Goal: Task Accomplishment & Management: Manage account settings

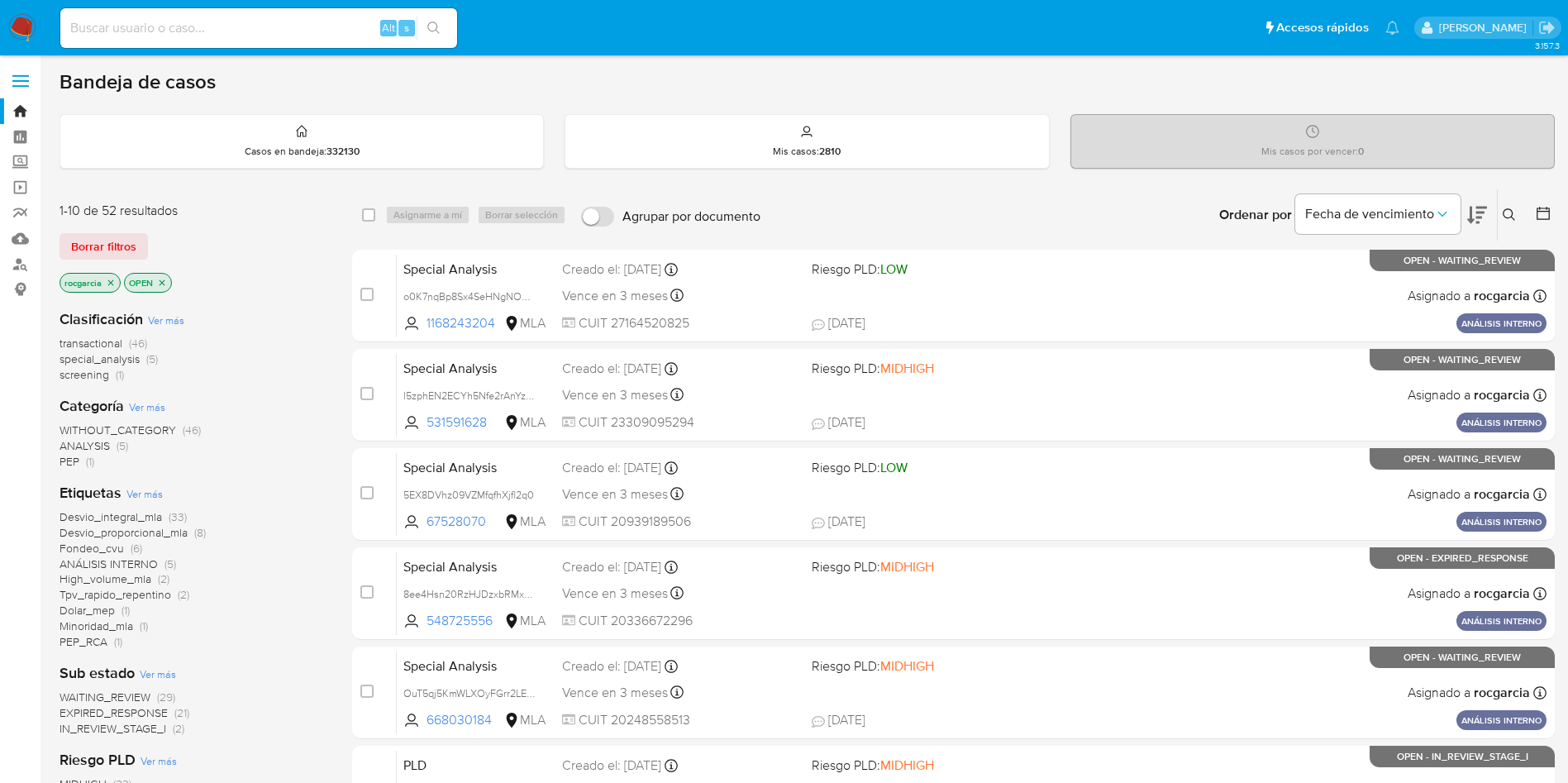
click at [1511, 209] on icon at bounding box center [1510, 216] width 14 height 14
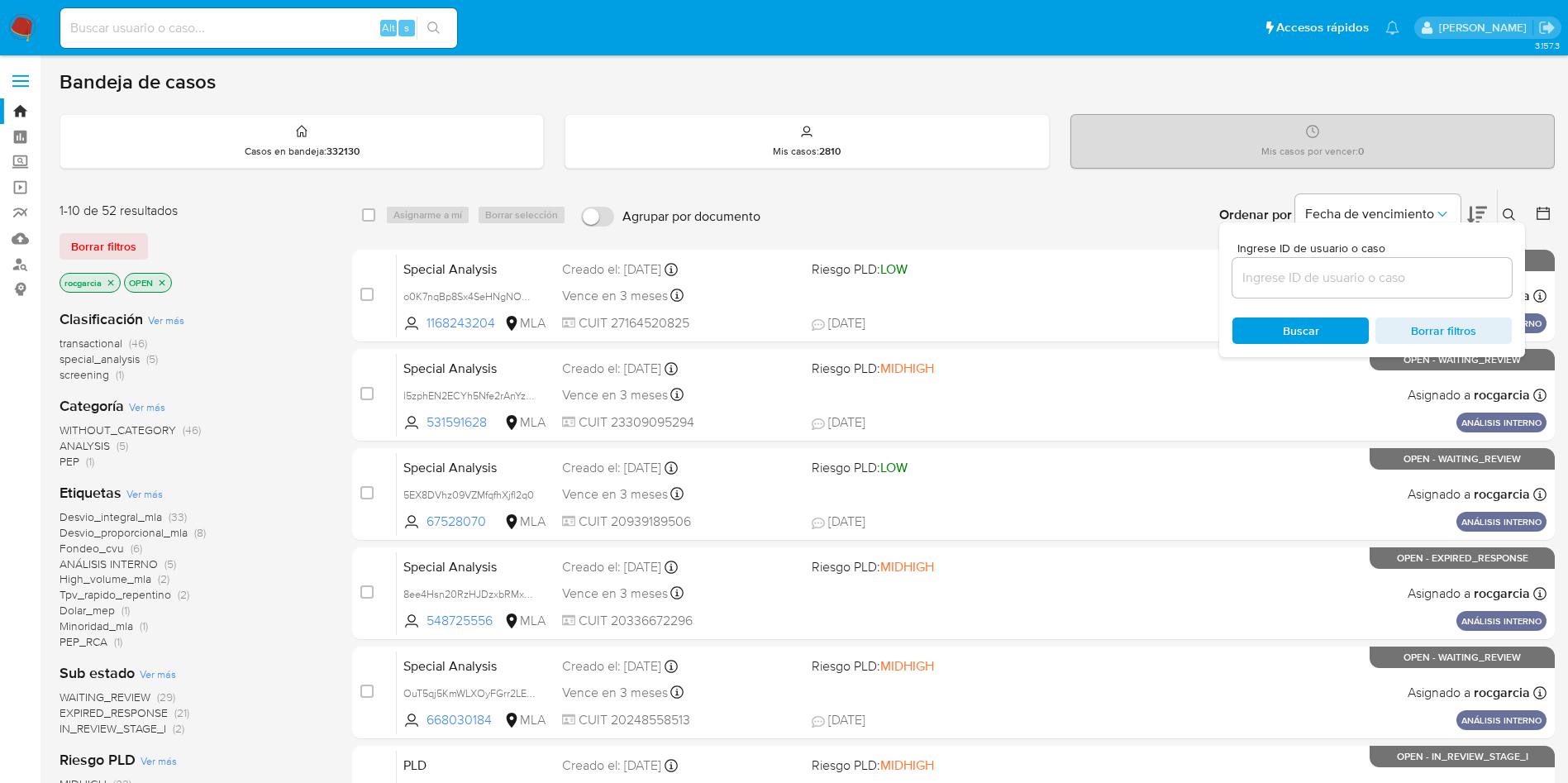
click at [1273, 278] on input at bounding box center [1372, 277] width 279 height 21
type input "512944816"
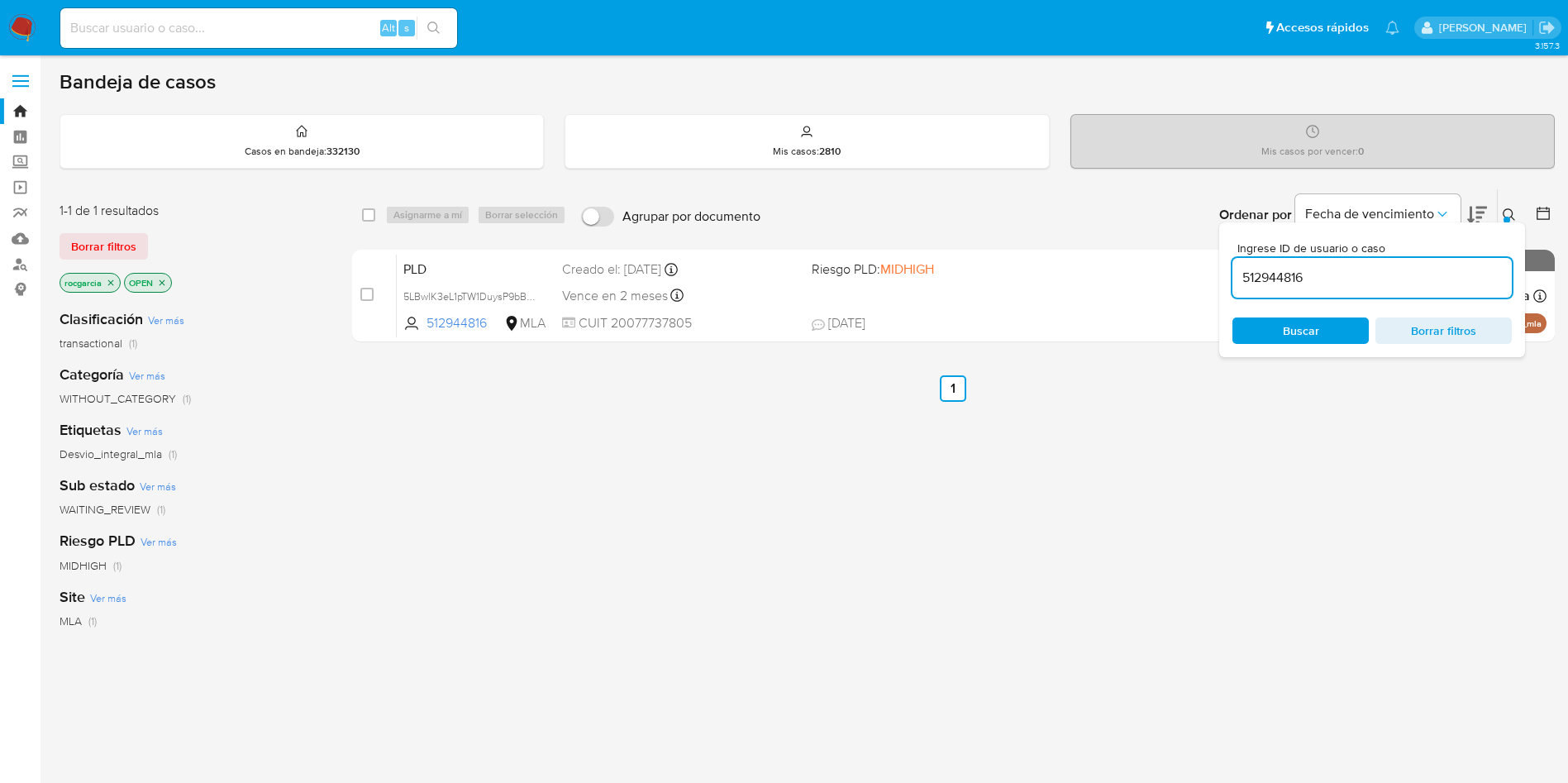
click at [1510, 203] on div "Ingrese ID de usuario o caso 512944816 Buscar Borrar filtros" at bounding box center [1511, 215] width 28 height 51
click at [1510, 214] on icon at bounding box center [1510, 216] width 14 height 14
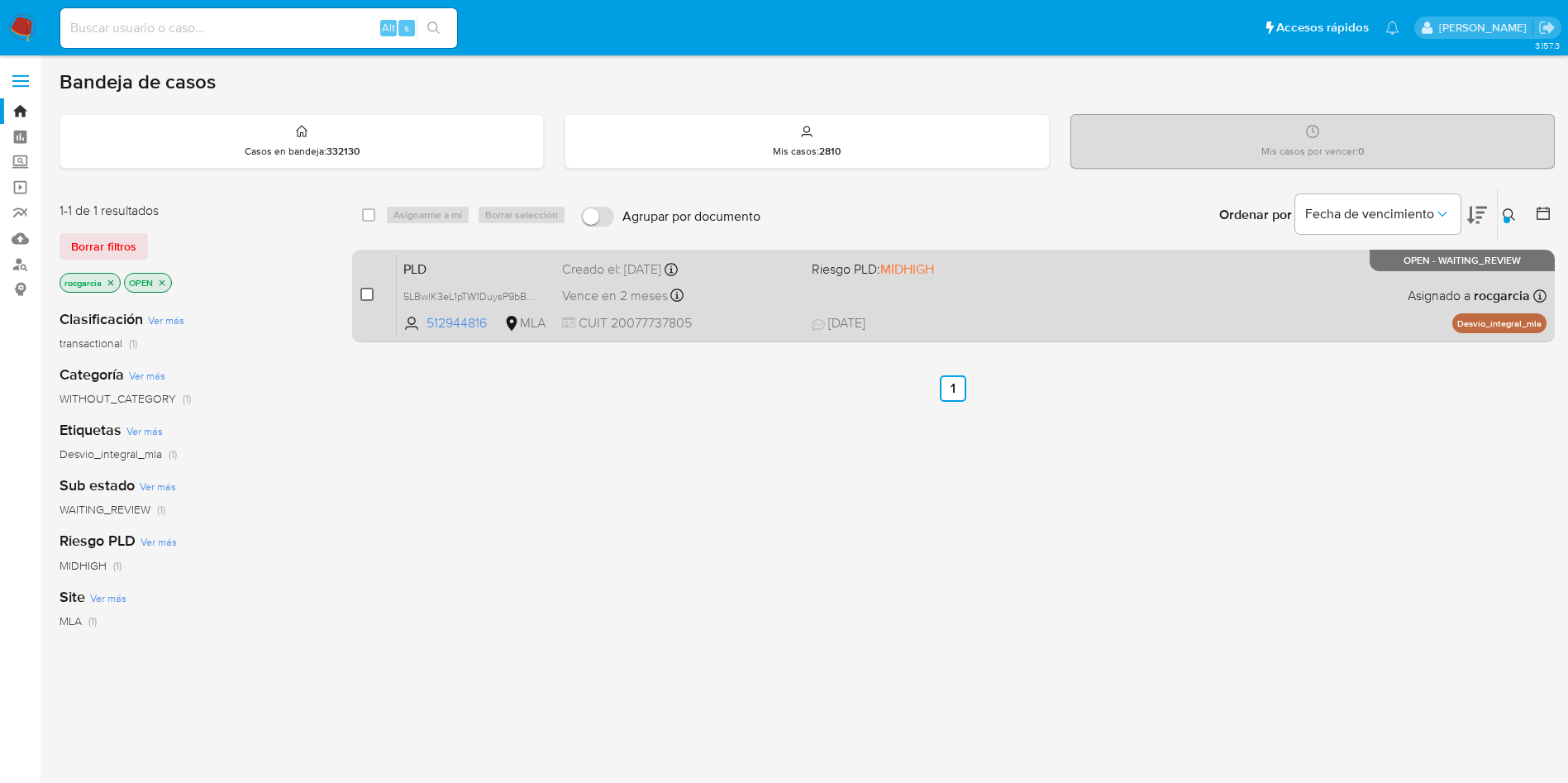
click at [365, 292] on input "checkbox" at bounding box center [367, 295] width 14 height 14
checkbox input "true"
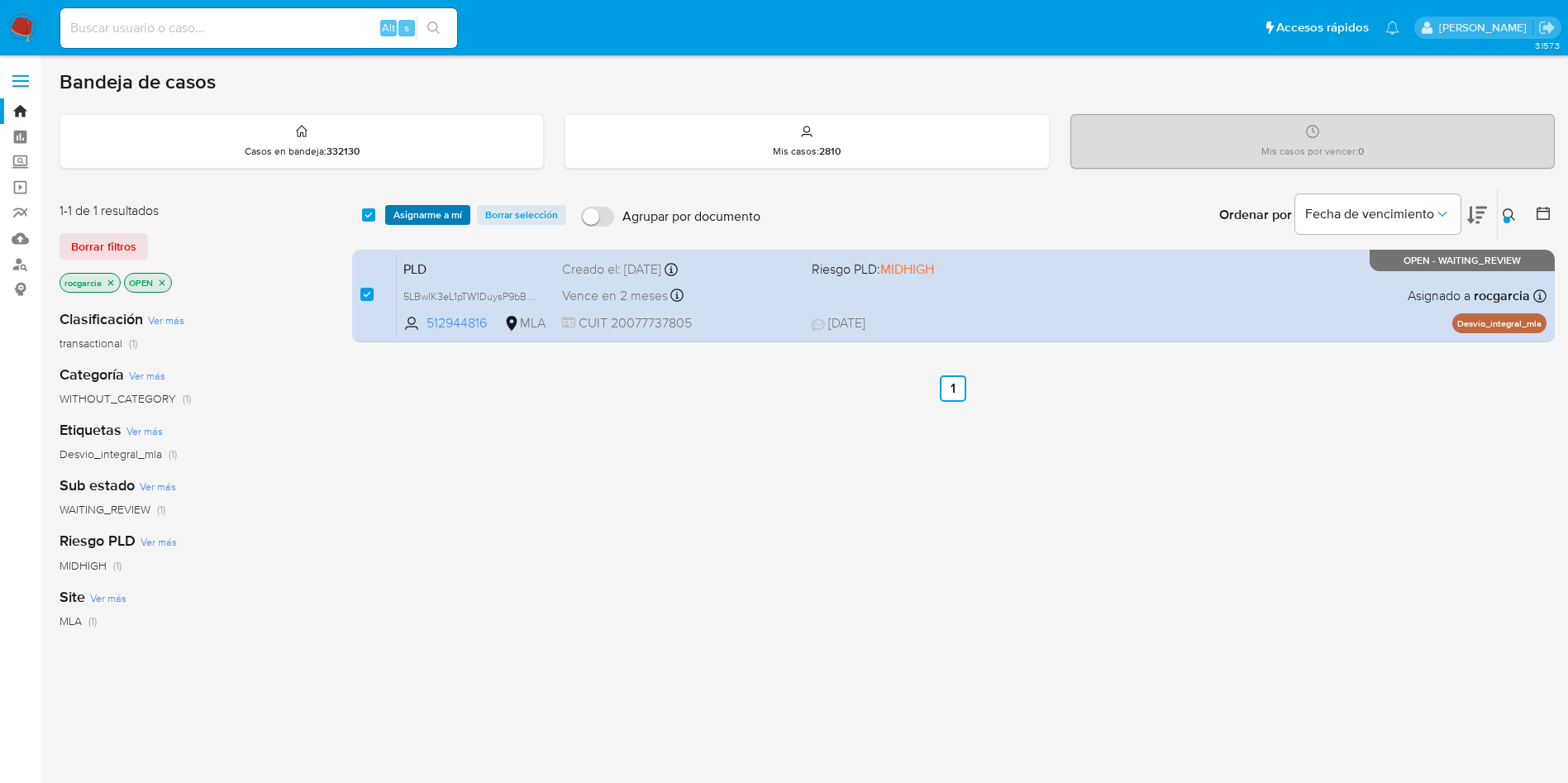
click at [420, 214] on span "Asignarme a mí" at bounding box center [427, 215] width 69 height 16
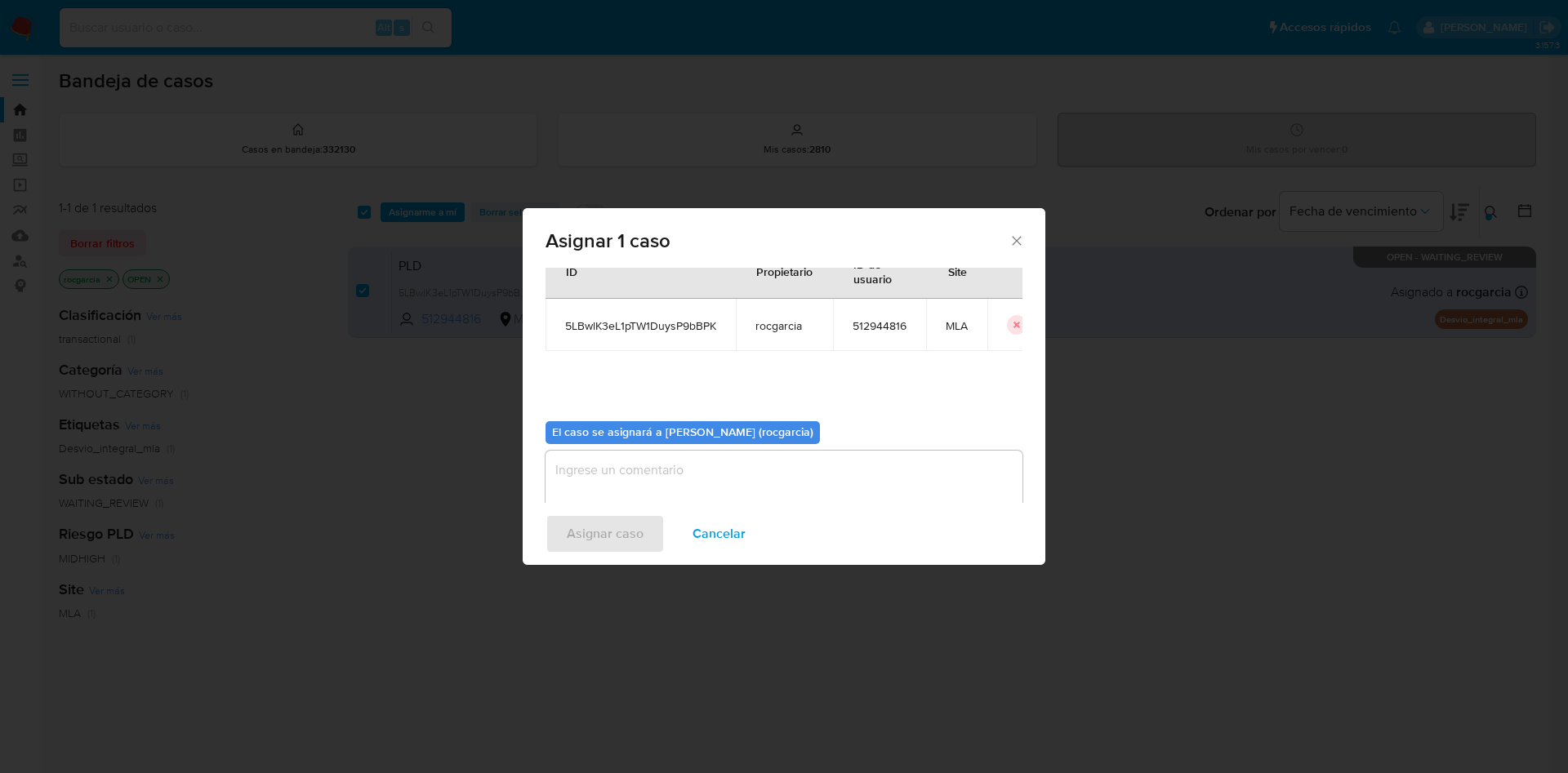
scroll to position [85, 0]
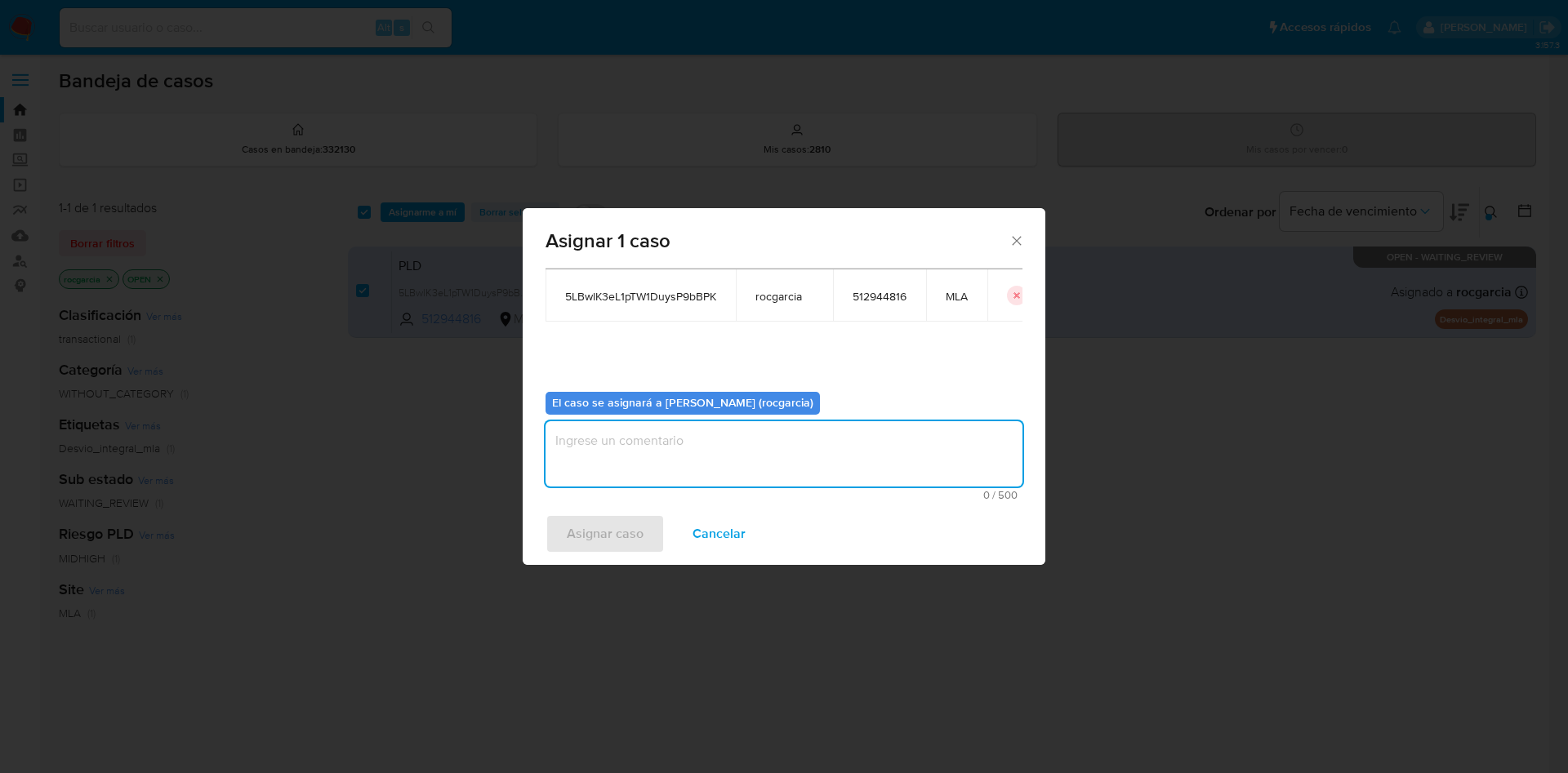
click at [742, 469] on textarea "assign-modal" at bounding box center [783, 453] width 477 height 65
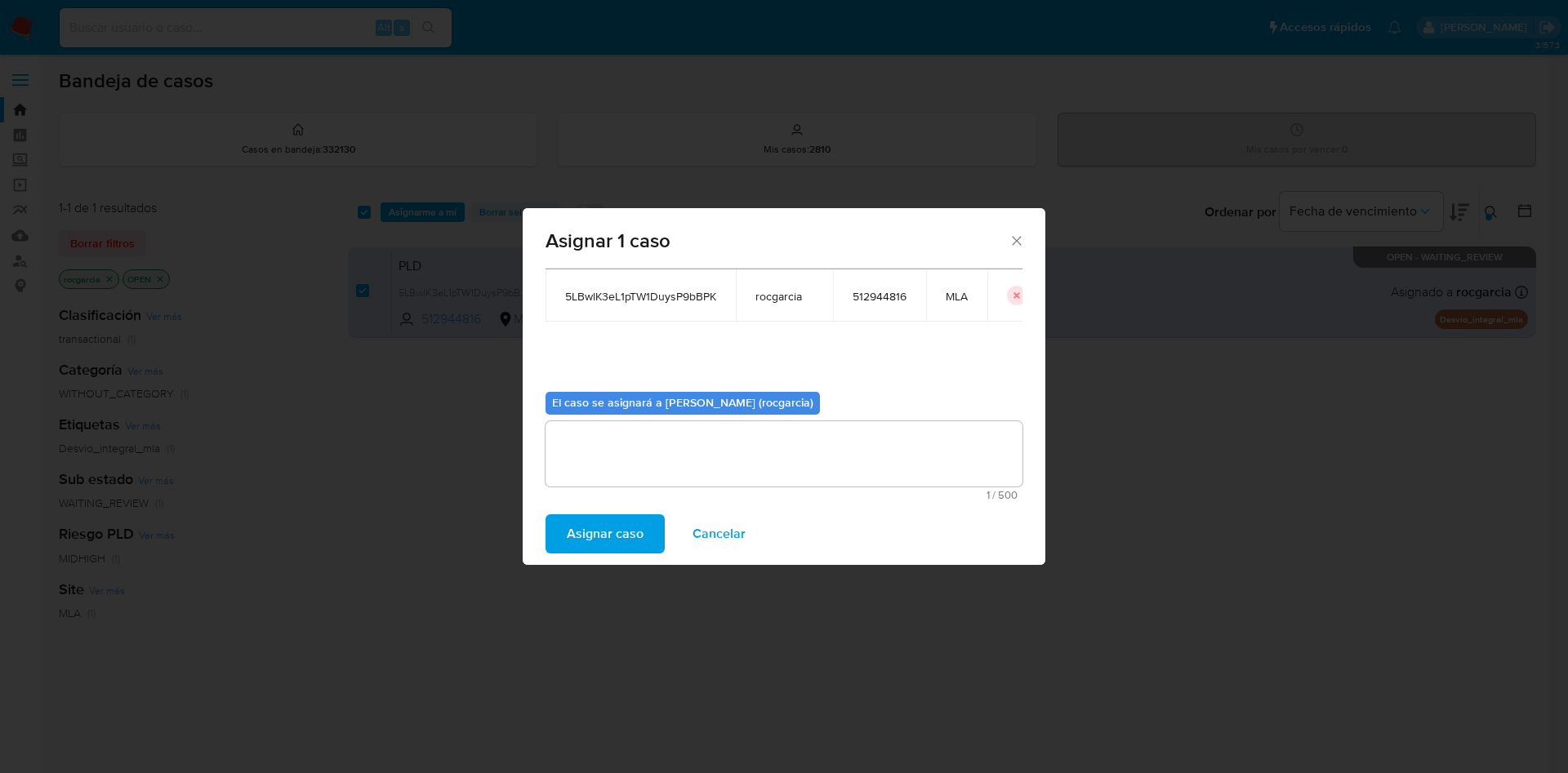
click at [634, 527] on span "Asignar caso" at bounding box center [605, 533] width 76 height 36
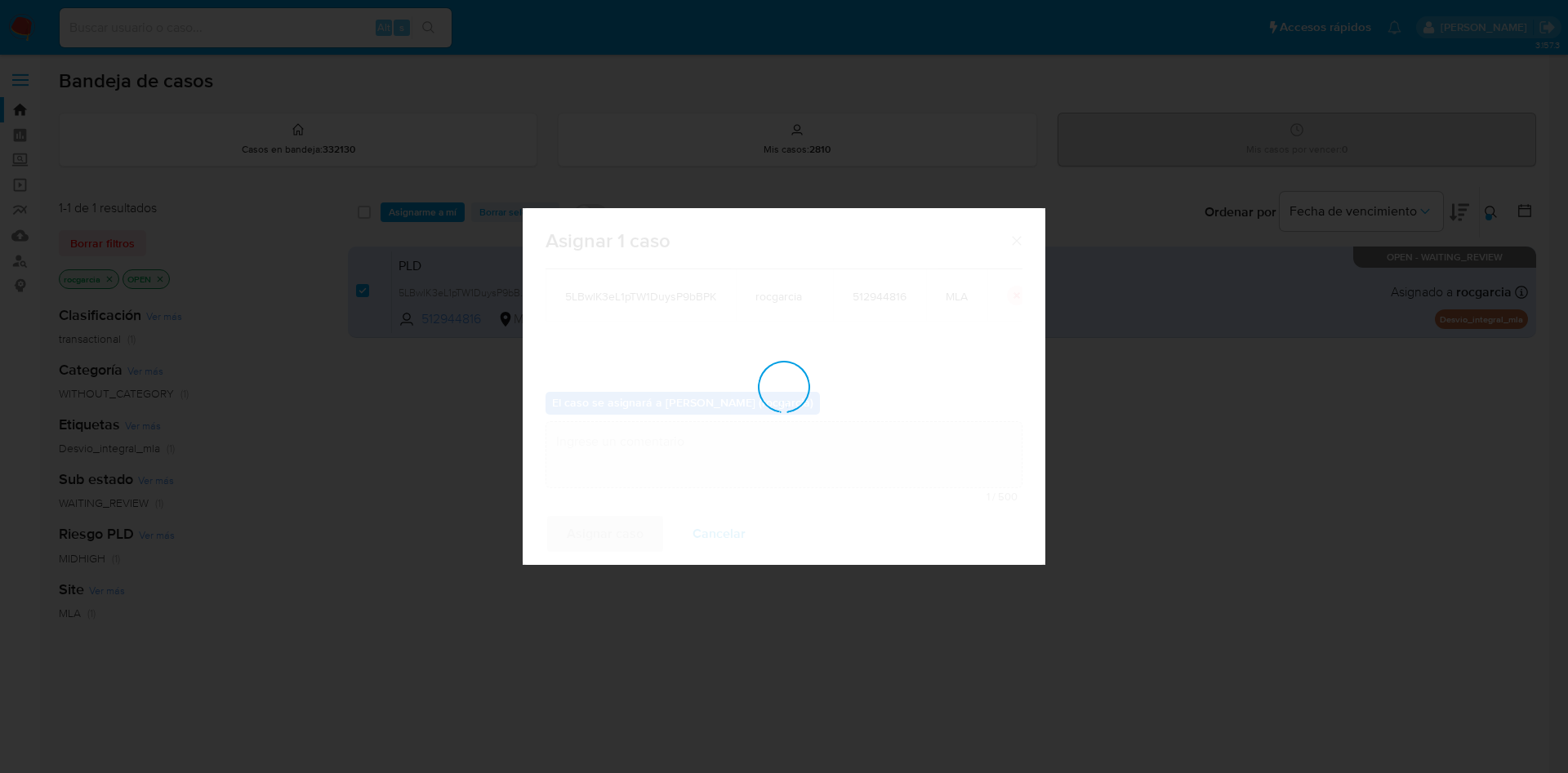
checkbox input "false"
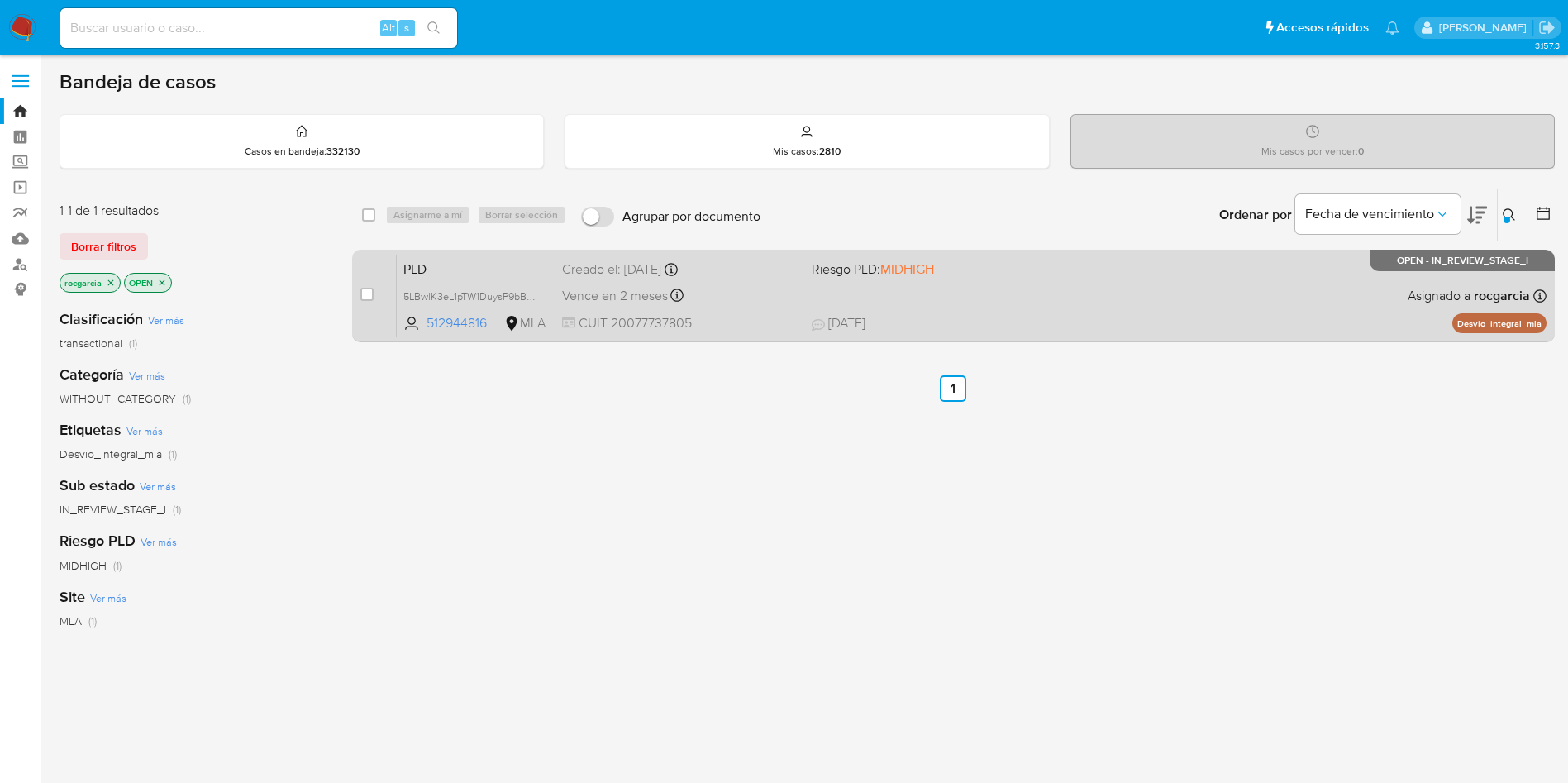
click at [1149, 277] on div "PLD 5LBwlK3eL1pTW1DuysP9bBPK 512944816 MLA Riesgo PLD: MIDHIGH Creado el: 12/08…" at bounding box center [972, 296] width 1150 height 83
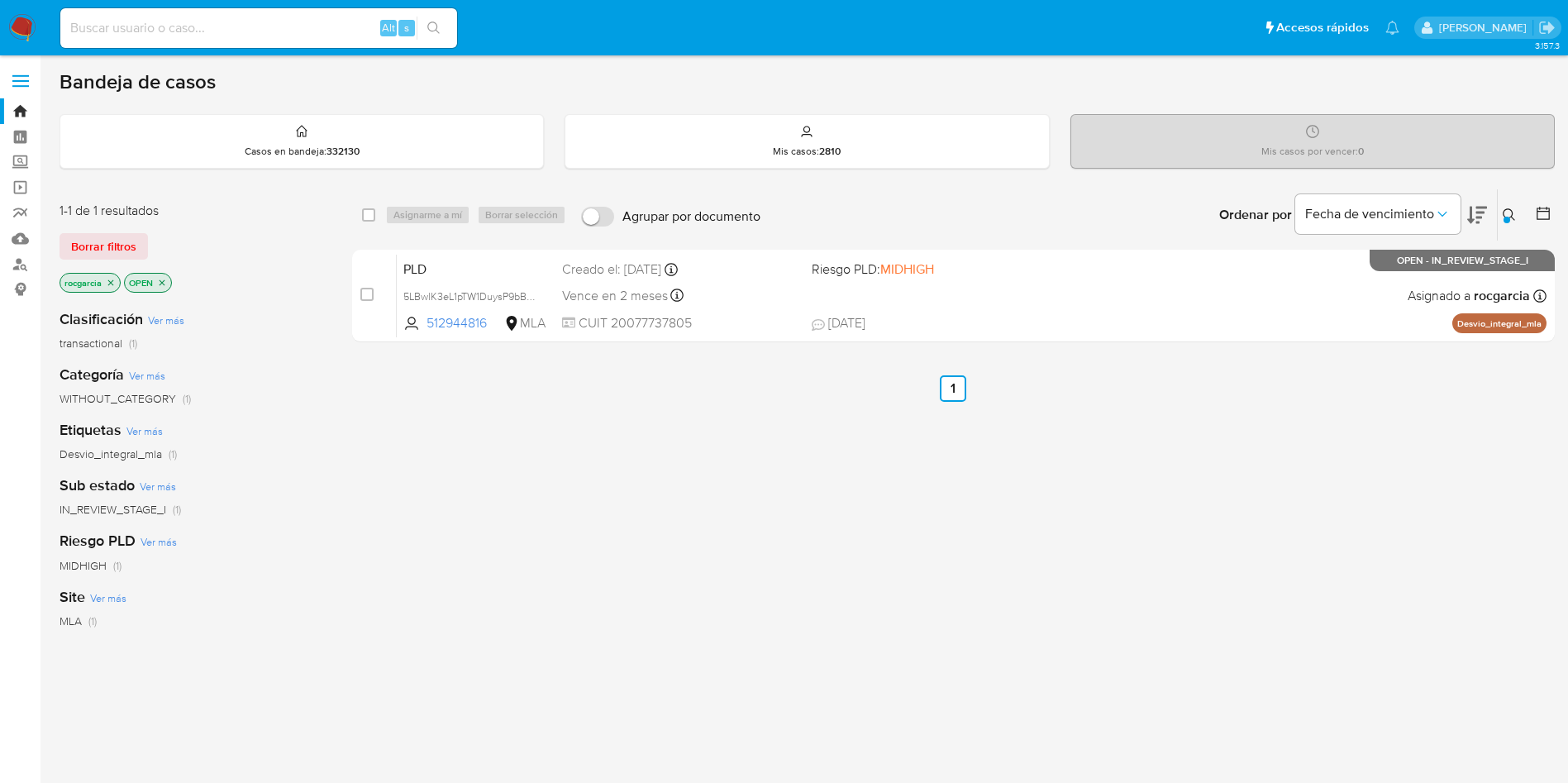
click at [1510, 205] on div "Ingrese ID de usuario o caso 512944816 Buscar Borrar filtros" at bounding box center [1511, 215] width 28 height 51
click at [1507, 211] on icon at bounding box center [1510, 216] width 14 height 14
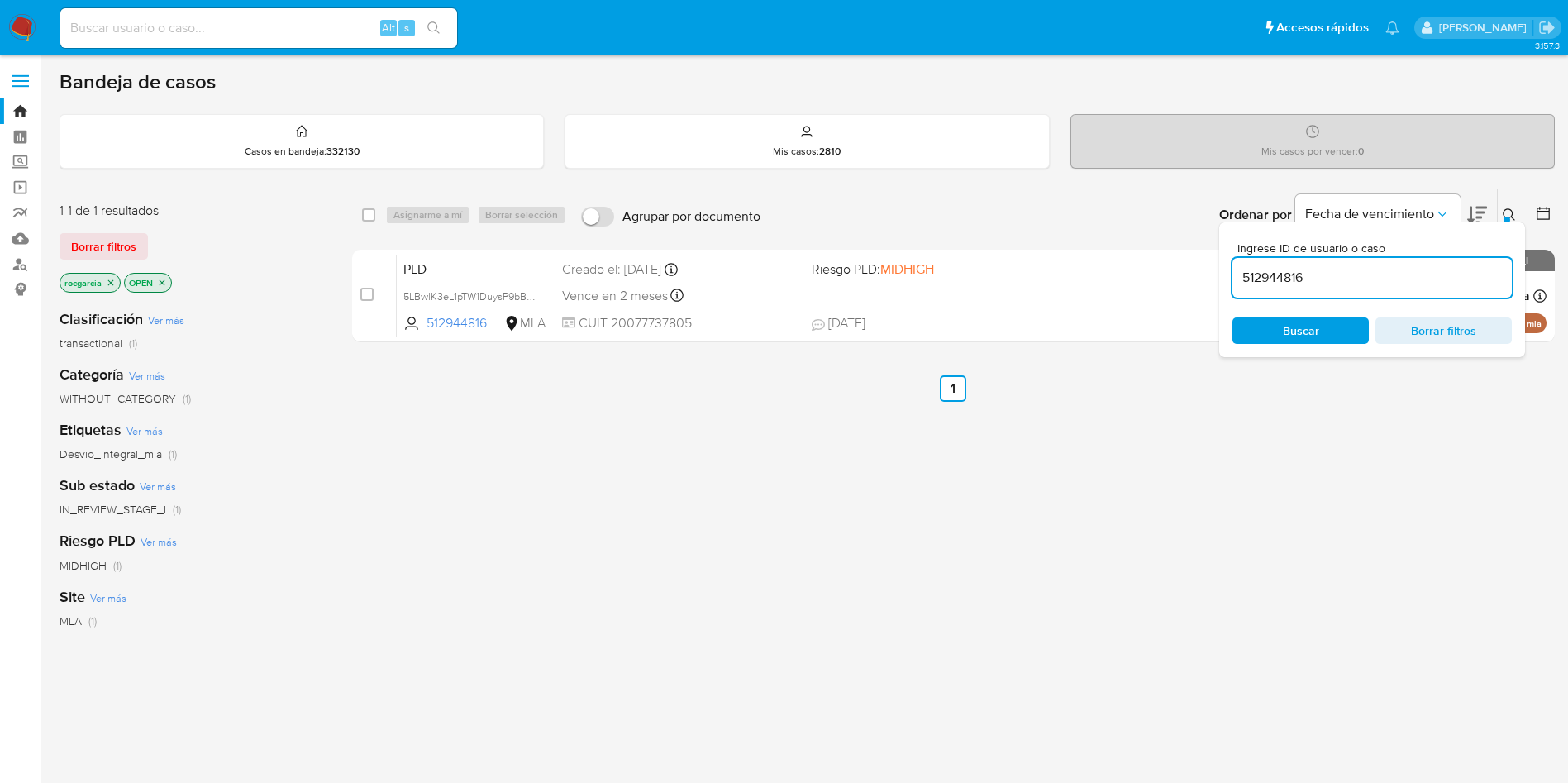
click at [1343, 275] on input "512944816" at bounding box center [1372, 277] width 279 height 21
type input "266646219"
click at [1510, 217] on div at bounding box center [1507, 219] width 7 height 7
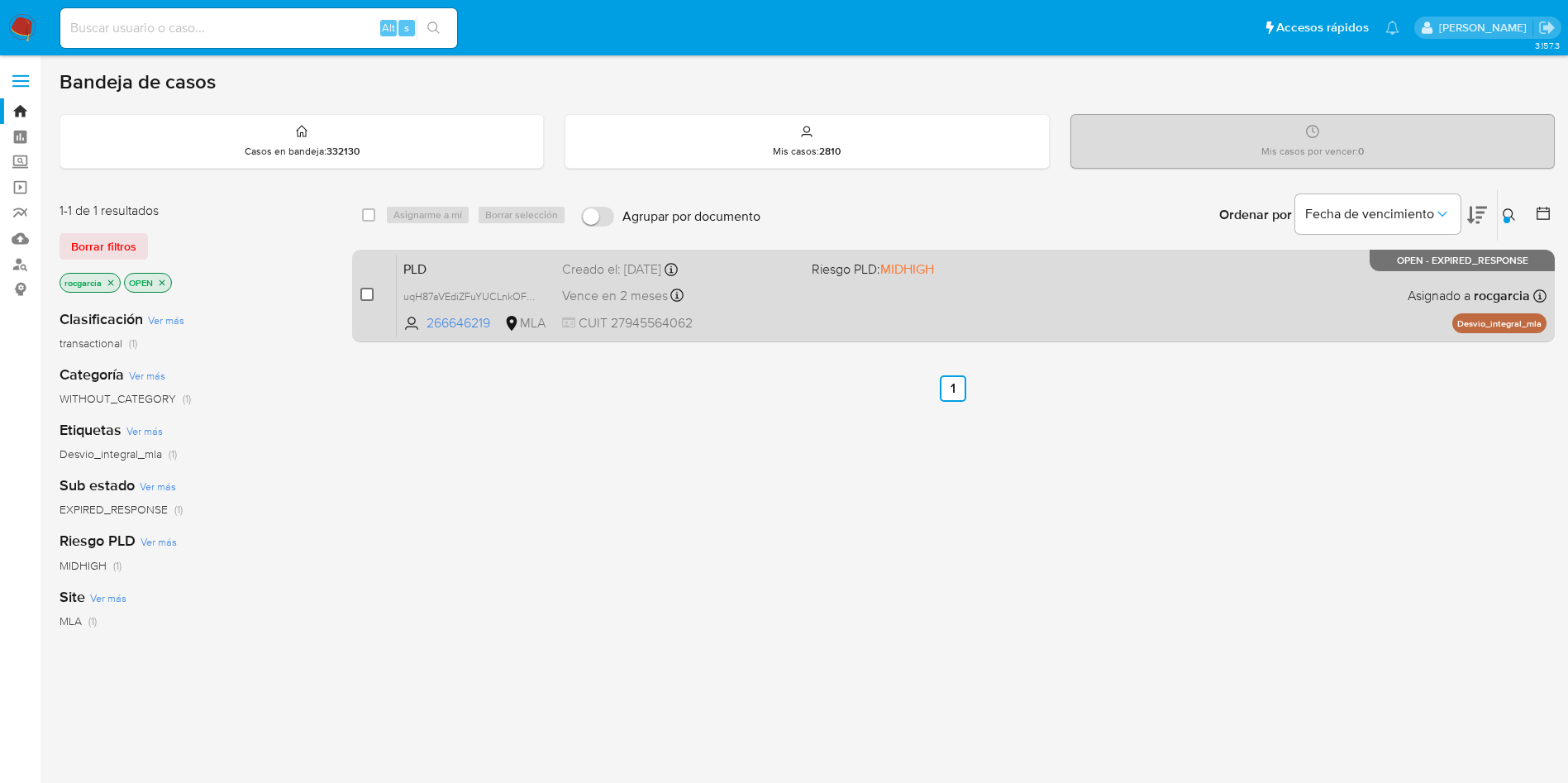
click at [363, 292] on input "checkbox" at bounding box center [367, 295] width 14 height 14
checkbox input "true"
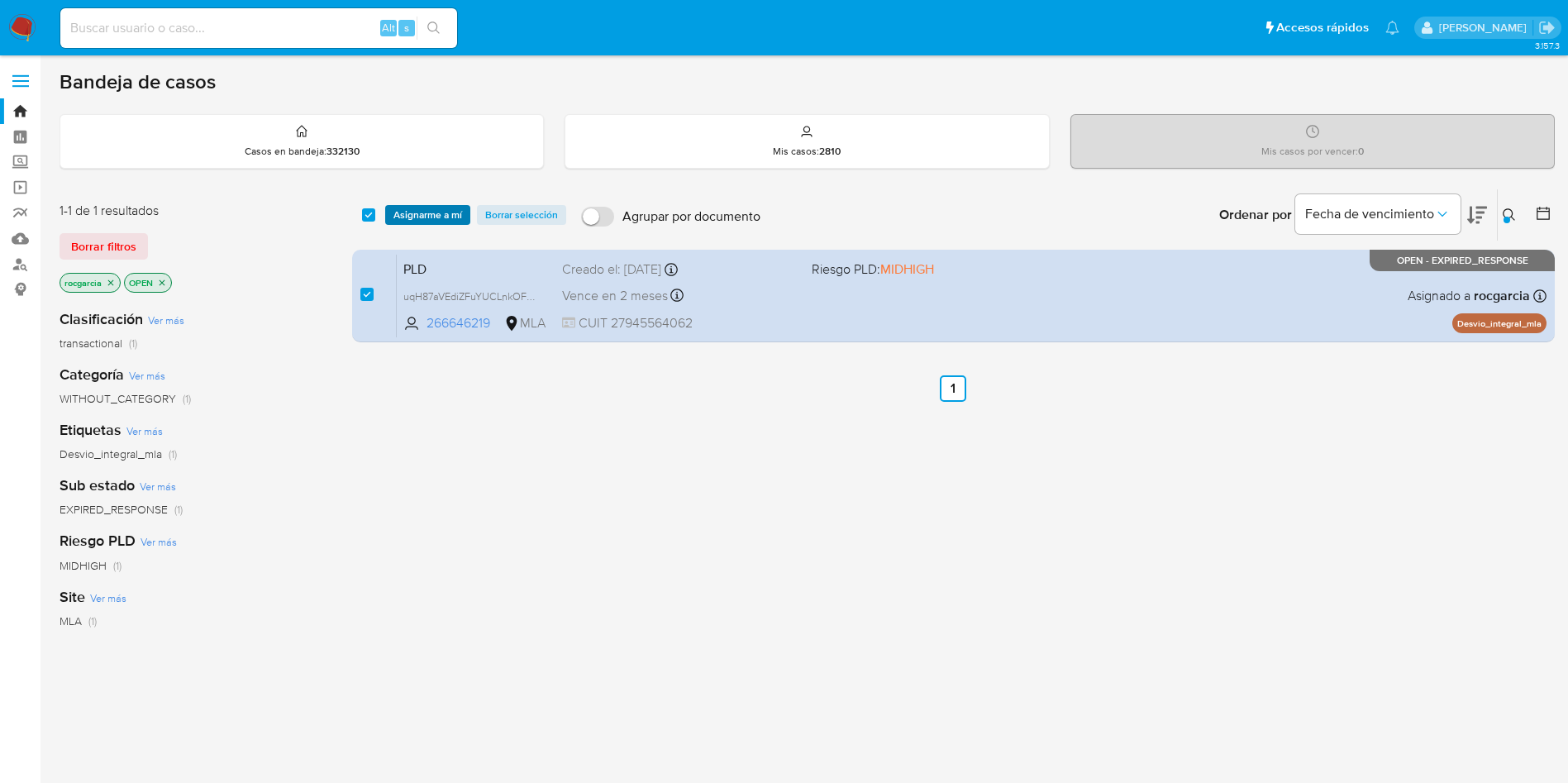
click at [415, 223] on span "Asignarme a mí" at bounding box center [427, 215] width 69 height 16
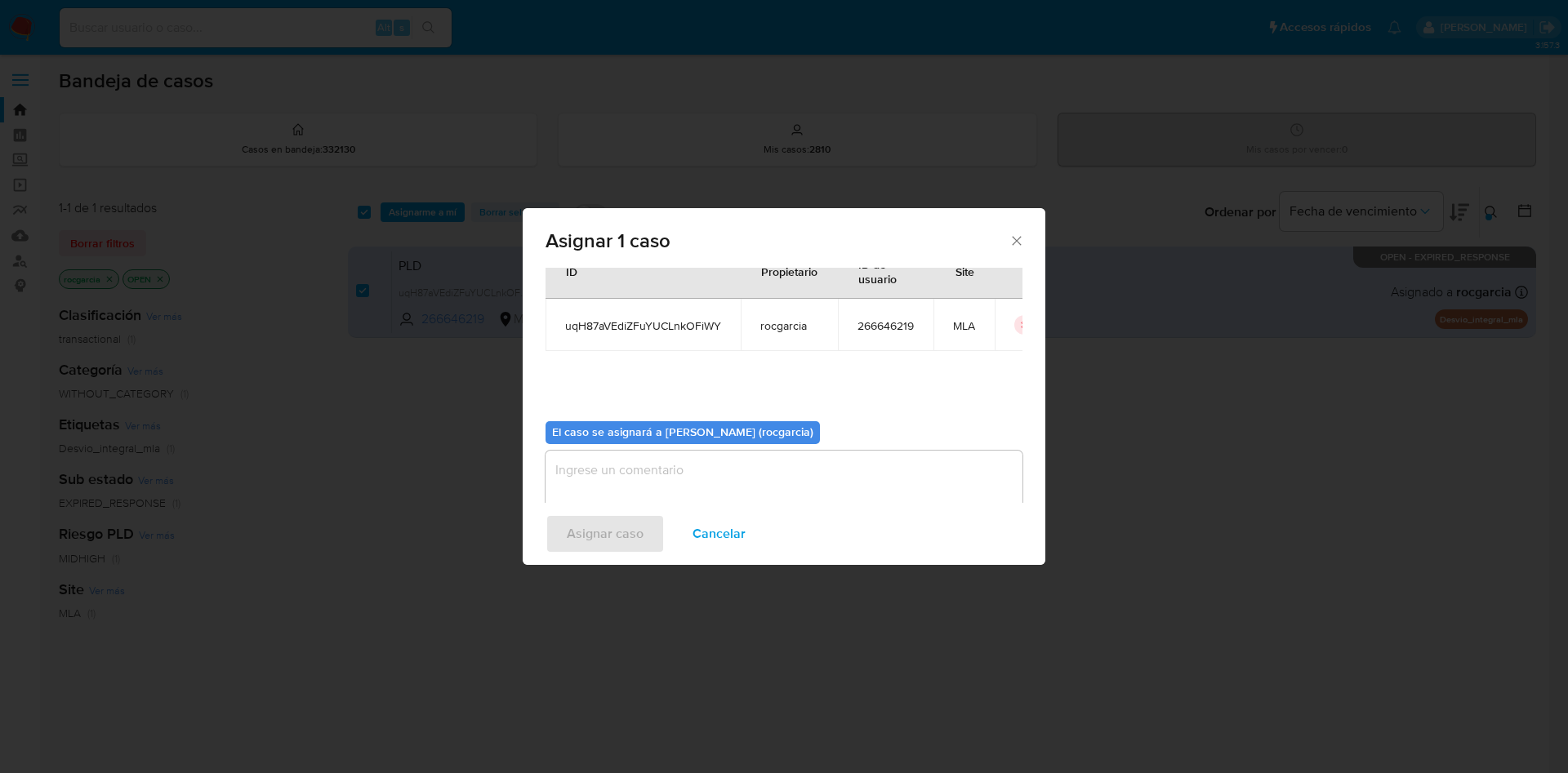
scroll to position [85, 0]
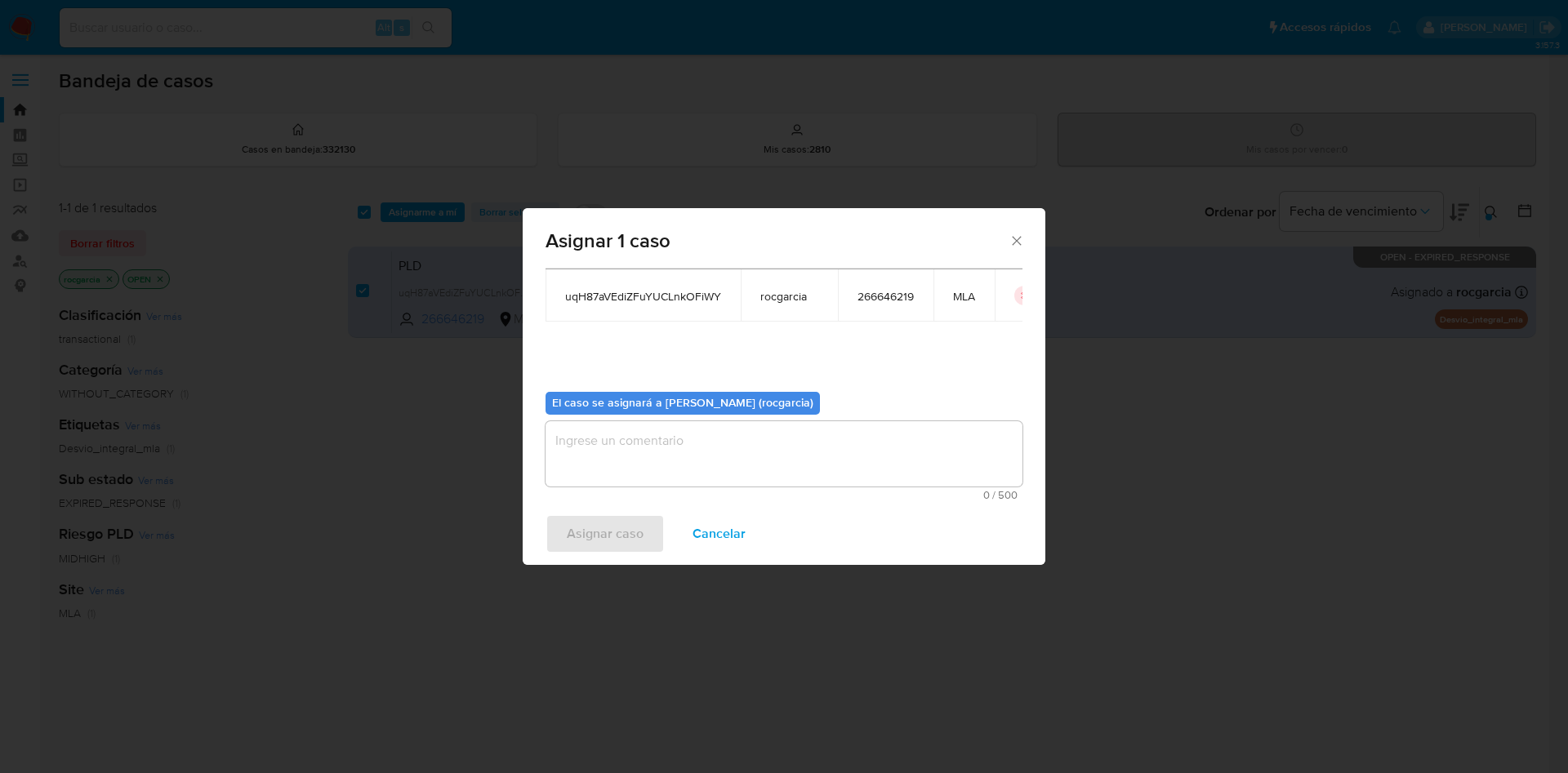
click at [629, 476] on textarea "assign-modal" at bounding box center [783, 453] width 477 height 65
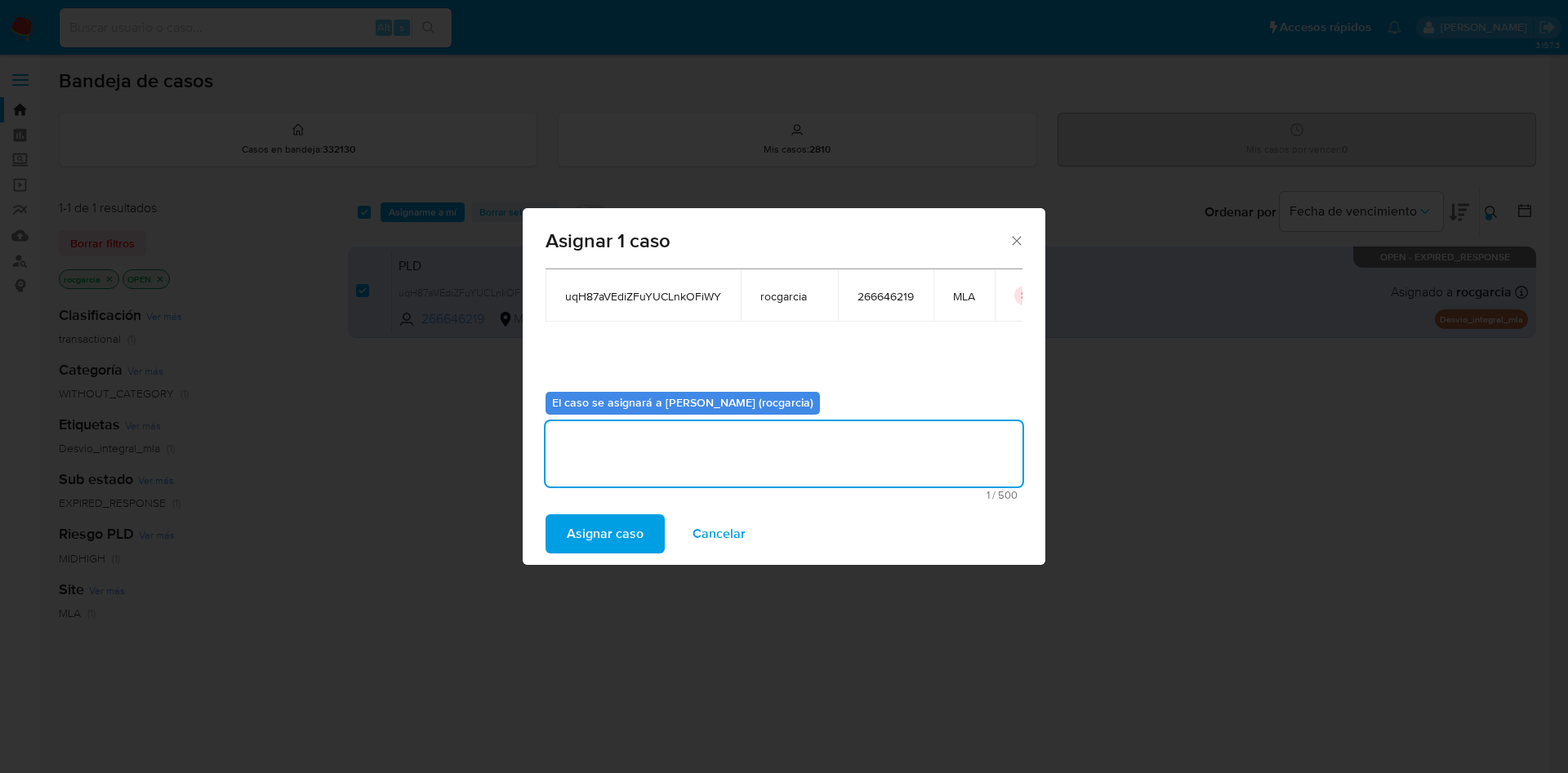
click at [621, 524] on span "Asignar caso" at bounding box center [605, 533] width 76 height 36
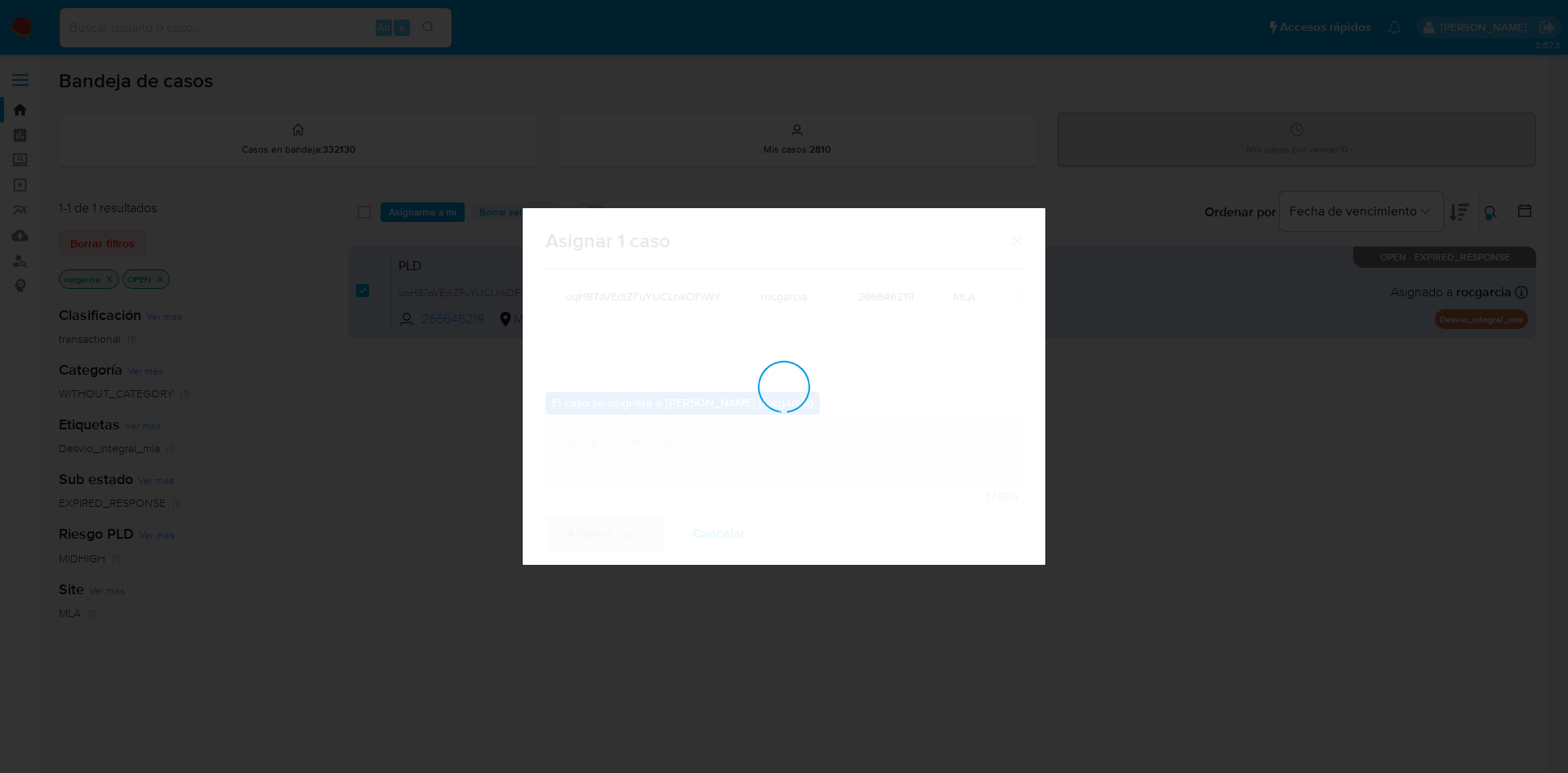
checkbox input "false"
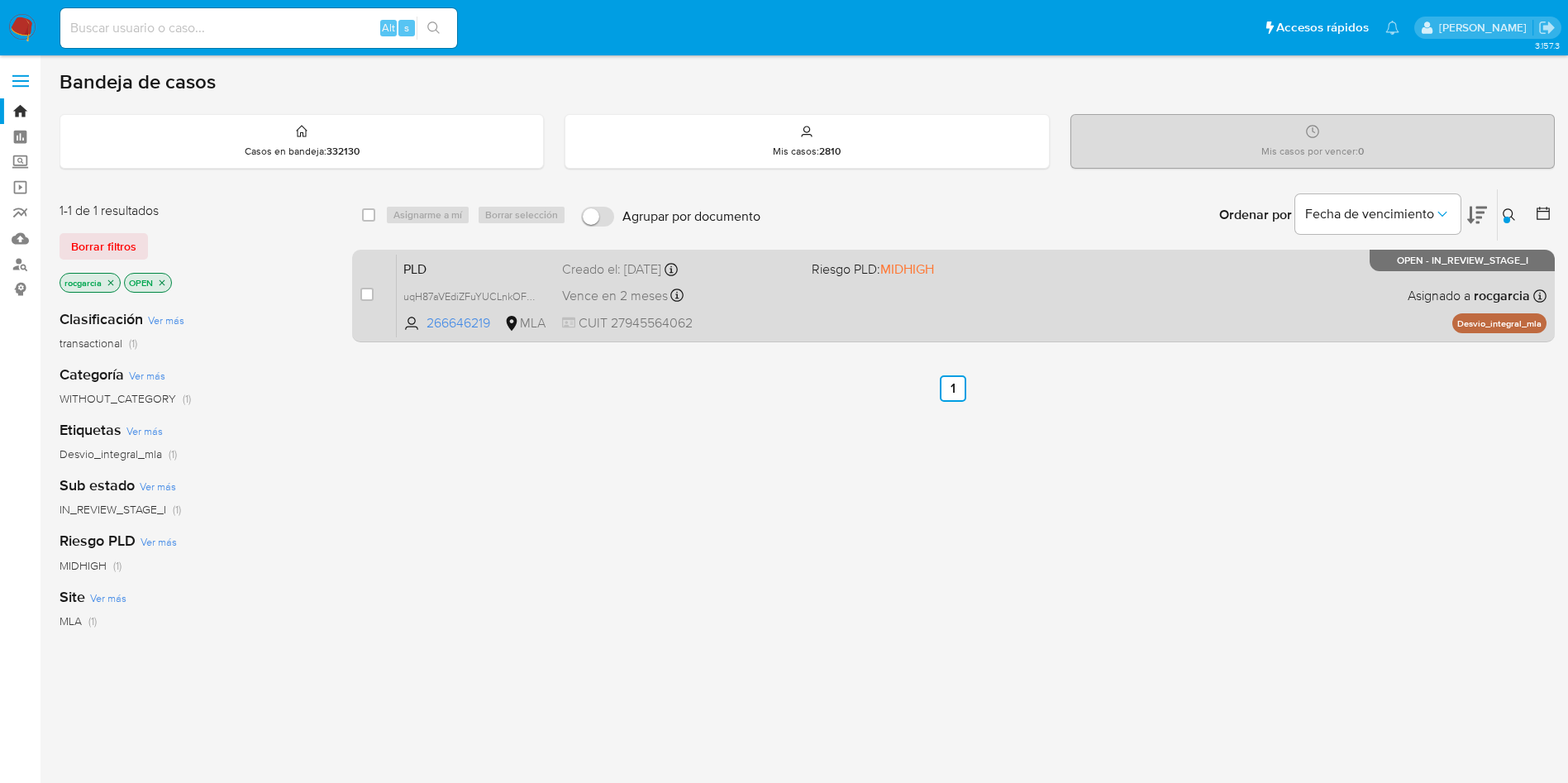
click at [771, 311] on div "PLD uqH87aVEdiZFuYUCLnkOFiWY 266646219 MLA Riesgo PLD: MIDHIGH Creado el: 12/08…" at bounding box center [972, 296] width 1150 height 83
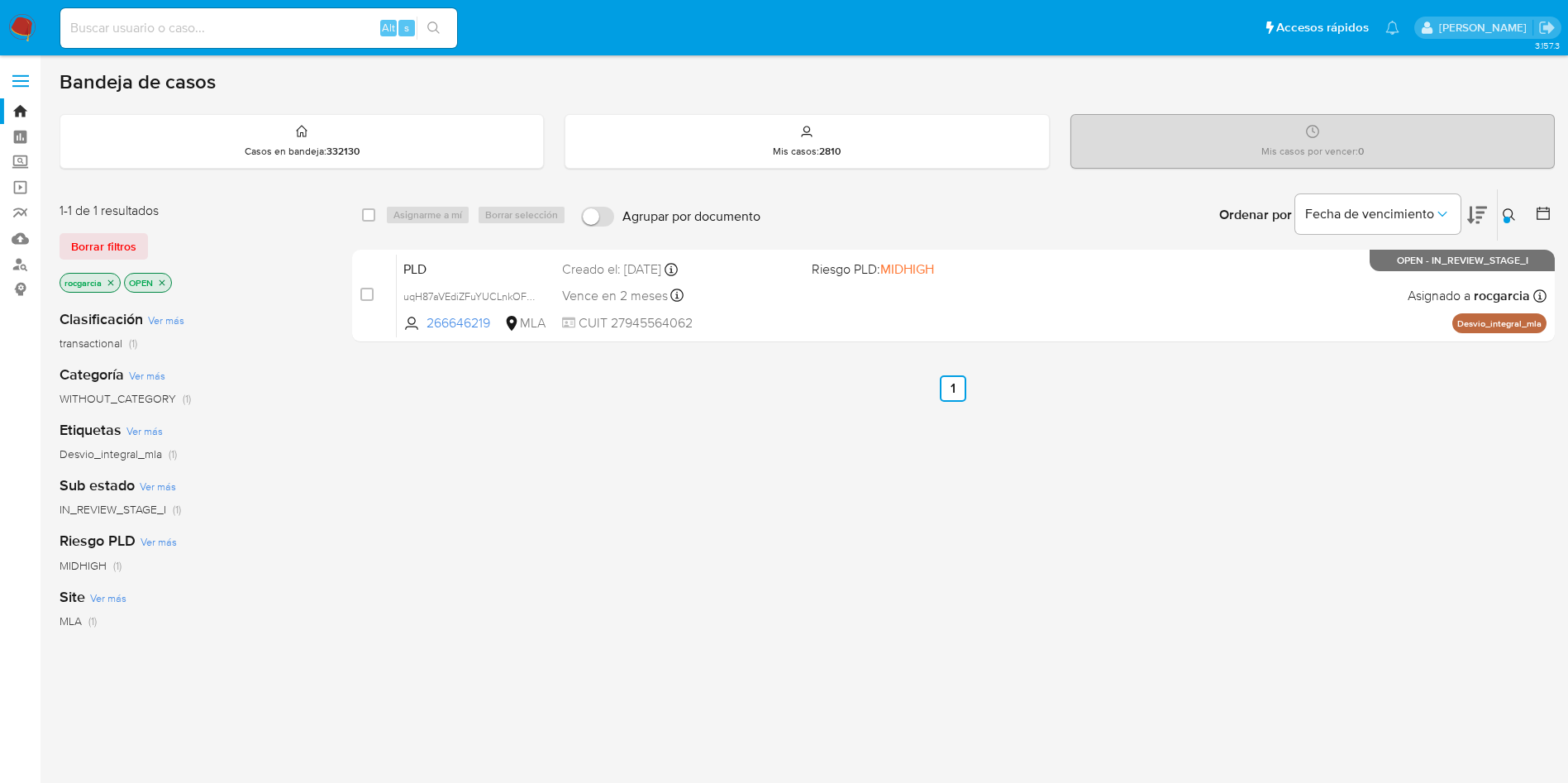
click at [1509, 215] on icon at bounding box center [1510, 216] width 14 height 14
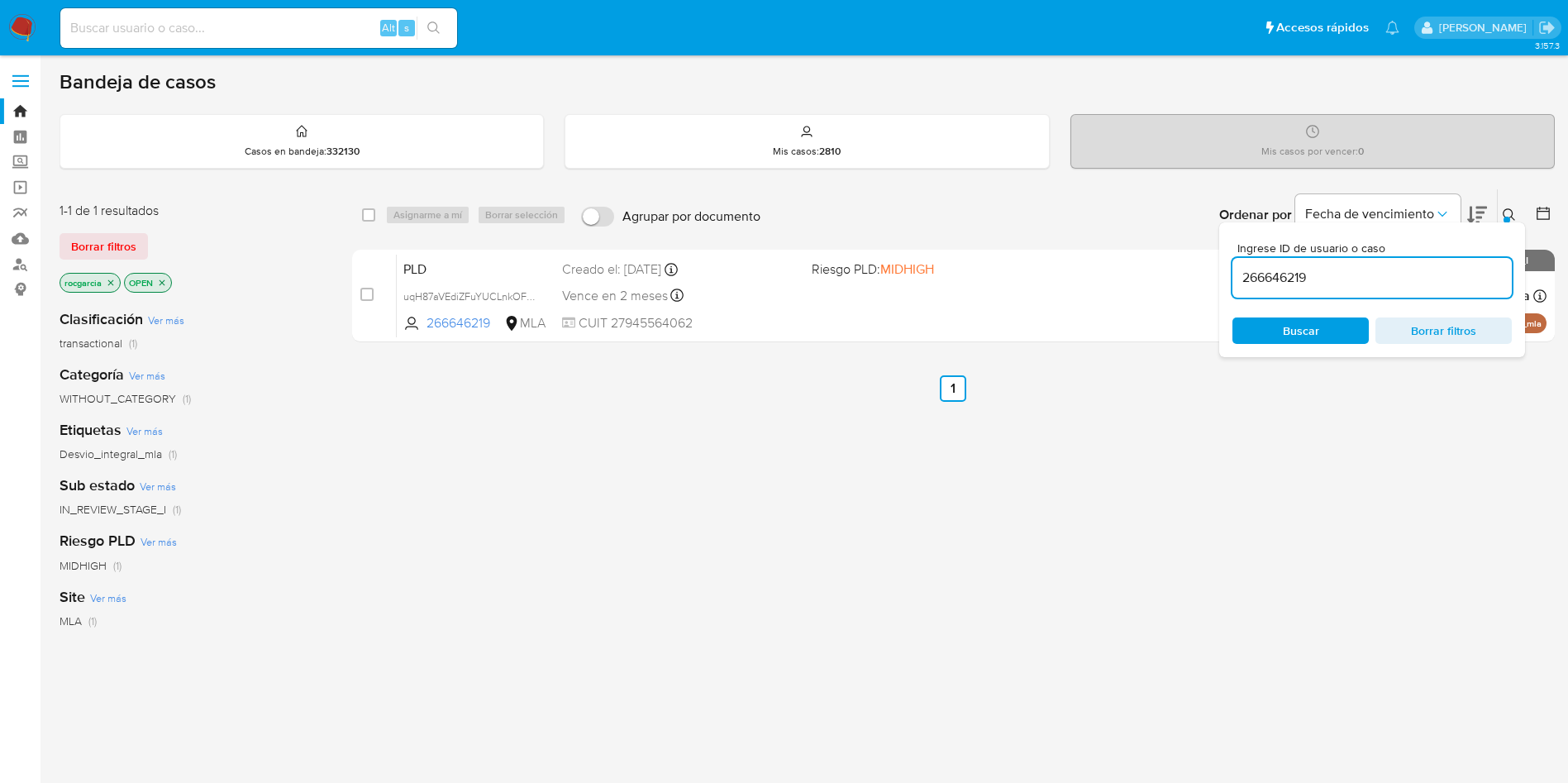
click at [1314, 277] on input "266646219" at bounding box center [1372, 277] width 279 height 21
type input "2144019153"
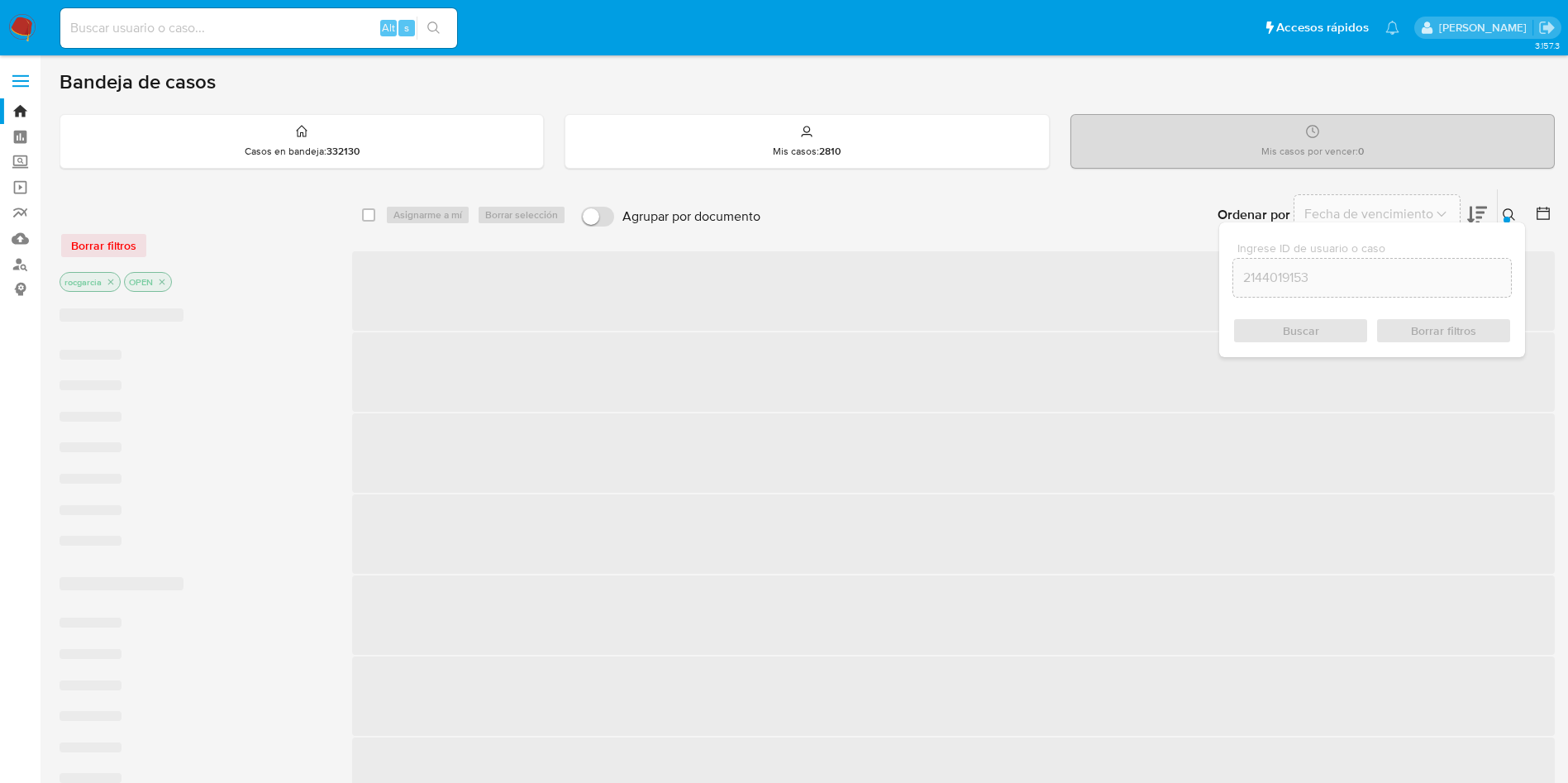
click at [1510, 209] on icon at bounding box center [1509, 215] width 13 height 13
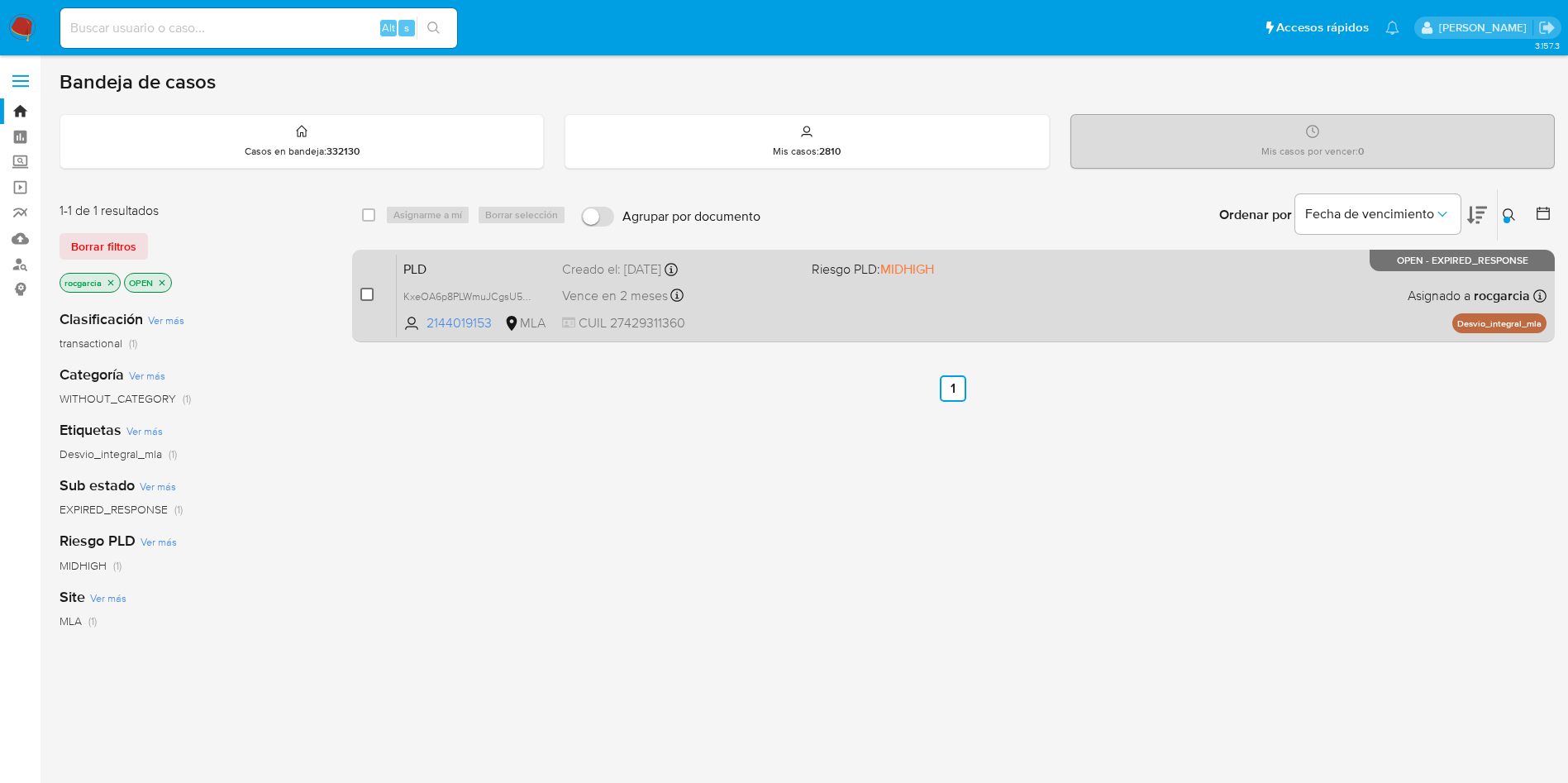
click at [363, 293] on input "checkbox" at bounding box center [367, 295] width 14 height 14
checkbox input "true"
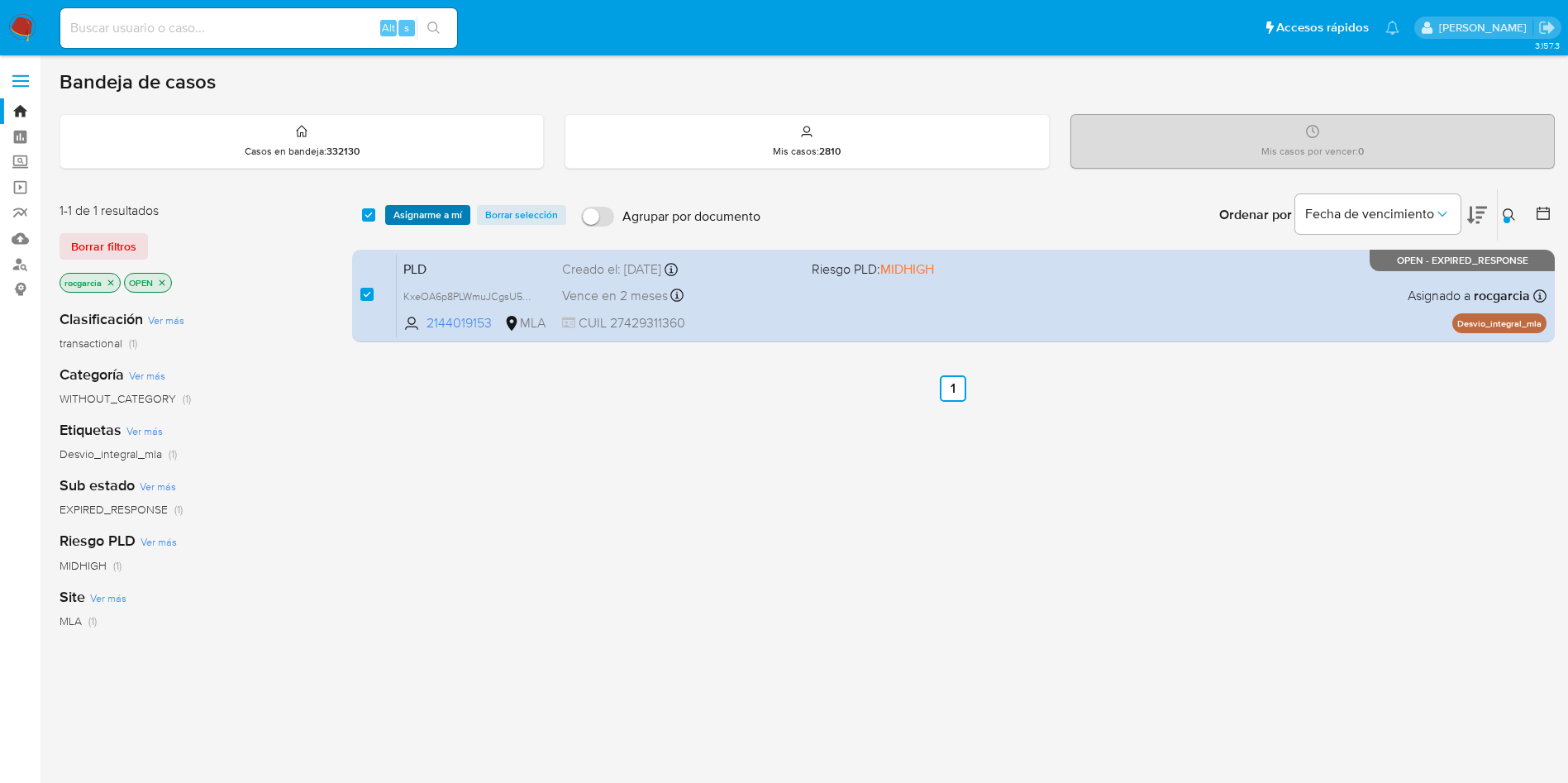
click at [447, 218] on span "Asignarme a mí" at bounding box center [427, 215] width 69 height 16
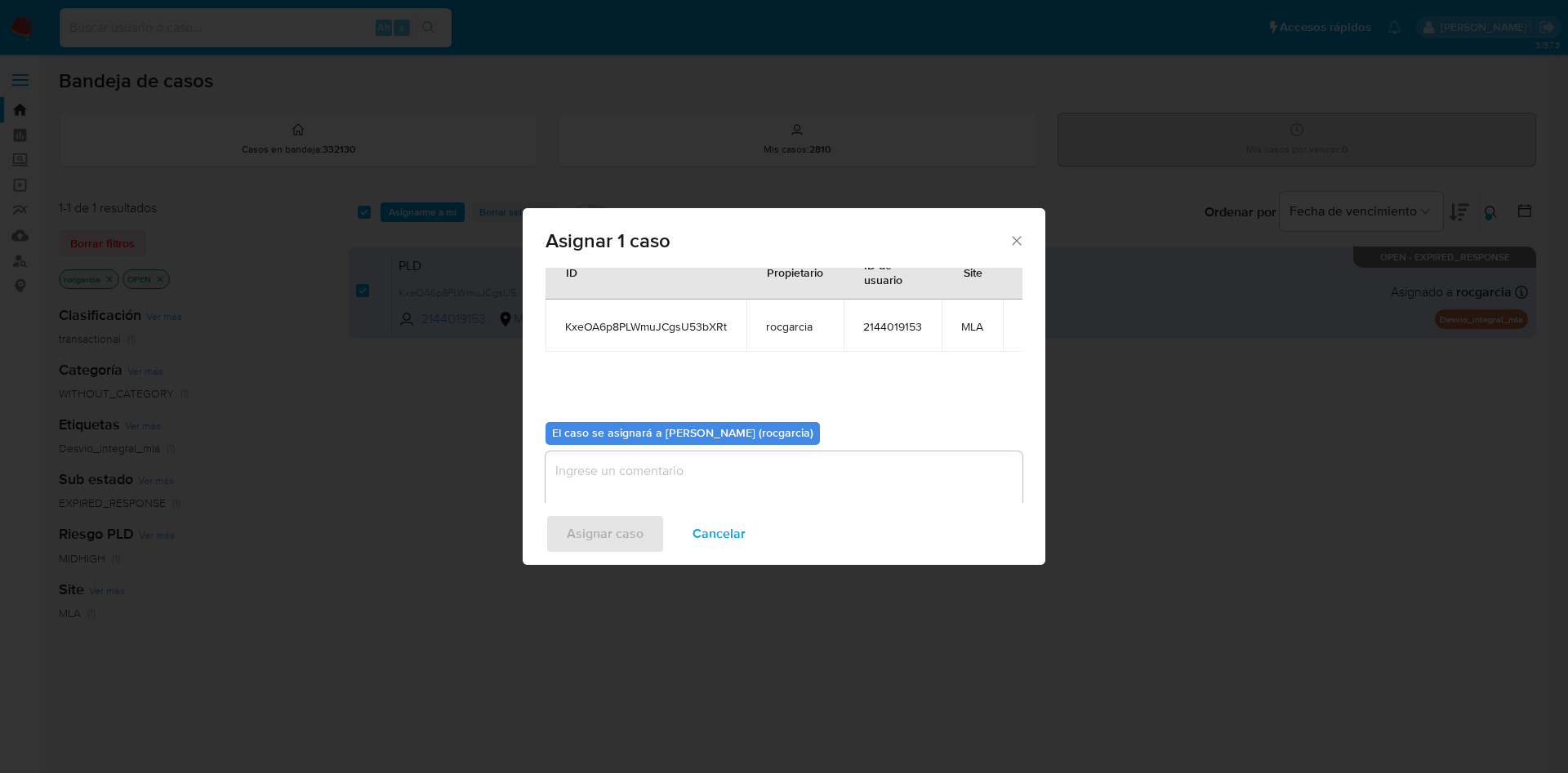
scroll to position [85, 0]
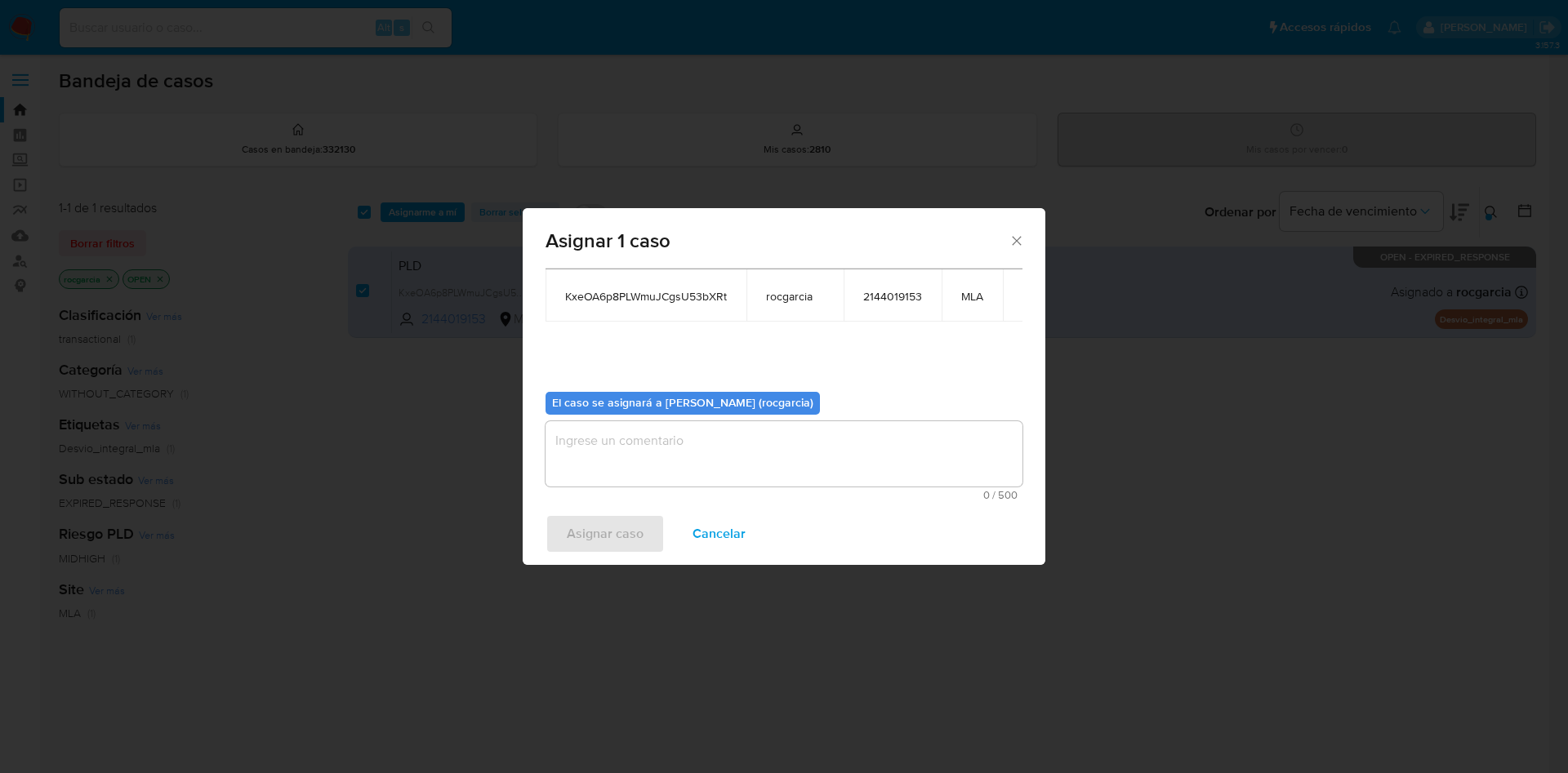
click at [627, 462] on textarea "assign-modal" at bounding box center [783, 453] width 477 height 65
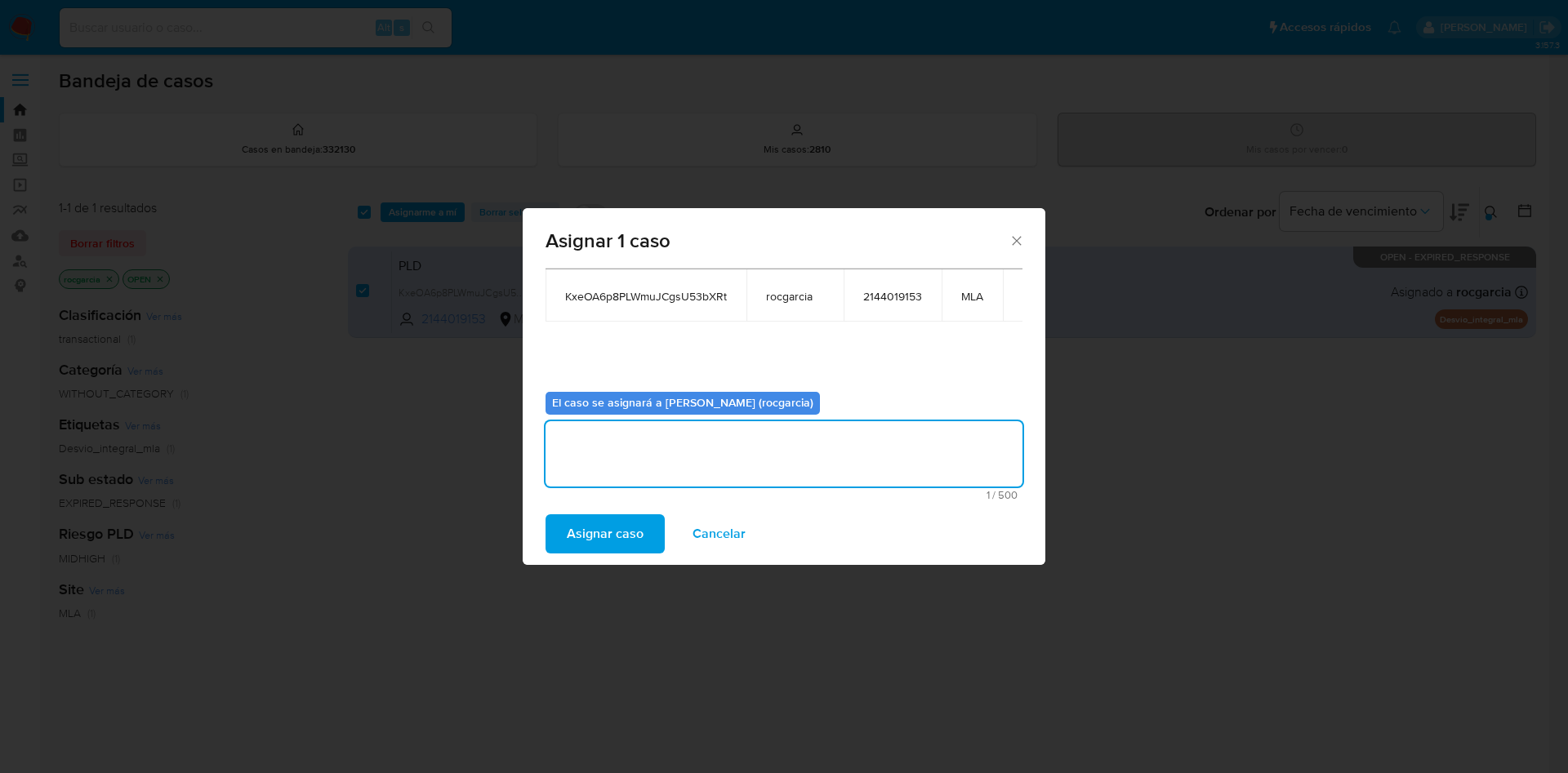
click at [606, 531] on span "Asignar caso" at bounding box center [605, 533] width 76 height 36
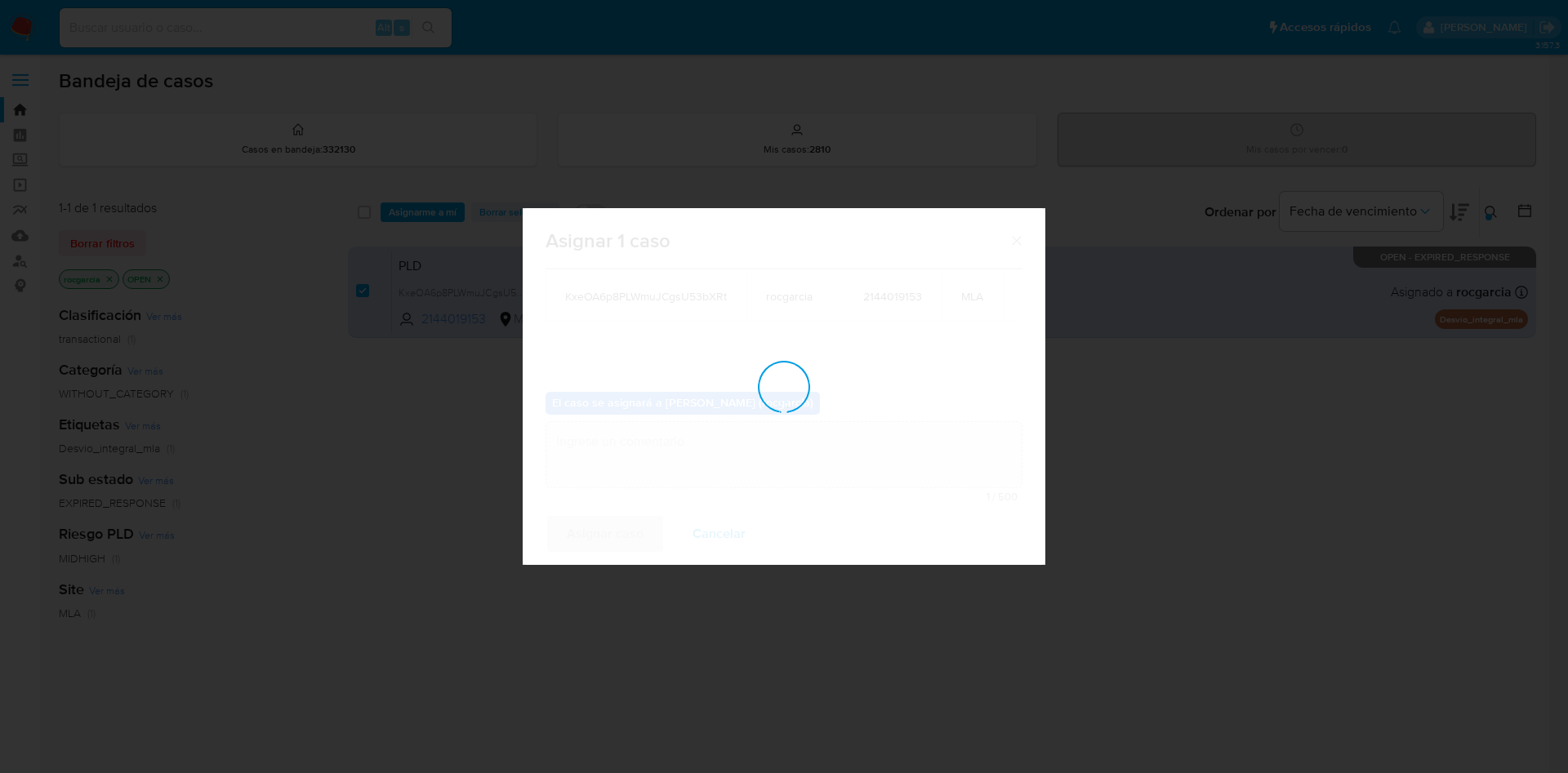
checkbox input "false"
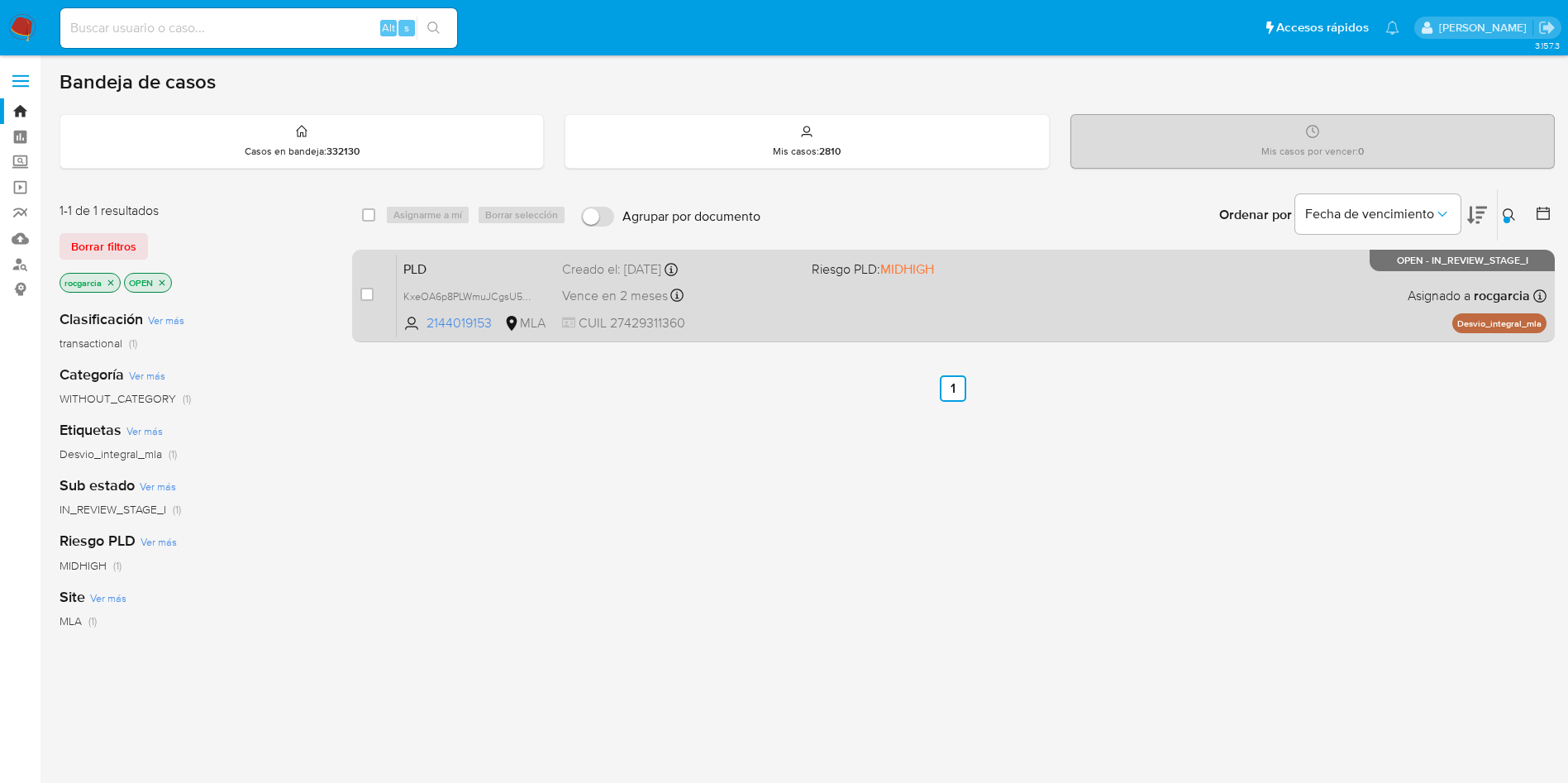
click at [951, 304] on div "PLD KxeOA6p8PLWmuJCgsU53bXRt 2144019153 MLA Riesgo PLD: MIDHIGH Creado el: 12/0…" at bounding box center [972, 296] width 1150 height 83
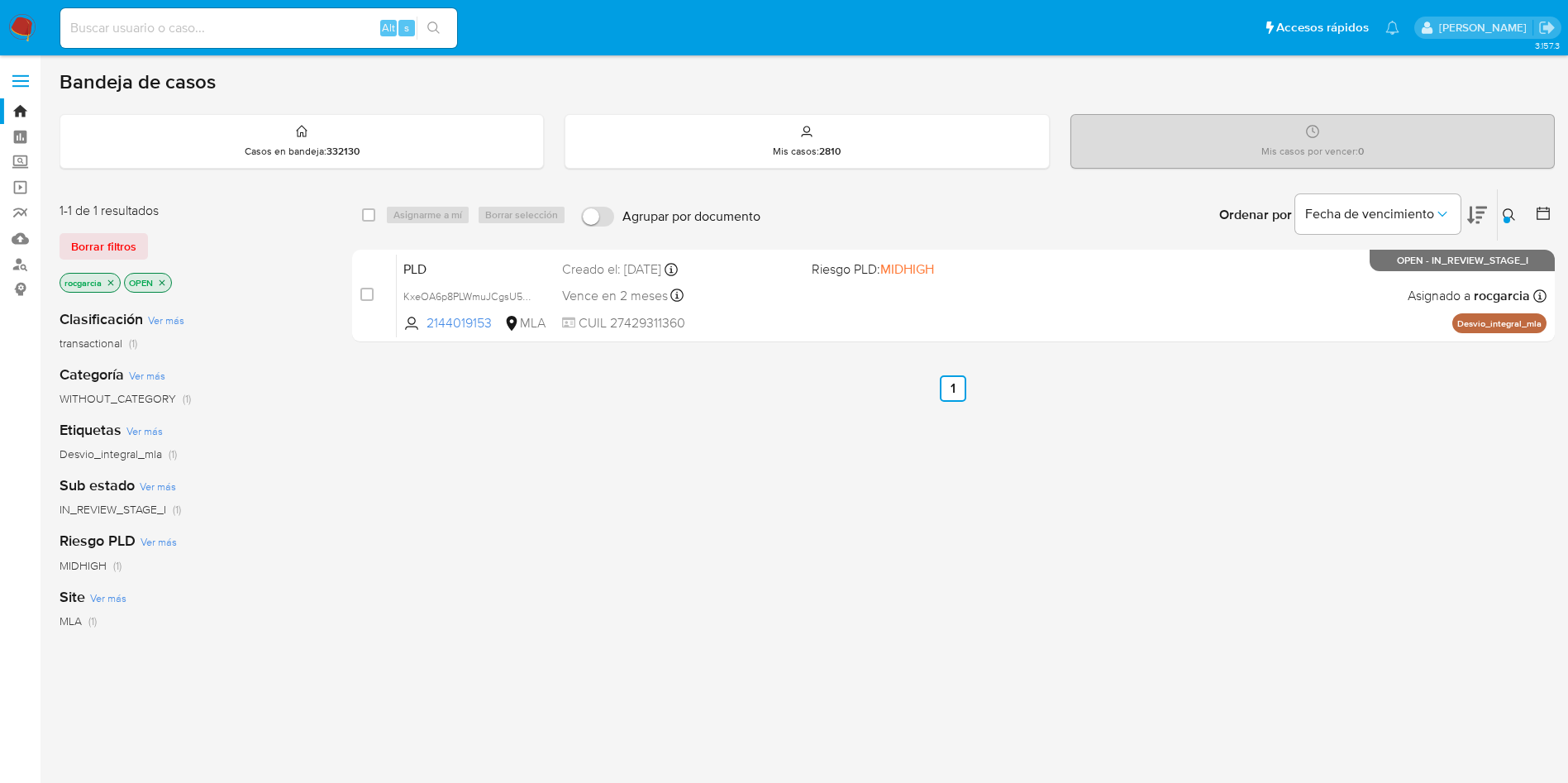
click at [1514, 214] on icon at bounding box center [1510, 216] width 14 height 14
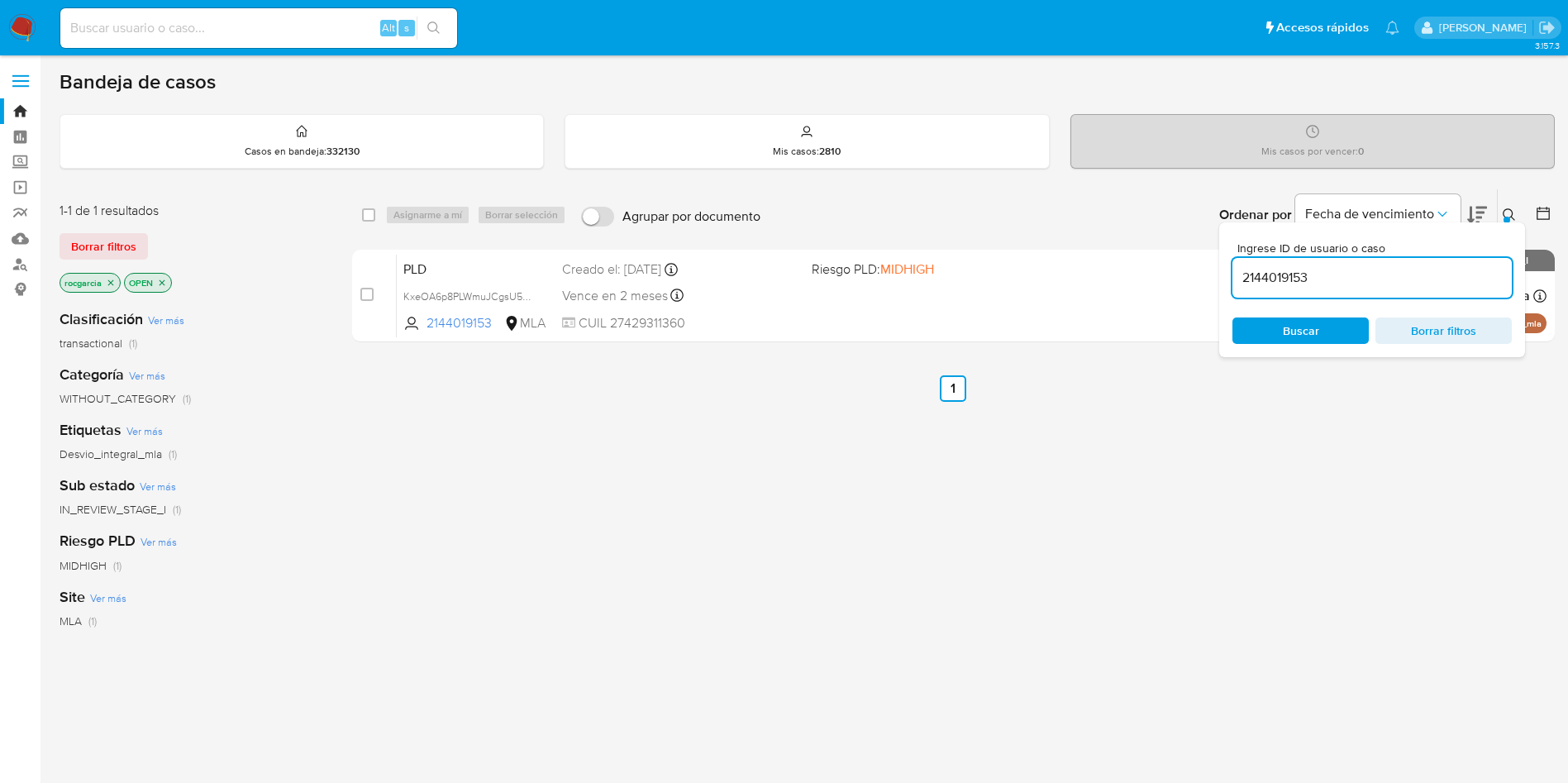
click at [1325, 274] on input "2144019153" at bounding box center [1372, 277] width 279 height 21
type input "90472866"
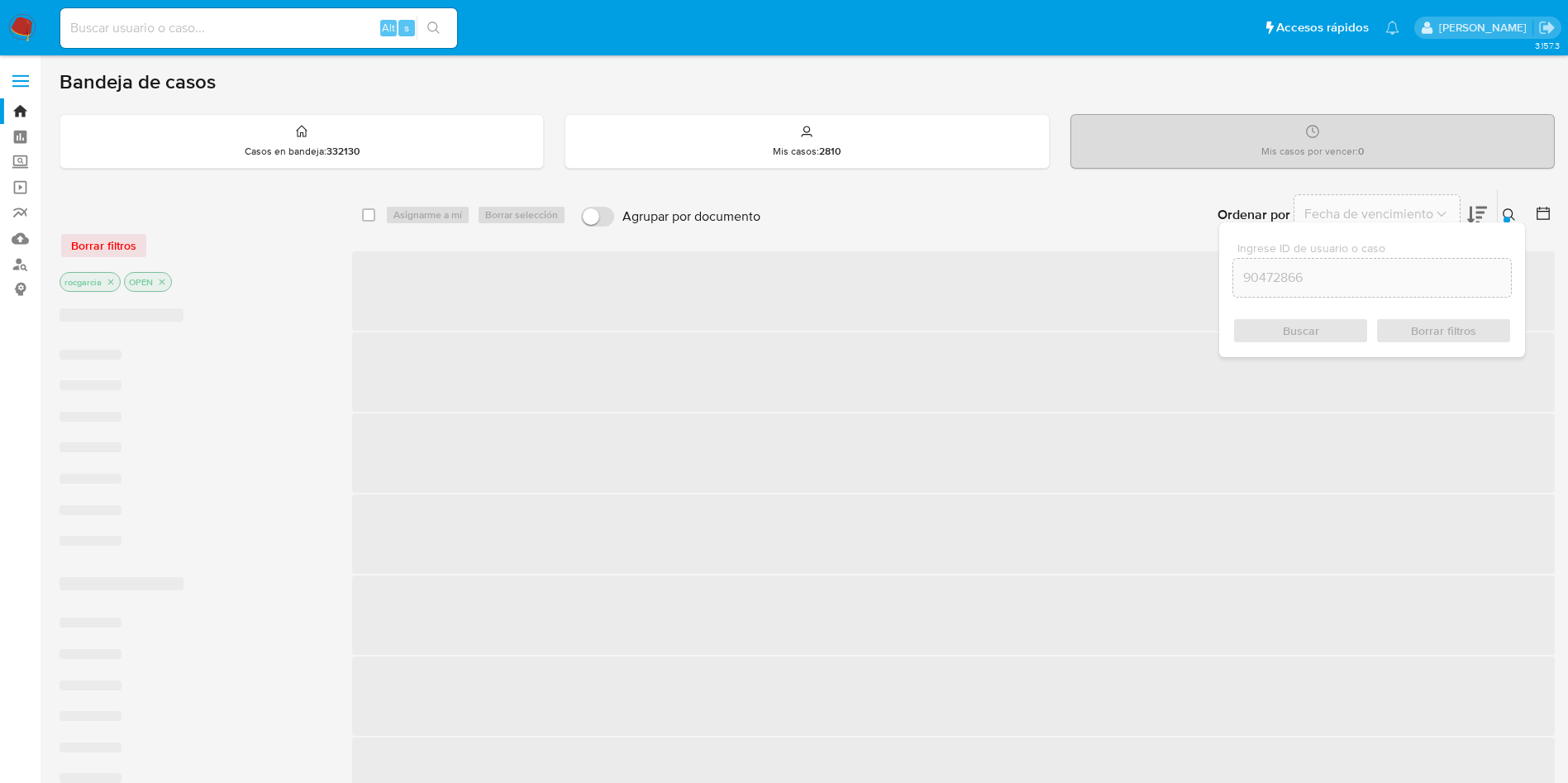
click at [1510, 218] on div at bounding box center [1507, 219] width 7 height 7
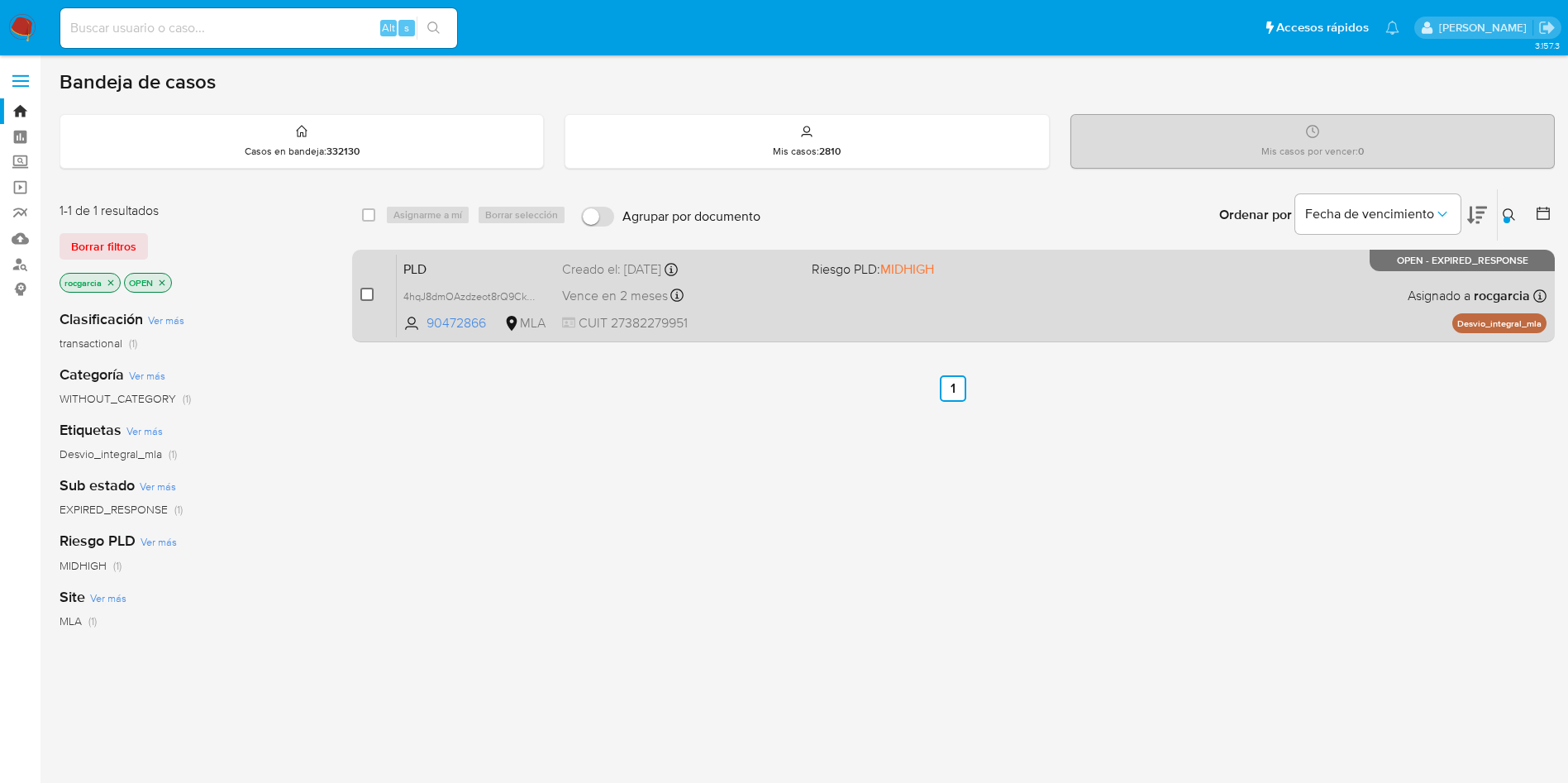
click at [369, 293] on input "checkbox" at bounding box center [367, 295] width 14 height 14
checkbox input "true"
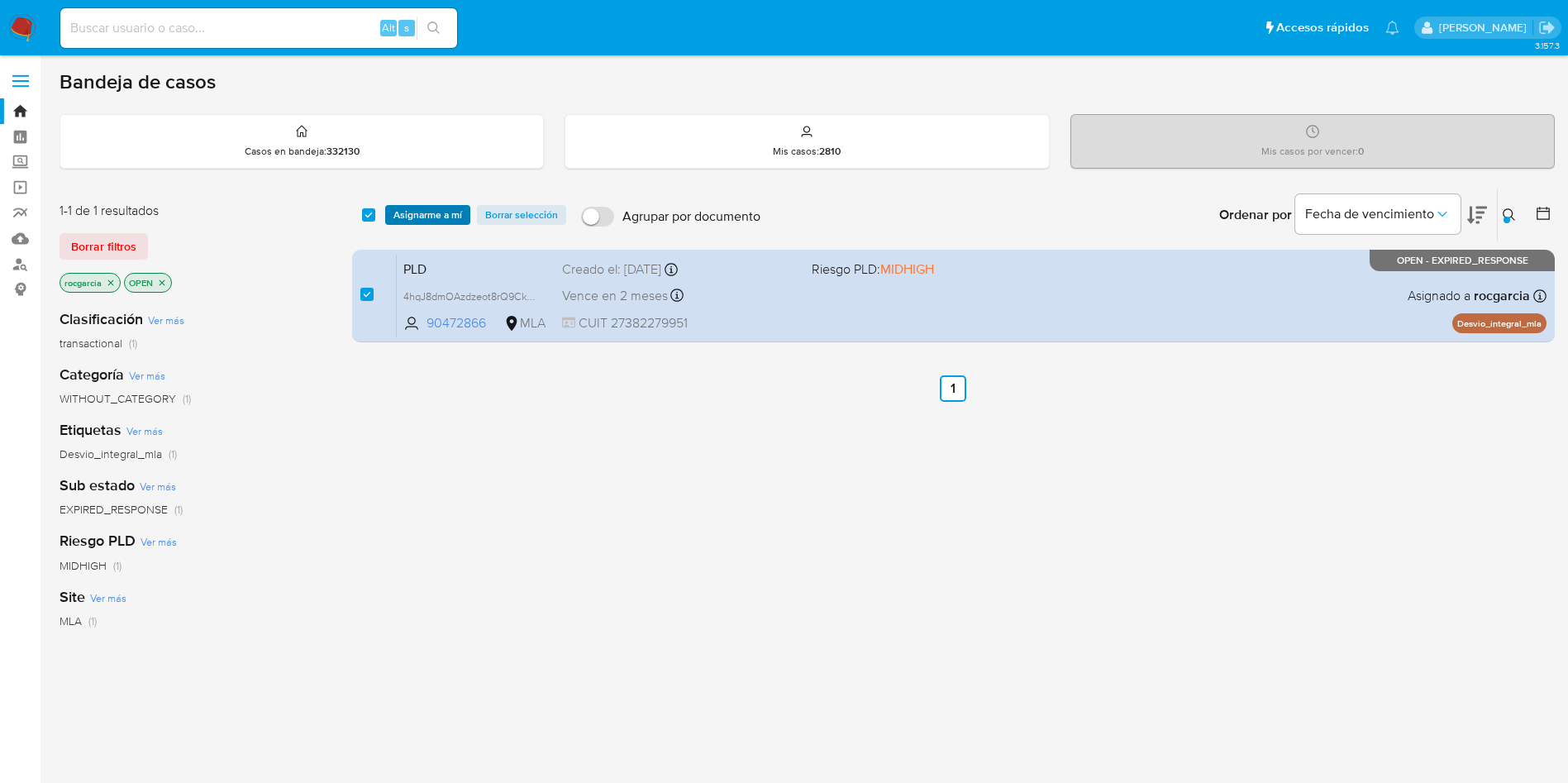
click at [416, 221] on span "Asignarme a mí" at bounding box center [427, 215] width 69 height 16
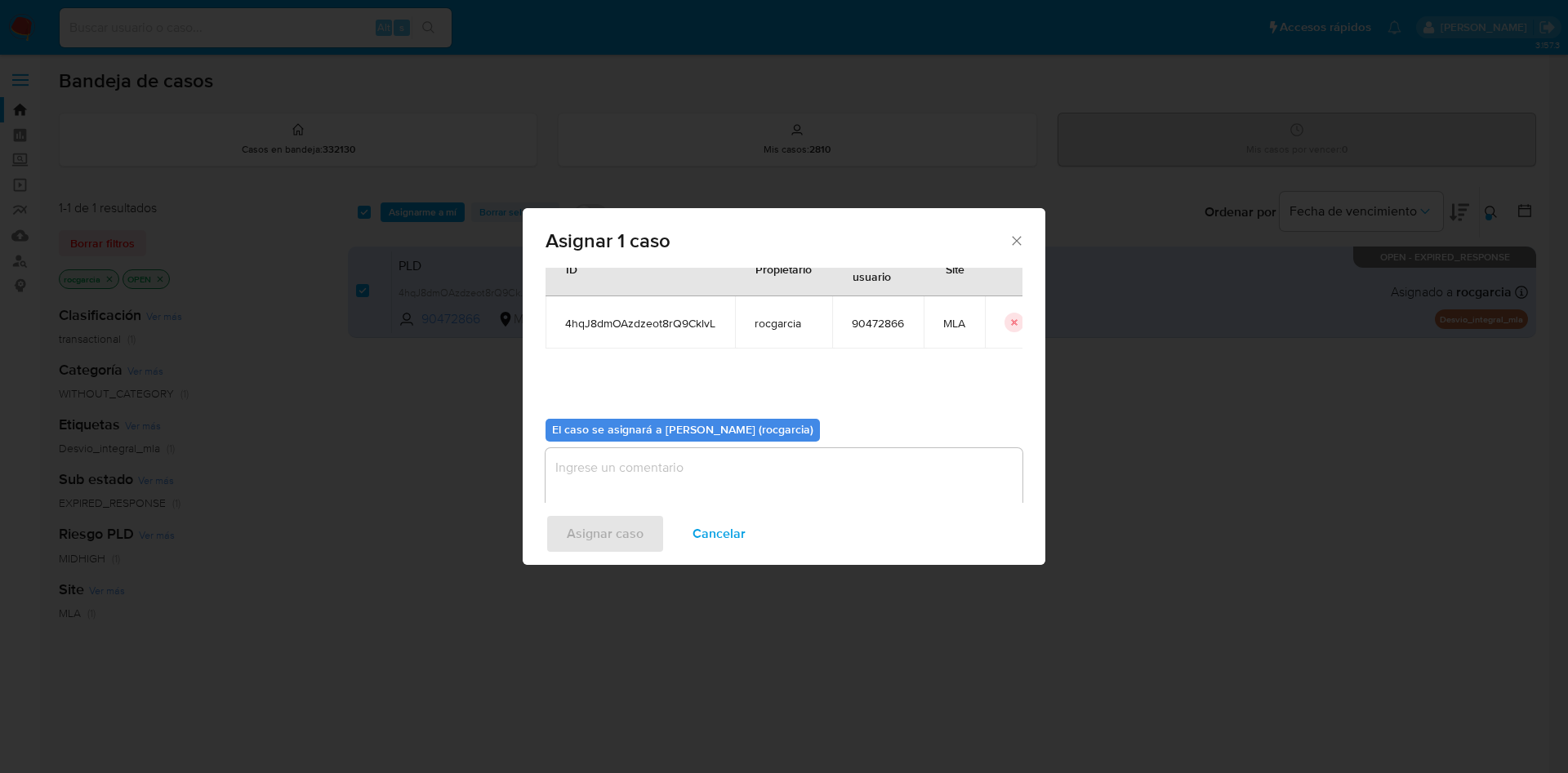
scroll to position [85, 0]
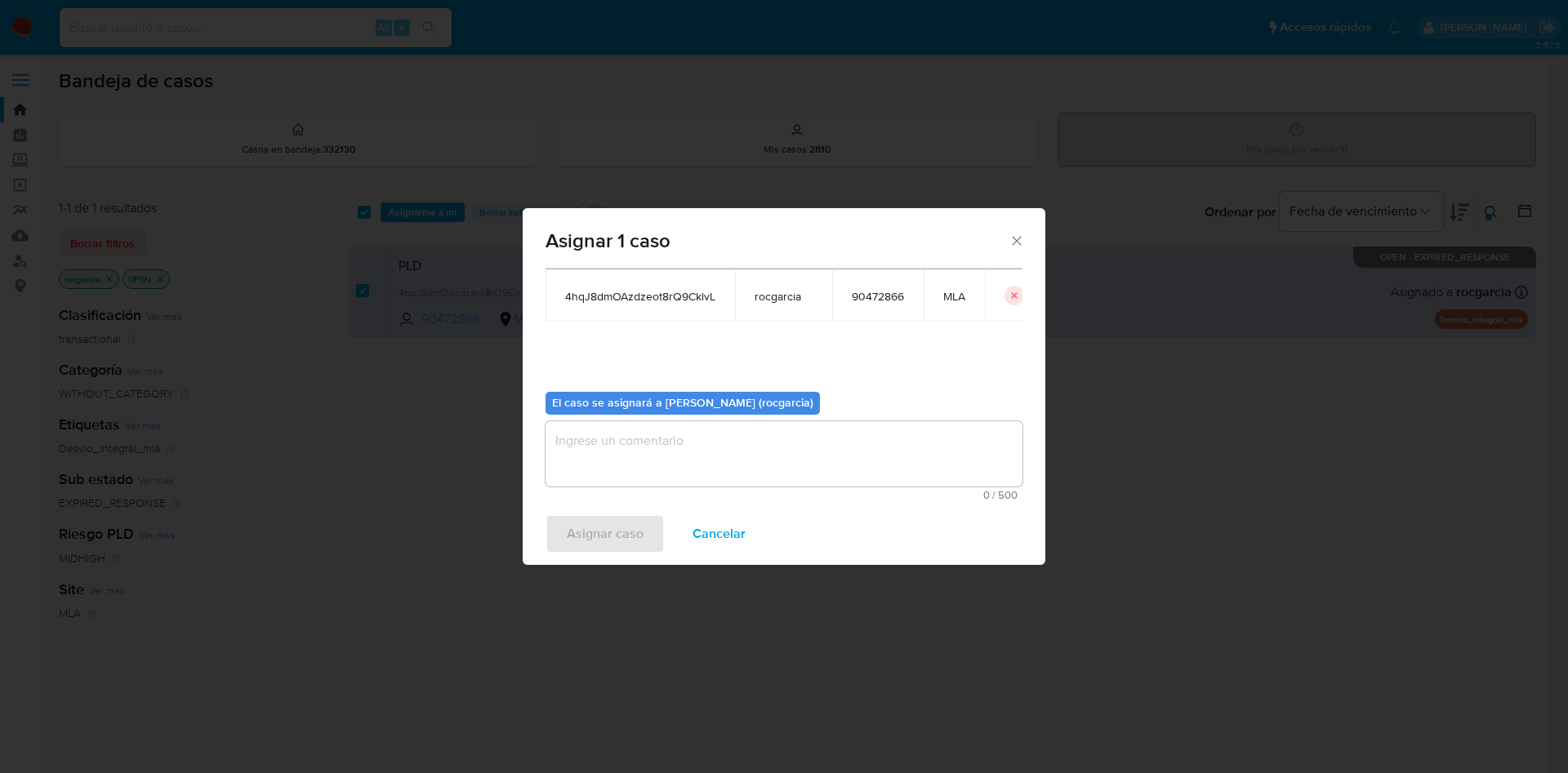
click at [633, 448] on textarea "assign-modal" at bounding box center [783, 453] width 477 height 65
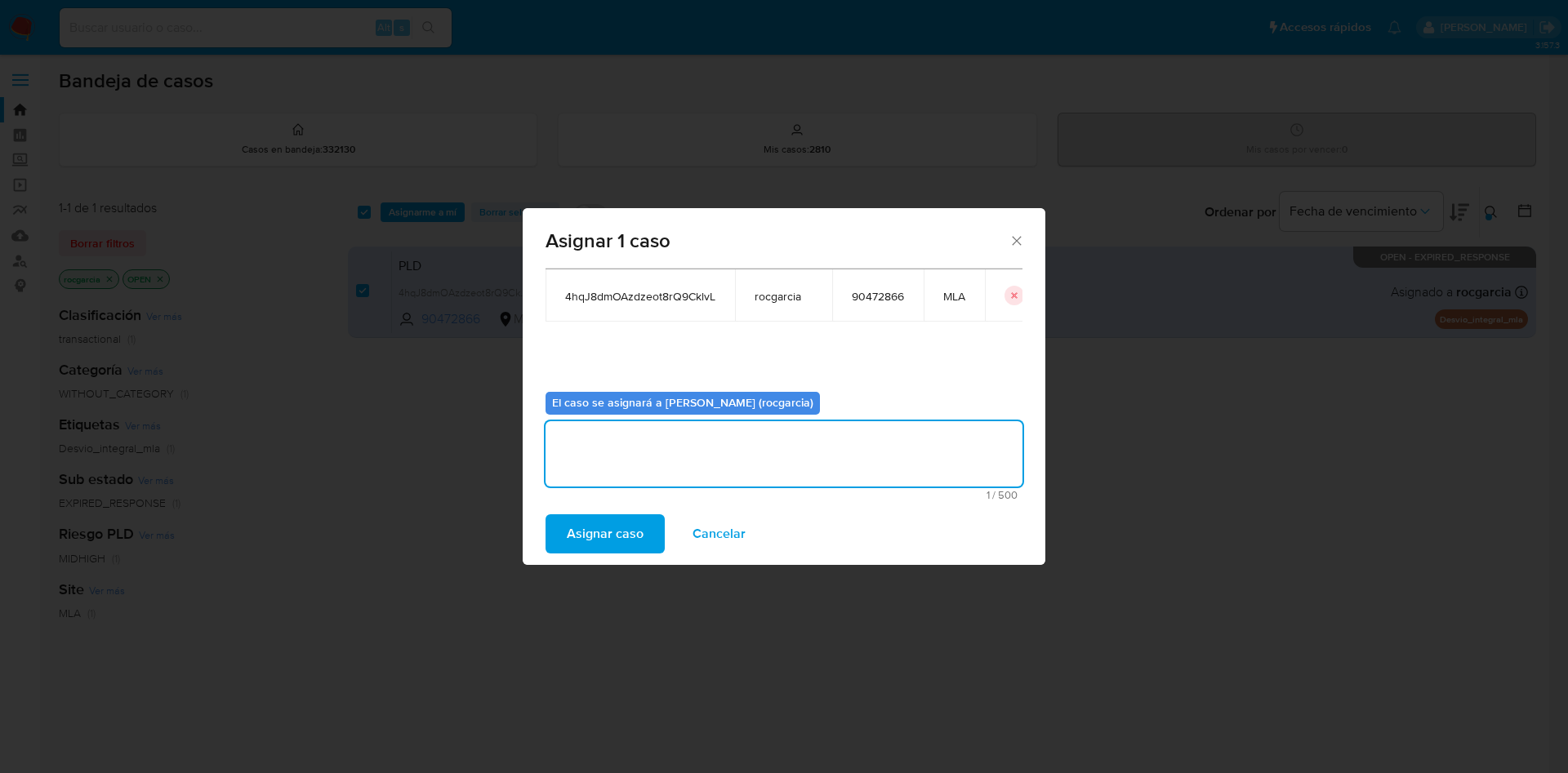
click at [612, 527] on span "Asignar caso" at bounding box center [605, 533] width 76 height 36
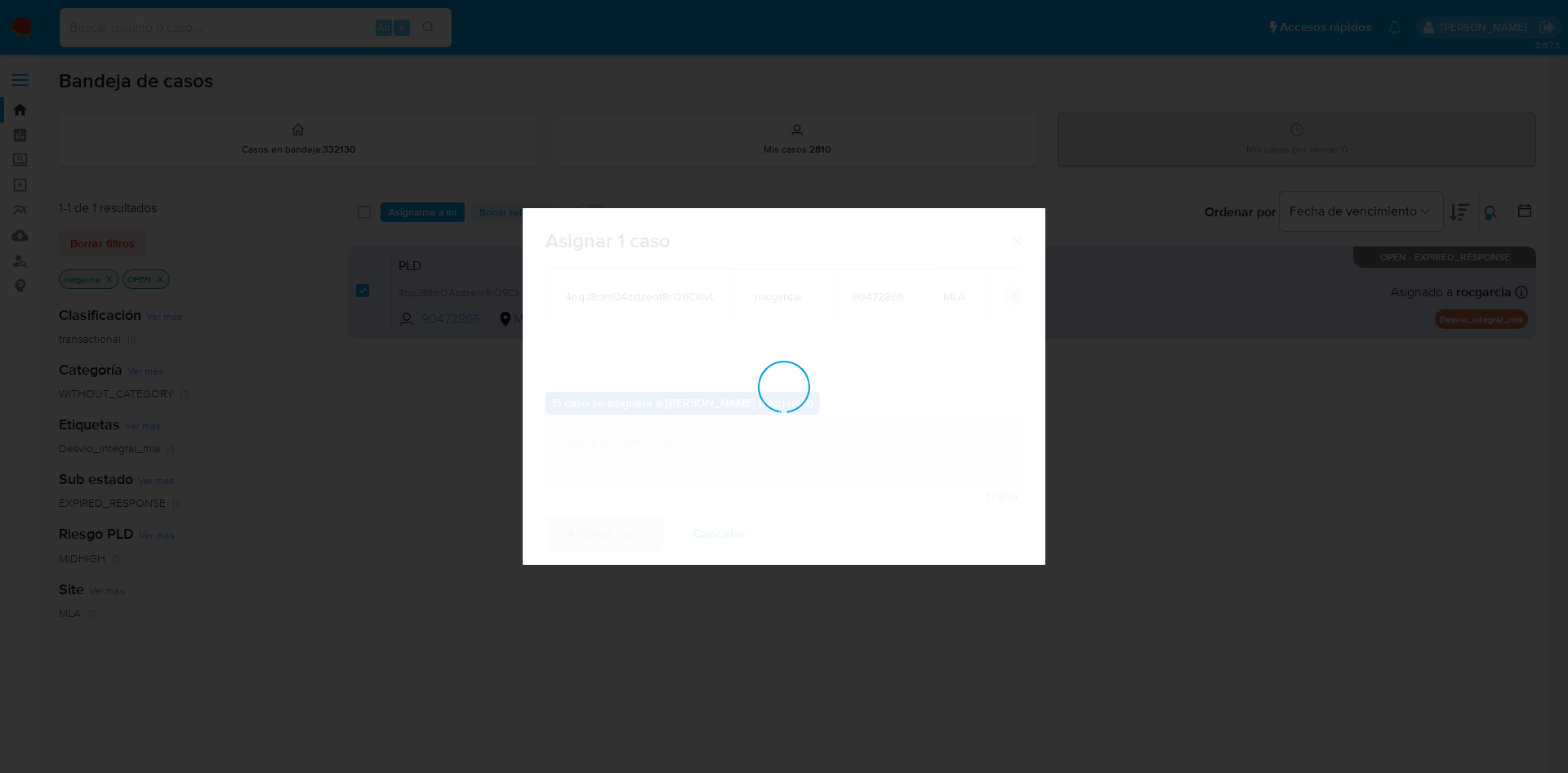
checkbox input "false"
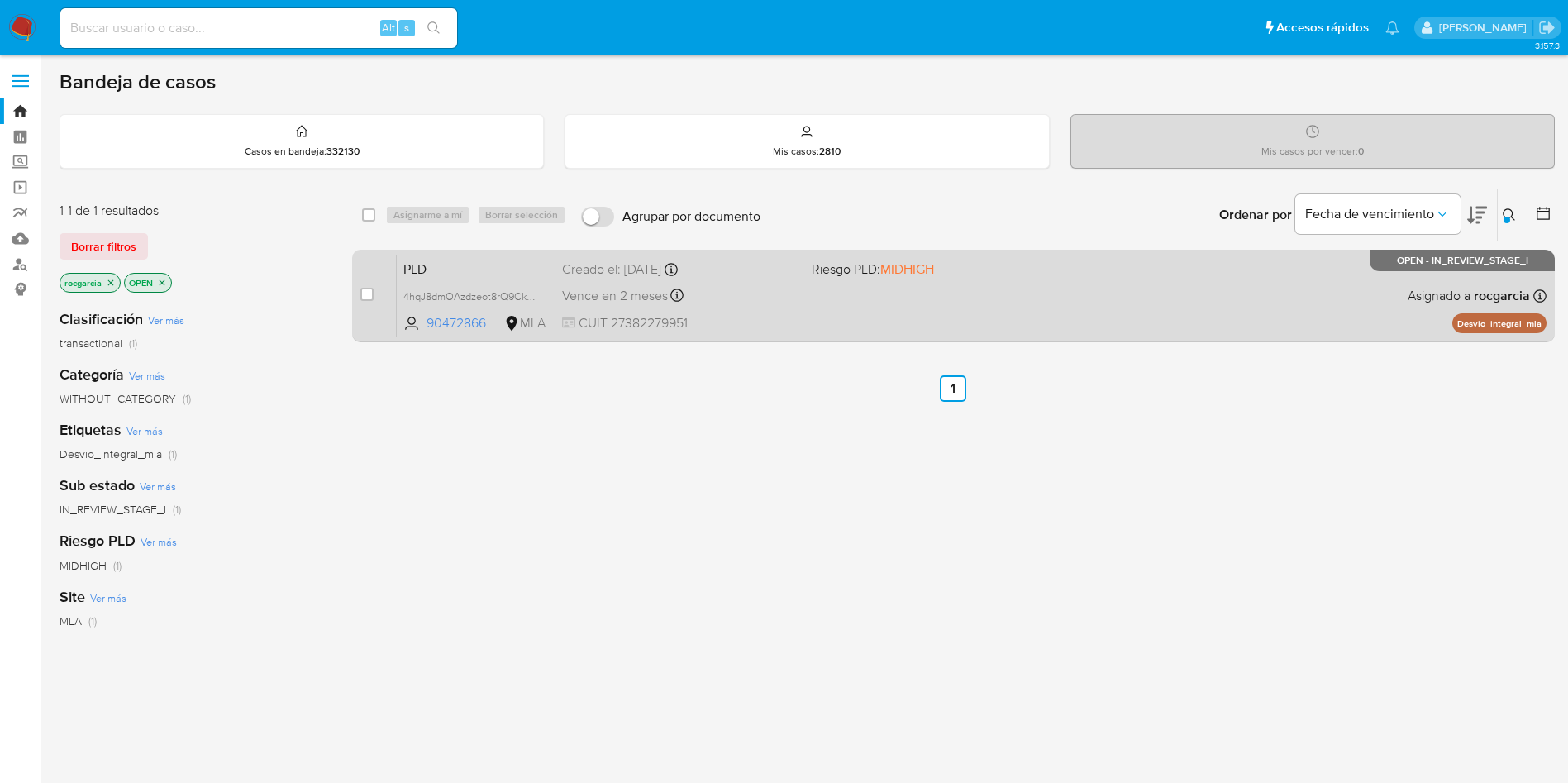
click at [812, 290] on div "PLD 4hqJ8dmOAzdzeot8rQ9CklvL 90472866 MLA Riesgo PLD: MIDHIGH Creado el: 12/08/…" at bounding box center [972, 296] width 1150 height 83
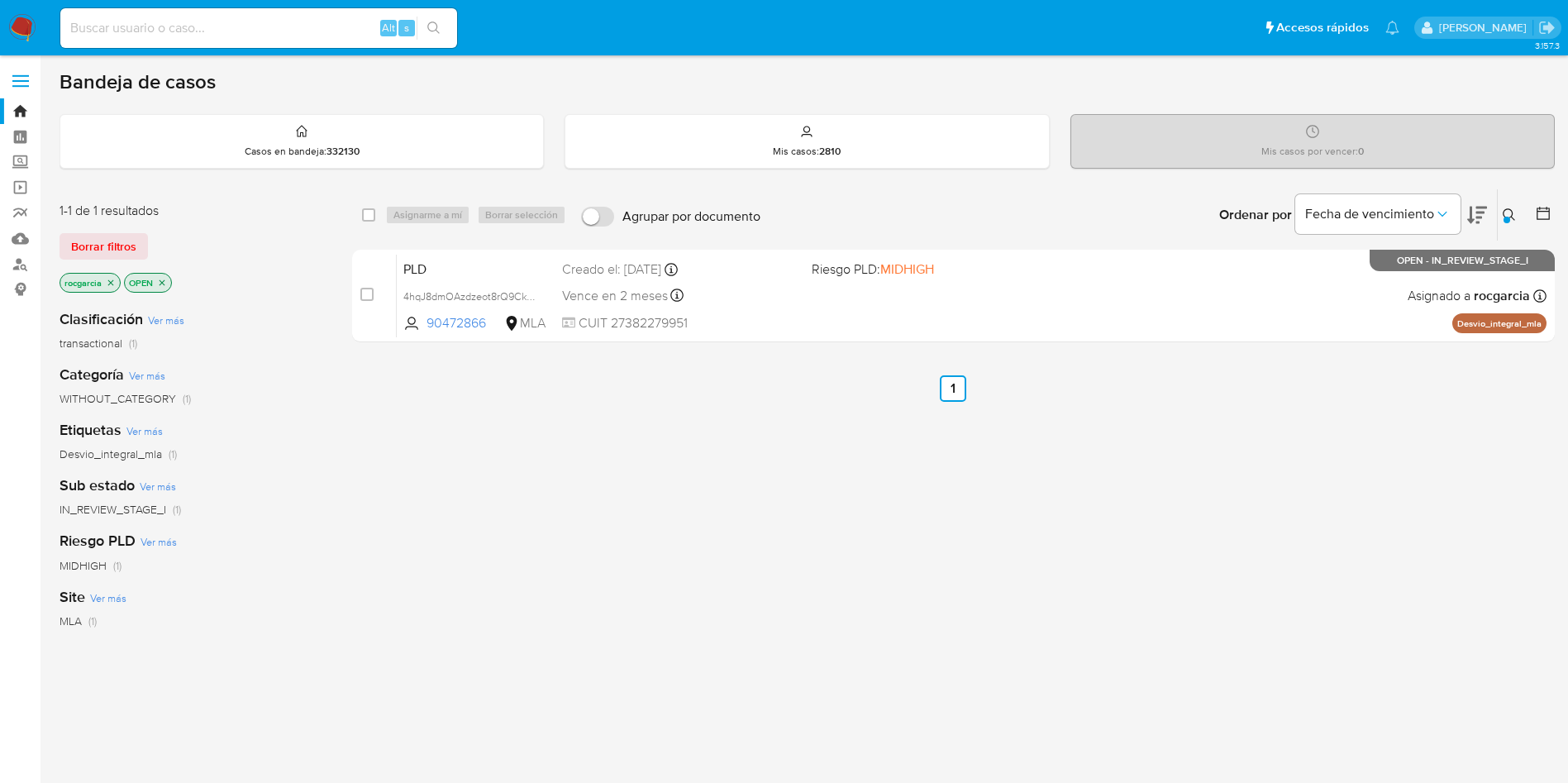
click at [1516, 209] on icon at bounding box center [1510, 216] width 14 height 14
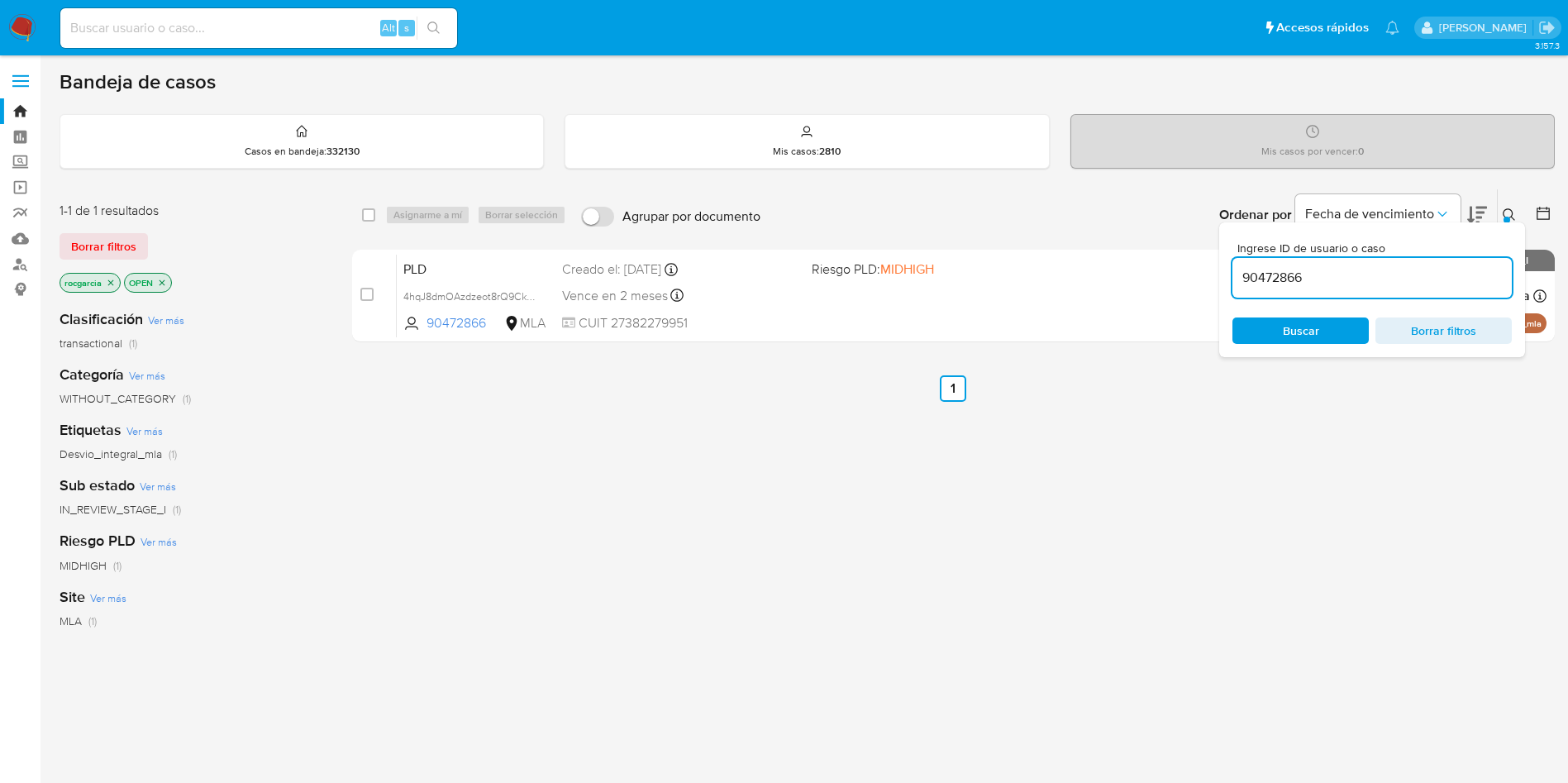
click at [1313, 277] on input "90472866" at bounding box center [1372, 277] width 279 height 21
type input "139723929"
click at [1496, 213] on div "Ordenar por Fecha de vencimiento" at bounding box center [1351, 215] width 291 height 51
click at [1498, 214] on button at bounding box center [1512, 215] width 27 height 20
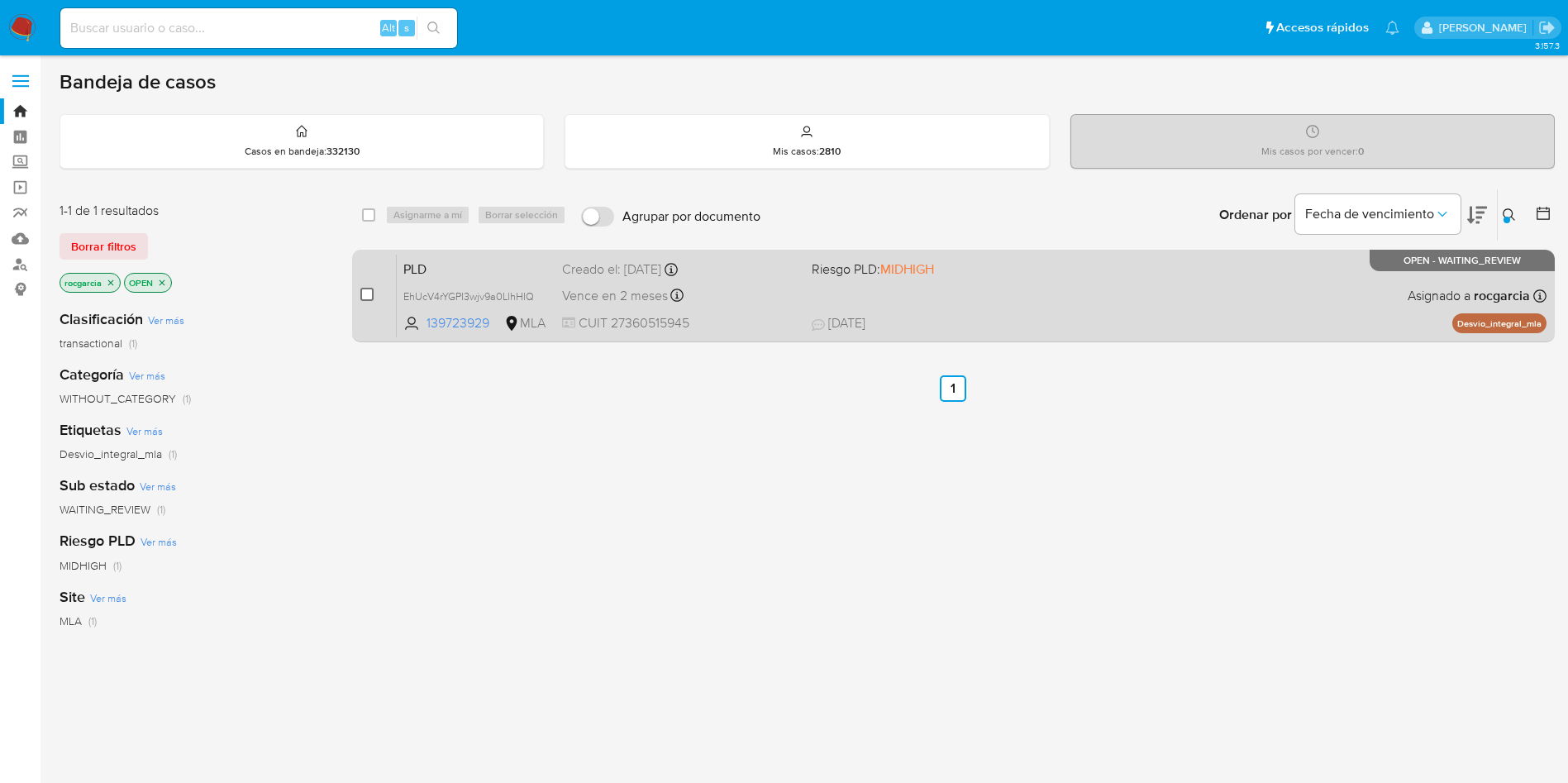
click at [369, 288] on input "checkbox" at bounding box center [367, 295] width 14 height 14
checkbox input "true"
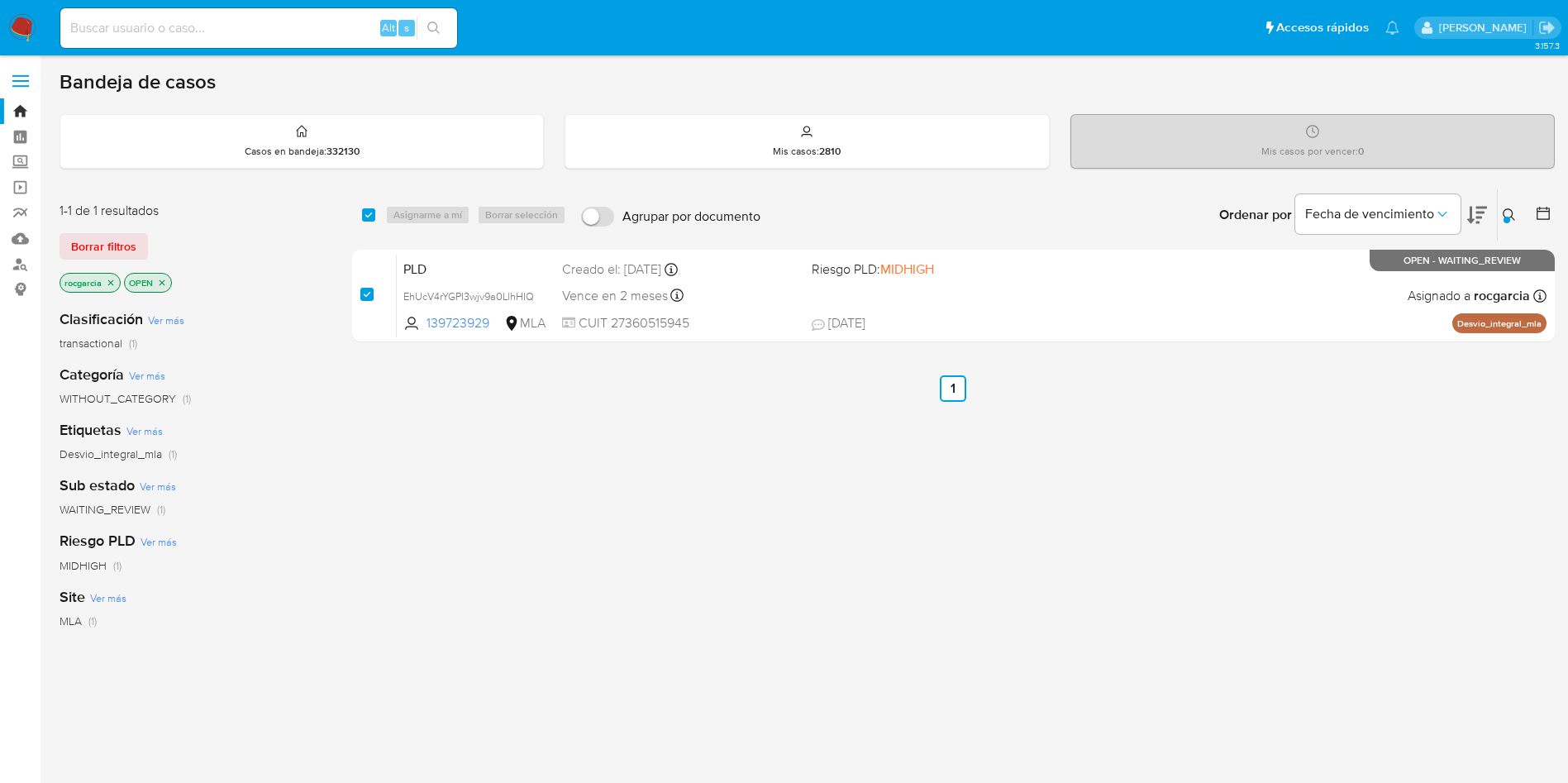
checkbox input "true"
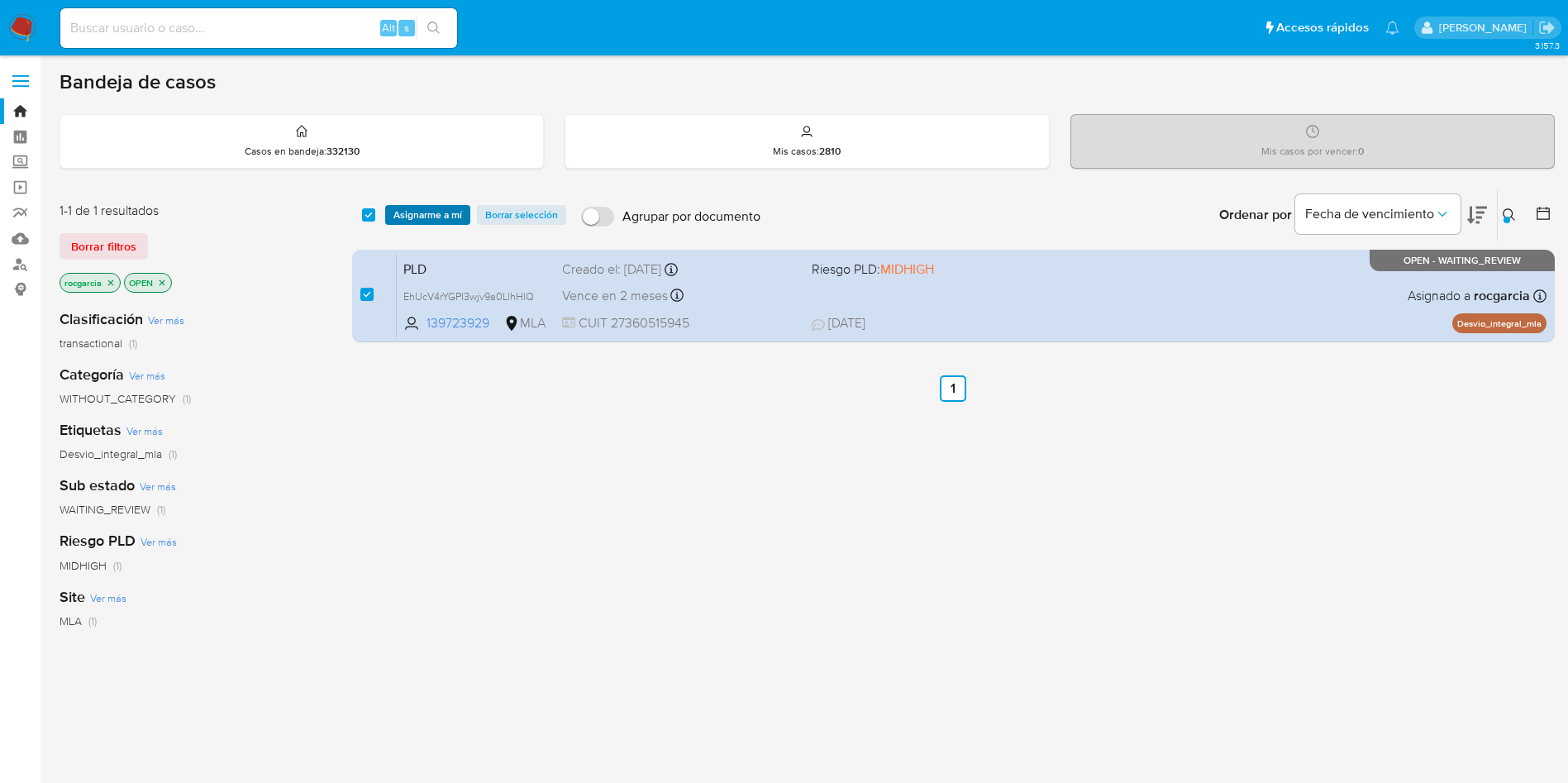
click at [415, 207] on span "Asignarme a mí" at bounding box center [427, 215] width 69 height 16
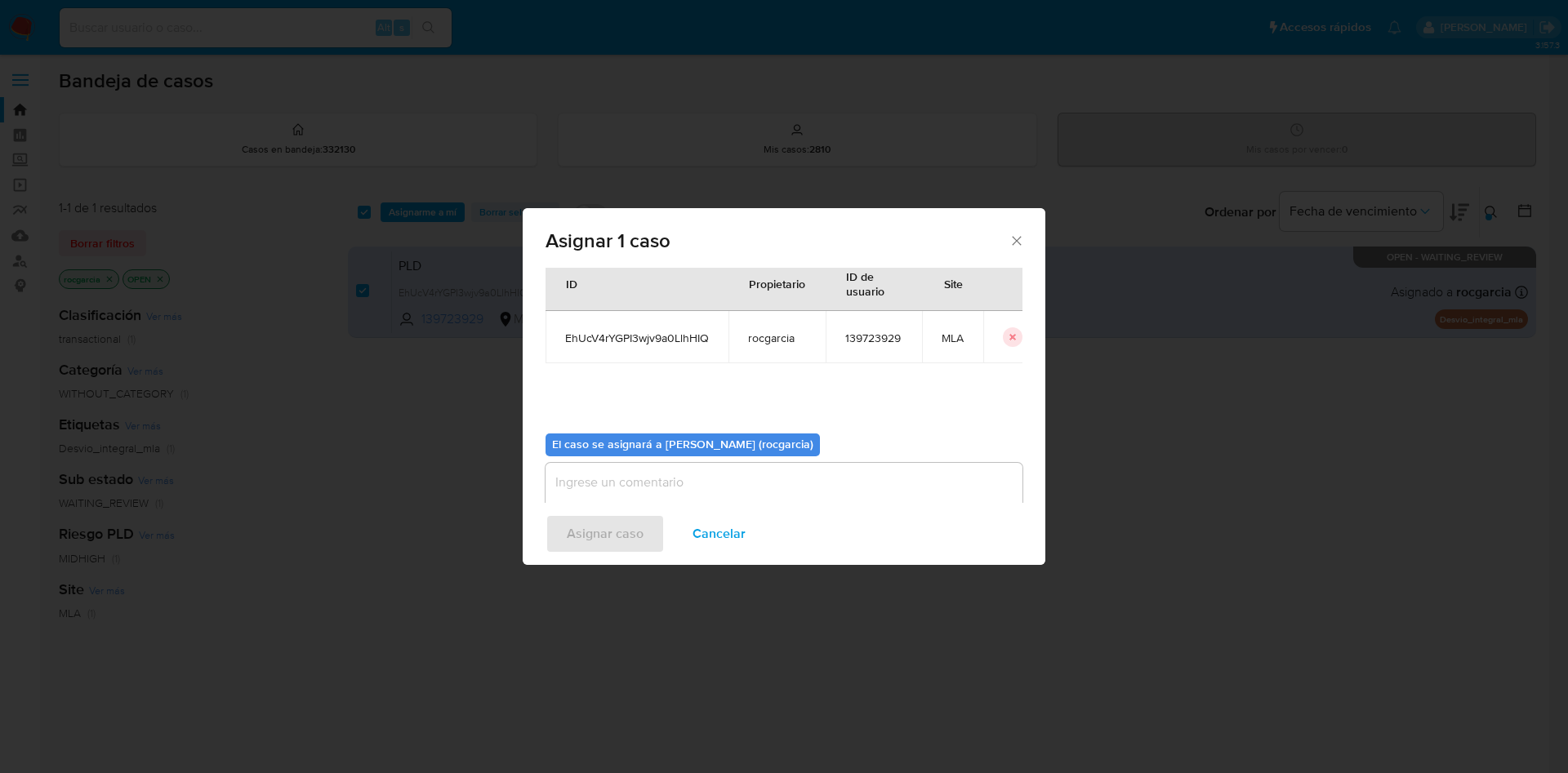
scroll to position [85, 0]
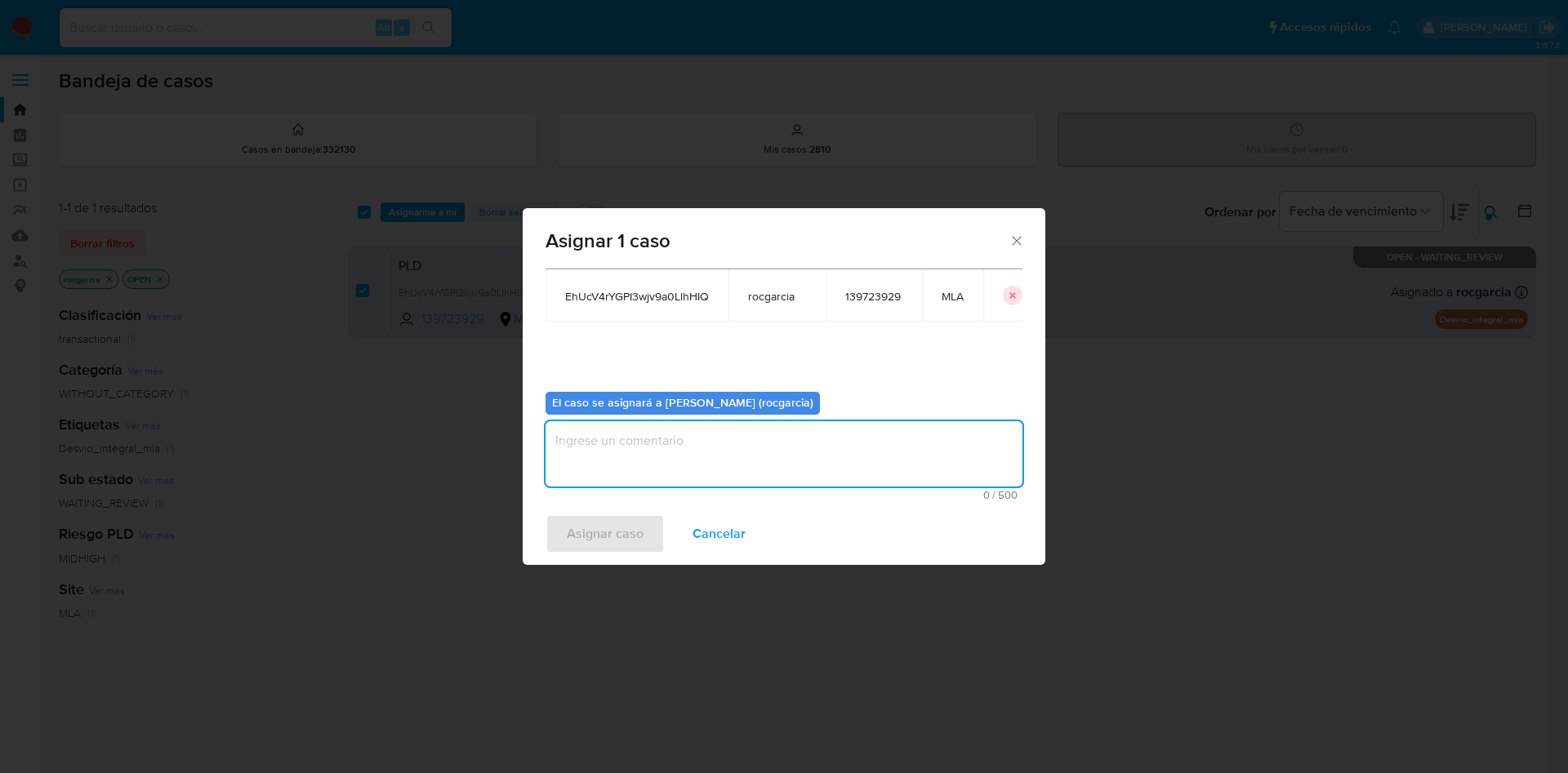
click at [603, 438] on textarea "assign-modal" at bounding box center [783, 453] width 477 height 65
click at [607, 530] on span "Asignar caso" at bounding box center [605, 533] width 76 height 36
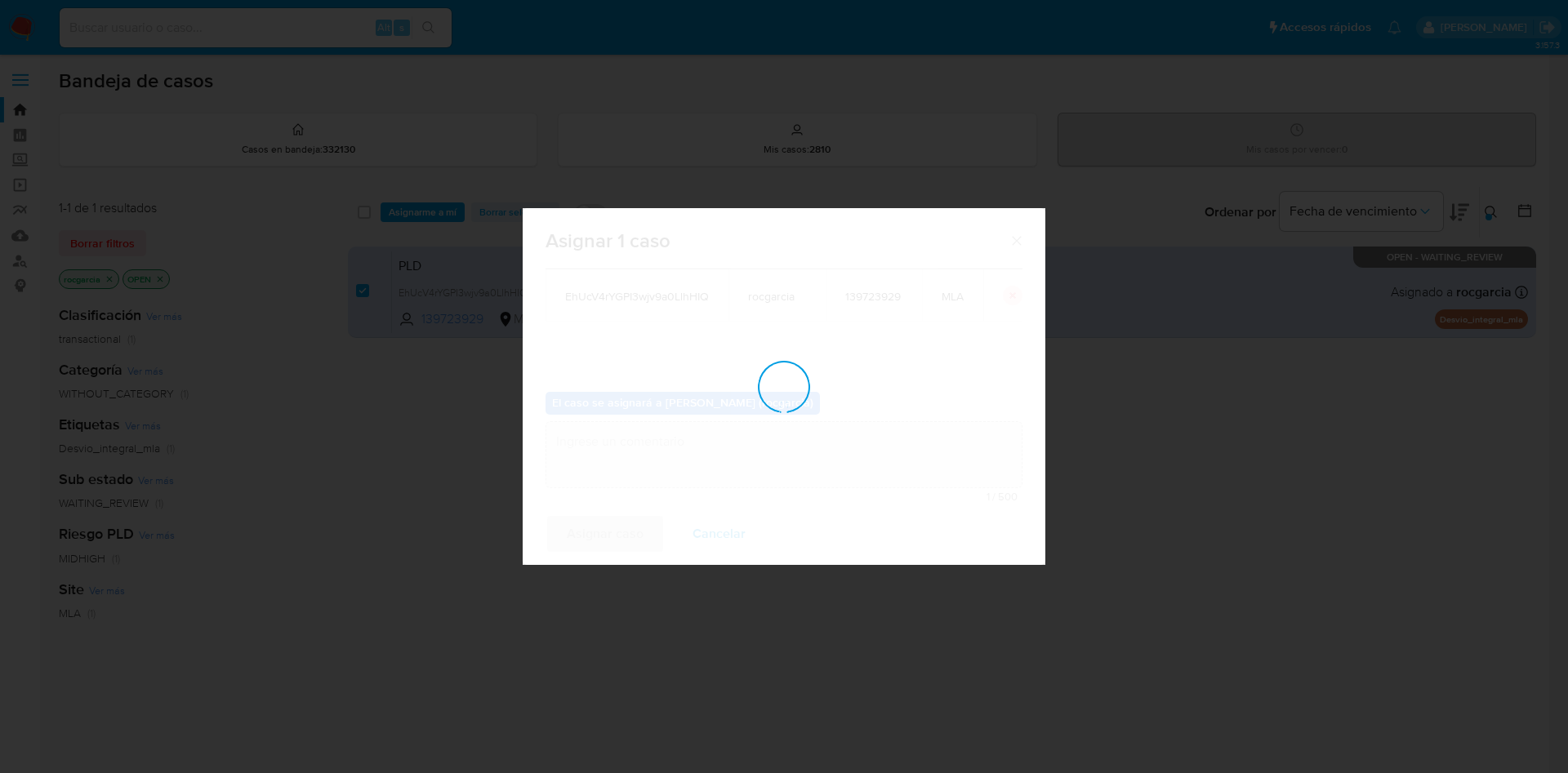
checkbox input "false"
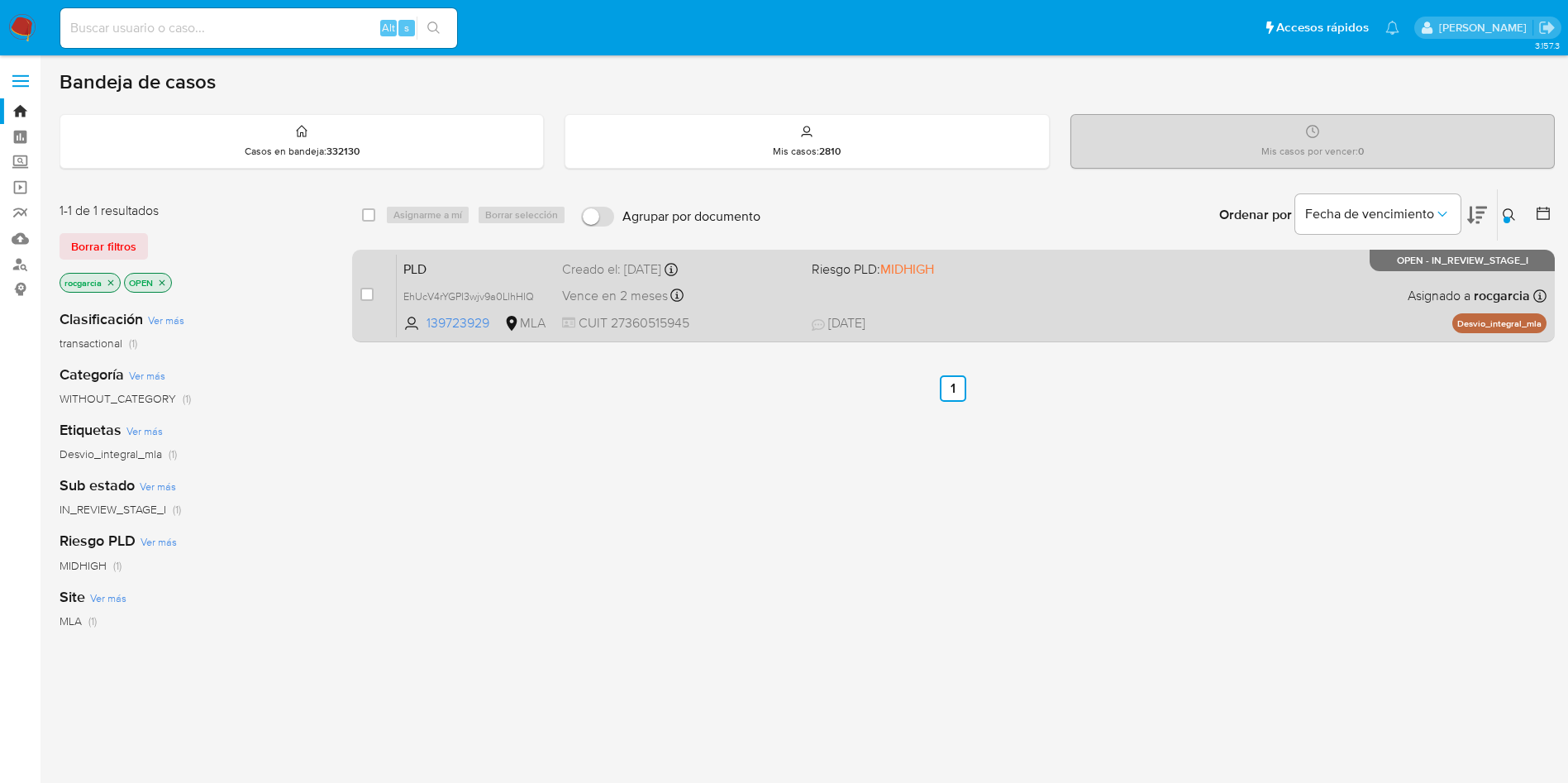
click at [1016, 298] on div "PLD EhUcV4rYGPI3wjv9a0LlhHIQ 139723929 MLA Riesgo PLD: MIDHIGH Creado el: 12/08…" at bounding box center [972, 296] width 1150 height 83
click at [363, 291] on input "checkbox" at bounding box center [367, 295] width 14 height 14
checkbox input "true"
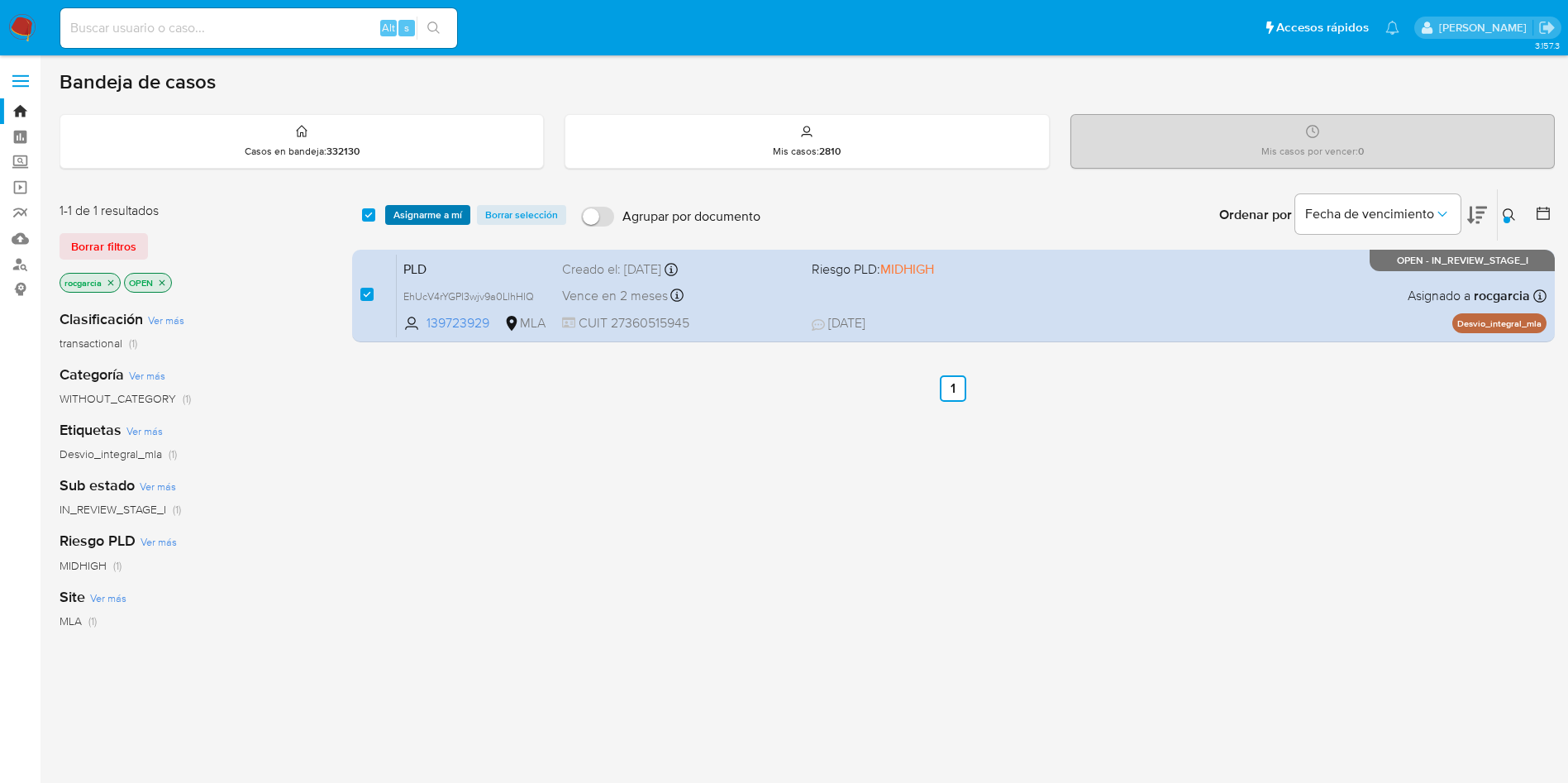
click at [430, 214] on span "Asignarme a mí" at bounding box center [427, 215] width 69 height 16
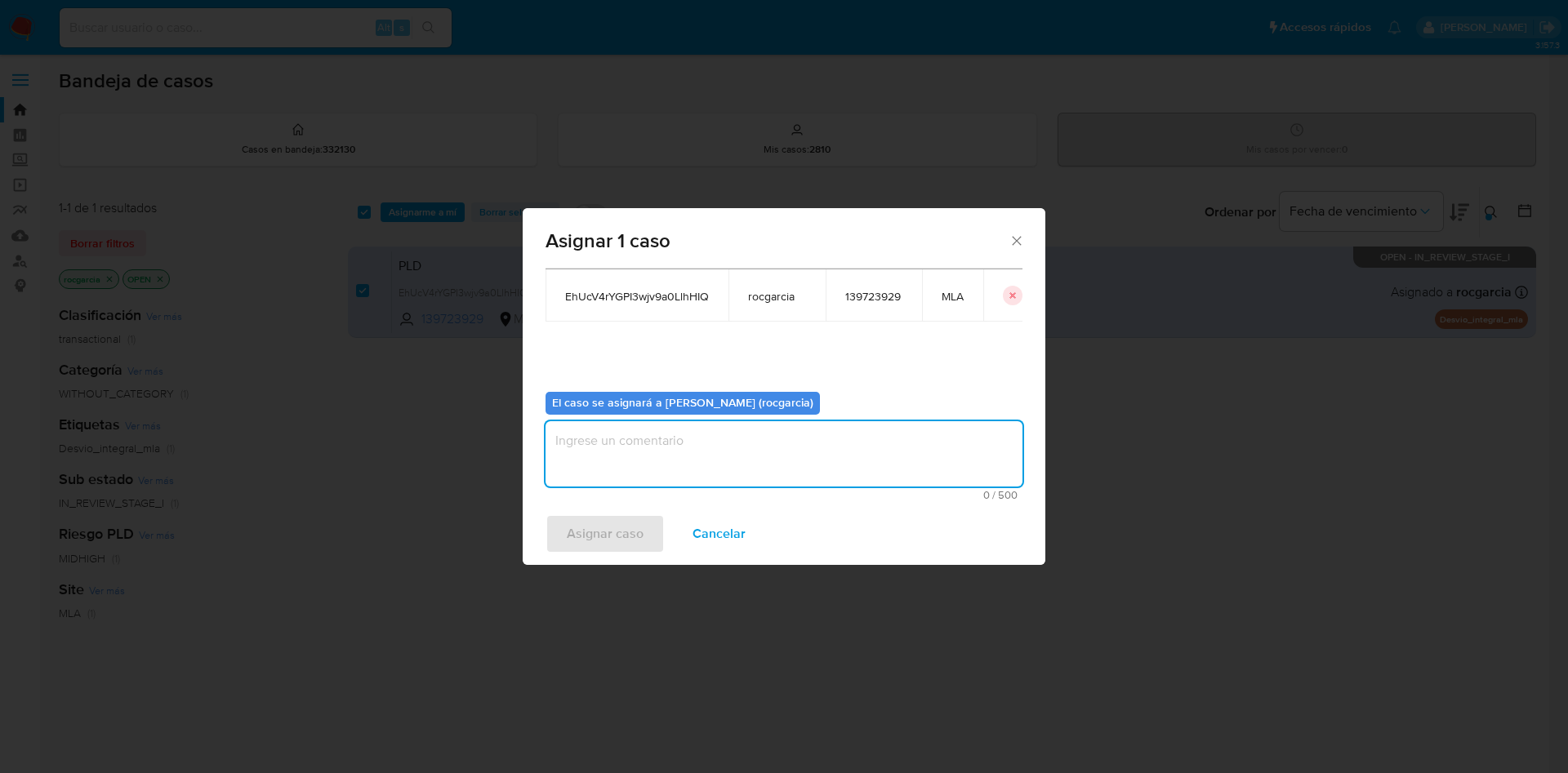
drag, startPoint x: 704, startPoint y: 458, endPoint x: 612, endPoint y: 520, distance: 110.9
click at [703, 458] on textarea "assign-modal" at bounding box center [783, 453] width 477 height 65
click at [580, 545] on span "Asignar caso" at bounding box center [605, 533] width 76 height 36
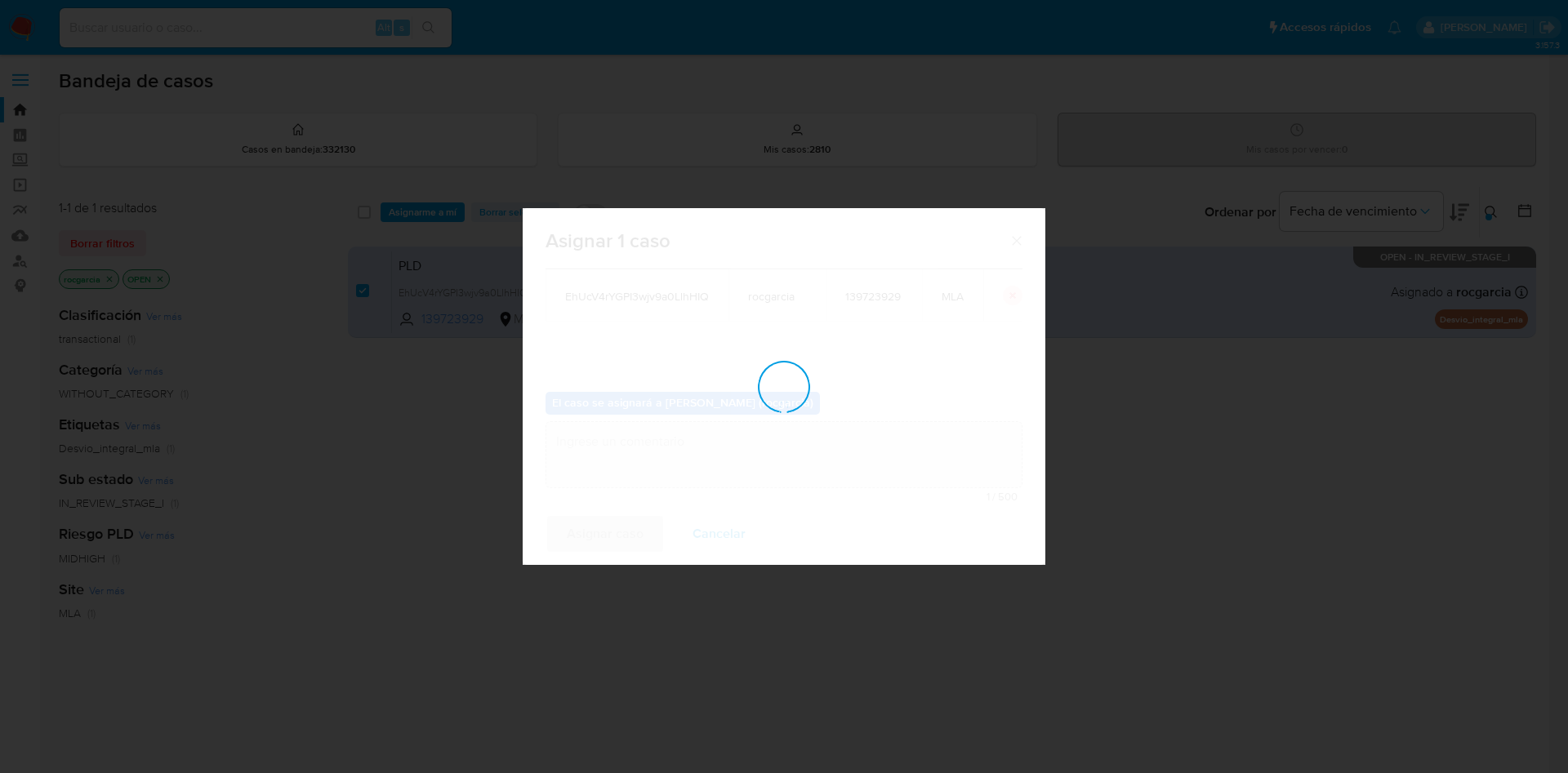
checkbox input "false"
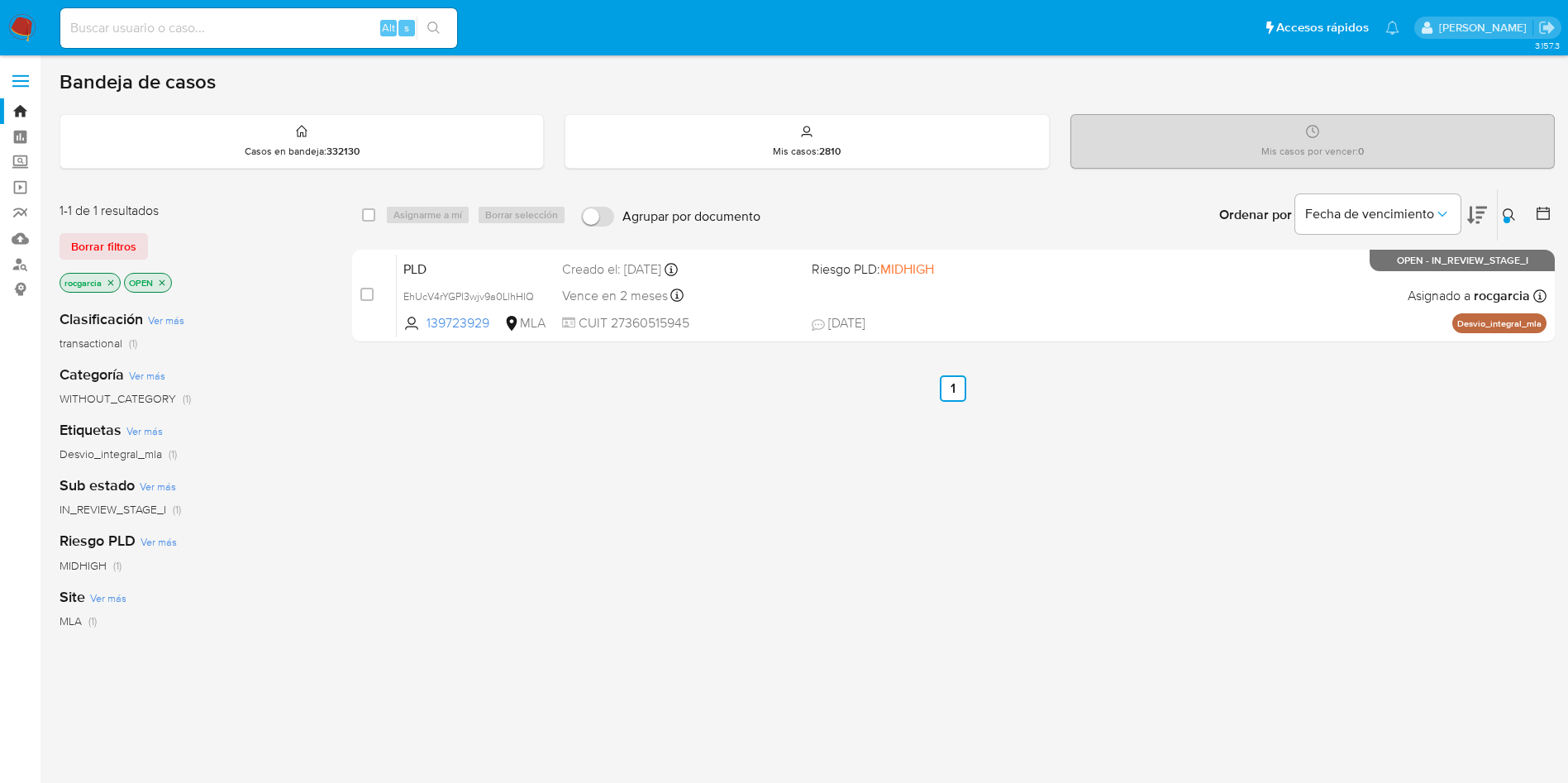
click at [1507, 214] on icon at bounding box center [1510, 216] width 14 height 14
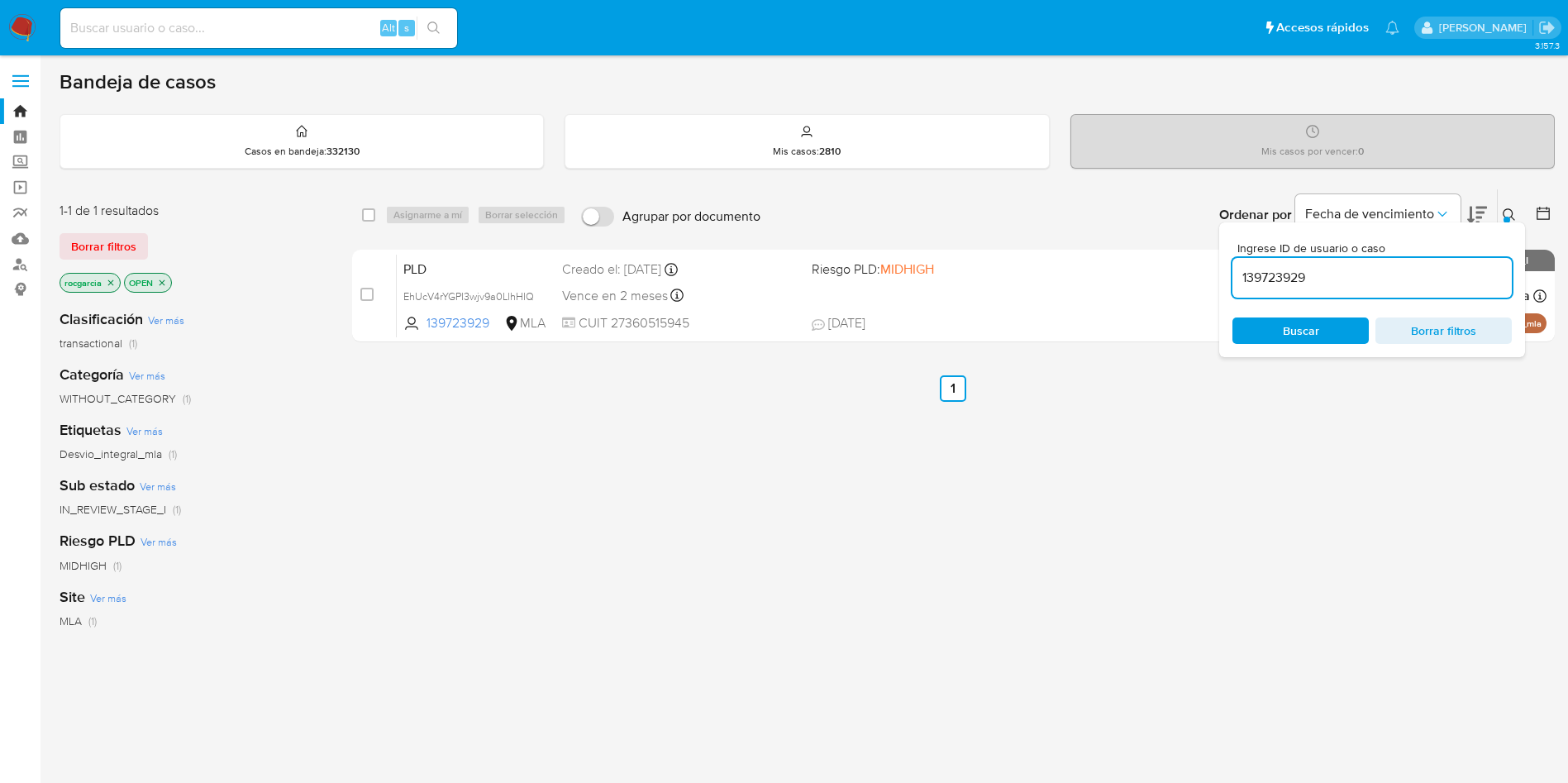
click at [1363, 274] on input "139723929" at bounding box center [1372, 277] width 279 height 21
type input "753398279"
click at [1510, 218] on icon at bounding box center [1509, 215] width 13 height 13
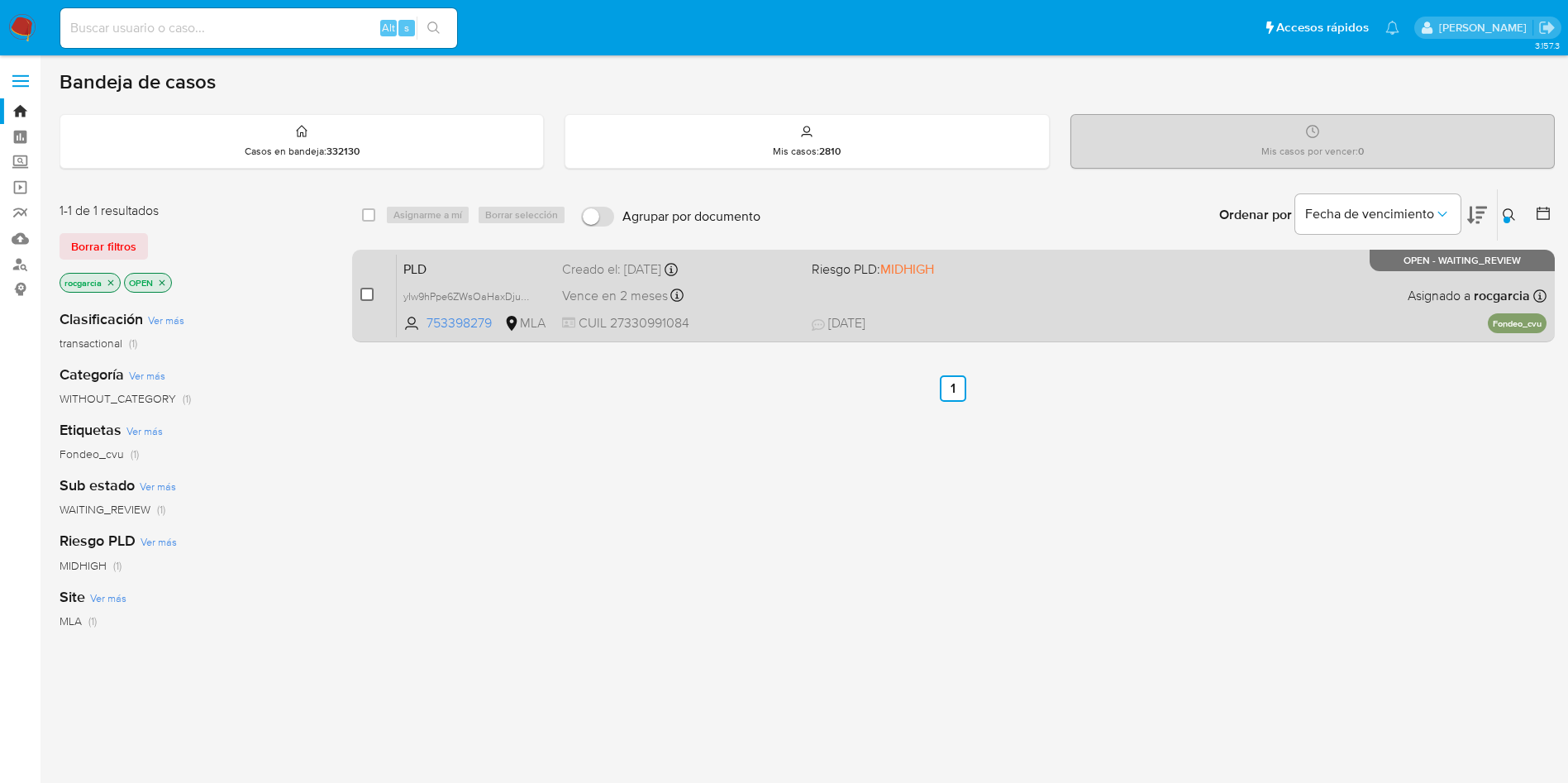
click at [365, 290] on input "checkbox" at bounding box center [367, 295] width 14 height 14
checkbox input "true"
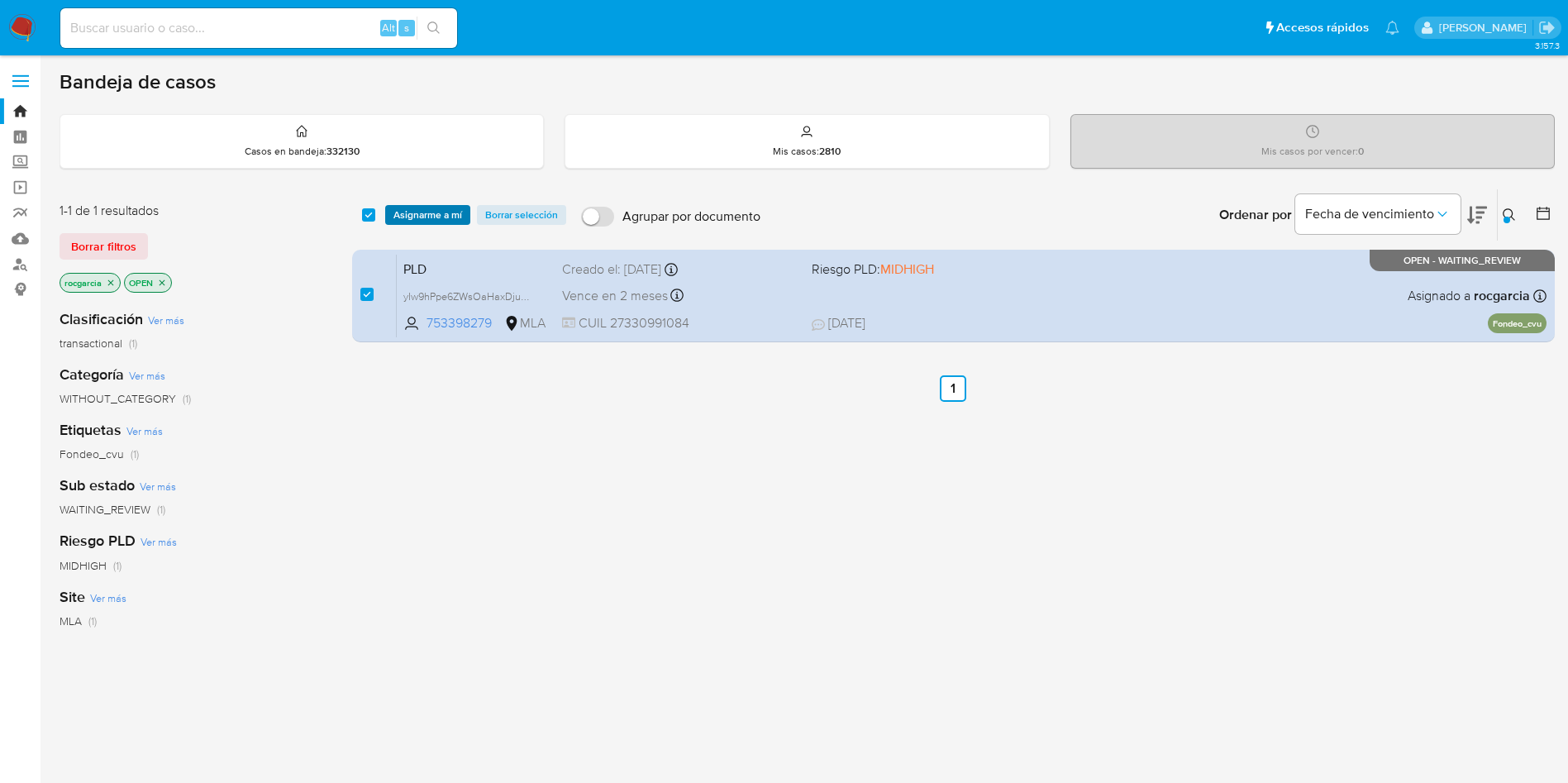
click at [430, 222] on span "Asignarme a mí" at bounding box center [427, 215] width 69 height 16
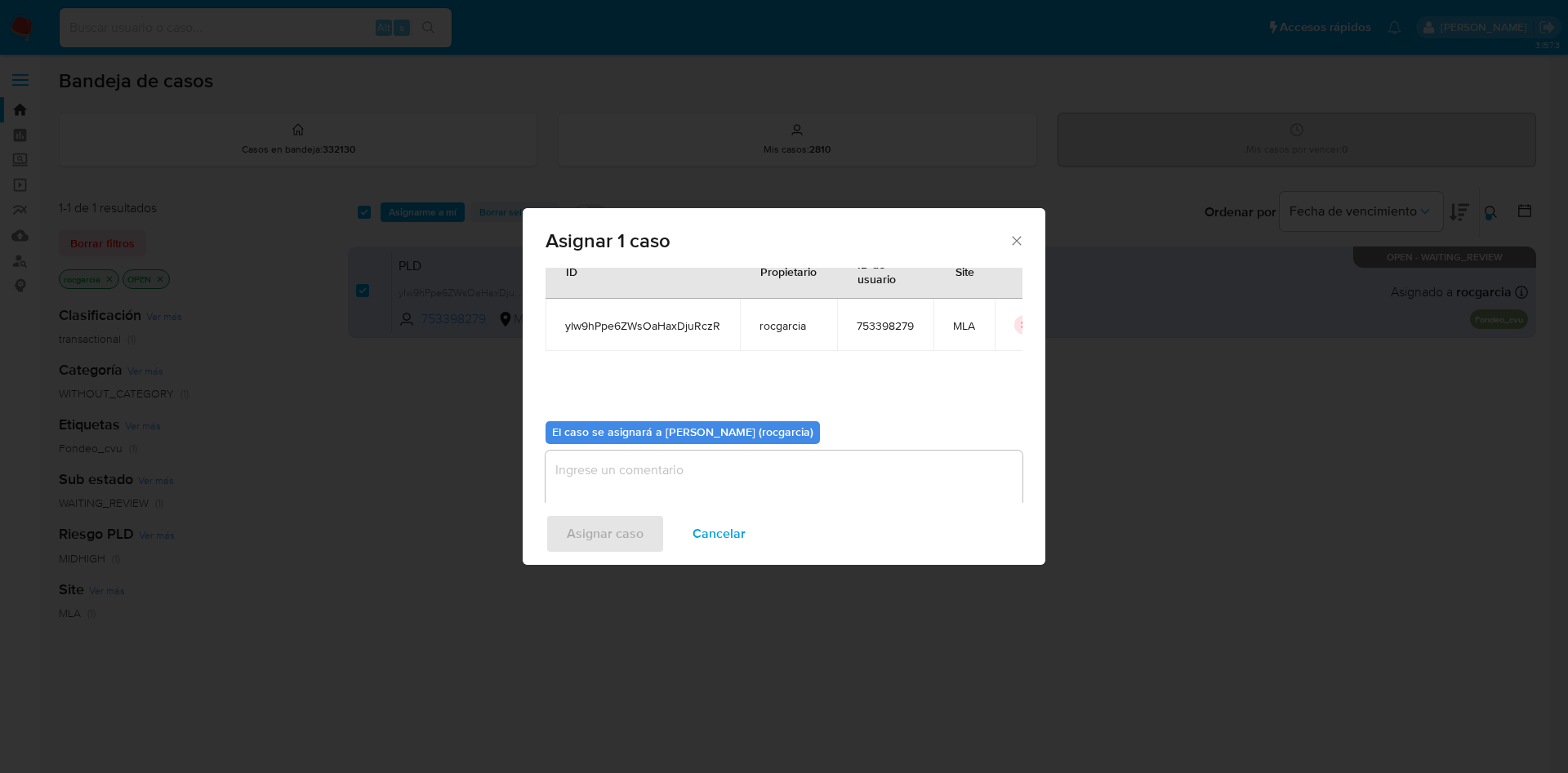
scroll to position [85, 0]
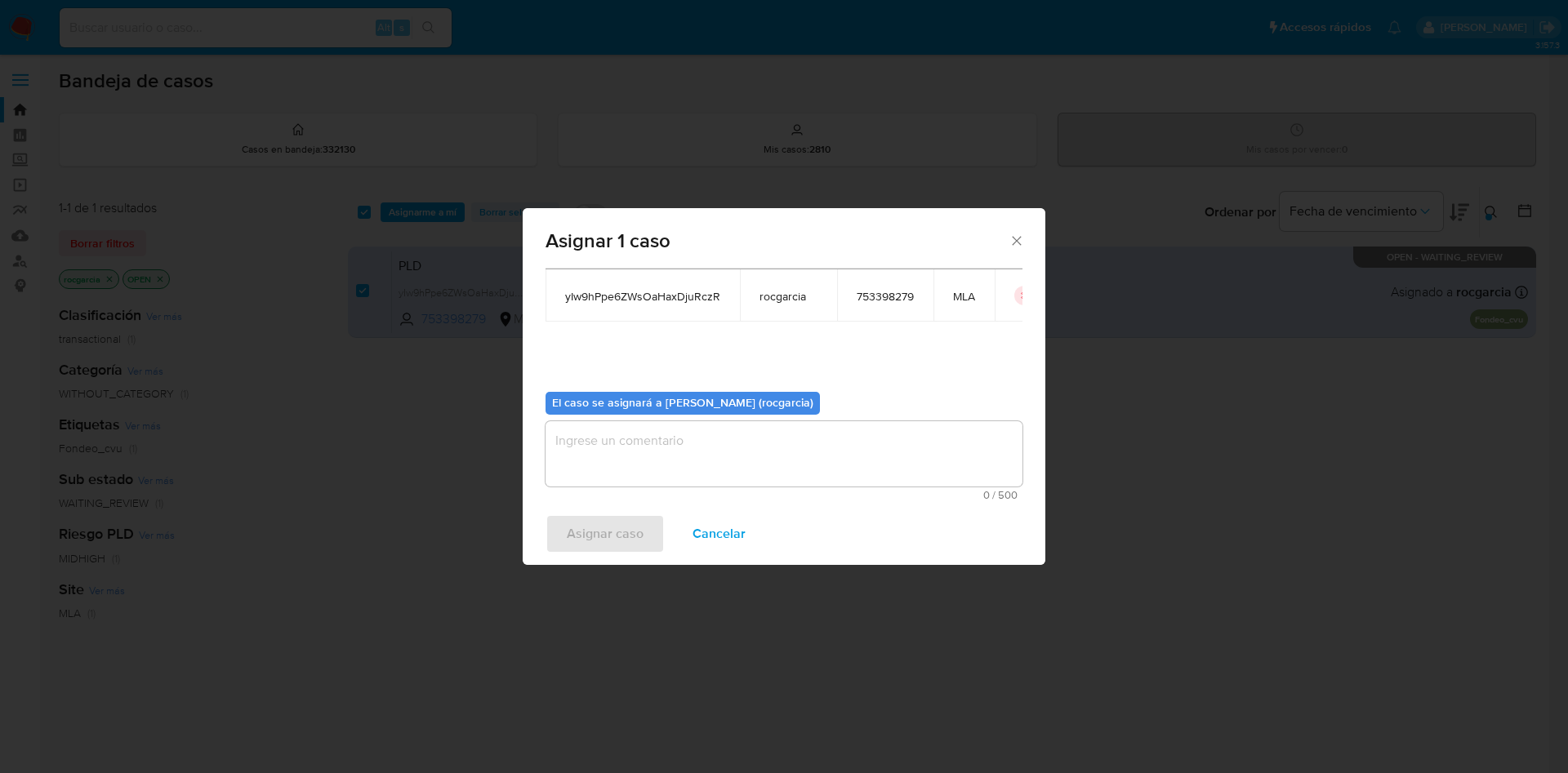
click at [722, 453] on textarea "assign-modal" at bounding box center [783, 453] width 477 height 65
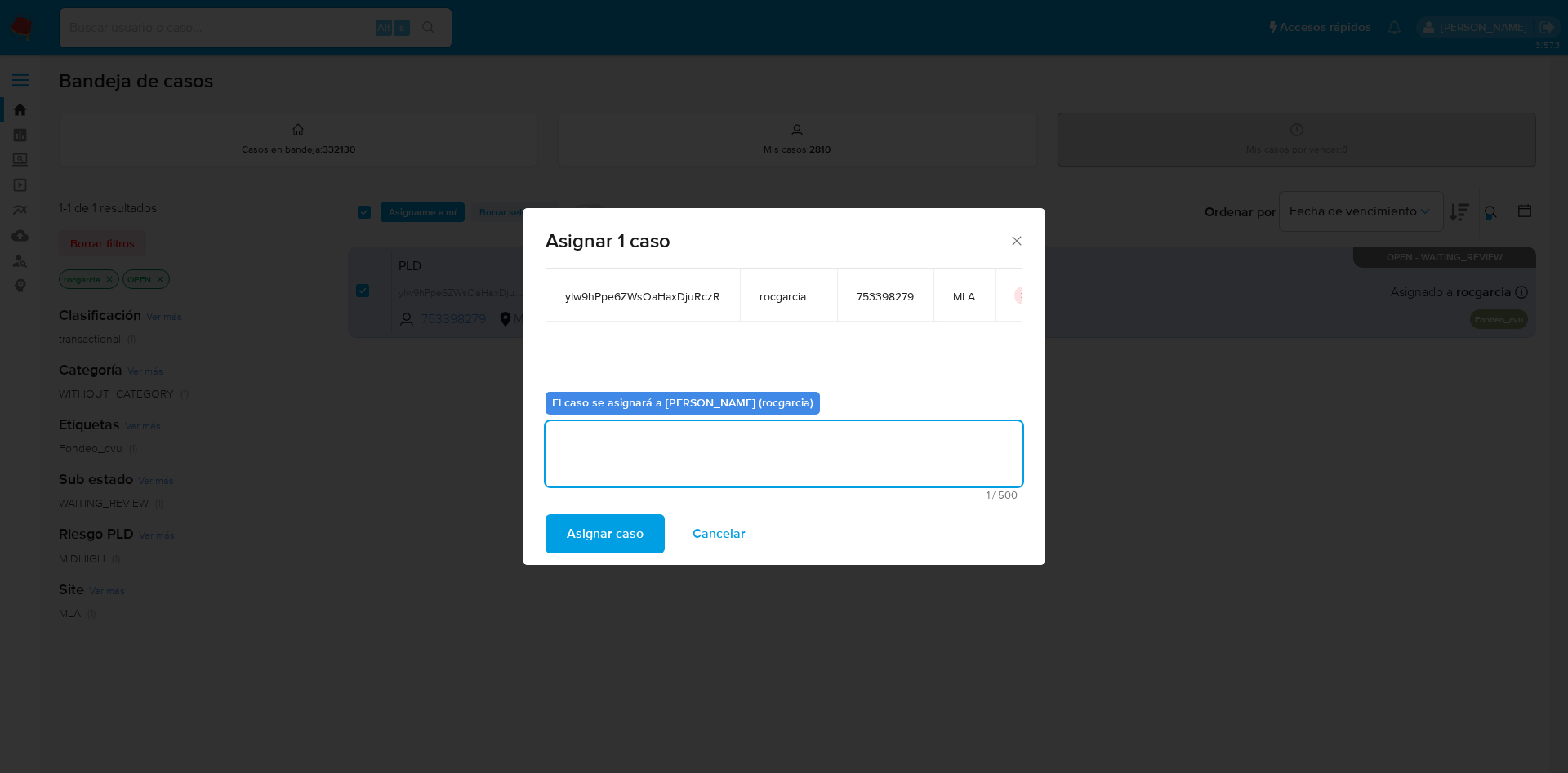
click at [628, 520] on span "Asignar caso" at bounding box center [605, 533] width 76 height 36
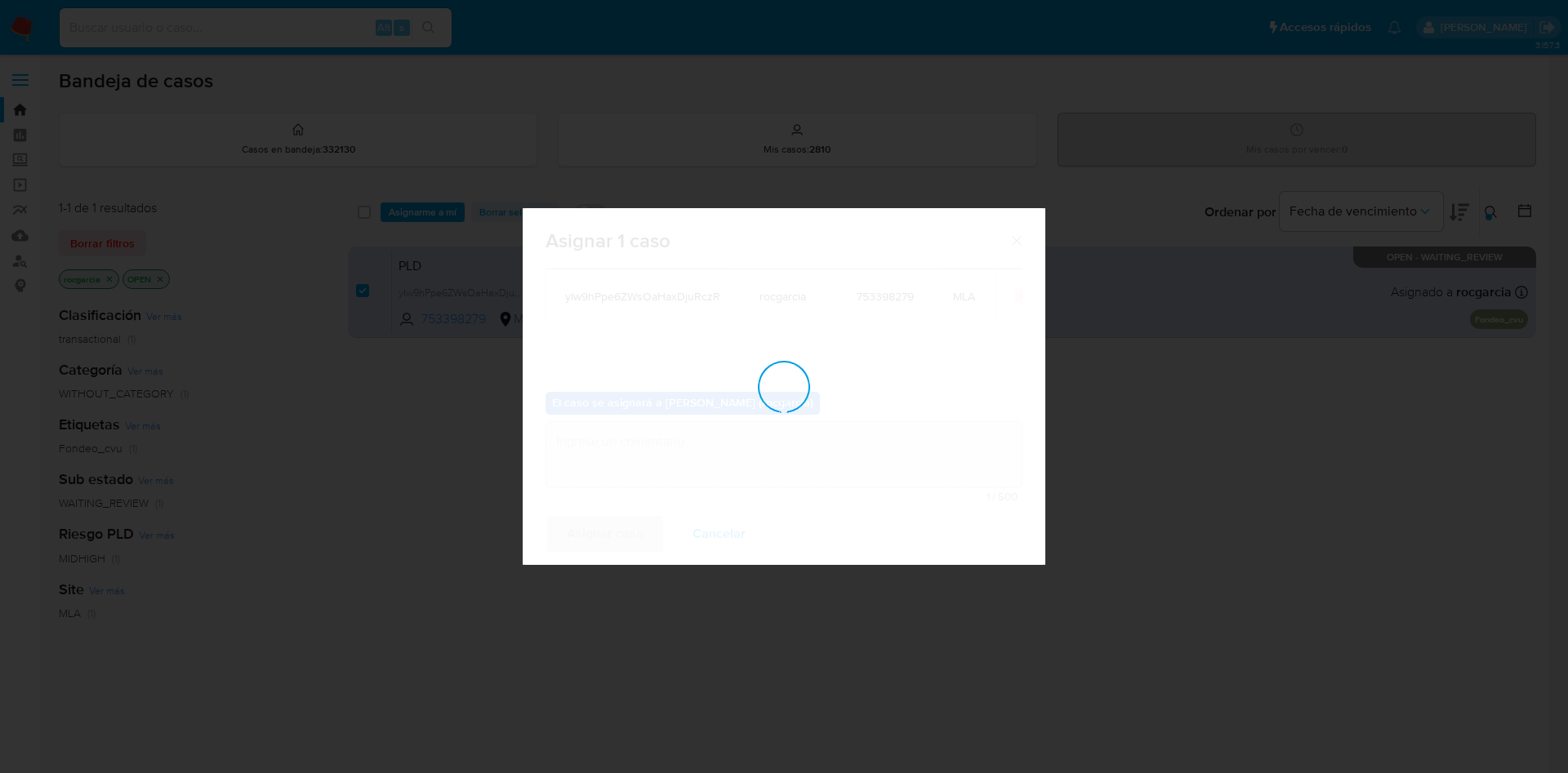
checkbox input "false"
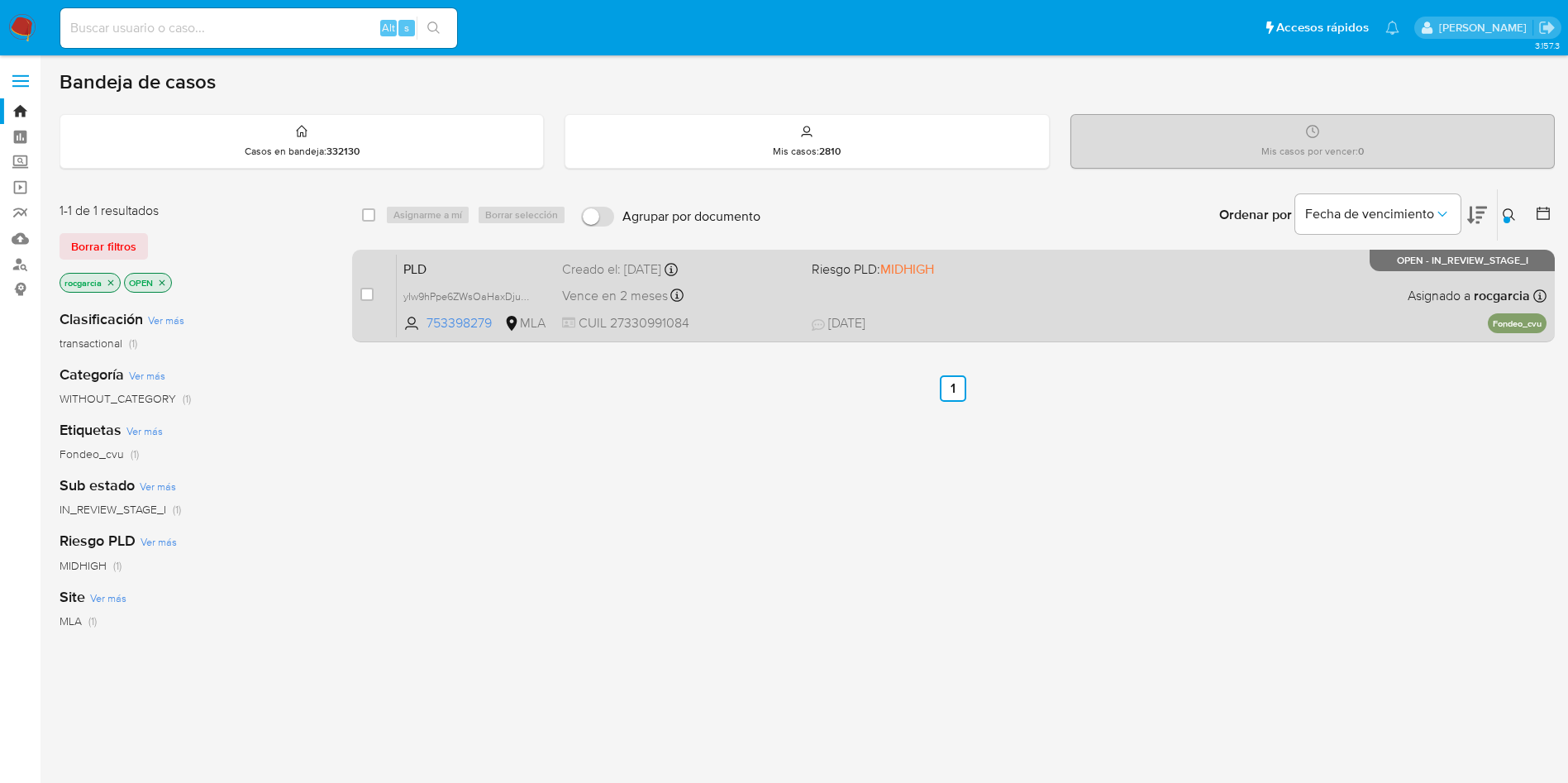
click at [986, 294] on div "PLD yIw9hPpe6ZWsOaHaxDjuRczR 753398279 MLA Riesgo PLD: MIDHIGH Creado el: 12/08…" at bounding box center [972, 296] width 1150 height 83
click at [370, 299] on input "checkbox" at bounding box center [367, 295] width 14 height 14
checkbox input "true"
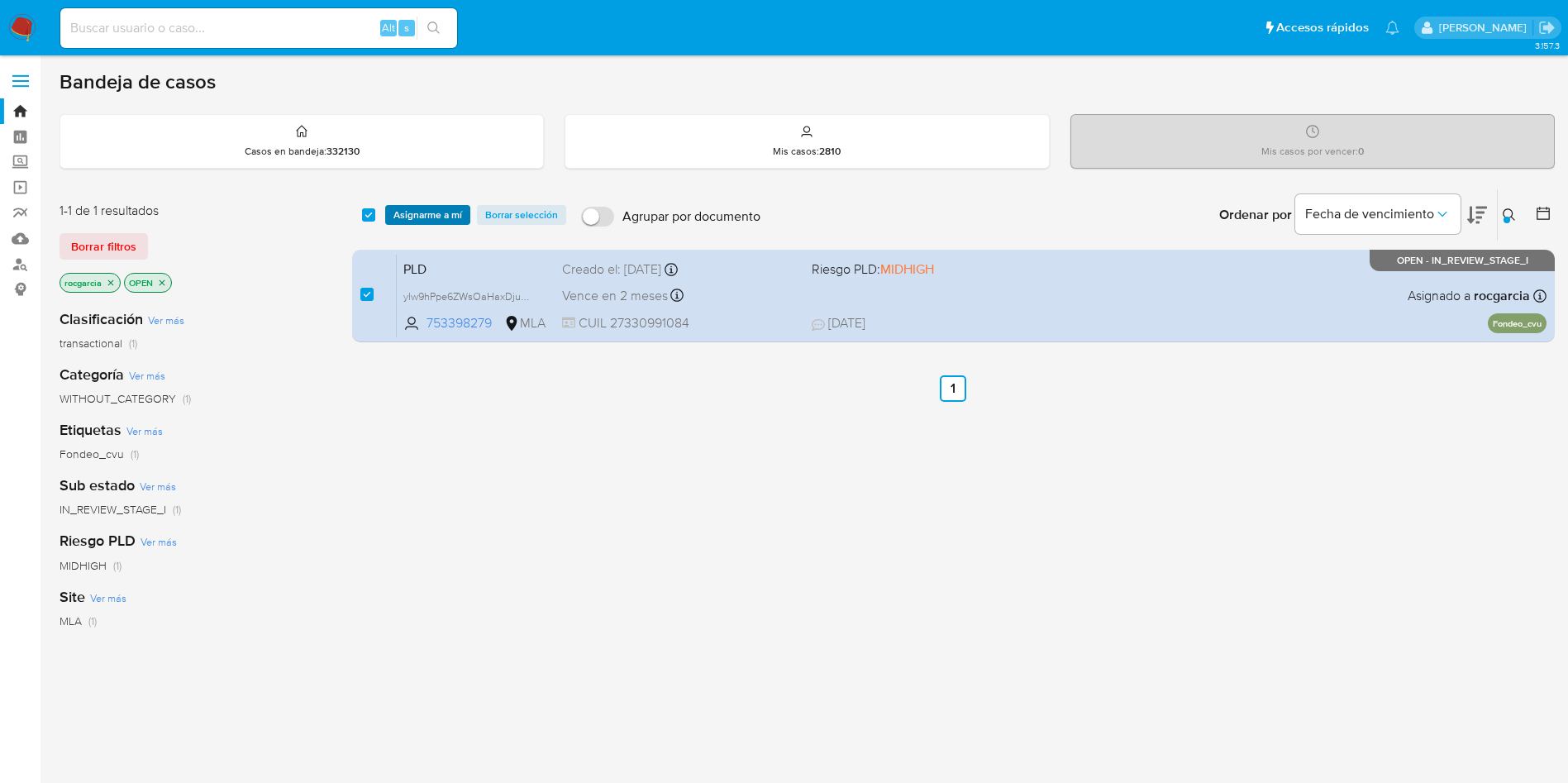
click at [409, 216] on span "Asignarme a mí" at bounding box center [427, 215] width 69 height 16
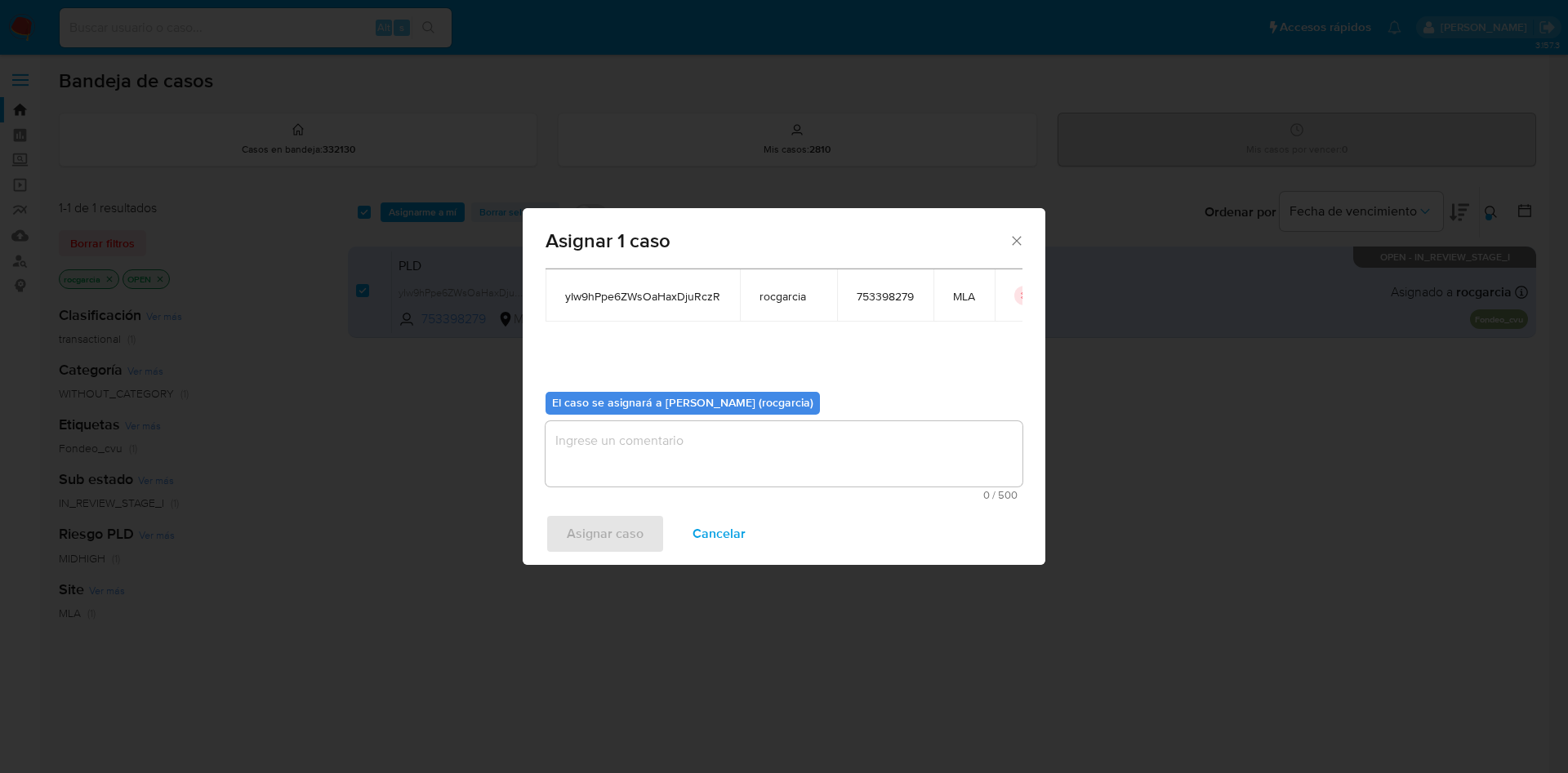
click at [792, 452] on textarea "assign-modal" at bounding box center [783, 453] width 477 height 65
click at [613, 534] on span "Asignar caso" at bounding box center [605, 533] width 76 height 36
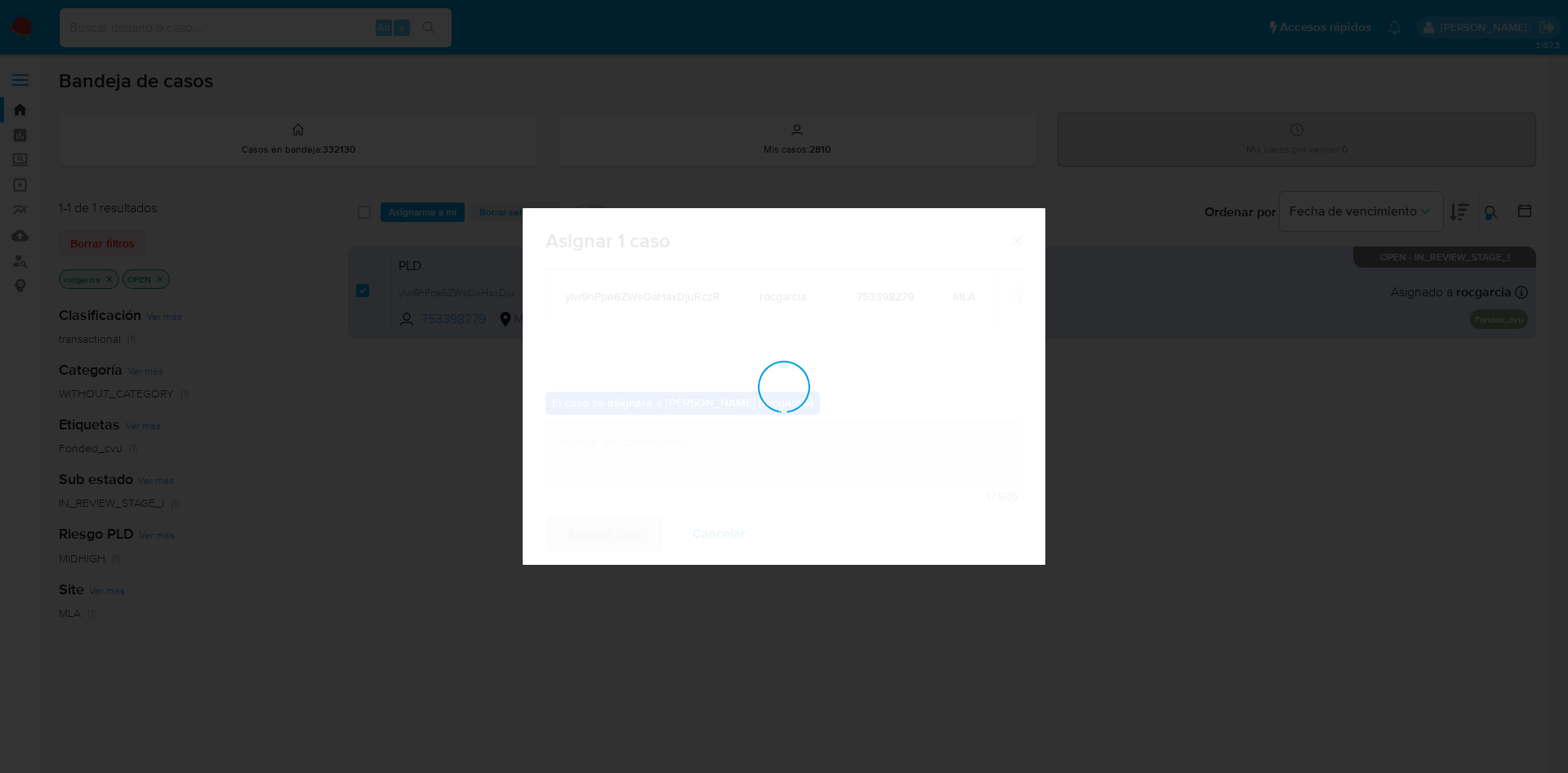
checkbox input "false"
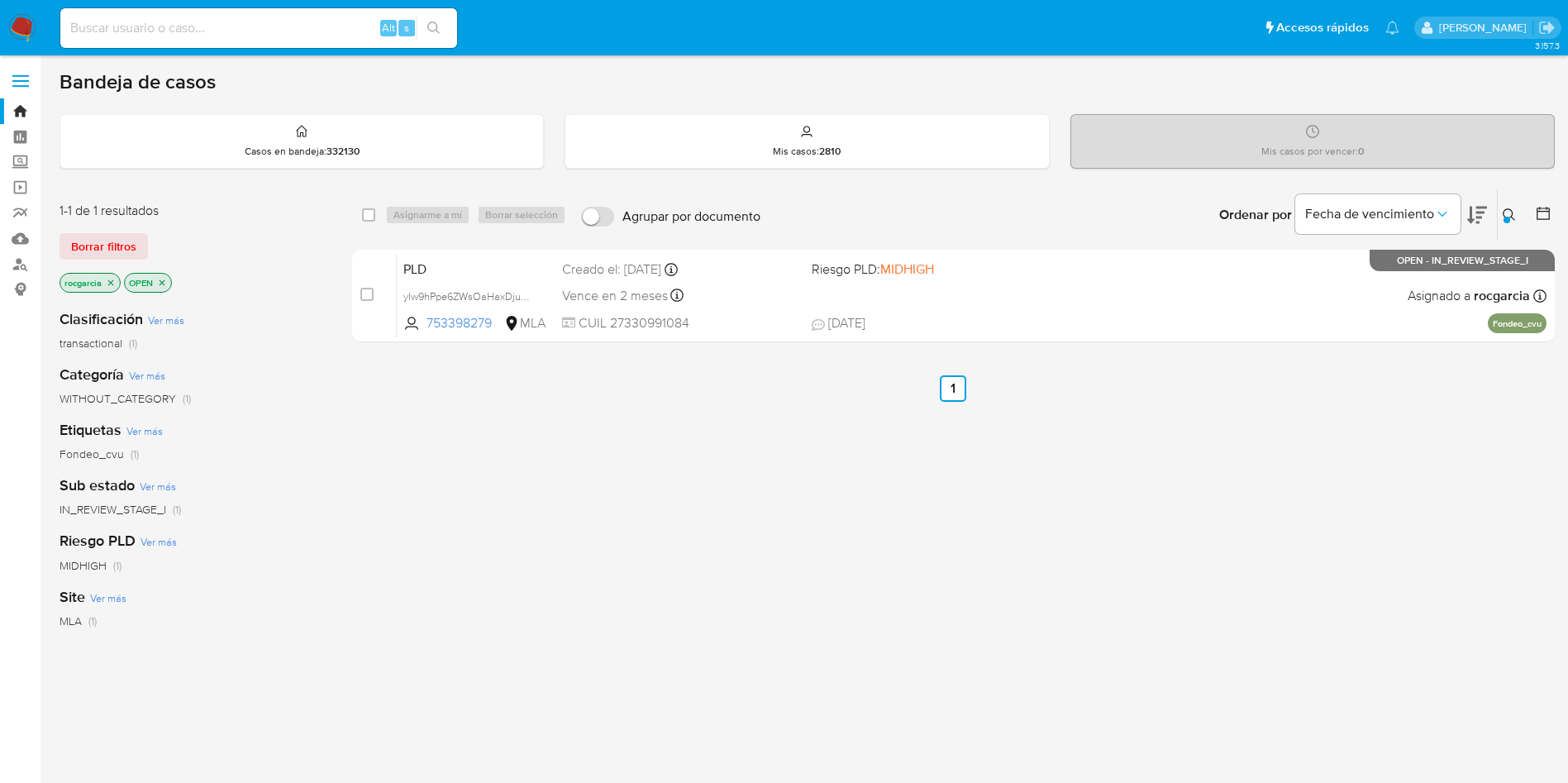
click at [1508, 214] on icon at bounding box center [1510, 216] width 14 height 14
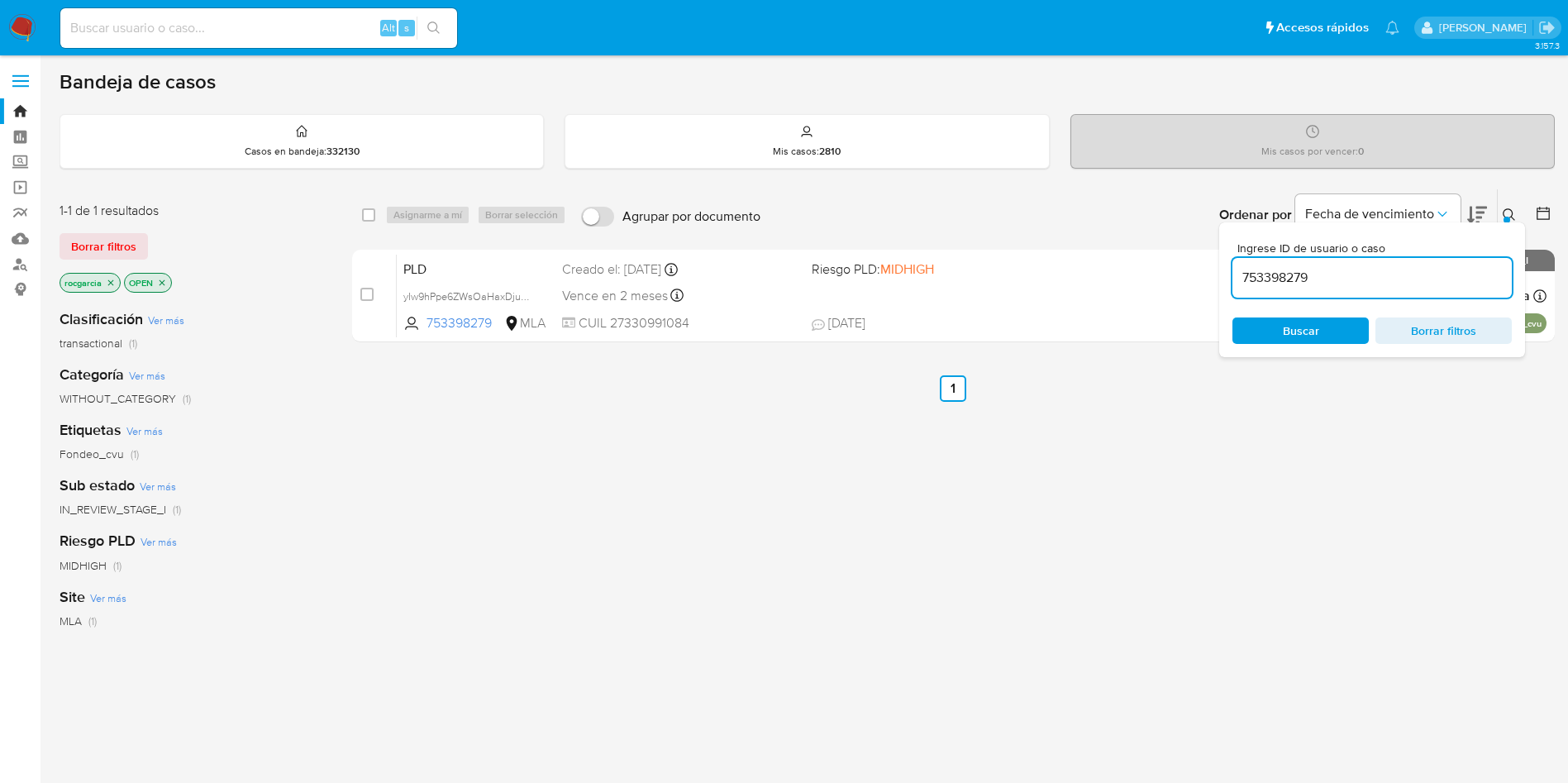
click at [1343, 266] on div "753398279" at bounding box center [1372, 277] width 279 height 40
click at [1344, 282] on input "753398279" at bounding box center [1372, 277] width 279 height 21
click at [1345, 282] on input "753398279" at bounding box center [1372, 277] width 279 height 21
paste input "1116866171"
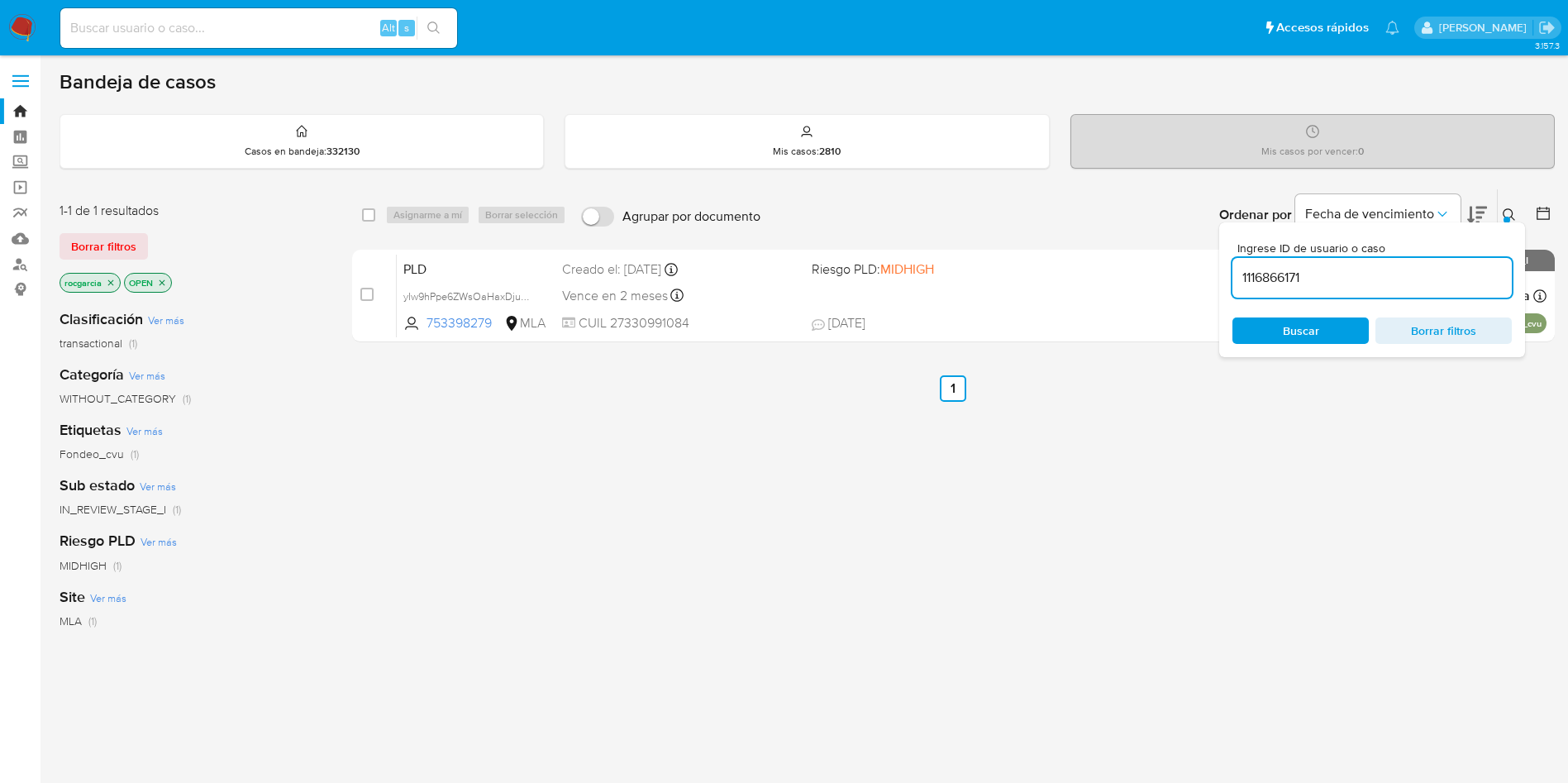
type input "1116866171"
click at [1507, 214] on icon at bounding box center [1510, 216] width 14 height 14
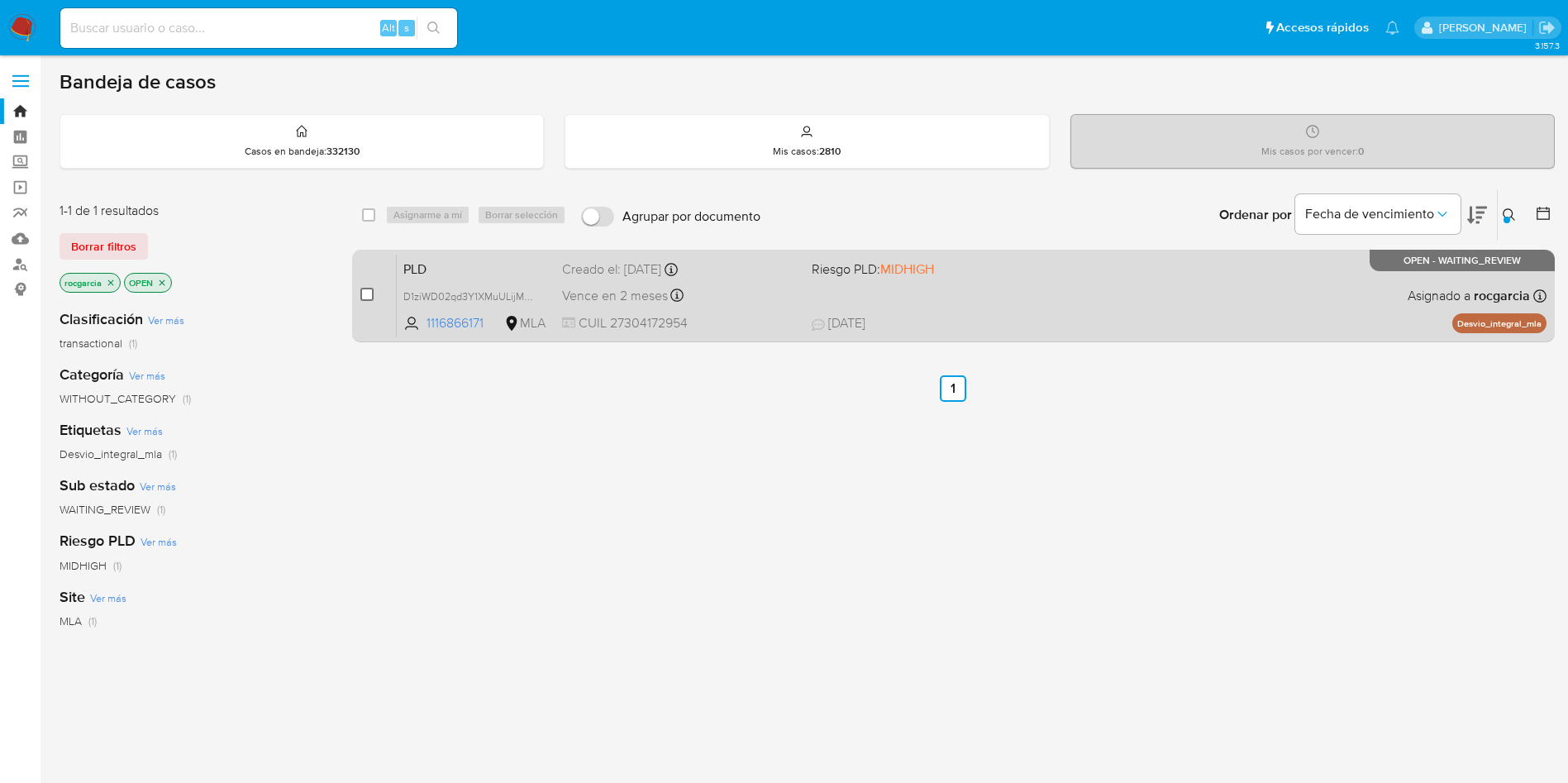
click at [367, 295] on input "checkbox" at bounding box center [367, 295] width 14 height 14
checkbox input "true"
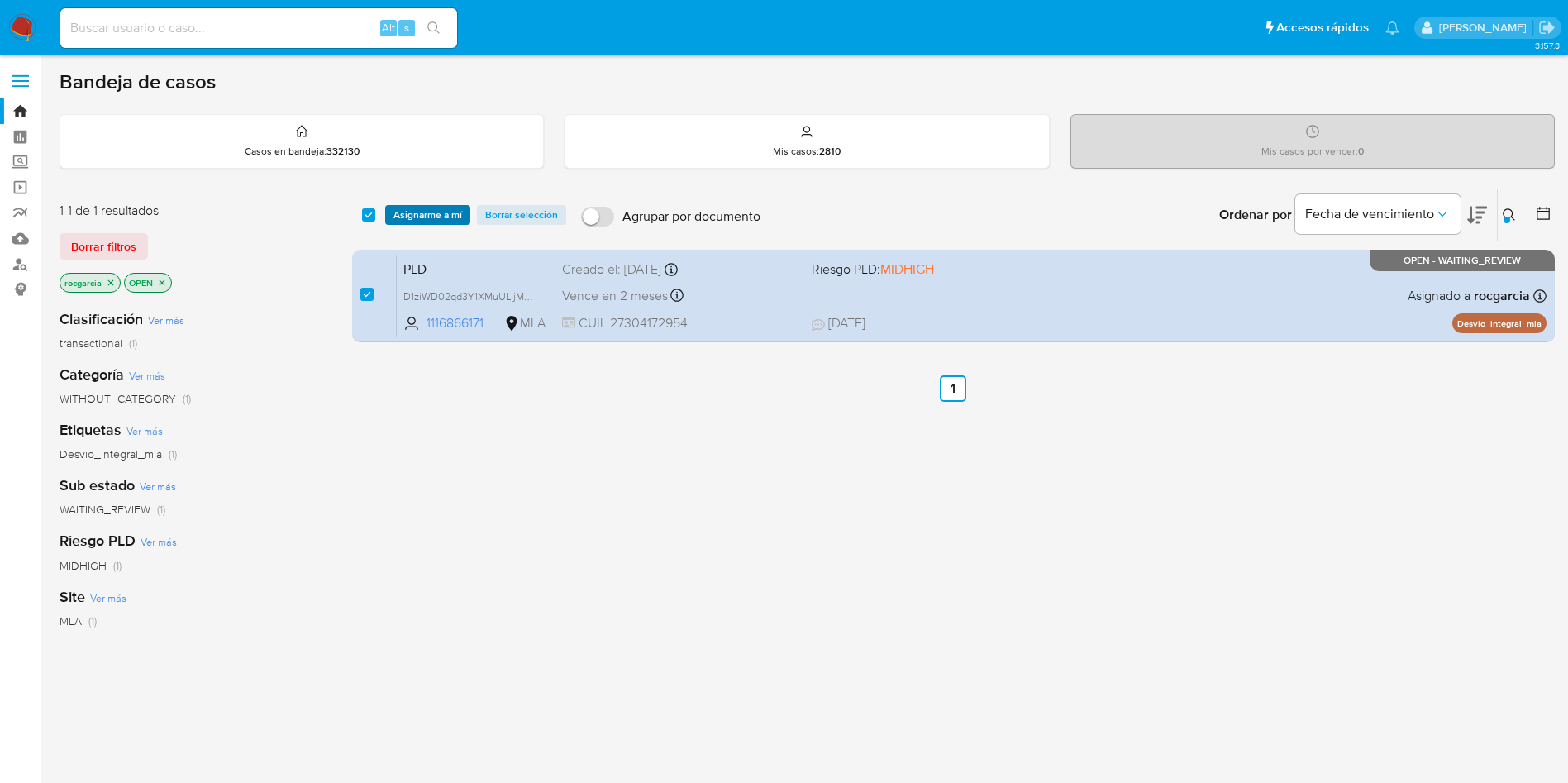
click at [421, 214] on span "Asignarme a mí" at bounding box center [427, 215] width 69 height 16
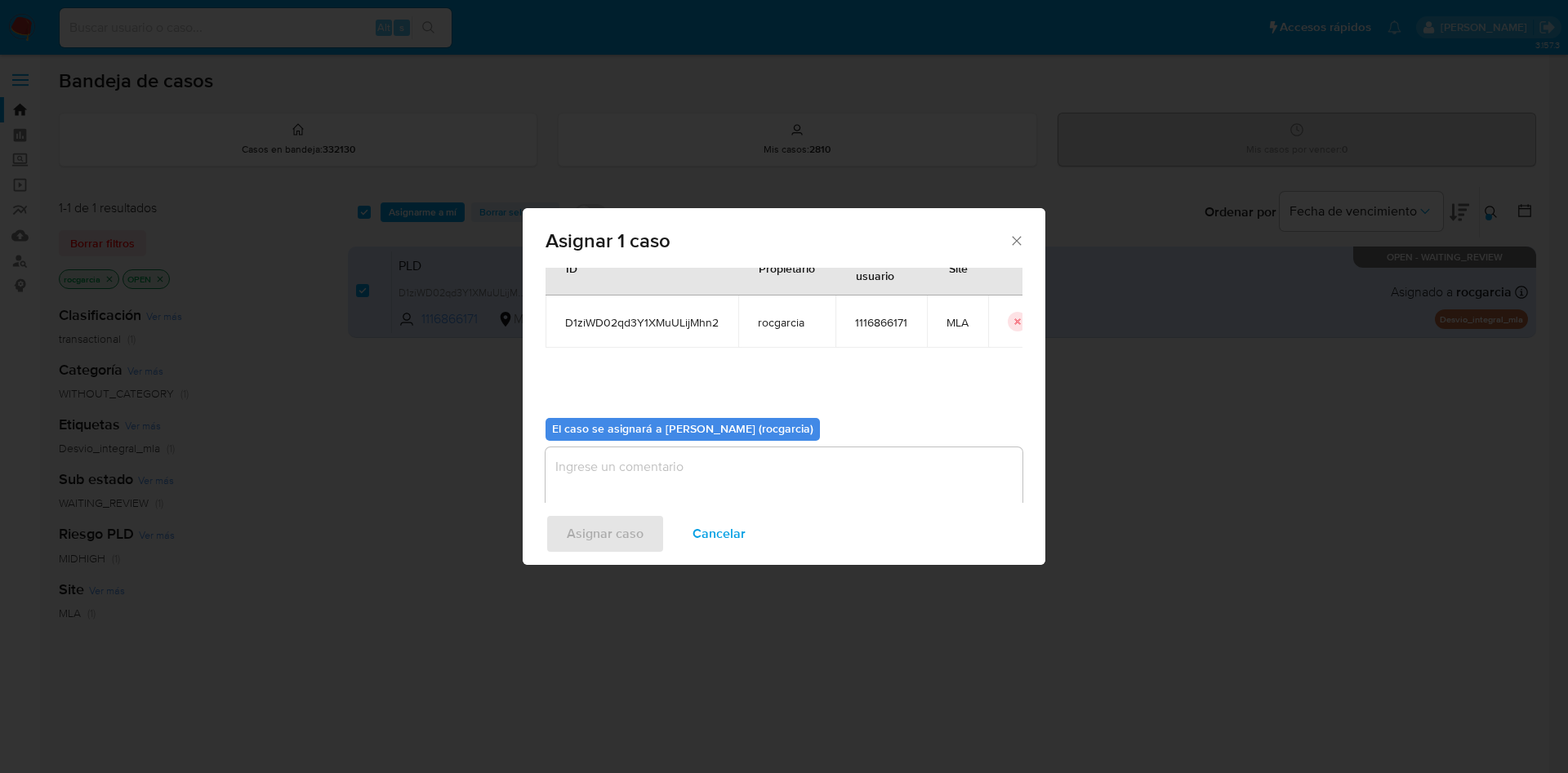
scroll to position [85, 0]
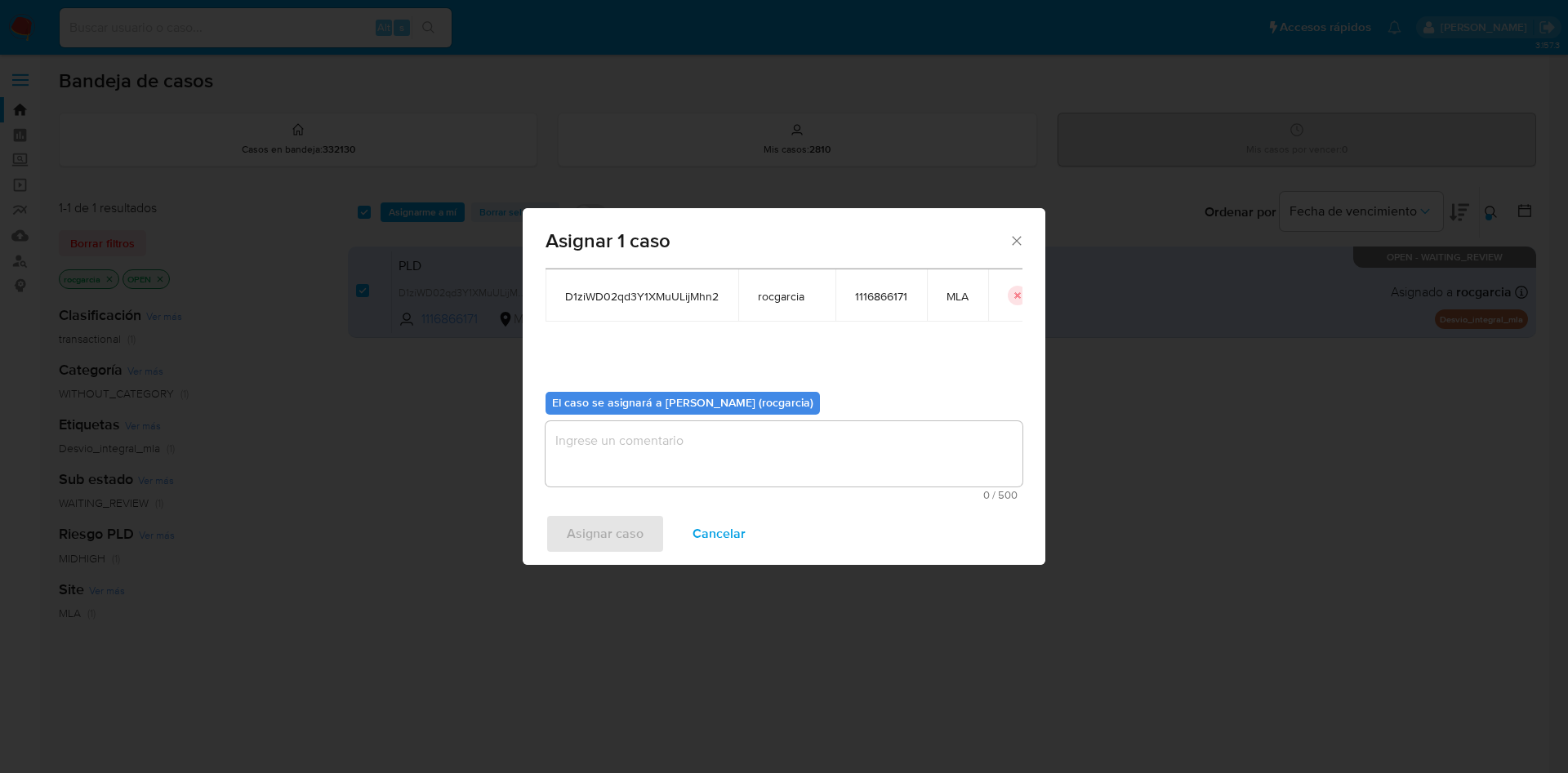
click at [647, 465] on textarea "assign-modal" at bounding box center [783, 453] width 477 height 65
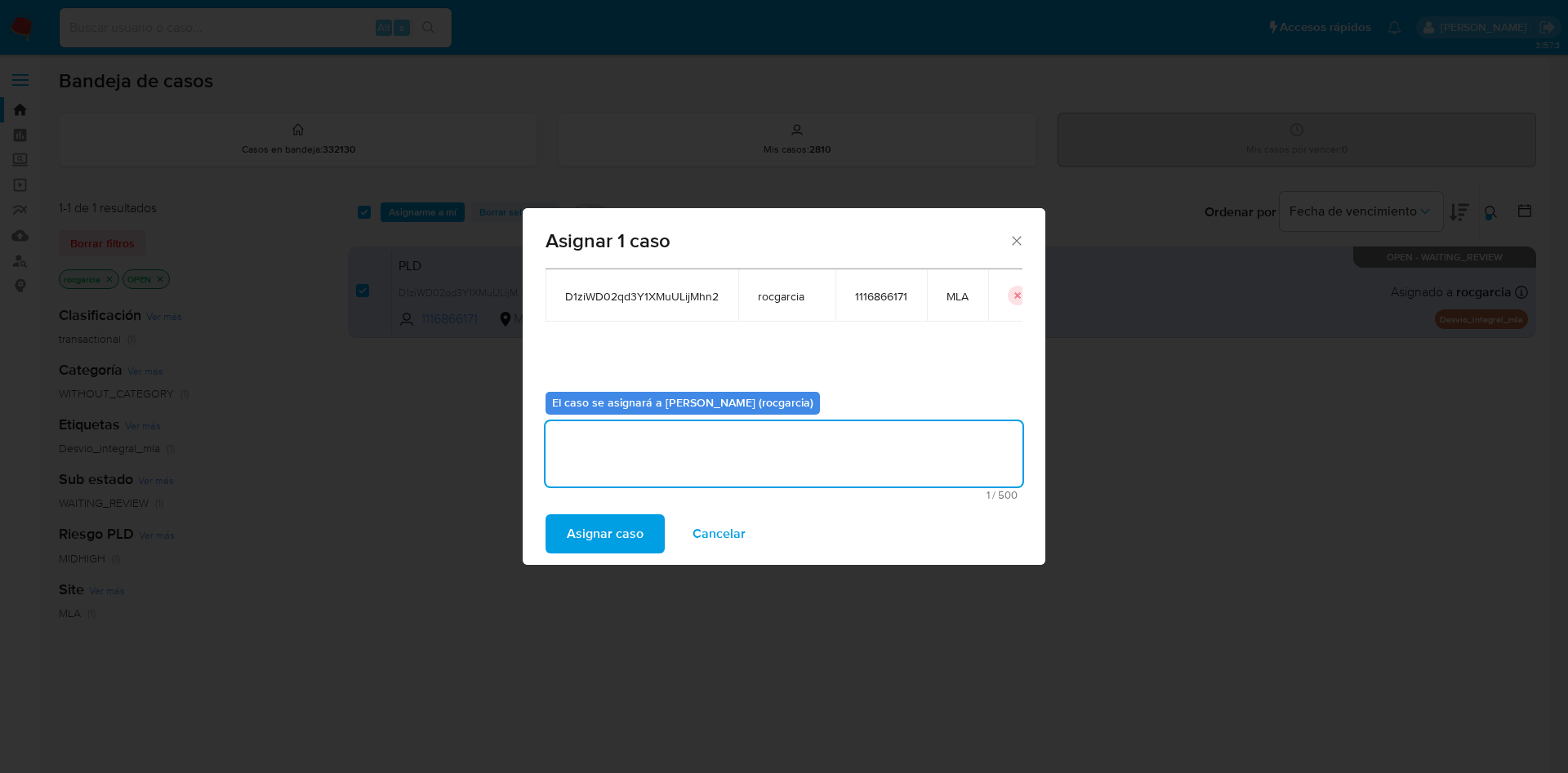
click at [626, 533] on span "Asignar caso" at bounding box center [605, 533] width 76 height 36
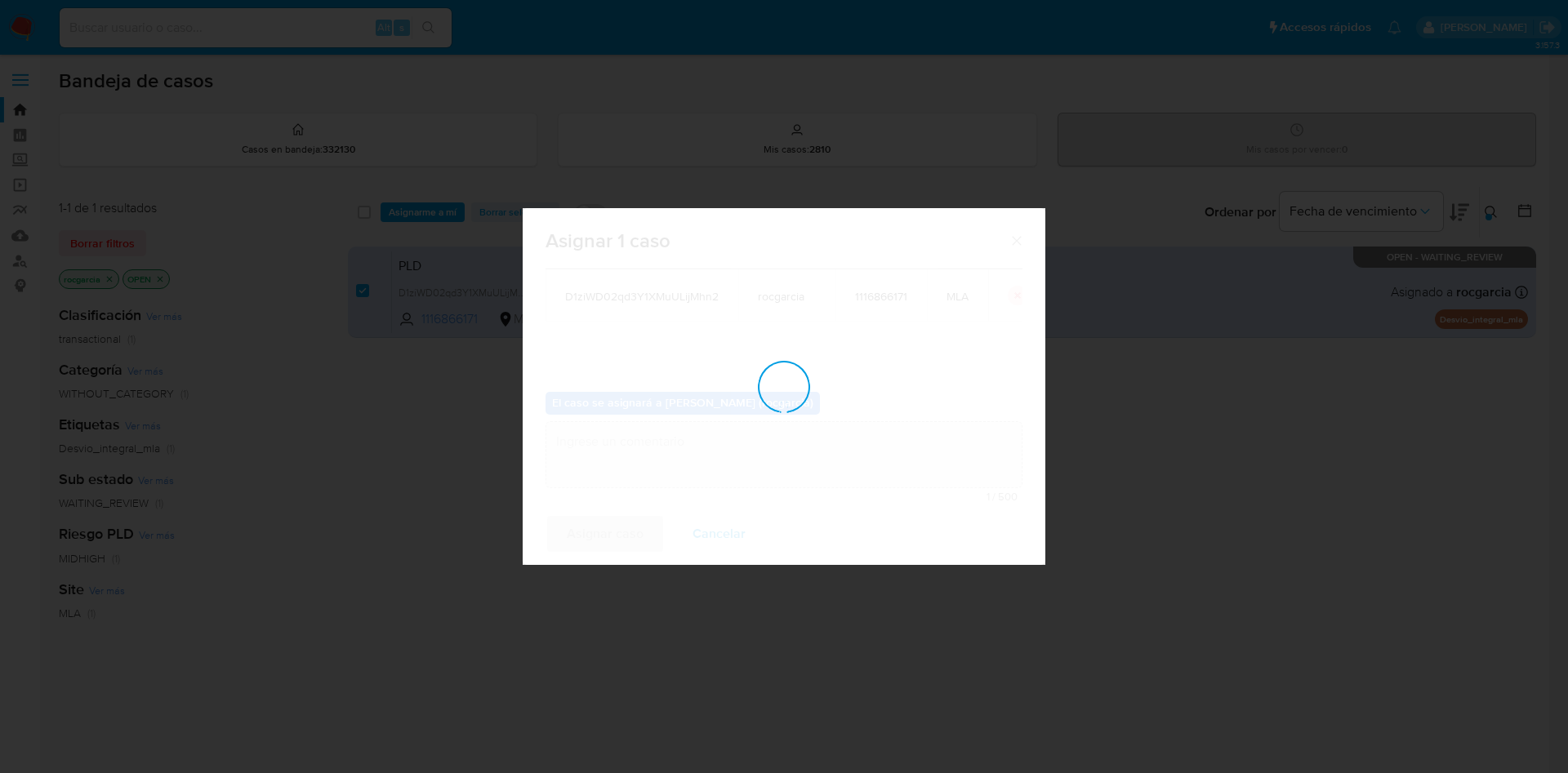
checkbox input "false"
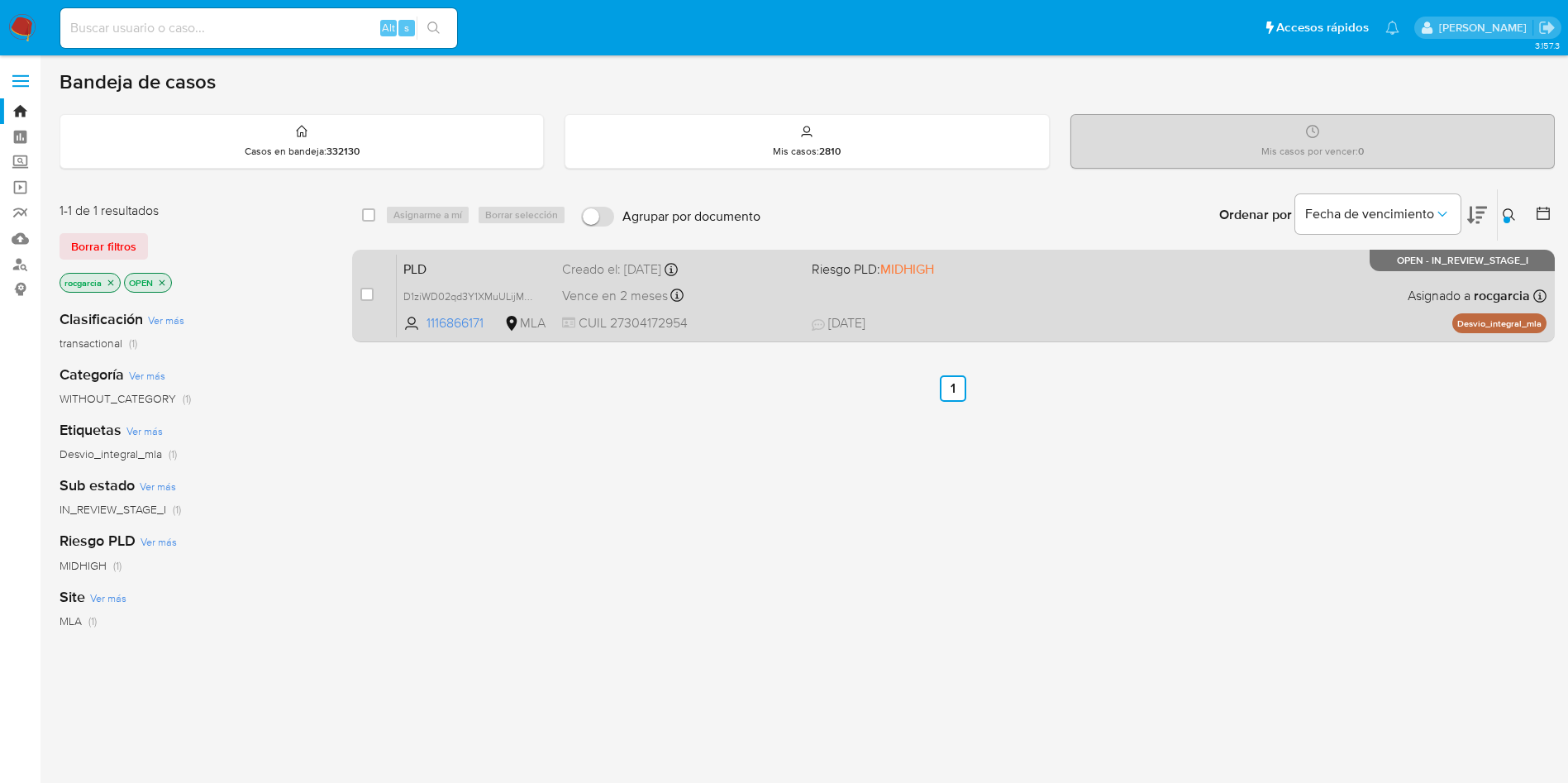
click at [1001, 285] on div "PLD D1ziWD02qd3Y1XMuULijMhn2 1116866171 MLA Riesgo PLD: MIDHIGH Creado el: 12/0…" at bounding box center [972, 296] width 1150 height 83
click at [370, 294] on input "checkbox" at bounding box center [367, 295] width 14 height 14
checkbox input "true"
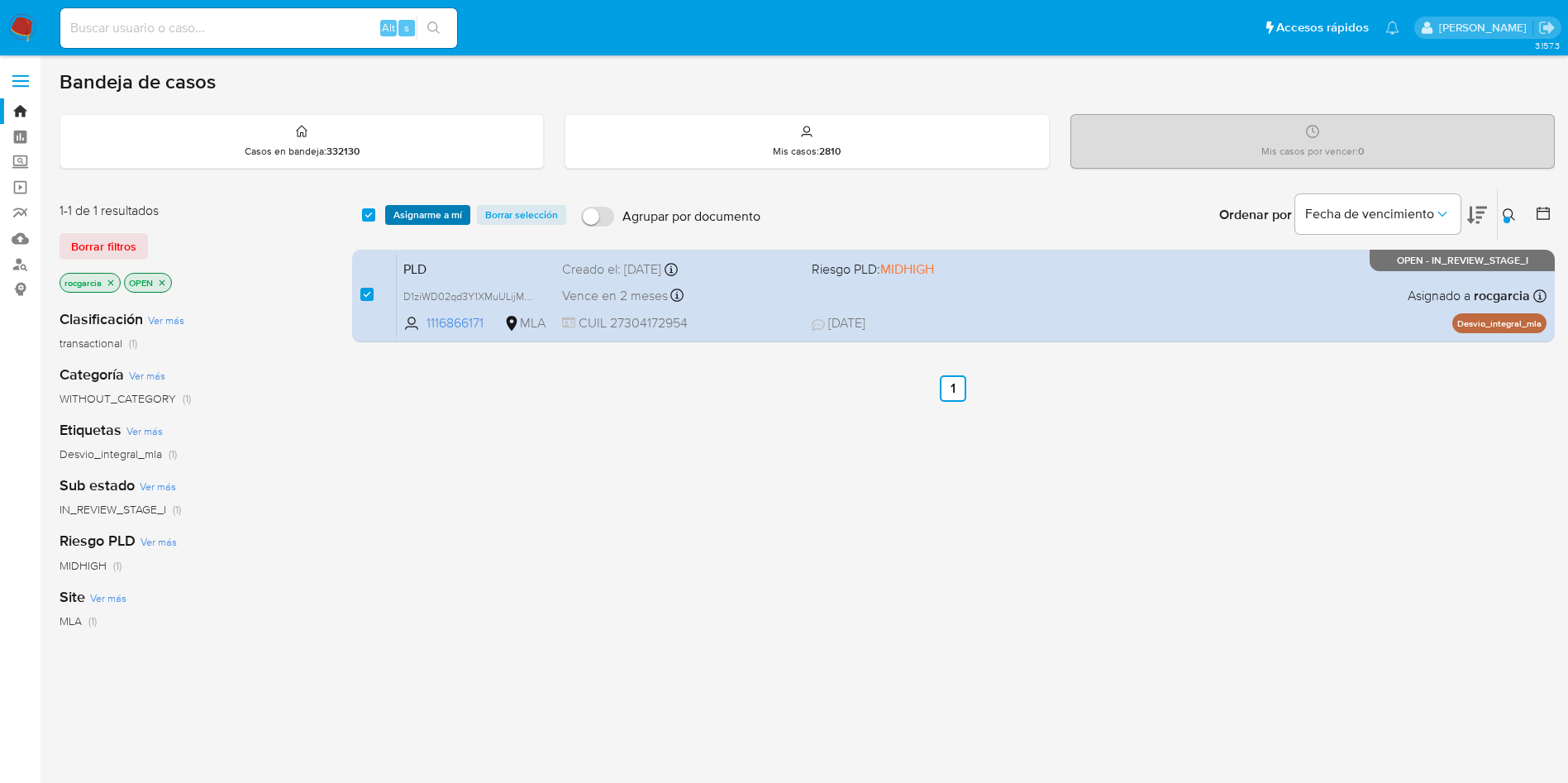
click at [420, 207] on span "Asignarme a mí" at bounding box center [427, 215] width 69 height 16
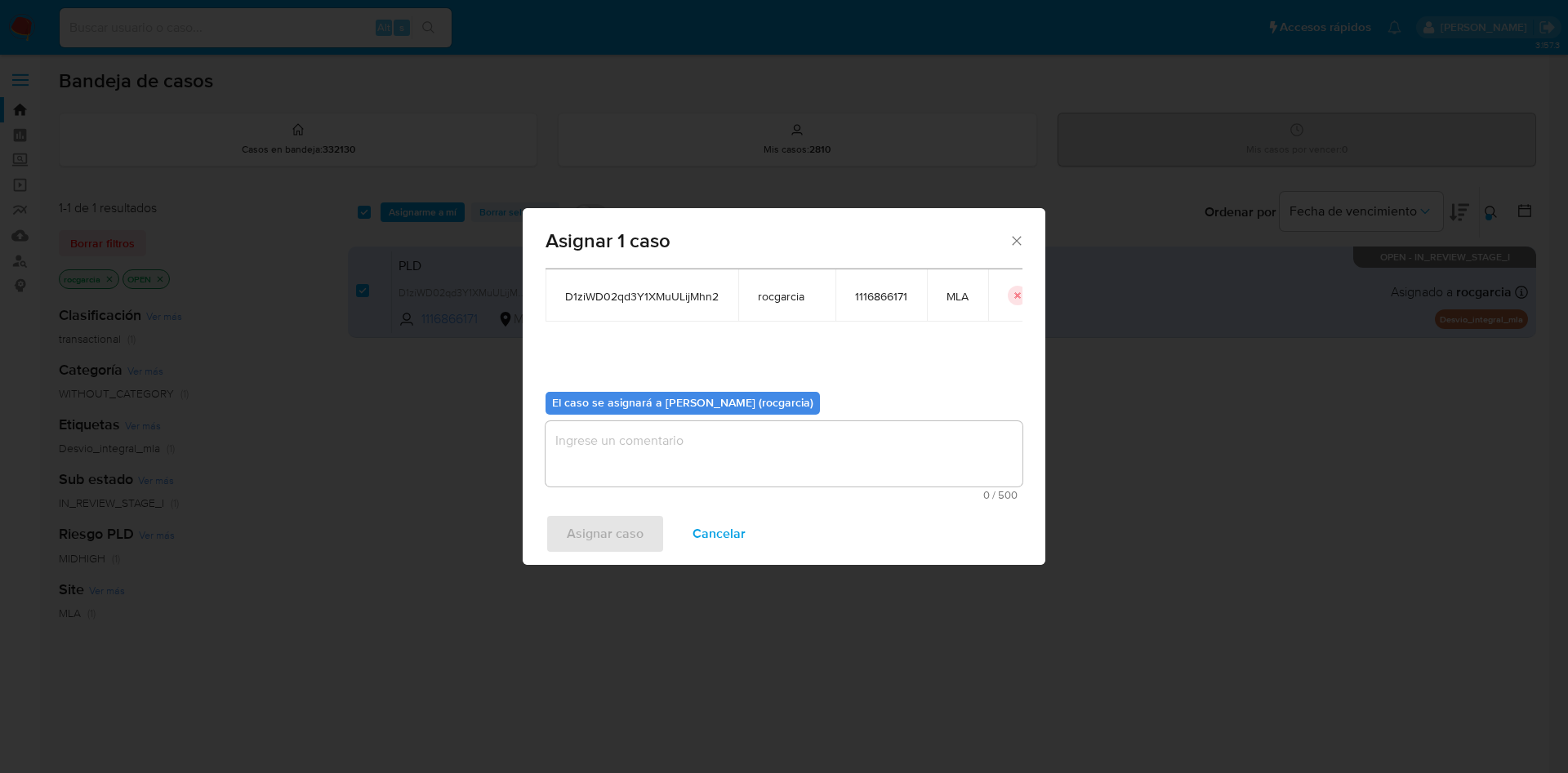
click at [767, 481] on textarea "assign-modal" at bounding box center [783, 453] width 477 height 65
click at [586, 542] on span "Asignar caso" at bounding box center [605, 533] width 76 height 36
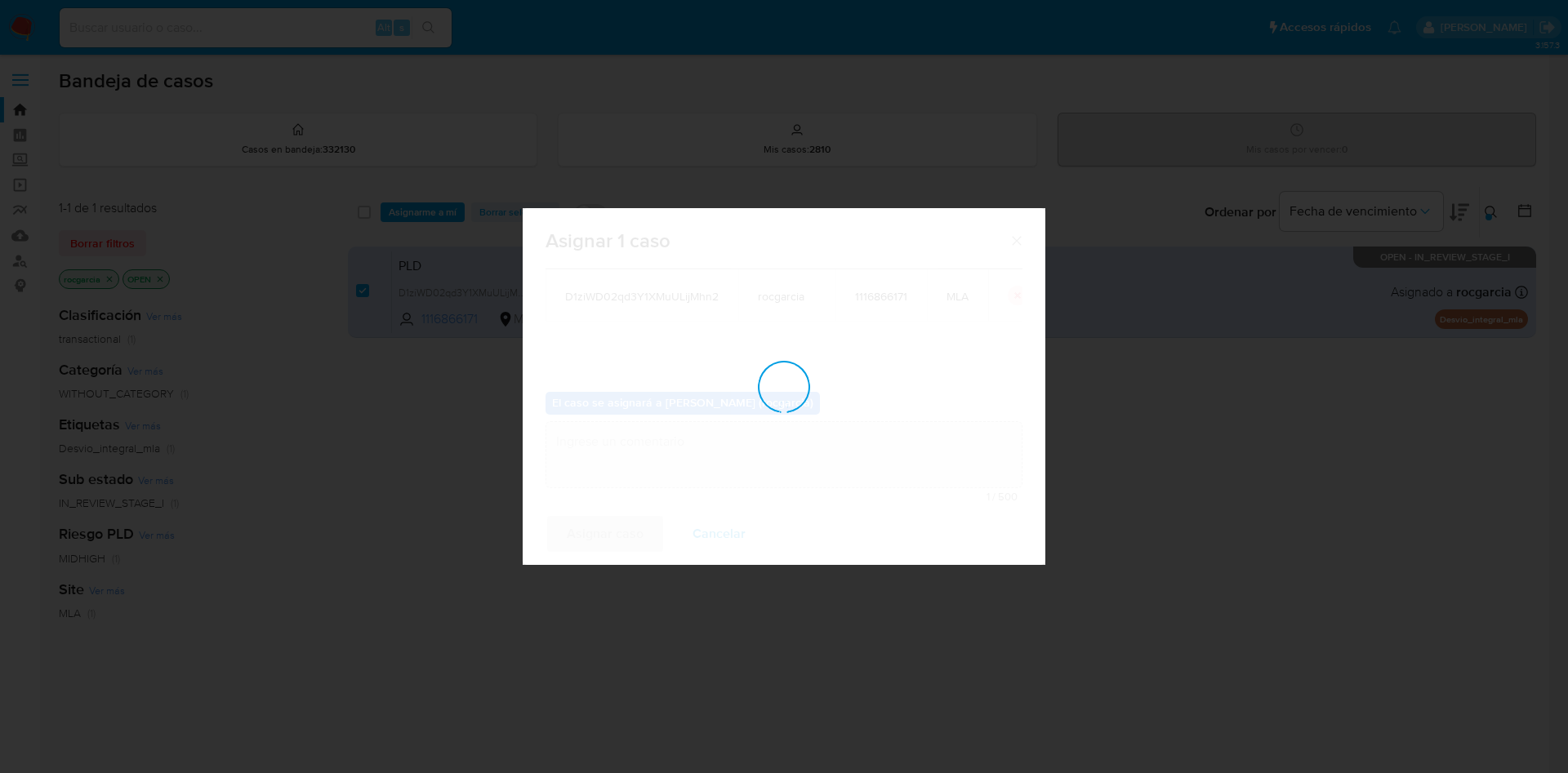
checkbox input "false"
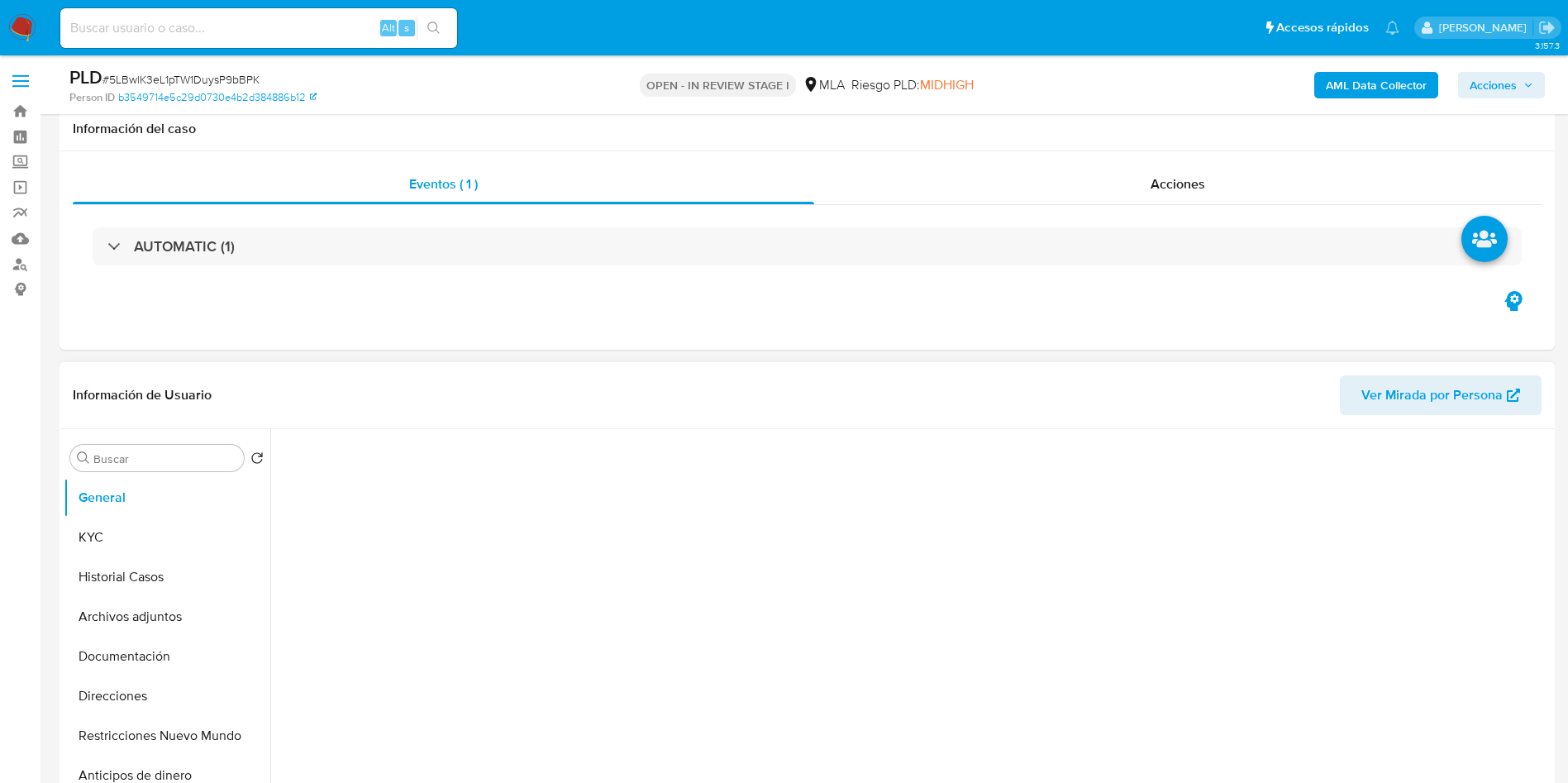
scroll to position [248, 0]
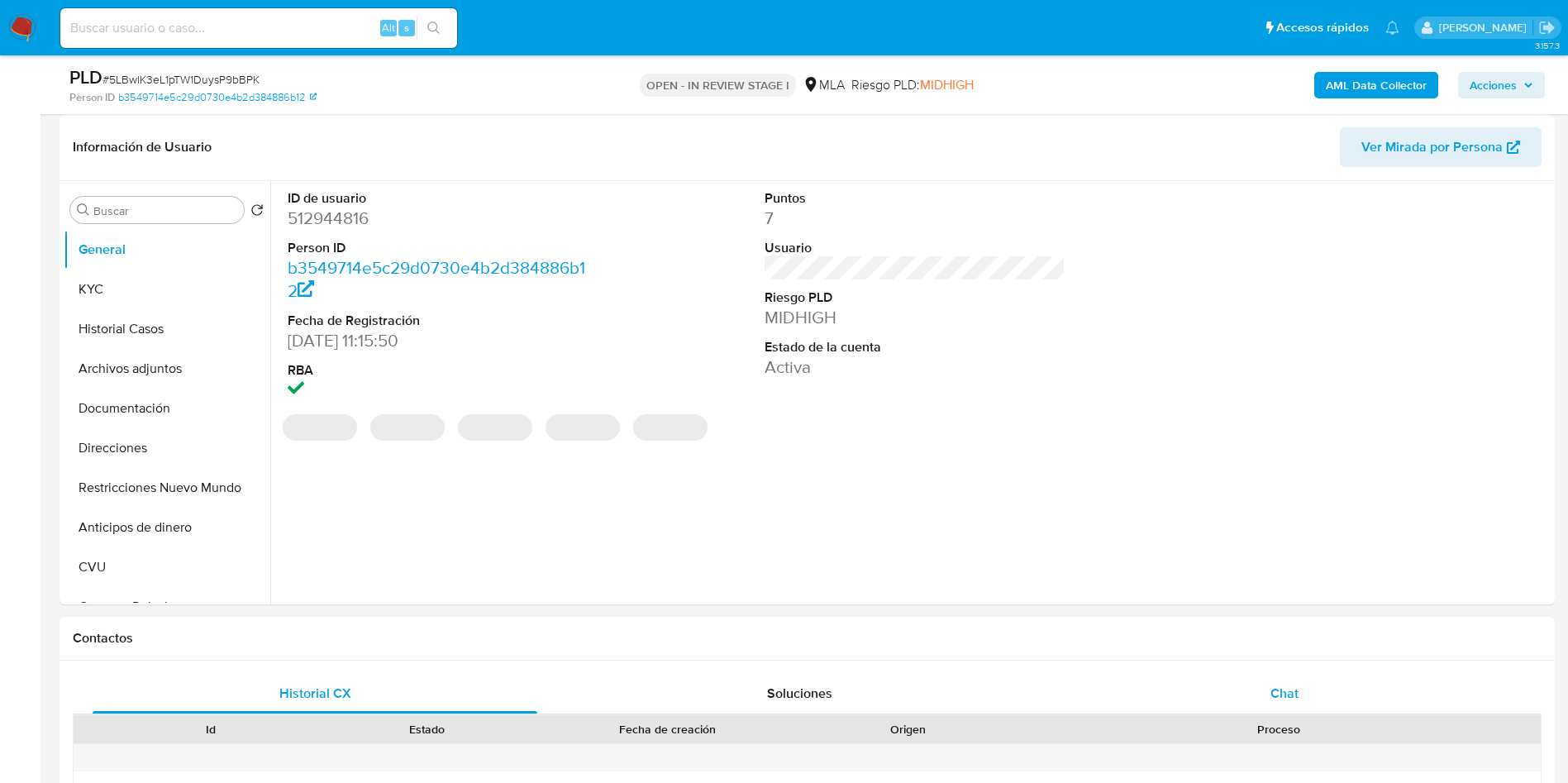
select select "10"
drag, startPoint x: 1322, startPoint y: 685, endPoint x: 1314, endPoint y: 685, distance: 8.0
click at [1322, 685] on div "Chat" at bounding box center [1285, 693] width 445 height 40
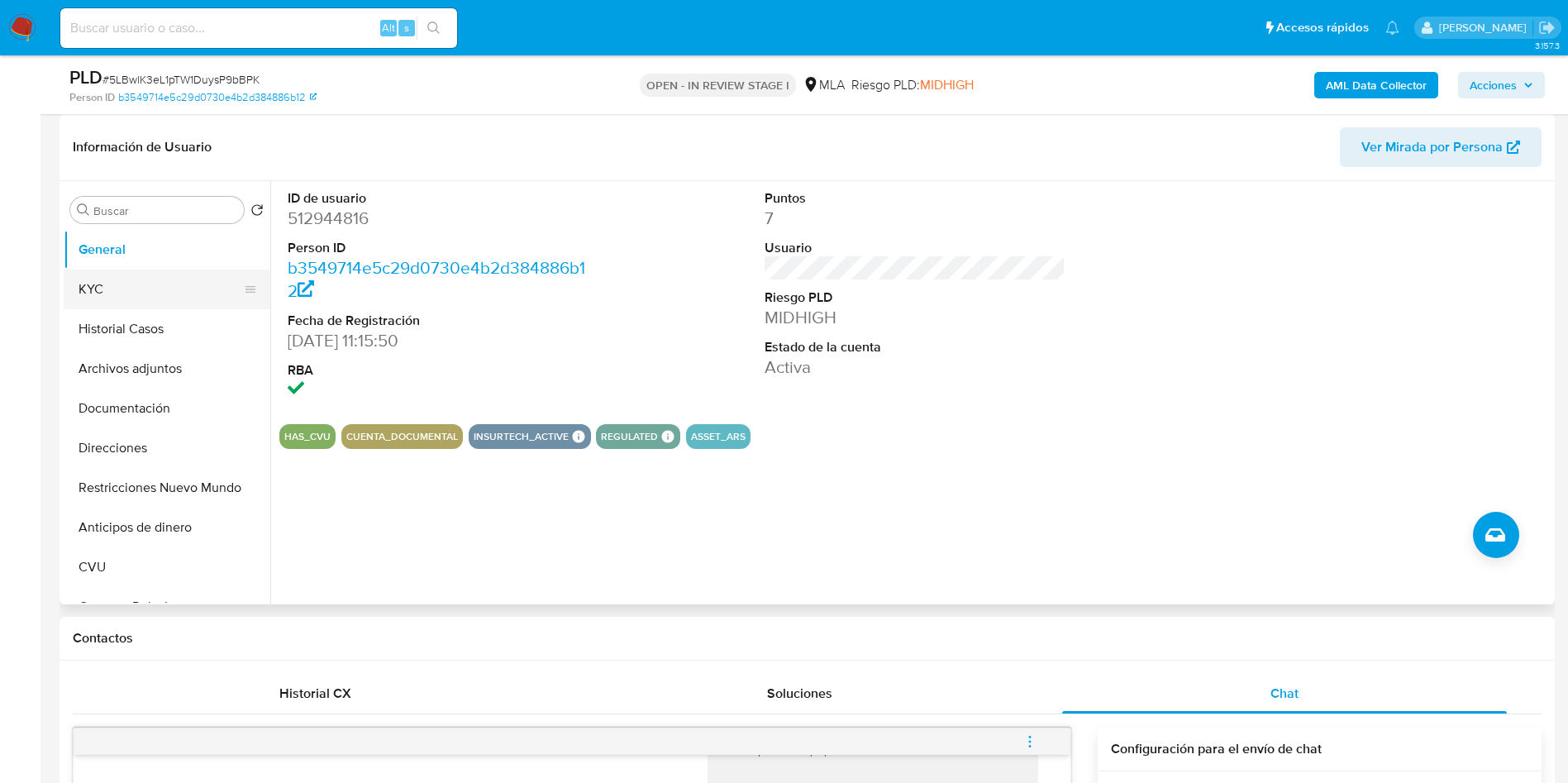
click at [129, 291] on button "KYC" at bounding box center [160, 289] width 193 height 40
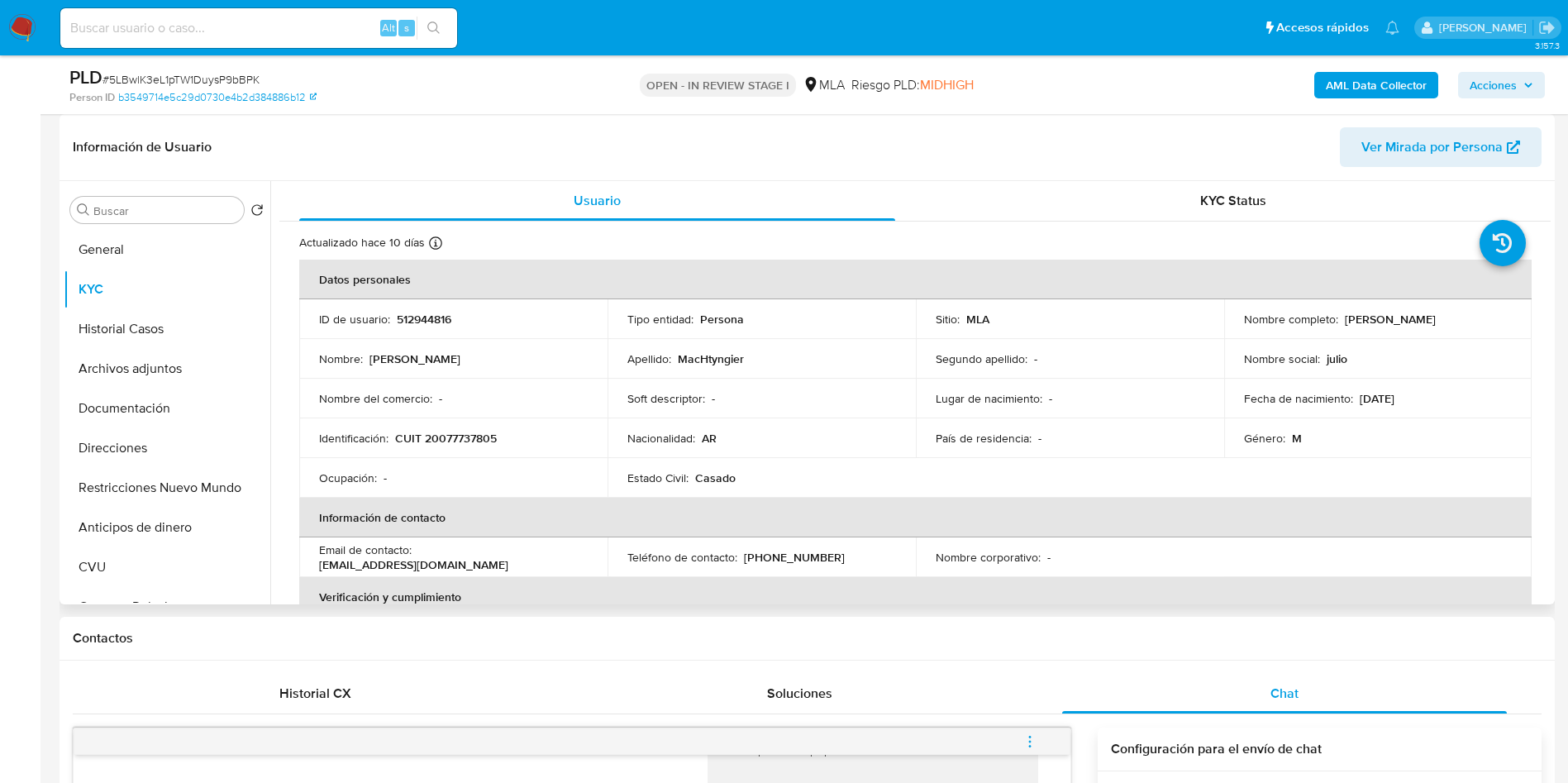
click at [453, 425] on td "Identificación : CUIT 20077737805" at bounding box center [453, 438] width 308 height 40
drag, startPoint x: 453, startPoint y: 425, endPoint x: 454, endPoint y: 444, distance: 19.0
click at [453, 427] on td "Identificación : CUIT 20077737805" at bounding box center [453, 438] width 308 height 40
click at [454, 438] on p "CUIT 20077737805" at bounding box center [446, 438] width 102 height 14
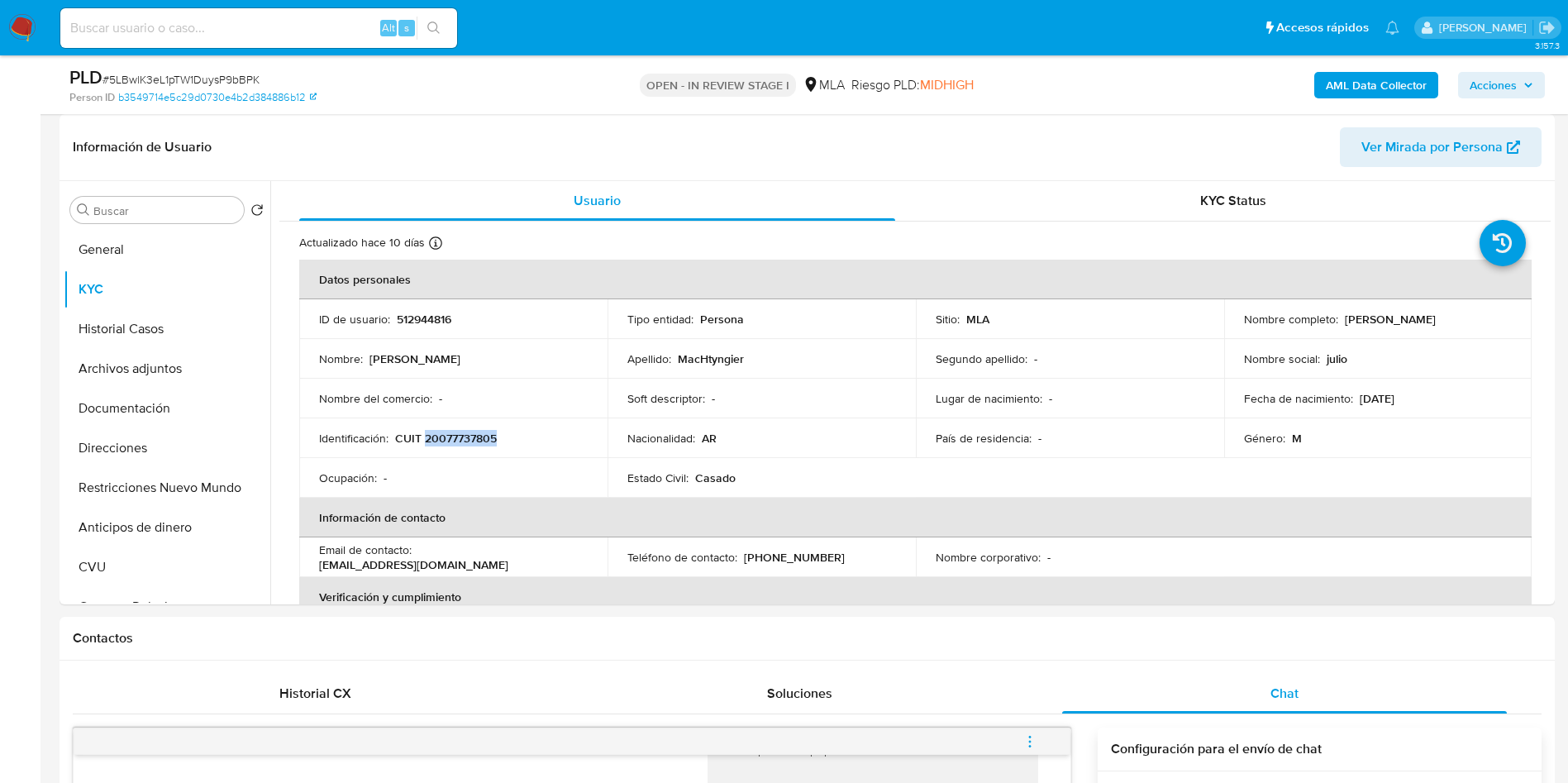
copy p "20077737805"
click at [477, 428] on td "Identificación : CUIT 20077737805" at bounding box center [453, 438] width 308 height 40
click at [477, 439] on p "CUIT 20077737805" at bounding box center [446, 438] width 102 height 14
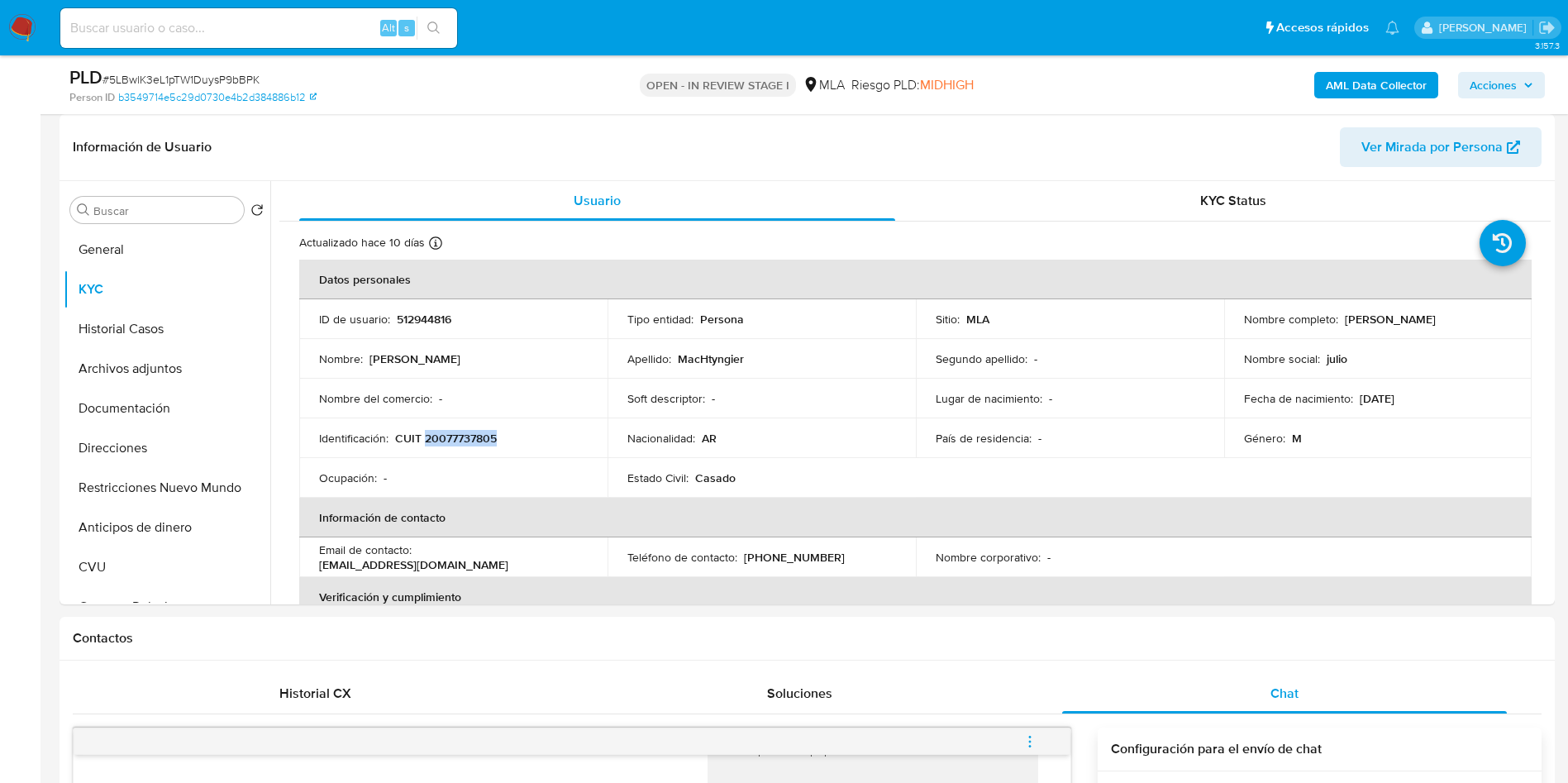
copy p "20077737805"
click at [139, 334] on button "Historial Casos" at bounding box center [160, 329] width 193 height 40
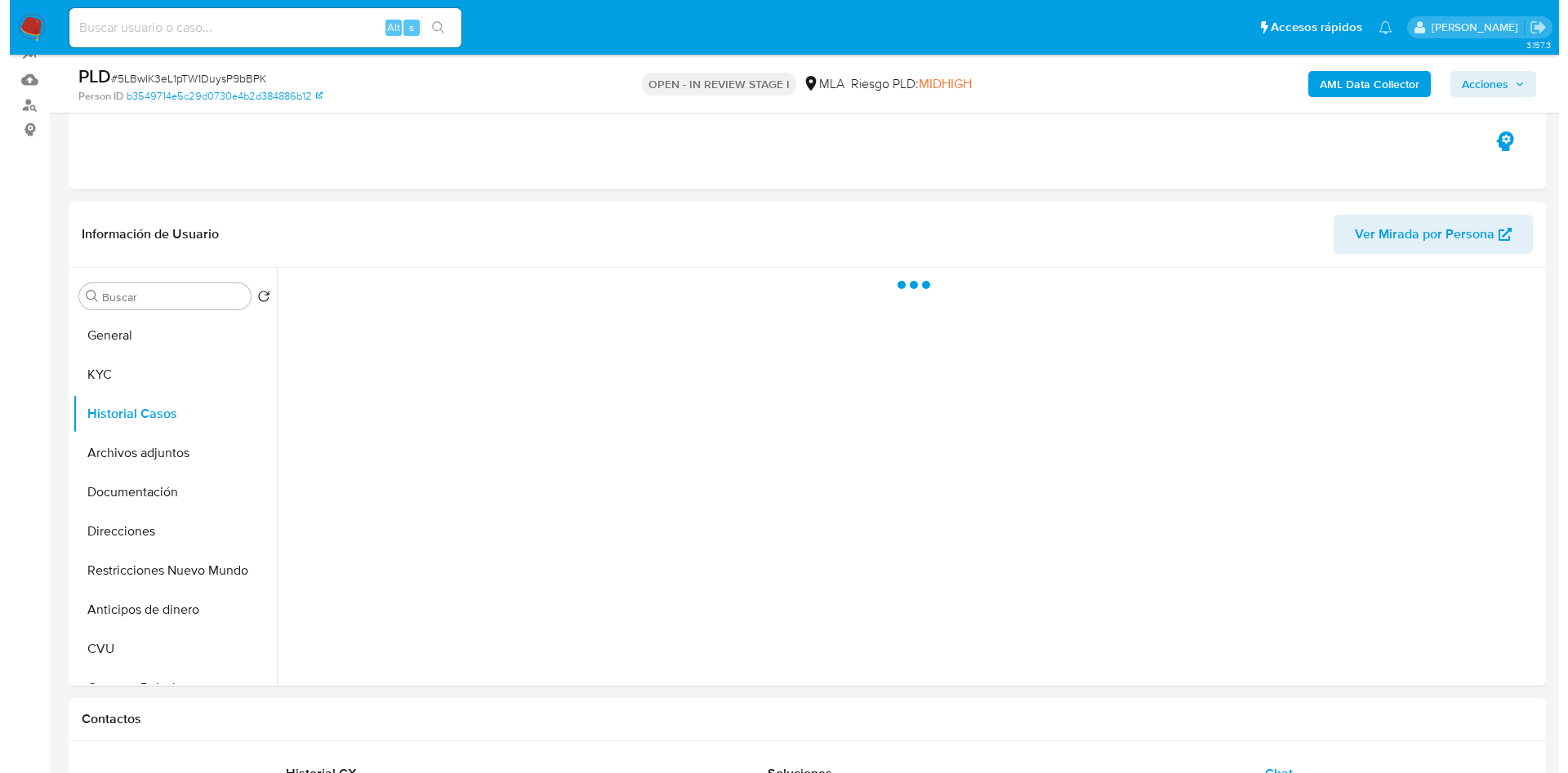
scroll to position [122, 0]
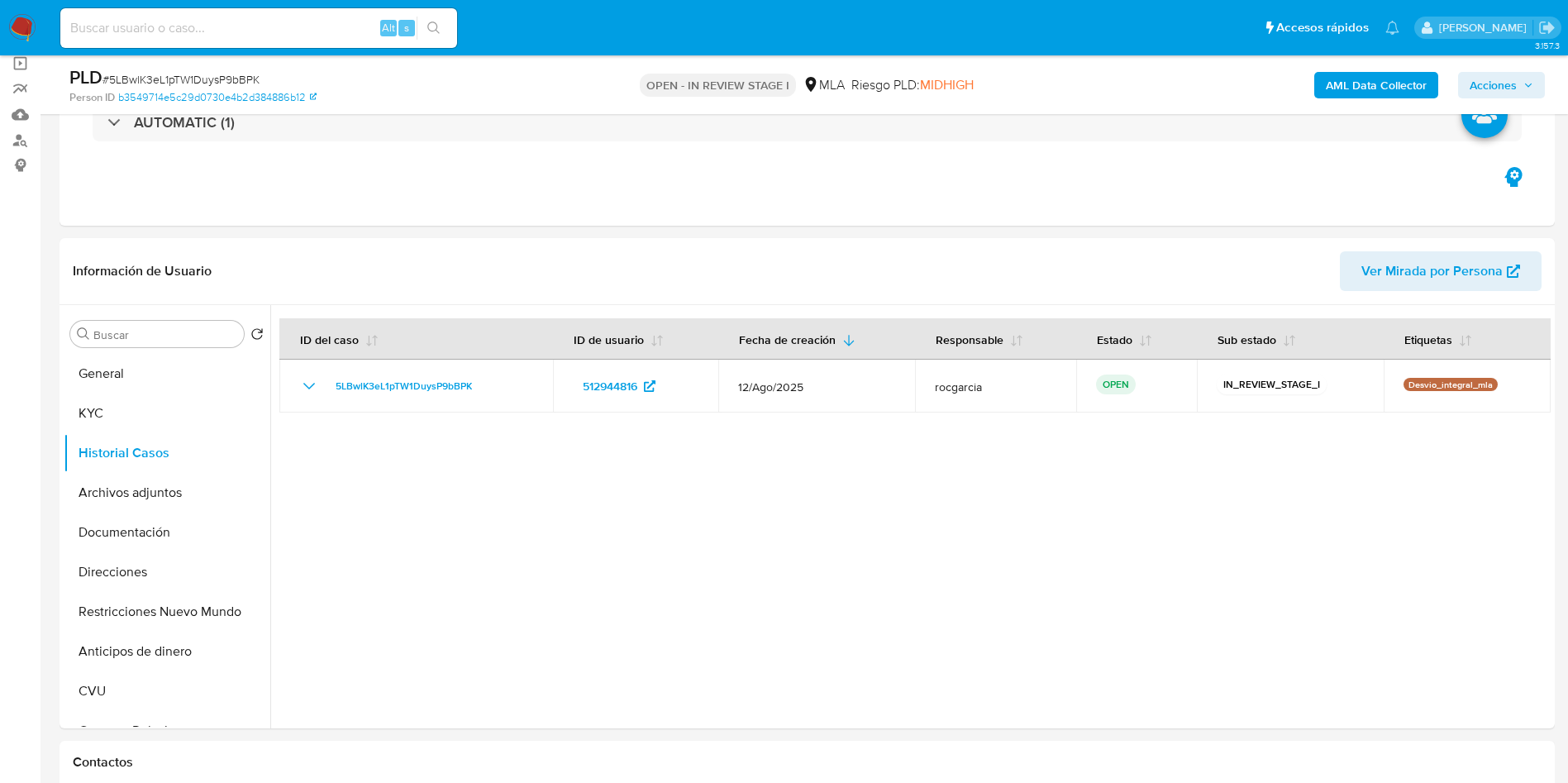
click at [149, 477] on button "Archivos adjuntos" at bounding box center [160, 492] width 193 height 40
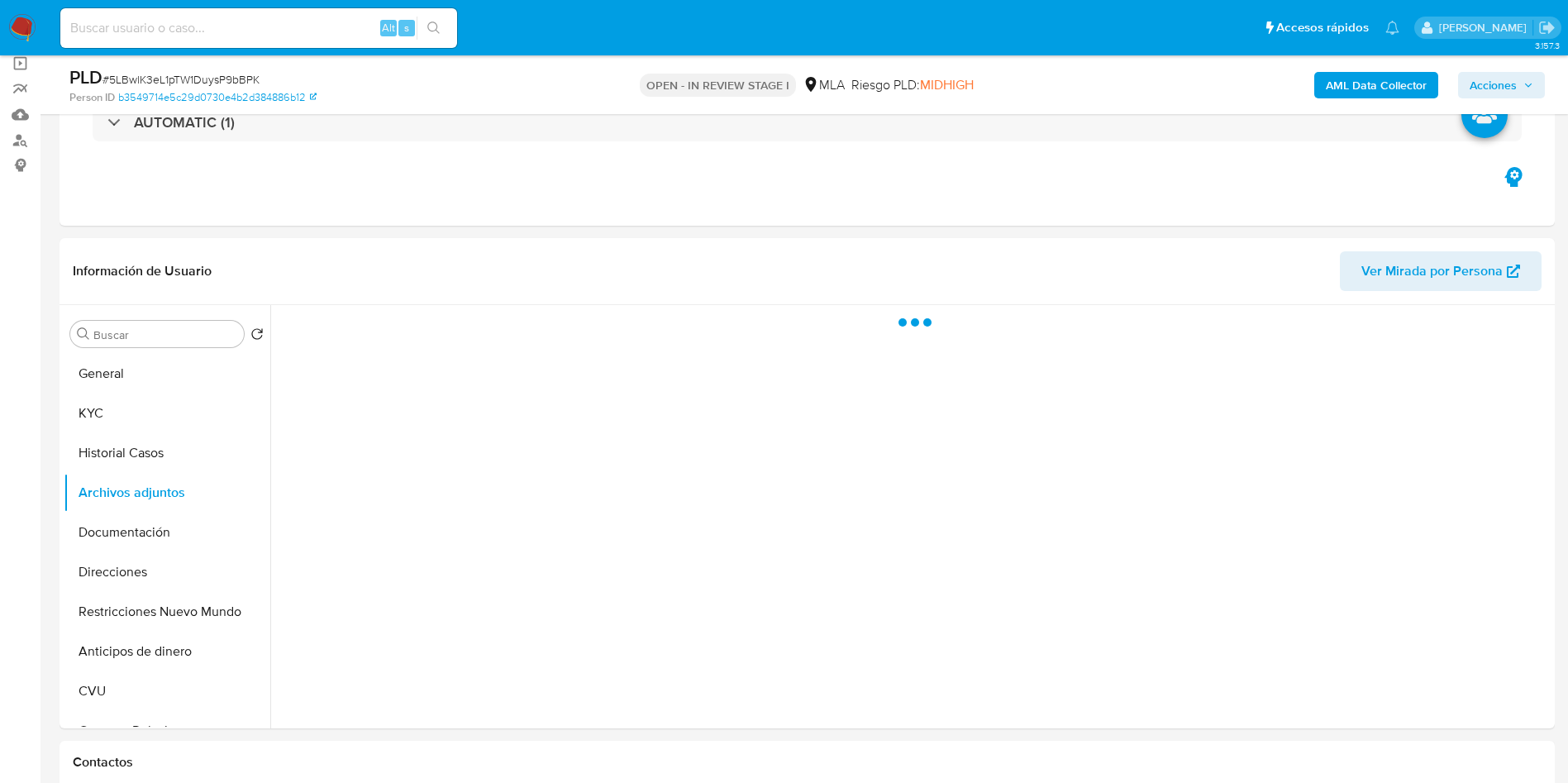
click at [1359, 73] on b "AML Data Collector" at bounding box center [1377, 84] width 101 height 26
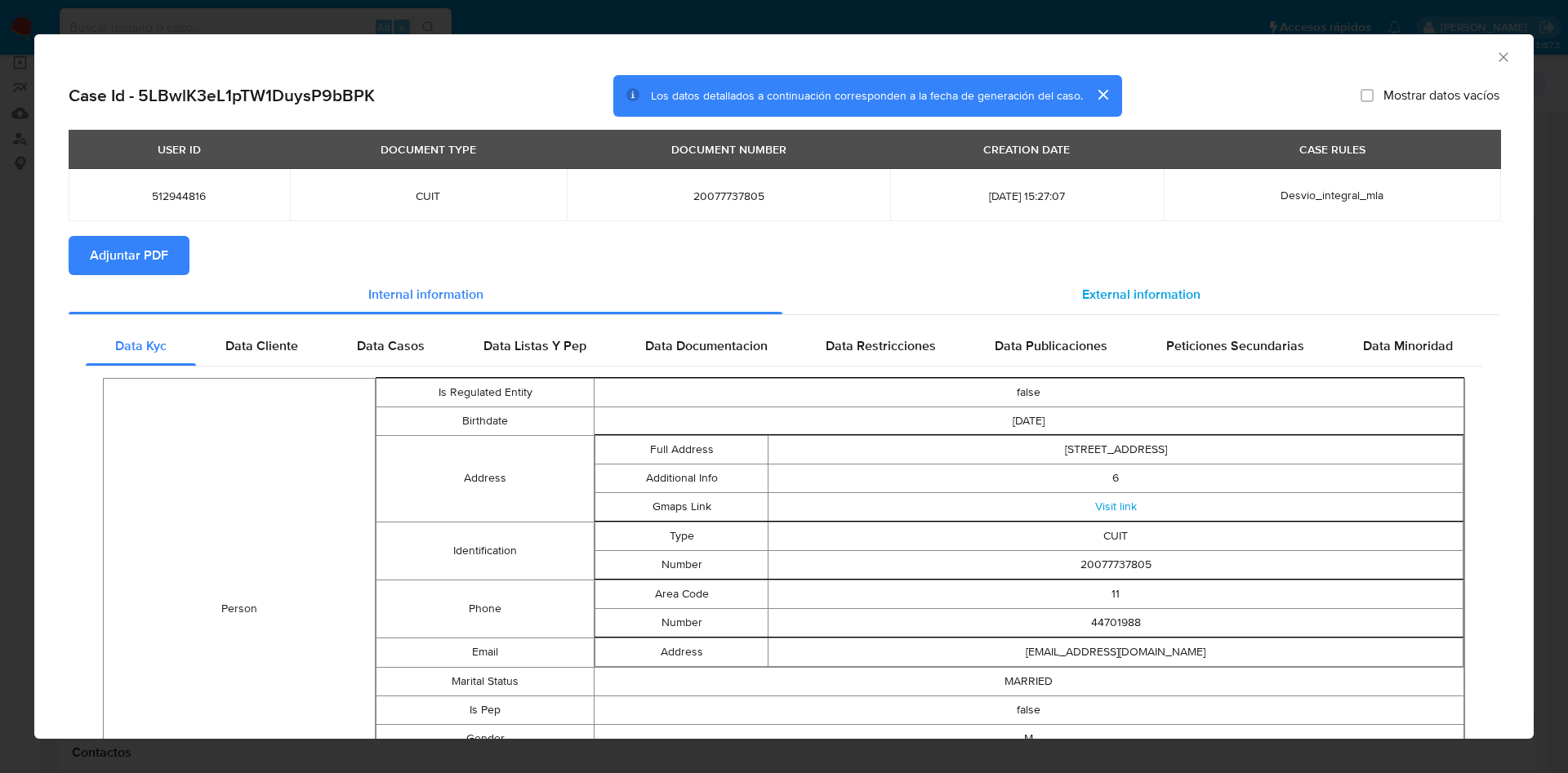
click at [1129, 284] on span "External information" at bounding box center [1141, 294] width 118 height 19
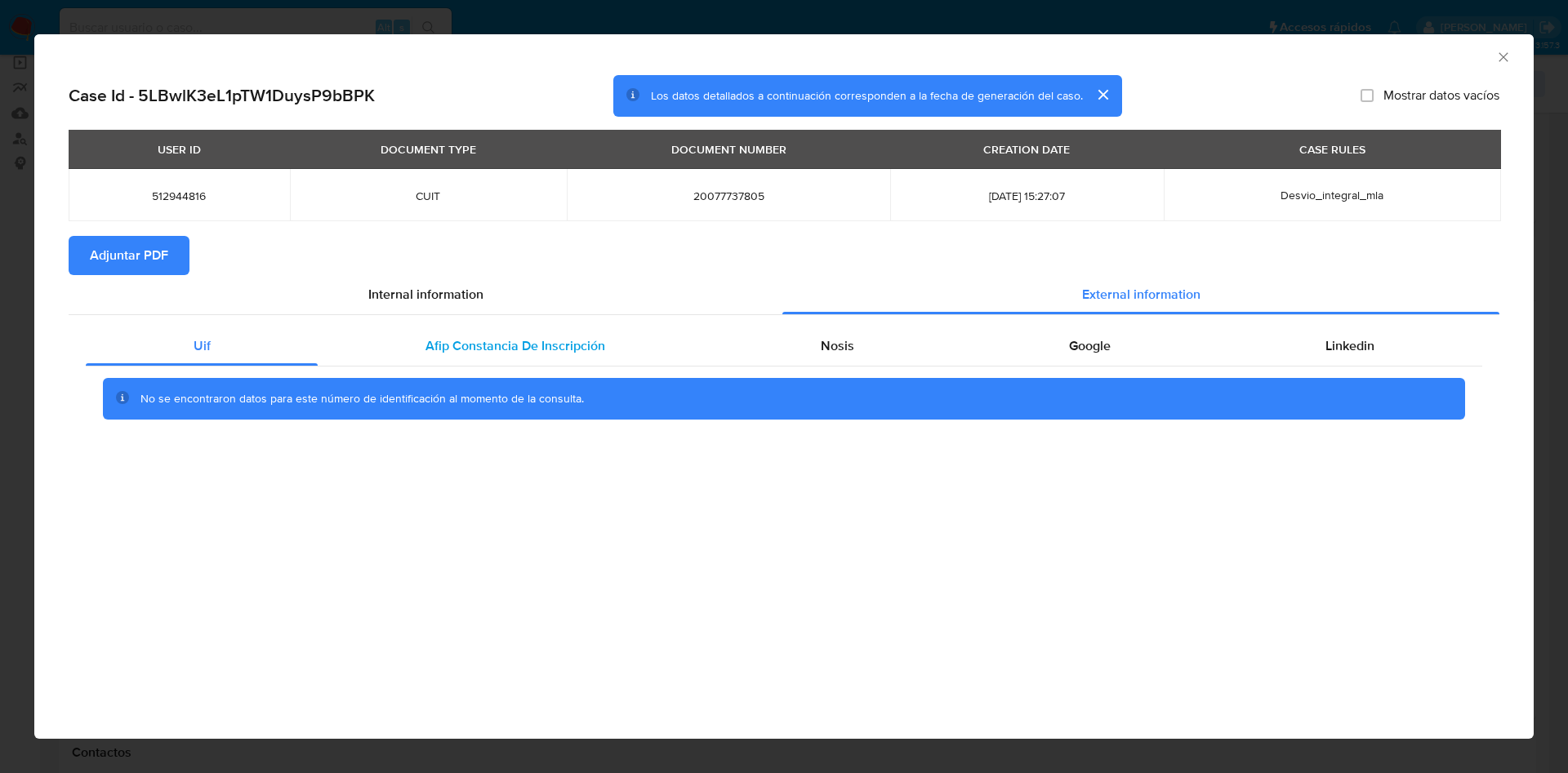
click at [594, 351] on span "Afip Constancia De Inscripción" at bounding box center [516, 345] width 180 height 19
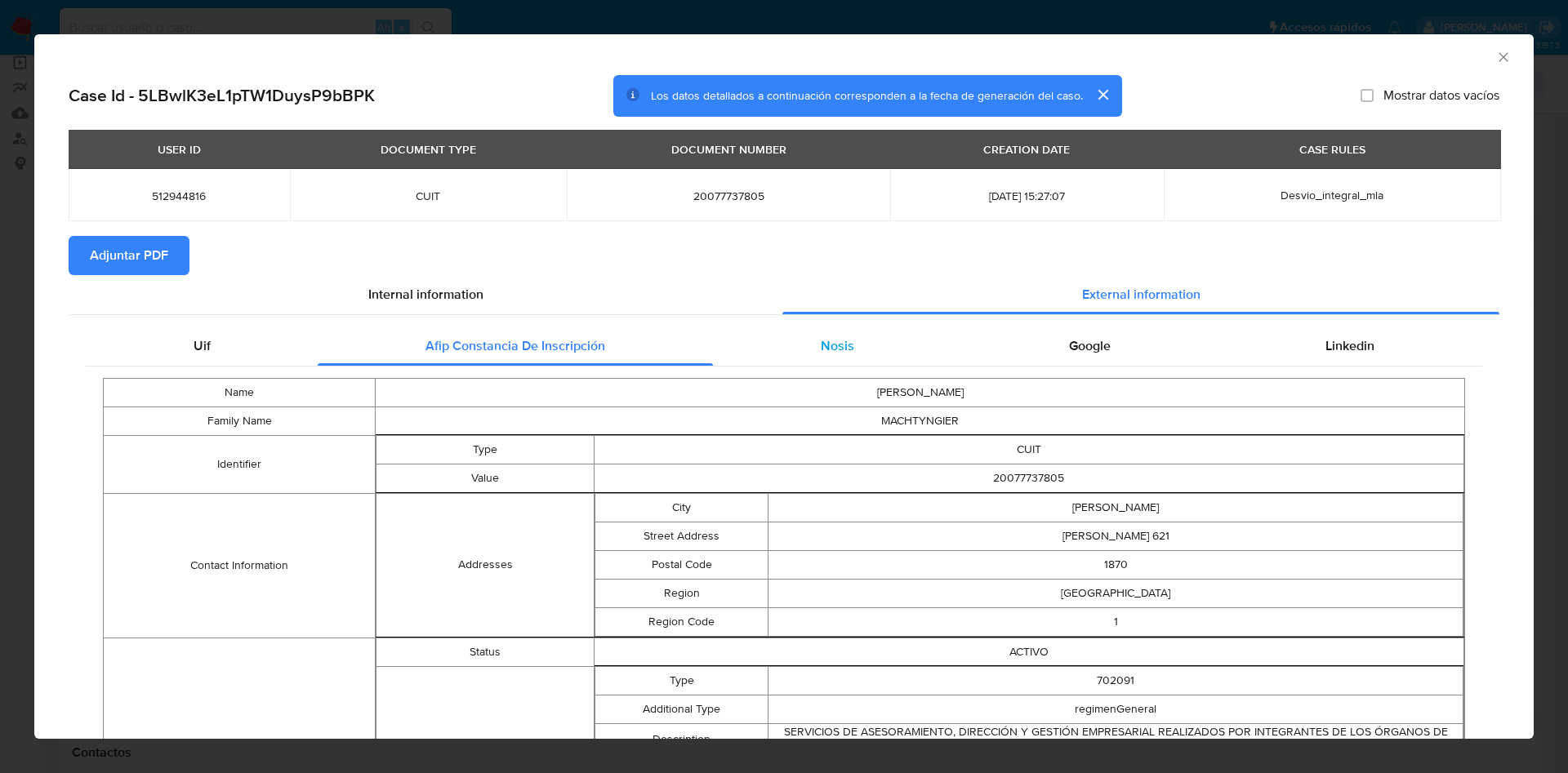
click at [922, 335] on div "Nosis" at bounding box center [837, 345] width 248 height 39
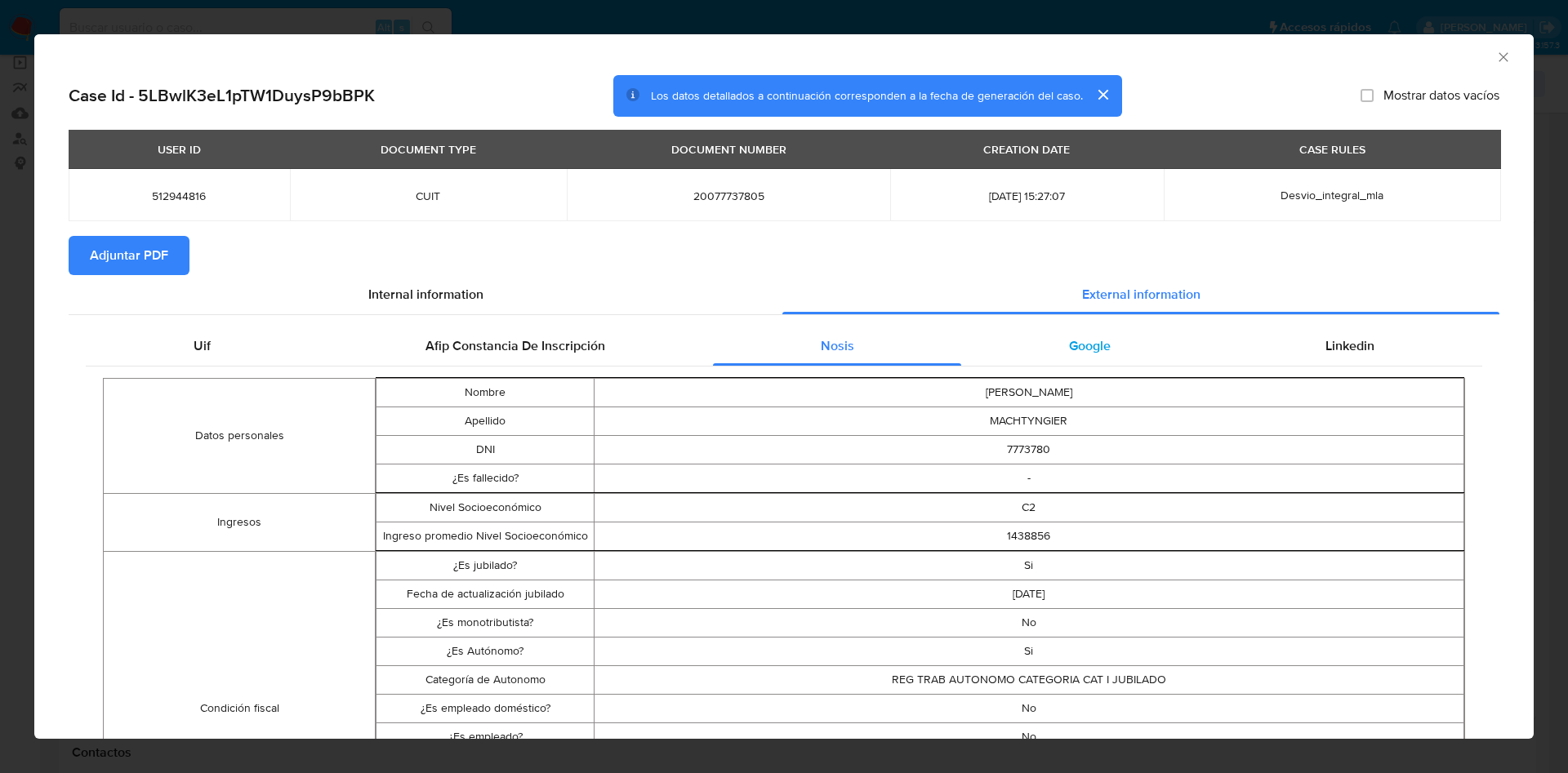
click at [1028, 344] on div "Google" at bounding box center [1090, 345] width 257 height 39
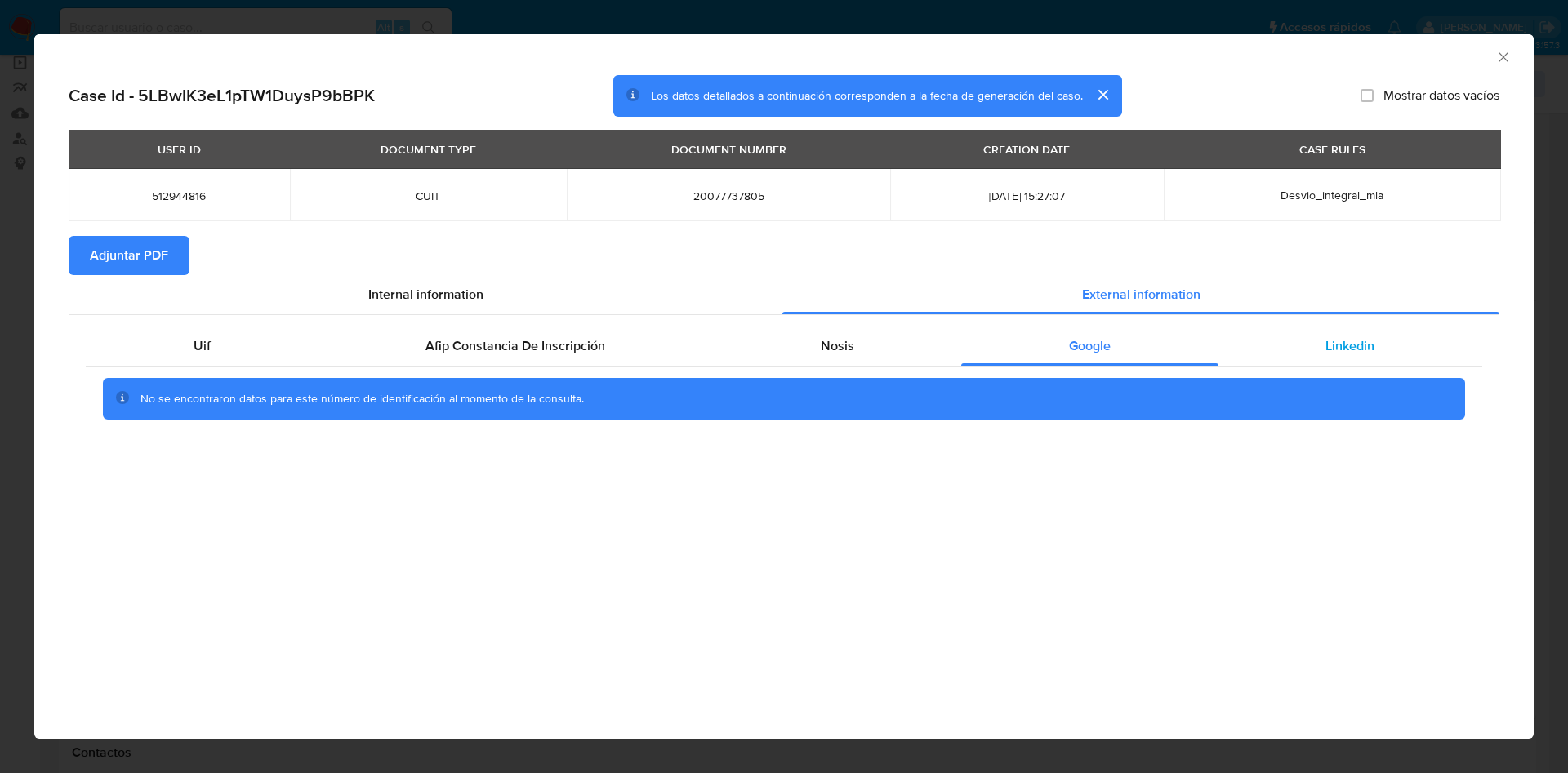
click at [1369, 338] on span "Linkedin" at bounding box center [1349, 345] width 49 height 19
click at [138, 264] on span "Adjuntar PDF" at bounding box center [129, 256] width 78 height 36
drag, startPoint x: 1492, startPoint y: 58, endPoint x: 1504, endPoint y: 58, distance: 12.0
click at [1503, 58] on div "AML Data Collector" at bounding box center [784, 54] width 1499 height 41
click at [1505, 57] on icon "Cerrar ventana" at bounding box center [1503, 56] width 16 height 16
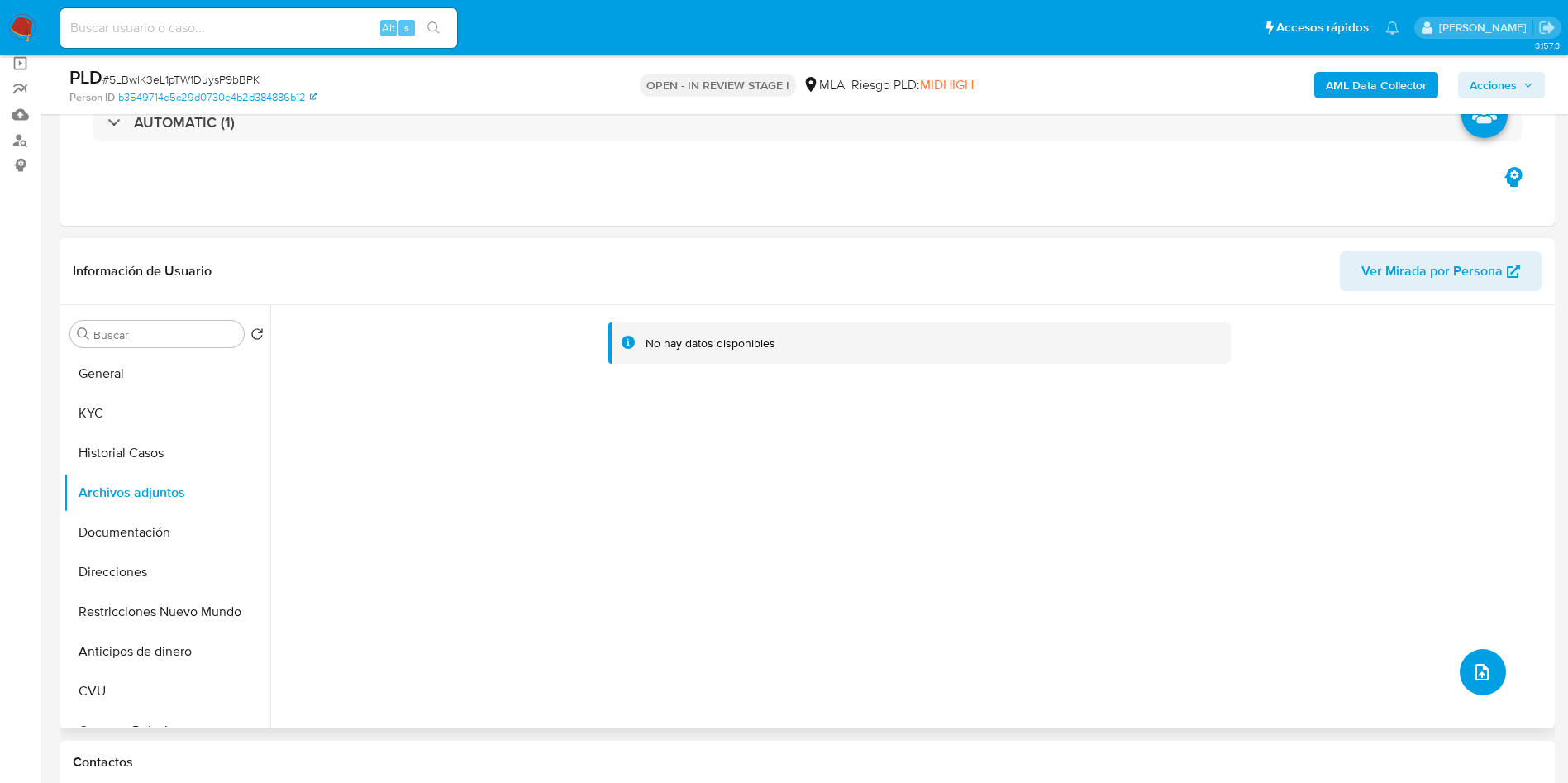
click at [1472, 671] on icon "upload-file" at bounding box center [1482, 672] width 20 height 20
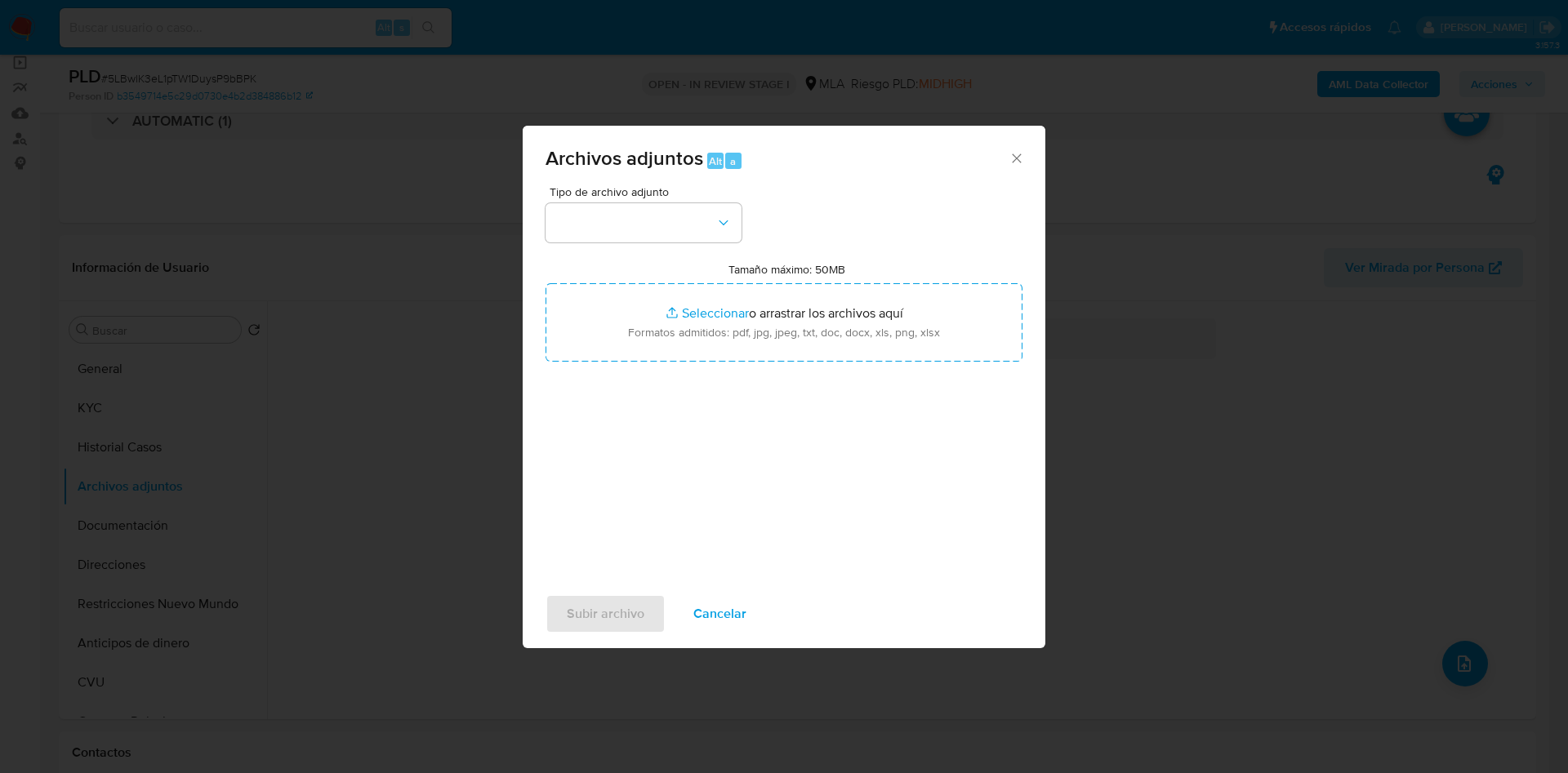
click at [1016, 152] on icon "Cerrar" at bounding box center [1016, 157] width 16 height 16
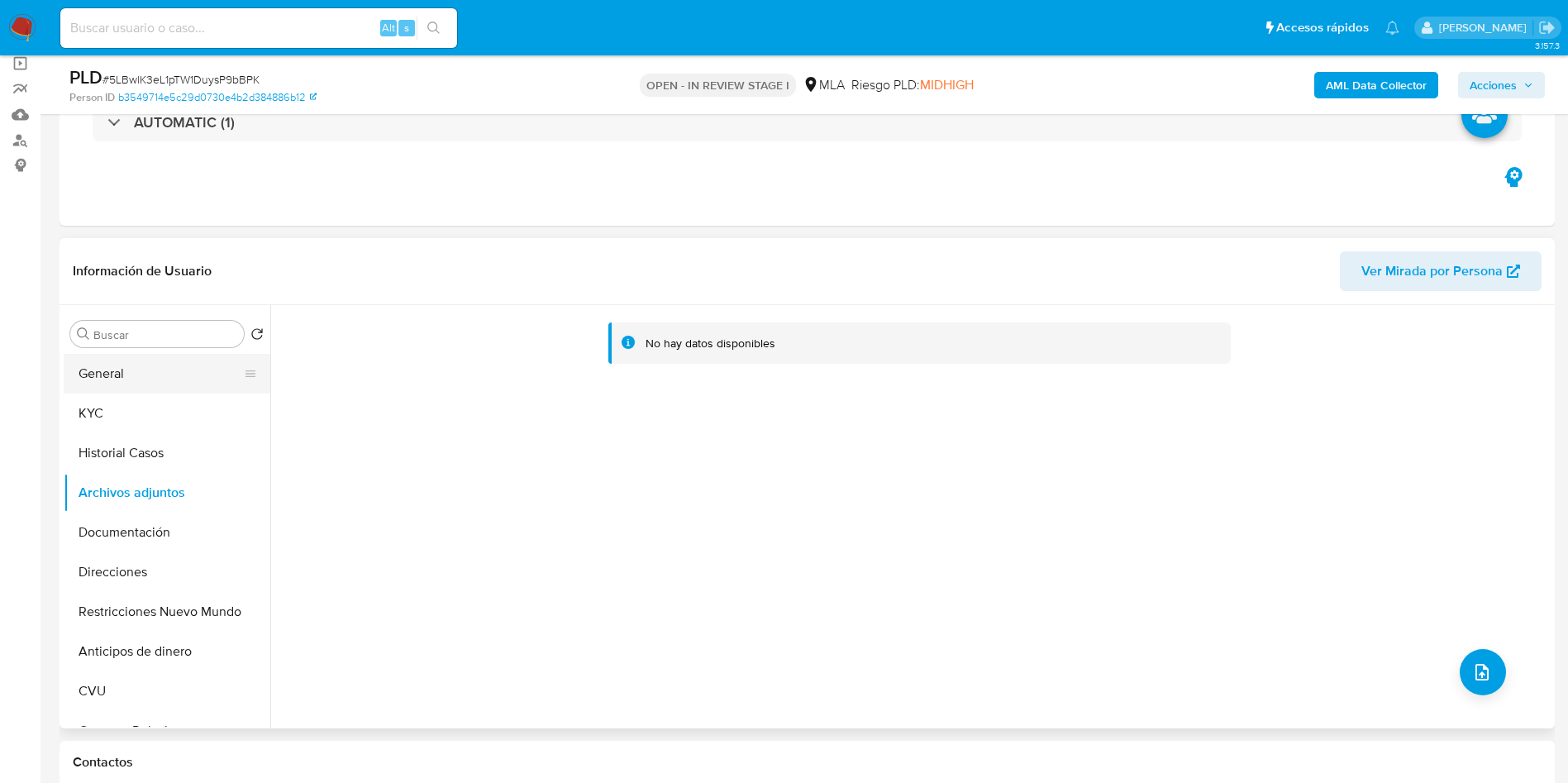
click at [181, 366] on button "General" at bounding box center [160, 373] width 193 height 40
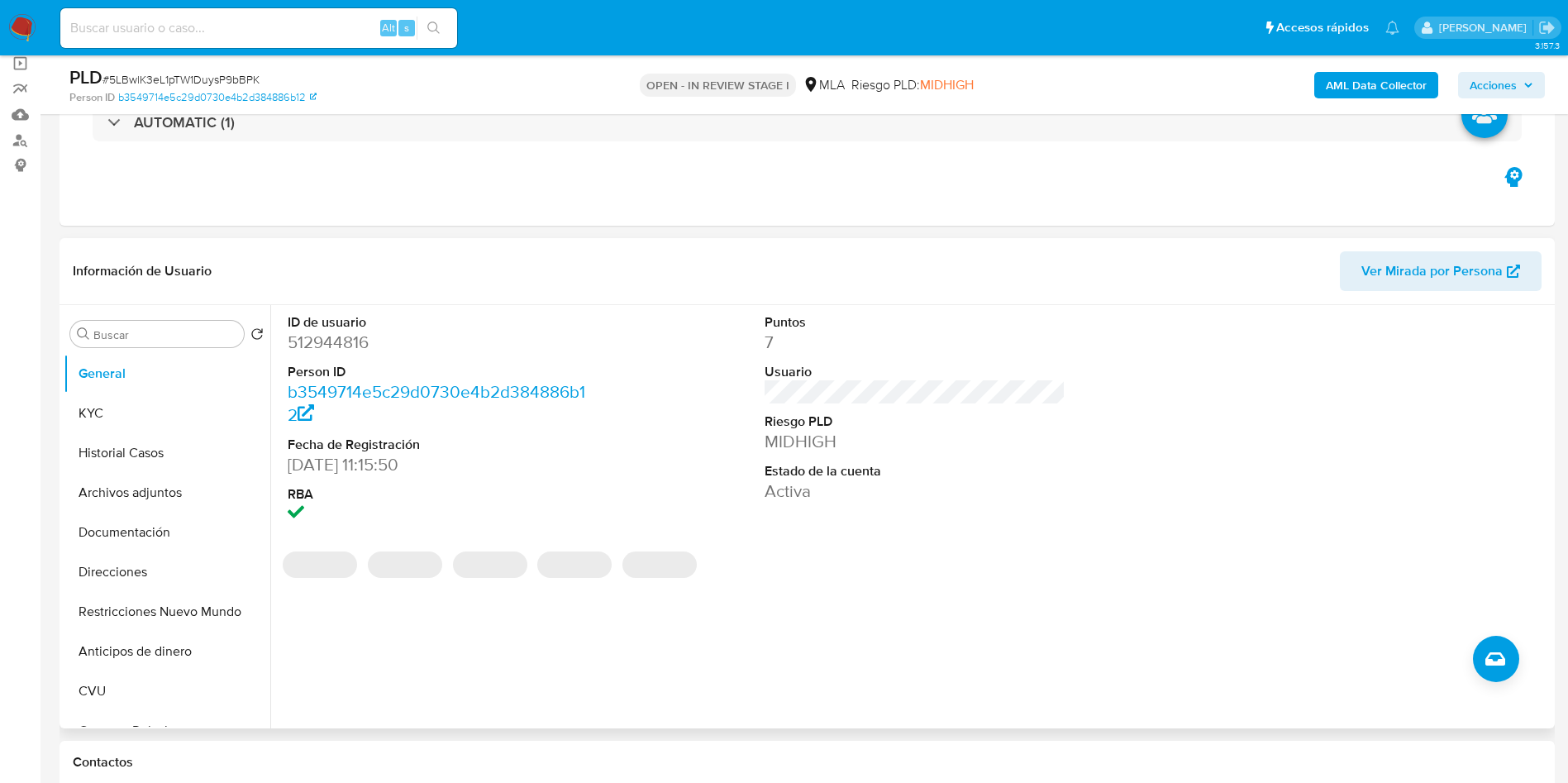
click at [357, 339] on dd "512944816" at bounding box center [439, 342] width 302 height 23
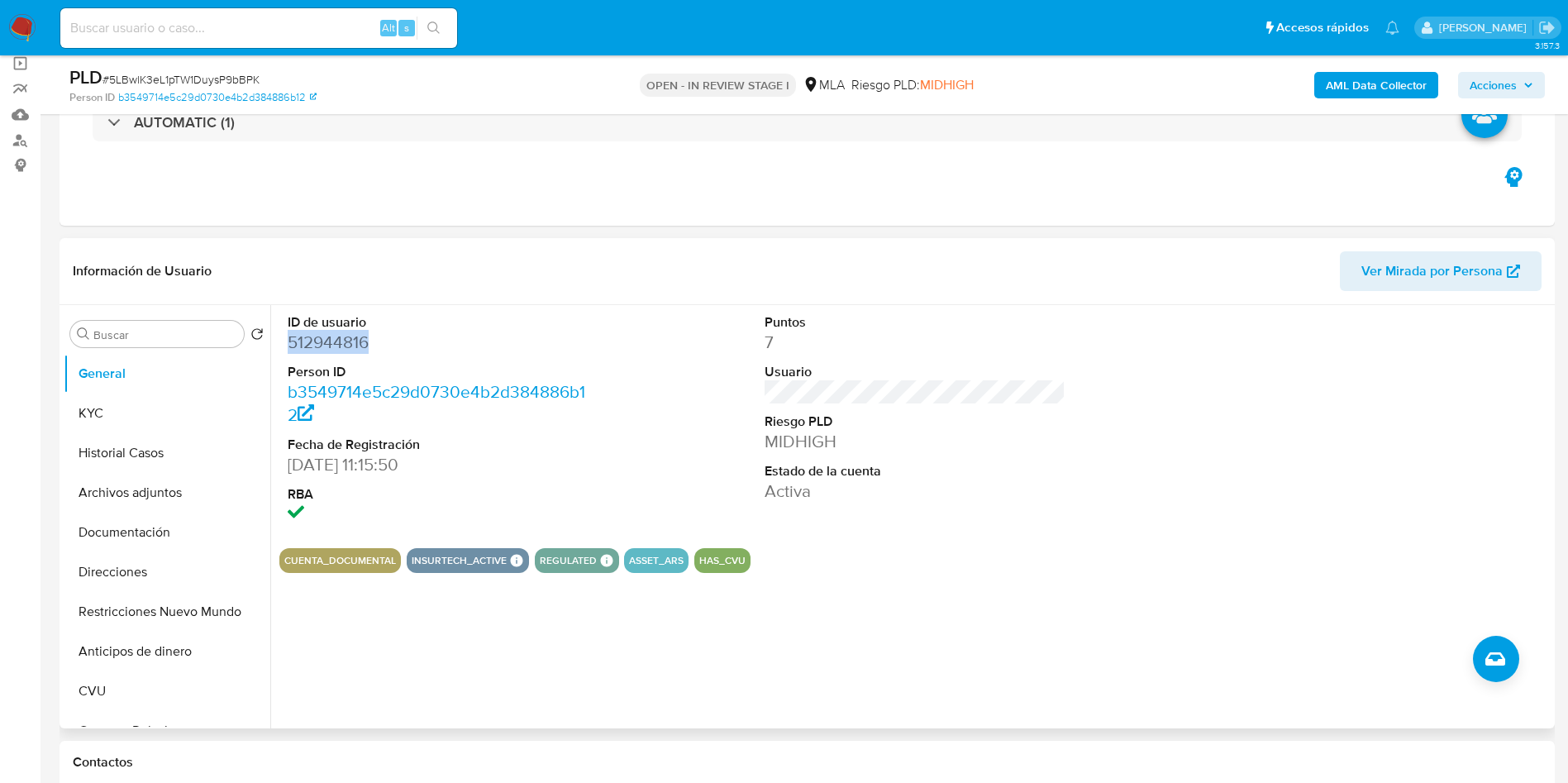
copy dd "512944816"
click at [167, 492] on button "Archivos adjuntos" at bounding box center [160, 492] width 193 height 40
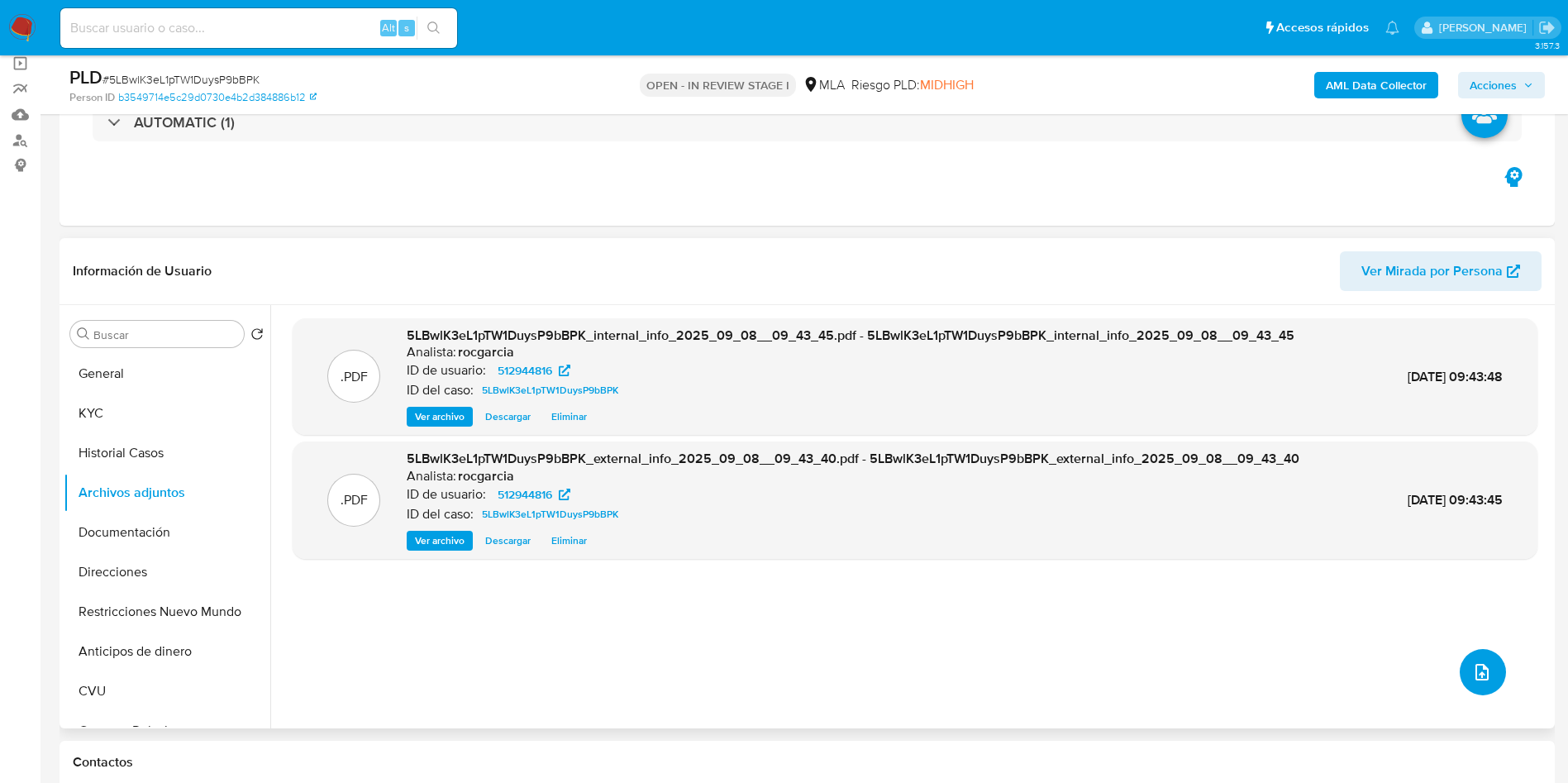
click at [1460, 675] on button "upload-file" at bounding box center [1483, 672] width 46 height 46
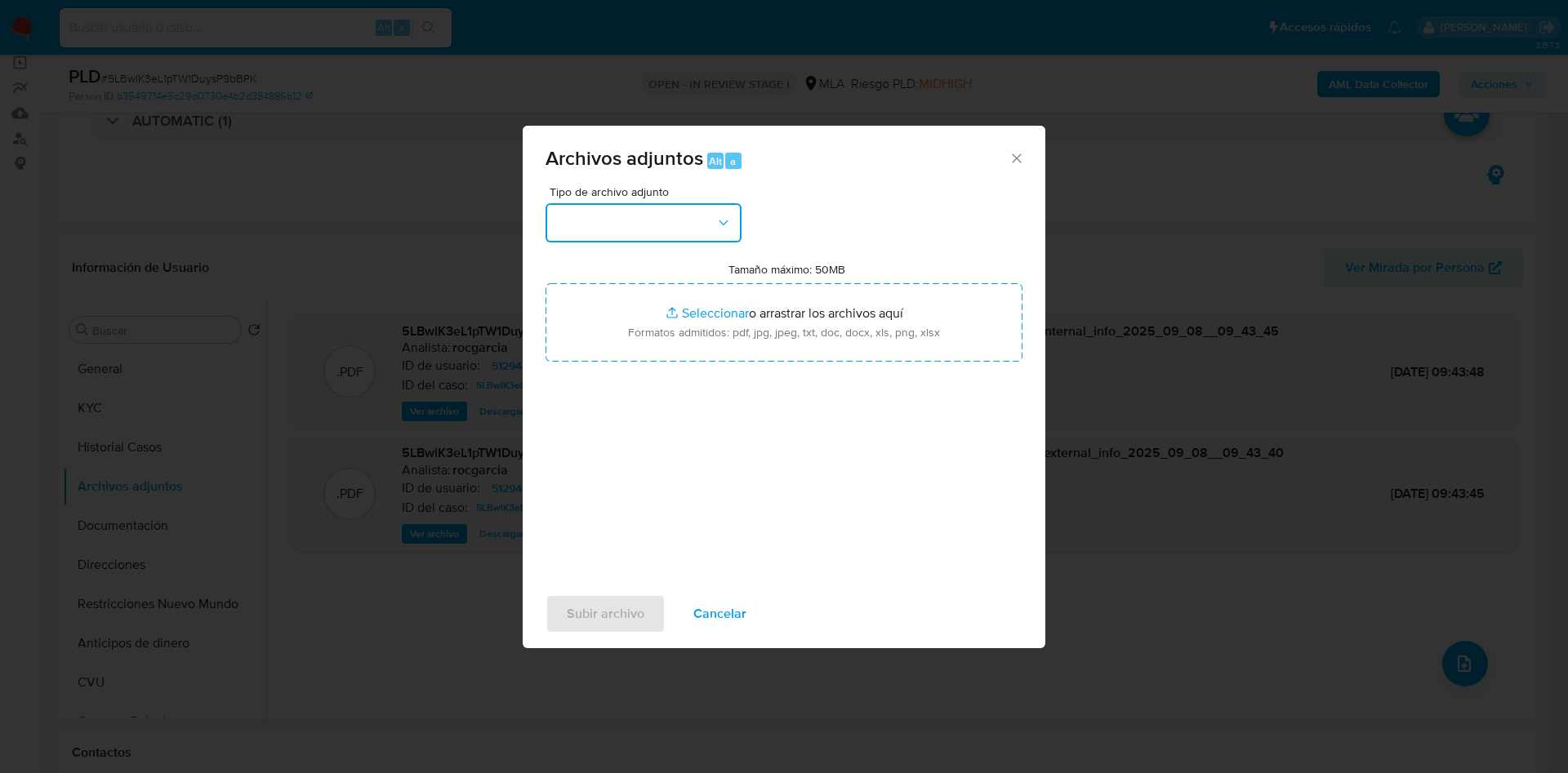
click at [608, 234] on button "button" at bounding box center [643, 222] width 196 height 39
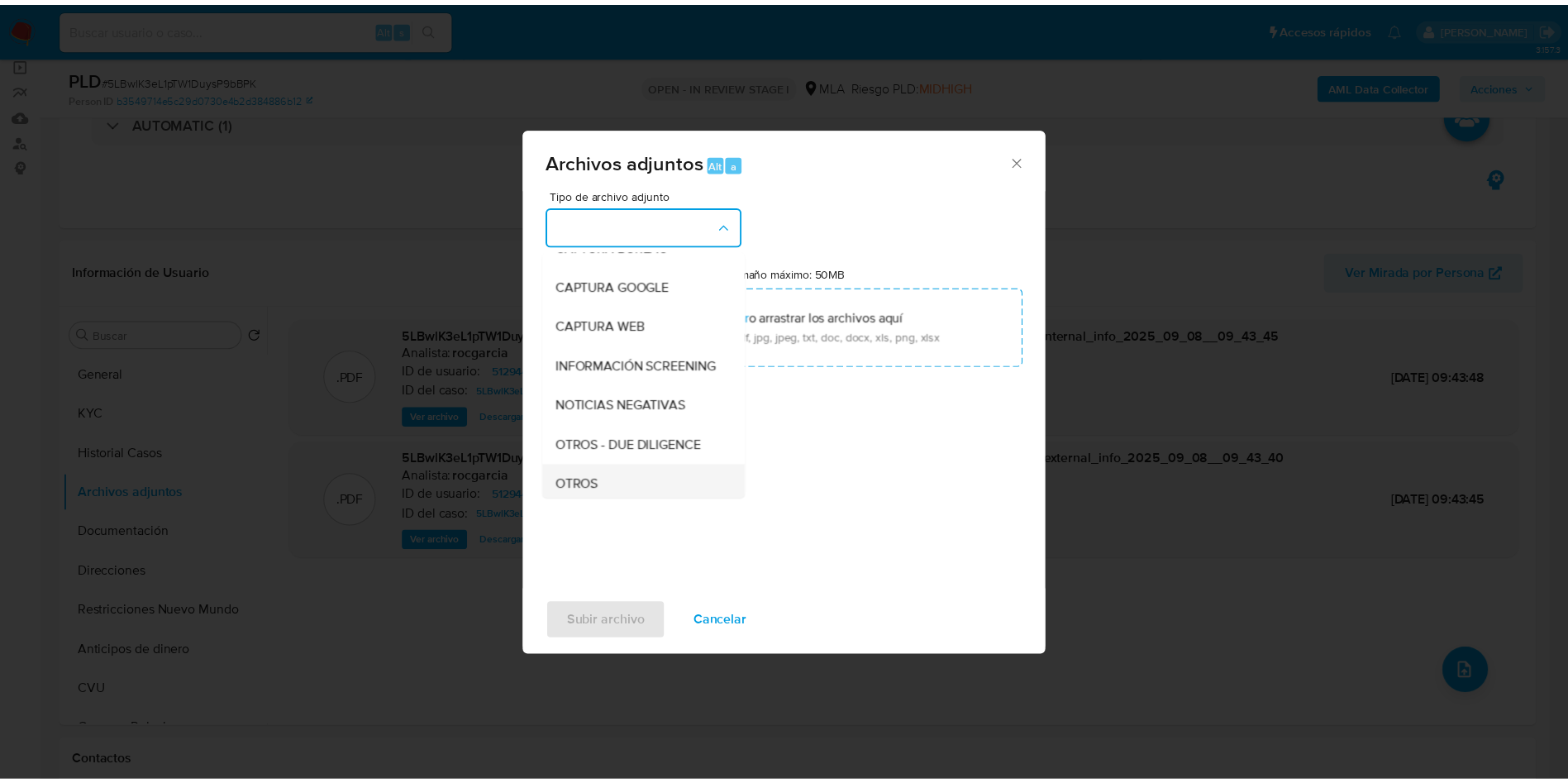
scroll to position [248, 0]
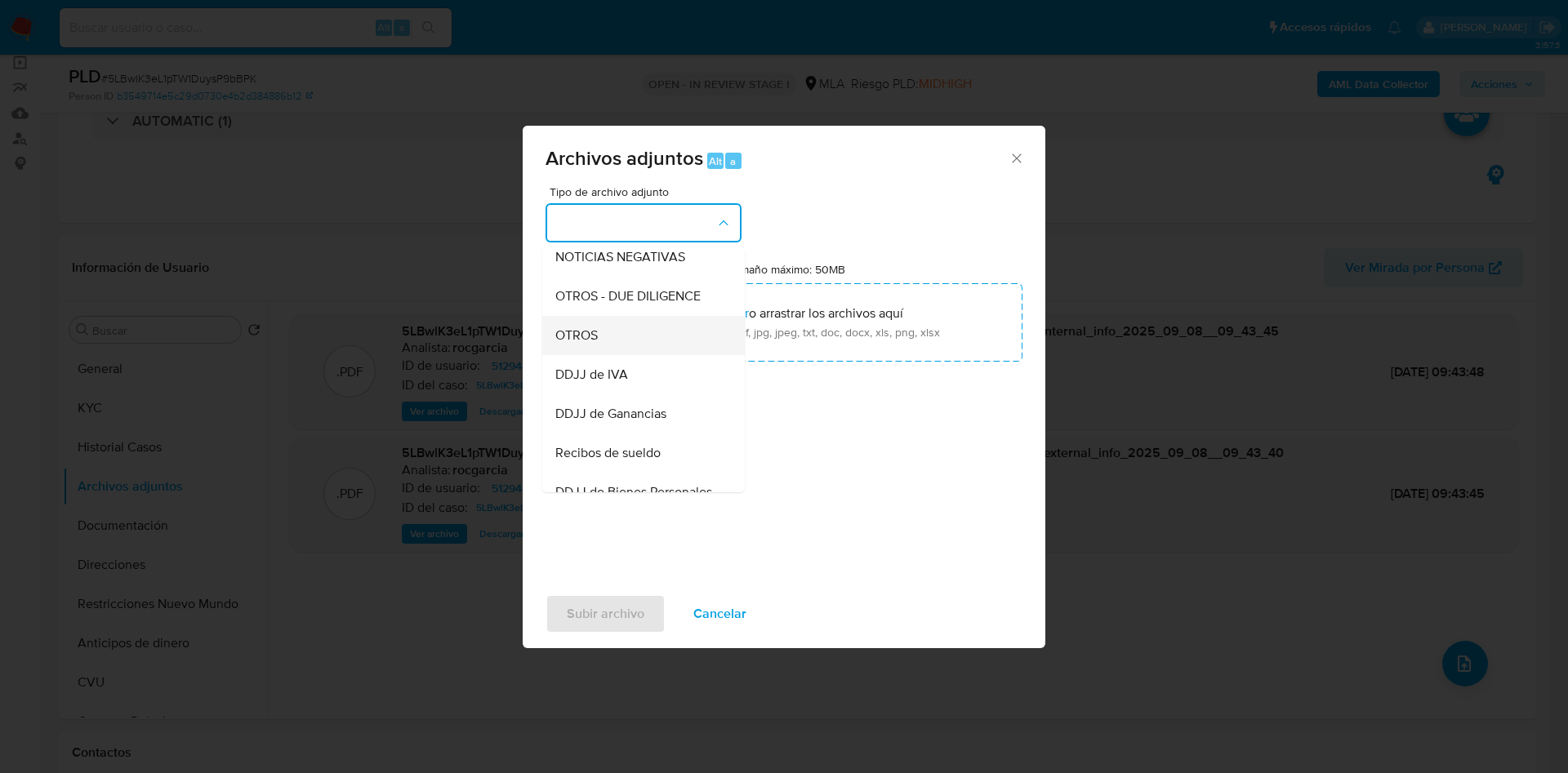
click at [628, 355] on div "OTROS" at bounding box center [639, 335] width 166 height 39
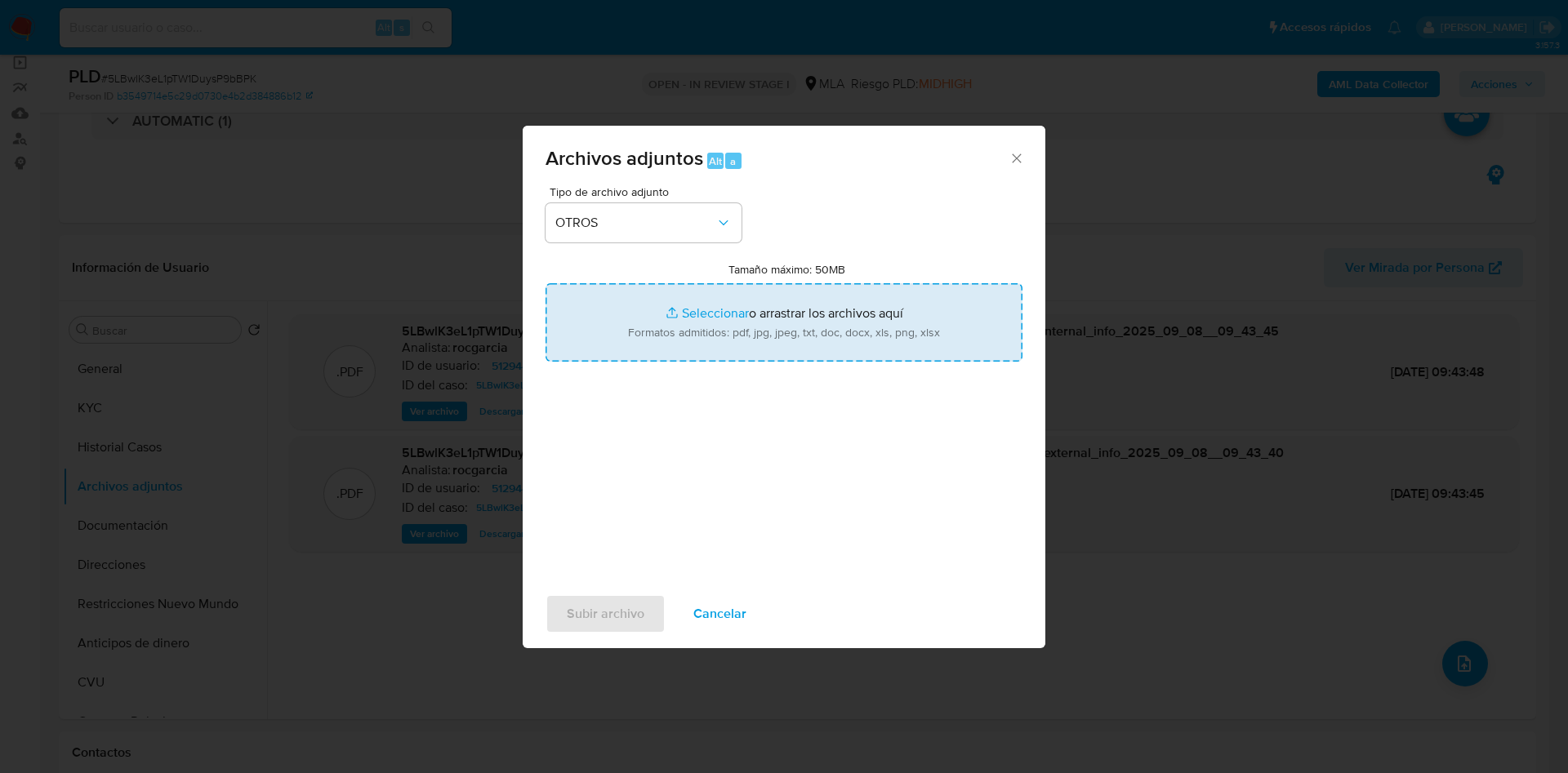
click at [711, 327] on input "Tamaño máximo: 50MB Seleccionar archivos" at bounding box center [783, 323] width 477 height 78
type input "C:\fakepath\NOSIS_Manager_InformeIndividual_20077737805_620658_20250908094320.p…"
click at [711, 309] on input "Tamaño máximo: 50MB Seleccionar archivos" at bounding box center [783, 323] width 477 height 78
type input "C:\fakepath\Movimientos 512944816.xlsx"
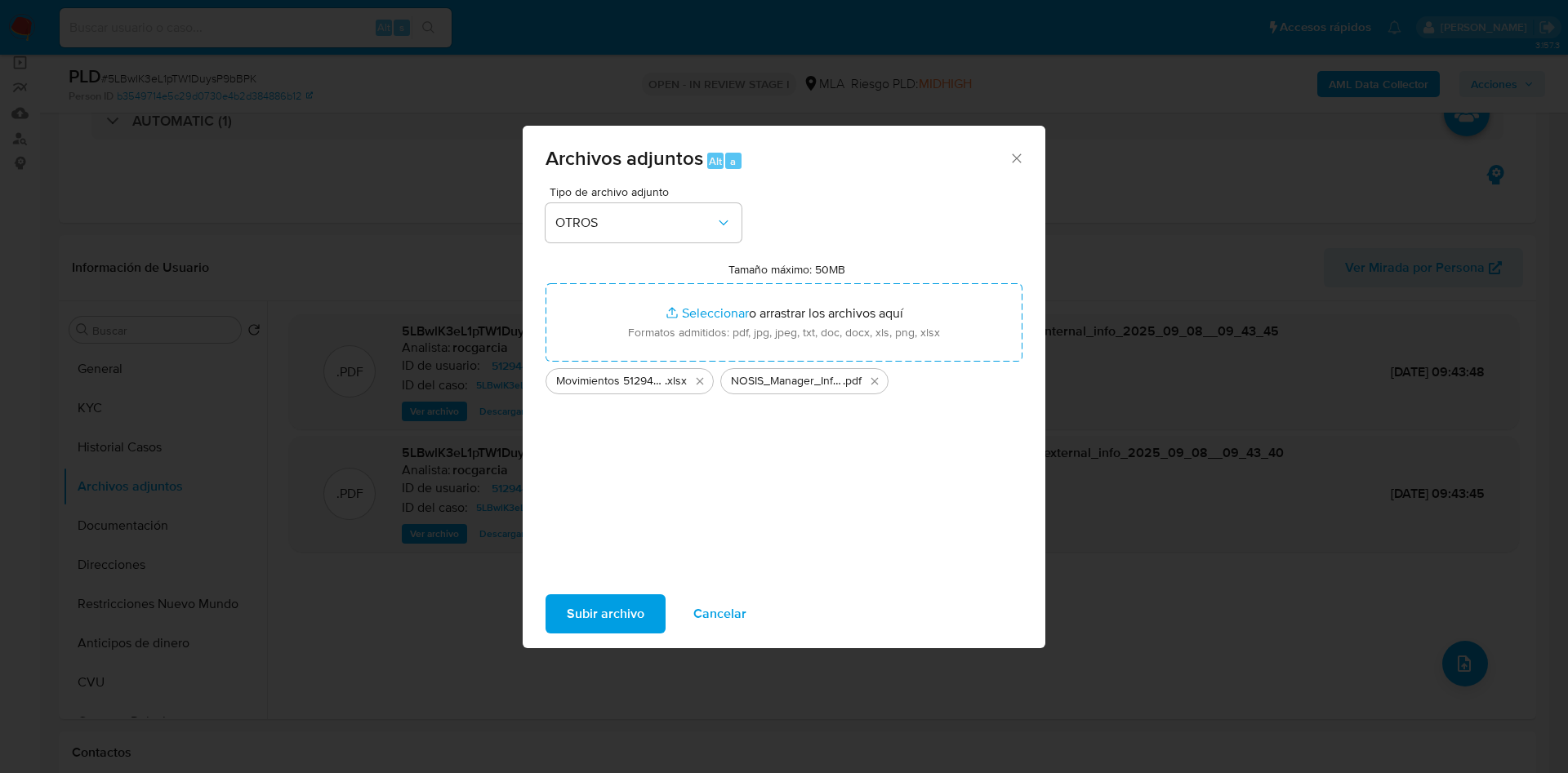
click at [572, 616] on span "Subir archivo" at bounding box center [605, 614] width 77 height 36
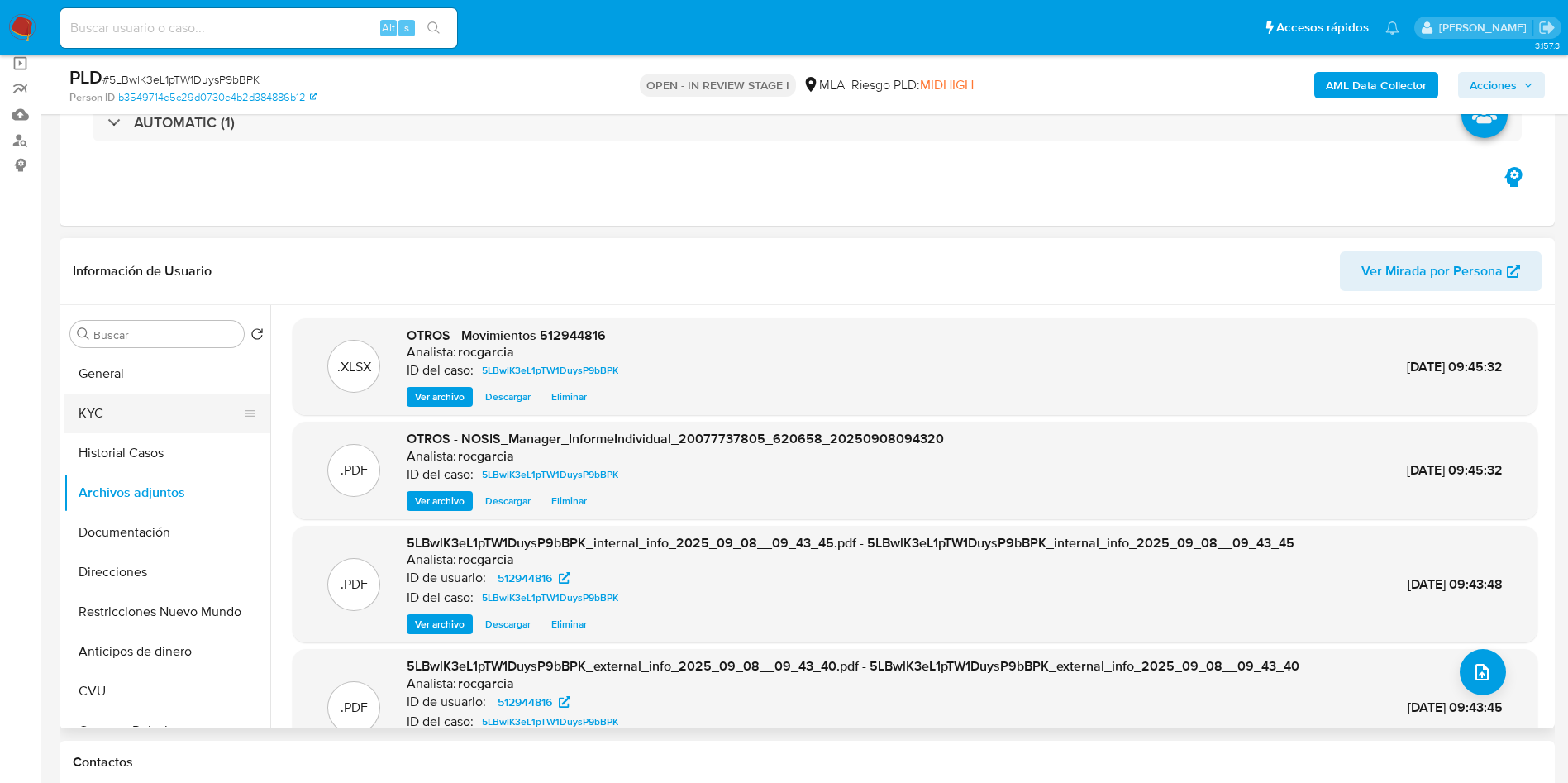
click at [130, 412] on button "KYC" at bounding box center [160, 413] width 193 height 40
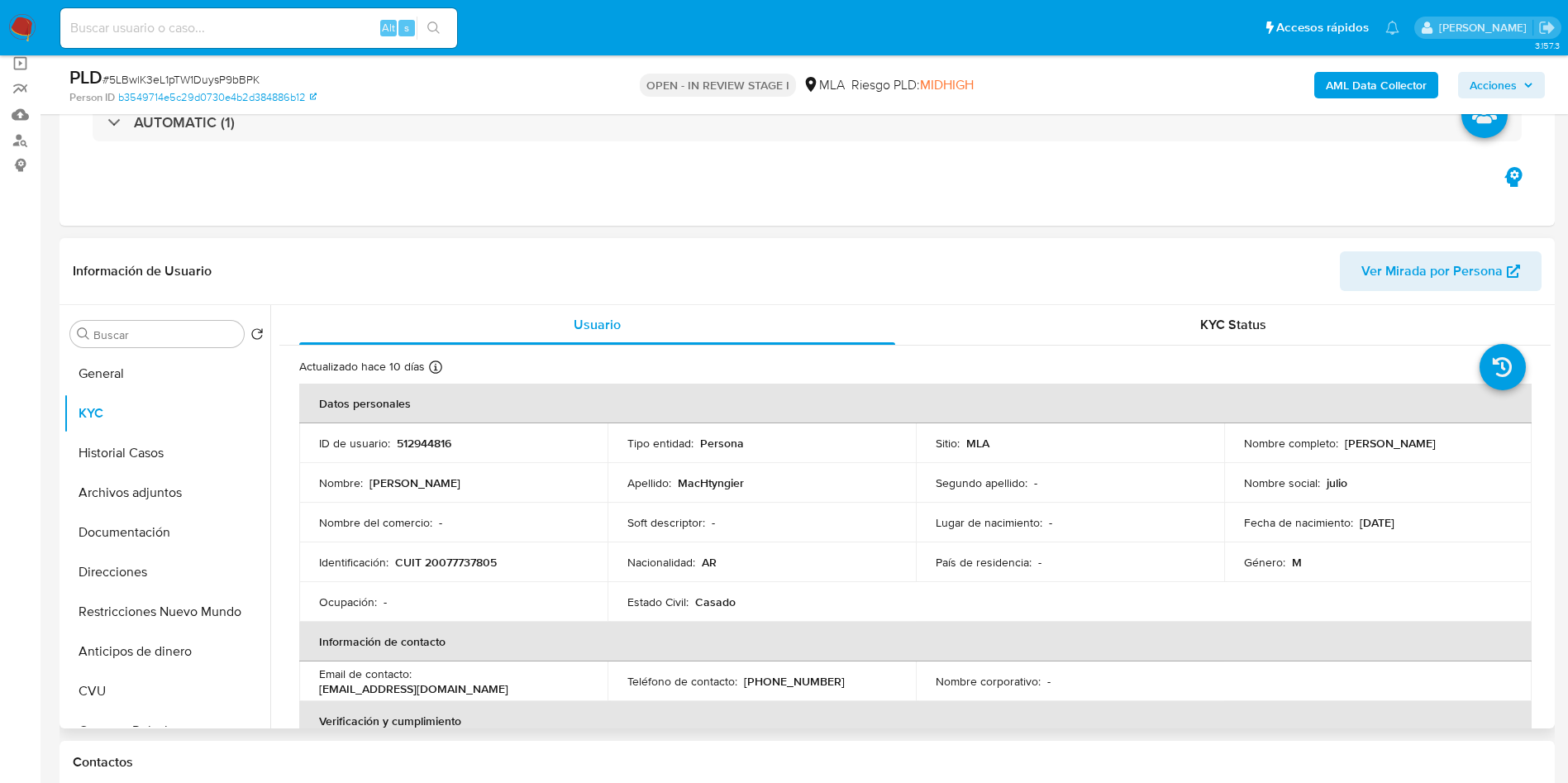
click at [1345, 450] on p "Julio Segismundo MacHtyngier" at bounding box center [1390, 443] width 91 height 14
drag, startPoint x: 1238, startPoint y: 449, endPoint x: 1373, endPoint y: 453, distance: 135.1
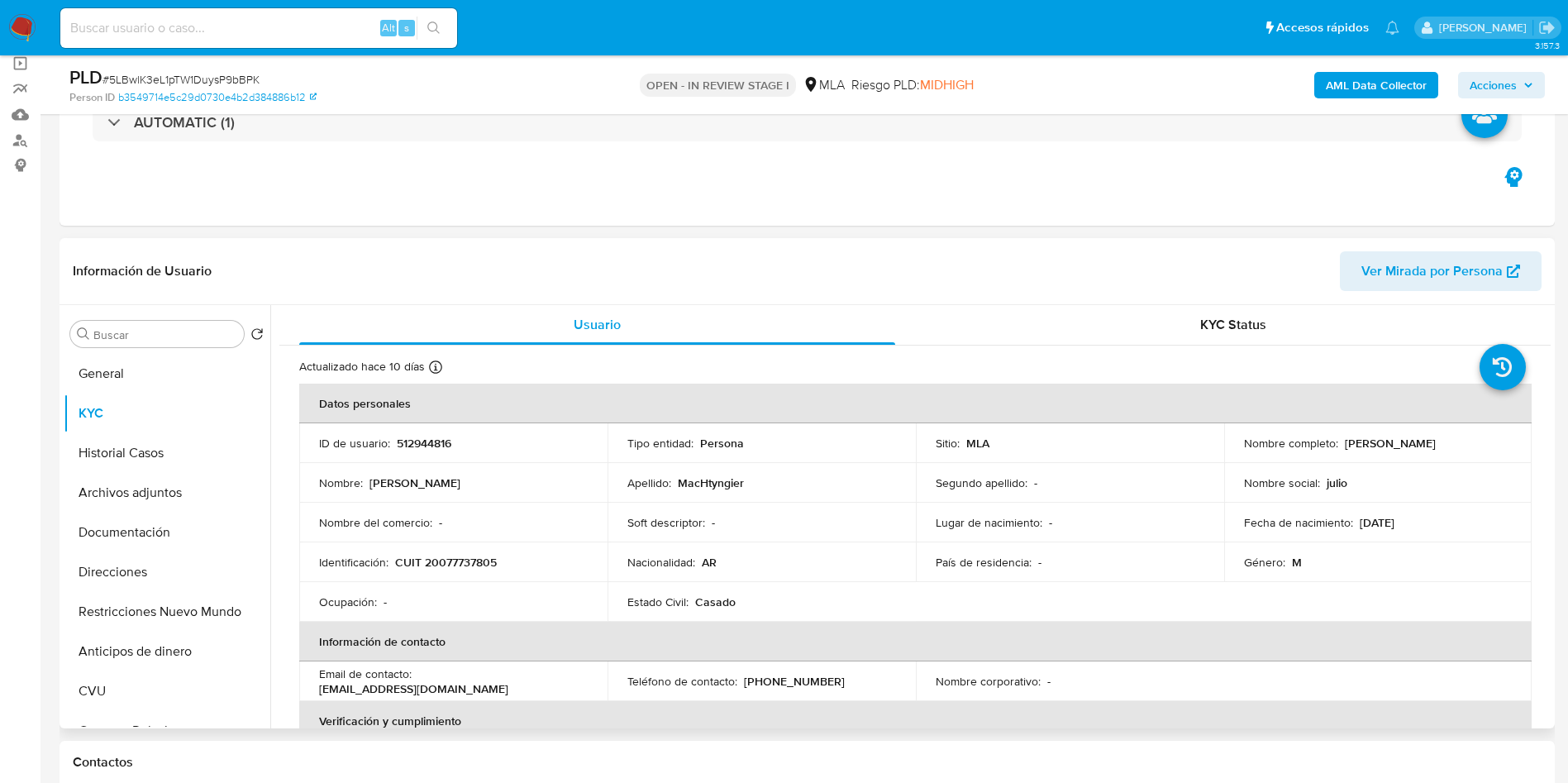
click at [1398, 449] on p "Julio Segismundo MacHtyngier" at bounding box center [1390, 443] width 91 height 14
copy p "Julio Segismundo MacHtyngier"
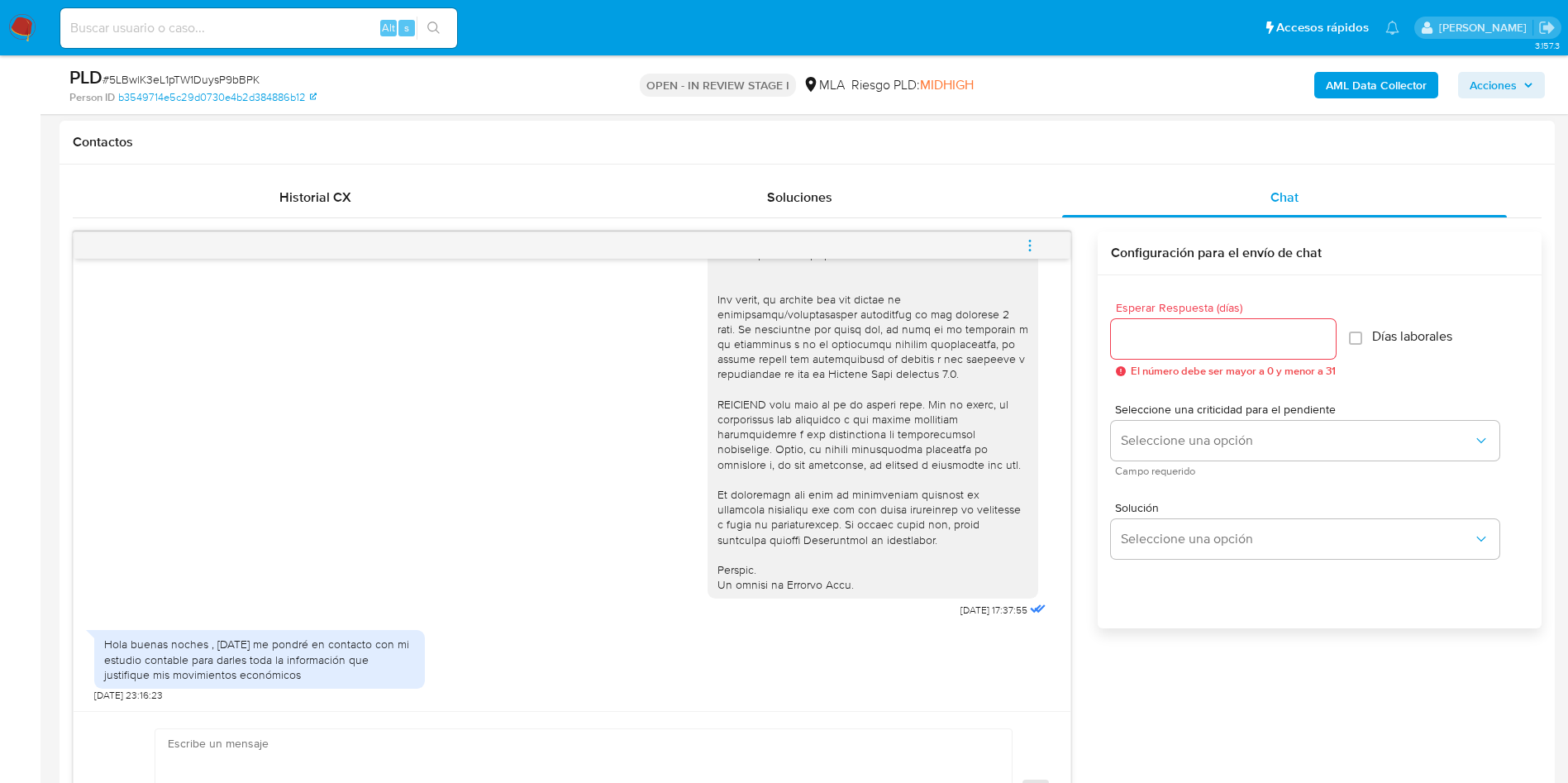
scroll to position [868, 0]
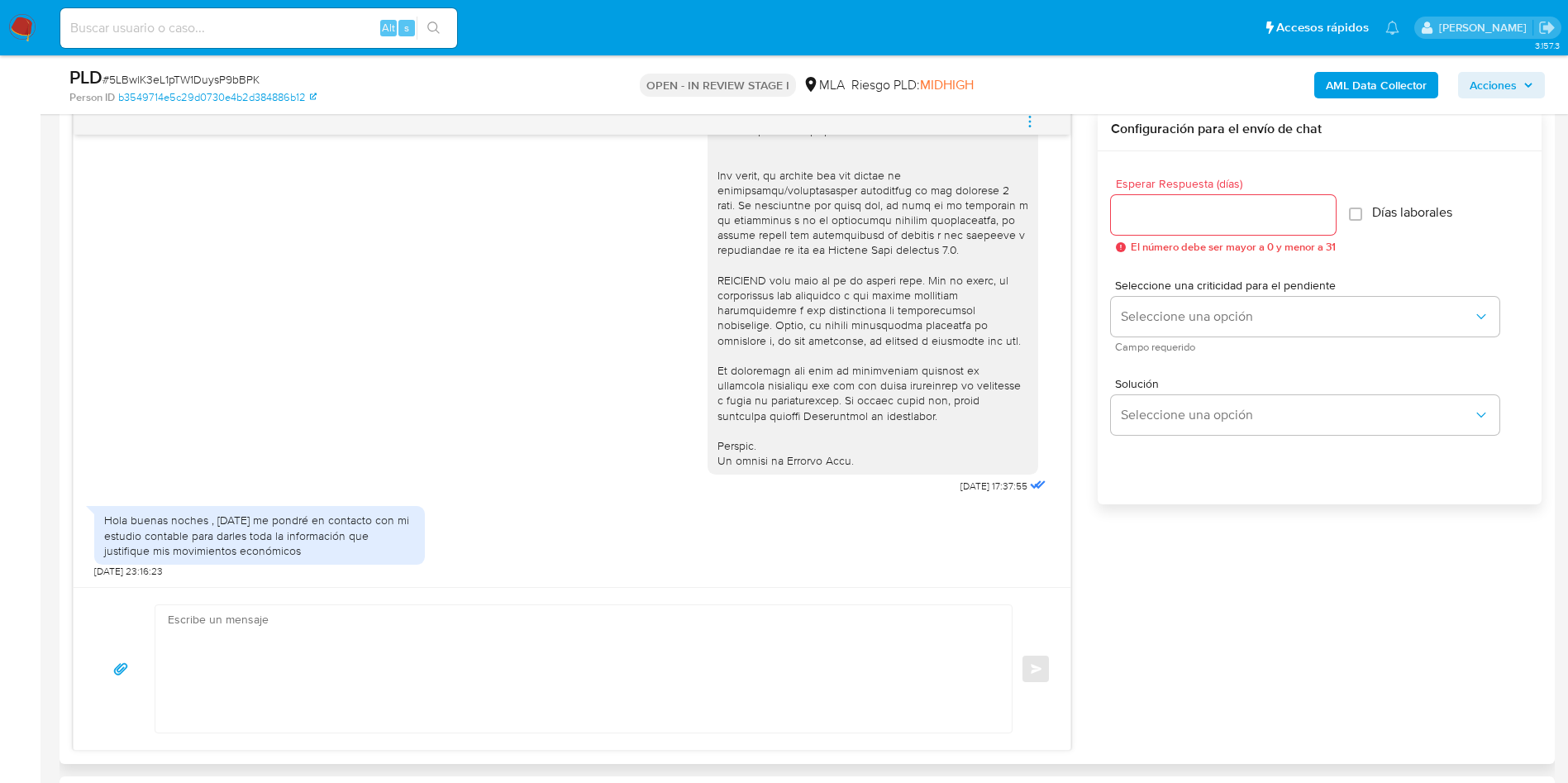
click at [451, 621] on textarea at bounding box center [580, 669] width 824 height 128
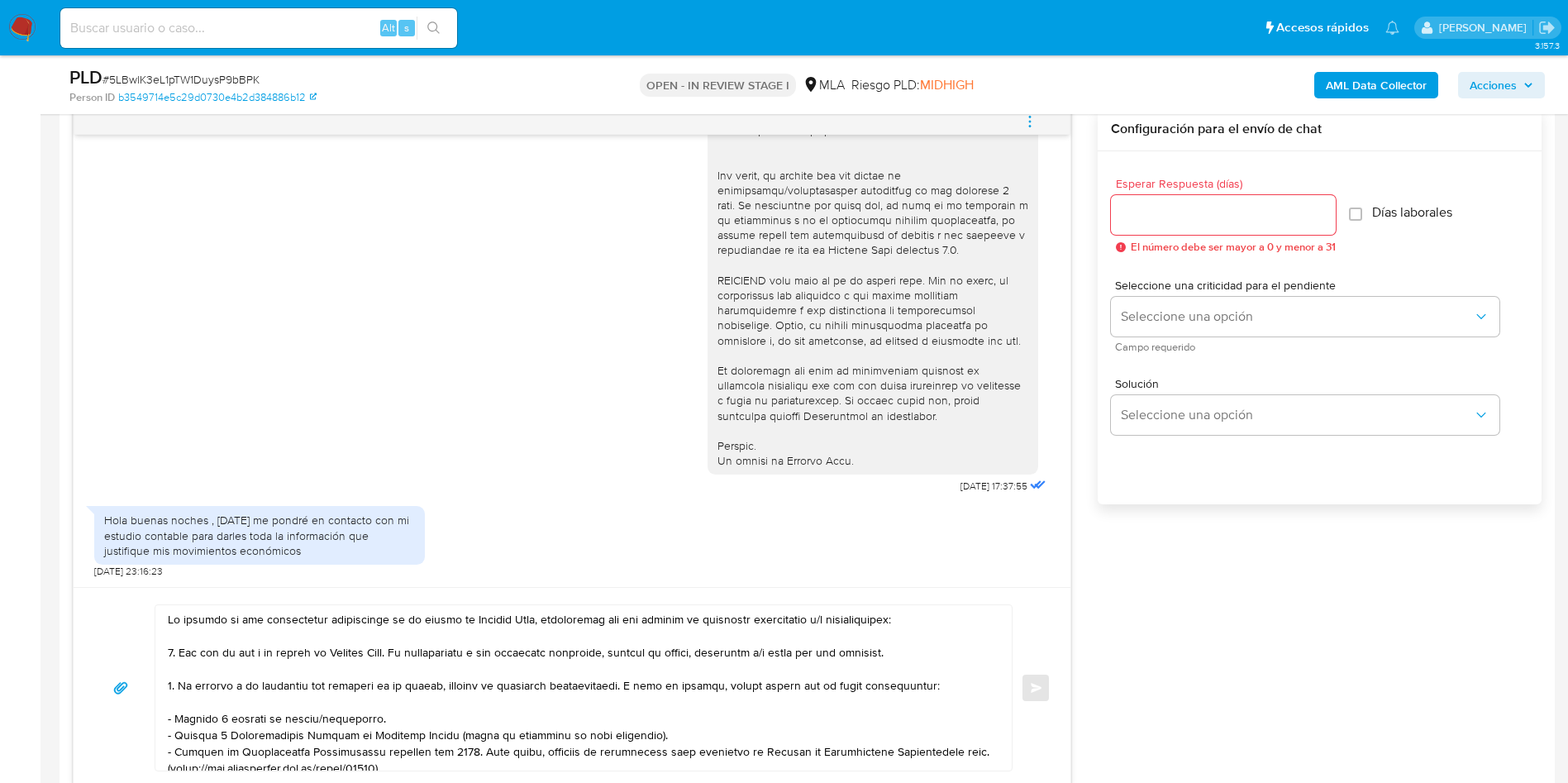
click at [162, 622] on div at bounding box center [579, 687] width 848 height 165
click at [169, 619] on textarea at bounding box center [580, 687] width 824 height 165
paste textarea "Julio Segismundo MacHtyngier"
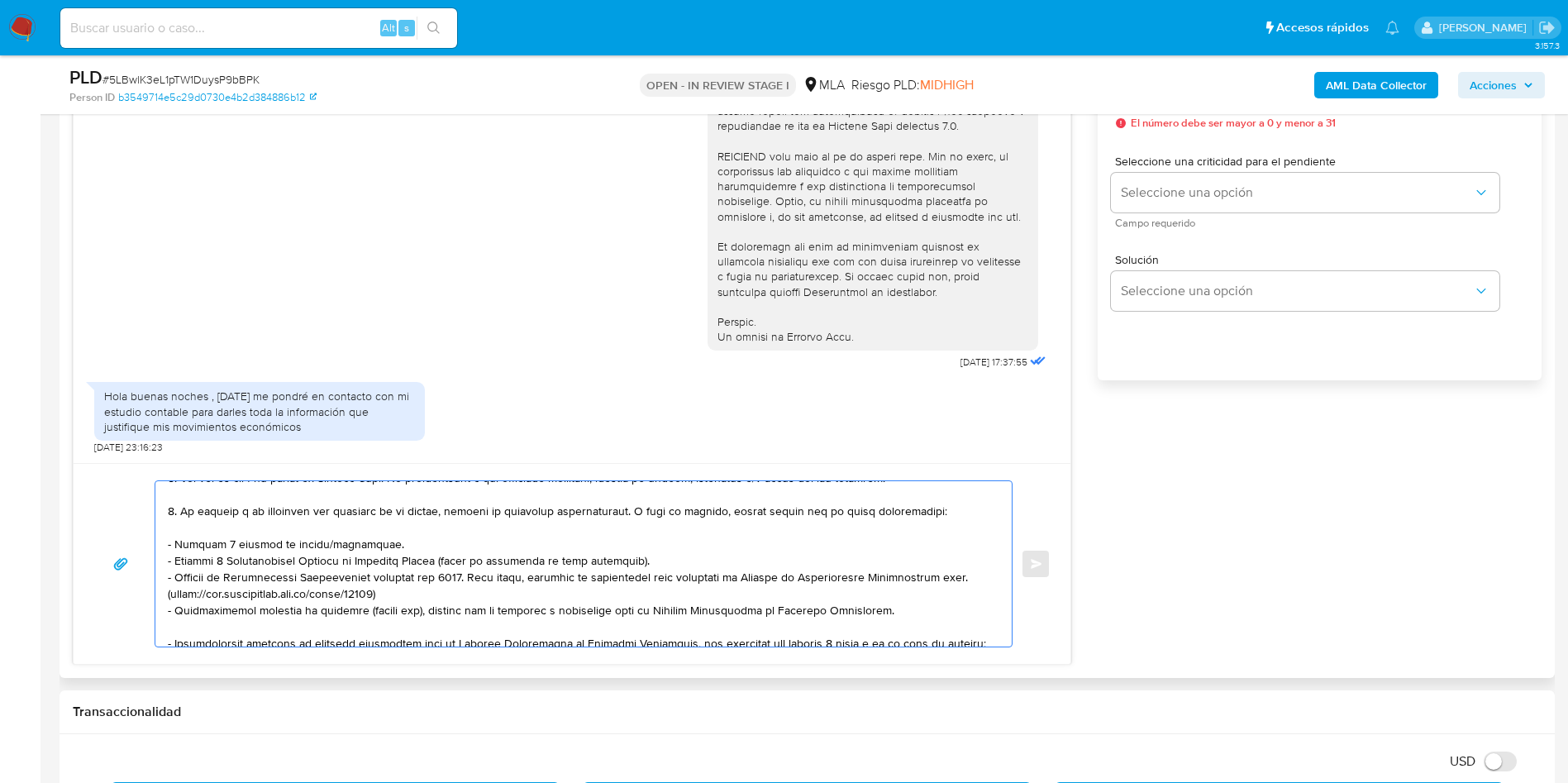
scroll to position [124, 0]
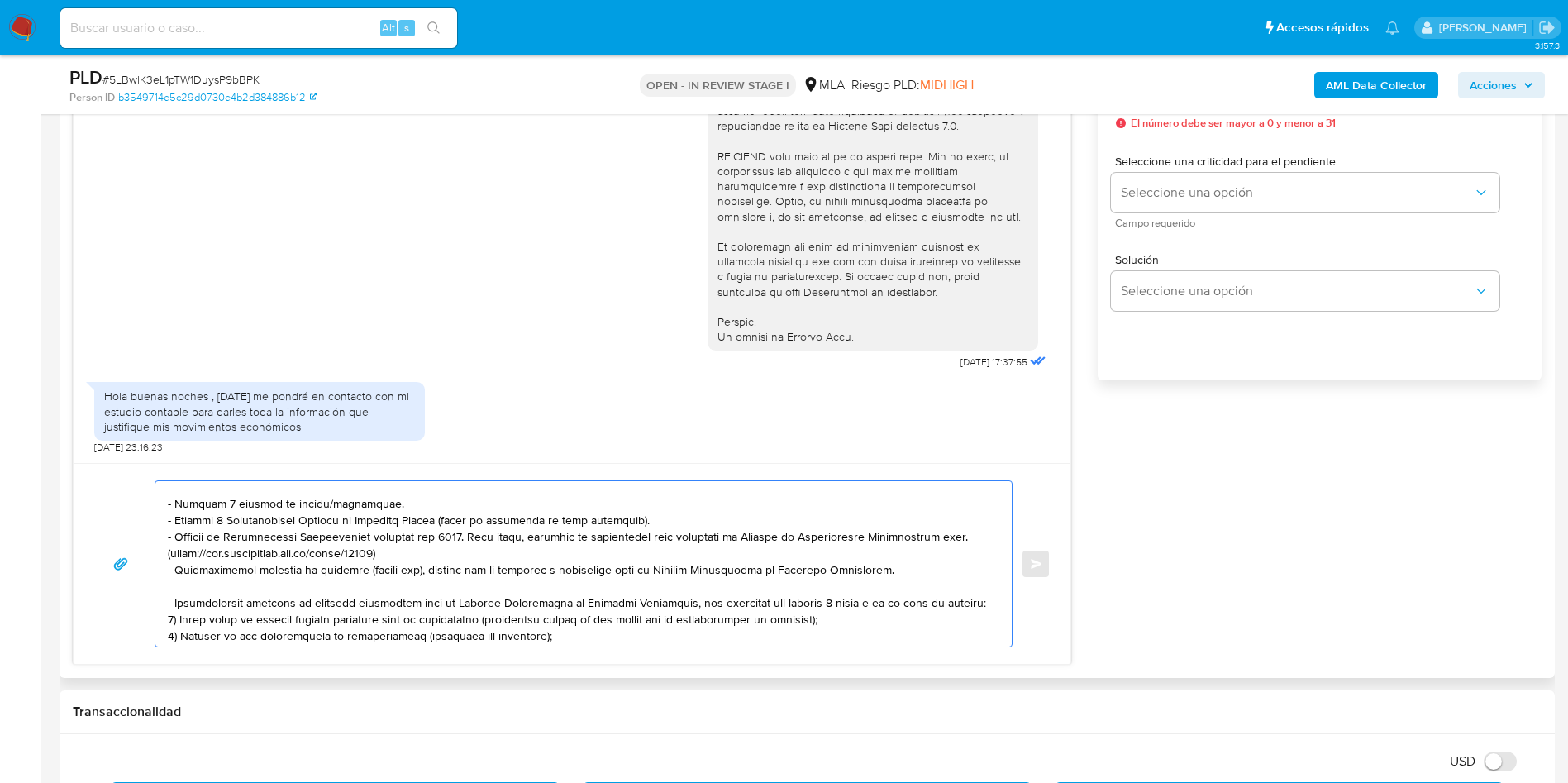
drag, startPoint x: 284, startPoint y: 506, endPoint x: 317, endPoint y: 505, distance: 33.0
click at [317, 505] on textarea at bounding box center [580, 564] width 824 height 165
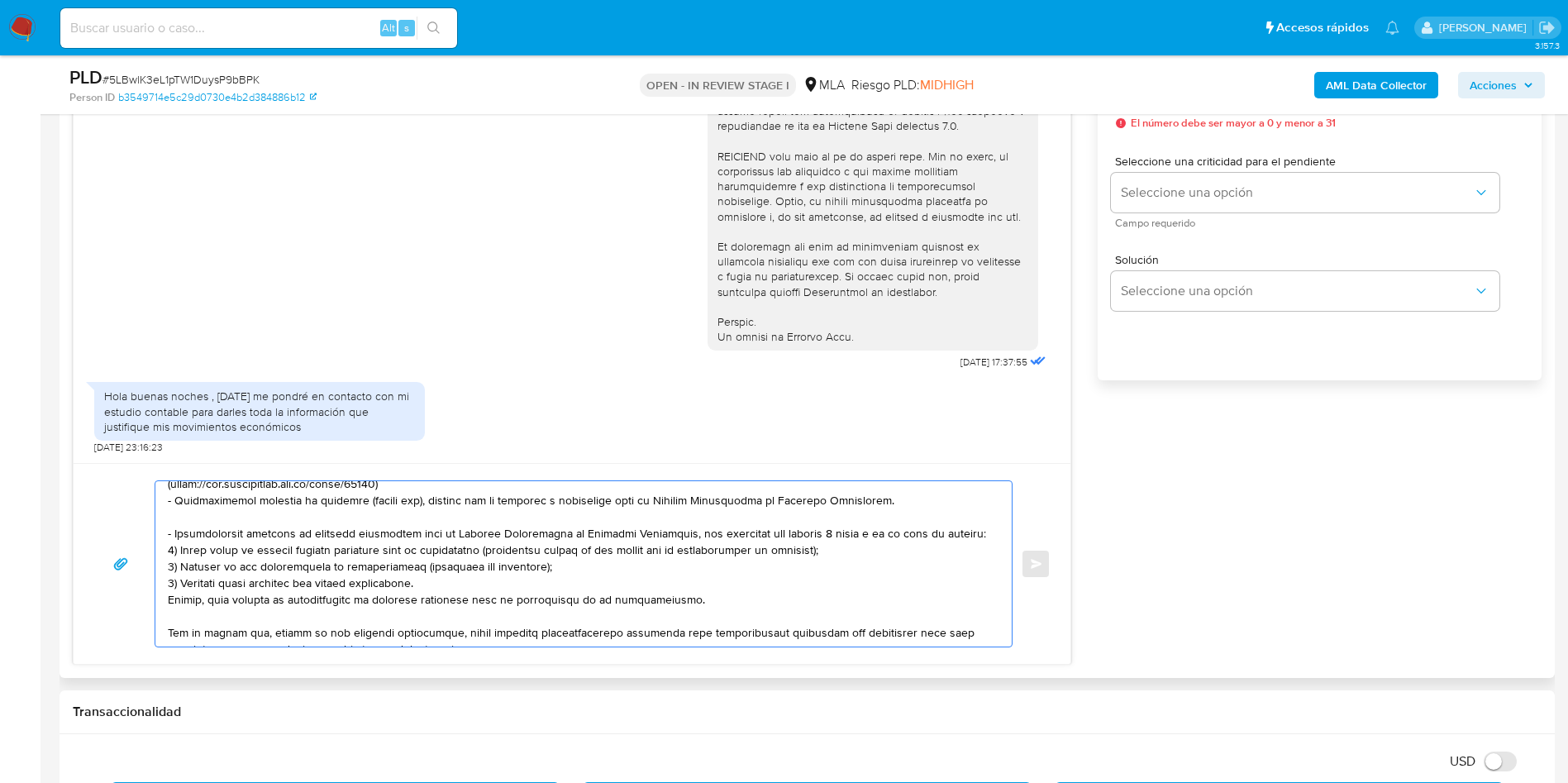
scroll to position [248, 0]
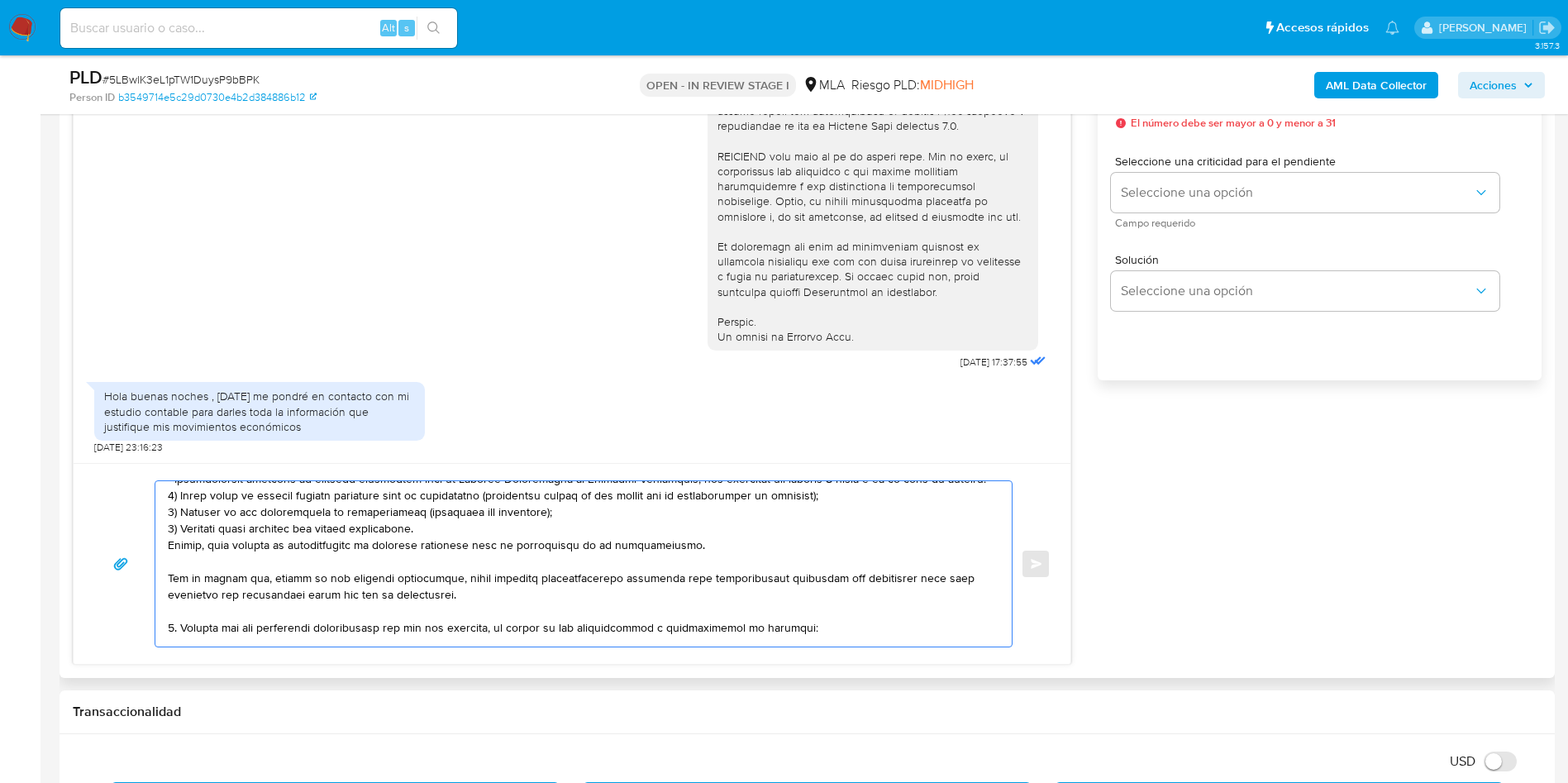
drag, startPoint x: 174, startPoint y: 589, endPoint x: 697, endPoint y: 547, distance: 524.7
click at [700, 544] on textarea at bounding box center [580, 564] width 824 height 165
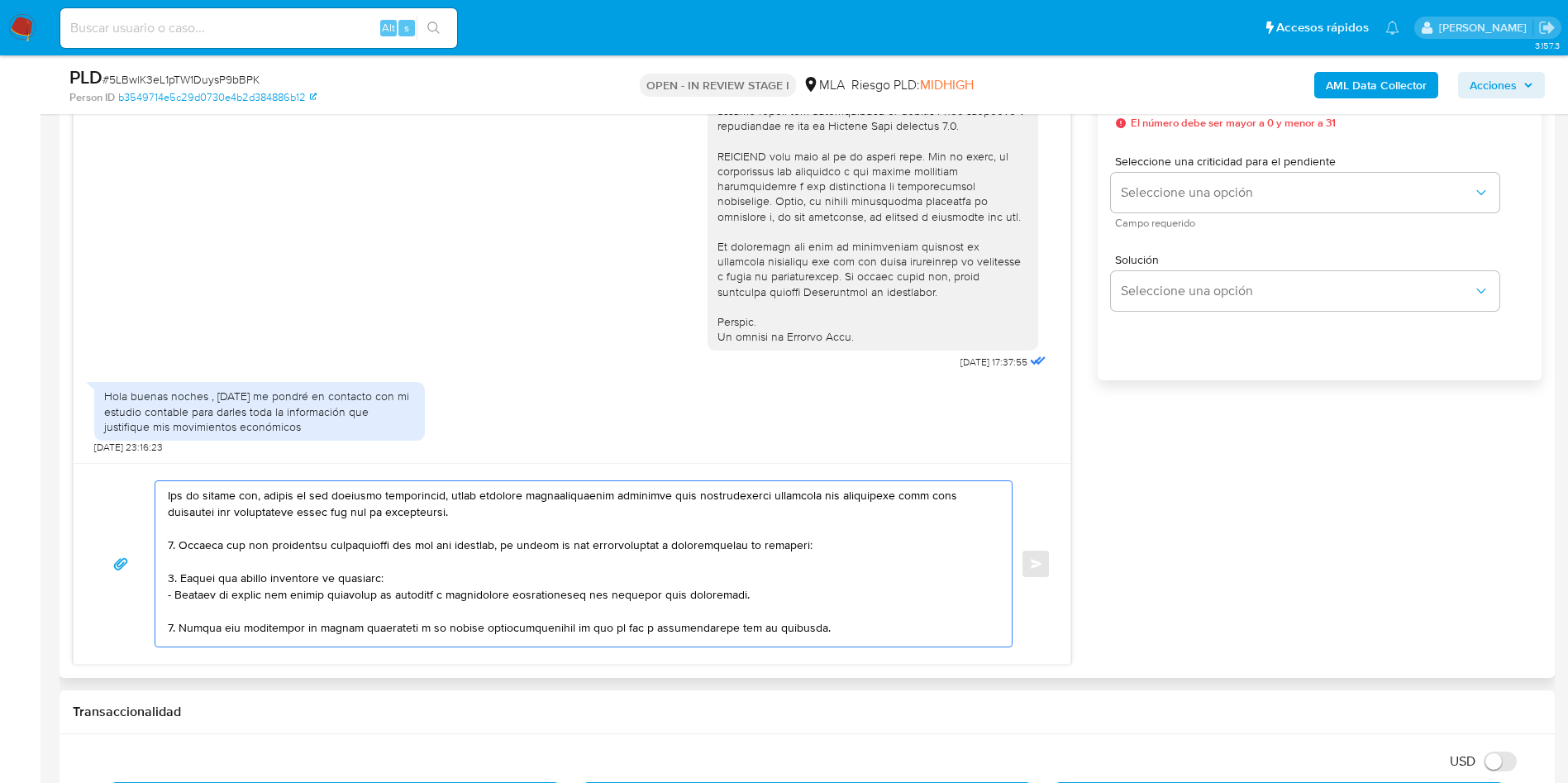
scroll to position [165, 0]
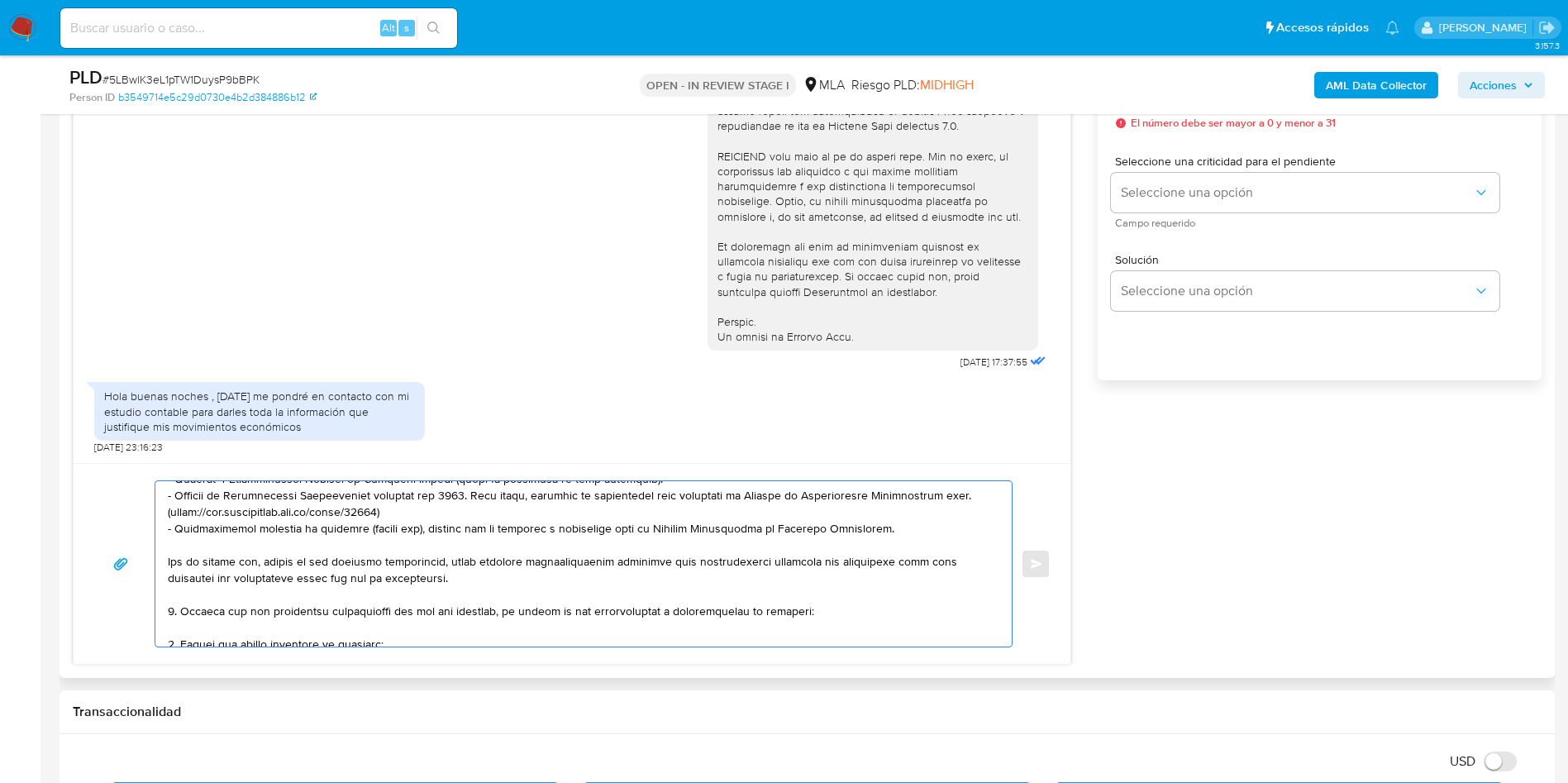
click at [254, 630] on textarea at bounding box center [580, 564] width 824 height 165
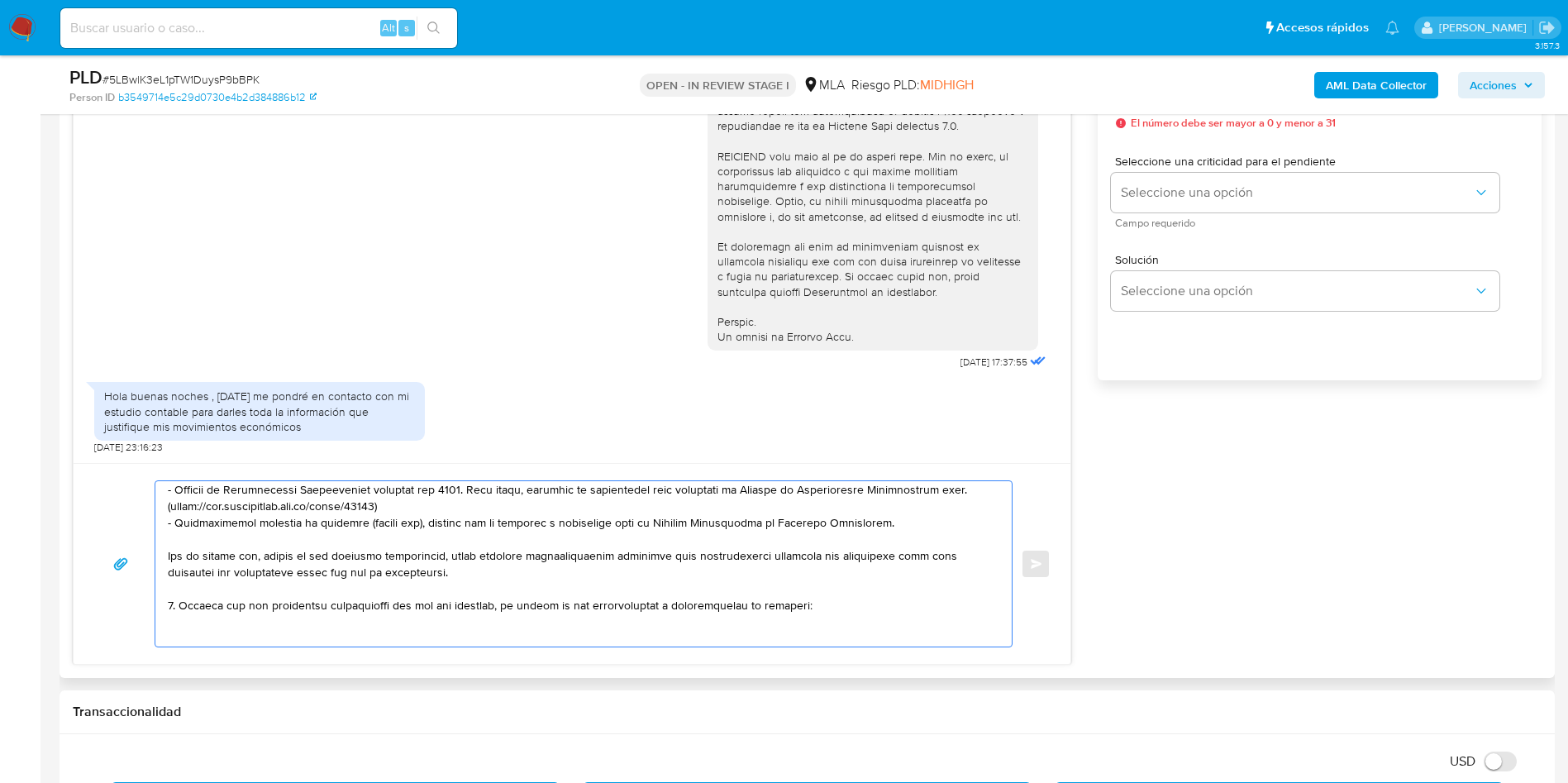
paste textarea "- Cooperativa De Trabajo Quilpac - 30717531589"
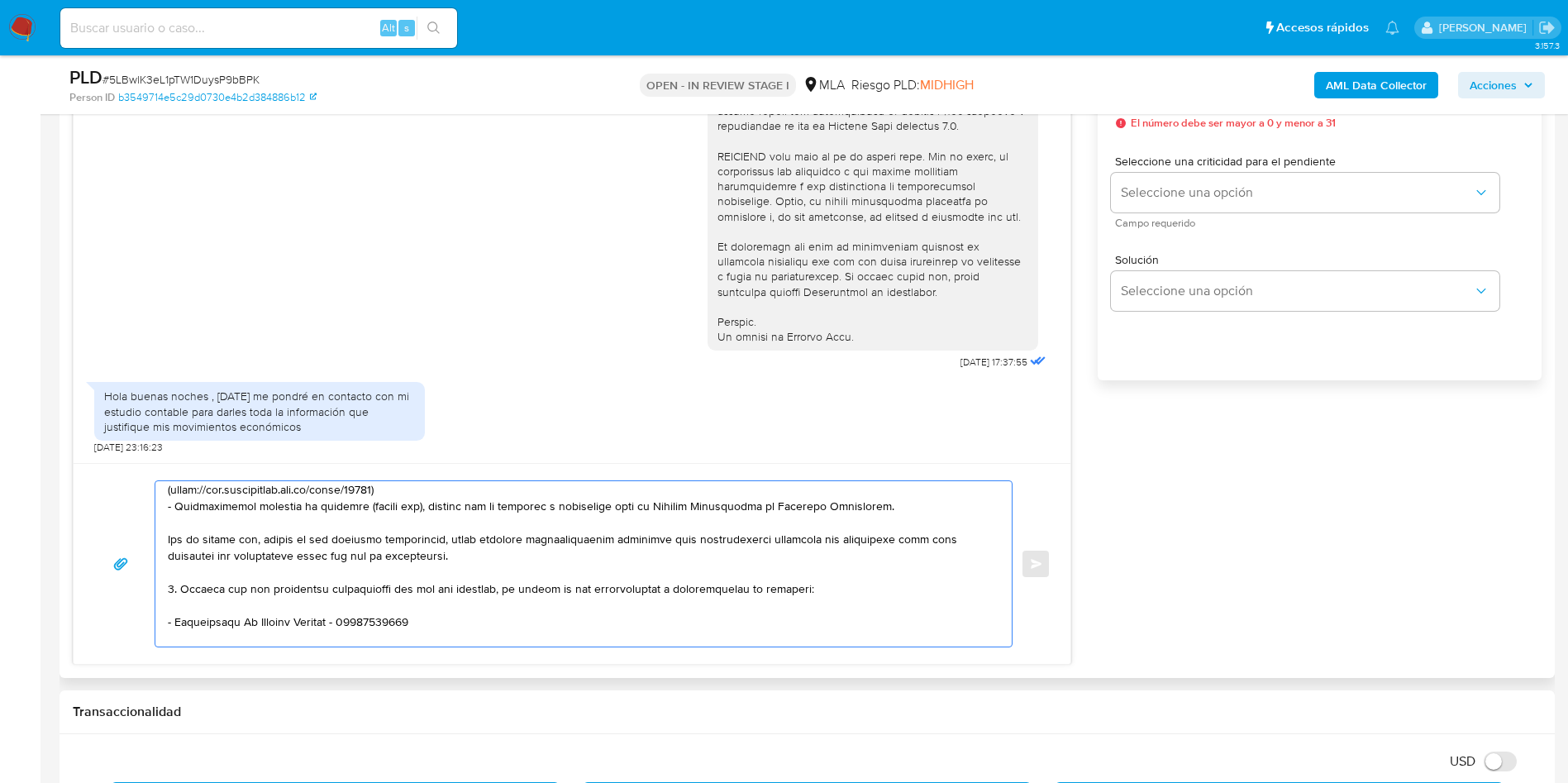
paste textarea "- Empanec Sas - 30716162911 (ACTIVIDAD: Elaboración de comidas preparadas para …"
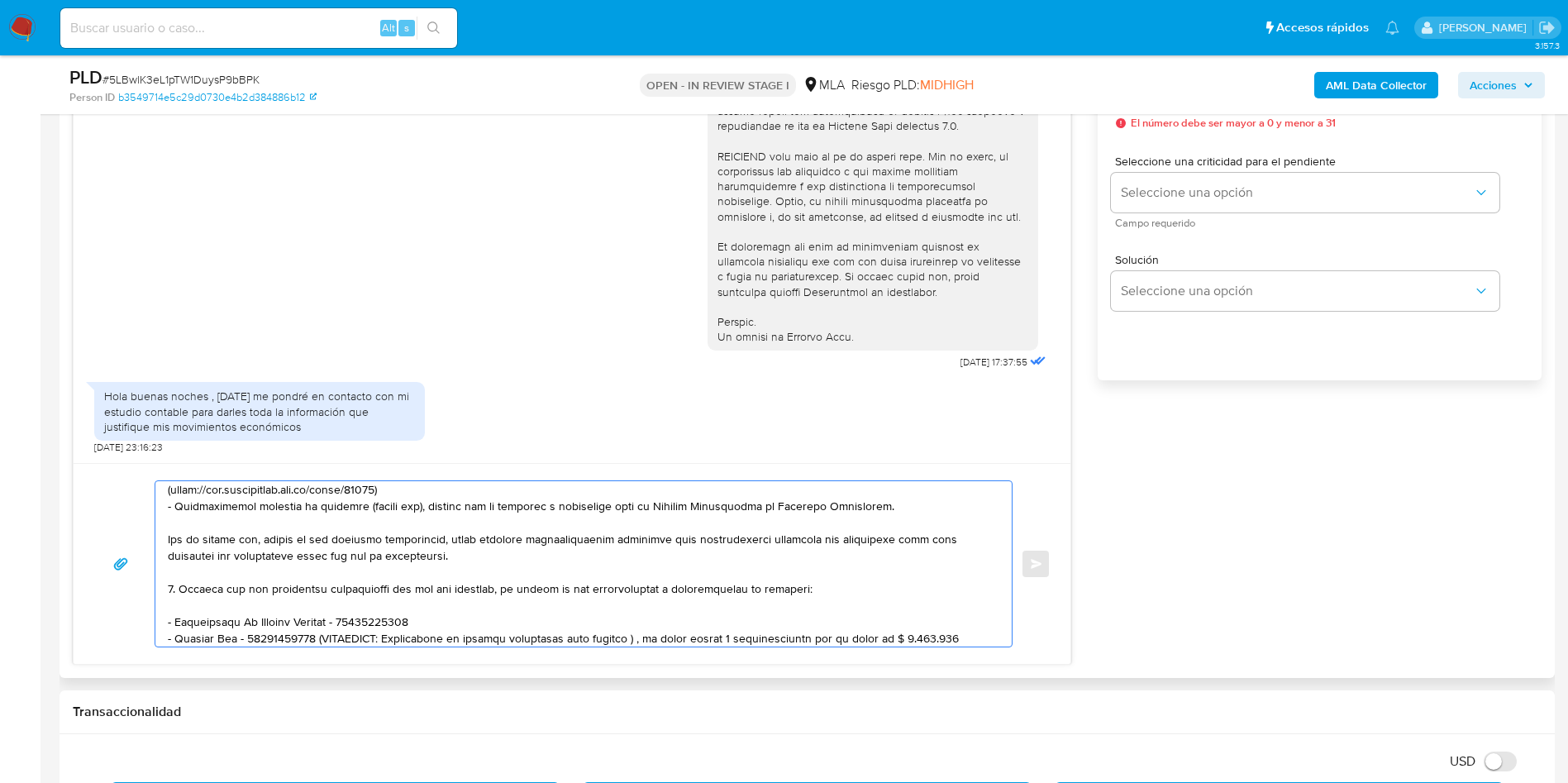
scroll to position [220, 0]
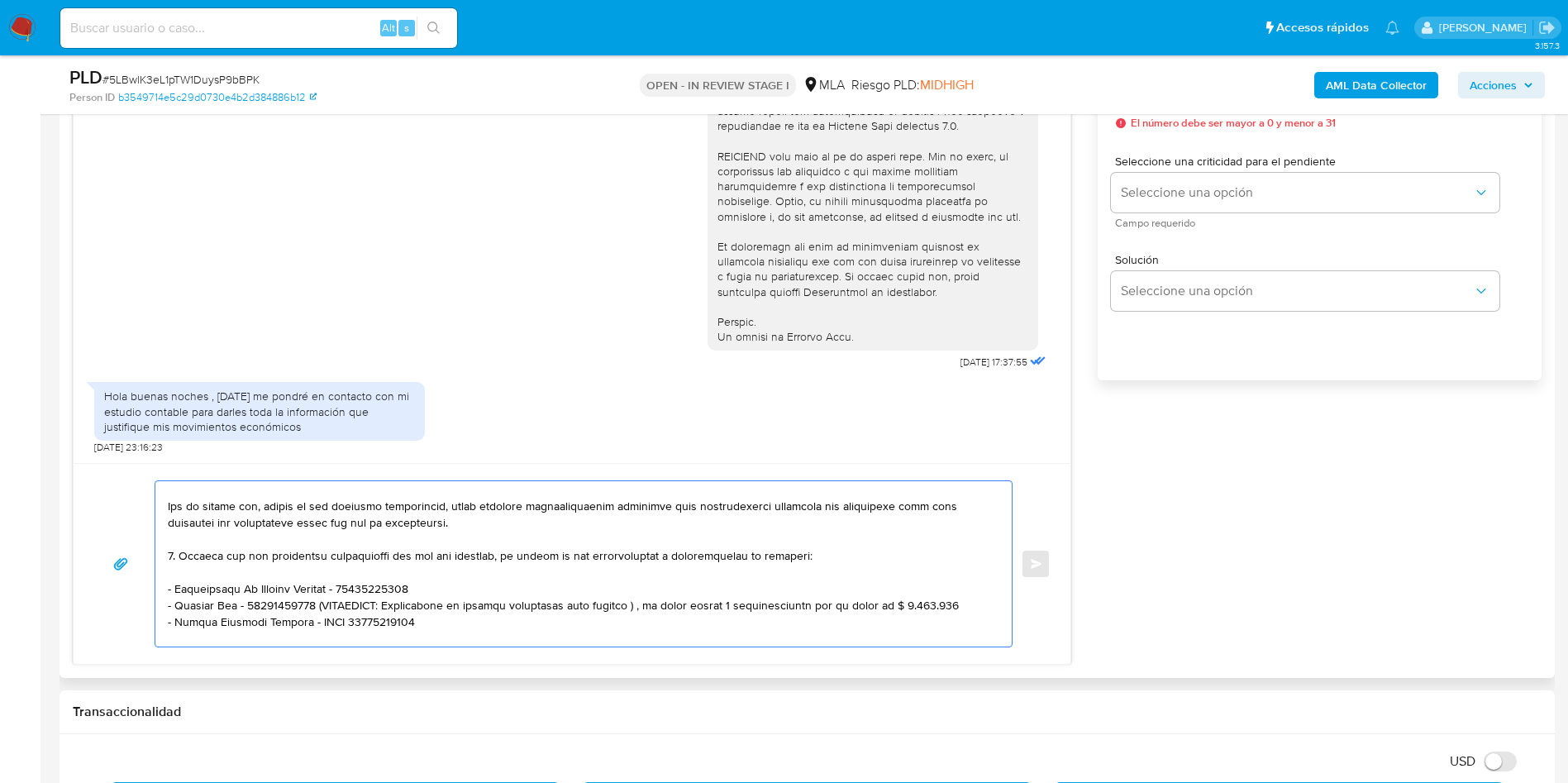
drag, startPoint x: 323, startPoint y: 605, endPoint x: 967, endPoint y: 597, distance: 644.0
click at [967, 597] on textarea at bounding box center [580, 564] width 824 height 165
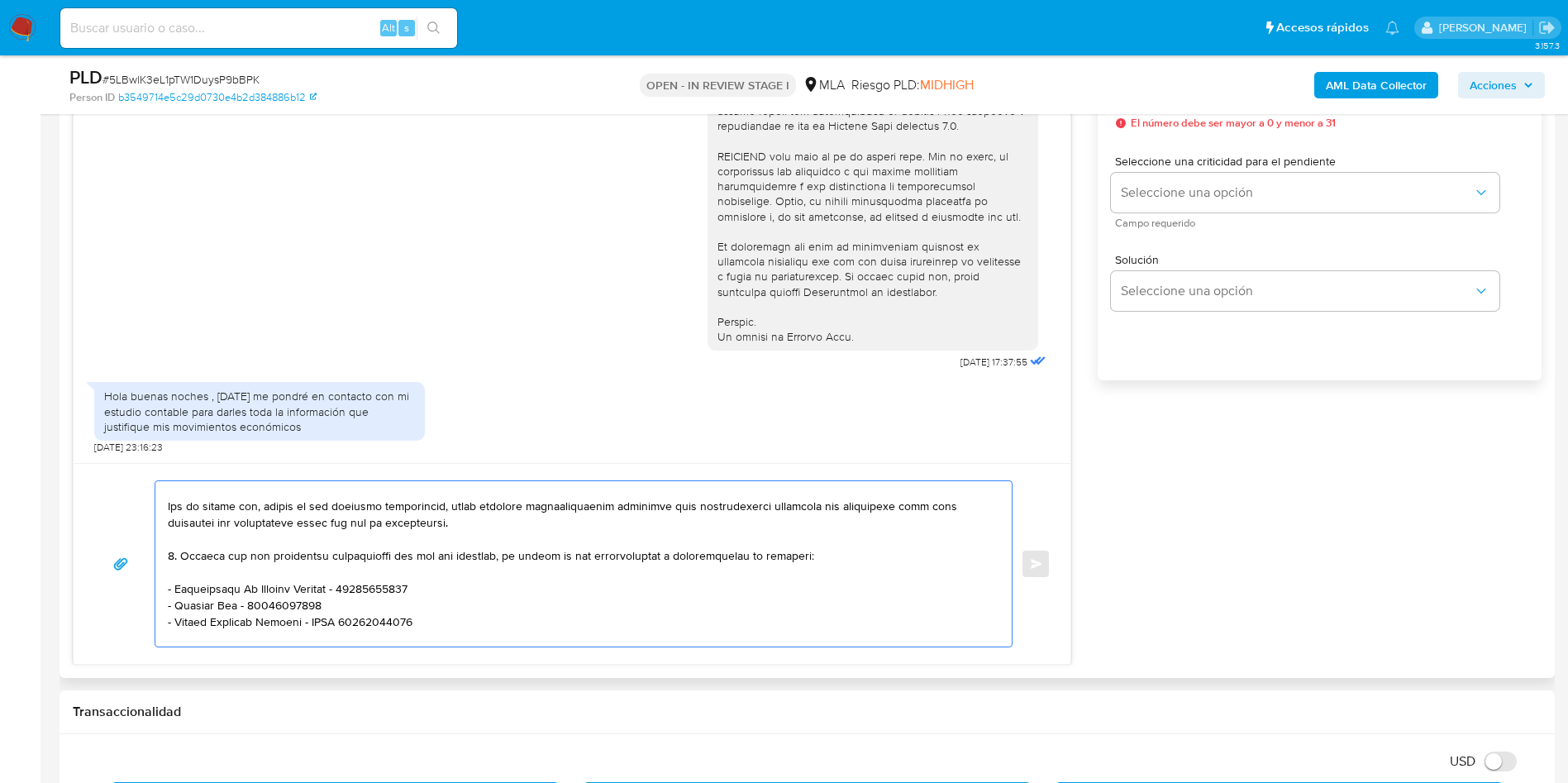
scroll to position [345, 0]
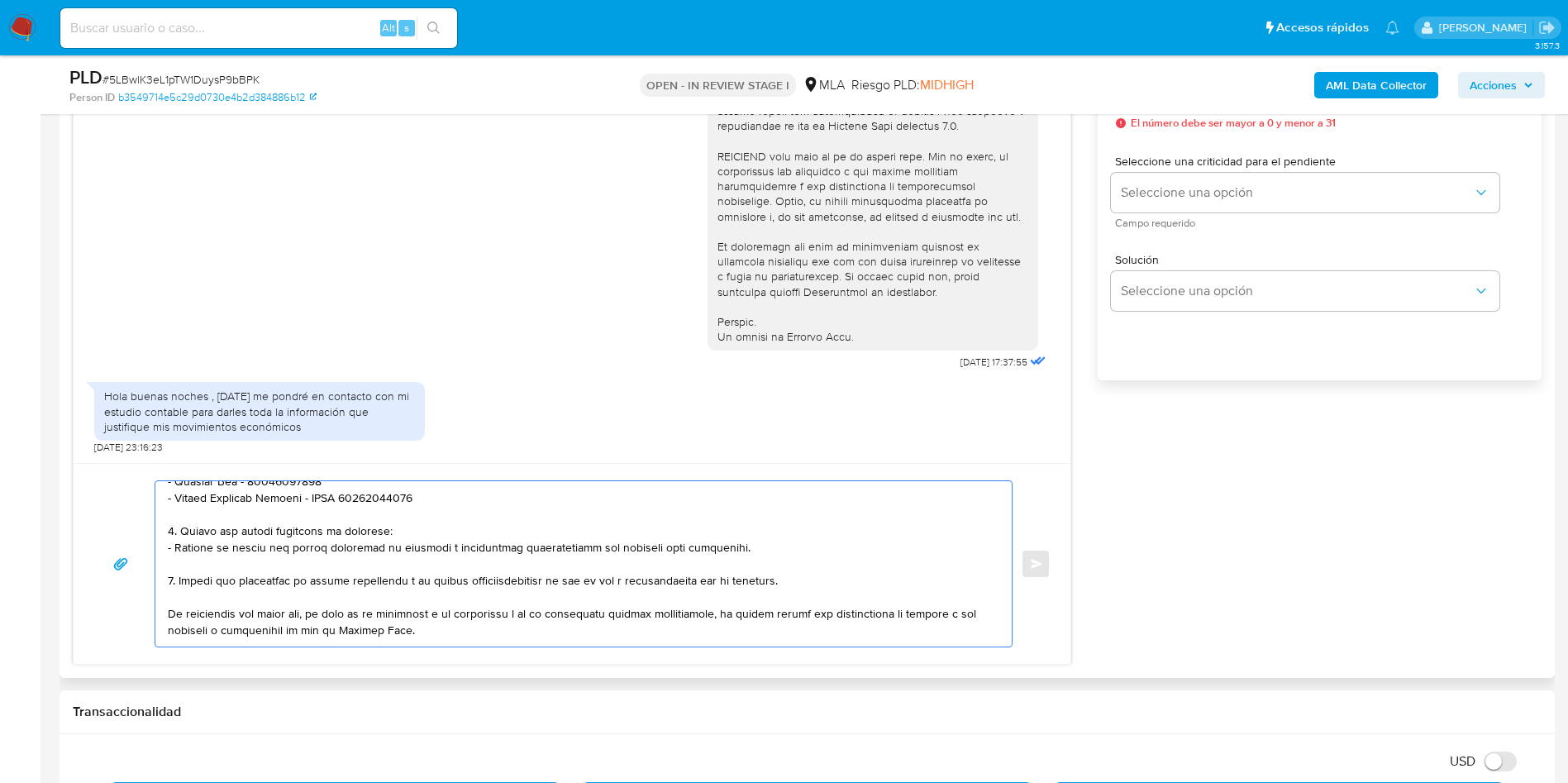
click at [454, 494] on textarea at bounding box center [580, 564] width 824 height 165
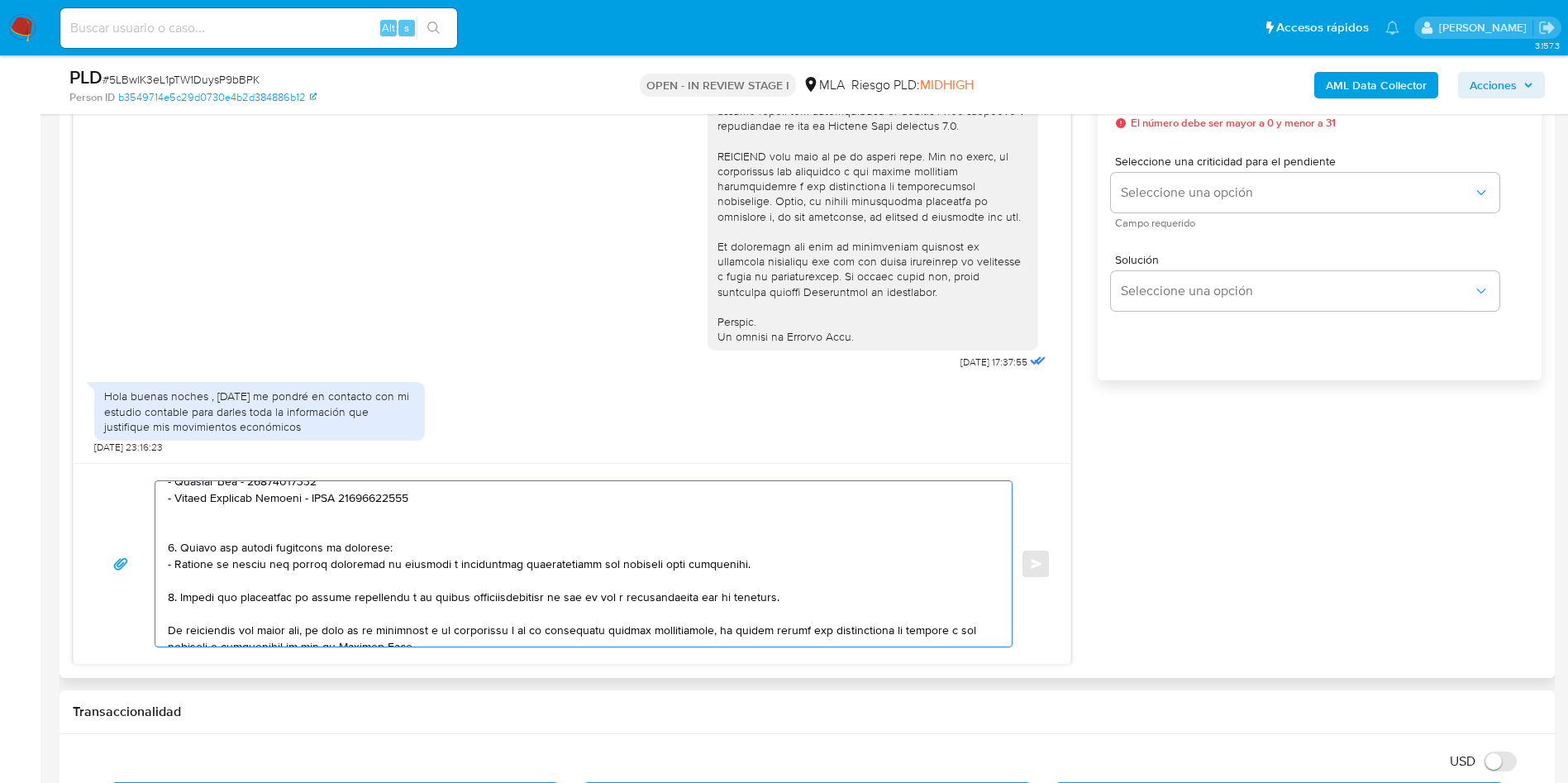
paste textarea "- Gabriel Miguel Mazzeo - CUIT 20206846004 (ACTIVIDAD: Servicios inmobiliarios …"
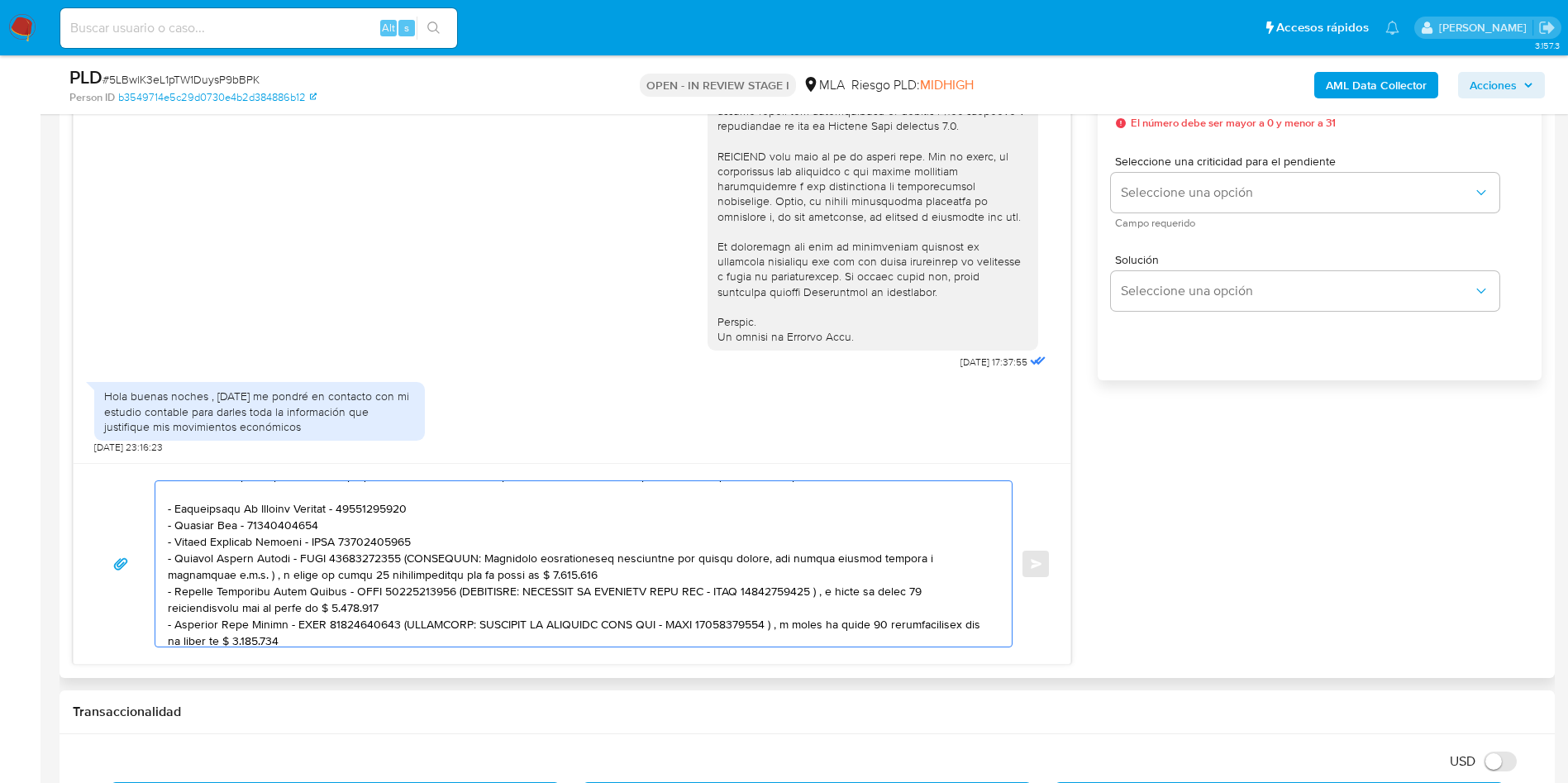
scroll to position [246, 0]
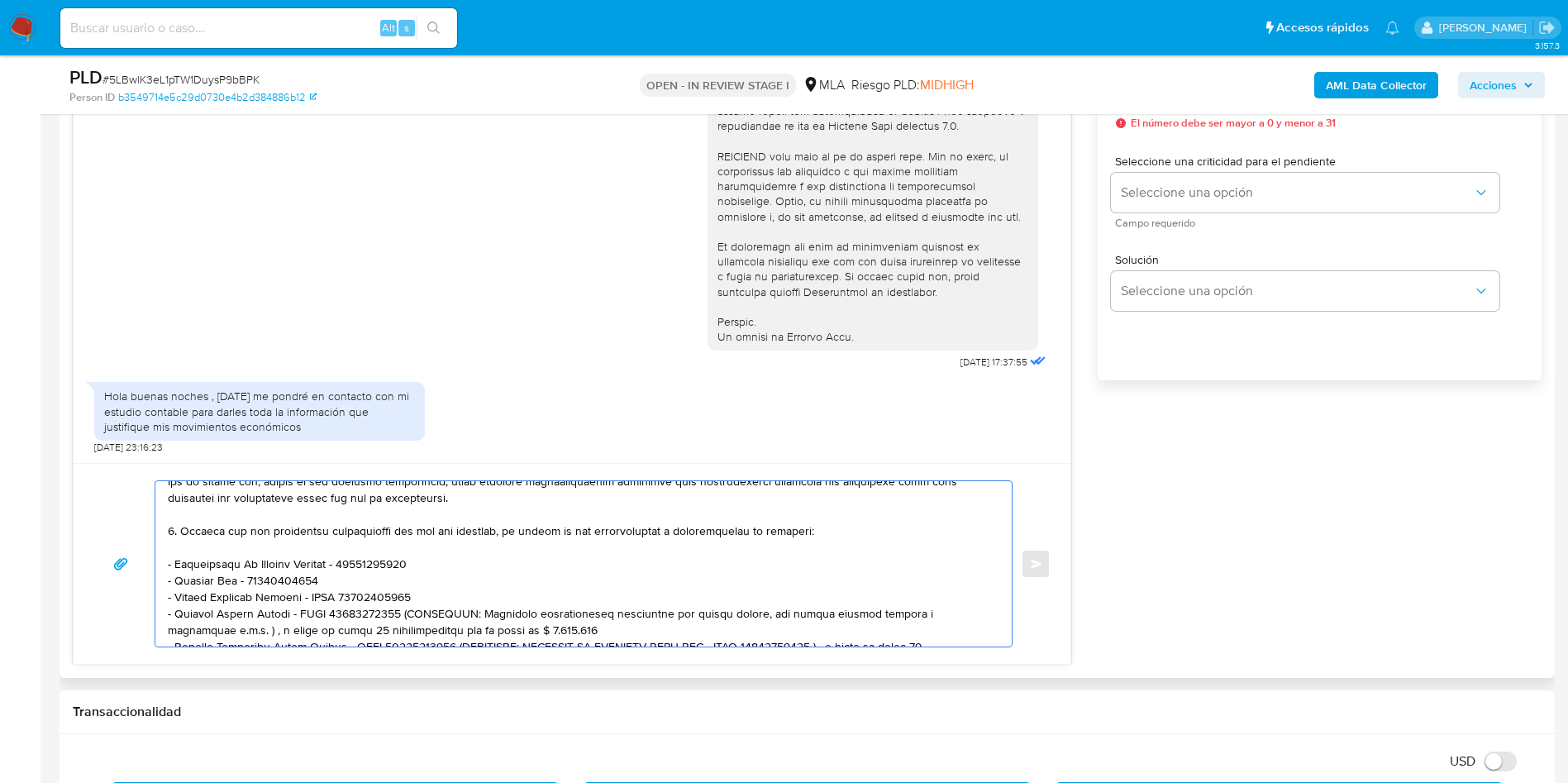
drag, startPoint x: 403, startPoint y: 614, endPoint x: 552, endPoint y: 623, distance: 149.3
click at [552, 623] on textarea at bounding box center [580, 564] width 824 height 165
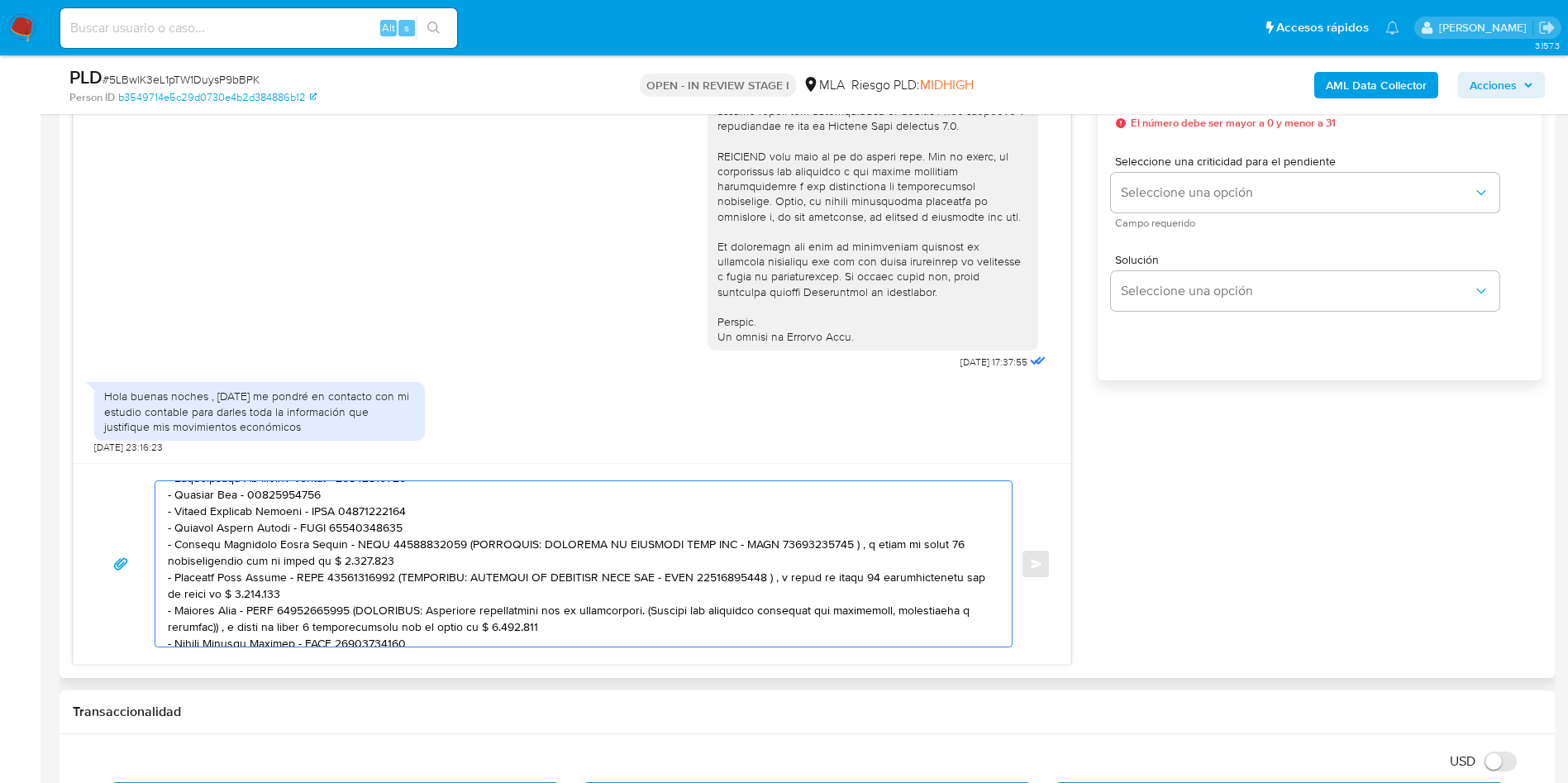
scroll to position [369, 0]
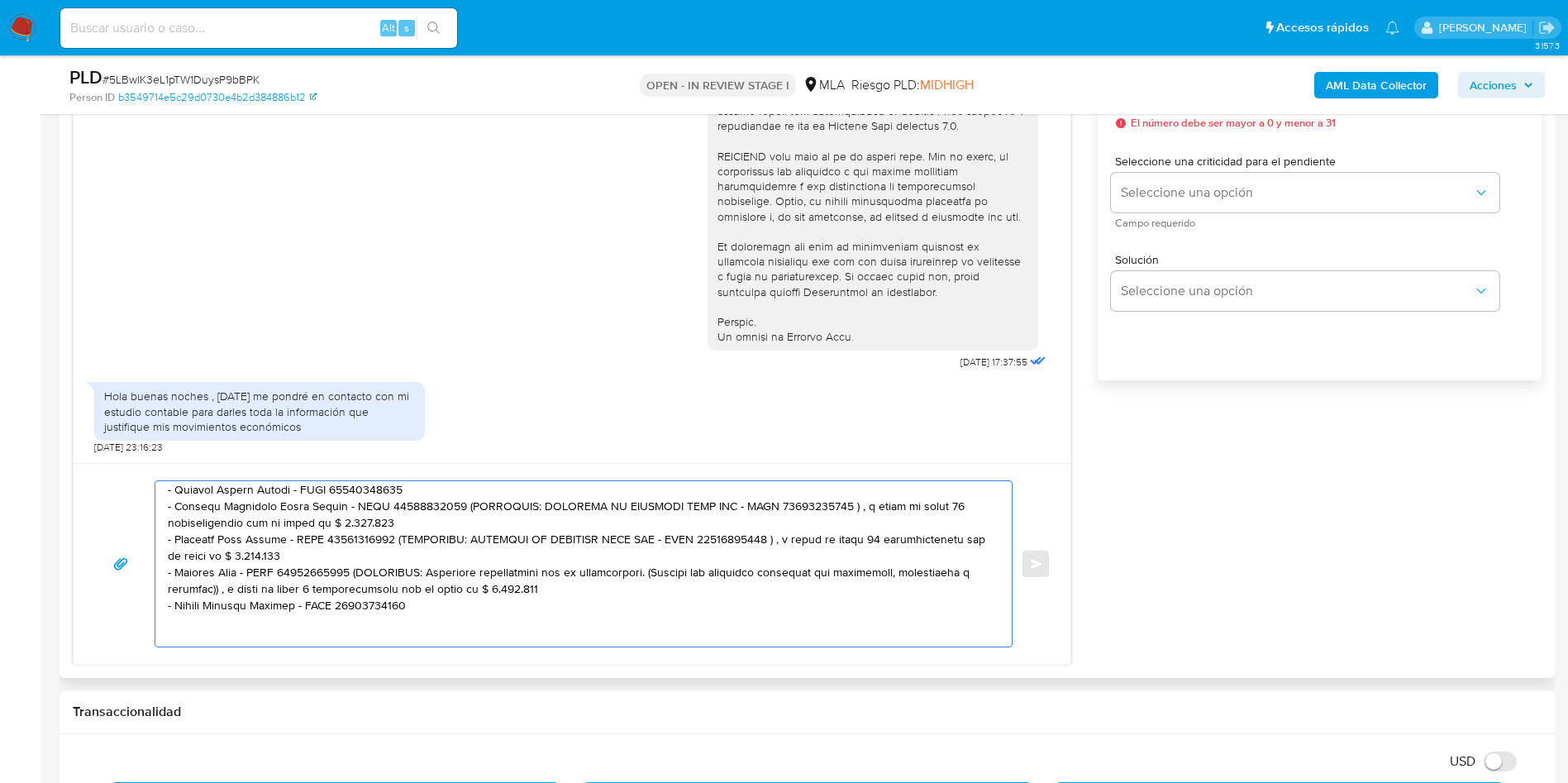
drag, startPoint x: 448, startPoint y: 506, endPoint x: 464, endPoint y: 518, distance: 20.0
click at [464, 518] on textarea at bounding box center [580, 564] width 824 height 165
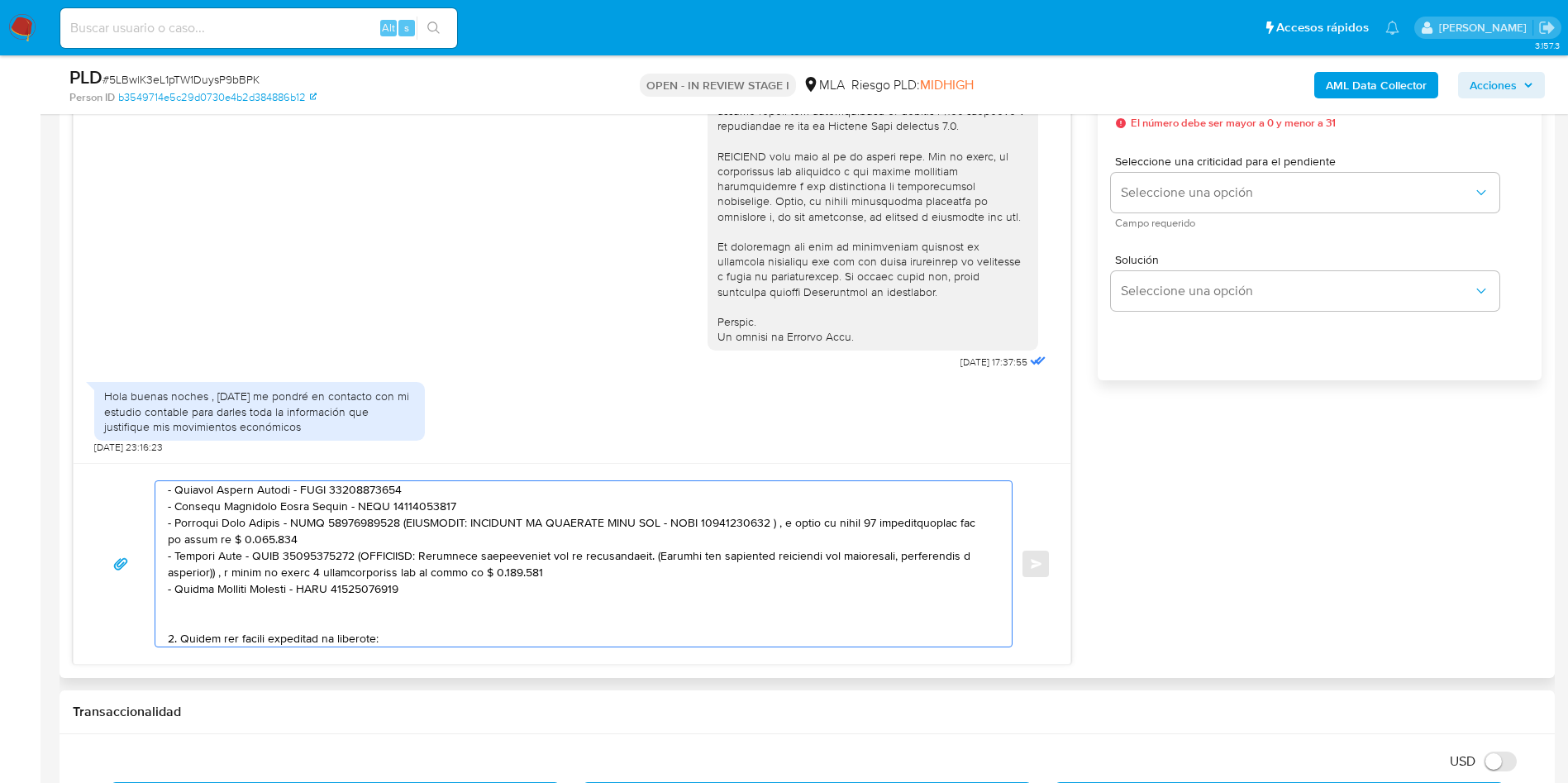
drag, startPoint x: 395, startPoint y: 523, endPoint x: 409, endPoint y: 534, distance: 17.8
click at [409, 534] on textarea at bounding box center [580, 564] width 824 height 165
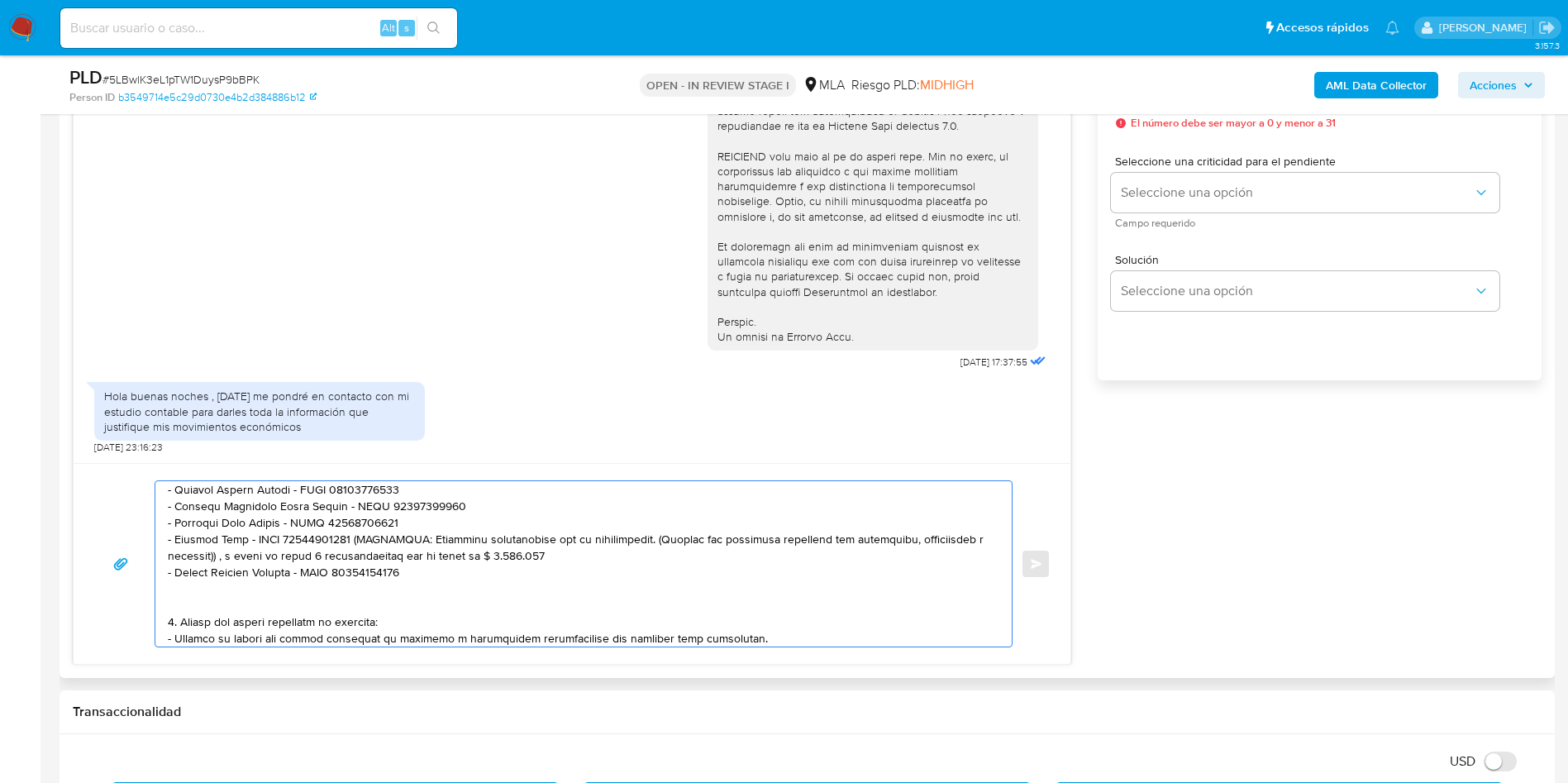
drag, startPoint x: 348, startPoint y: 545, endPoint x: 594, endPoint y: 548, distance: 246.0
click at [594, 548] on textarea at bounding box center [580, 564] width 824 height 165
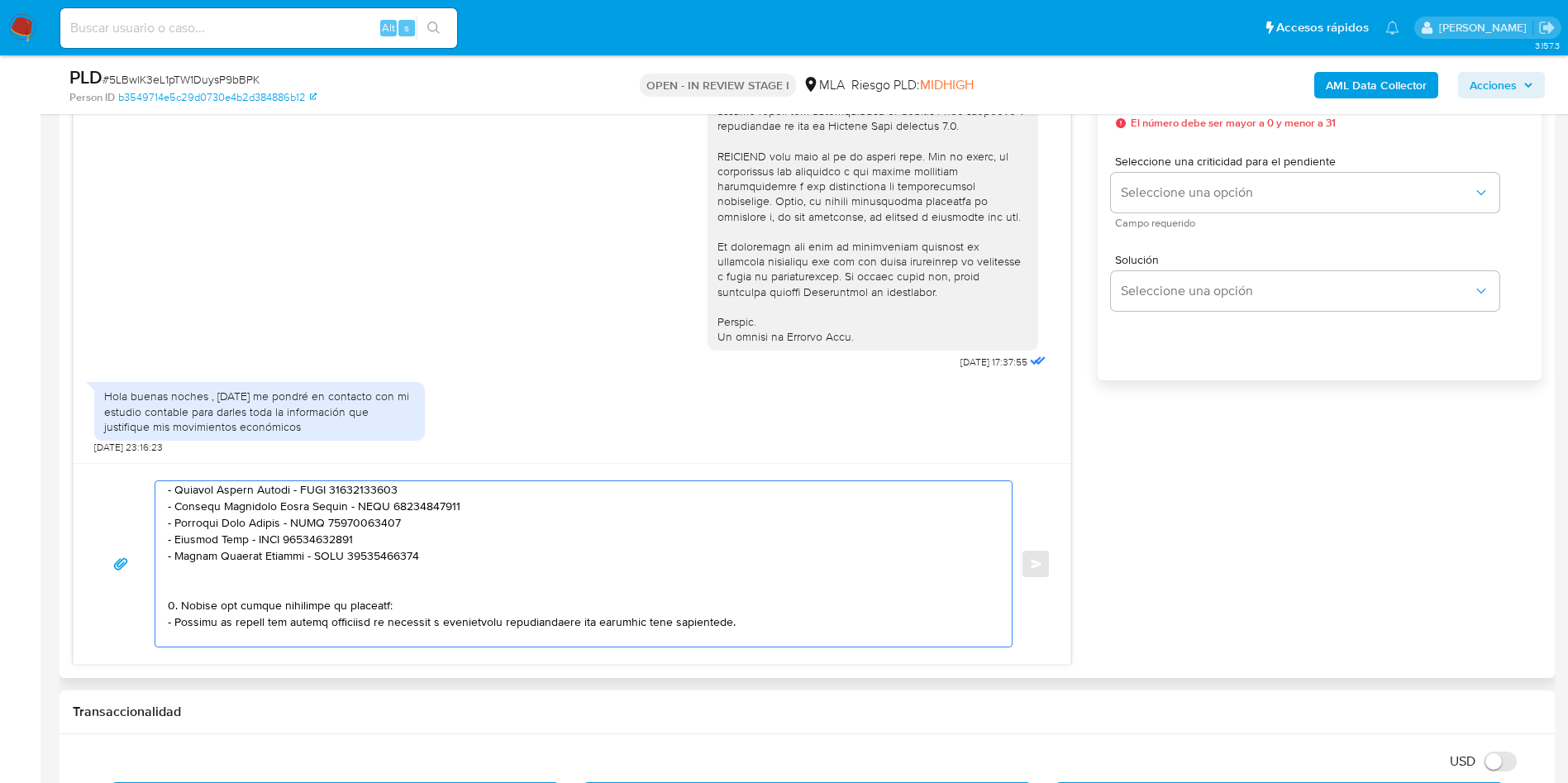
click at [209, 584] on textarea at bounding box center [580, 564] width 824 height 165
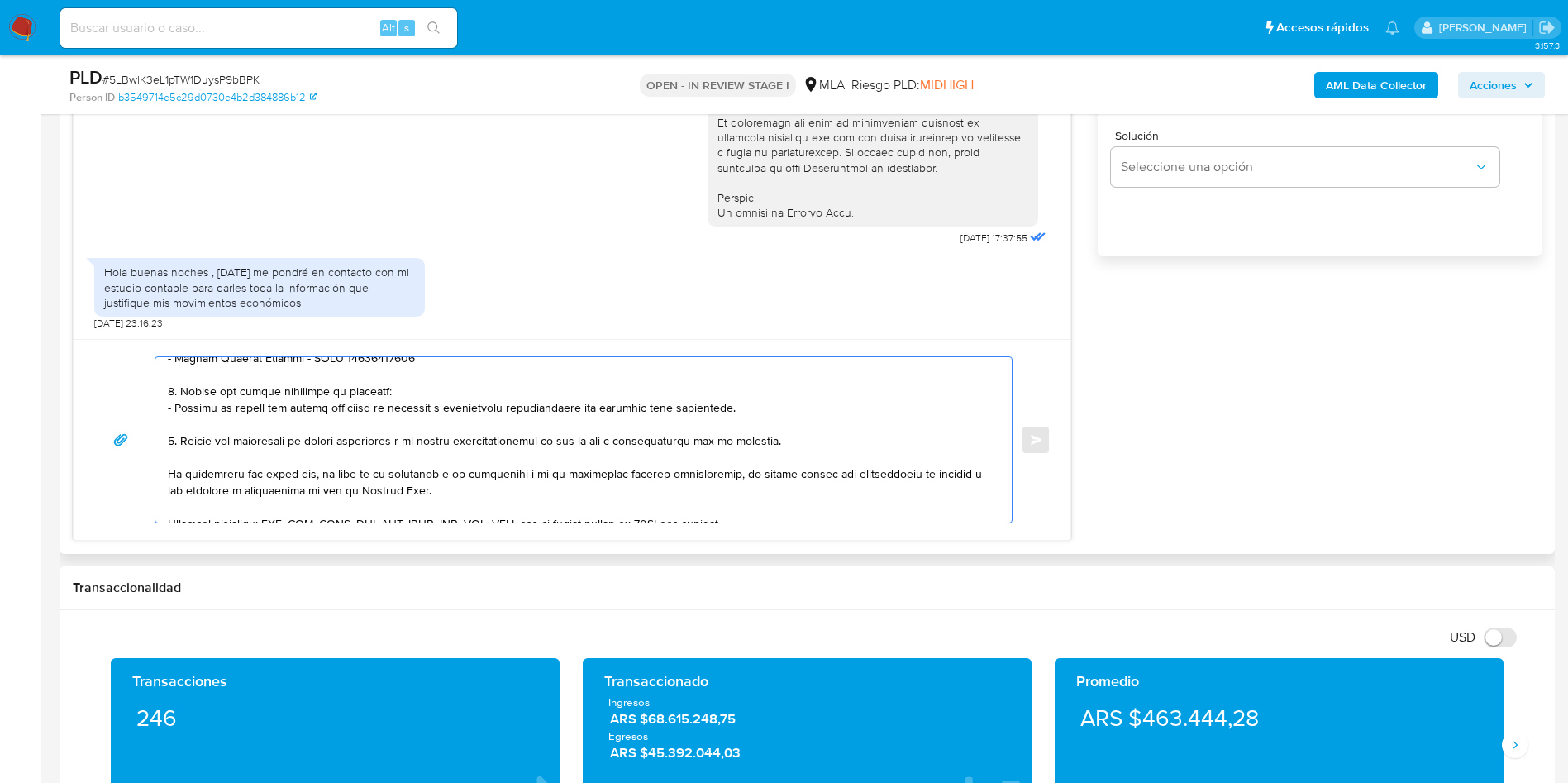
scroll to position [494, 0]
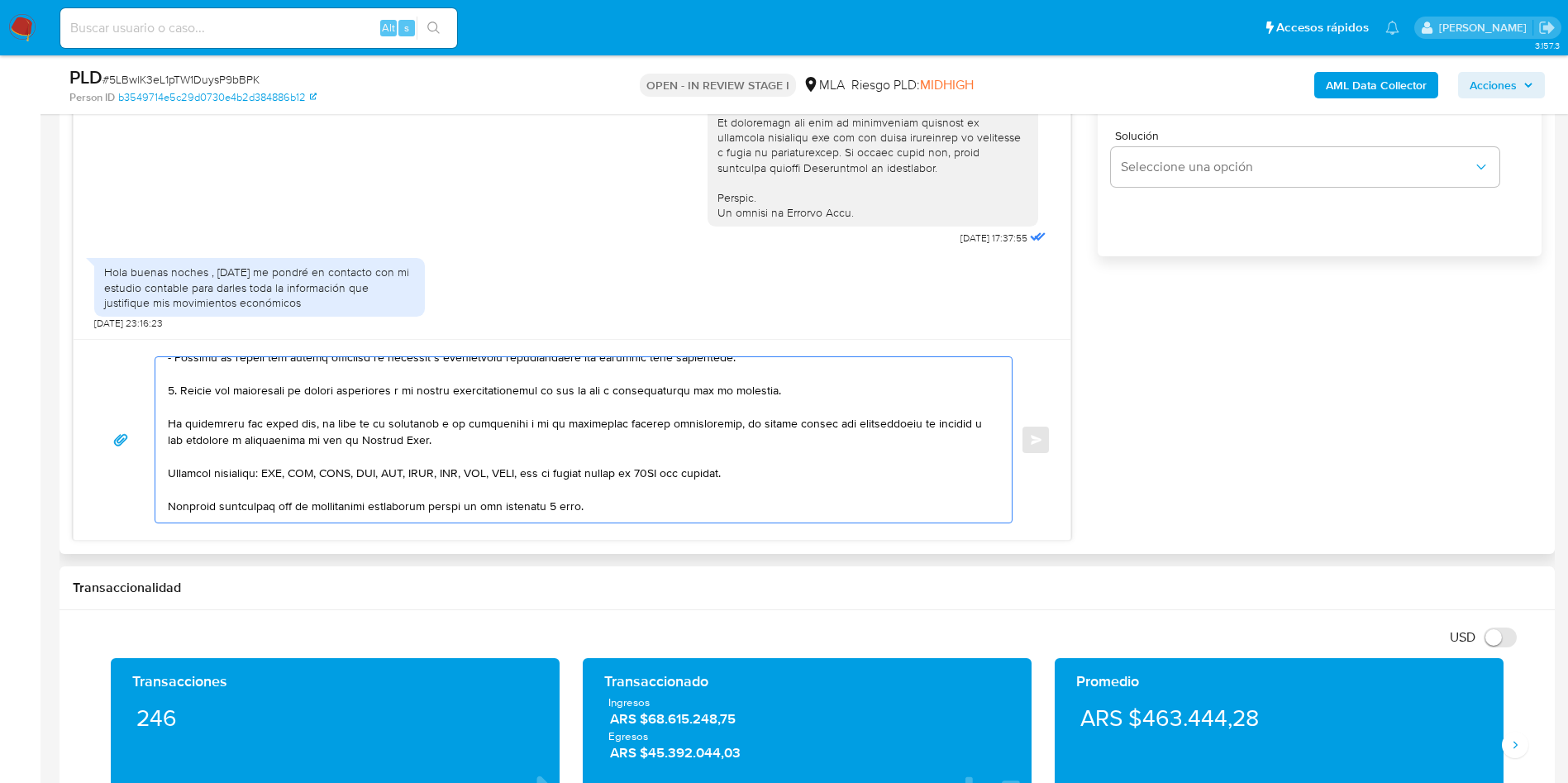
drag, startPoint x: 168, startPoint y: 465, endPoint x: 826, endPoint y: 396, distance: 661.6
click at [826, 396] on textarea at bounding box center [580, 439] width 824 height 165
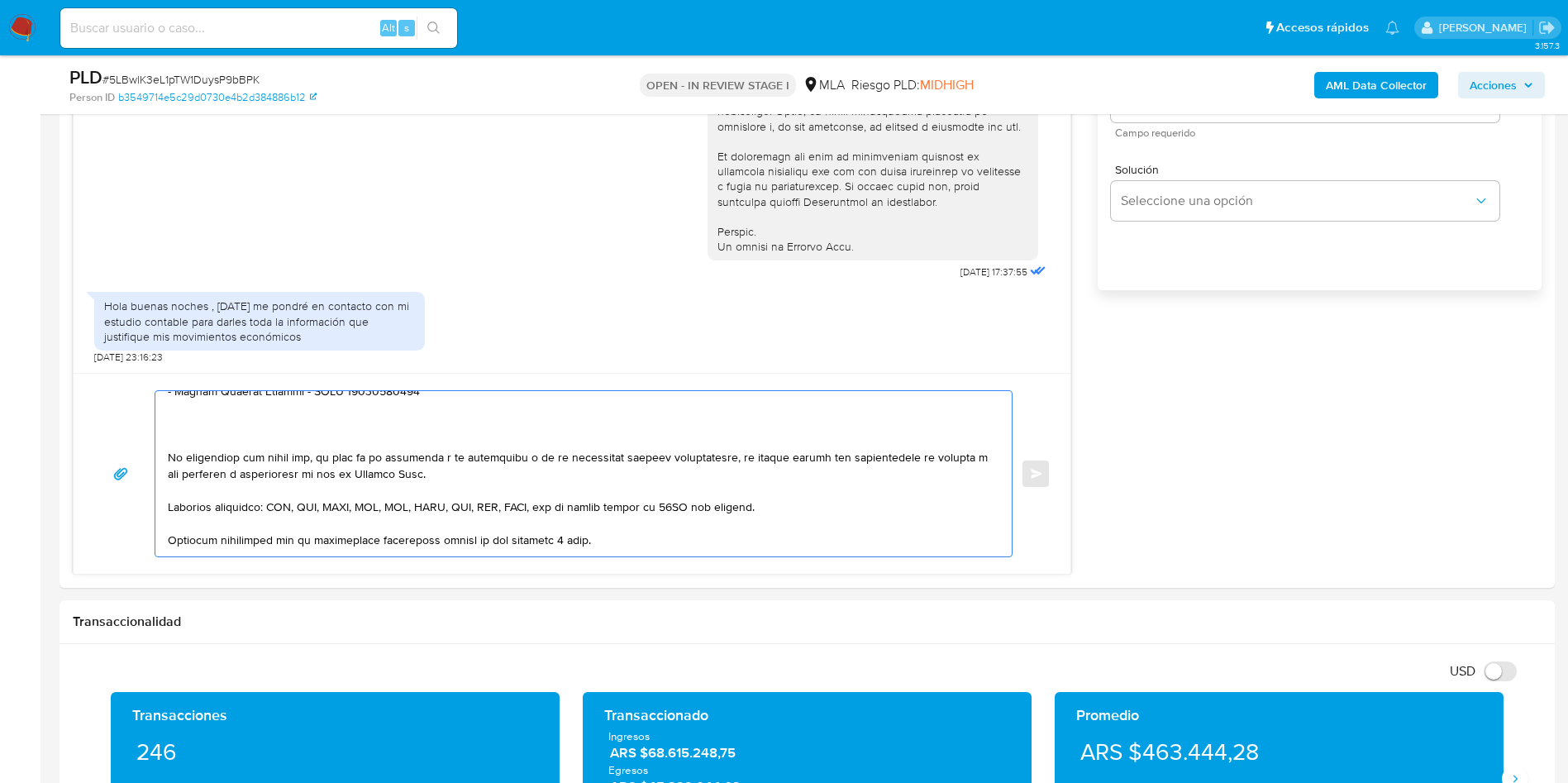
scroll to position [992, 0]
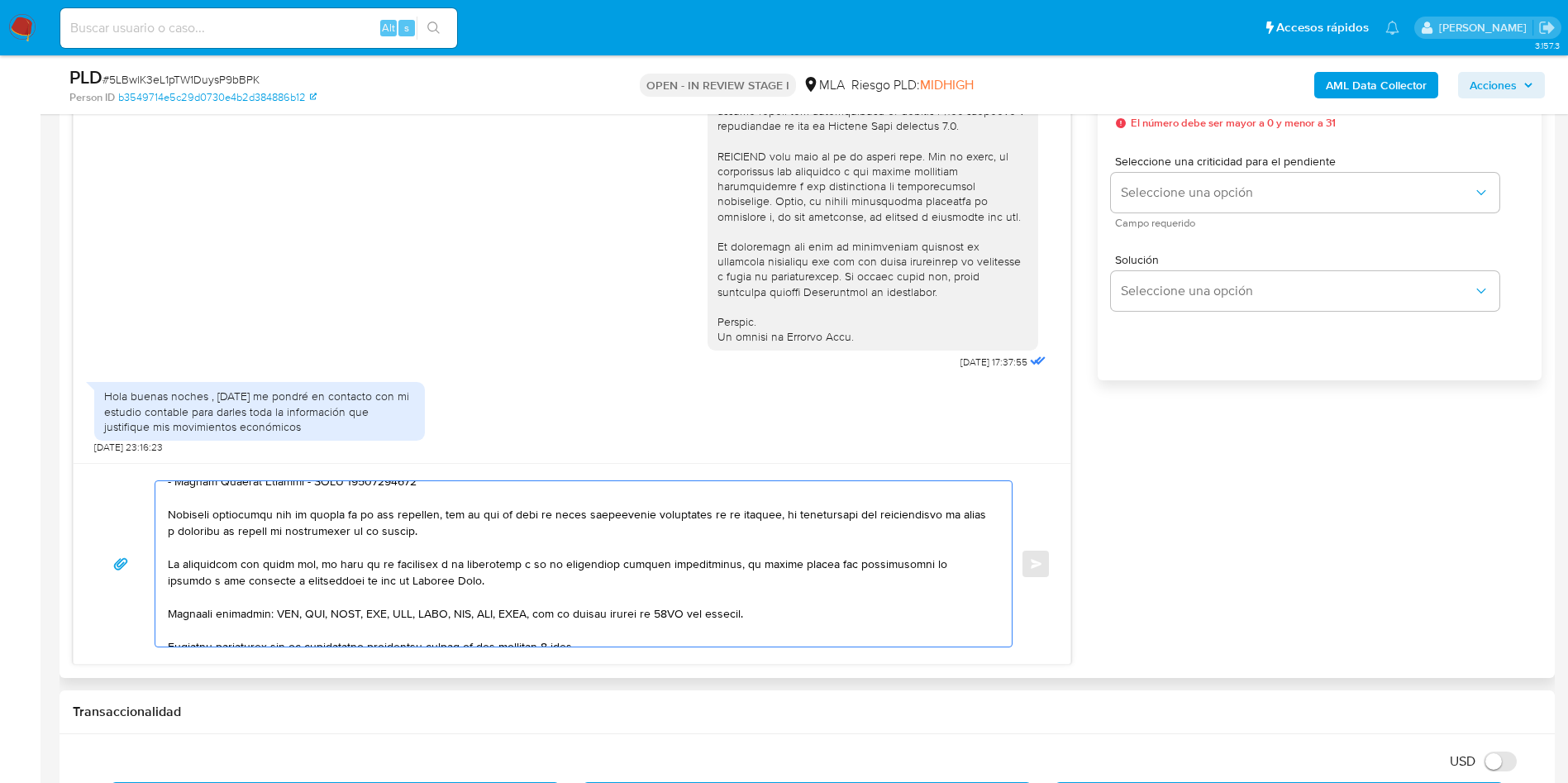
click at [785, 513] on textarea at bounding box center [580, 564] width 824 height 165
click at [787, 513] on textarea at bounding box center [580, 564] width 824 height 165
paste textarea "- American Pack Srl - 30694333687"
click at [798, 517] on textarea at bounding box center [580, 564] width 824 height 165
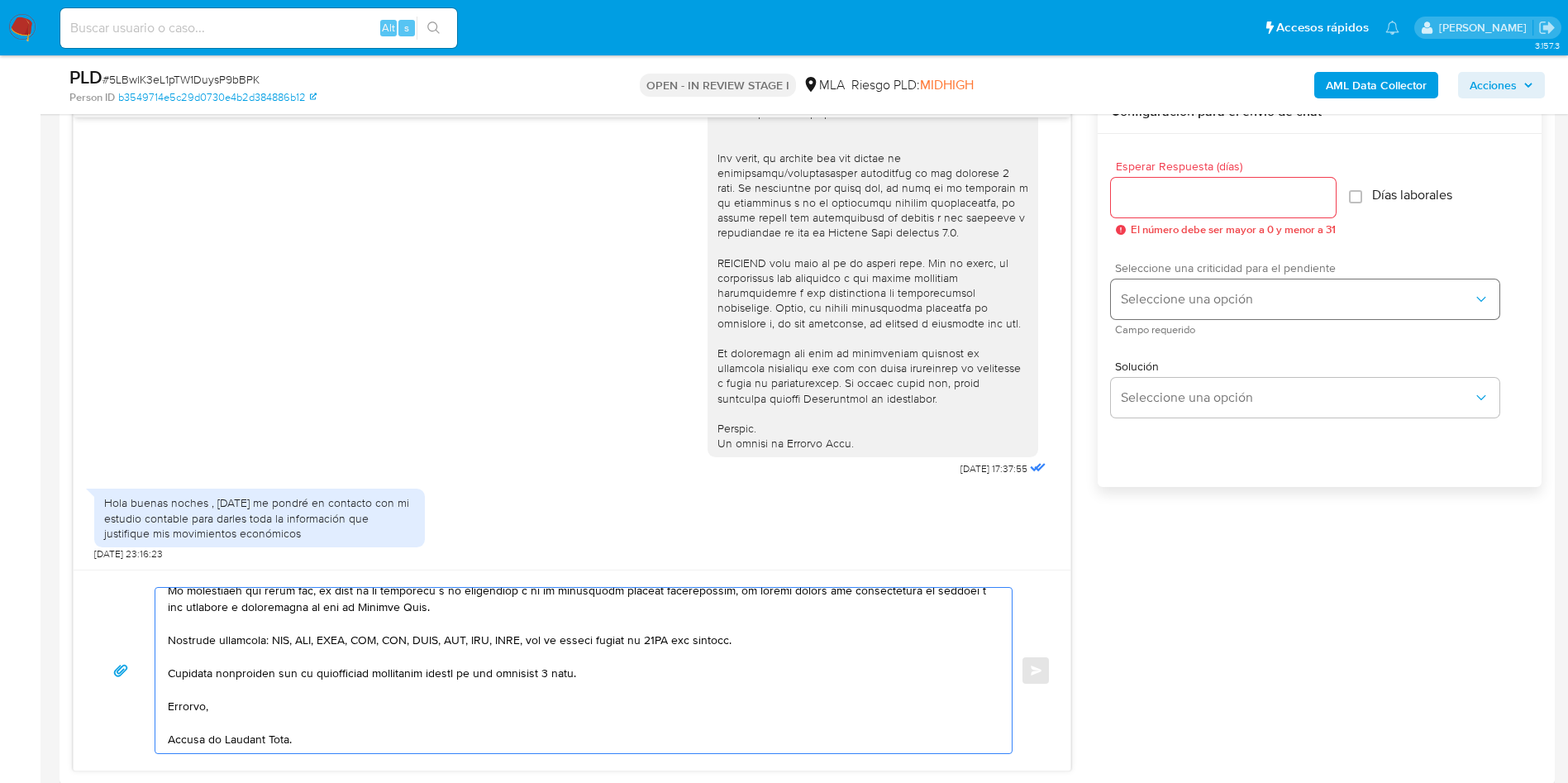
scroll to position [744, 0]
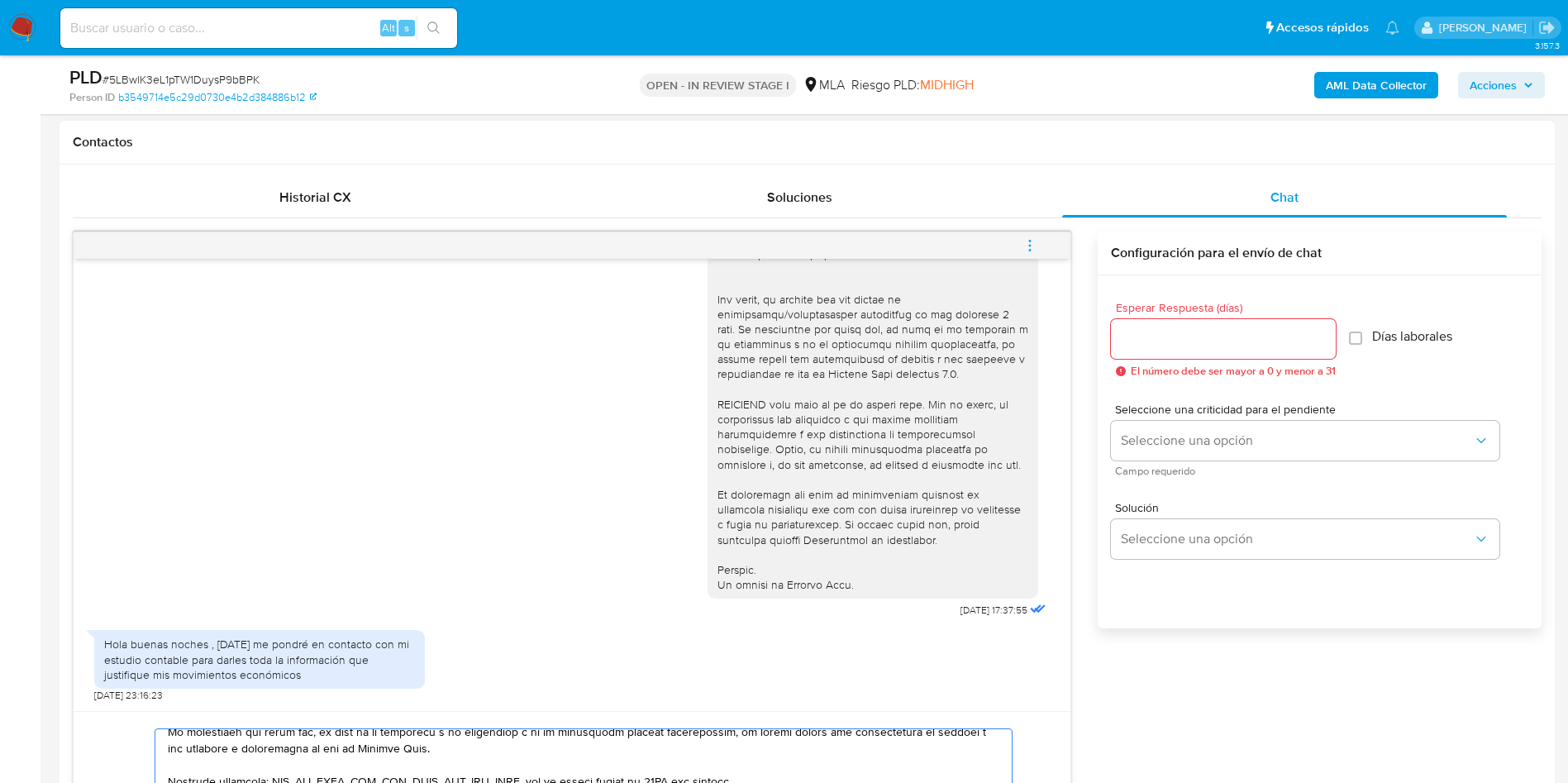
type textarea "Hola, Julio Segismundo MacHtyngier, En función de las operaciones registradas e…"
click at [1198, 350] on div at bounding box center [1223, 338] width 225 height 40
click at [1192, 349] on input "Esperar Respuesta (días)" at bounding box center [1223, 339] width 225 height 21
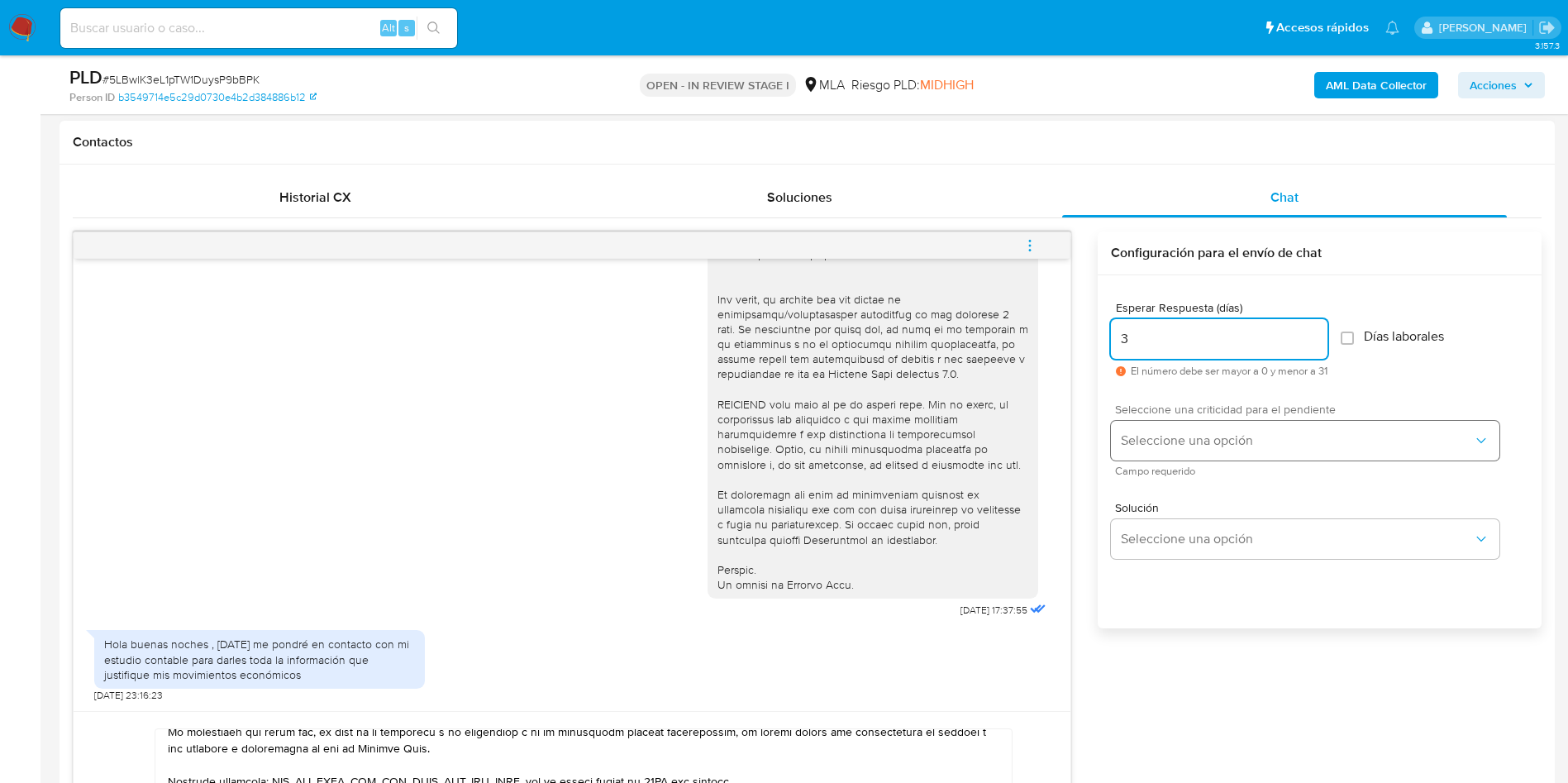
type input "3"
click at [1167, 443] on span "Seleccione una opción" at bounding box center [1297, 440] width 352 height 16
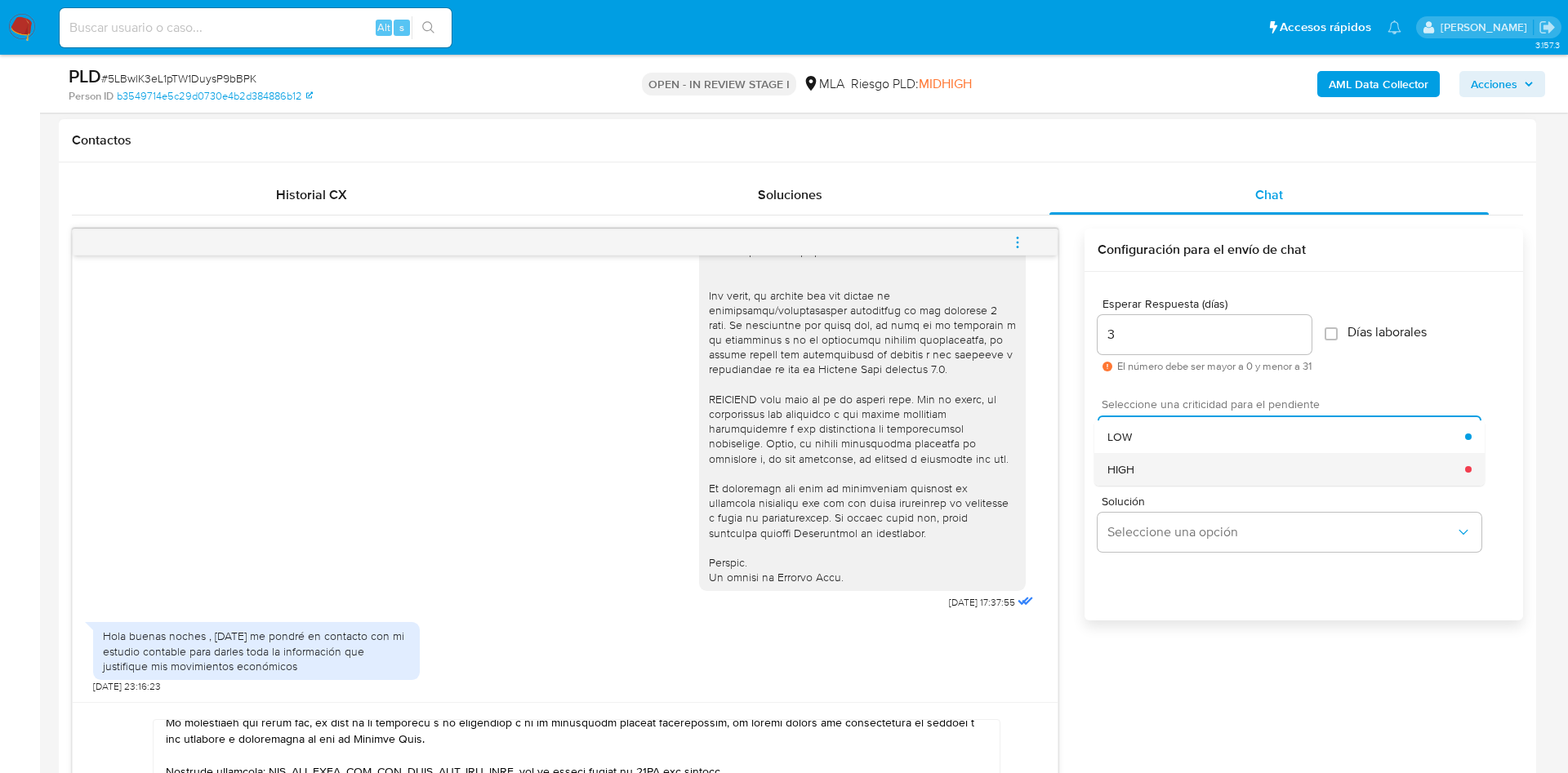
click at [1157, 470] on div "HIGH" at bounding box center [1286, 470] width 358 height 32
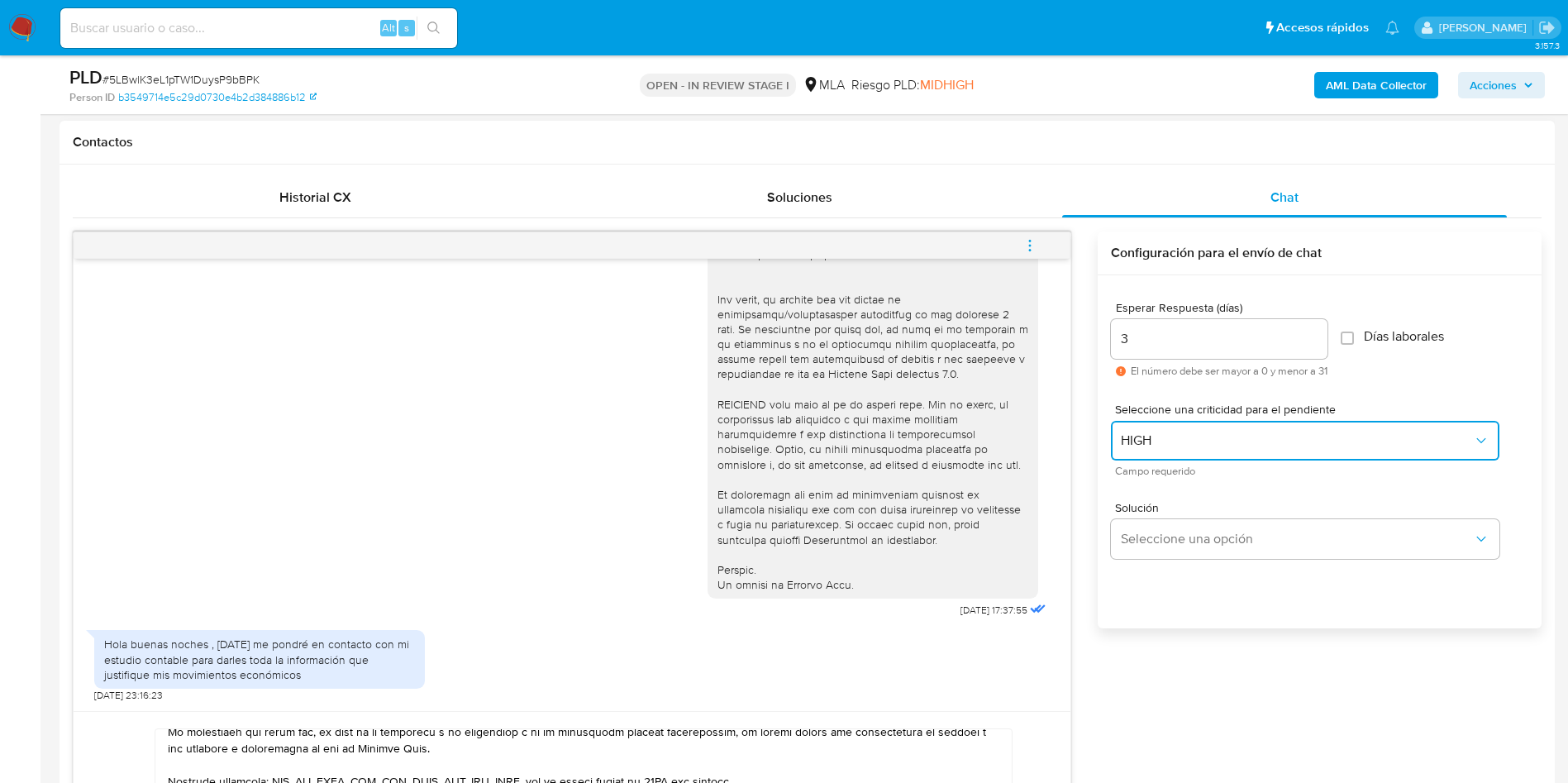
scroll to position [992, 0]
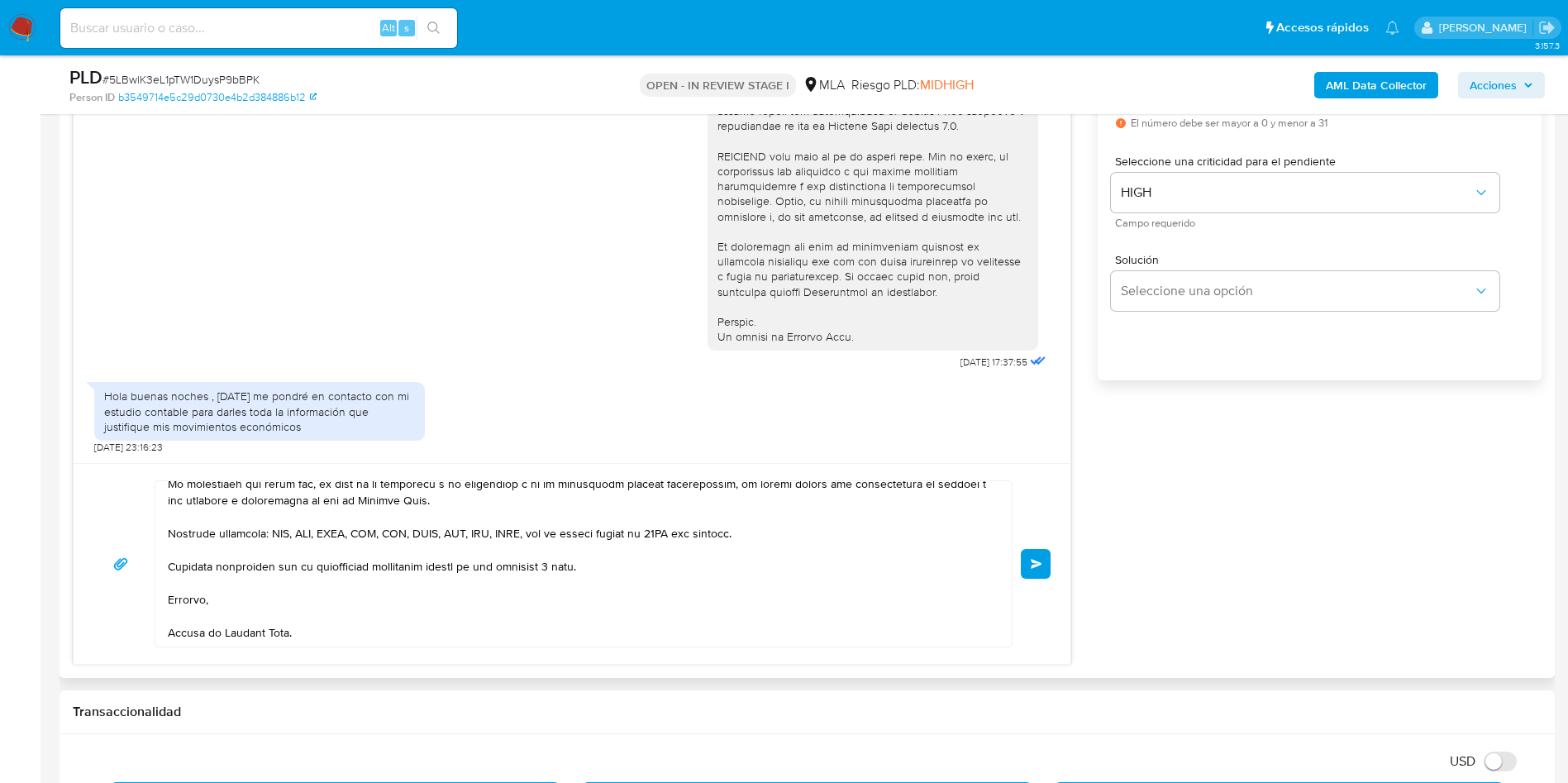
click at [1031, 568] on button "Enviar" at bounding box center [1035, 564] width 30 height 30
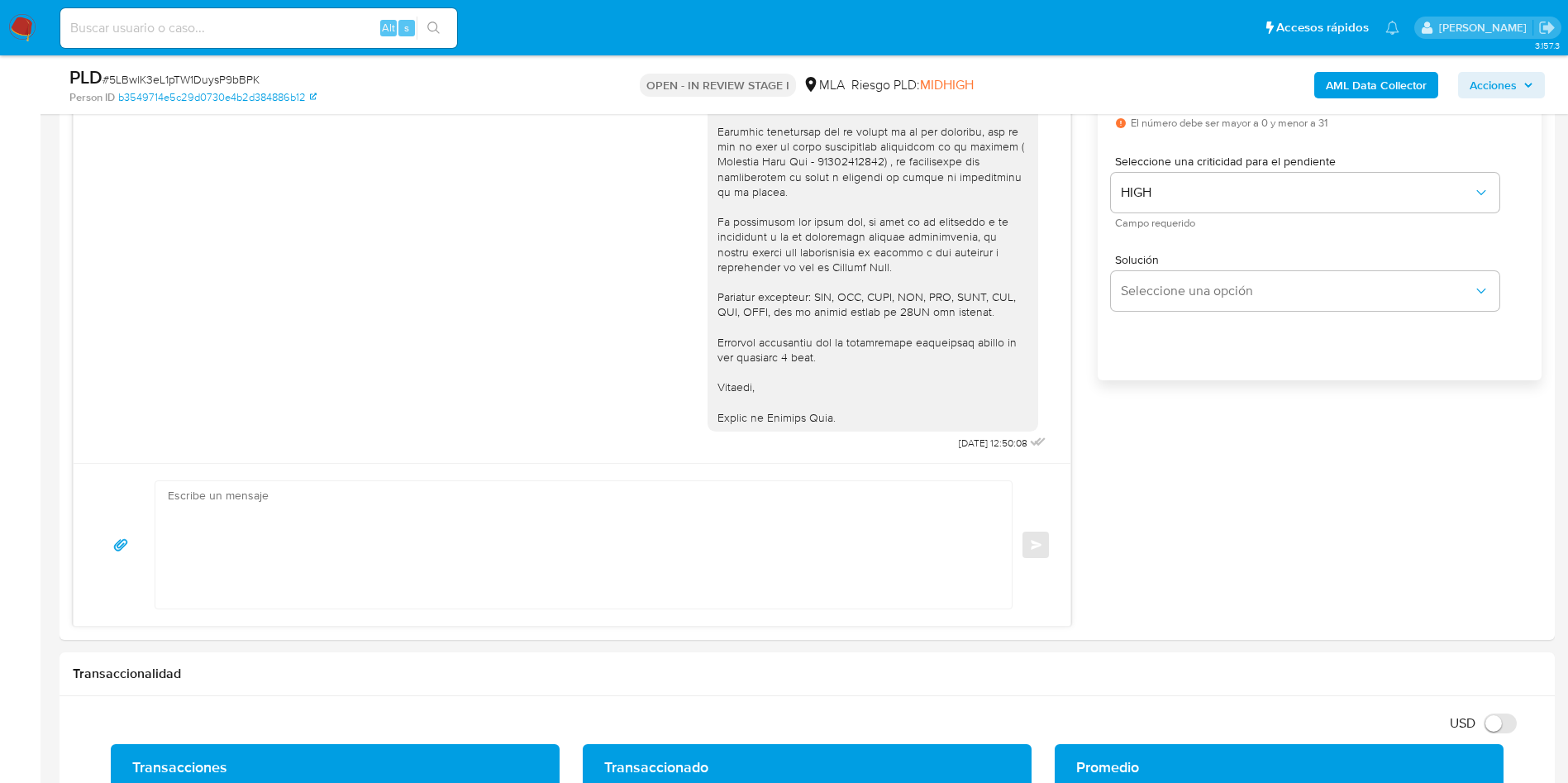
scroll to position [0, 0]
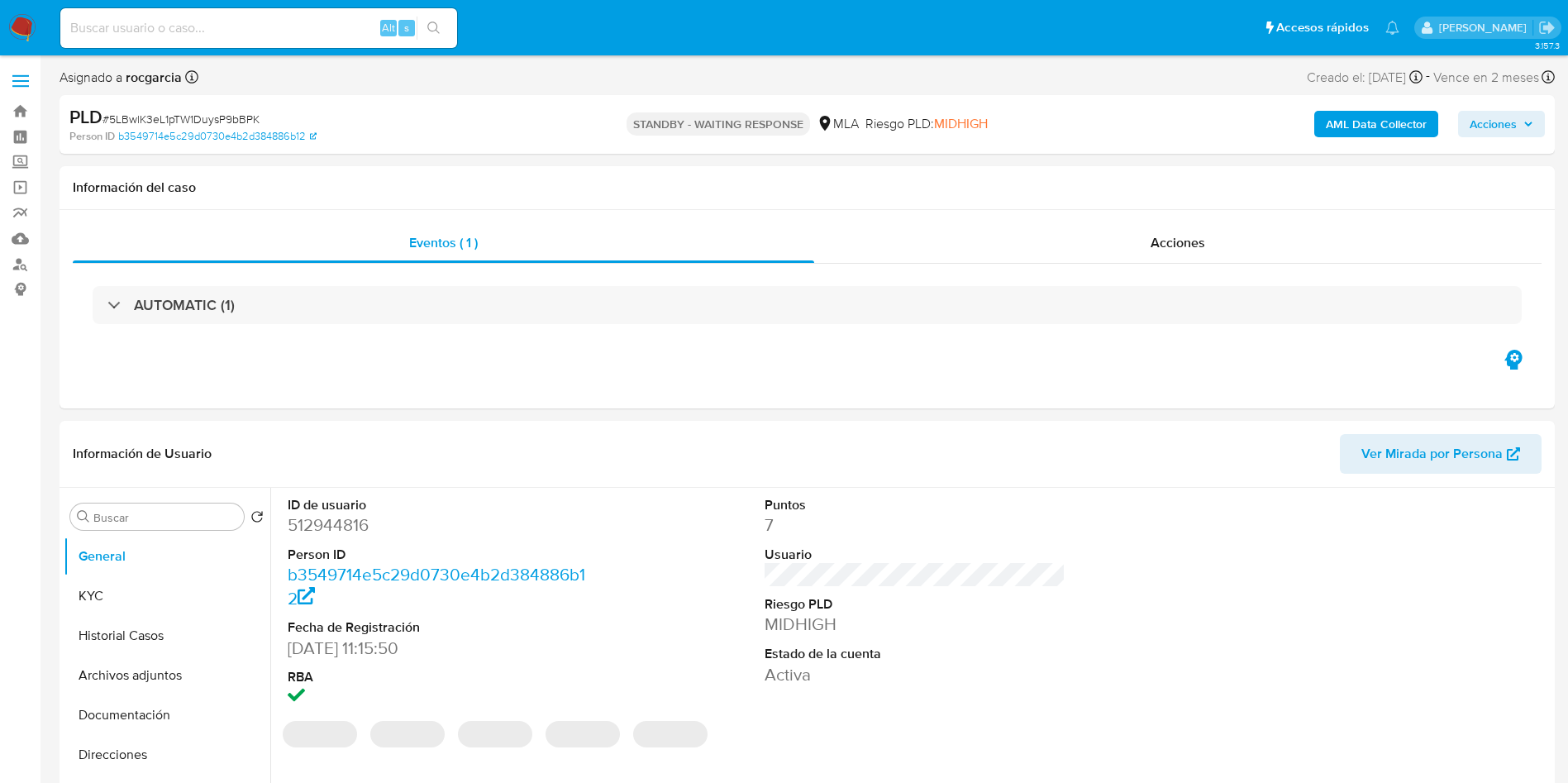
select select "10"
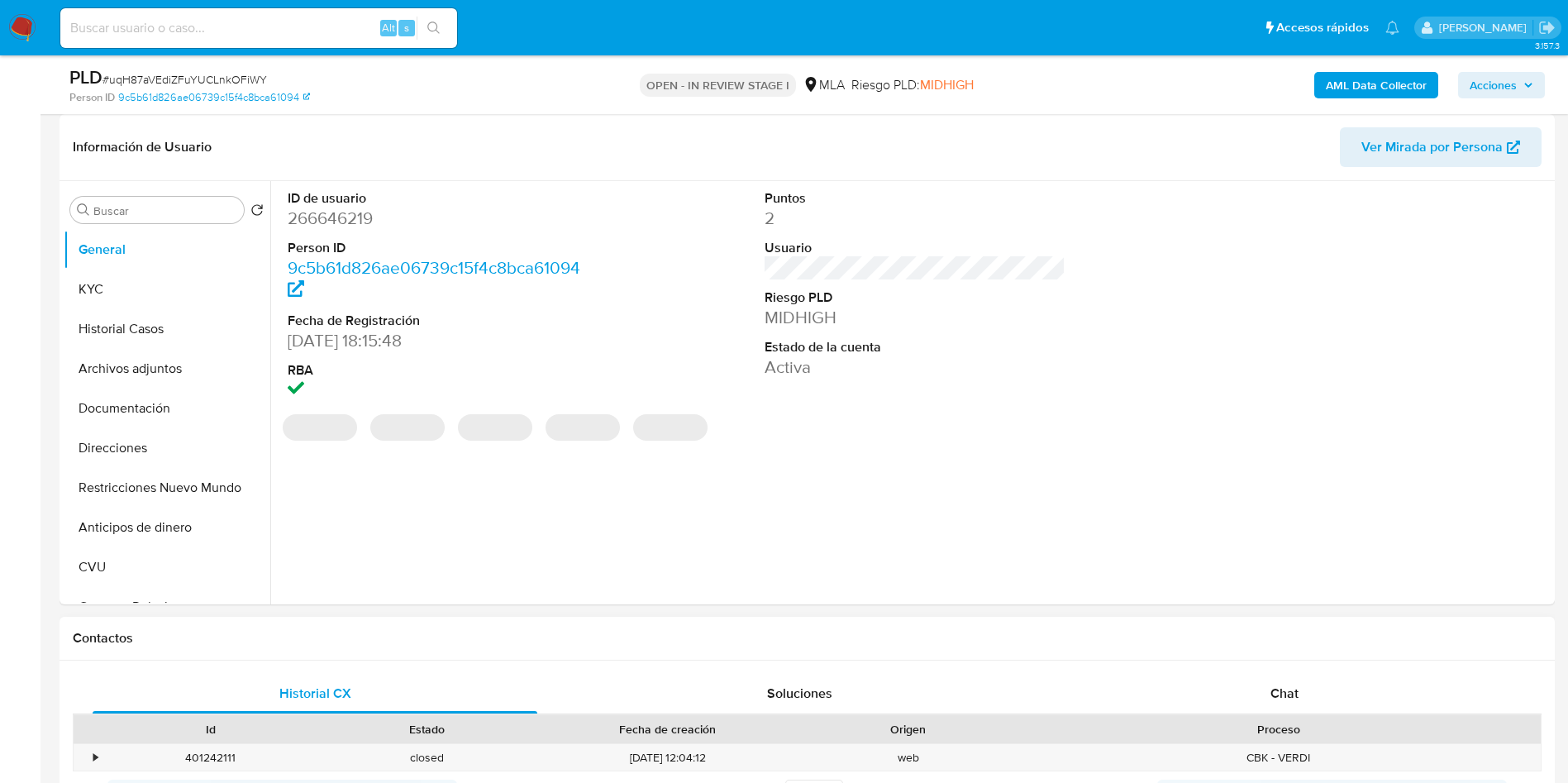
scroll to position [248, 0]
click at [1274, 678] on div "Chat" at bounding box center [1285, 693] width 445 height 40
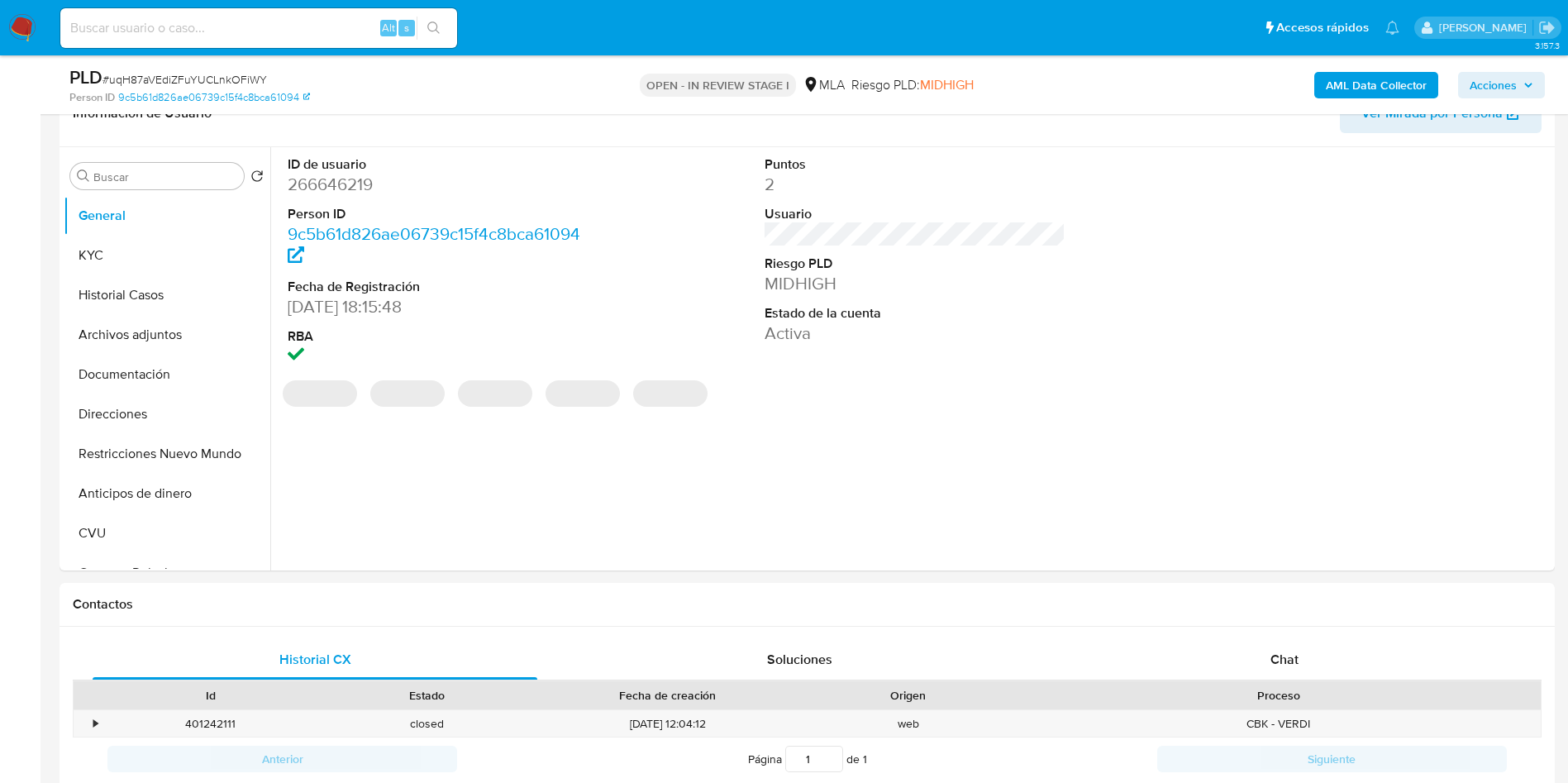
select select "10"
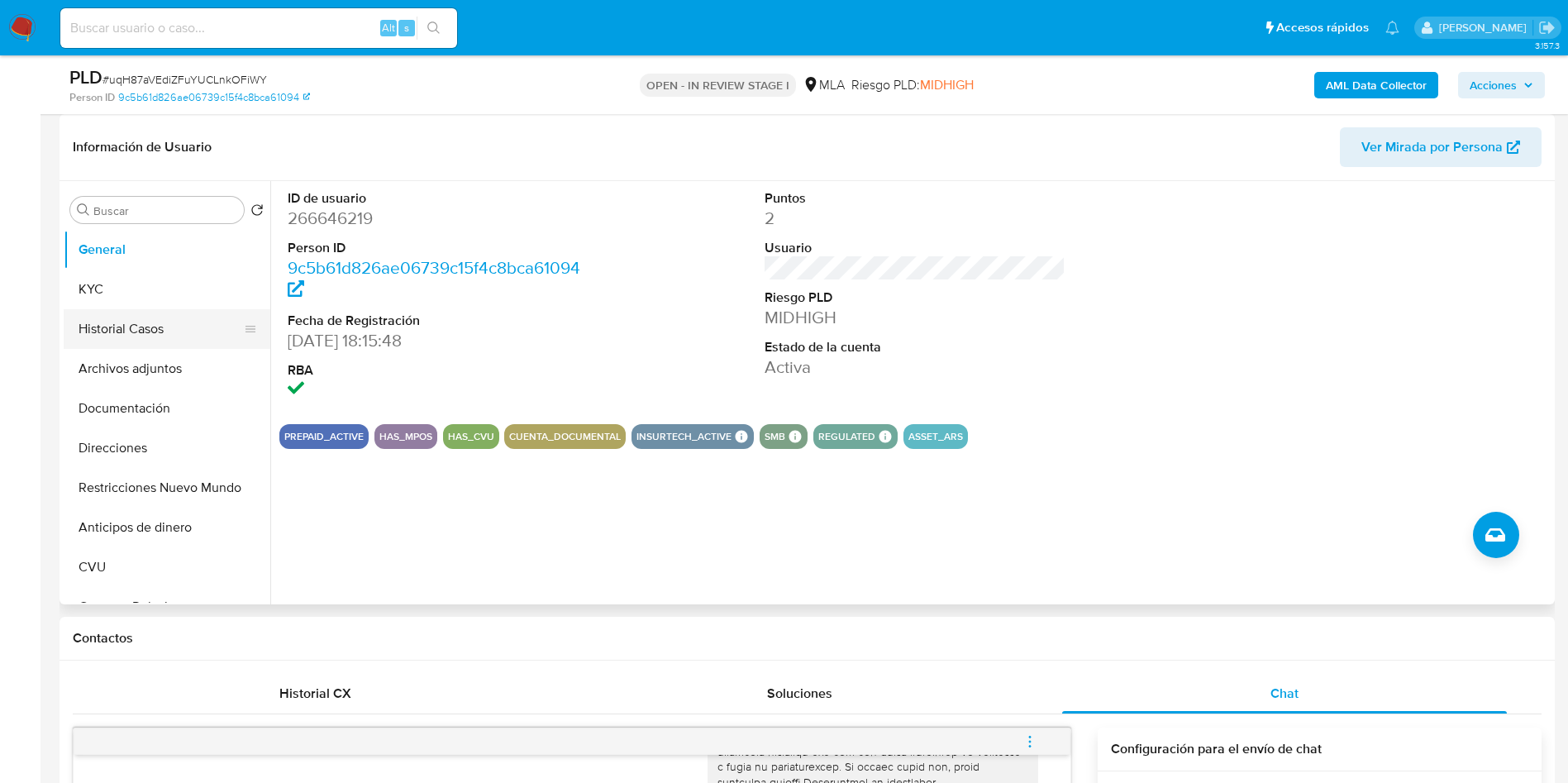
click at [133, 333] on button "Historial Casos" at bounding box center [160, 329] width 193 height 40
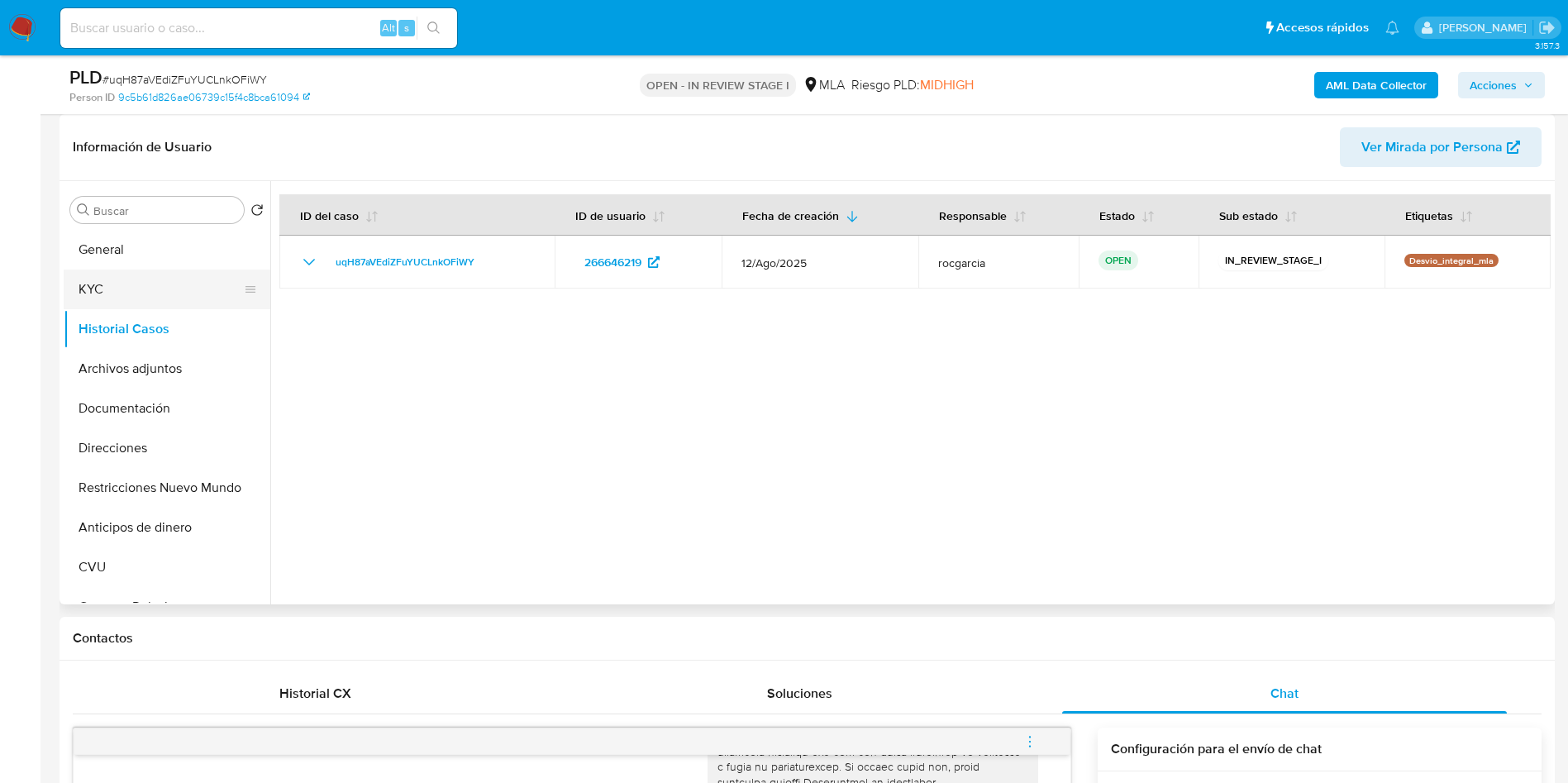
click at [117, 288] on button "KYC" at bounding box center [160, 289] width 193 height 40
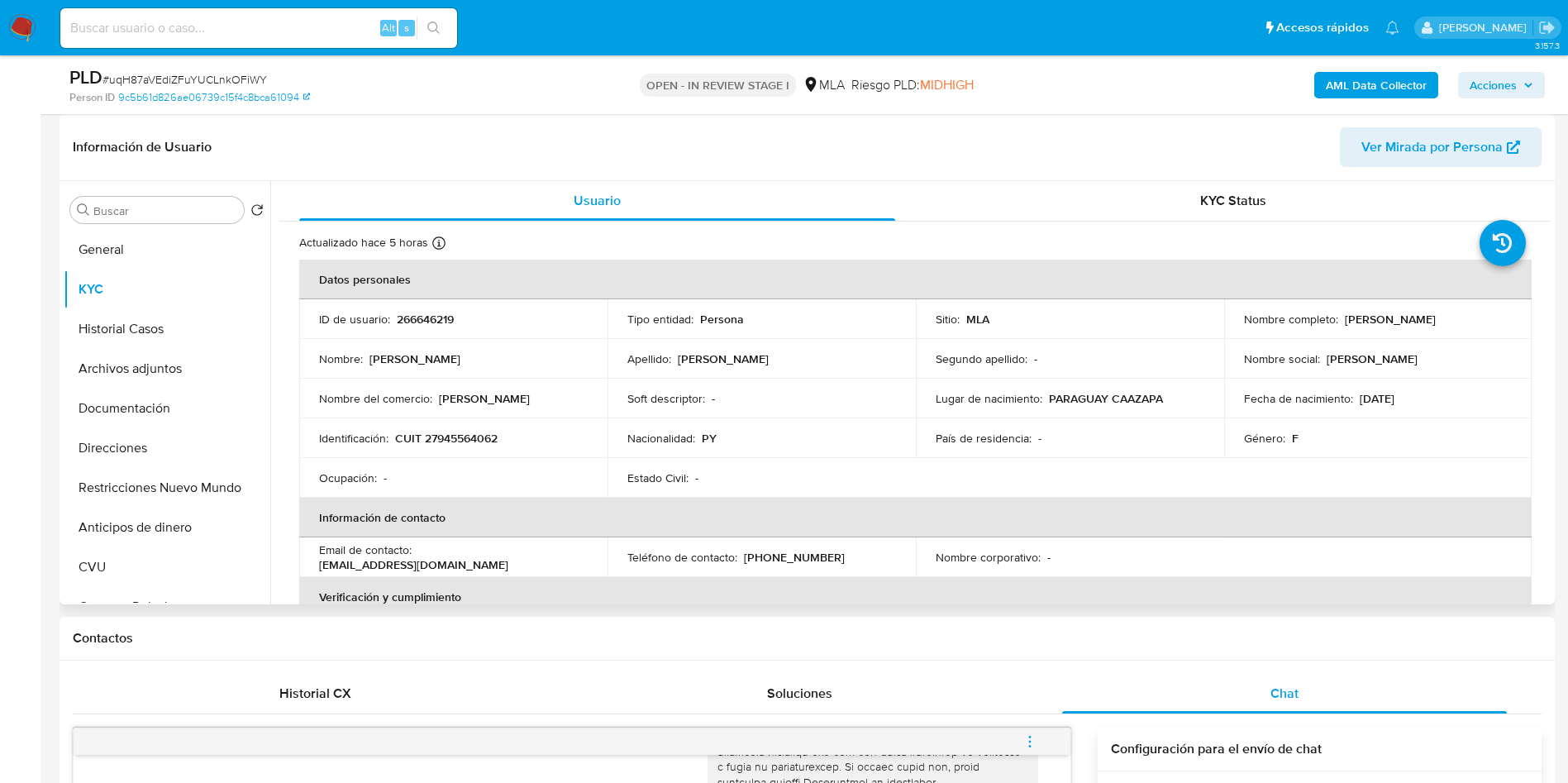
click at [455, 437] on p "CUIT 27945564062" at bounding box center [447, 438] width 102 height 14
copy p "27945564062"
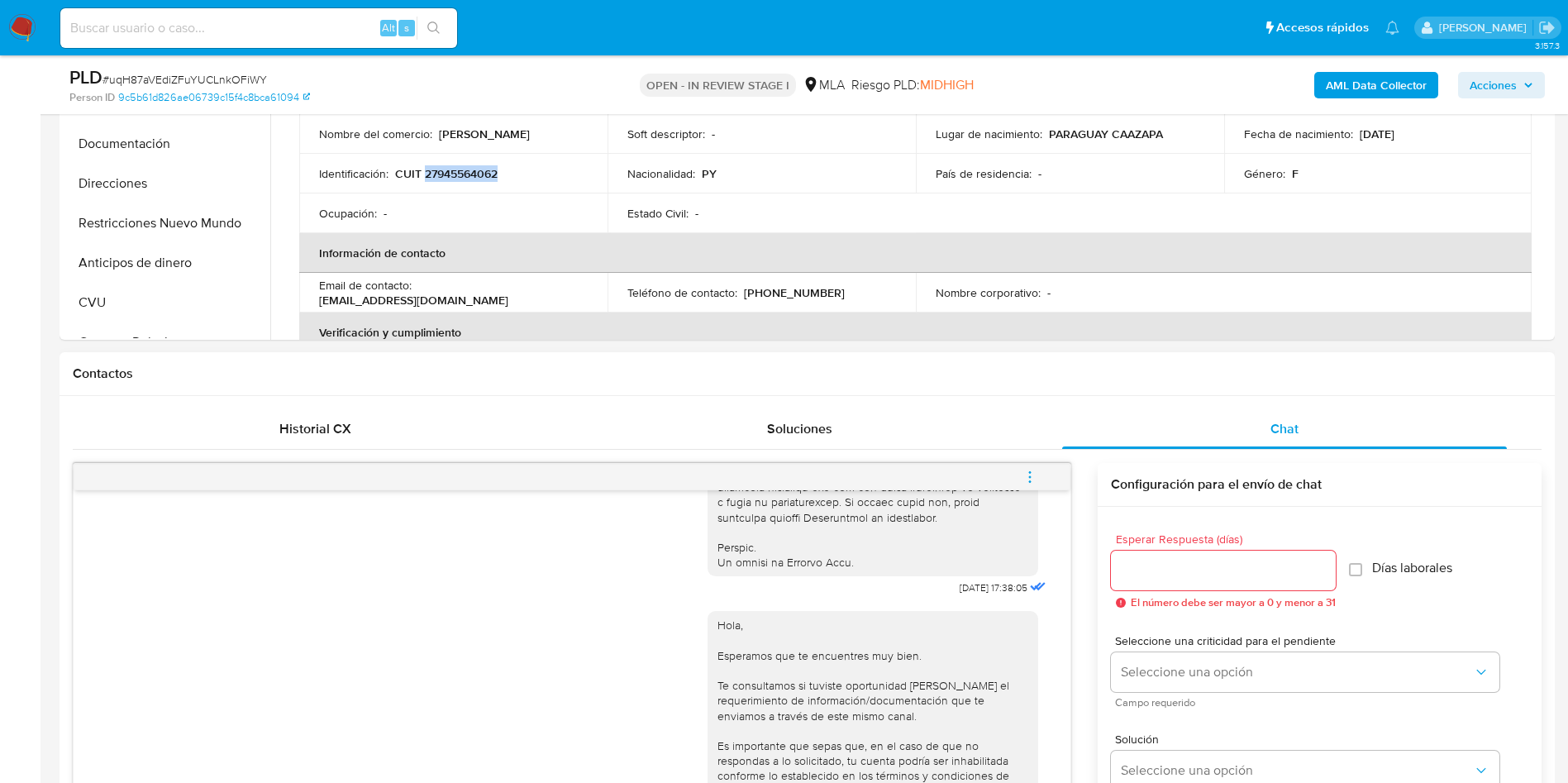
scroll to position [744, 0]
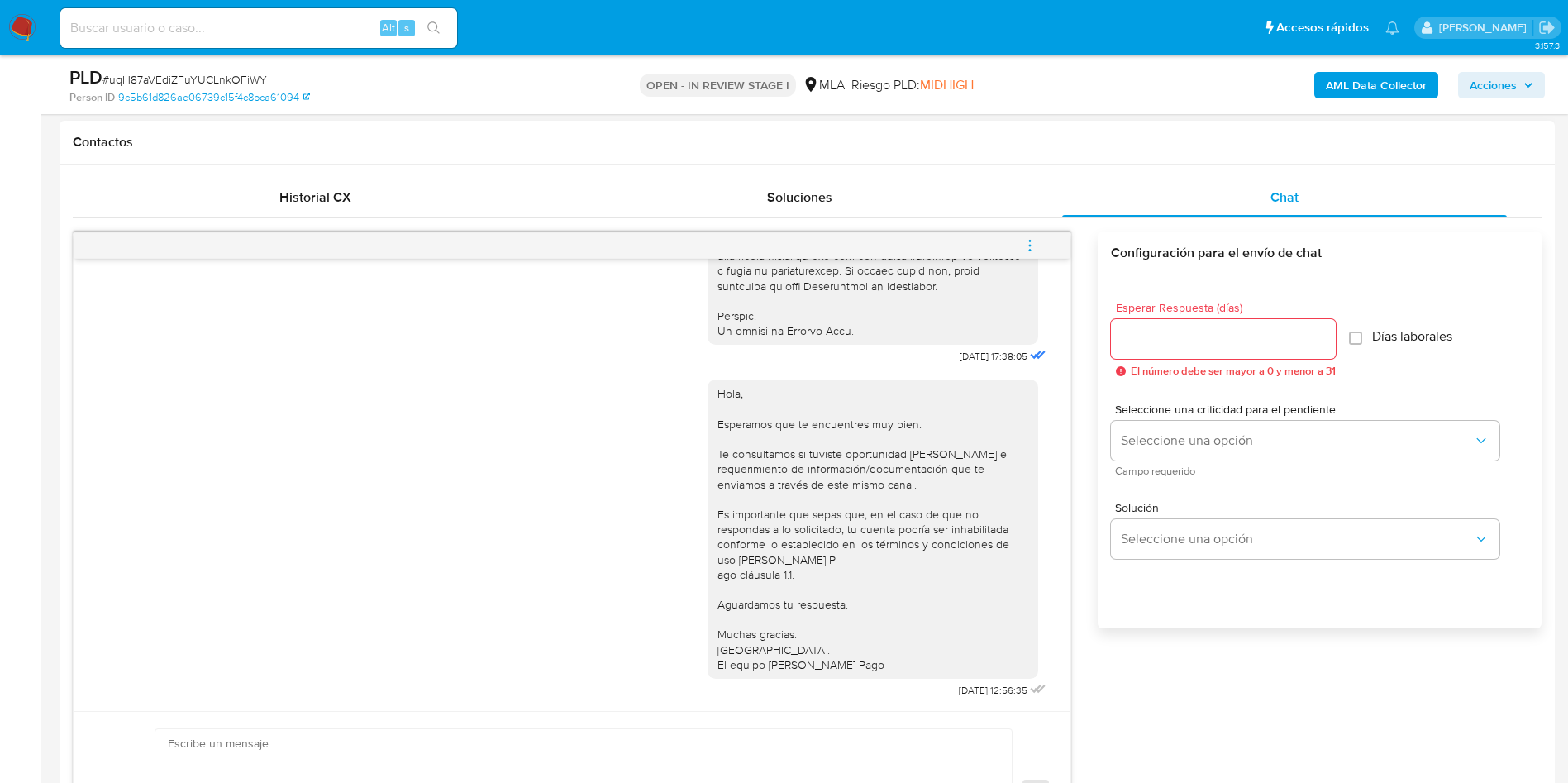
click at [1036, 243] on icon "menu-action" at bounding box center [1030, 245] width 15 height 14
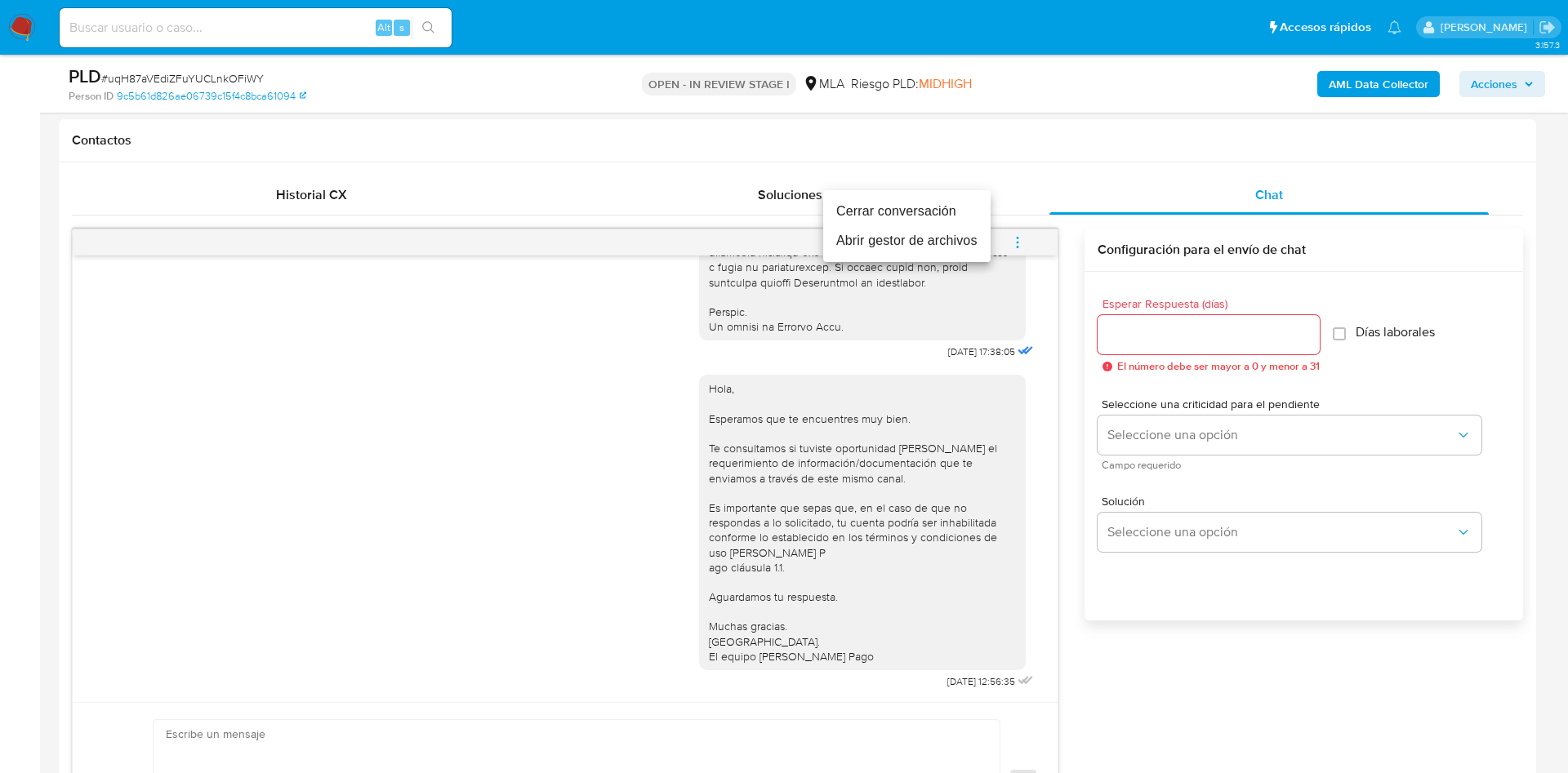
click at [906, 210] on li "Cerrar conversación" at bounding box center [906, 211] width 167 height 30
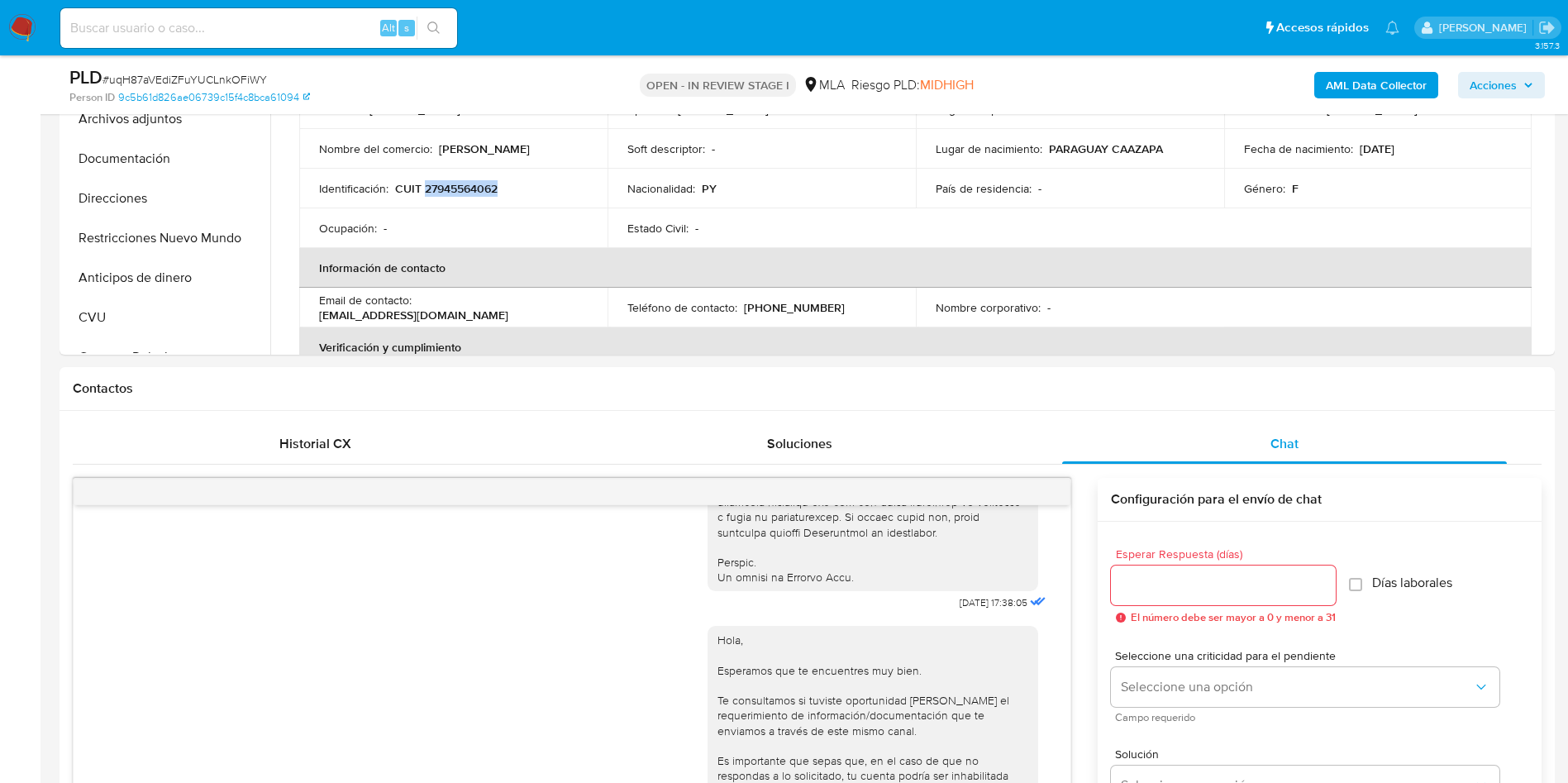
scroll to position [248, 0]
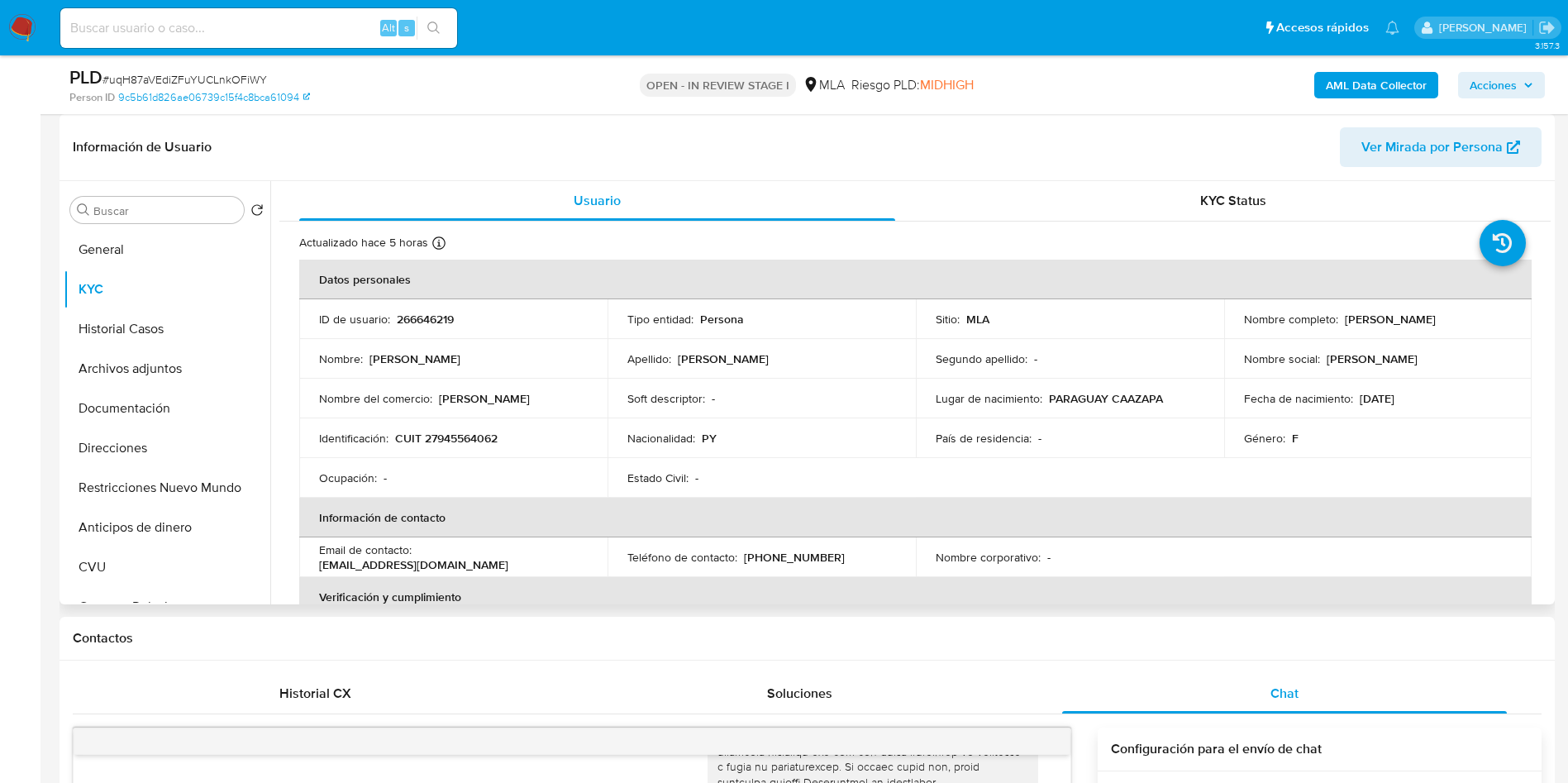
click at [437, 312] on p "266646219" at bounding box center [424, 318] width 57 height 14
copy p "266646219"
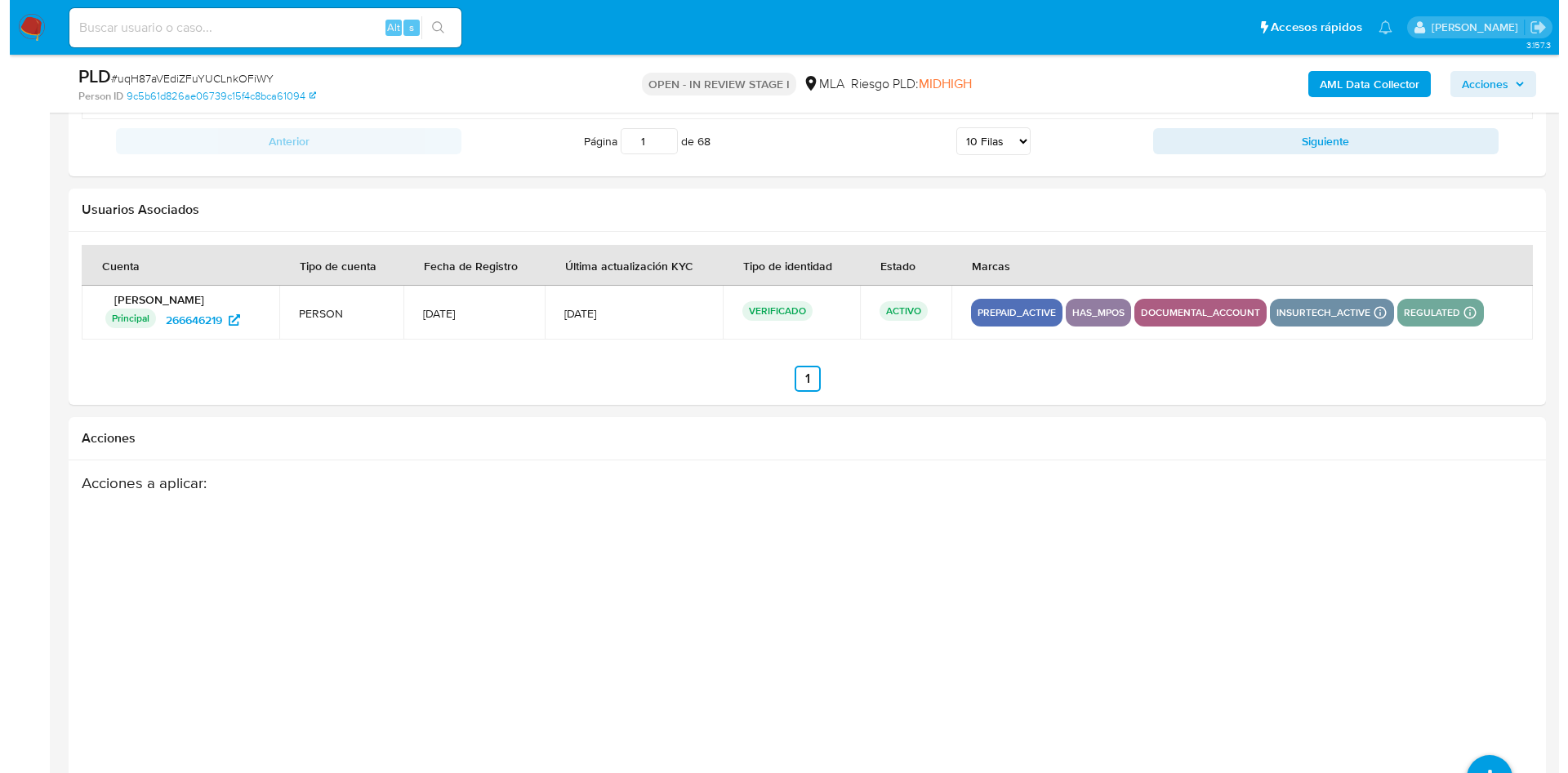
scroll to position [2871, 0]
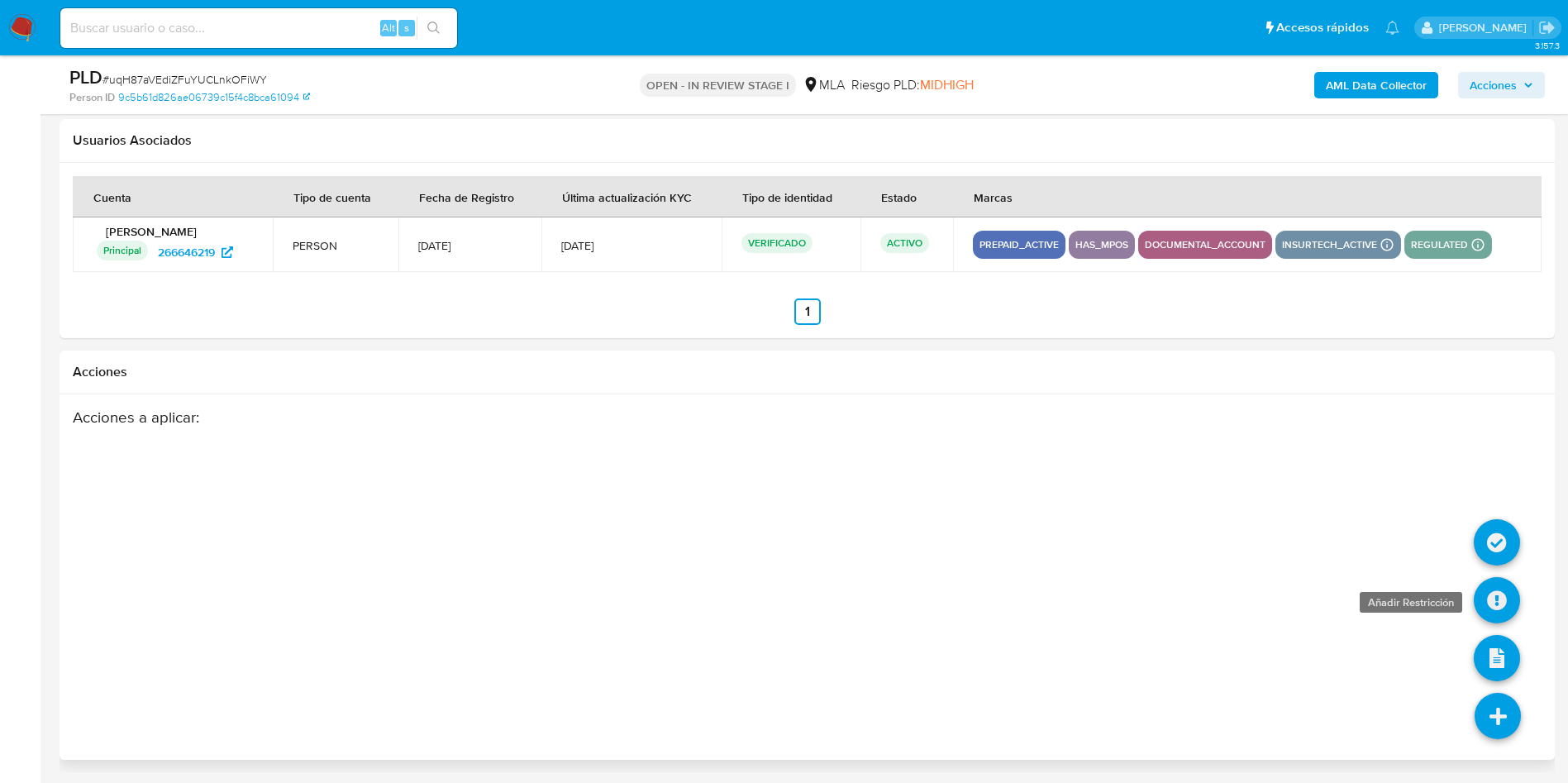
click at [1493, 612] on icon at bounding box center [1497, 600] width 46 height 46
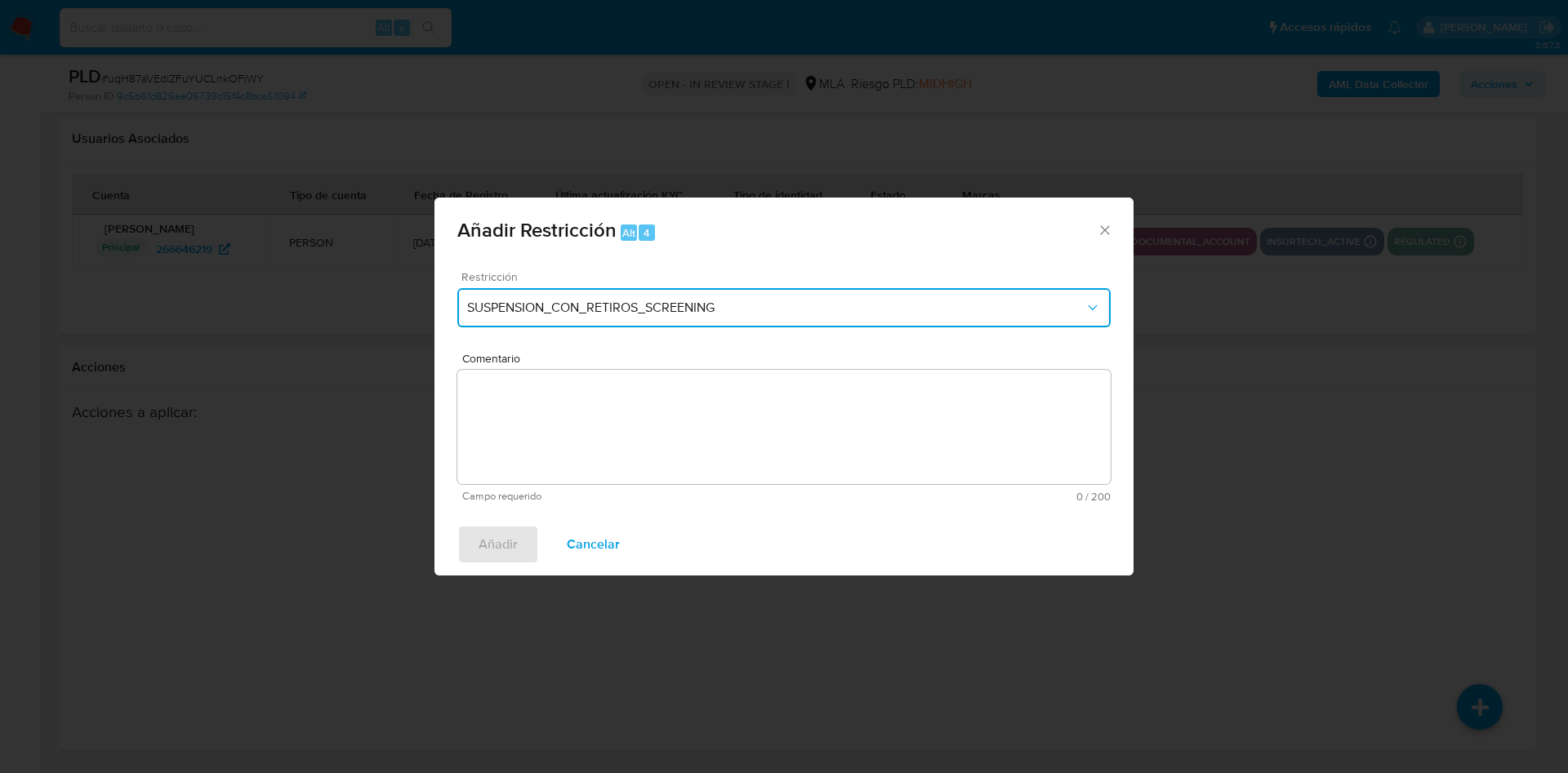
click at [564, 323] on button "SUSPENSION_CON_RETIROS_SCREENING" at bounding box center [784, 307] width 653 height 39
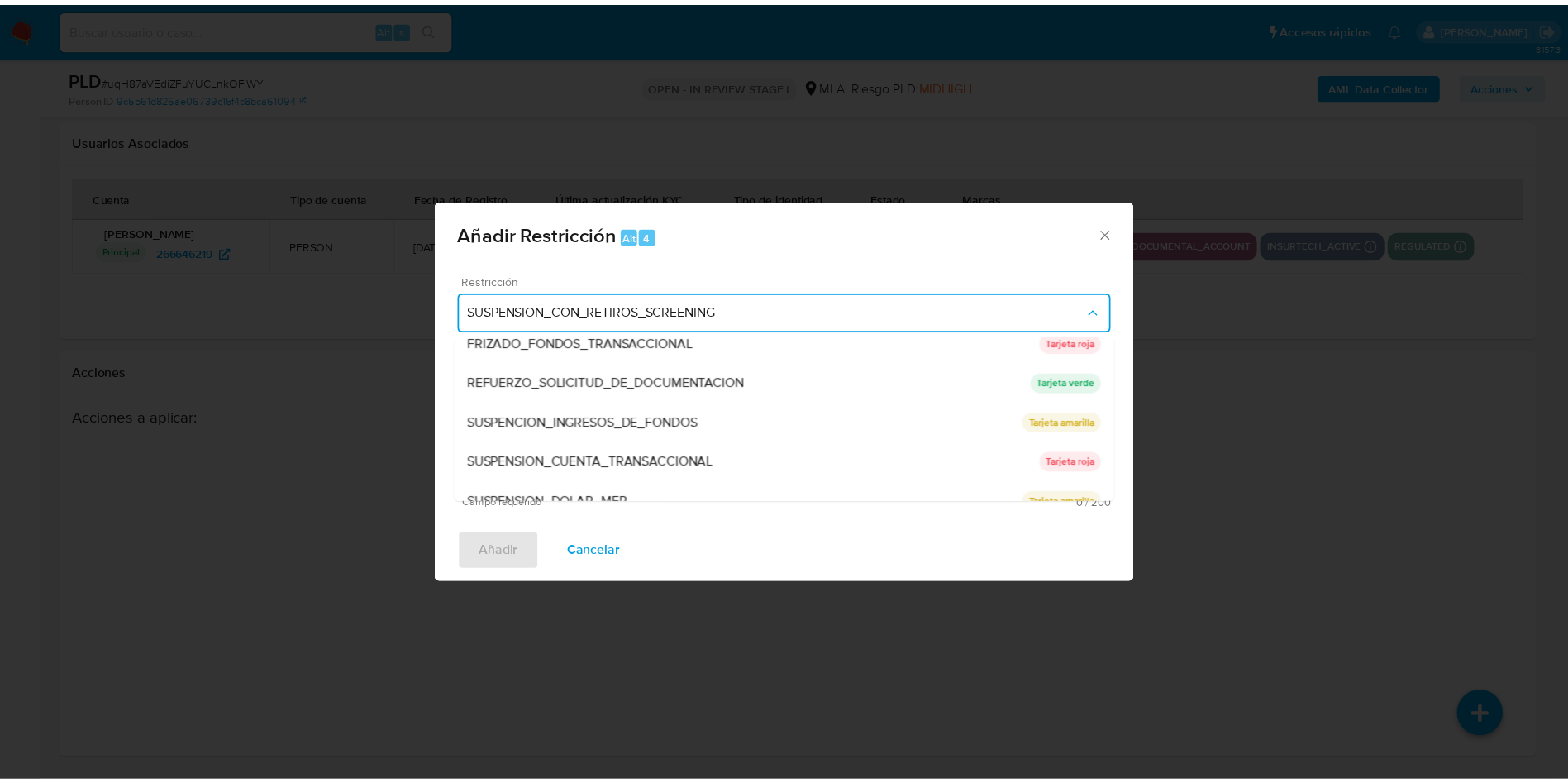
scroll to position [351, 0]
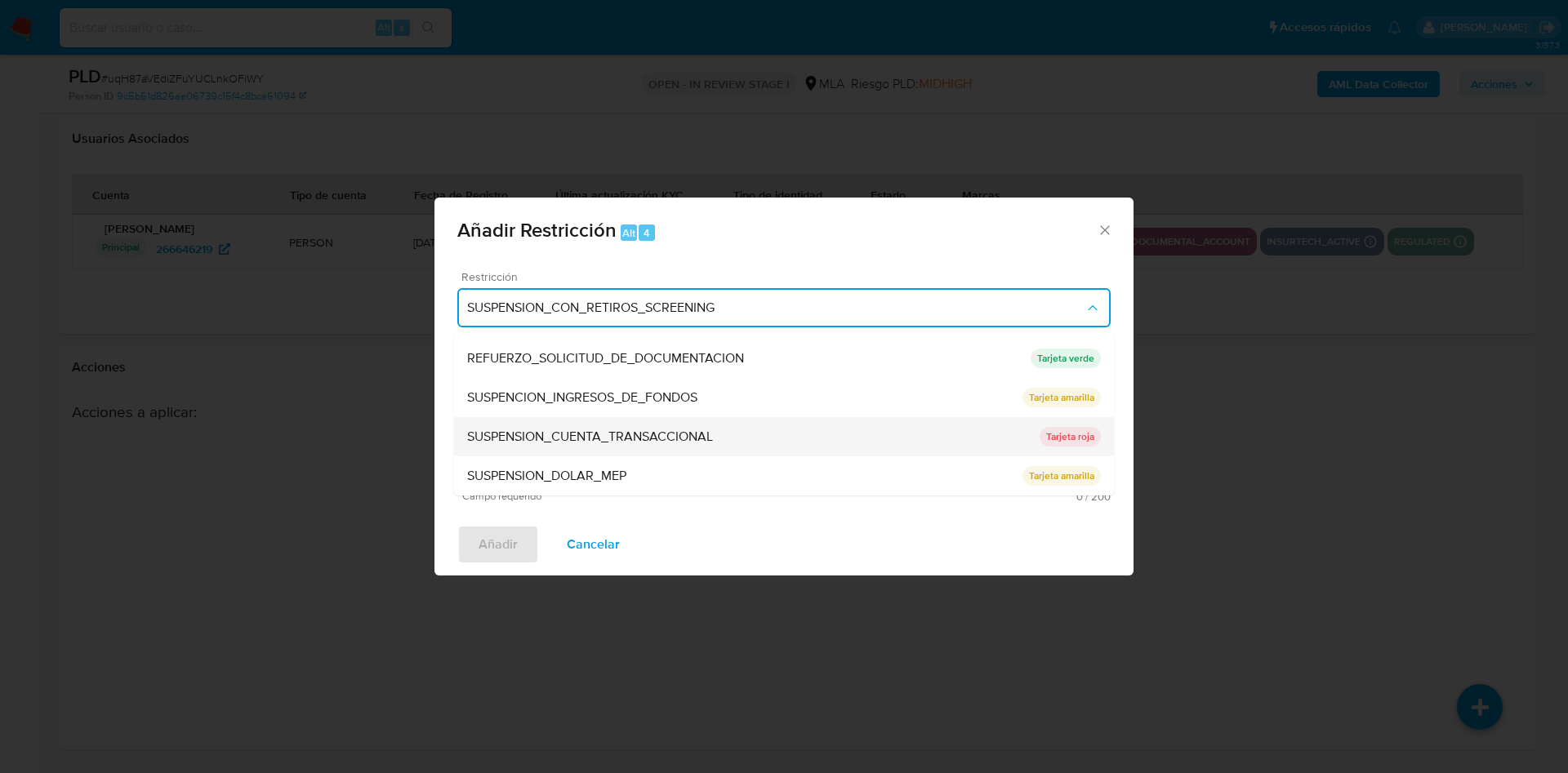
click at [583, 434] on span "SUSPENSION_CUENTA_TRANSACCIONAL" at bounding box center [589, 436] width 245 height 16
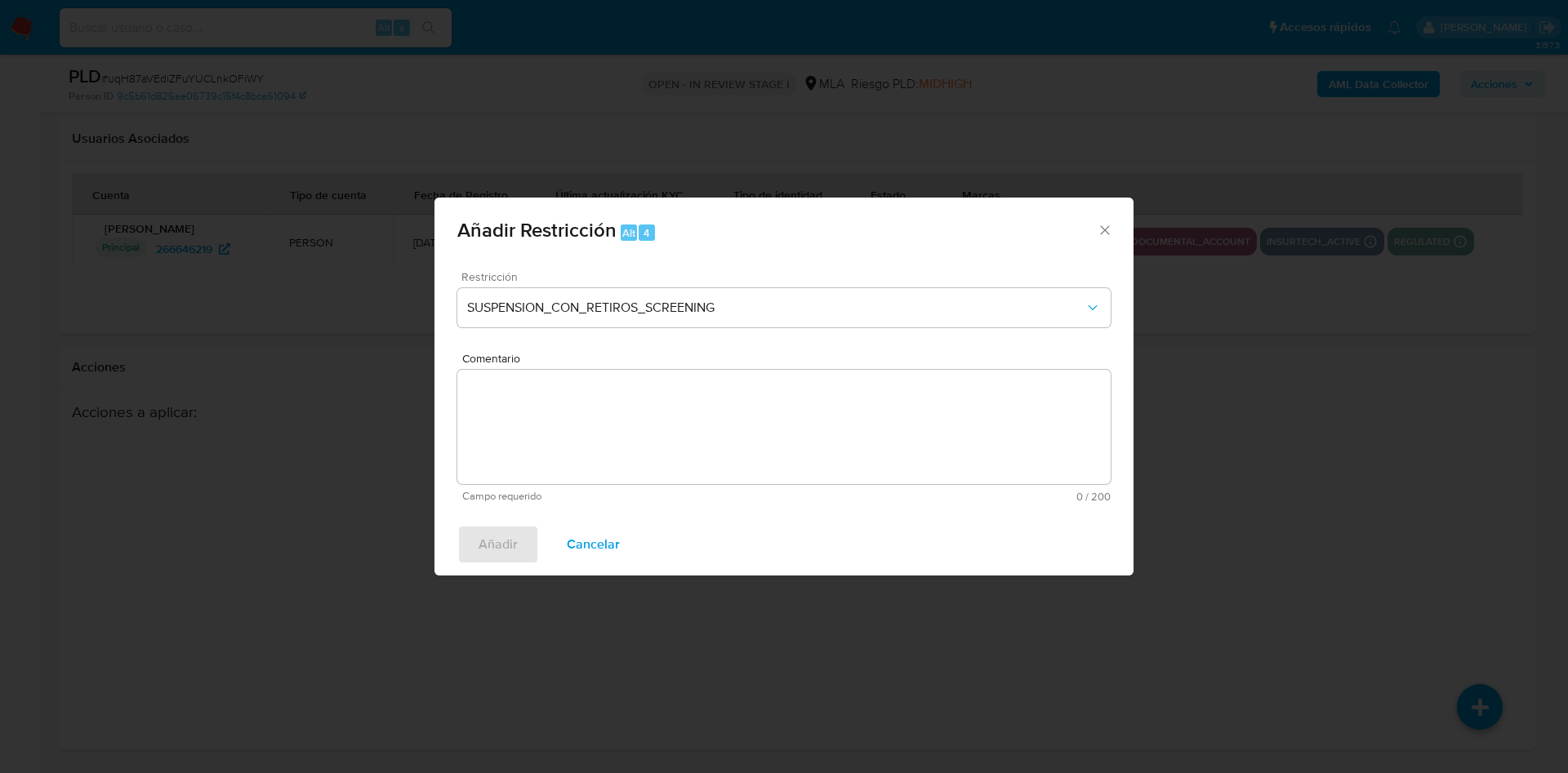
click at [583, 434] on textarea "Comentario" at bounding box center [784, 427] width 653 height 115
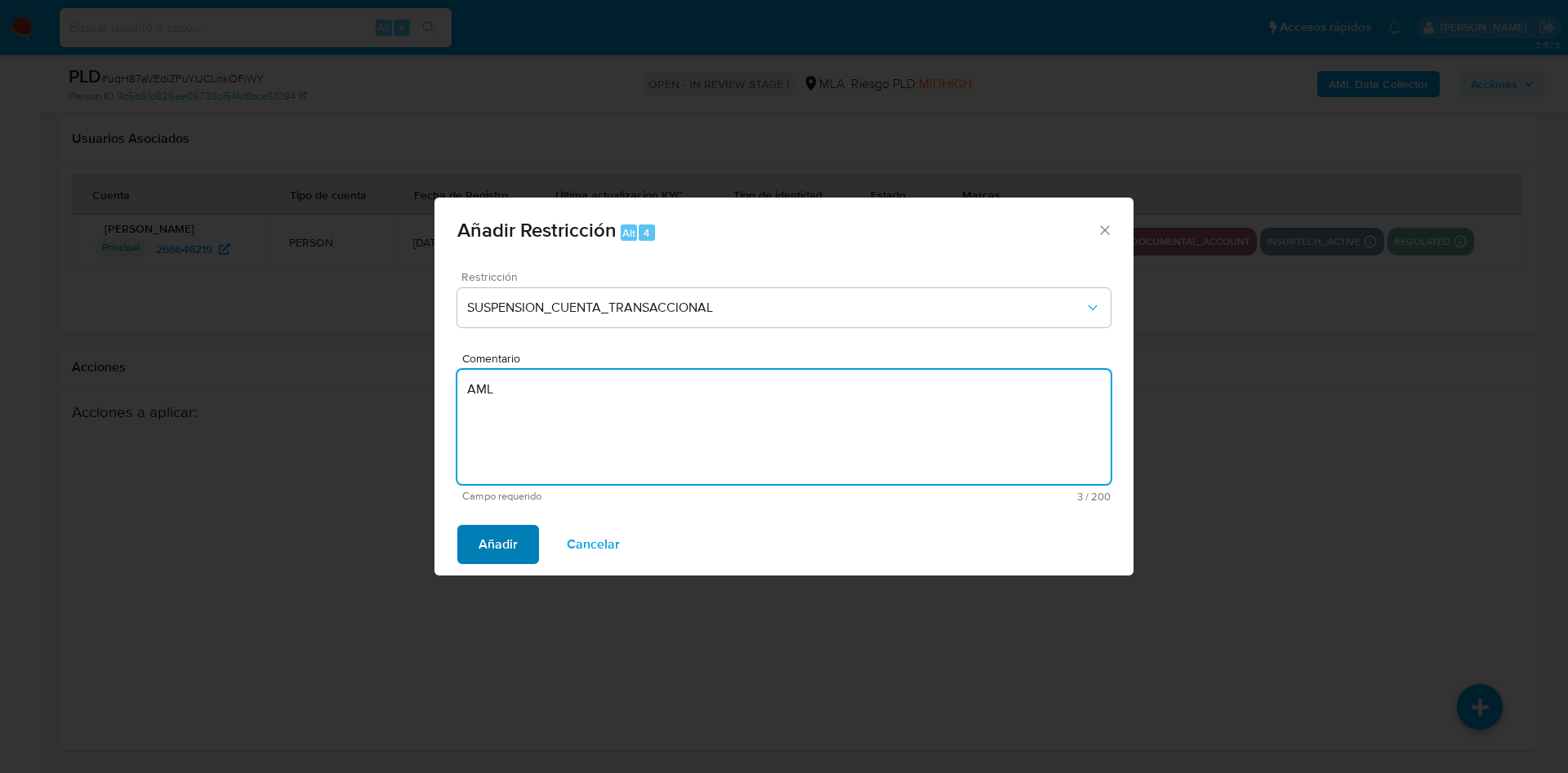
type textarea "AML"
click at [494, 544] on span "Añadir" at bounding box center [498, 545] width 39 height 36
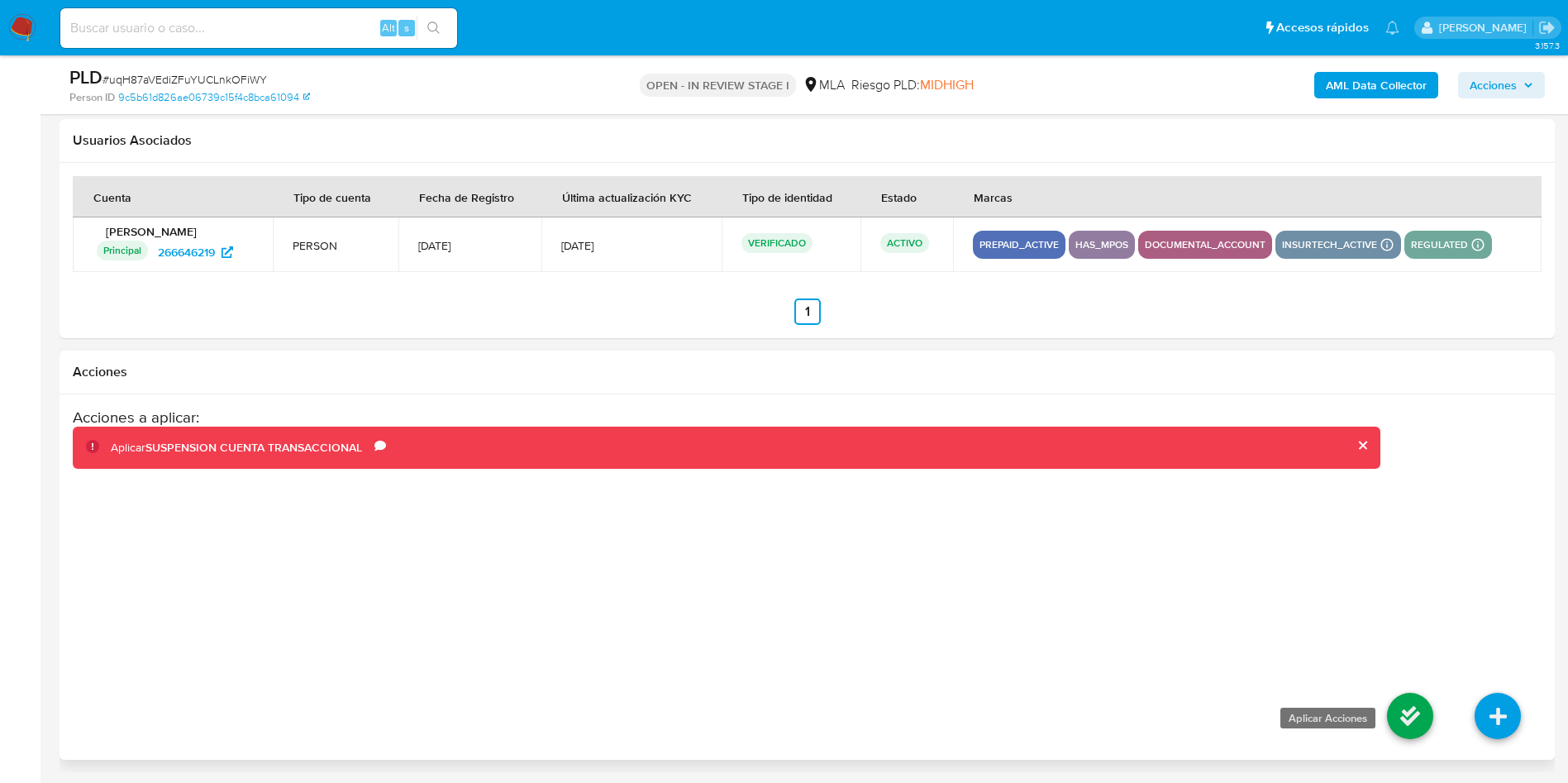
click at [1393, 707] on icon at bounding box center [1410, 716] width 46 height 46
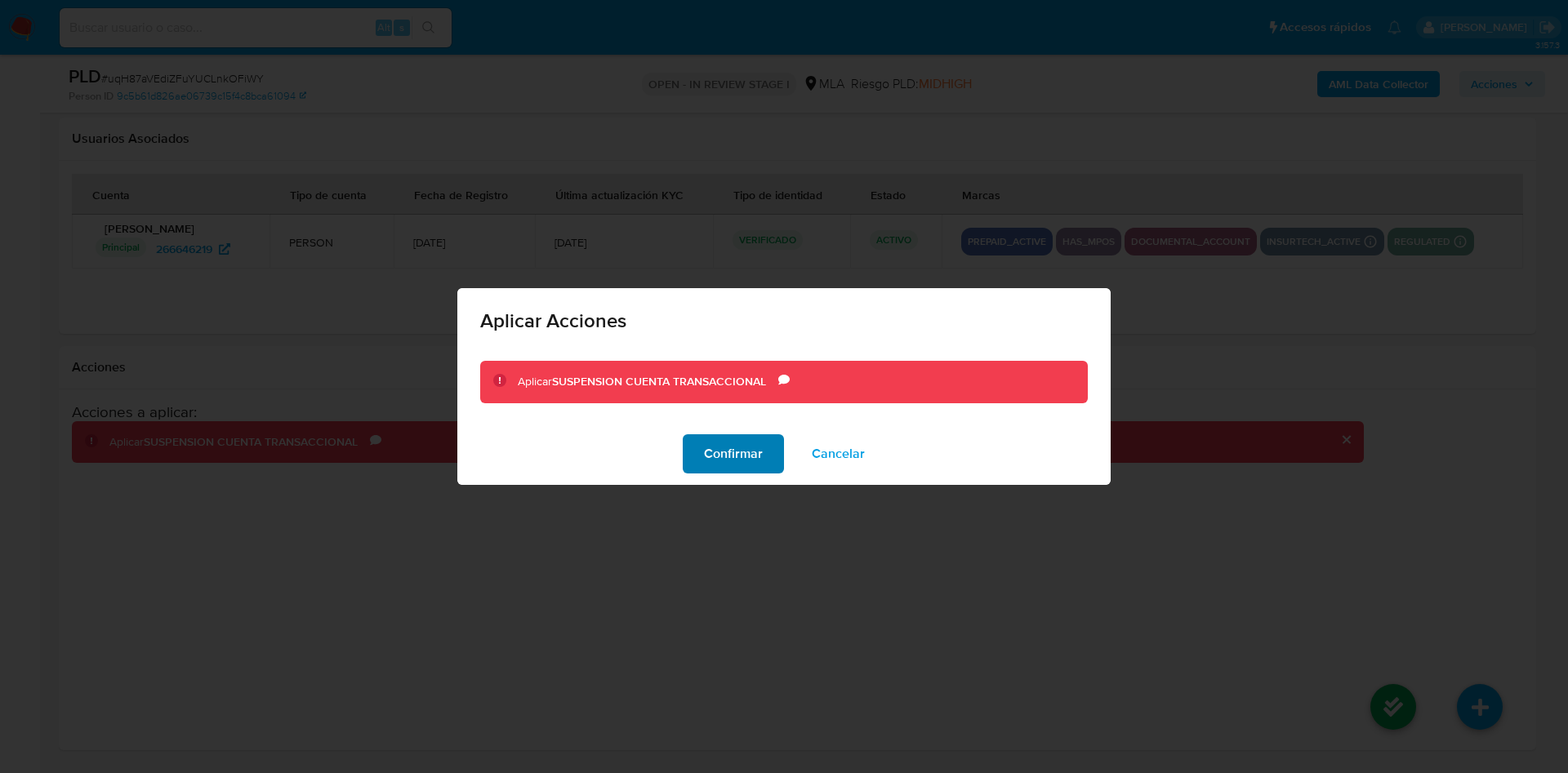
click at [716, 441] on span "Confirmar" at bounding box center [733, 454] width 59 height 36
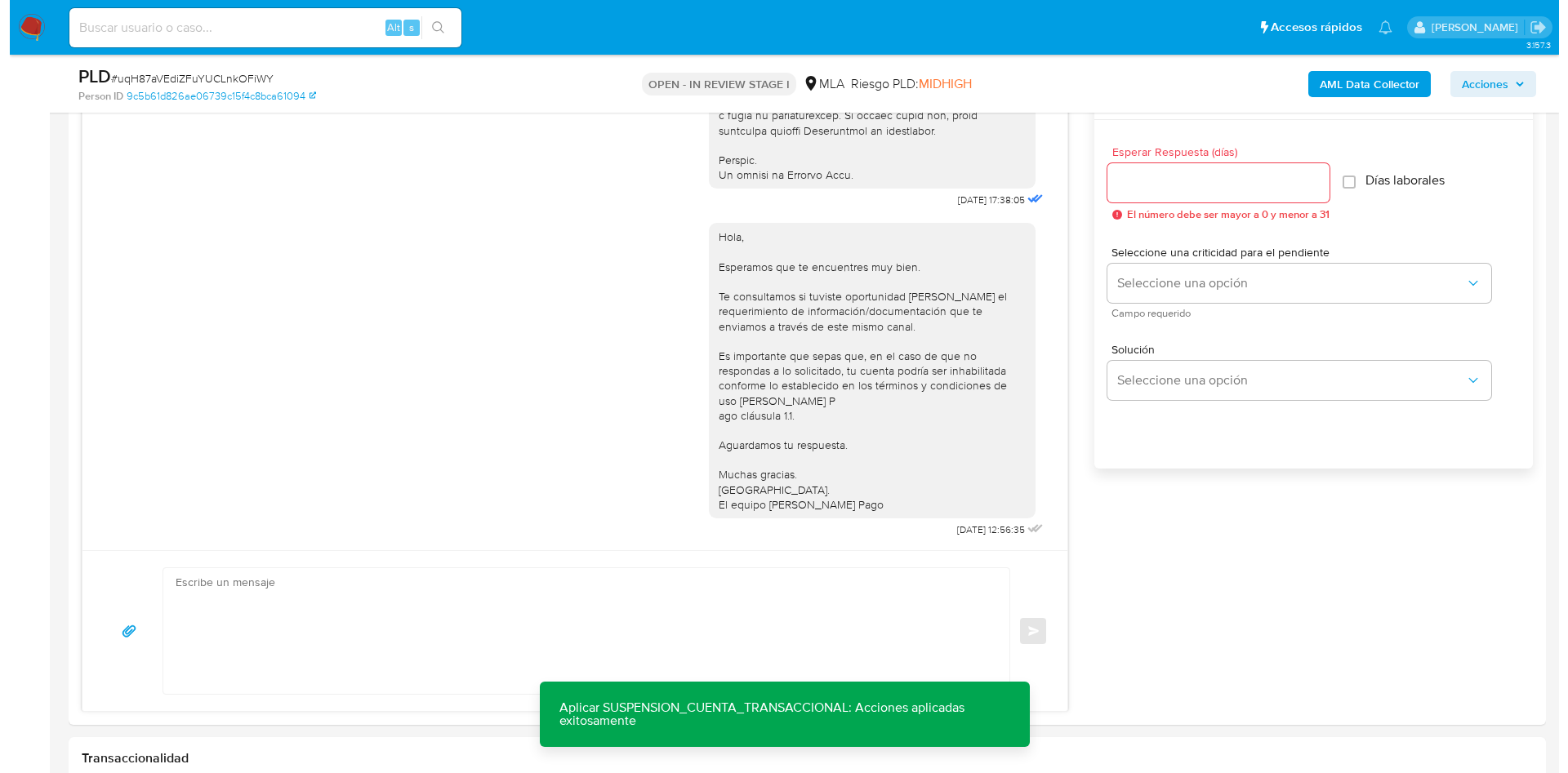
scroll to position [54, 0]
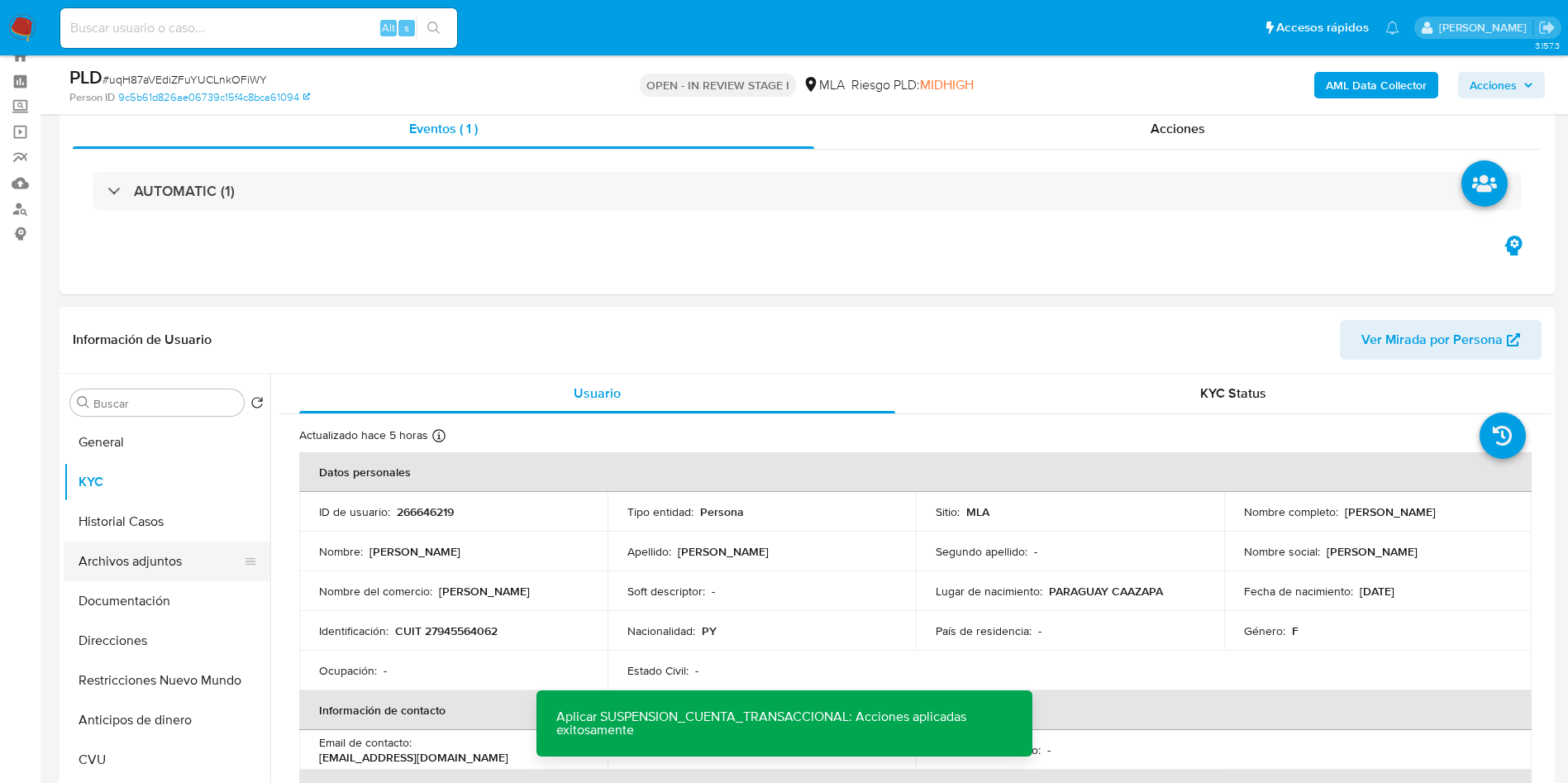
click at [160, 563] on button "Archivos adjuntos" at bounding box center [160, 561] width 193 height 40
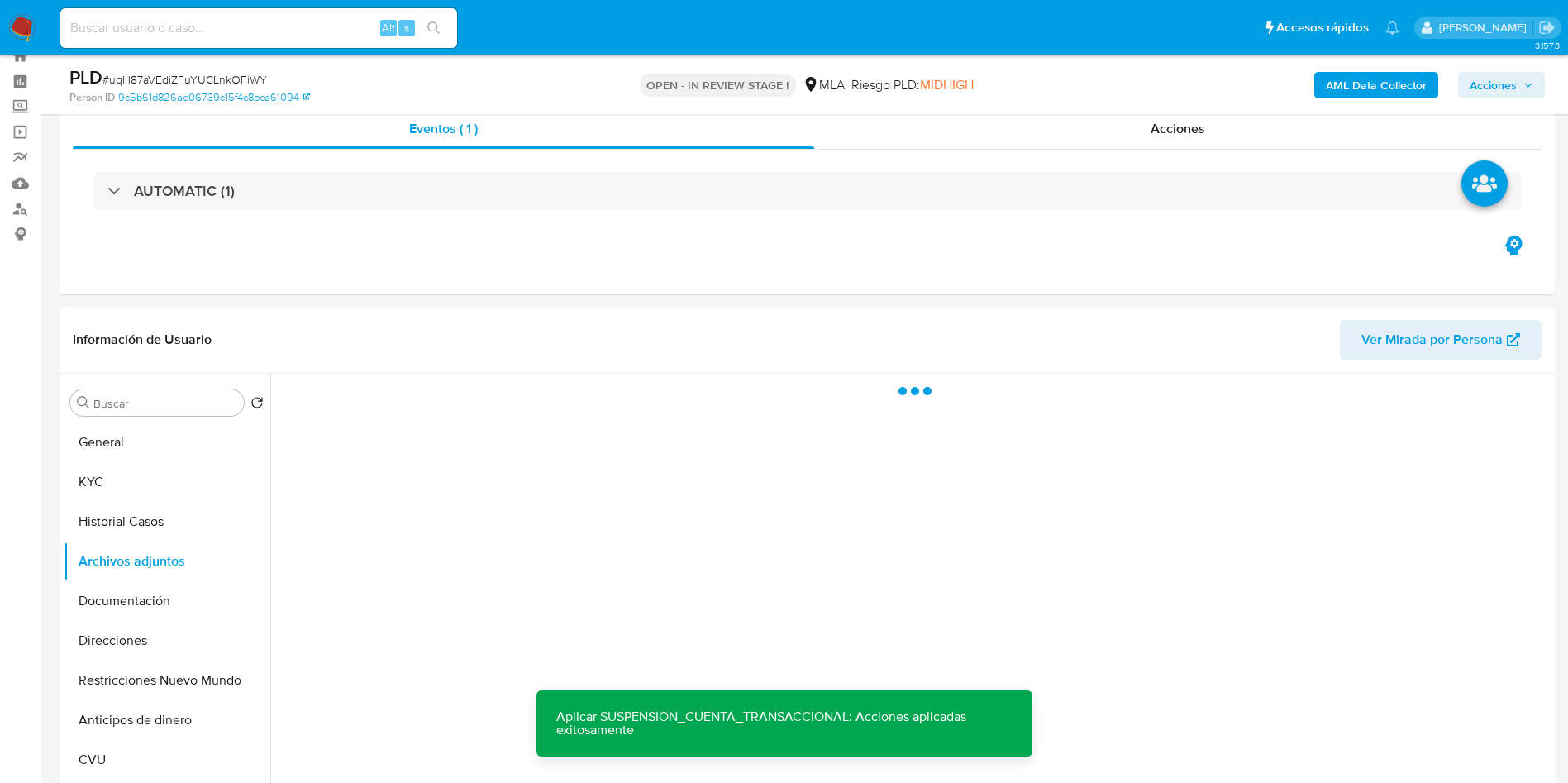
click at [1365, 83] on b "AML Data Collector" at bounding box center [1377, 84] width 101 height 26
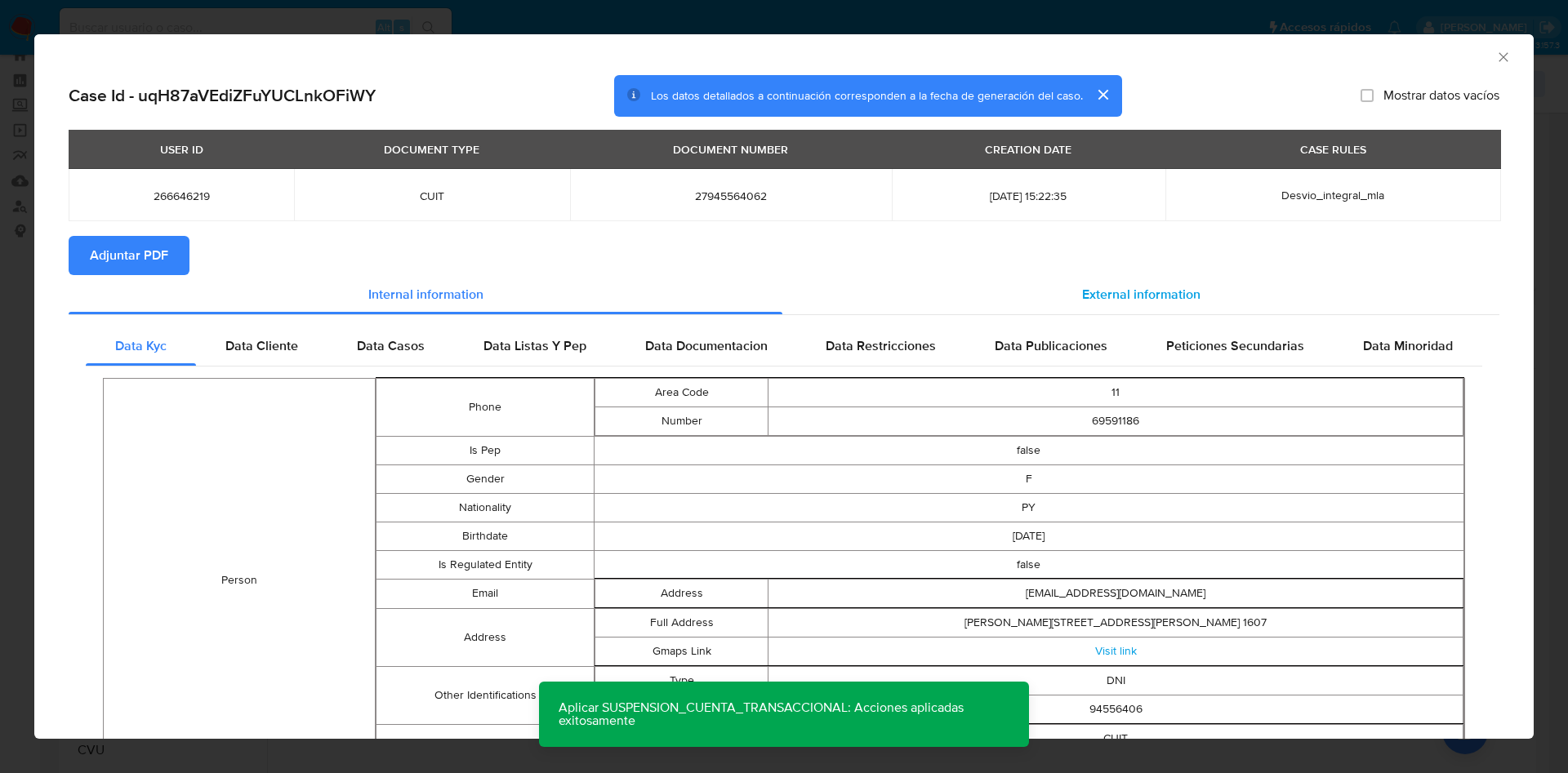
click at [1067, 290] on div "External information" at bounding box center [1140, 294] width 717 height 39
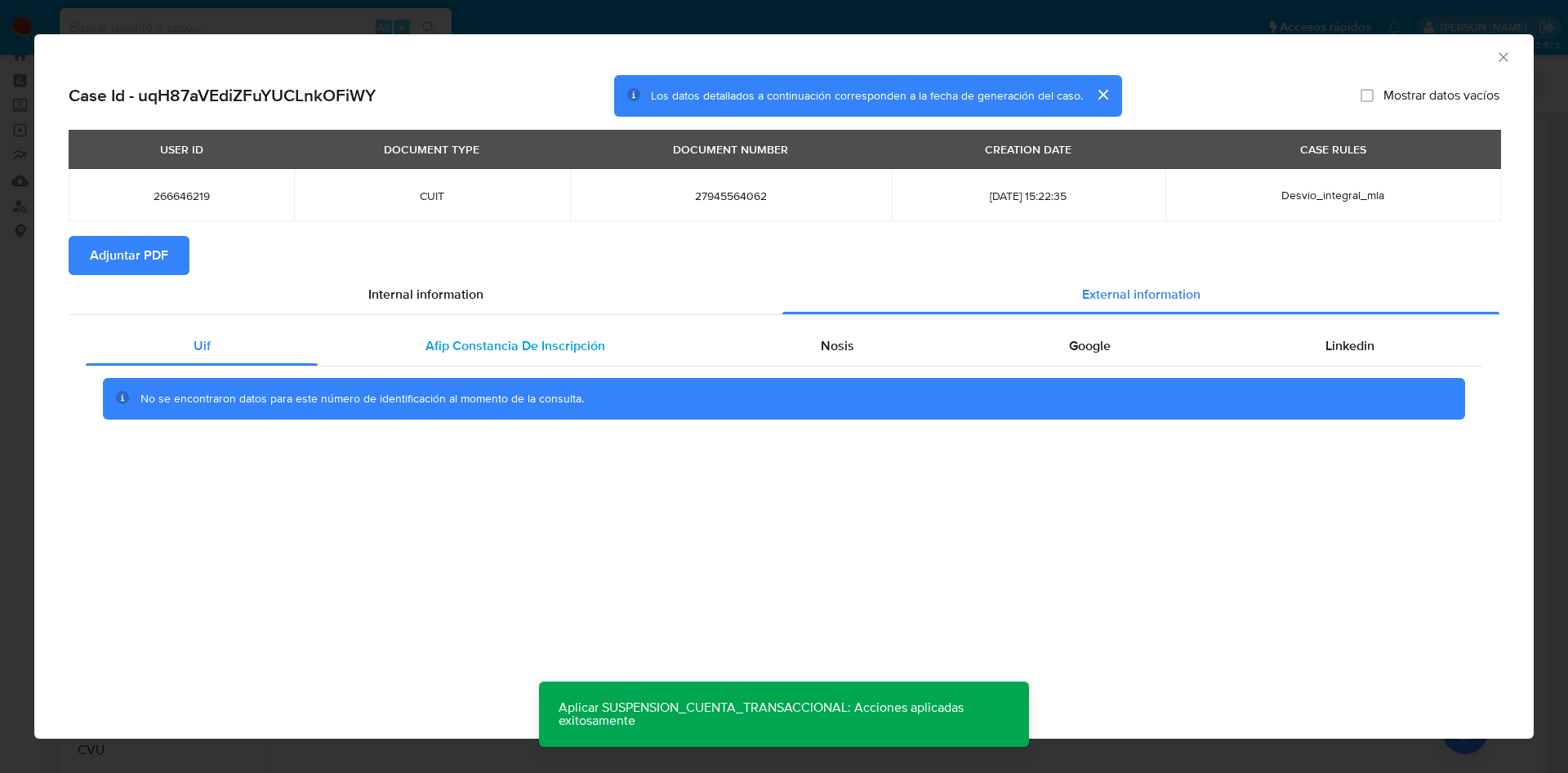
click at [536, 327] on div "Afip Constancia De Inscripción" at bounding box center [515, 345] width 394 height 39
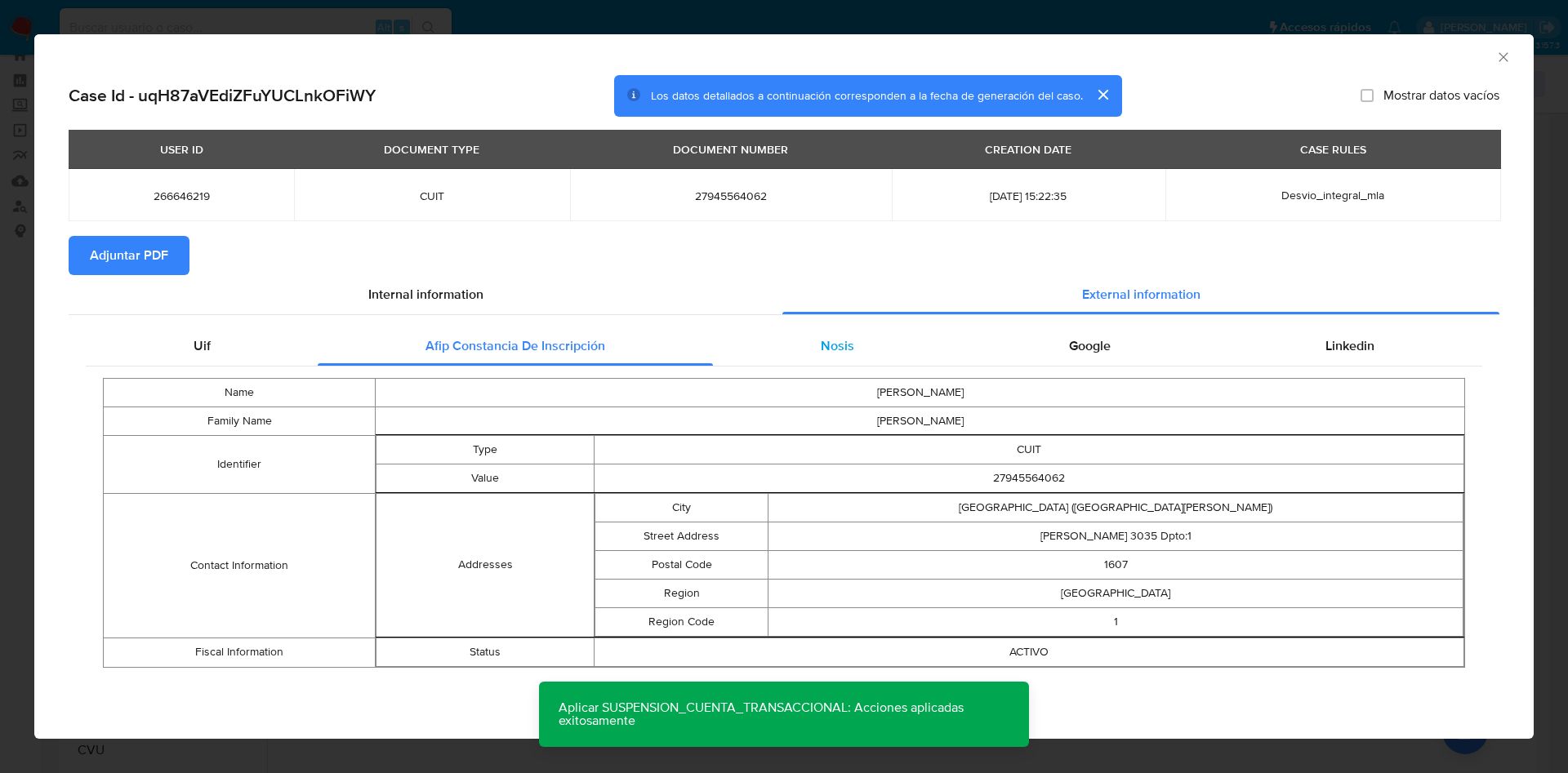
click at [869, 341] on div "Nosis" at bounding box center [837, 345] width 248 height 39
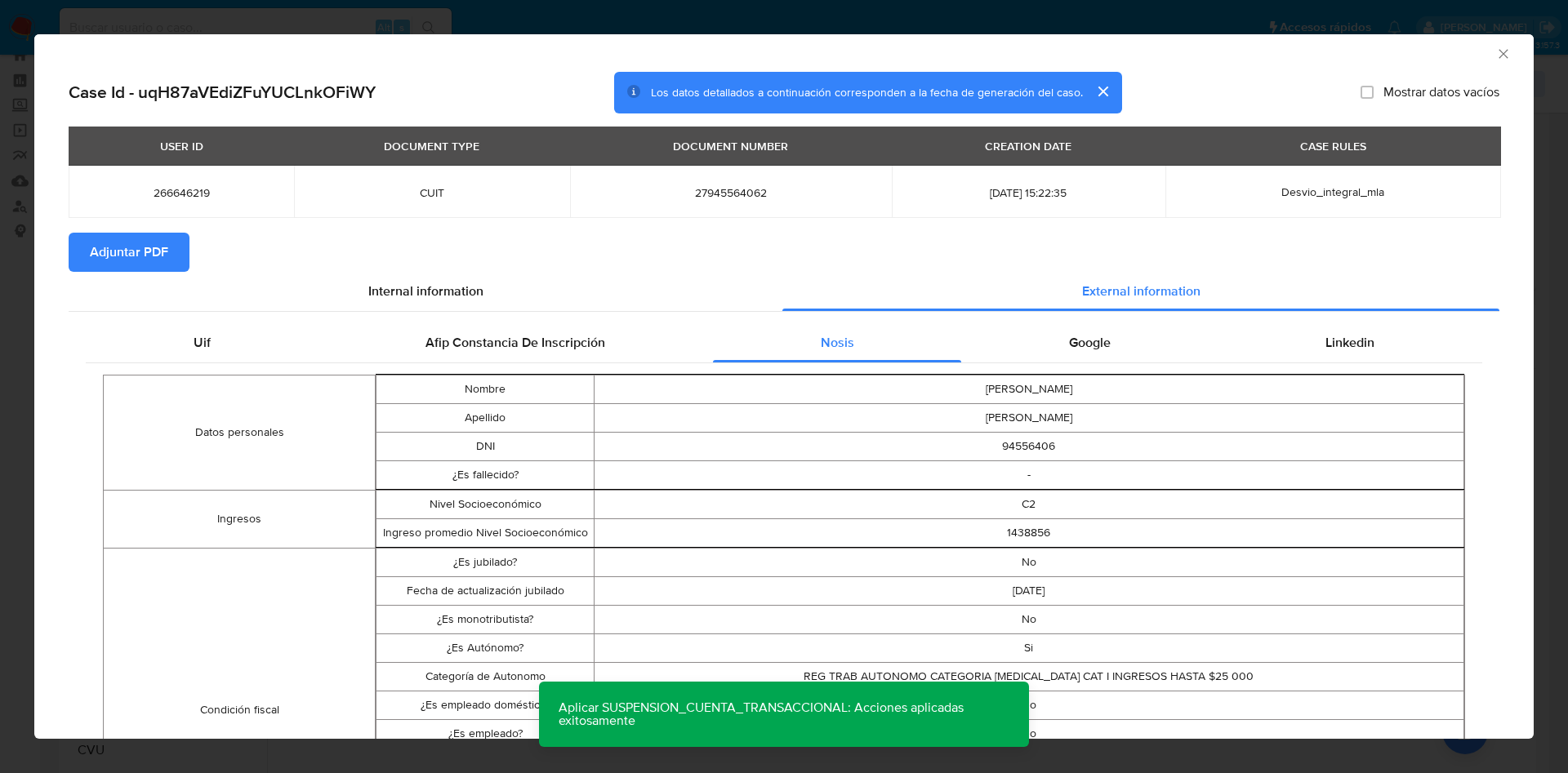
scroll to position [0, 0]
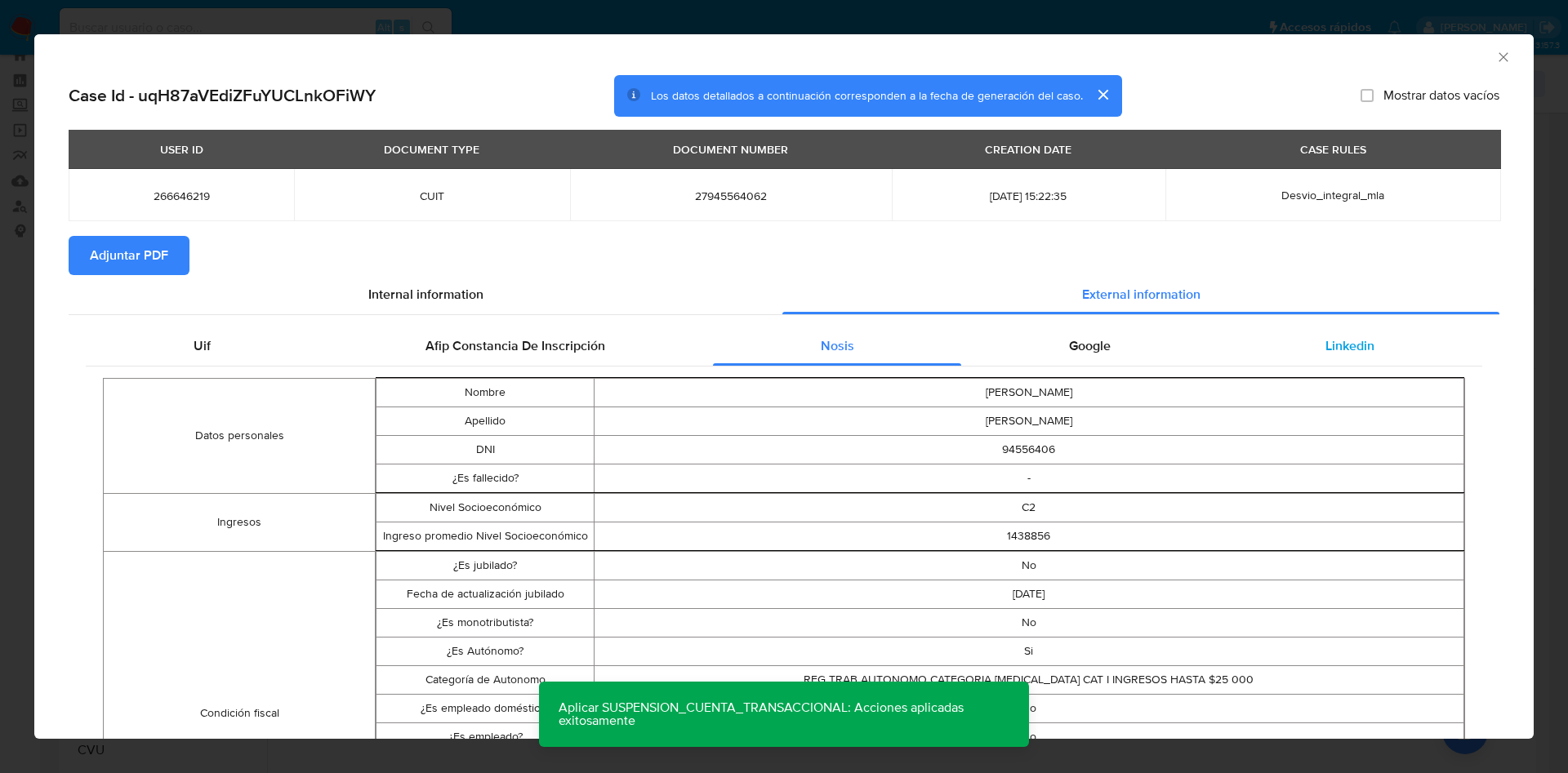
drag, startPoint x: 1056, startPoint y: 341, endPoint x: 1328, endPoint y: 330, distance: 272.2
click at [1069, 341] on span "Google" at bounding box center [1090, 345] width 42 height 19
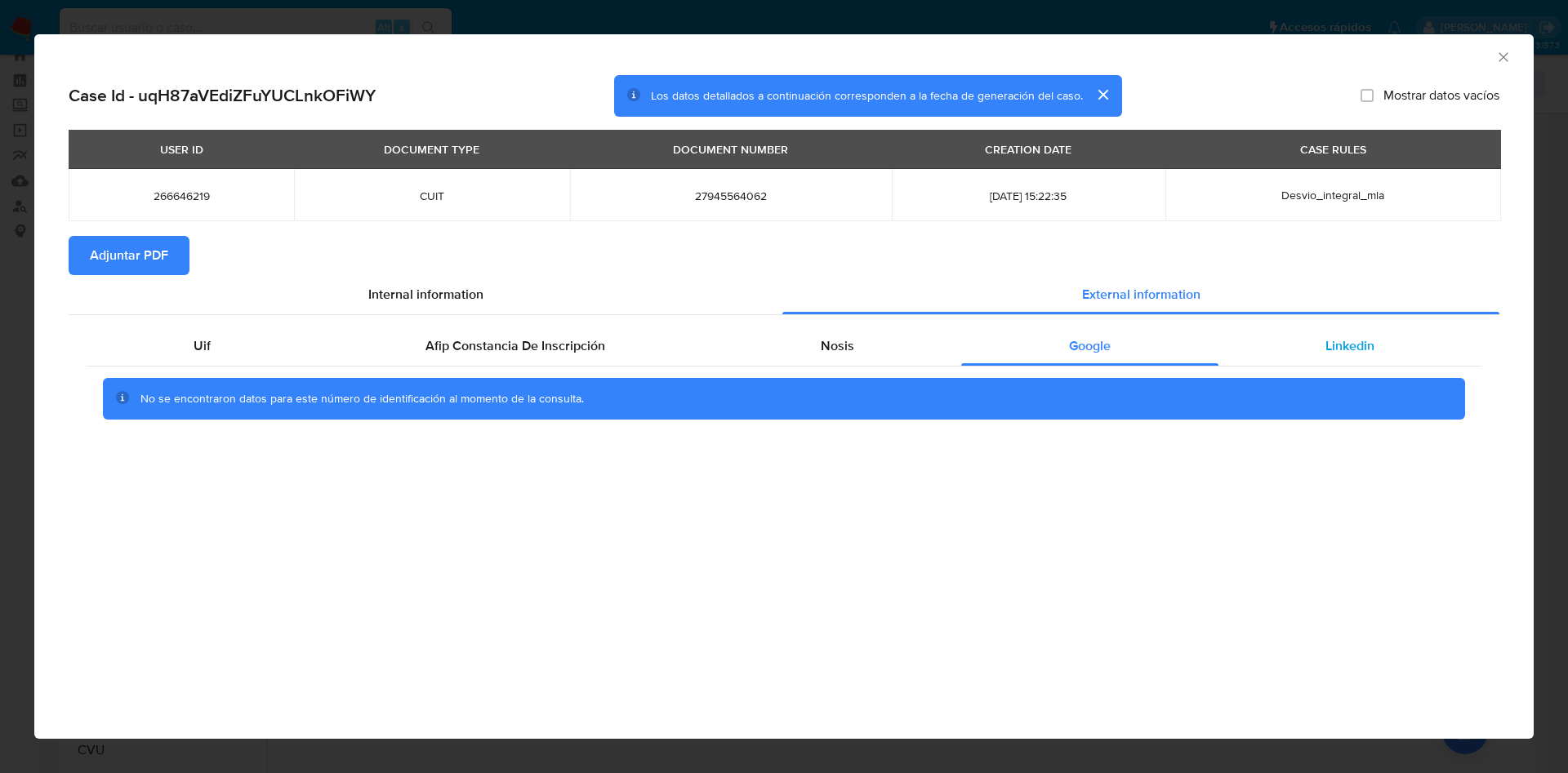
click at [1370, 345] on span "Linkedin" at bounding box center [1349, 345] width 49 height 19
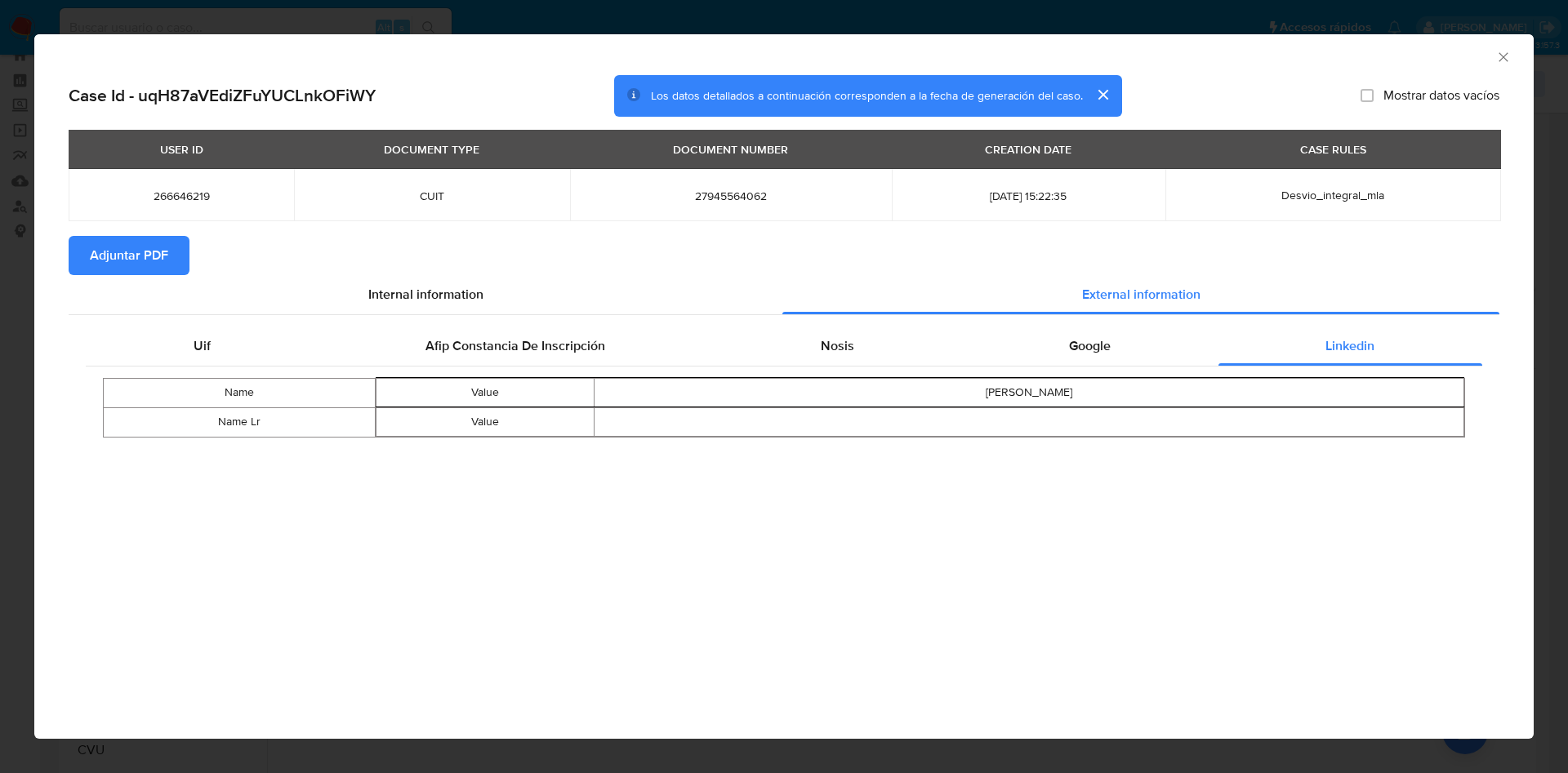
click at [151, 253] on span "Adjuntar PDF" at bounding box center [129, 256] width 78 height 36
click at [1497, 56] on icon "Cerrar ventana" at bounding box center [1503, 56] width 16 height 16
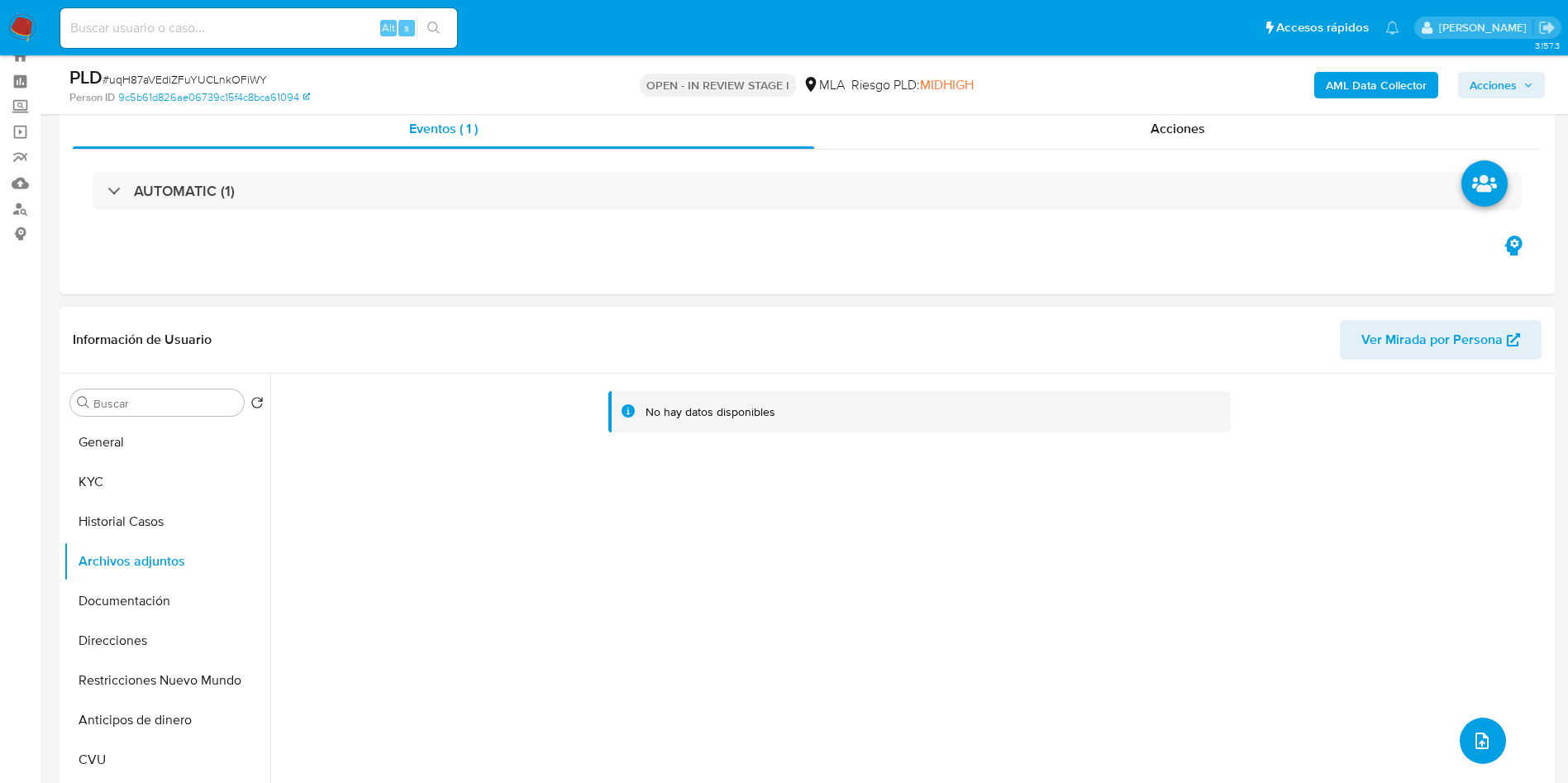
click at [1479, 737] on icon "upload-file" at bounding box center [1482, 740] width 20 height 20
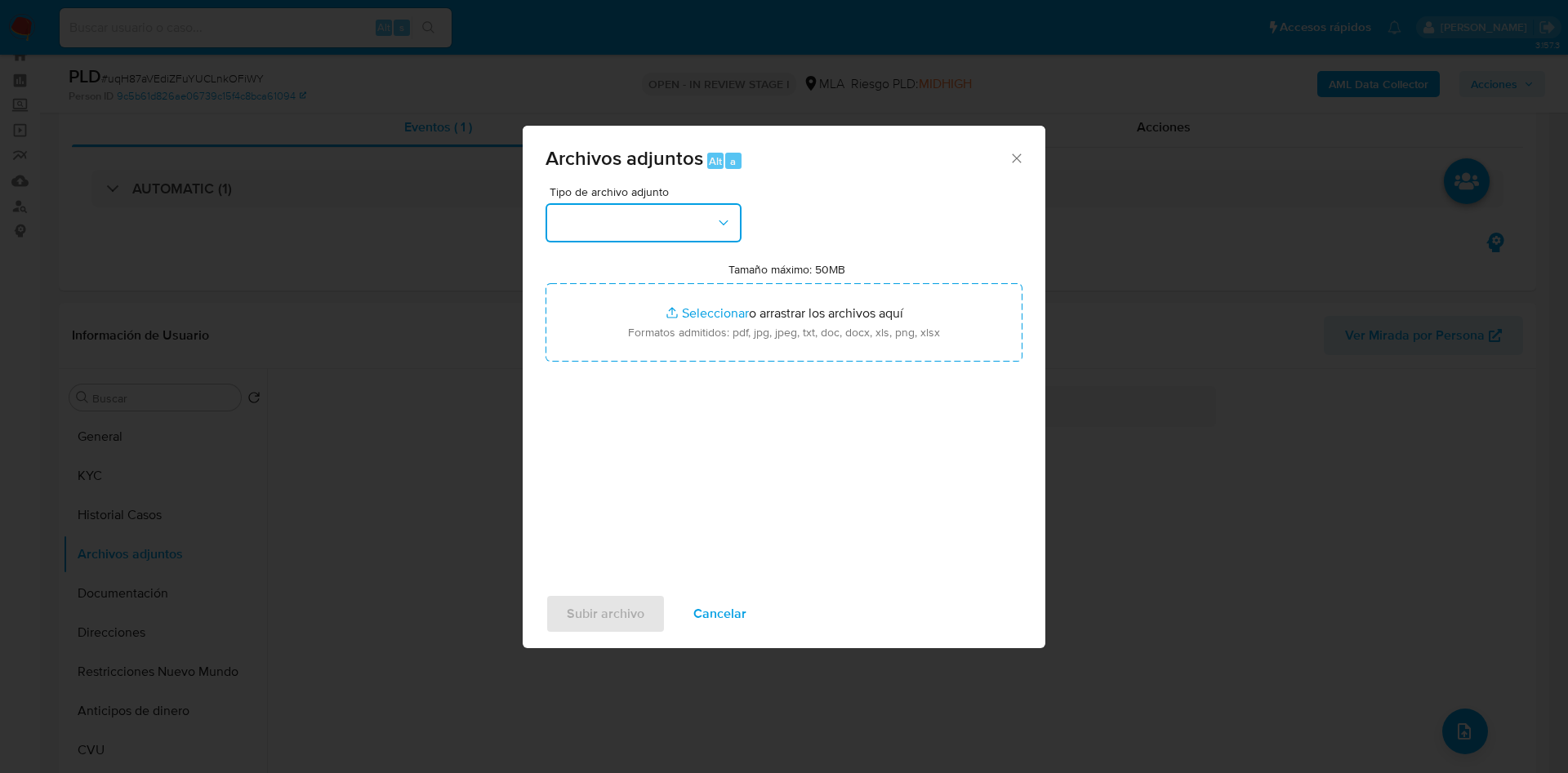
click at [595, 219] on button "button" at bounding box center [643, 222] width 196 height 39
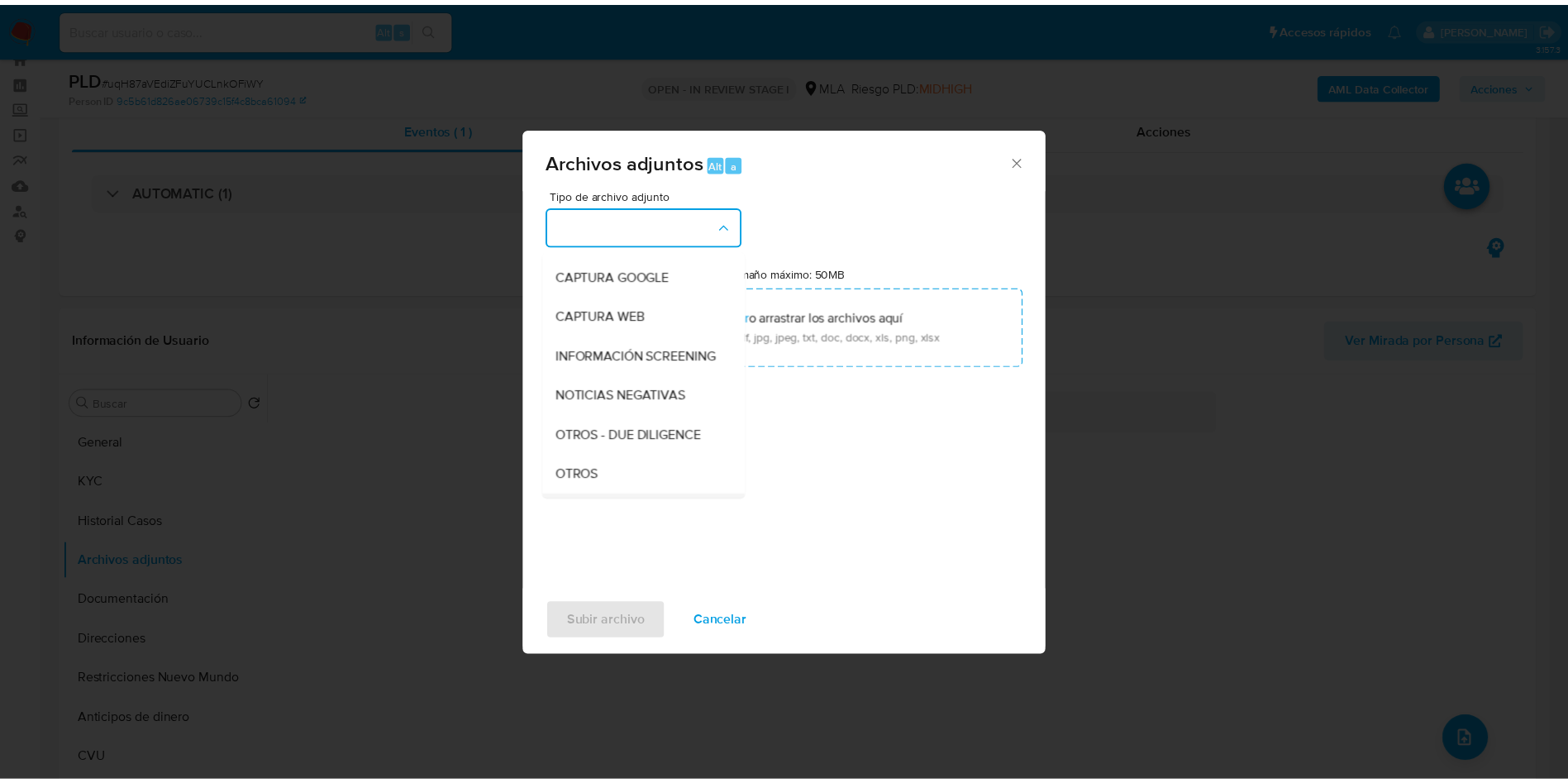
scroll to position [248, 0]
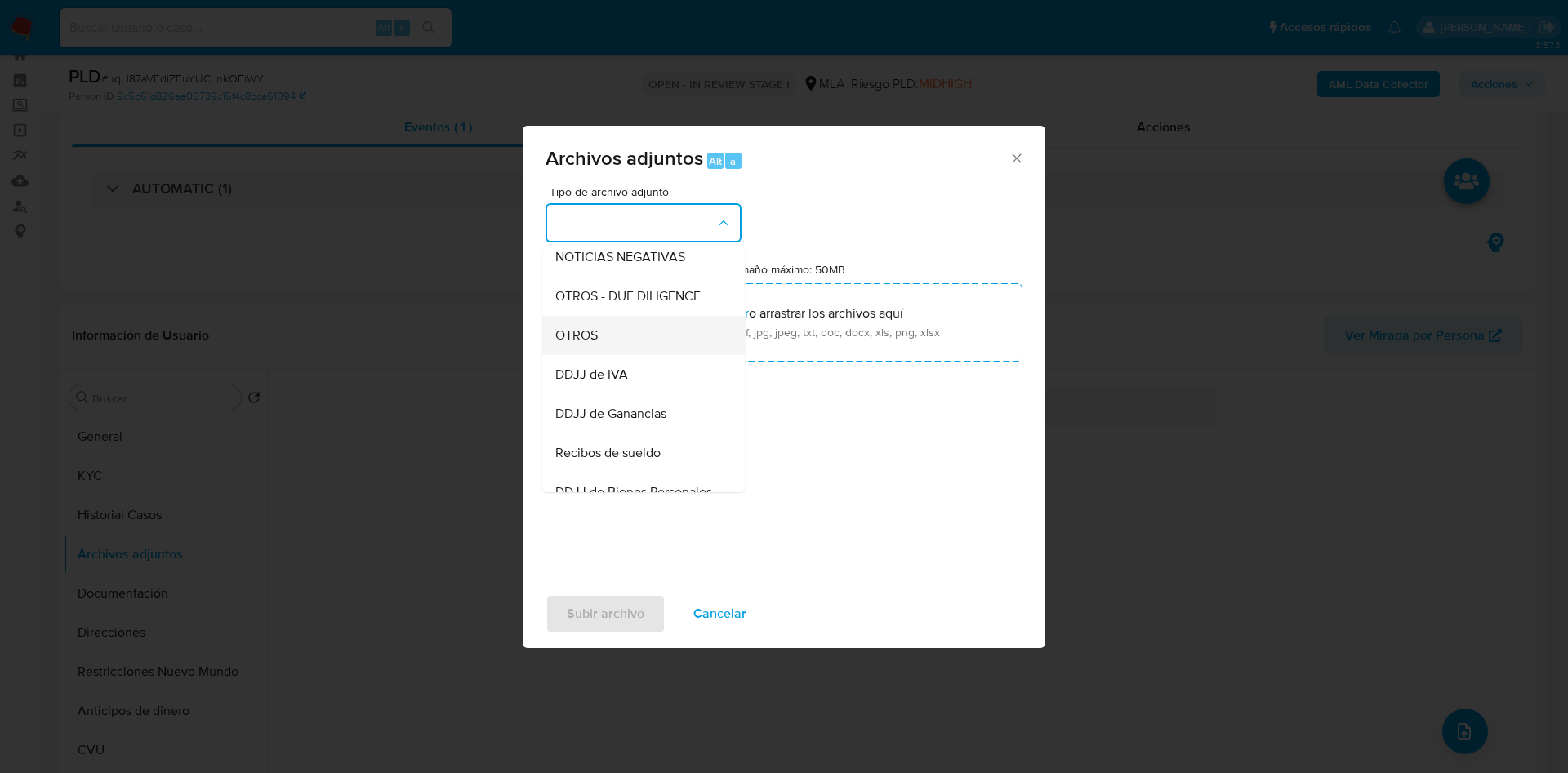
click at [646, 354] on div "OTROS" at bounding box center [639, 335] width 166 height 39
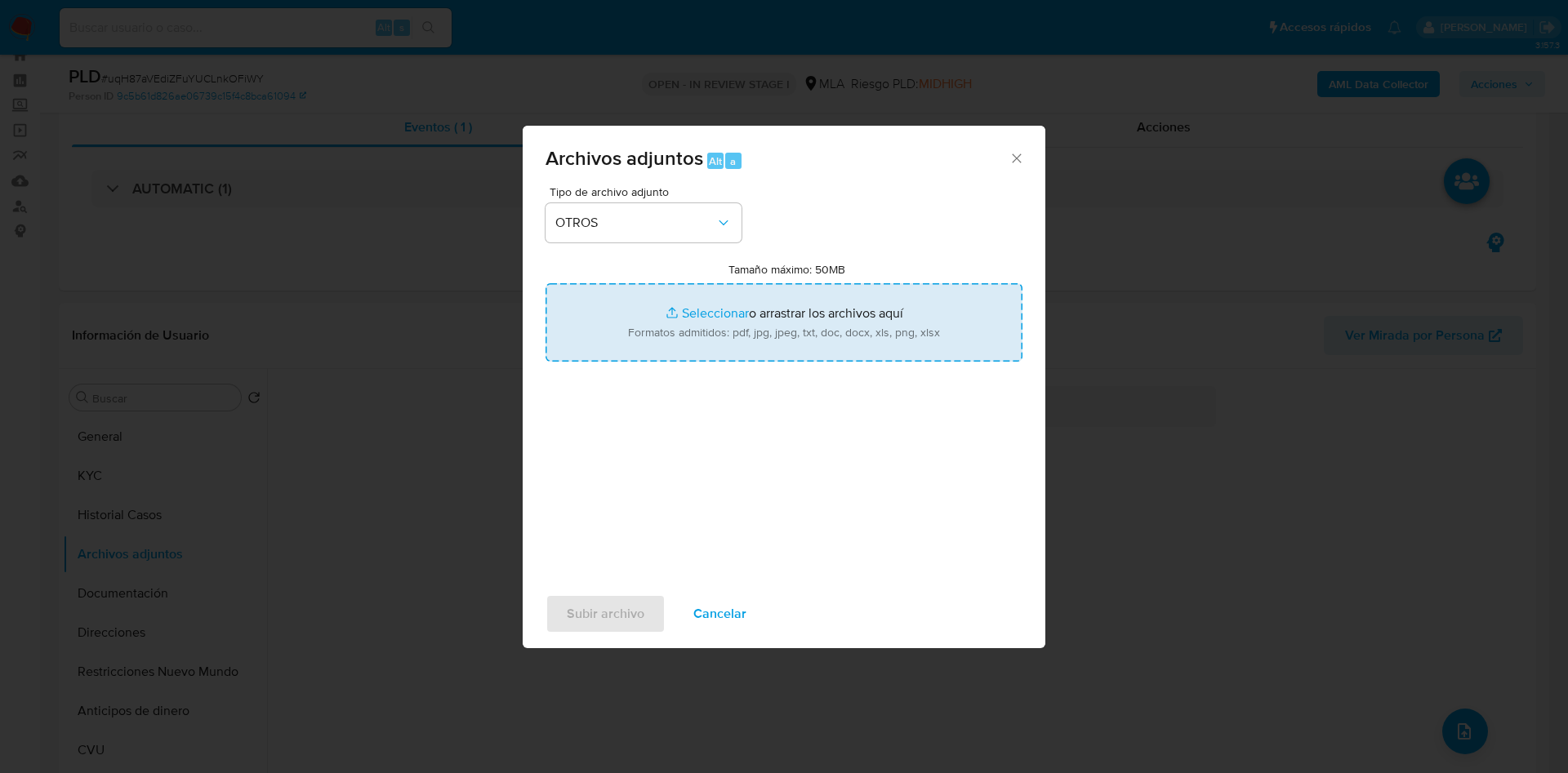
click at [683, 317] on input "Tamaño máximo: 50MB Seleccionar archivos" at bounding box center [783, 323] width 477 height 78
type input "C:\fakepath\Movimientos 266646219.xlsx"
click at [726, 324] on input "Tamaño máximo: 50MB Seleccionar archivos" at bounding box center [783, 323] width 477 height 78
type input "C:\fakepath\Caselog uqH87aVEdiZFuYUCLnkOFiWY- 266646219.docx"
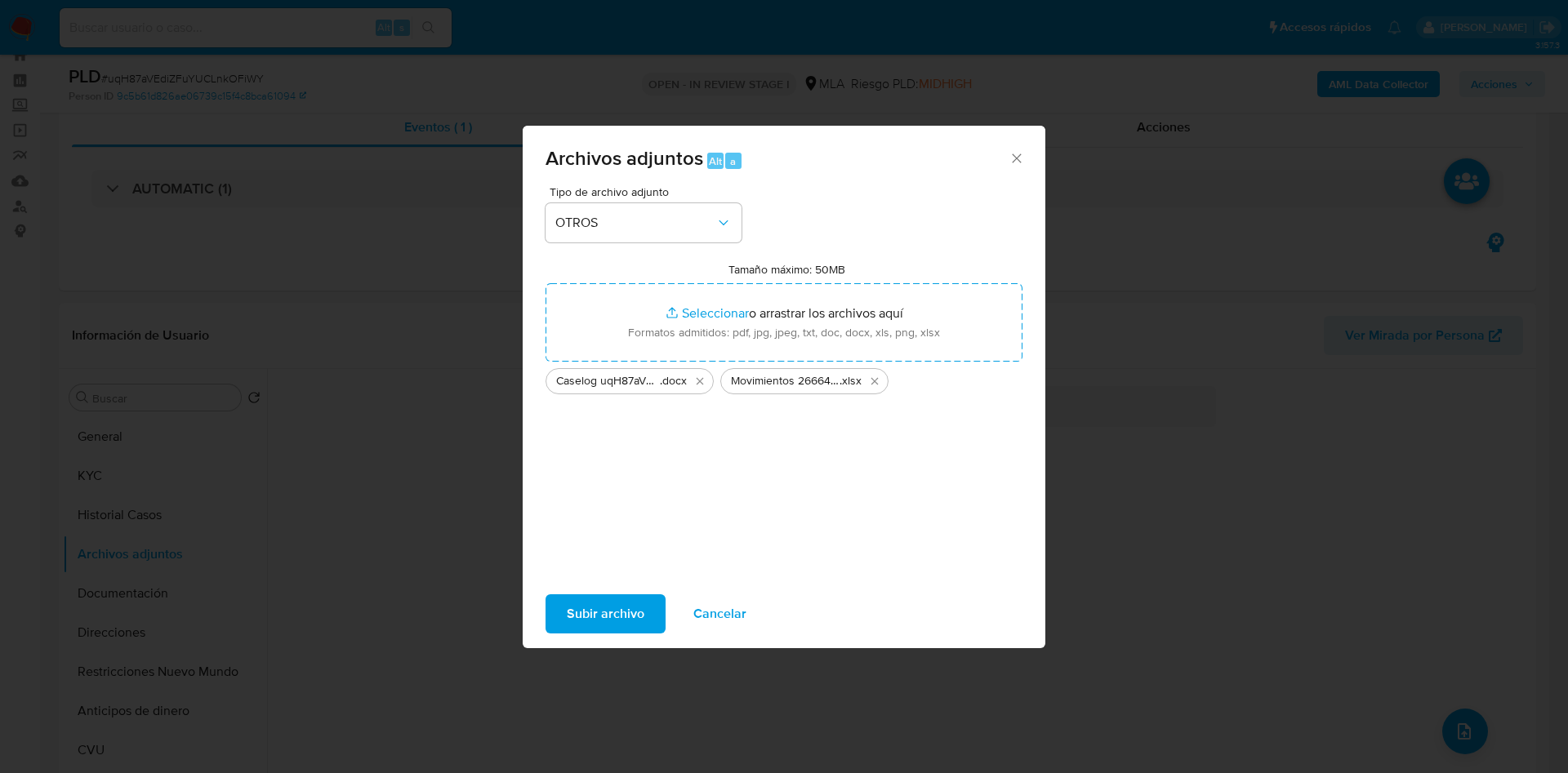
click at [575, 616] on span "Subir archivo" at bounding box center [605, 614] width 77 height 36
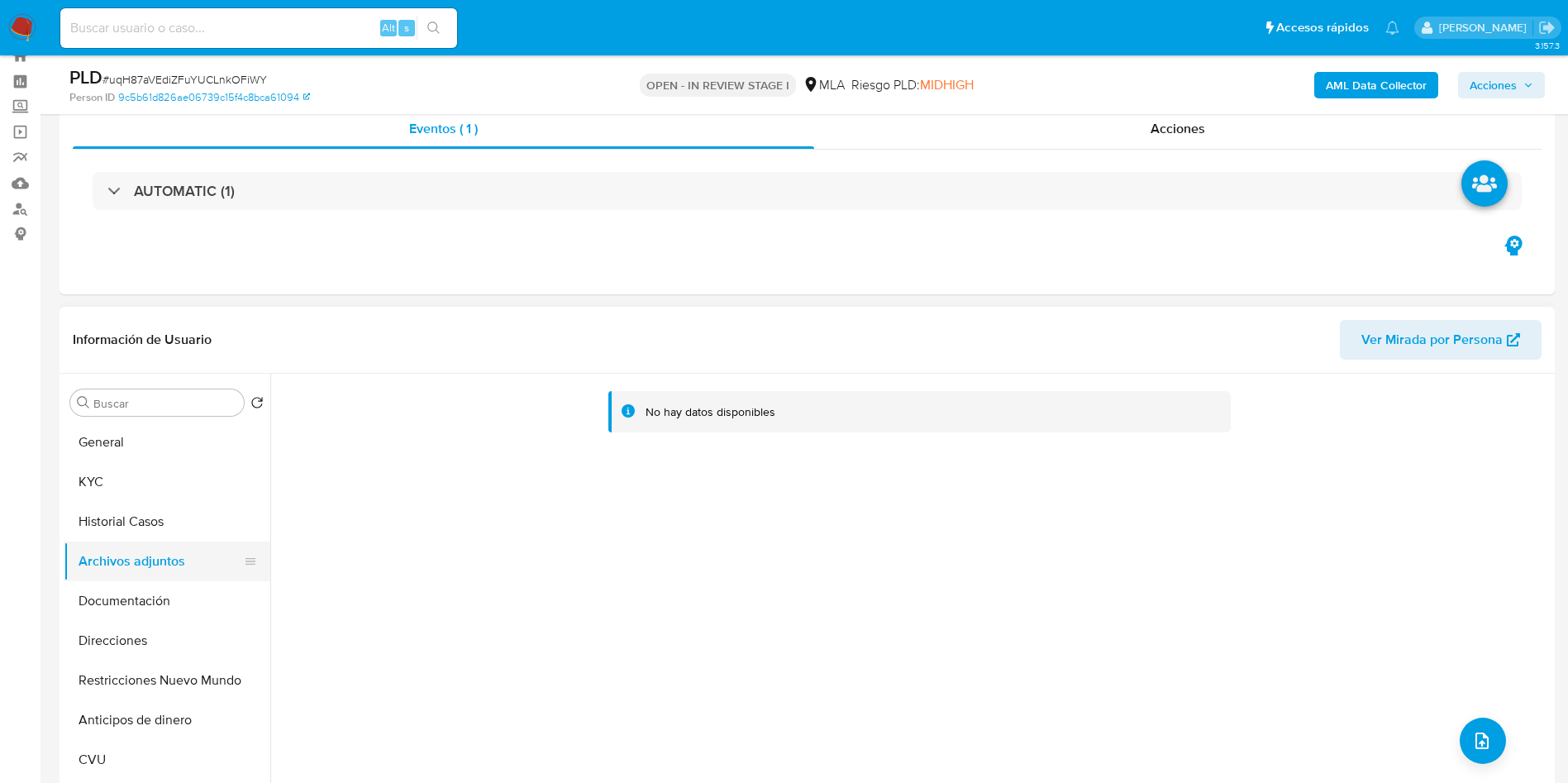
drag, startPoint x: 133, startPoint y: 534, endPoint x: 129, endPoint y: 557, distance: 23.3
click at [132, 534] on button "Historial Casos" at bounding box center [167, 521] width 207 height 40
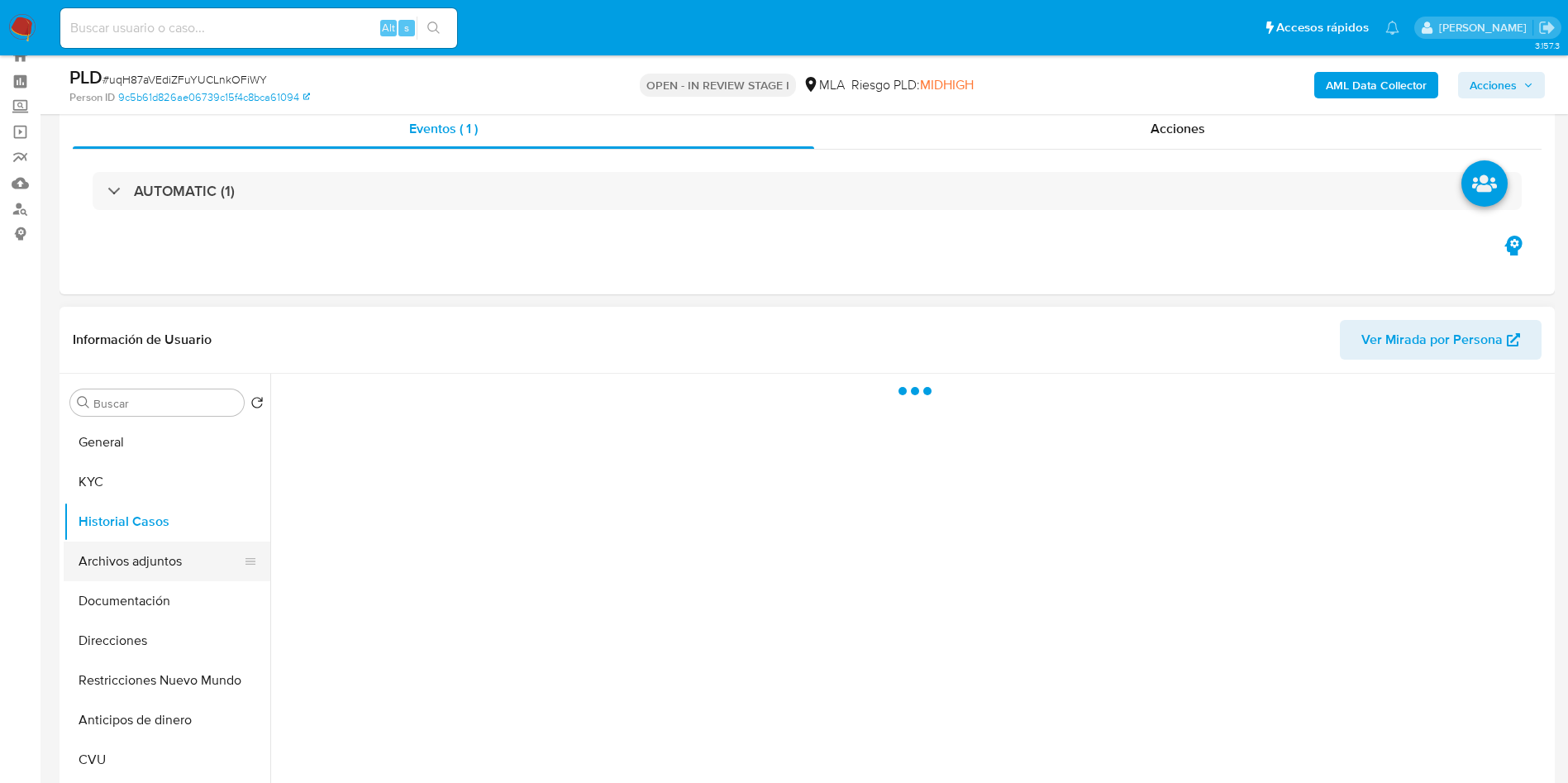
click at [129, 558] on button "Archivos adjuntos" at bounding box center [160, 561] width 193 height 40
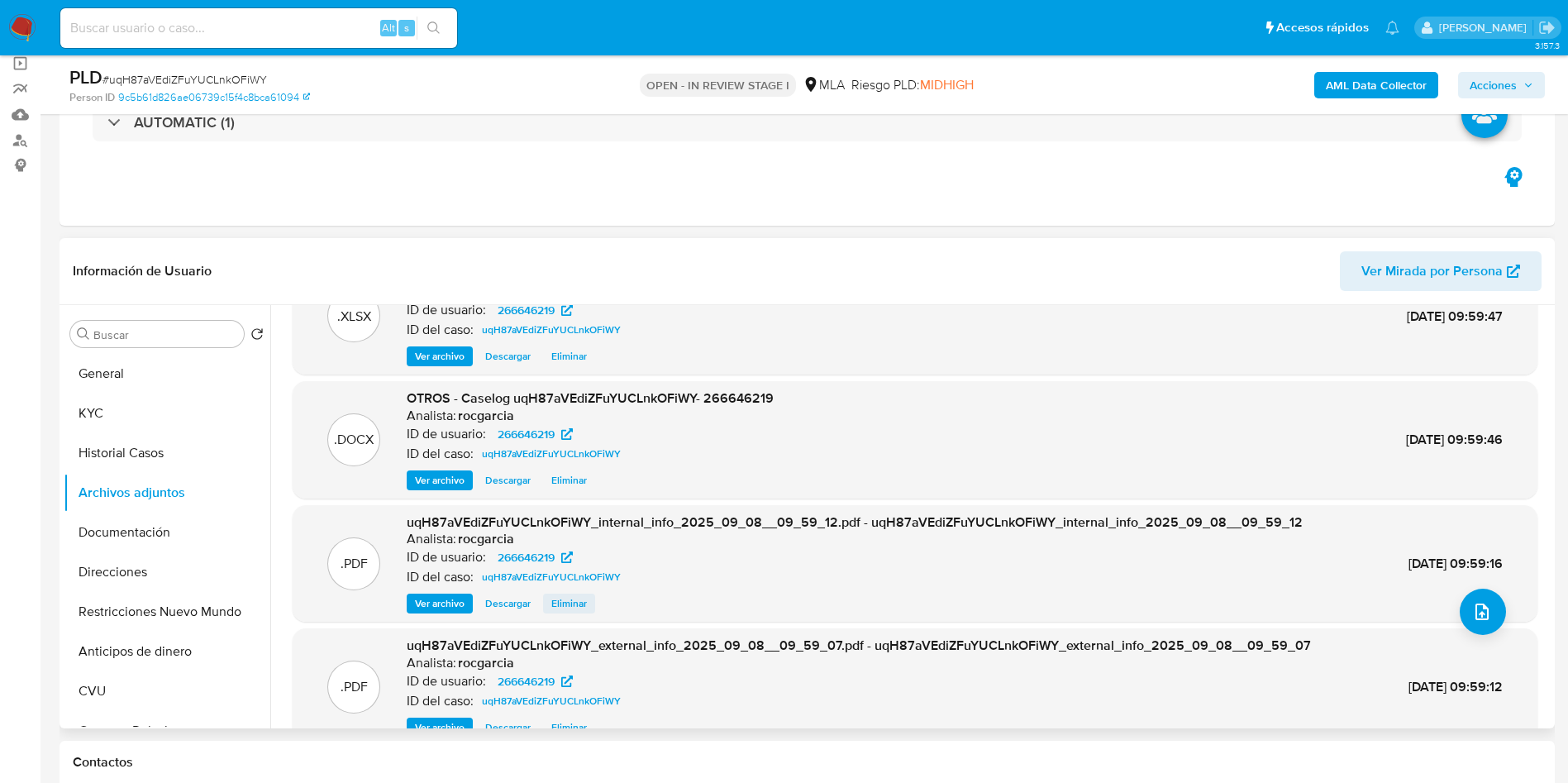
scroll to position [93, 0]
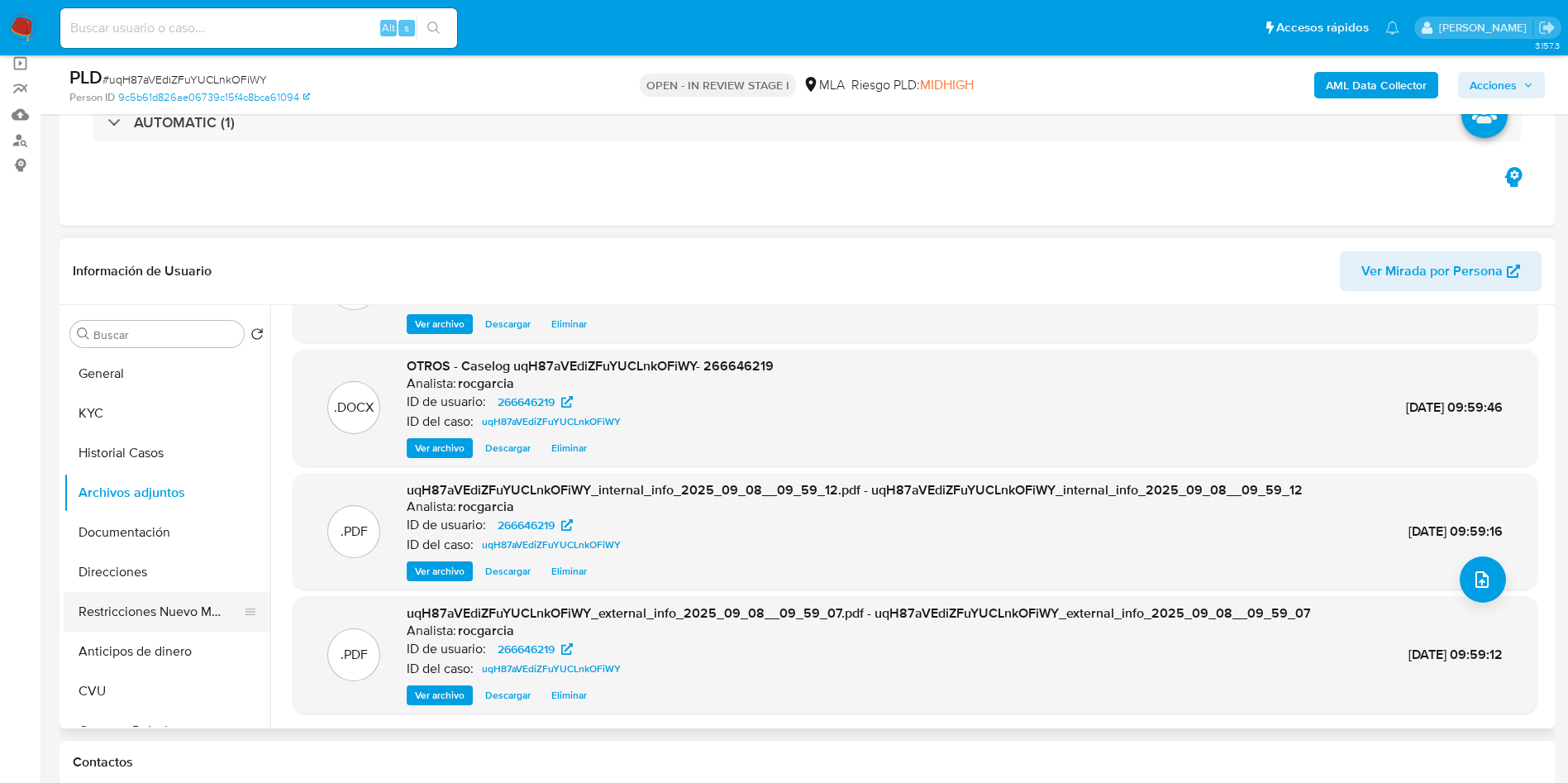
click at [156, 599] on button "Restricciones Nuevo Mundo" at bounding box center [160, 611] width 193 height 40
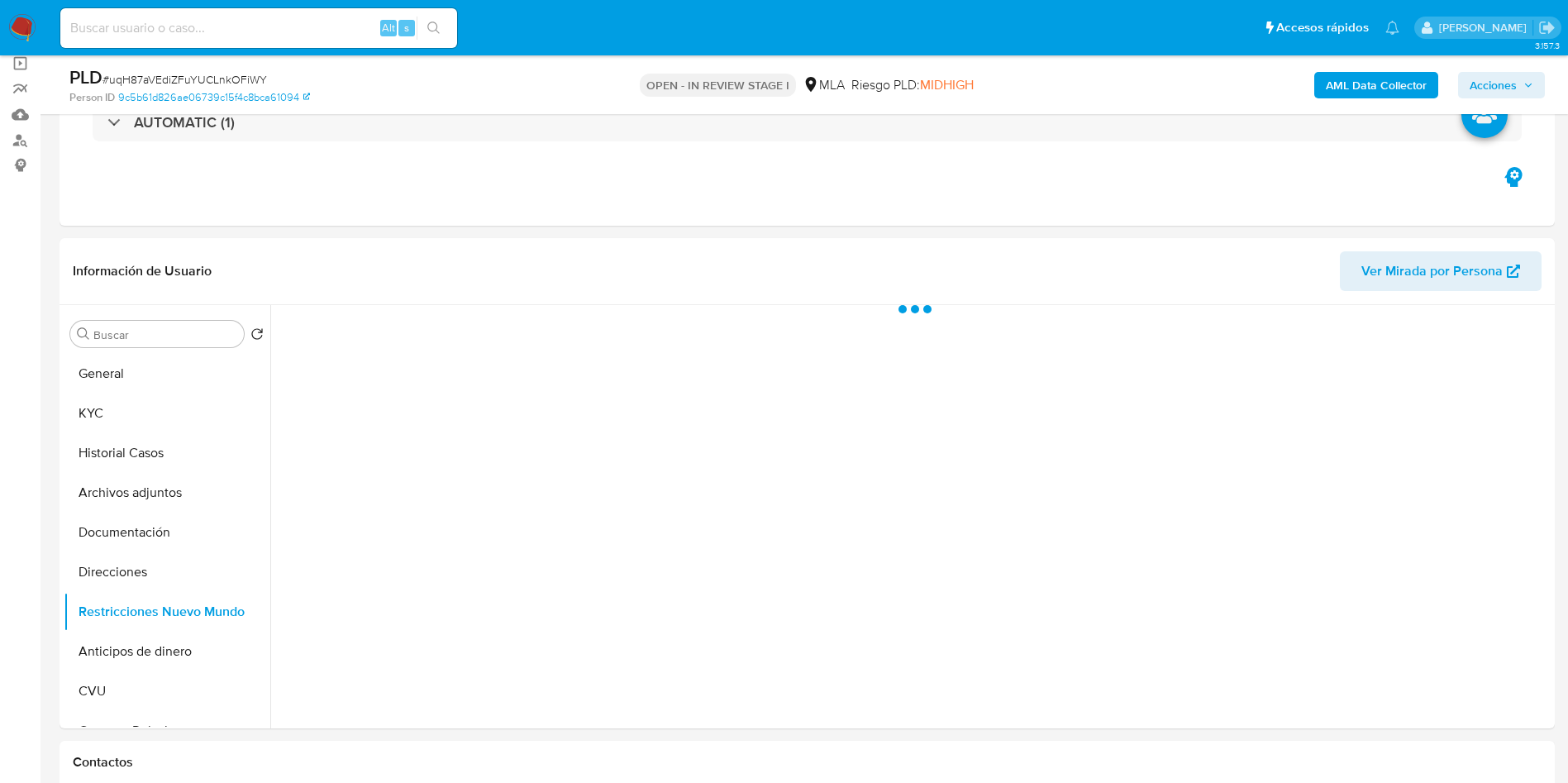
scroll to position [0, 0]
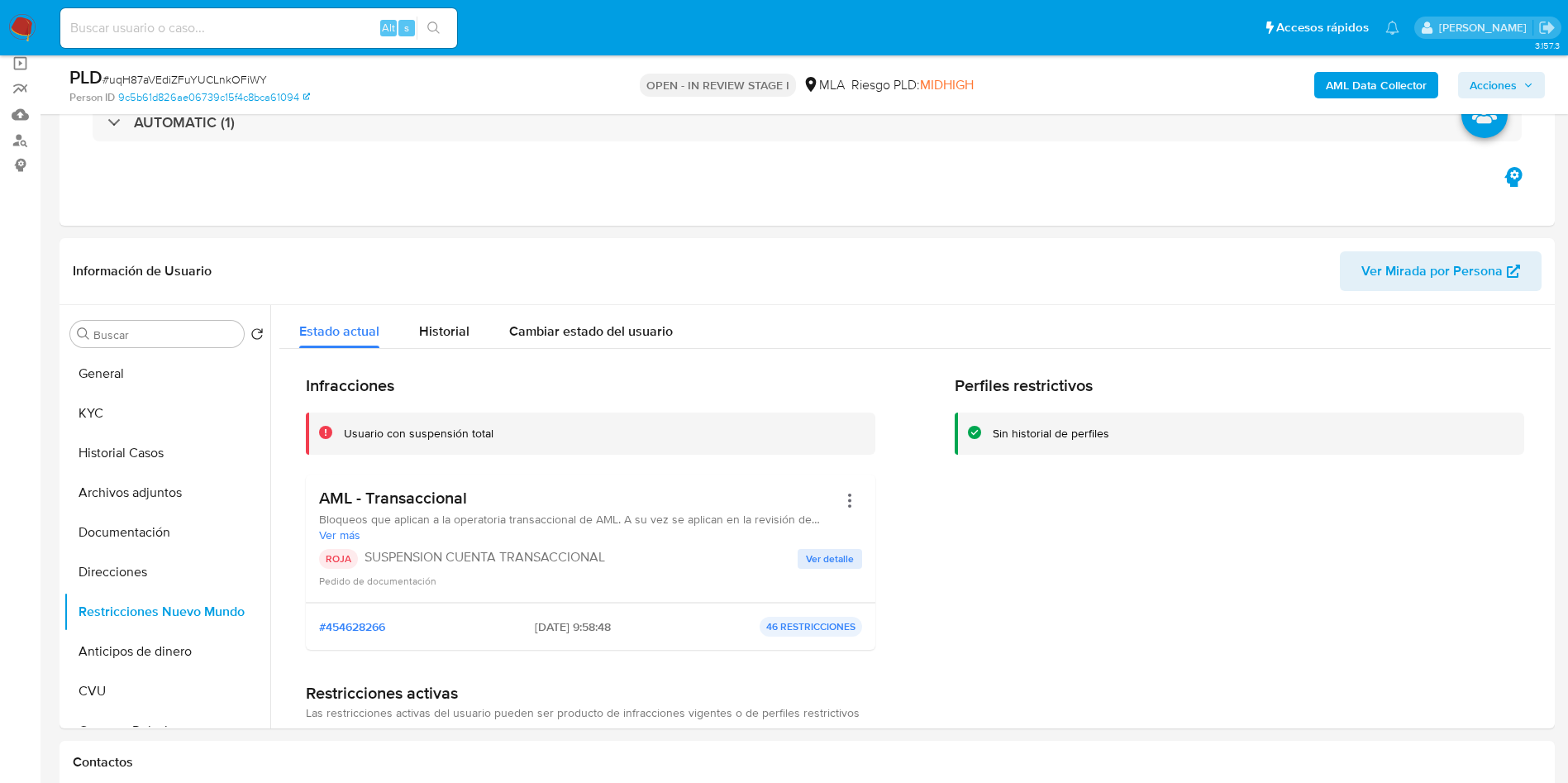
click at [1513, 85] on span "Acciones" at bounding box center [1494, 84] width 47 height 26
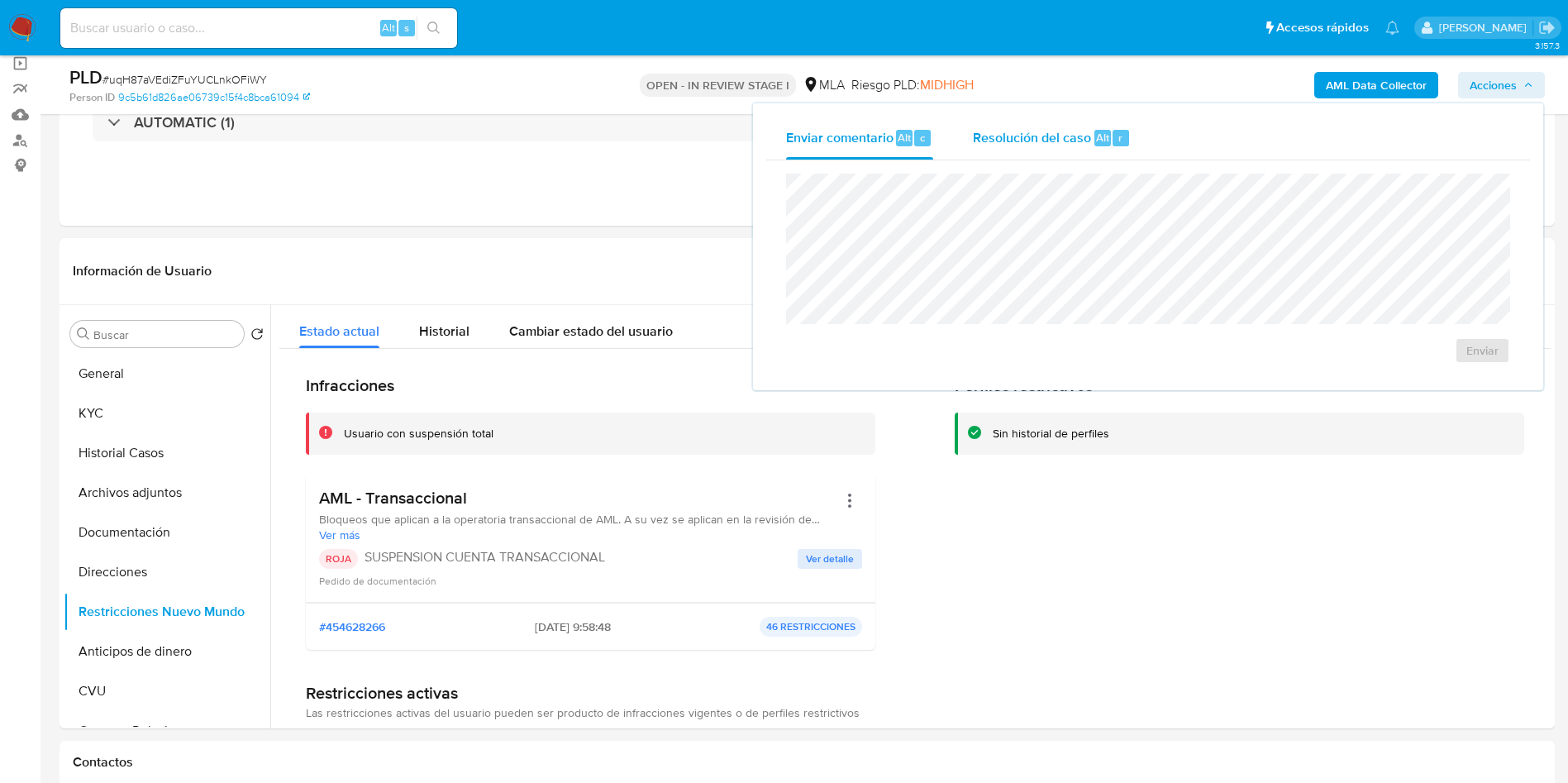
click at [1040, 151] on div "Resolución del caso Alt r" at bounding box center [1052, 138] width 158 height 43
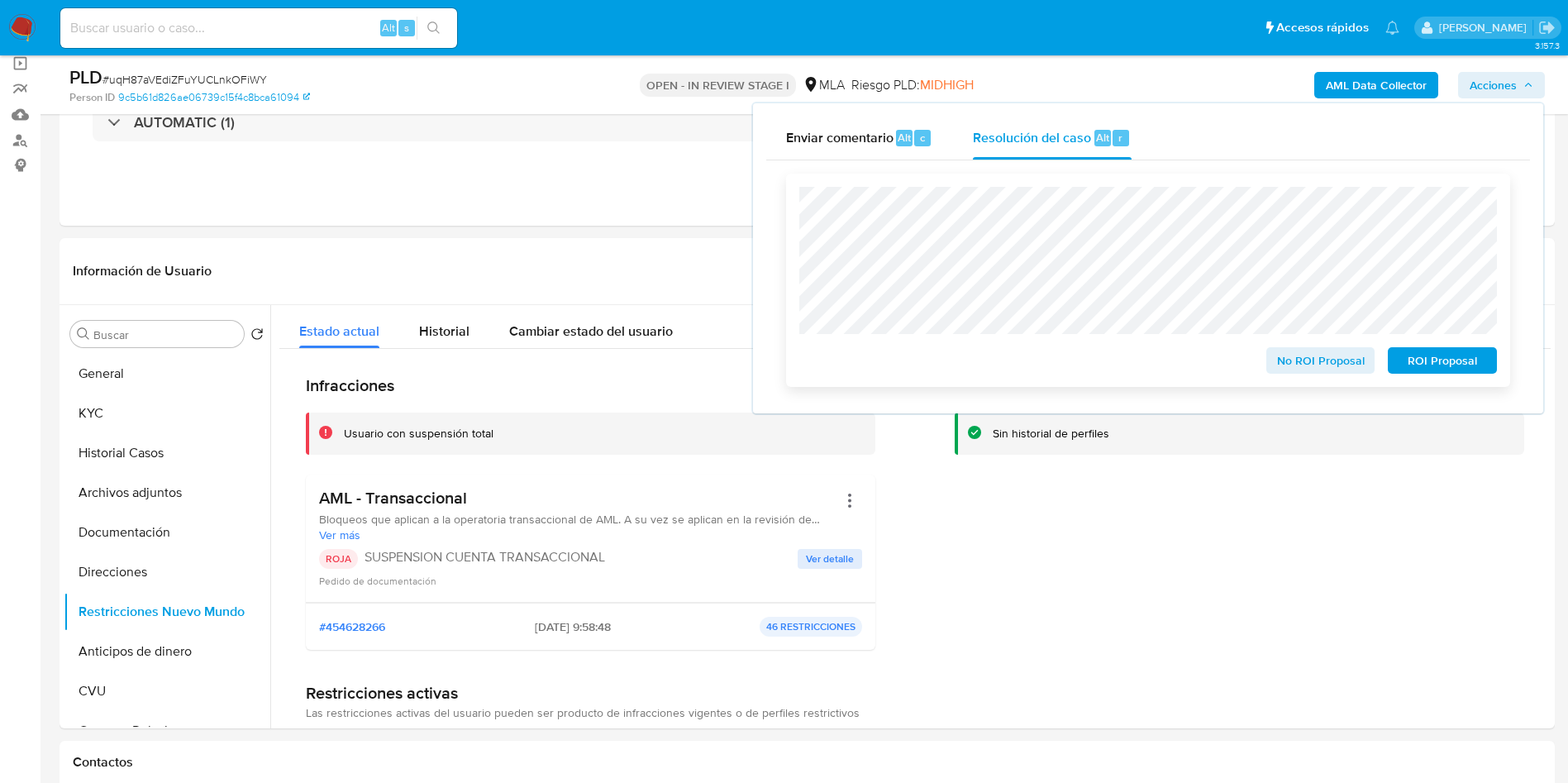
click at [1413, 362] on span "ROI Proposal" at bounding box center [1442, 361] width 86 height 23
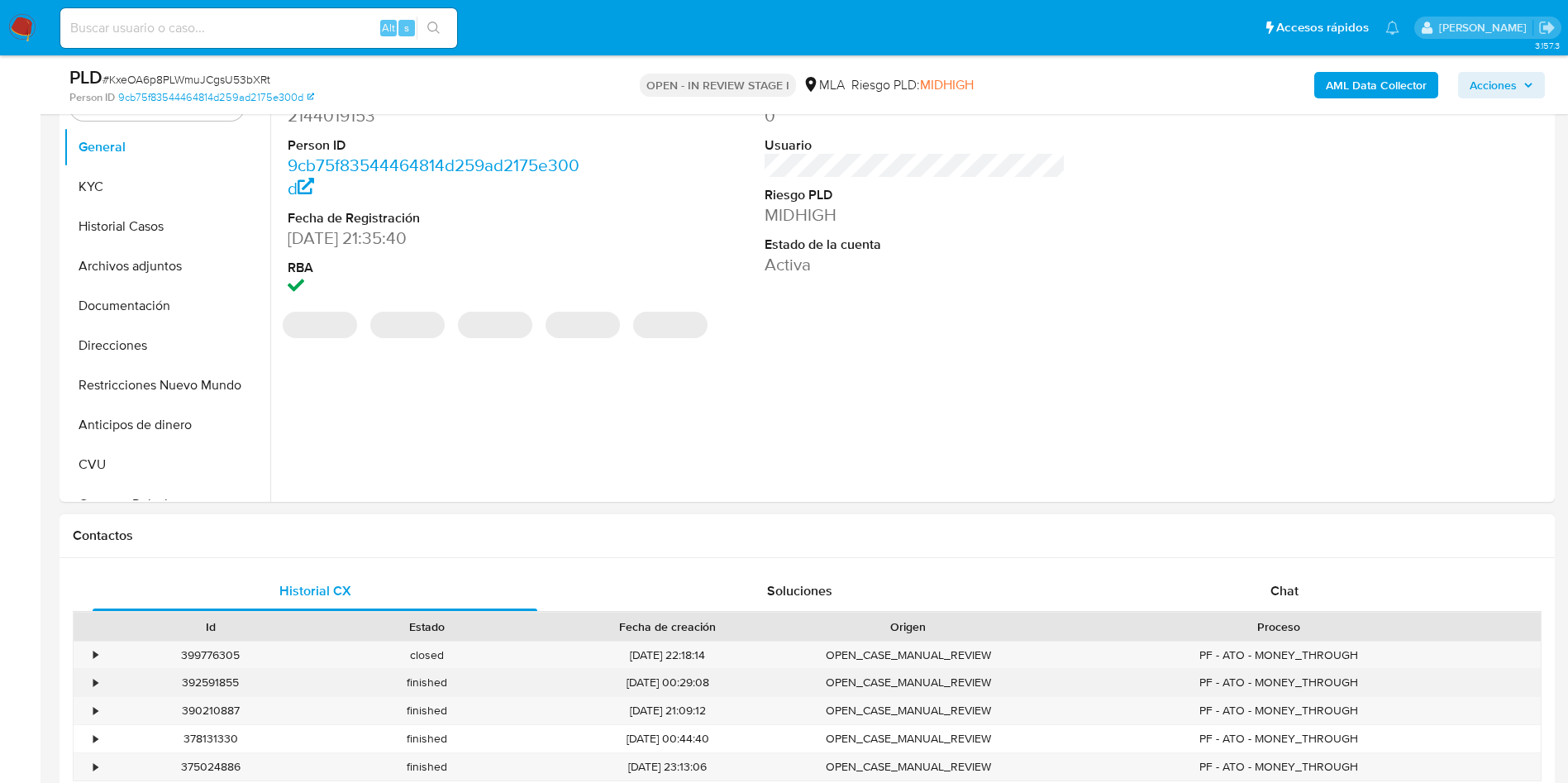
scroll to position [620, 0]
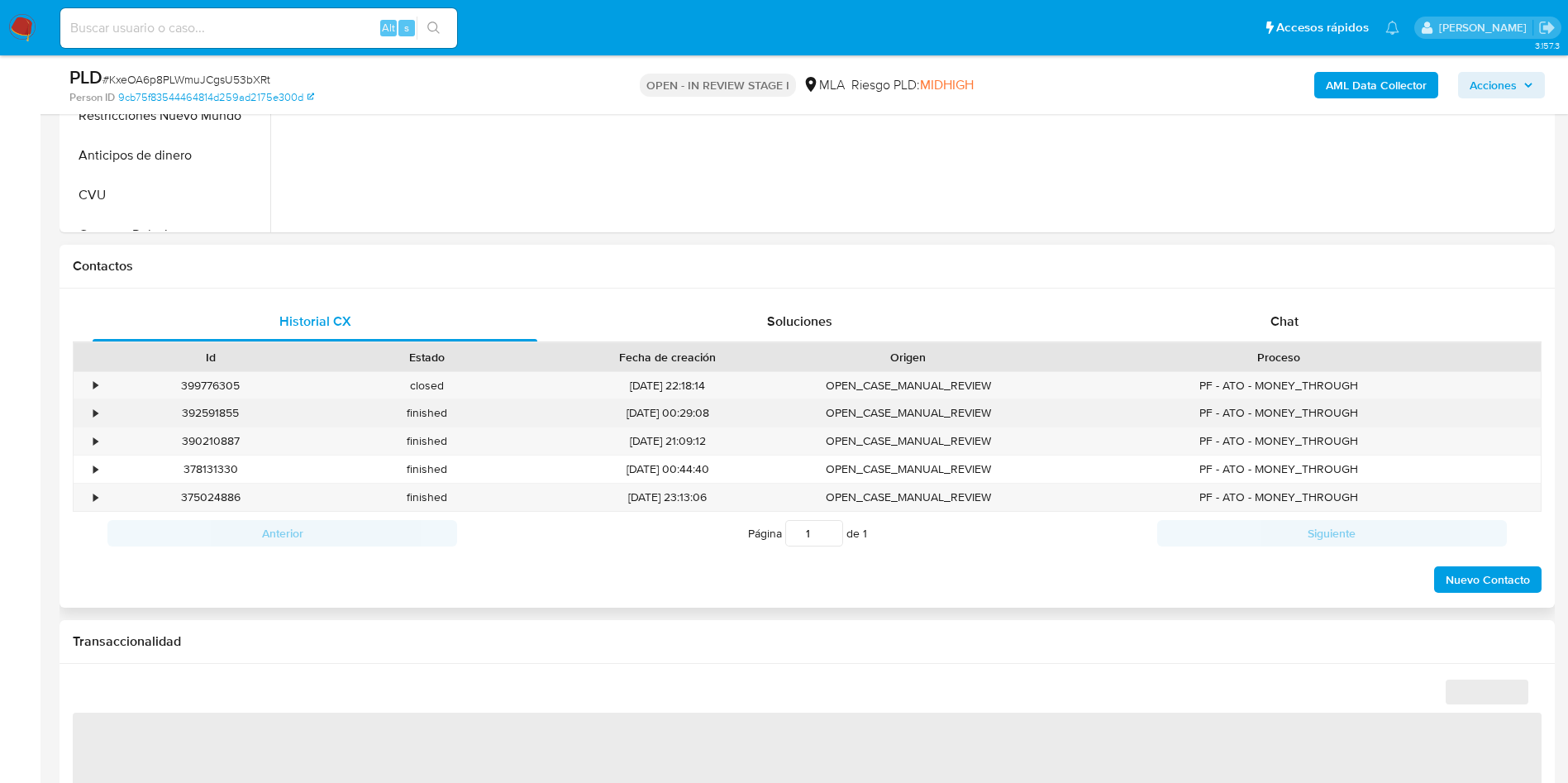
select select "10"
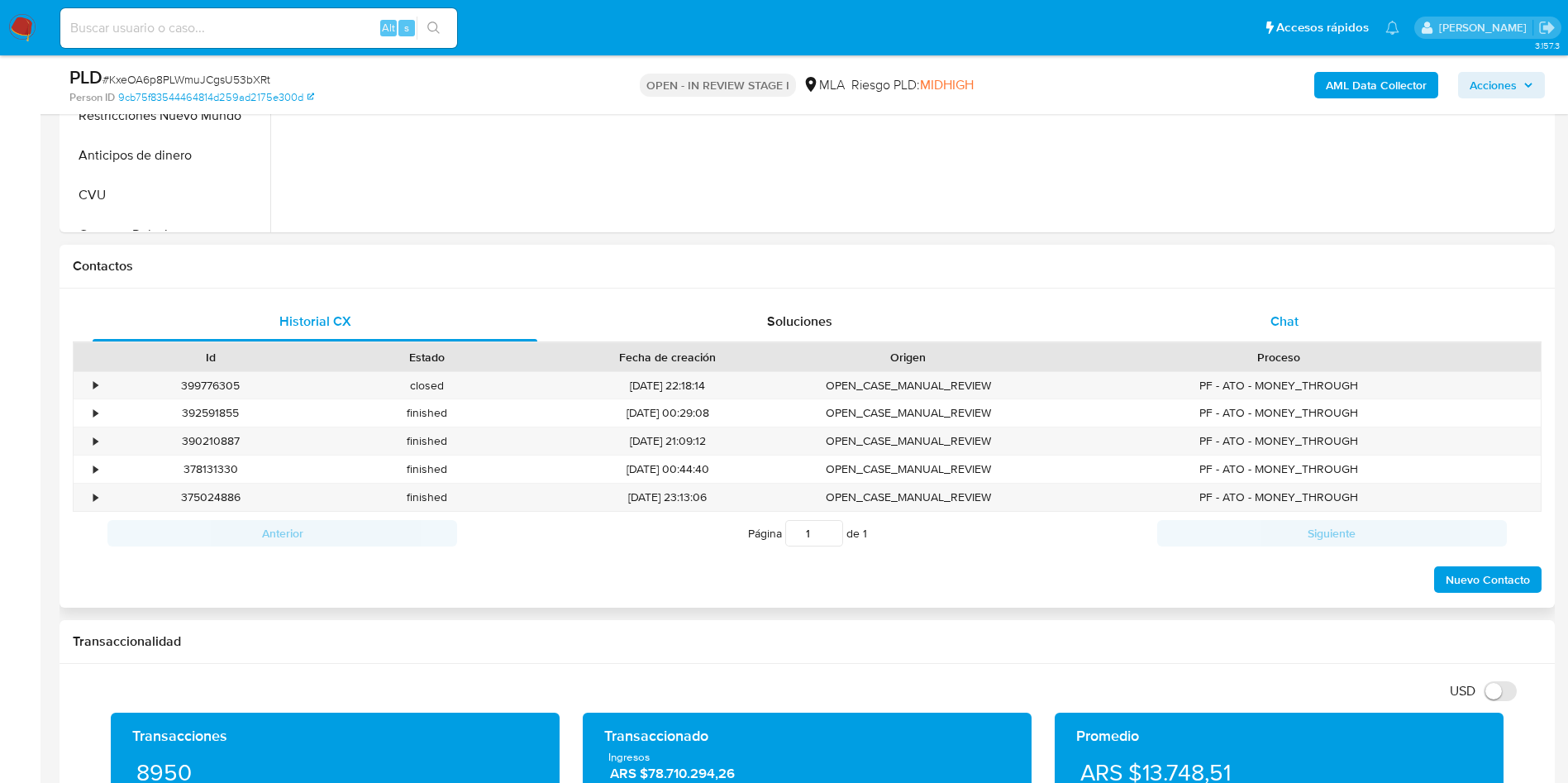
click at [1341, 309] on div "Chat" at bounding box center [1285, 321] width 445 height 40
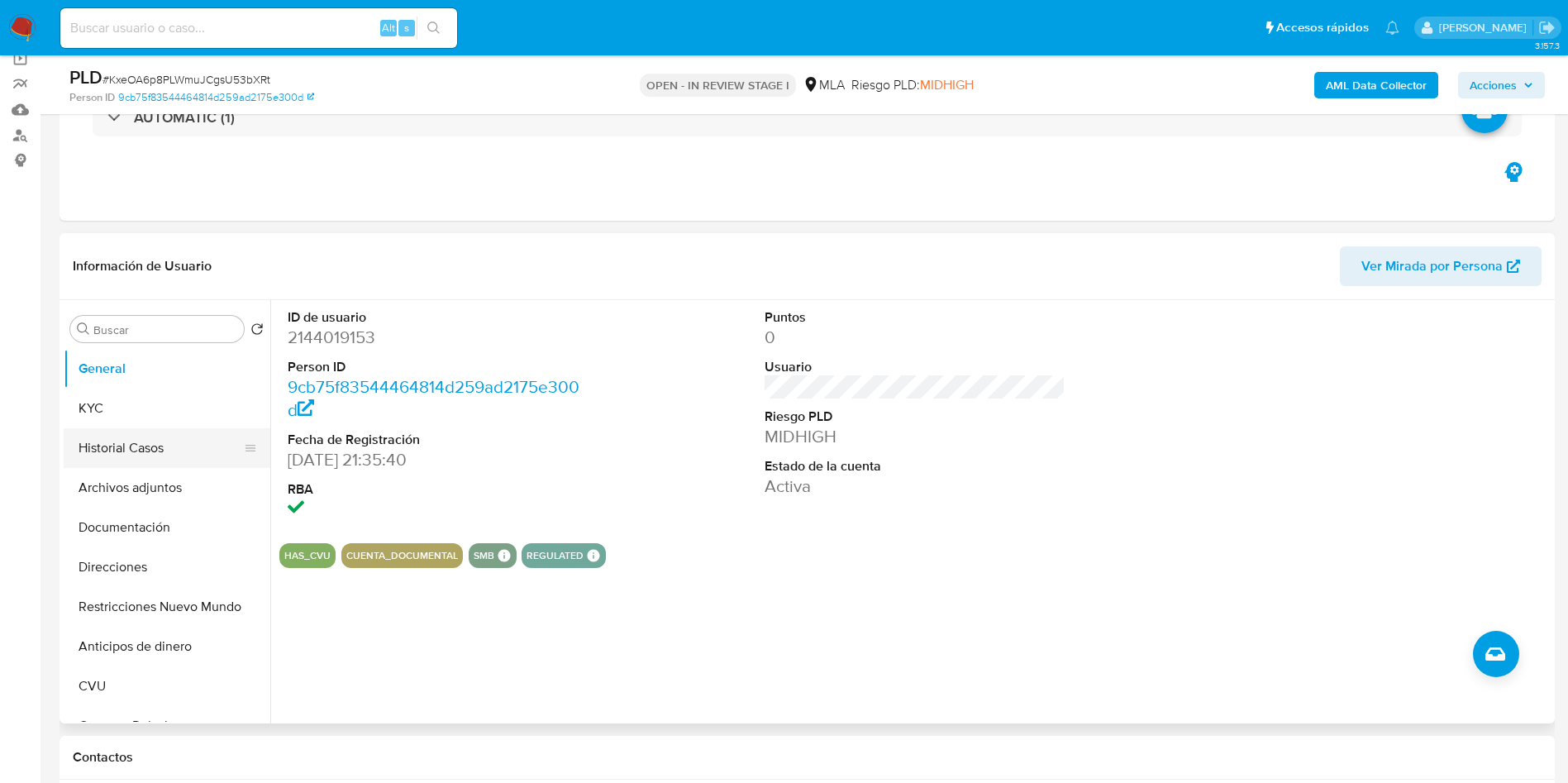
scroll to position [124, 0]
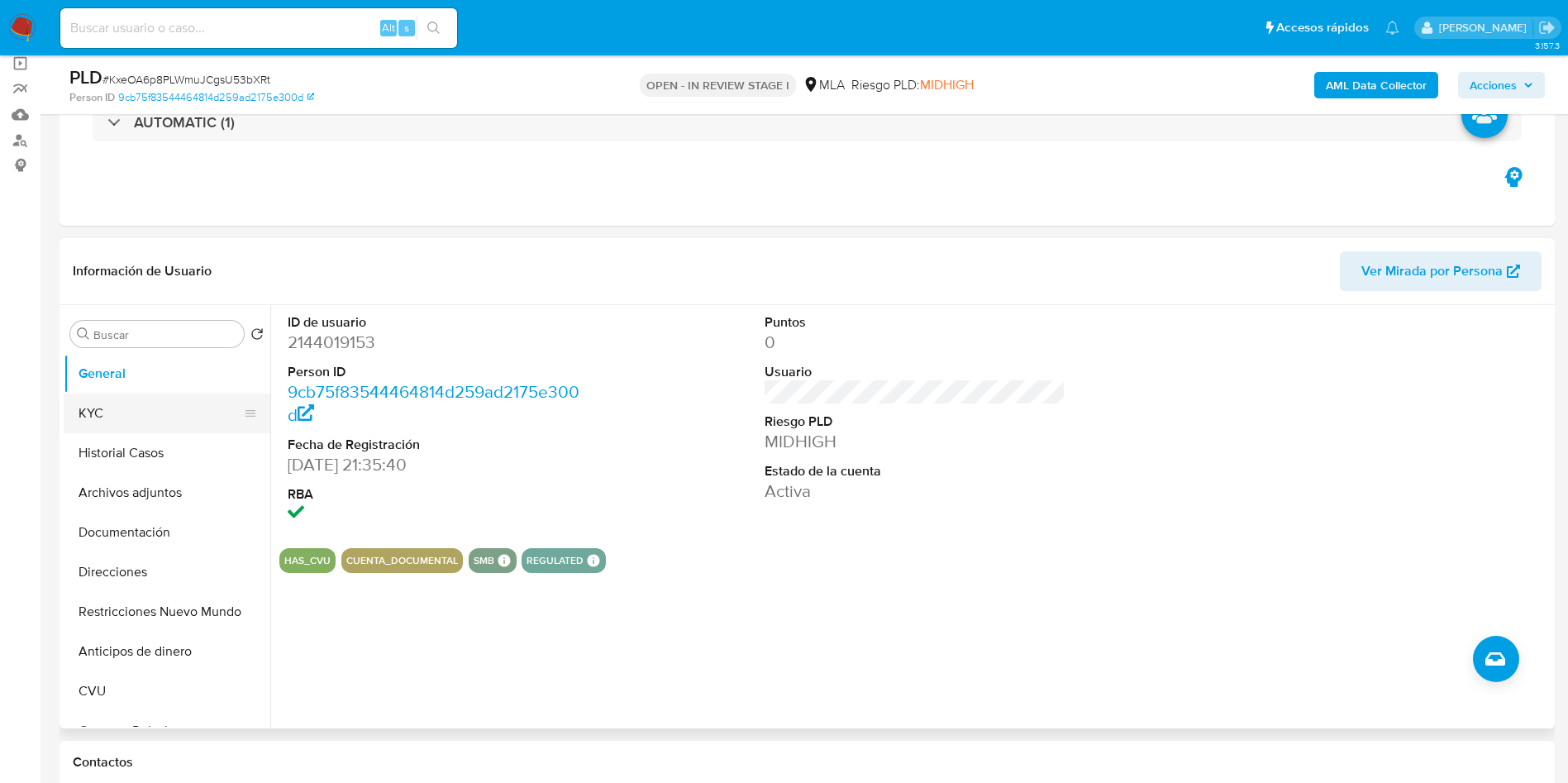
click at [118, 409] on button "KYC" at bounding box center [160, 413] width 193 height 40
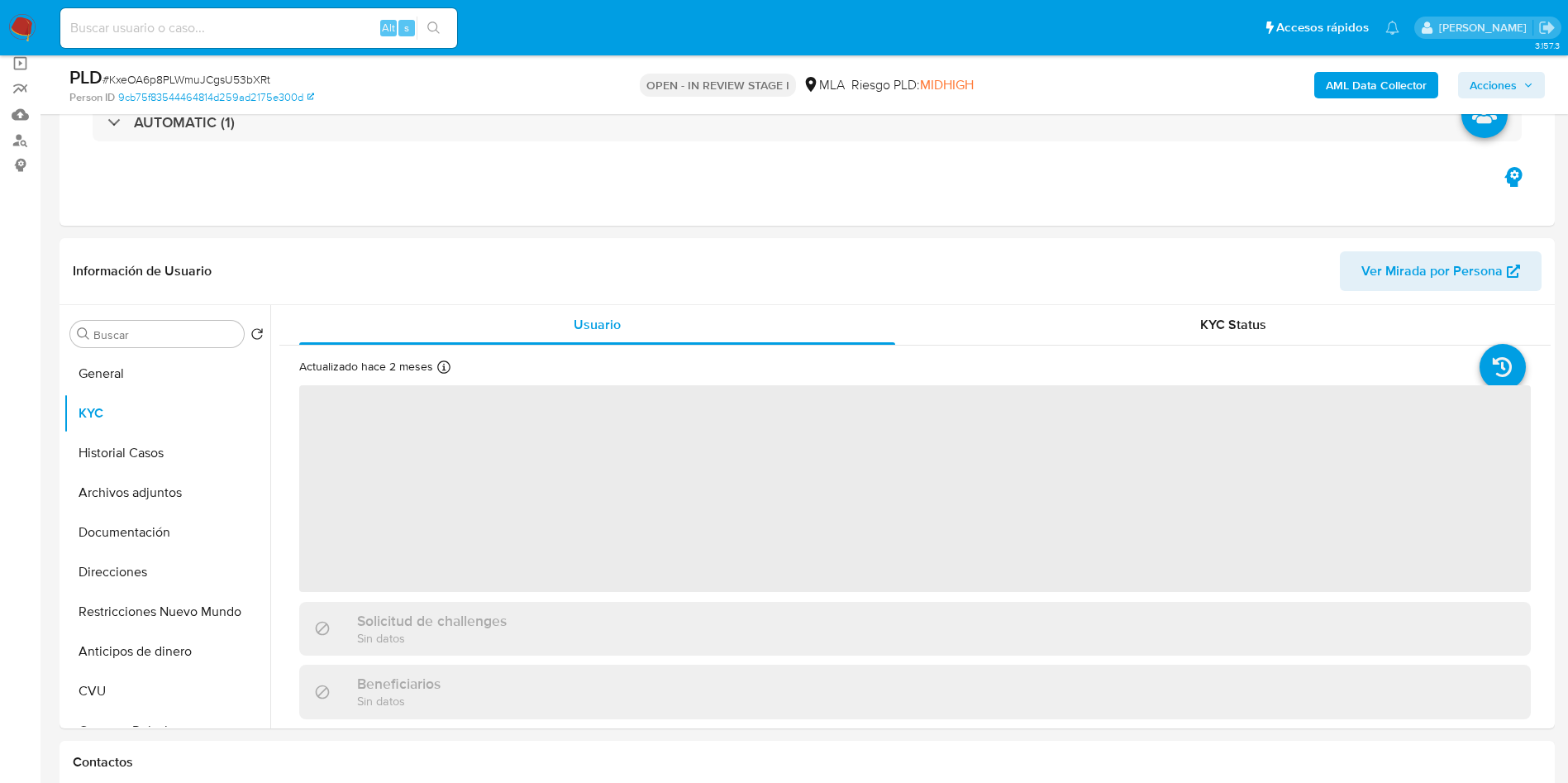
scroll to position [248, 0]
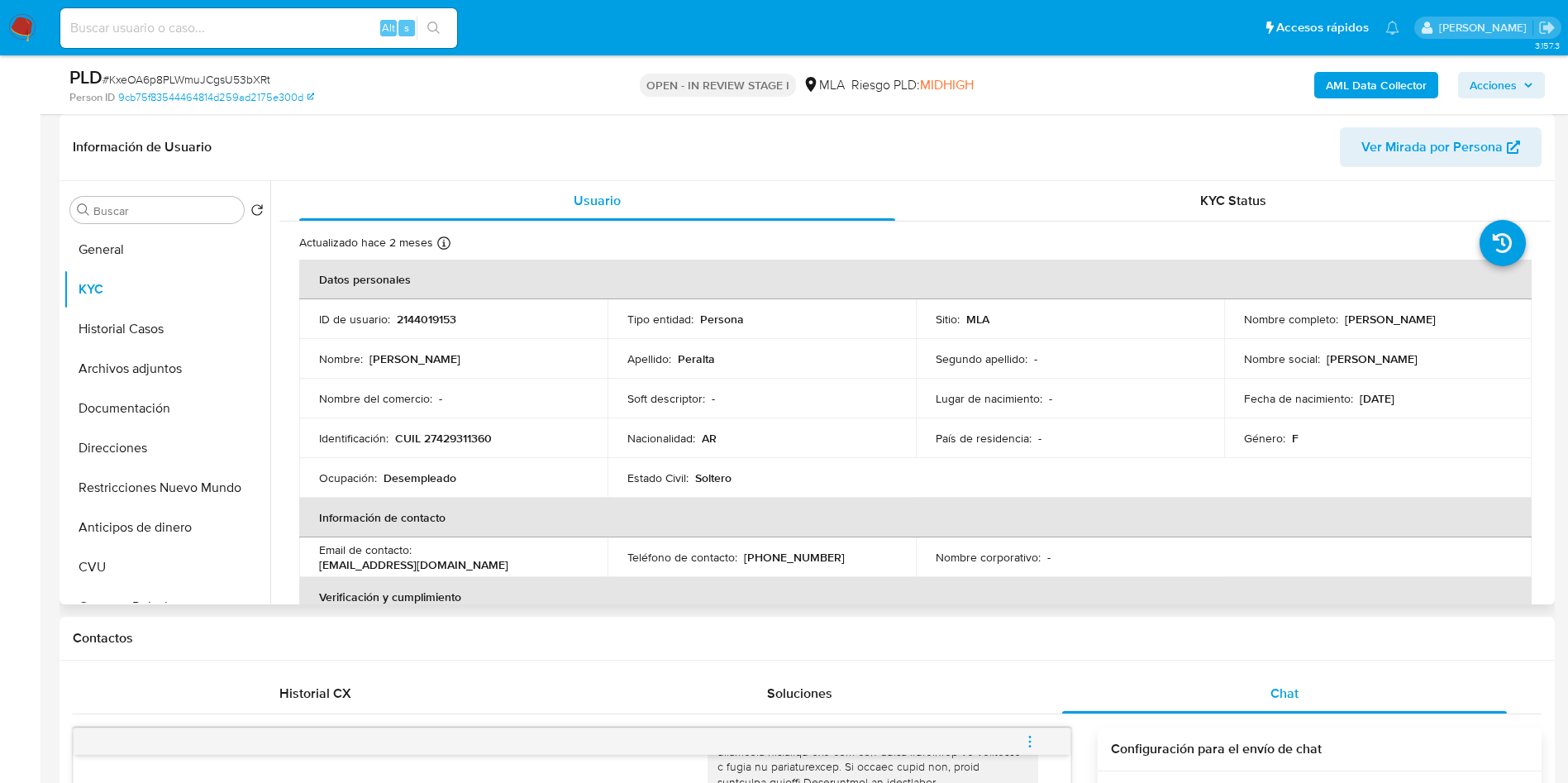
click at [446, 435] on p "CUIL 27429311360" at bounding box center [444, 438] width 97 height 14
copy p "27429311360"
click at [173, 484] on button "Restricciones Nuevo Mundo" at bounding box center [160, 487] width 193 height 40
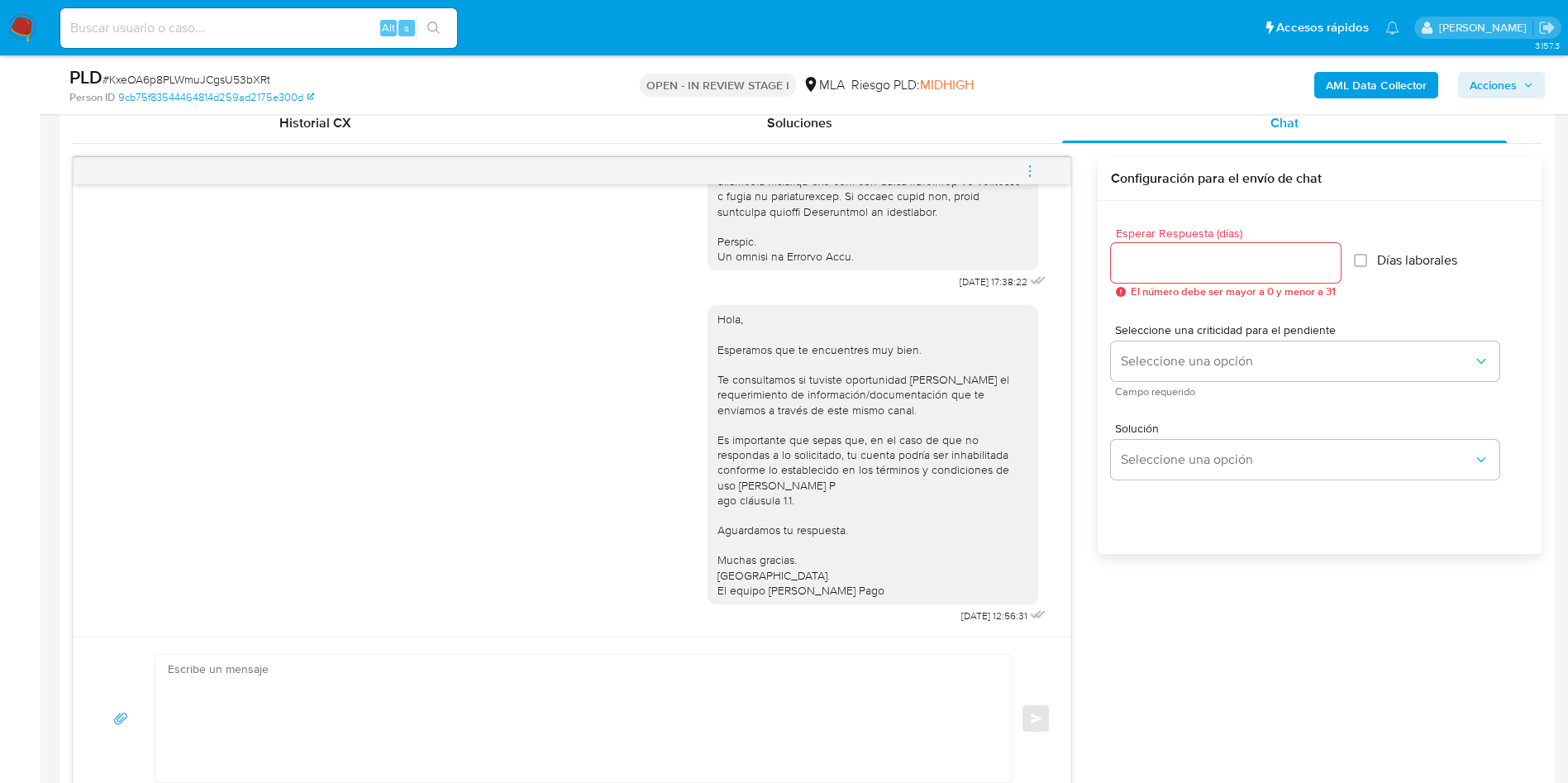
scroll to position [868, 0]
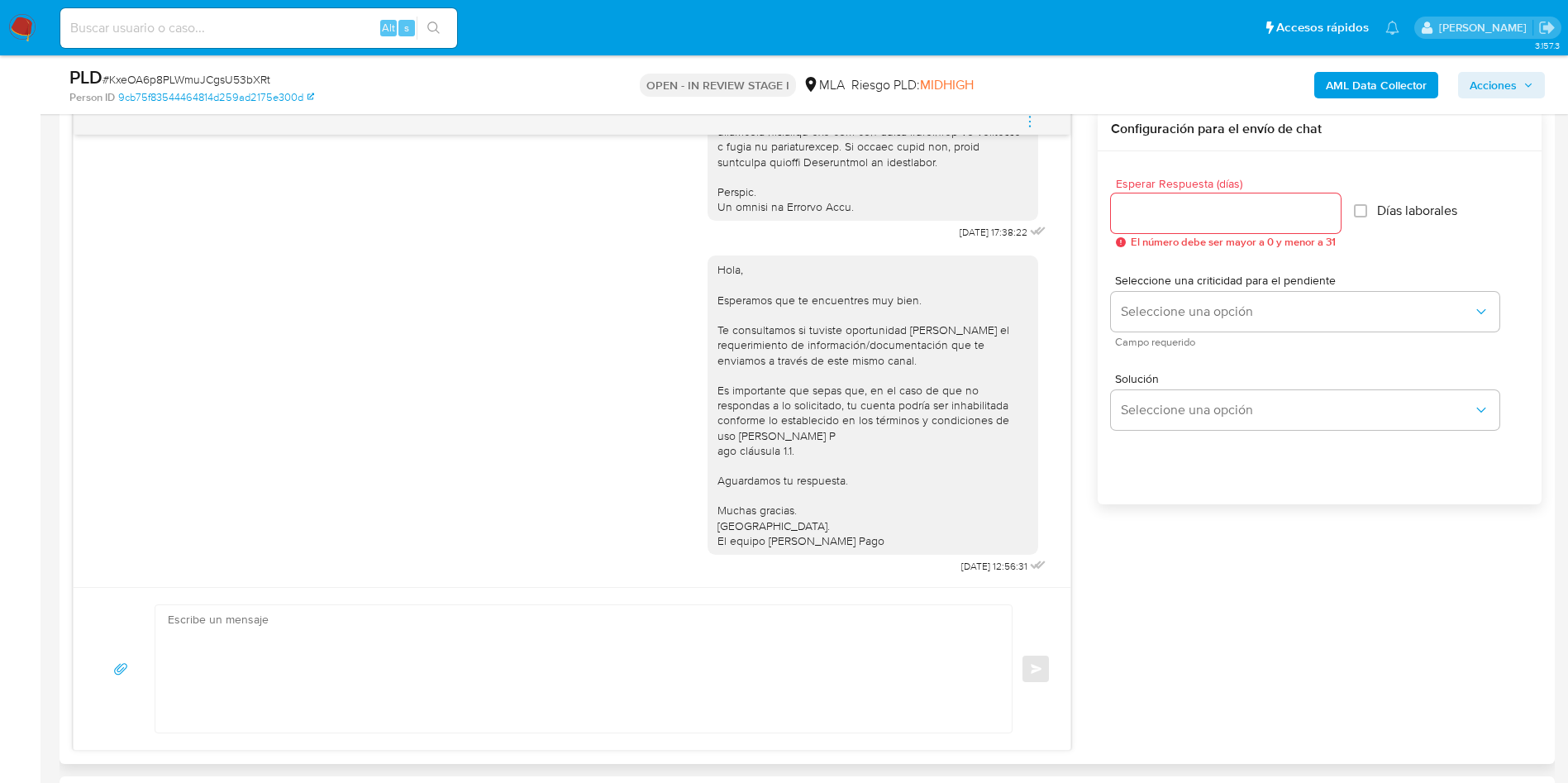
click at [1027, 117] on icon "menu-action" at bounding box center [1030, 121] width 15 height 14
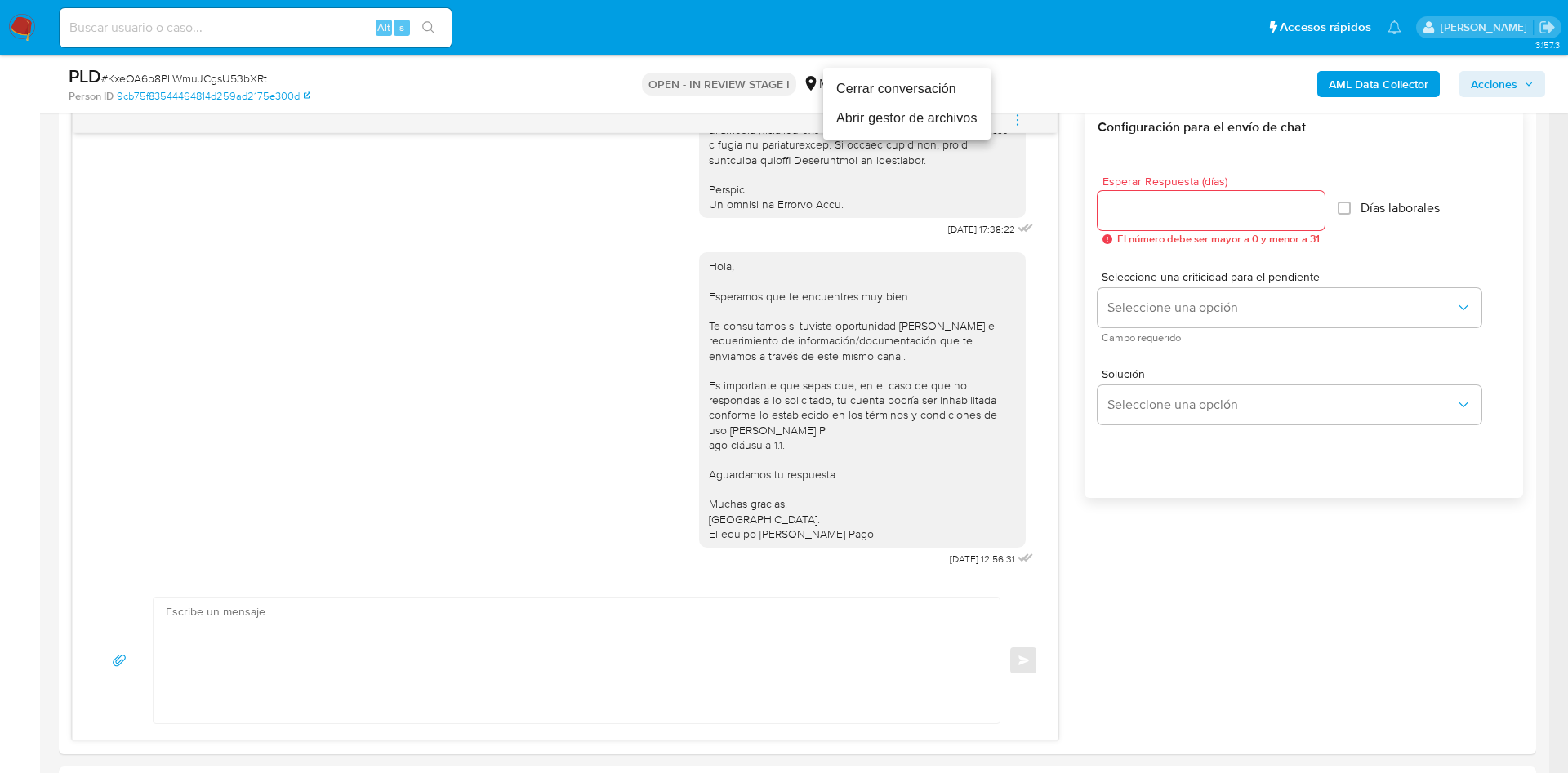
click at [917, 94] on li "Cerrar conversación" at bounding box center [906, 89] width 167 height 30
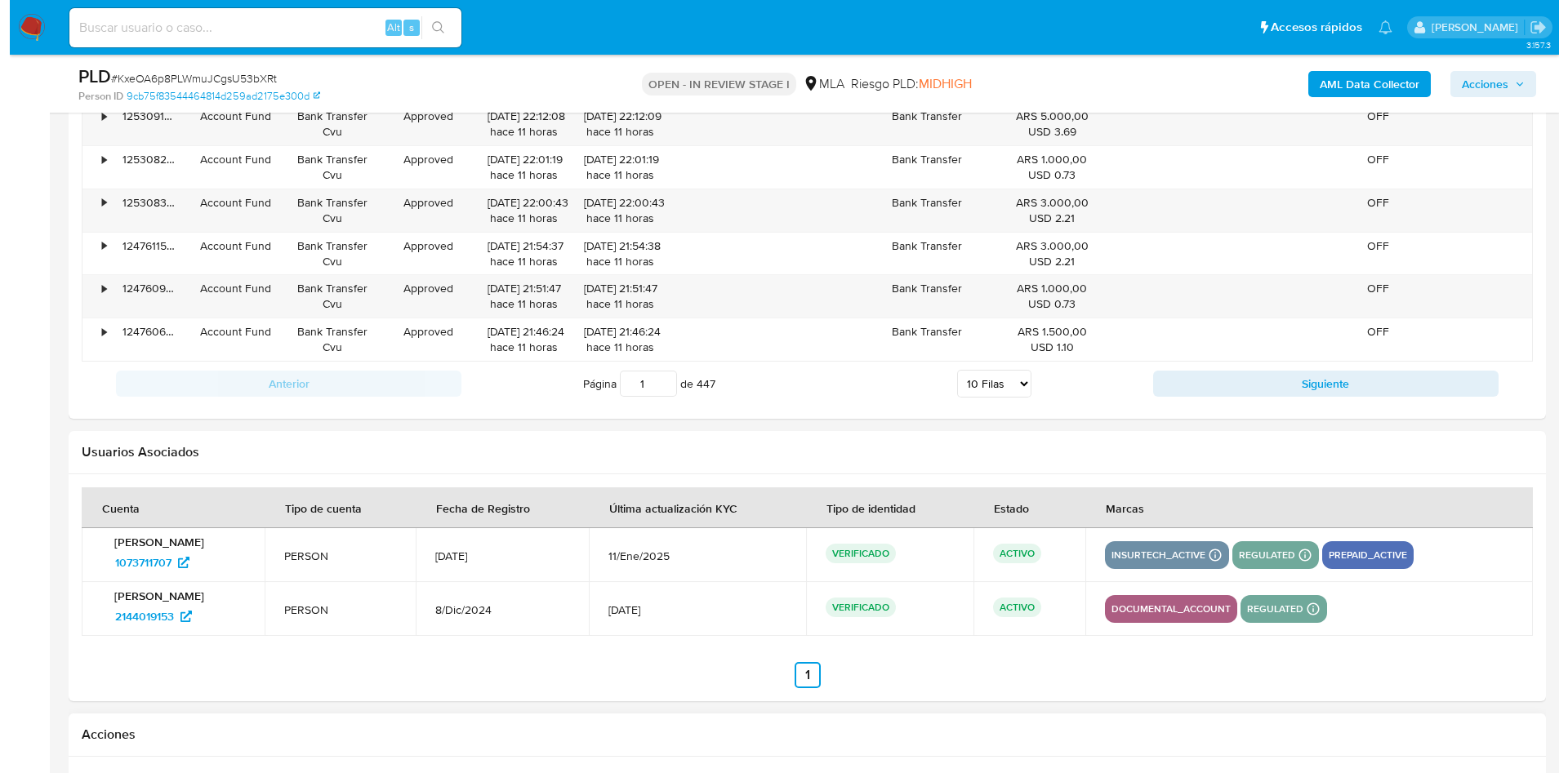
scroll to position [2924, 0]
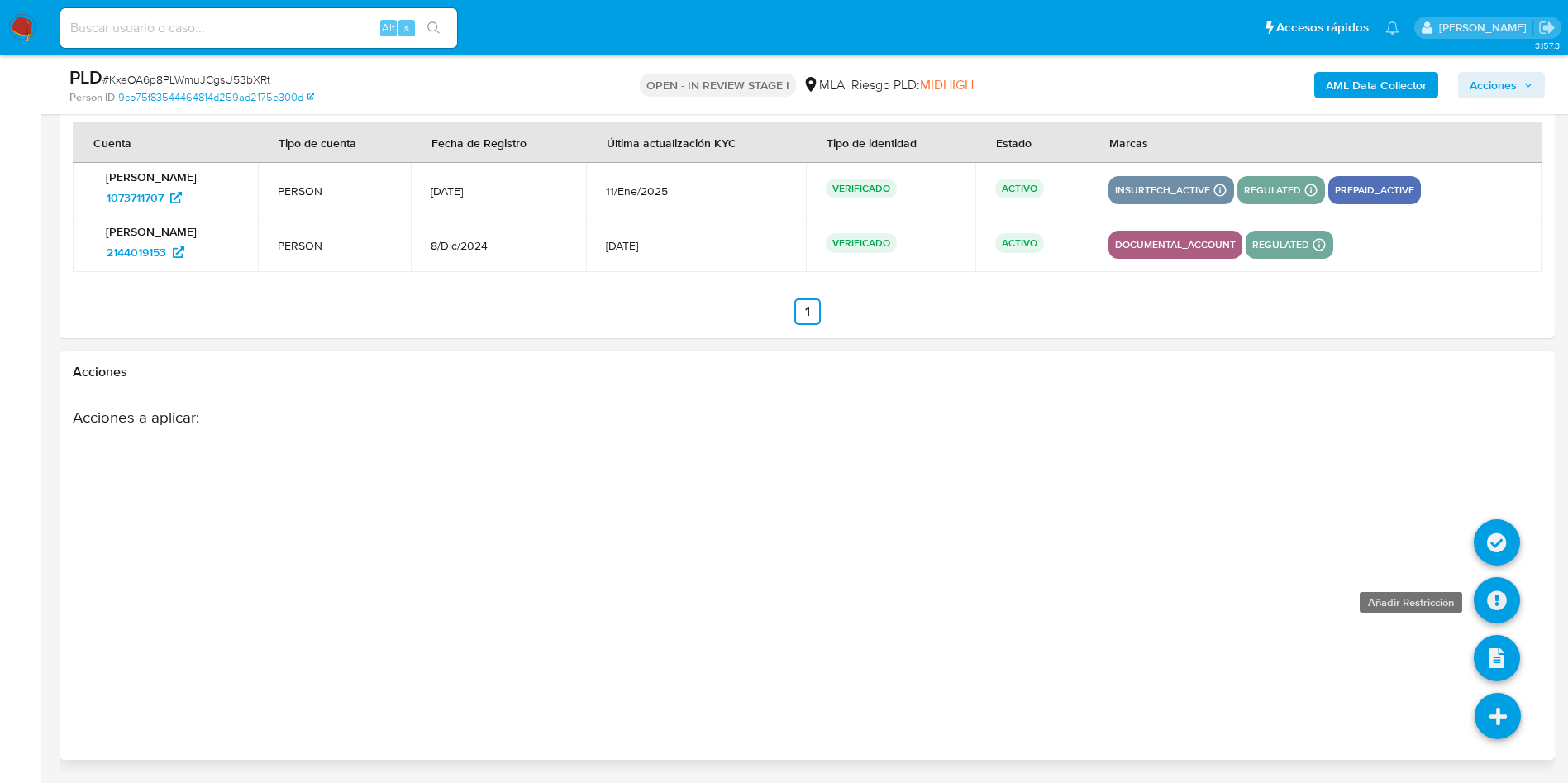
click at [1502, 593] on icon at bounding box center [1497, 600] width 46 height 46
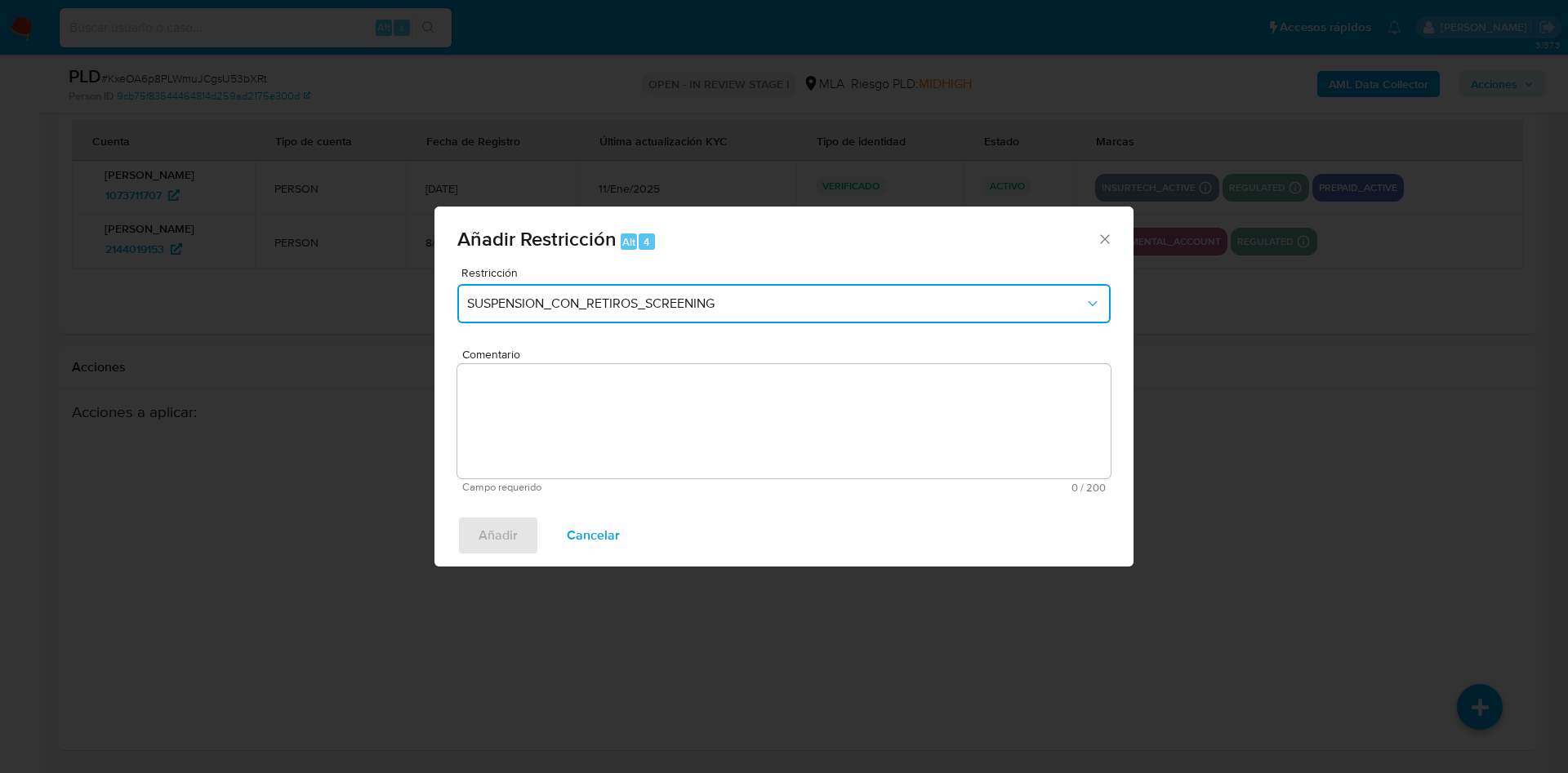
click at [583, 319] on button "SUSPENSION_CON_RETIROS_SCREENING" at bounding box center [784, 303] width 653 height 39
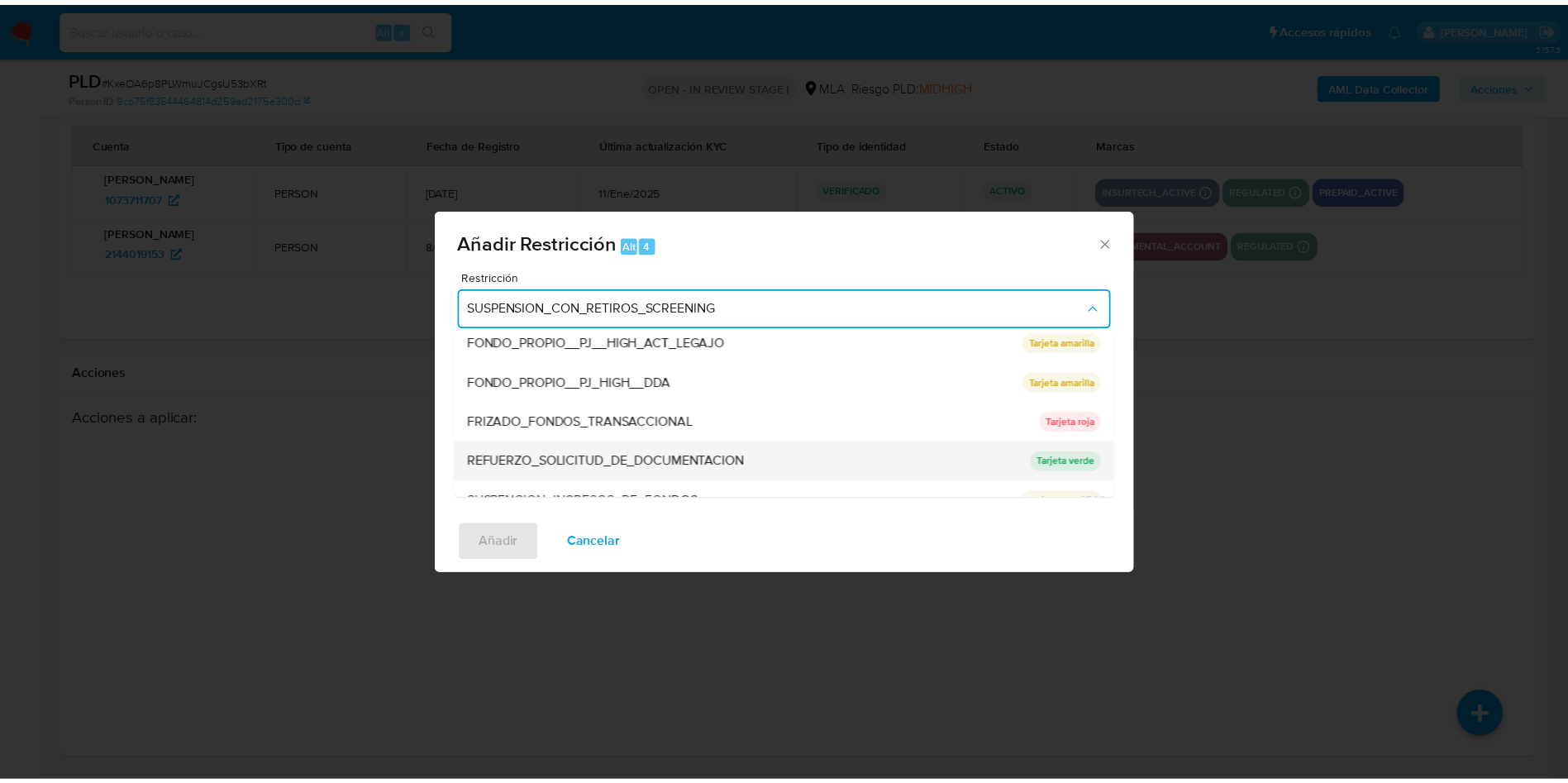
scroll to position [351, 0]
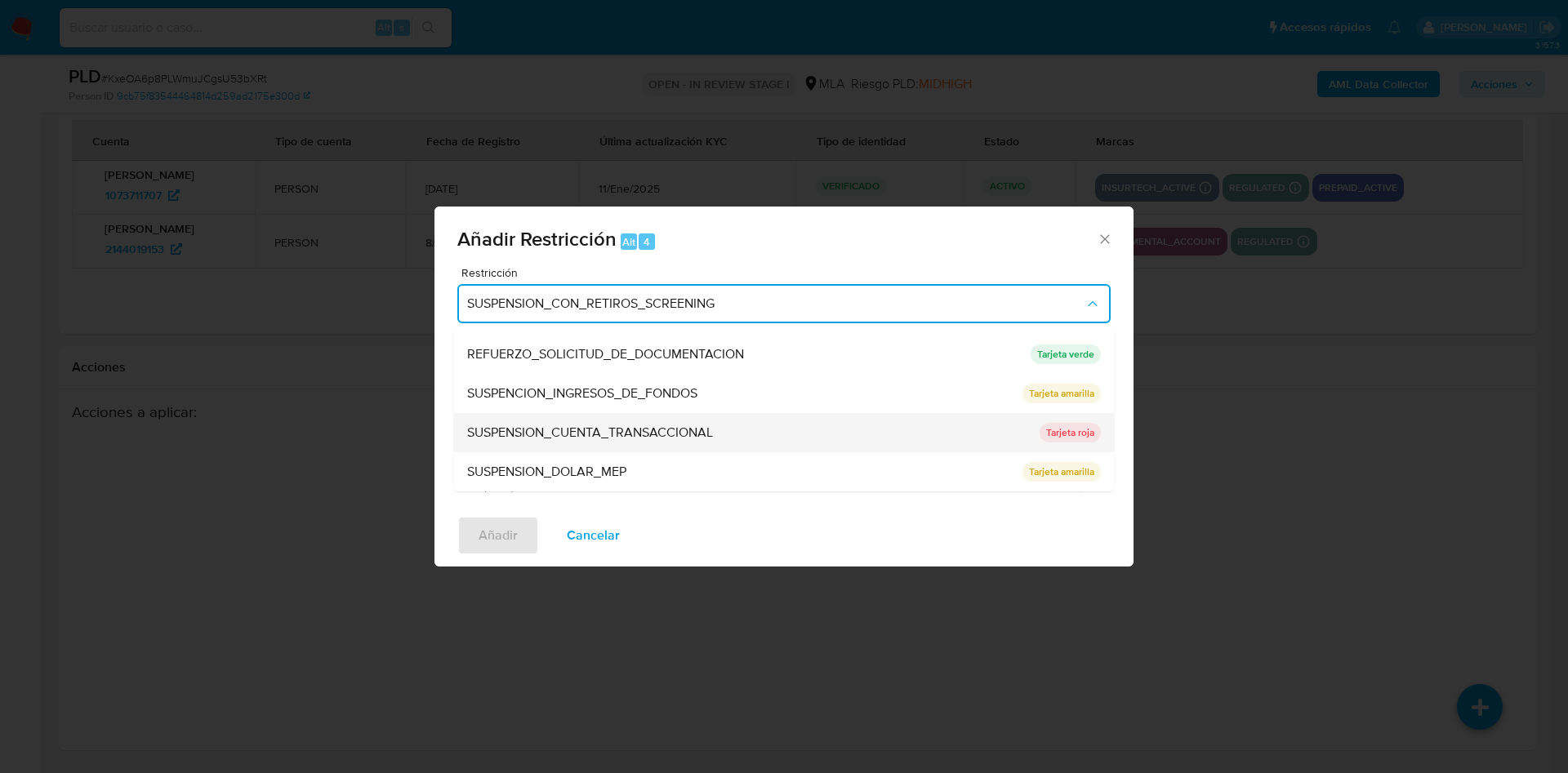
click at [646, 432] on span "SUSPENSION_CUENTA_TRANSACCIONAL" at bounding box center [589, 432] width 245 height 16
click at [646, 432] on textarea "Comentario" at bounding box center [784, 421] width 653 height 115
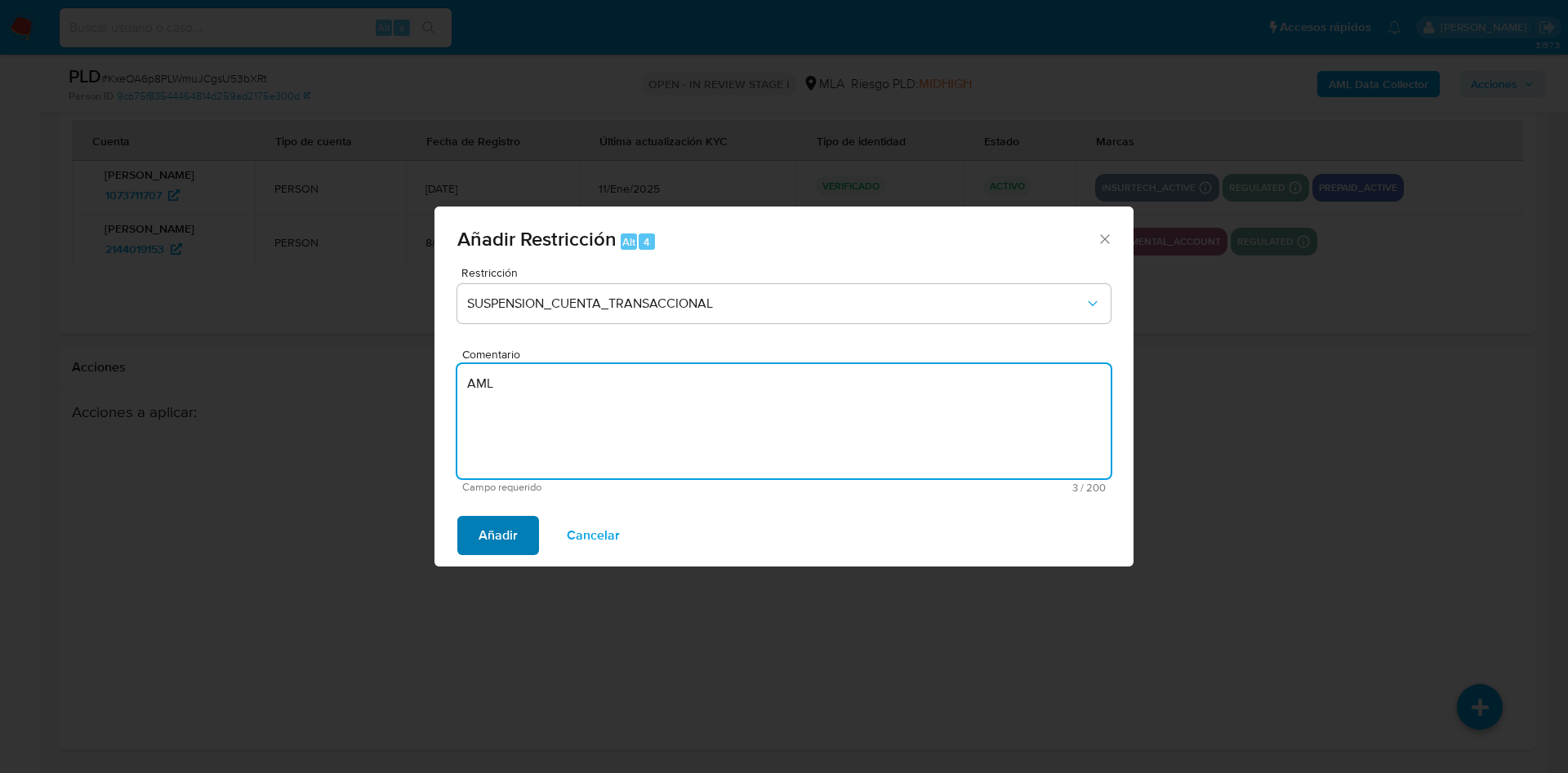
type textarea "AML"
click at [502, 529] on span "Añadir" at bounding box center [498, 535] width 39 height 36
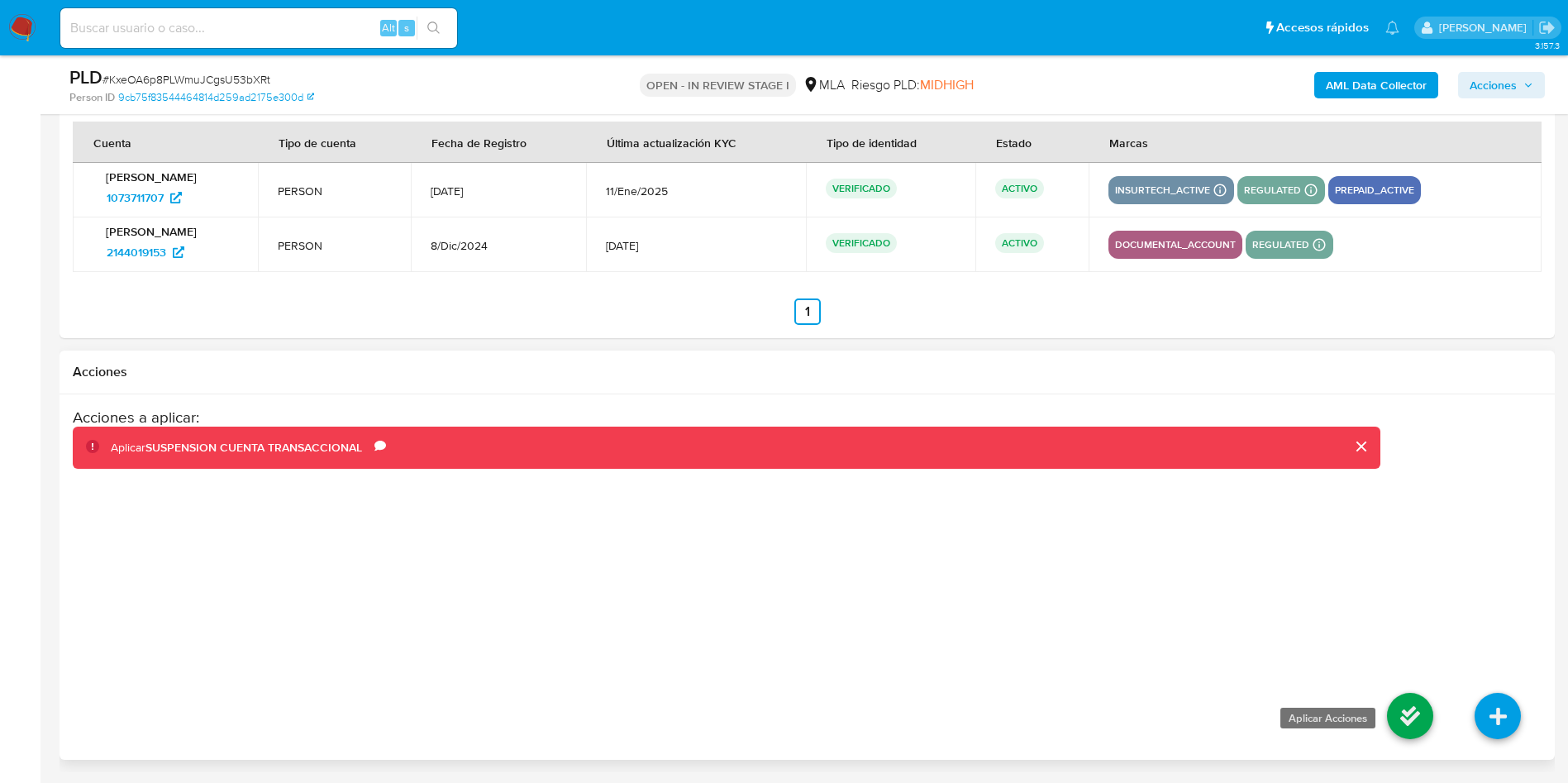
click at [1390, 714] on icon at bounding box center [1410, 716] width 46 height 46
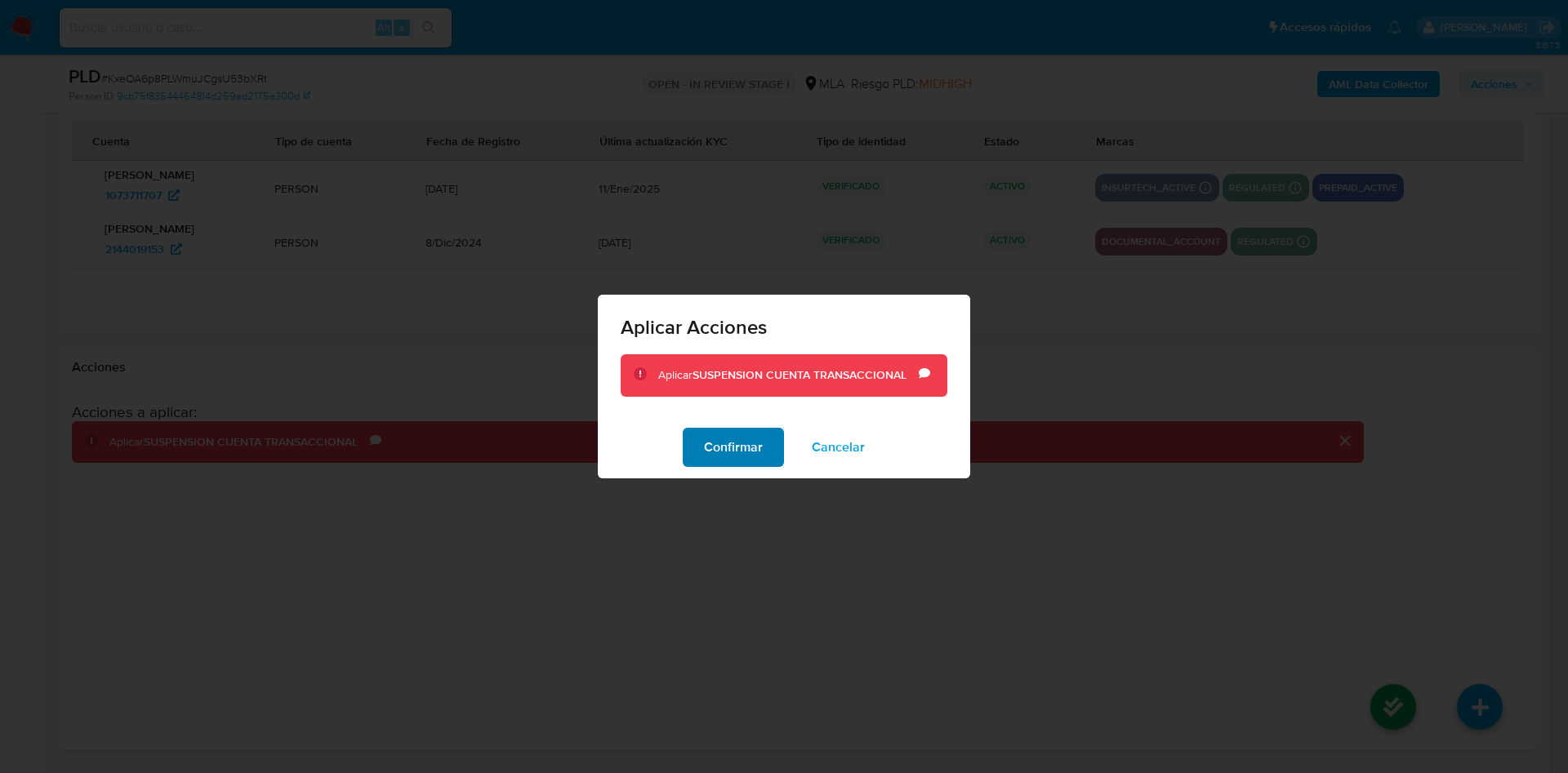
click at [726, 450] on span "Confirmar" at bounding box center [733, 448] width 59 height 36
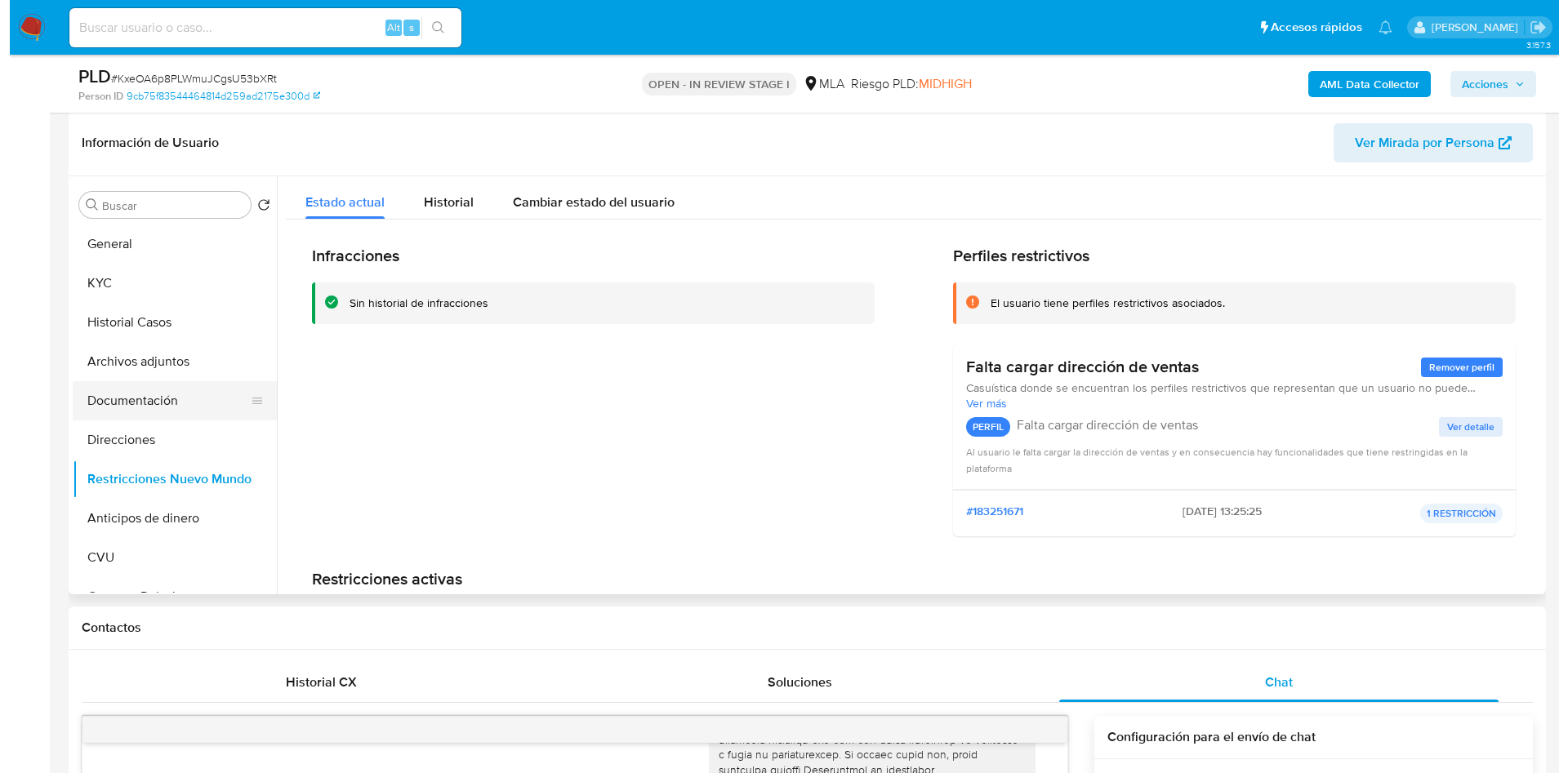
scroll to position [231, 0]
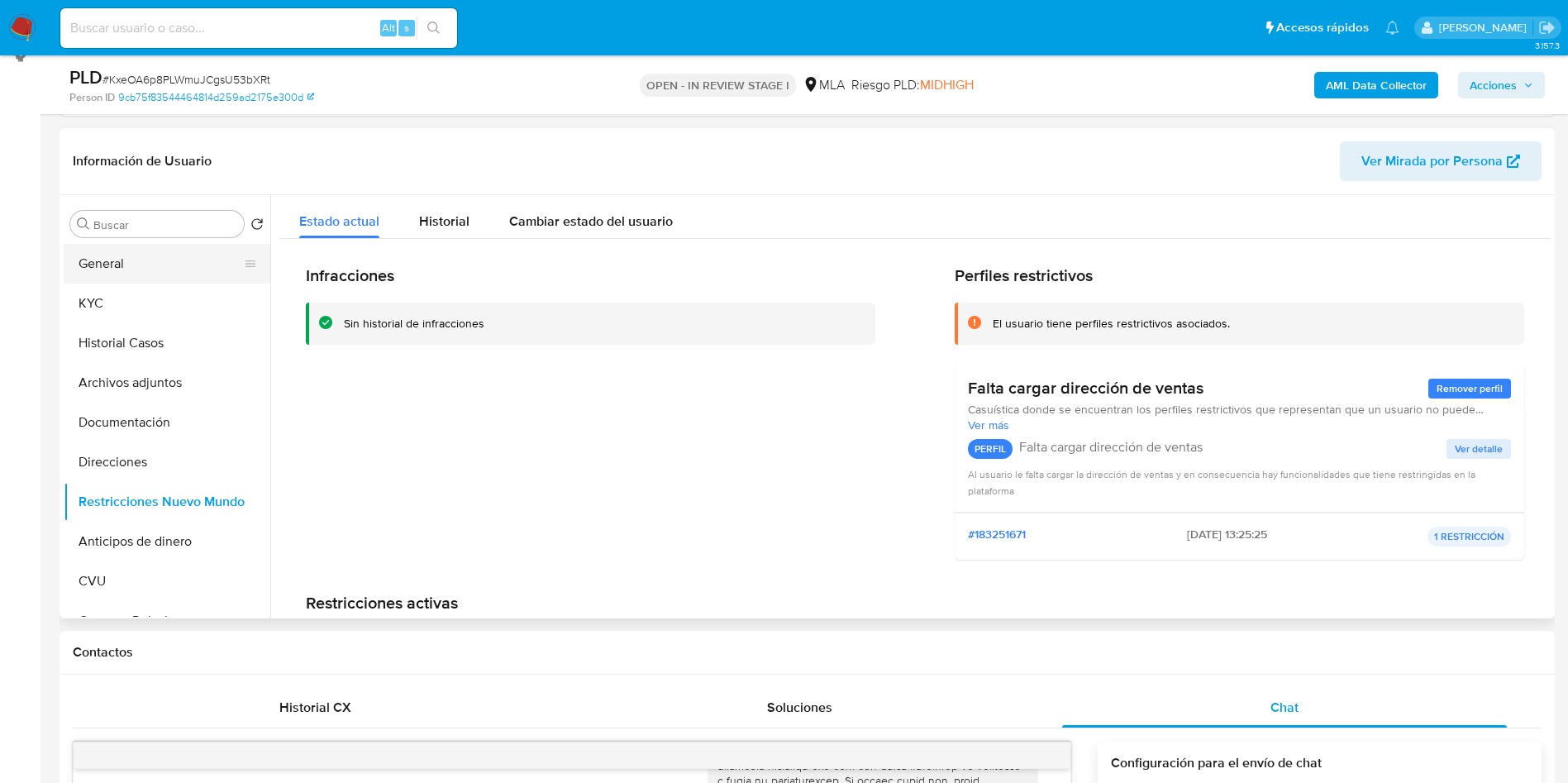
click at [99, 263] on button "General" at bounding box center [160, 263] width 193 height 40
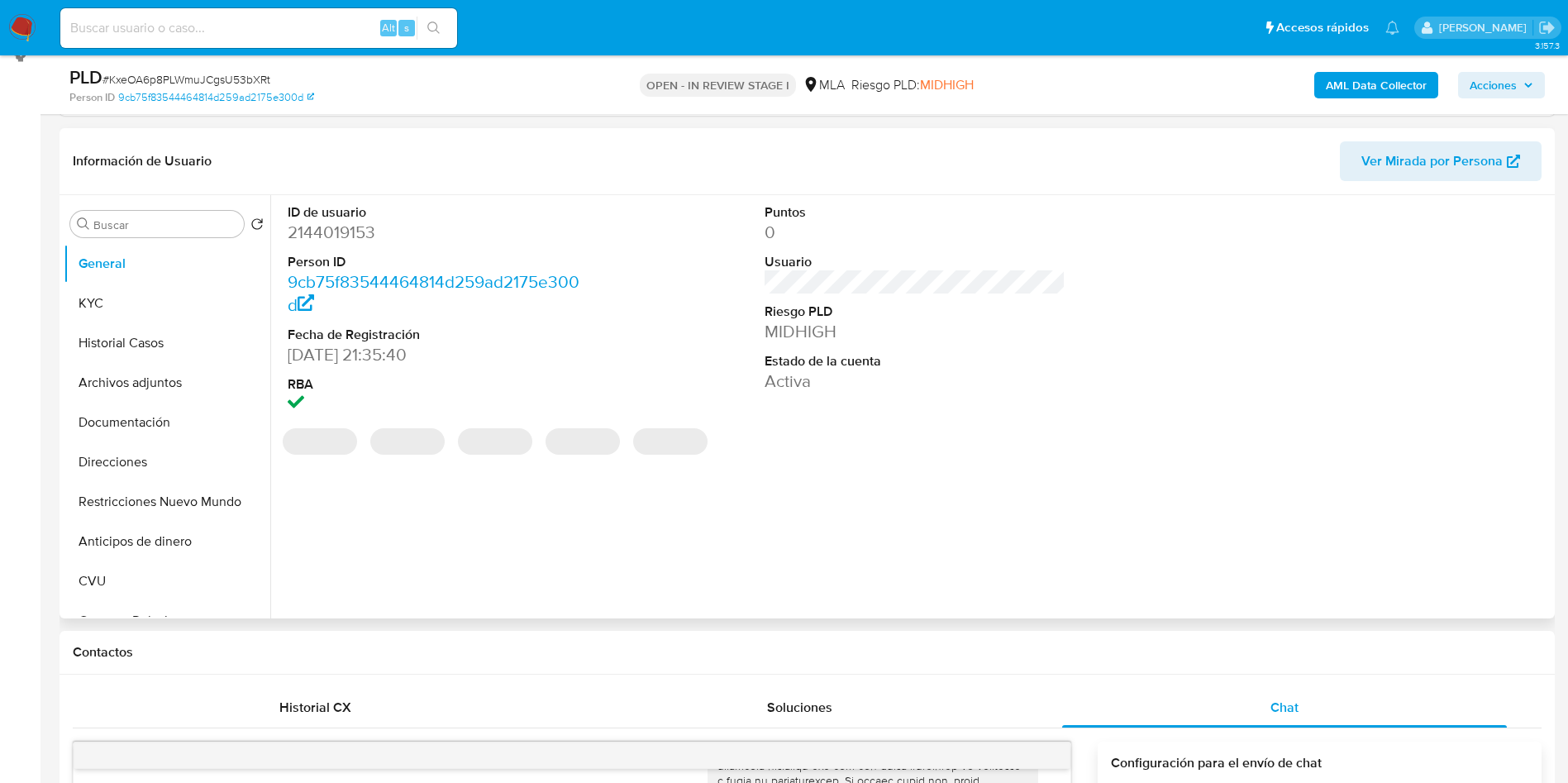
click at [352, 222] on dd "2144019153" at bounding box center [439, 232] width 302 height 23
copy dd "2144019153"
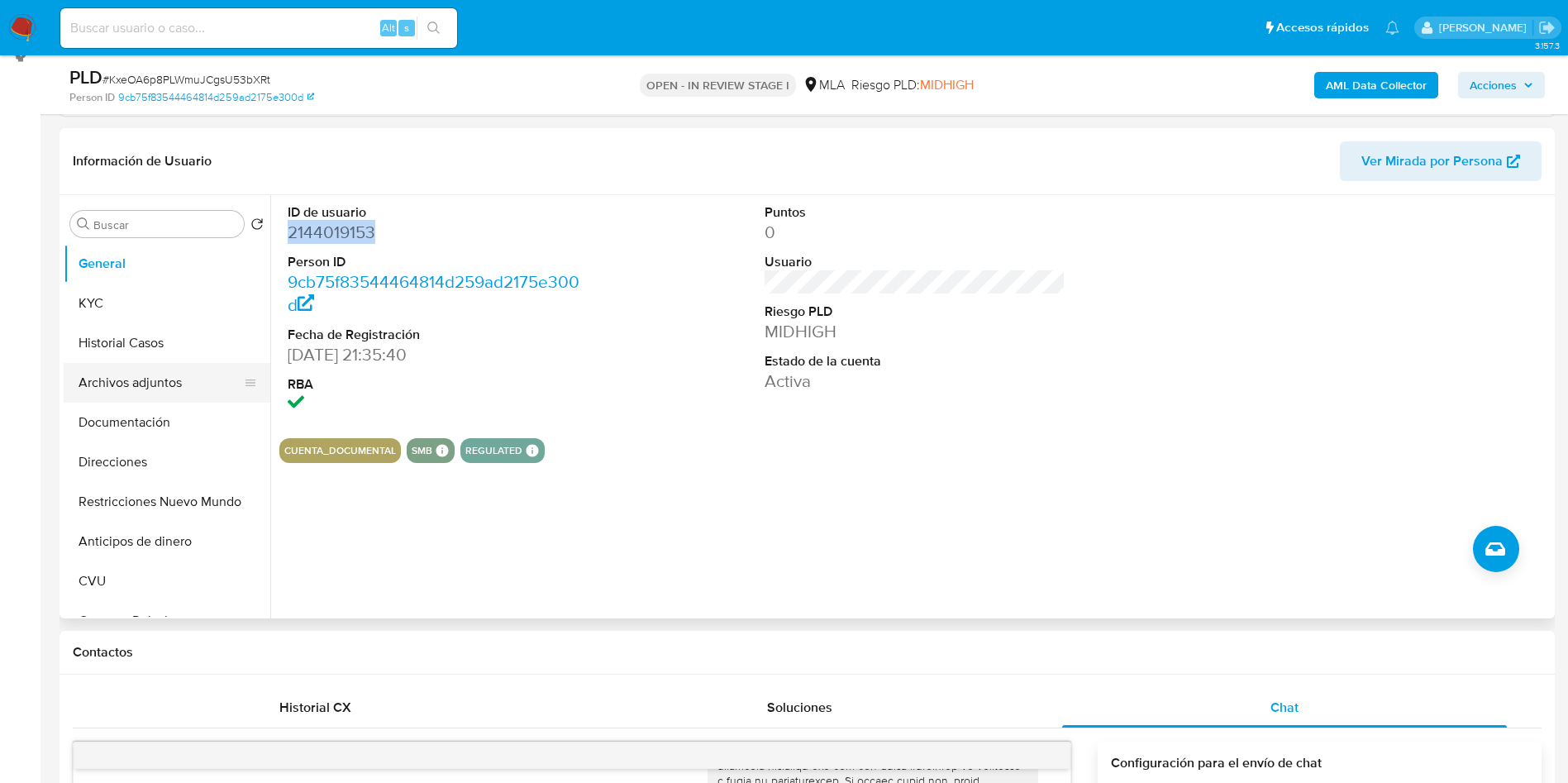
click at [131, 392] on button "Archivos adjuntos" at bounding box center [160, 382] width 193 height 40
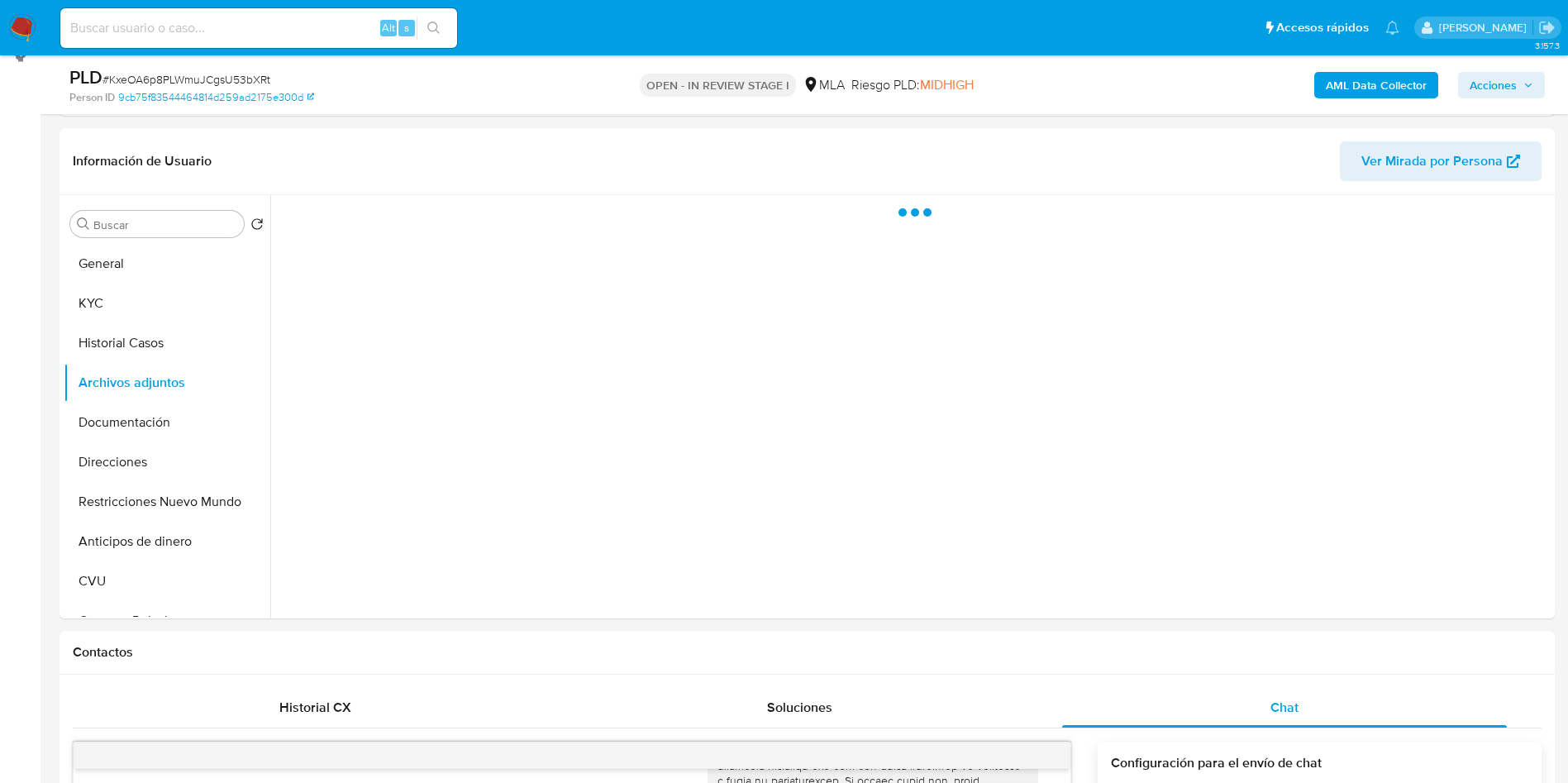
click at [1341, 91] on b "AML Data Collector" at bounding box center [1377, 84] width 101 height 26
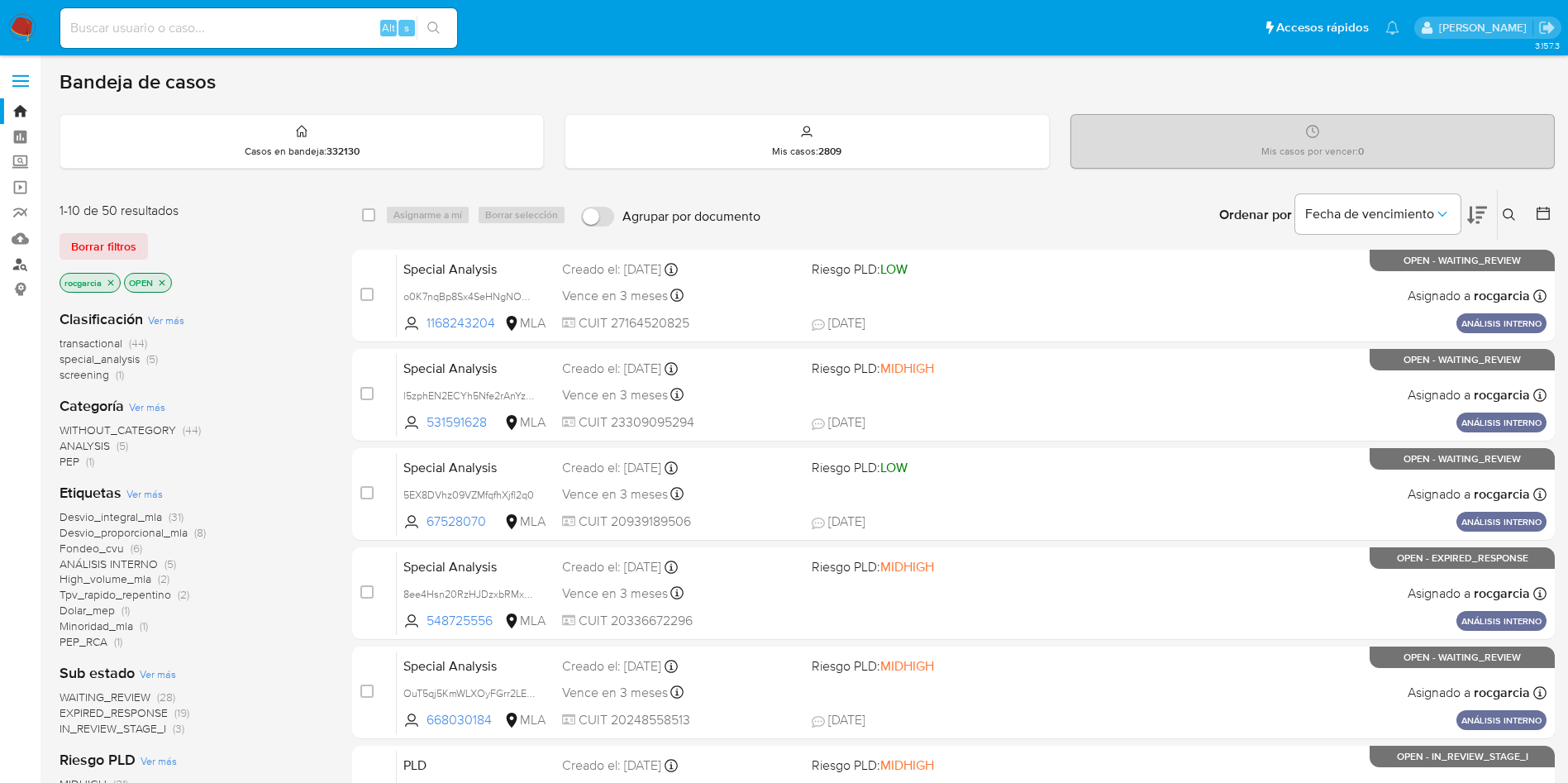
click at [15, 262] on link "Buscador de personas" at bounding box center [99, 264] width 197 height 26
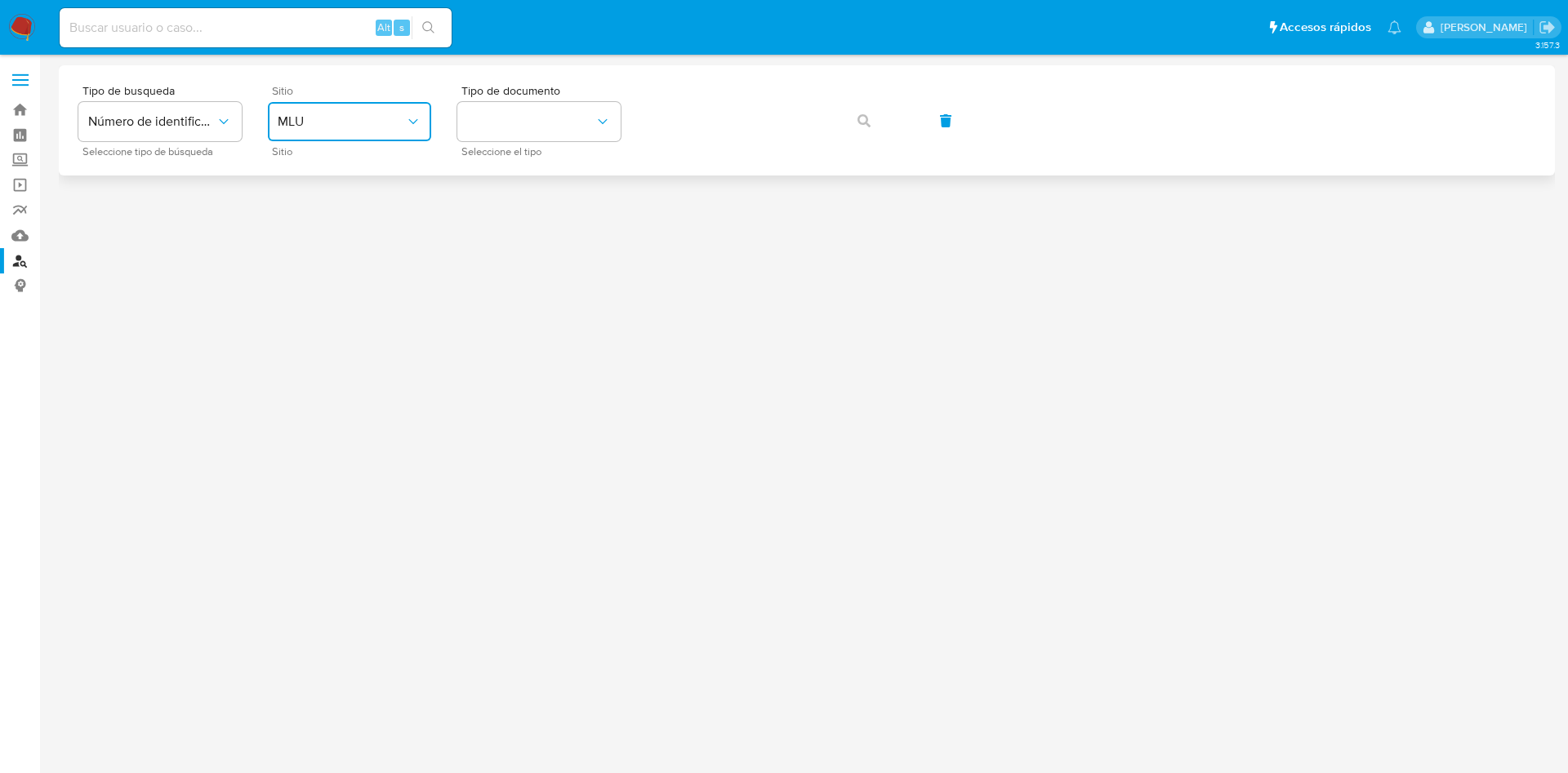
click at [374, 132] on button "MLU" at bounding box center [350, 121] width 163 height 39
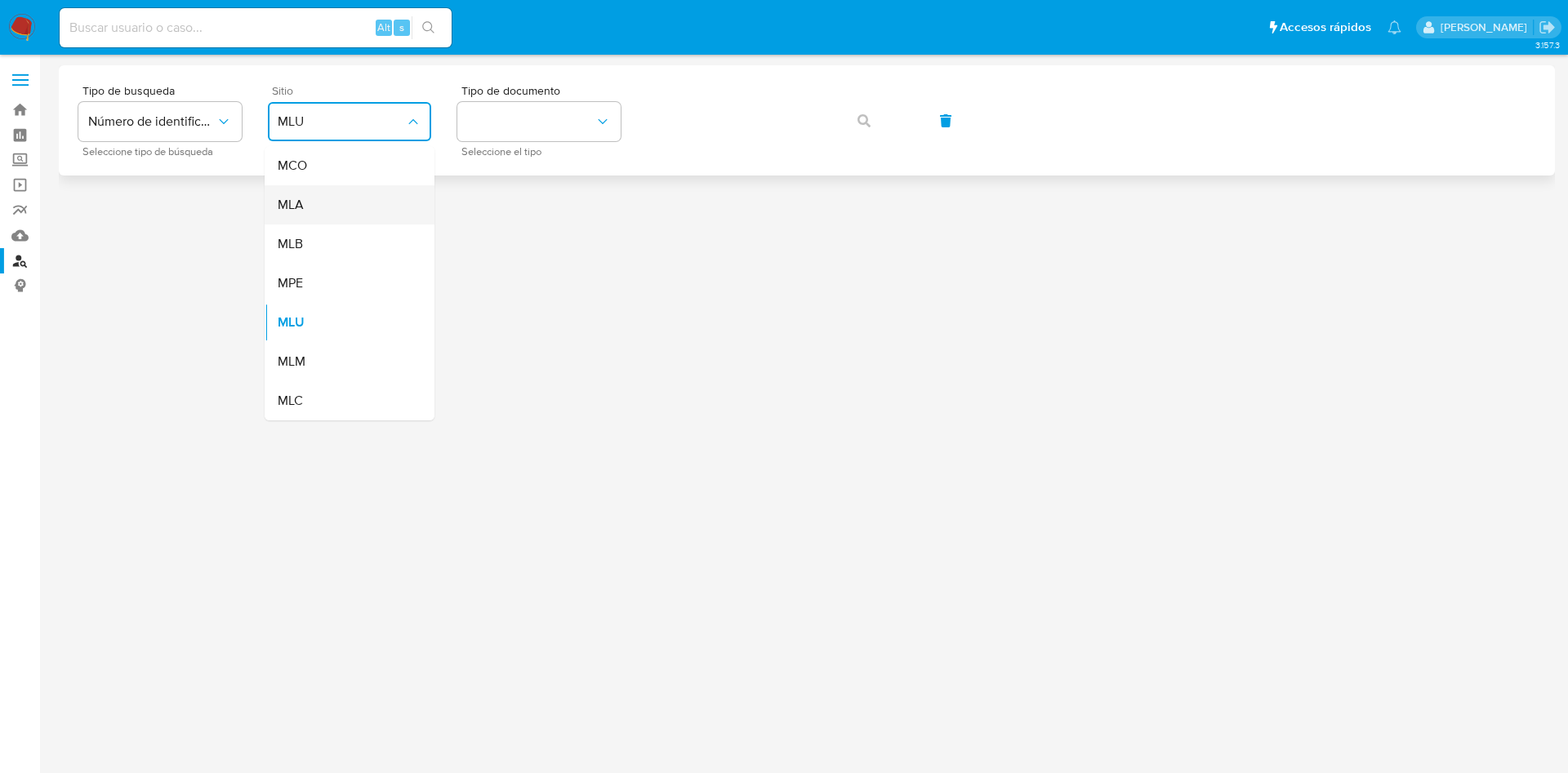
click at [290, 191] on div "MLA" at bounding box center [345, 204] width 134 height 39
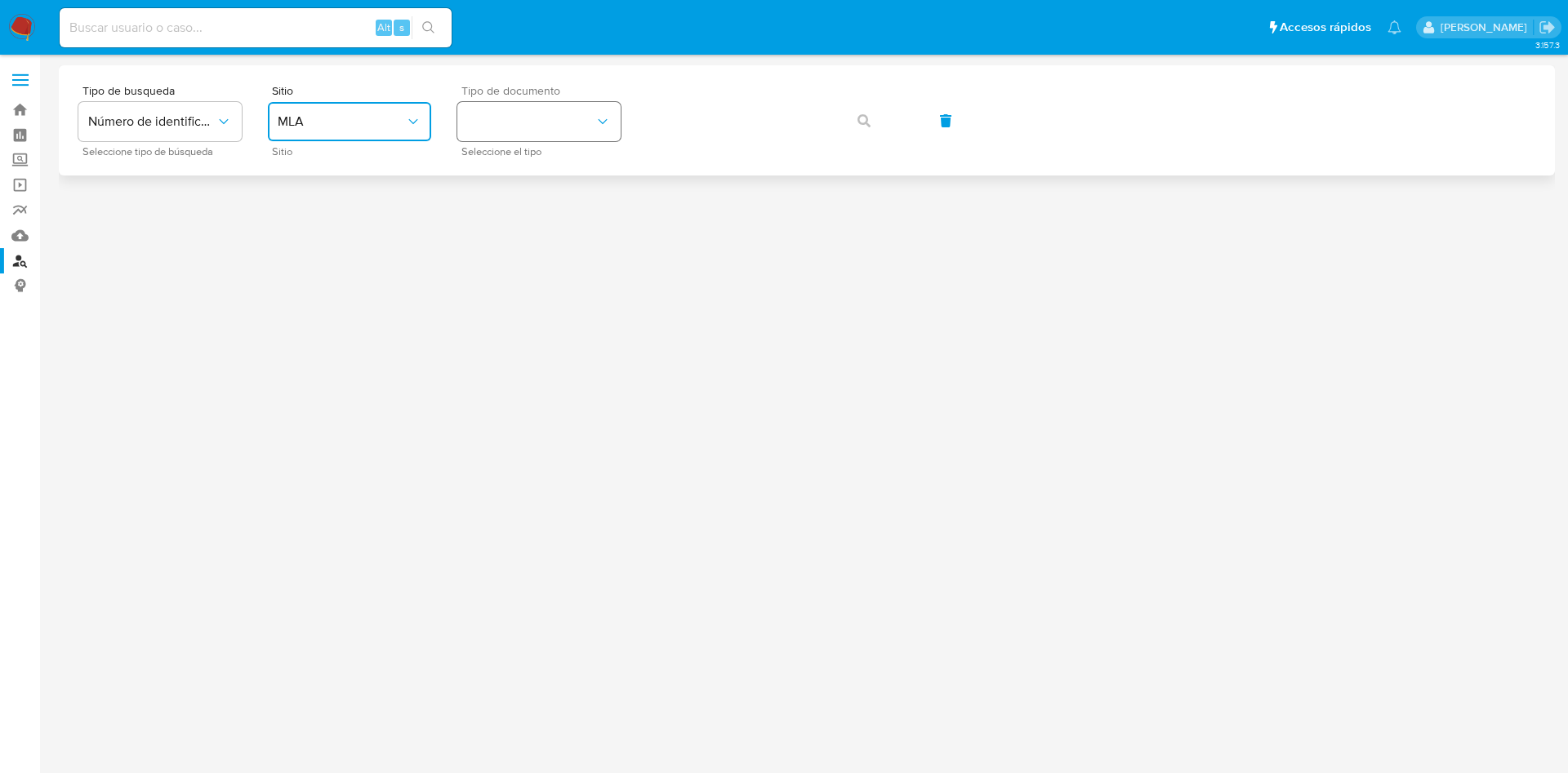
click at [559, 124] on button "identificationType" at bounding box center [539, 121] width 163 height 39
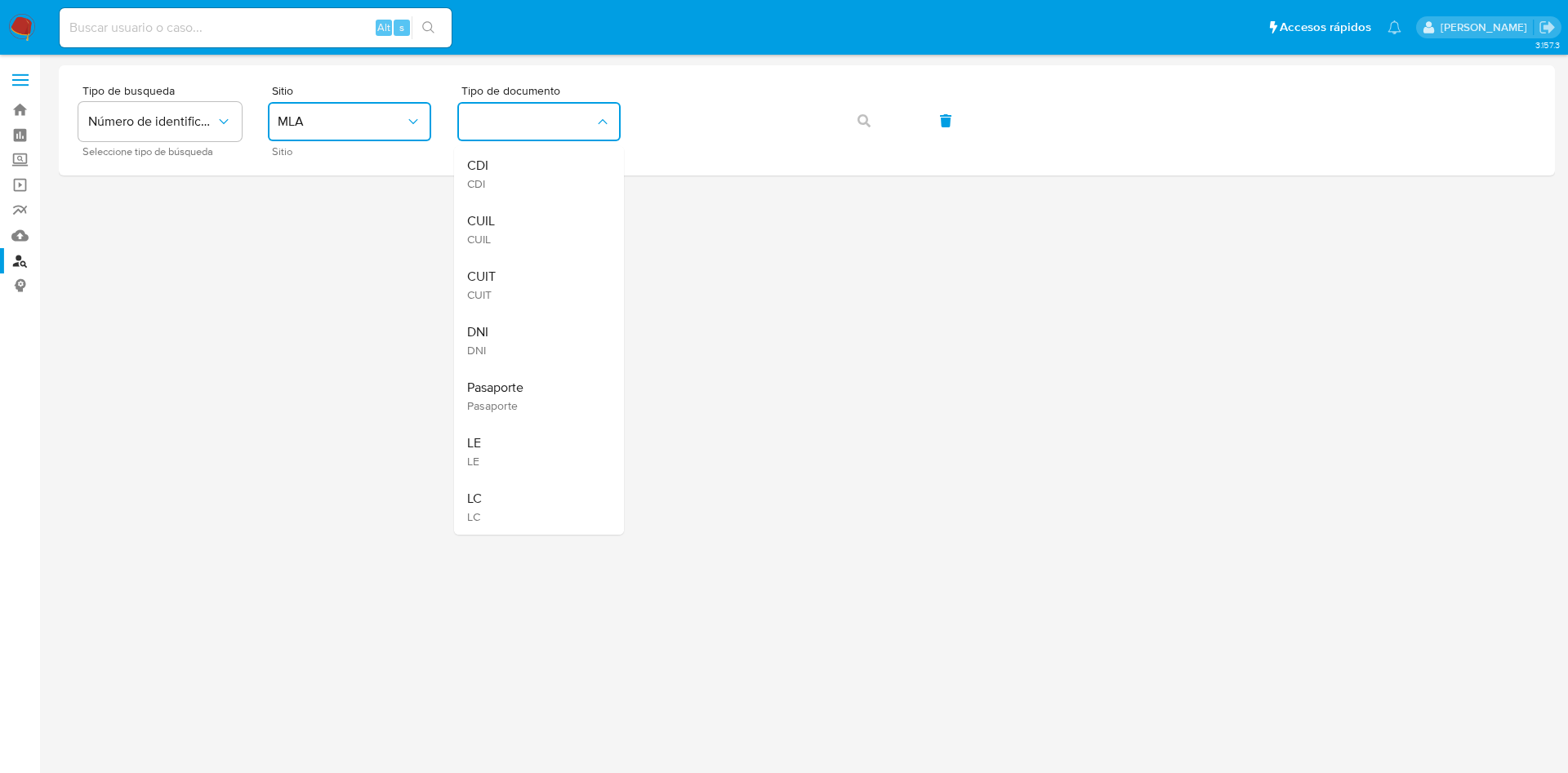
drag, startPoint x: 542, startPoint y: 292, endPoint x: 550, endPoint y: 282, distance: 12.8
click at [544, 287] on div "CUIT CUIT" at bounding box center [534, 284] width 134 height 55
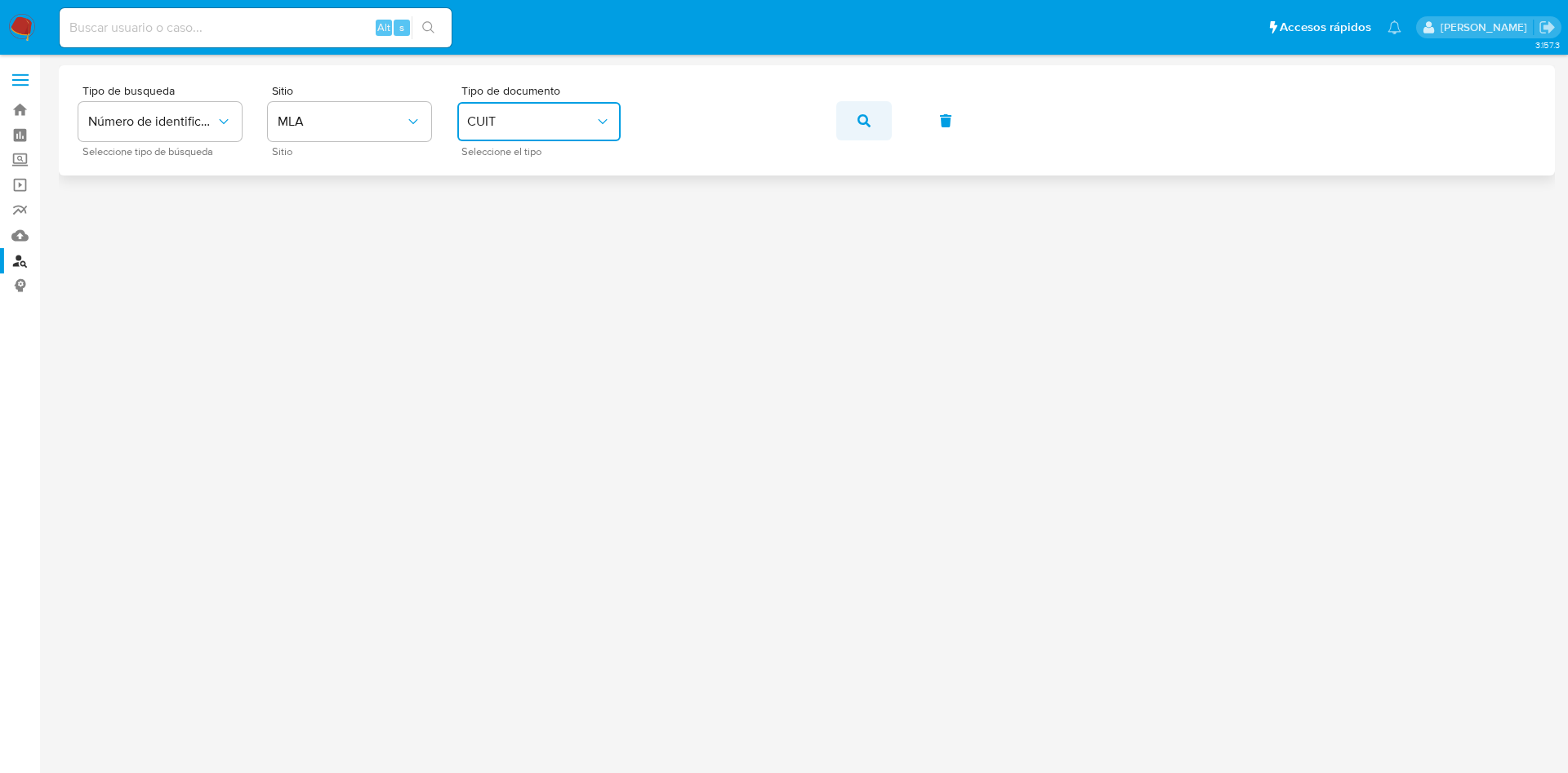
click at [845, 115] on button "button" at bounding box center [864, 120] width 55 height 39
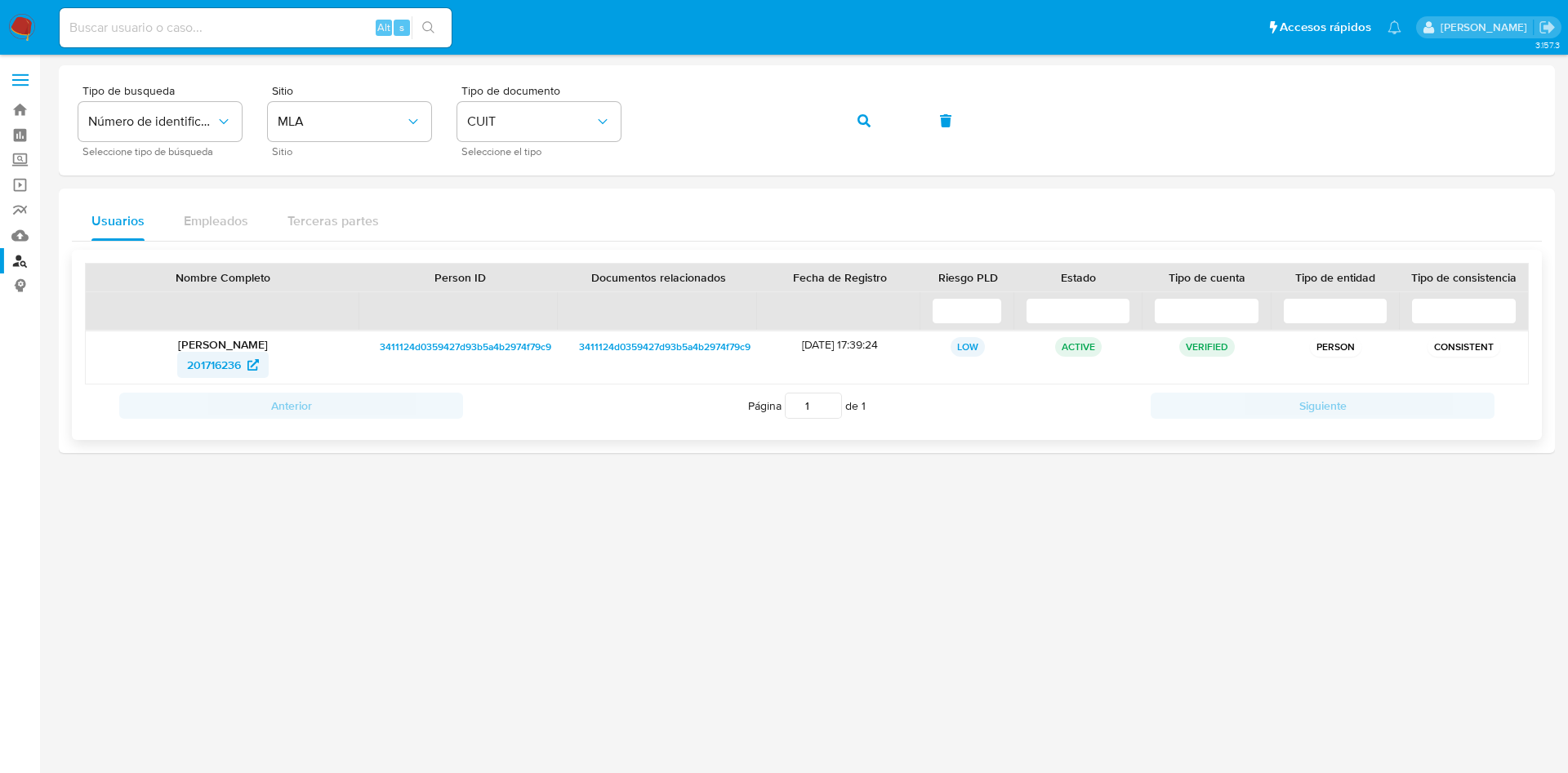
click at [203, 361] on span "201716236" at bounding box center [214, 365] width 53 height 26
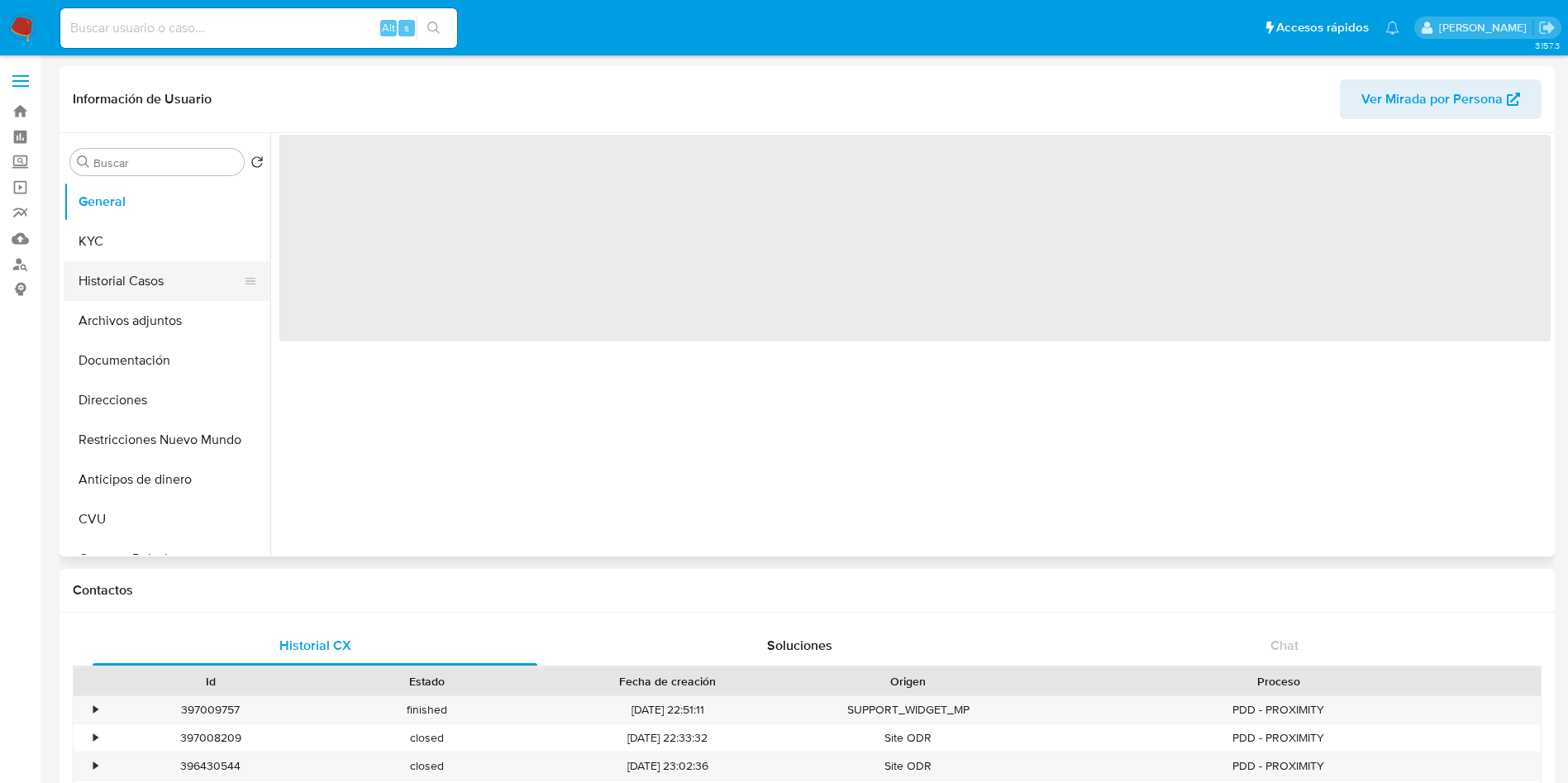
click at [111, 276] on button "Historial Casos" at bounding box center [160, 280] width 193 height 40
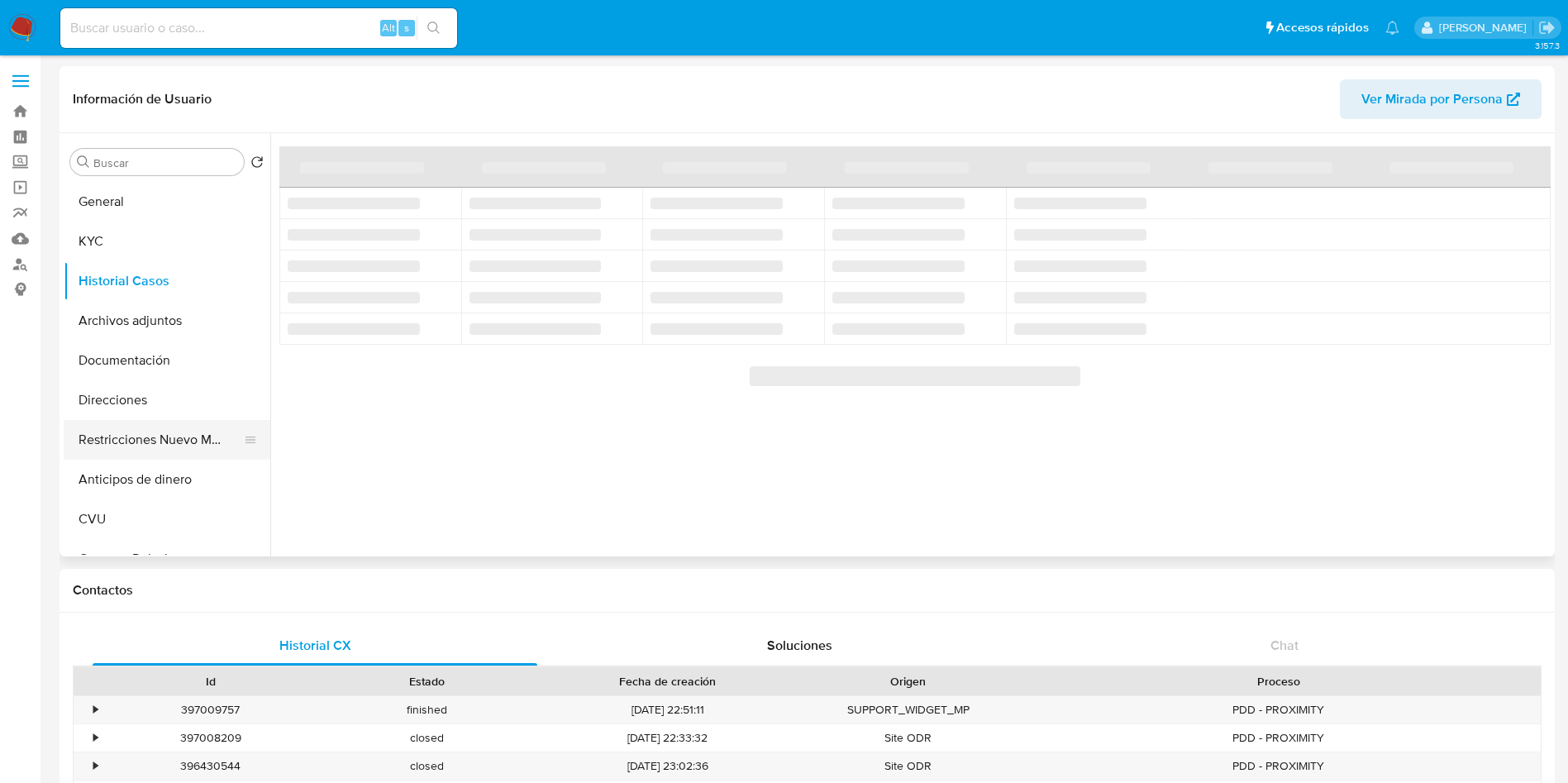
select select "10"
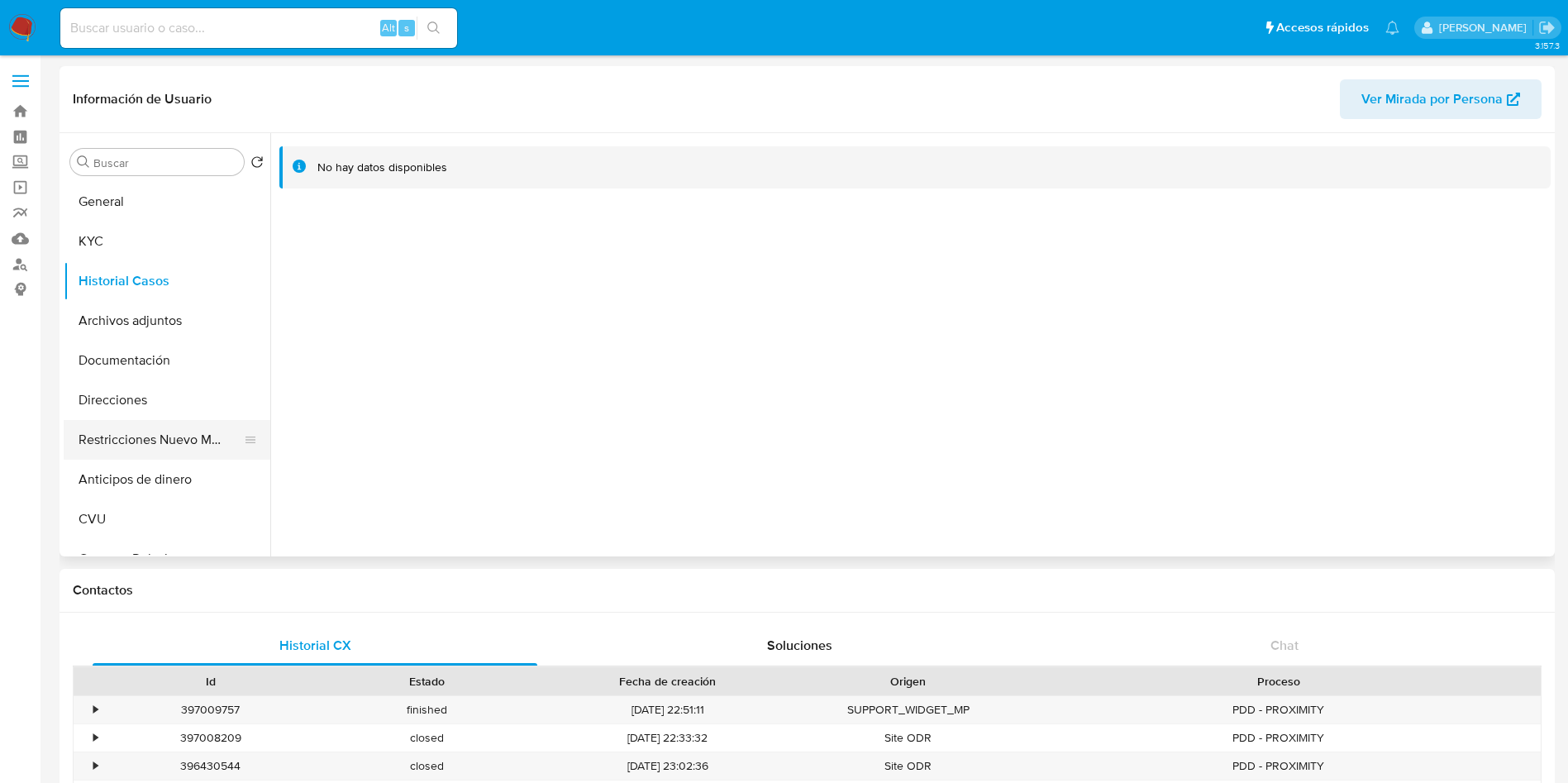
click at [97, 445] on button "Restricciones Nuevo Mundo" at bounding box center [160, 439] width 193 height 40
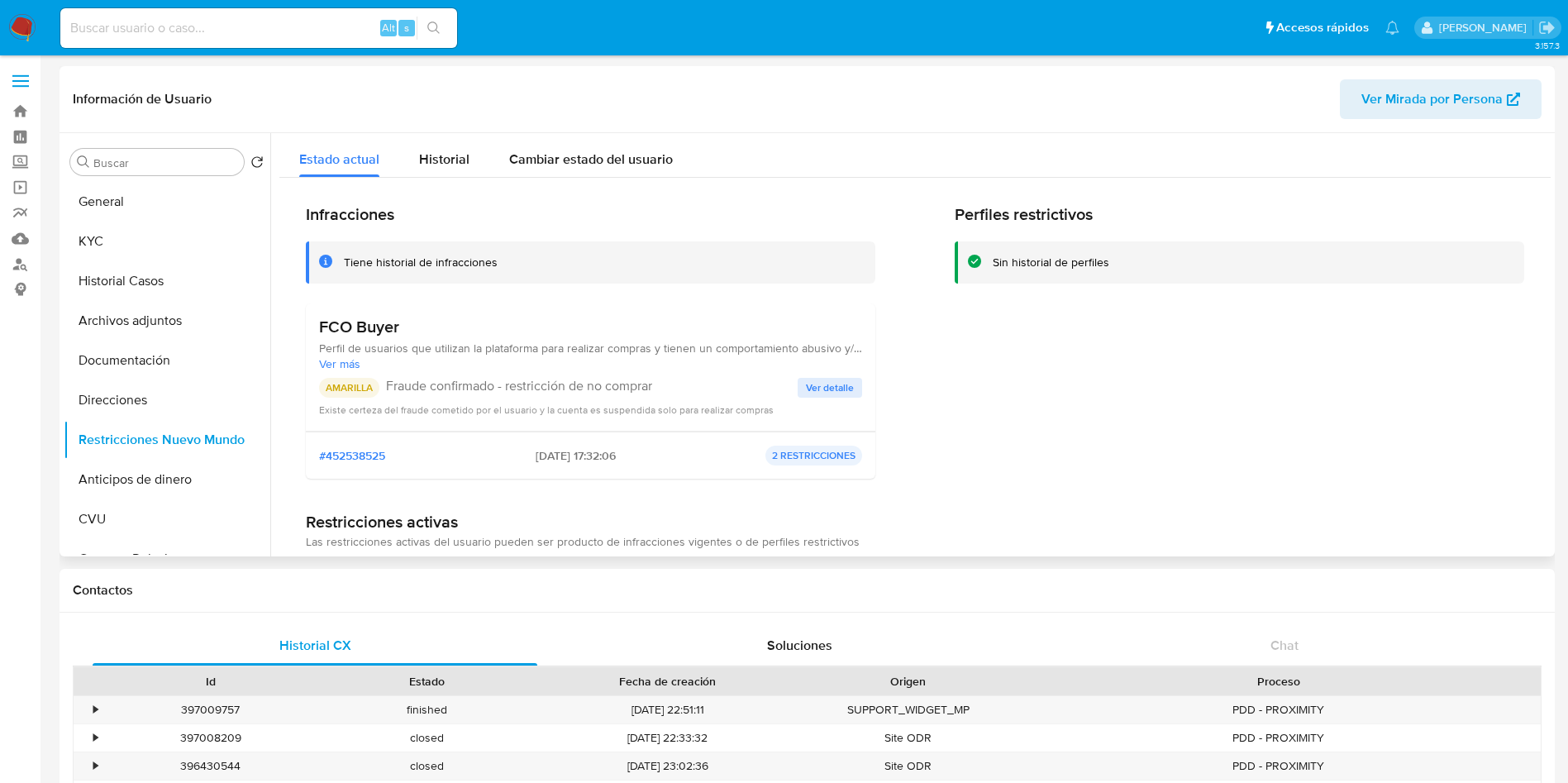
scroll to position [111, 0]
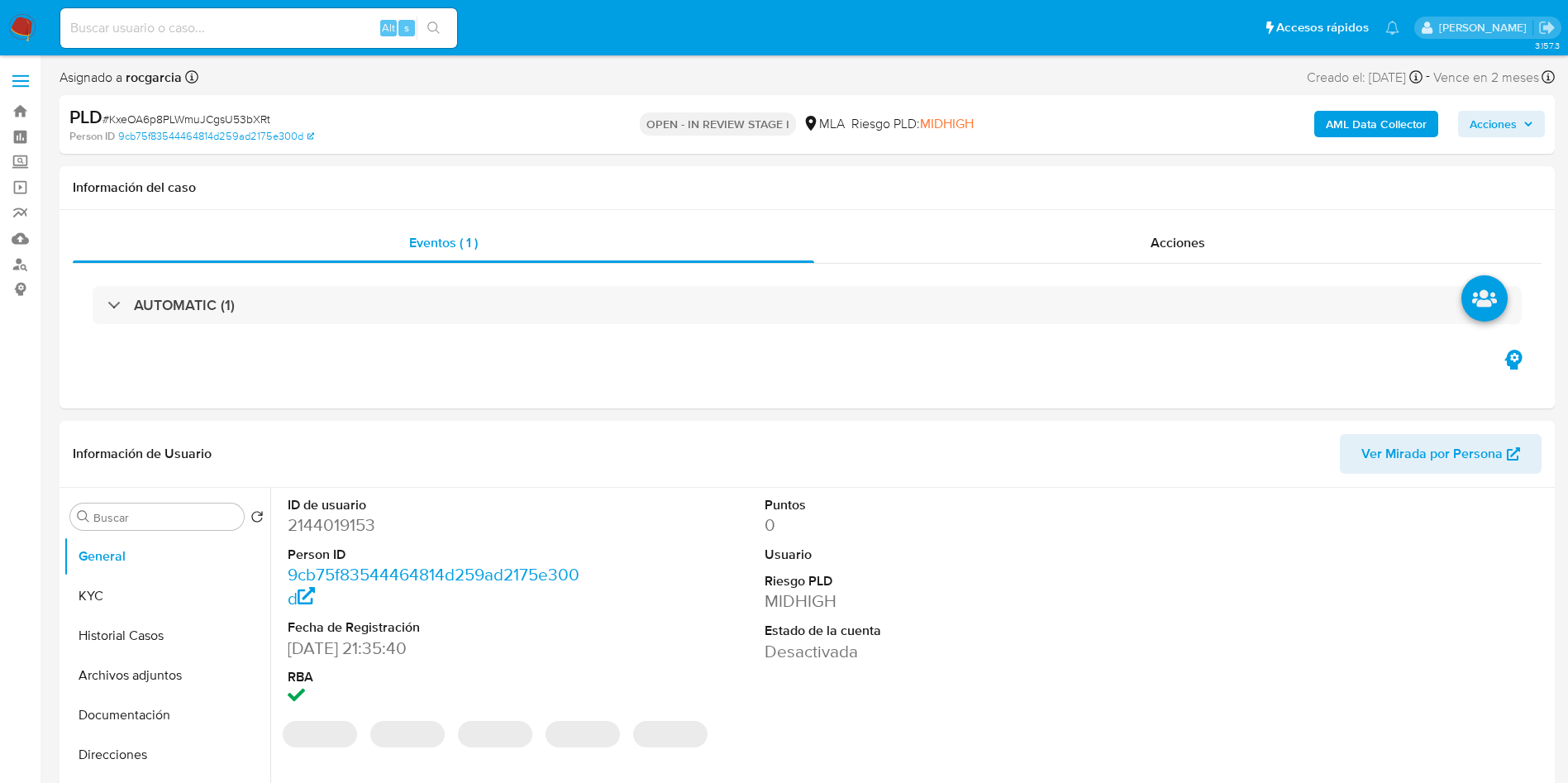
click at [1352, 134] on b "AML Data Collector" at bounding box center [1377, 124] width 101 height 26
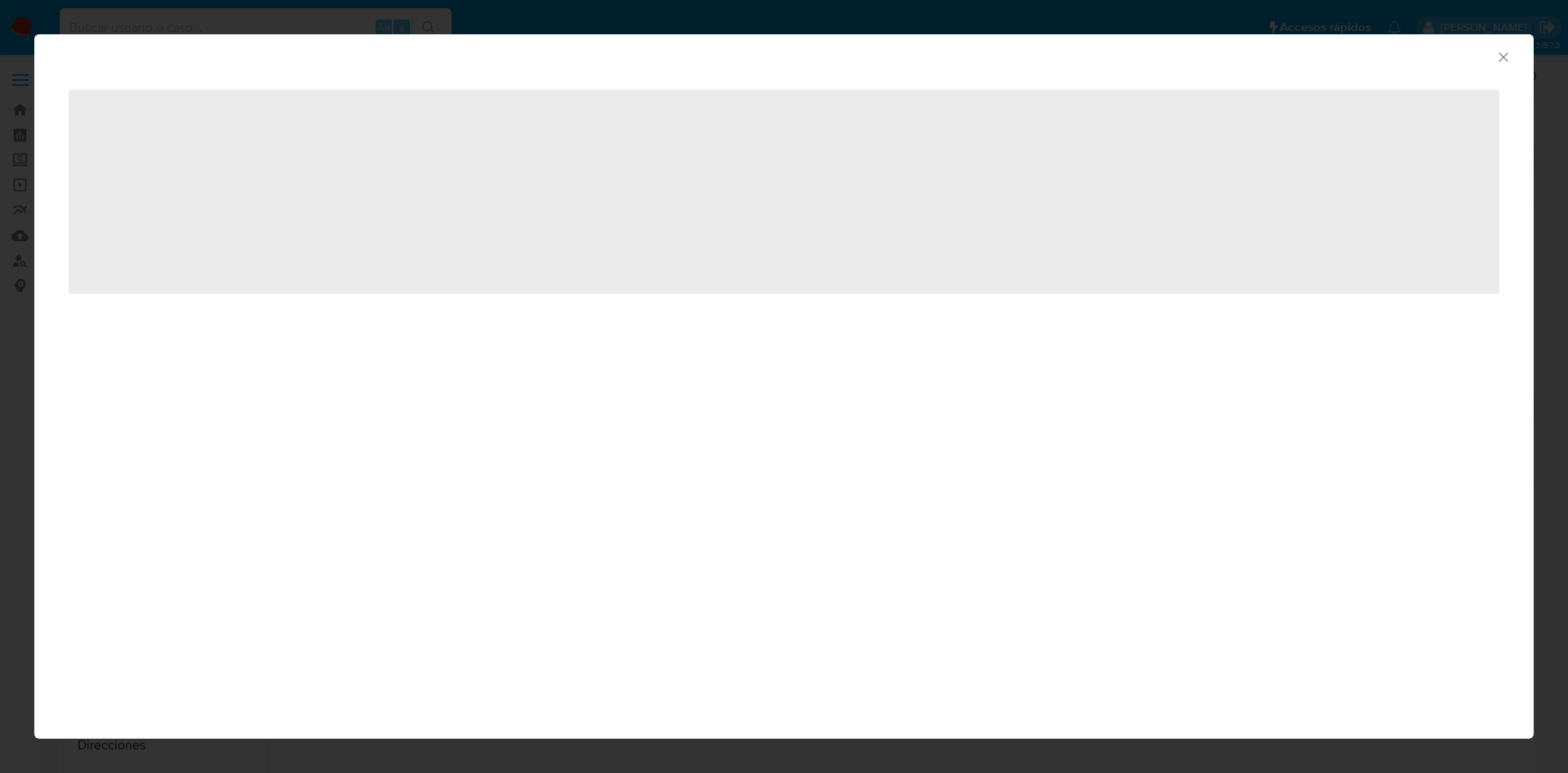
select select "10"
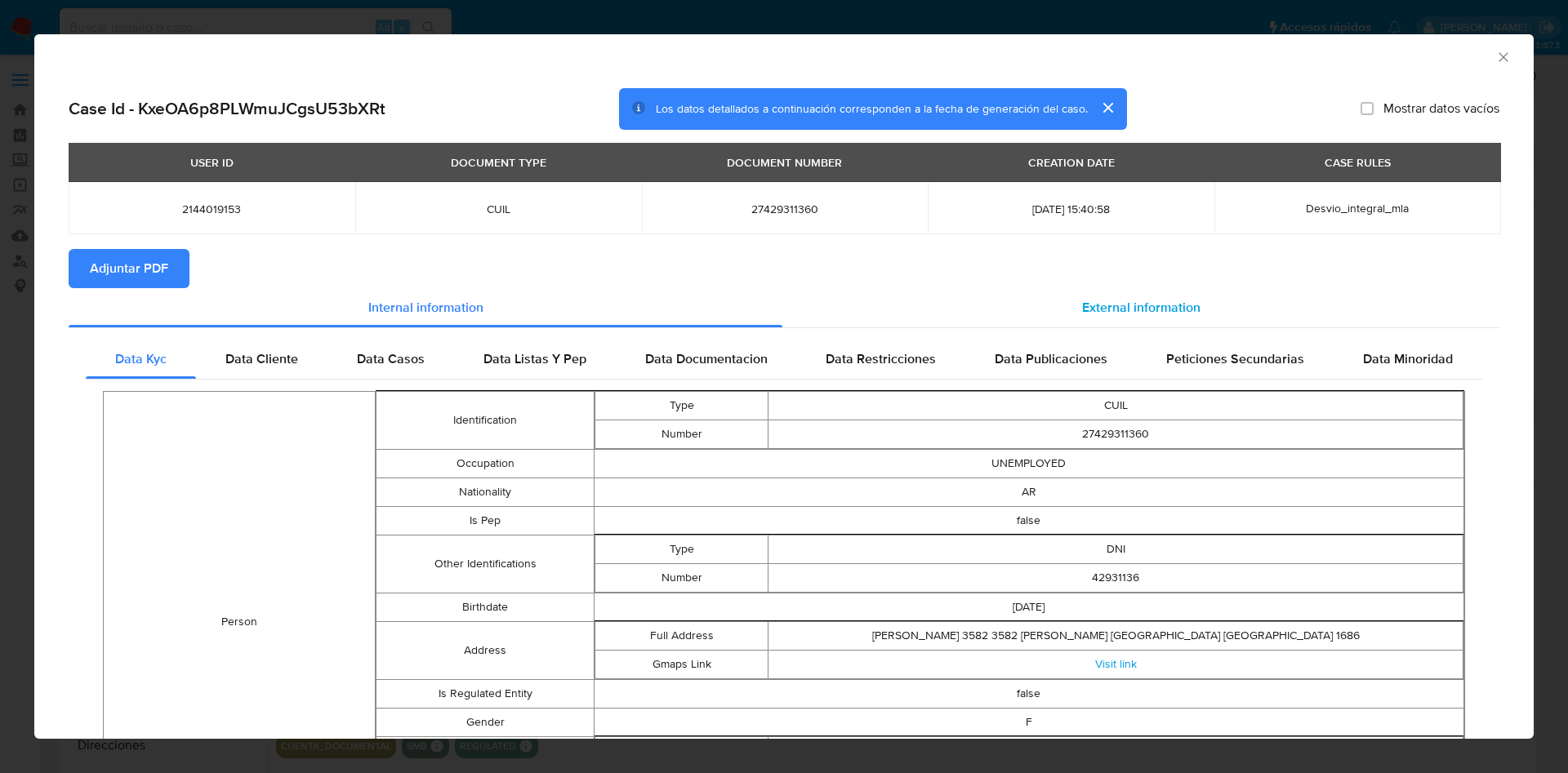
click at [1286, 296] on div "External information" at bounding box center [1140, 307] width 717 height 39
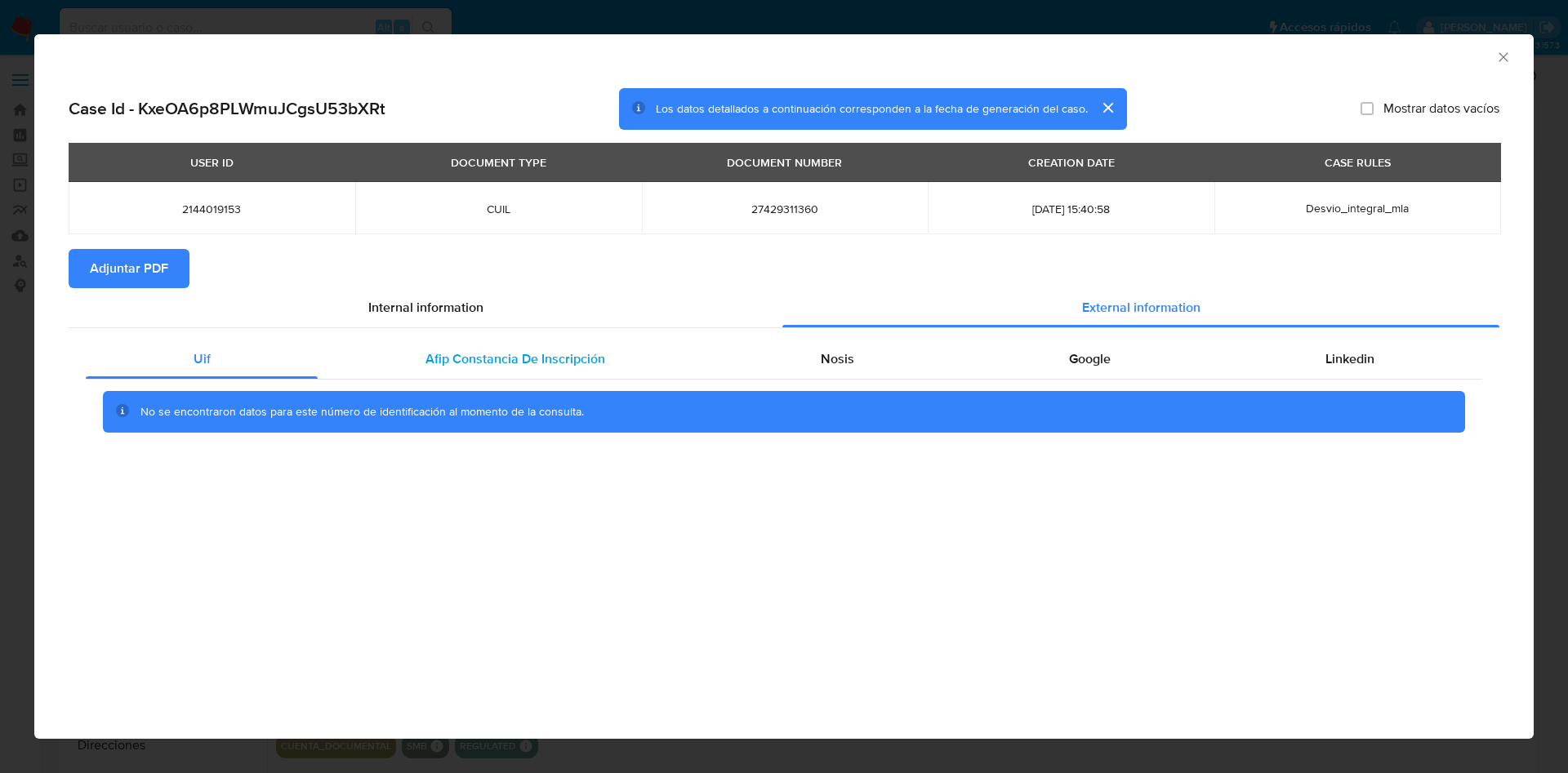
click at [520, 347] on div "Afip Constancia De Inscripción" at bounding box center [515, 359] width 394 height 39
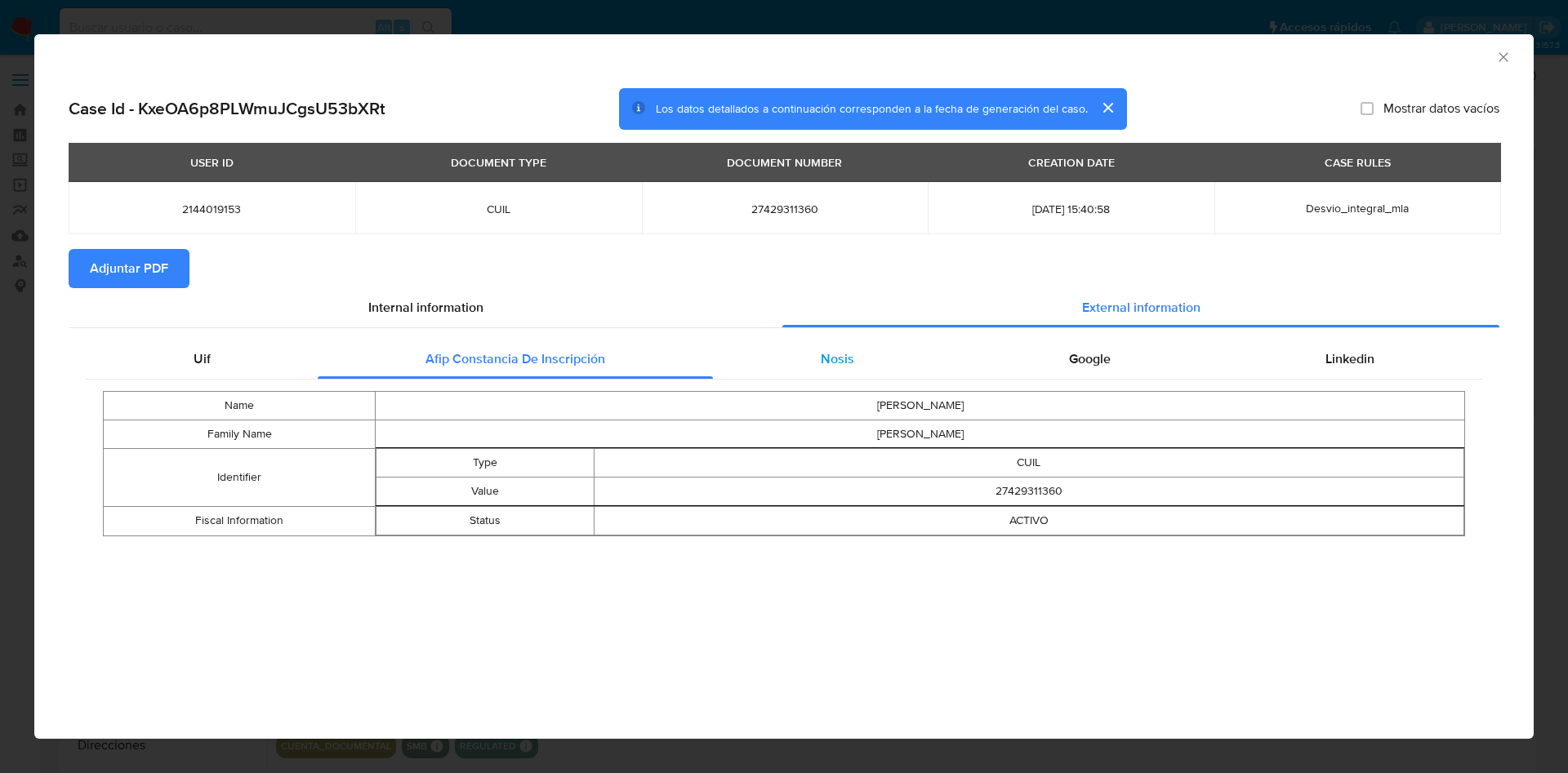
click at [820, 361] on span "Nosis" at bounding box center [837, 359] width 33 height 19
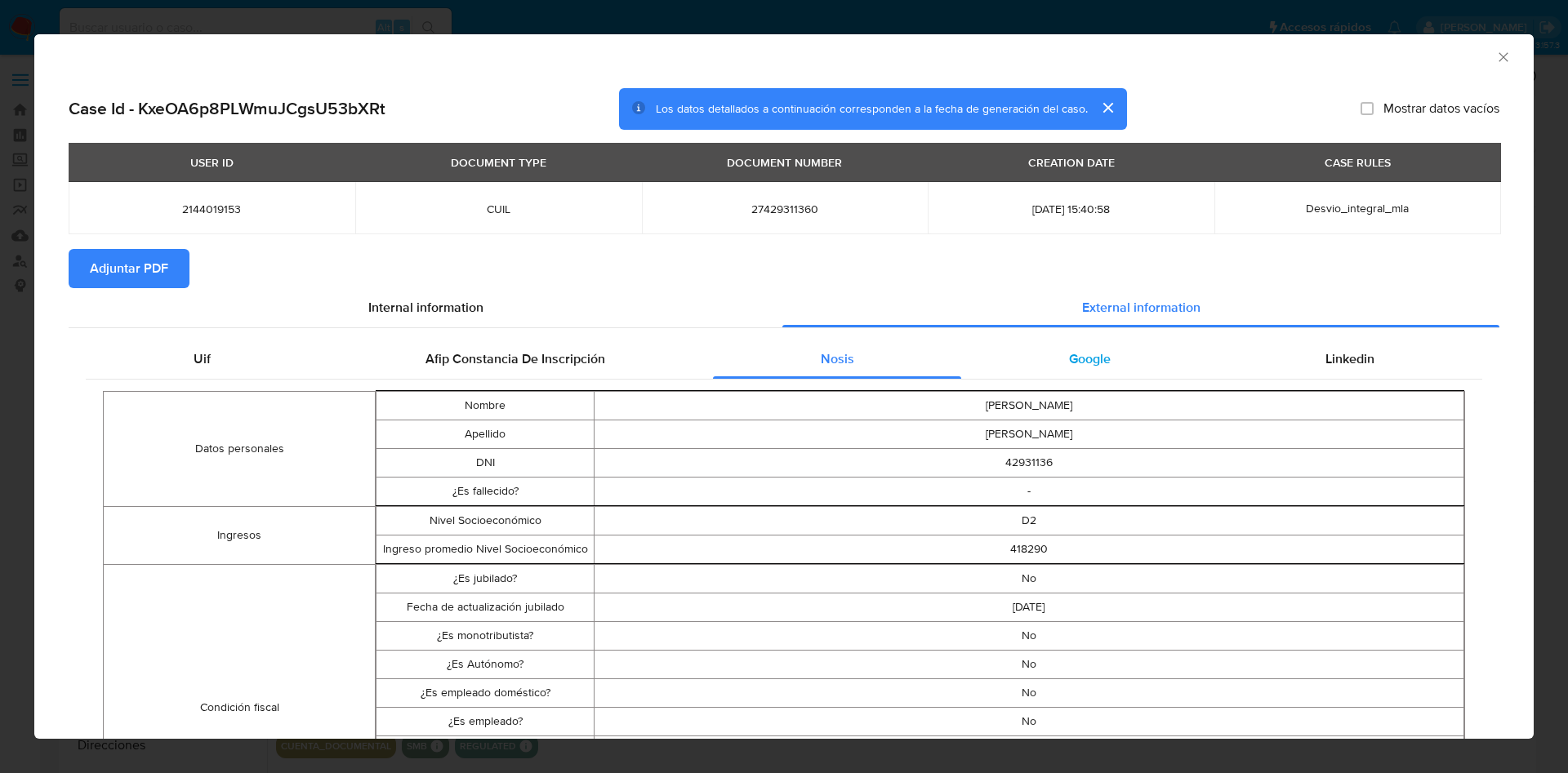
click at [1045, 366] on div "Google" at bounding box center [1090, 359] width 257 height 39
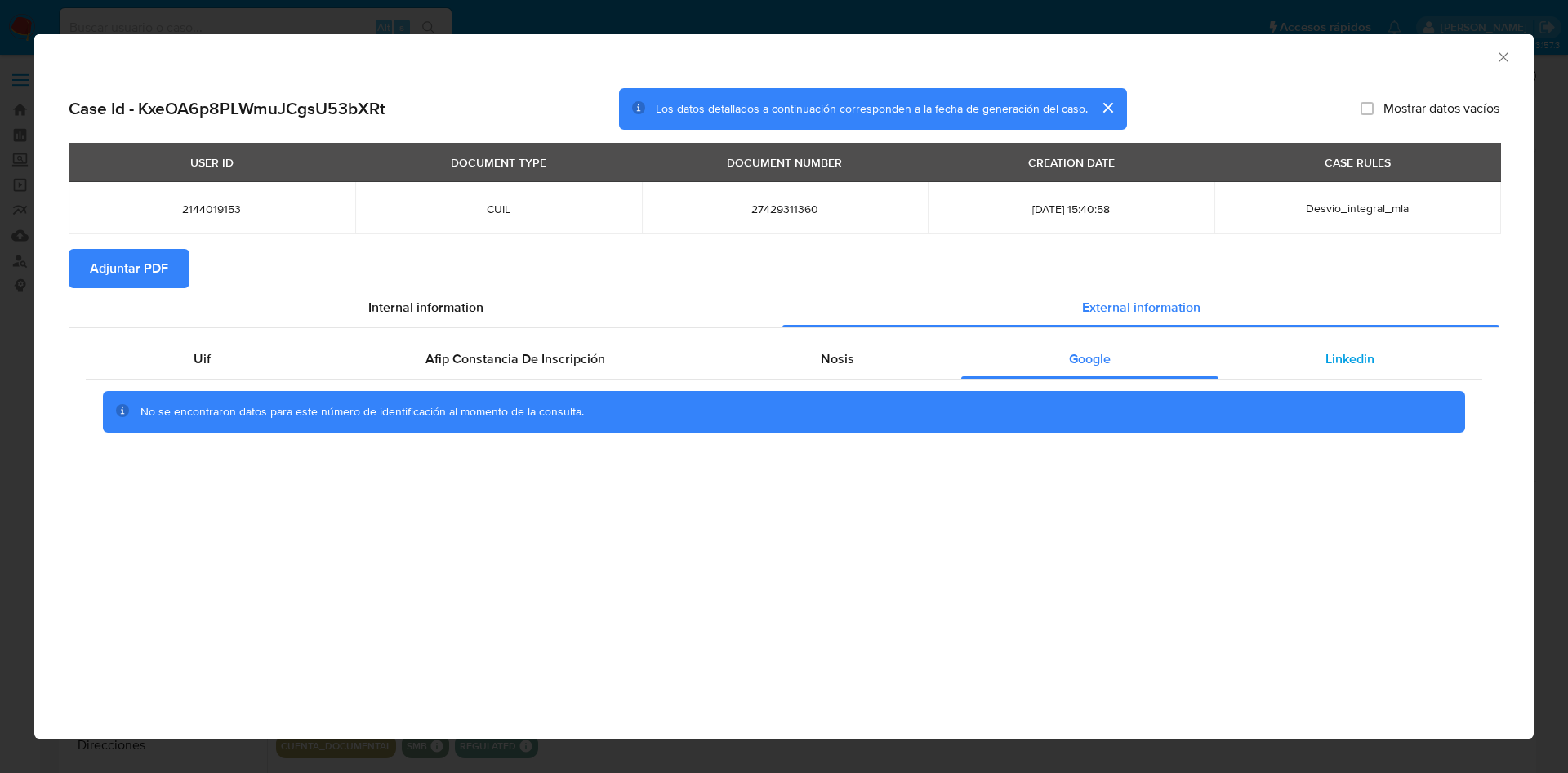
click at [1328, 341] on div "Linkedin" at bounding box center [1350, 359] width 264 height 39
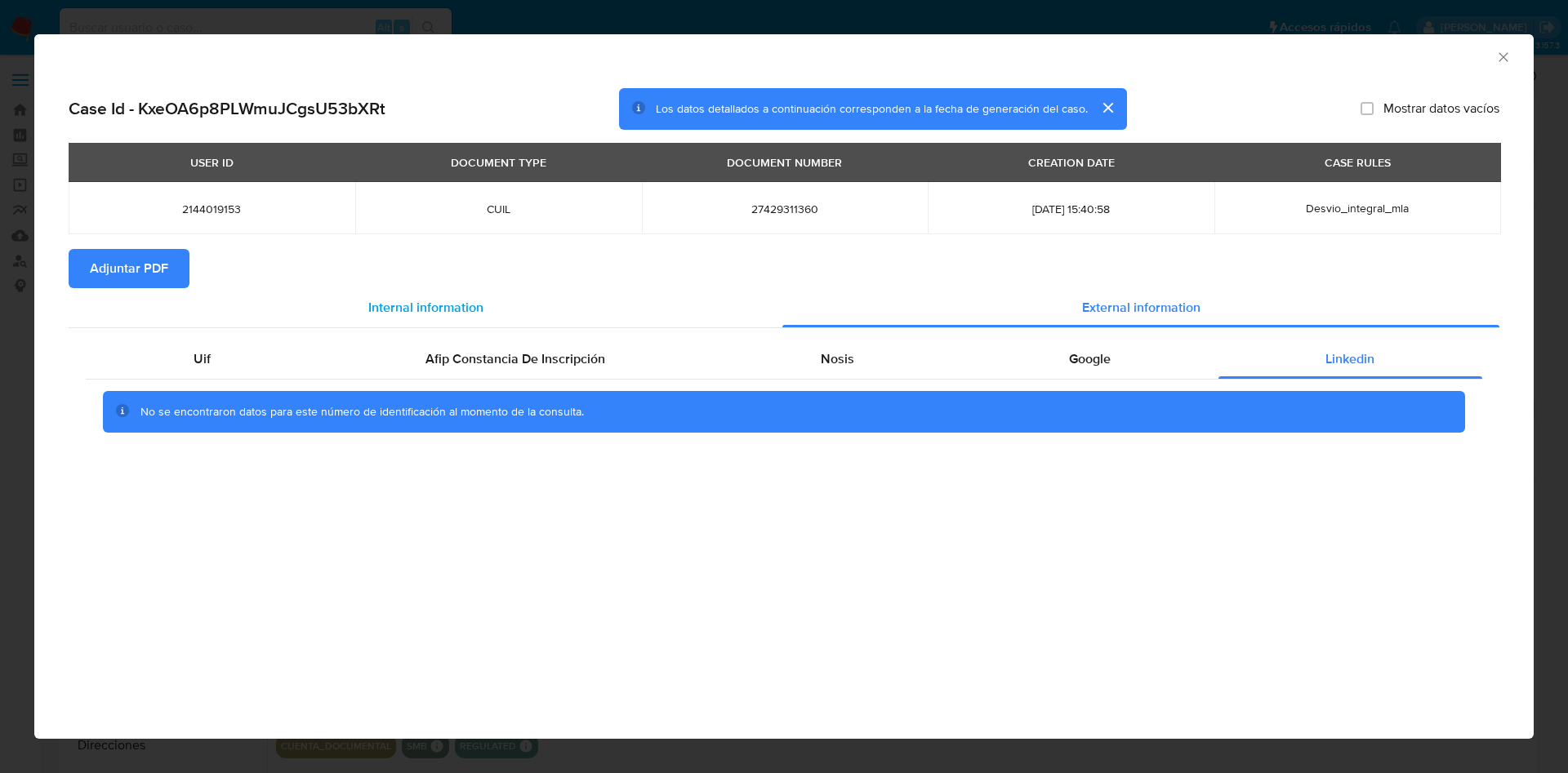
click at [121, 293] on div "Internal information" at bounding box center [425, 307] width 713 height 39
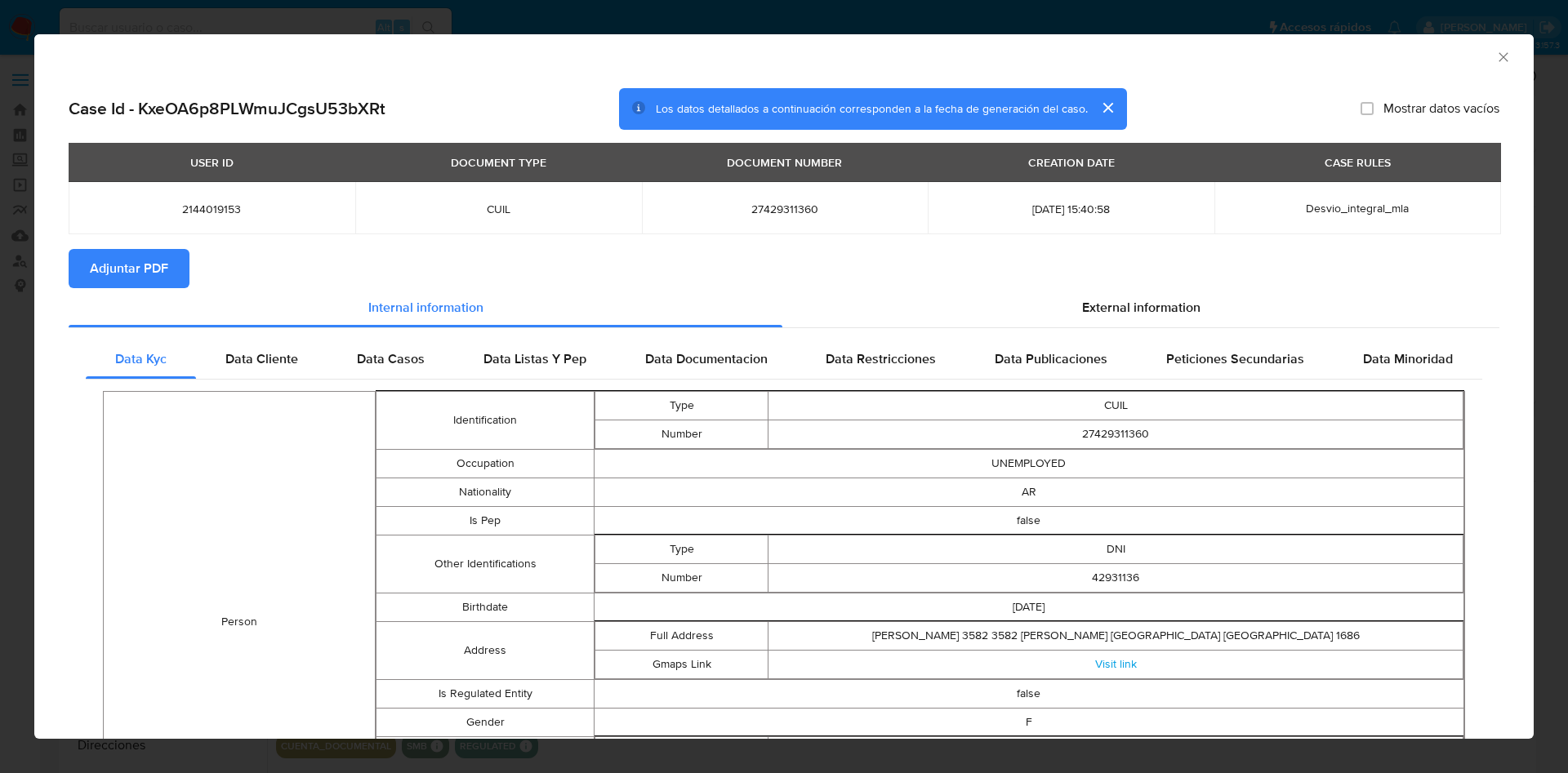
click at [120, 278] on span "Adjuntar PDF" at bounding box center [129, 269] width 78 height 36
click at [1495, 49] on icon "Cerrar ventana" at bounding box center [1503, 56] width 16 height 16
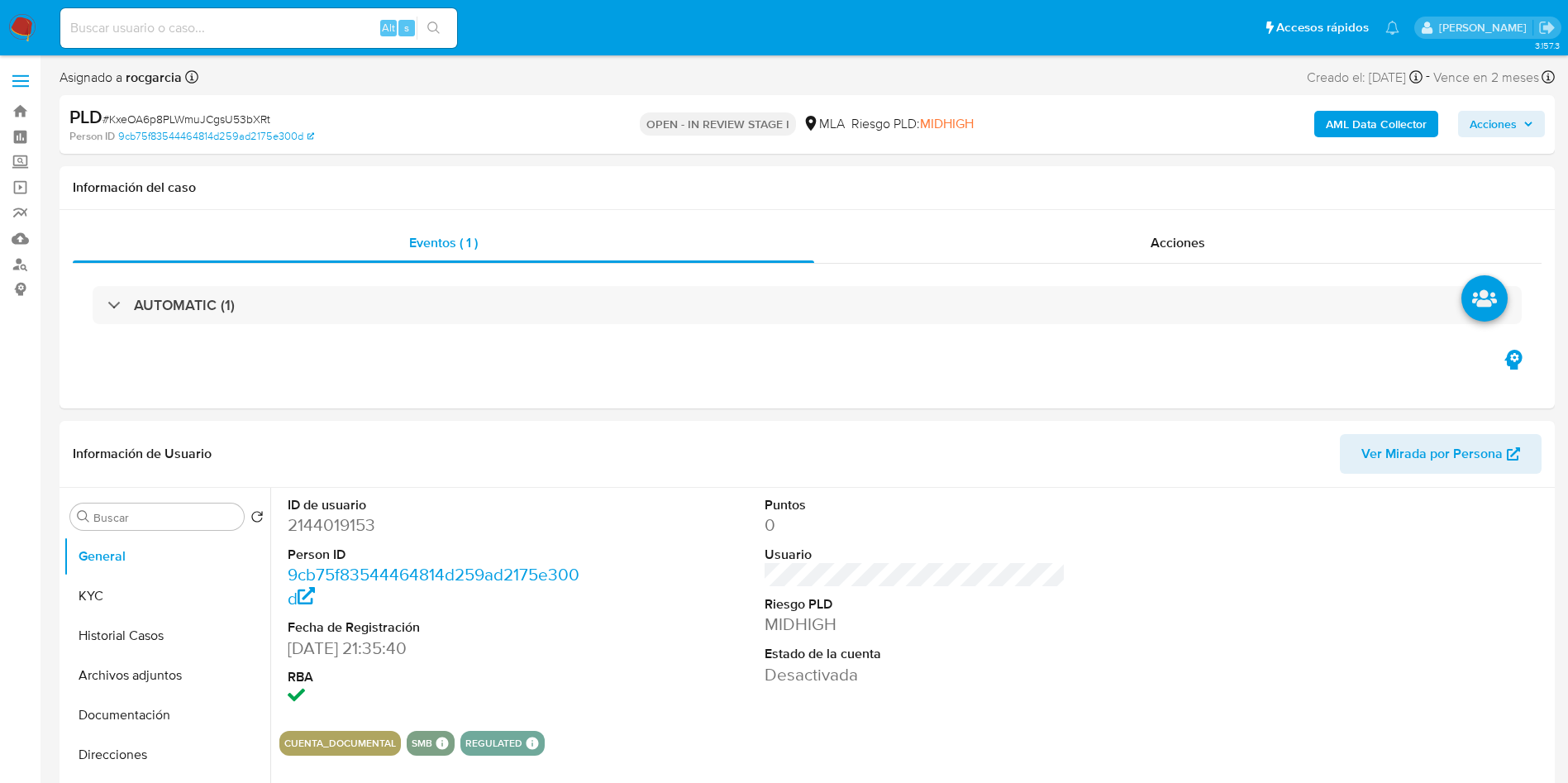
drag, startPoint x: 146, startPoint y: 663, endPoint x: 0, endPoint y: 606, distance: 156.7
click at [143, 663] on button "Archivos adjuntos" at bounding box center [167, 675] width 207 height 40
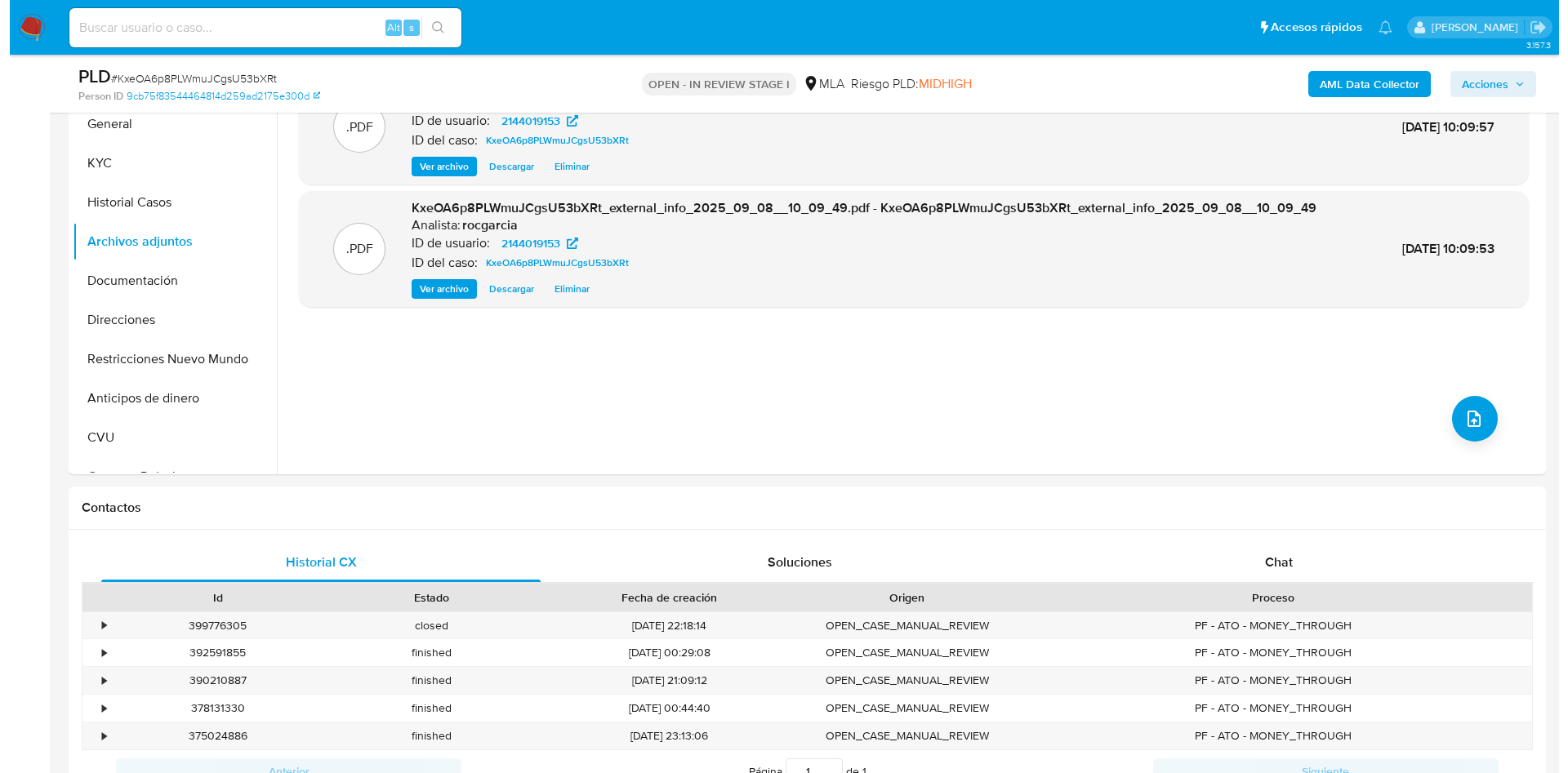
scroll to position [245, 0]
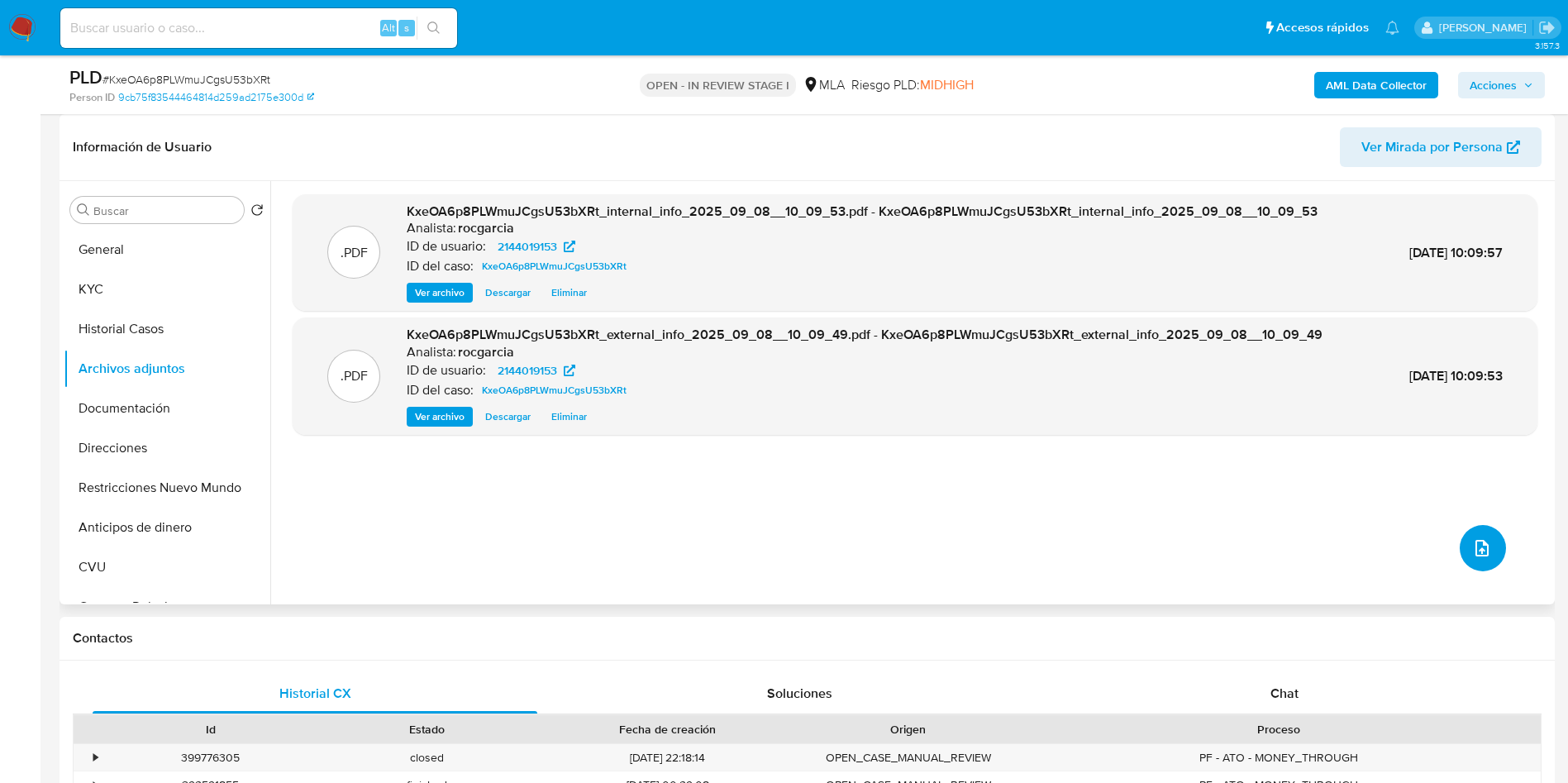
click at [1472, 541] on icon "upload-file" at bounding box center [1482, 548] width 20 height 20
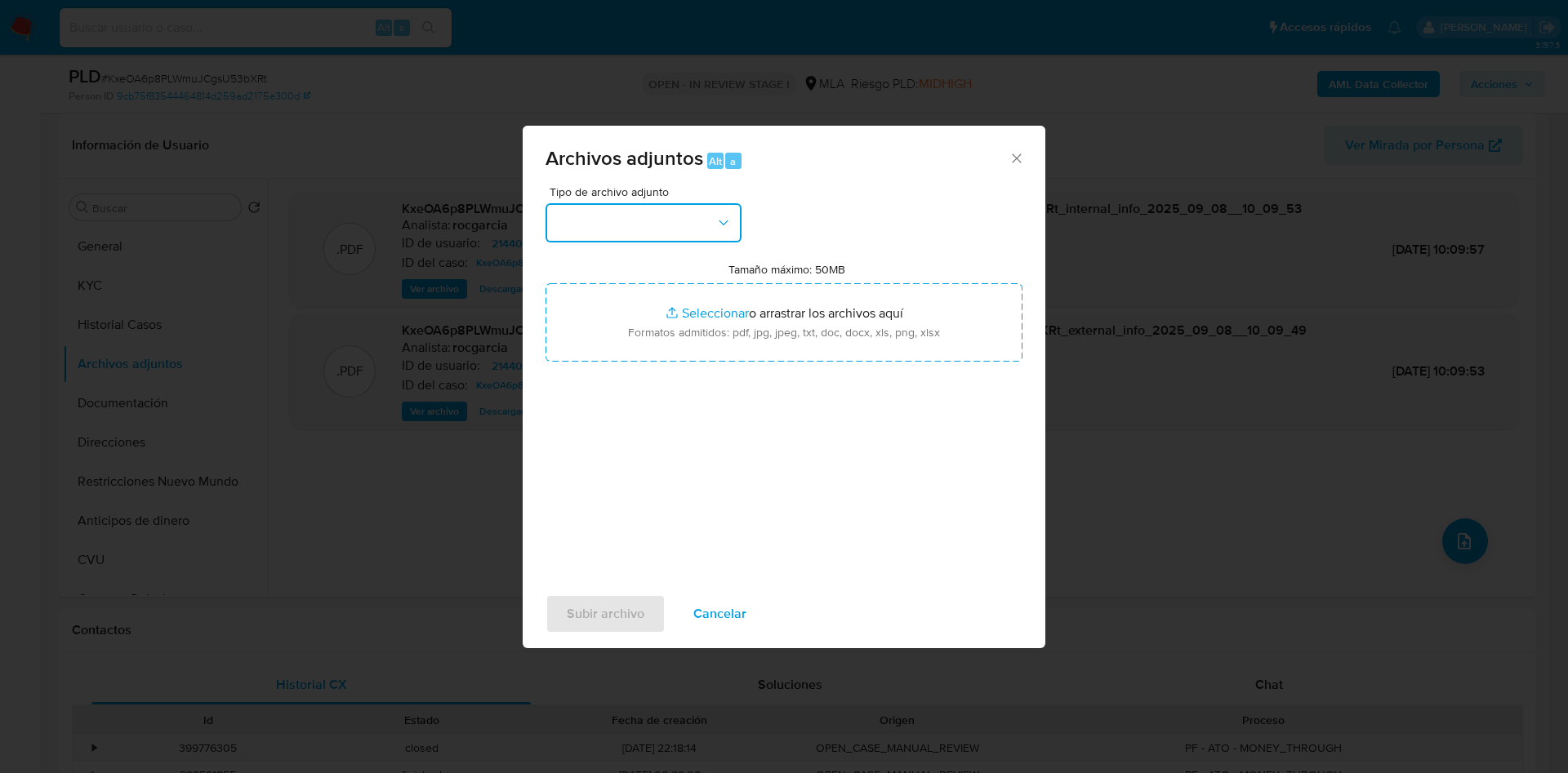
click at [663, 222] on button "button" at bounding box center [643, 222] width 196 height 39
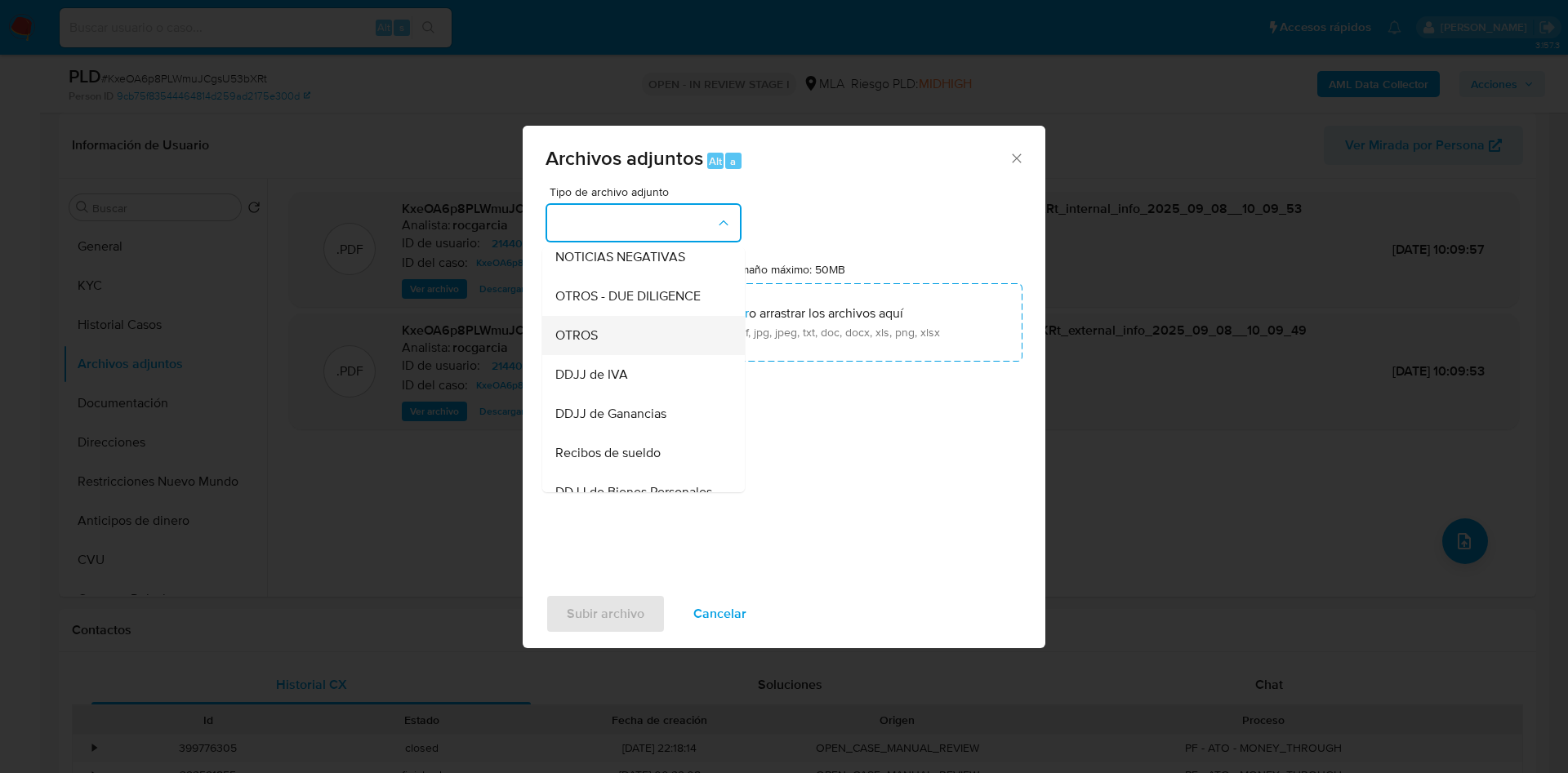
click at [616, 347] on div "OTROS" at bounding box center [639, 335] width 166 height 39
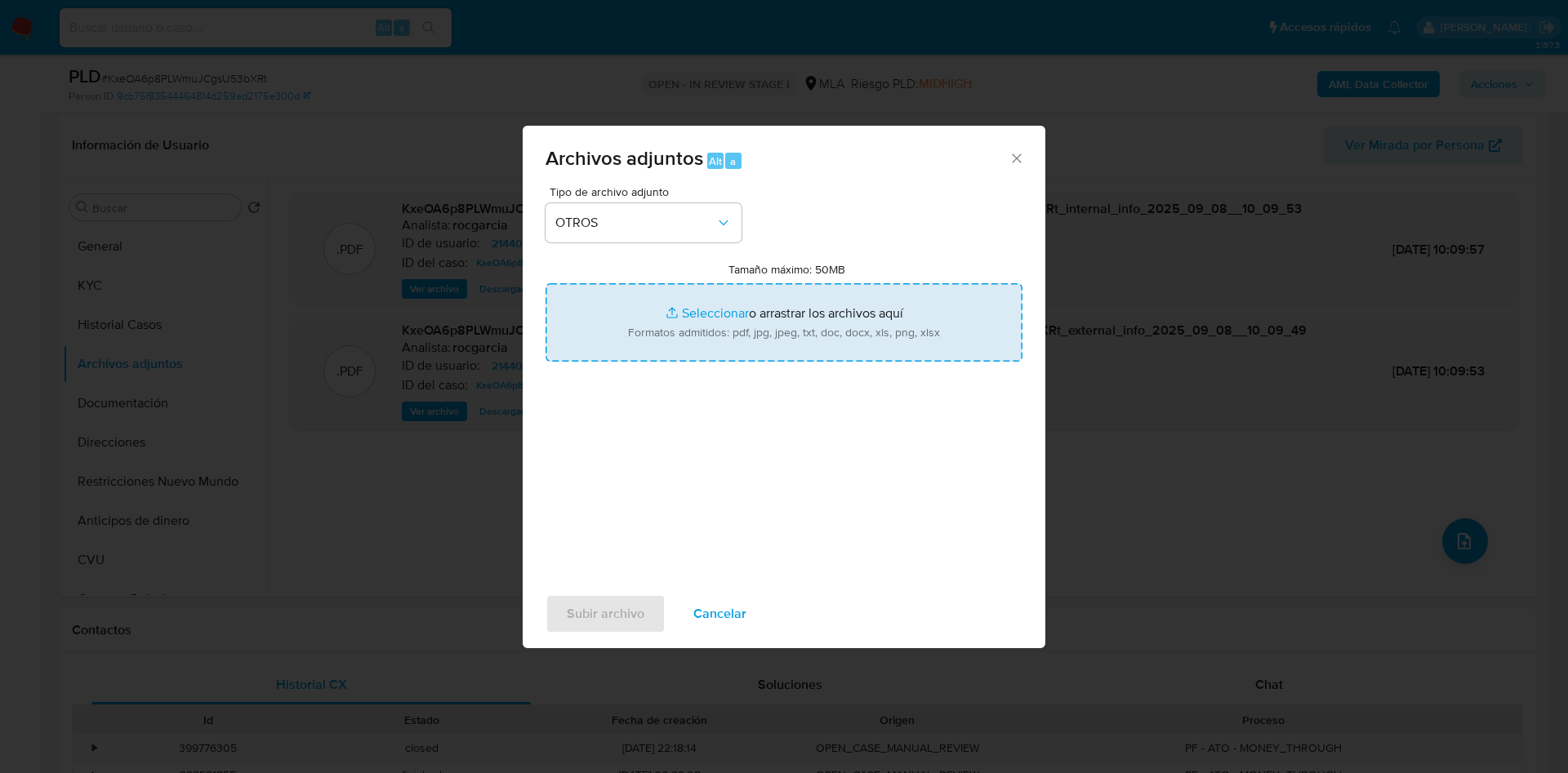
click at [657, 335] on input "Tamaño máximo: 50MB Seleccionar archivos" at bounding box center [783, 323] width 477 height 78
click at [738, 293] on input "Tamaño máximo: 50MB Seleccionar archivos" at bounding box center [783, 323] width 477 height 78
type input "C:\fakepath\Caselog KxeOA6p8PLWmuJCgsU53bXRt - 2144019153.docx"
click at [710, 324] on input "Tamaño máximo: 50MB Seleccionar archivos" at bounding box center [783, 323] width 477 height 78
type input "C:\fakepath\Movimientos 2144019153.xlsx"
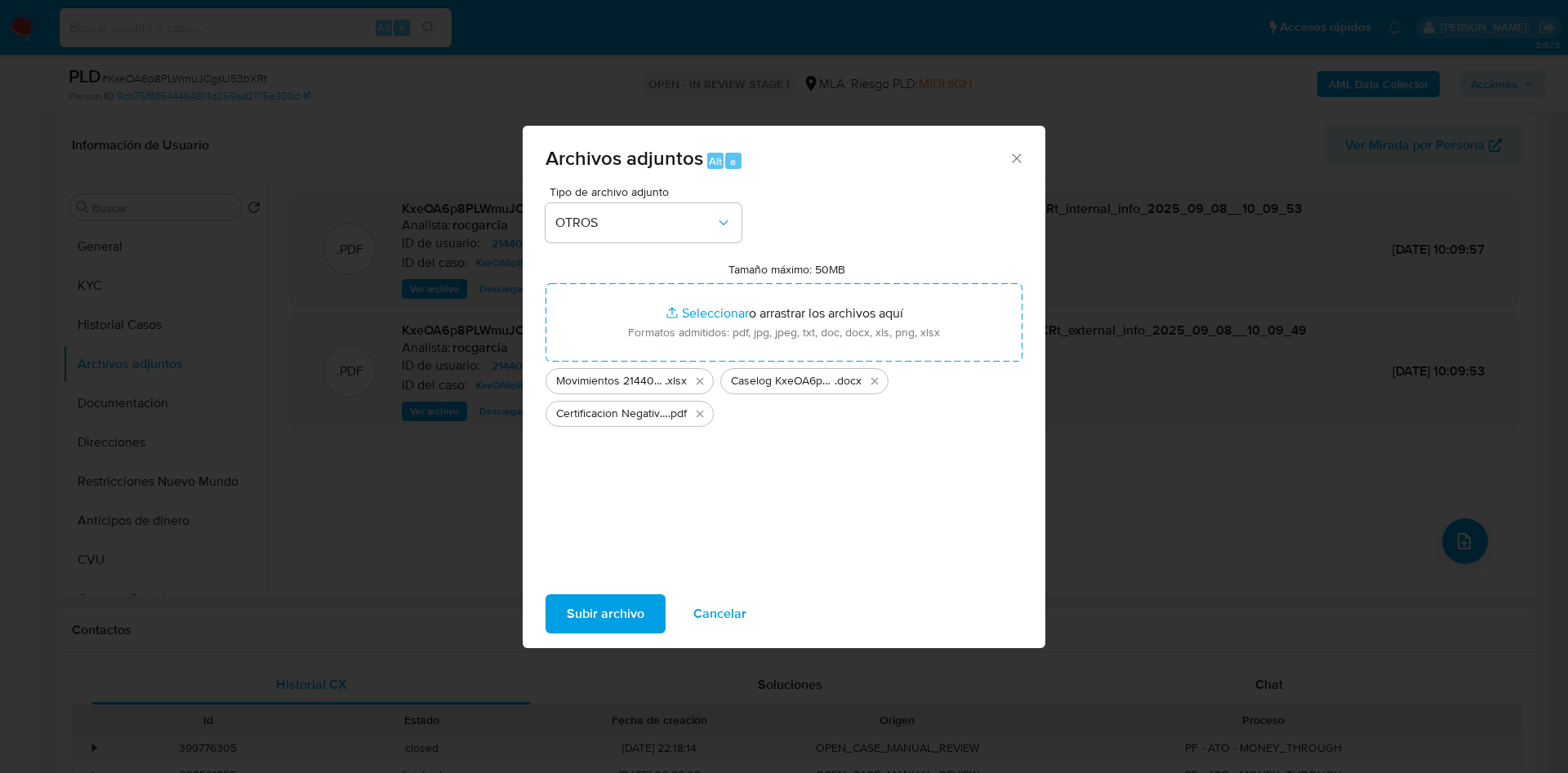
click at [606, 606] on span "Subir archivo" at bounding box center [605, 614] width 77 height 36
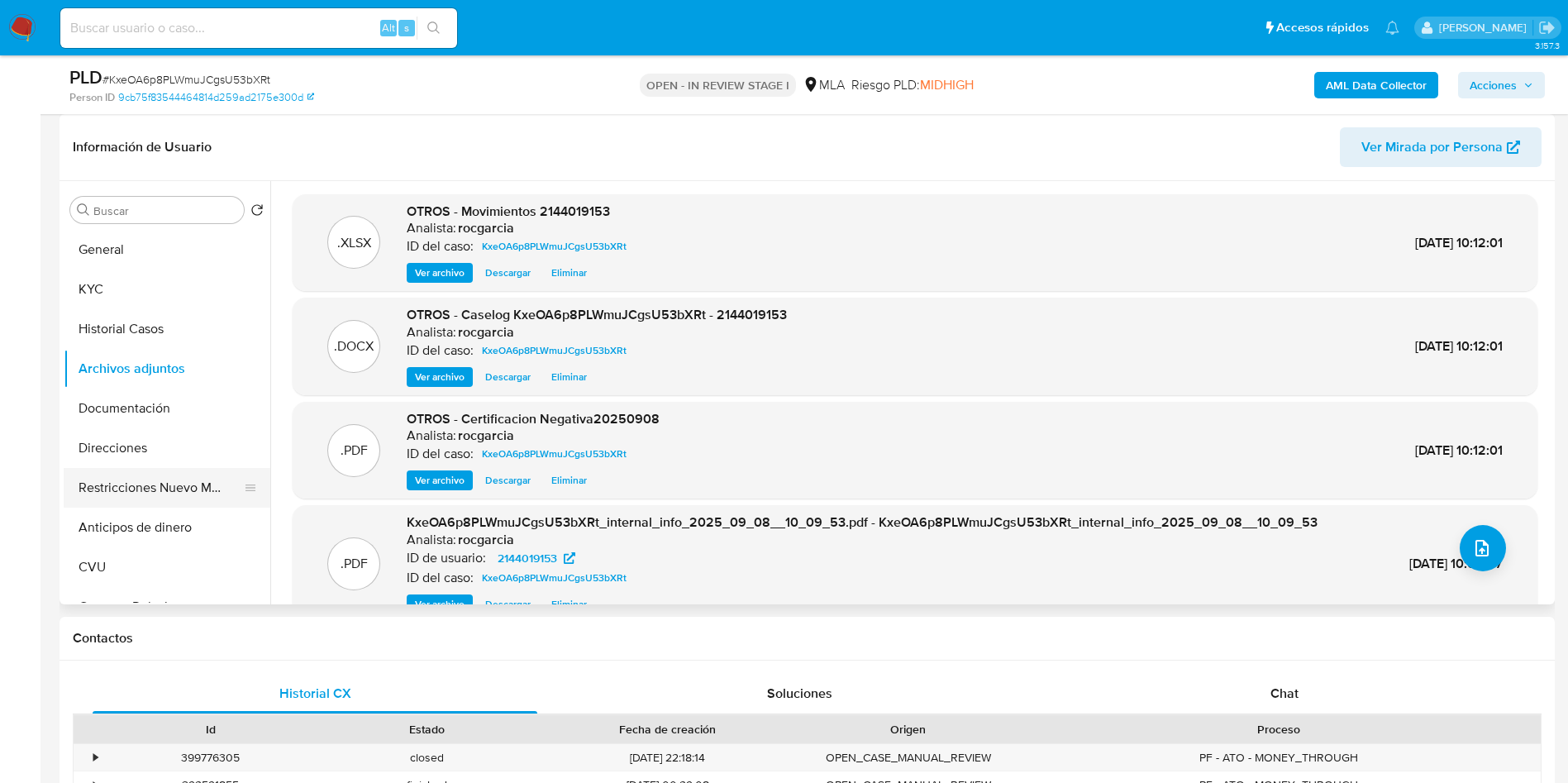
click at [147, 477] on button "Restricciones Nuevo Mundo" at bounding box center [160, 487] width 193 height 40
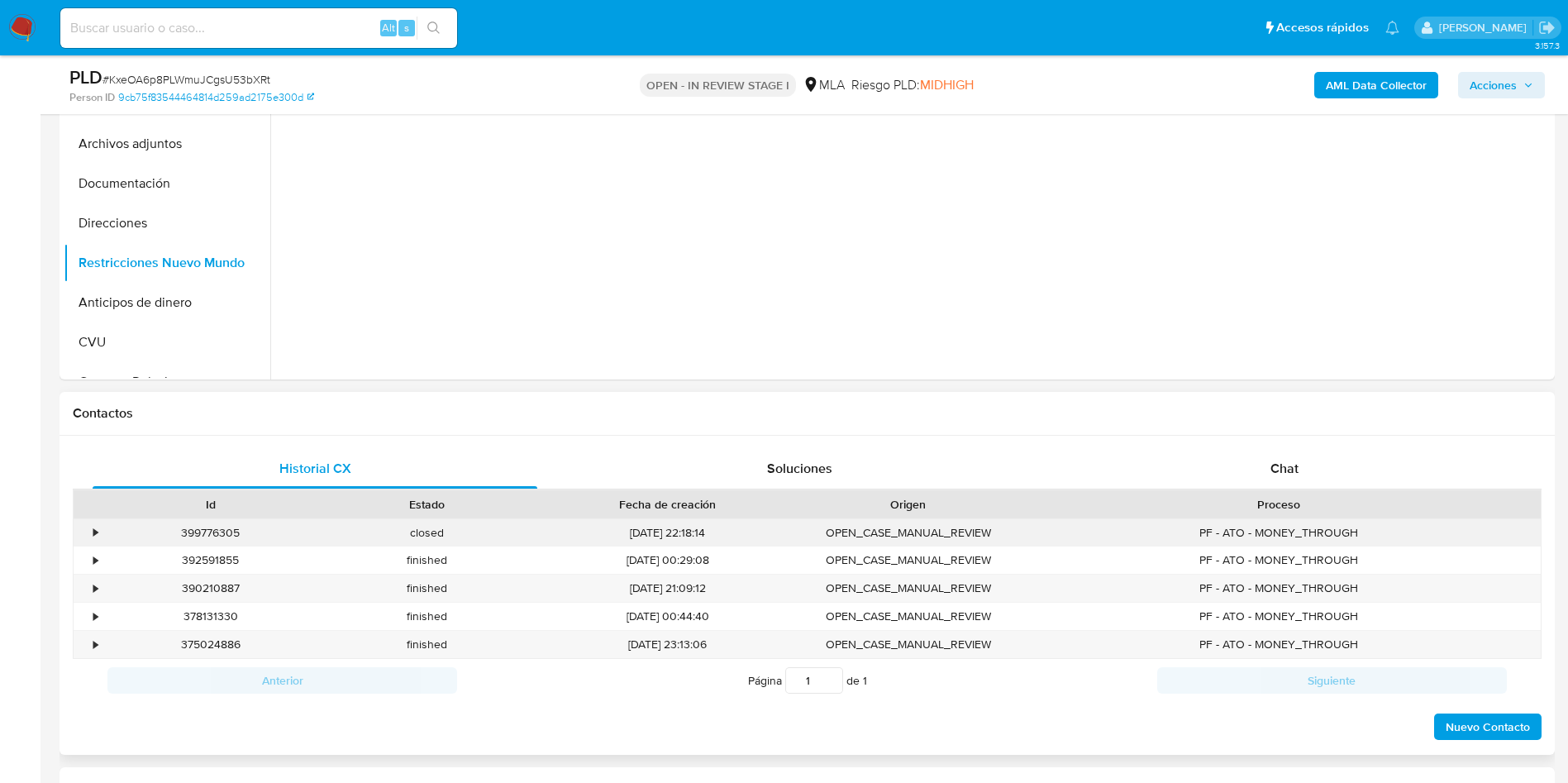
scroll to position [496, 0]
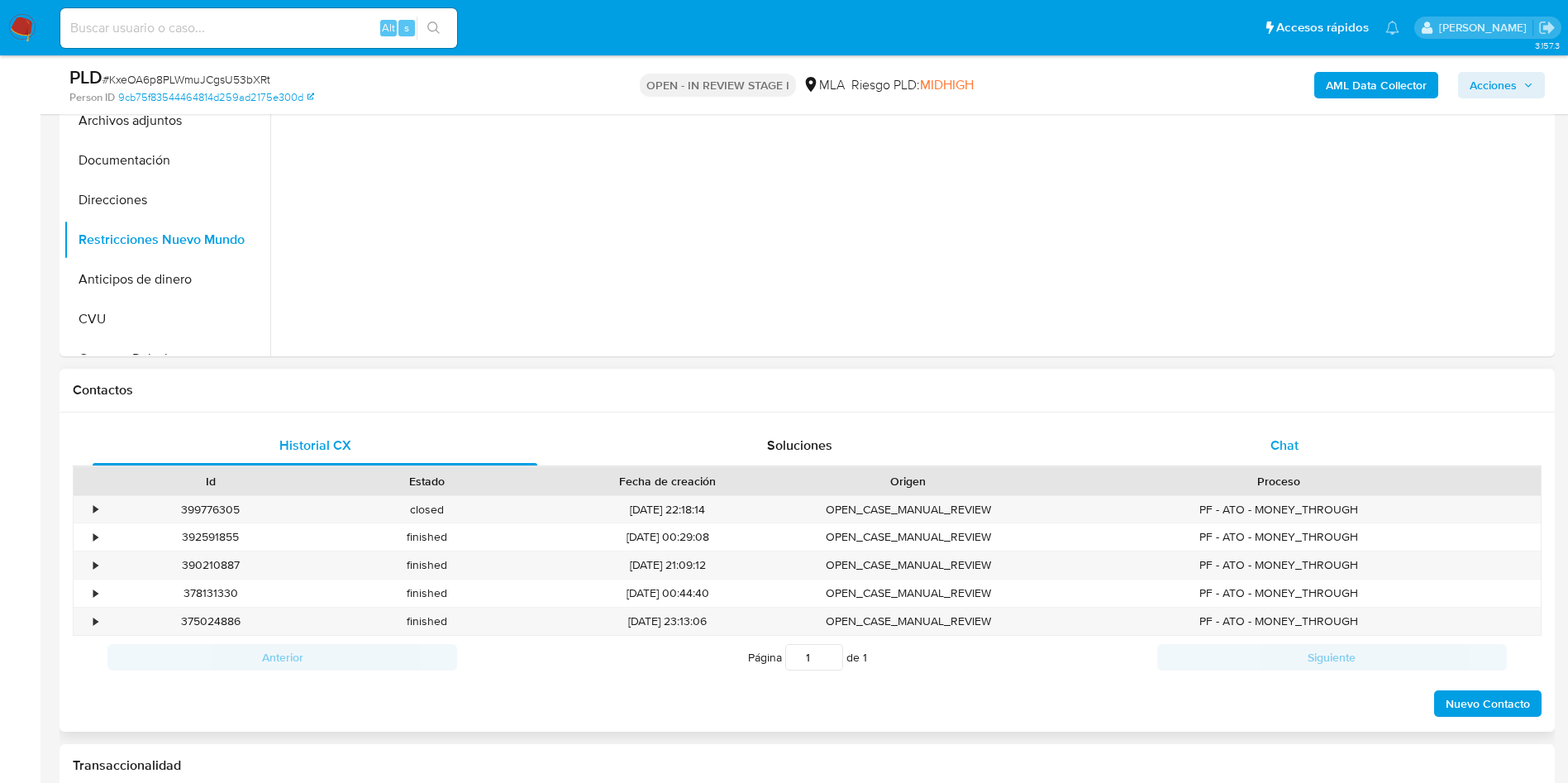
click at [1280, 464] on div "Chat" at bounding box center [1285, 445] width 445 height 40
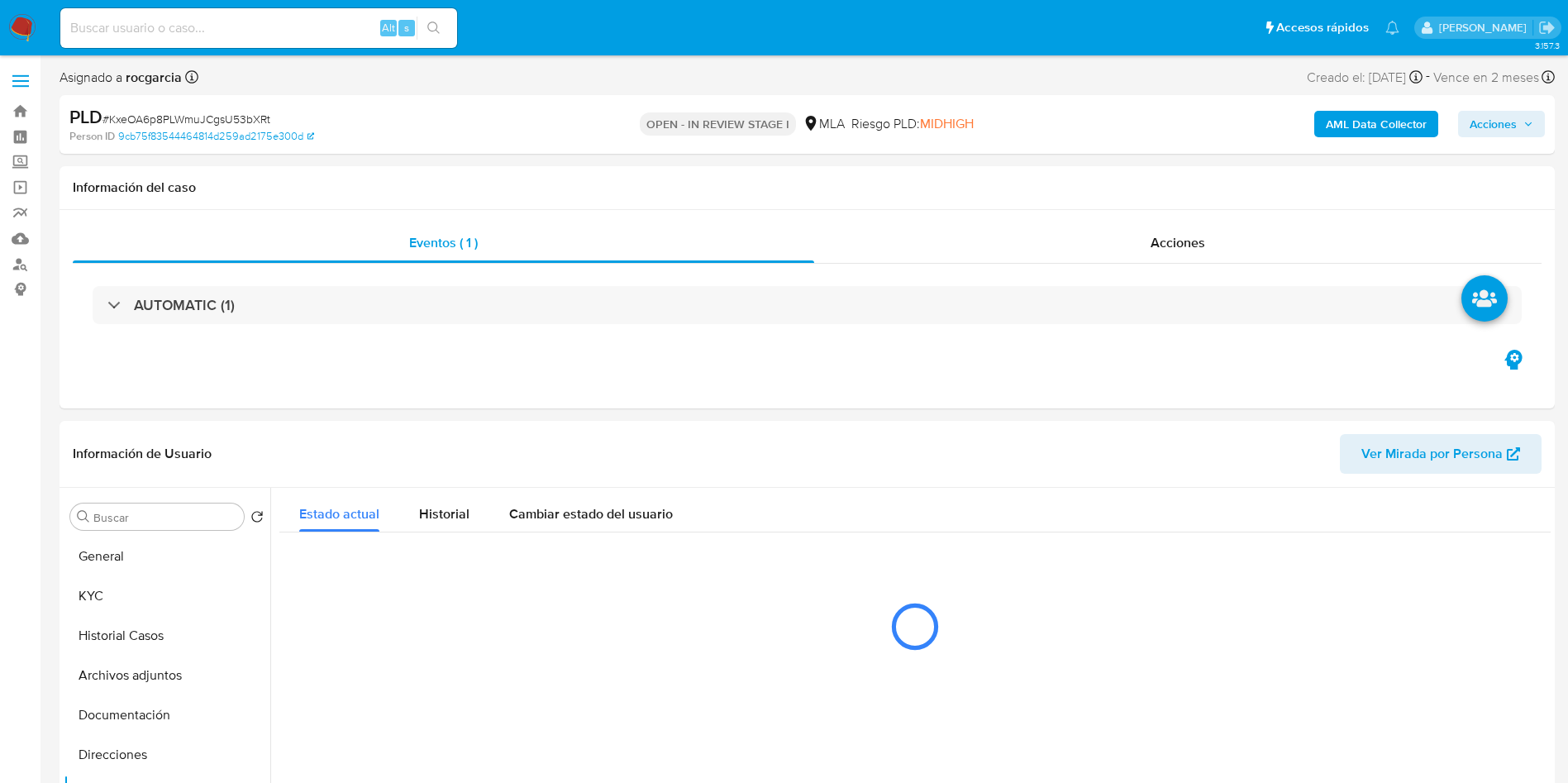
scroll to position [124, 0]
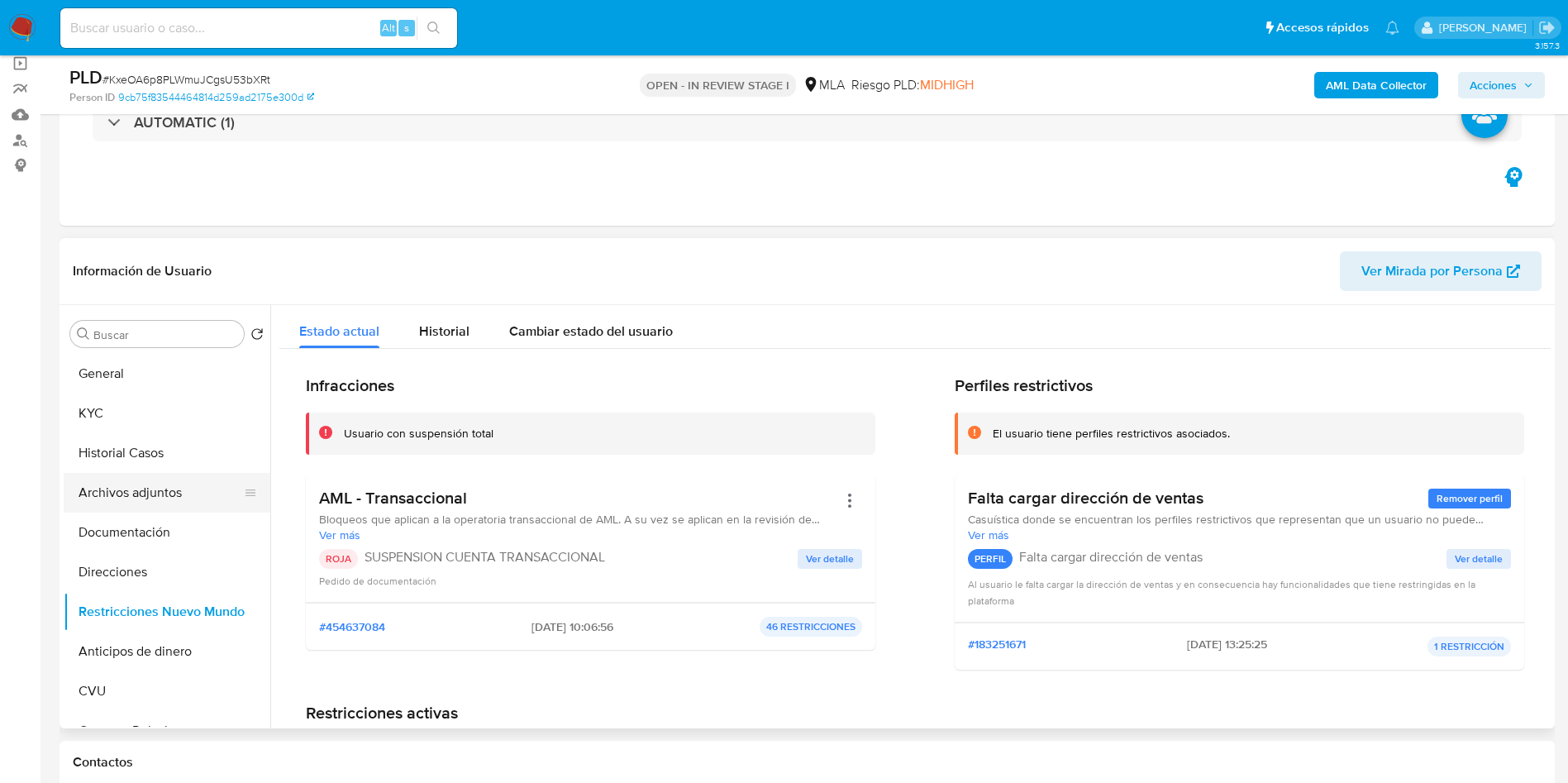
click at [92, 487] on button "Archivos adjuntos" at bounding box center [160, 492] width 193 height 40
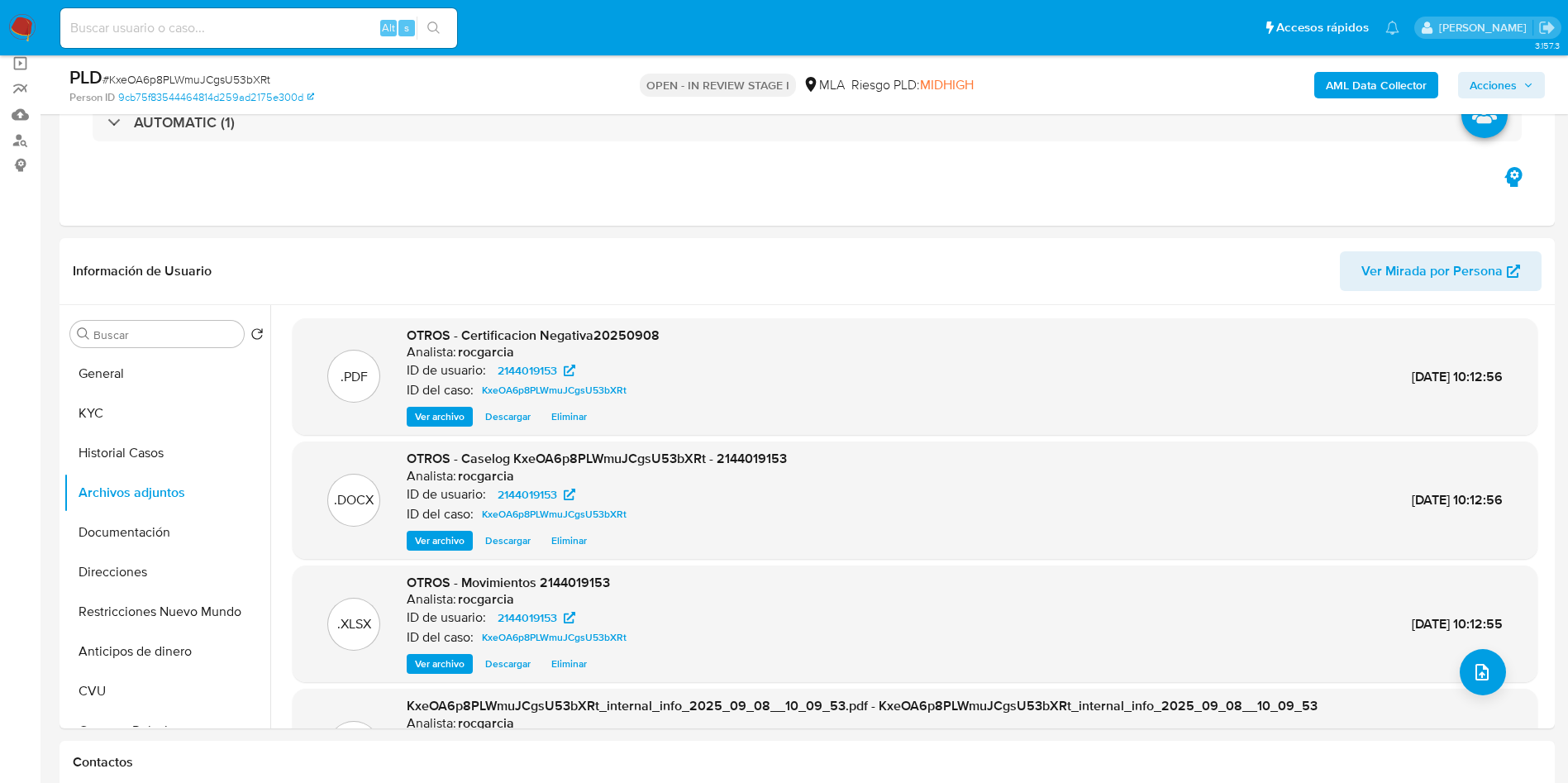
click at [1489, 77] on span "Acciones" at bounding box center [1494, 84] width 47 height 26
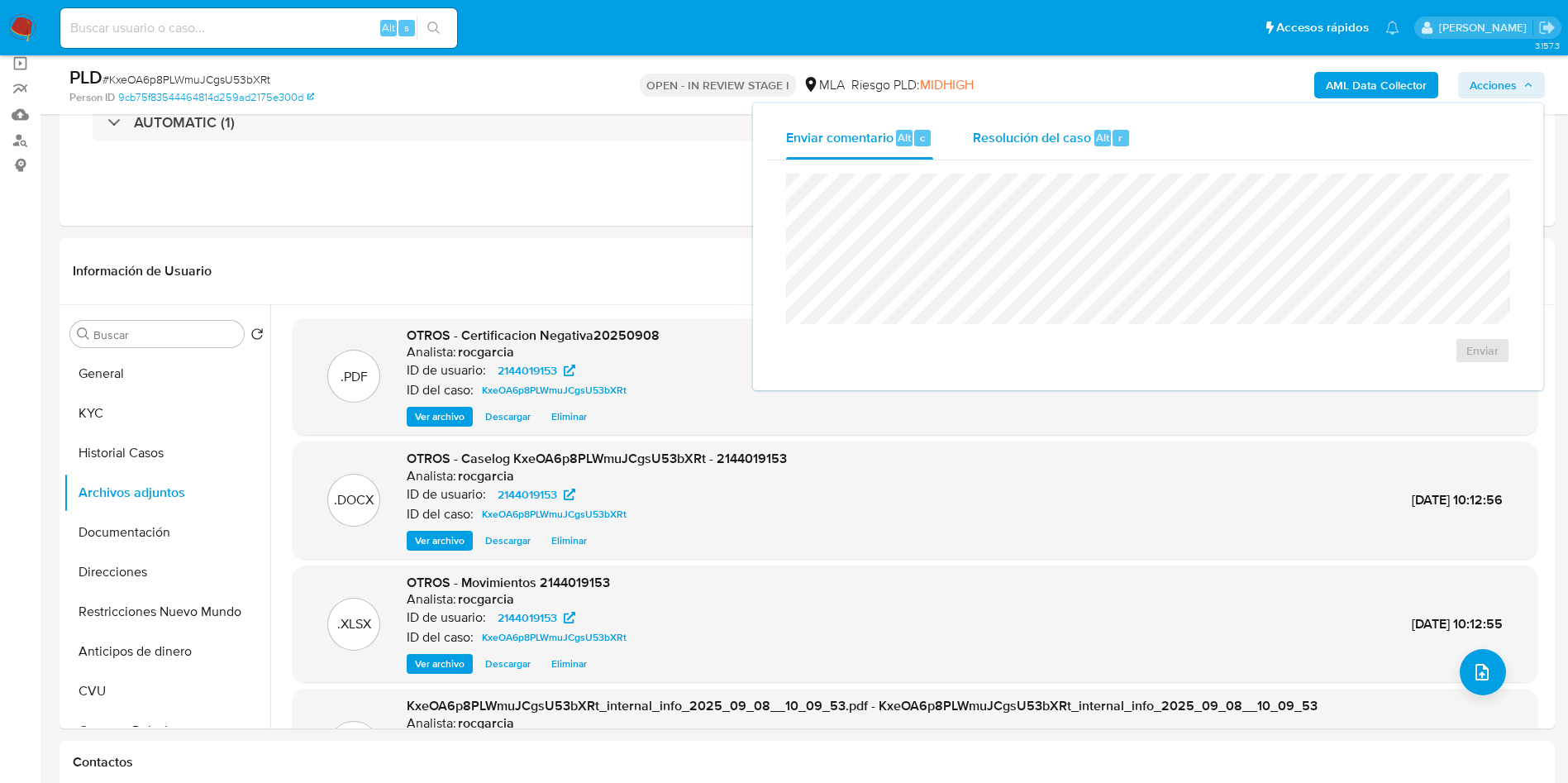
click at [1063, 123] on div "Resolución del caso Alt r" at bounding box center [1052, 138] width 158 height 43
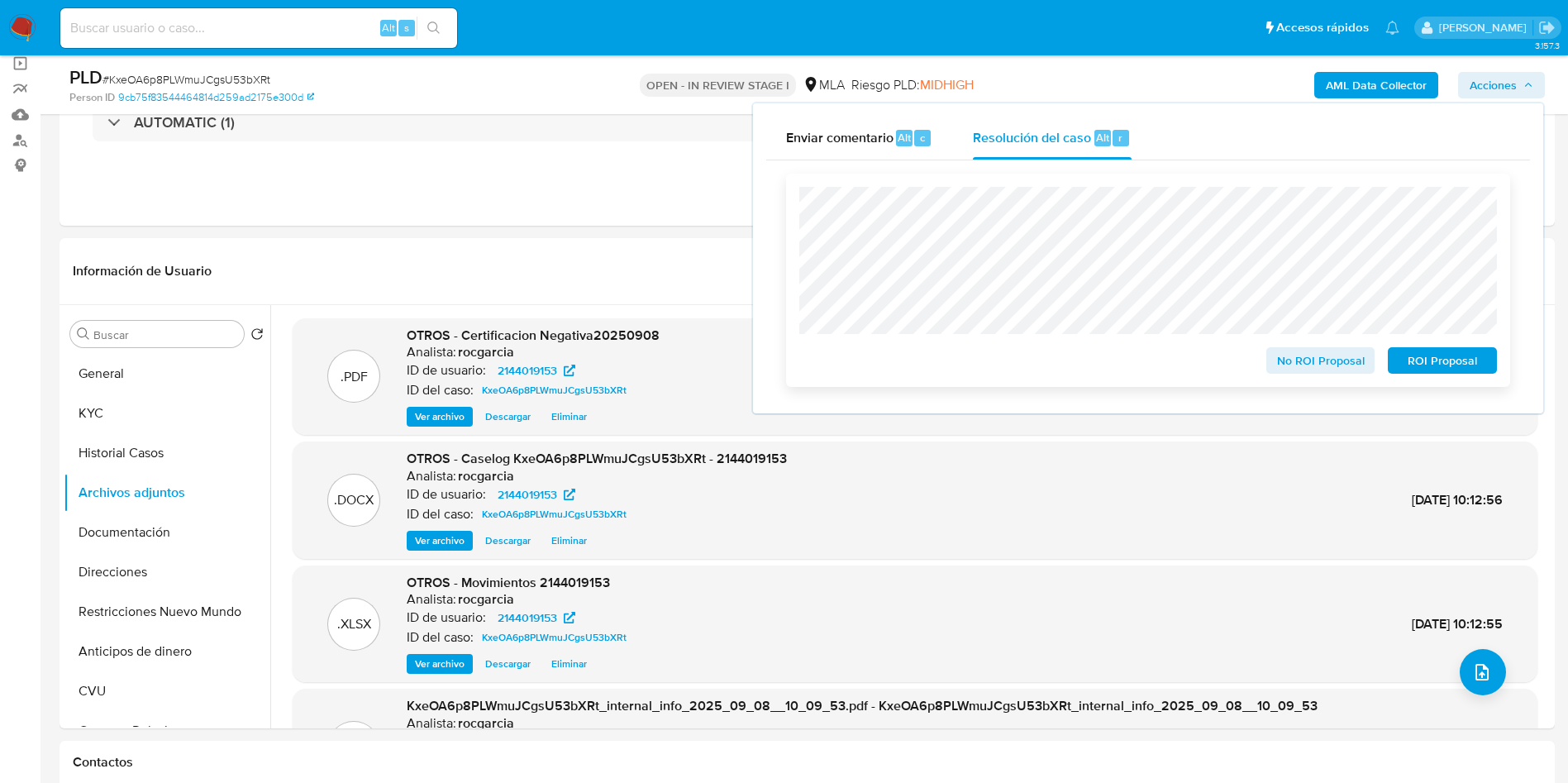
click at [1473, 358] on span "ROI Proposal" at bounding box center [1442, 361] width 86 height 23
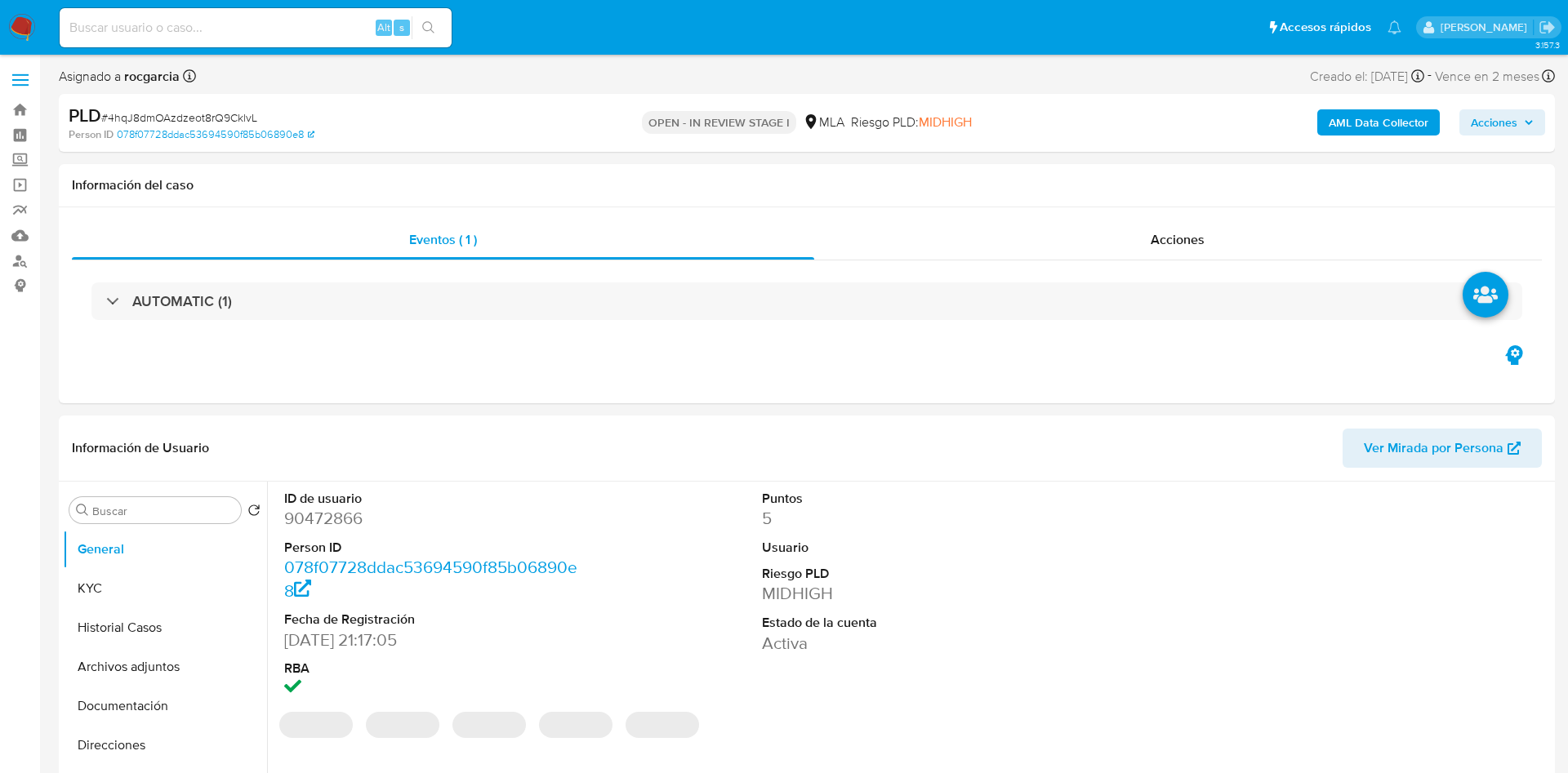
select select "10"
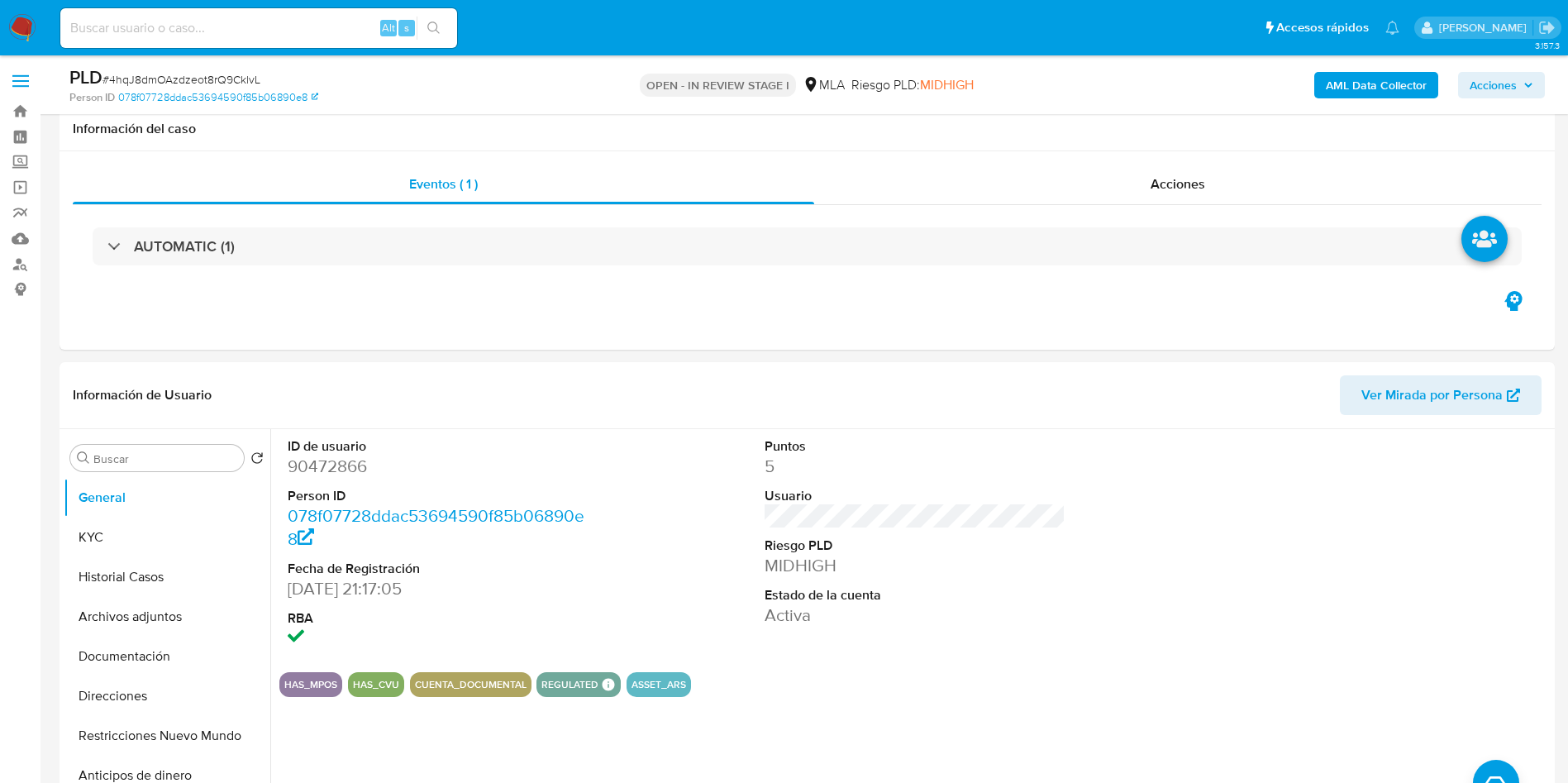
scroll to position [620, 0]
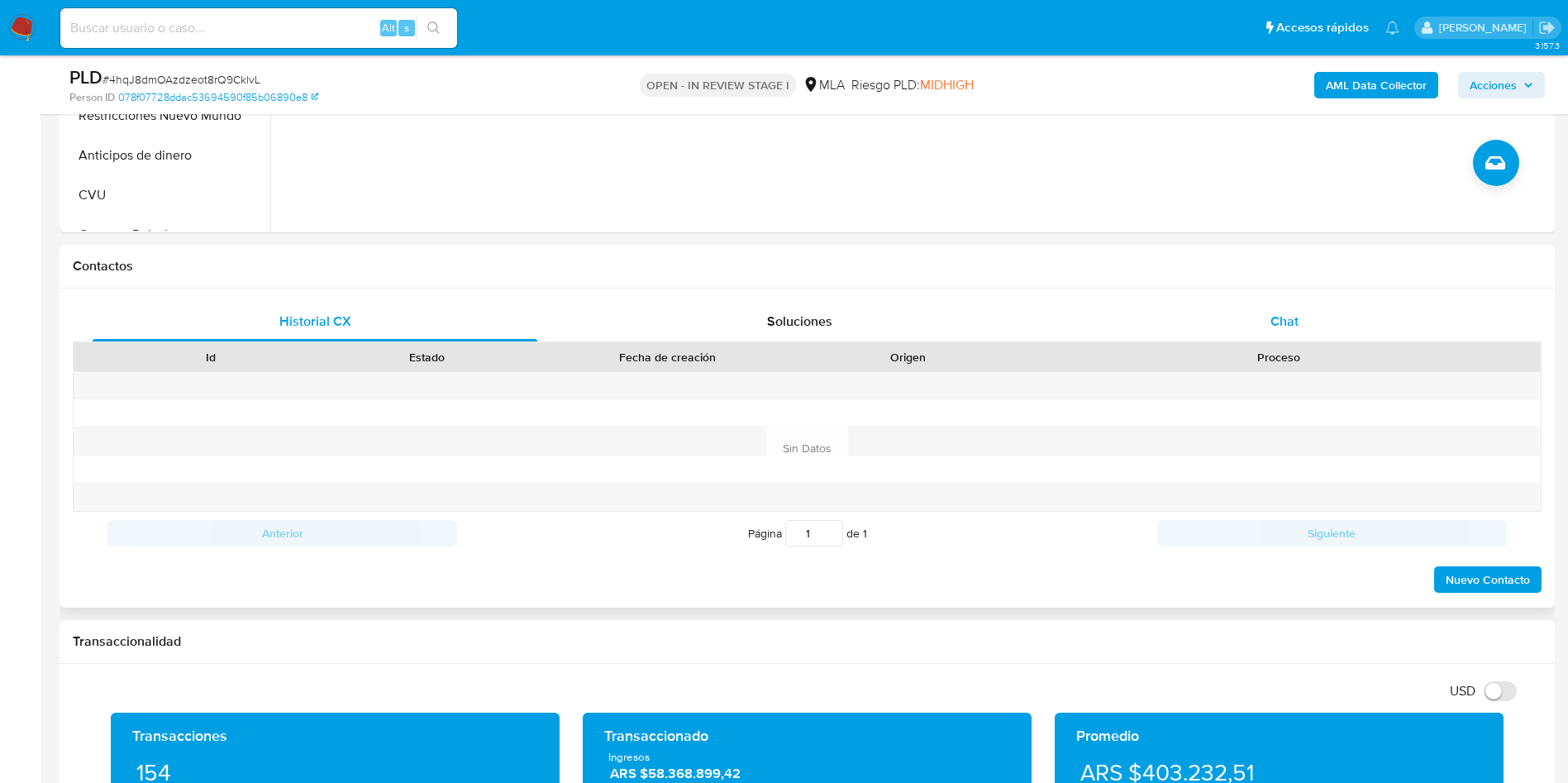
click at [1238, 324] on div "Chat" at bounding box center [1285, 321] width 445 height 40
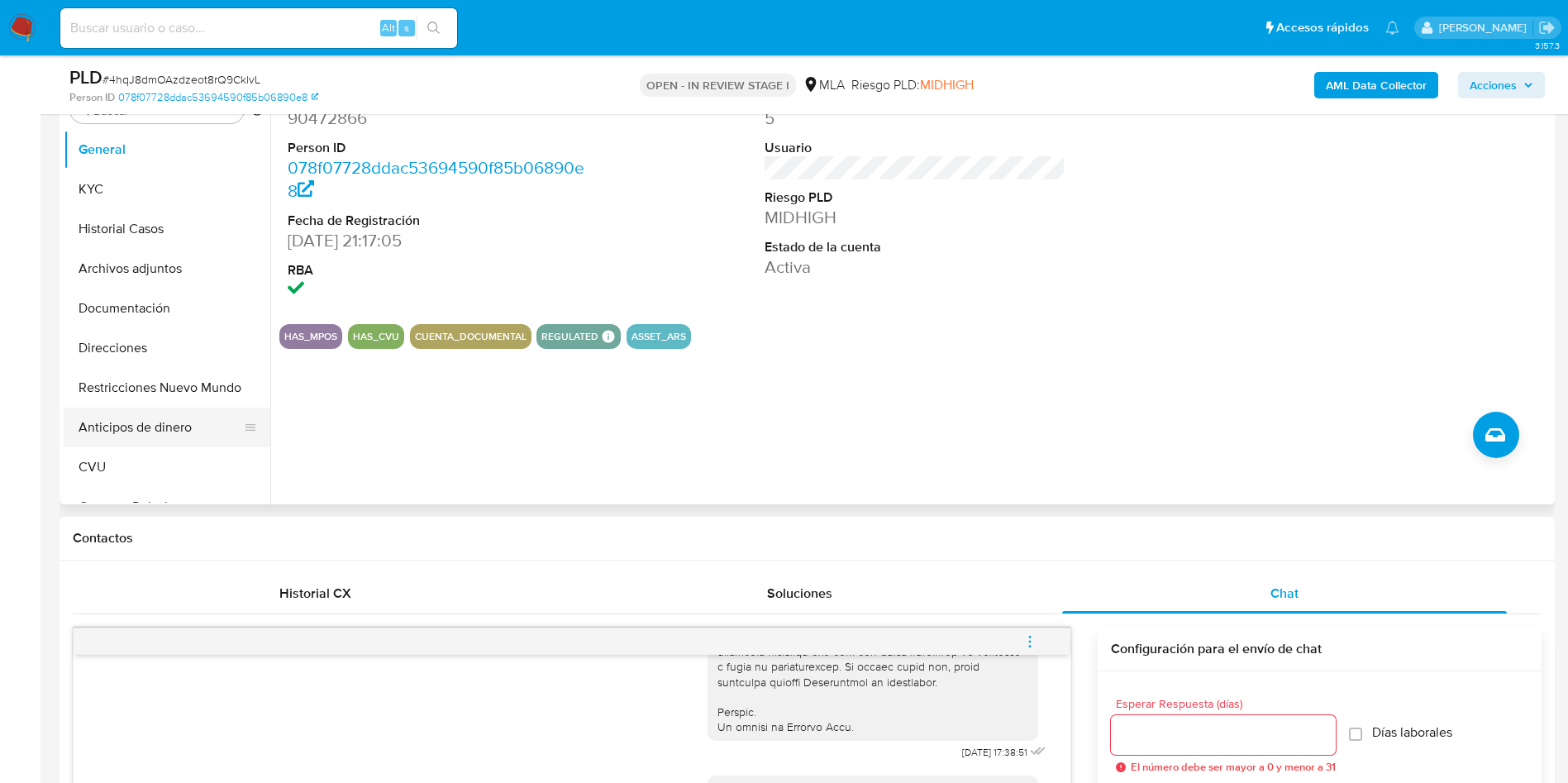
scroll to position [248, 0]
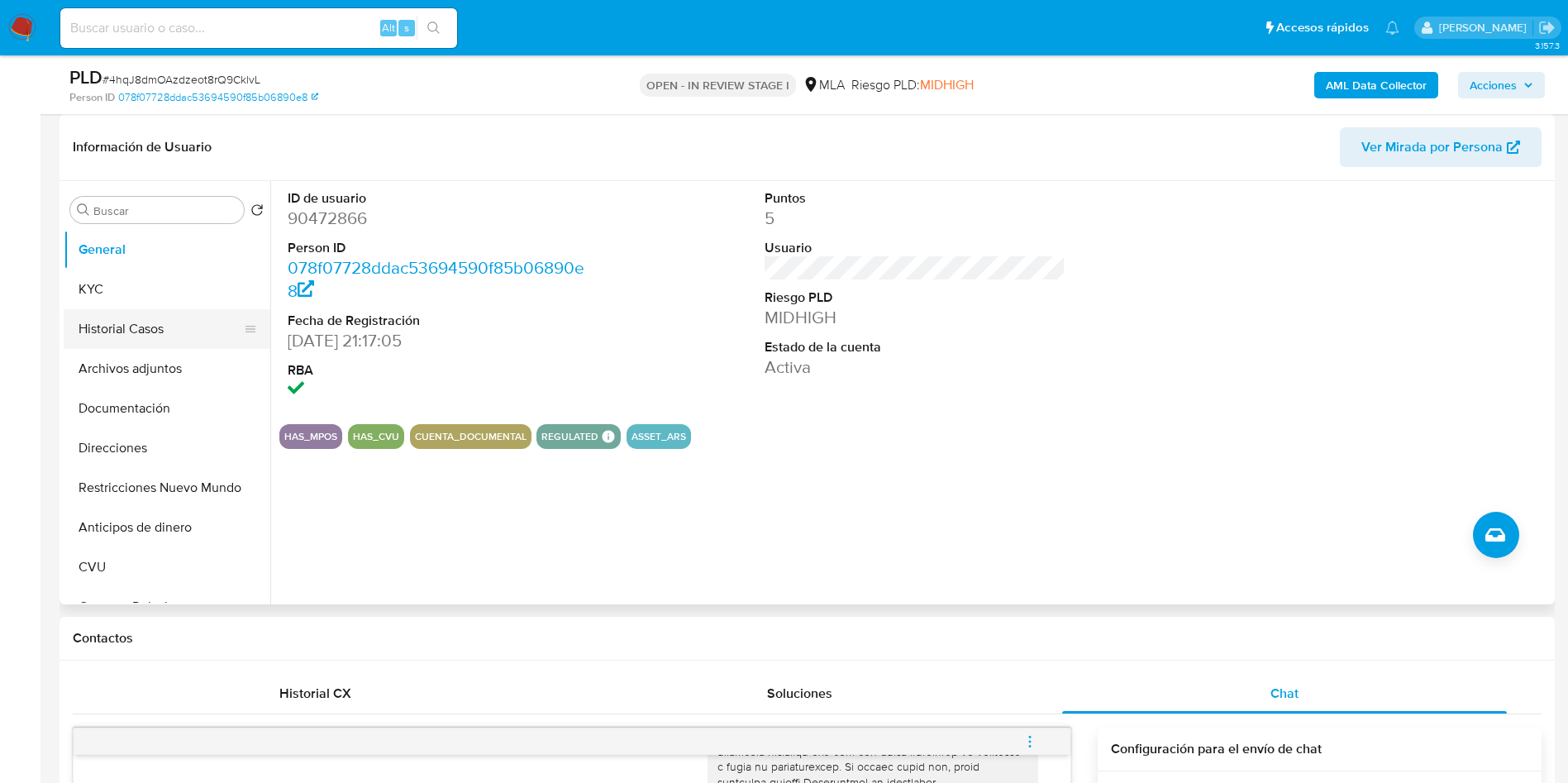
click at [180, 318] on button "Historial Casos" at bounding box center [160, 329] width 193 height 40
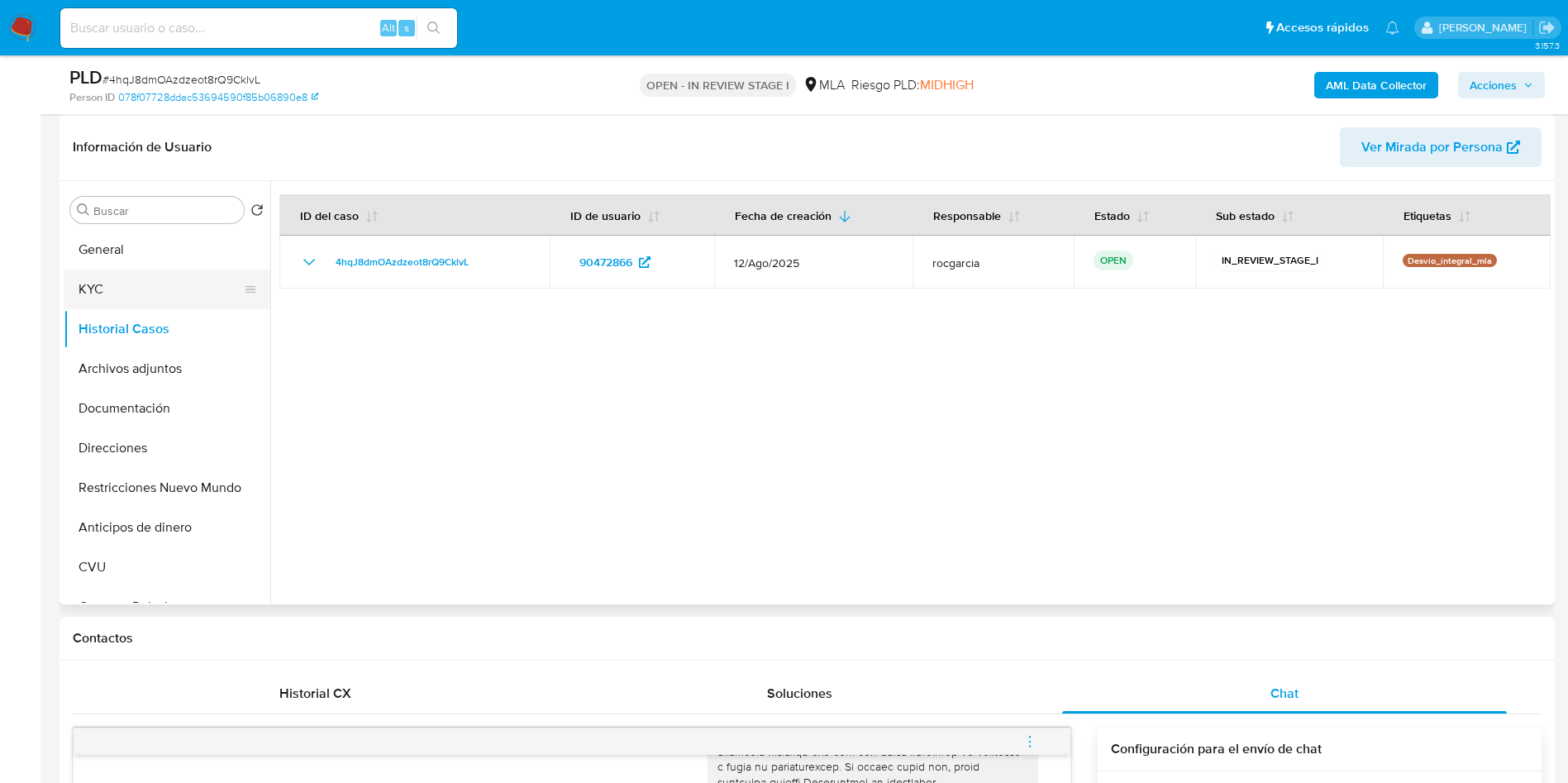
click at [89, 289] on button "KYC" at bounding box center [160, 289] width 193 height 40
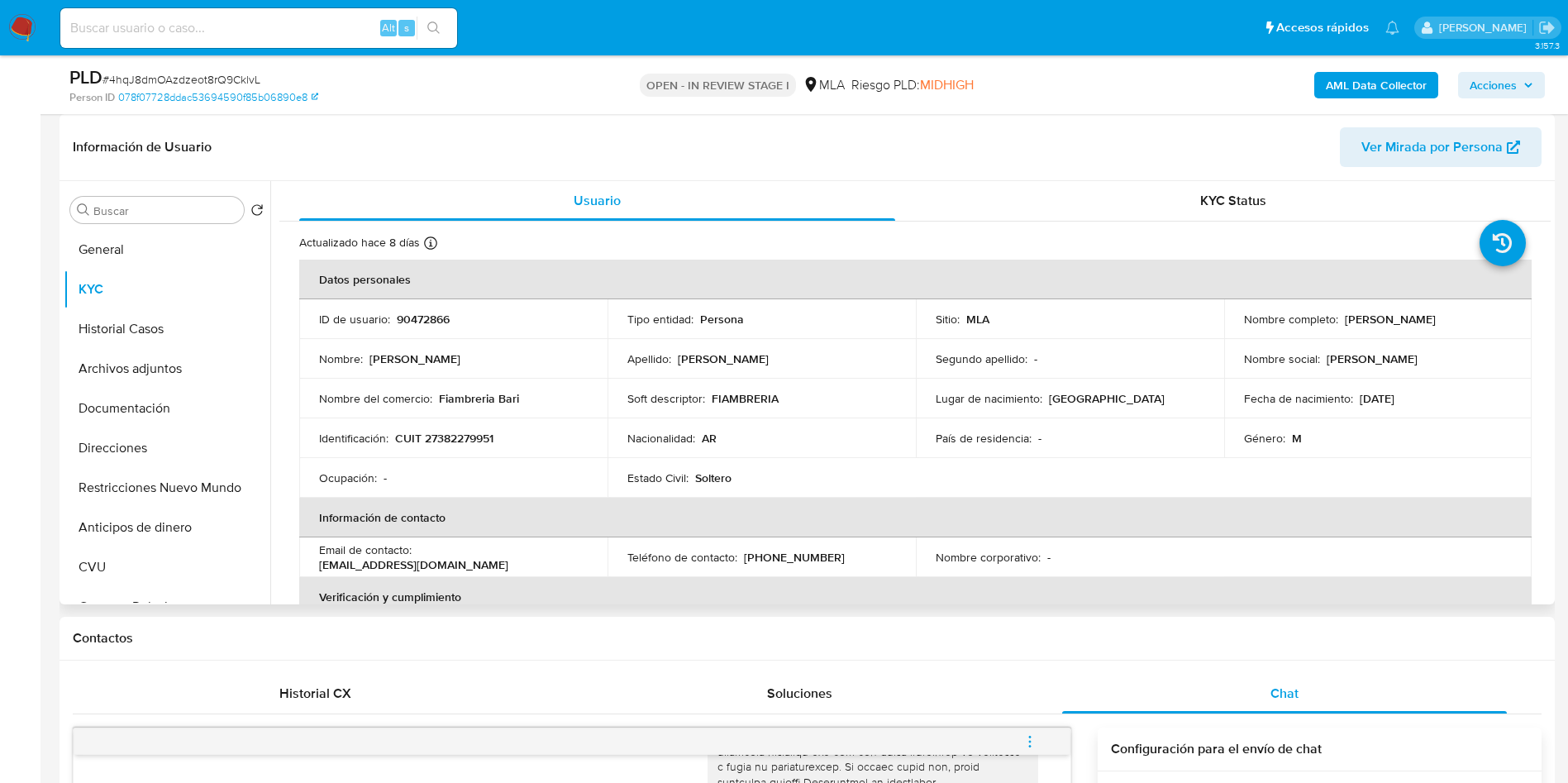
click at [446, 431] on p "CUIT 27382279951" at bounding box center [445, 438] width 99 height 14
copy p "27382279951"
click at [465, 437] on p "CUIT 27382279951" at bounding box center [445, 438] width 99 height 14
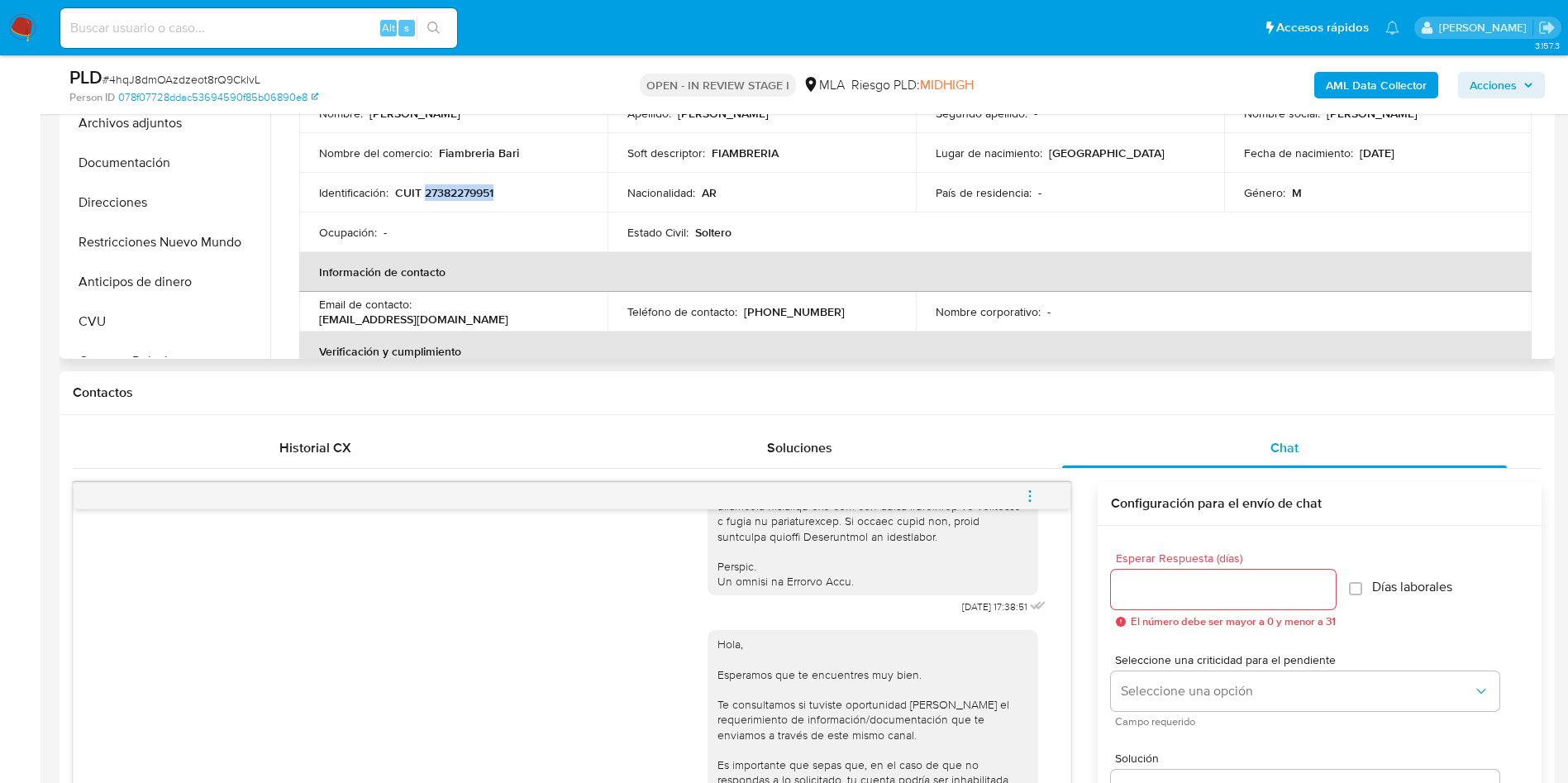
scroll to position [496, 0]
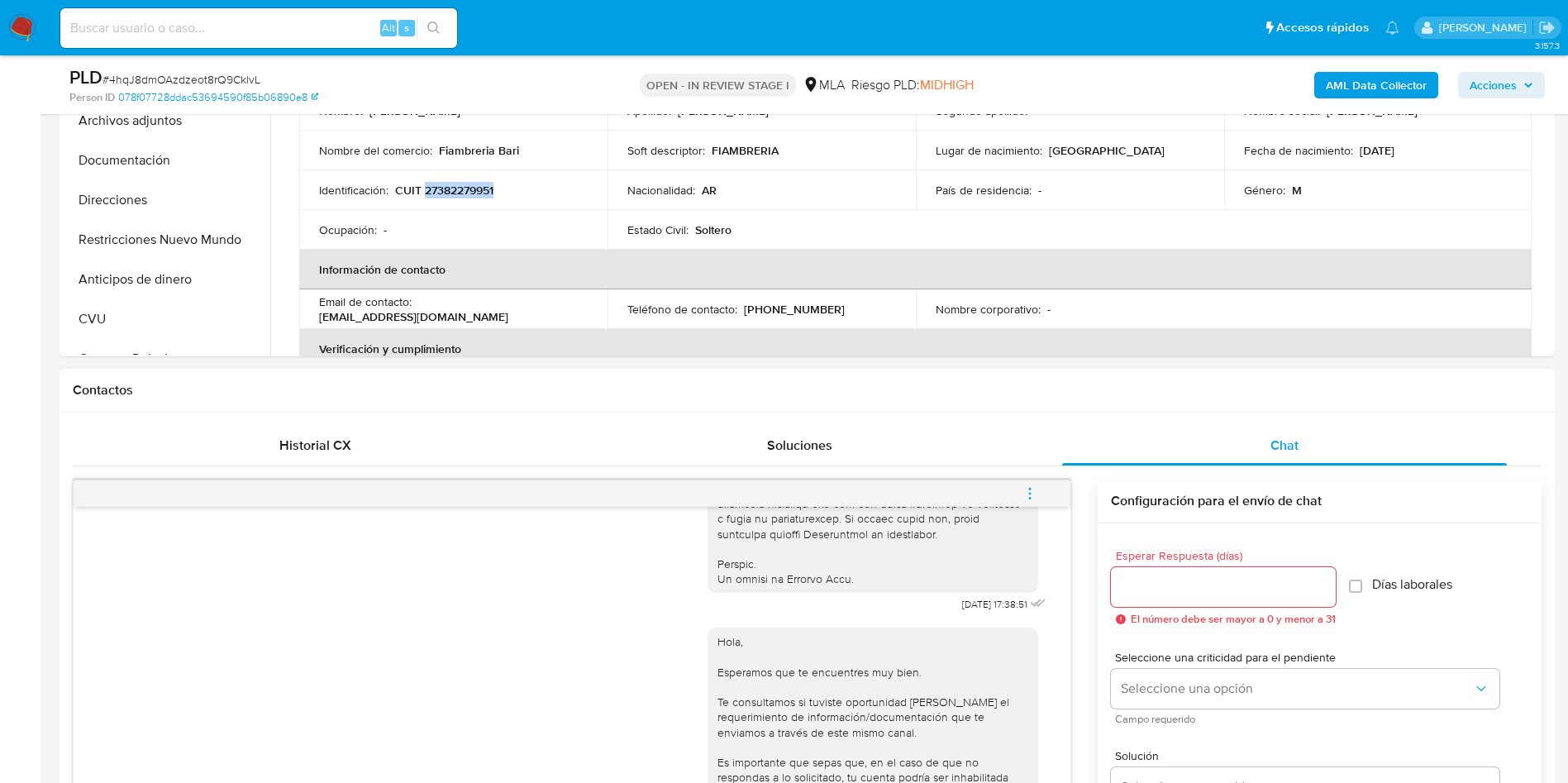
click at [1025, 482] on span "menu-action" at bounding box center [1030, 493] width 15 height 40
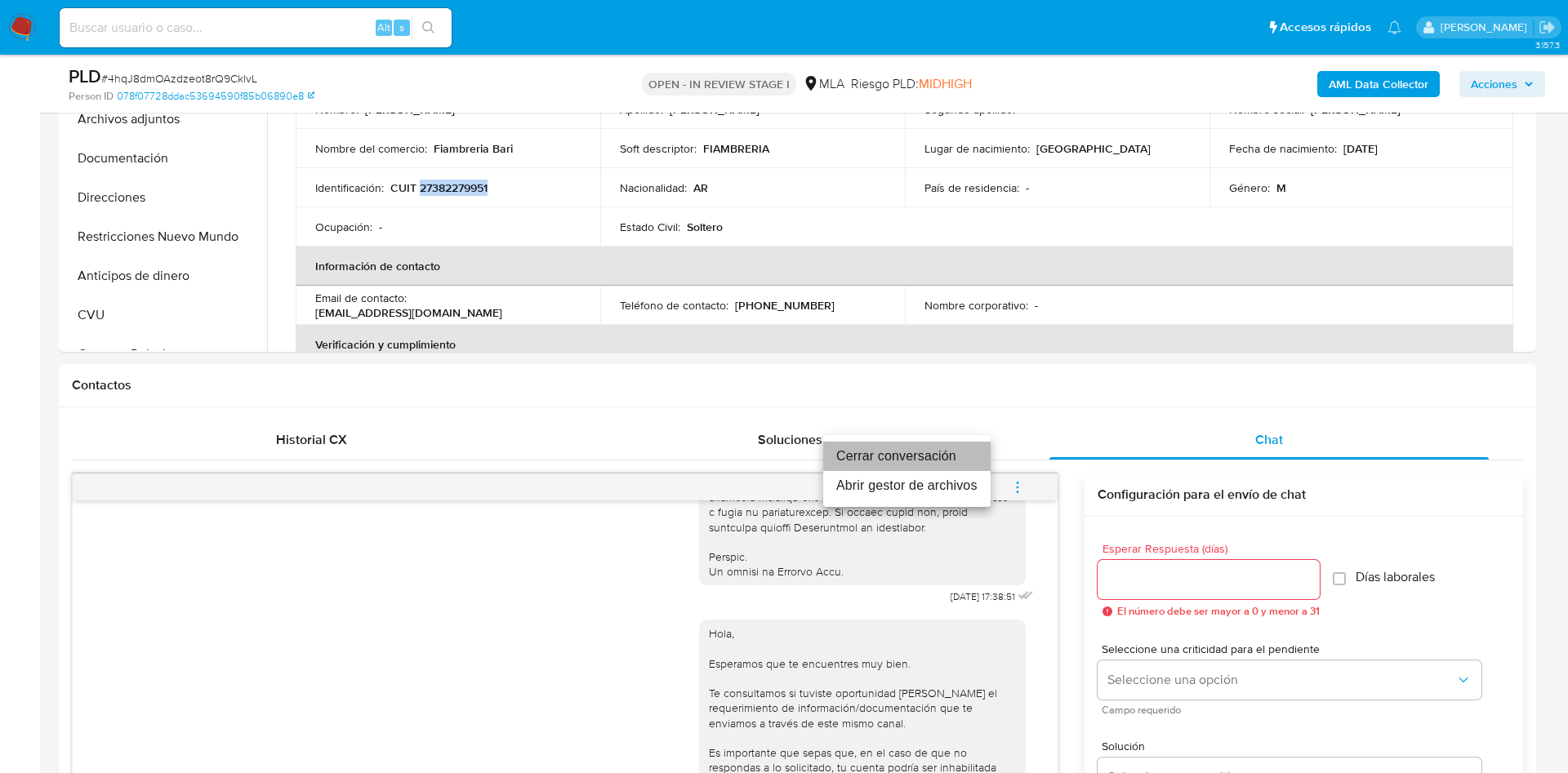
click at [910, 453] on li "Cerrar conversación" at bounding box center [906, 456] width 167 height 30
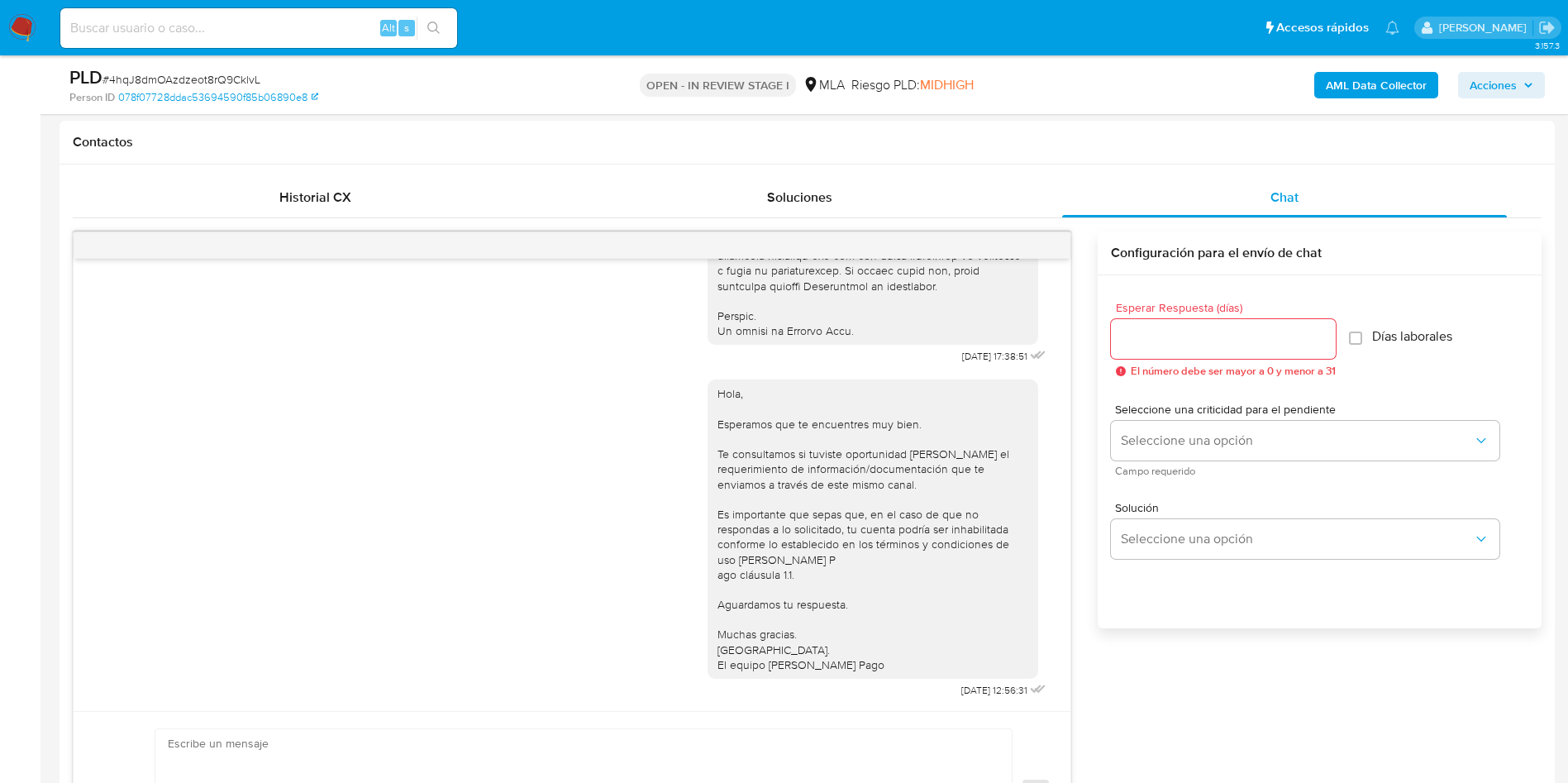
scroll to position [248, 0]
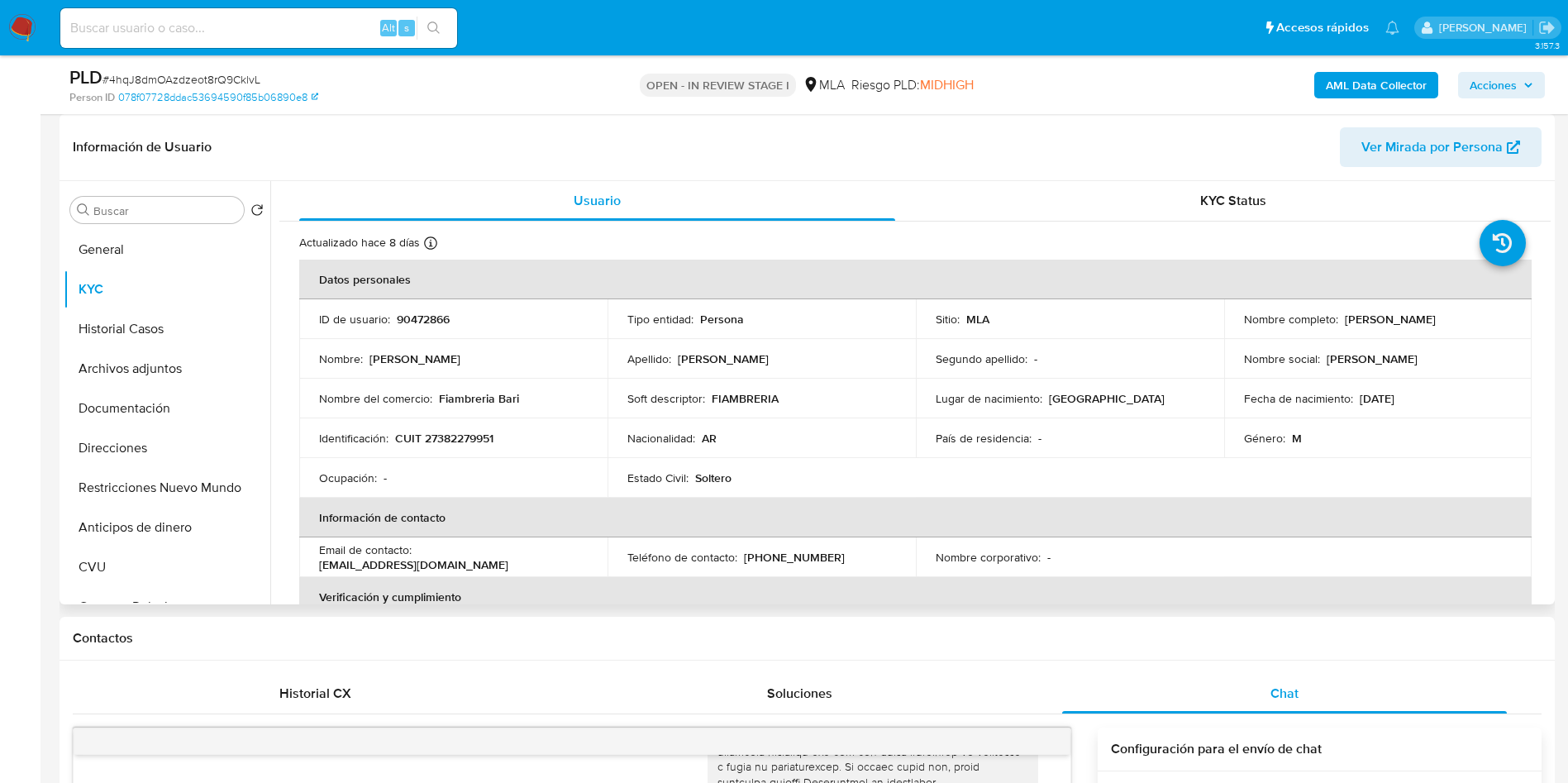
click at [441, 317] on p "90472866" at bounding box center [422, 318] width 53 height 14
copy p "90472866"
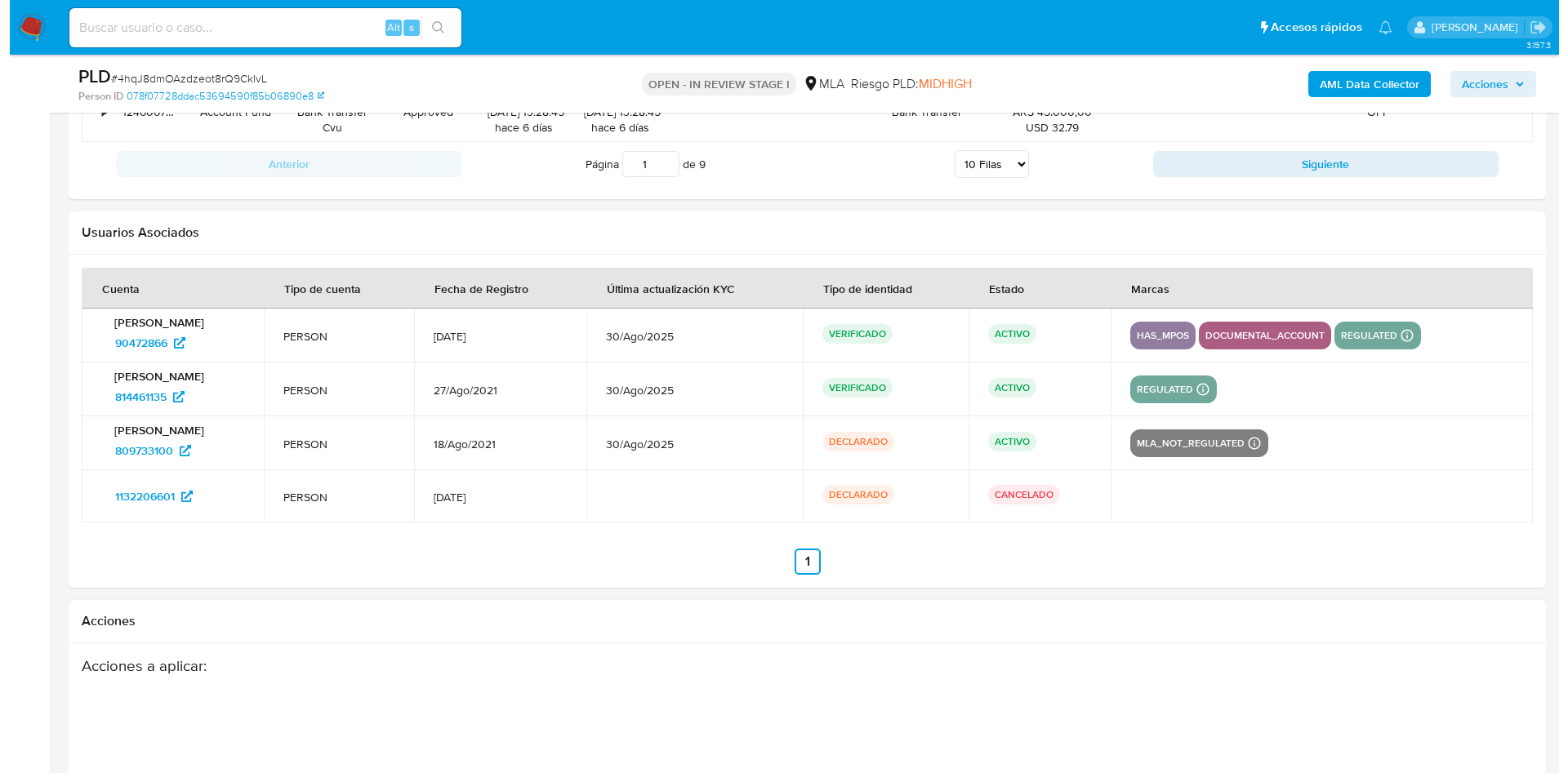
scroll to position [3030, 0]
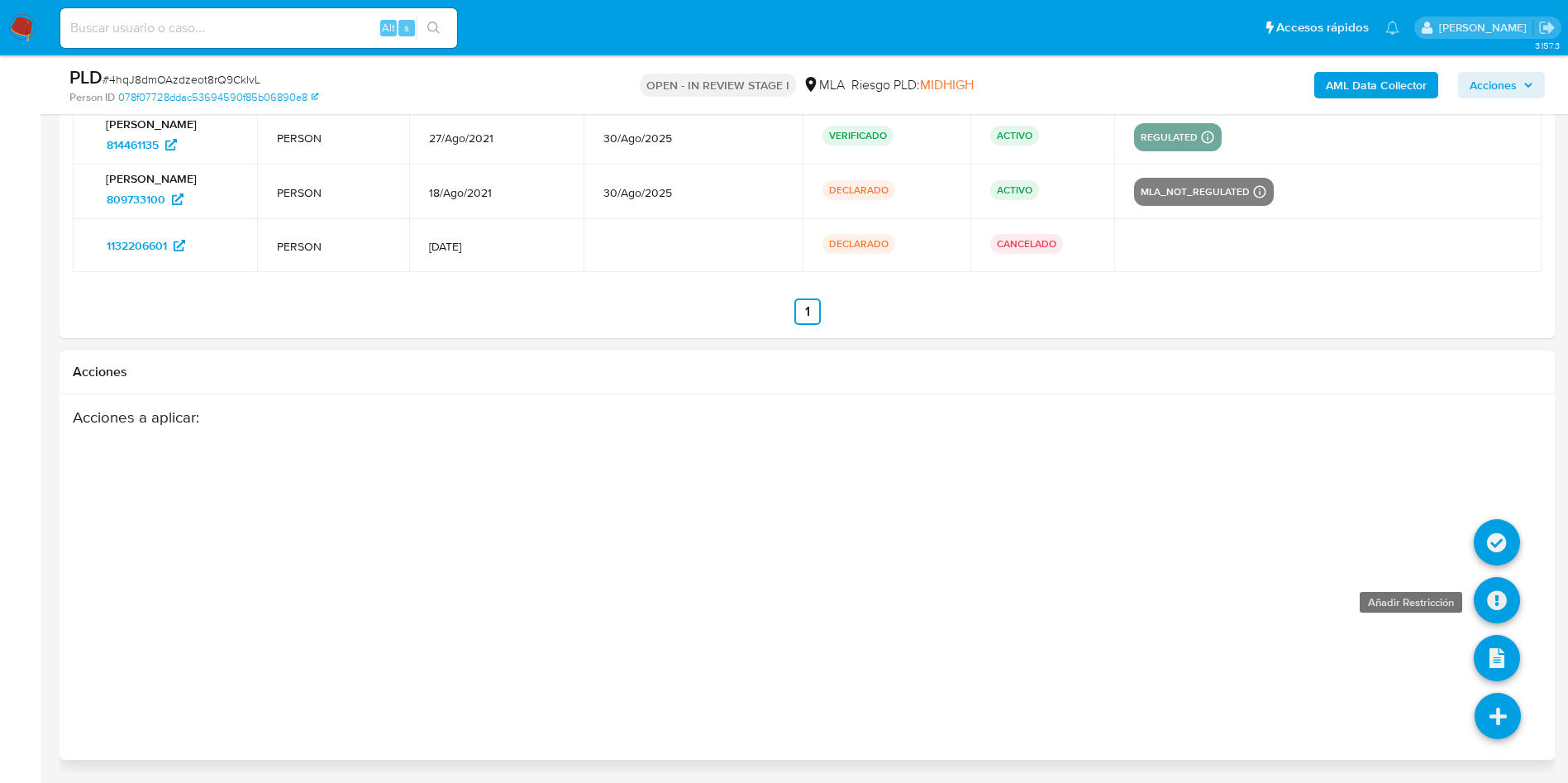
click at [1495, 606] on icon at bounding box center [1497, 600] width 46 height 46
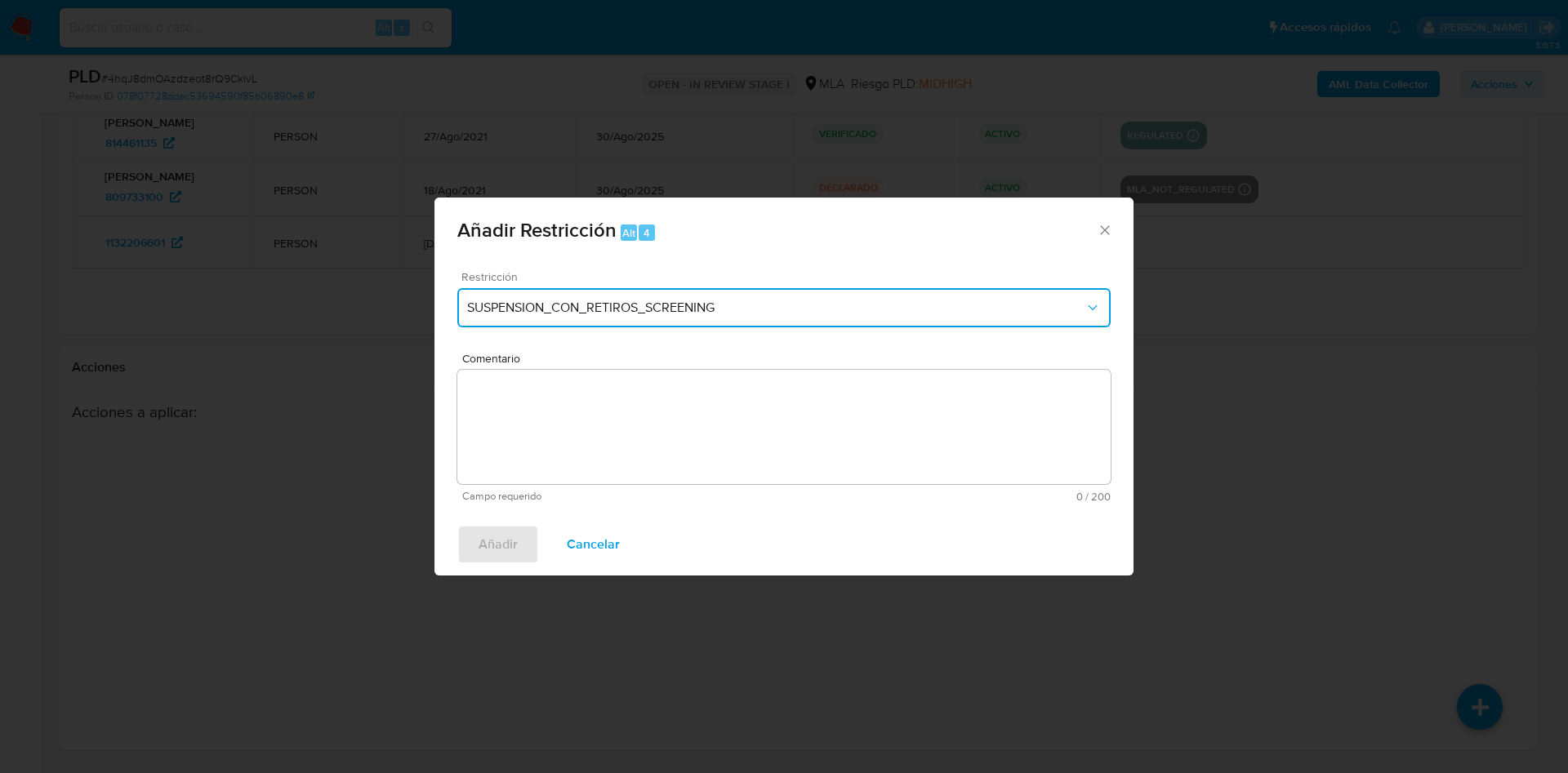
click at [531, 314] on span "SUSPENSION_CON_RETIROS_SCREENING" at bounding box center [775, 307] width 618 height 16
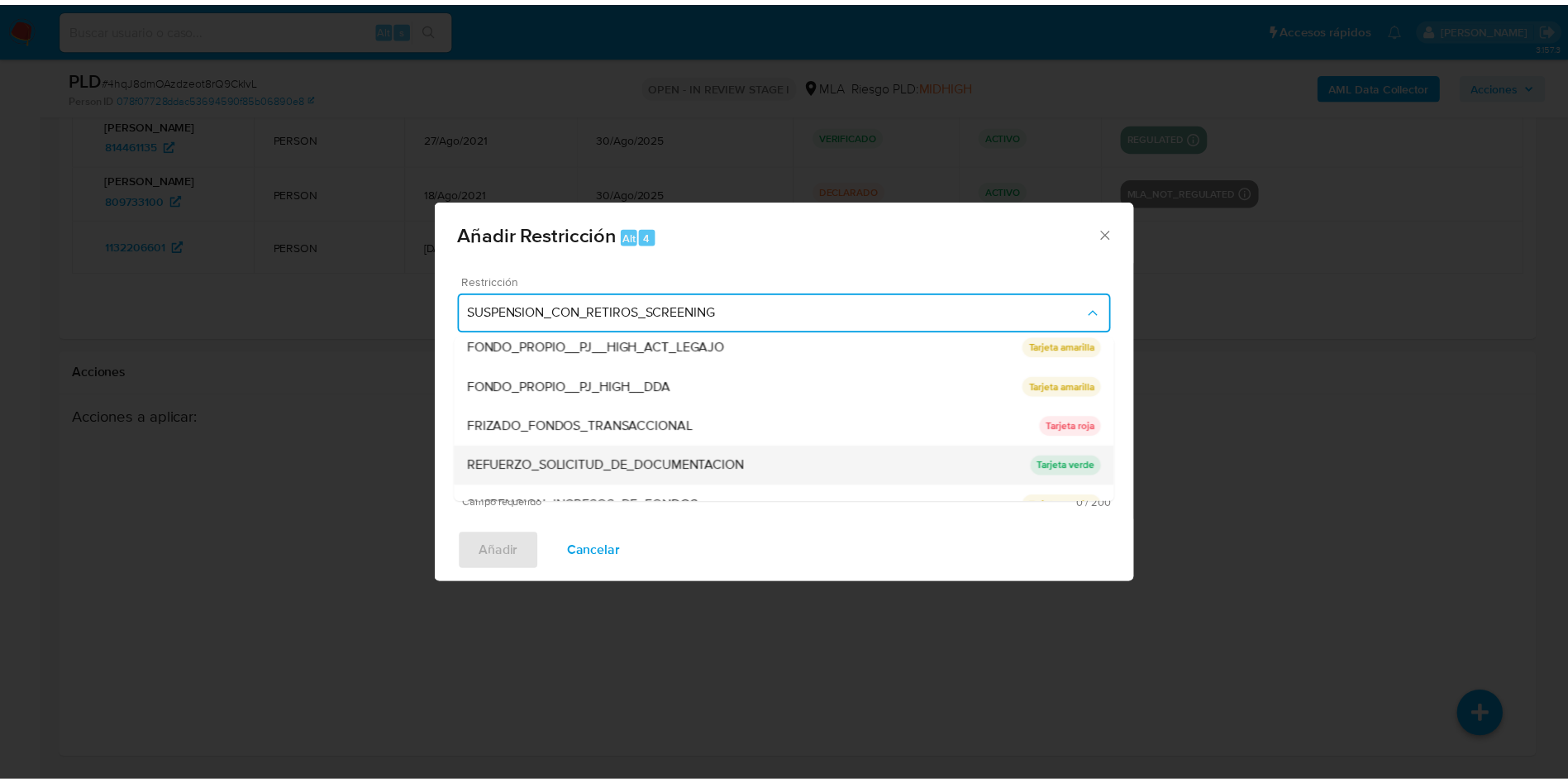
scroll to position [351, 0]
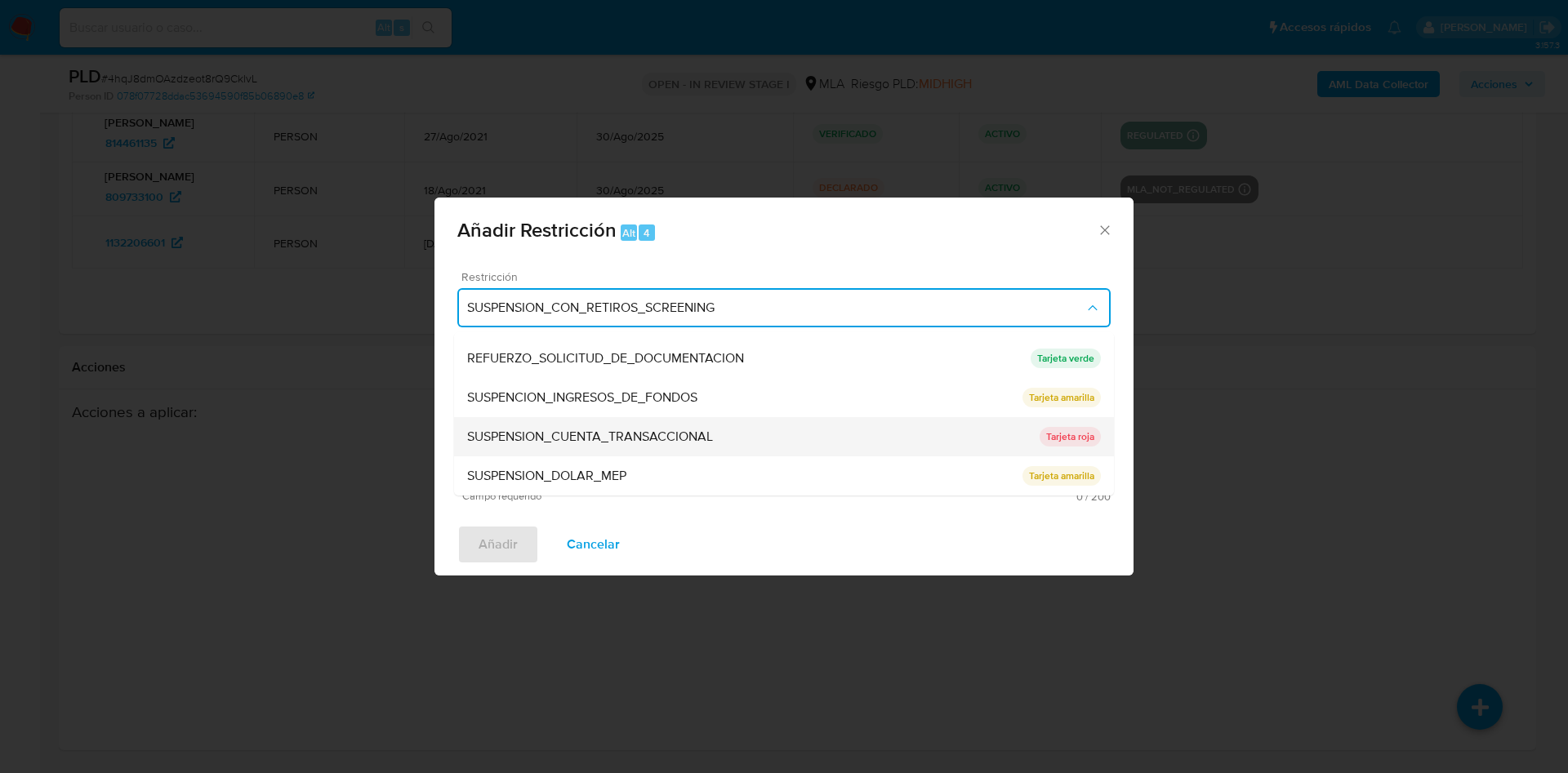
click at [695, 448] on div "SUSPENSION_CUENTA_TRANSACCIONAL" at bounding box center [752, 436] width 572 height 39
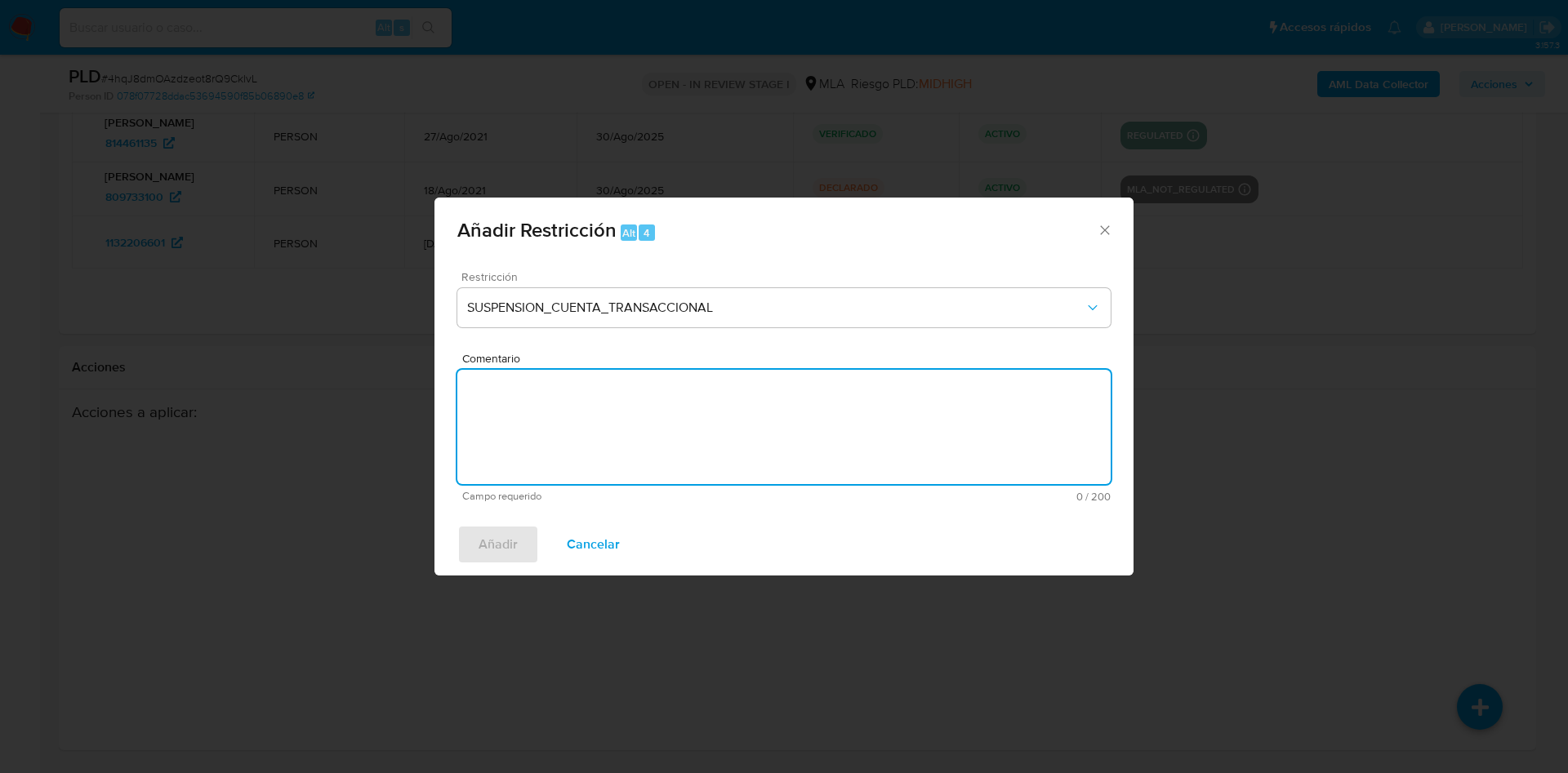
click at [695, 448] on textarea "Comentario" at bounding box center [784, 427] width 653 height 115
type textarea "AML"
click at [501, 531] on span "Añadir" at bounding box center [498, 545] width 39 height 36
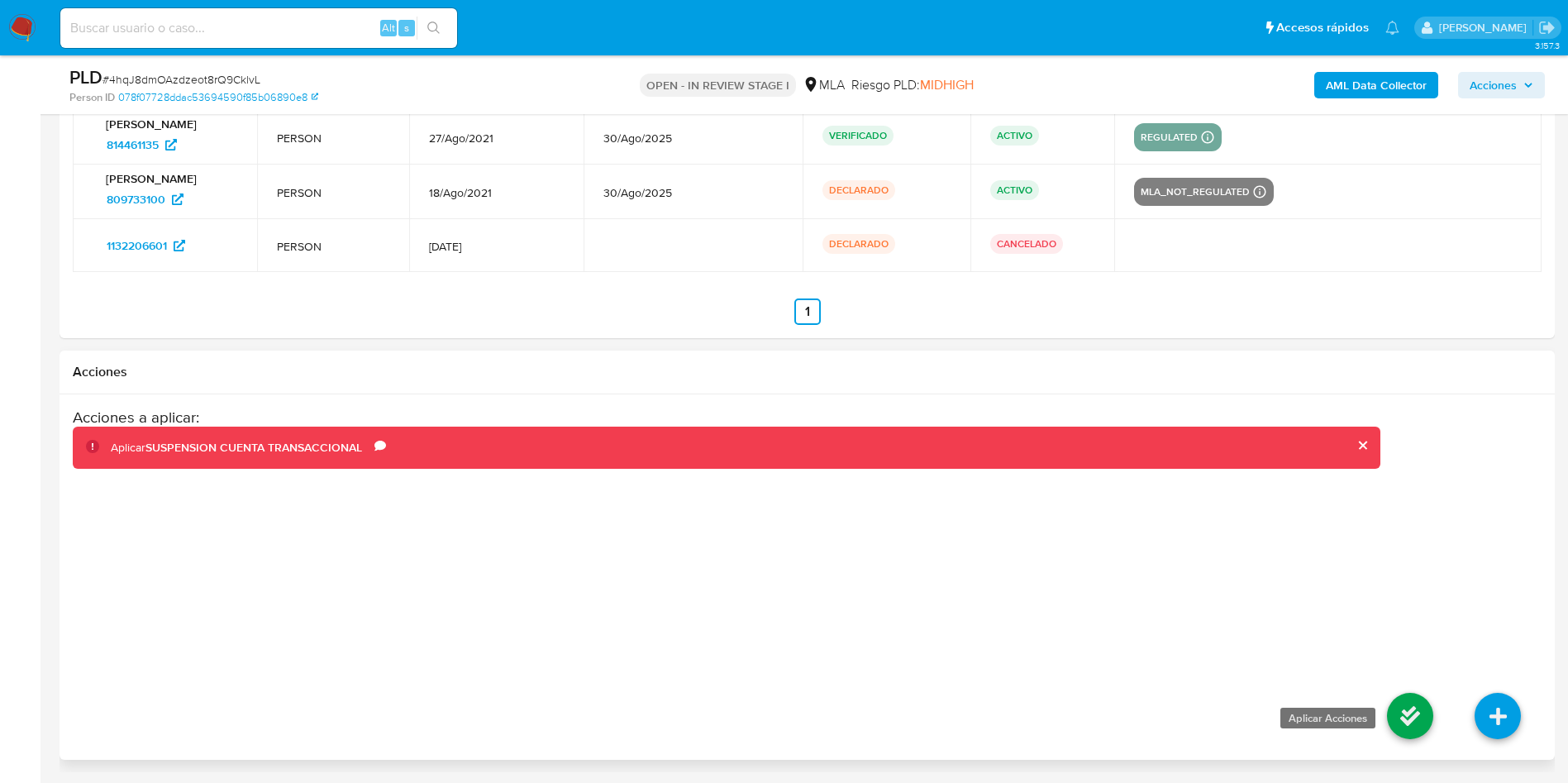
click at [1399, 715] on icon at bounding box center [1410, 716] width 46 height 46
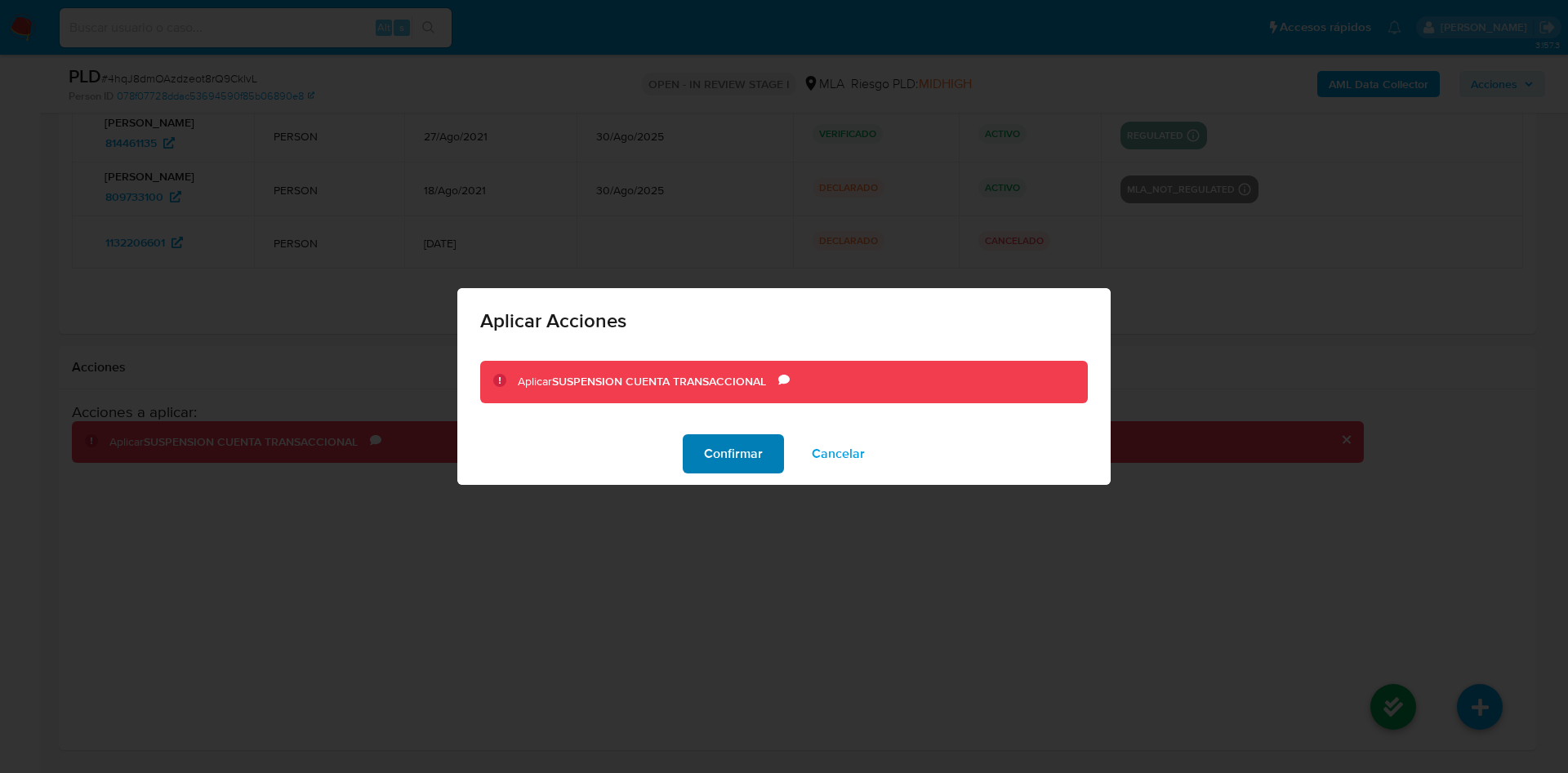
click at [741, 470] on span "Confirmar" at bounding box center [733, 454] width 59 height 36
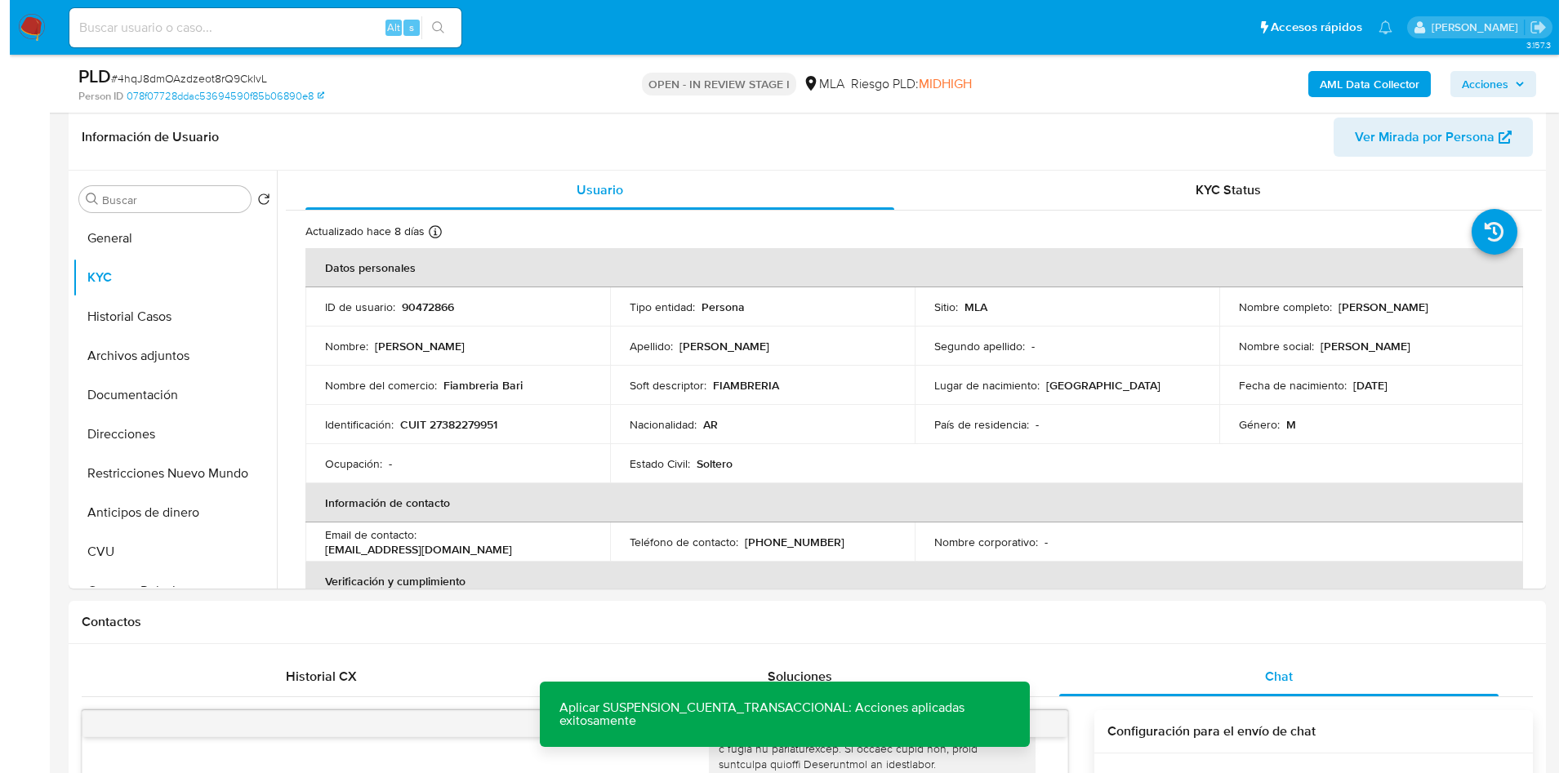
scroll to position [215, 0]
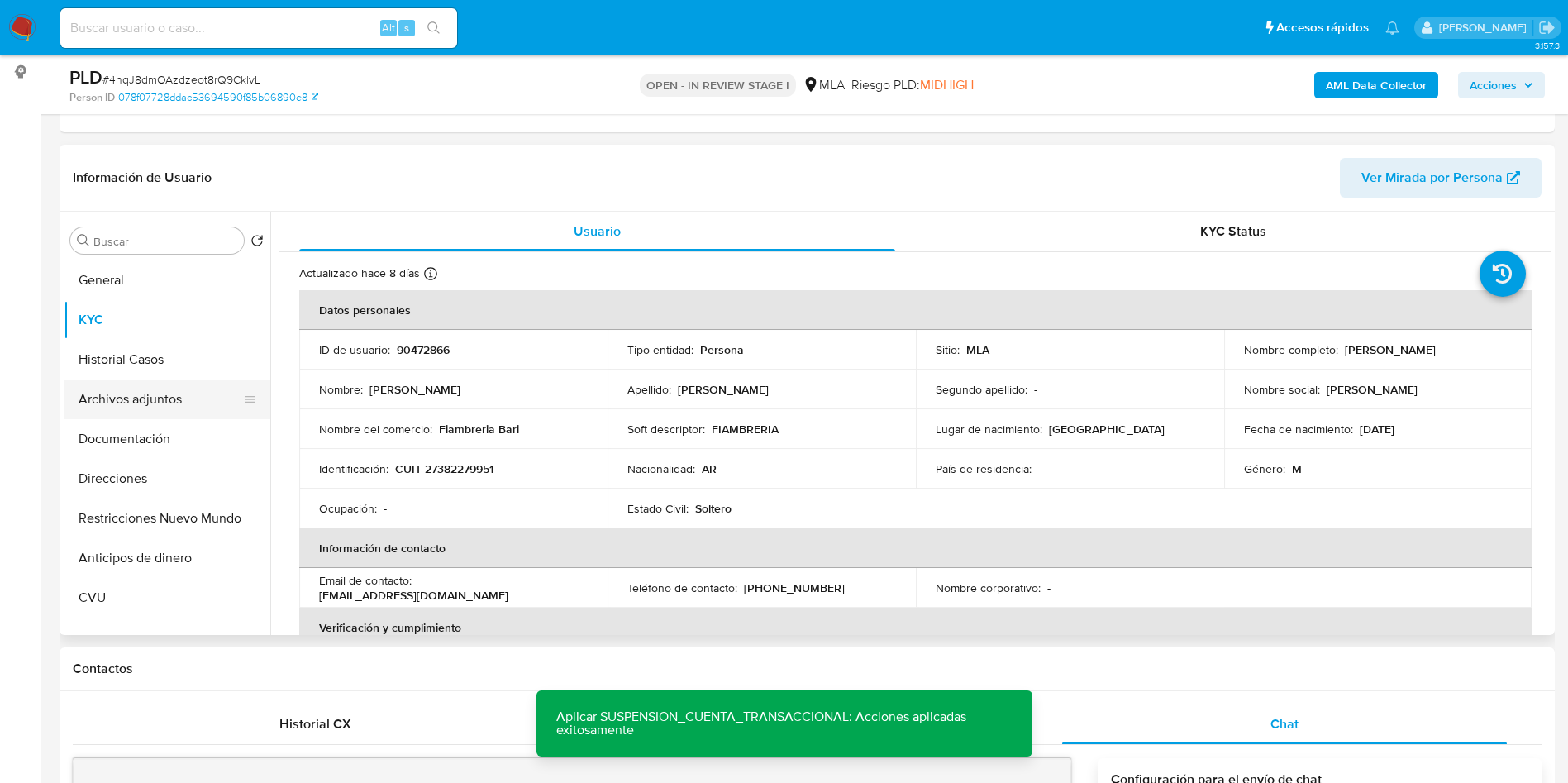
click at [105, 393] on button "Archivos adjuntos" at bounding box center [160, 399] width 193 height 40
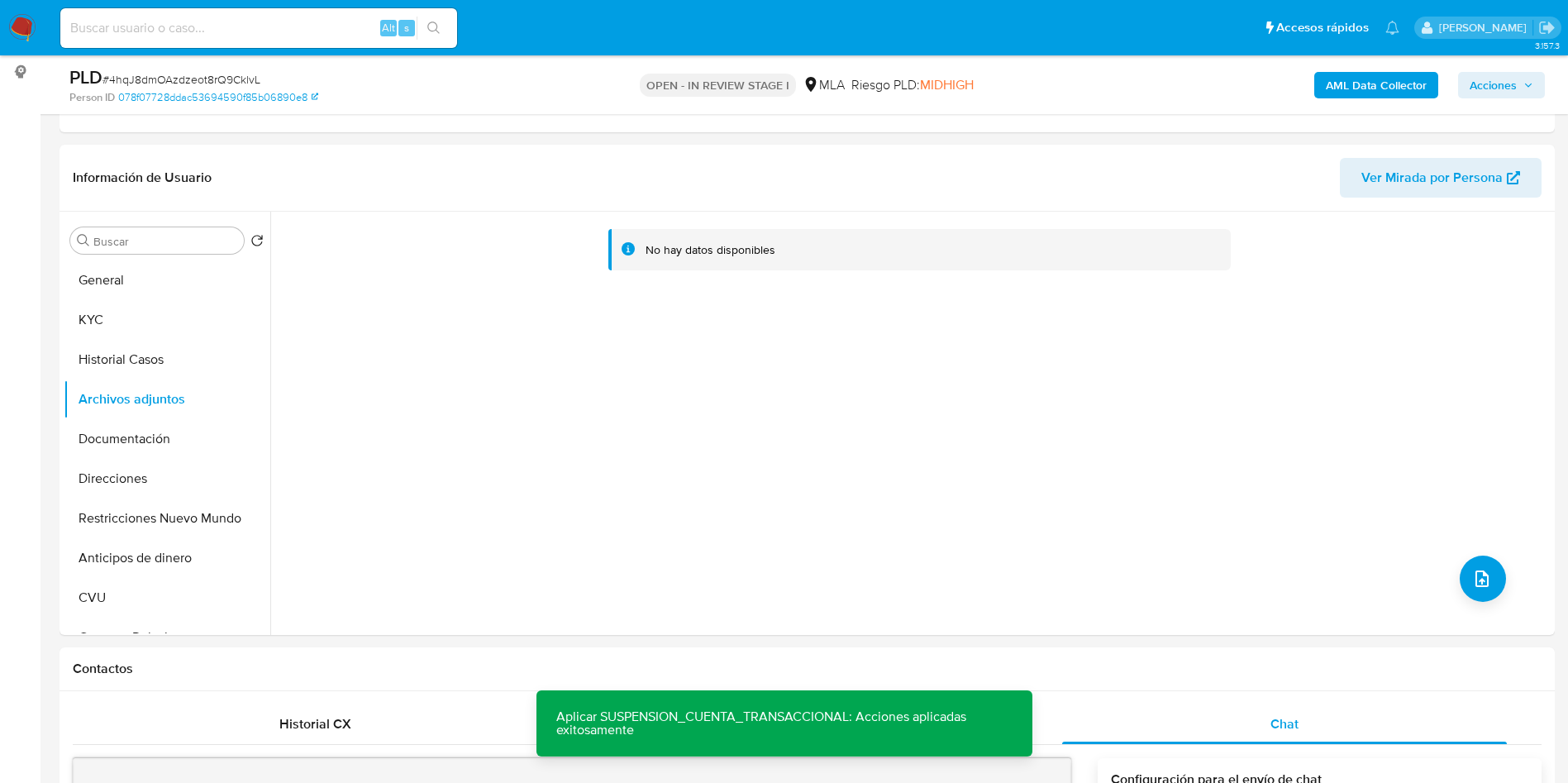
click at [1347, 85] on b "AML Data Collector" at bounding box center [1377, 84] width 101 height 26
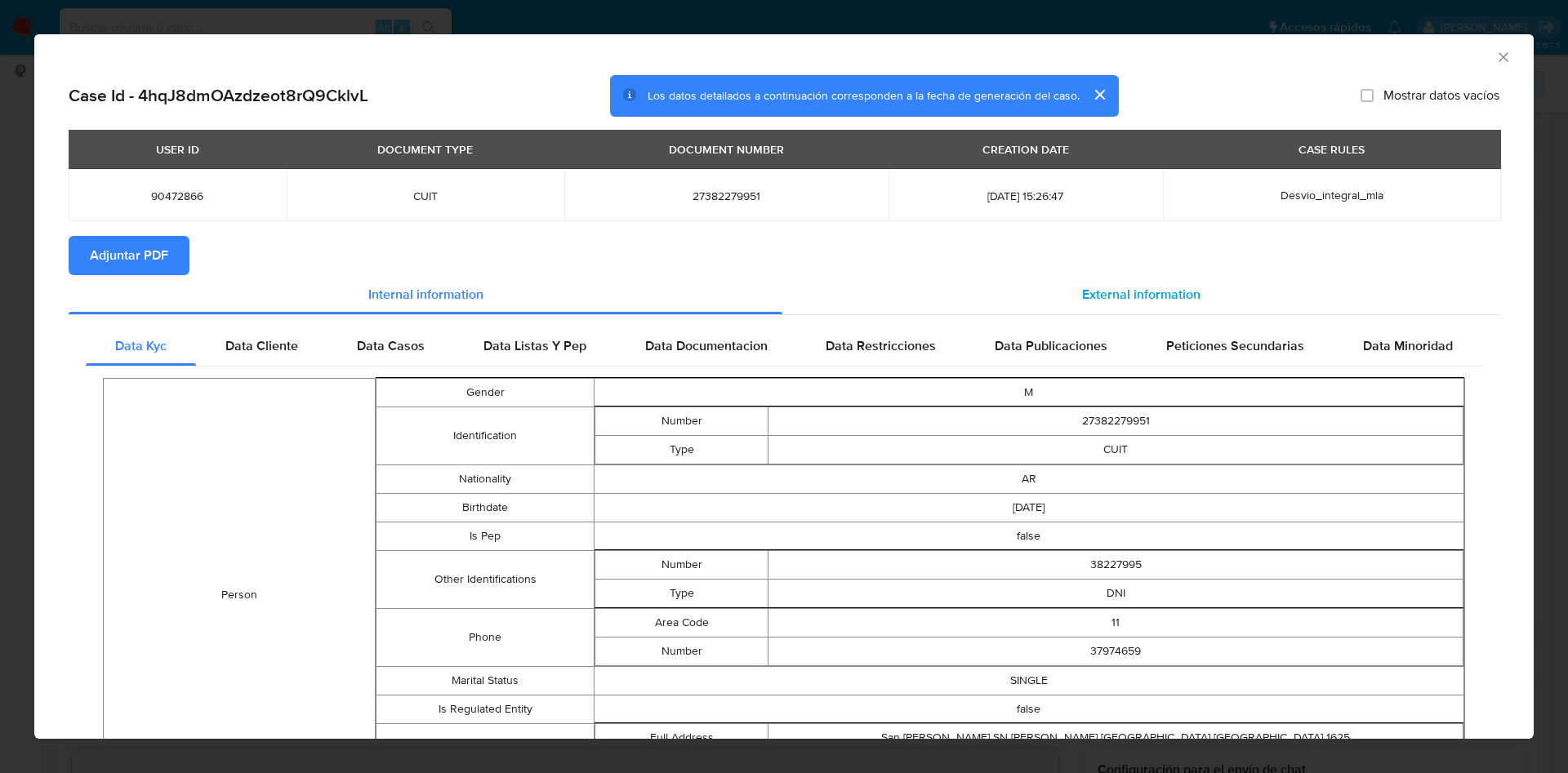
click at [1067, 282] on div "External information" at bounding box center [1140, 294] width 717 height 39
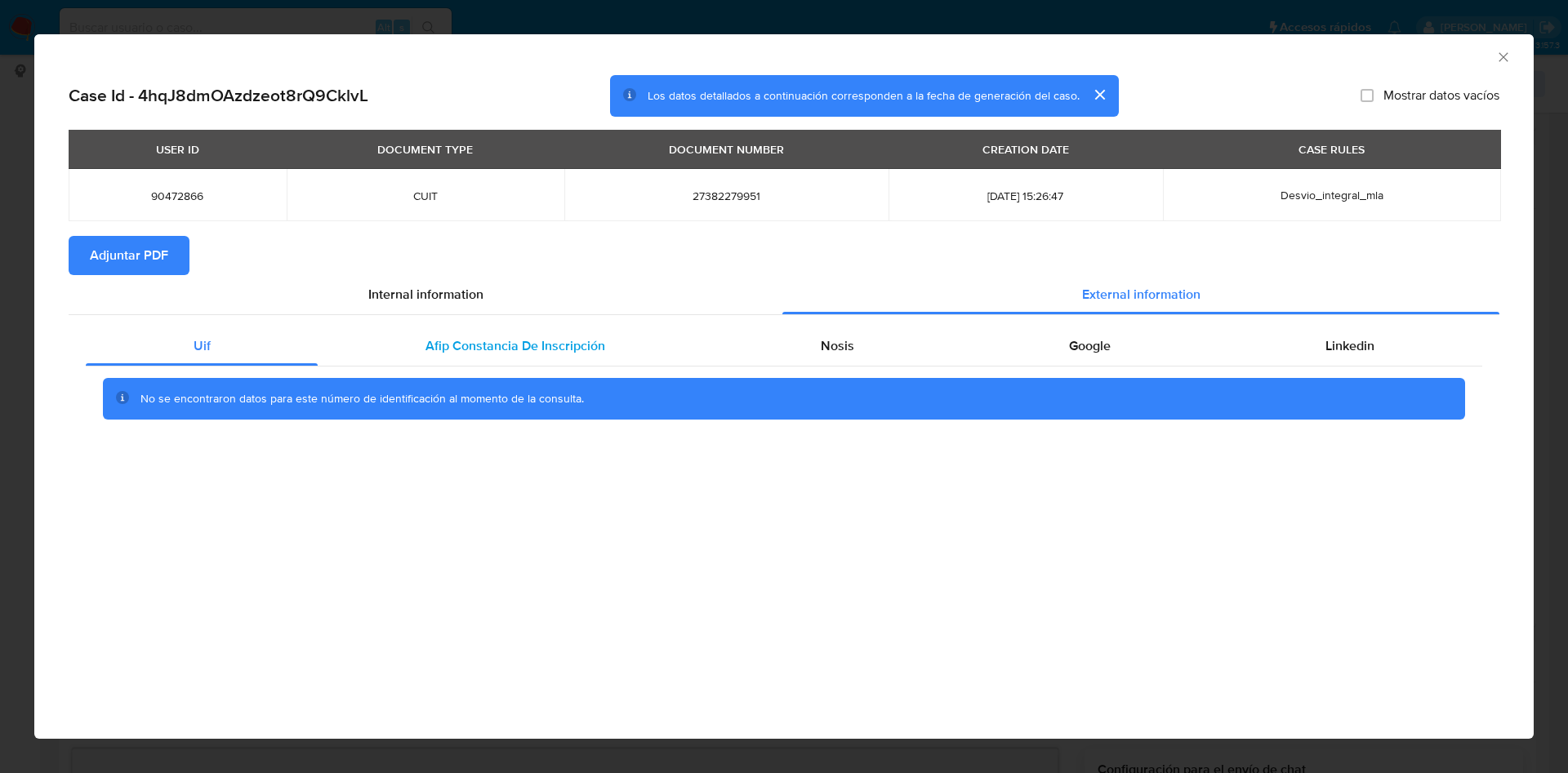
click at [604, 339] on div "Afip Constancia De Inscripción" at bounding box center [515, 345] width 394 height 39
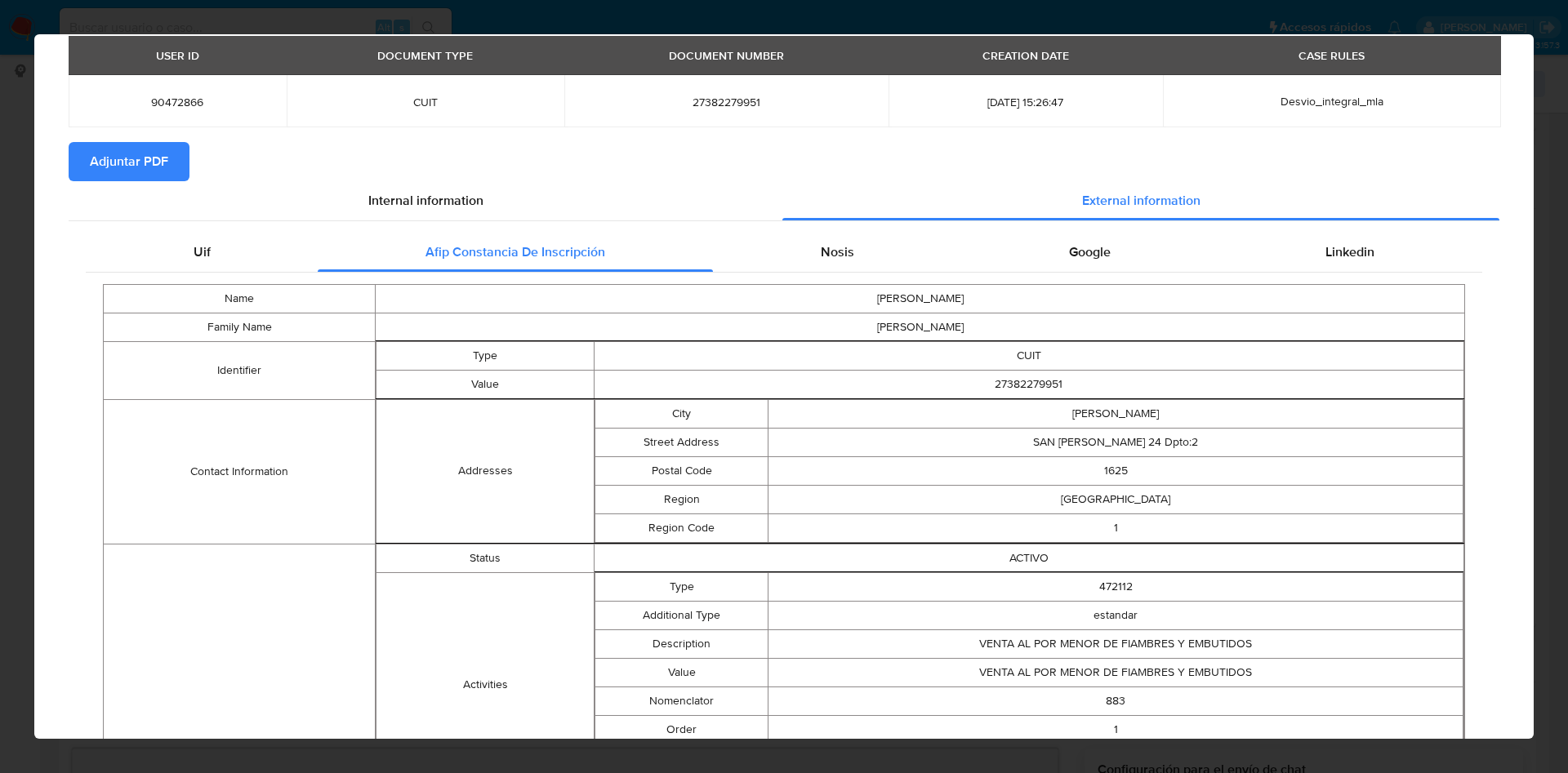
scroll to position [0, 0]
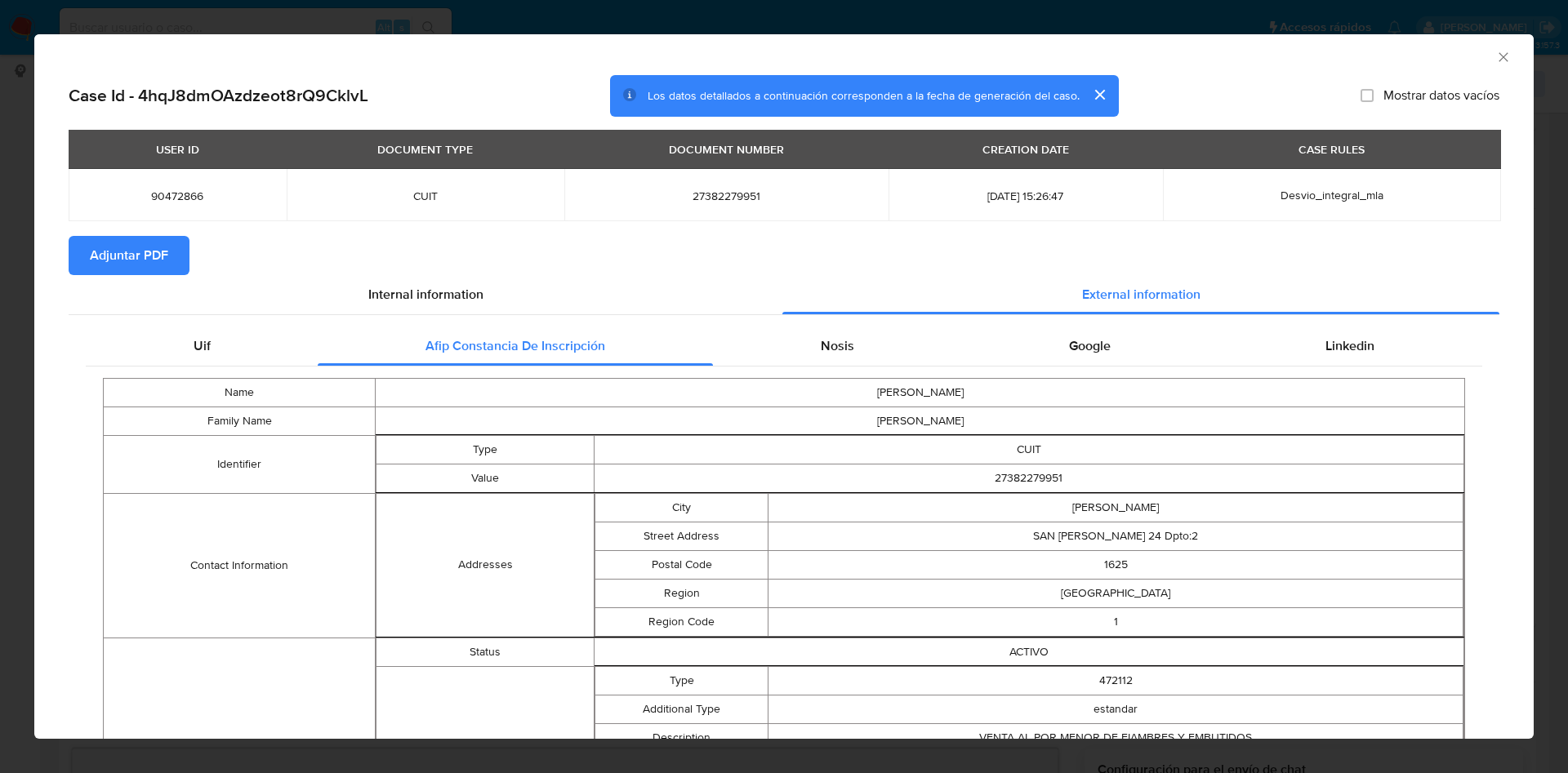
click at [836, 319] on div "Uif Afip Constancia De Inscripción Nosis Google Linkedin Name GUSTAVO HERNAN Fa…" at bounding box center [784, 785] width 1430 height 941
click at [843, 353] on div "Nosis" at bounding box center [837, 345] width 248 height 39
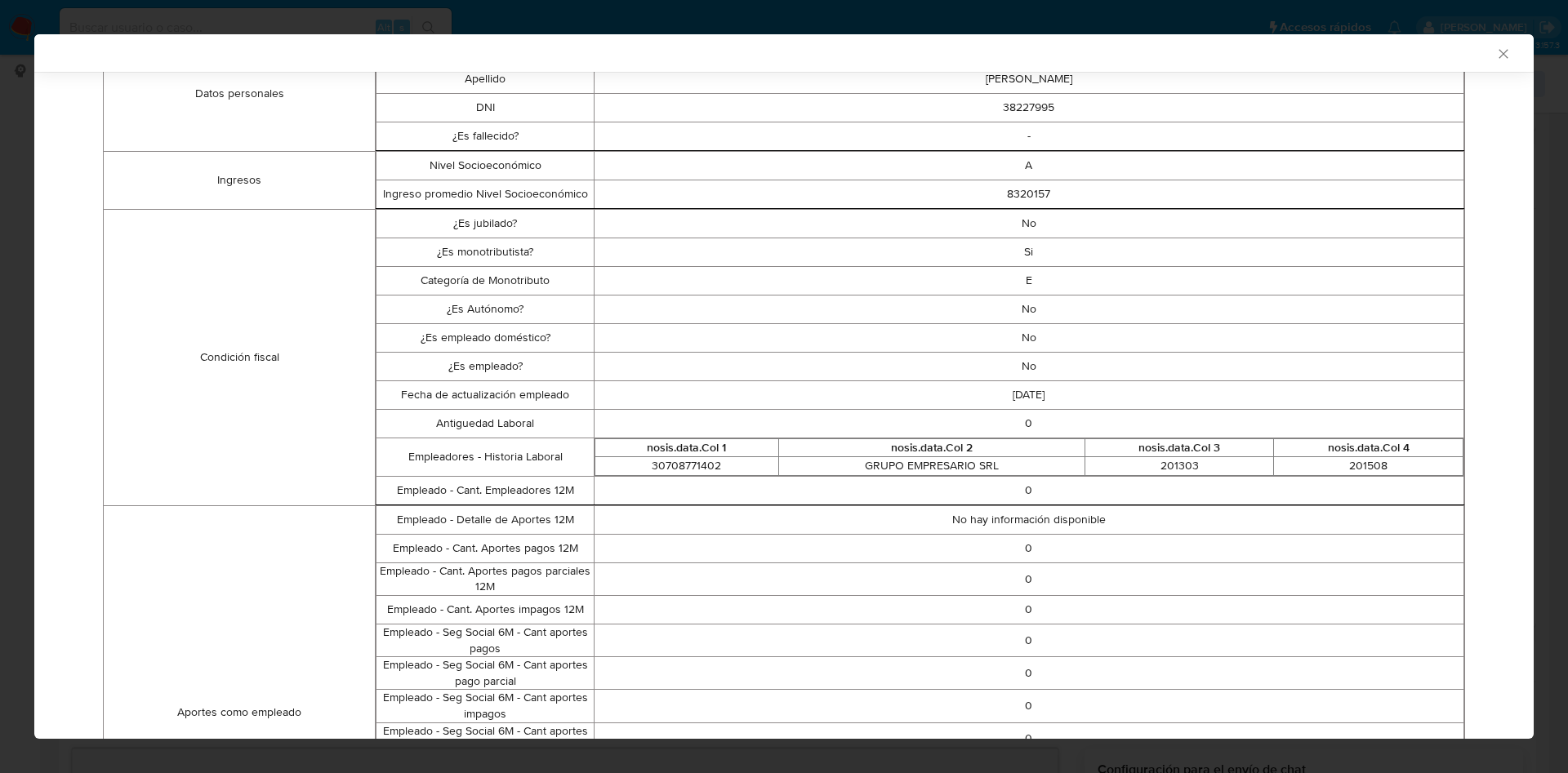
scroll to position [41, 0]
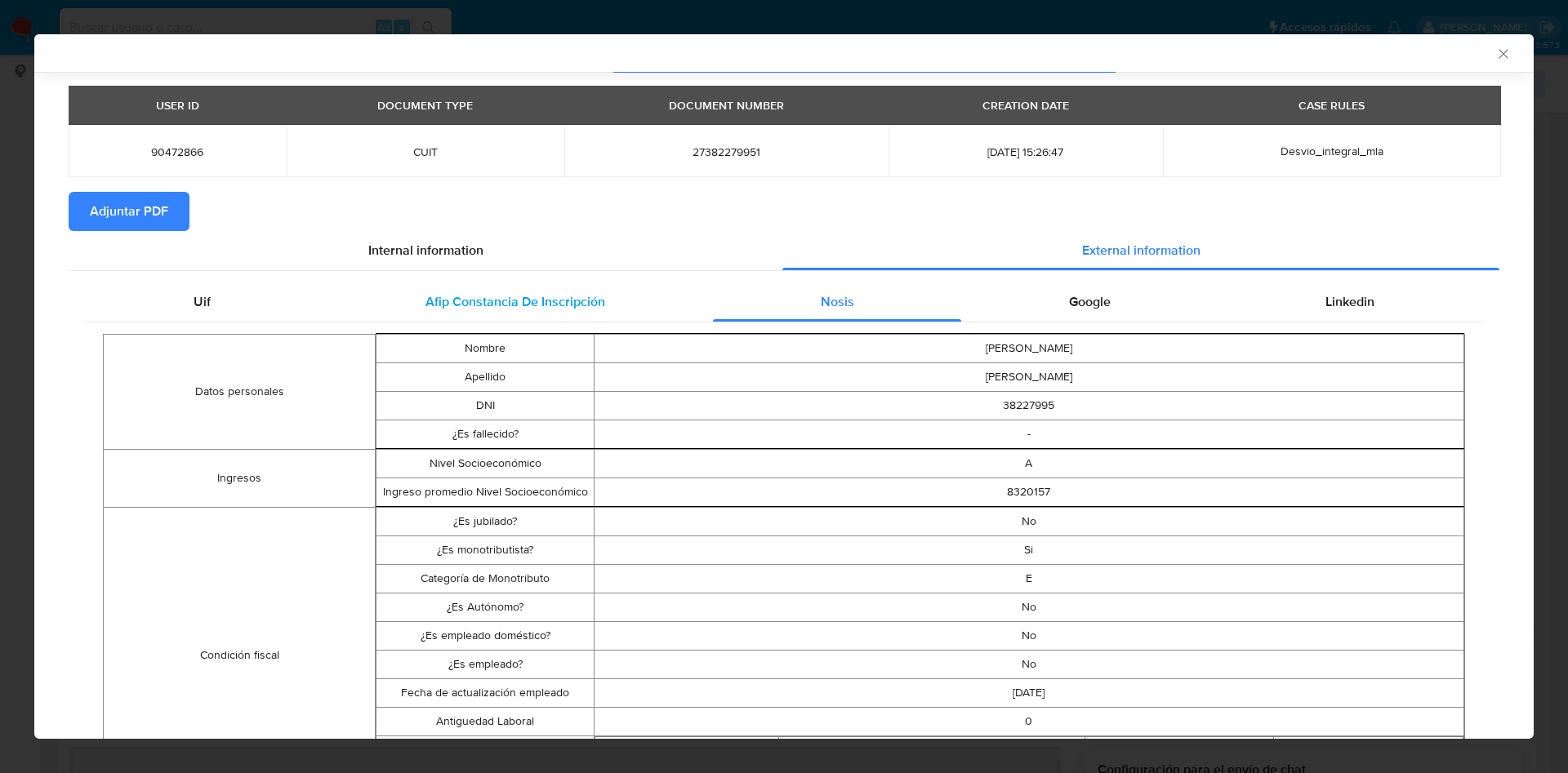
click at [460, 287] on div "Afip Constancia De Inscripción" at bounding box center [515, 302] width 394 height 39
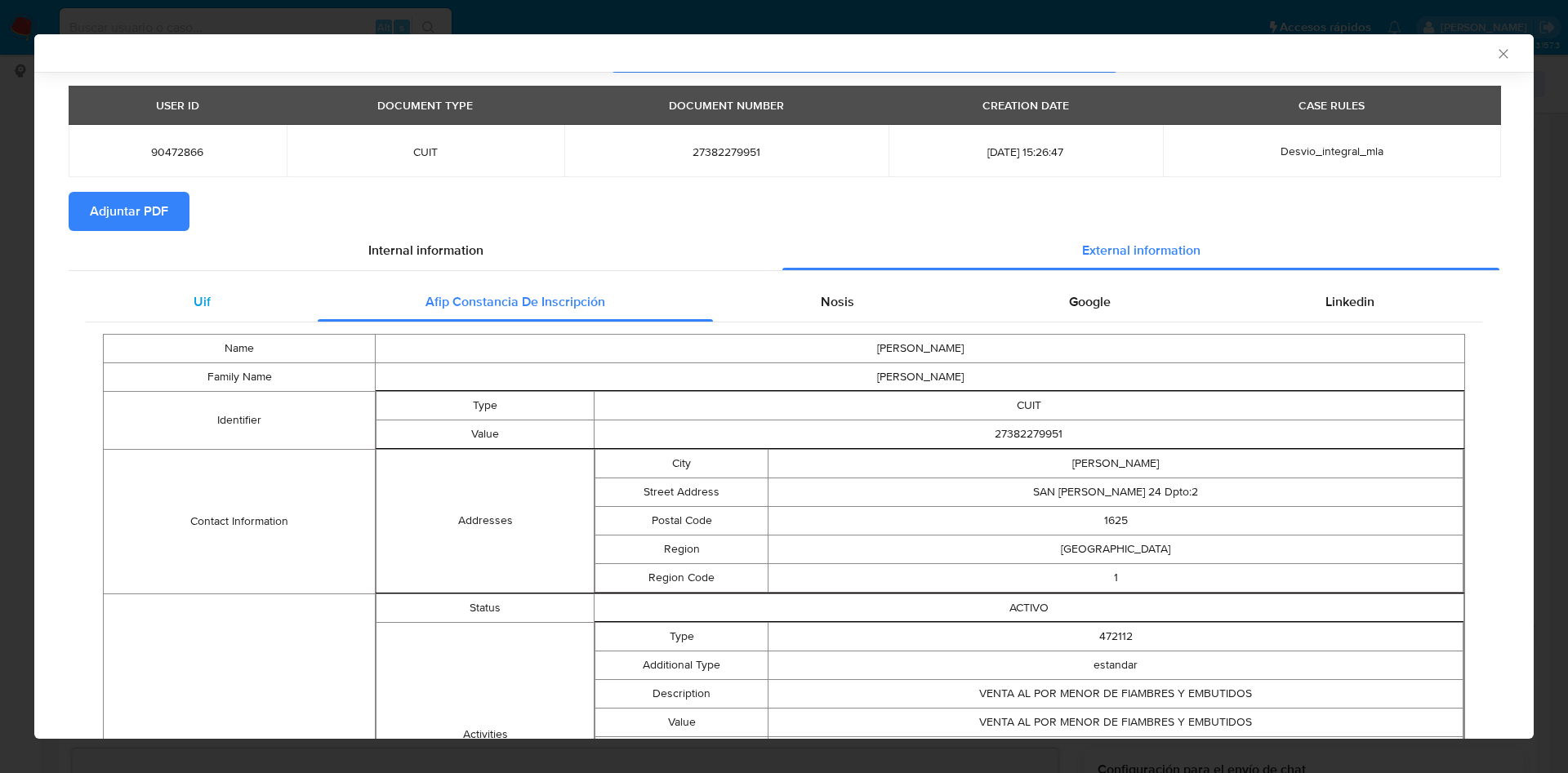
click at [240, 290] on div "Uif" at bounding box center [201, 302] width 232 height 39
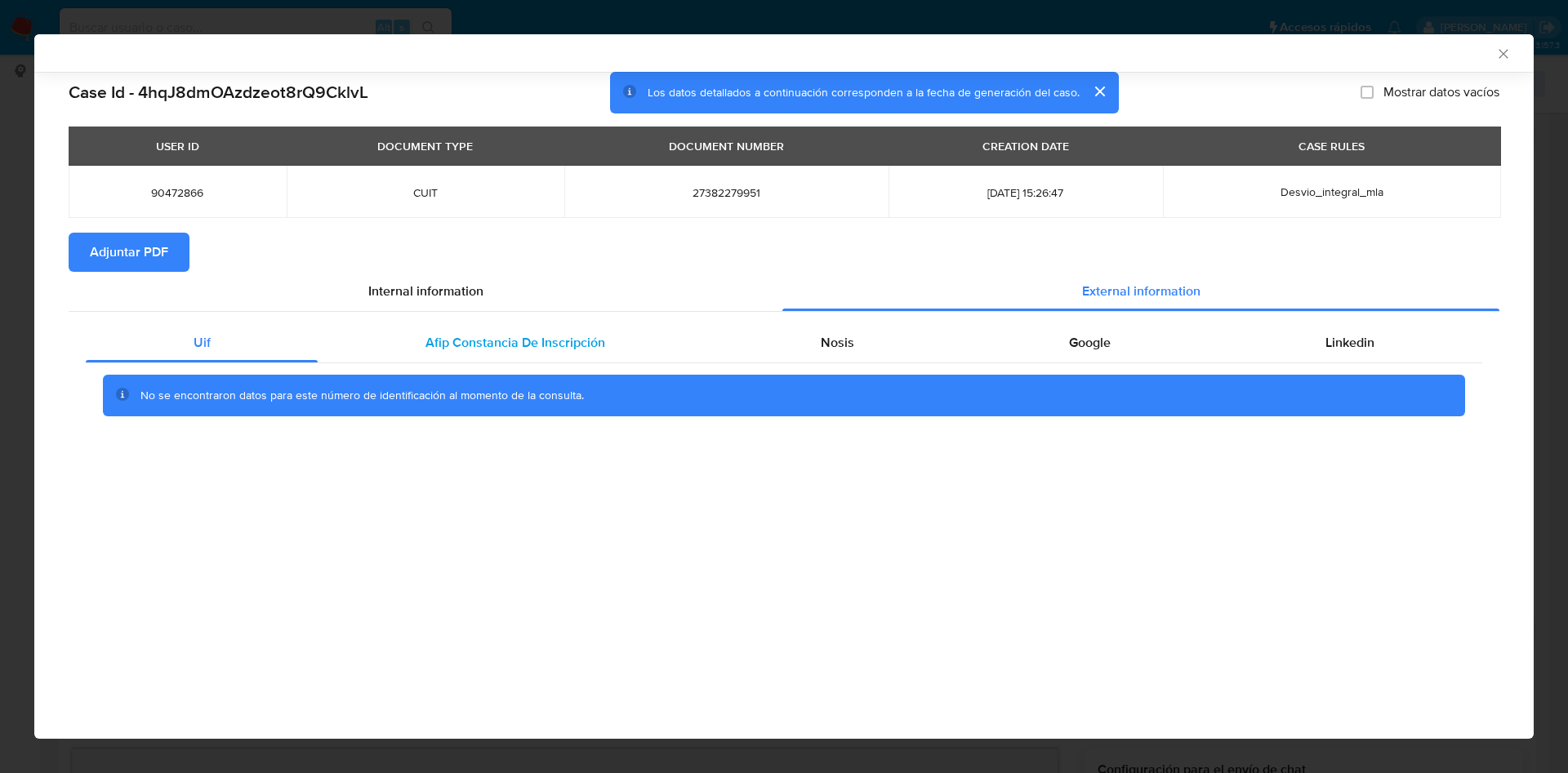
click at [450, 328] on div "Afip Constancia De Inscripción" at bounding box center [515, 343] width 394 height 39
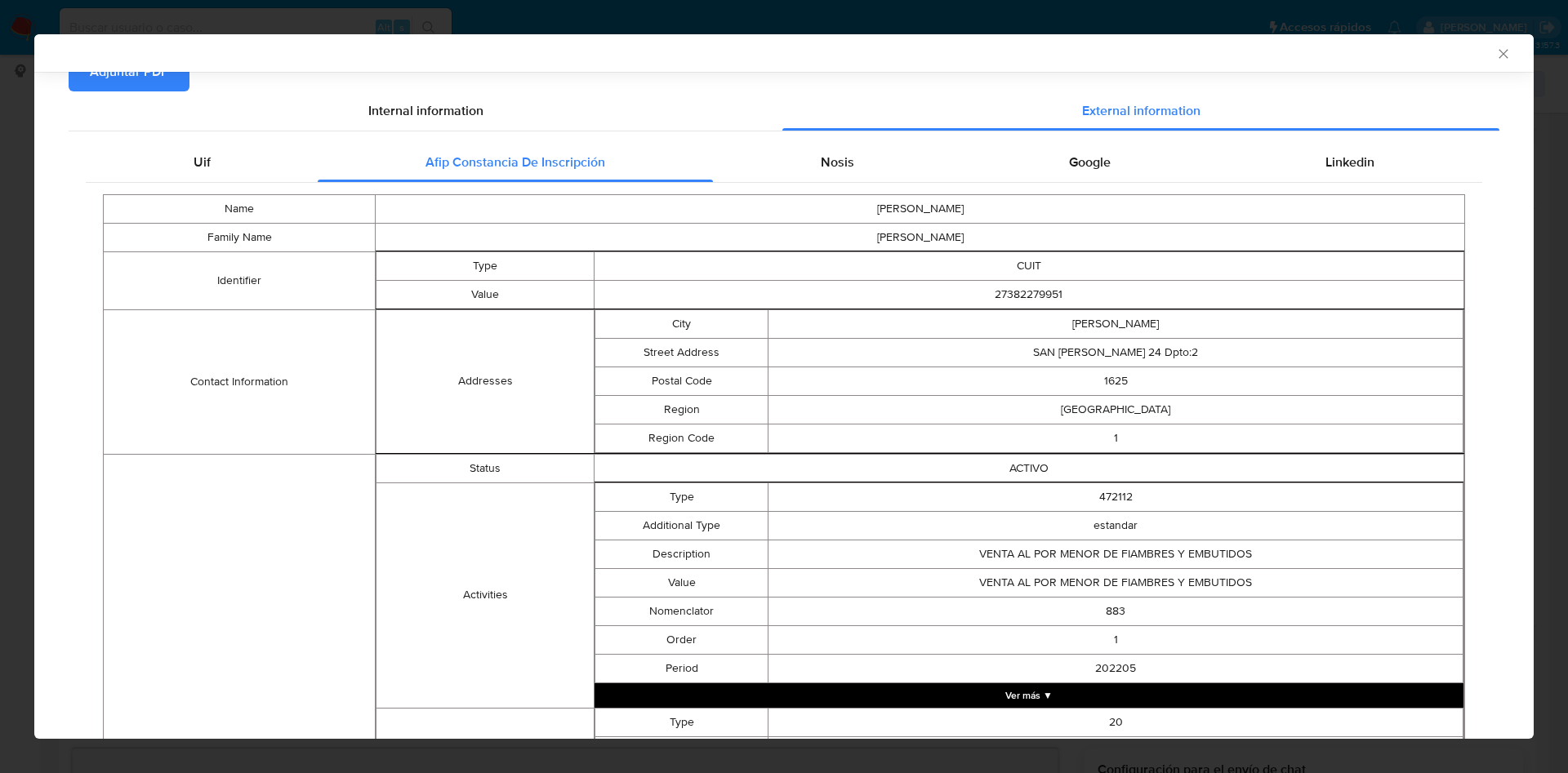
scroll to position [426, 0]
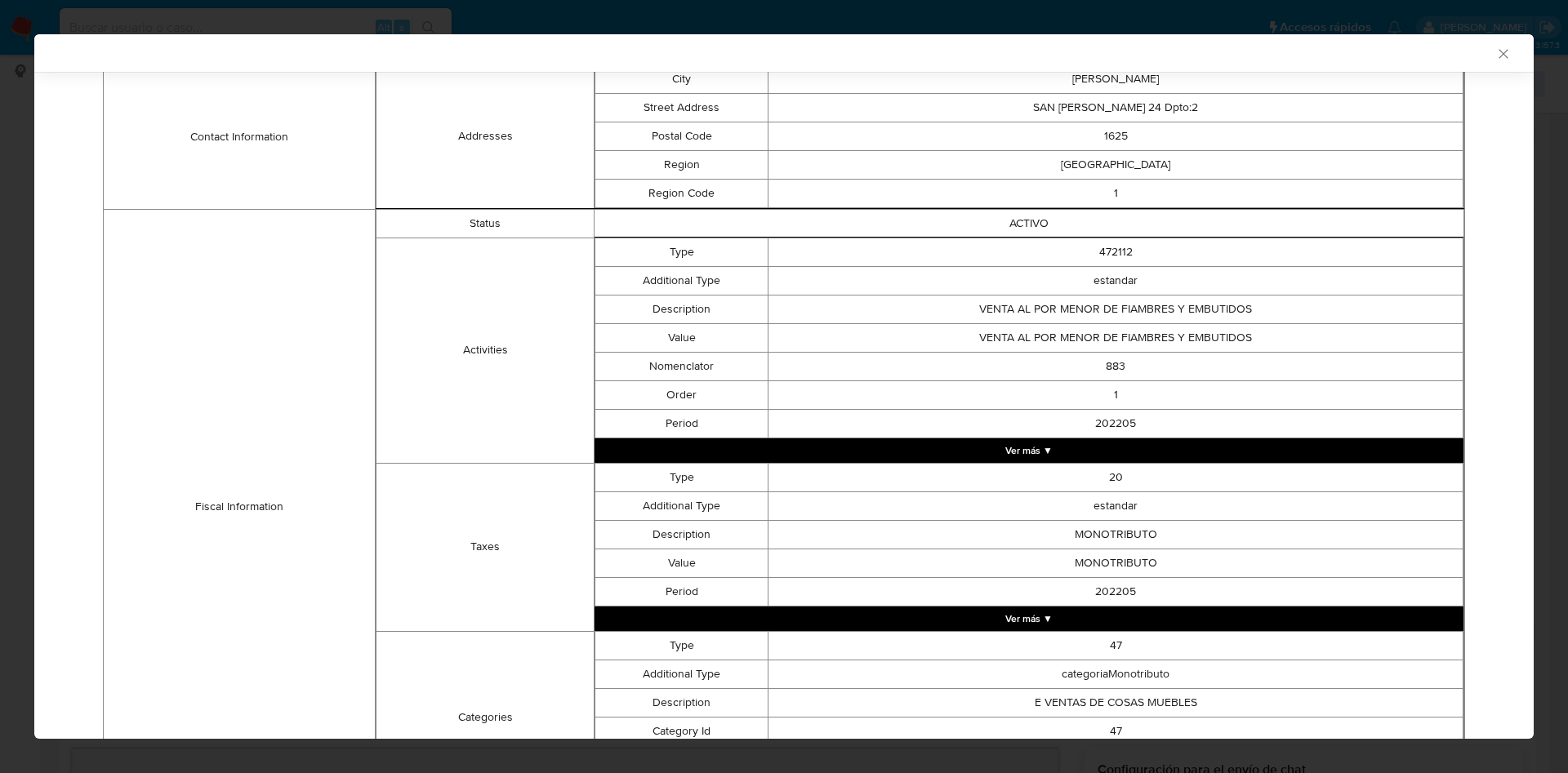
click at [927, 453] on button "Ver más ▼" at bounding box center [1029, 450] width 869 height 25
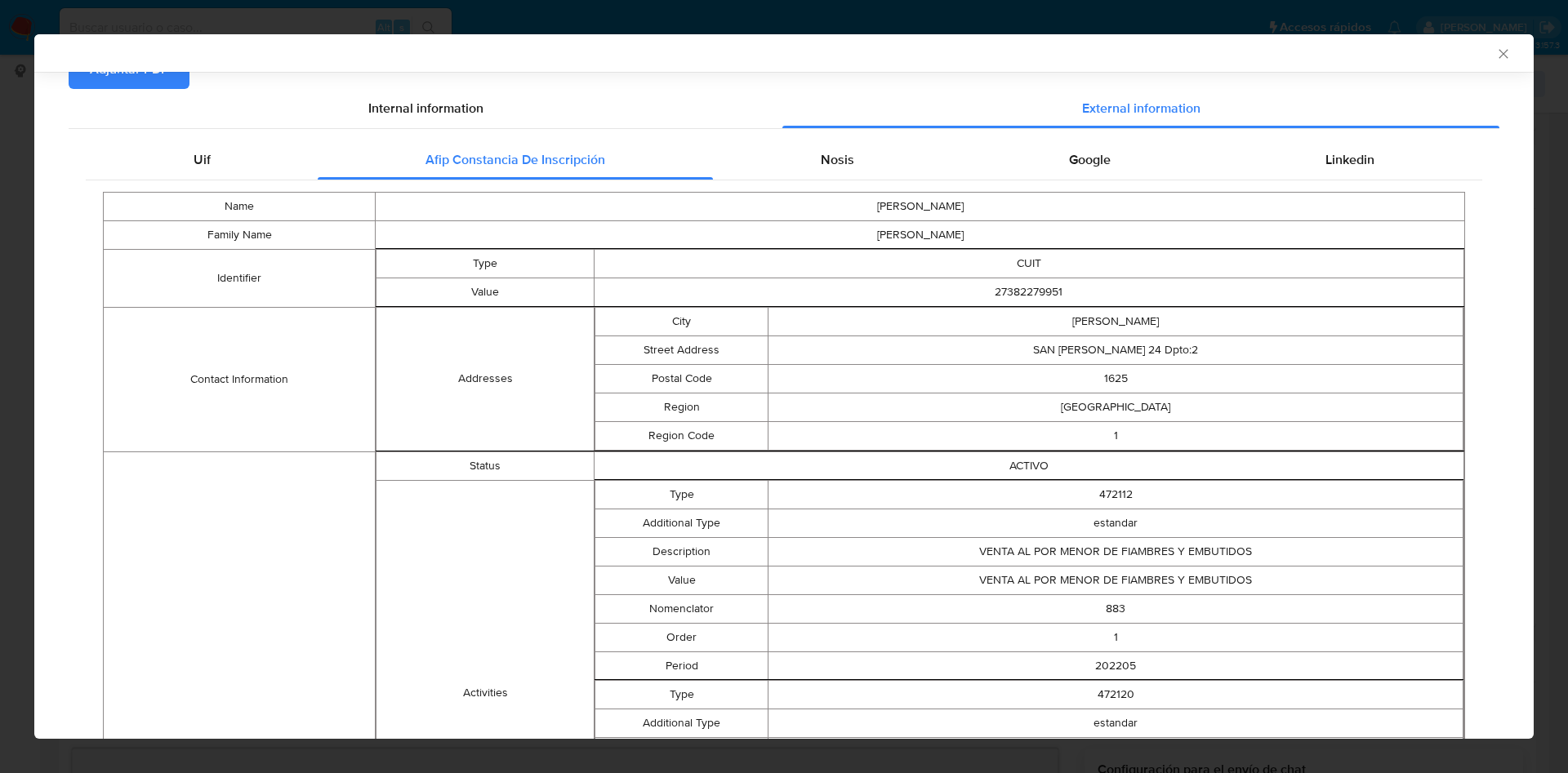
scroll to position [0, 0]
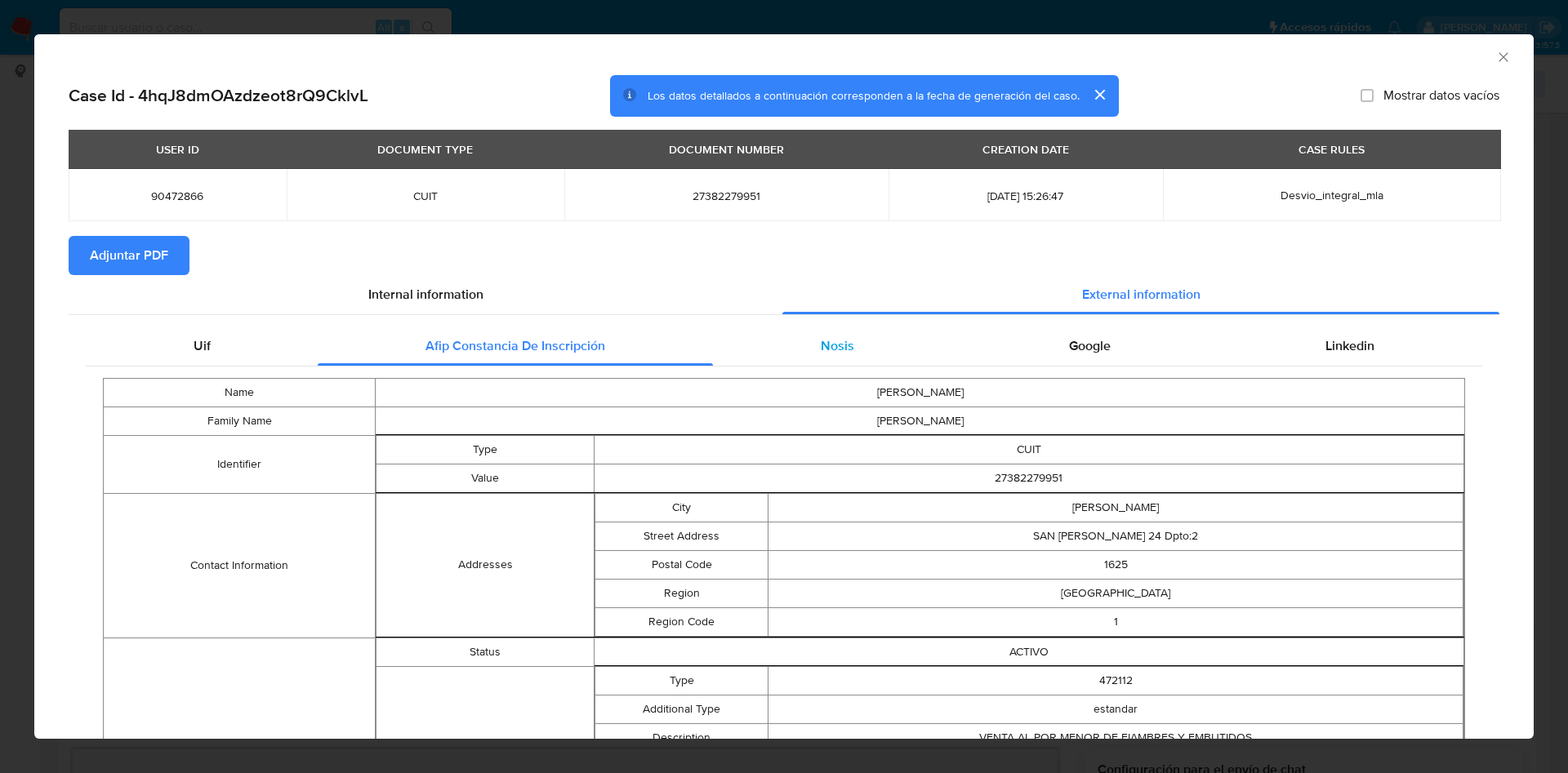
click at [853, 332] on div "Nosis" at bounding box center [837, 345] width 248 height 39
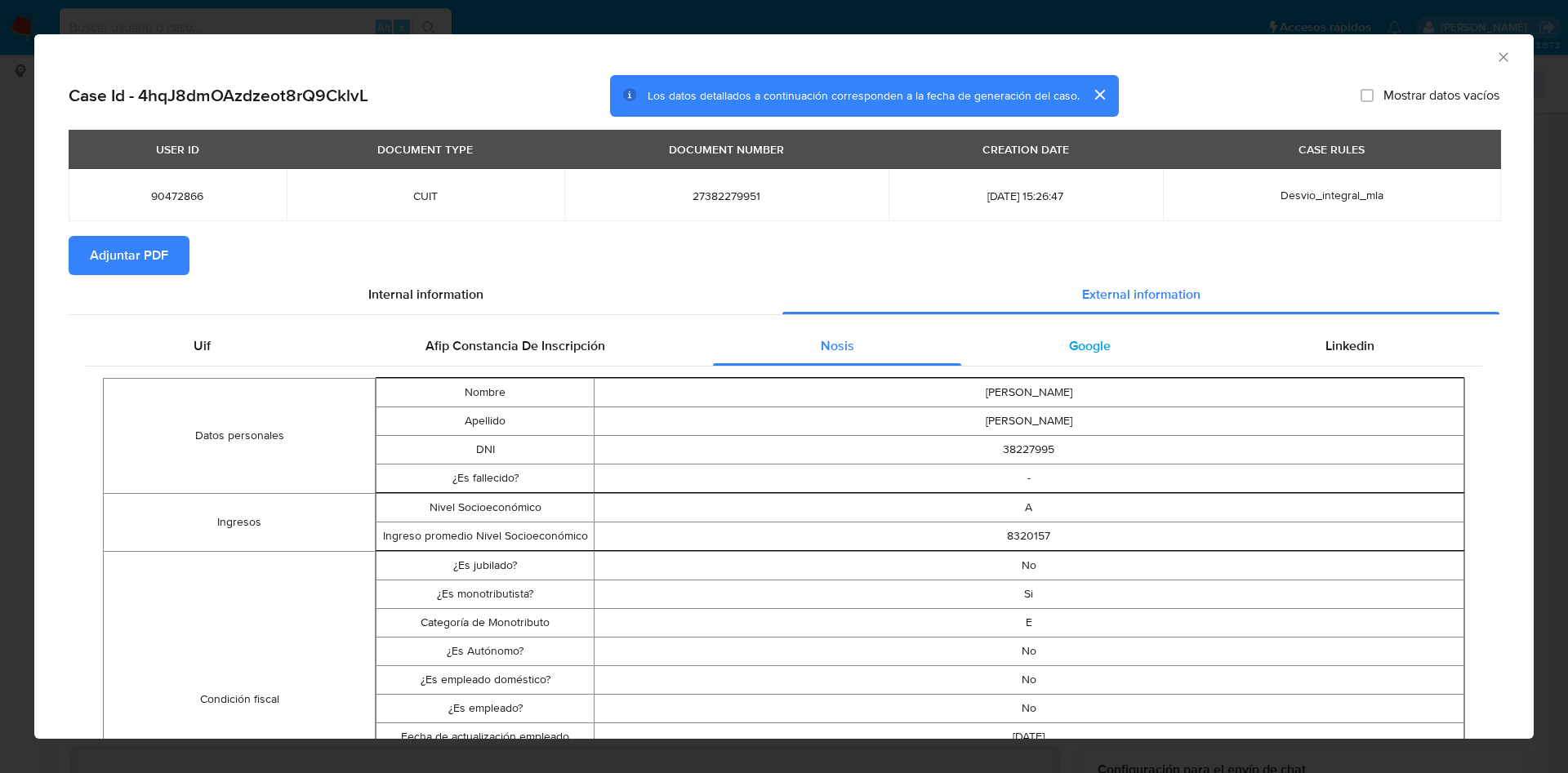
click at [1090, 333] on div "Google" at bounding box center [1090, 345] width 257 height 39
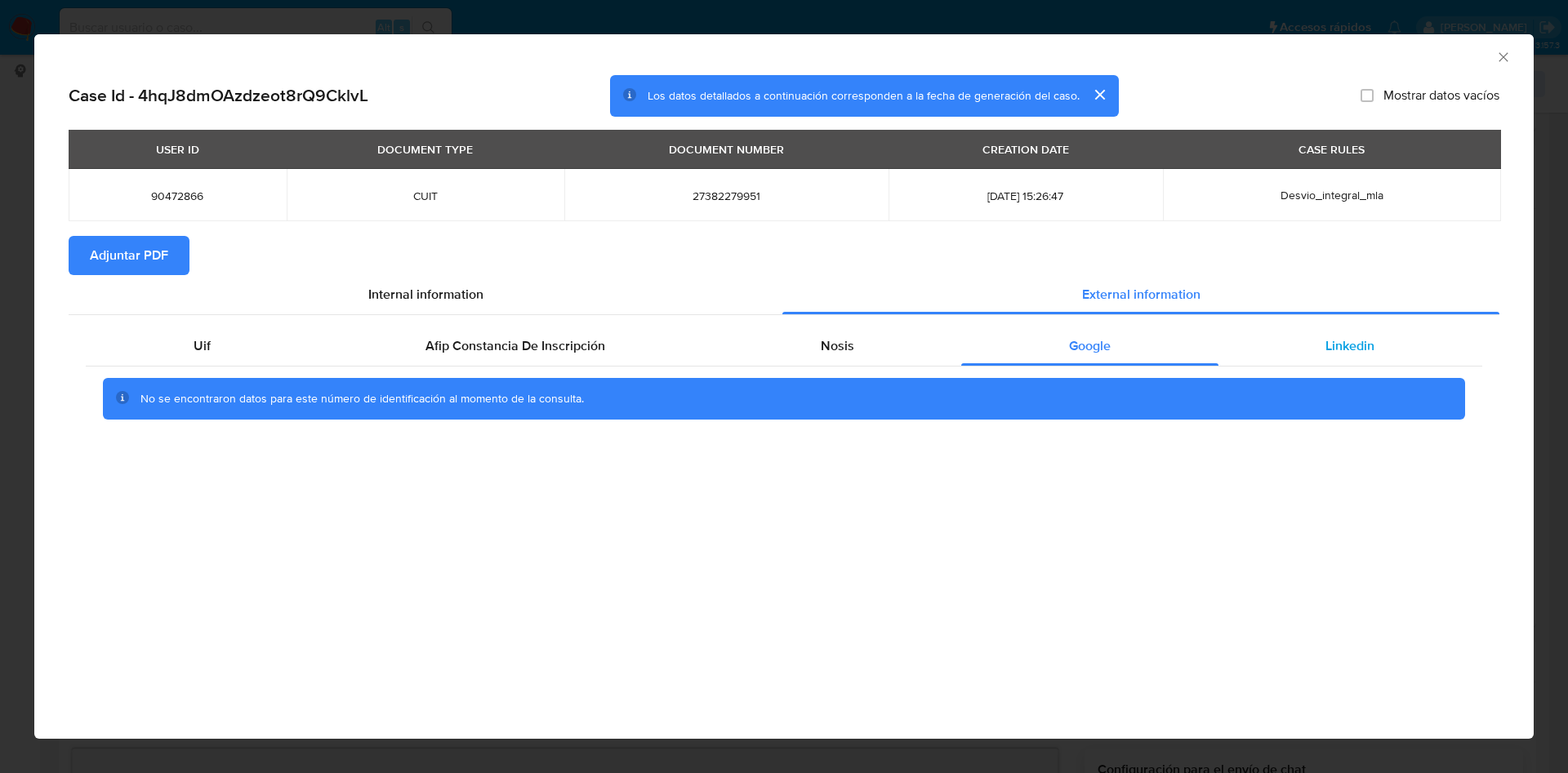
click at [1416, 346] on div "Linkedin" at bounding box center [1350, 345] width 264 height 39
click at [92, 257] on span "Adjuntar PDF" at bounding box center [129, 256] width 78 height 36
click at [1509, 61] on icon "Cerrar ventana" at bounding box center [1503, 56] width 16 height 16
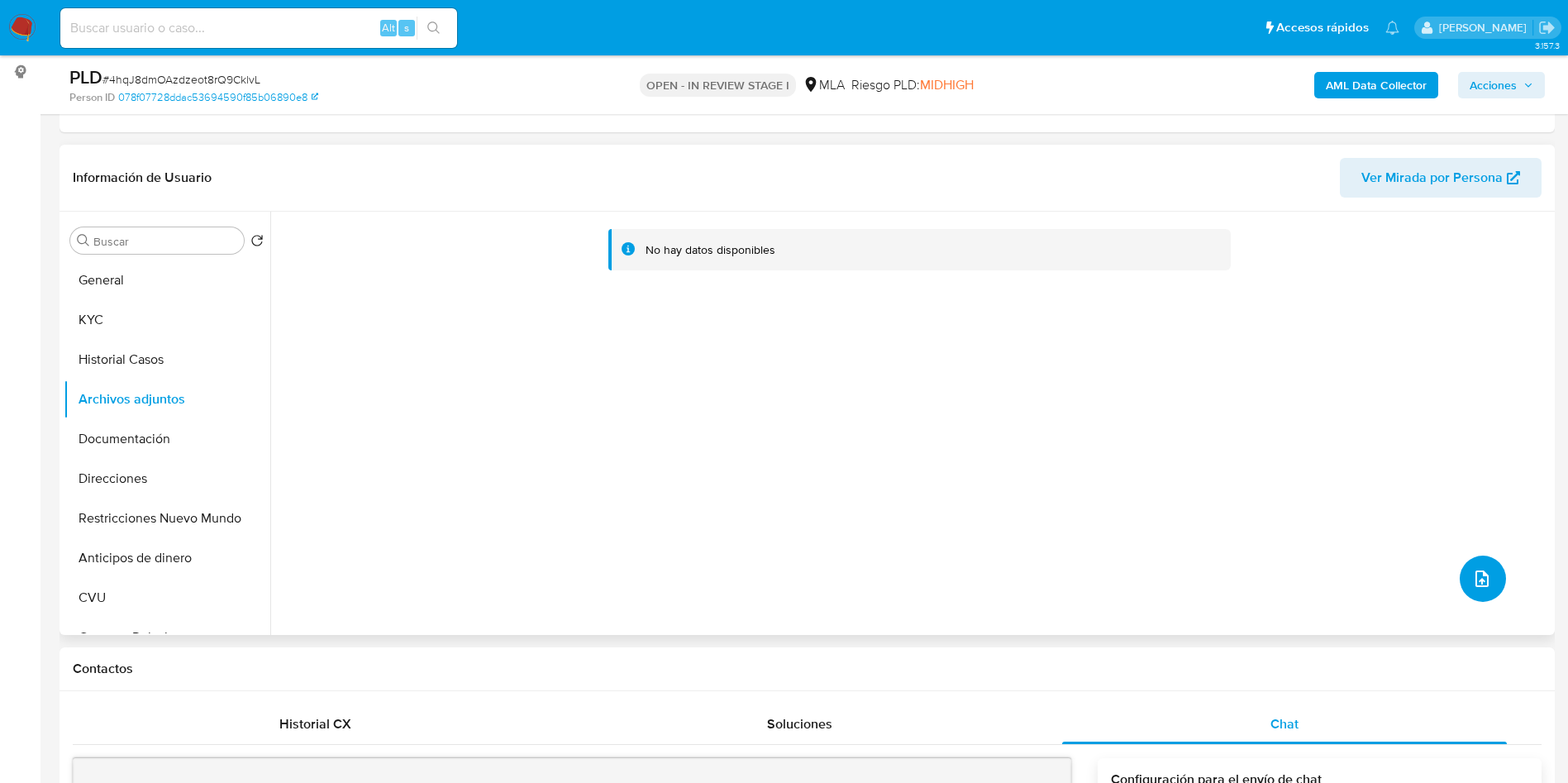
click at [1464, 589] on button "upload-file" at bounding box center [1483, 579] width 46 height 46
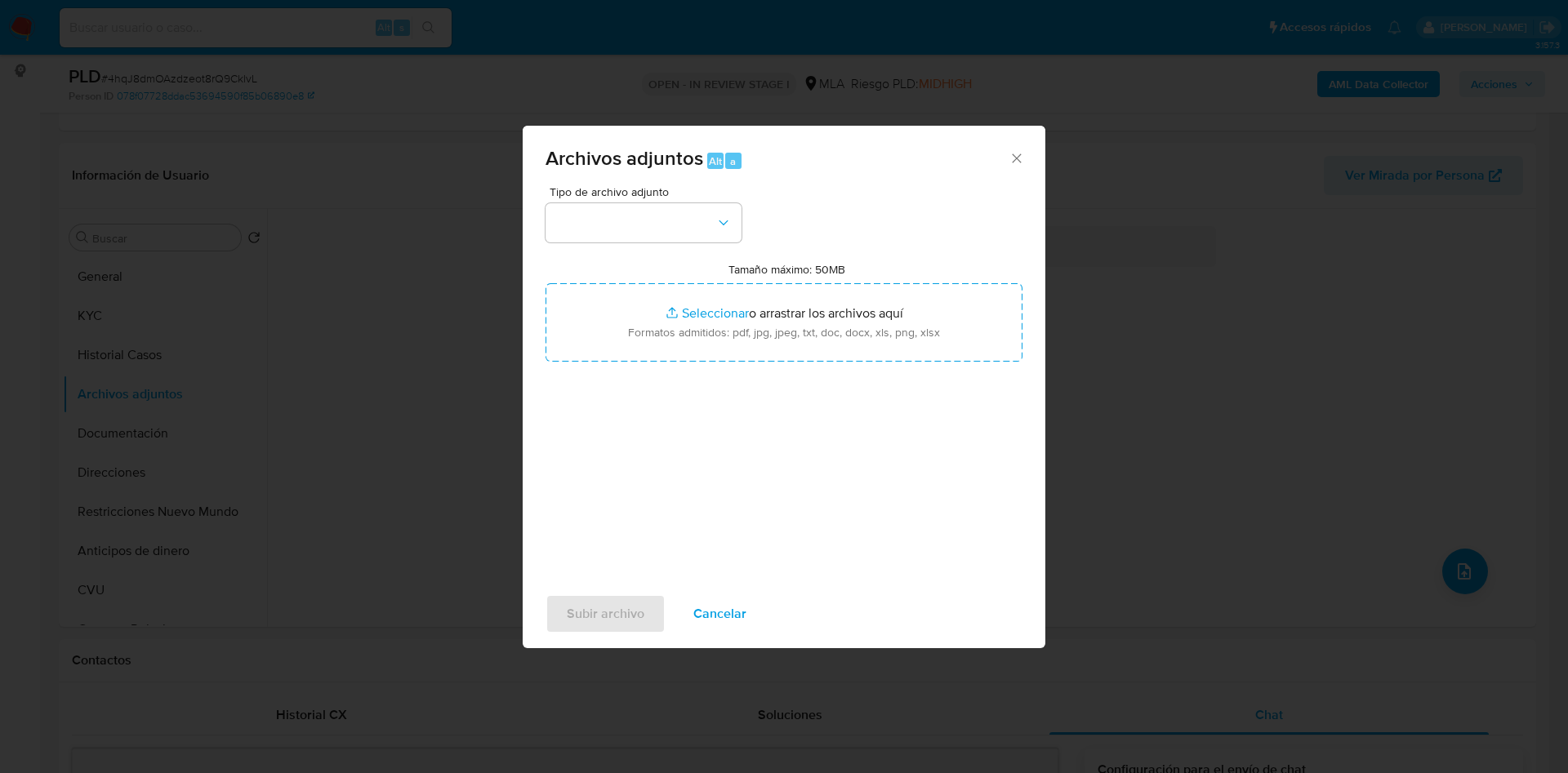
click at [640, 242] on div "Tipo de archivo adjunto Tamaño máximo: 50MB Seleccionar archivos Seleccionar o …" at bounding box center [783, 379] width 477 height 386
click at [618, 206] on button "button" at bounding box center [643, 222] width 196 height 39
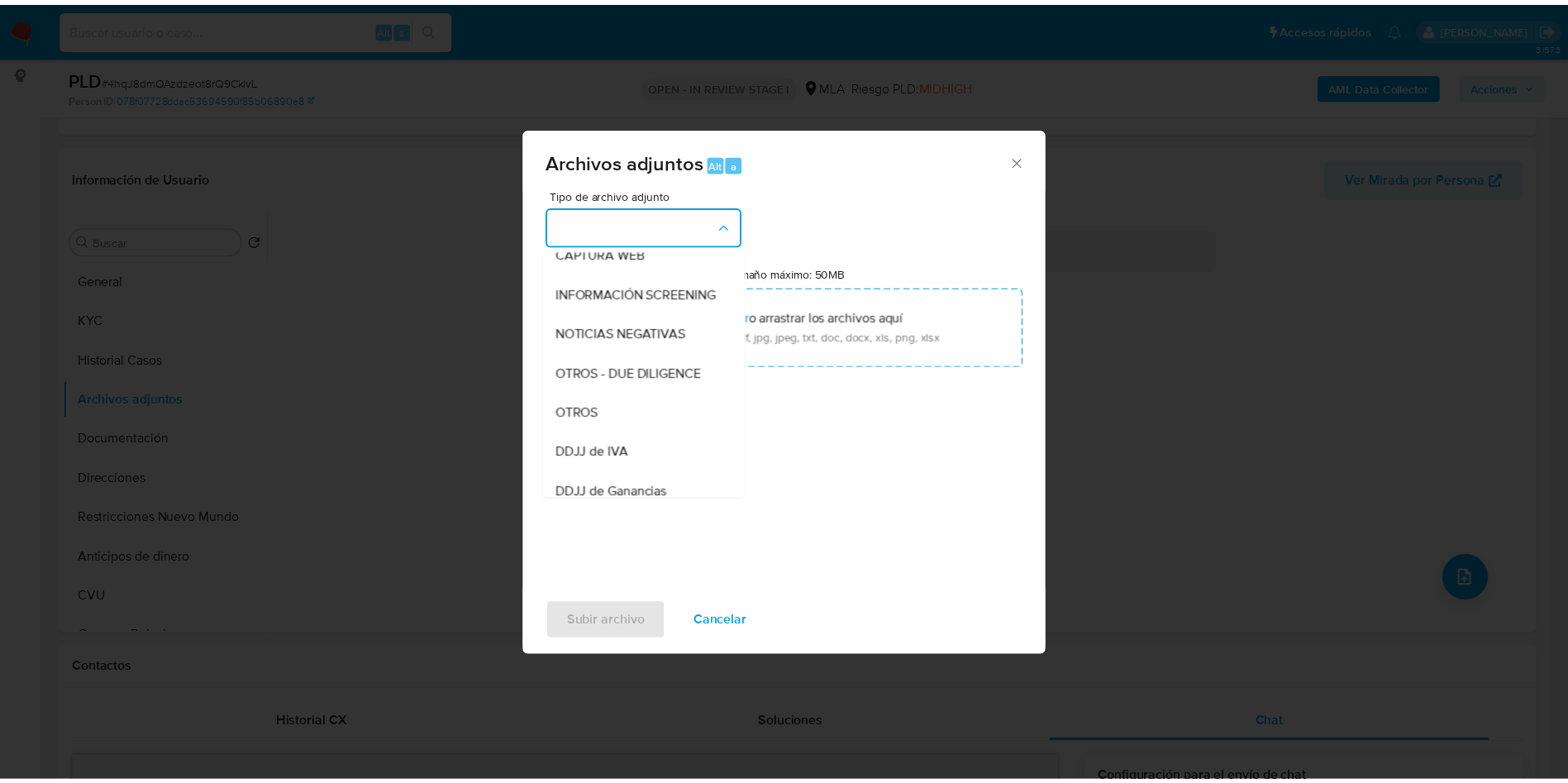
scroll to position [128, 0]
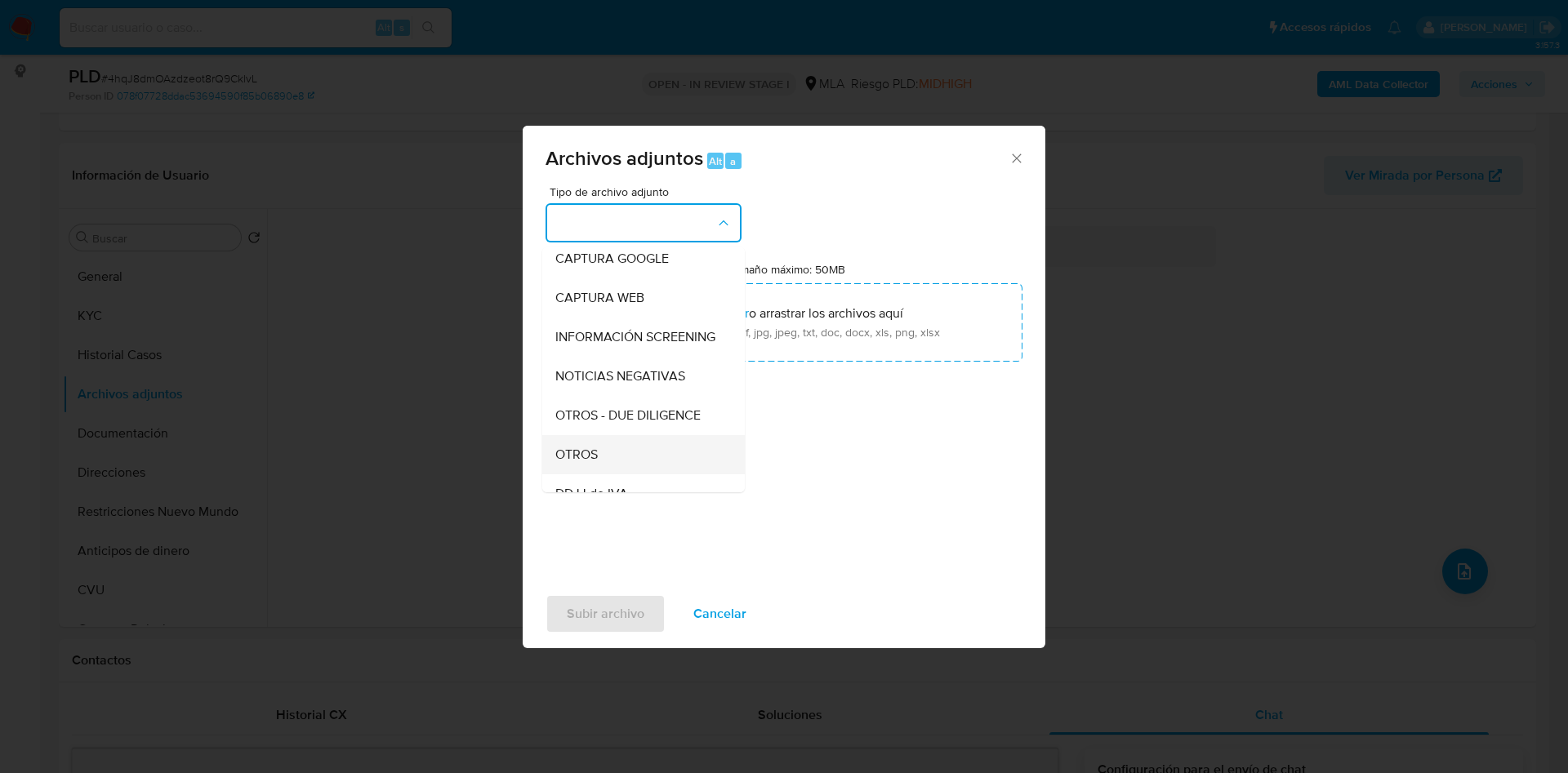
click at [619, 470] on div "OTROS" at bounding box center [639, 454] width 166 height 39
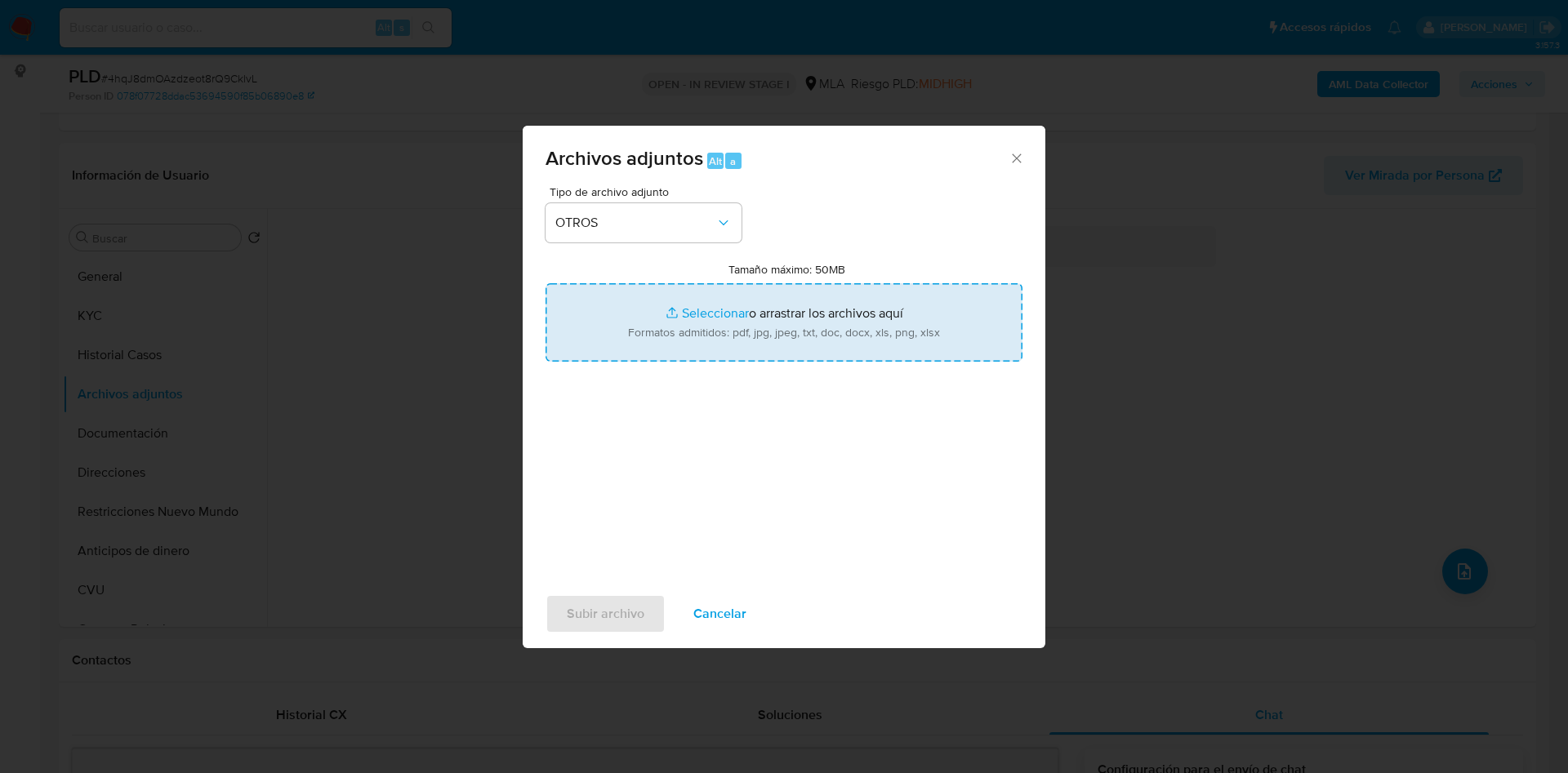
click at [680, 334] on input "Tamaño máximo: 50MB Seleccionar archivos" at bounding box center [783, 323] width 477 height 78
type input "C:\fakepath\Movimientos 90472866.xlsx"
click at [691, 335] on input "Tamaño máximo: 50MB Seleccionar archivos" at bounding box center [783, 323] width 477 height 78
type input "C:\fakepath\Caselog 4hqJ8dmOAzdzeot8rQ9CklvL - 90472866.docx"
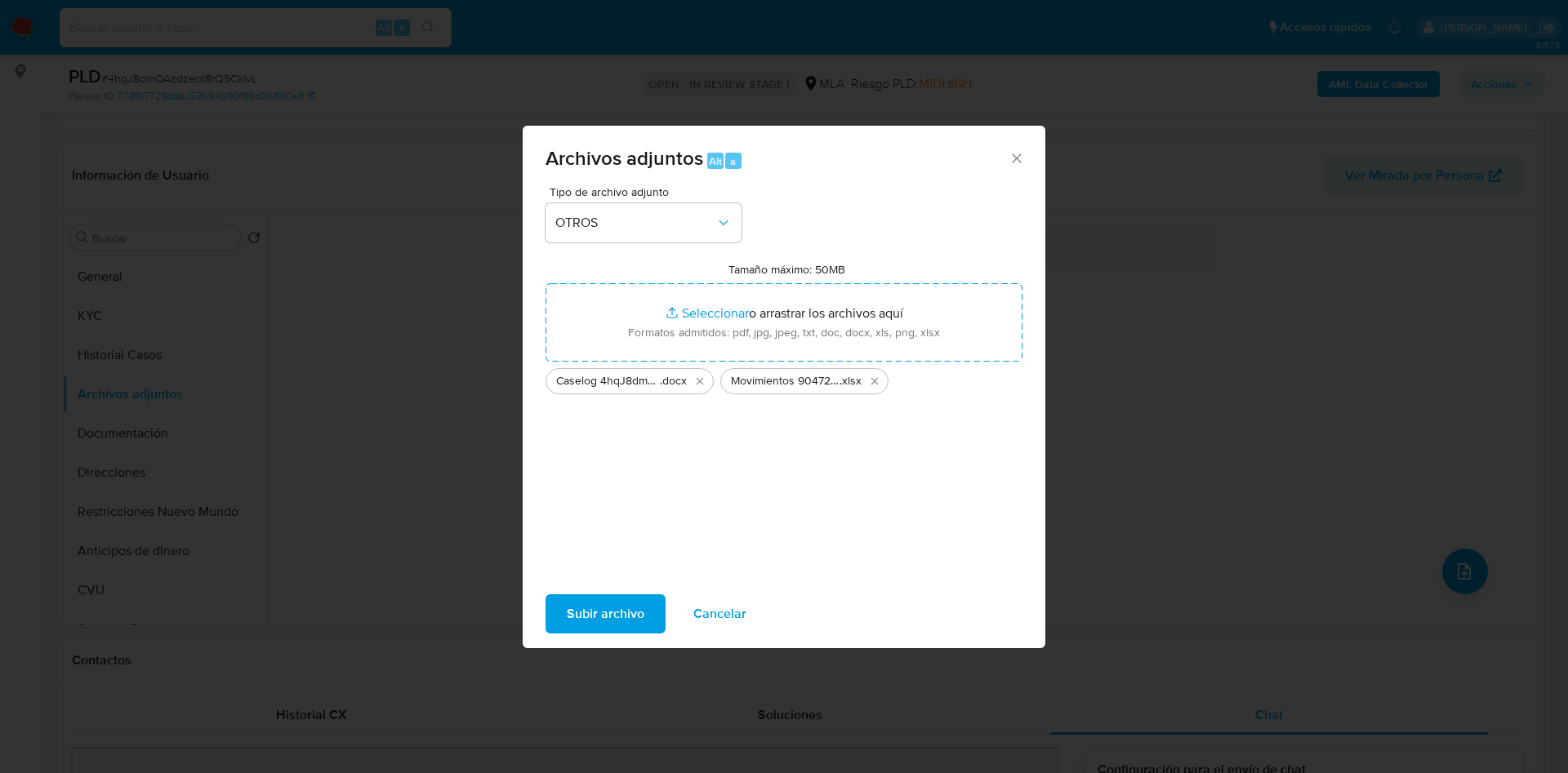
click at [593, 612] on span "Subir archivo" at bounding box center [605, 614] width 77 height 36
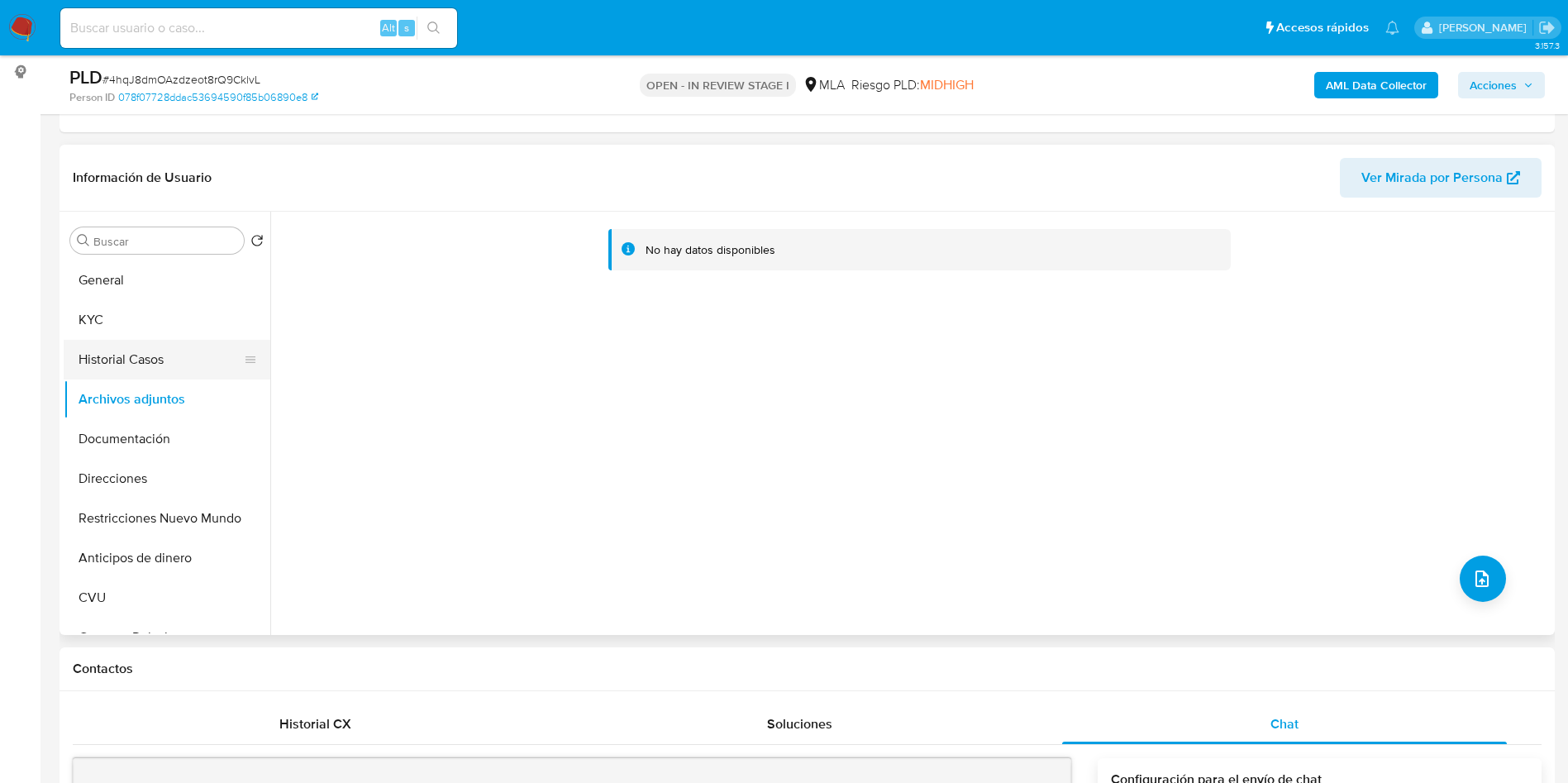
click at [128, 359] on button "Historial Casos" at bounding box center [160, 359] width 193 height 40
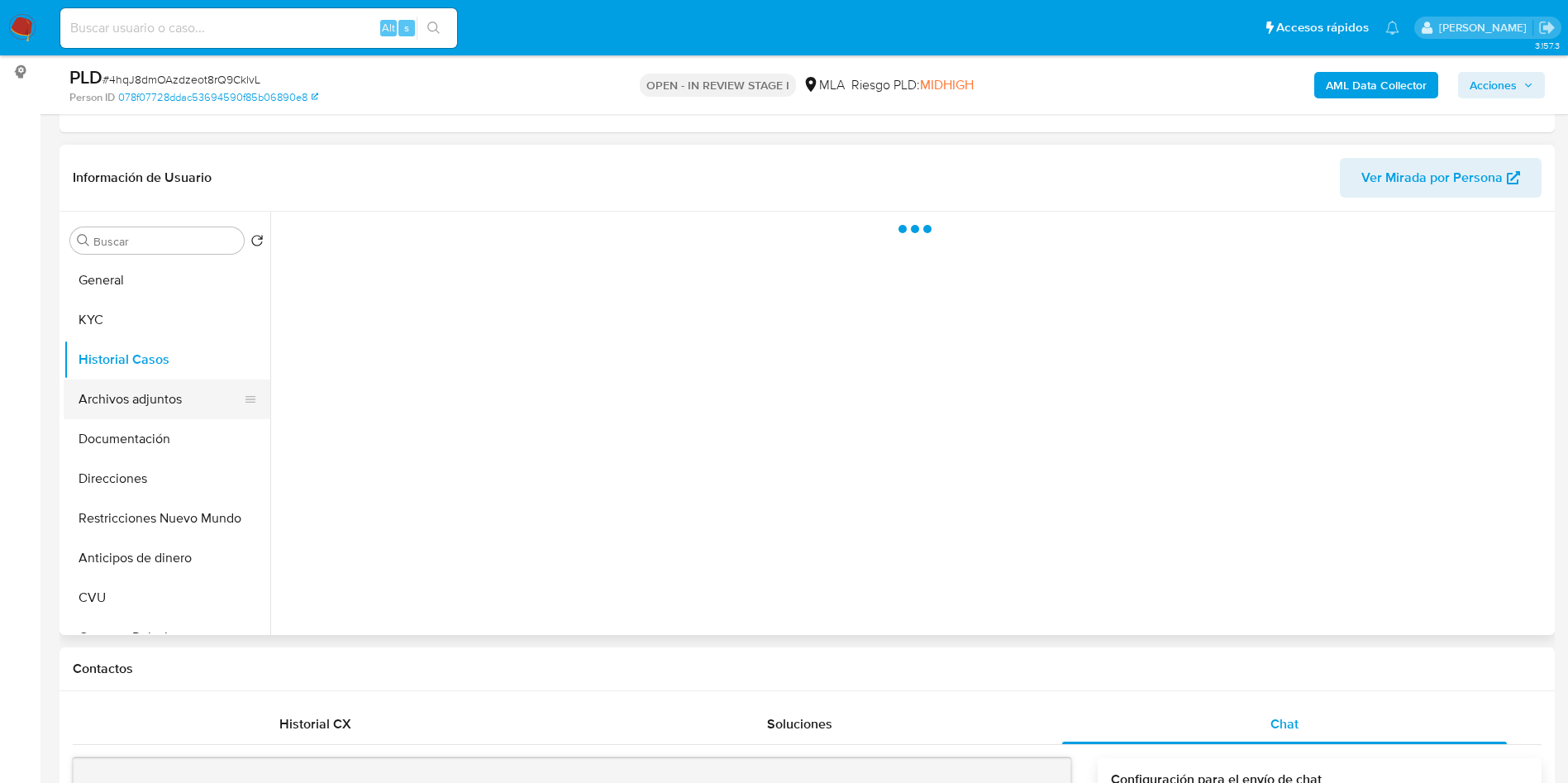
click at [129, 393] on button "Archivos adjuntos" at bounding box center [160, 399] width 193 height 40
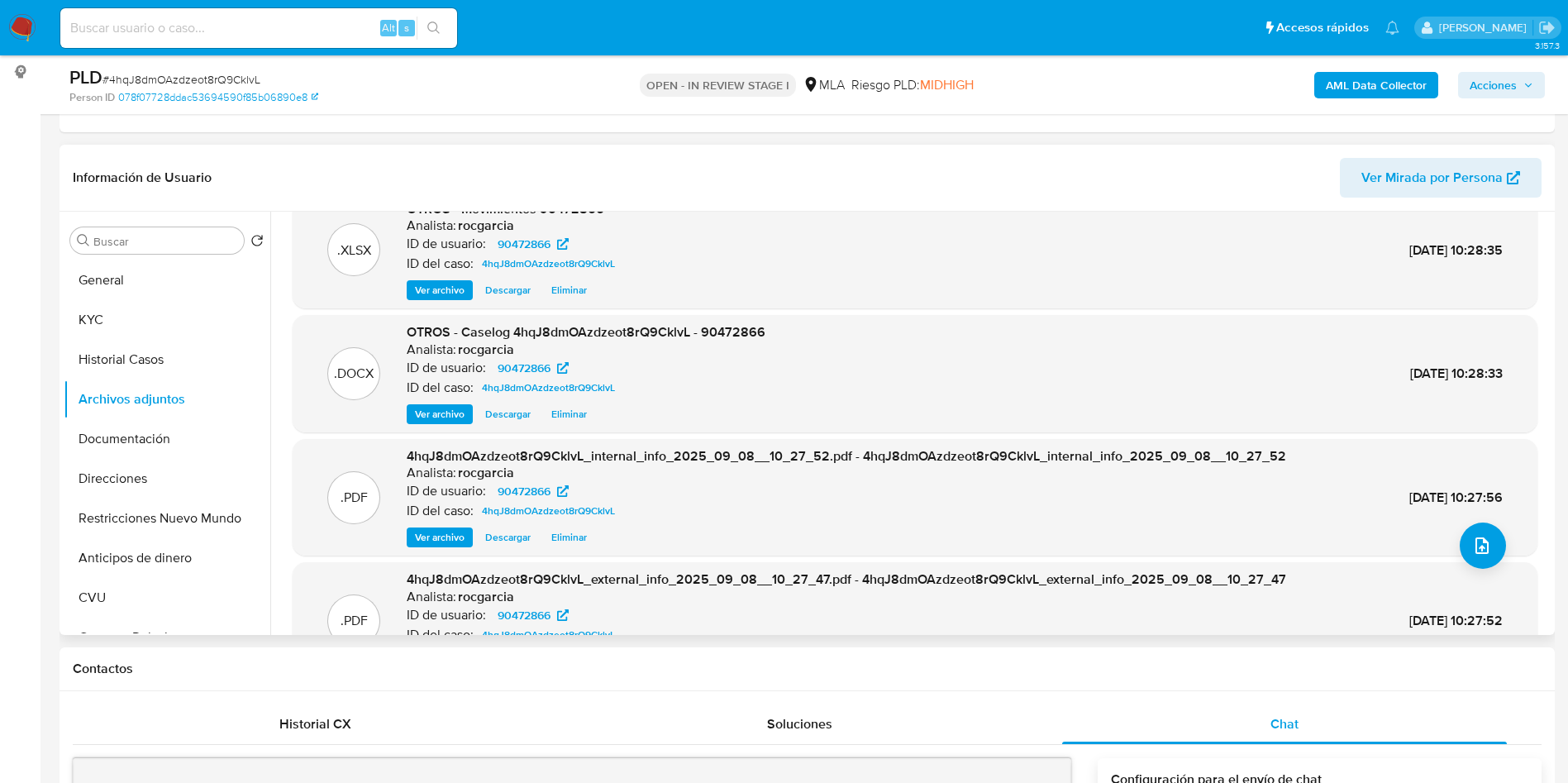
scroll to position [0, 0]
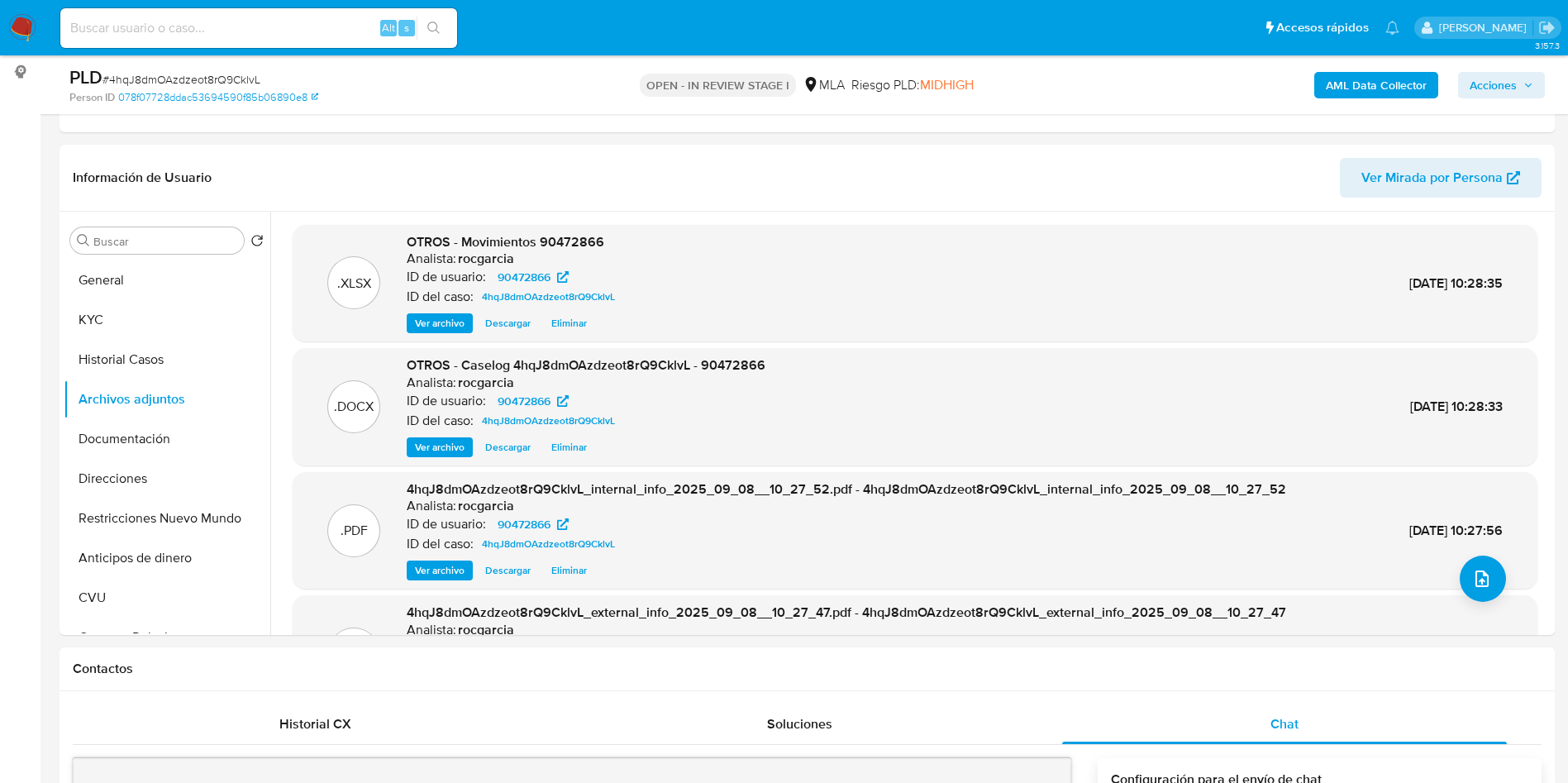
click at [1518, 89] on span "Acciones" at bounding box center [1502, 85] width 64 height 23
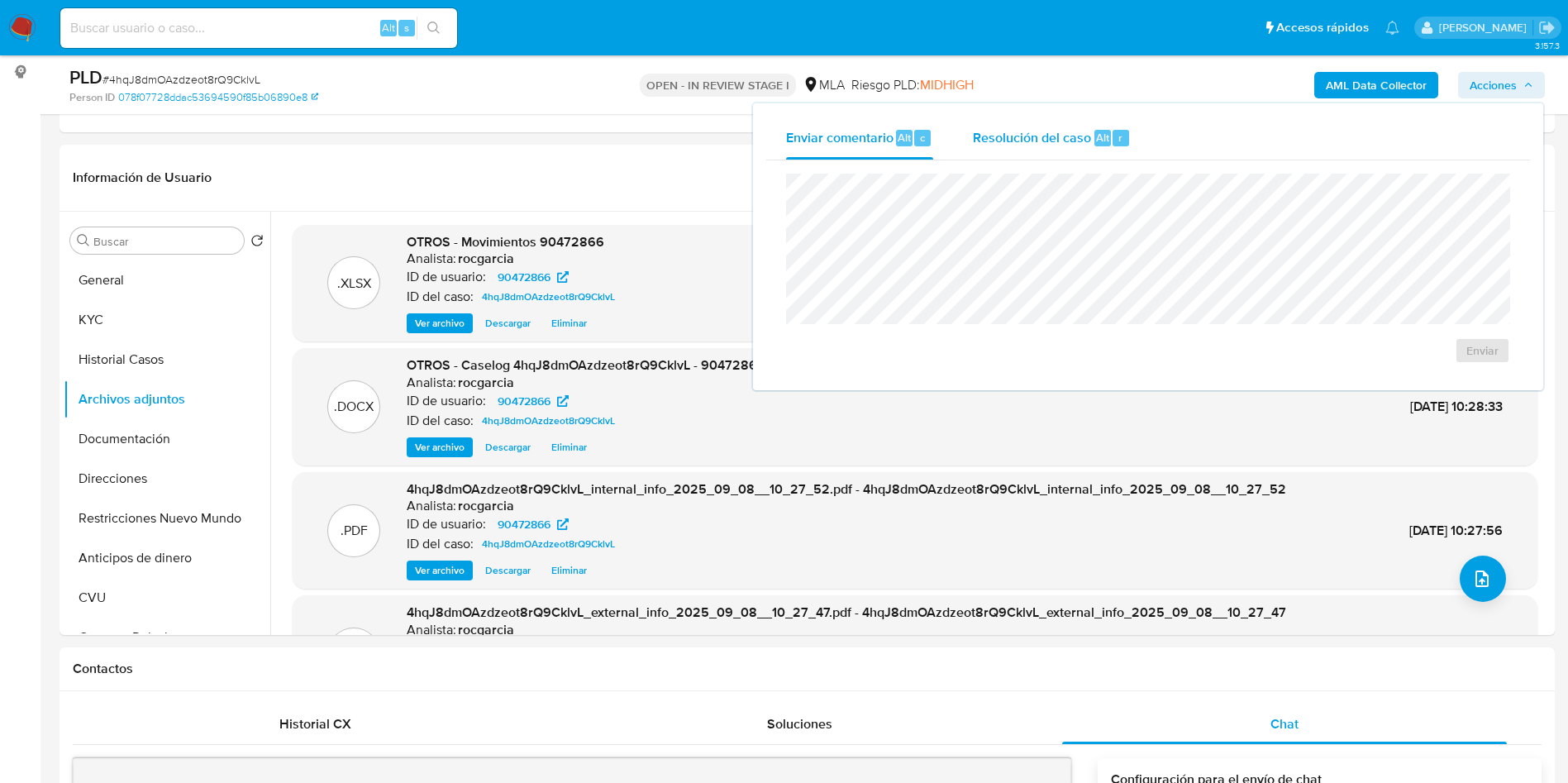
click at [1037, 137] on span "Resolución del caso" at bounding box center [1032, 137] width 118 height 19
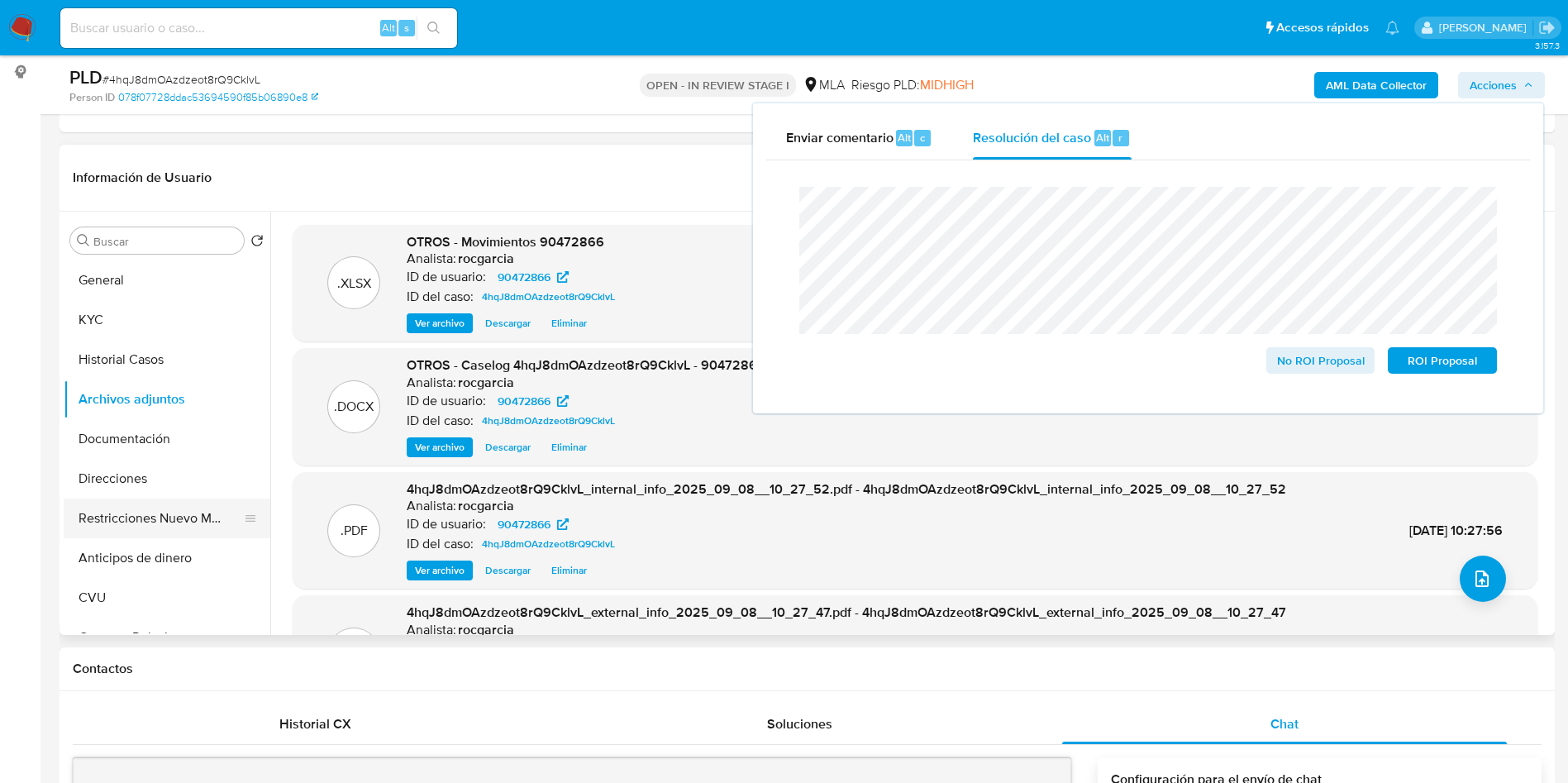
click at [168, 519] on button "Restricciones Nuevo Mundo" at bounding box center [160, 518] width 193 height 40
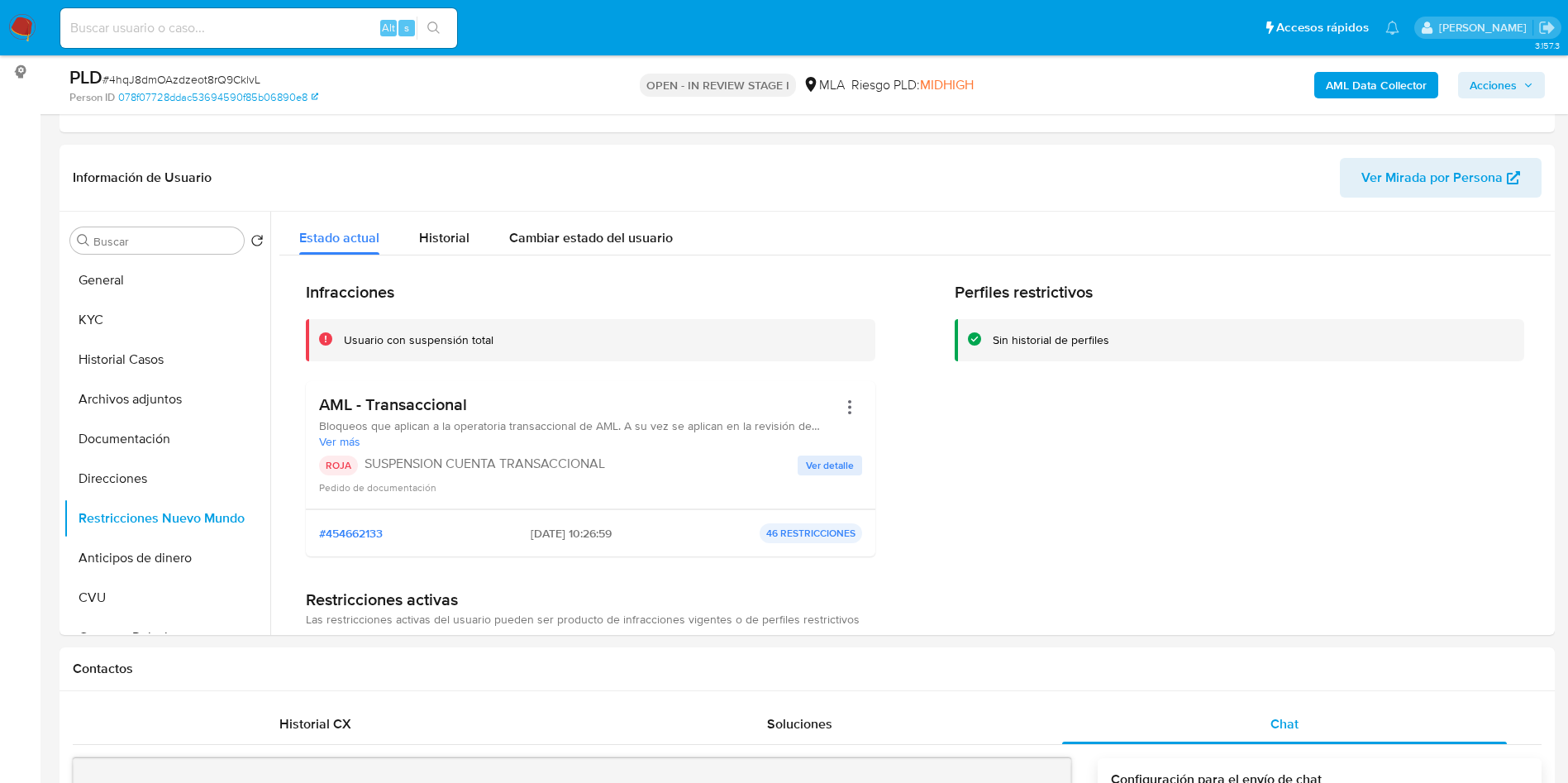
click at [1496, 78] on span "Acciones" at bounding box center [1494, 84] width 47 height 26
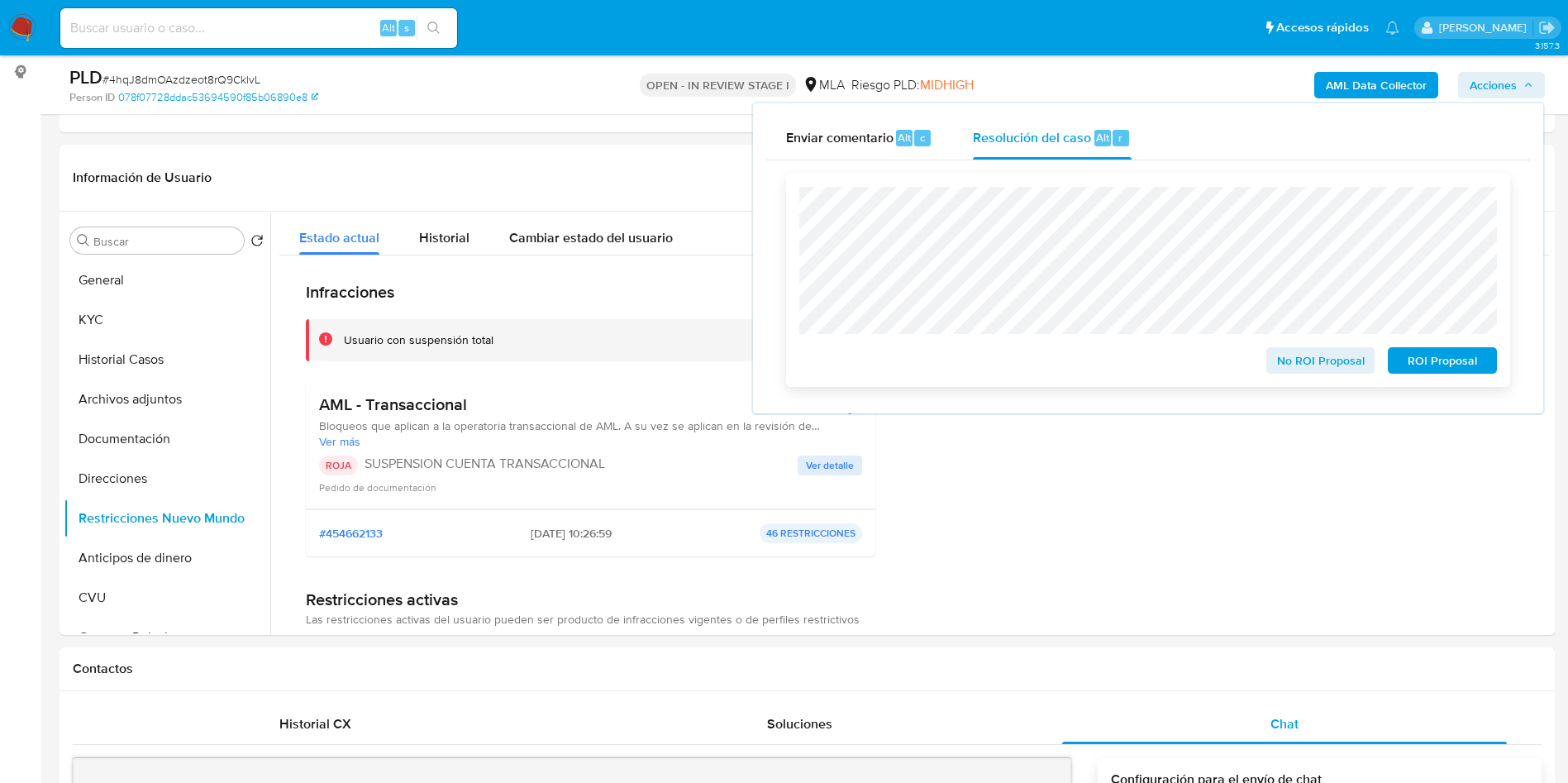
click at [1444, 368] on span "ROI Proposal" at bounding box center [1442, 361] width 86 height 23
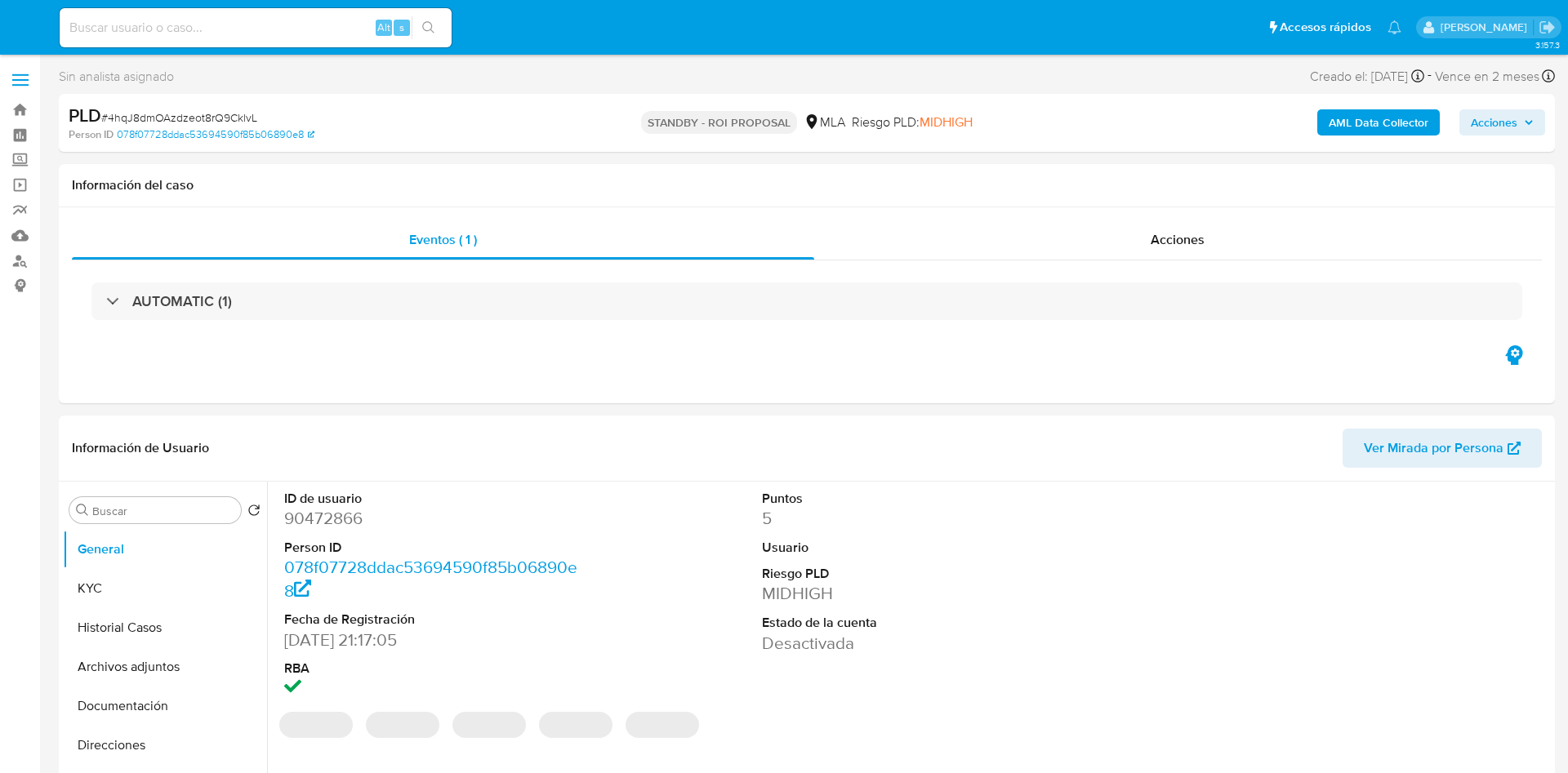
select select "10"
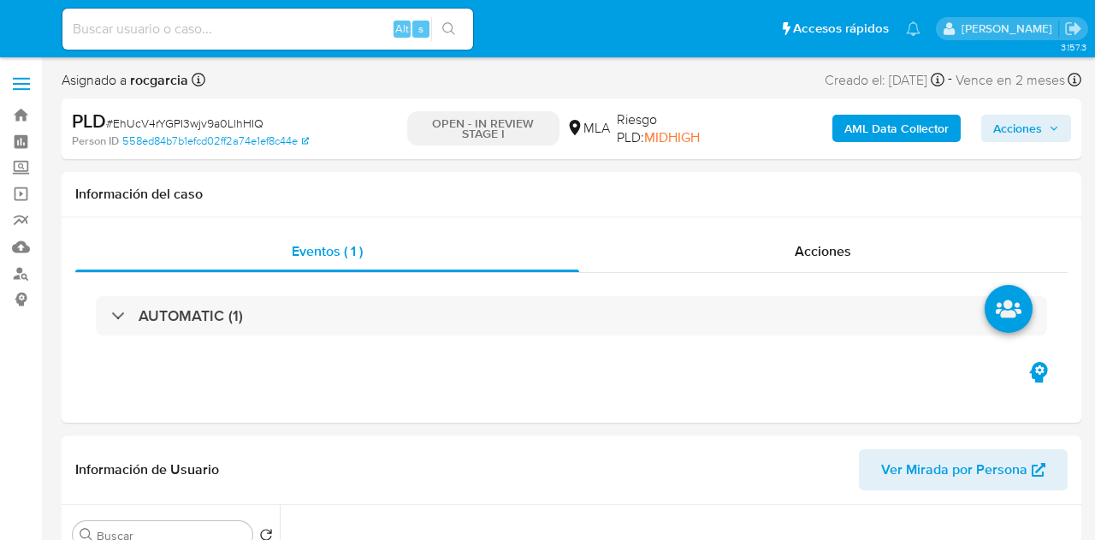
select select "10"
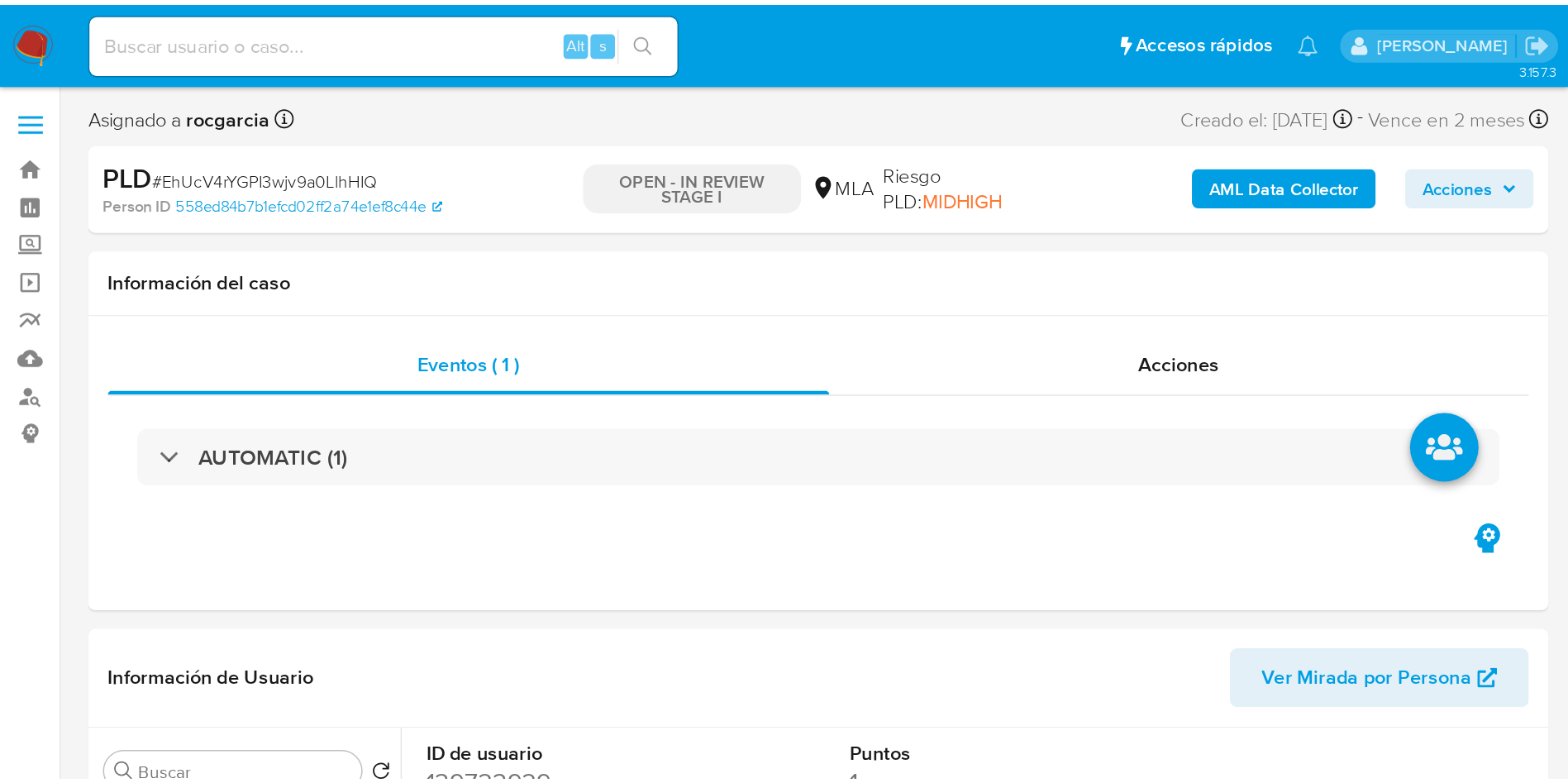
scroll to position [496, 0]
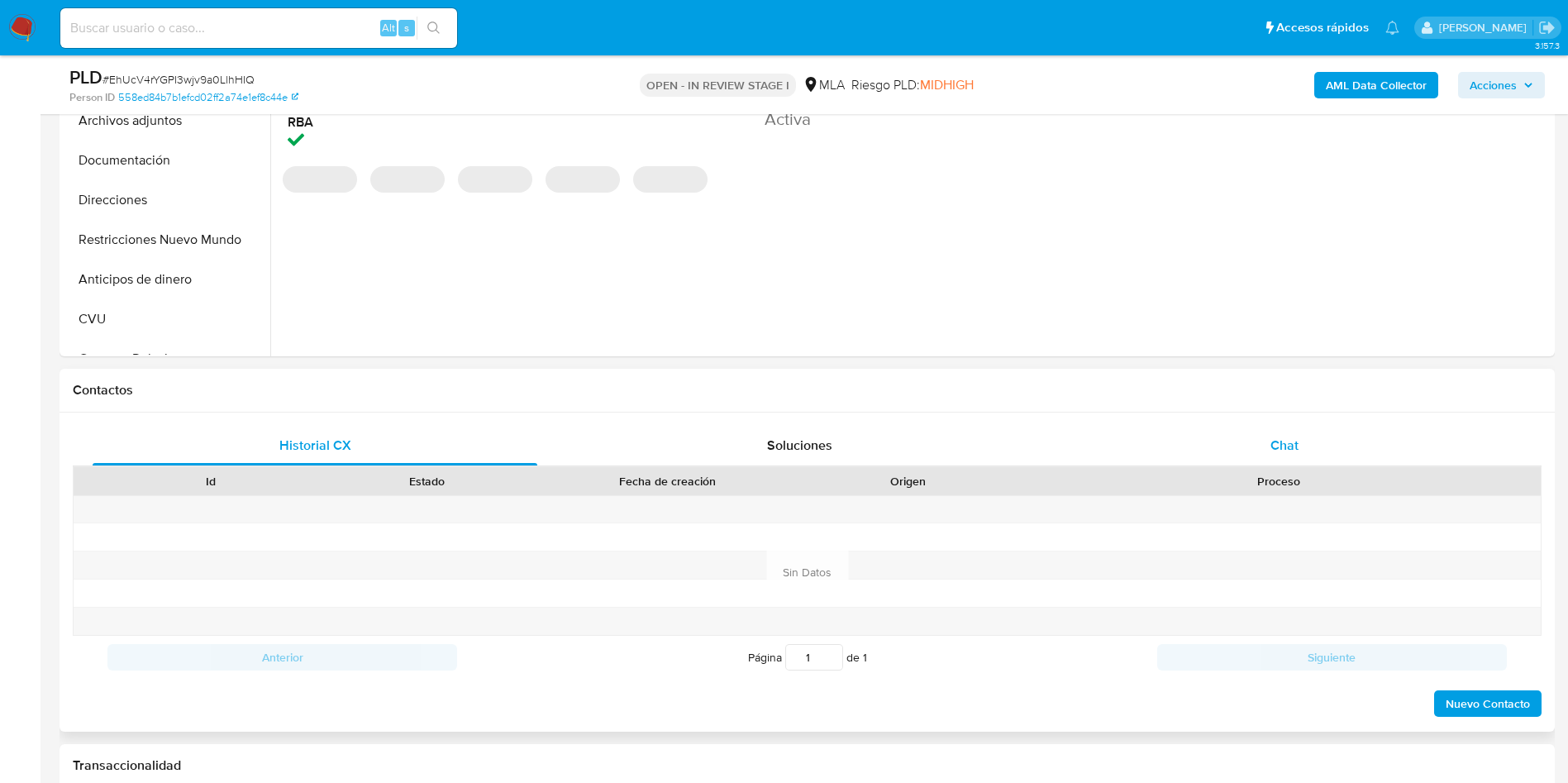
click at [1058, 443] on div "Chat" at bounding box center [1285, 445] width 445 height 40
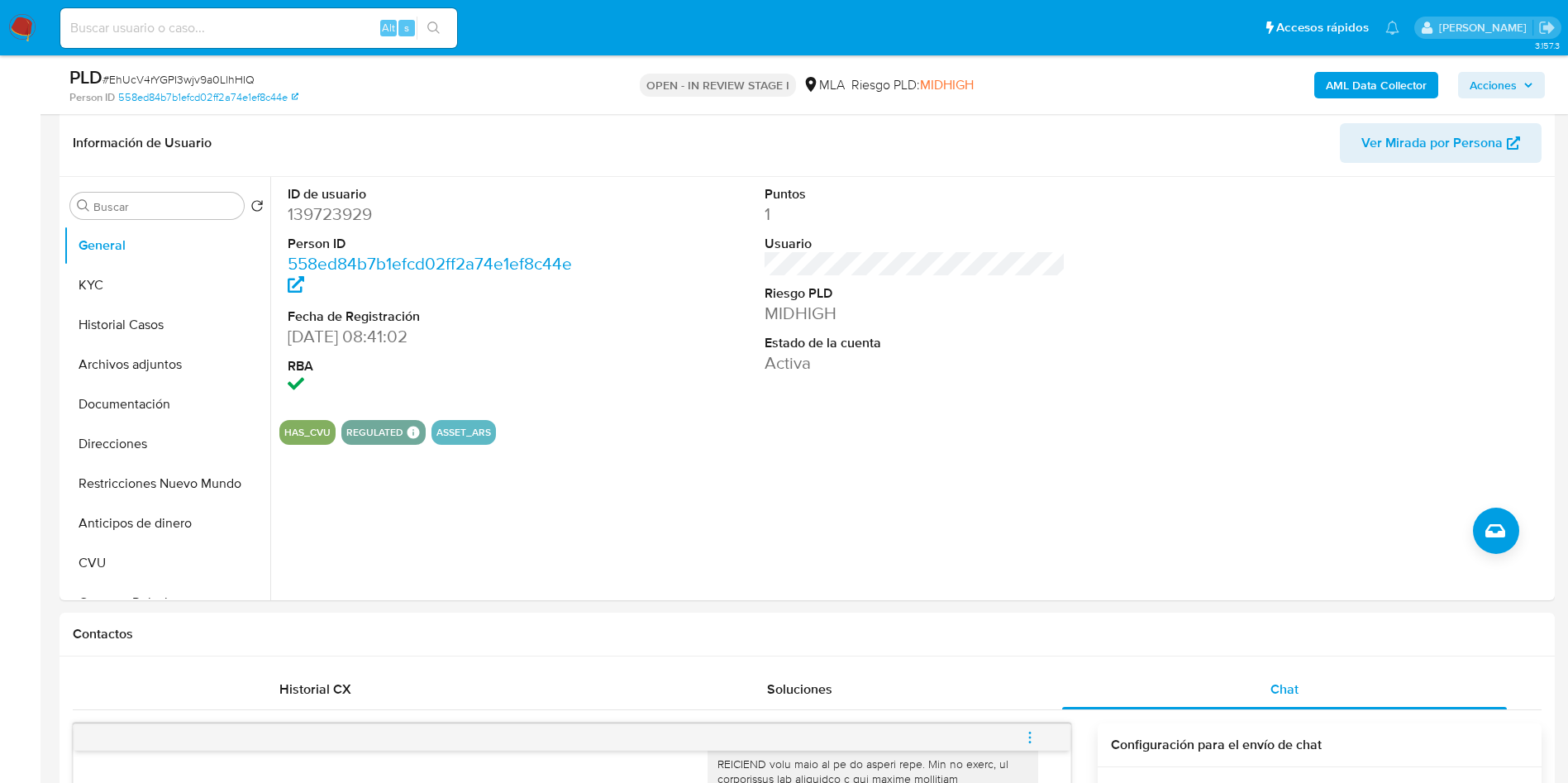
scroll to position [248, 0]
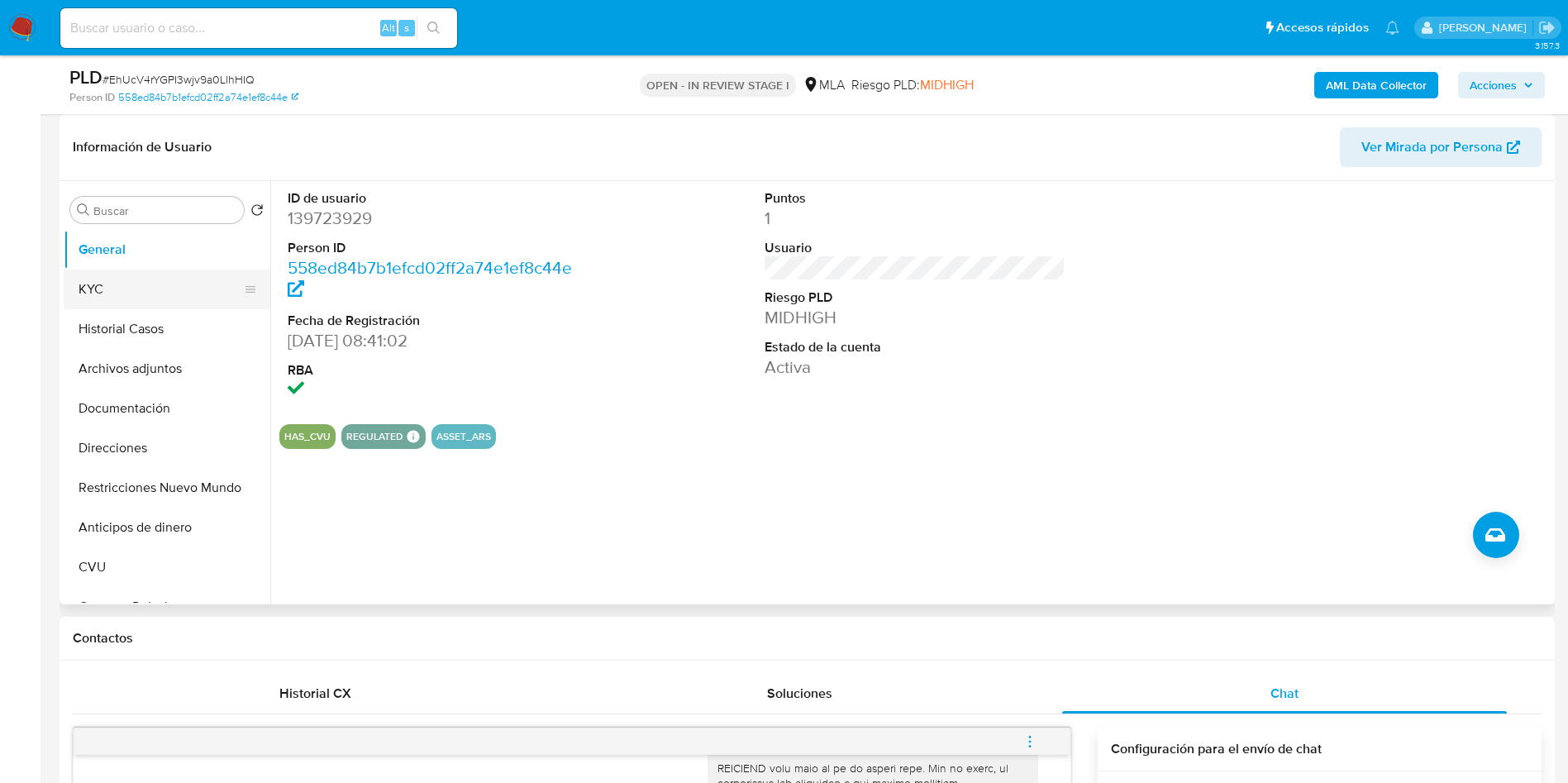
click at [101, 299] on button "KYC" at bounding box center [160, 289] width 193 height 40
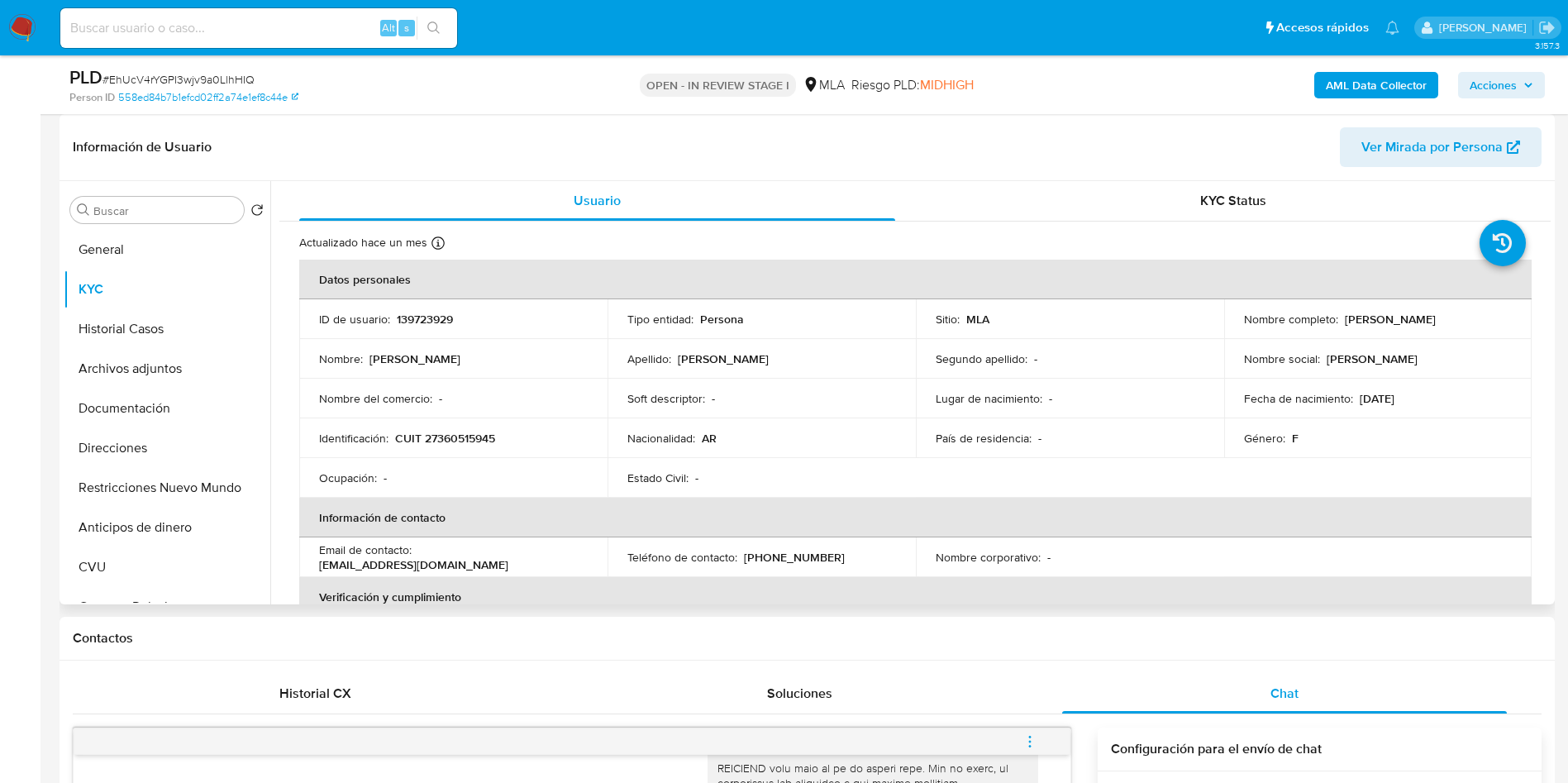
click at [441, 435] on p "CUIT 27360515945" at bounding box center [445, 438] width 100 height 14
copy p "27360515945"
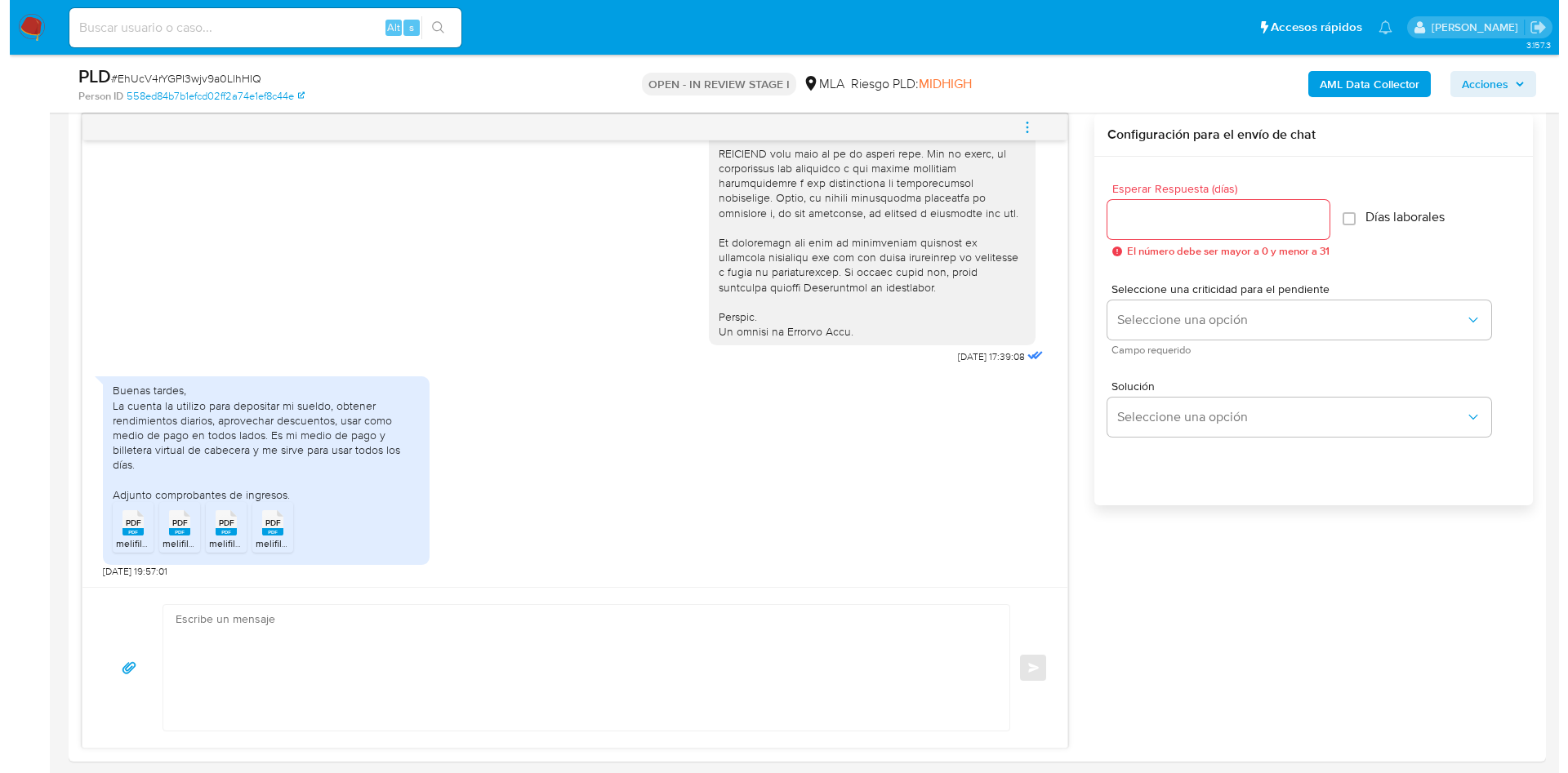
scroll to position [857, 0]
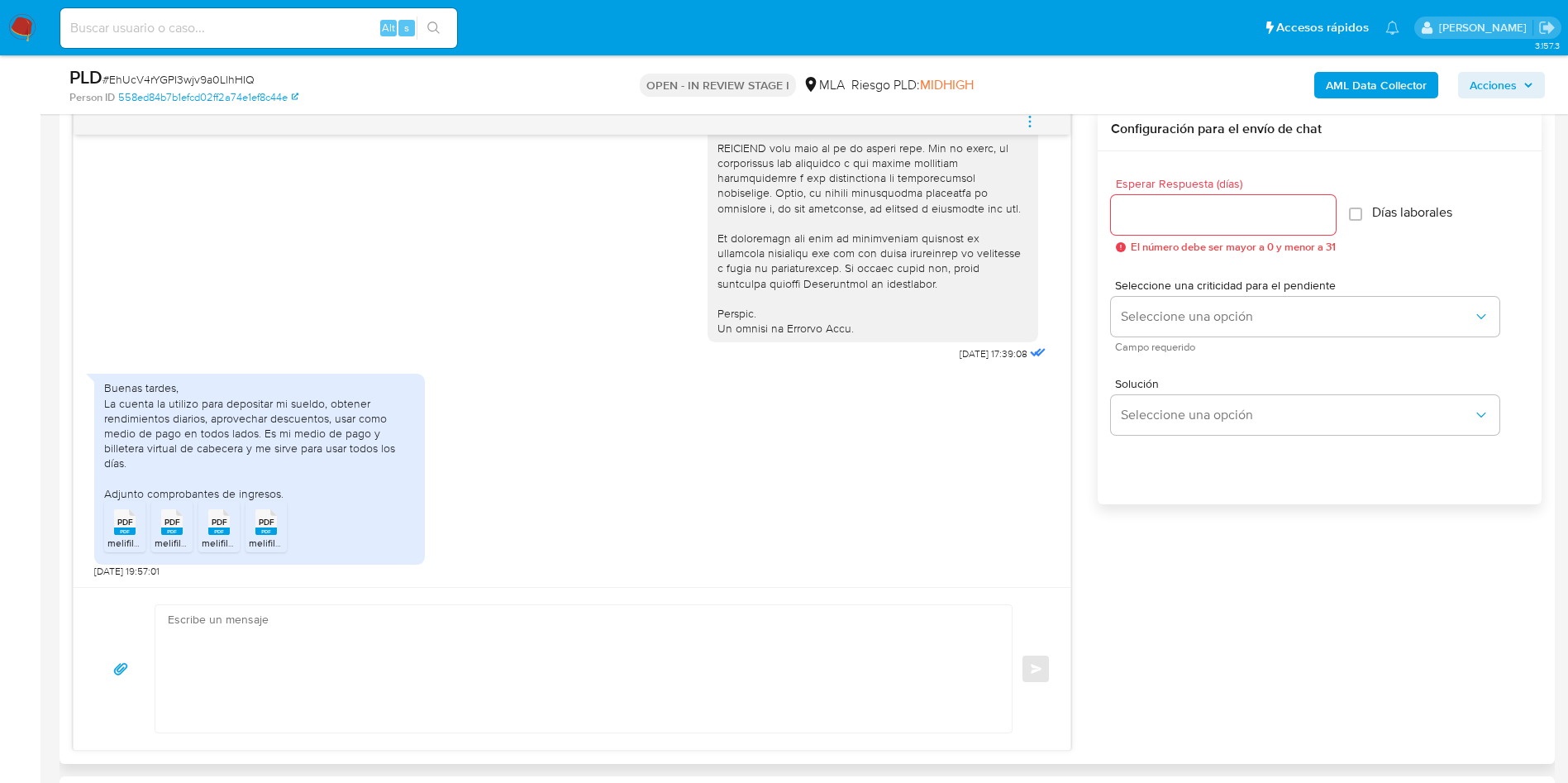
click at [130, 521] on span "melifile7087068118907993293.pdf" at bounding box center [183, 542] width 152 height 14
click at [174, 521] on span "melifile7434400360924276800.pdf" at bounding box center [233, 542] width 157 height 14
click at [226, 521] on span "melifile2698290183386103358.pdf" at bounding box center [278, 542] width 154 height 14
click at [253, 521] on li "PDF PDF melifile1366293805030372777.pdf" at bounding box center [266, 526] width 42 height 51
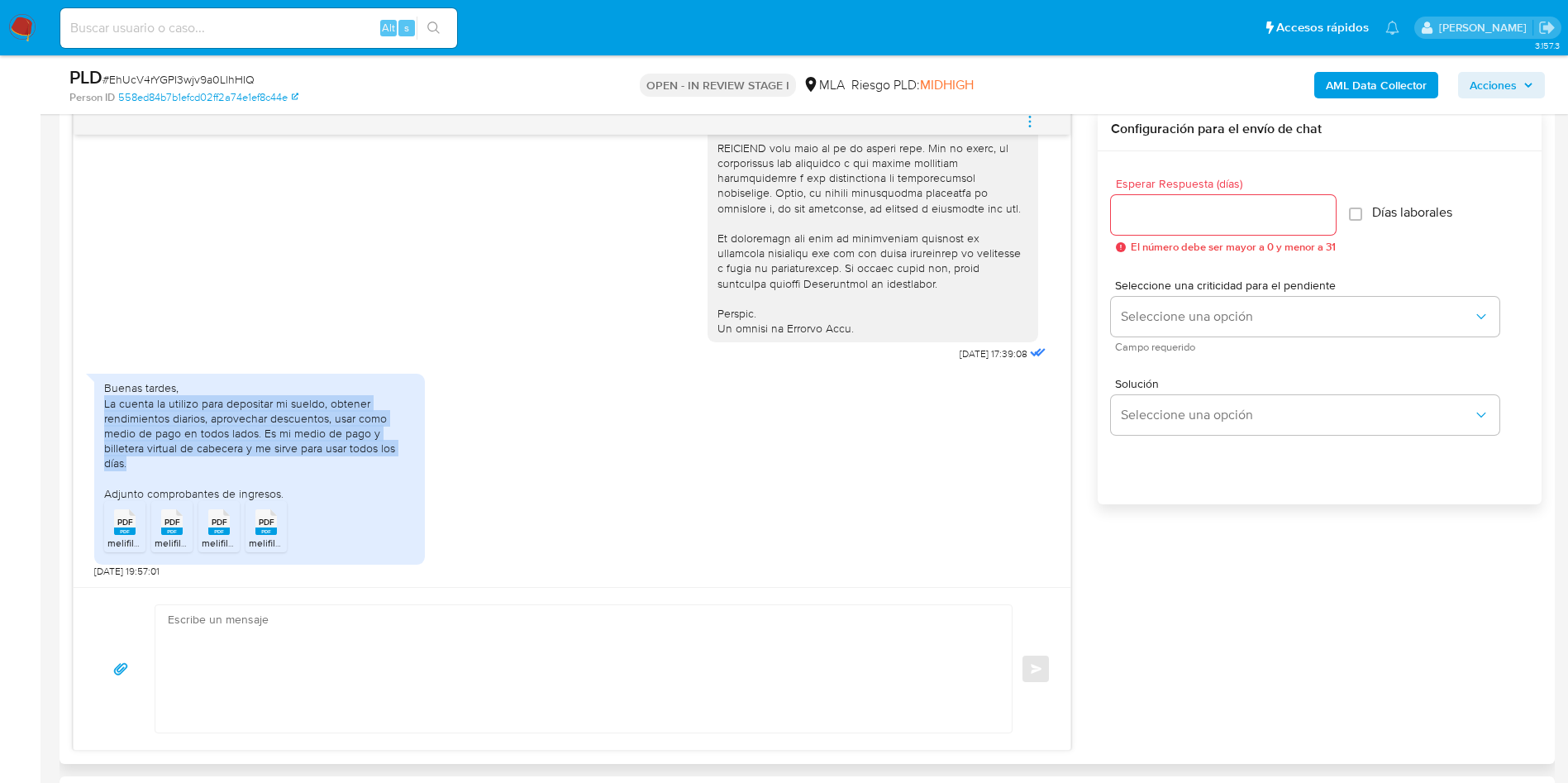
drag, startPoint x: 105, startPoint y: 413, endPoint x: 140, endPoint y: 466, distance: 63.5
click at [140, 466] on div "Buenas tardes, La cuenta la utilizo para depositar mi sueldo, obtener rendimien…" at bounding box center [259, 470] width 331 height 191
copy div "La cuenta la utilizo para depositar mi sueldo, obtener rendimientos diarios, ap…"
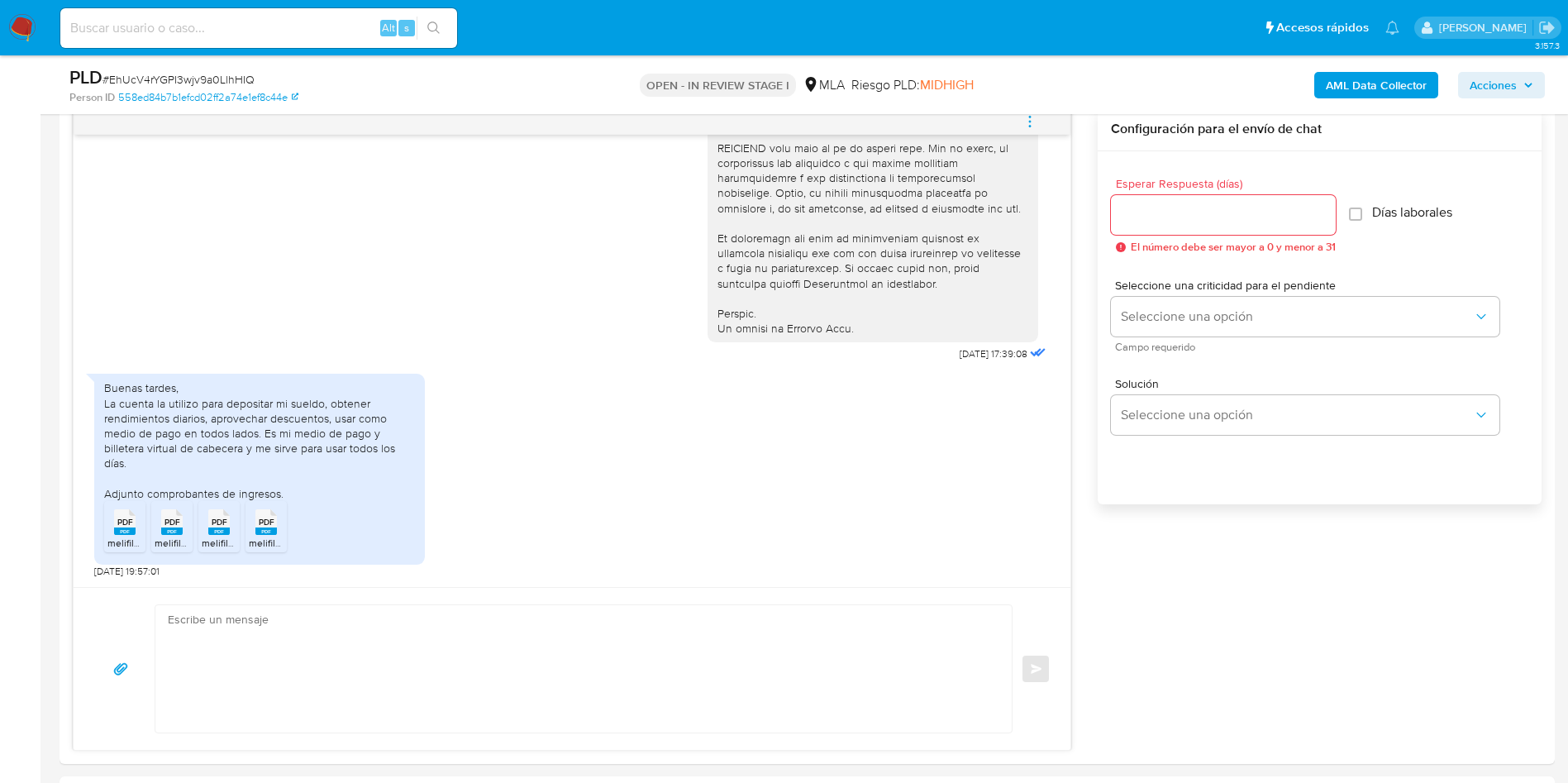
click at [1040, 123] on button "menu-action" at bounding box center [1030, 121] width 54 height 40
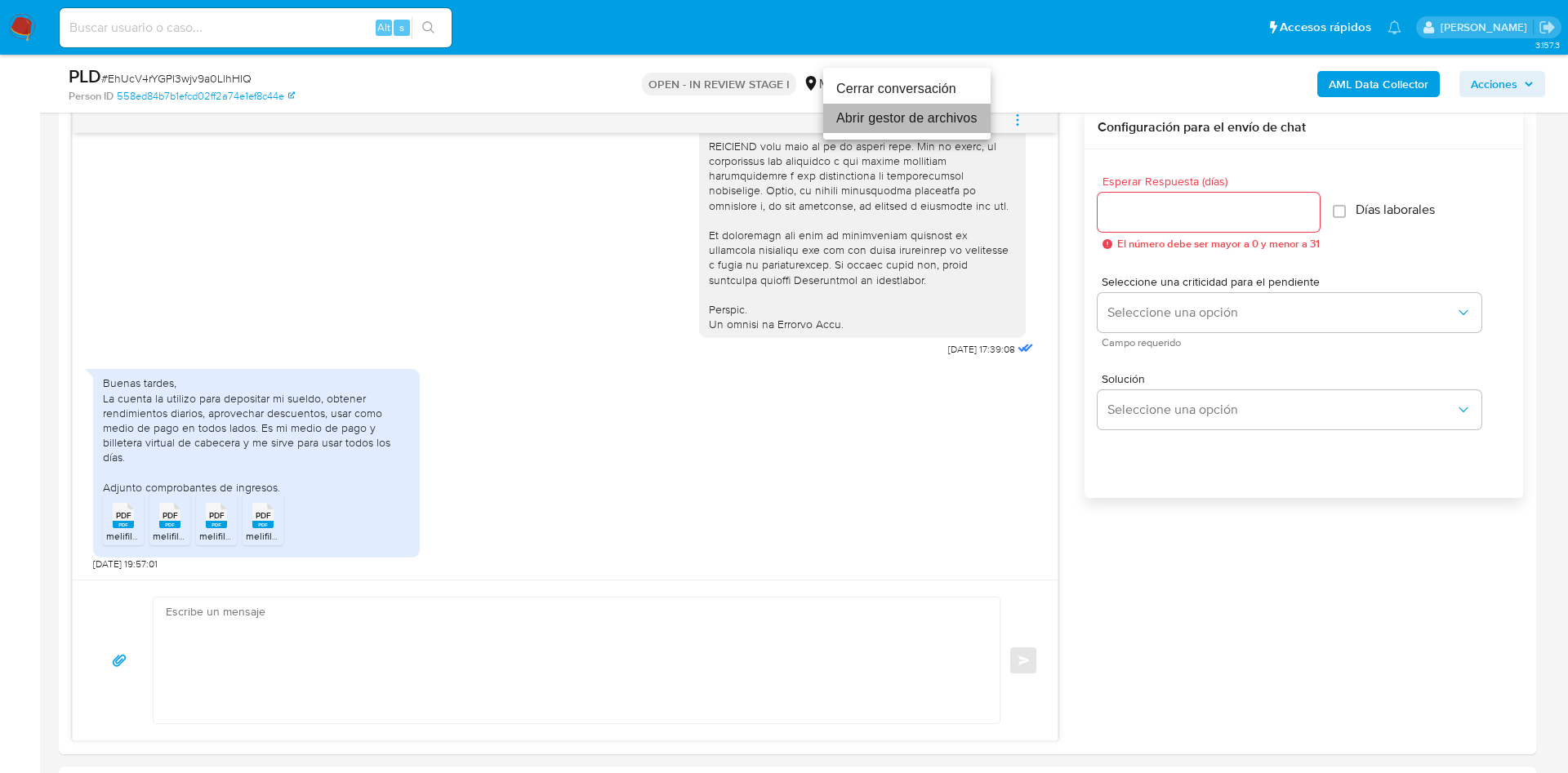
click at [888, 112] on li "Abrir gestor de archivos" at bounding box center [906, 118] width 167 height 30
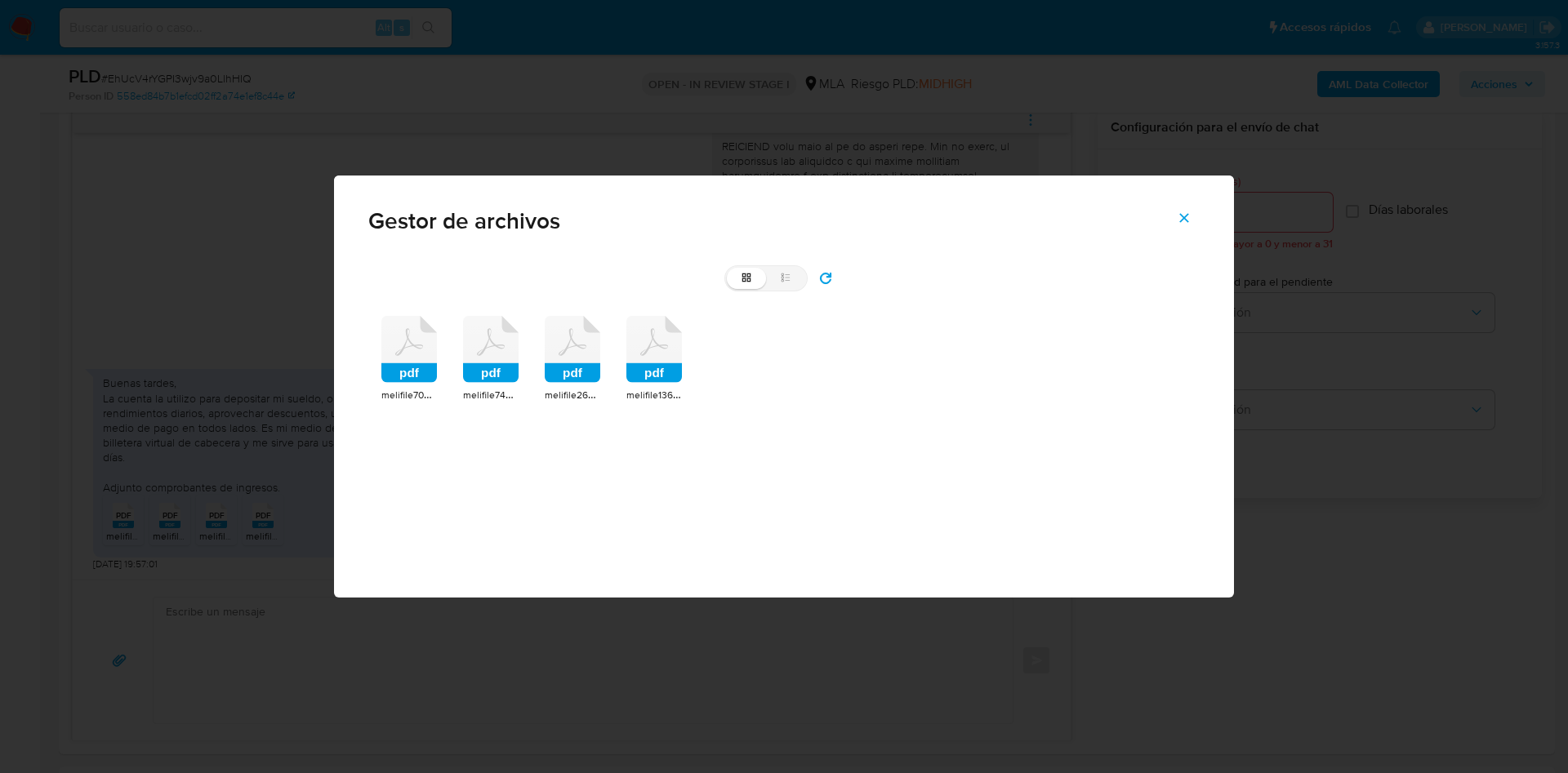
click at [409, 358] on icon at bounding box center [409, 349] width 55 height 67
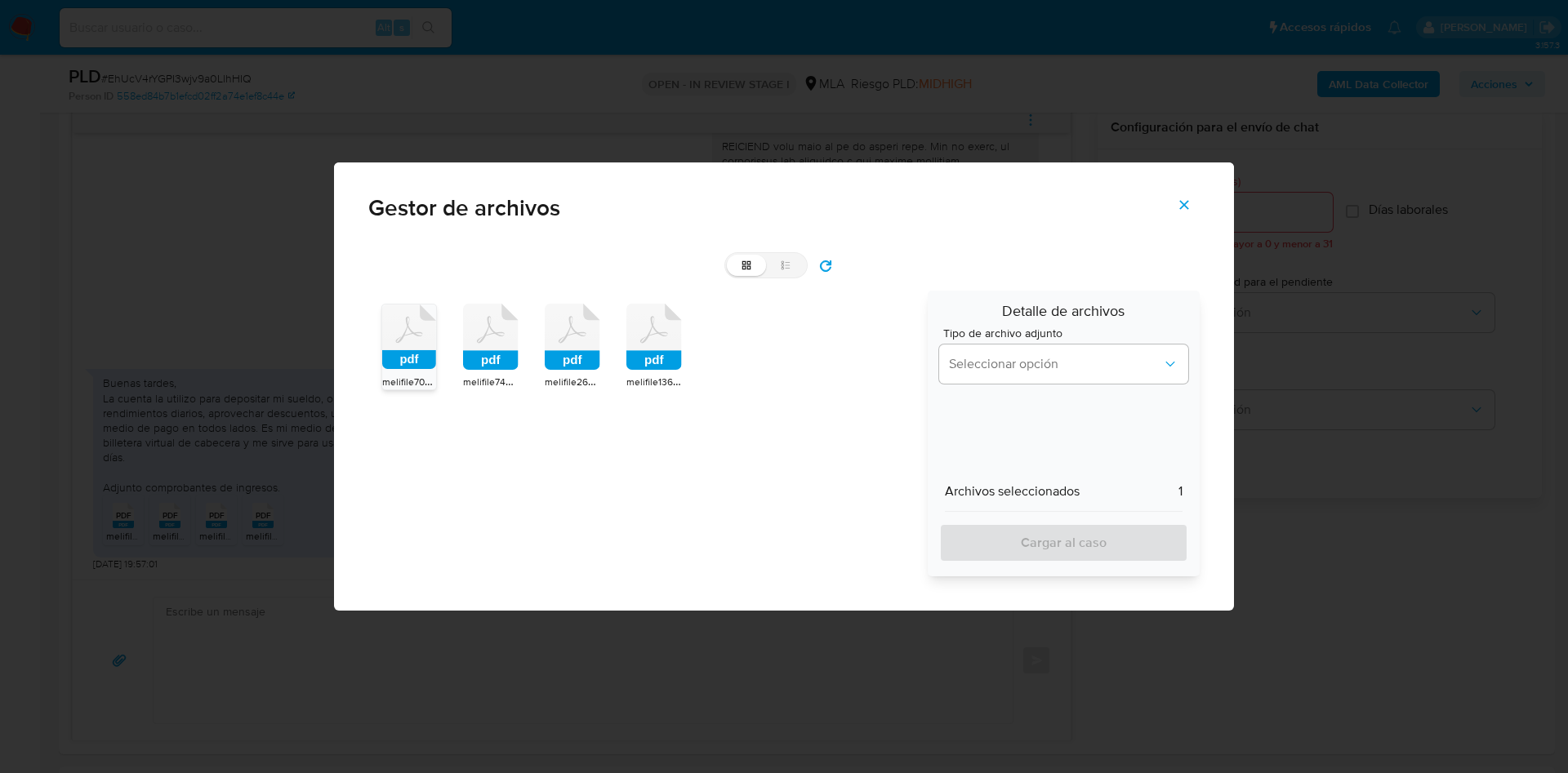
drag, startPoint x: 470, startPoint y: 364, endPoint x: 512, endPoint y: 369, distance: 42.3
click at [471, 364] on rect at bounding box center [491, 361] width 55 height 20
click at [561, 368] on rect at bounding box center [572, 361] width 55 height 20
click at [636, 368] on rect at bounding box center [654, 361] width 55 height 20
click at [995, 384] on div "Tipo de archivo adjunto Seleccionar opción" at bounding box center [1063, 359] width 249 height 63
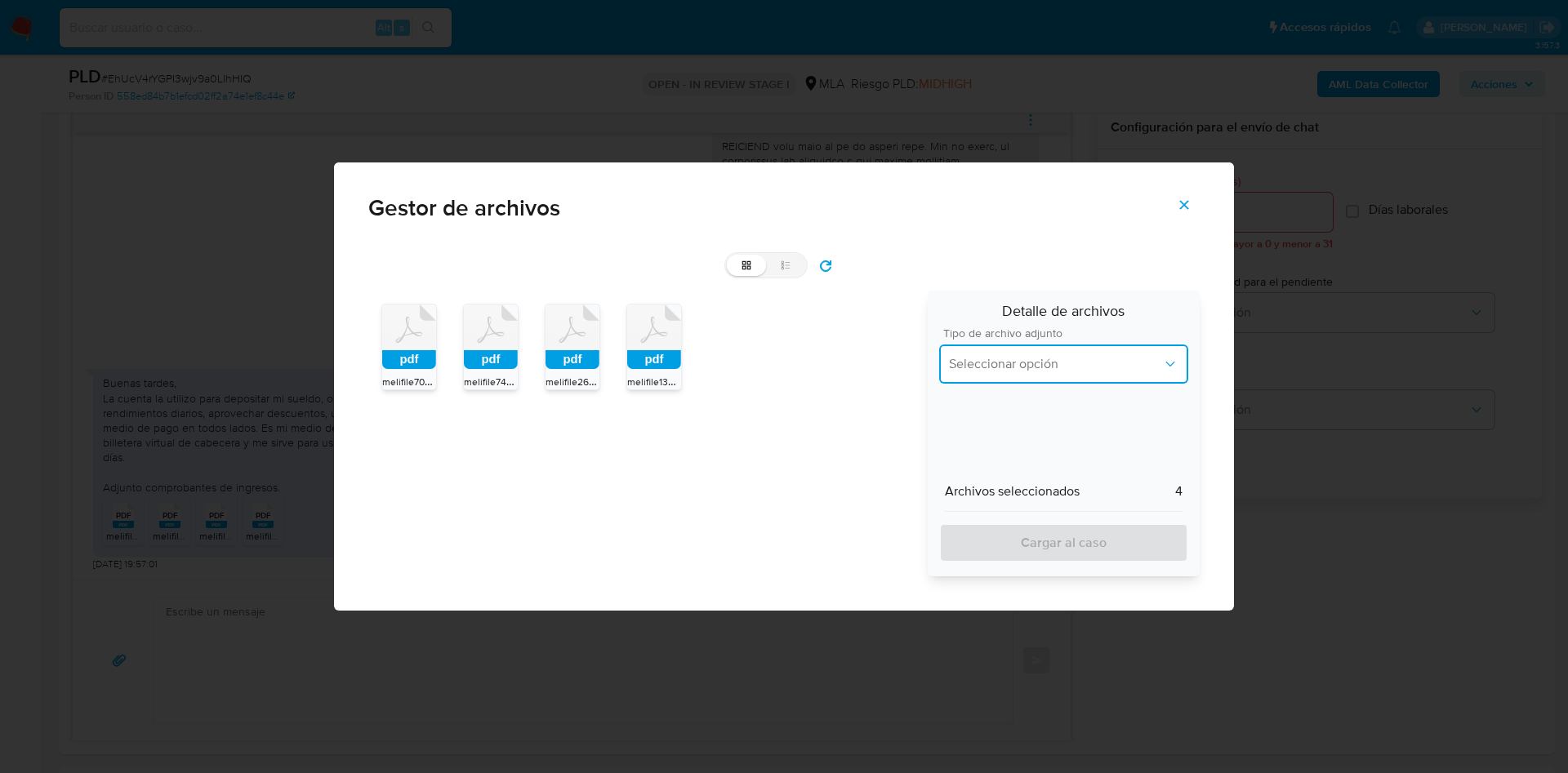
click at [998, 376] on button "Seleccionar opción" at bounding box center [1063, 364] width 249 height 39
click at [1027, 488] on div "Balance" at bounding box center [1064, 506] width 229 height 39
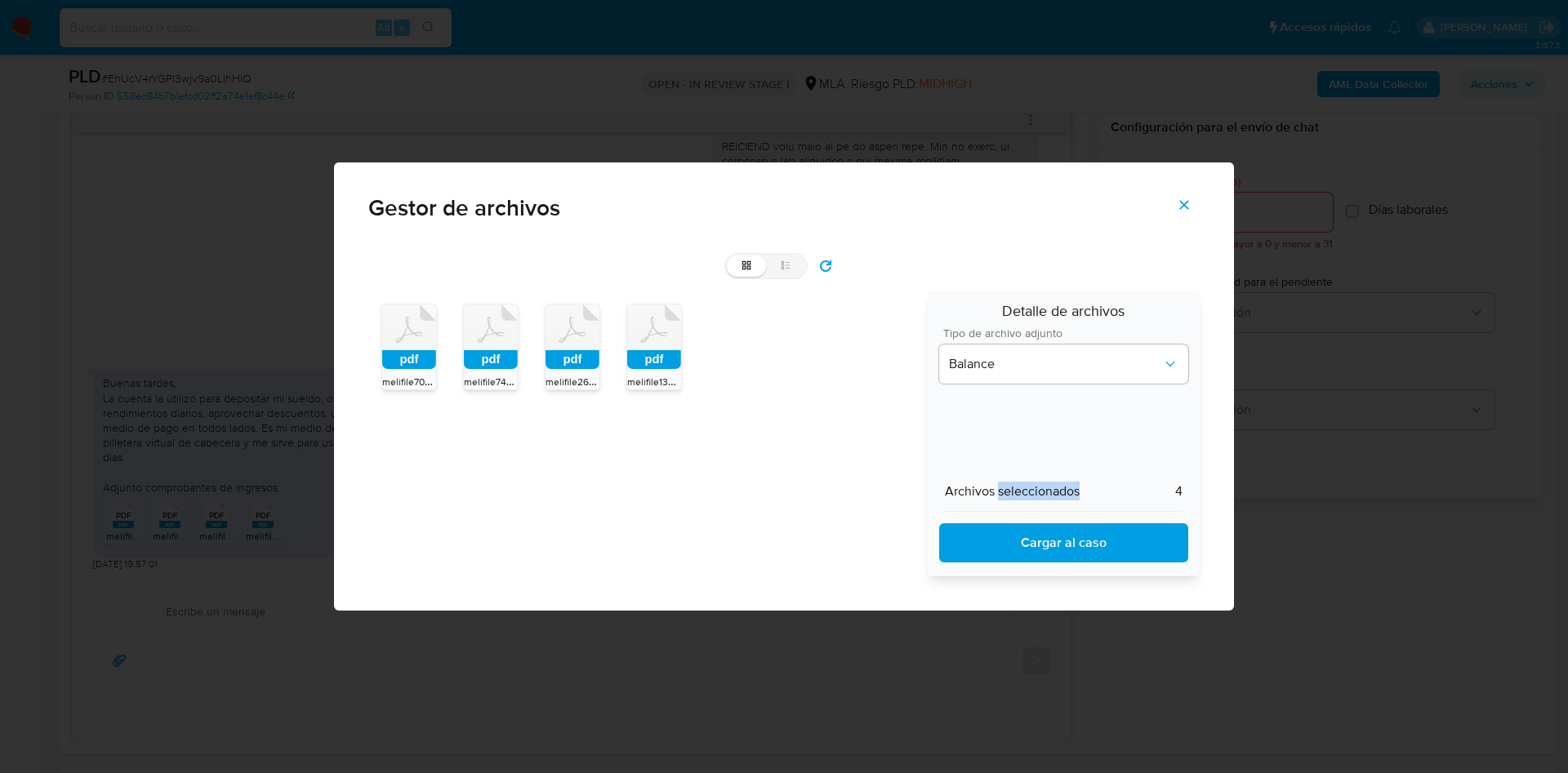
click at [1027, 488] on span "Archivos seleccionados" at bounding box center [1011, 491] width 135 height 16
click at [1015, 359] on span "Balance" at bounding box center [1055, 364] width 213 height 16
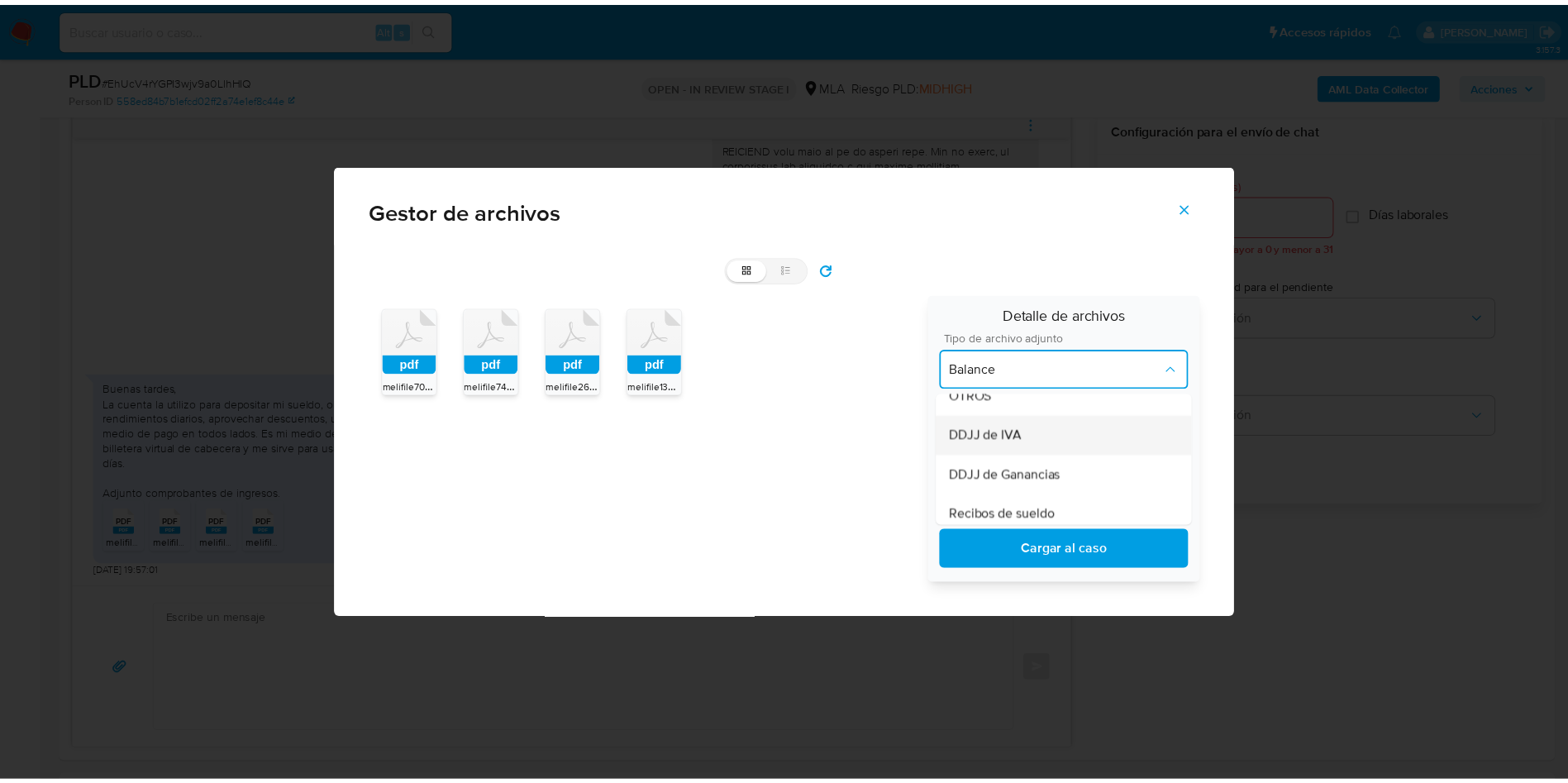
scroll to position [372, 0]
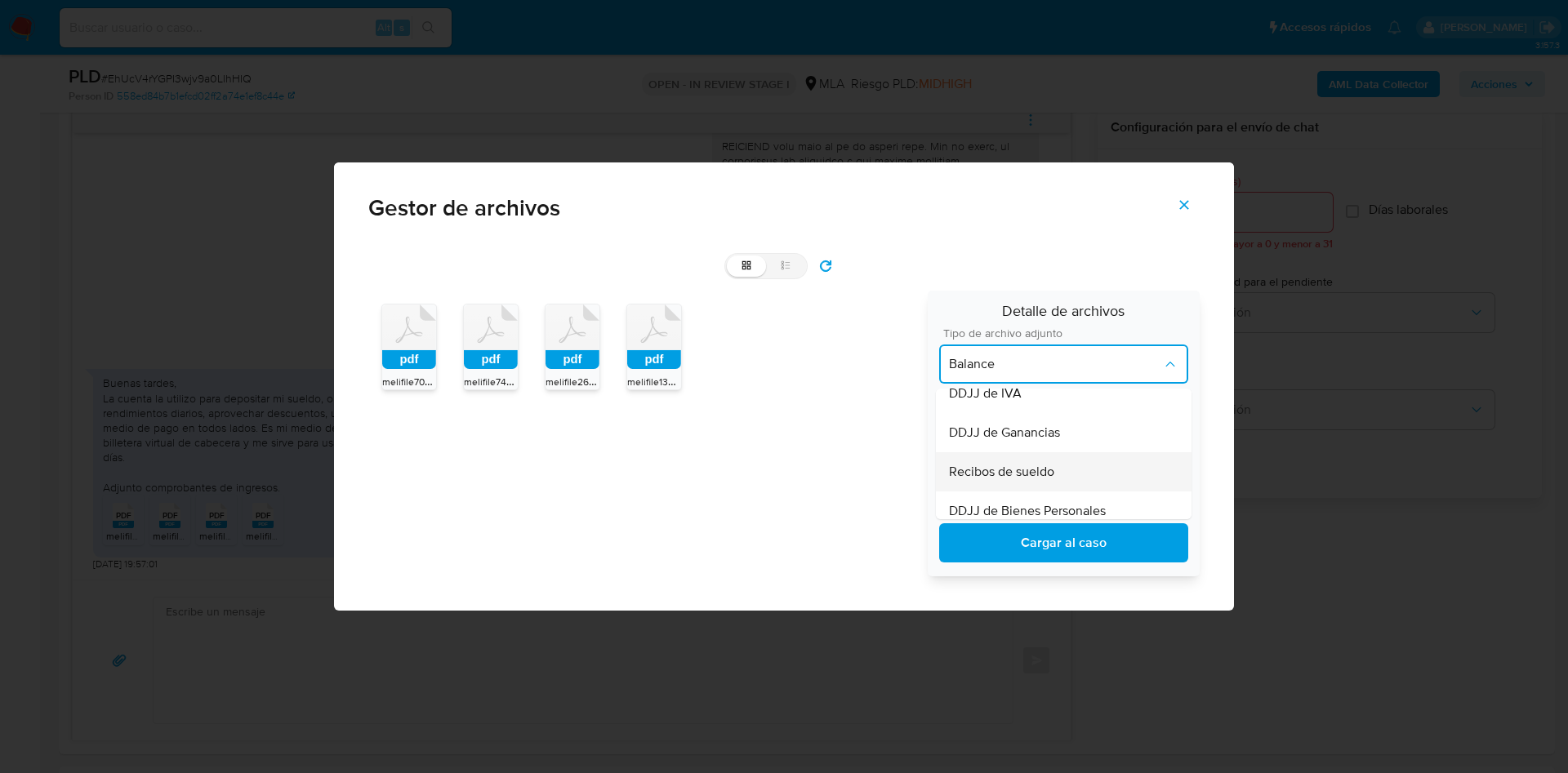
click at [1045, 467] on div "Recibos de sueldo" at bounding box center [1064, 471] width 229 height 39
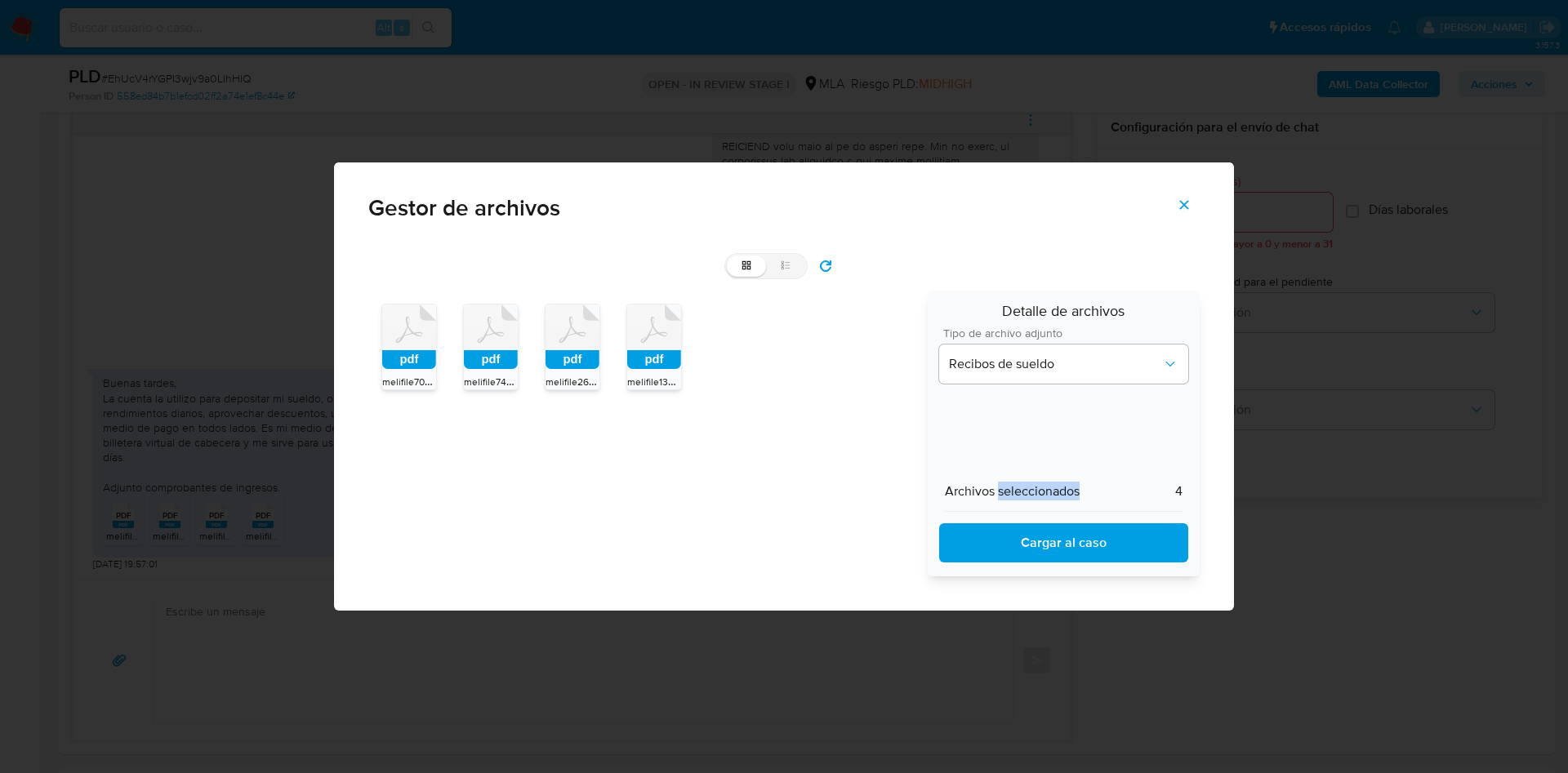
click at [1045, 514] on span "Cargar al caso" at bounding box center [1064, 543] width 206 height 36
drag, startPoint x: 1179, startPoint y: 216, endPoint x: 516, endPoint y: 644, distance: 789.1
click at [1045, 216] on span "Cerrar" at bounding box center [1183, 205] width 14 height 36
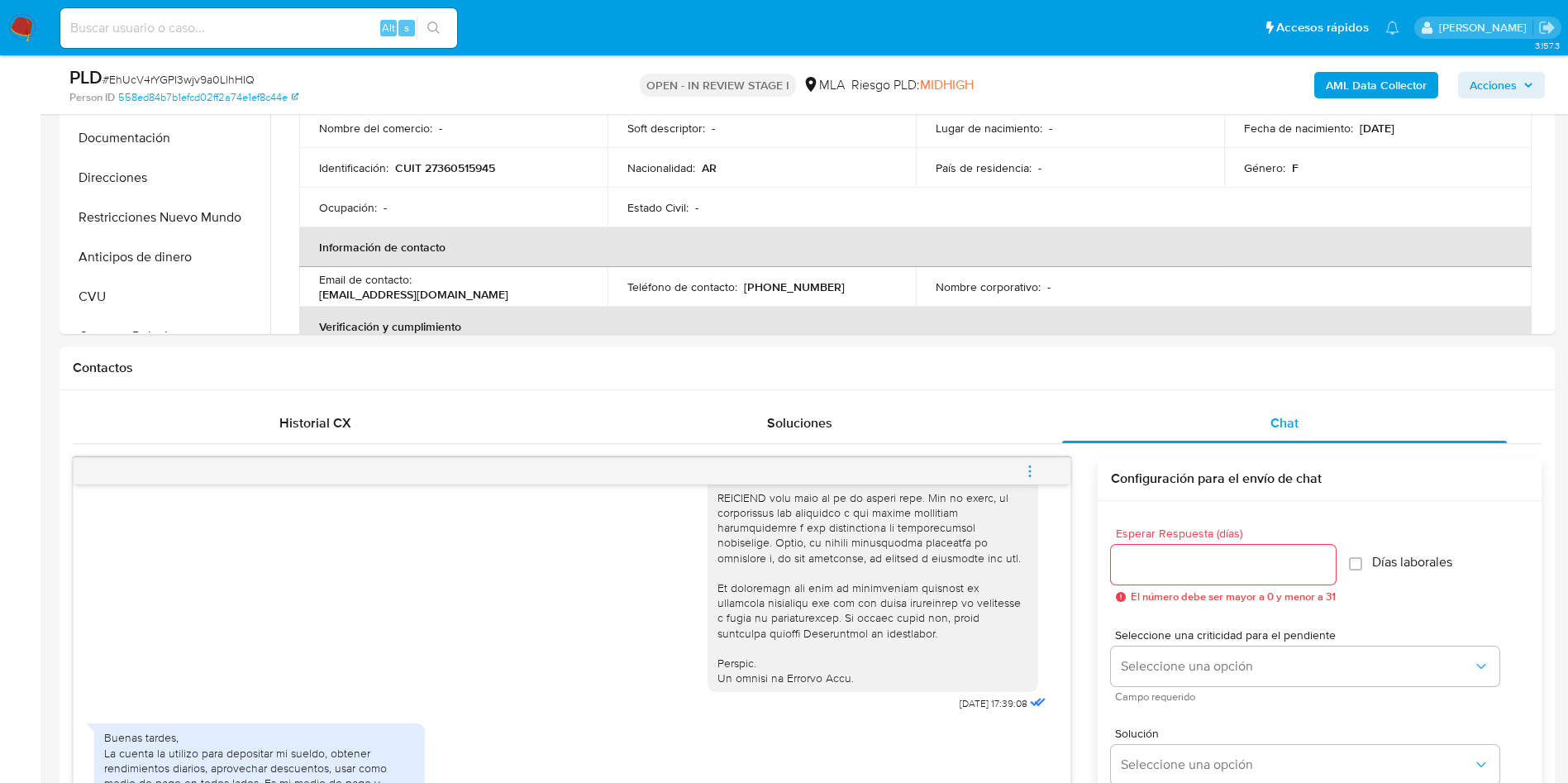
scroll to position [248, 0]
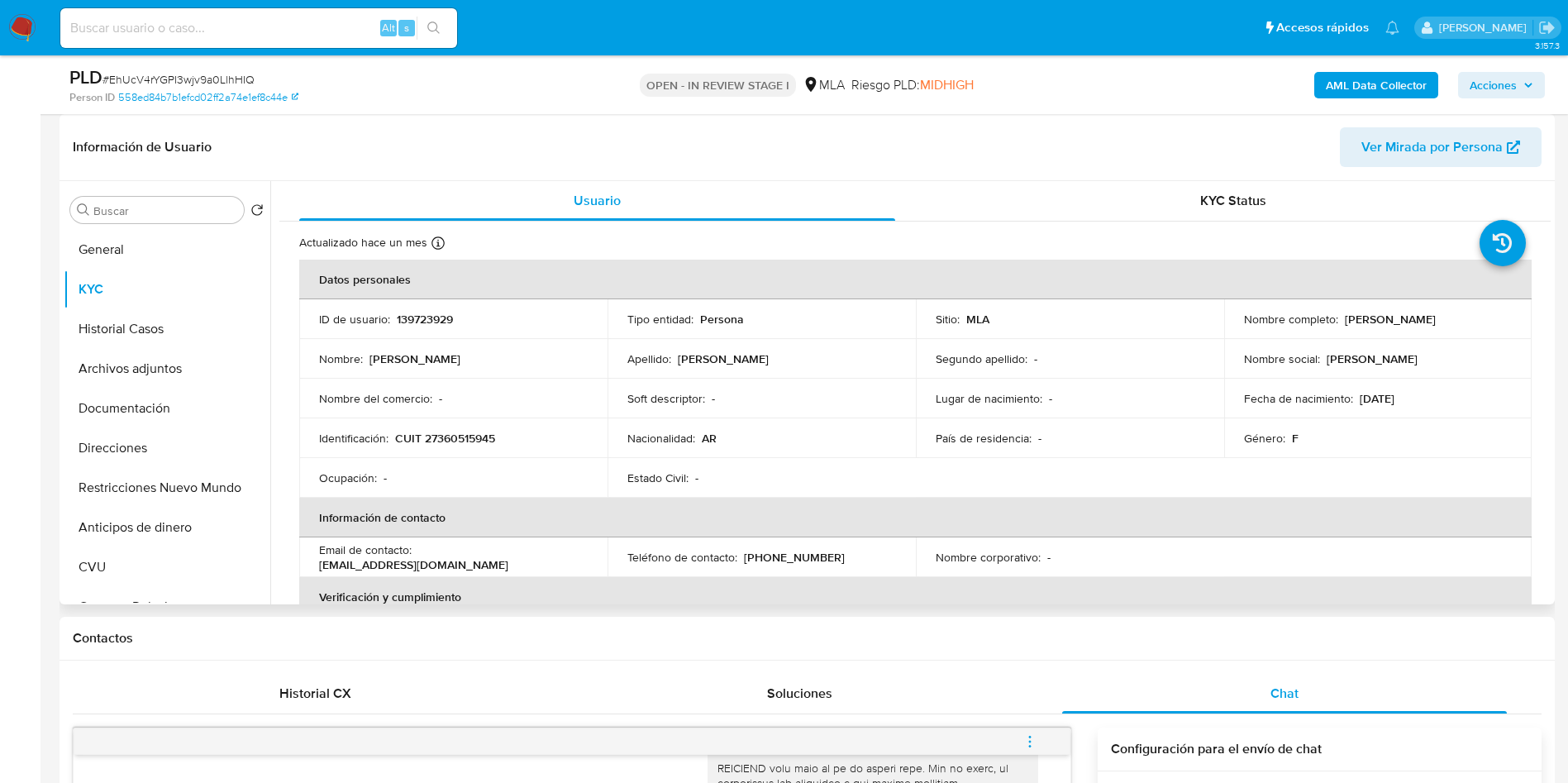
click at [443, 317] on p "139723929" at bounding box center [424, 318] width 56 height 14
copy p "139723929"
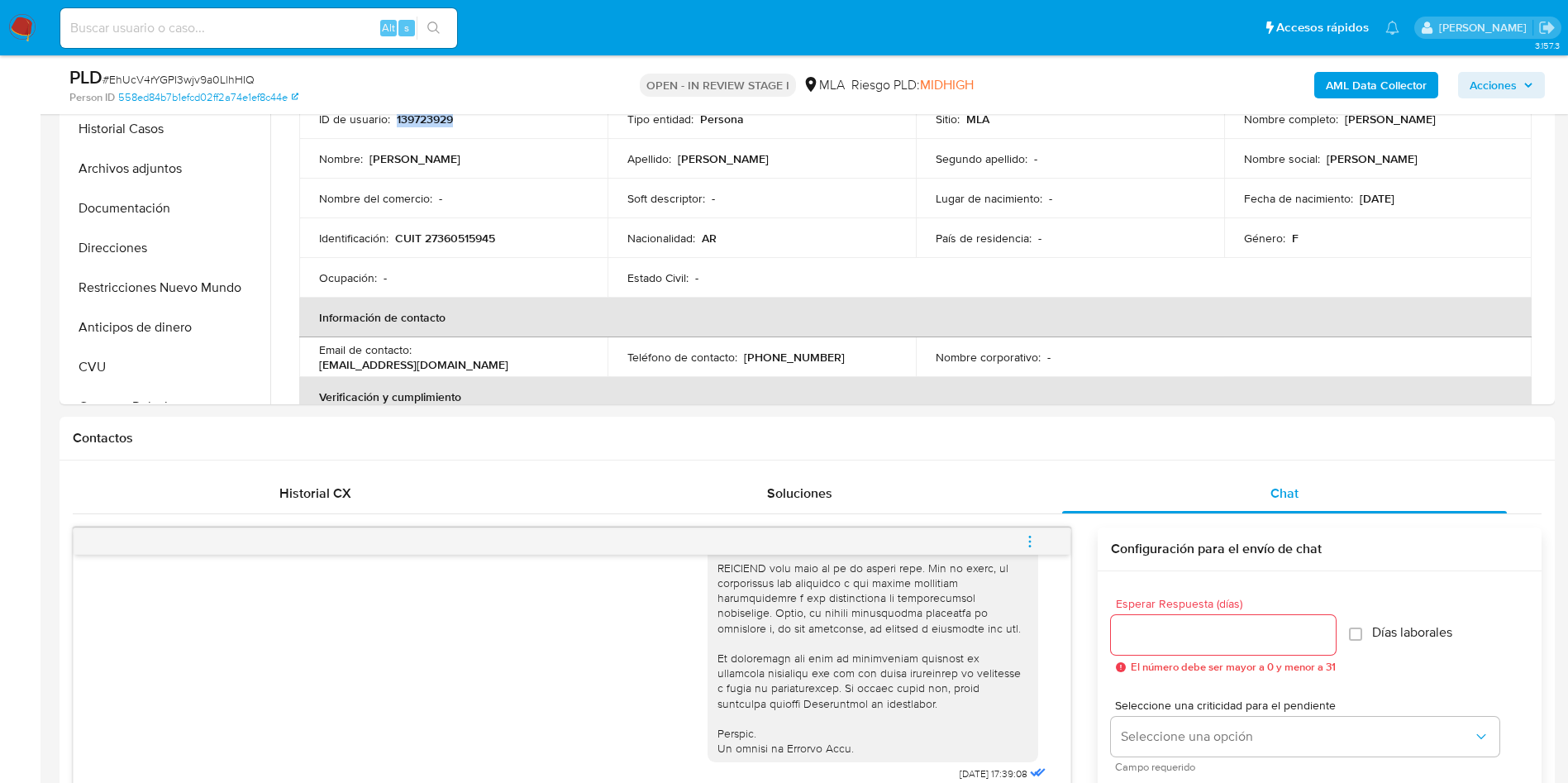
scroll to position [868, 0]
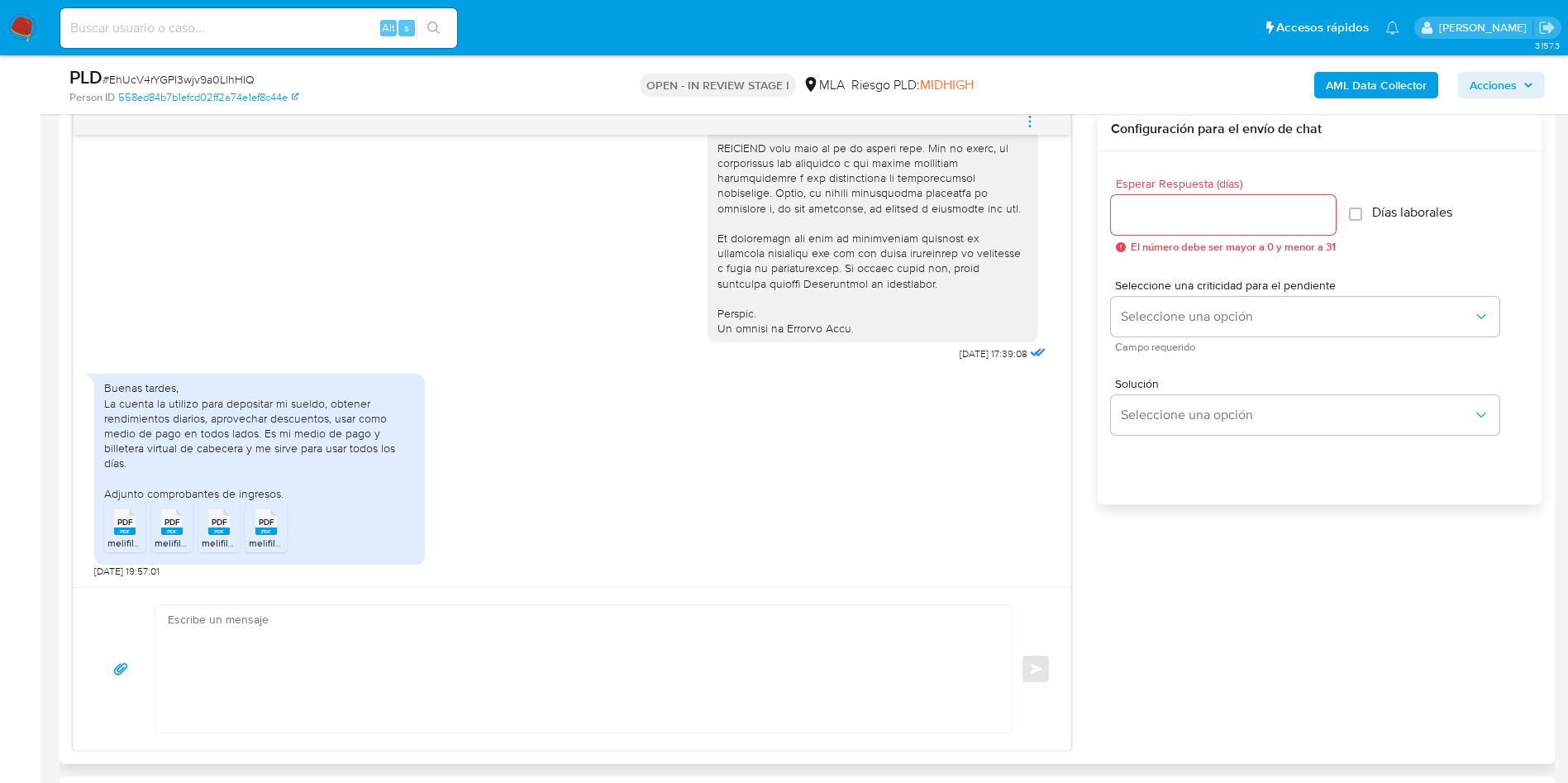
click at [424, 521] on textarea at bounding box center [580, 669] width 824 height 128
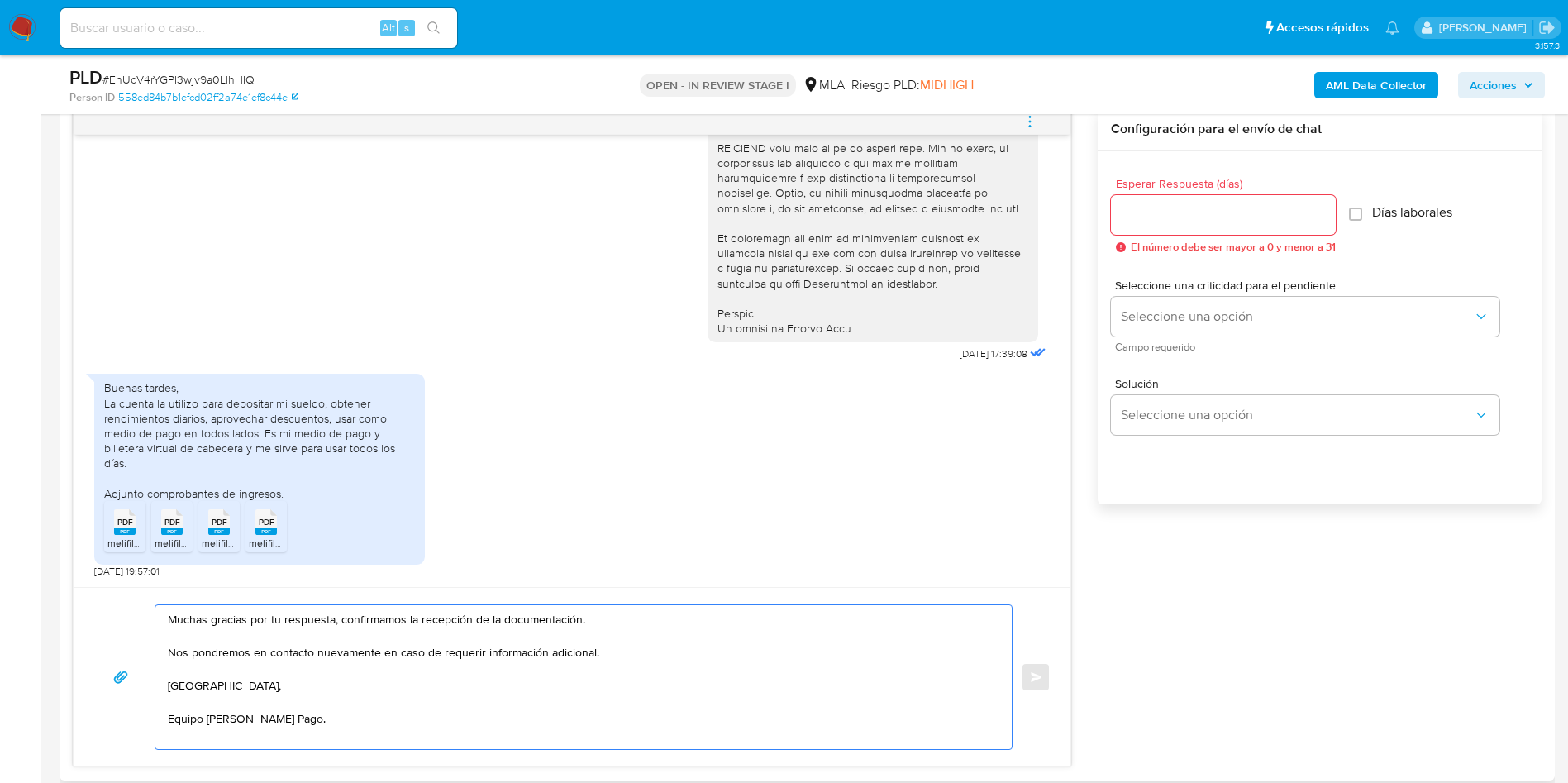
type textarea "Muchas gracias por tu respuesta, confirmamos la recepción de la documentación. …"
click at [1058, 212] on input "Esperar Respuesta (días)" at bounding box center [1223, 215] width 225 height 21
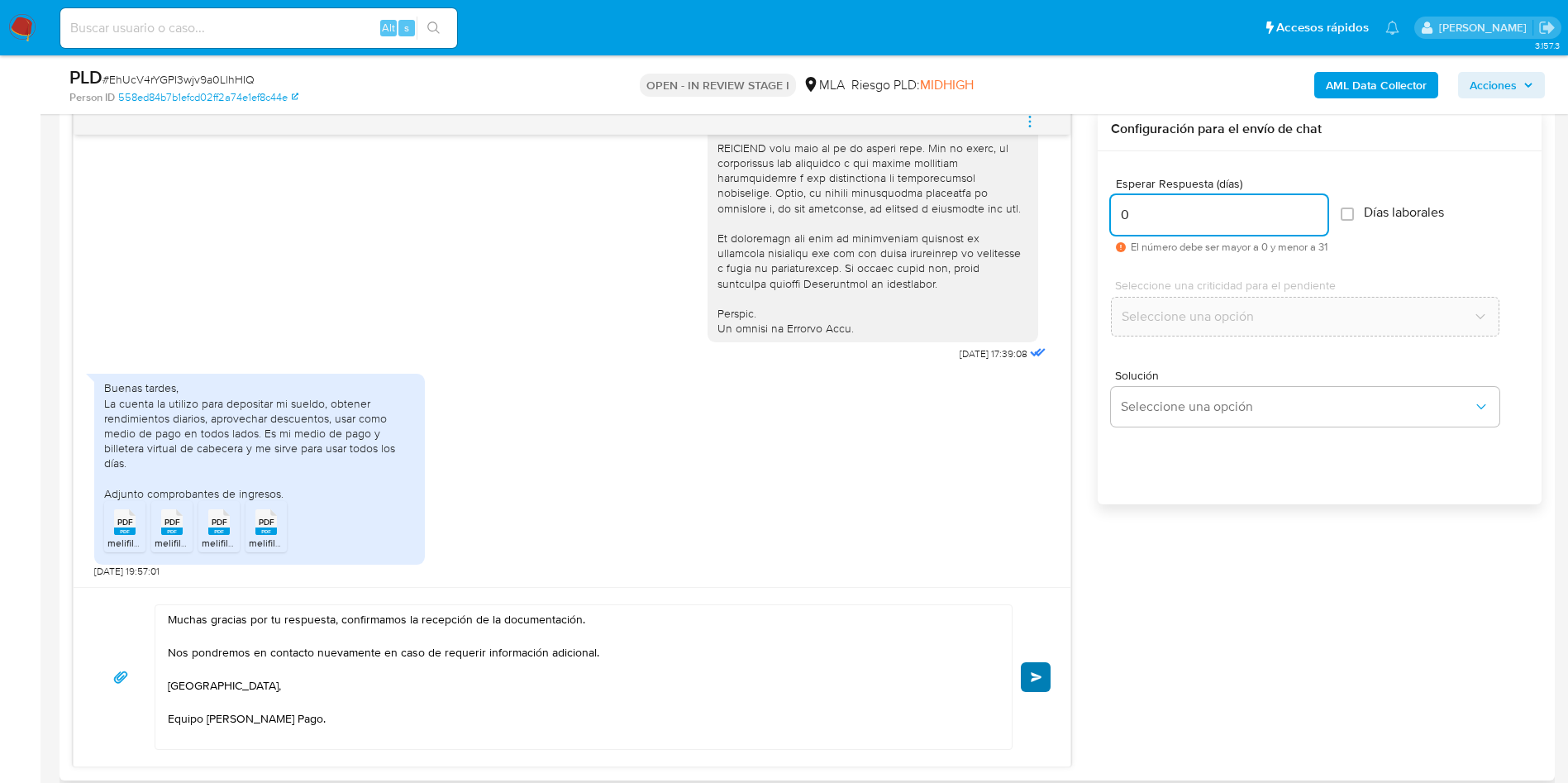
type input "0"
click at [1031, 521] on button "Enviar" at bounding box center [1035, 677] width 30 height 30
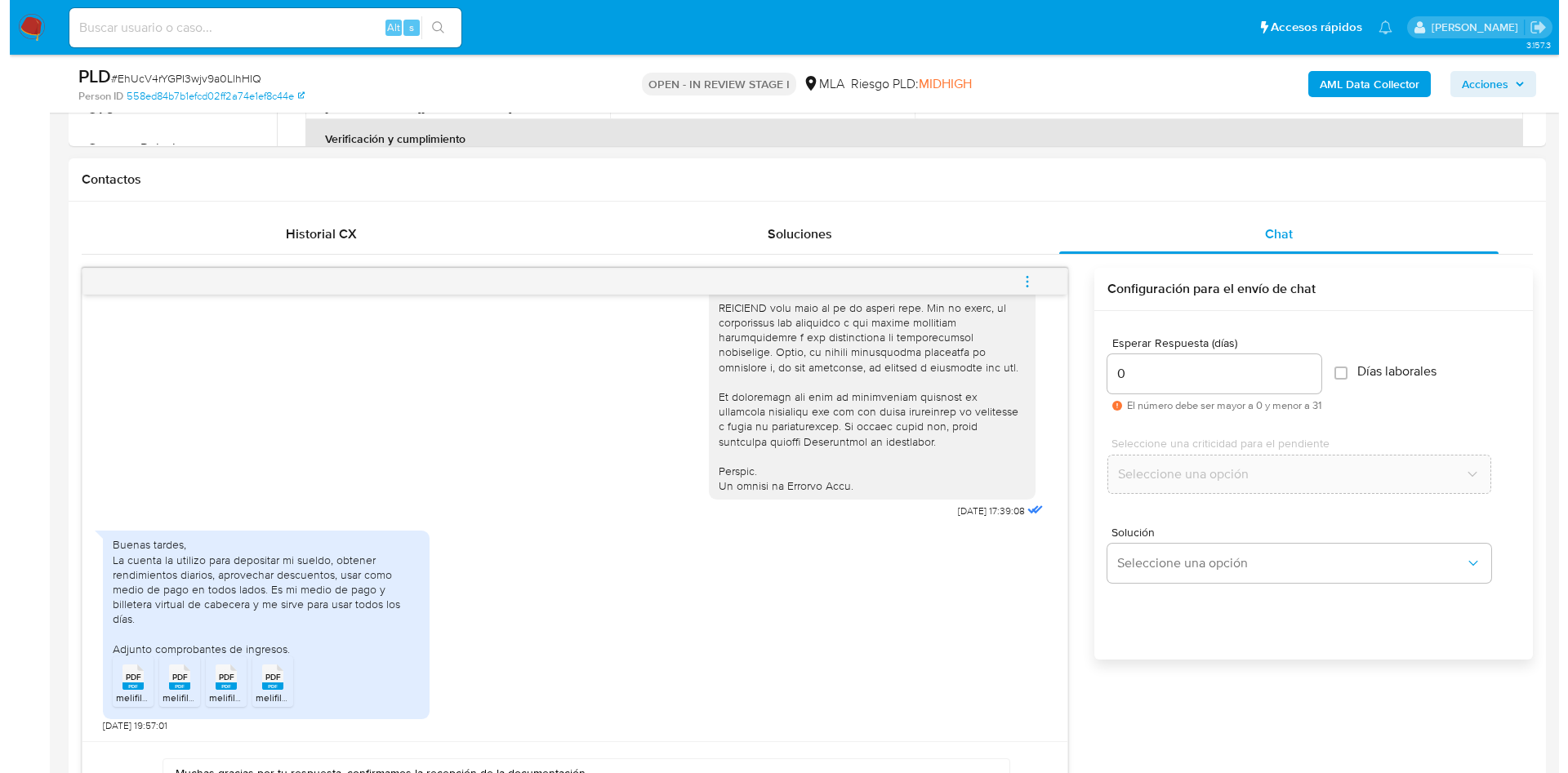
scroll to position [612, 0]
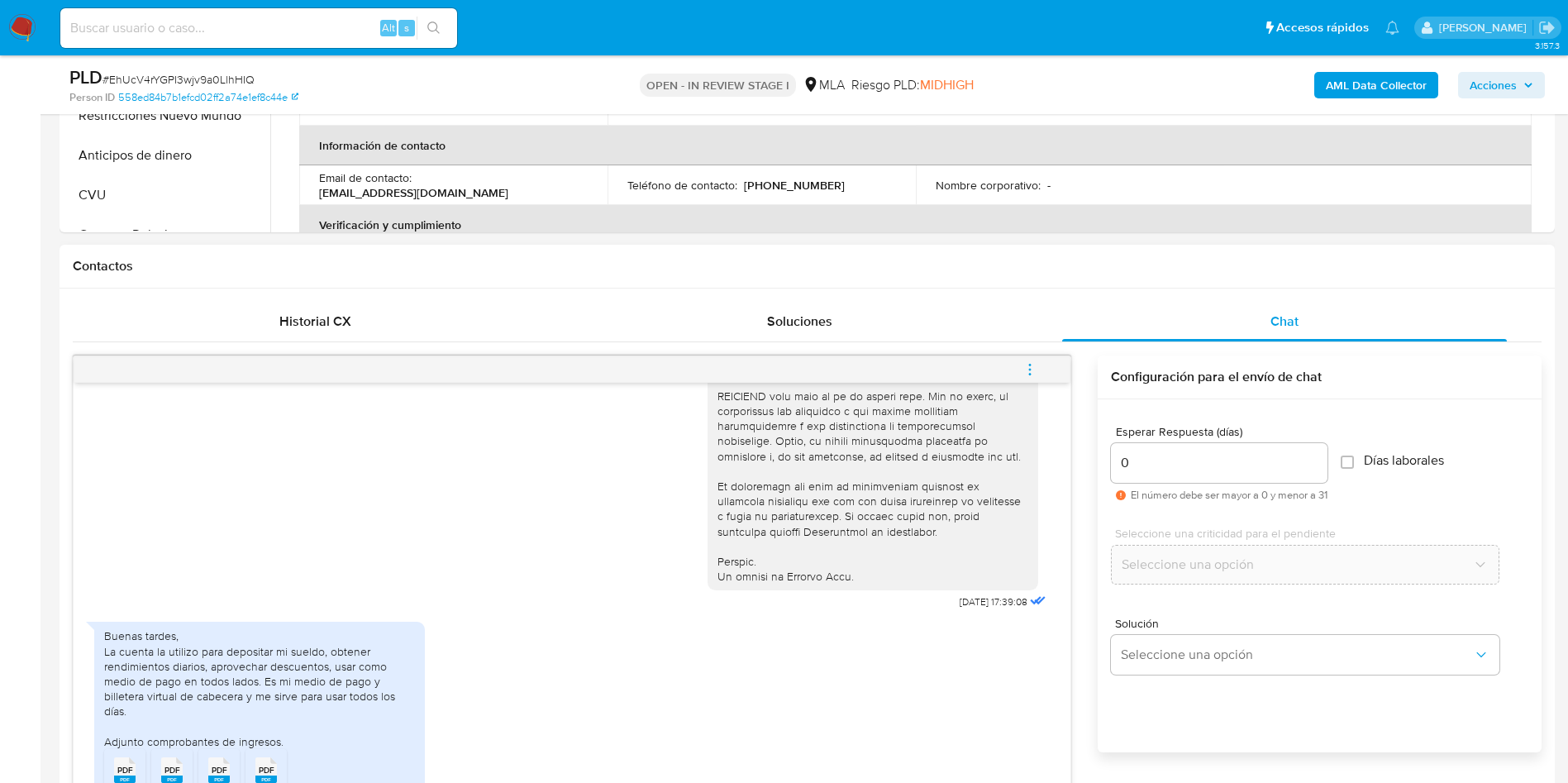
click at [1031, 372] on icon "menu-action" at bounding box center [1030, 369] width 15 height 14
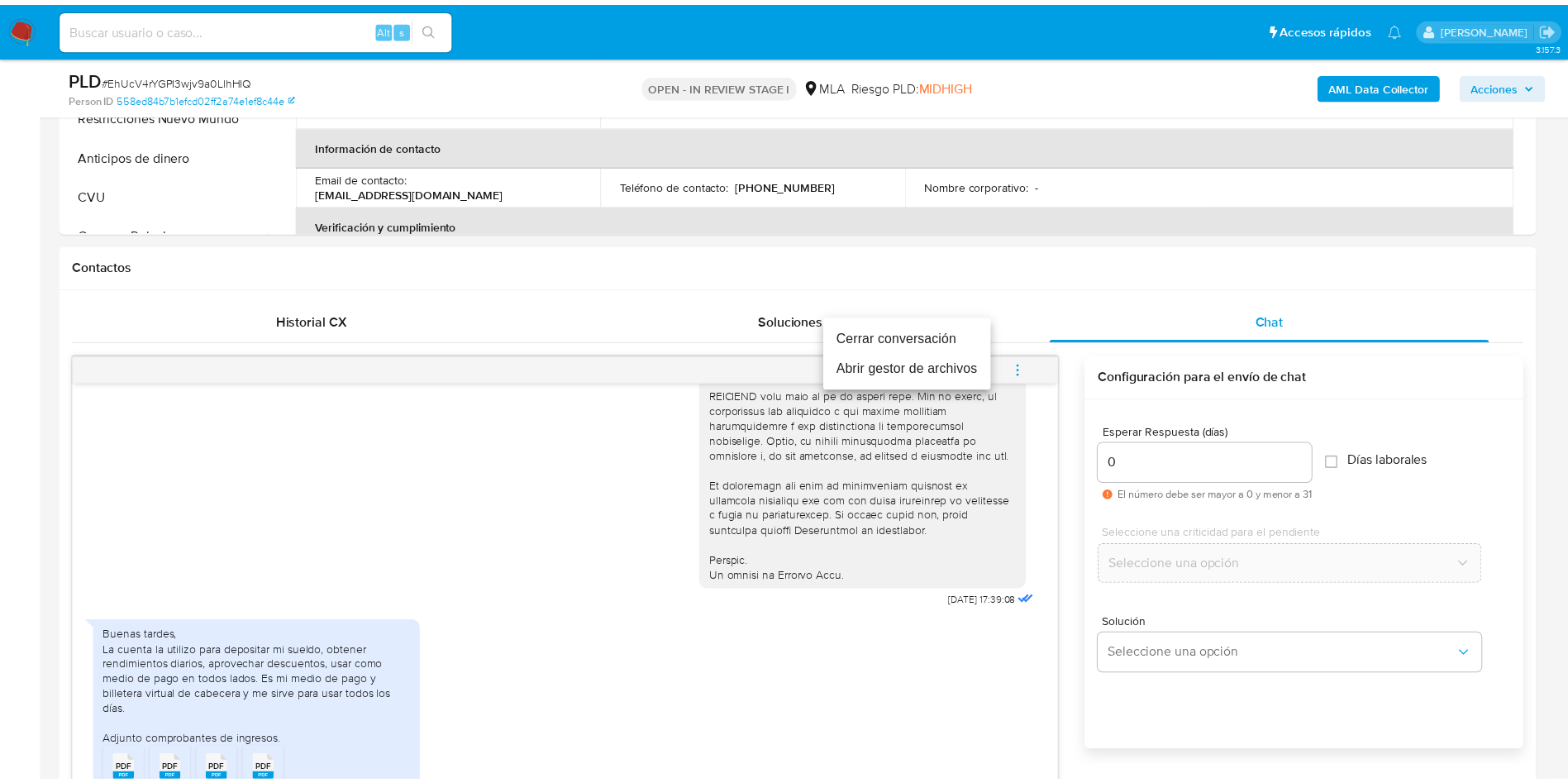
scroll to position [895, 0]
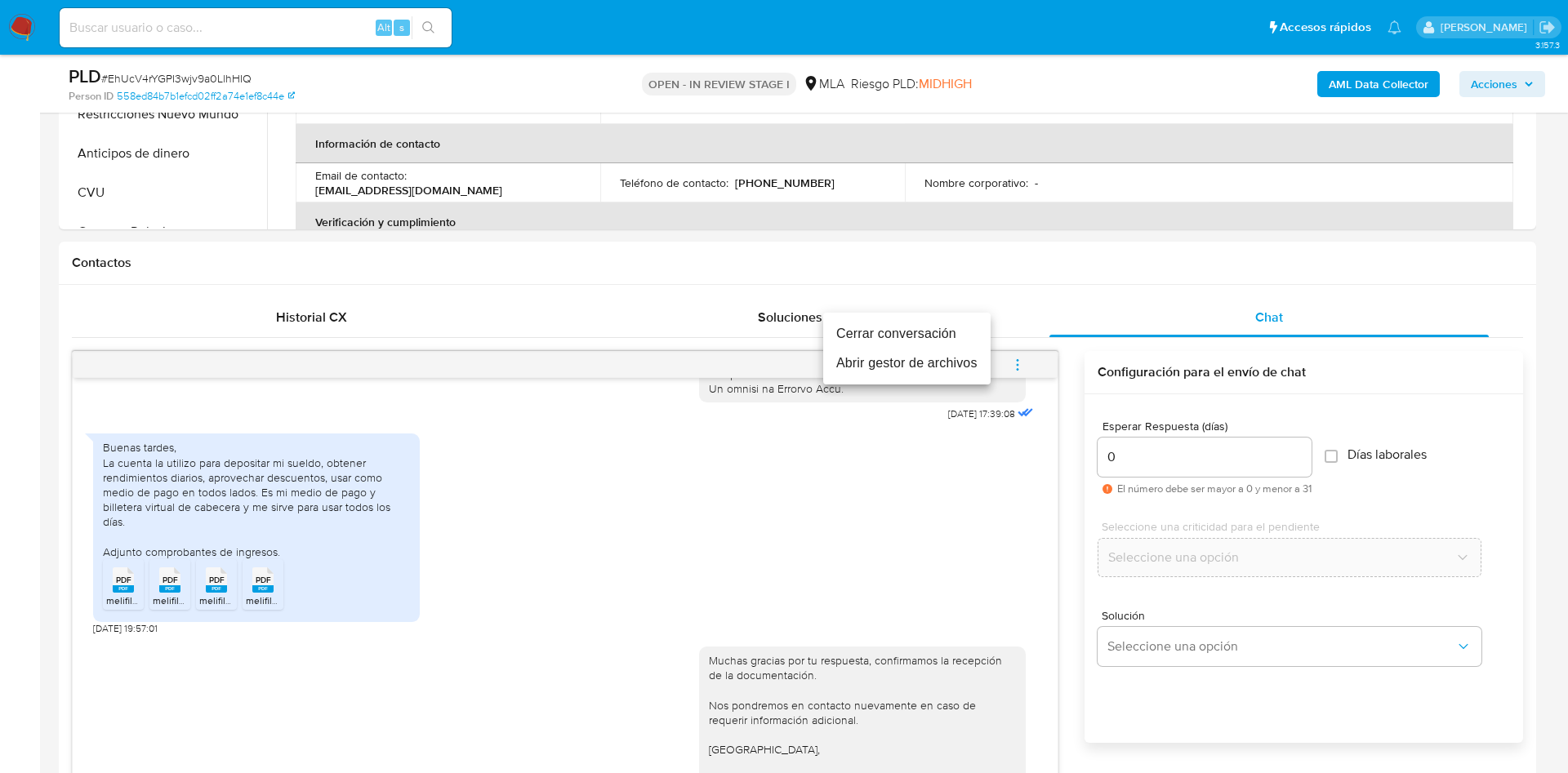
click at [886, 330] on li "Cerrar conversación" at bounding box center [906, 333] width 167 height 30
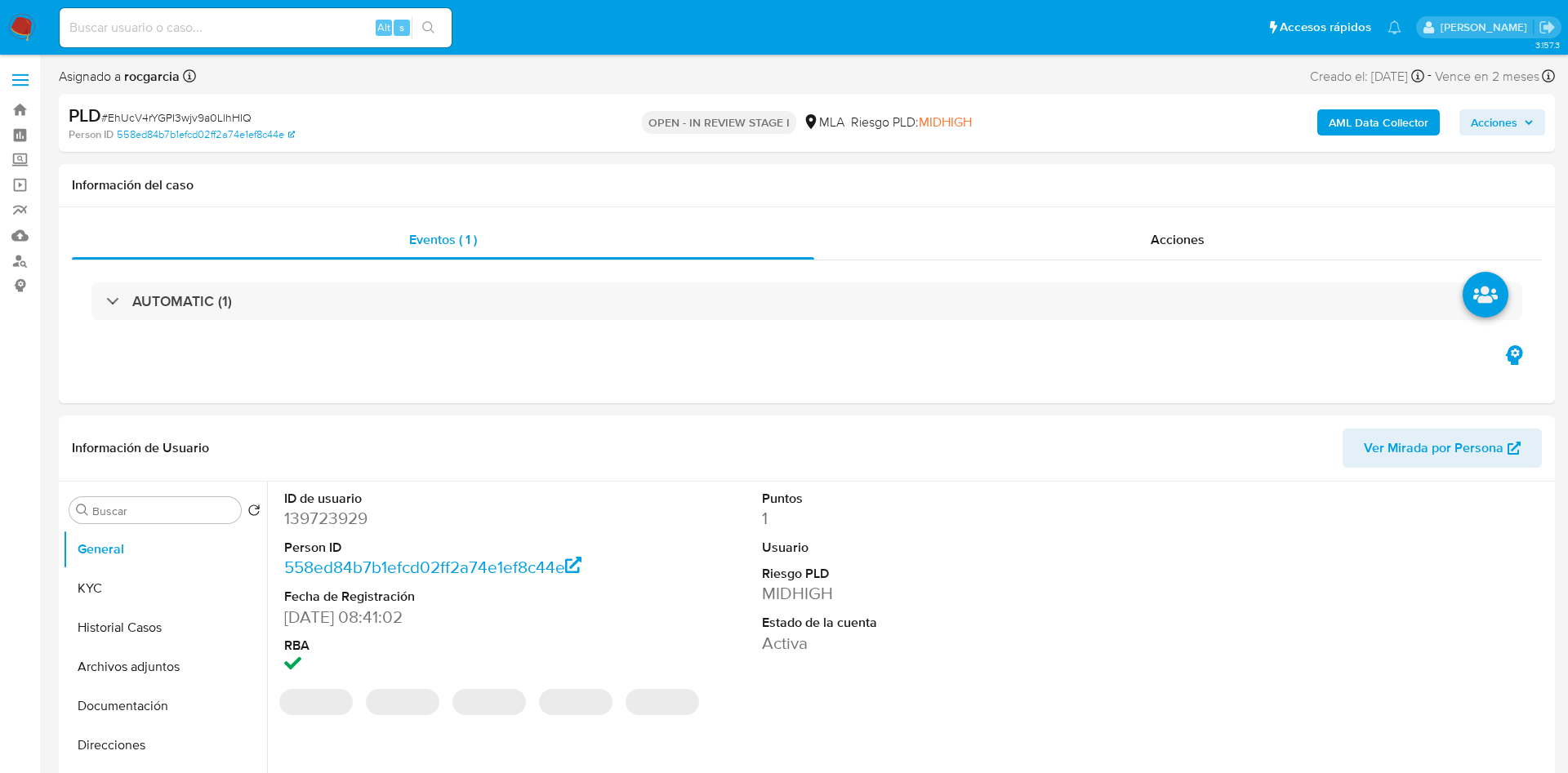
select select "10"
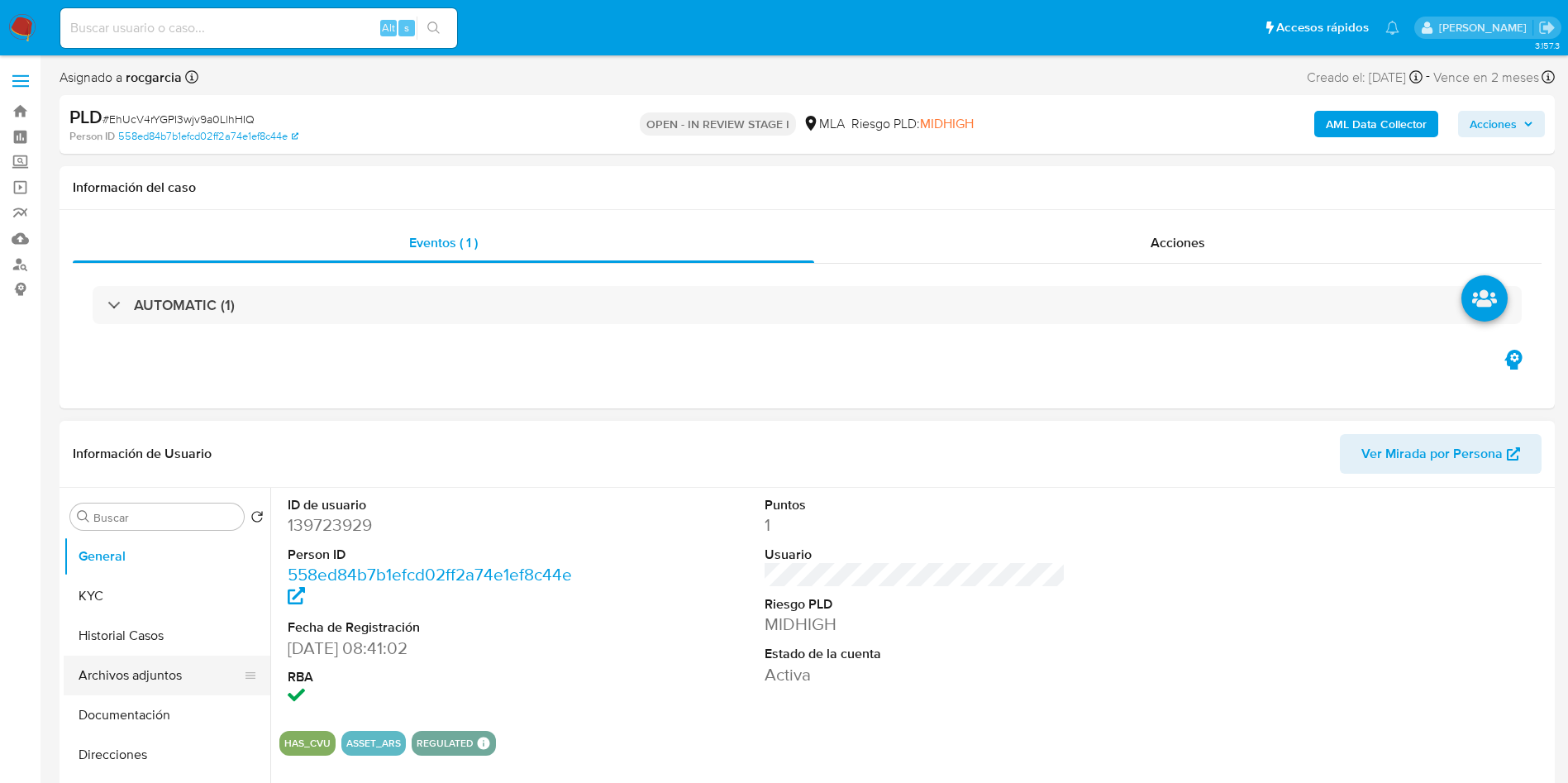
click at [108, 679] on button "Archivos adjuntos" at bounding box center [160, 675] width 193 height 40
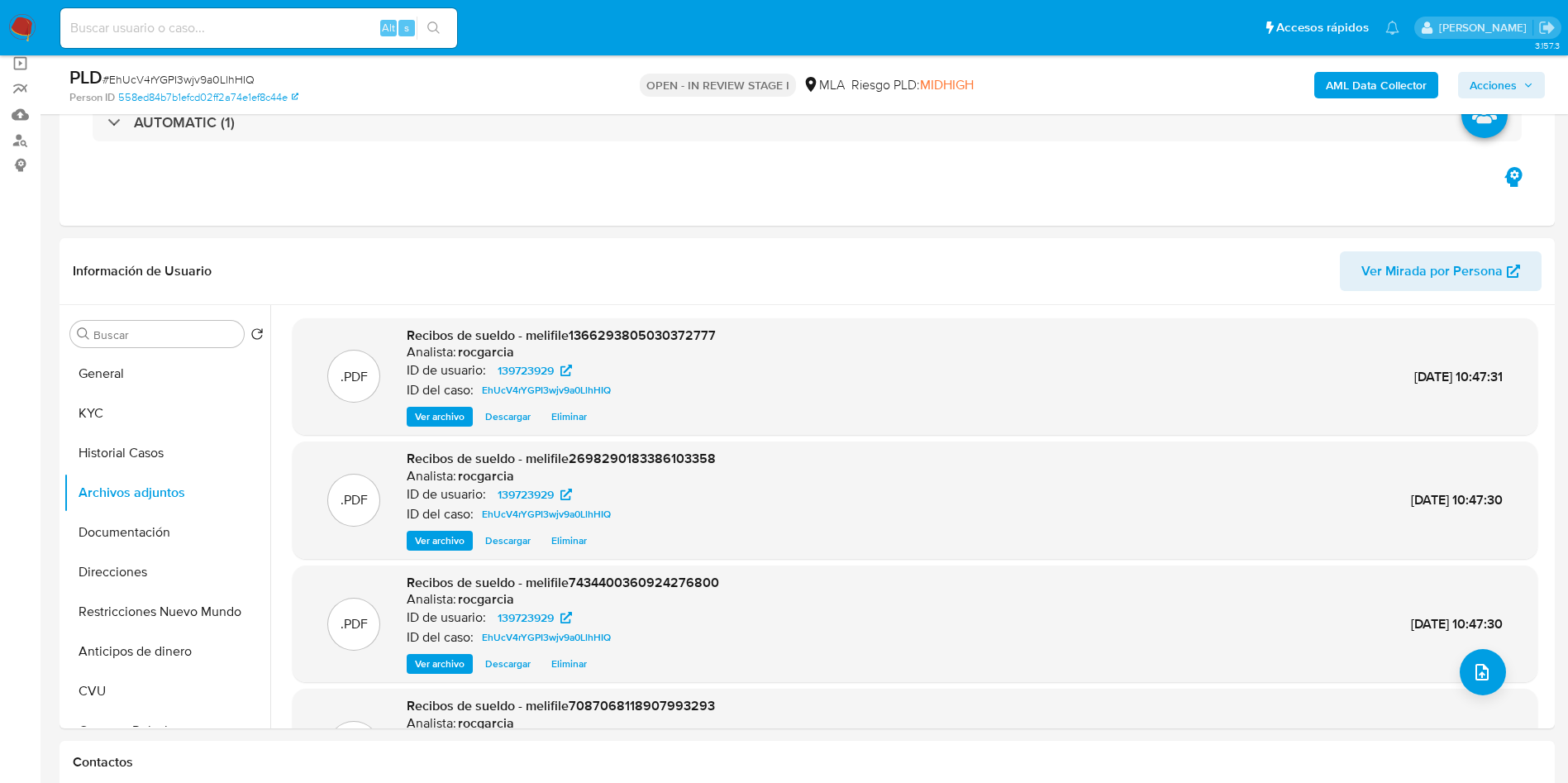
click at [1366, 85] on b "AML Data Collector" at bounding box center [1377, 84] width 101 height 26
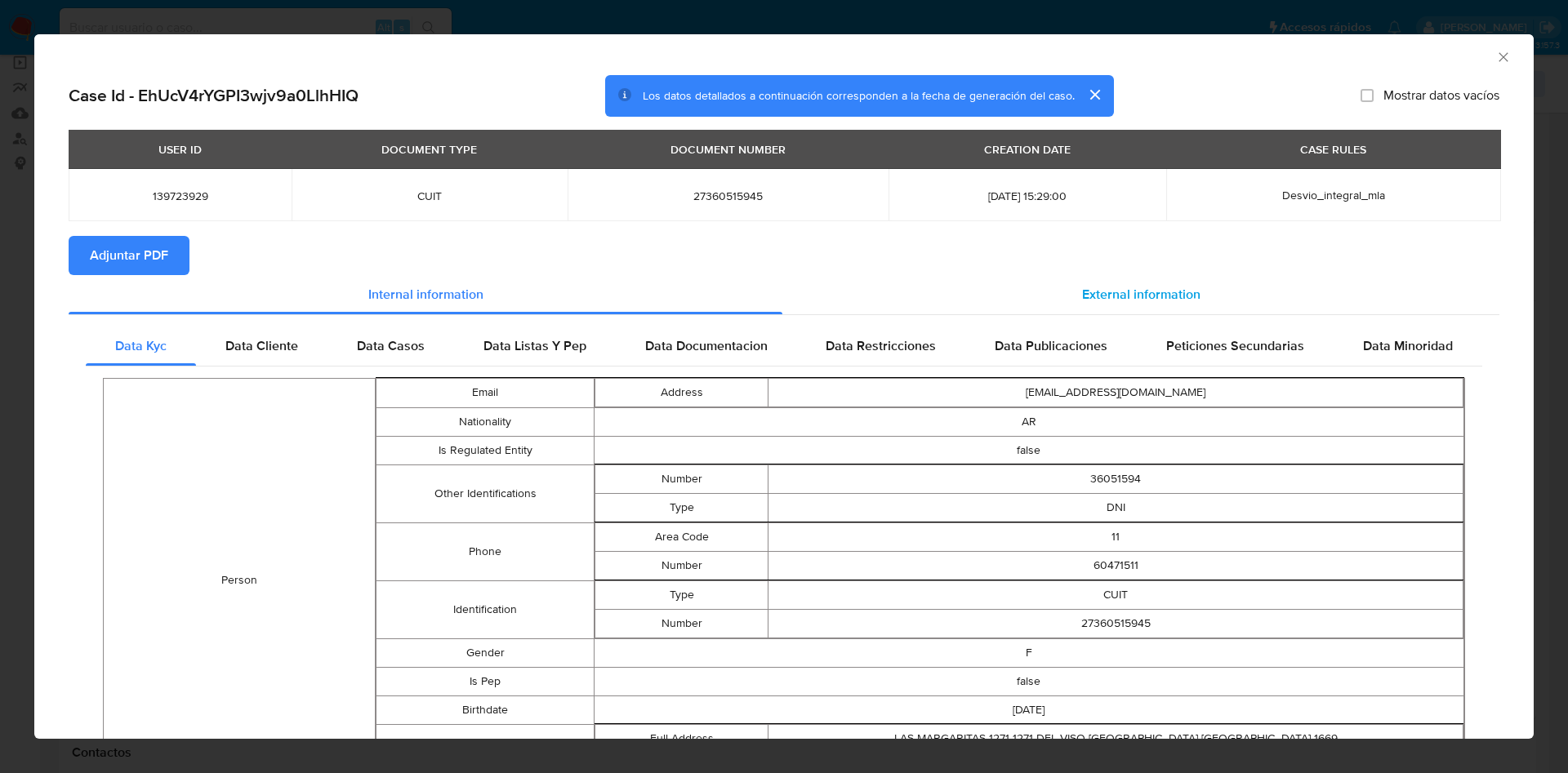
click at [1103, 279] on div "External information" at bounding box center [1140, 294] width 717 height 39
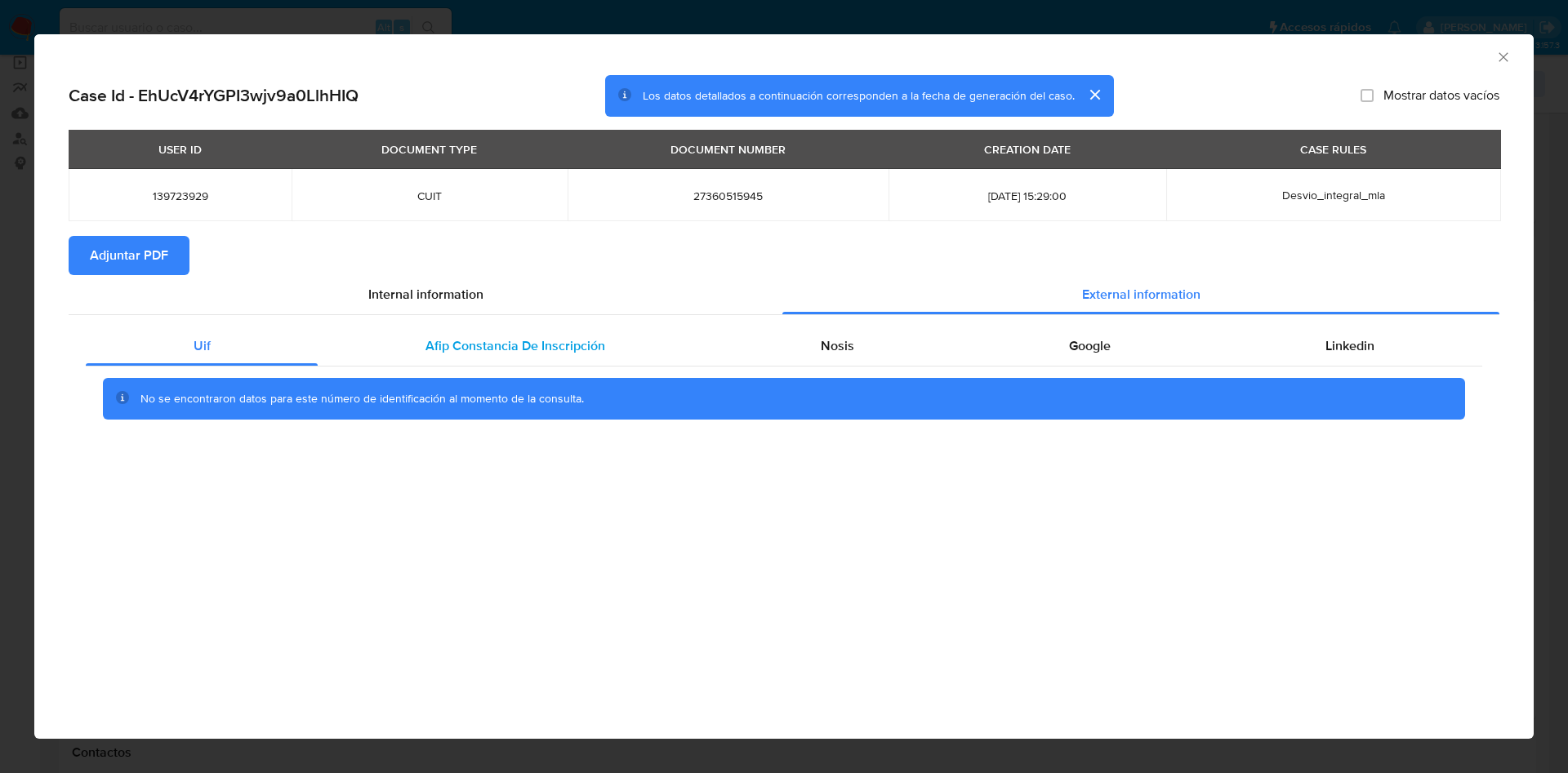
click at [486, 343] on span "Afip Constancia De Inscripción" at bounding box center [516, 345] width 180 height 19
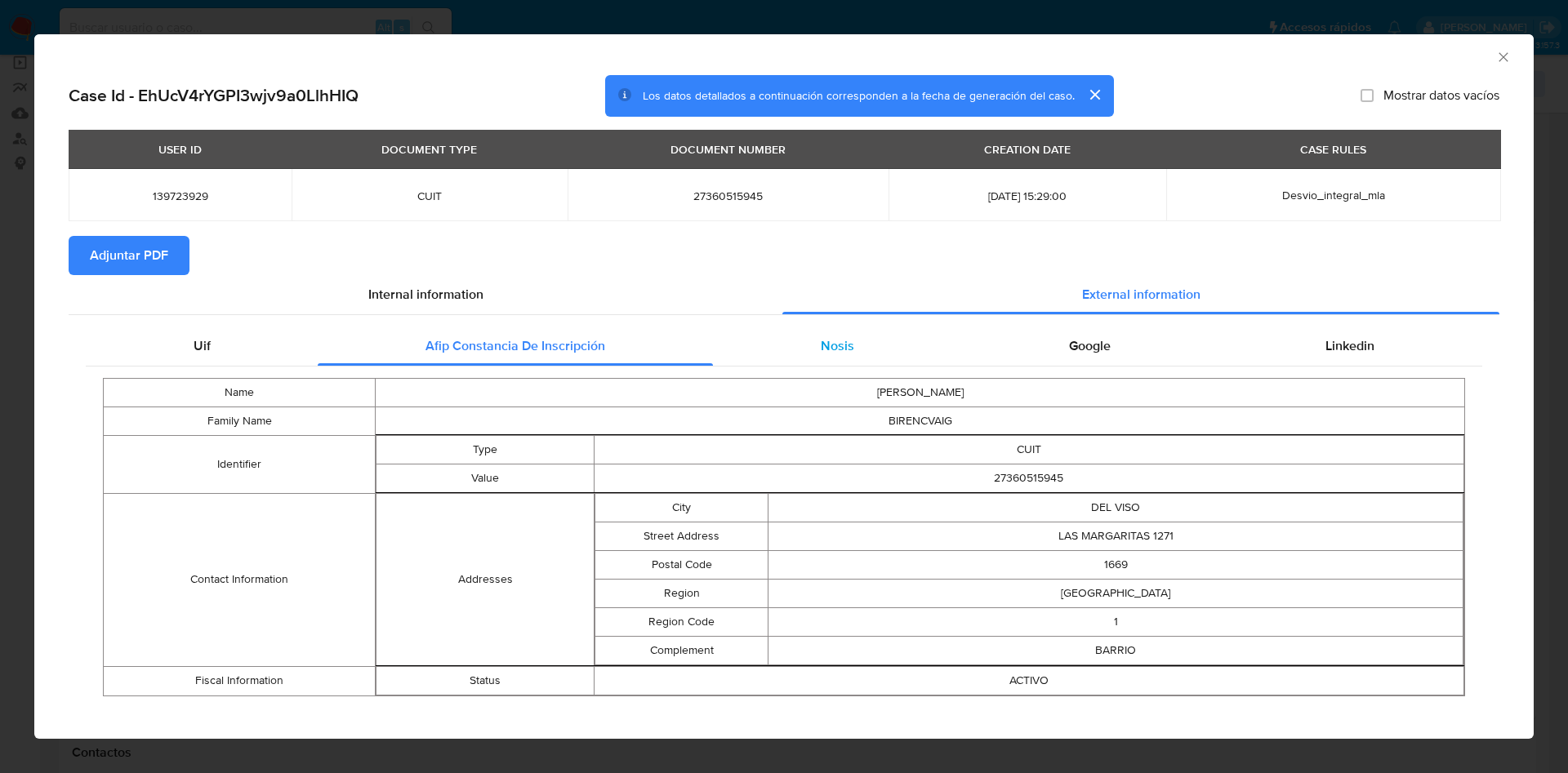
click at [752, 344] on div "Nosis" at bounding box center [837, 345] width 248 height 39
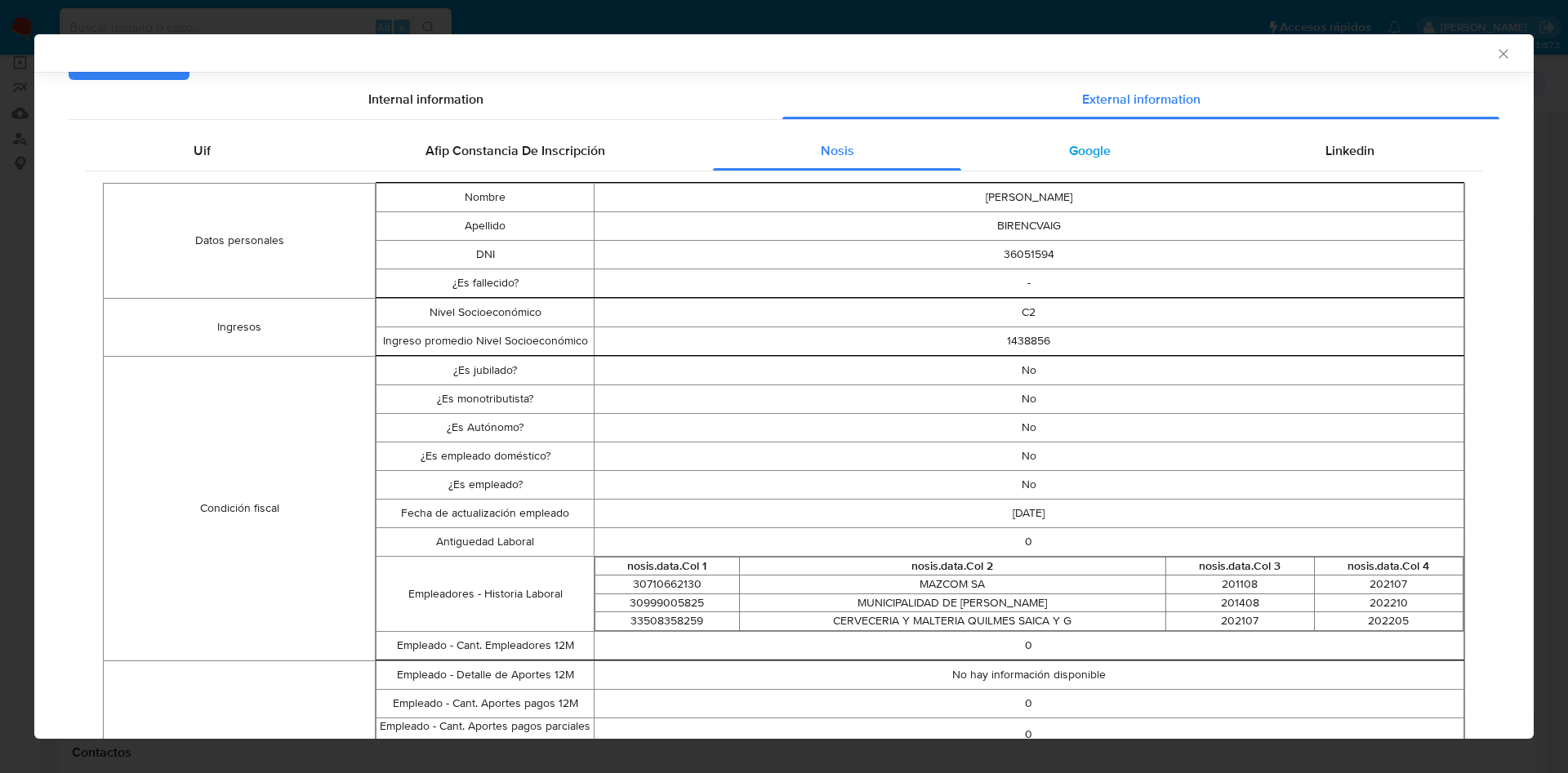
scroll to position [172, 0]
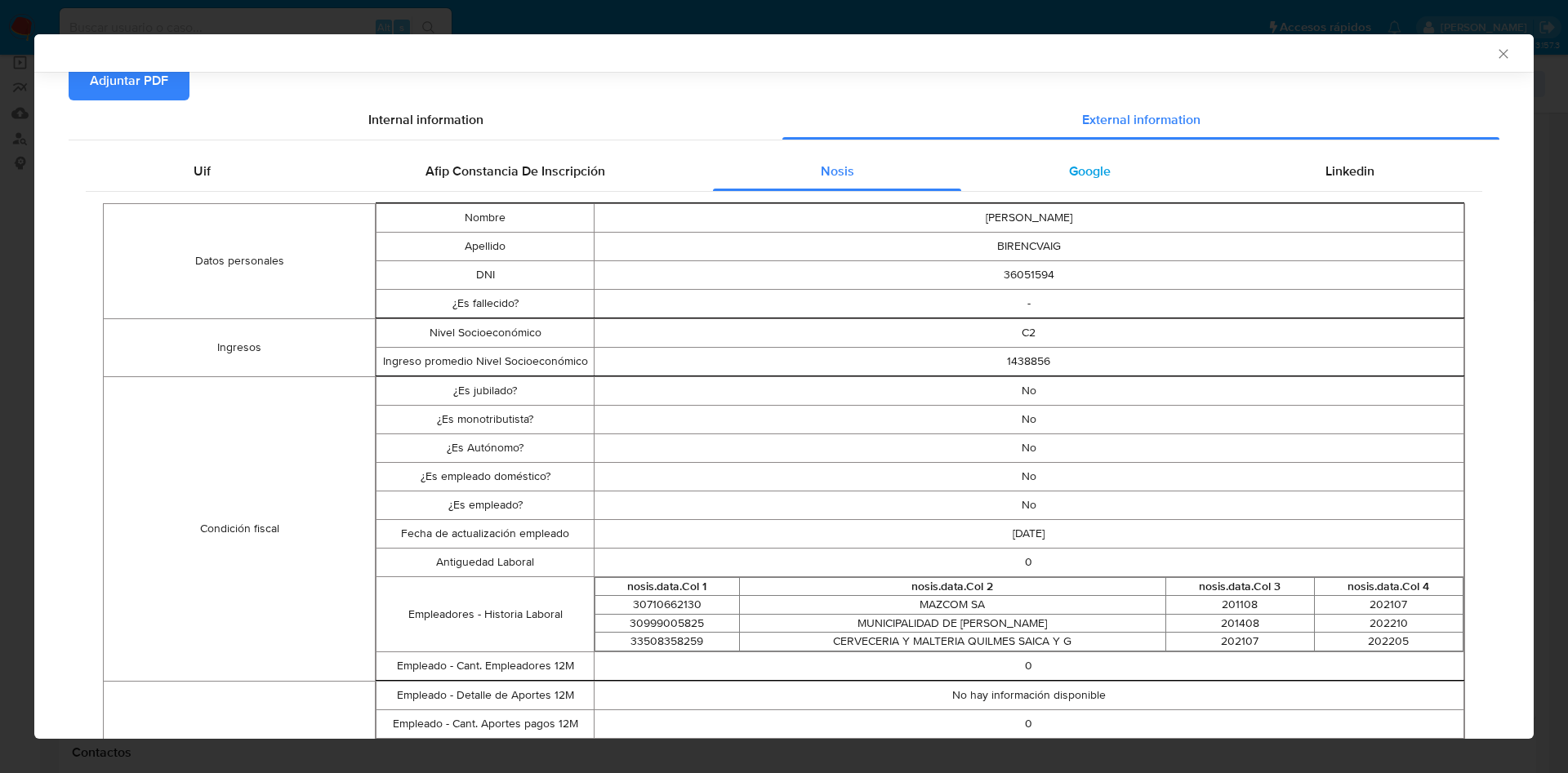
click at [1074, 162] on span "Google" at bounding box center [1090, 171] width 42 height 19
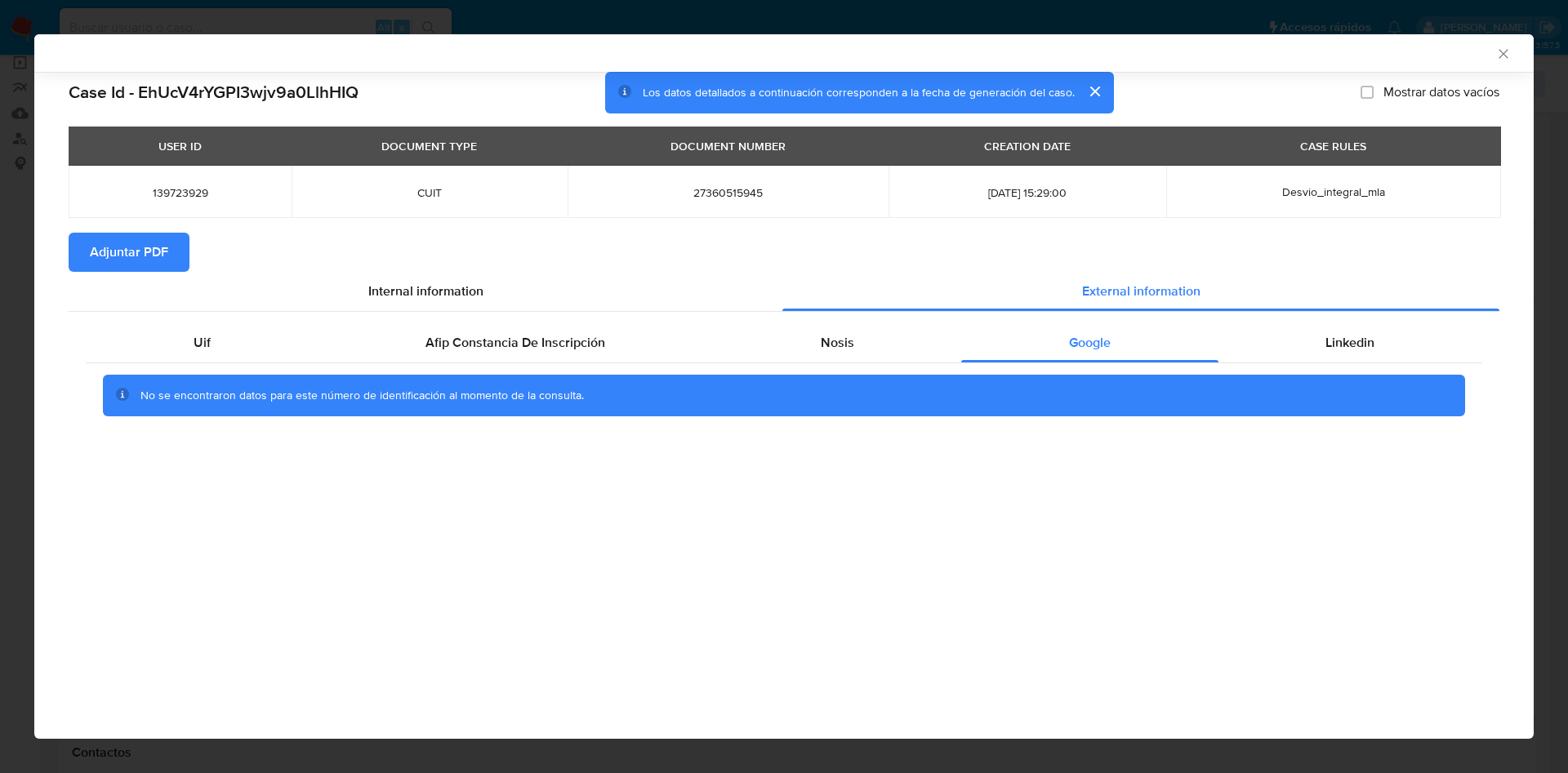
scroll to position [0, 0]
click at [1360, 333] on span "Linkedin" at bounding box center [1349, 343] width 49 height 19
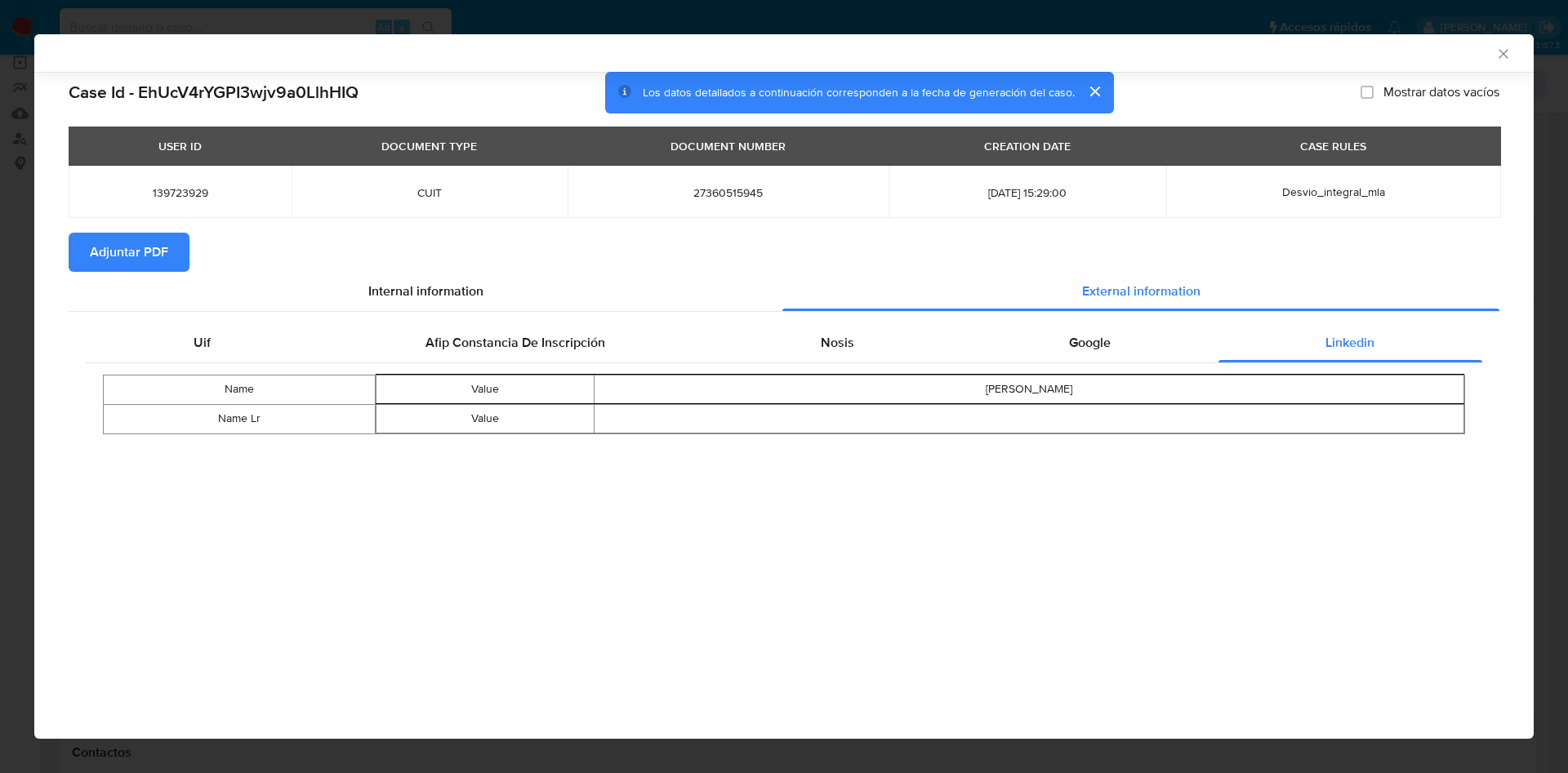
click at [136, 261] on span "Adjuntar PDF" at bounding box center [129, 252] width 78 height 36
click at [1505, 45] on div "AML Data Collector" at bounding box center [784, 52] width 1499 height 37
click at [1501, 56] on icon "Cerrar ventana" at bounding box center [1503, 53] width 16 height 16
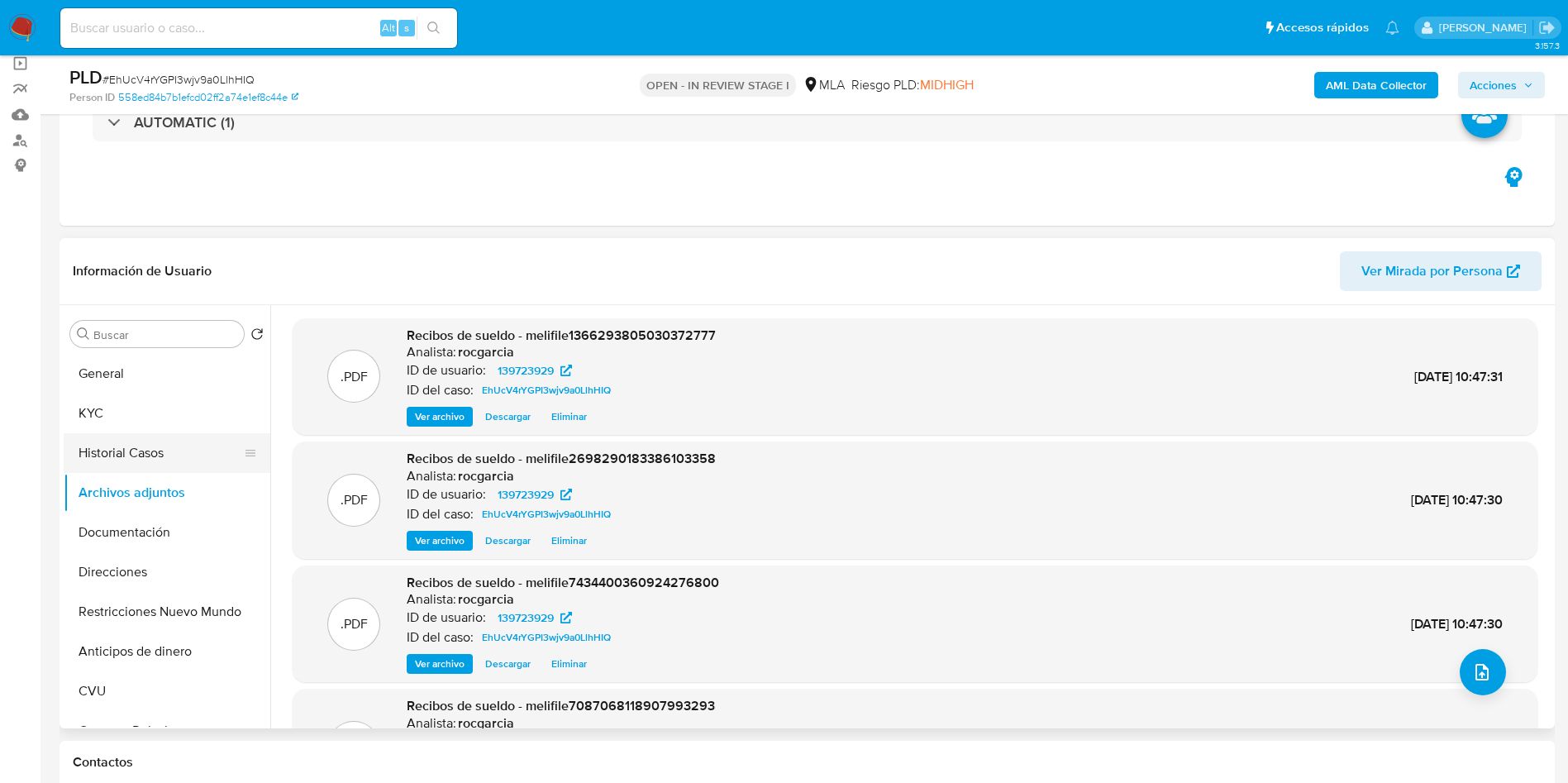
click at [149, 460] on button "Historial Casos" at bounding box center [160, 452] width 193 height 40
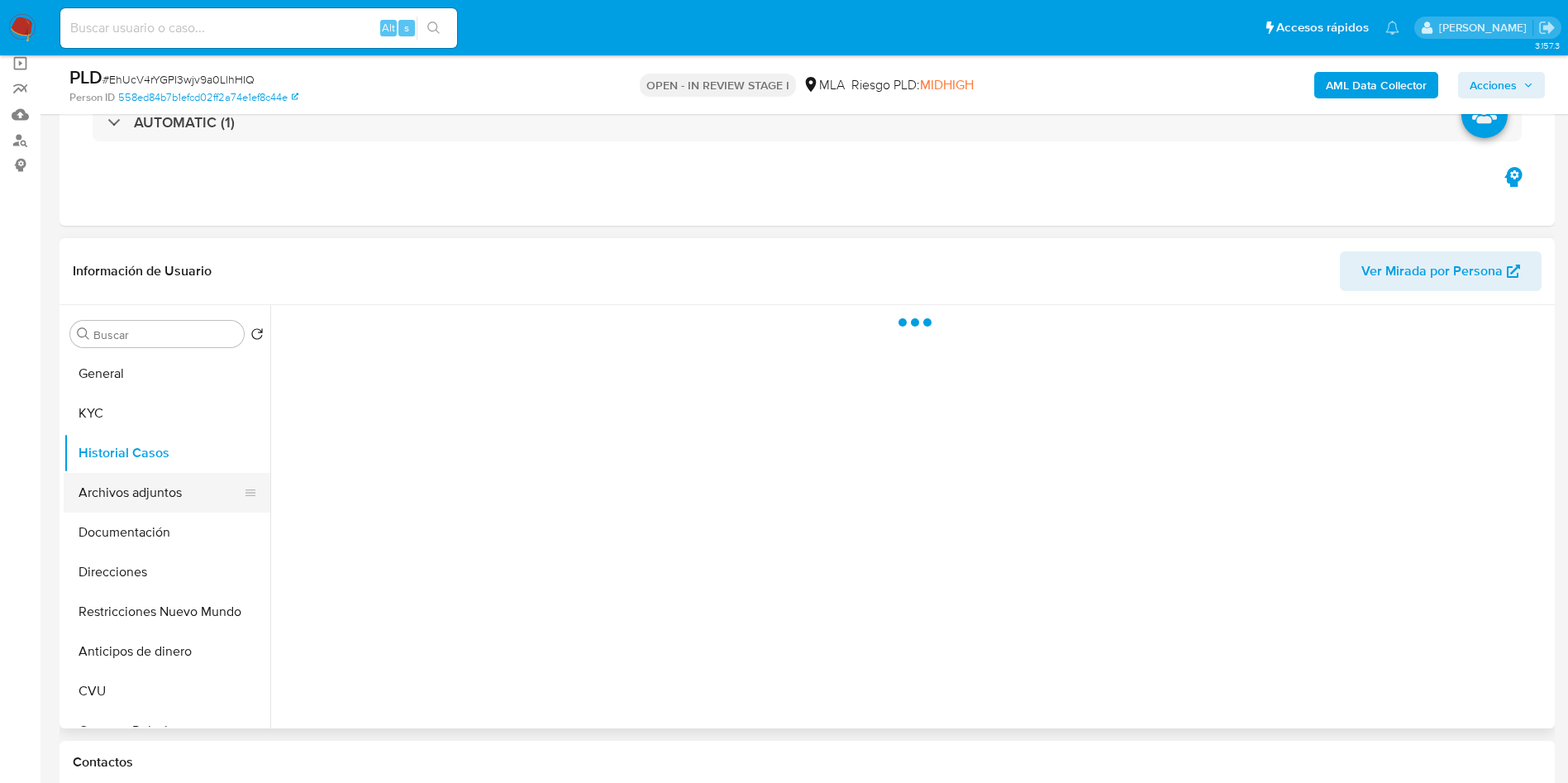
click at [146, 483] on button "Archivos adjuntos" at bounding box center [160, 492] width 193 height 40
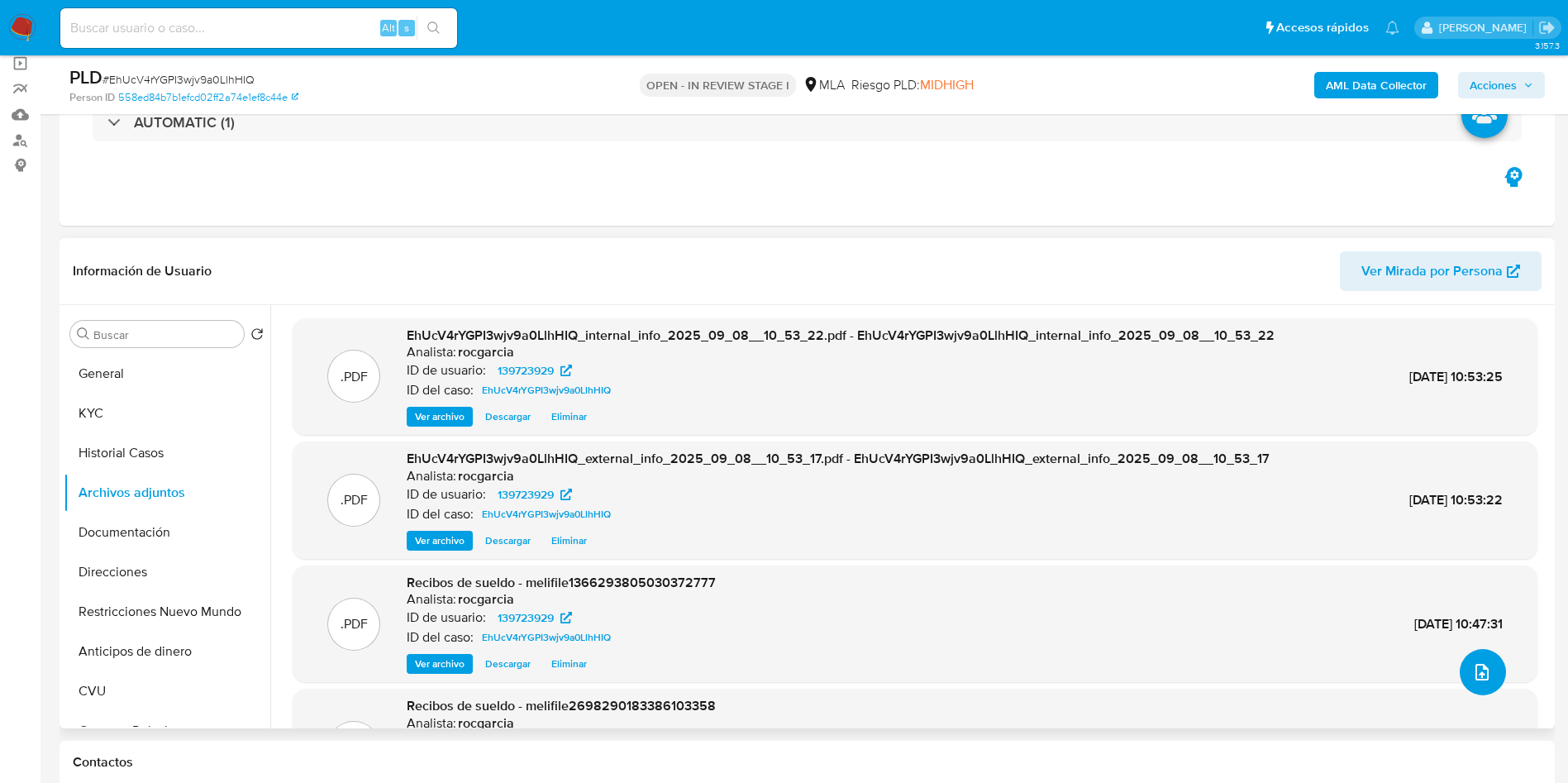
click at [1481, 669] on icon "upload-file" at bounding box center [1482, 672] width 20 height 20
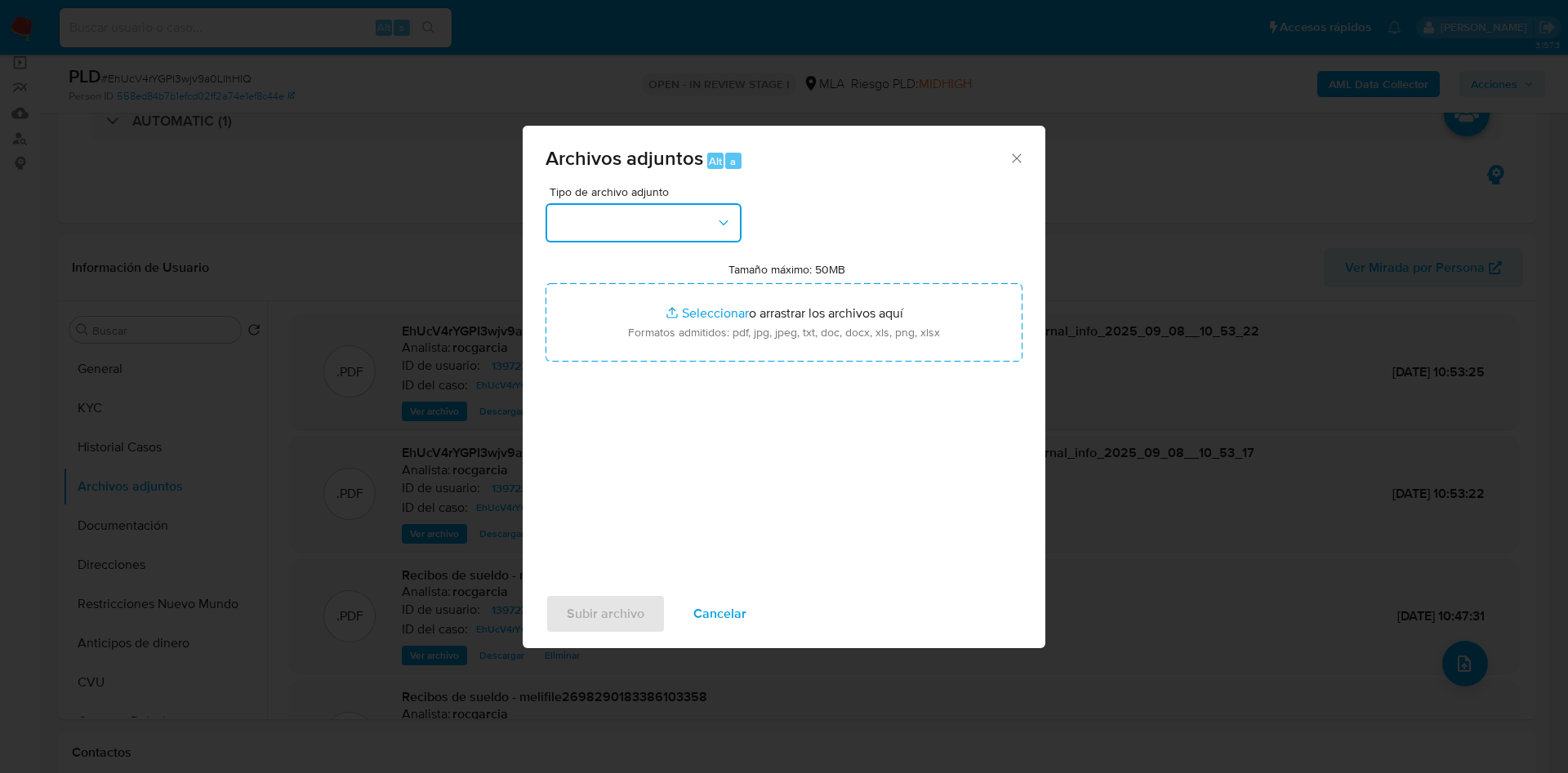
click at [658, 229] on button "button" at bounding box center [643, 222] width 196 height 39
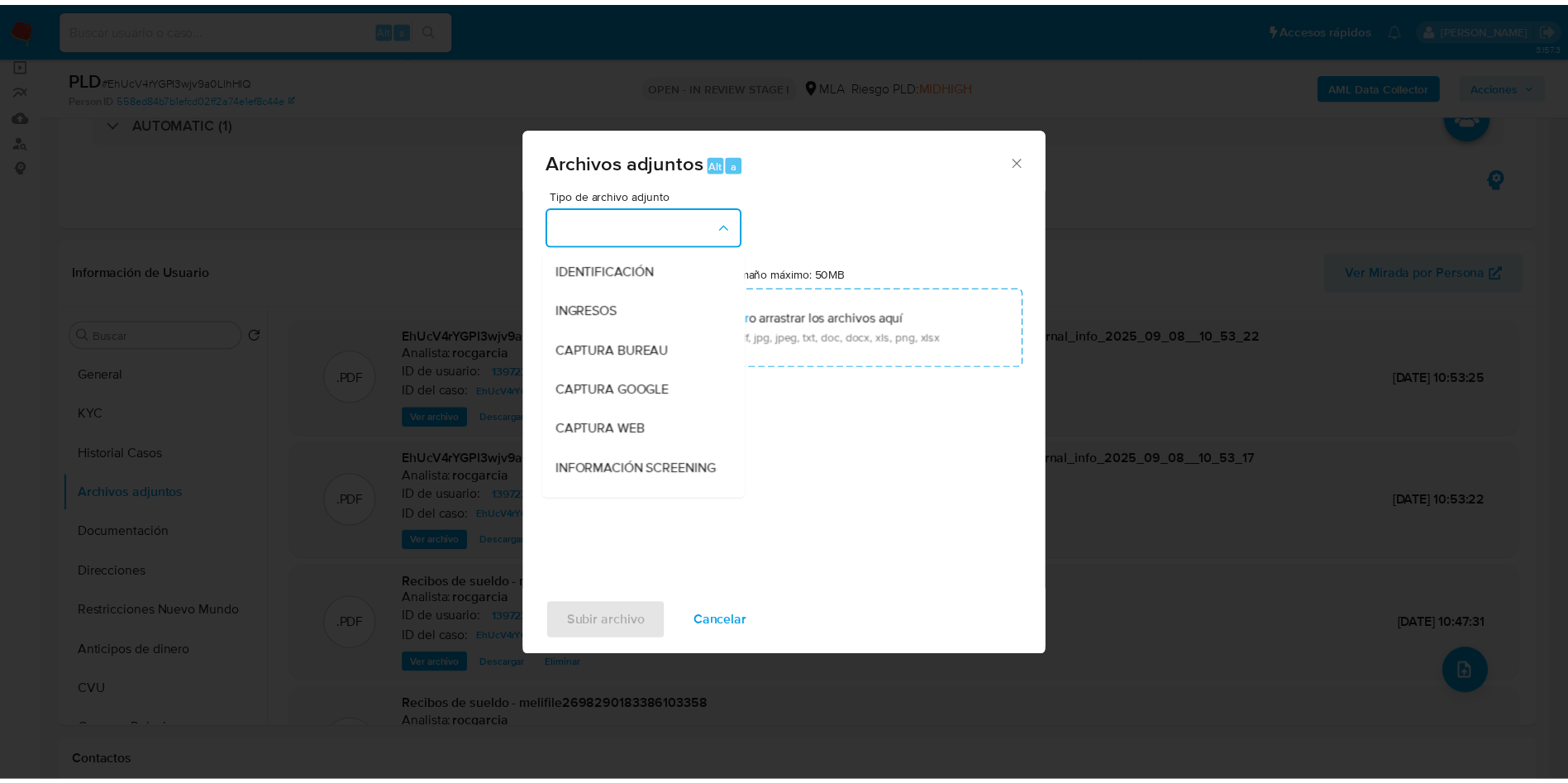
scroll to position [248, 0]
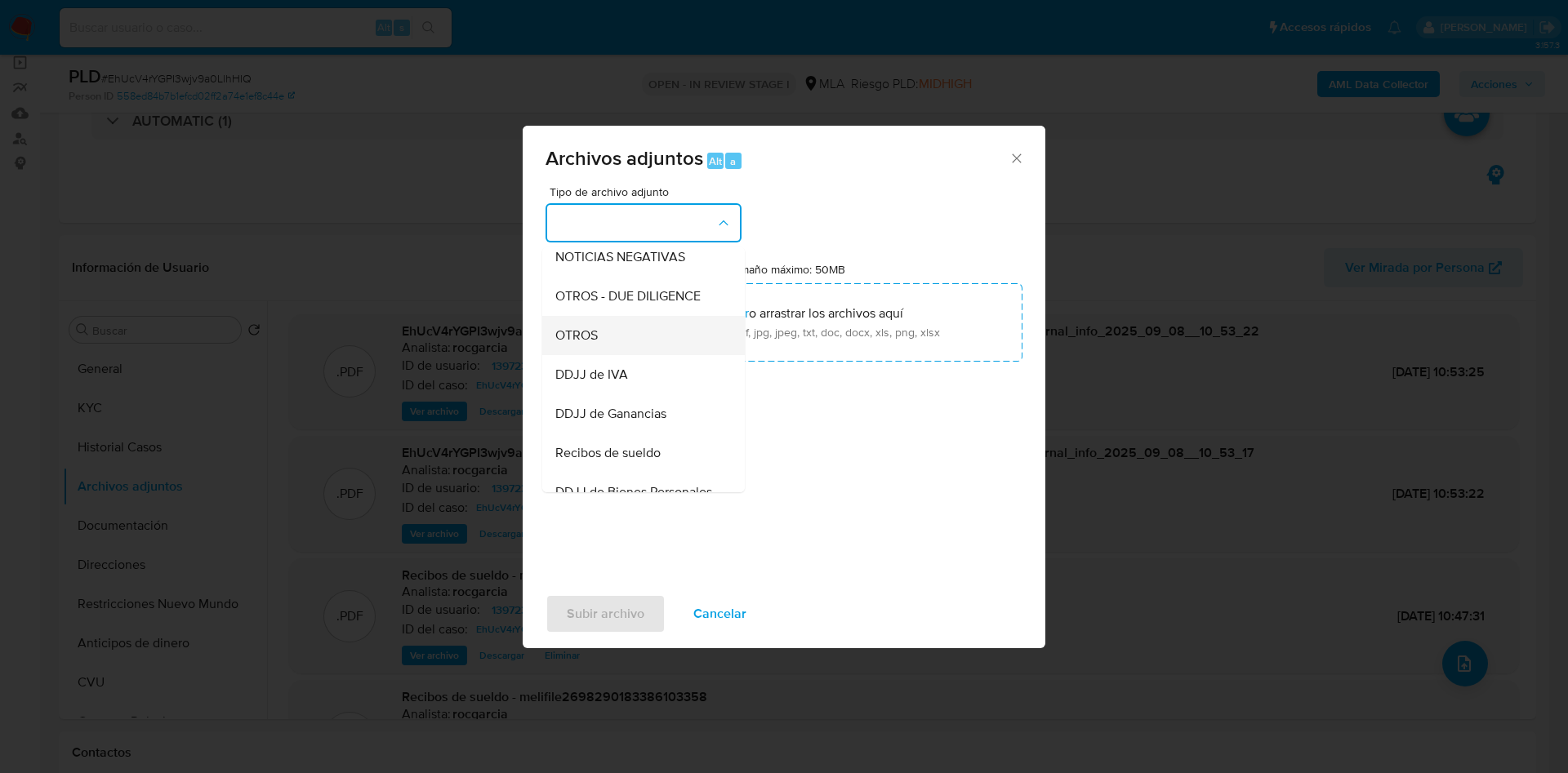
click at [646, 355] on div "OTROS" at bounding box center [639, 335] width 166 height 39
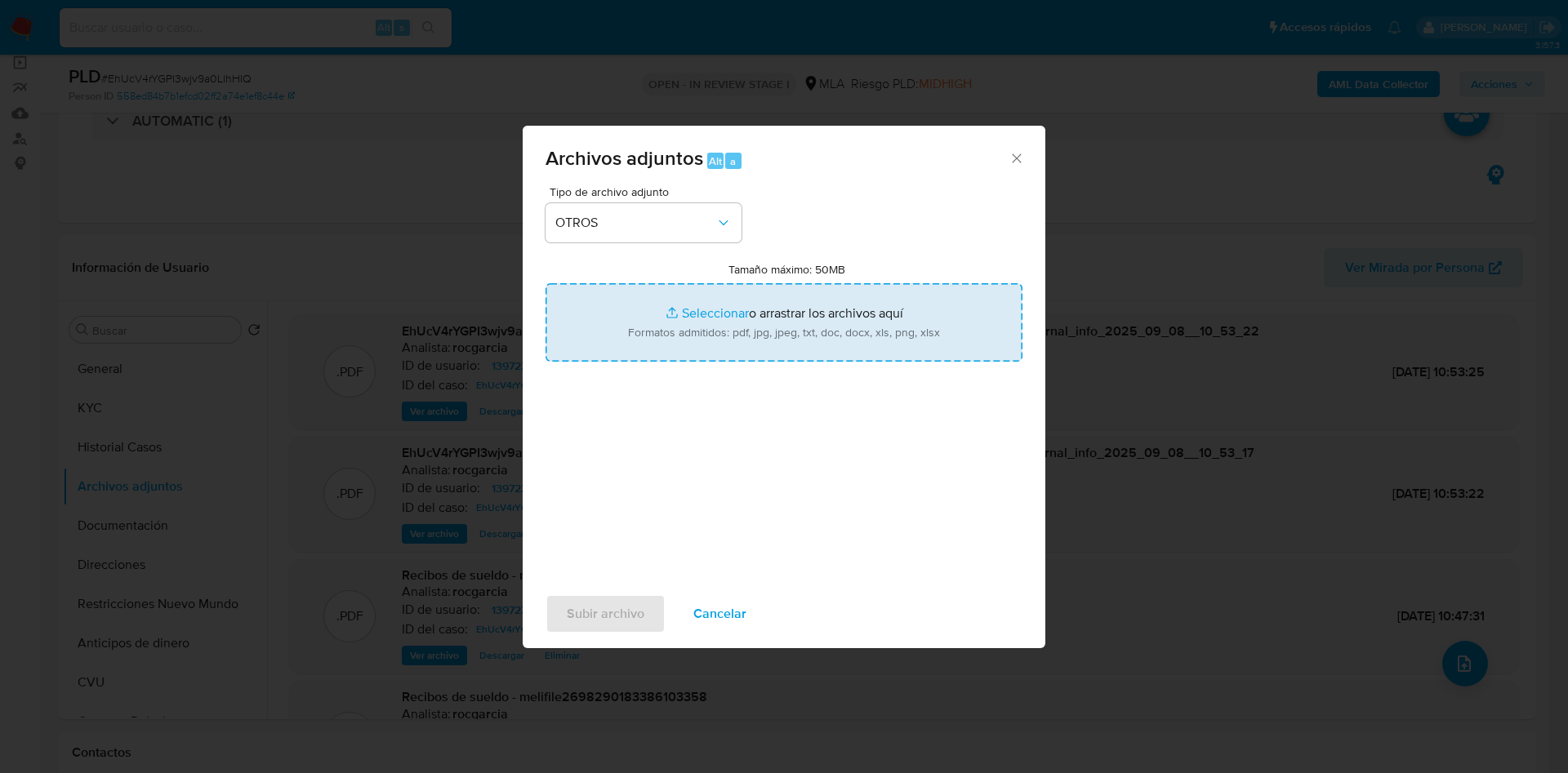
click at [680, 335] on input "Tamaño máximo: 50MB Seleccionar archivos" at bounding box center [783, 323] width 477 height 78
type input "C:\fakepath\Caselog EhUcV4rYGPI3wjv9a0LlhHIQ - 139723929.docx"
click at [703, 334] on input "Tamaño máximo: 50MB Seleccionar archivos" at bounding box center [783, 323] width 477 height 78
type input "C:\fakepath\Movimientos 139723929.xlsx"
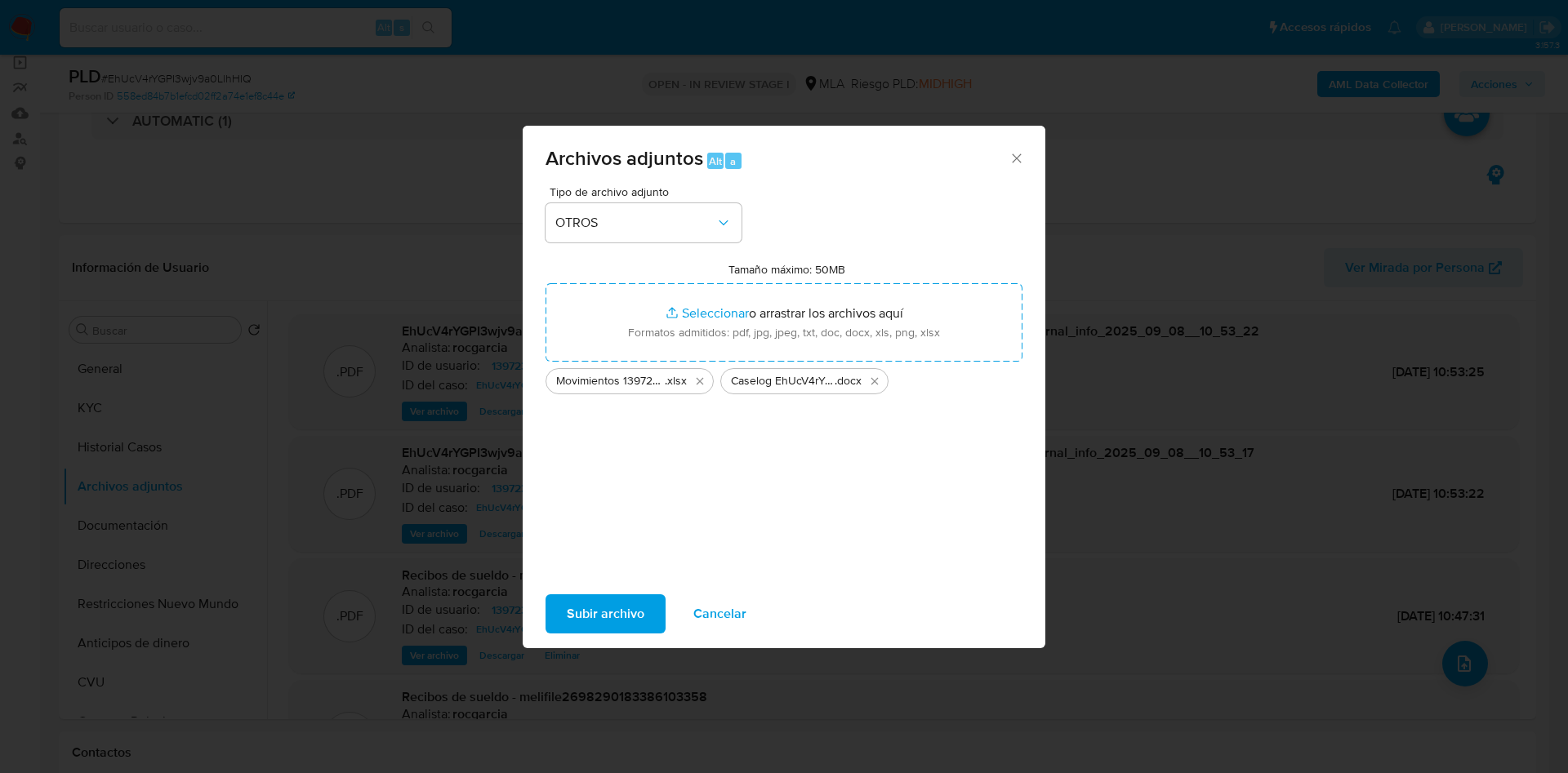
click at [617, 606] on span "Subir archivo" at bounding box center [605, 614] width 77 height 36
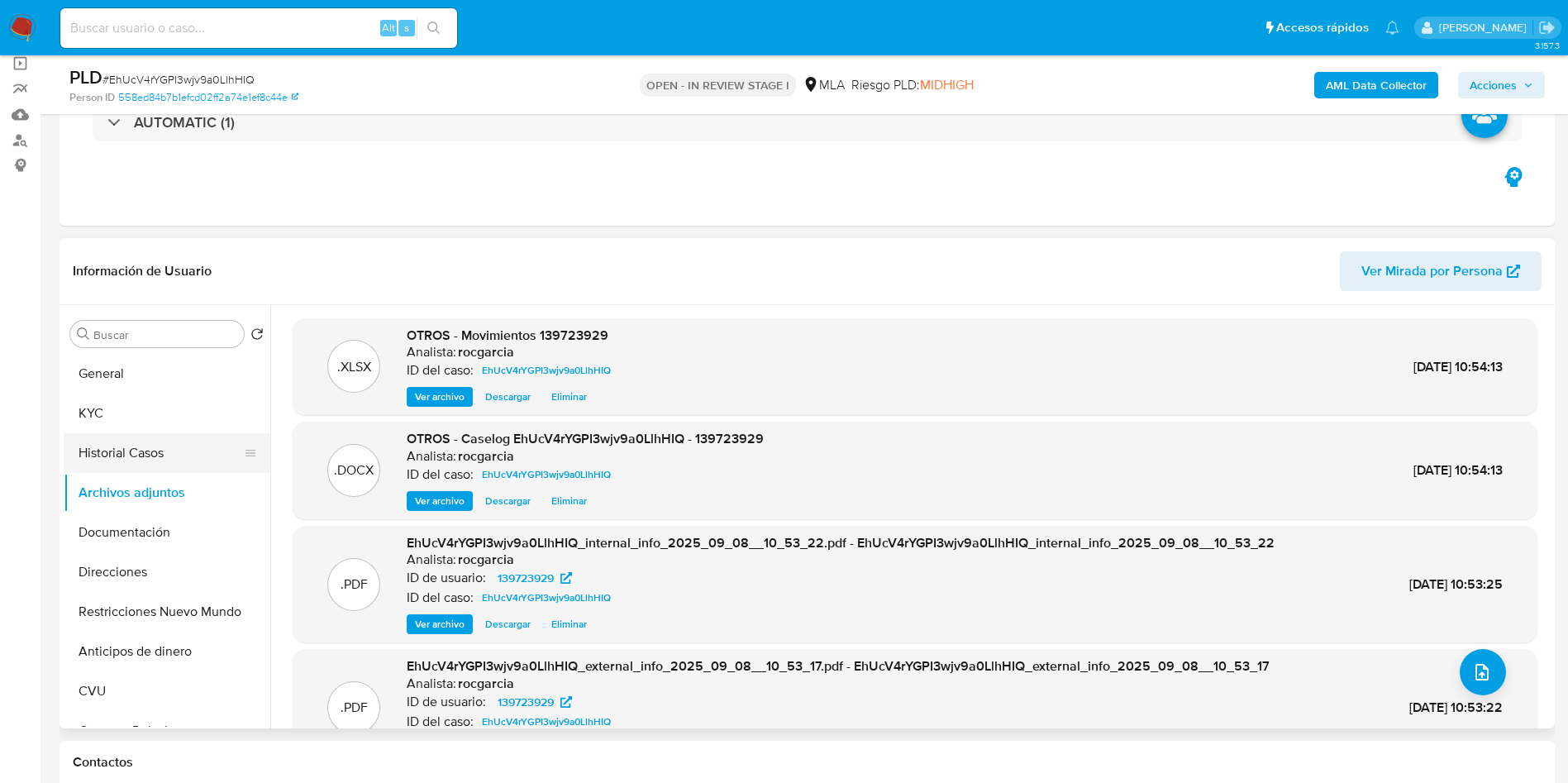
click at [199, 447] on button "Historial Casos" at bounding box center [160, 452] width 193 height 40
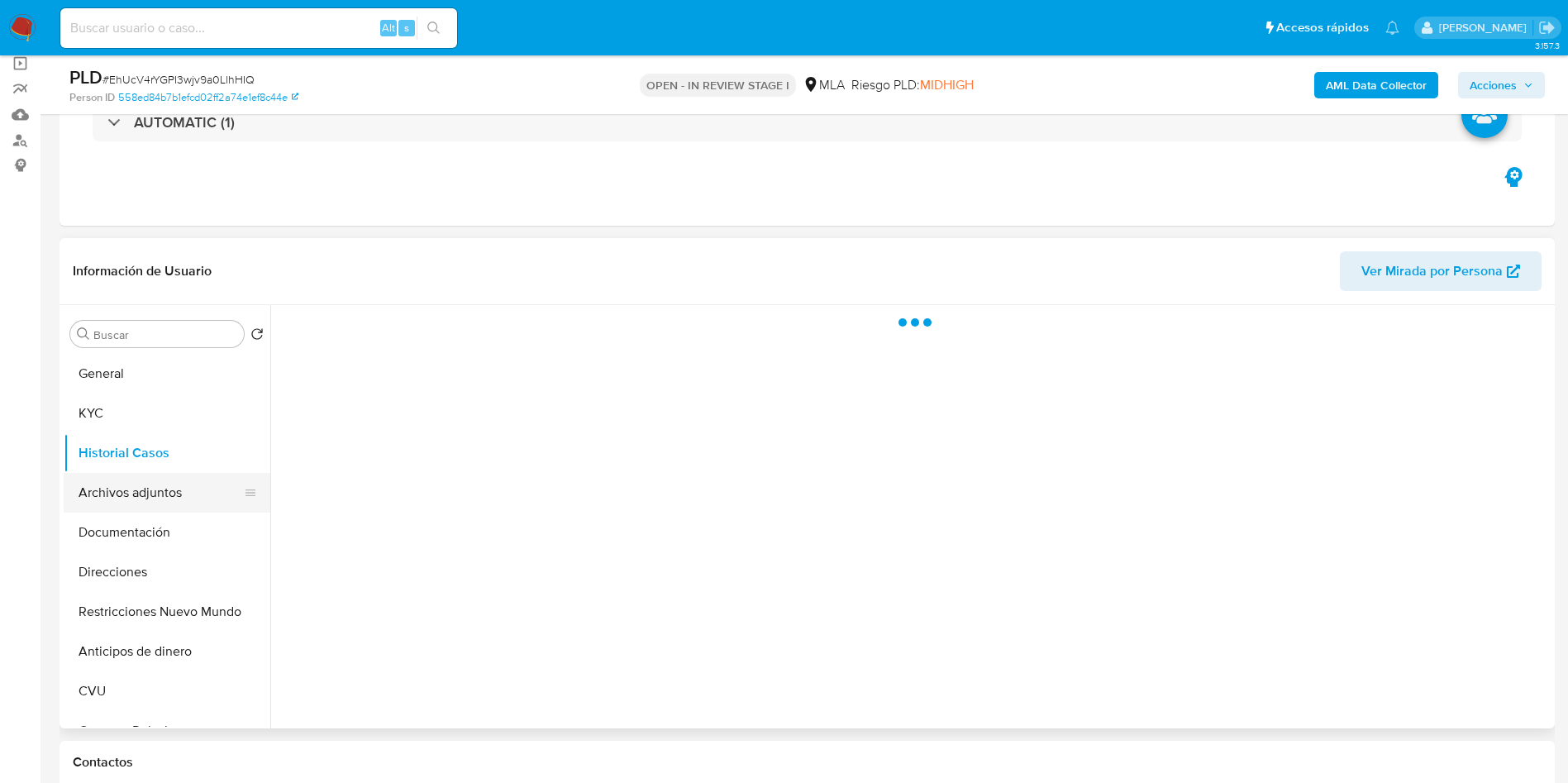
click at [184, 478] on button "Archivos adjuntos" at bounding box center [160, 492] width 193 height 40
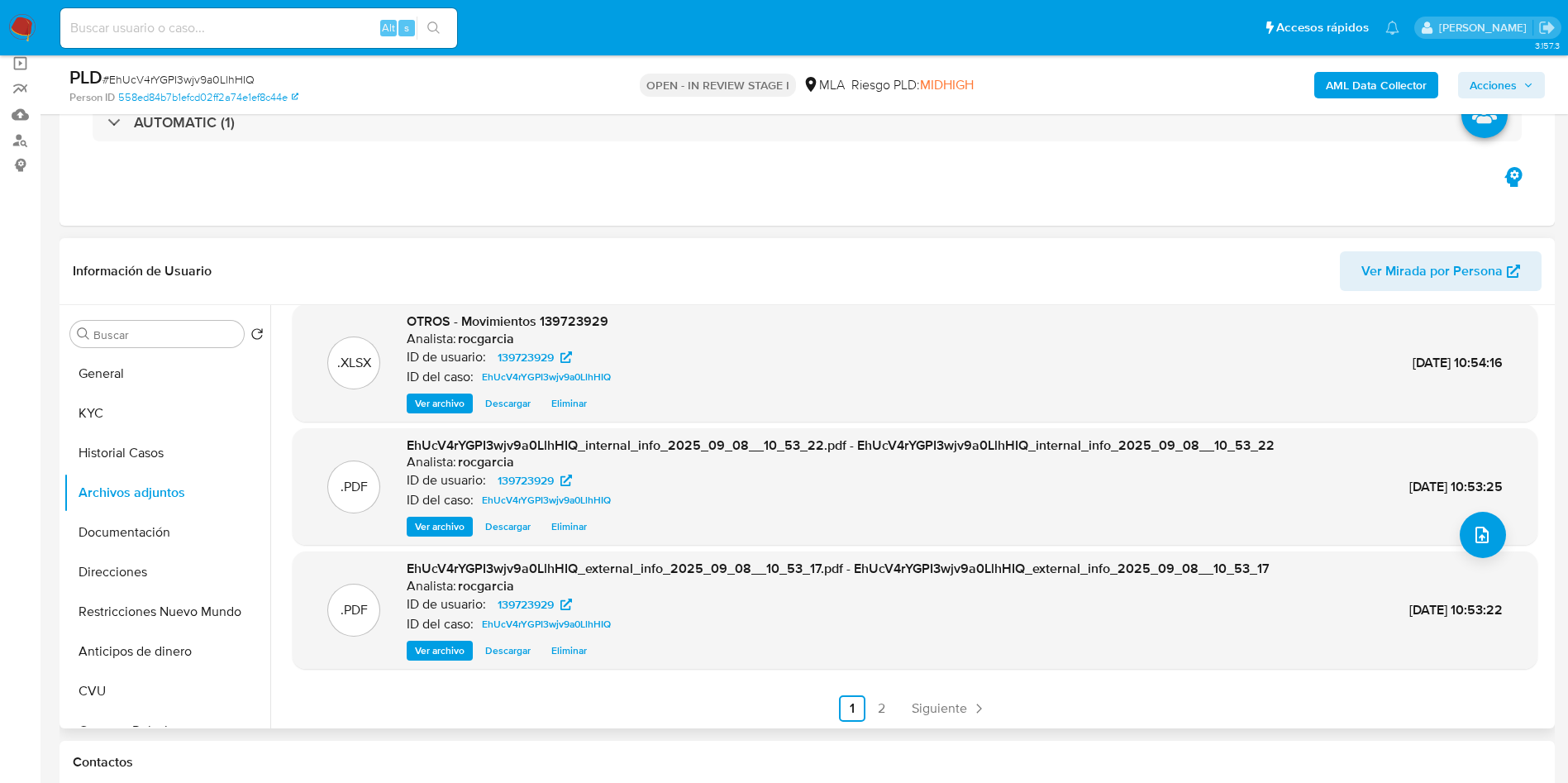
scroll to position [139, 0]
click at [877, 710] on link "2" at bounding box center [882, 707] width 26 height 26
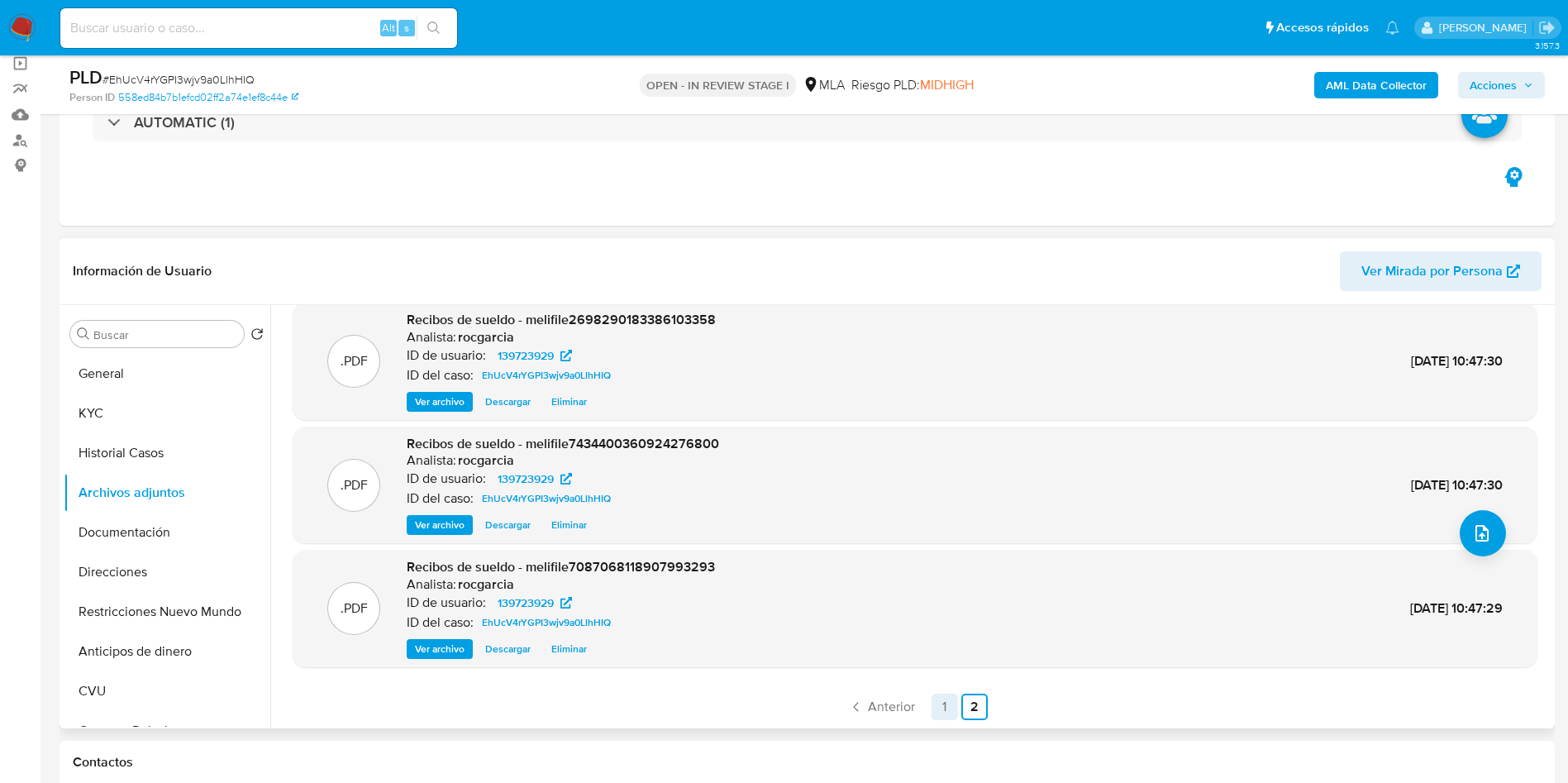
click at [932, 700] on link "1" at bounding box center [944, 707] width 26 height 26
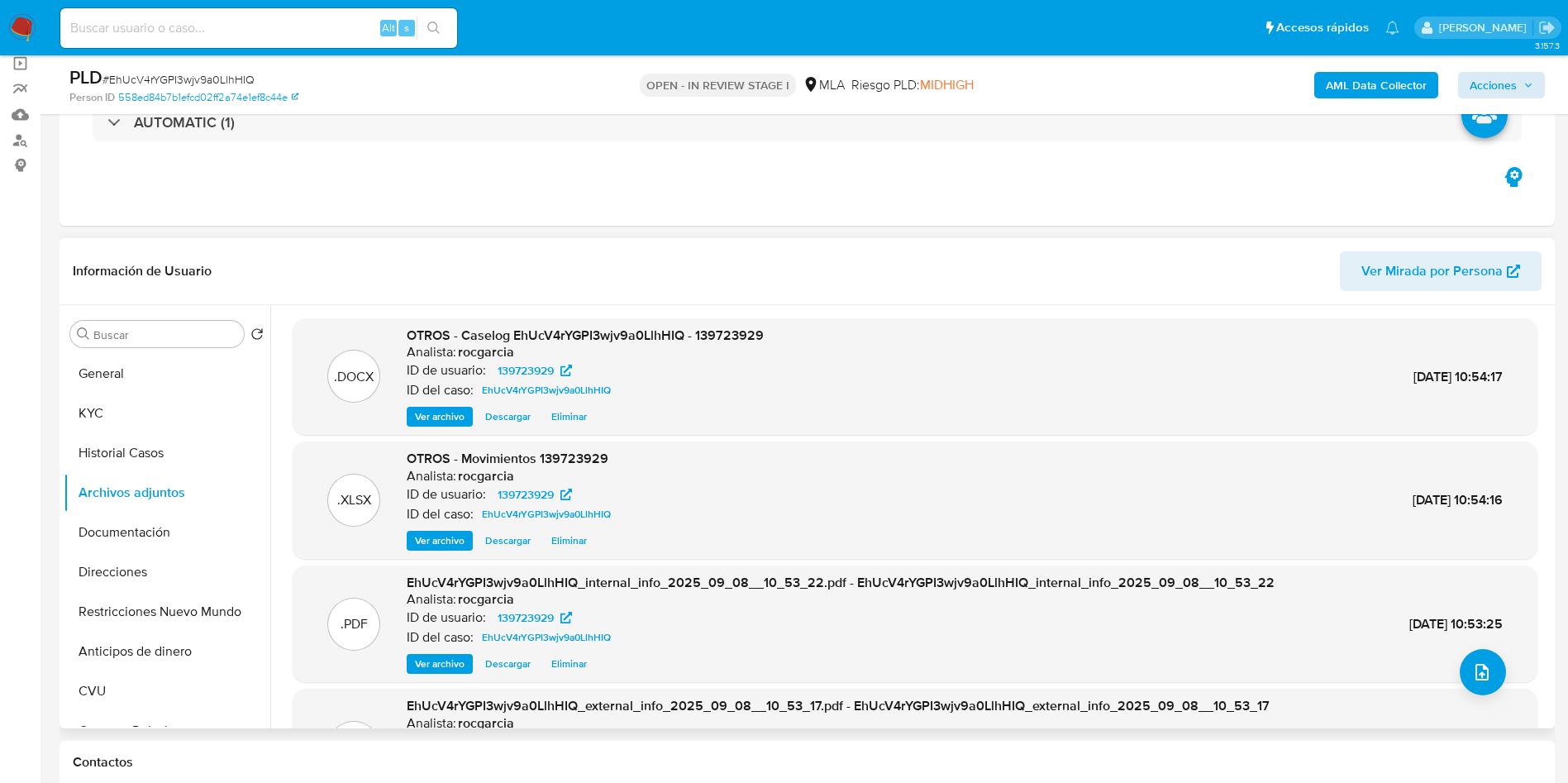
click at [1498, 71] on div "AML Data Collector Acciones" at bounding box center [1301, 85] width 488 height 39
click at [1479, 77] on span "Acciones" at bounding box center [1494, 84] width 47 height 26
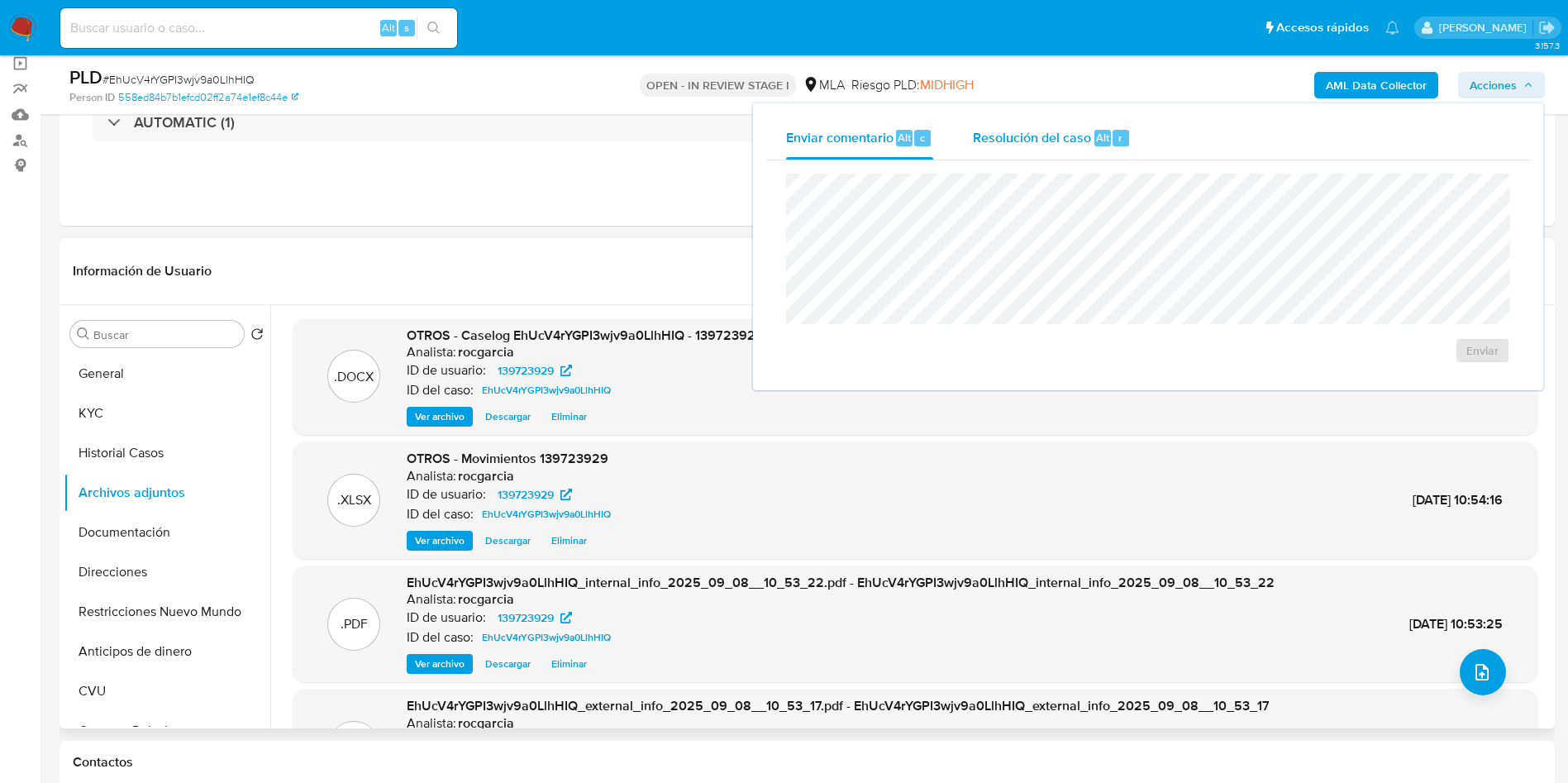
click at [1058, 143] on span "Resolución del caso" at bounding box center [1032, 137] width 118 height 19
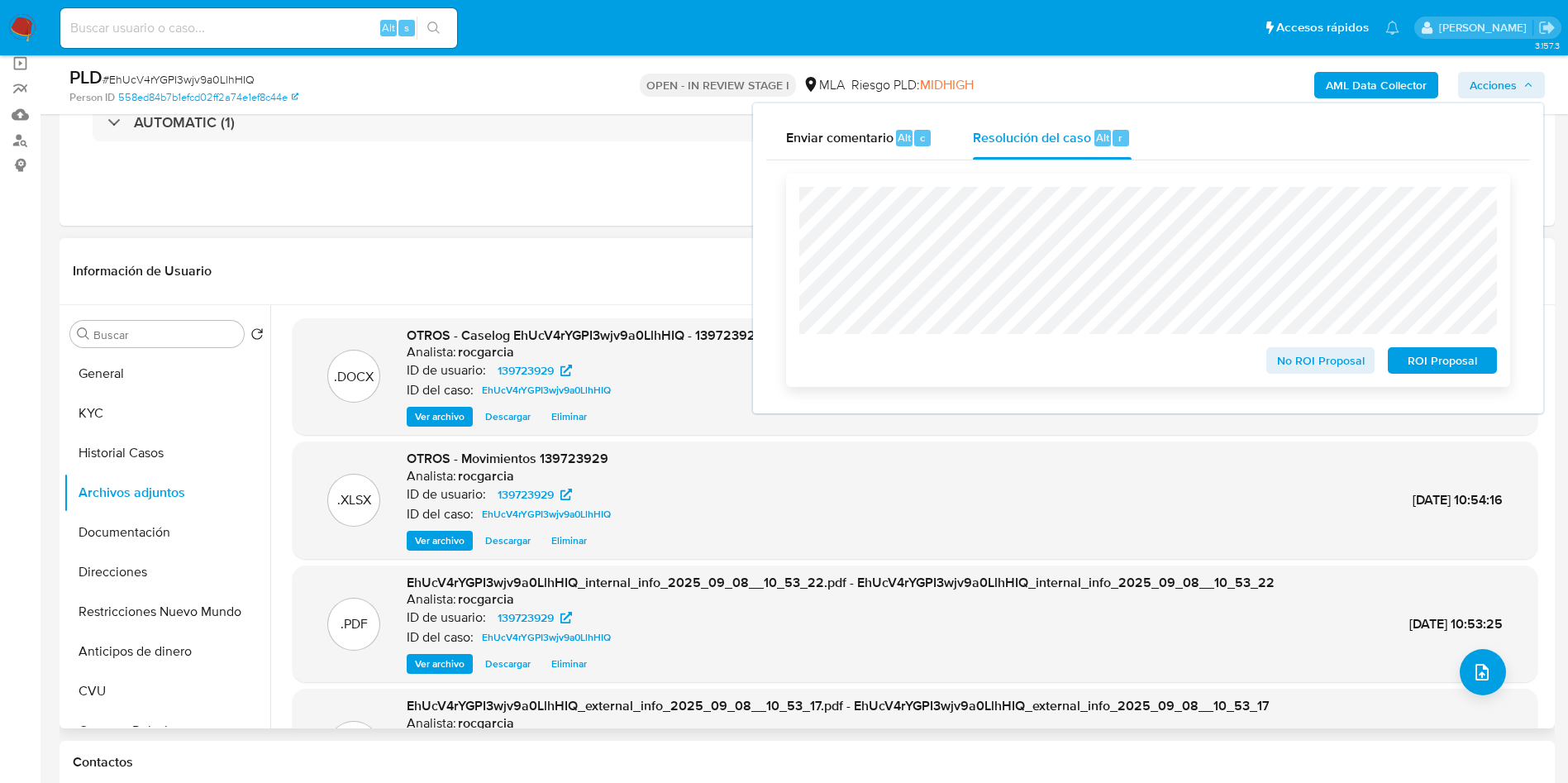
click at [1280, 358] on span "No ROI Proposal" at bounding box center [1321, 361] width 86 height 23
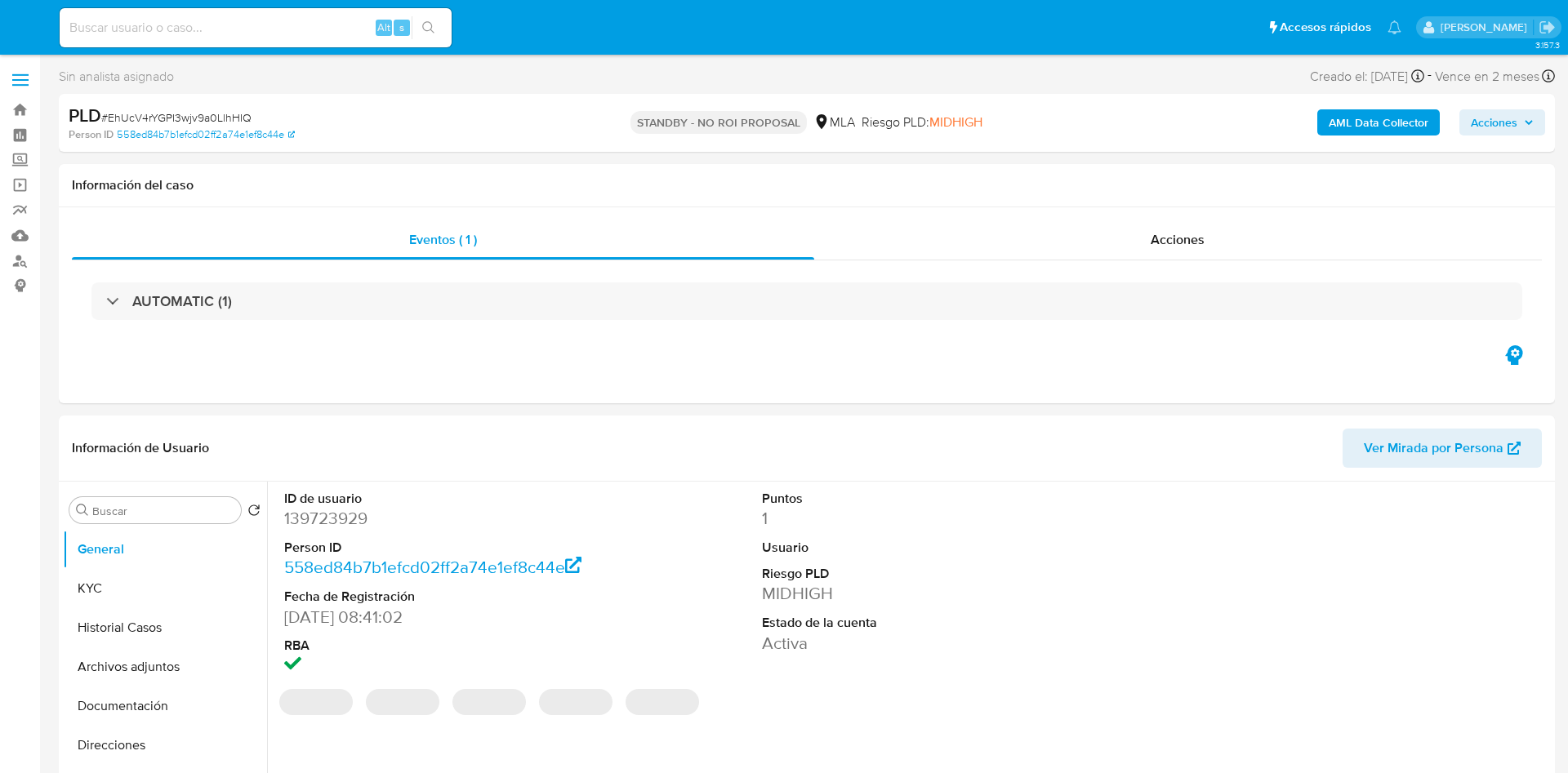
select select "10"
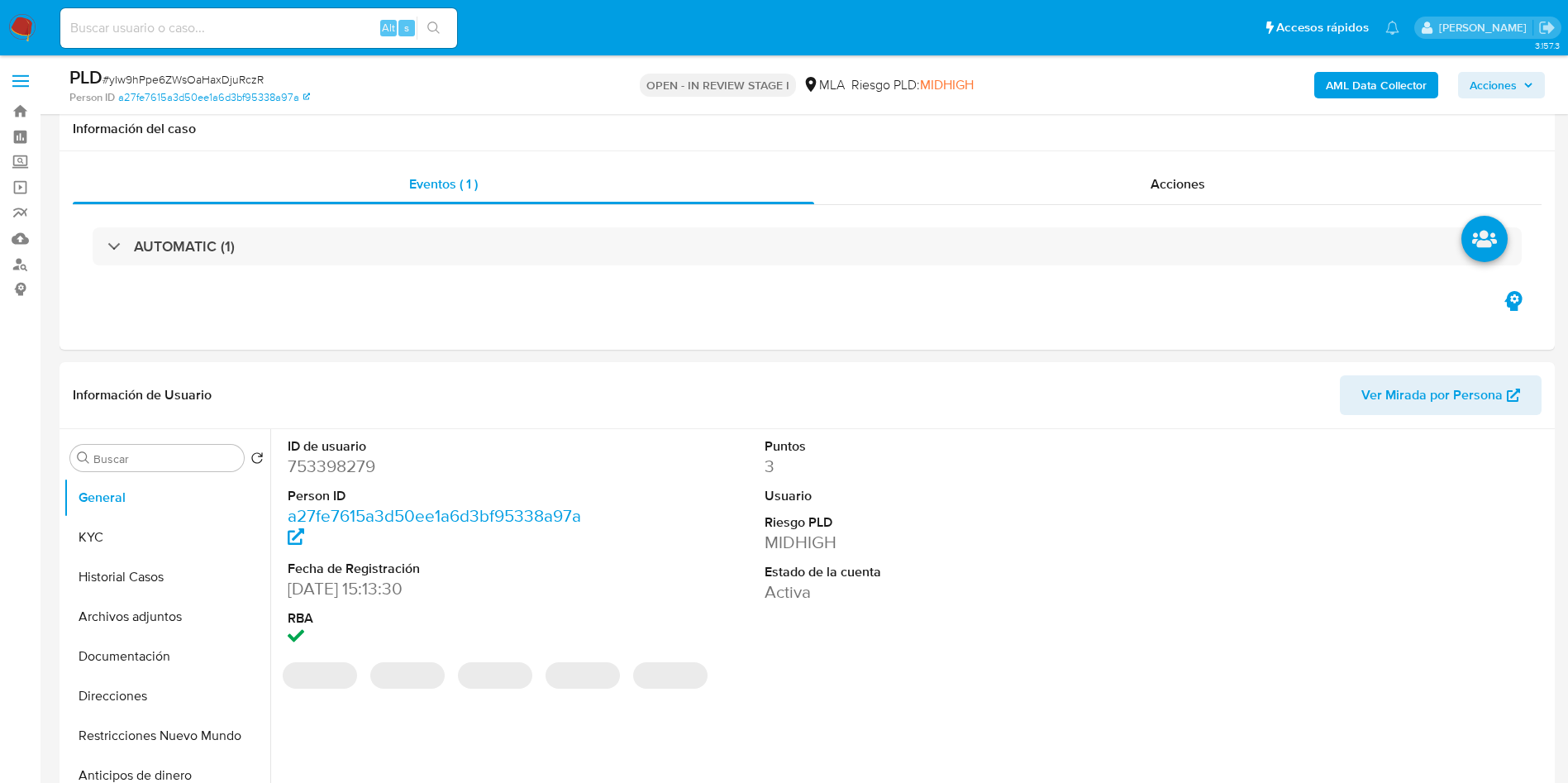
scroll to position [372, 0]
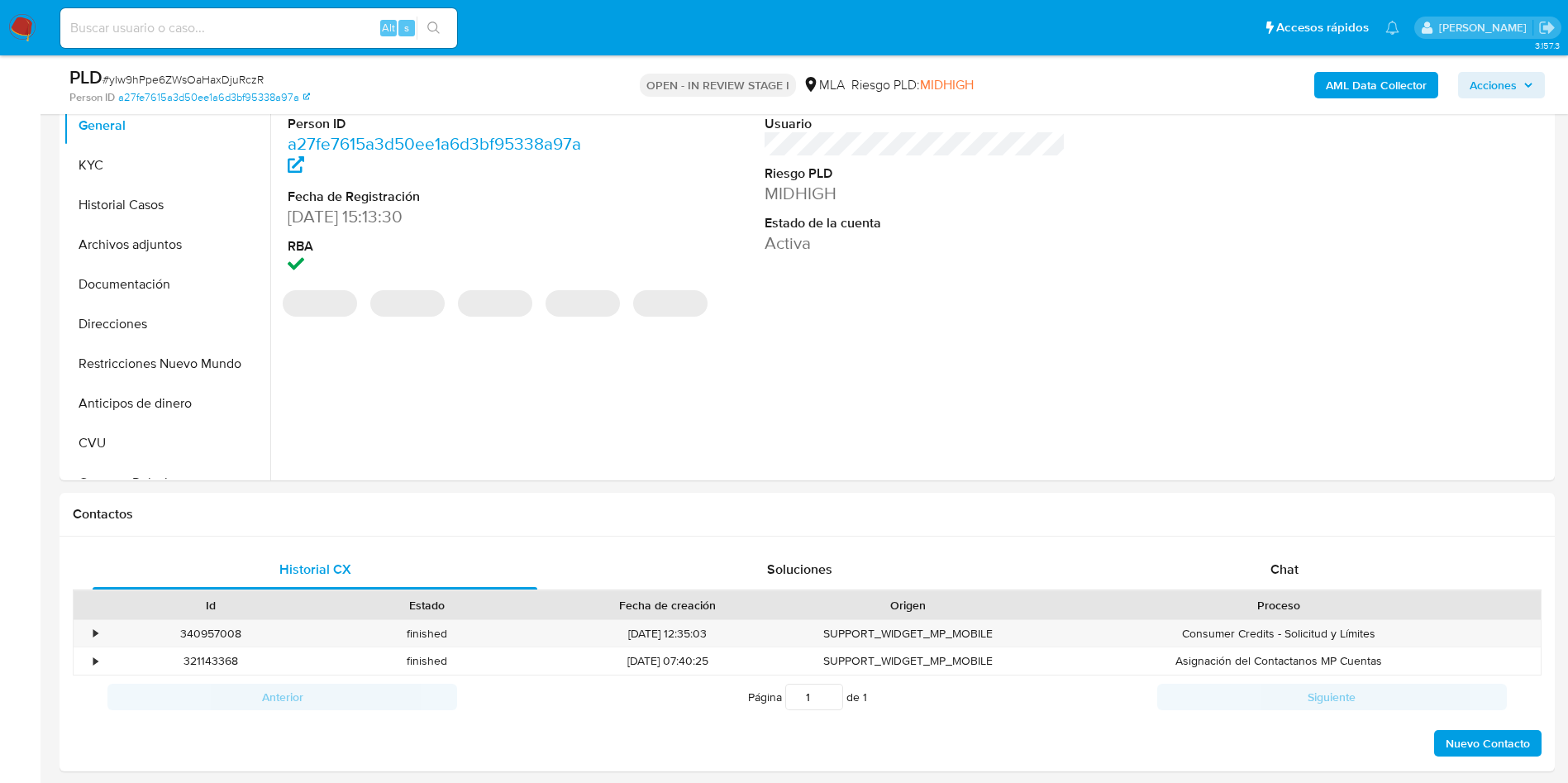
click at [1293, 564] on span "Chat" at bounding box center [1284, 569] width 28 height 19
select select "10"
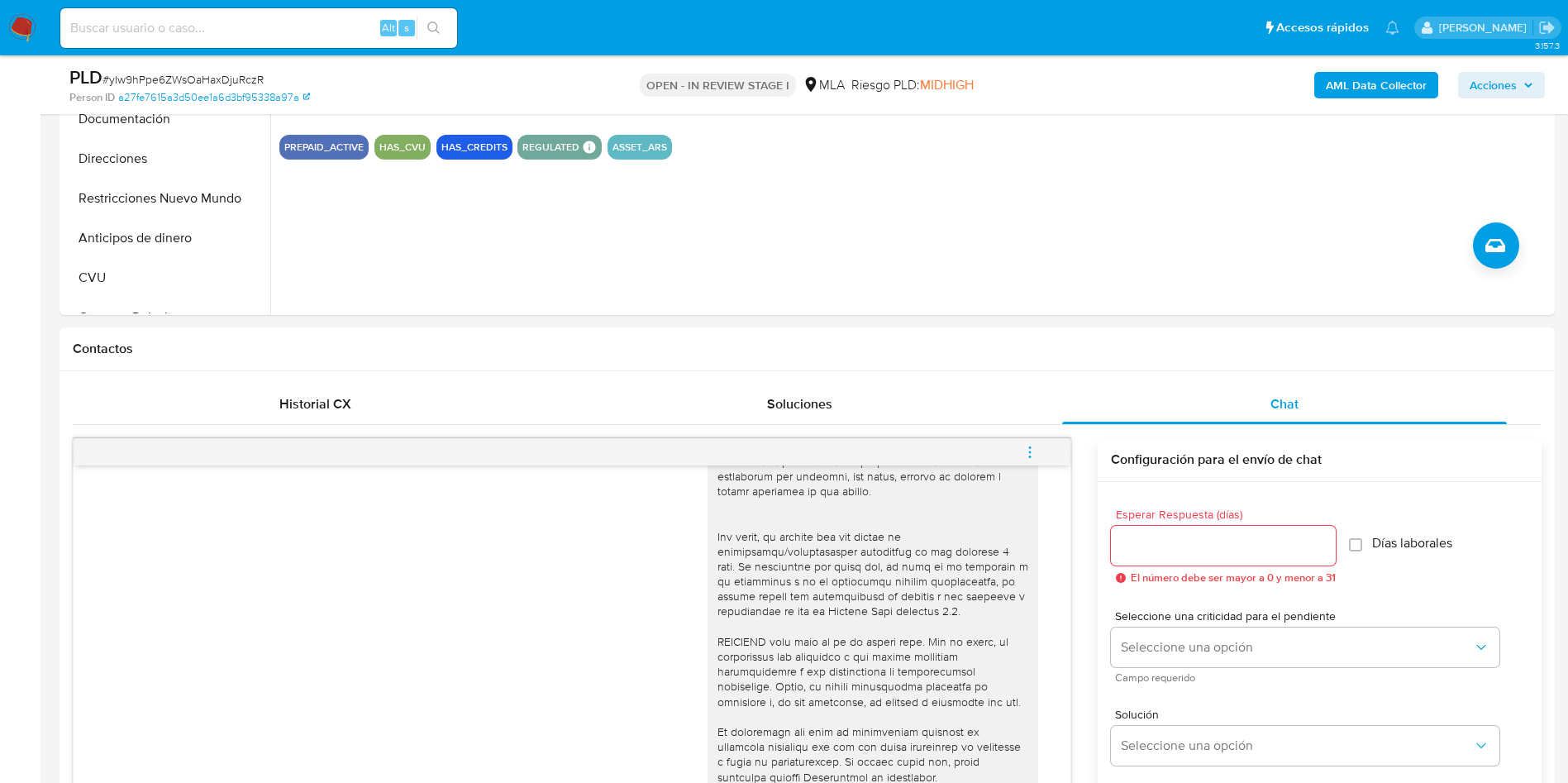
scroll to position [248, 0]
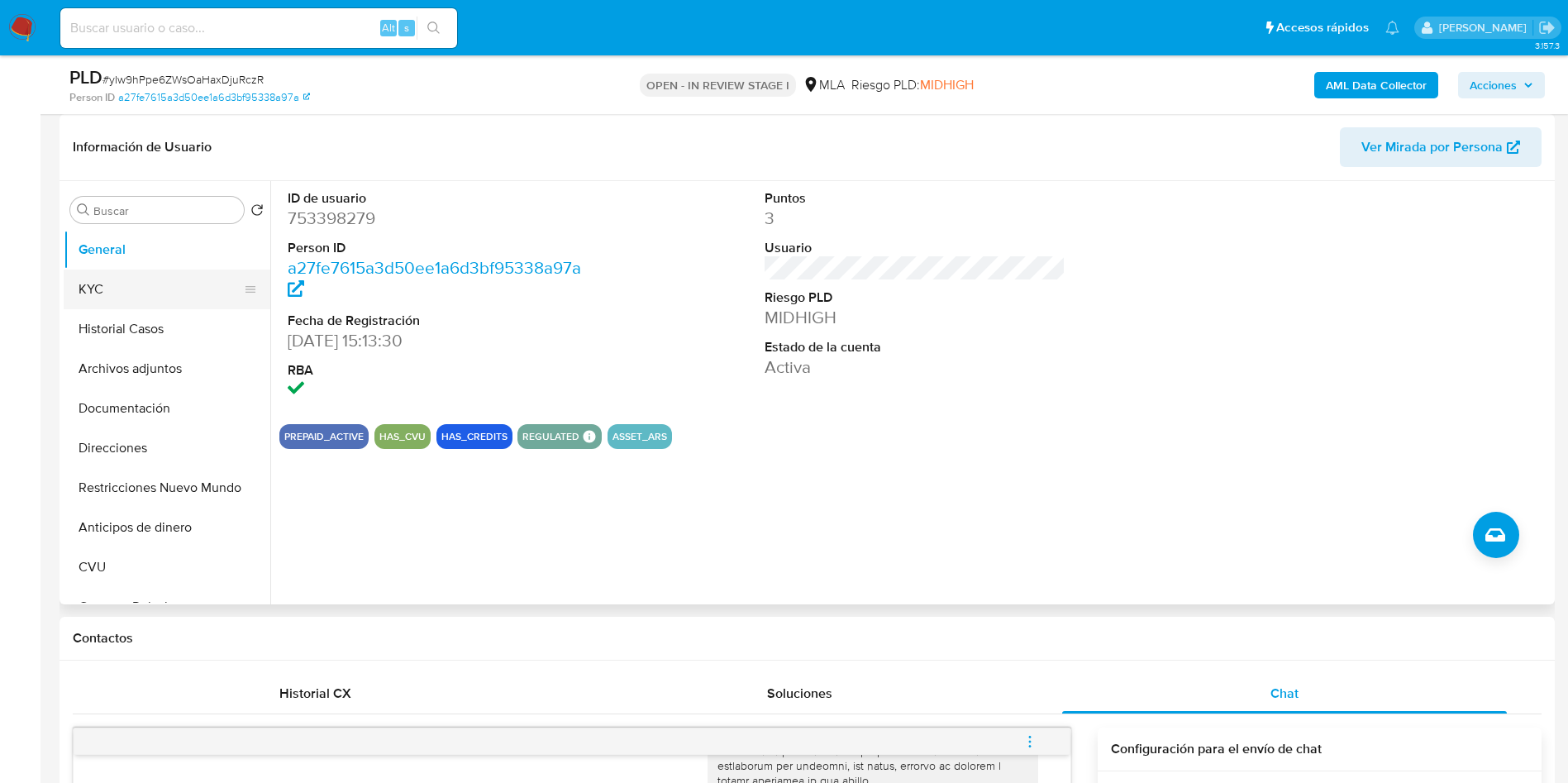
click at [141, 293] on button "KYC" at bounding box center [160, 289] width 193 height 40
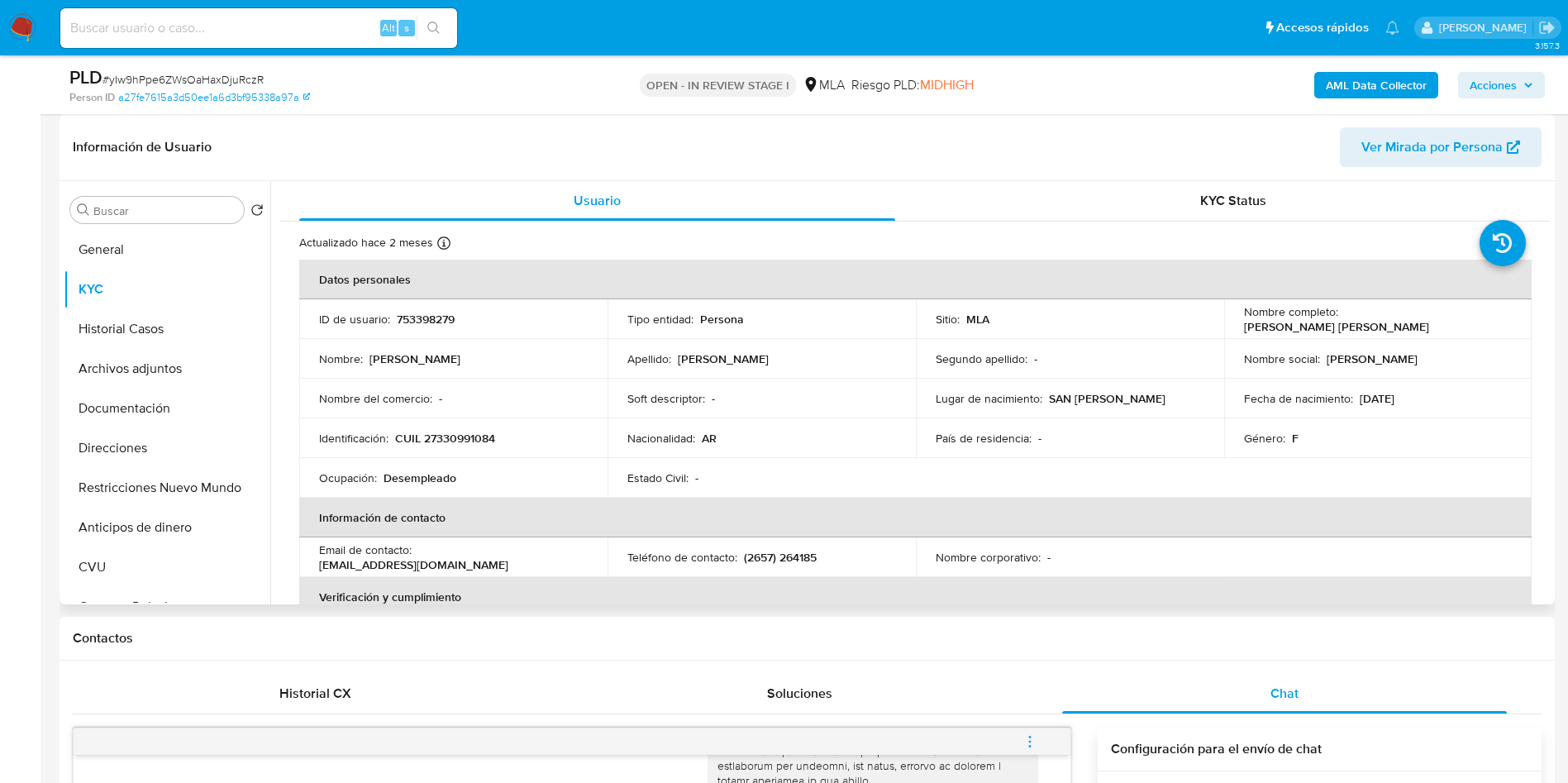
click at [434, 431] on p "CUIL 27330991084" at bounding box center [445, 438] width 100 height 14
copy p "27330991084"
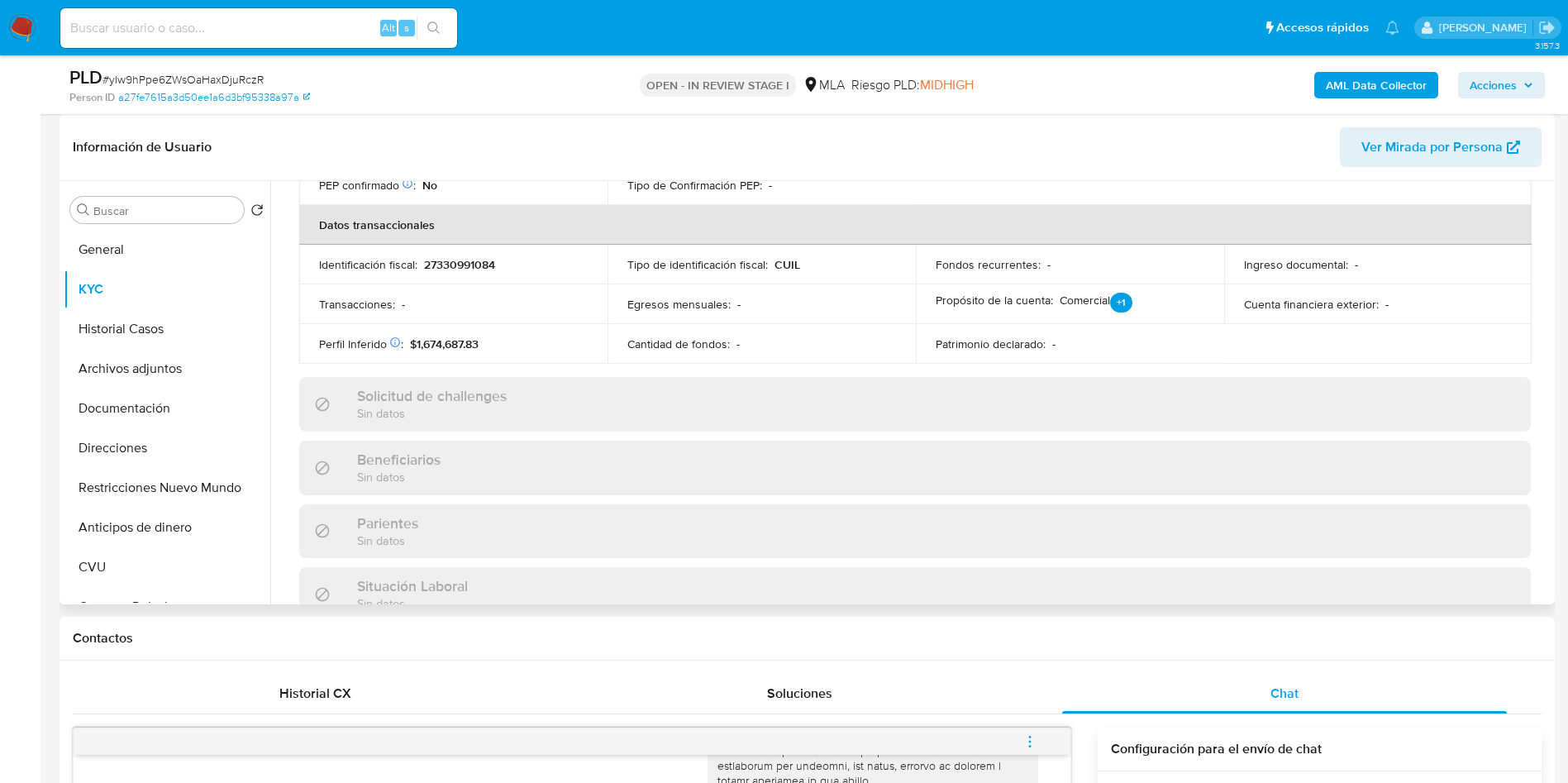
scroll to position [0, 0]
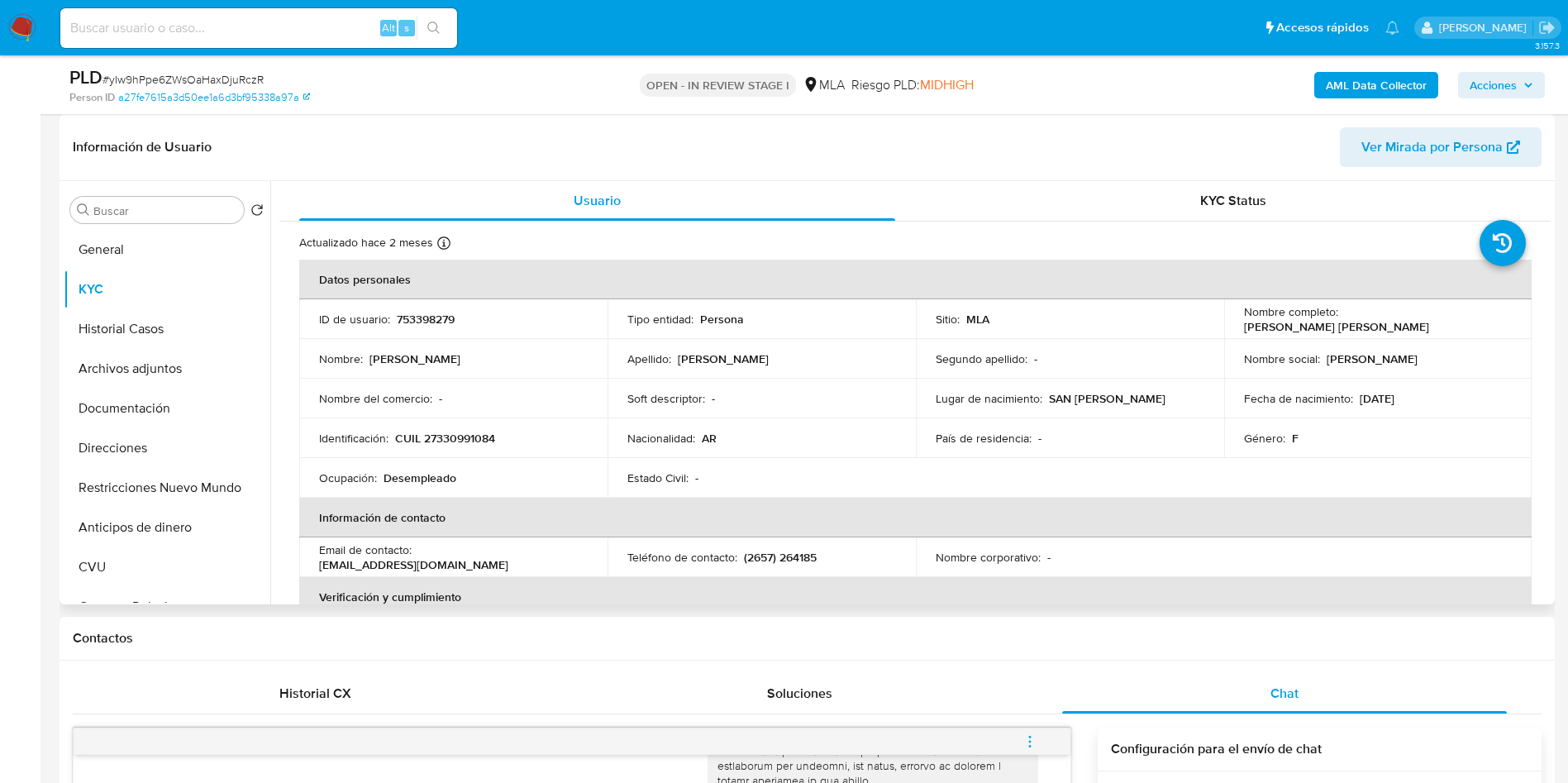
click at [416, 315] on p "753398279" at bounding box center [425, 318] width 58 height 14
click at [418, 315] on p "753398279" at bounding box center [425, 318] width 58 height 14
copy p "753398279"
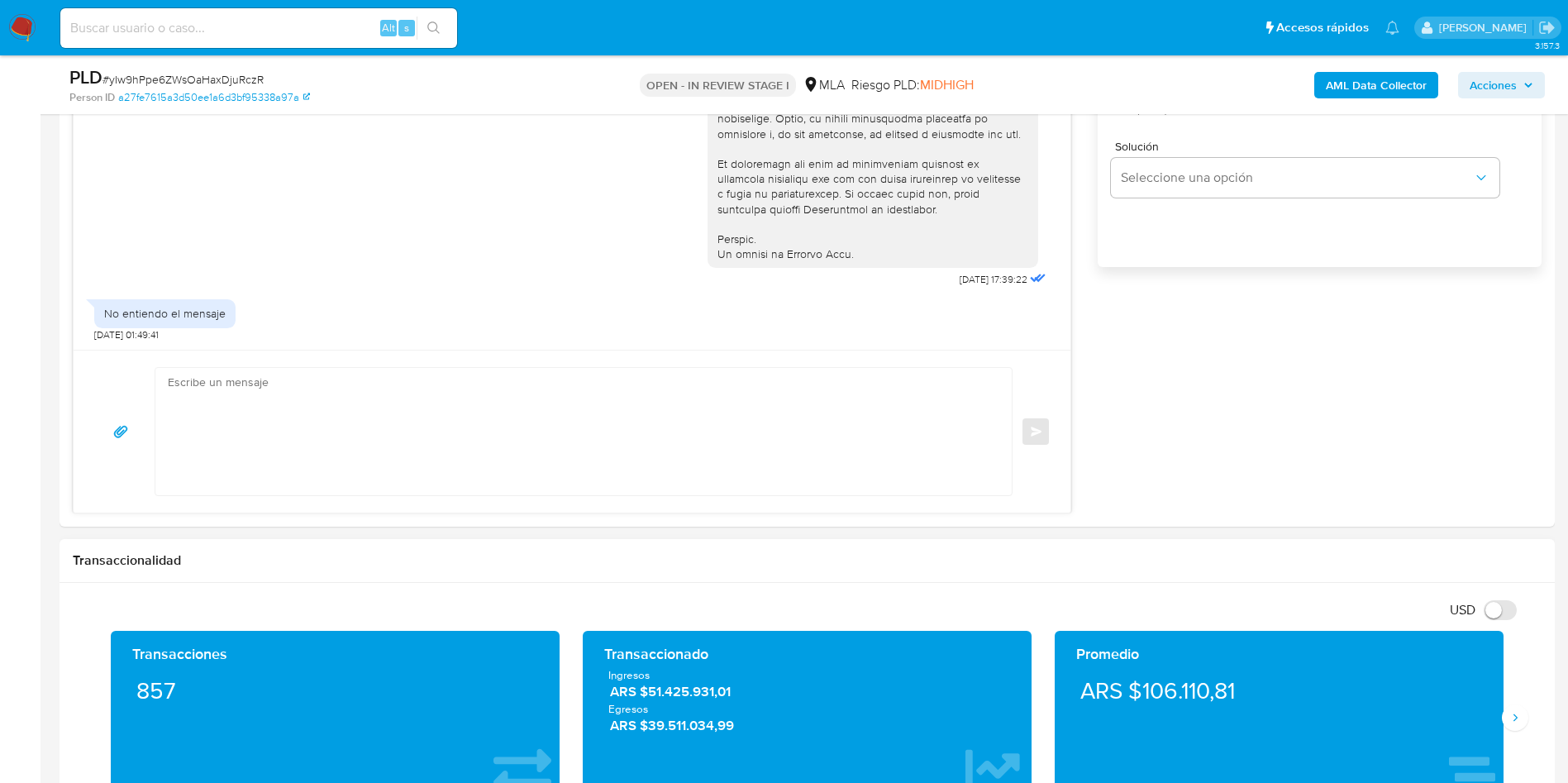
scroll to position [1116, 0]
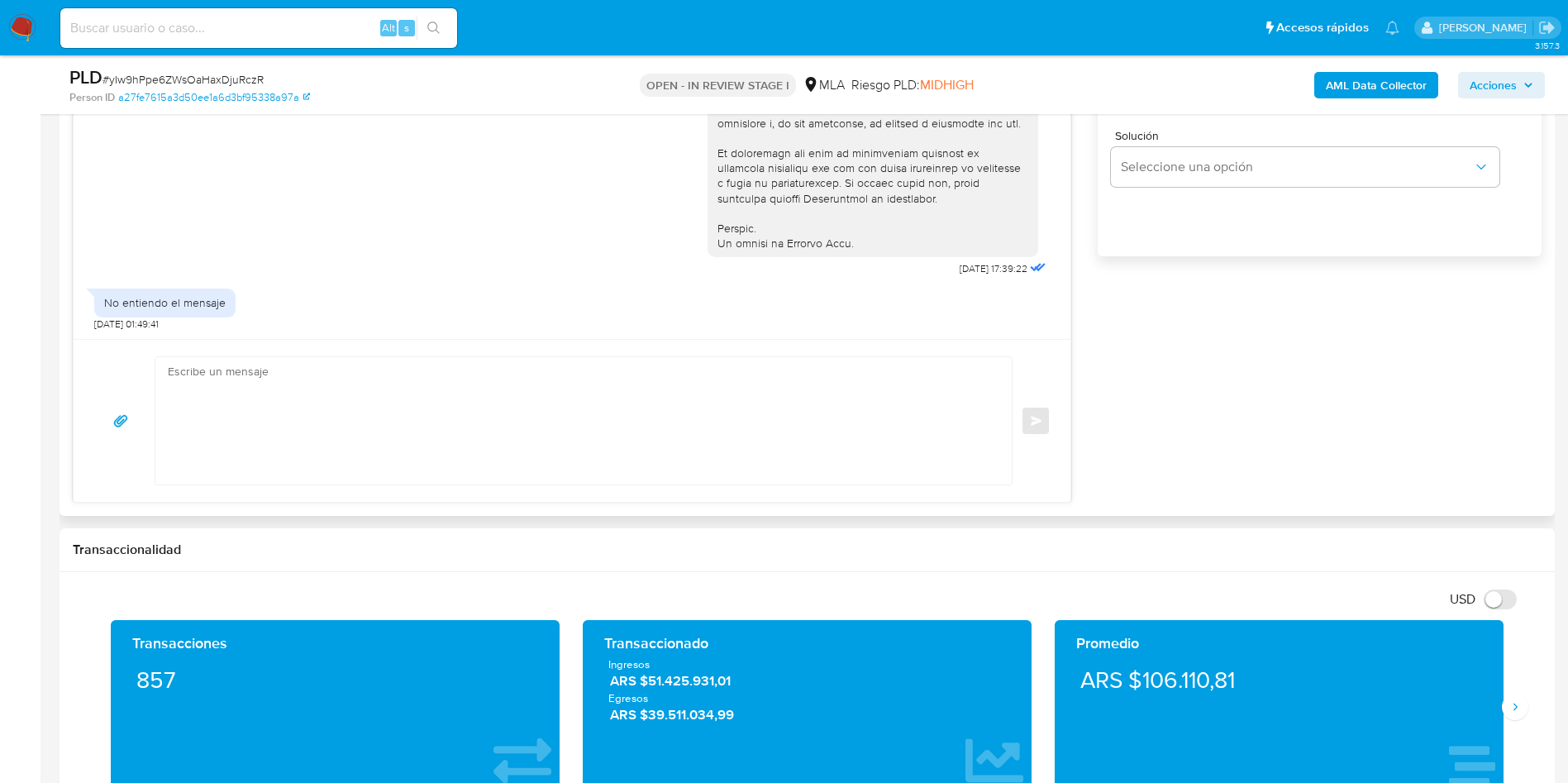
click at [282, 432] on textarea at bounding box center [580, 420] width 824 height 128
paste textarea "Muchas gracias por tu respuesta. Analizamos tu caso y verificamos que no te enc…"
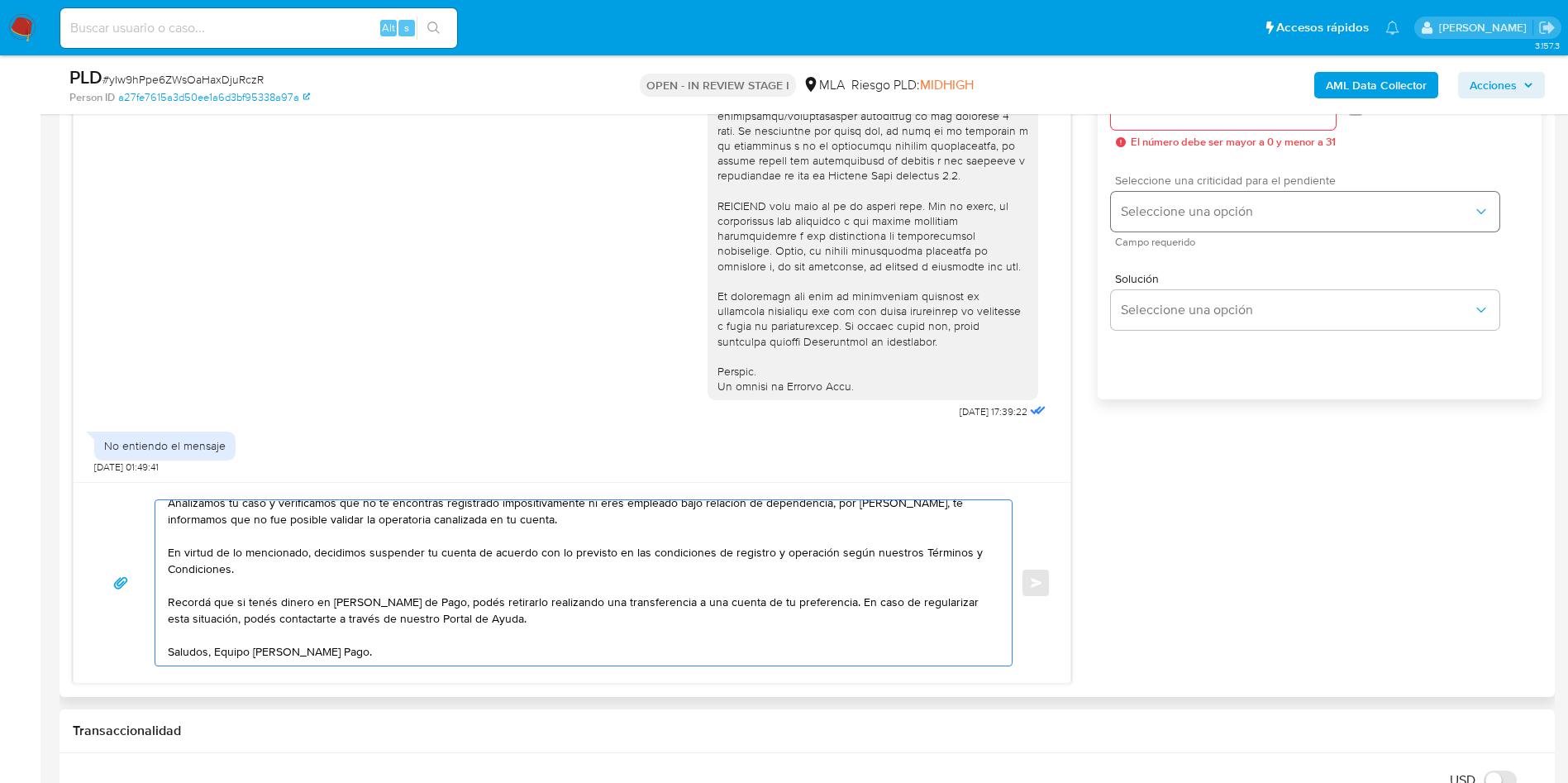
scroll to position [744, 0]
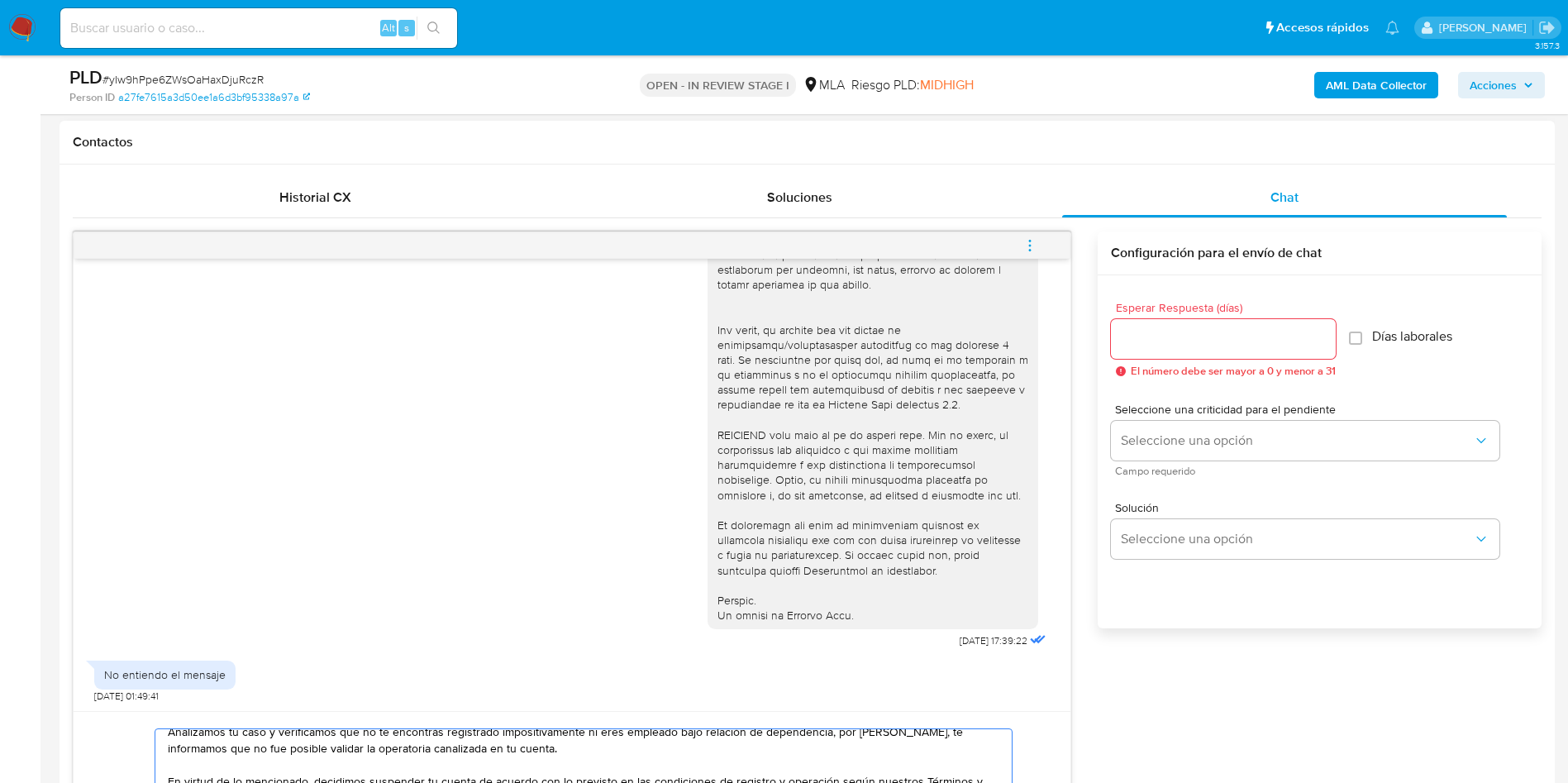
type textarea "Muchas gracias por tu respuesta. Analizamos tu caso y verificamos que no te enc…"
click at [1176, 336] on input "Esperar Respuesta (días)" at bounding box center [1223, 339] width 225 height 21
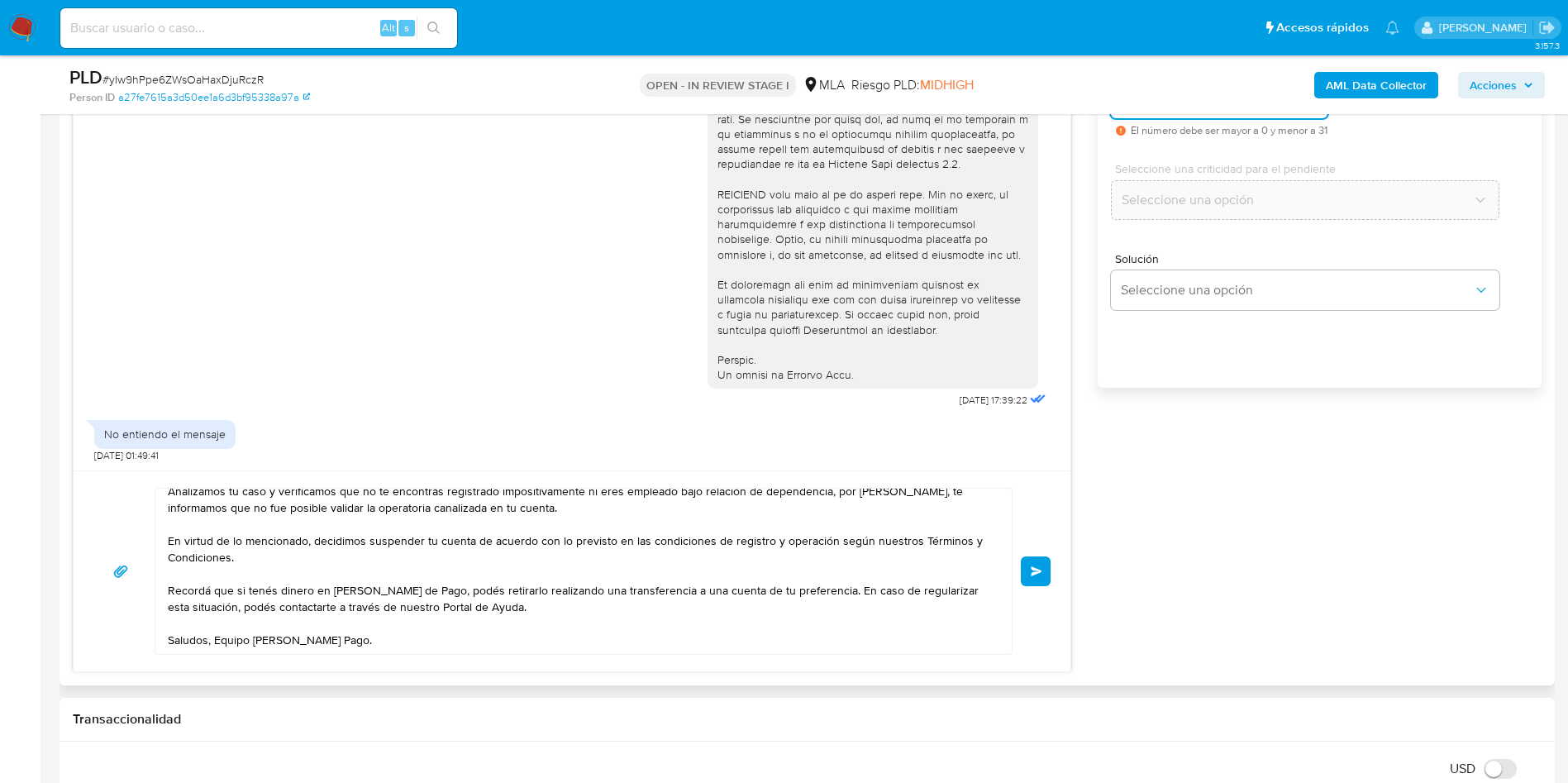
scroll to position [992, 0]
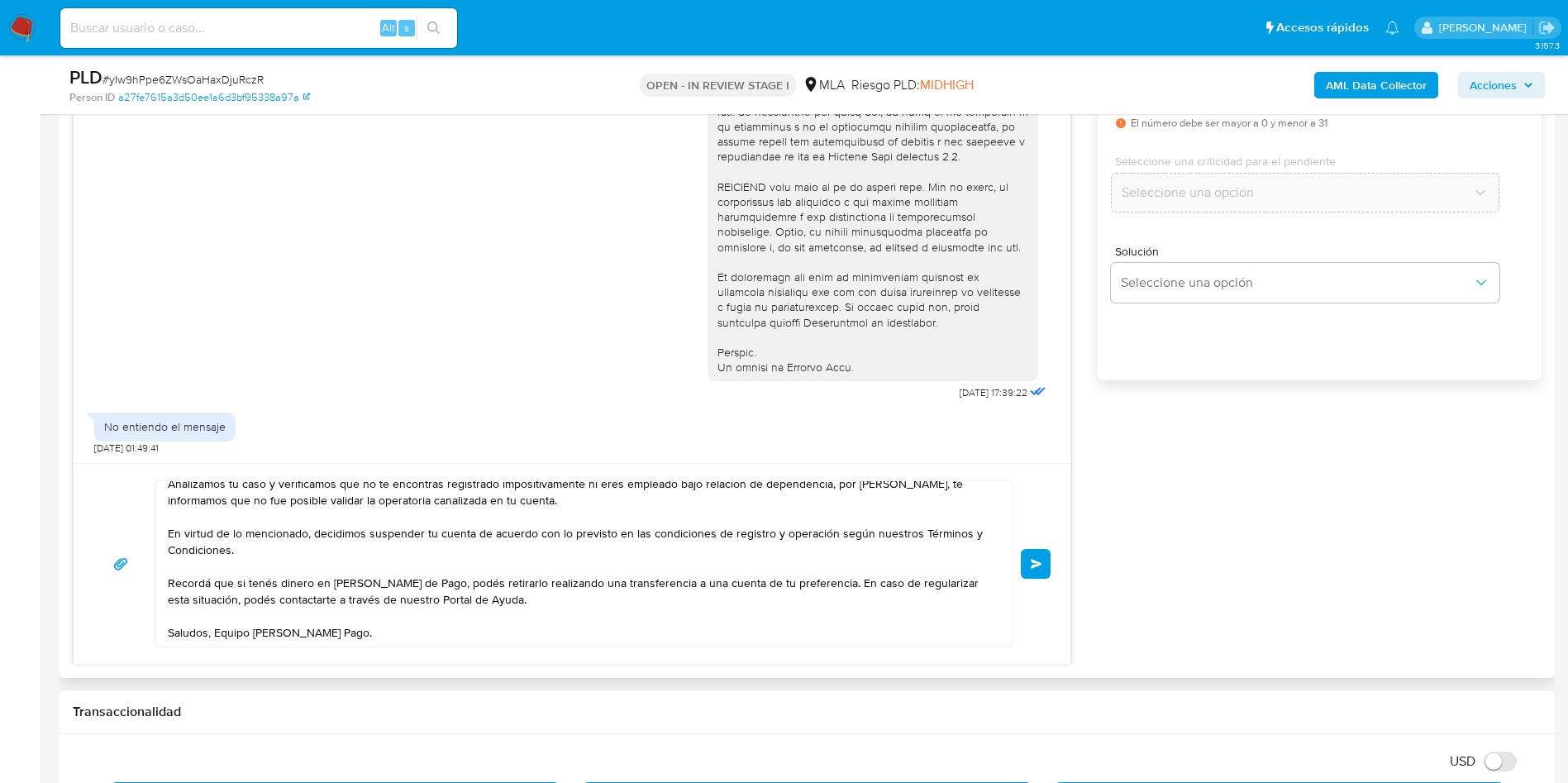
type input "0"
click at [1035, 547] on div "Muchas gracias por tu respuesta. Analizamos tu caso y verificamos que no te enc…" at bounding box center [572, 564] width 957 height 167
click at [1033, 557] on button "Enviar" at bounding box center [1035, 564] width 30 height 30
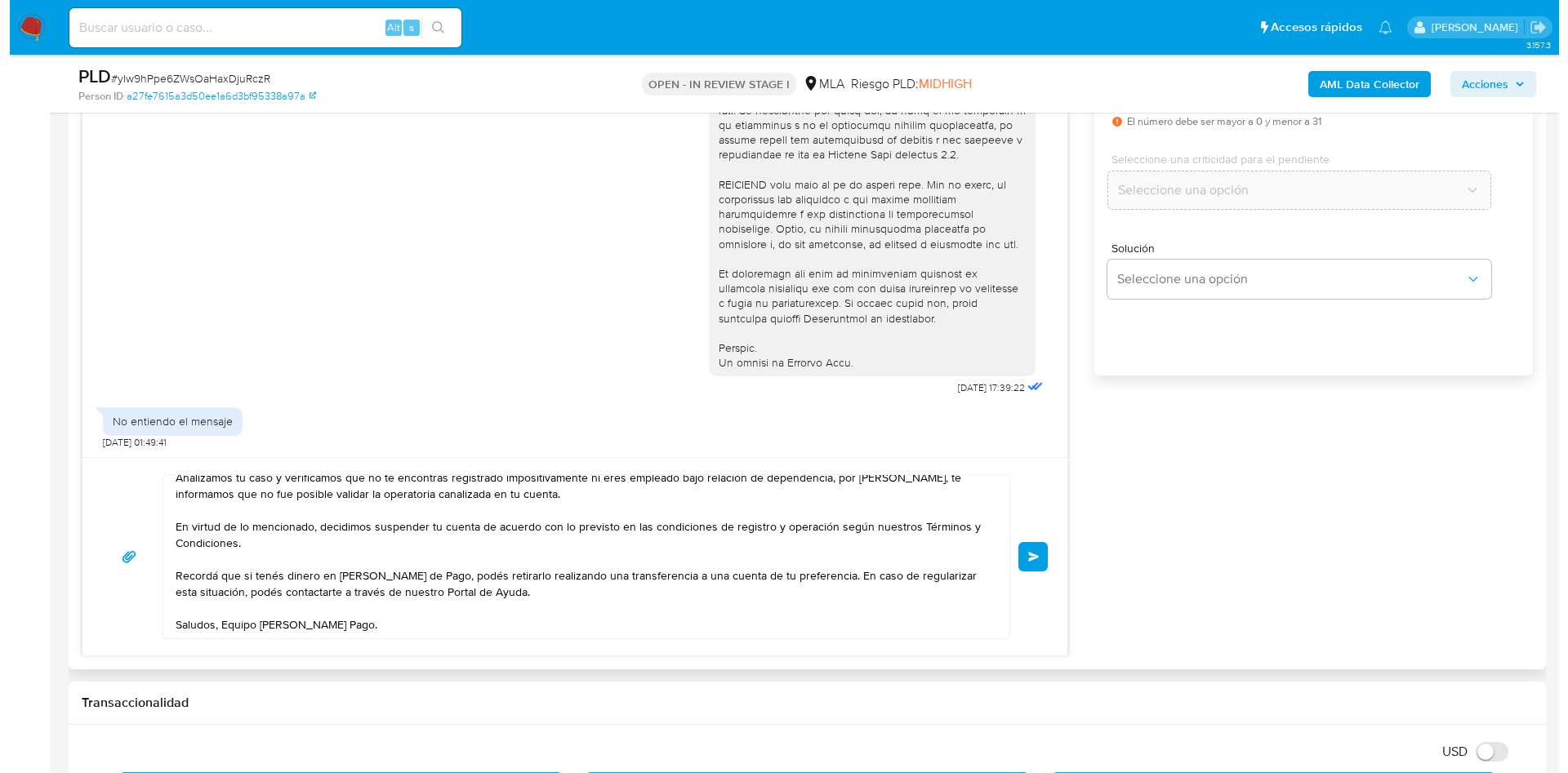
scroll to position [612, 0]
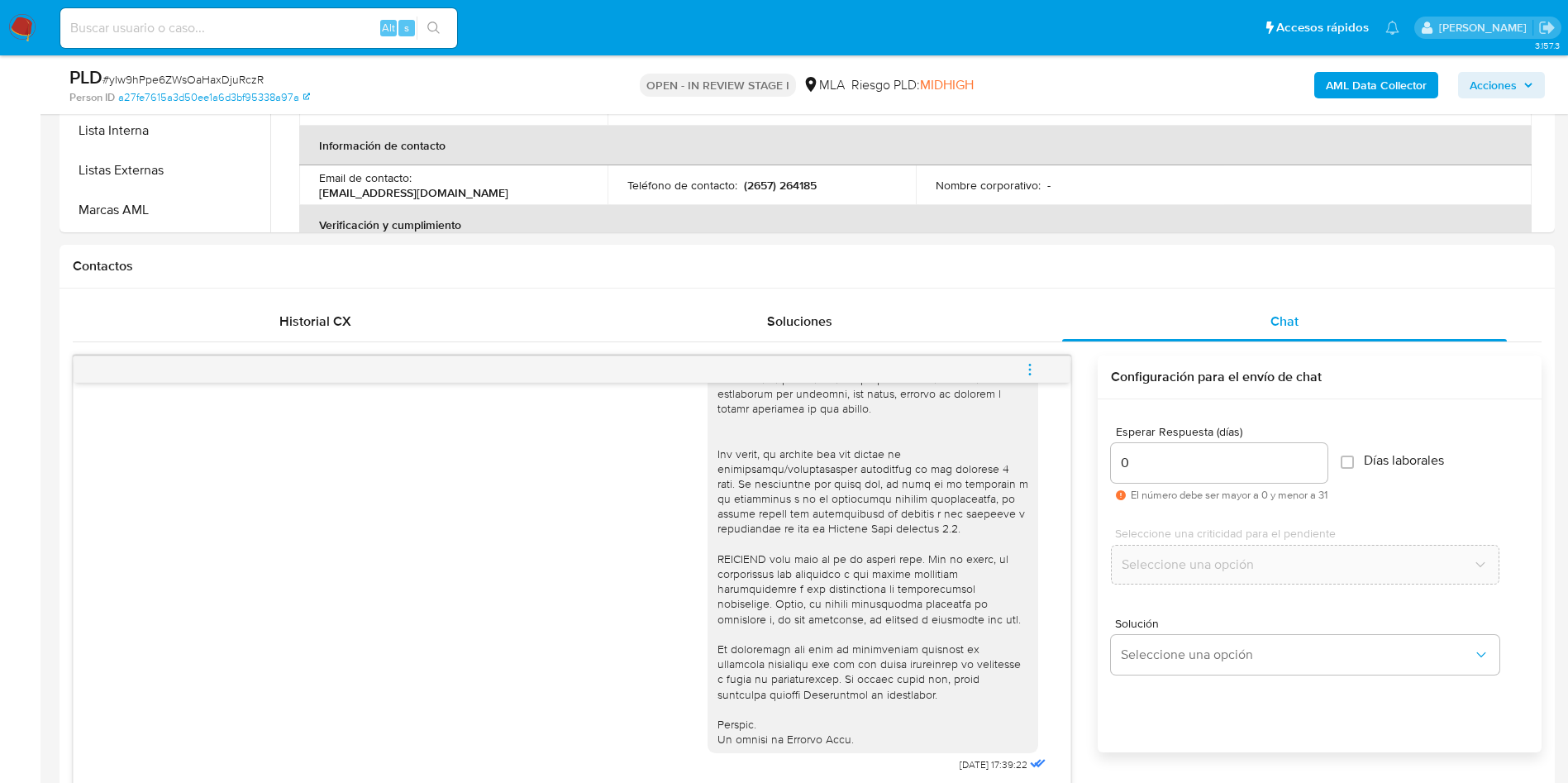
click at [1020, 373] on button "menu-action" at bounding box center [1030, 369] width 54 height 40
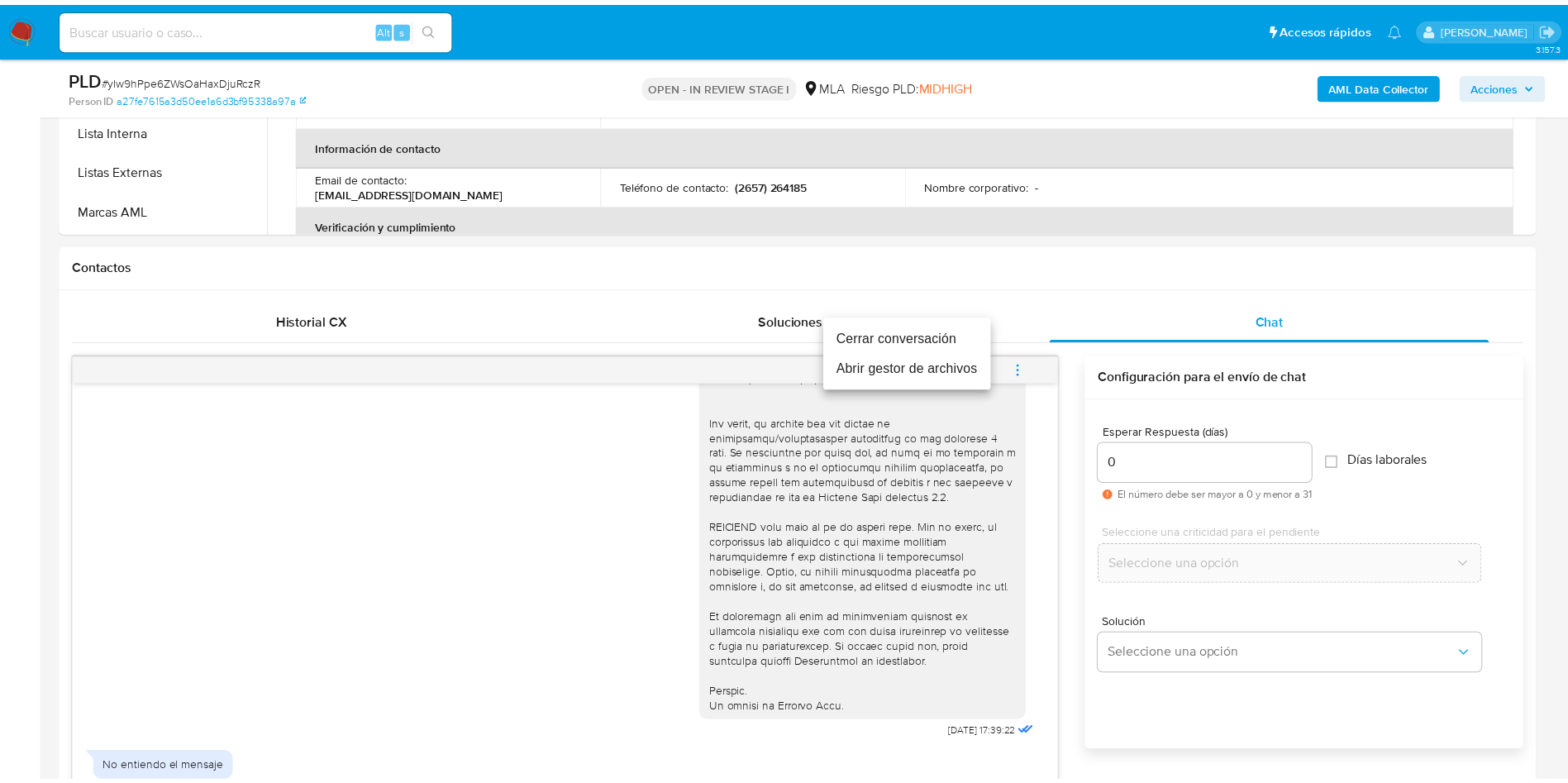
scroll to position [0, 0]
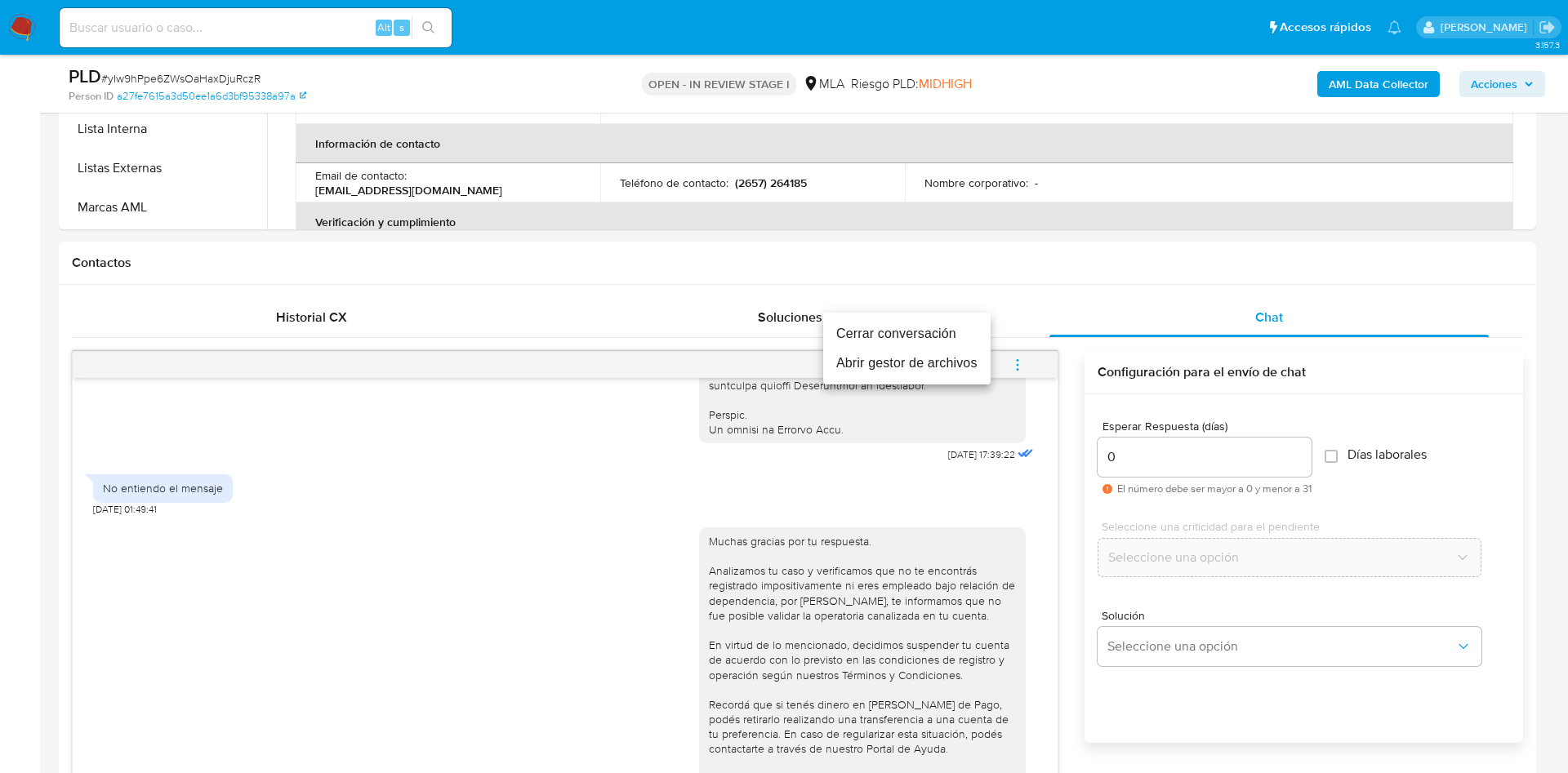
click at [880, 339] on li "Cerrar conversación" at bounding box center [906, 333] width 167 height 30
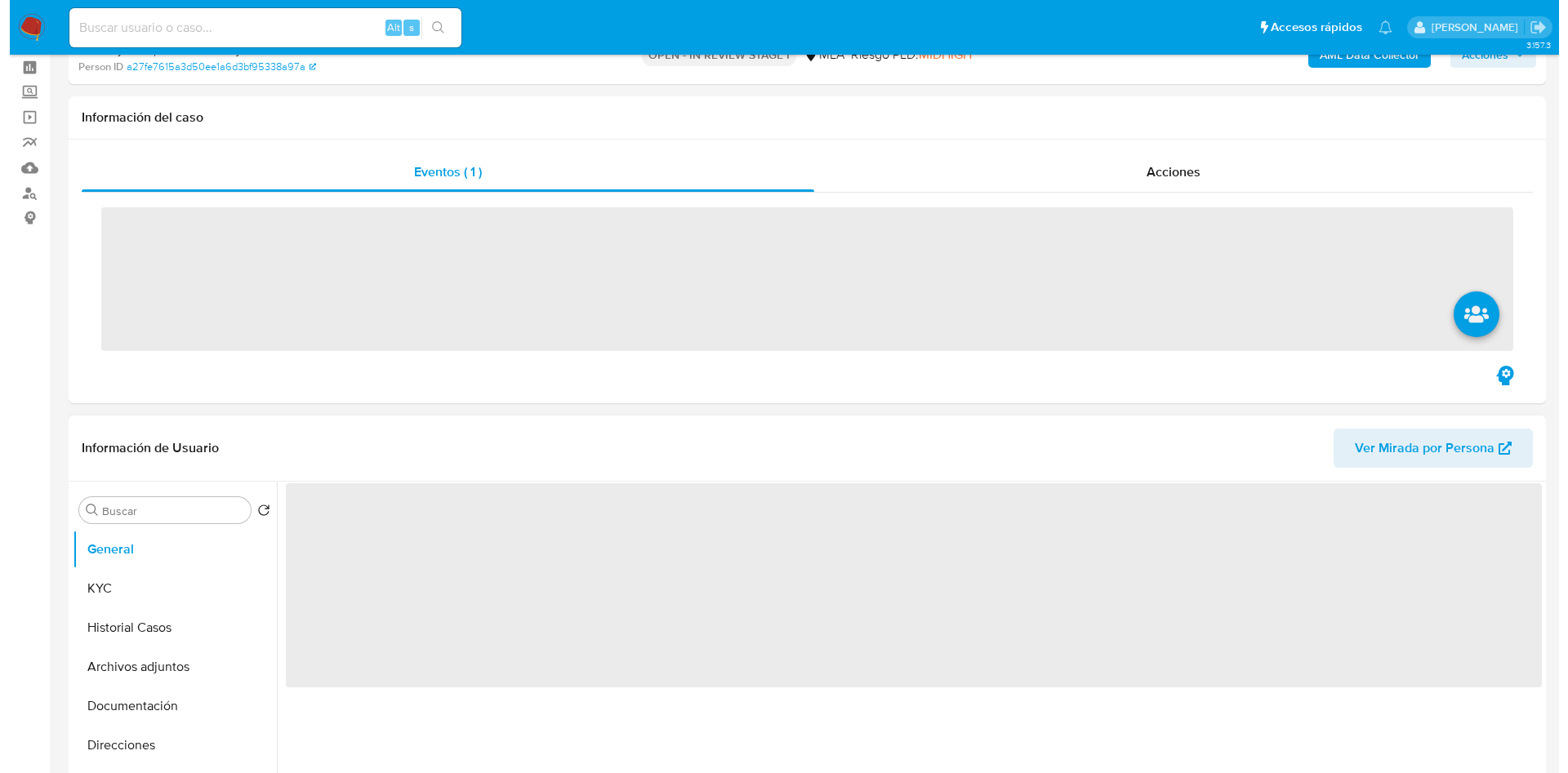
scroll to position [122, 0]
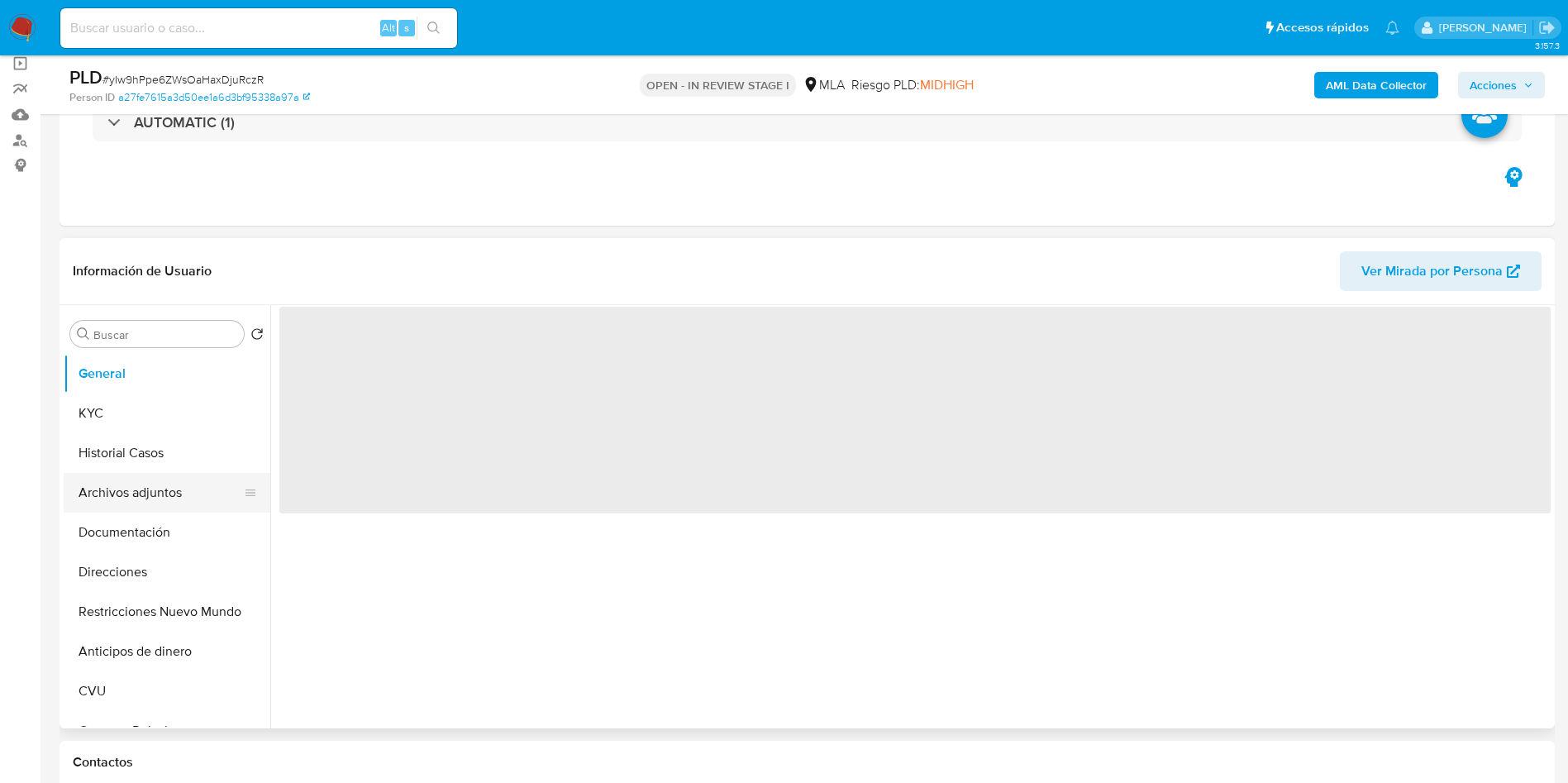
click at [108, 489] on button "Archivos adjuntos" at bounding box center [160, 492] width 193 height 40
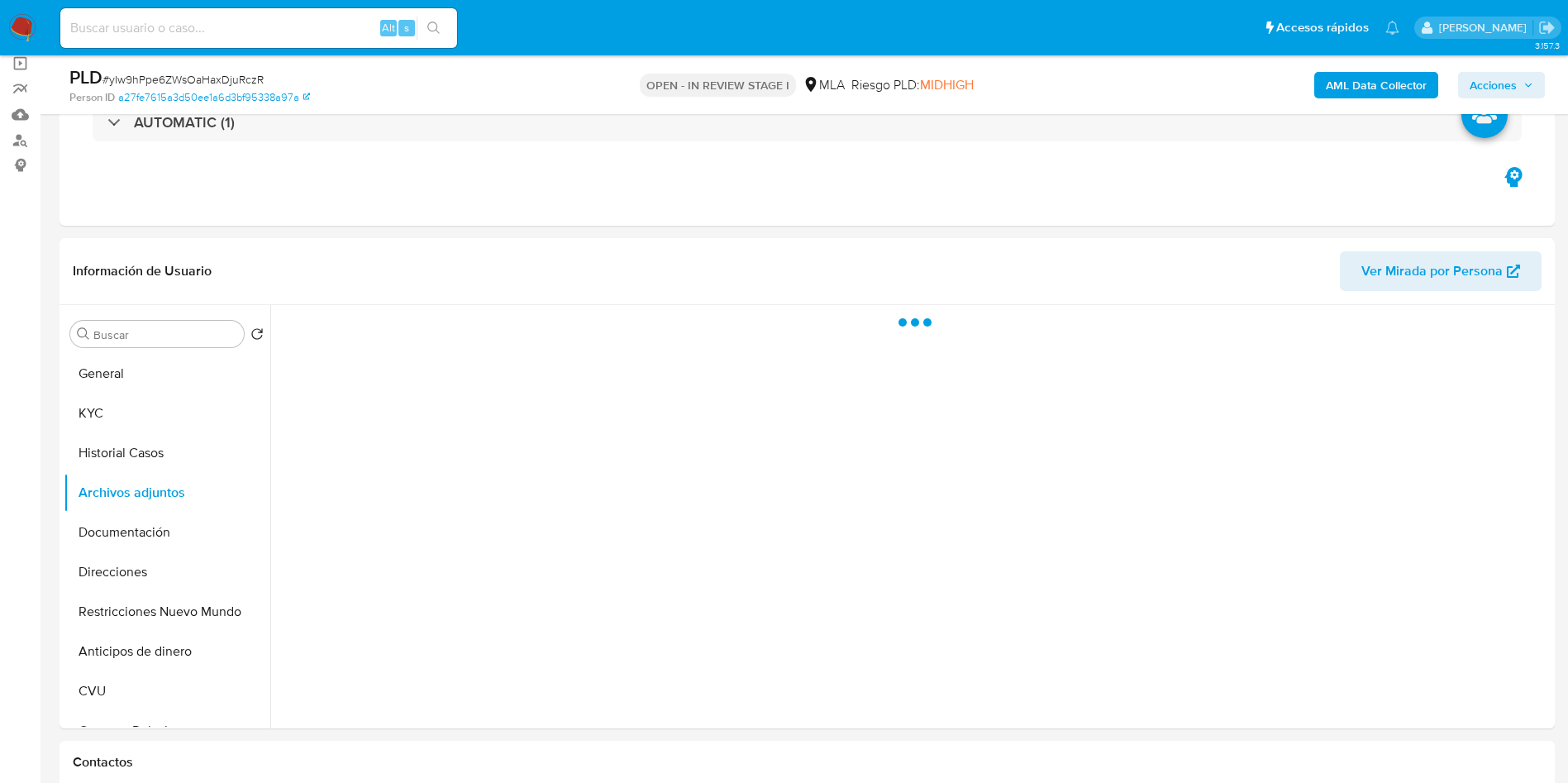
select select "10"
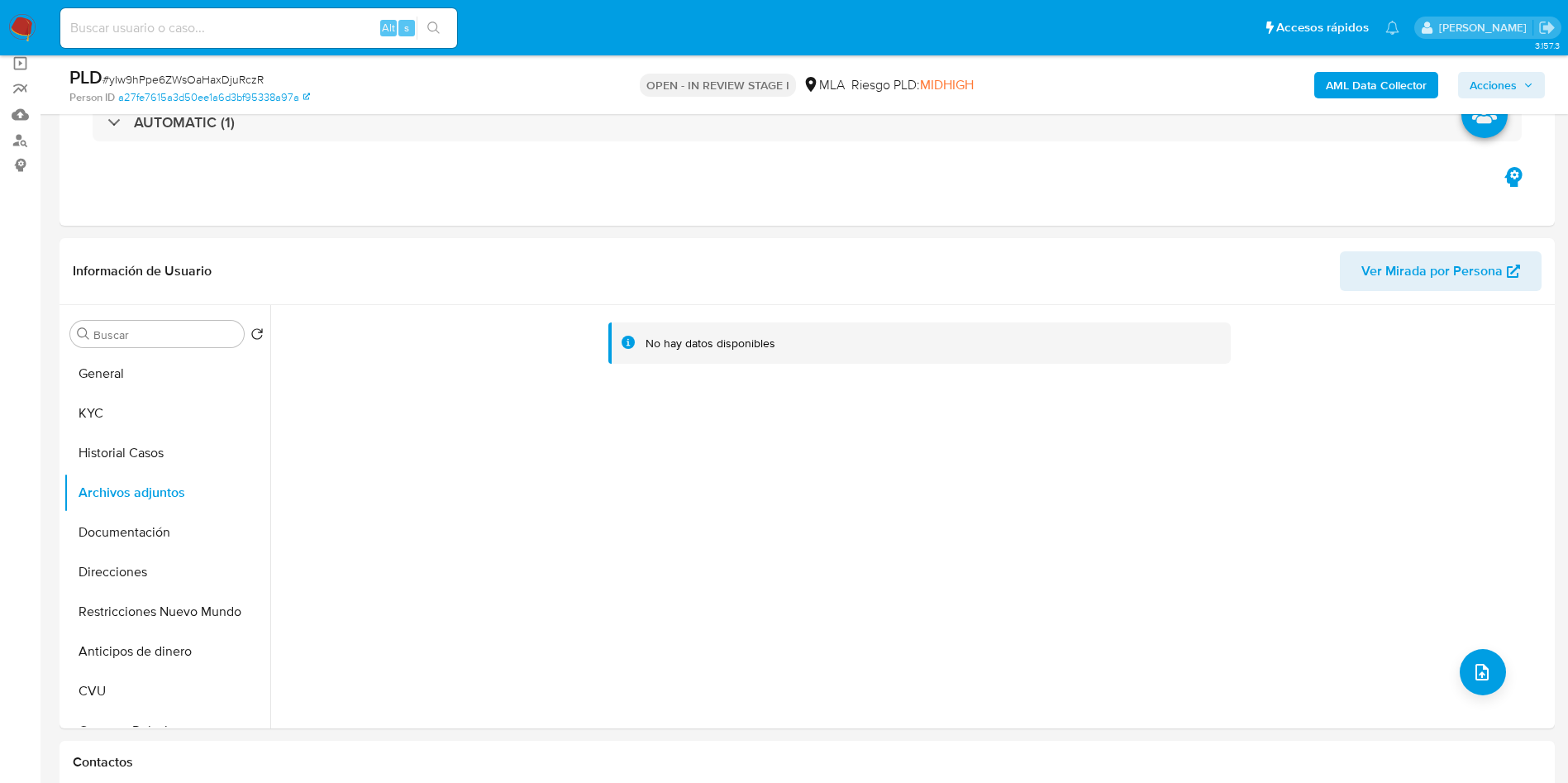
click at [1351, 70] on div "AML Data Collector Acciones" at bounding box center [1301, 85] width 488 height 39
click at [1351, 72] on b "AML Data Collector" at bounding box center [1377, 84] width 101 height 26
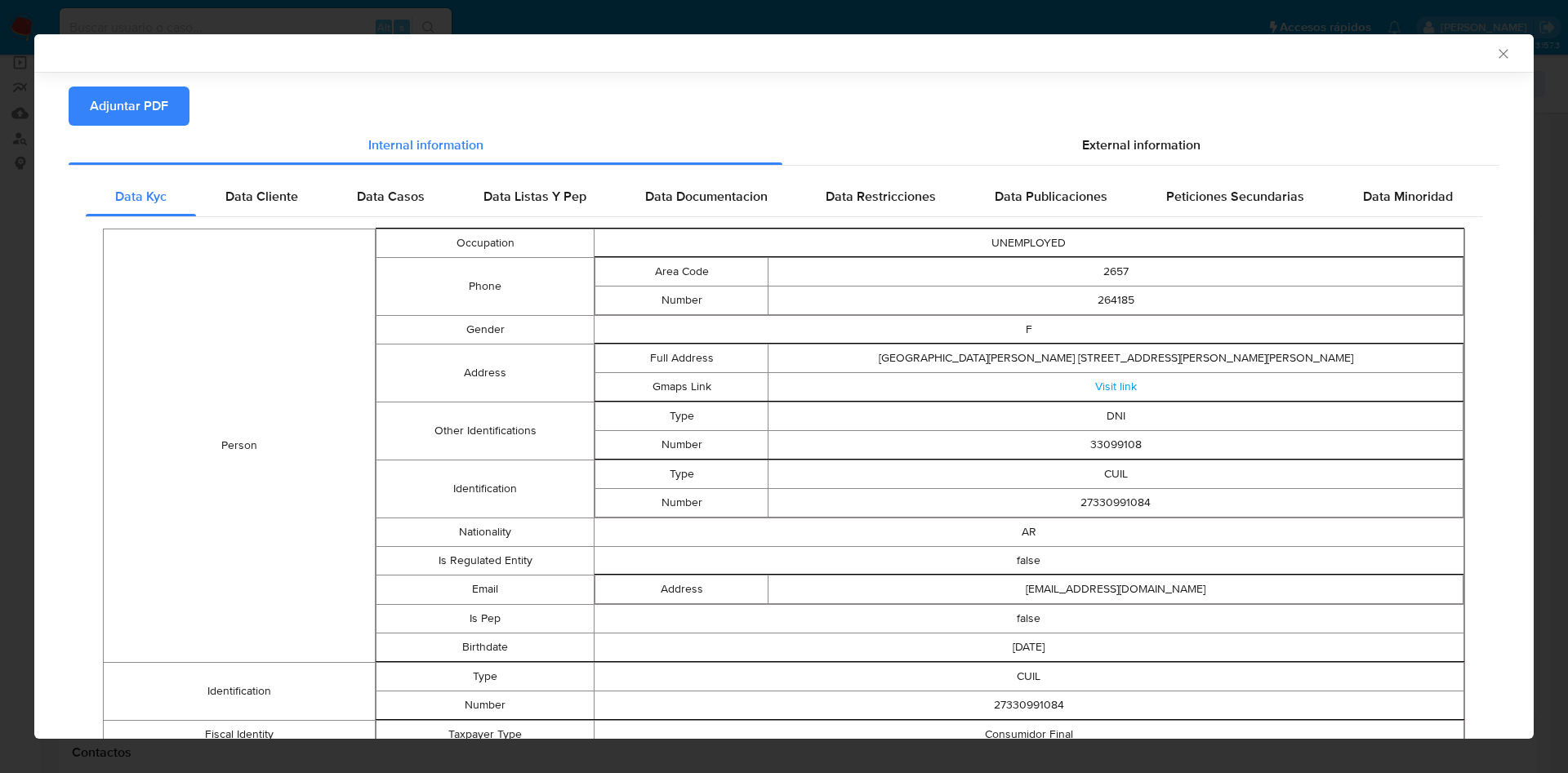
scroll to position [0, 0]
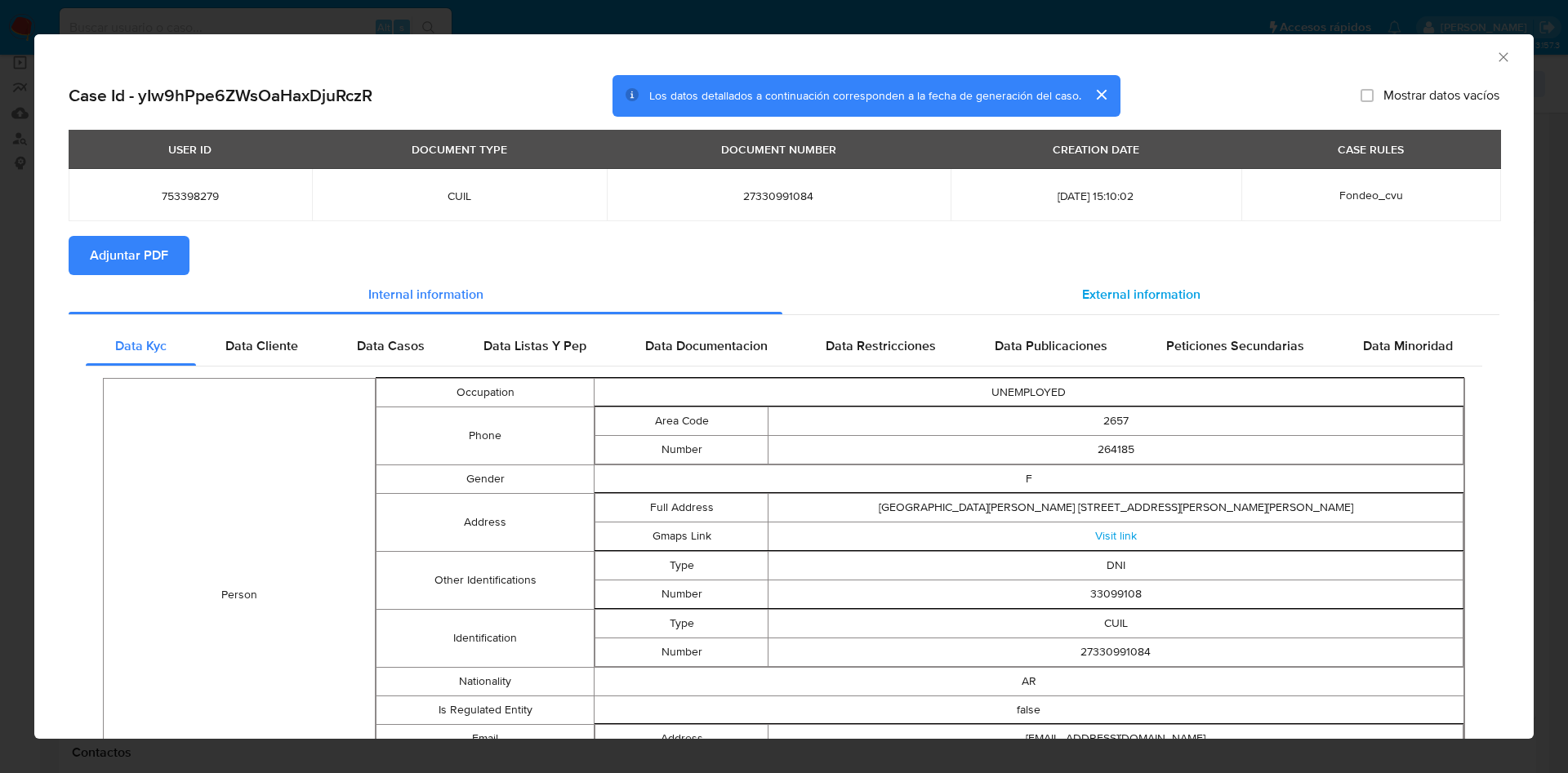
click at [1097, 302] on span "External information" at bounding box center [1141, 294] width 118 height 19
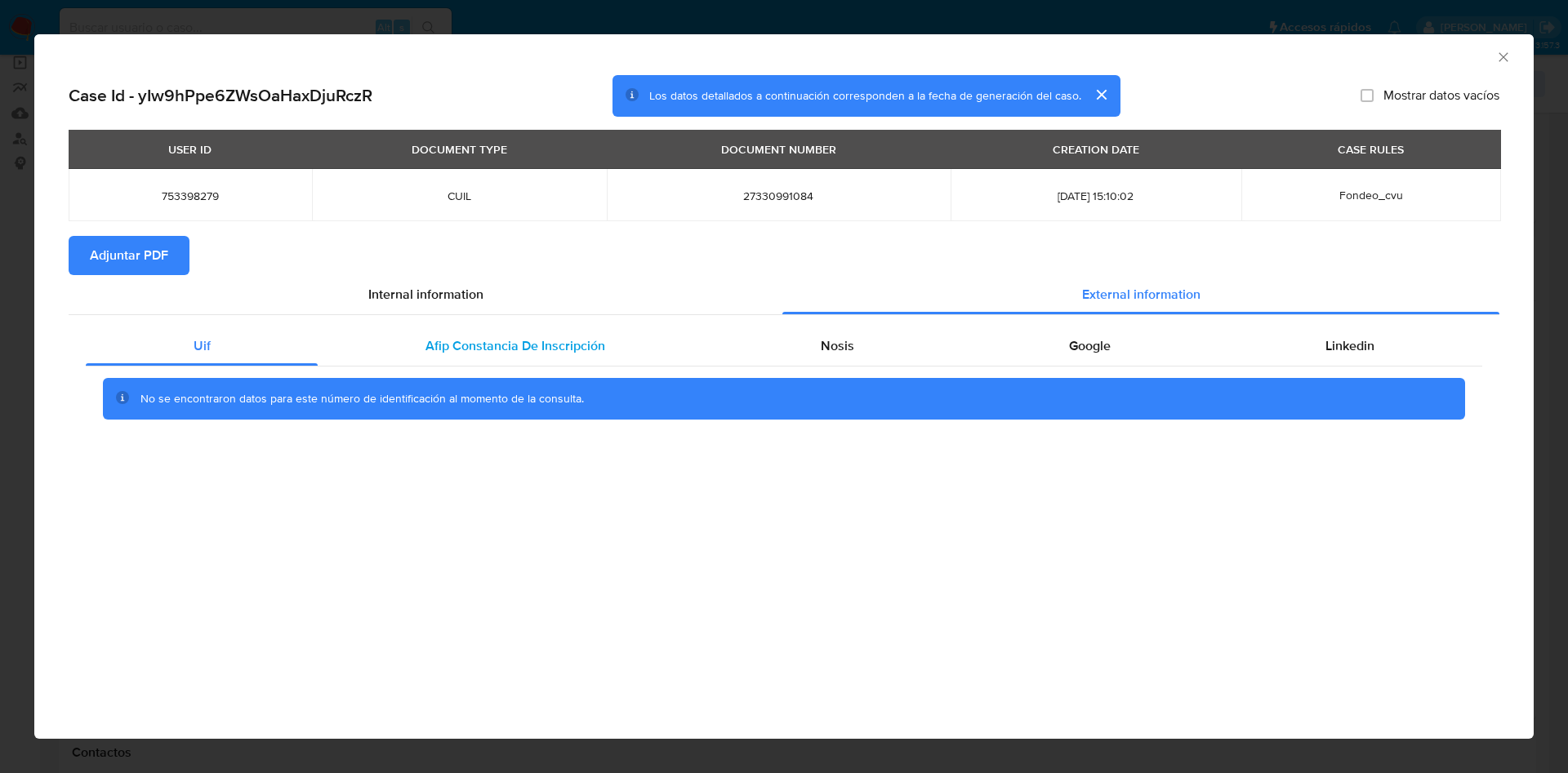
click at [415, 362] on div "Afip Constancia De Inscripción" at bounding box center [515, 345] width 394 height 39
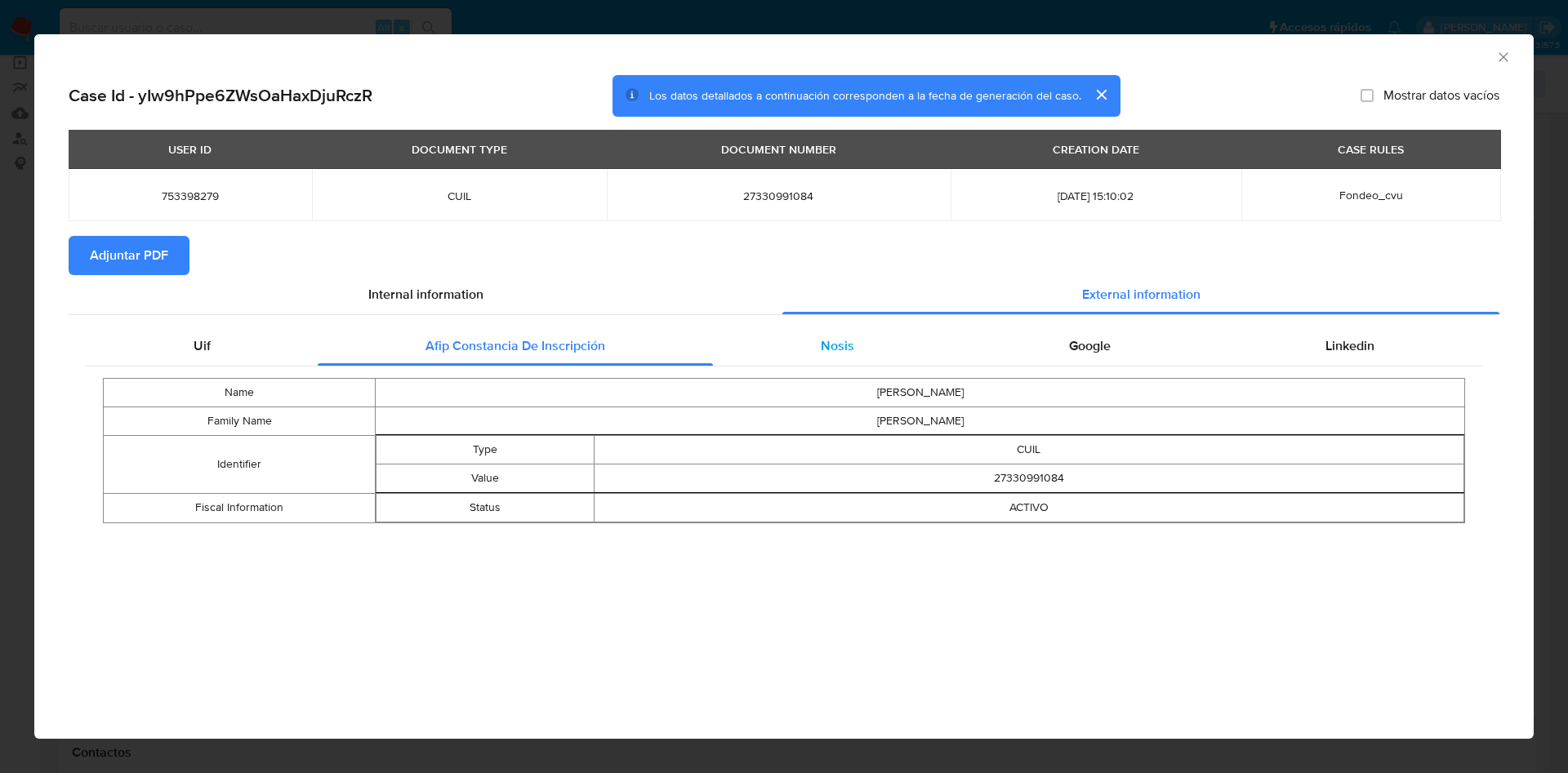
click at [854, 344] on div "Nosis" at bounding box center [837, 345] width 248 height 39
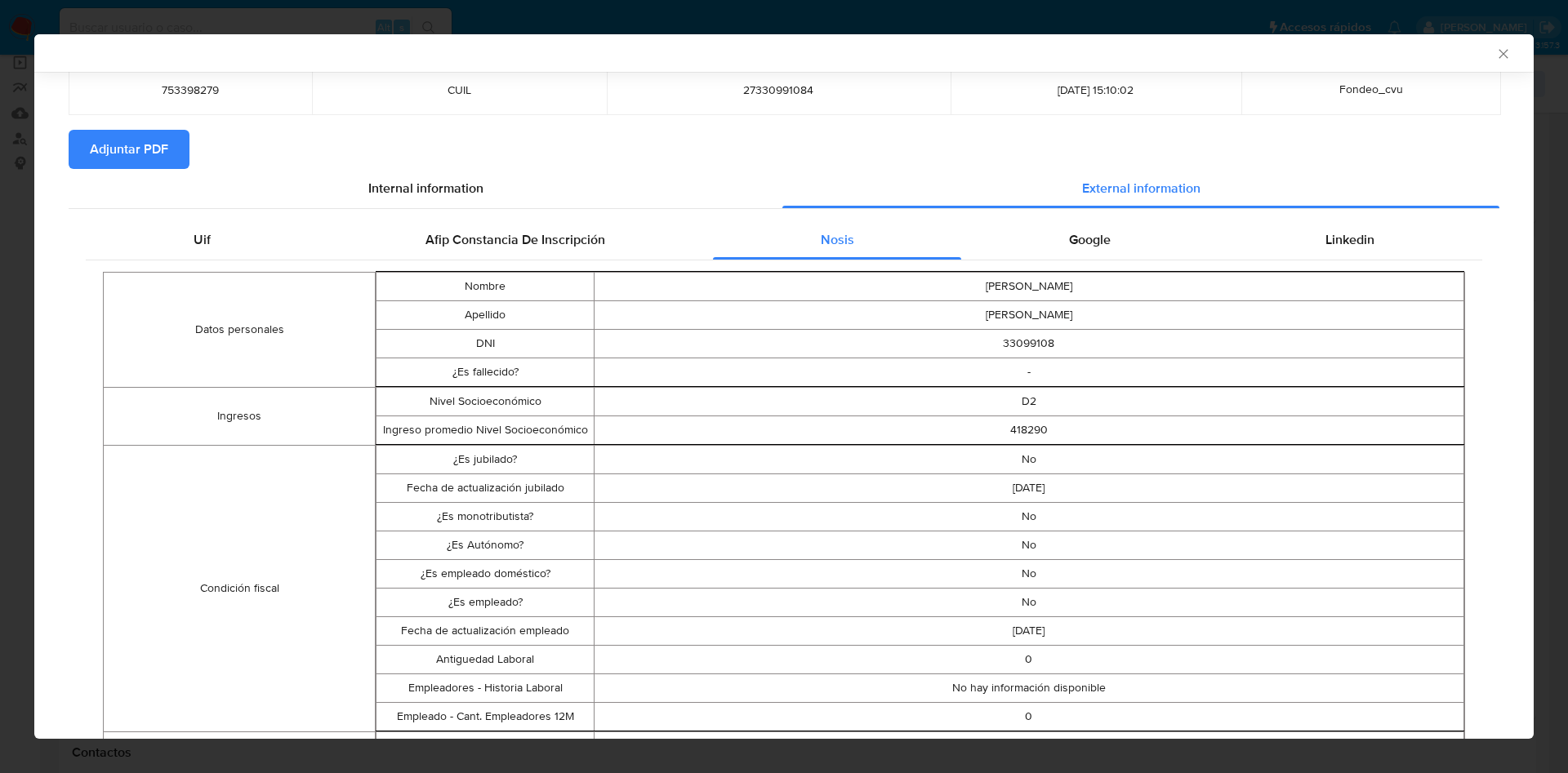
scroll to position [95, 0]
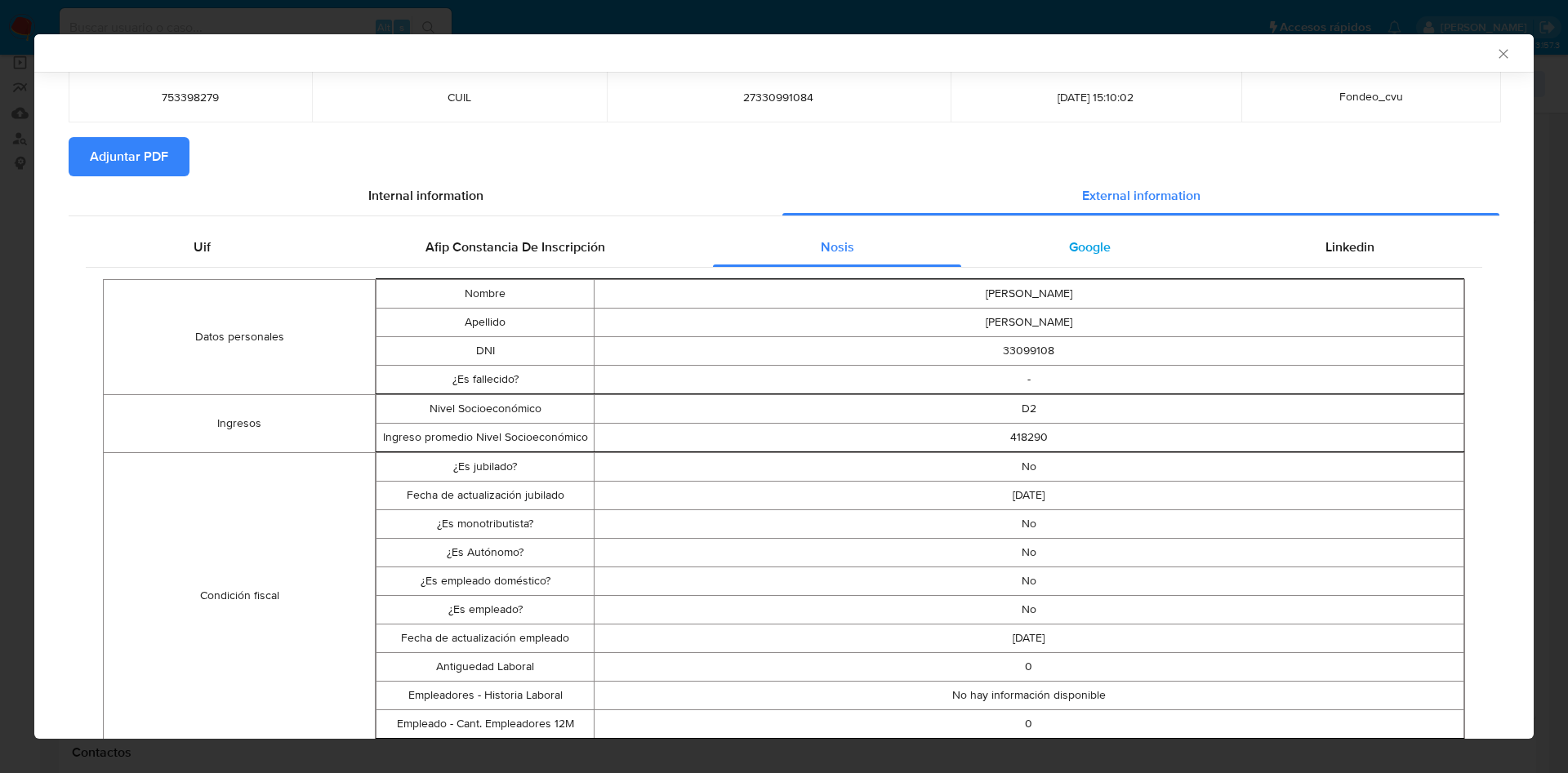
click at [1075, 257] on div "Google" at bounding box center [1090, 247] width 257 height 39
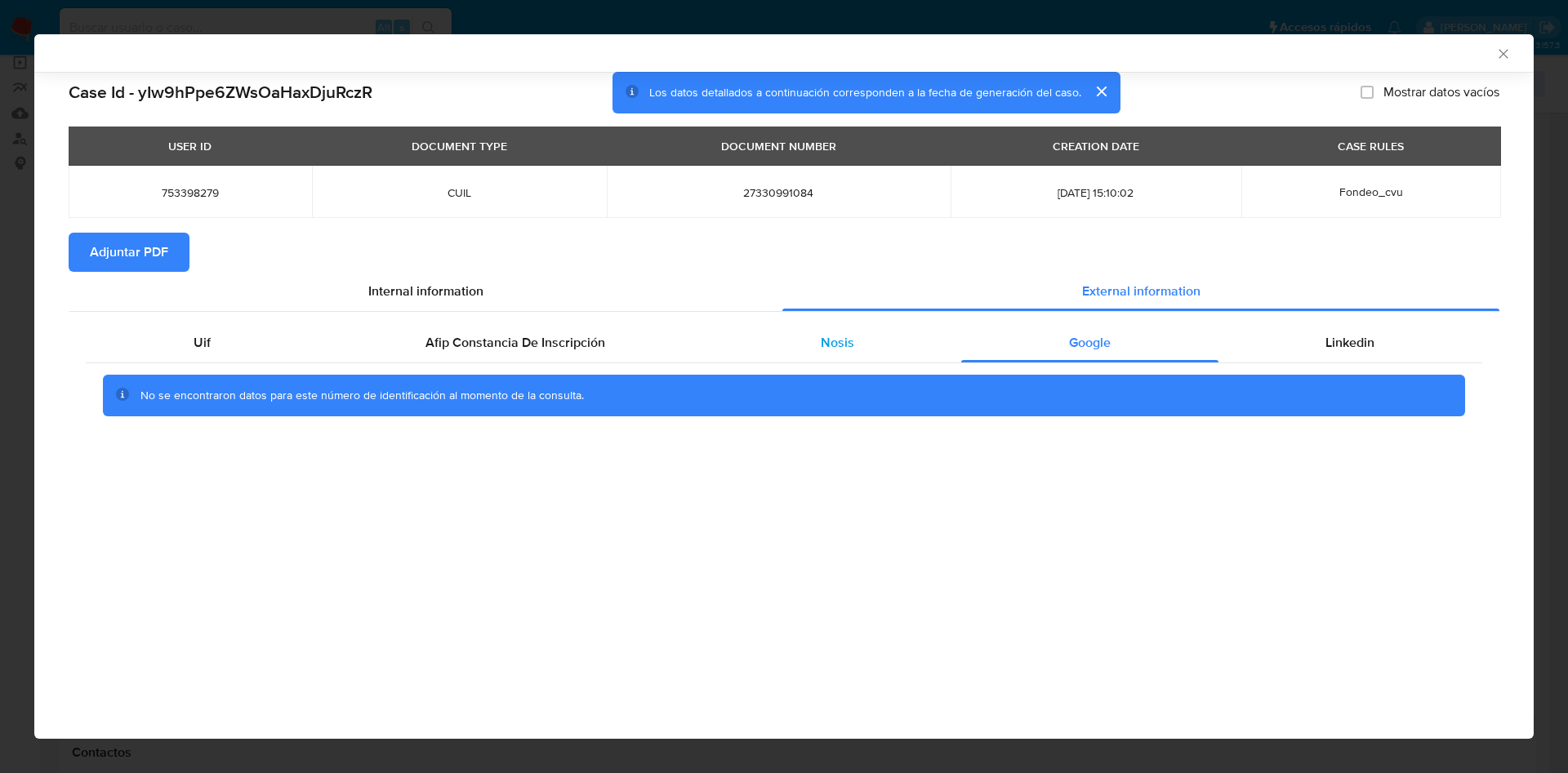
click at [876, 344] on div "Nosis" at bounding box center [837, 343] width 248 height 39
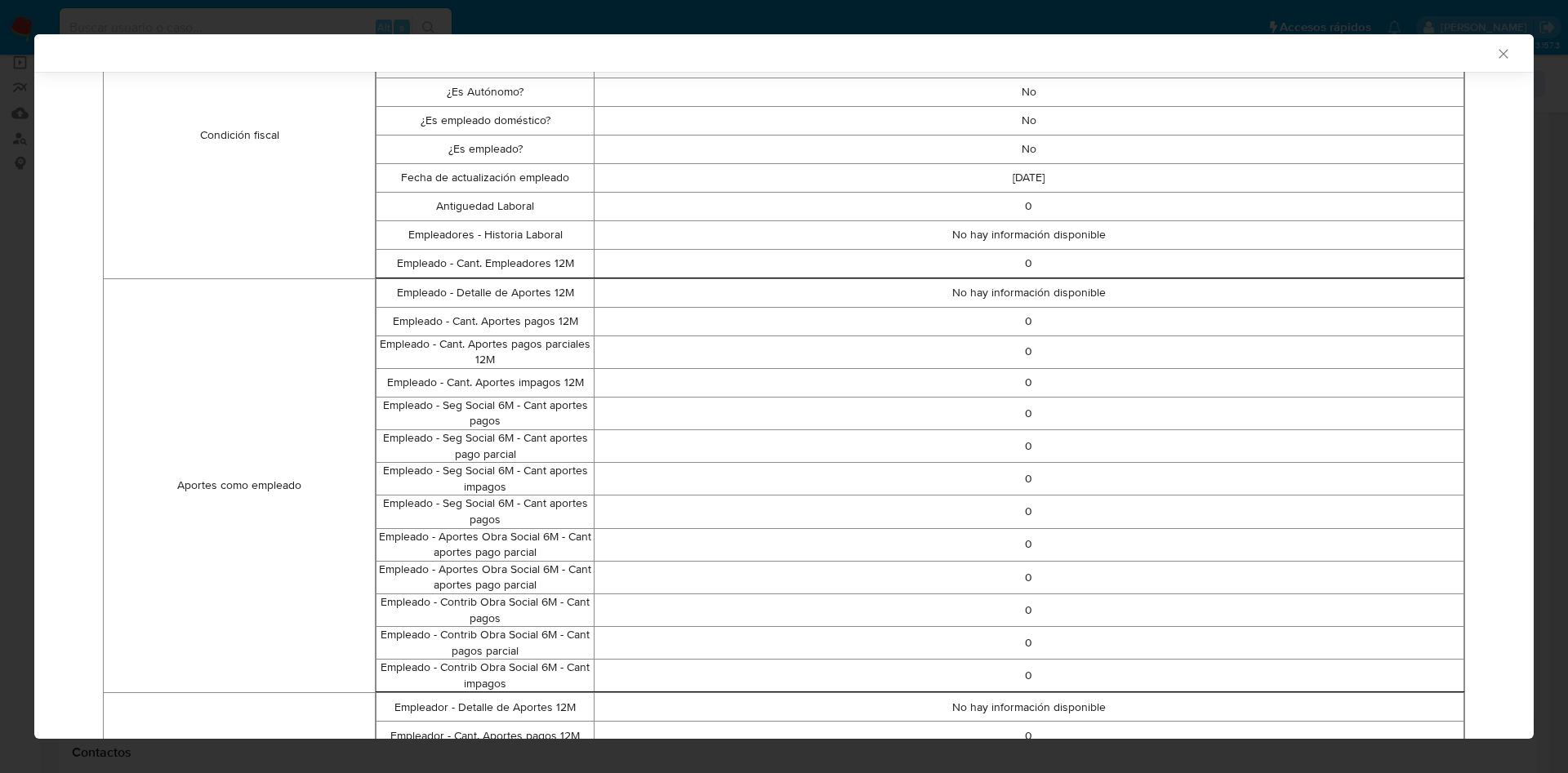
scroll to position [95, 0]
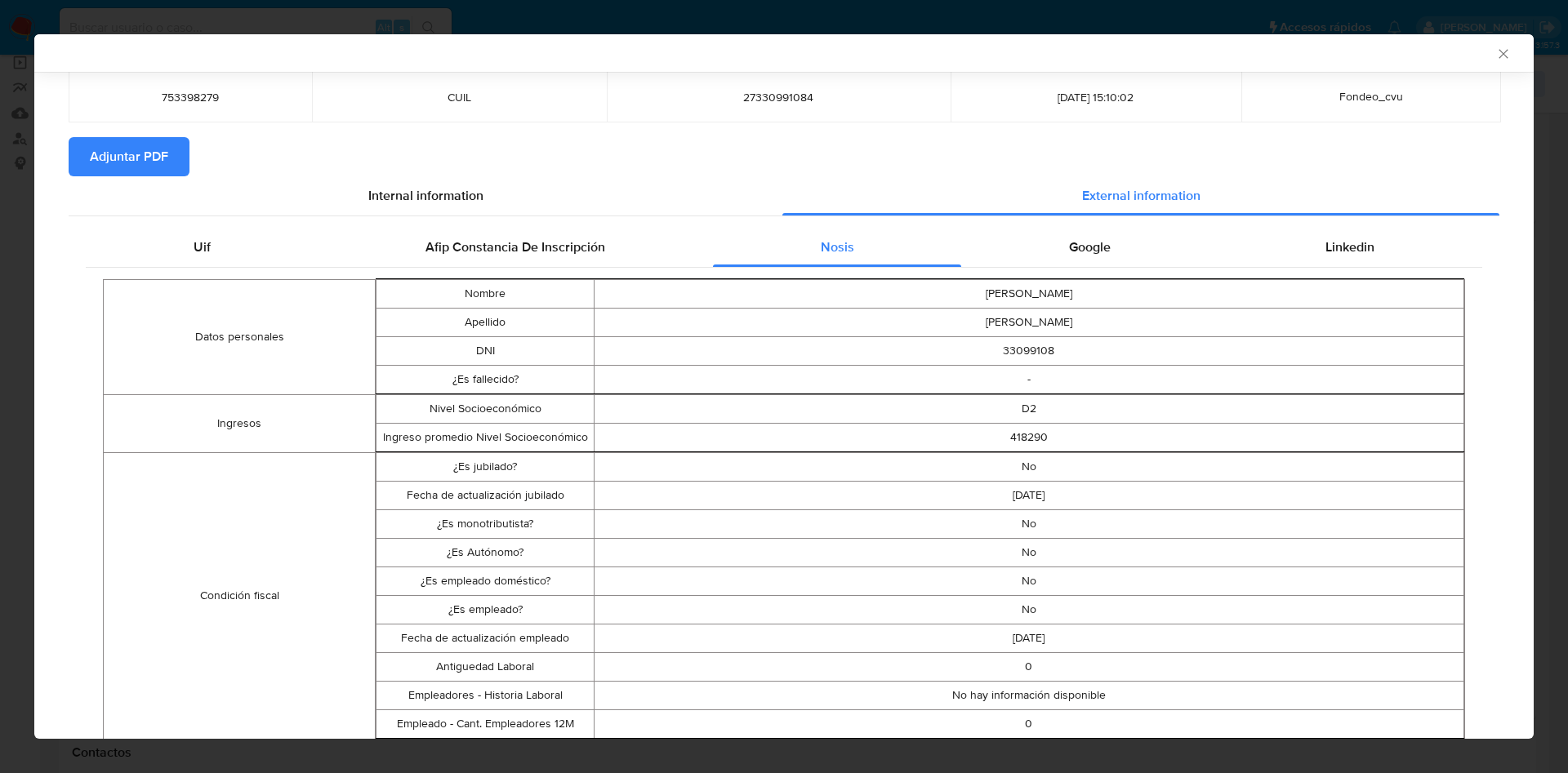
drag, startPoint x: 1142, startPoint y: 240, endPoint x: 1165, endPoint y: 234, distance: 23.8
click at [1148, 236] on div "Google" at bounding box center [1090, 247] width 257 height 39
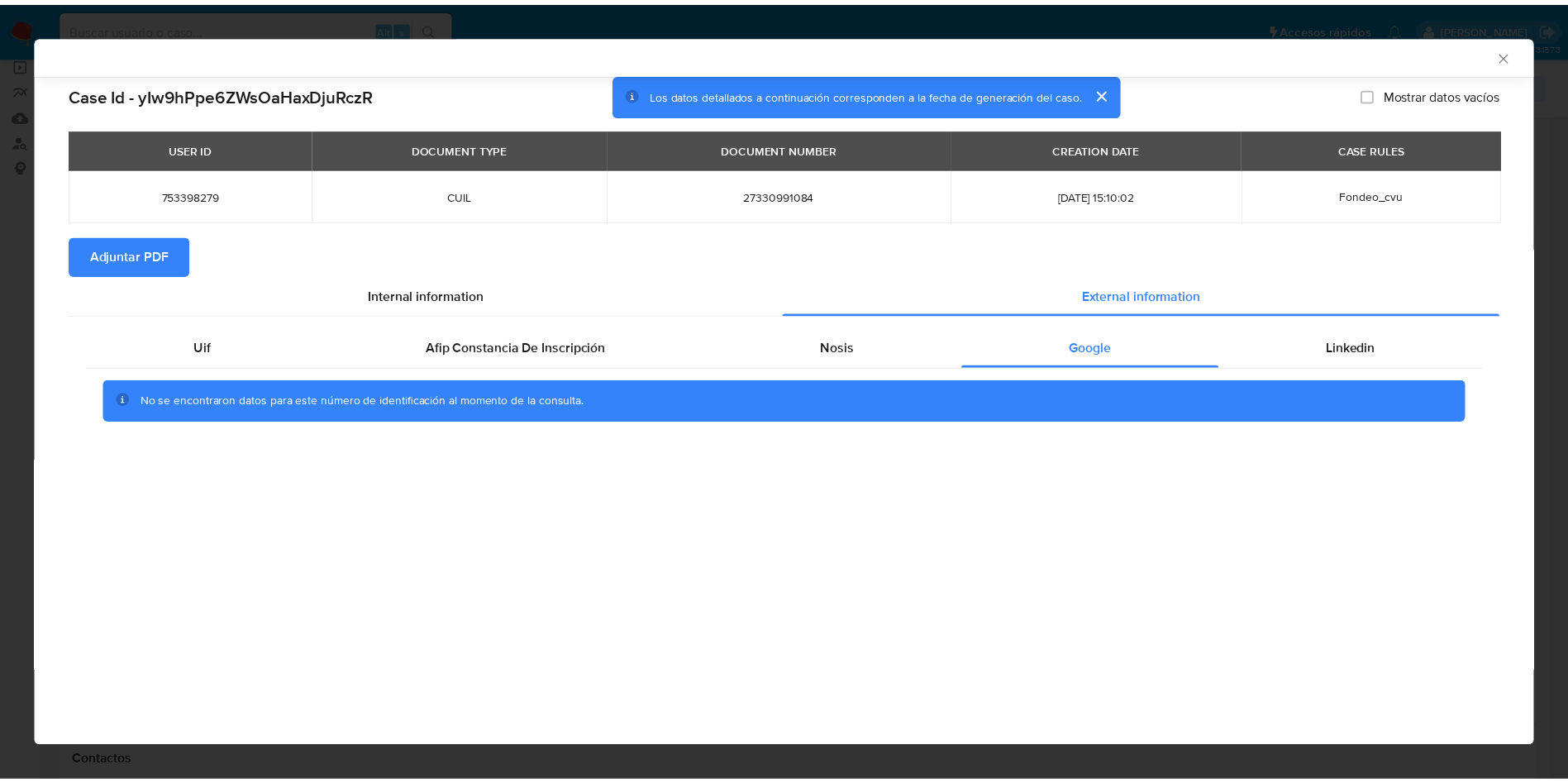
scroll to position [0, 0]
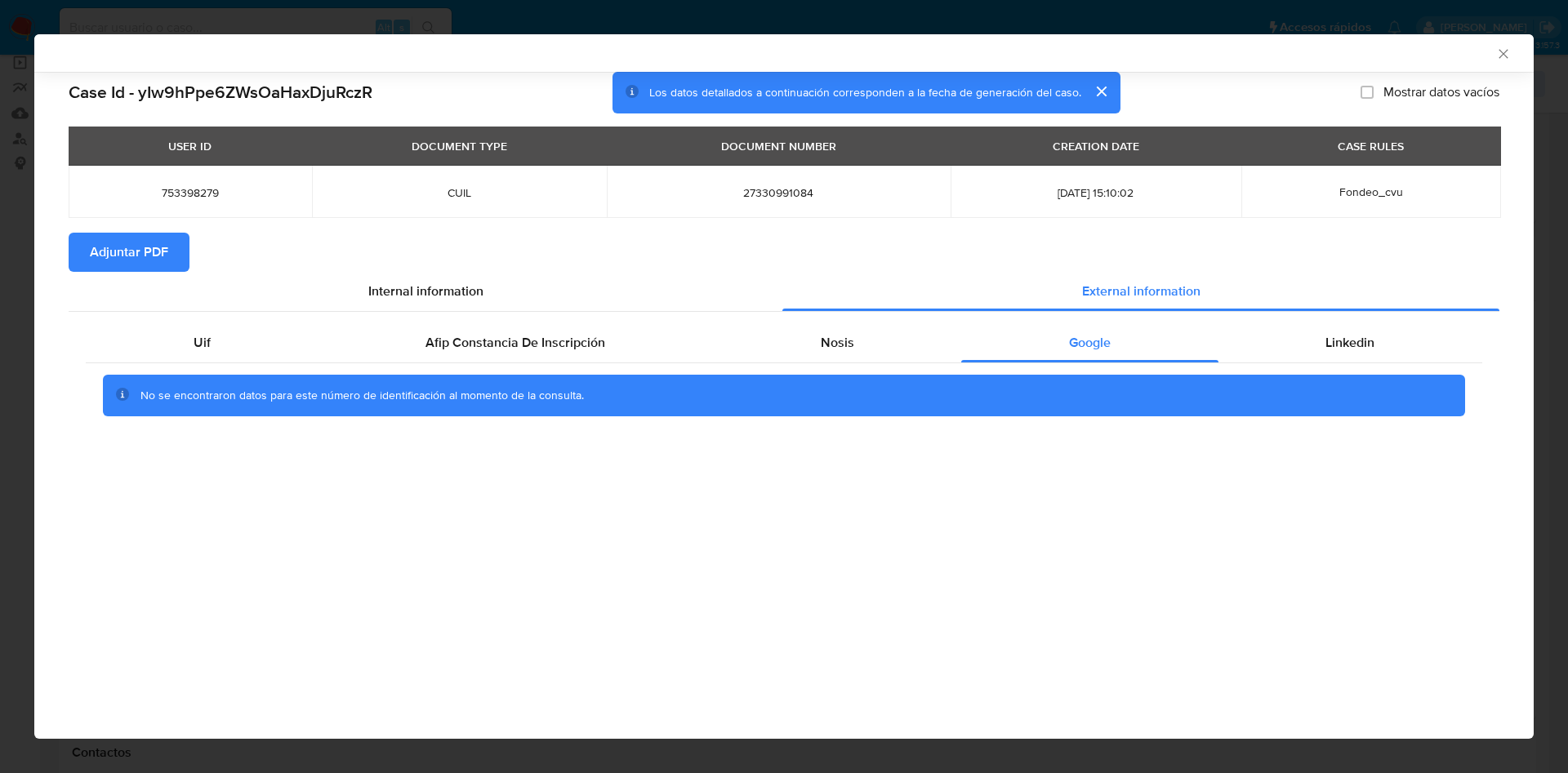
click at [1317, 240] on section "Adjuntar PDF" at bounding box center [784, 252] width 1430 height 39
click at [1328, 351] on span "Linkedin" at bounding box center [1349, 343] width 49 height 19
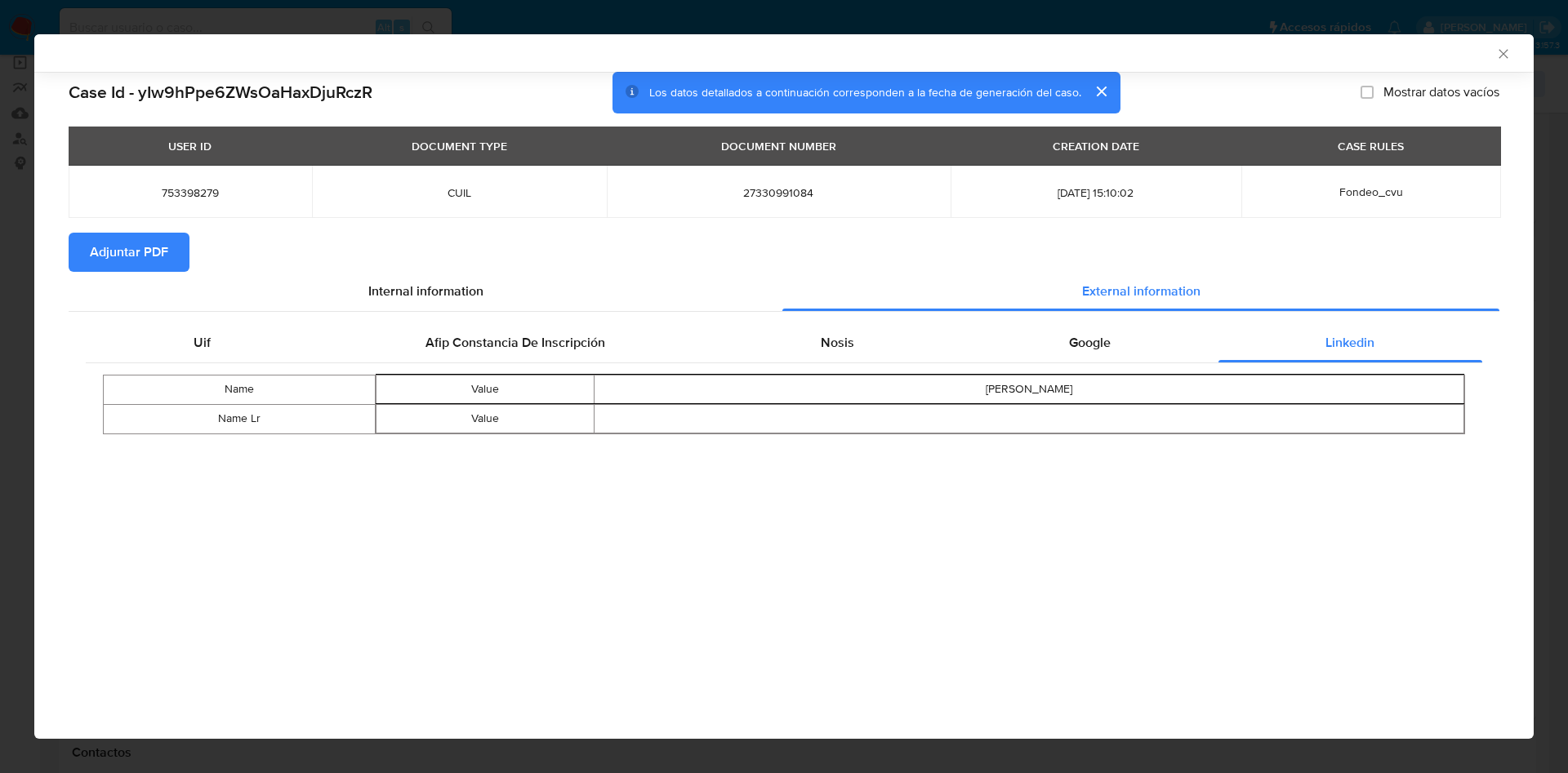
click at [122, 251] on span "Adjuntar PDF" at bounding box center [129, 252] width 78 height 36
click at [1508, 52] on icon "Cerrar ventana" at bounding box center [1503, 53] width 16 height 16
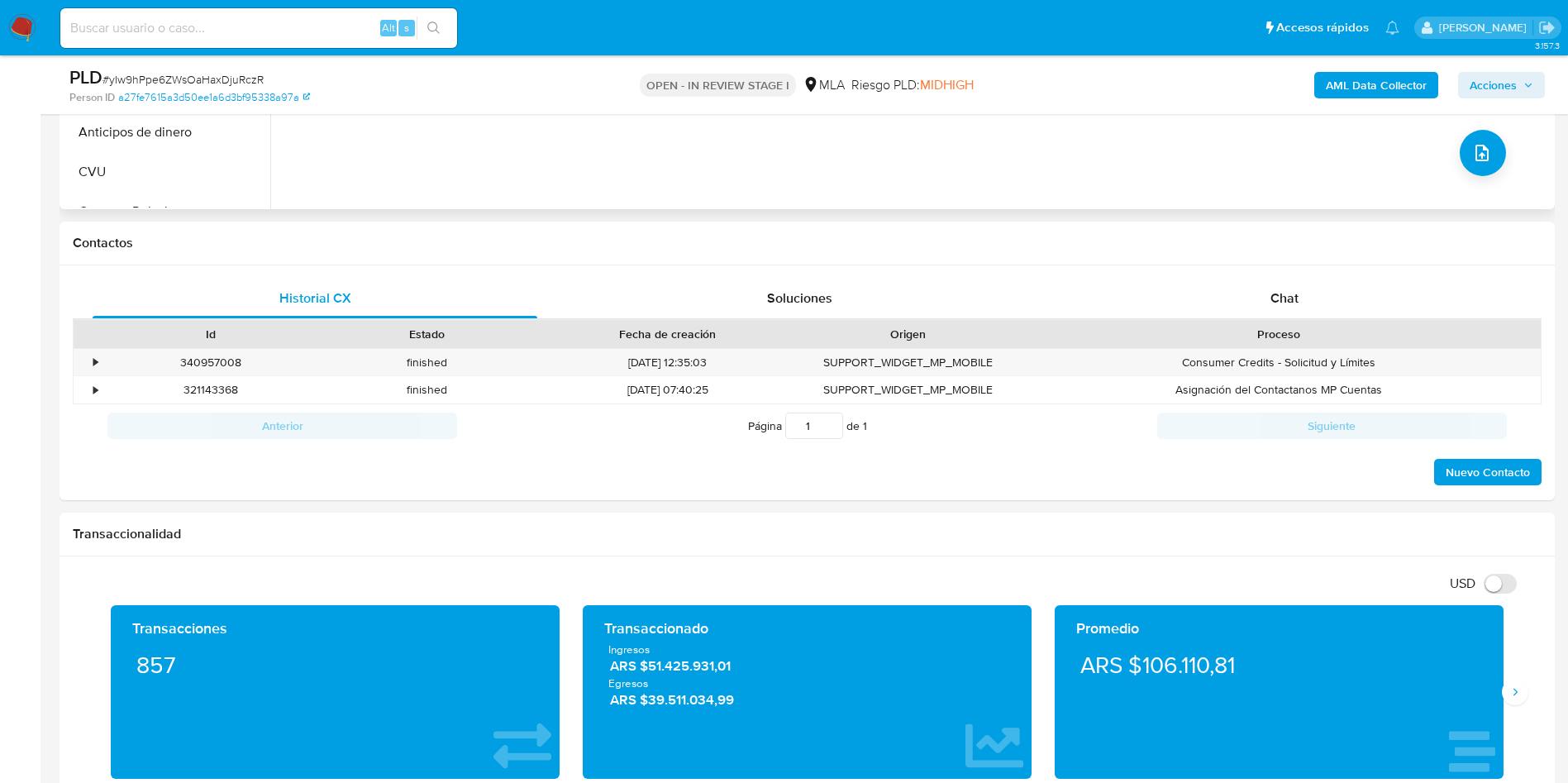
scroll to position [620, 0]
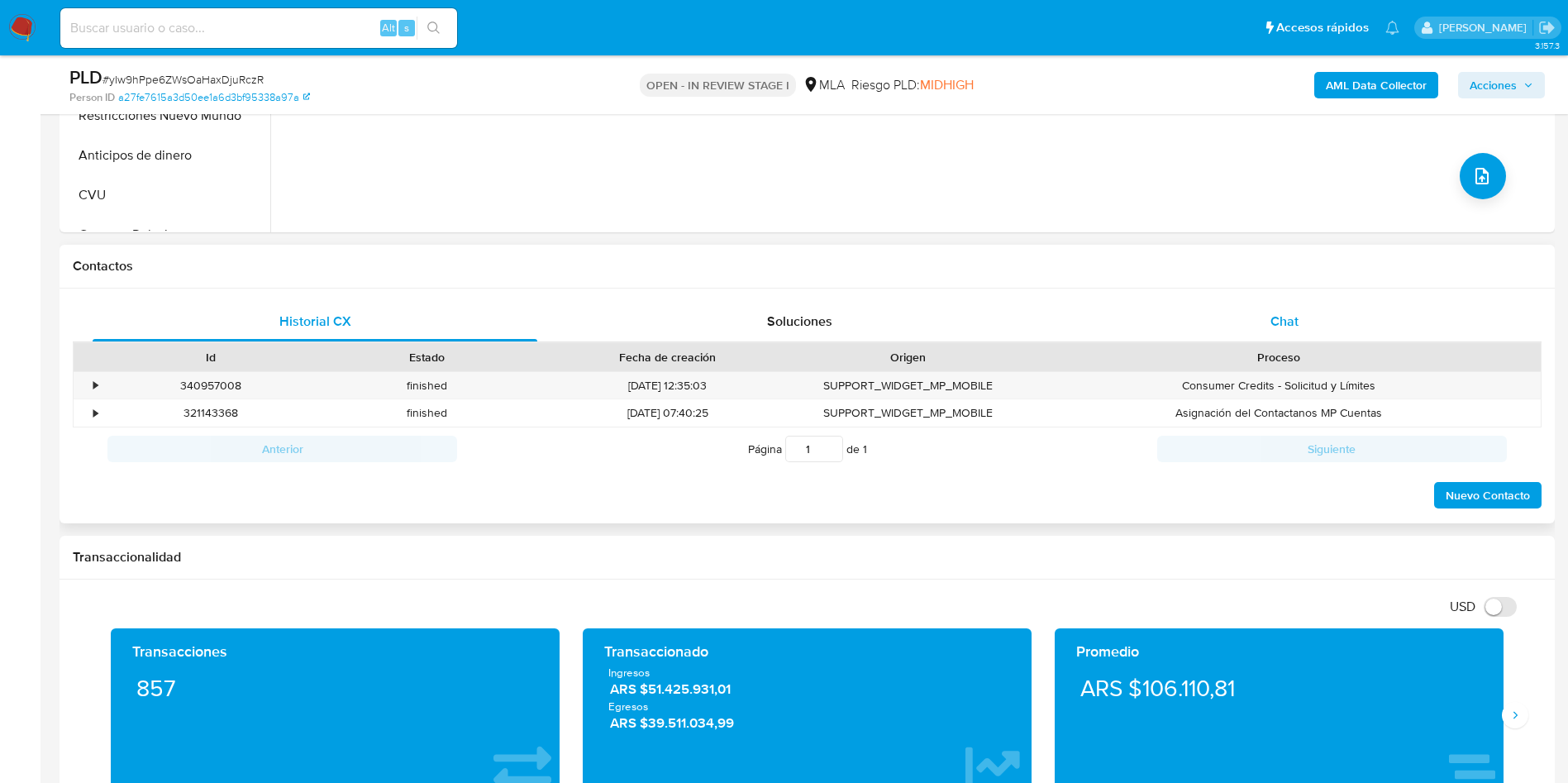
click at [1263, 327] on div "Chat" at bounding box center [1285, 321] width 445 height 40
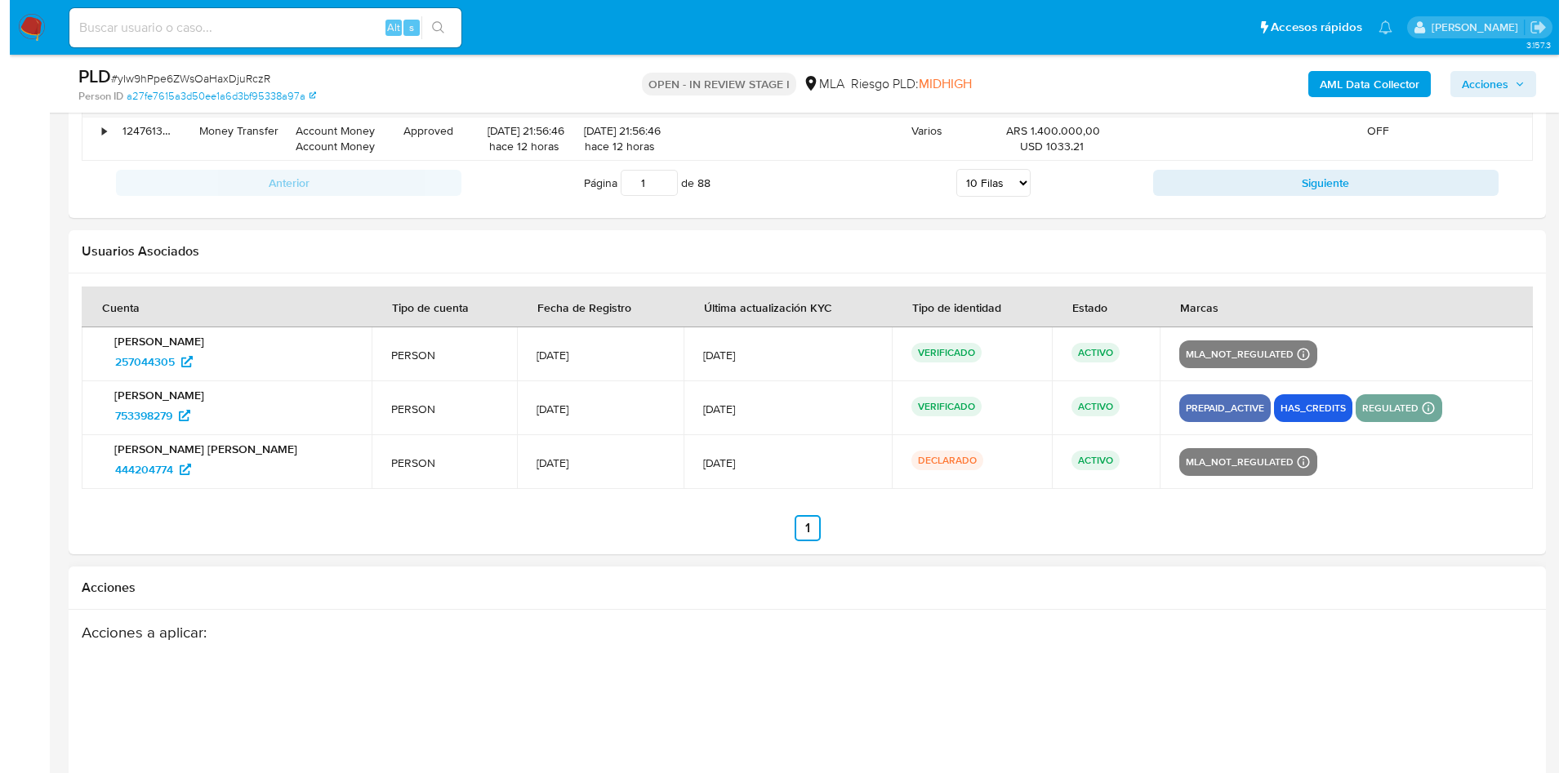
scroll to position [2978, 0]
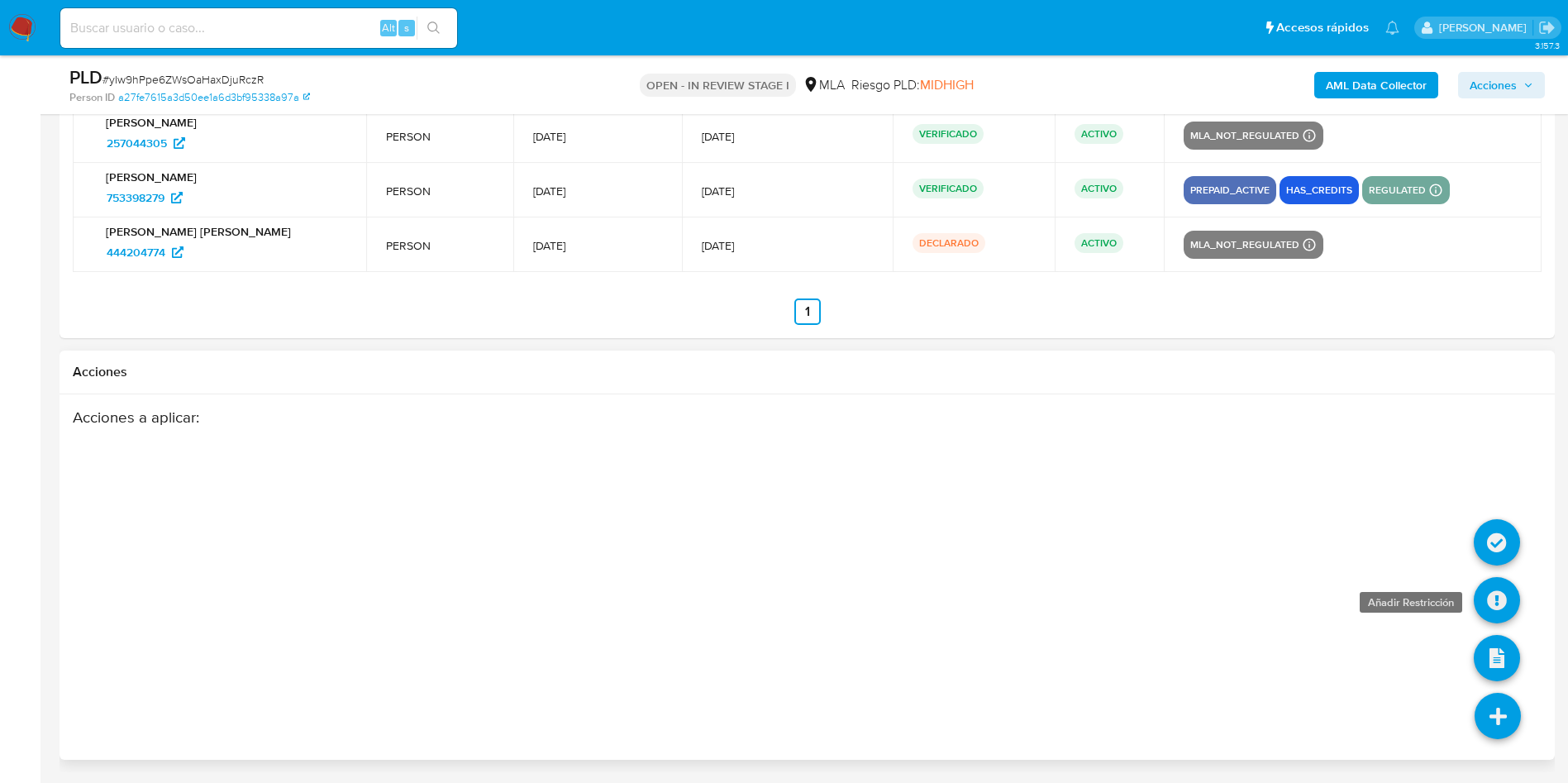
click at [1480, 602] on icon at bounding box center [1497, 600] width 46 height 46
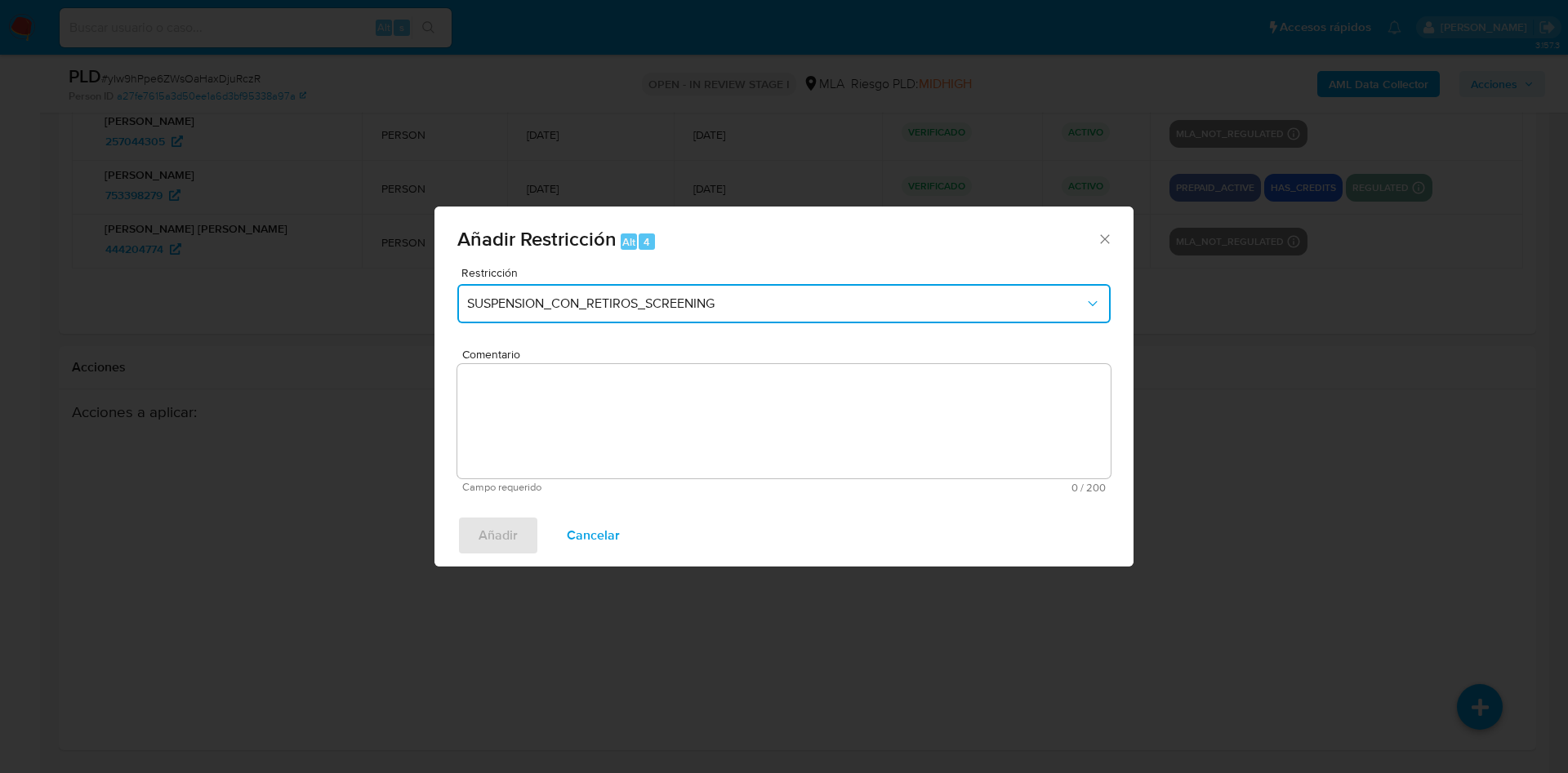
click at [565, 312] on button "SUSPENSION_CON_RETIROS_SCREENING" at bounding box center [784, 303] width 653 height 39
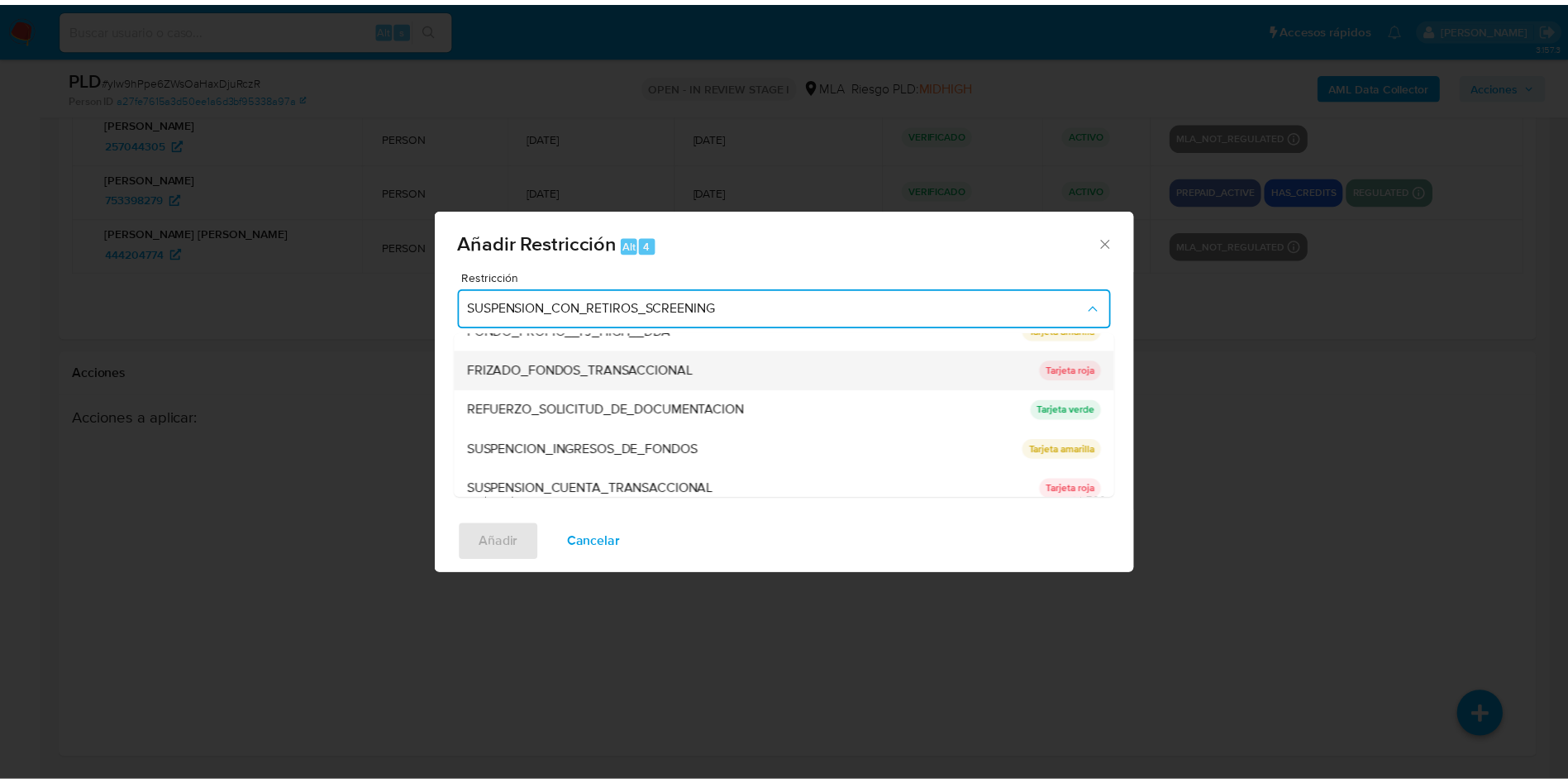
scroll to position [351, 0]
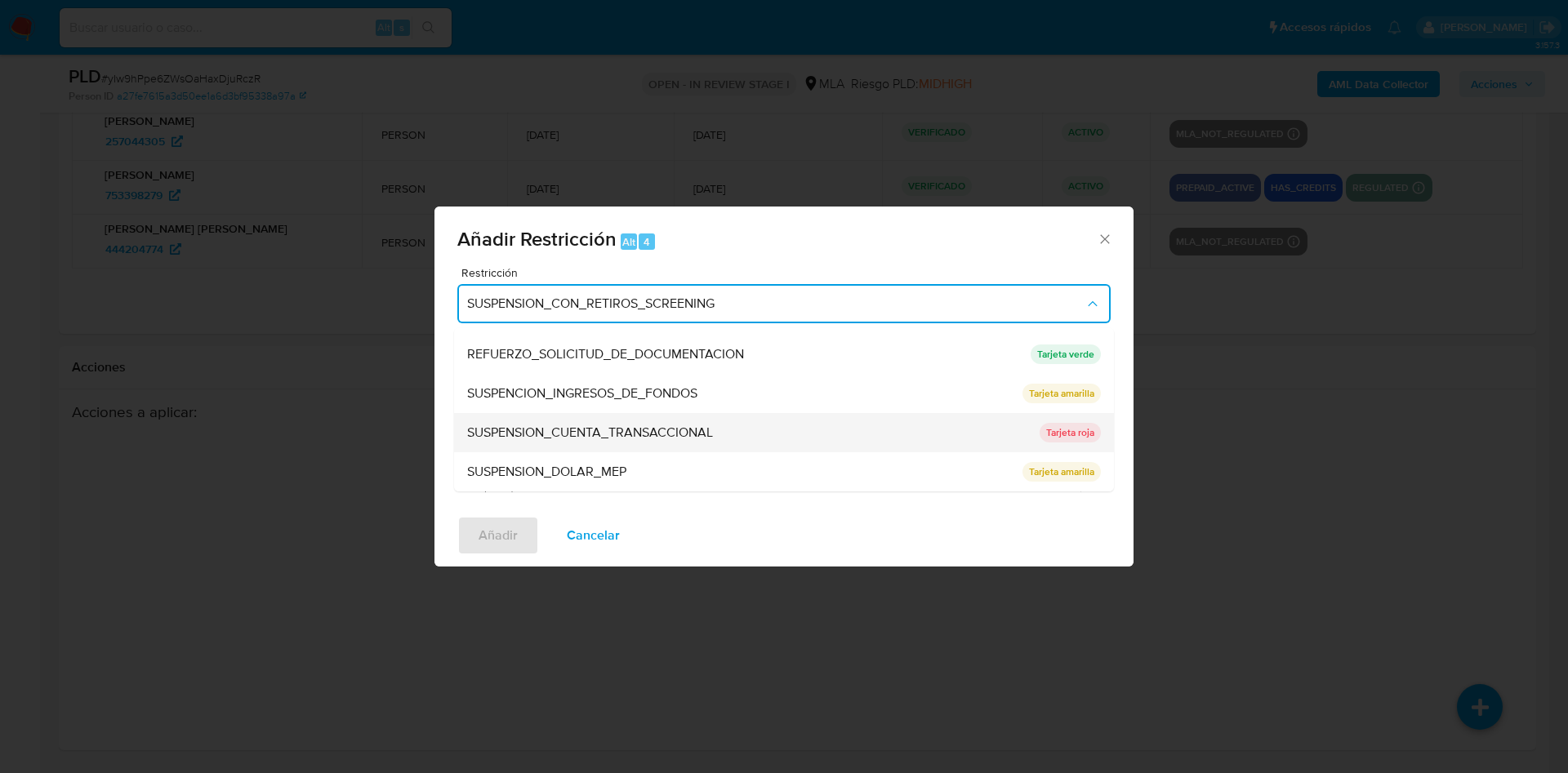
click at [625, 439] on span "SUSPENSION_CUENTA_TRANSACCIONAL" at bounding box center [589, 432] width 245 height 16
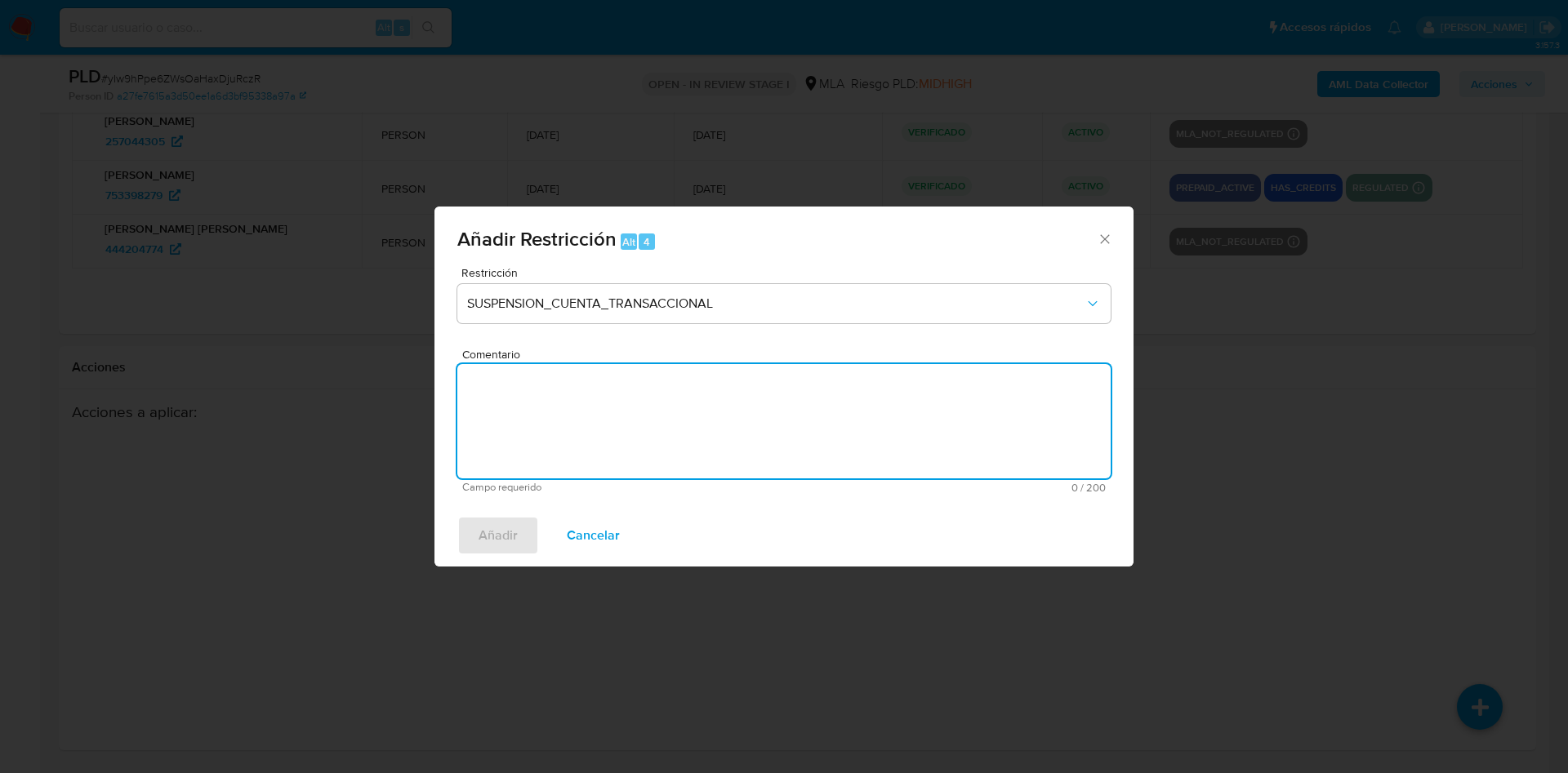
click at [625, 439] on textarea "Comentario" at bounding box center [784, 421] width 653 height 115
type textarea "AML"
click at [489, 536] on span "Añadir" at bounding box center [498, 535] width 39 height 36
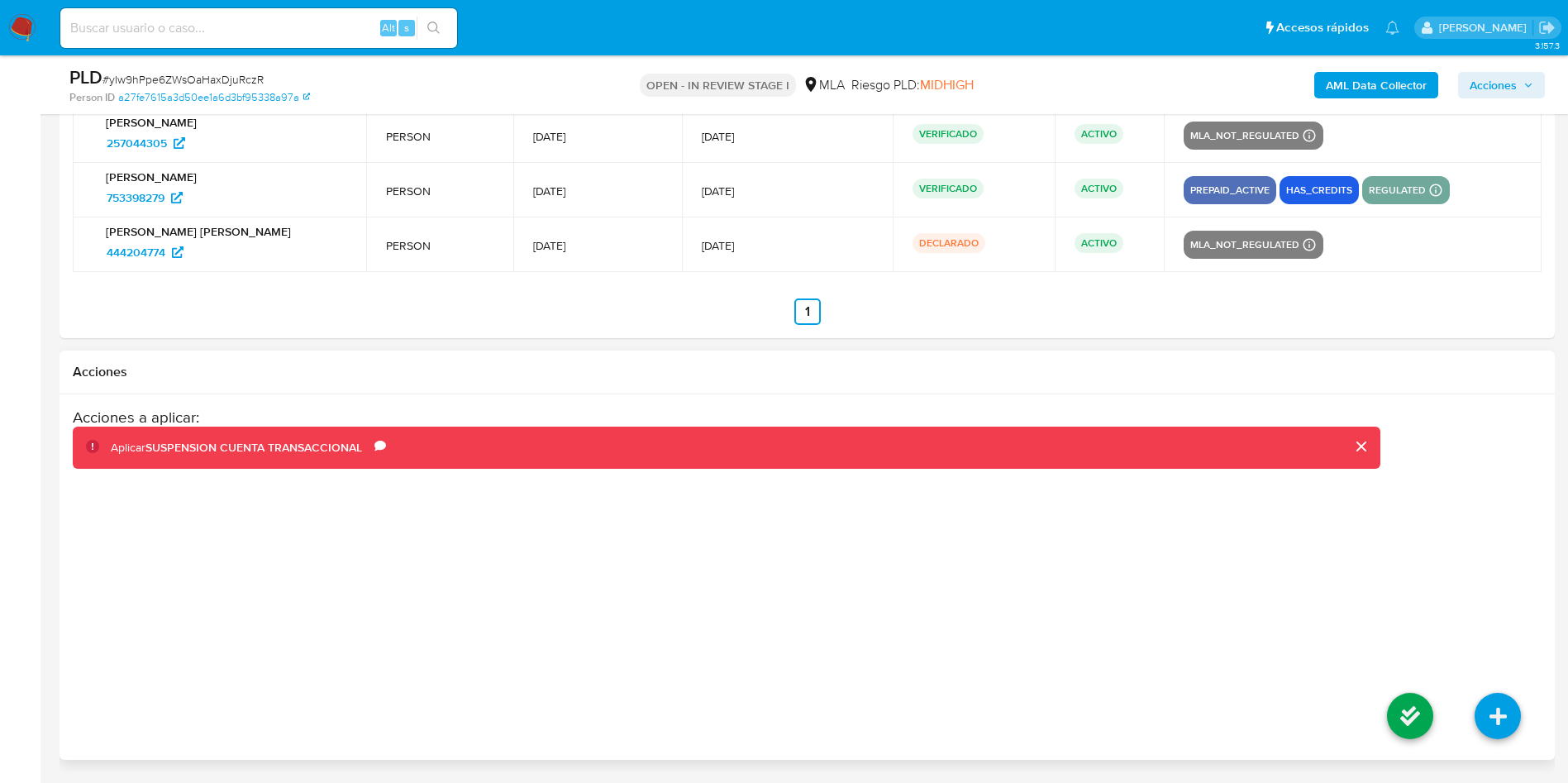
click at [1386, 702] on li at bounding box center [1410, 718] width 88 height 93
click at [1390, 697] on icon at bounding box center [1410, 716] width 46 height 46
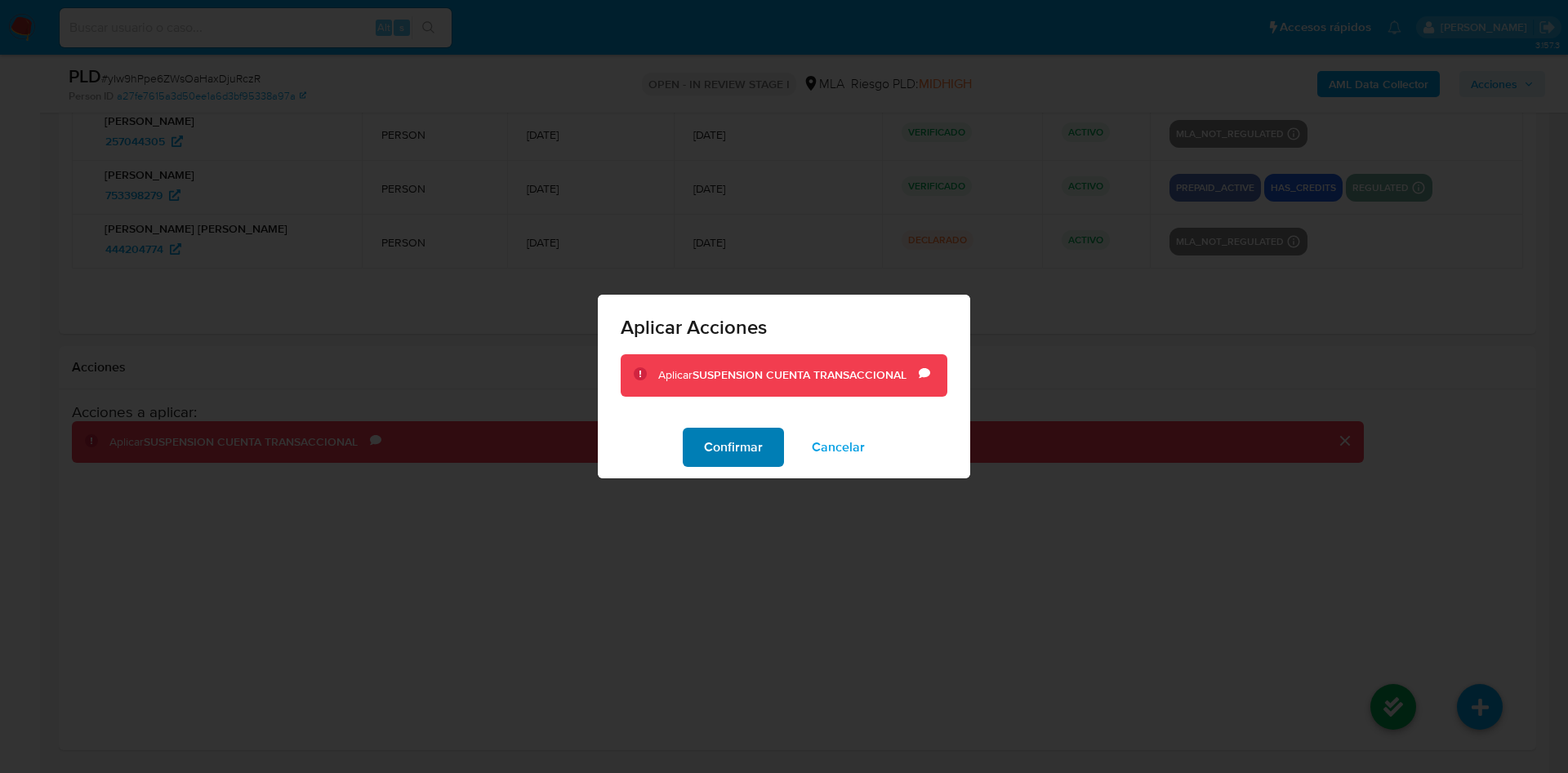
click at [772, 466] on button "Confirmar" at bounding box center [733, 447] width 101 height 39
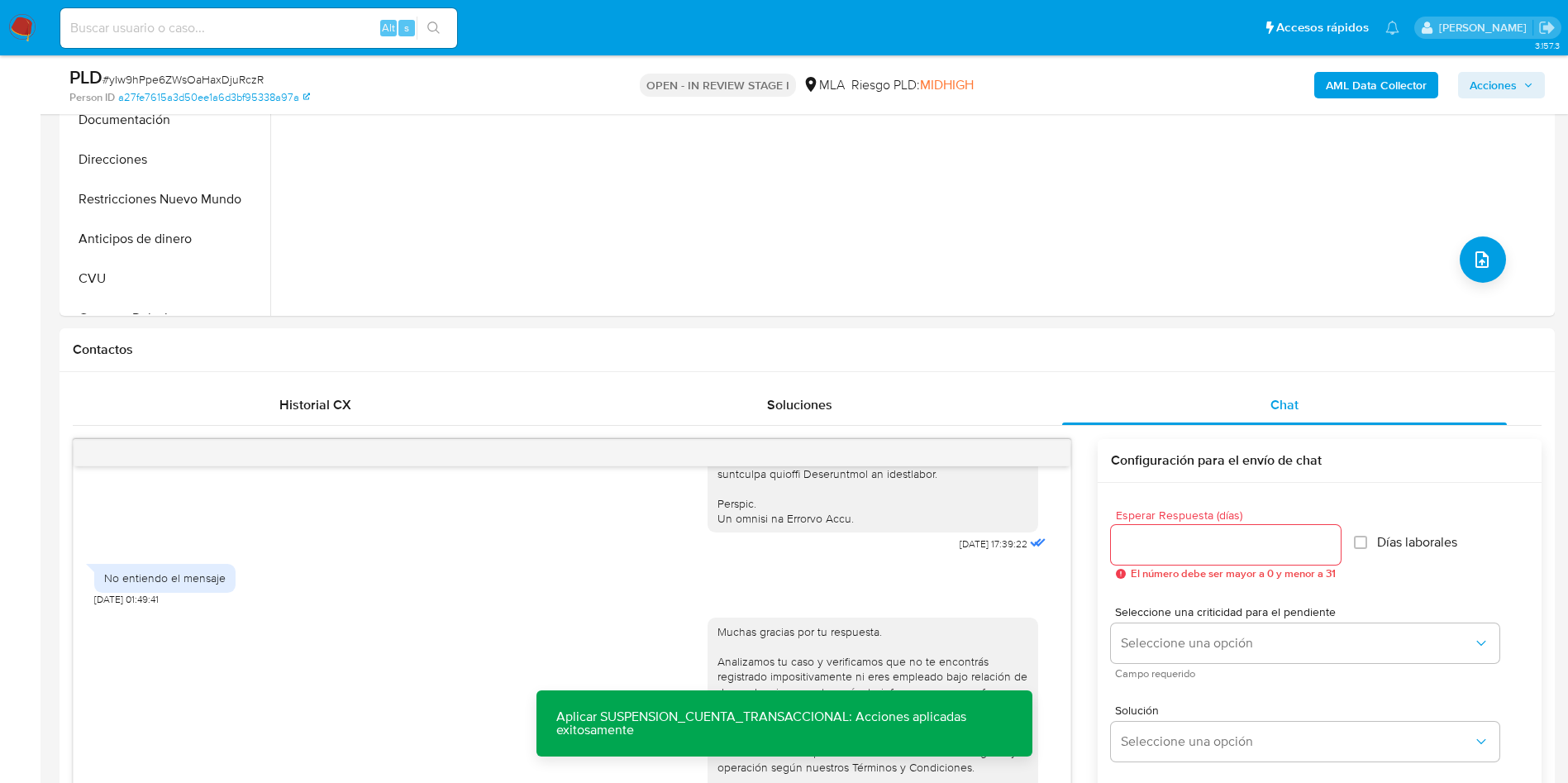
scroll to position [413, 0]
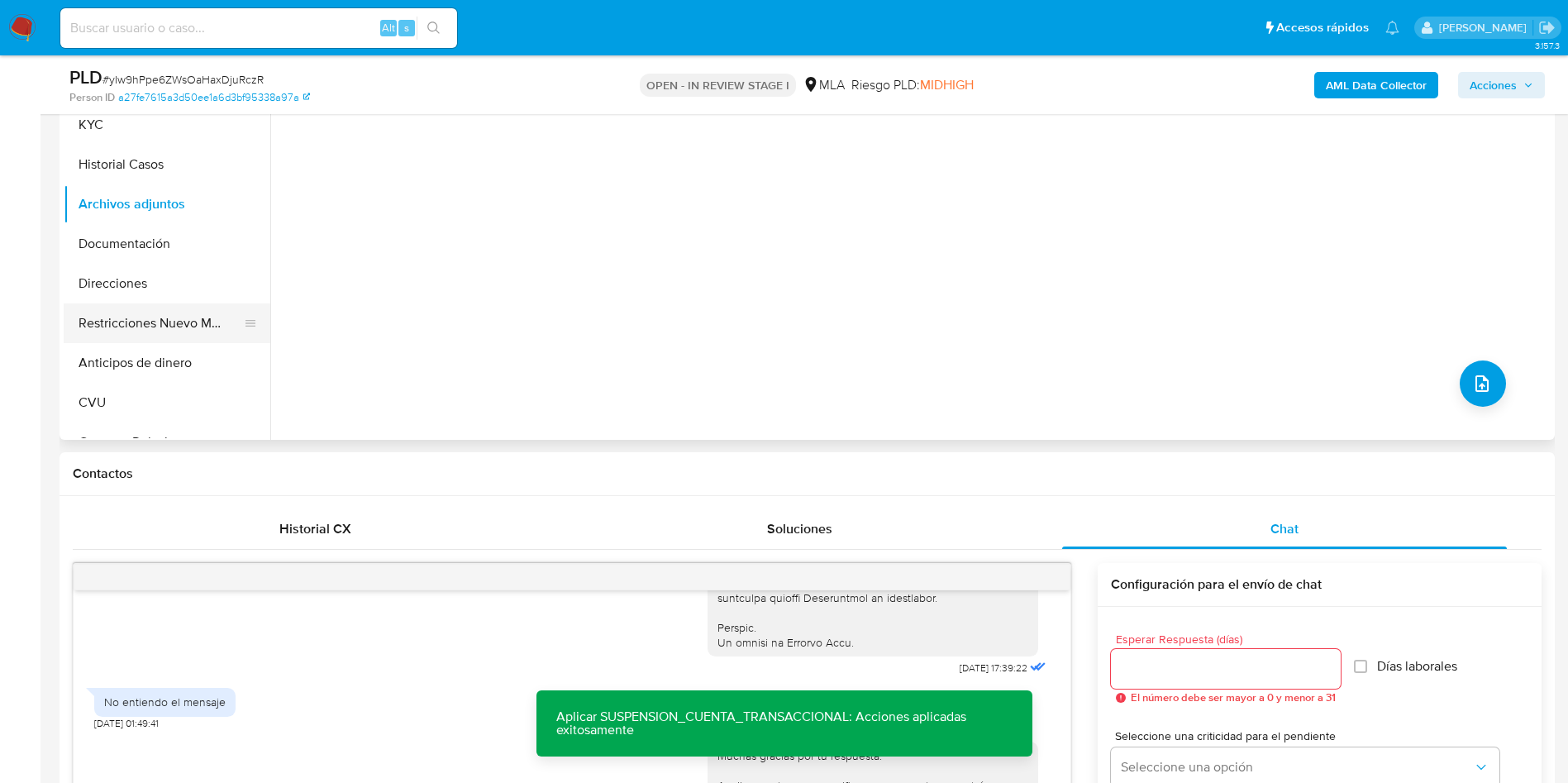
click at [108, 334] on button "Restricciones Nuevo Mundo" at bounding box center [160, 323] width 193 height 40
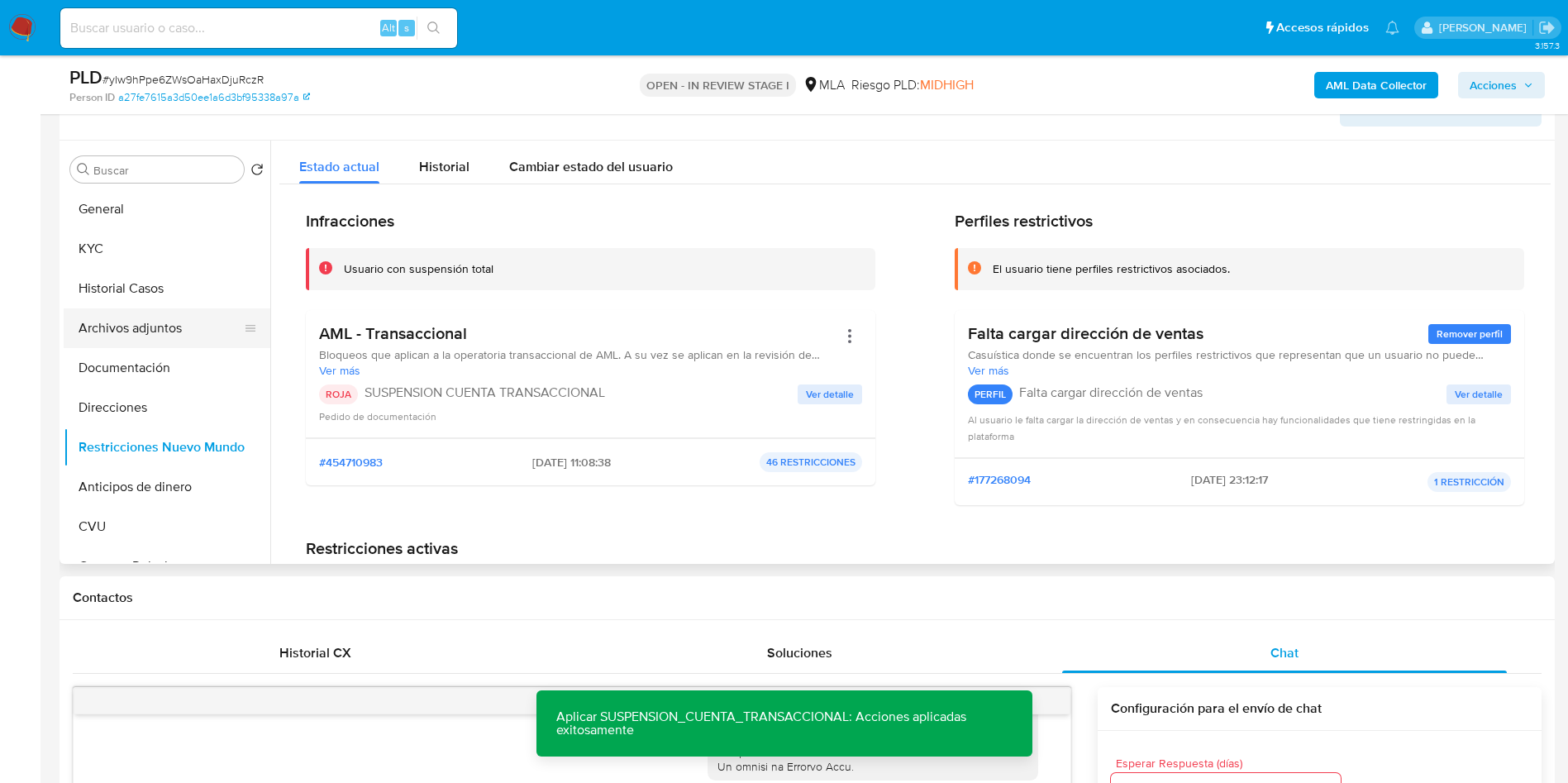
click at [105, 324] on button "Archivos adjuntos" at bounding box center [160, 328] width 193 height 40
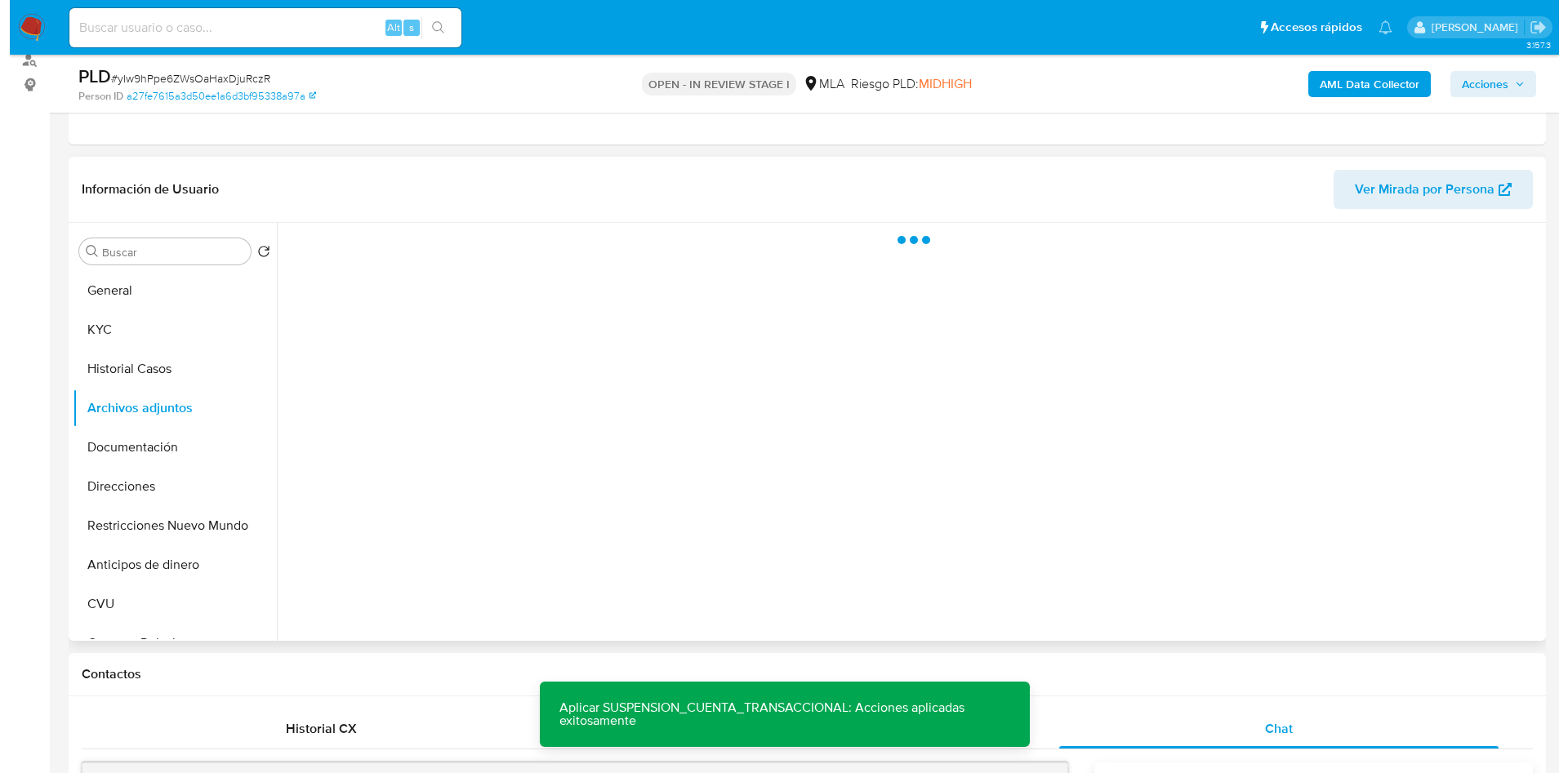
scroll to position [162, 0]
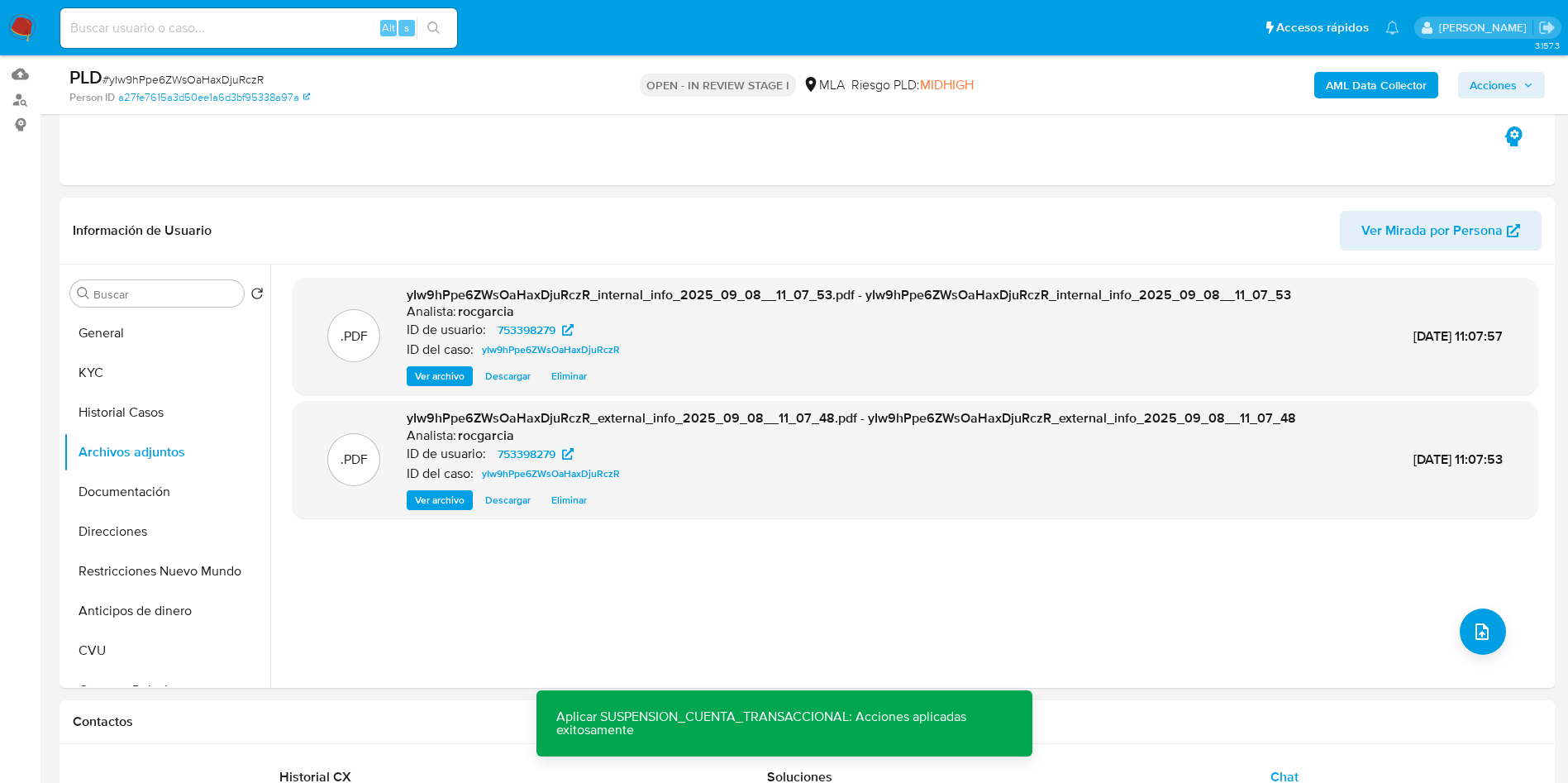
click at [1350, 94] on b "AML Data Collector" at bounding box center [1377, 84] width 101 height 26
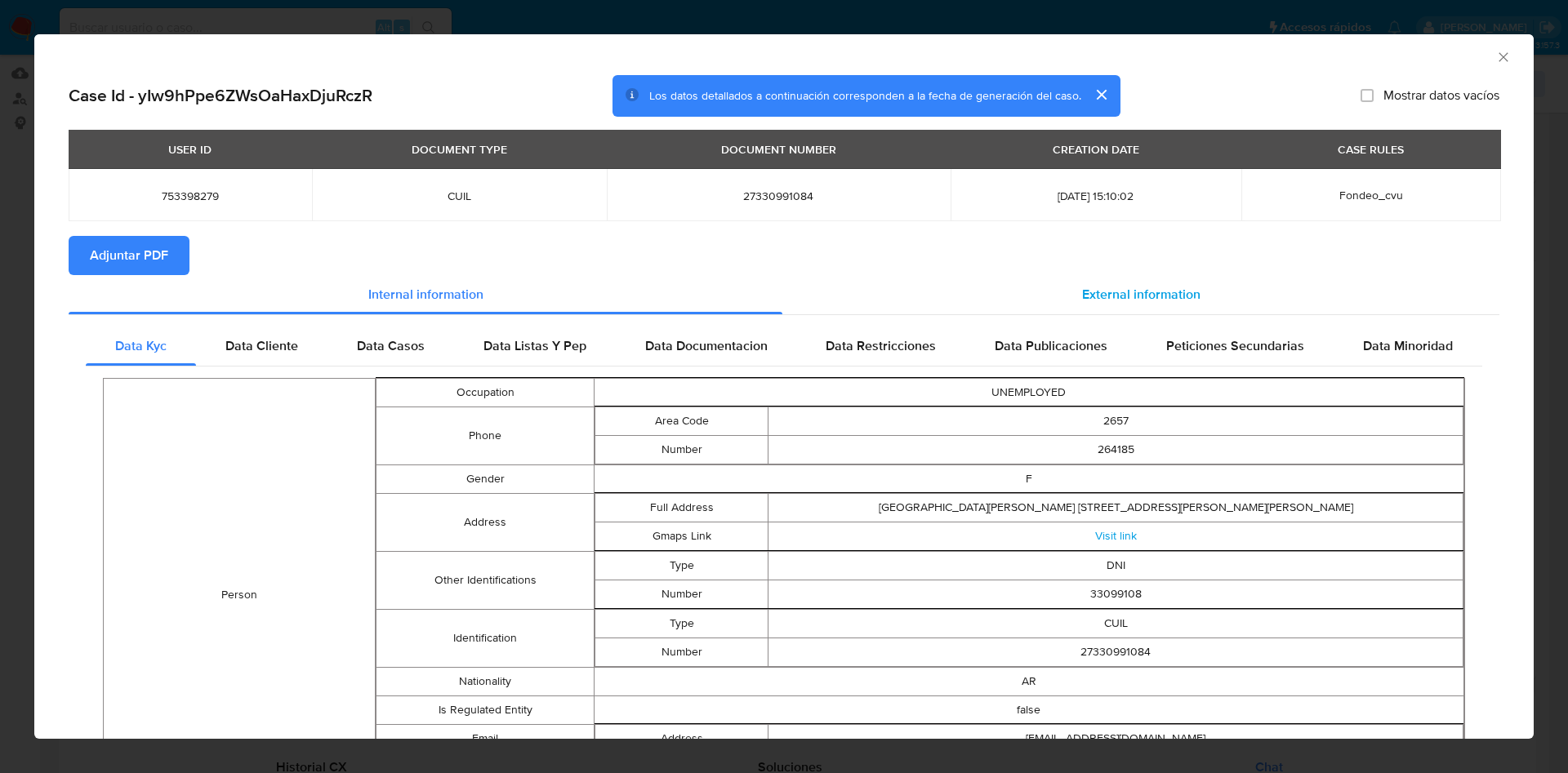
click at [1130, 296] on span "External information" at bounding box center [1141, 294] width 118 height 19
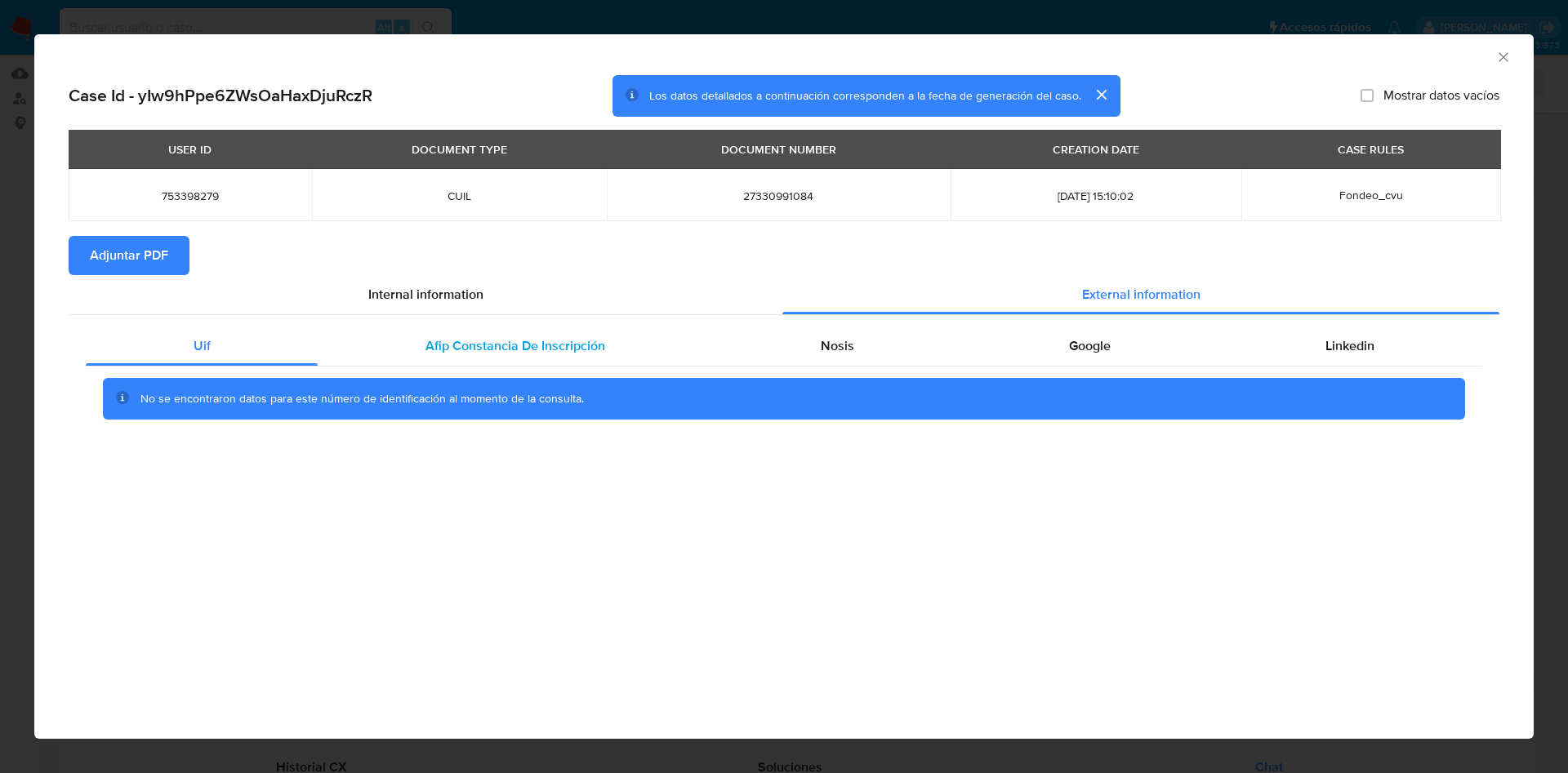
click at [626, 340] on div "Afip Constancia De Inscripción" at bounding box center [515, 345] width 394 height 39
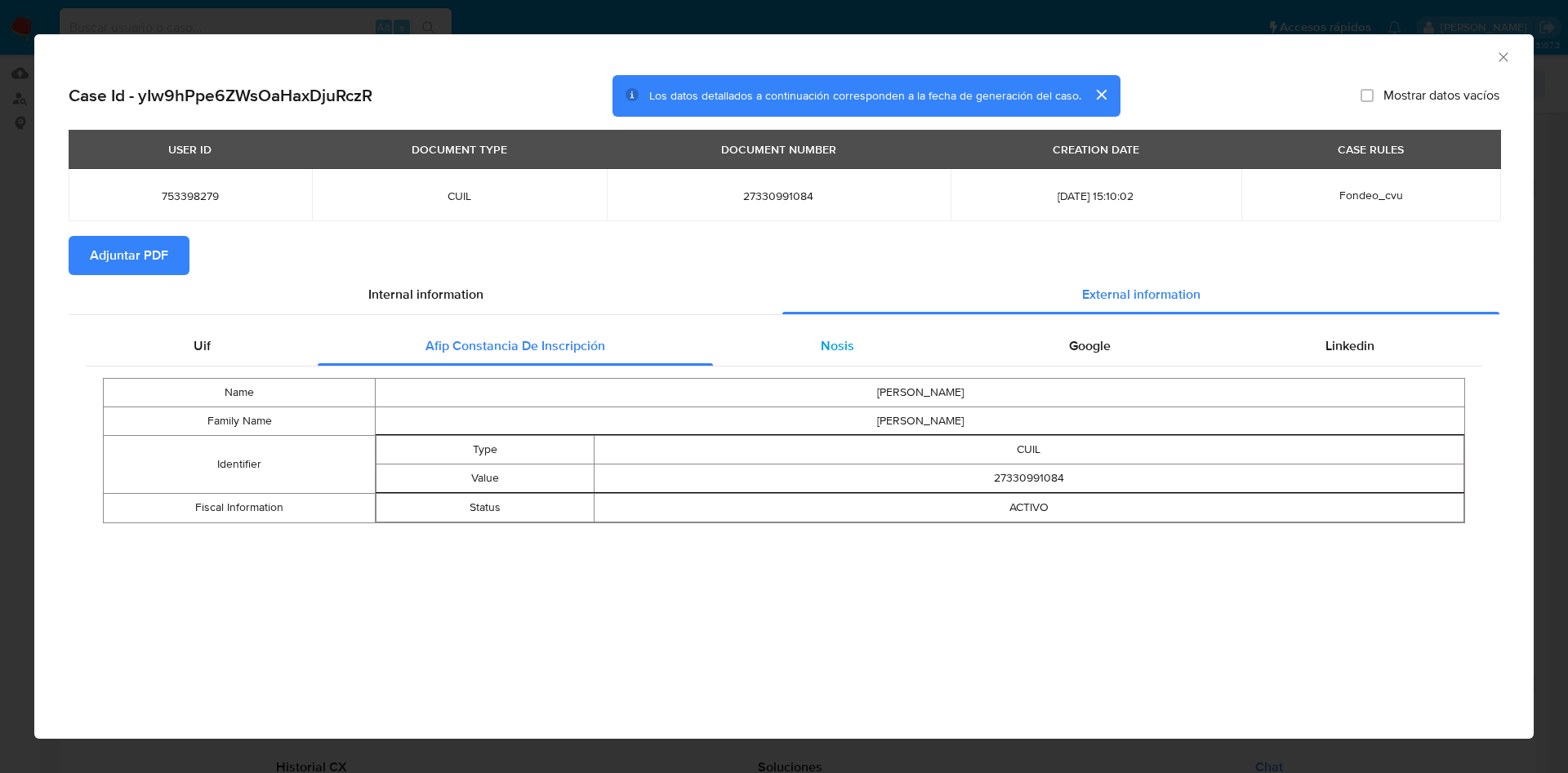
click at [800, 352] on div "Nosis" at bounding box center [837, 345] width 248 height 39
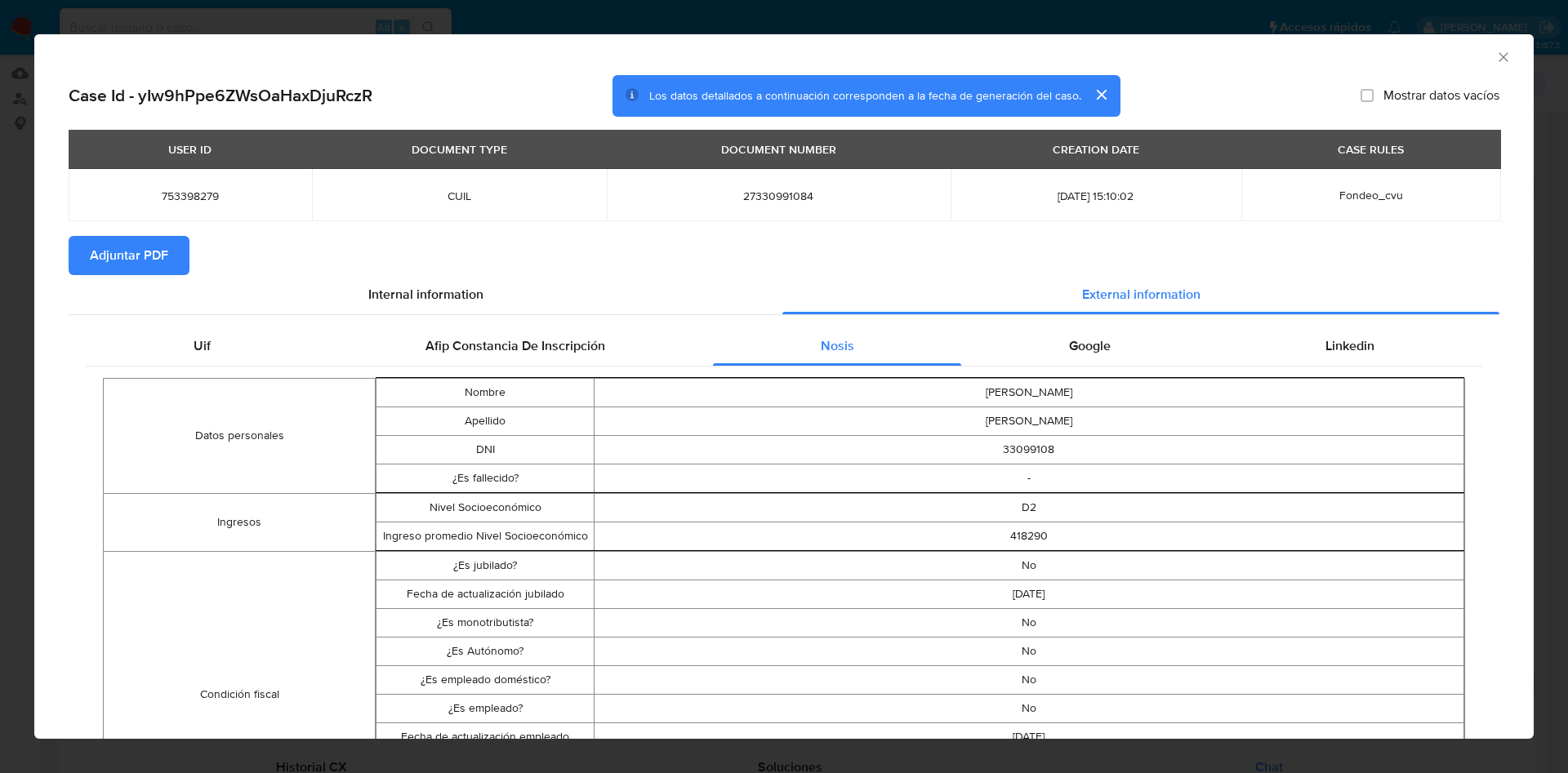
click at [1495, 59] on icon "Cerrar ventana" at bounding box center [1503, 56] width 16 height 16
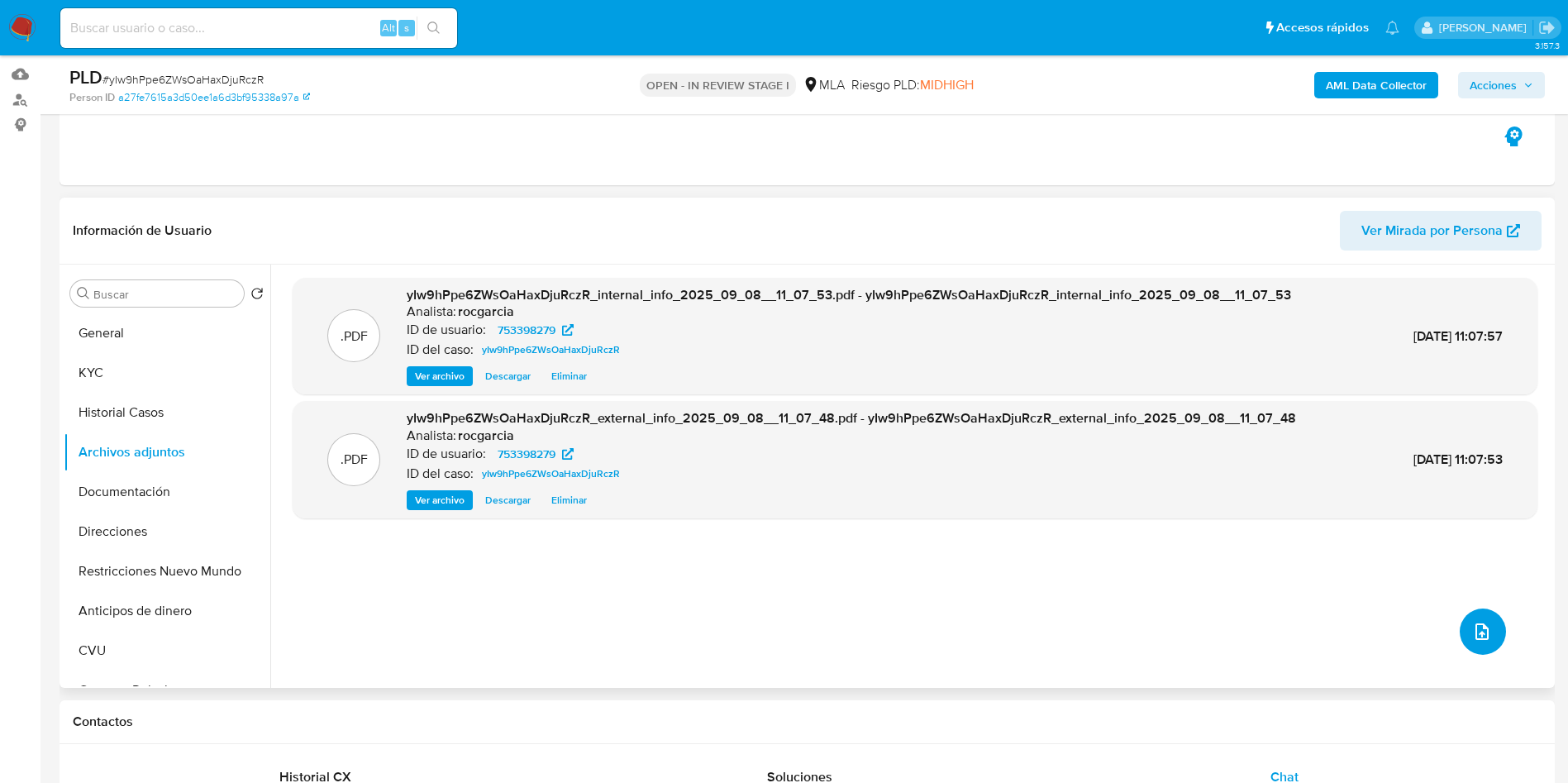
click at [1472, 632] on icon "upload-file" at bounding box center [1482, 631] width 20 height 20
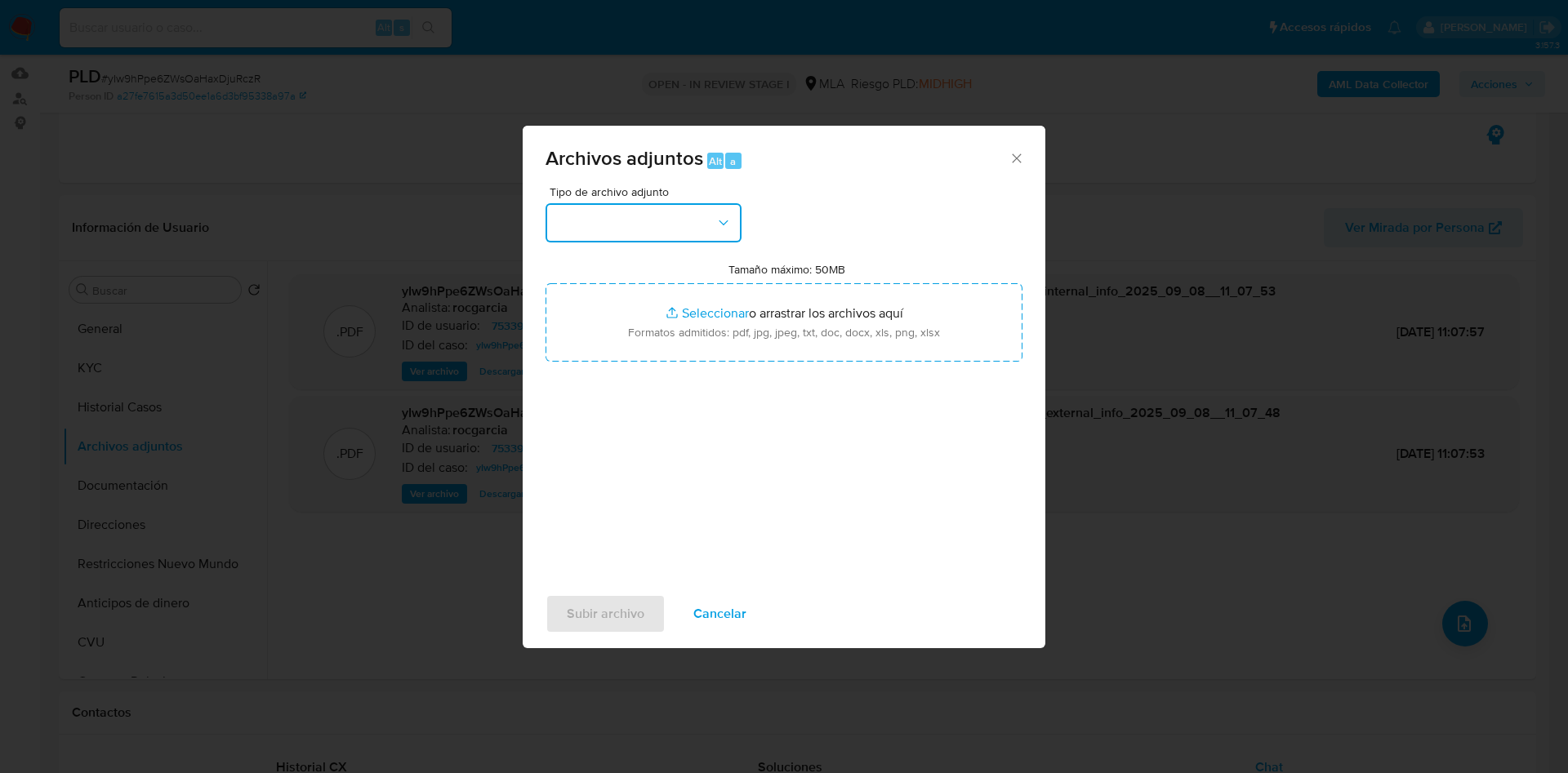
click at [628, 226] on button "button" at bounding box center [643, 222] width 196 height 39
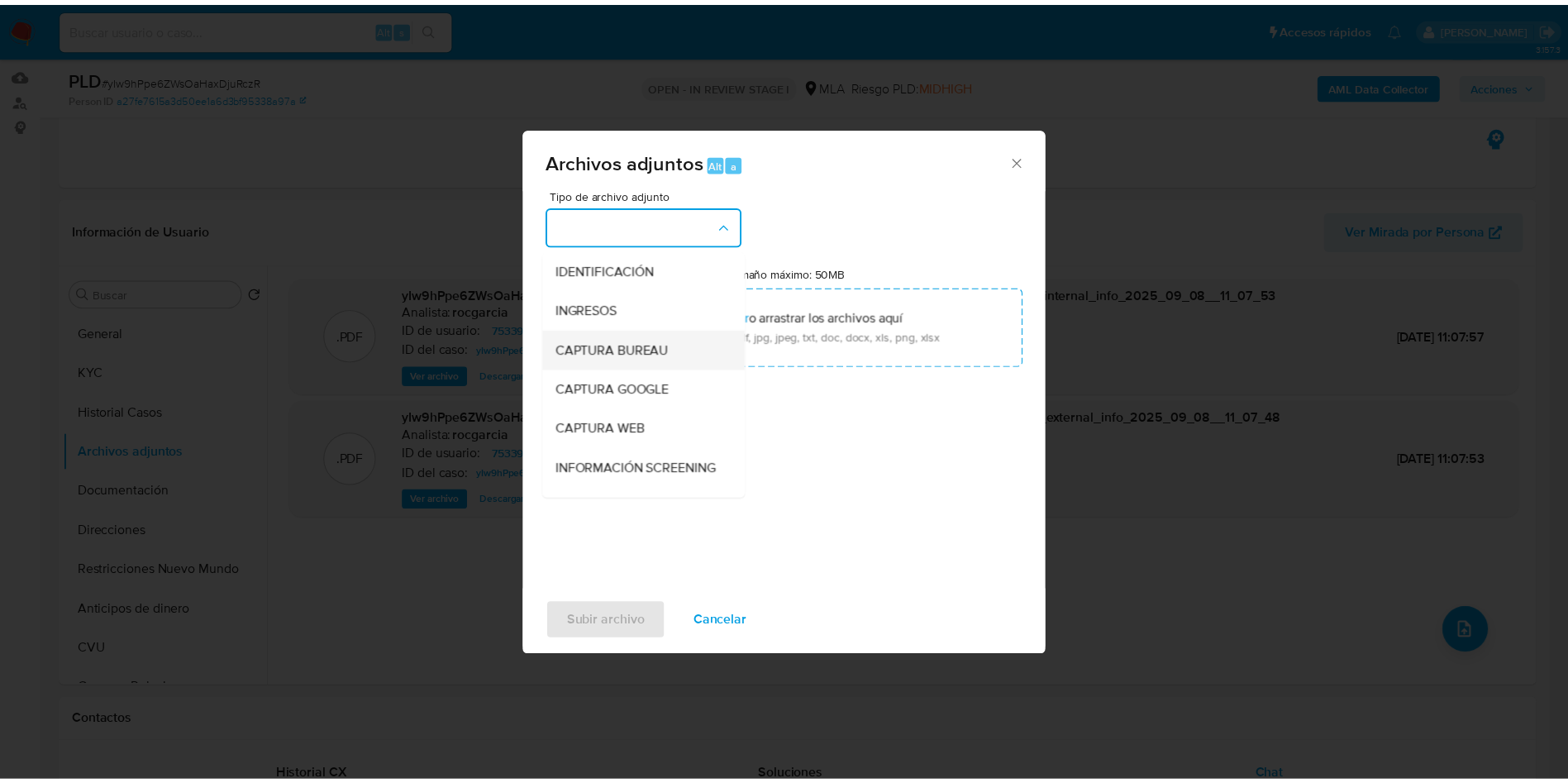
scroll to position [248, 0]
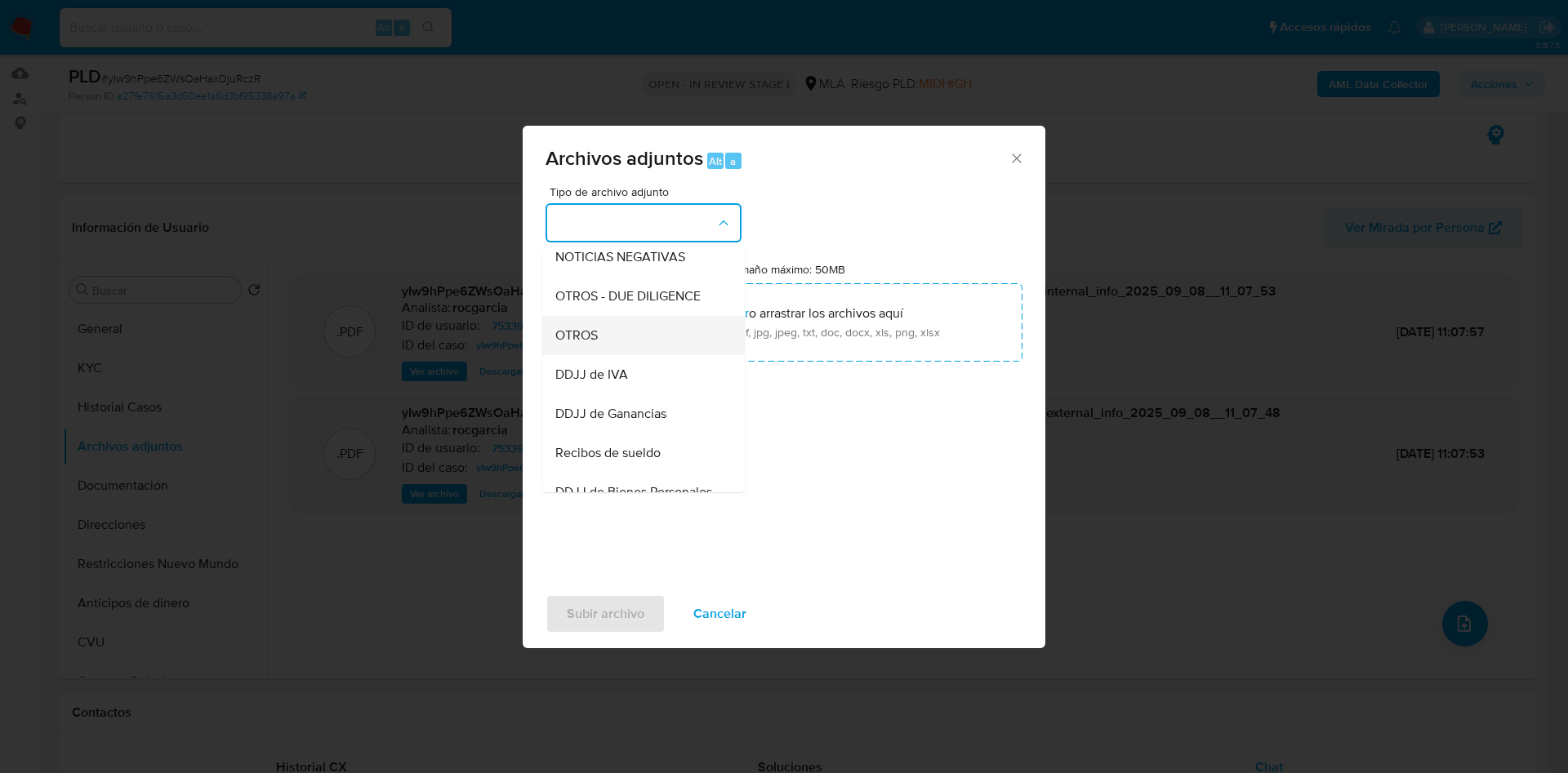
click at [622, 343] on div "OTROS" at bounding box center [639, 335] width 166 height 39
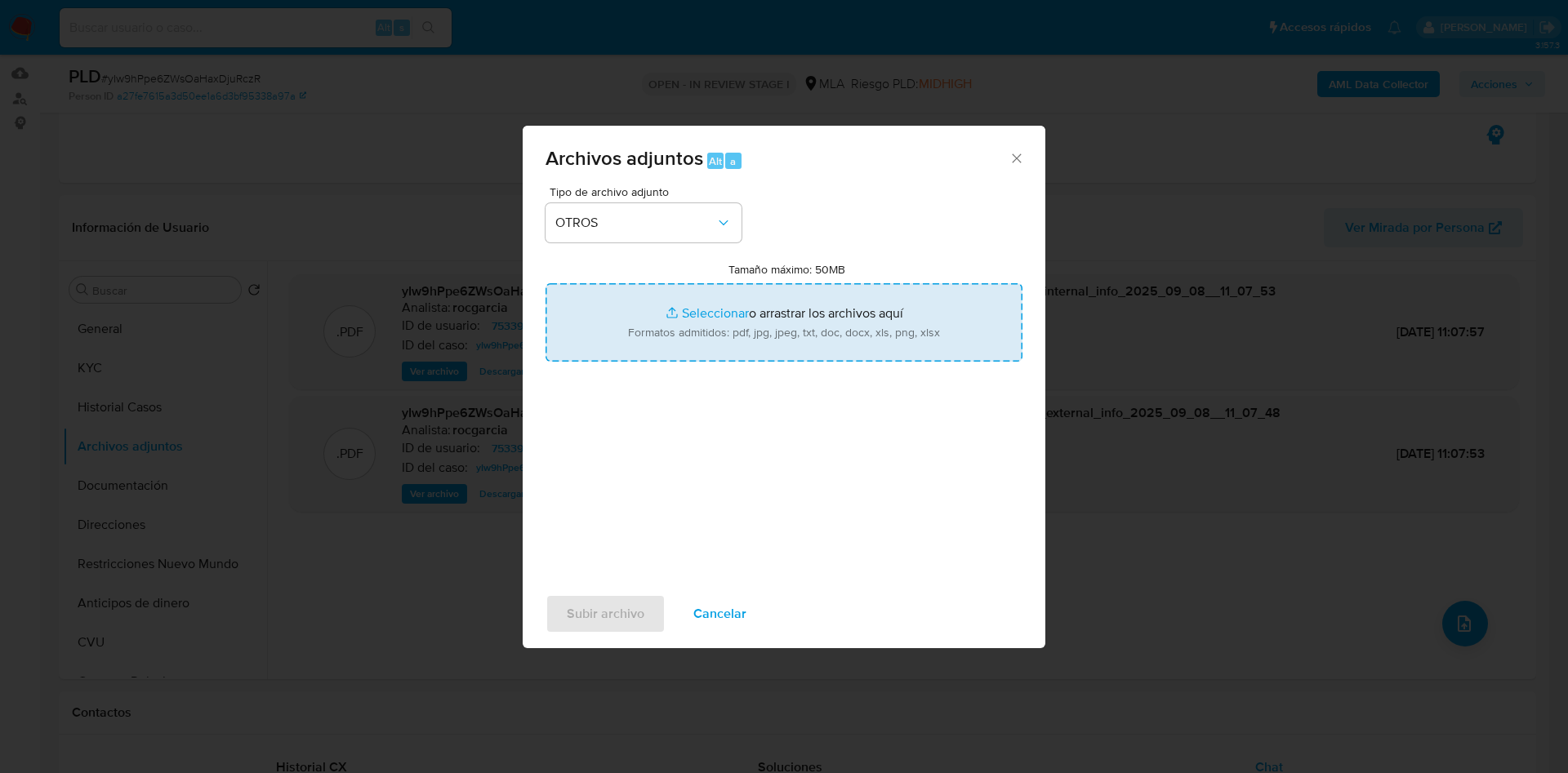
click at [686, 301] on input "Tamaño máximo: 50MB Seleccionar archivos" at bounding box center [783, 323] width 477 height 78
type input "C:\fakepath\Movimientos 753398279.xlsx"
click at [713, 314] on input "Tamaño máximo: 50MB Seleccionar archivos" at bounding box center [783, 323] width 477 height 78
type input "C:\fakepath\Caselog yIw9hPpe6ZWsOaHaxDjuRczR - 753398279.docx"
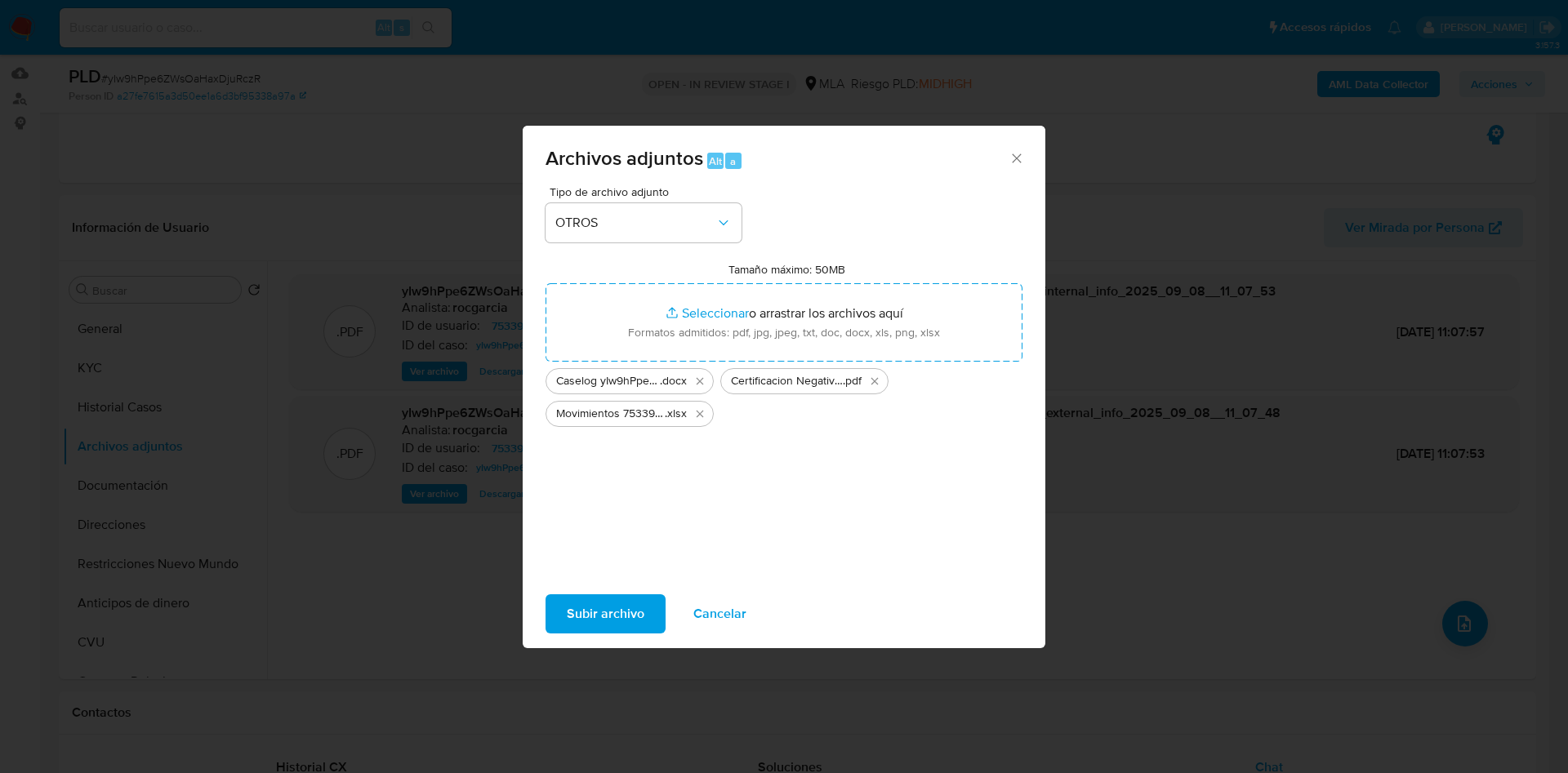
click at [583, 602] on span "Subir archivo" at bounding box center [605, 614] width 77 height 36
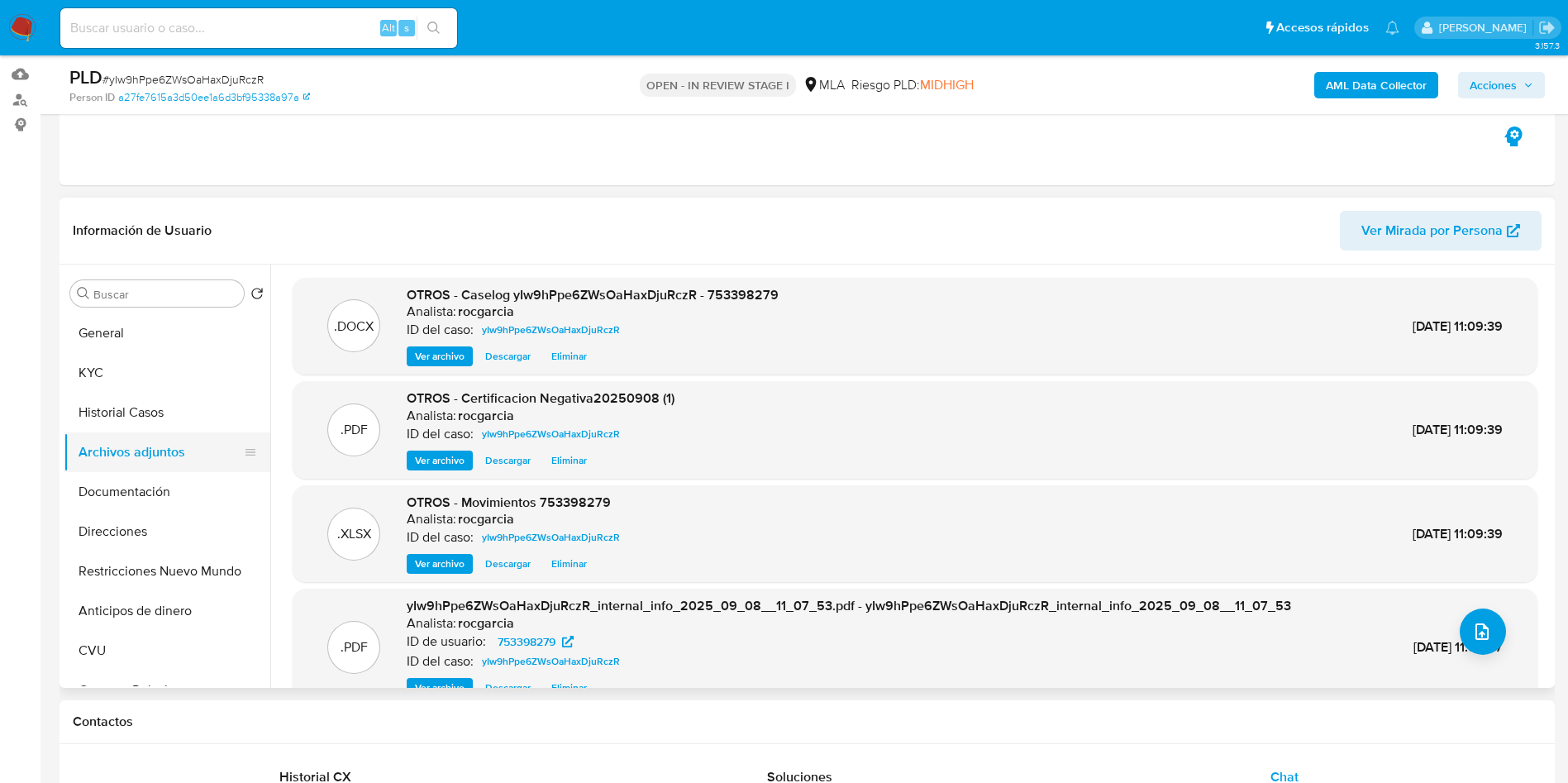
click at [111, 442] on button "Archivos adjuntos" at bounding box center [160, 451] width 193 height 40
click at [111, 439] on button "Archivos adjuntos" at bounding box center [160, 451] width 193 height 40
click at [111, 428] on button "Historial Casos" at bounding box center [160, 412] width 193 height 40
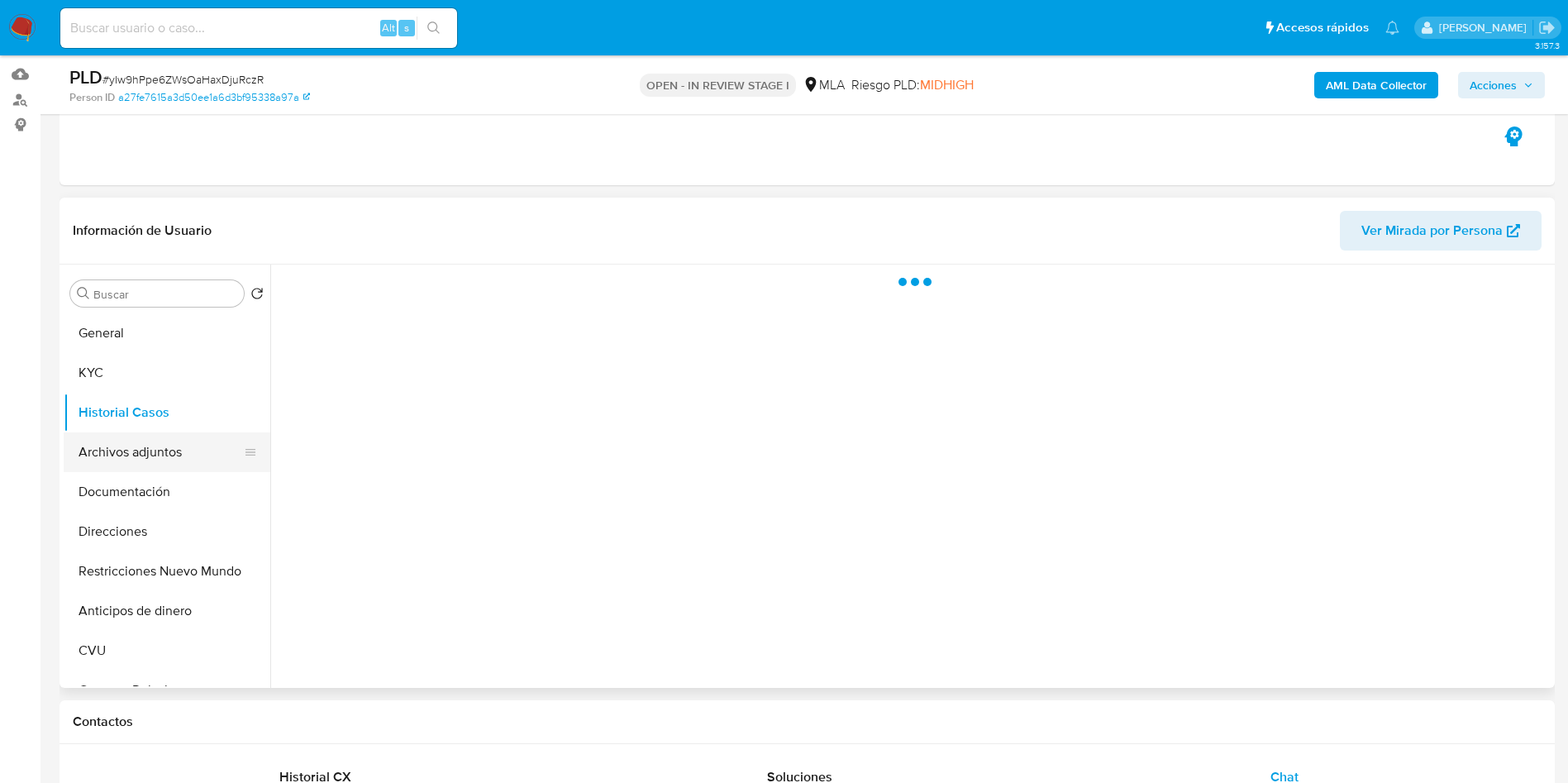
click at [108, 450] on button "Archivos adjuntos" at bounding box center [160, 451] width 193 height 40
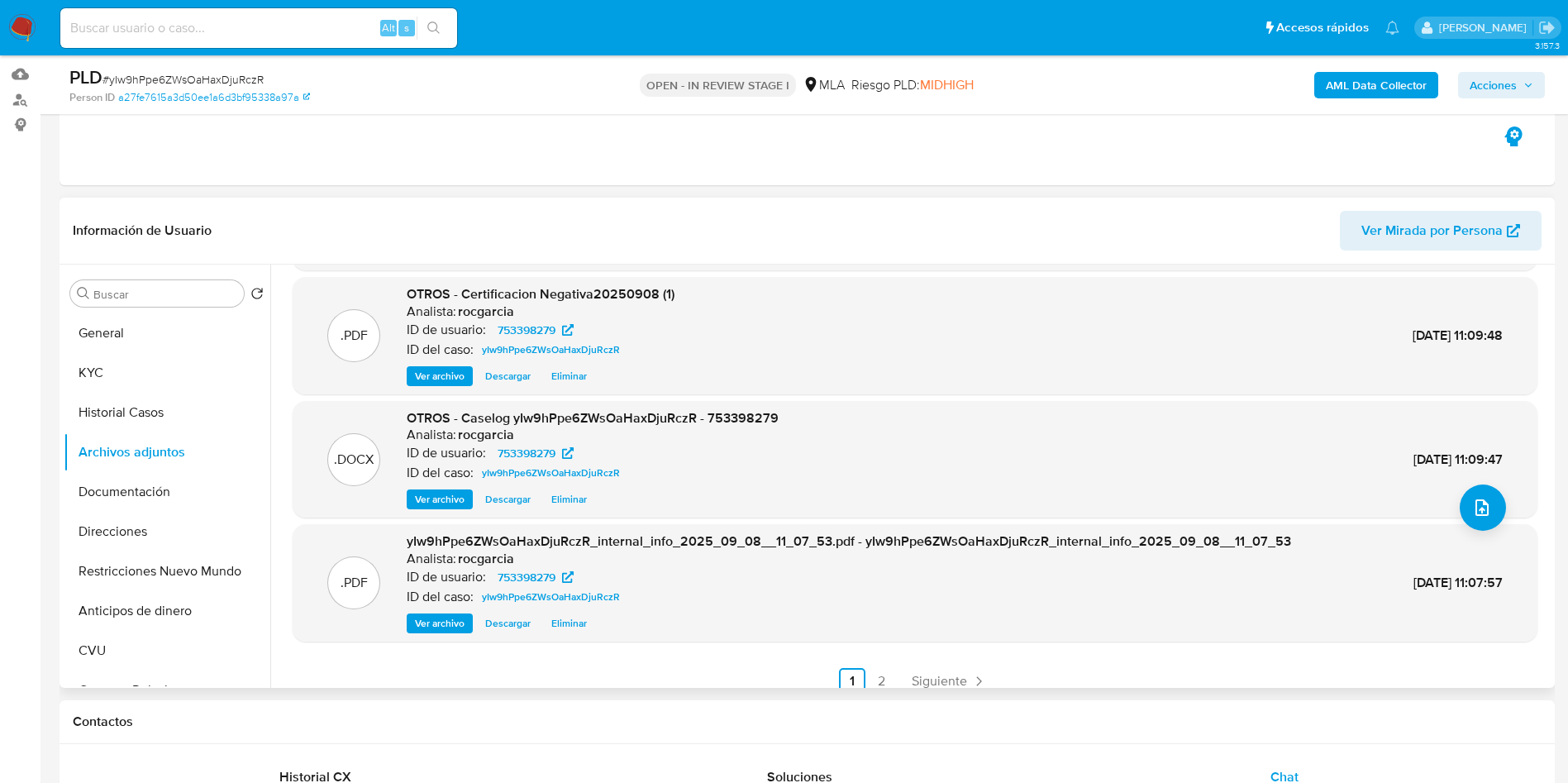
scroll to position [0, 0]
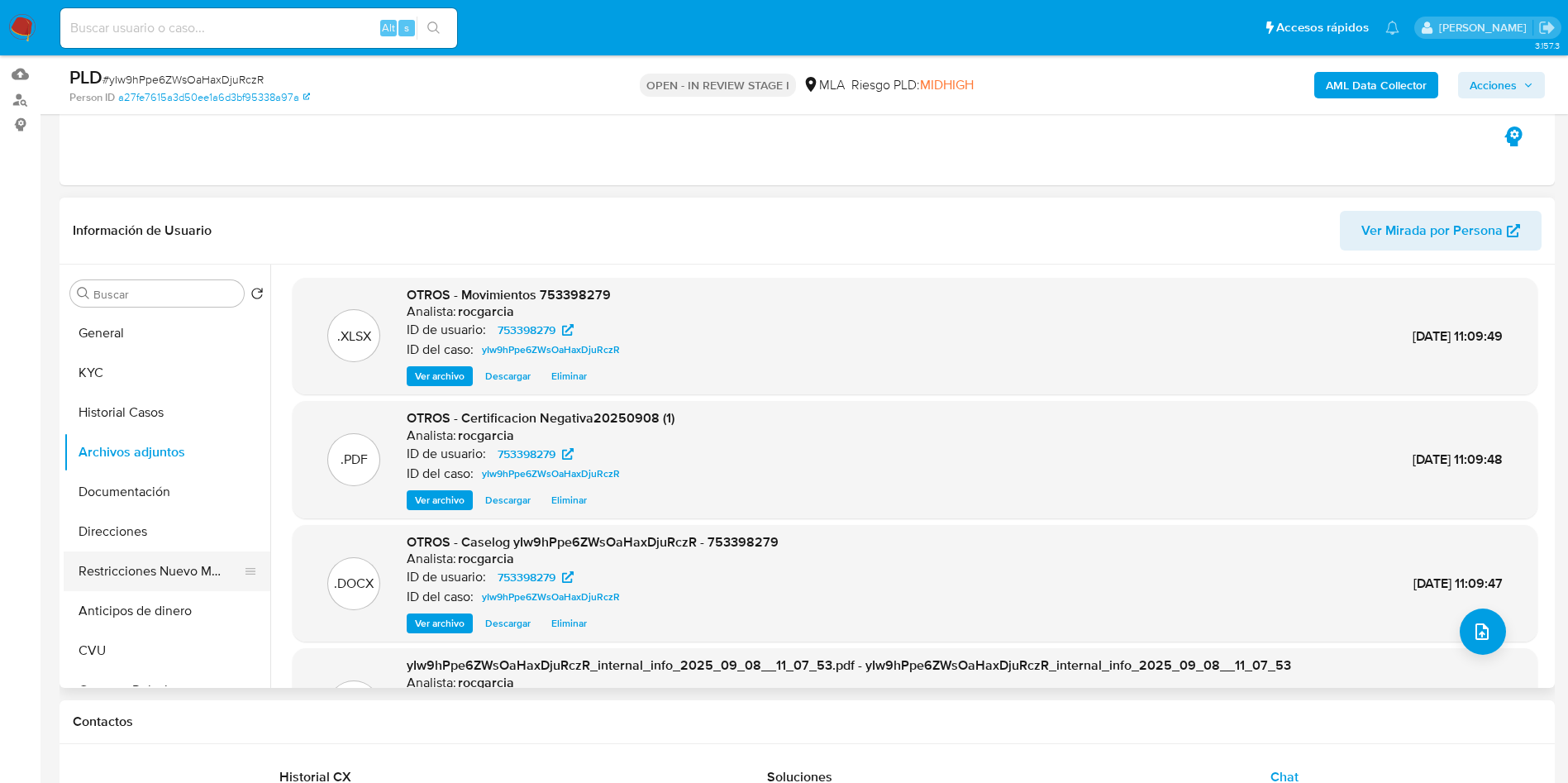
click at [103, 585] on button "Restricciones Nuevo Mundo" at bounding box center [160, 570] width 193 height 40
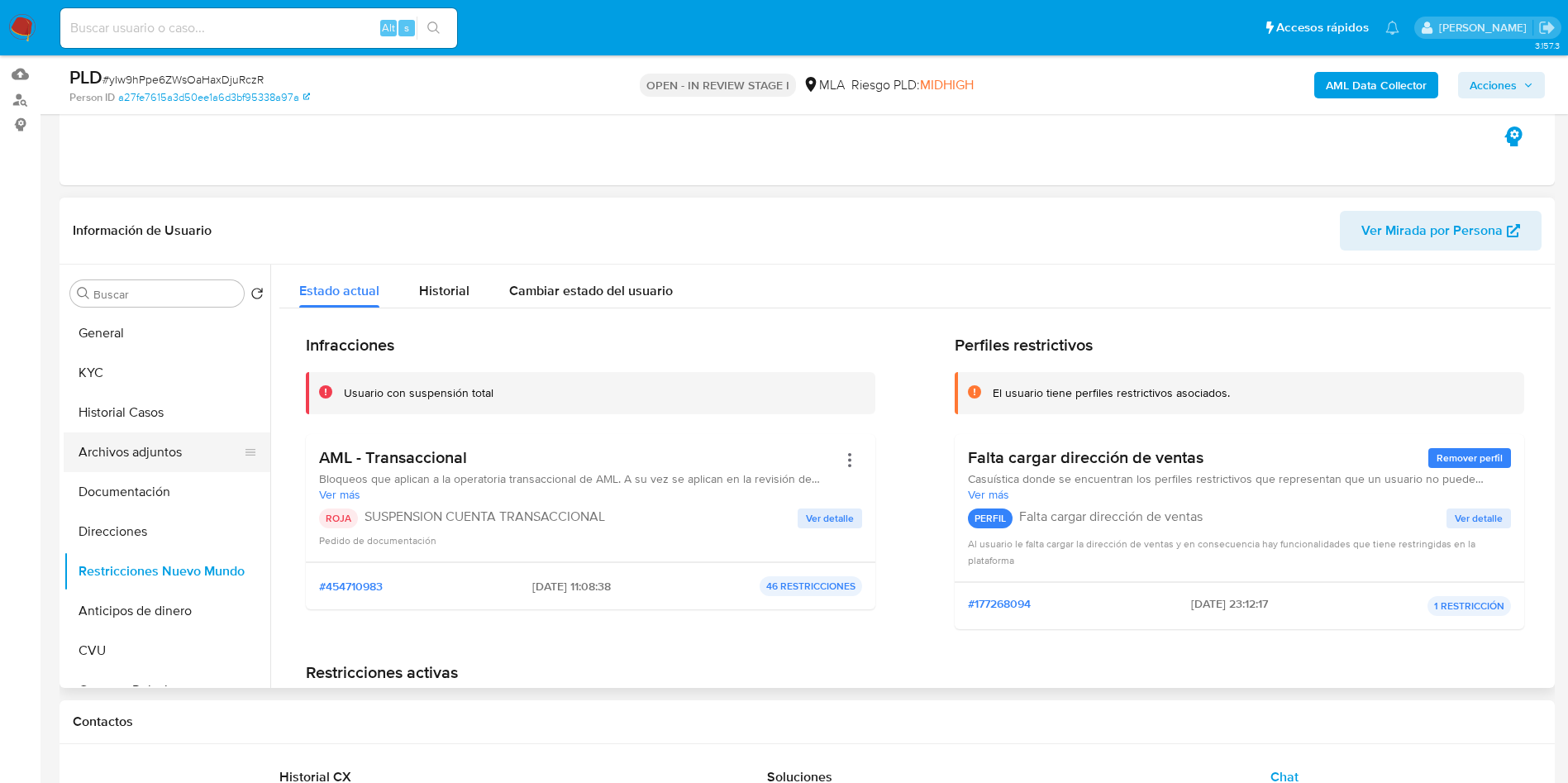
click at [153, 440] on button "Archivos adjuntos" at bounding box center [160, 451] width 193 height 40
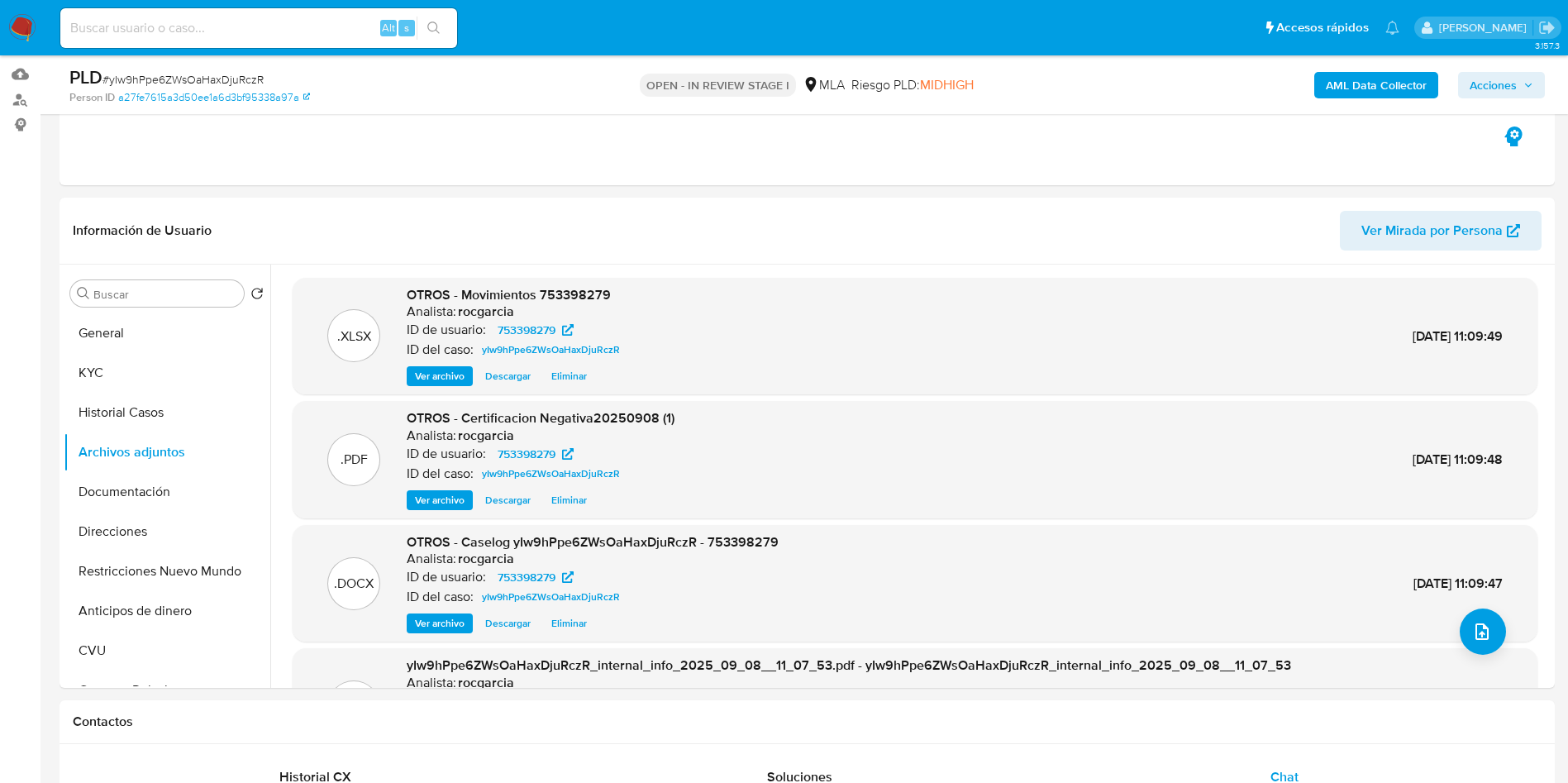
click at [1501, 83] on span "Acciones" at bounding box center [1494, 84] width 47 height 26
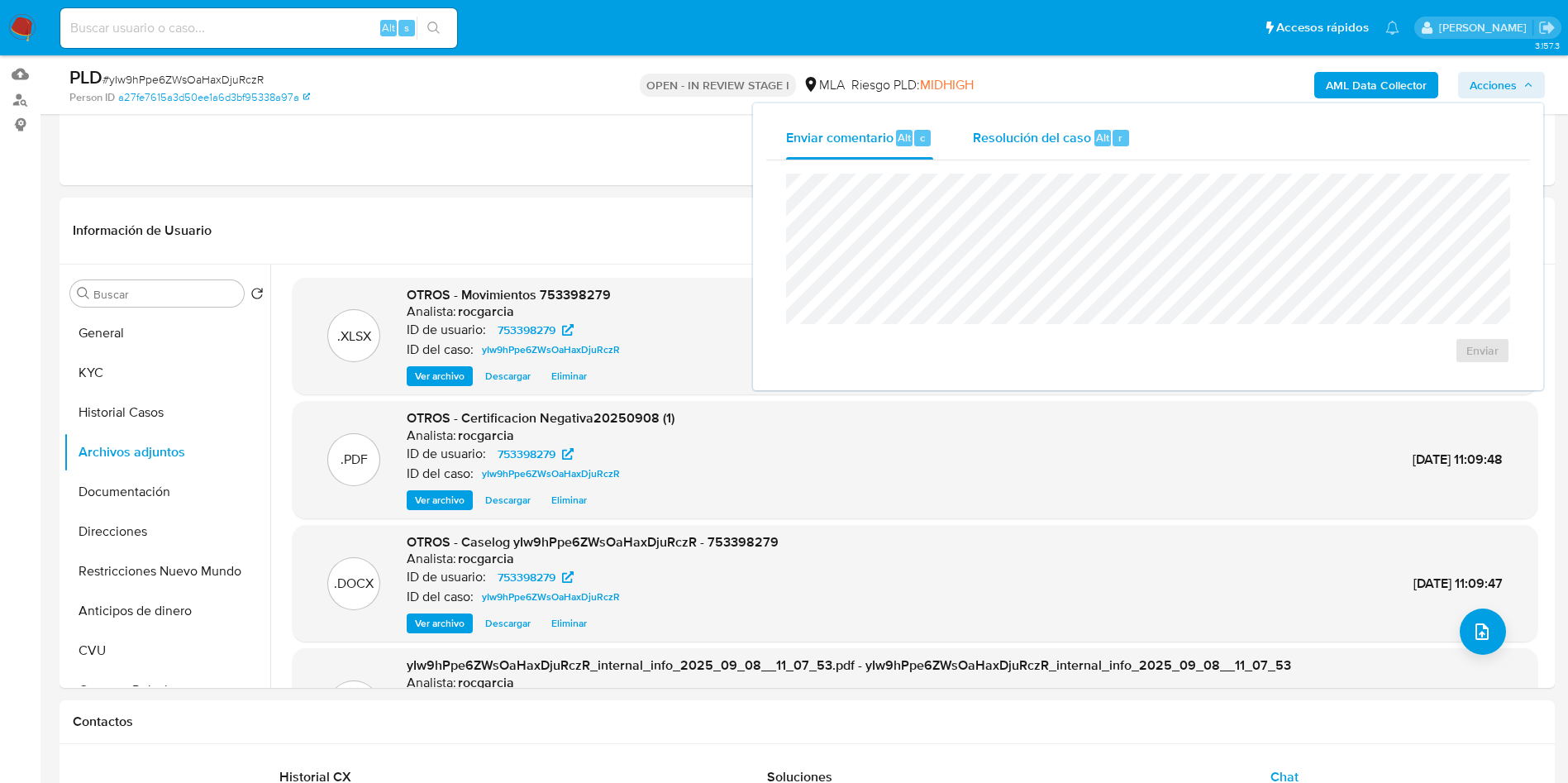
click at [1016, 144] on span "Resolución del caso" at bounding box center [1032, 137] width 118 height 19
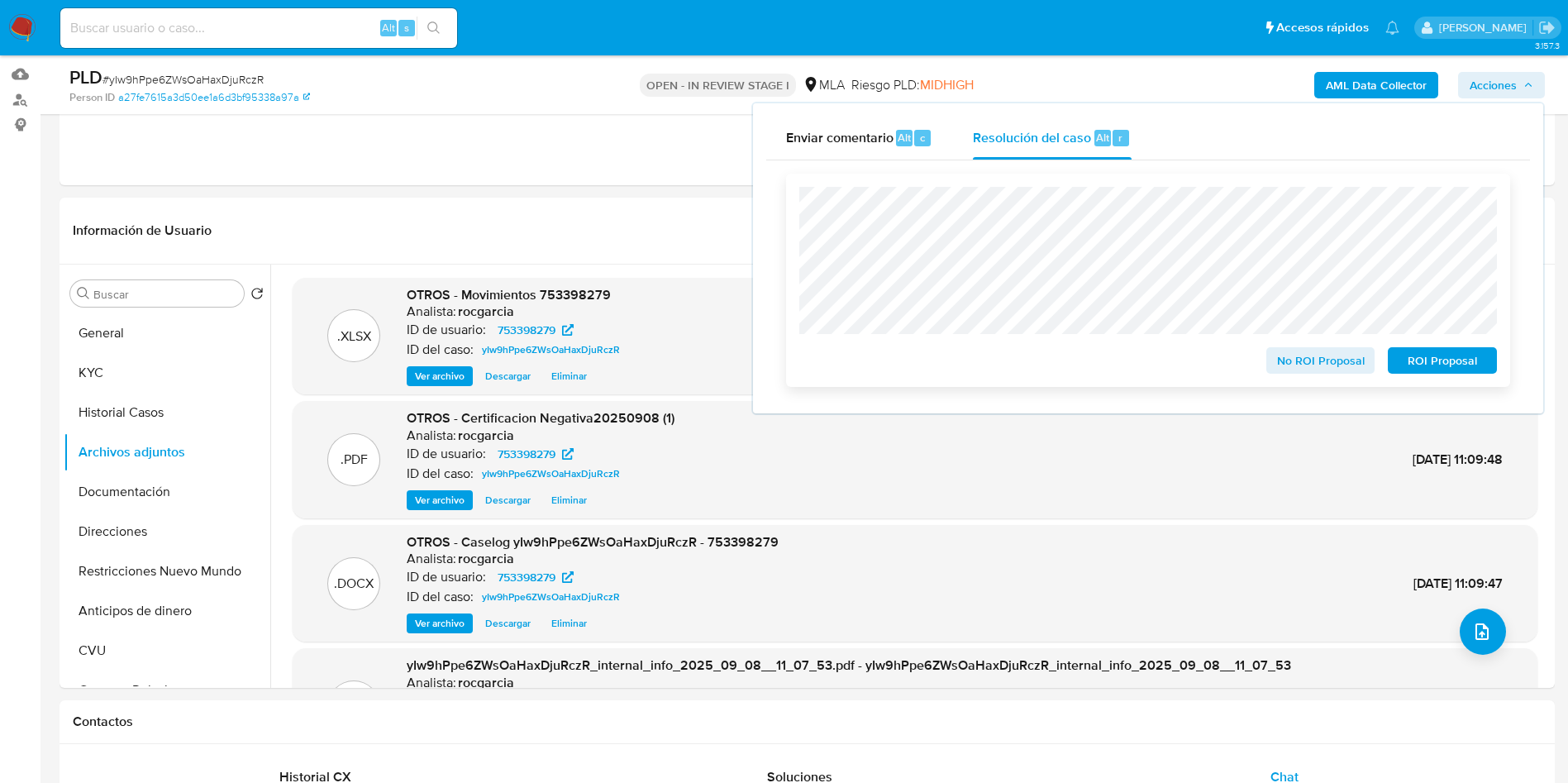
click at [1447, 365] on span "ROI Proposal" at bounding box center [1442, 361] width 86 height 23
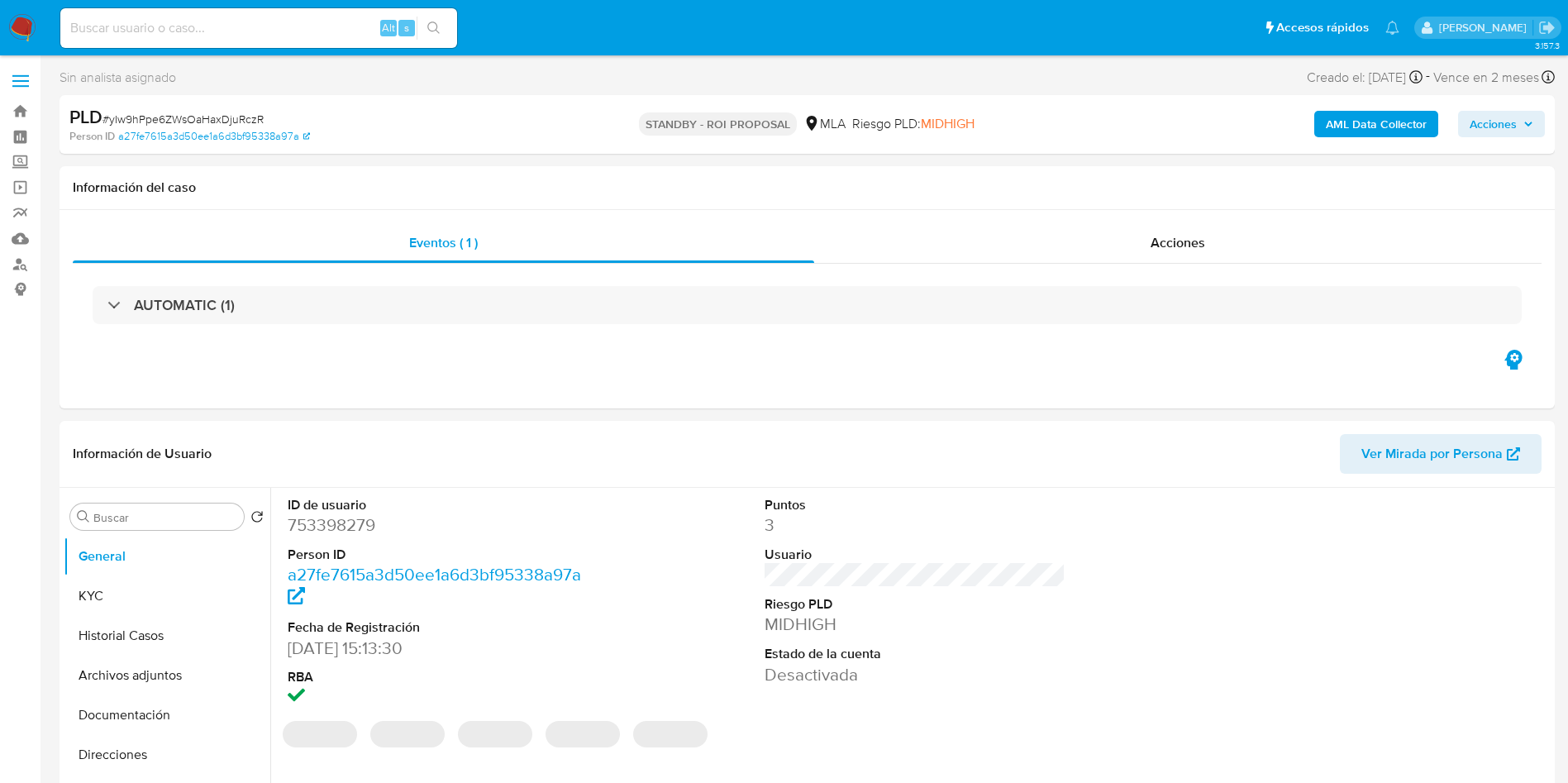
select select "10"
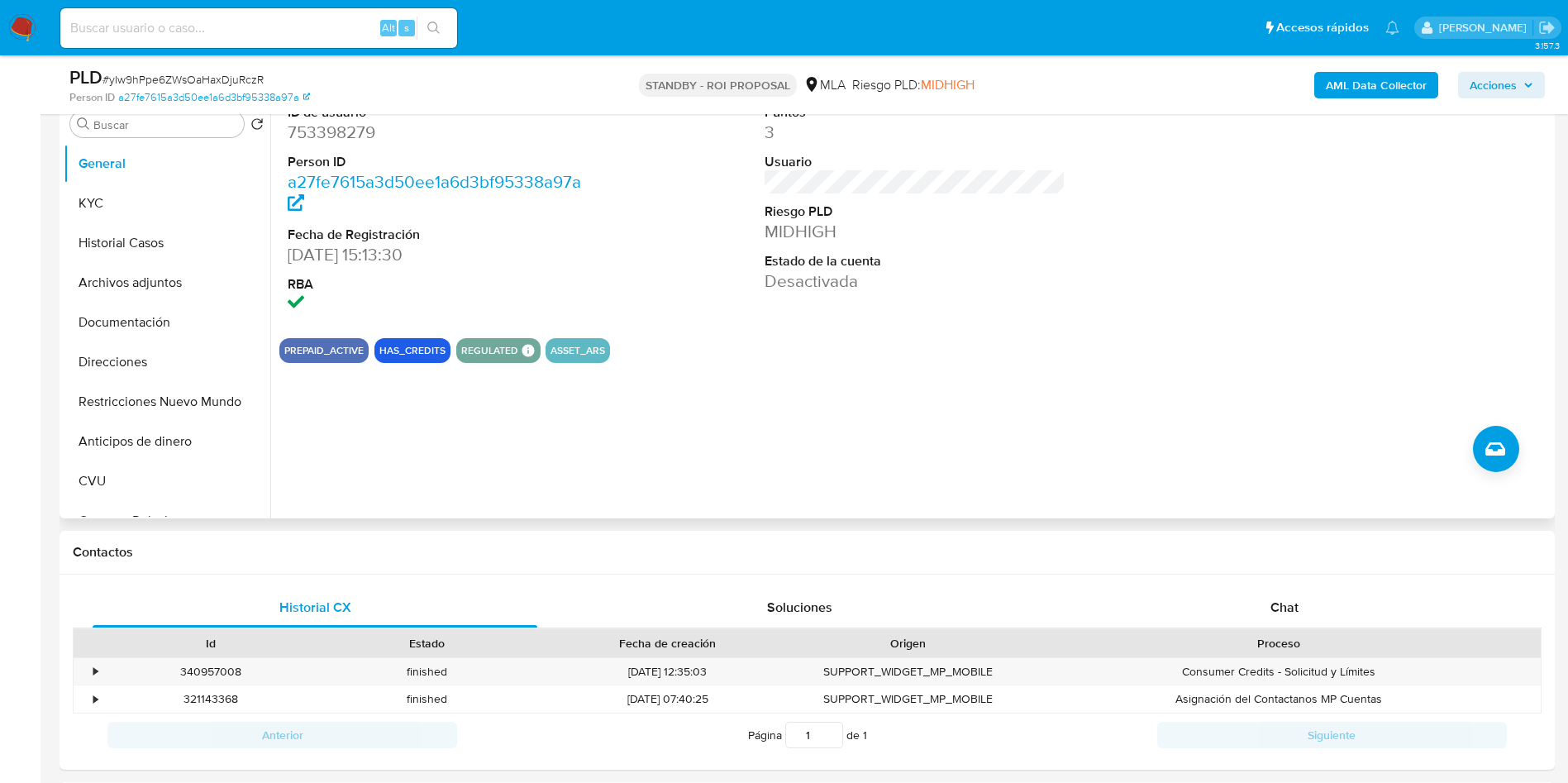
scroll to position [372, 0]
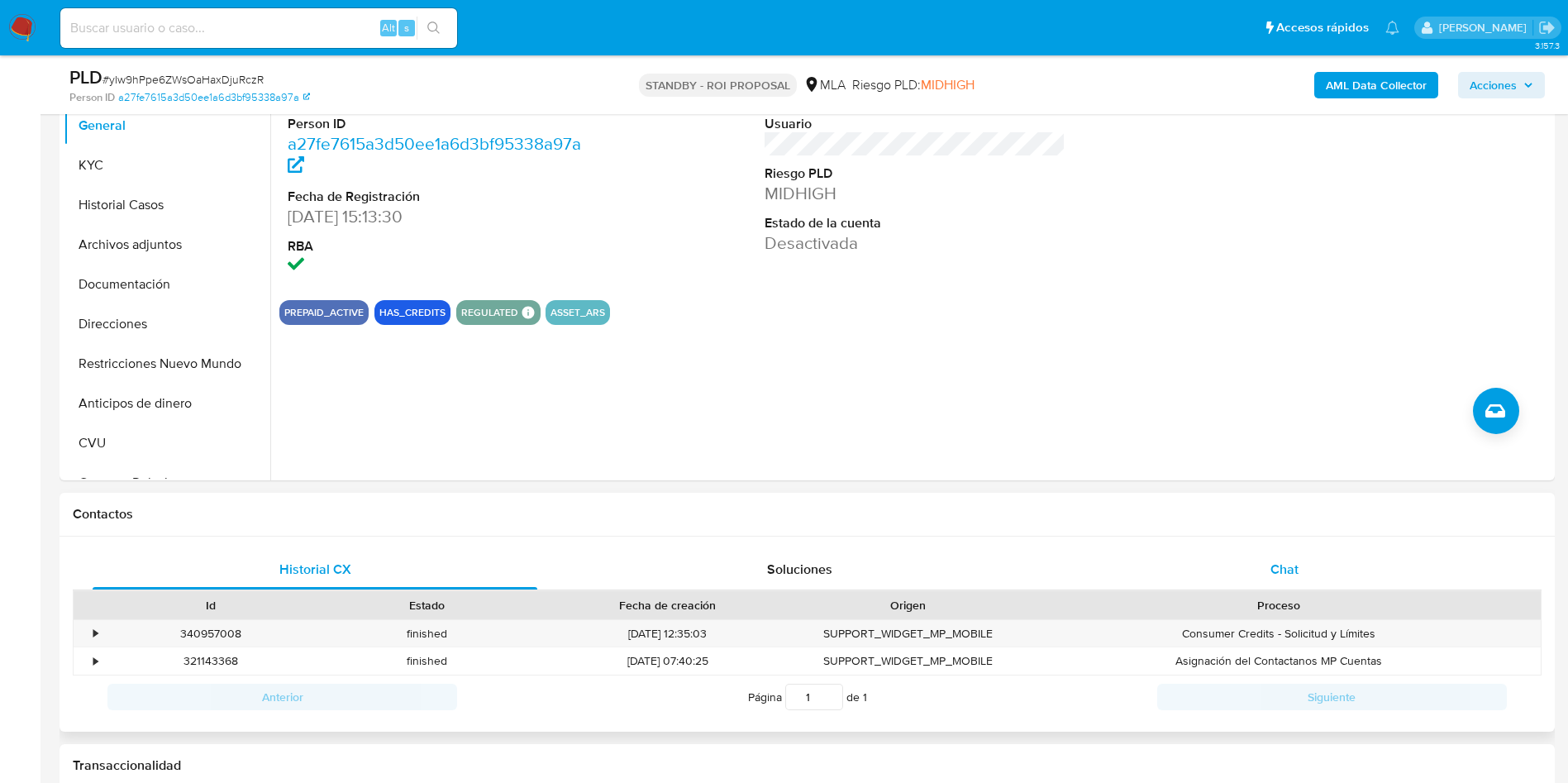
click at [1293, 565] on span "Chat" at bounding box center [1284, 569] width 28 height 19
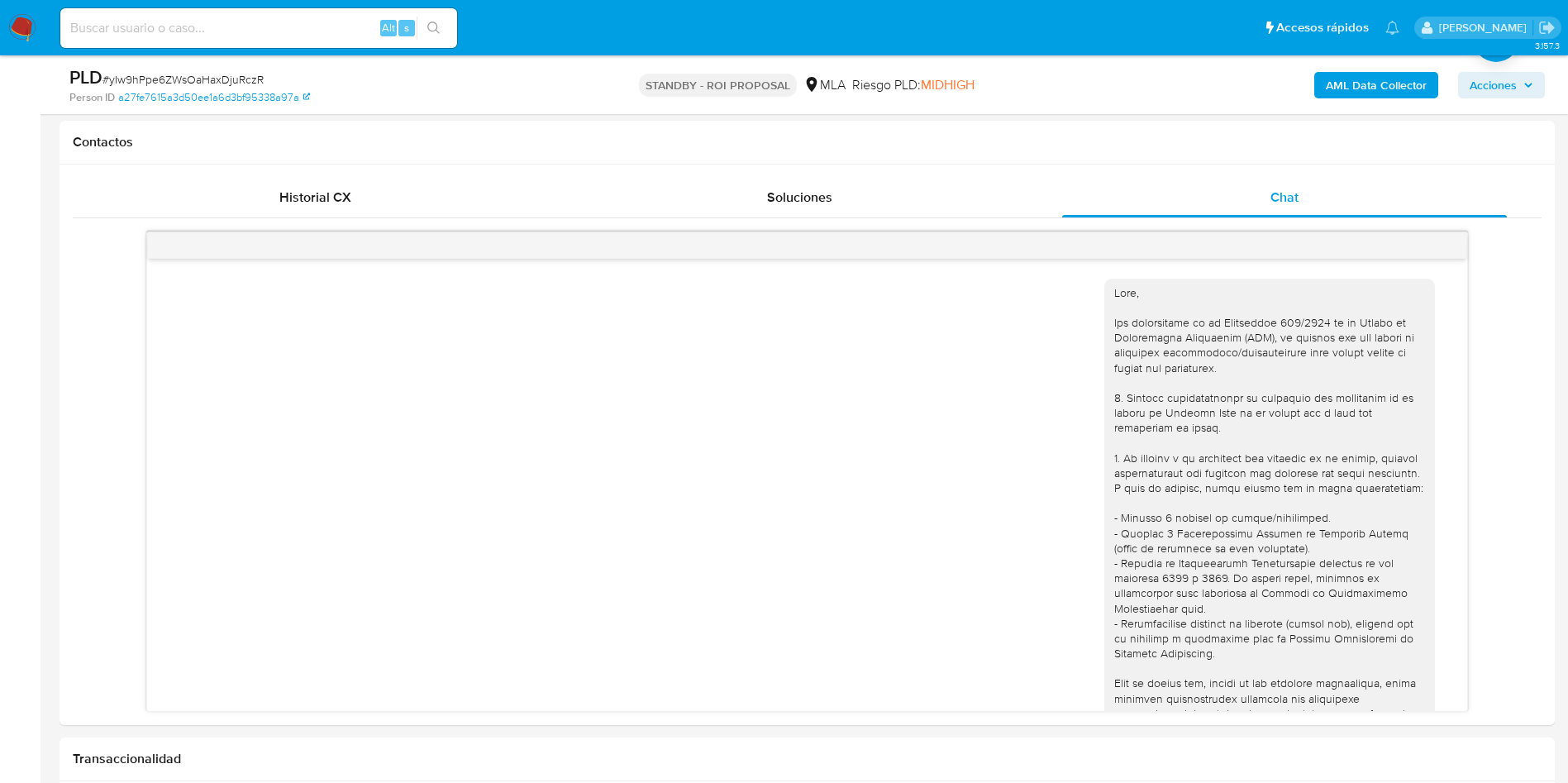
scroll to position [854, 0]
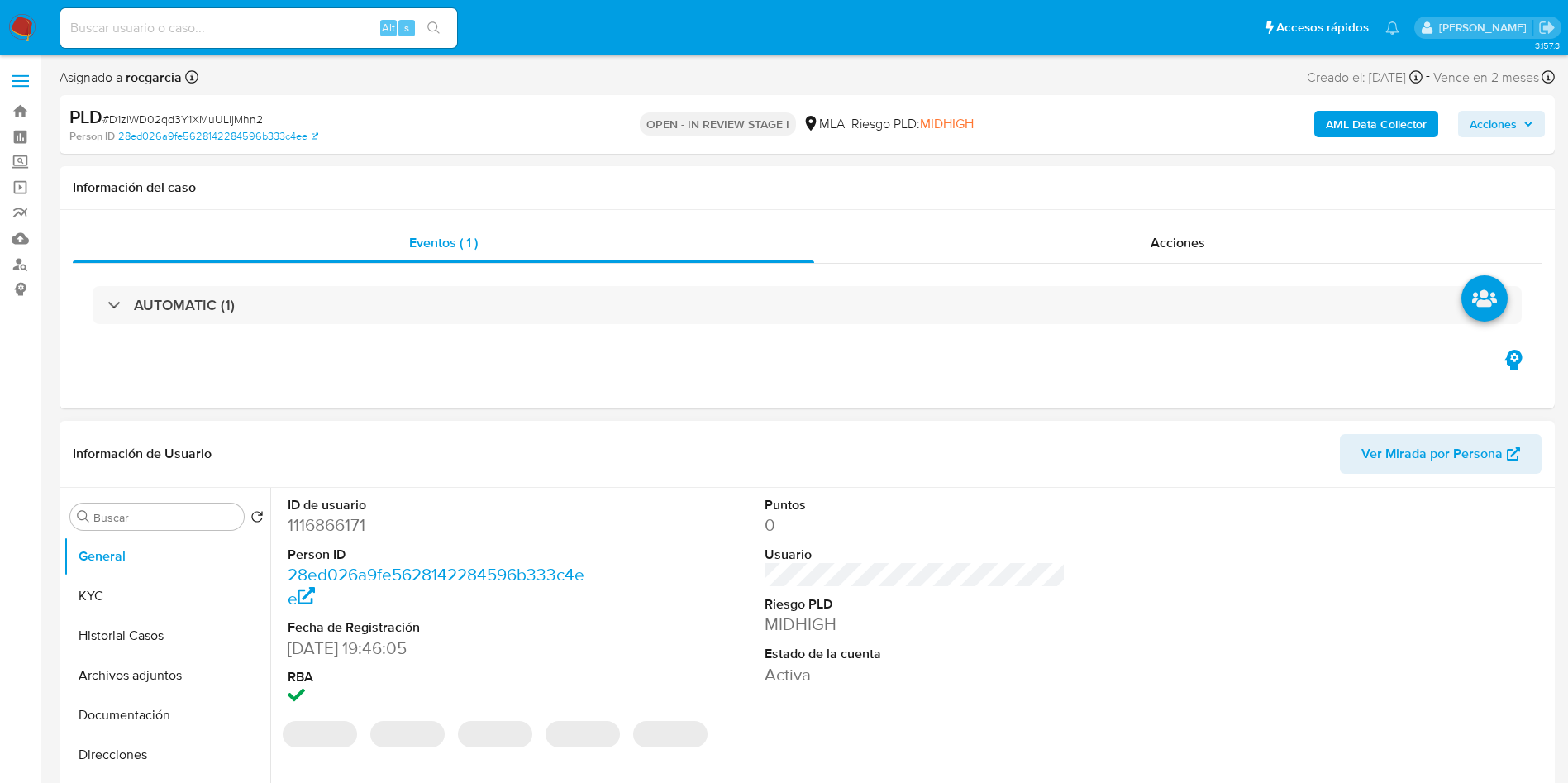
scroll to position [372, 0]
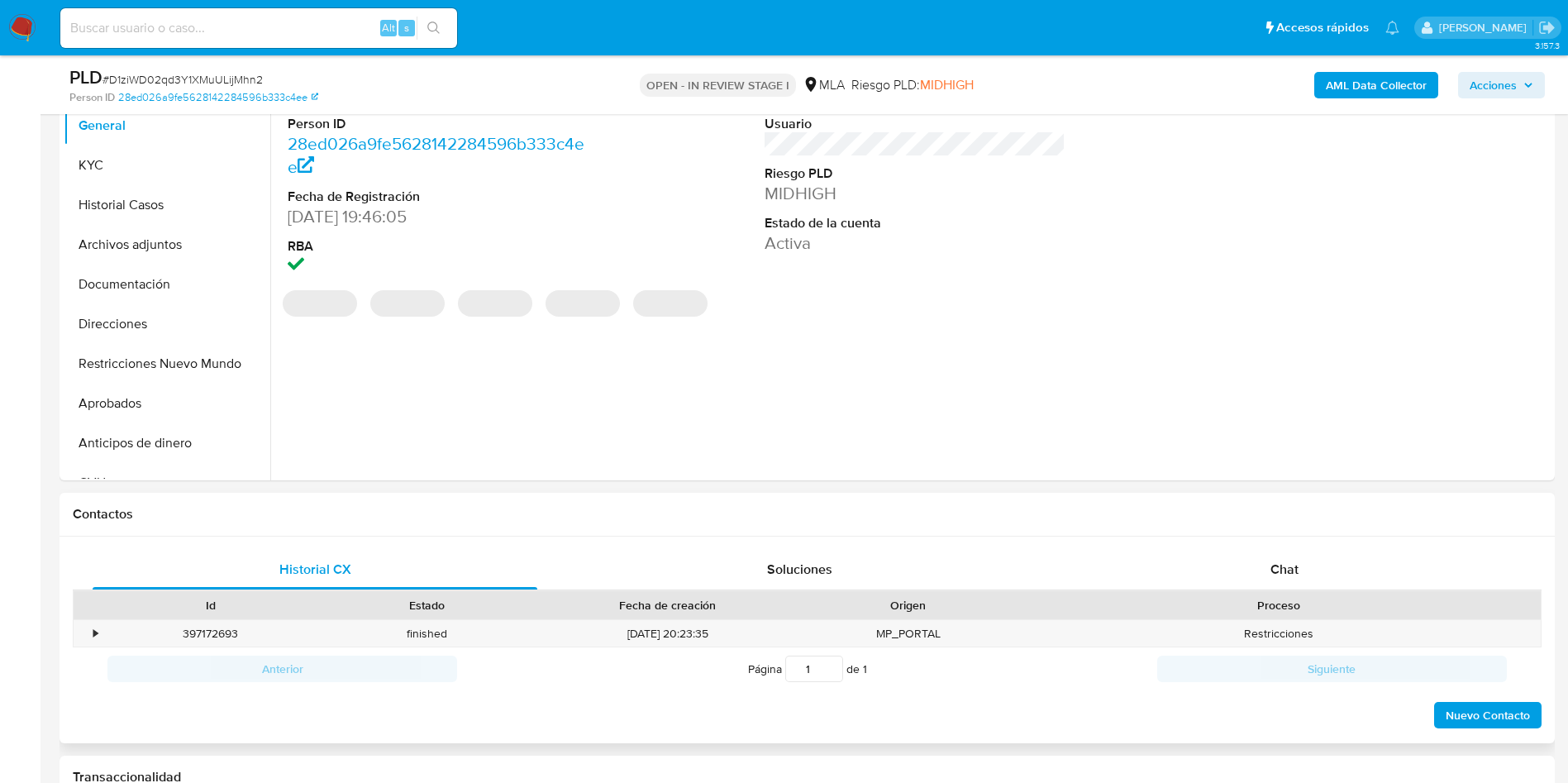
select select "10"
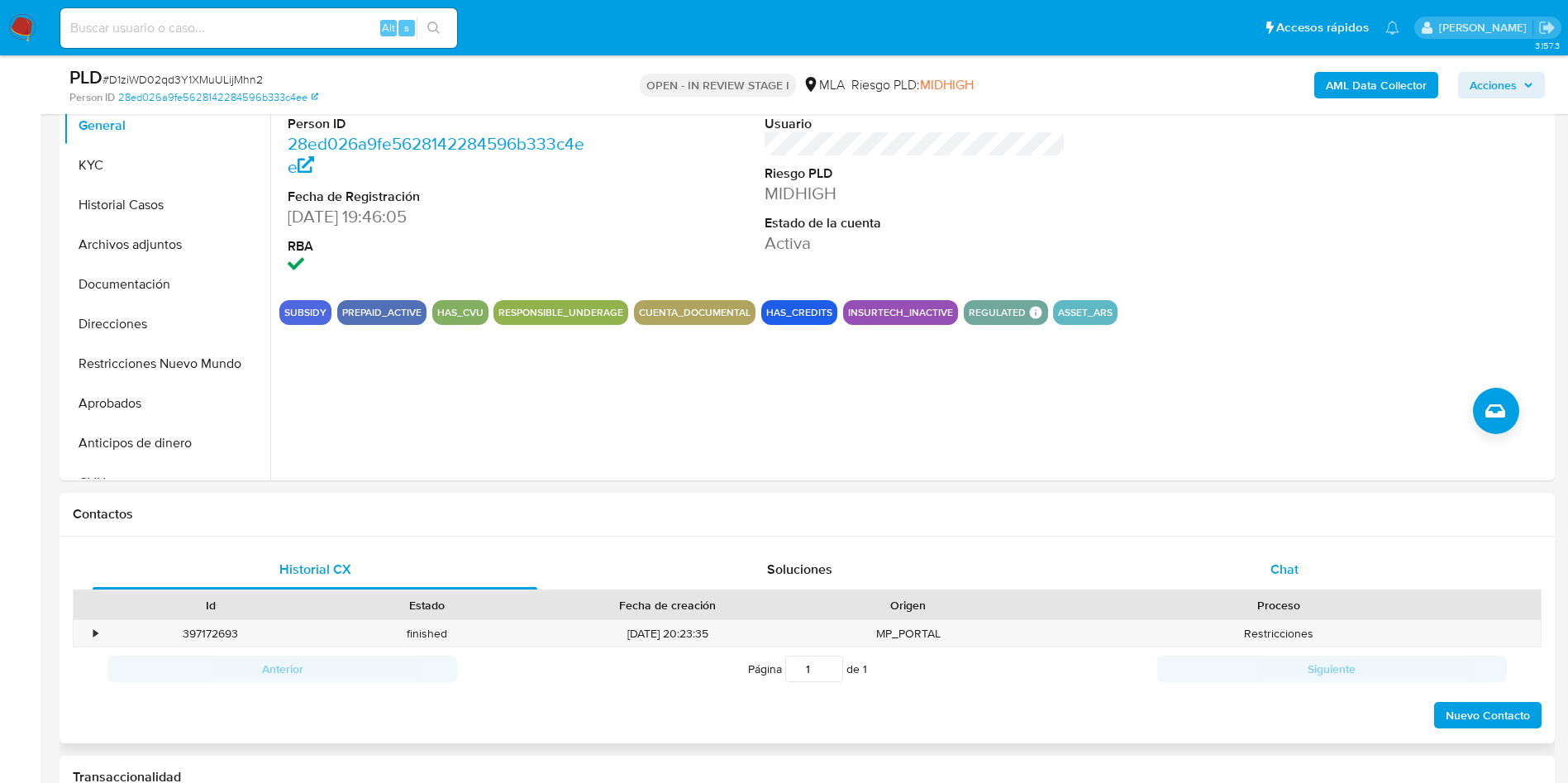
click at [1271, 564] on span "Chat" at bounding box center [1284, 569] width 28 height 19
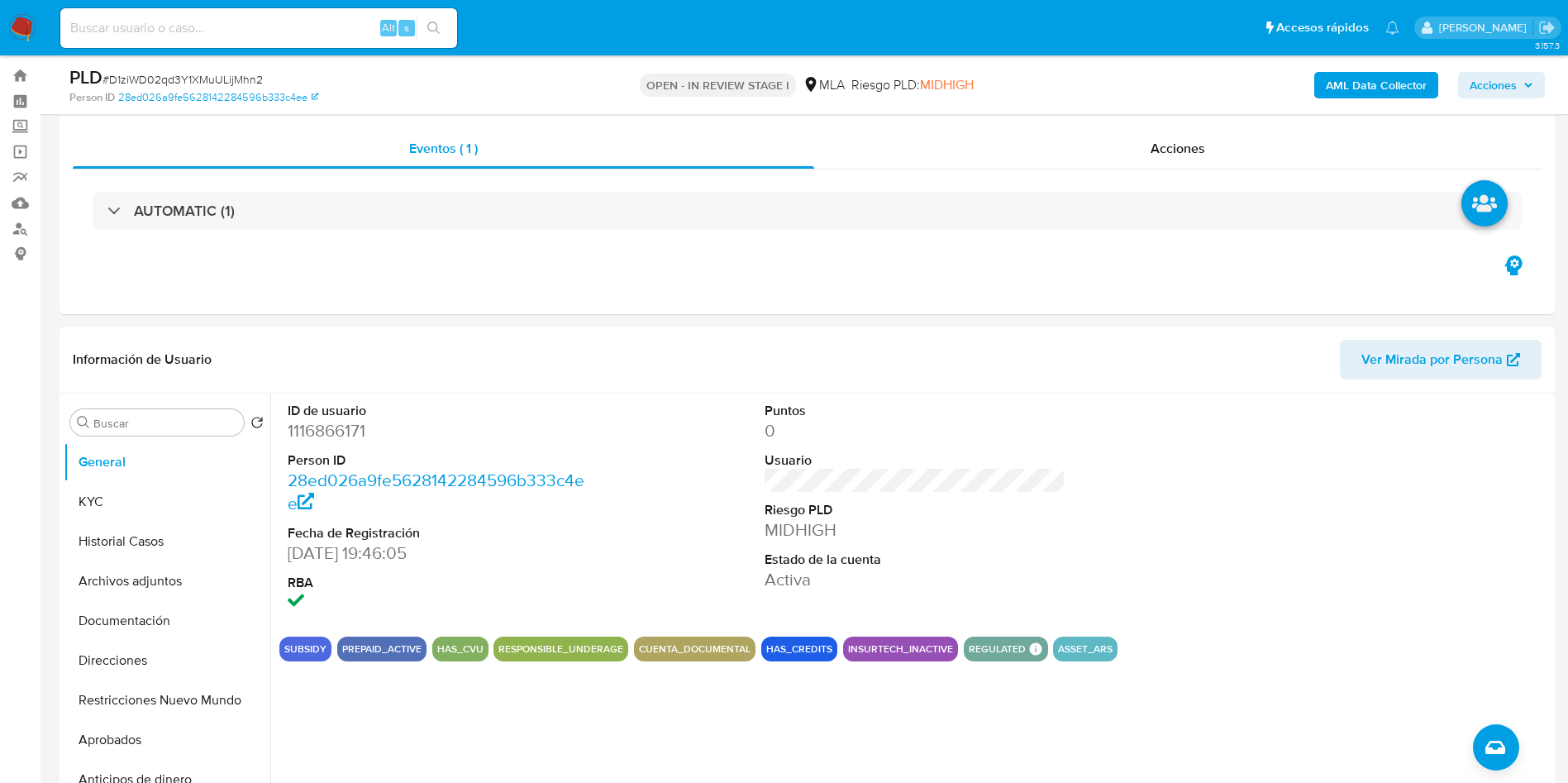
scroll to position [0, 0]
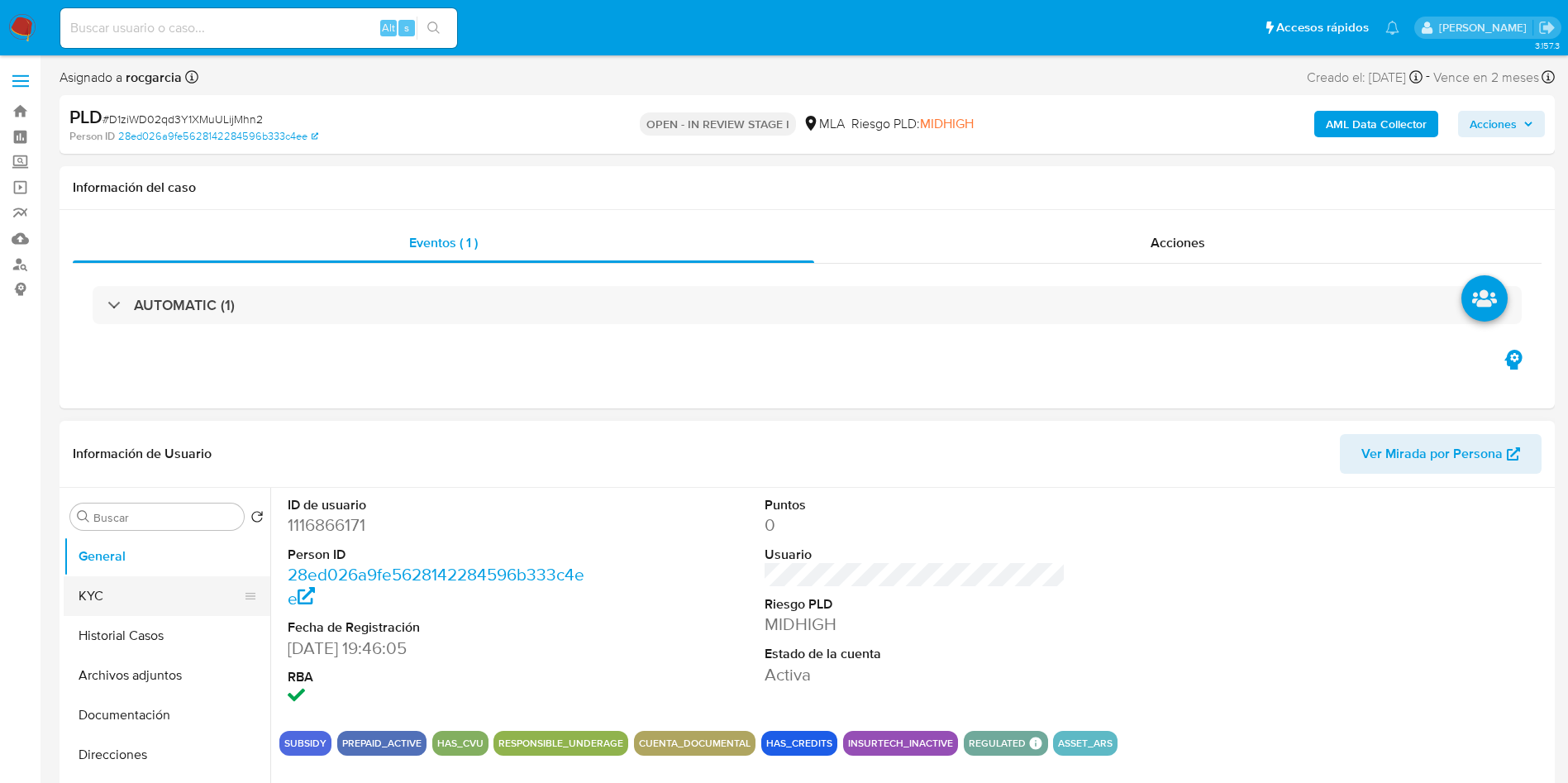
click at [140, 599] on button "KYC" at bounding box center [160, 595] width 193 height 40
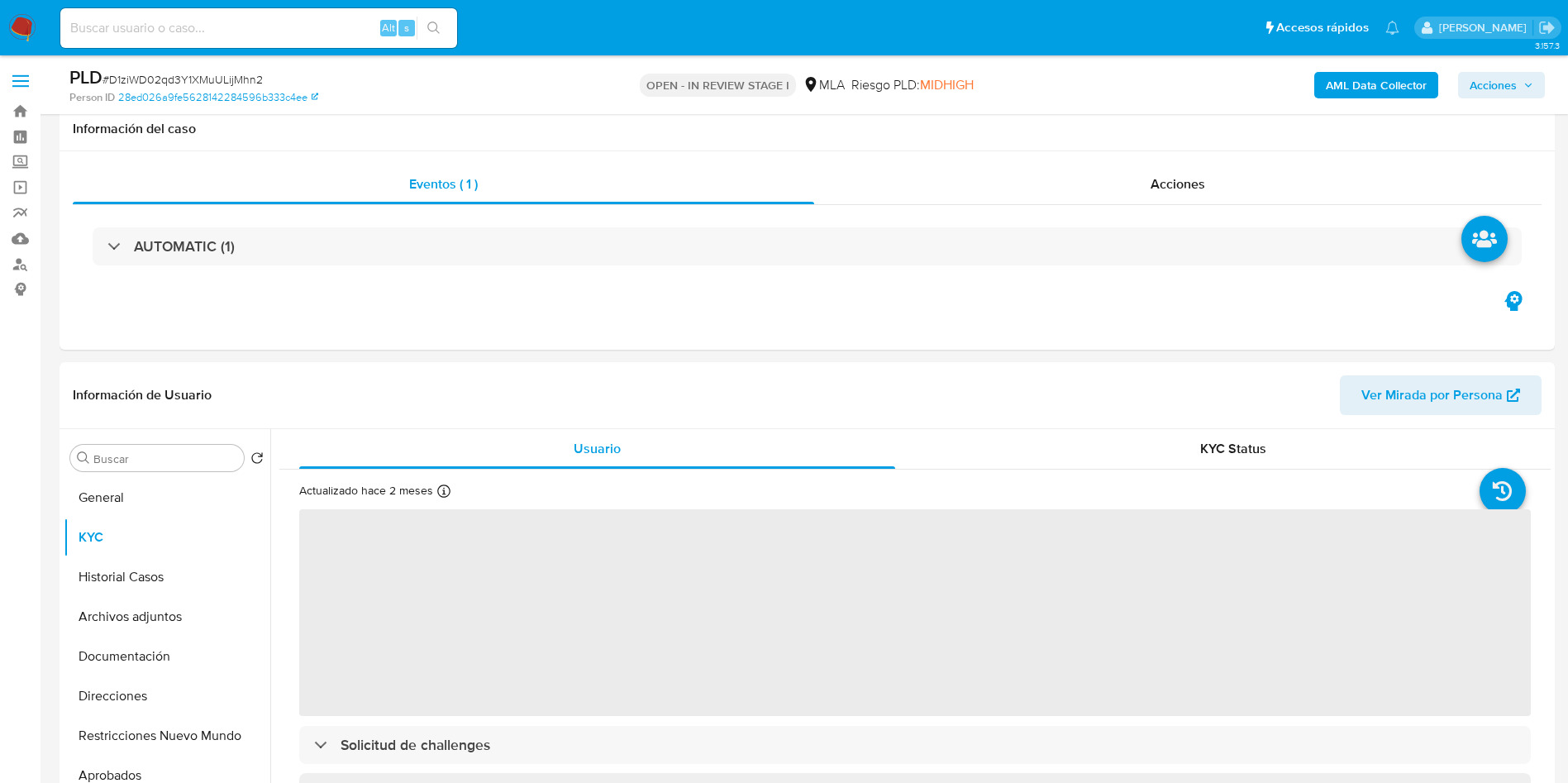
scroll to position [124, 0]
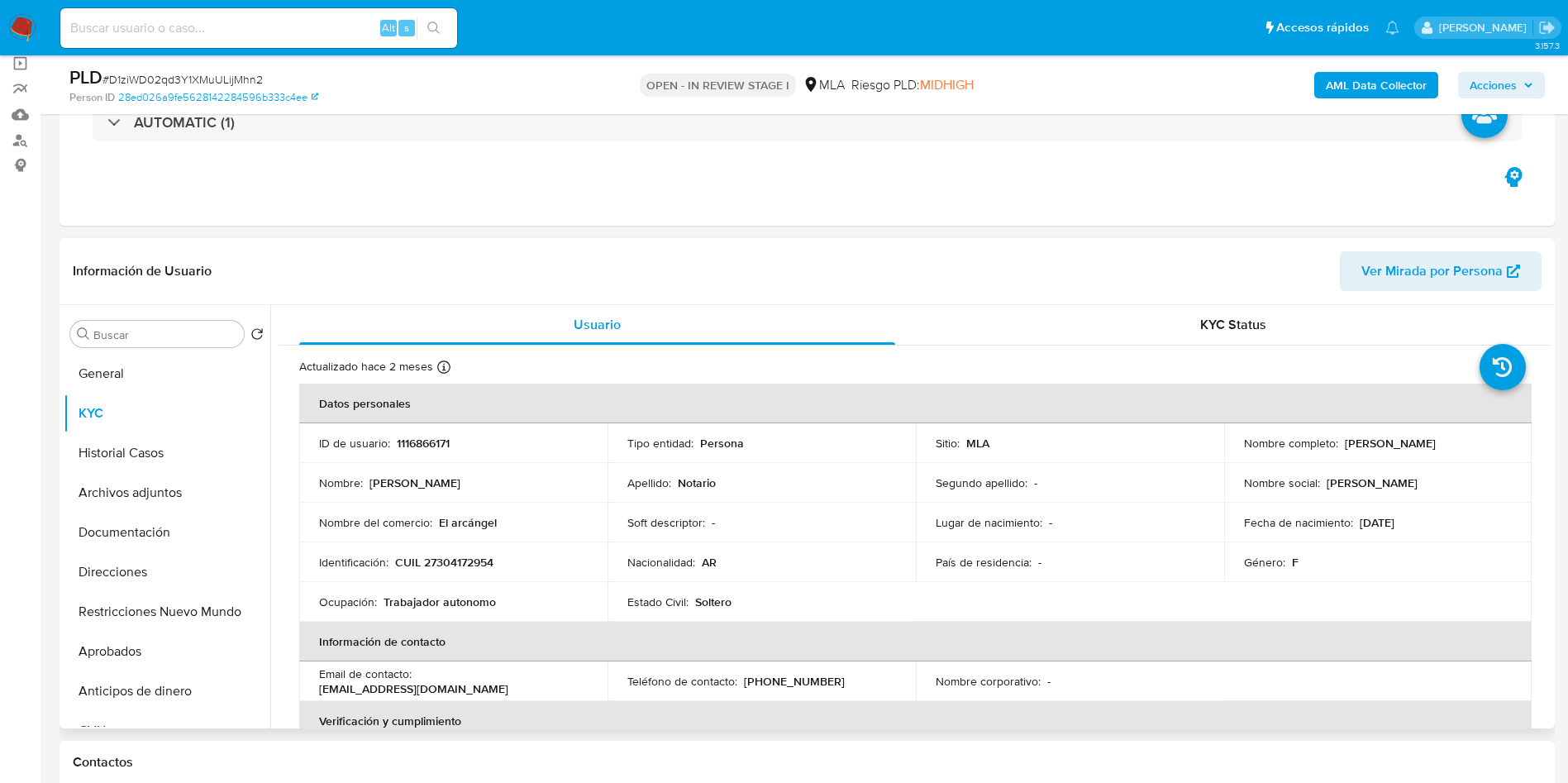
click at [455, 558] on p "CUIL 27304172954" at bounding box center [445, 562] width 99 height 14
copy p "27304172954"
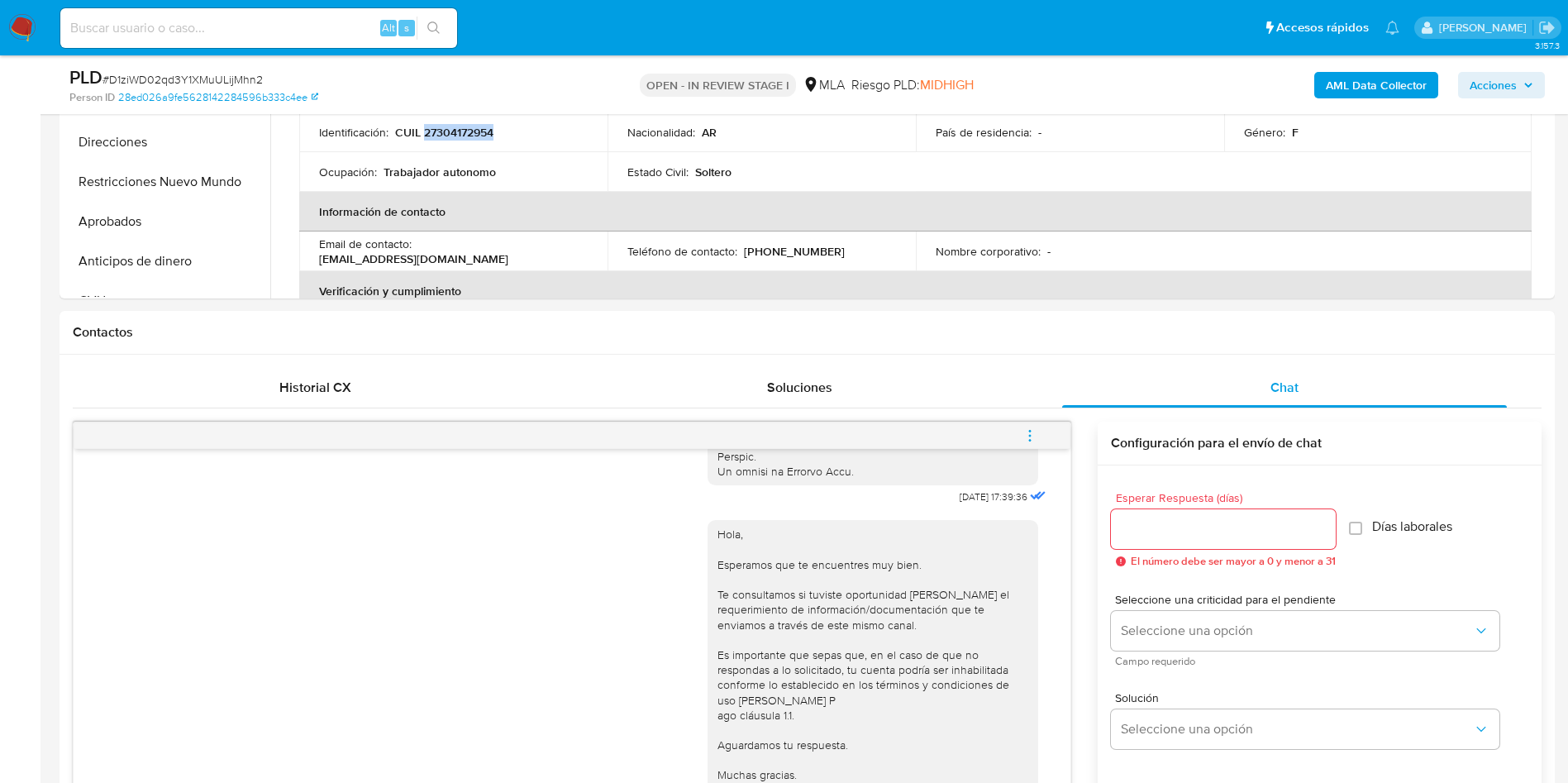
scroll to position [248, 0]
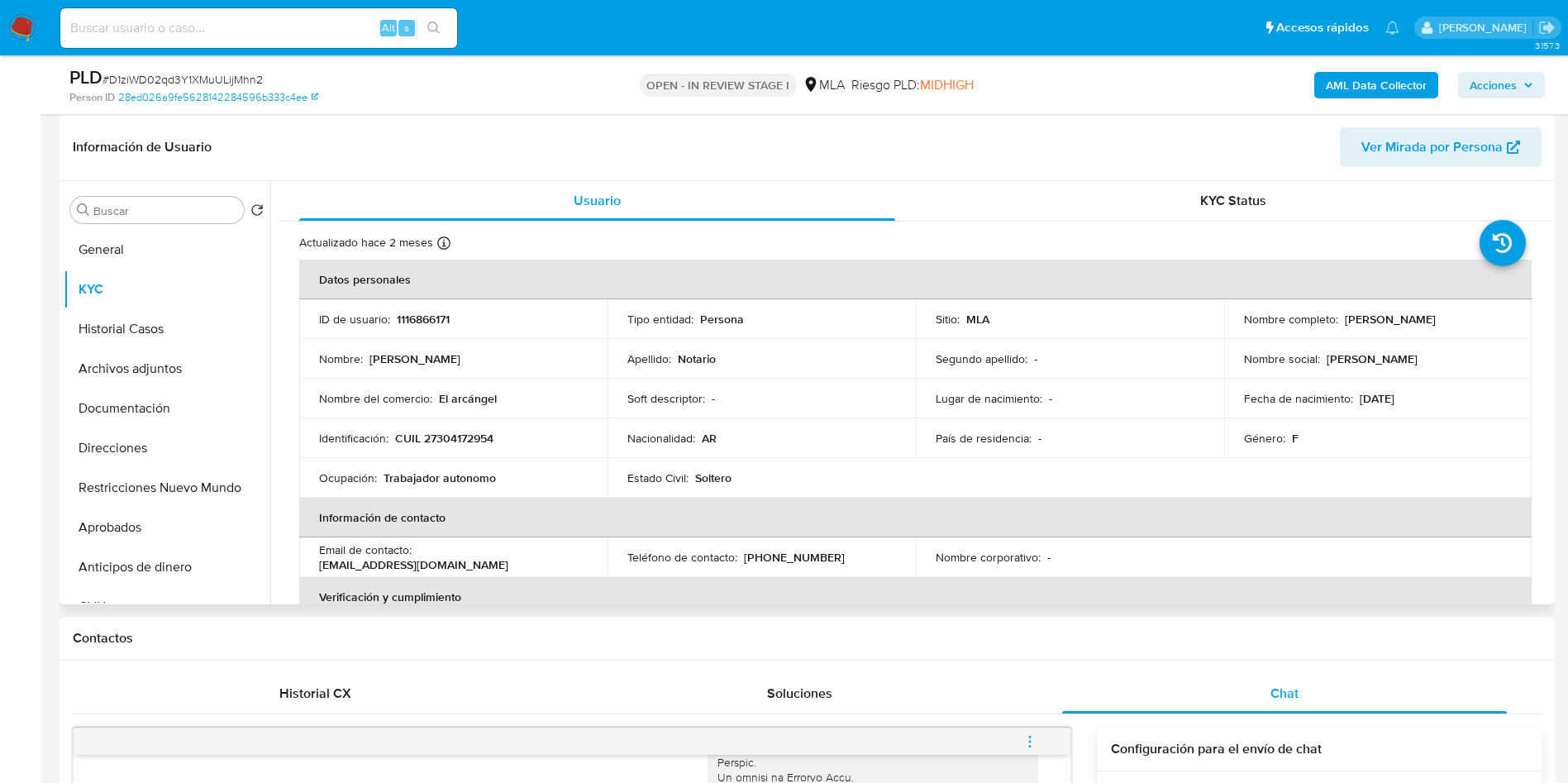
click at [418, 314] on p "1116866171" at bounding box center [422, 318] width 53 height 14
copy p "1116866171"
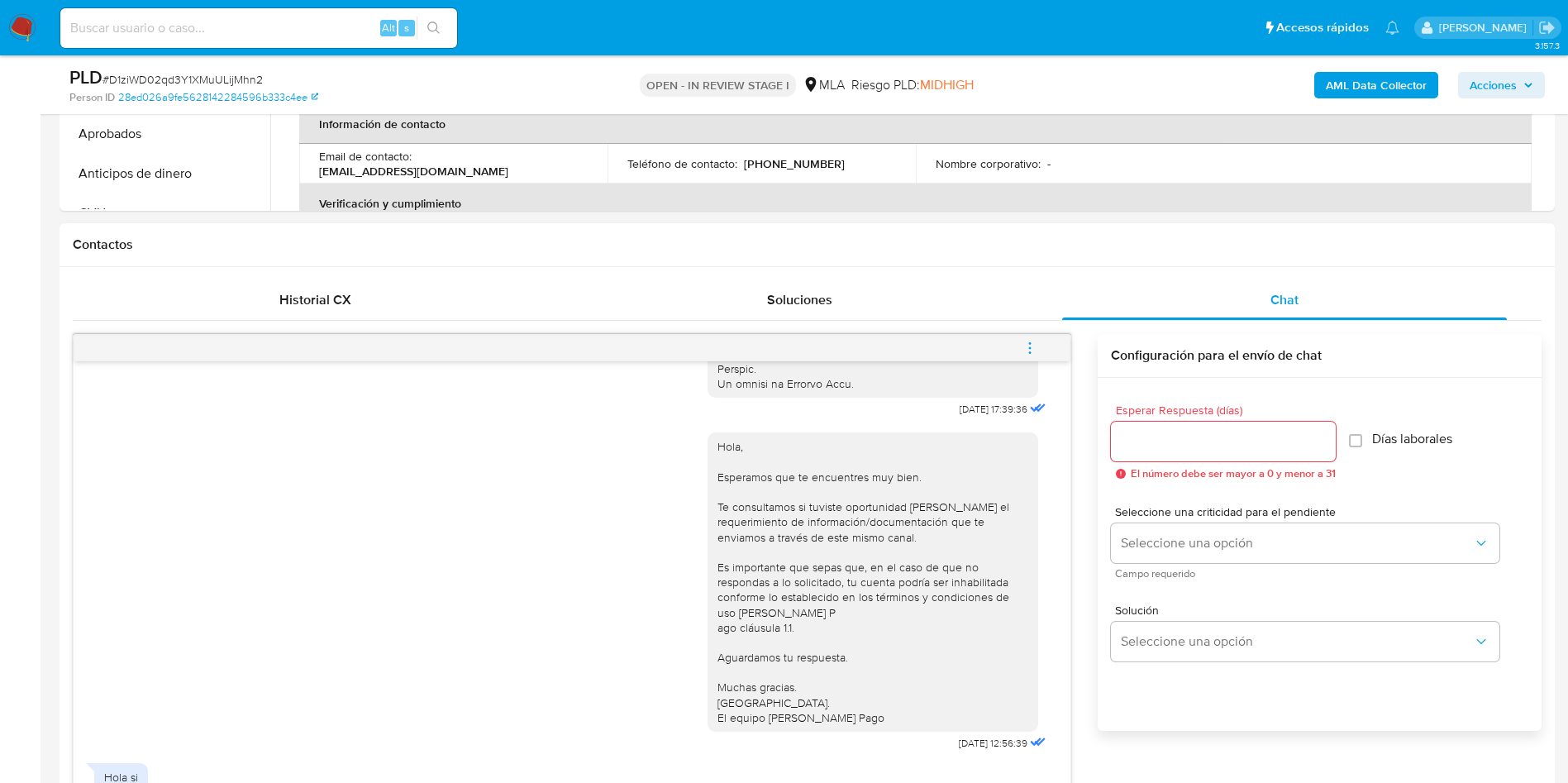
scroll to position [992, 0]
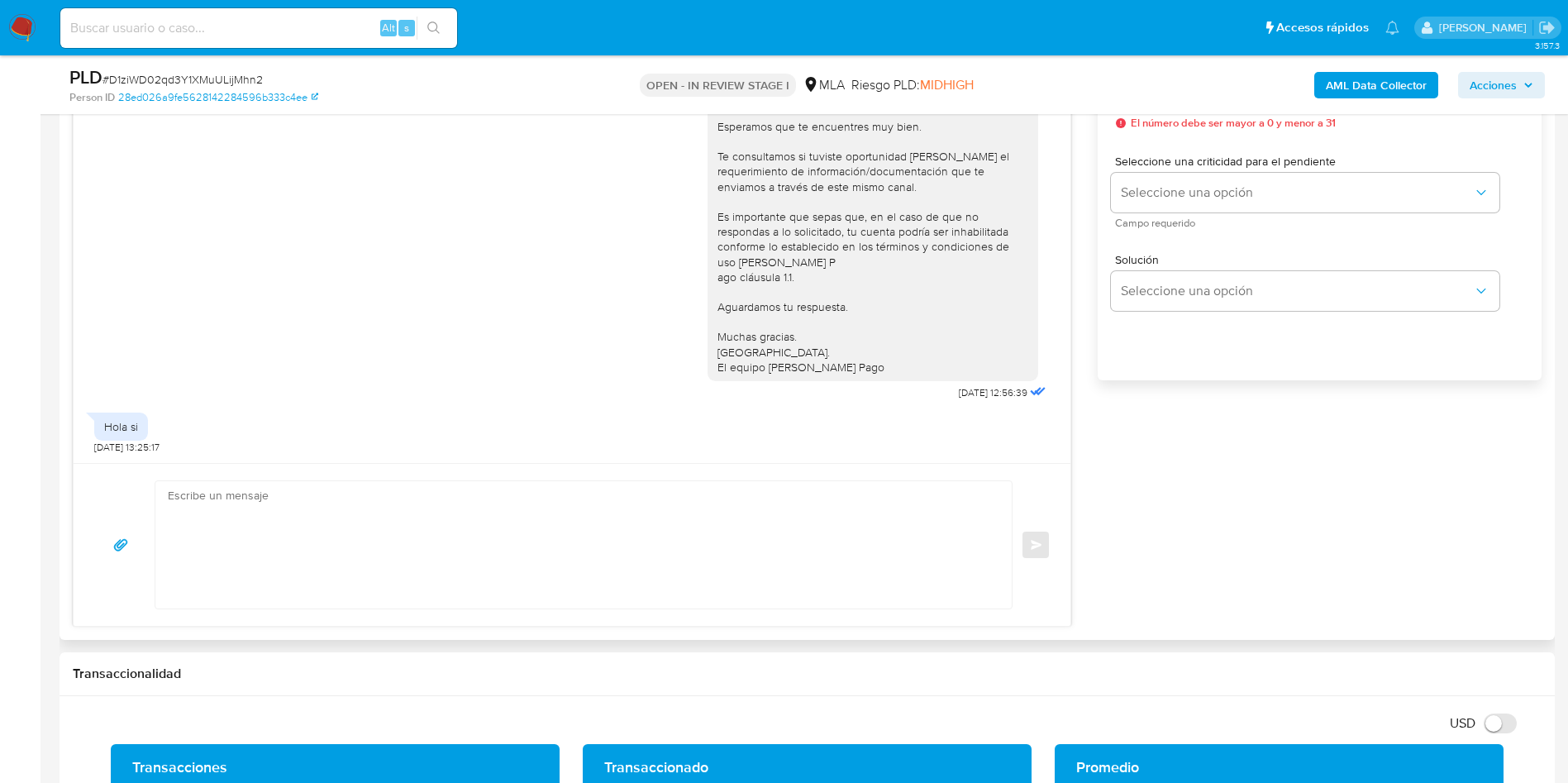
click at [262, 539] on textarea at bounding box center [580, 545] width 824 height 128
paste textarea "Muchas gracias por tu respuesta. Analizamos tu caso y verificamos que no te enc…"
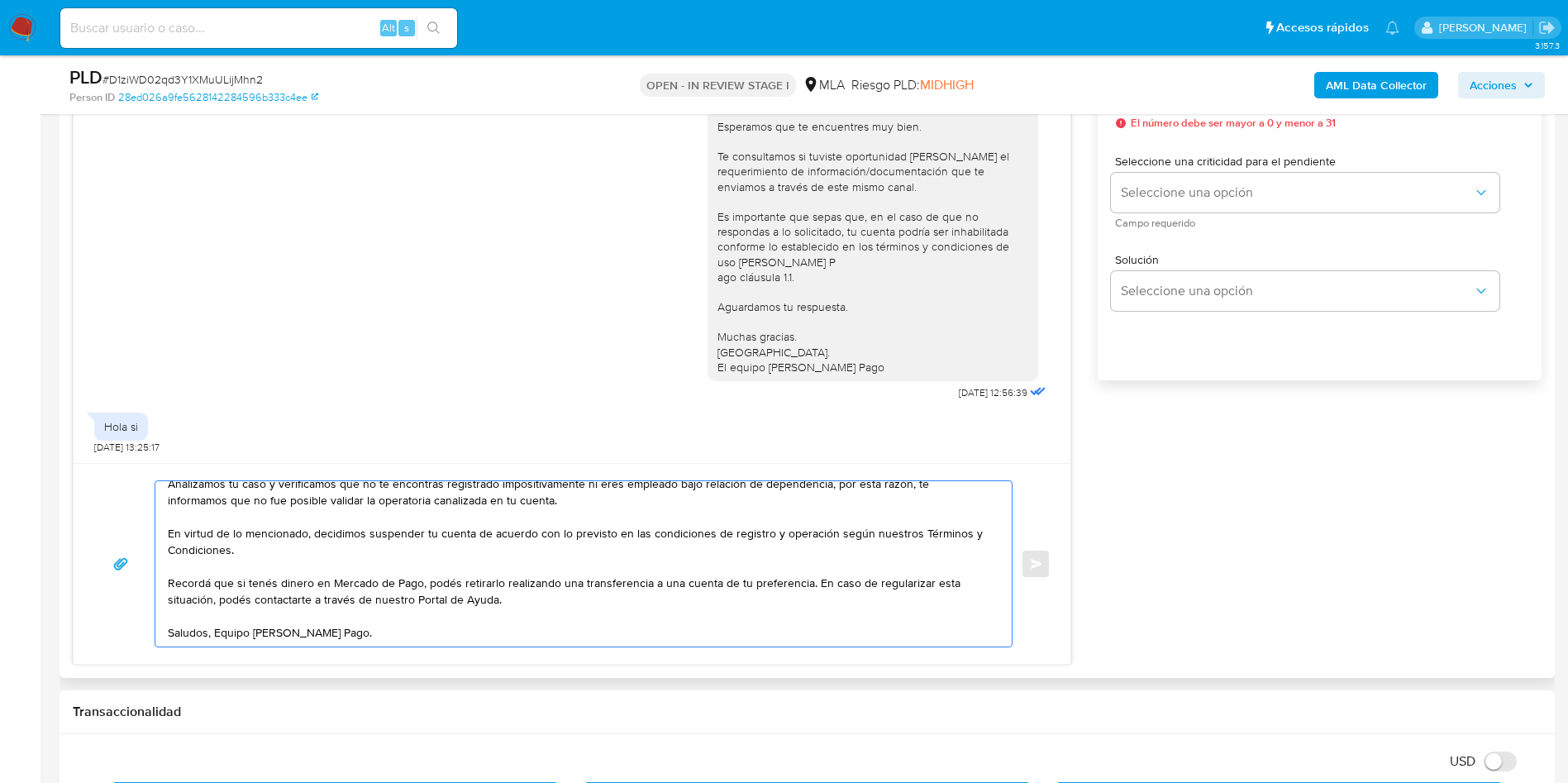
scroll to position [0, 0]
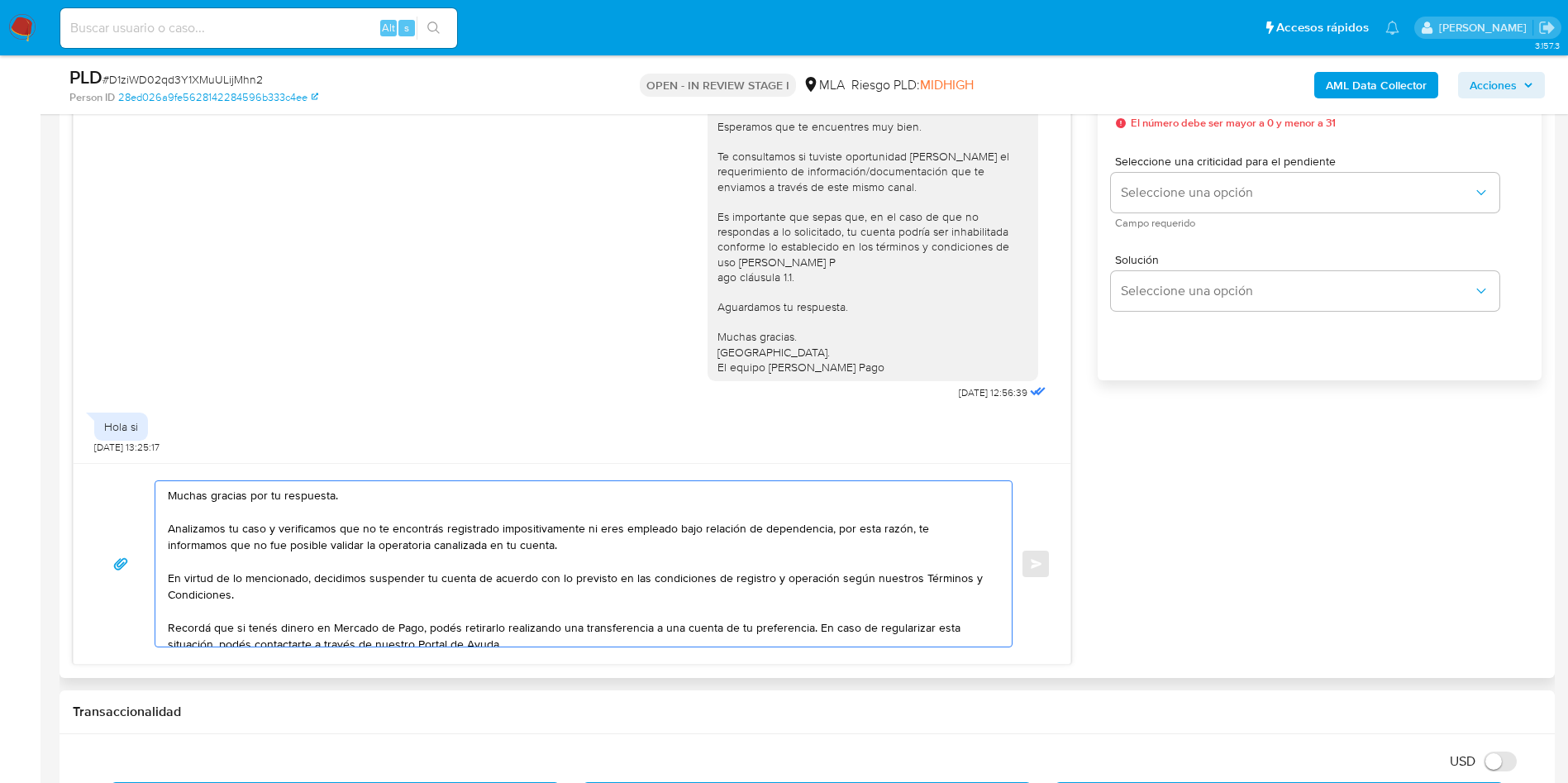
click at [180, 494] on textarea "Muchas gracias por tu respuesta. Analizamos tu caso y verificamos que no te enc…" at bounding box center [580, 564] width 824 height 165
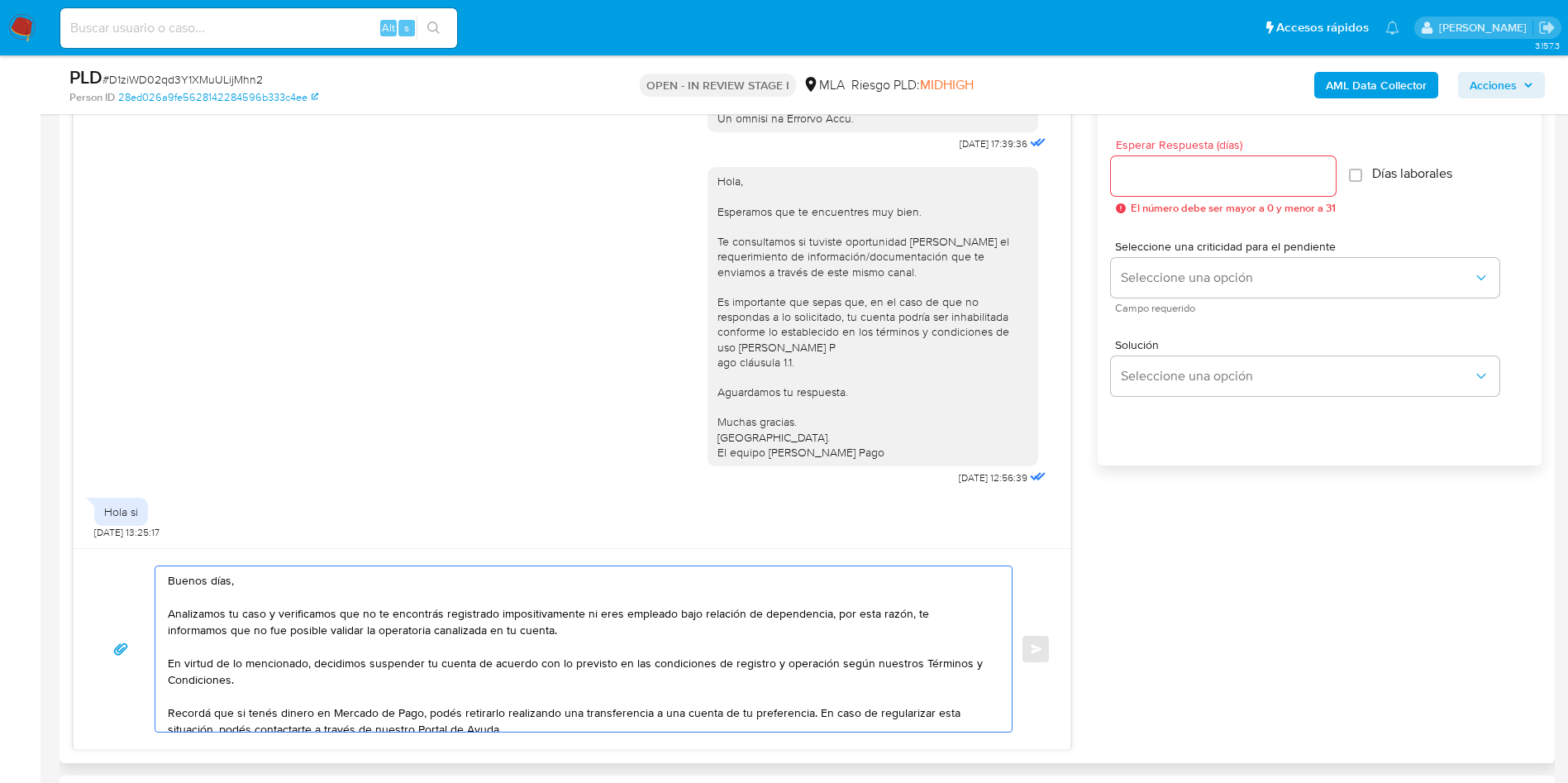
scroll to position [868, 0]
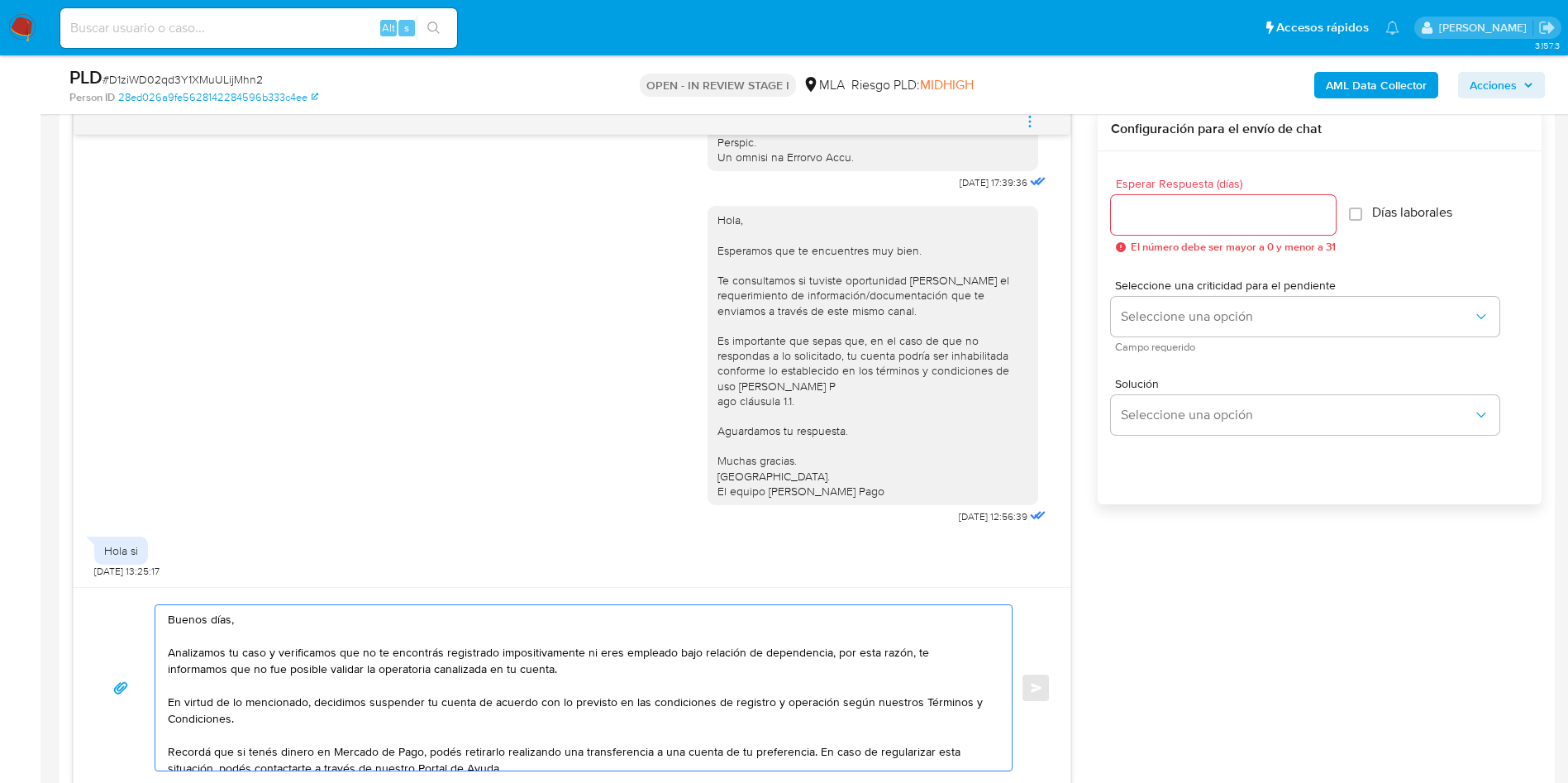
type textarea "Buenos días, Analizamos tu caso y verificamos que no te encontrás registrado im…"
click at [1190, 221] on input "Esperar Respuesta (días)" at bounding box center [1223, 215] width 225 height 21
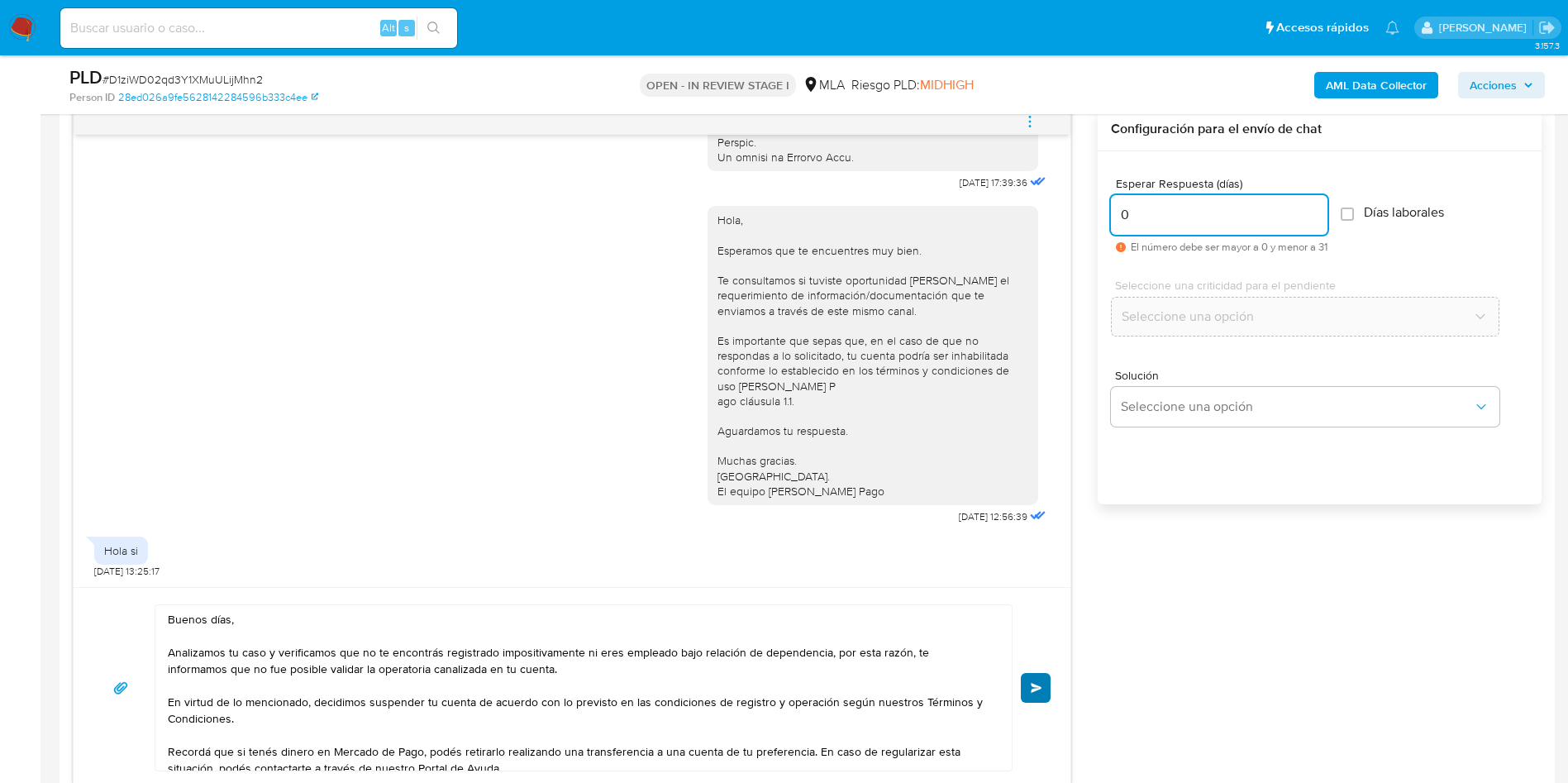
type input "0"
click at [1036, 686] on span "Enviar" at bounding box center [1036, 687] width 12 height 10
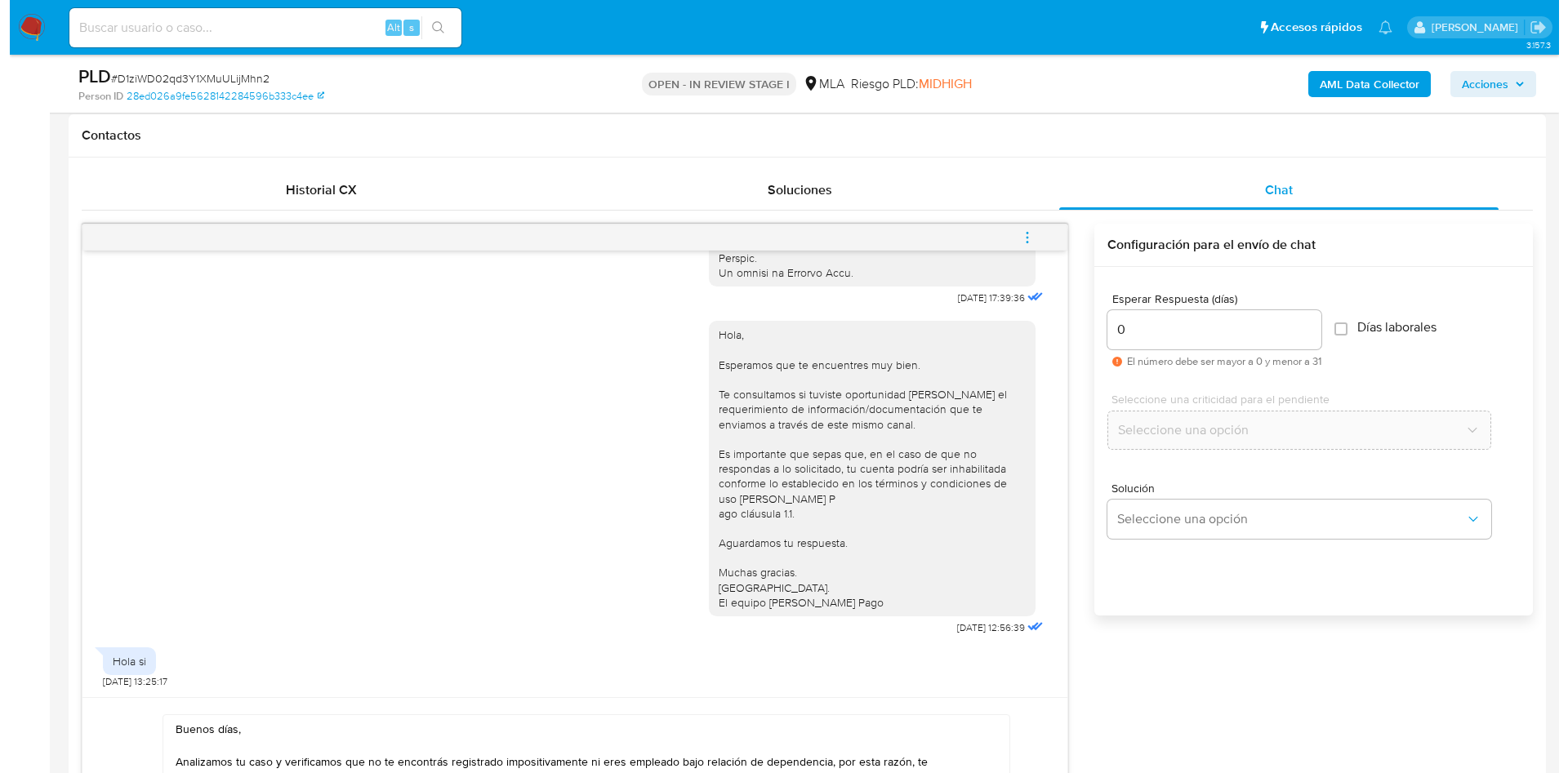
scroll to position [612, 0]
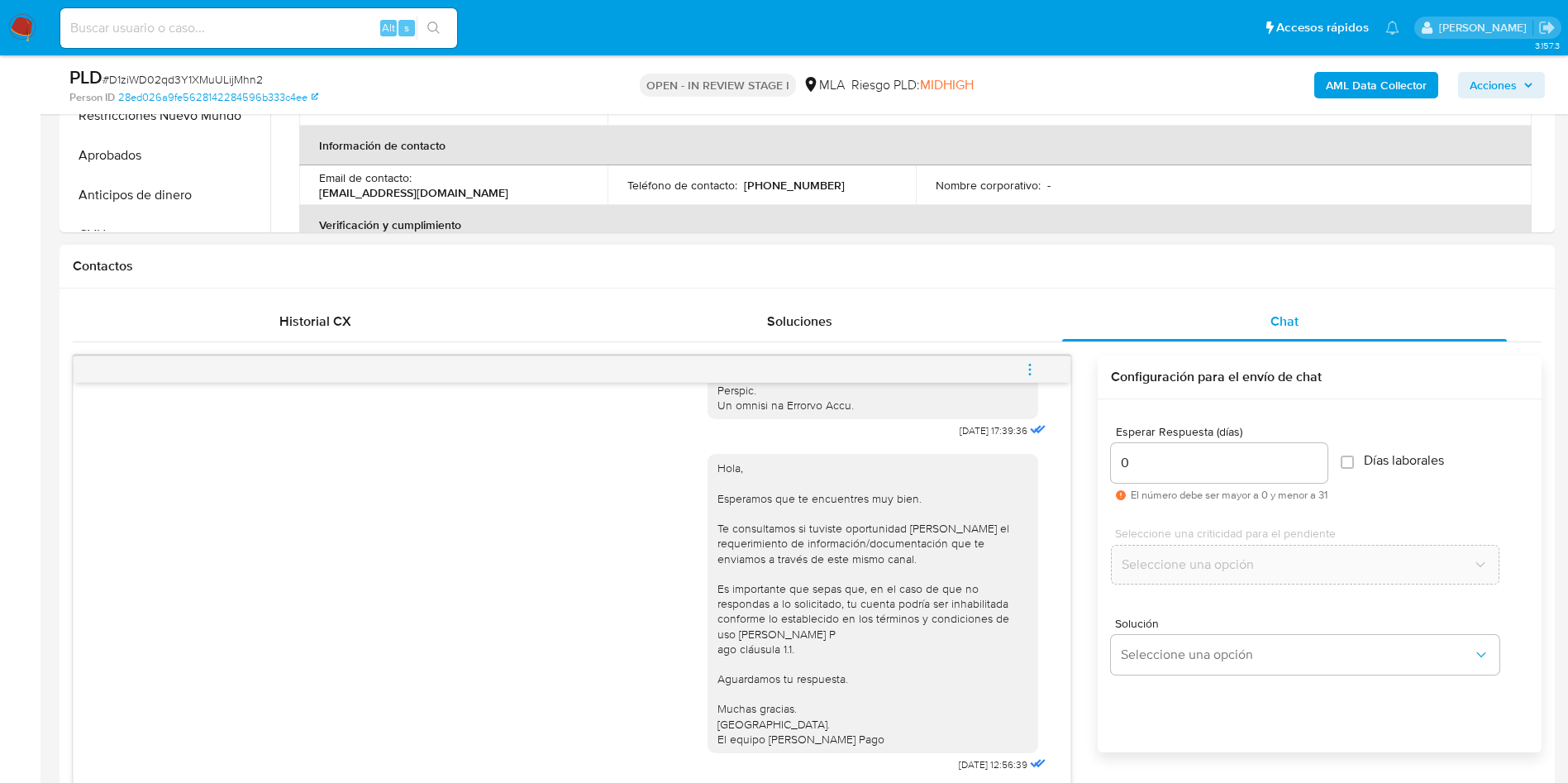
click at [1021, 366] on button "menu-action" at bounding box center [1030, 369] width 54 height 40
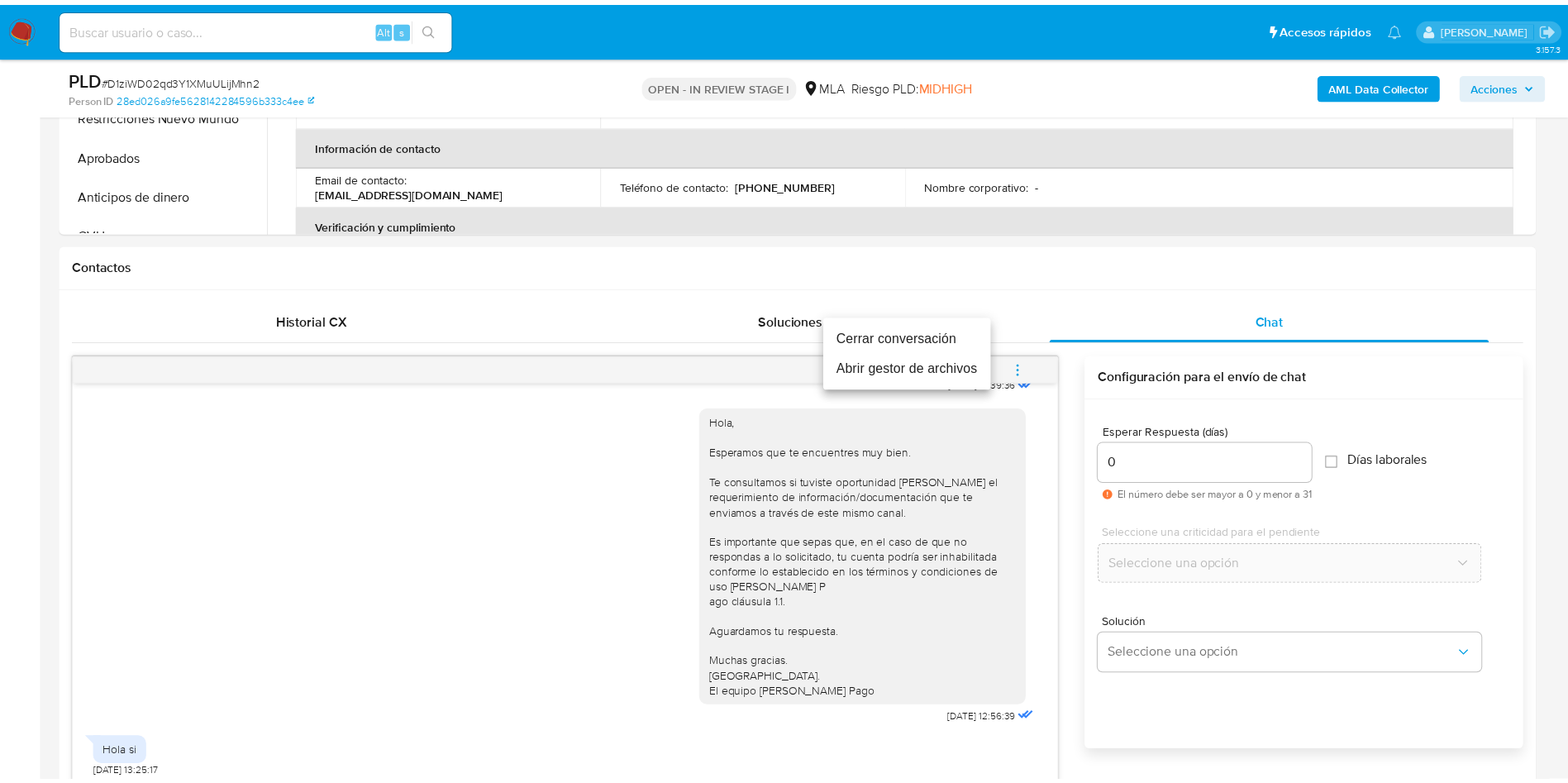
scroll to position [1202, 0]
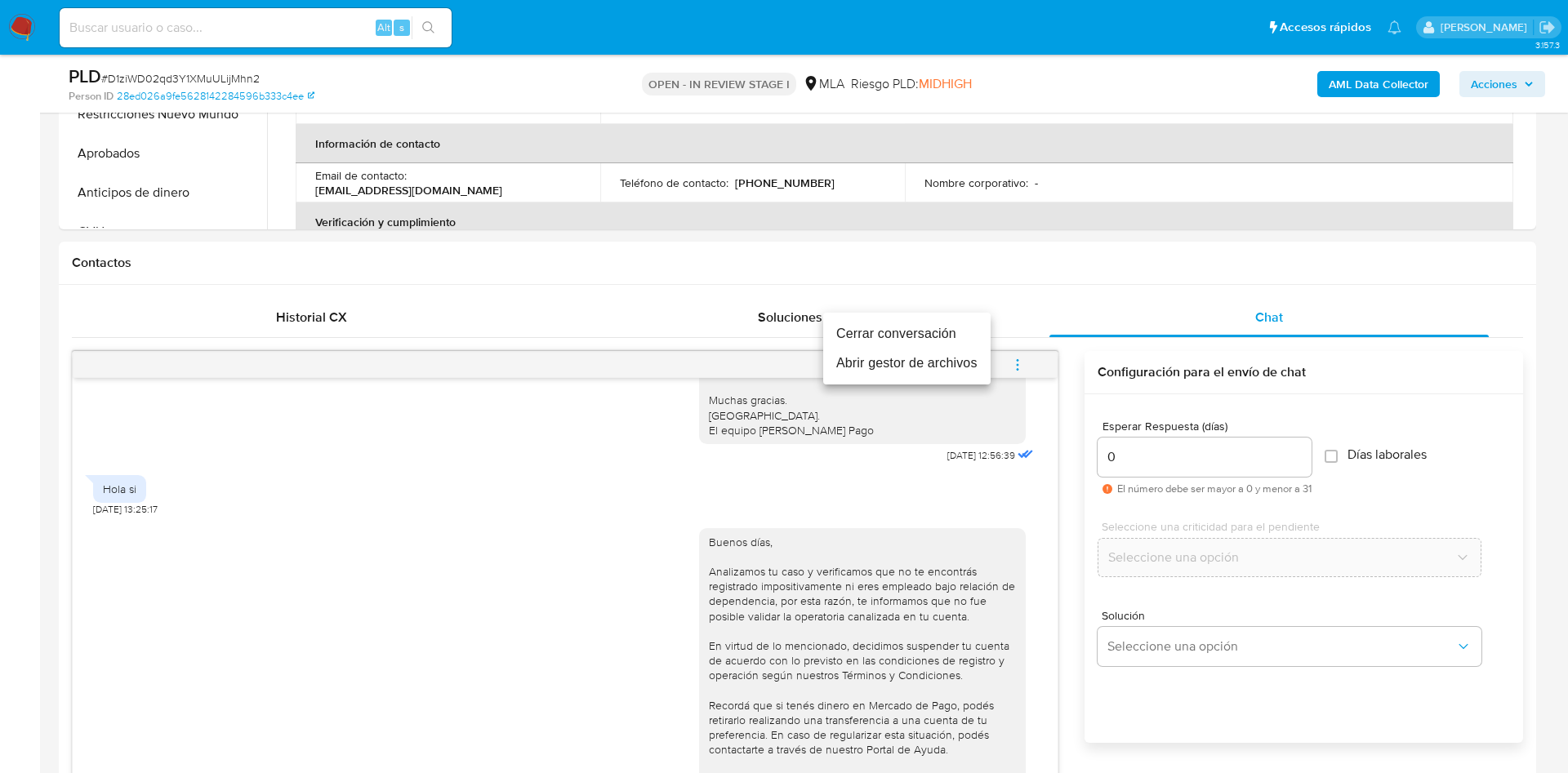
click at [933, 334] on li "Cerrar conversación" at bounding box center [906, 333] width 167 height 30
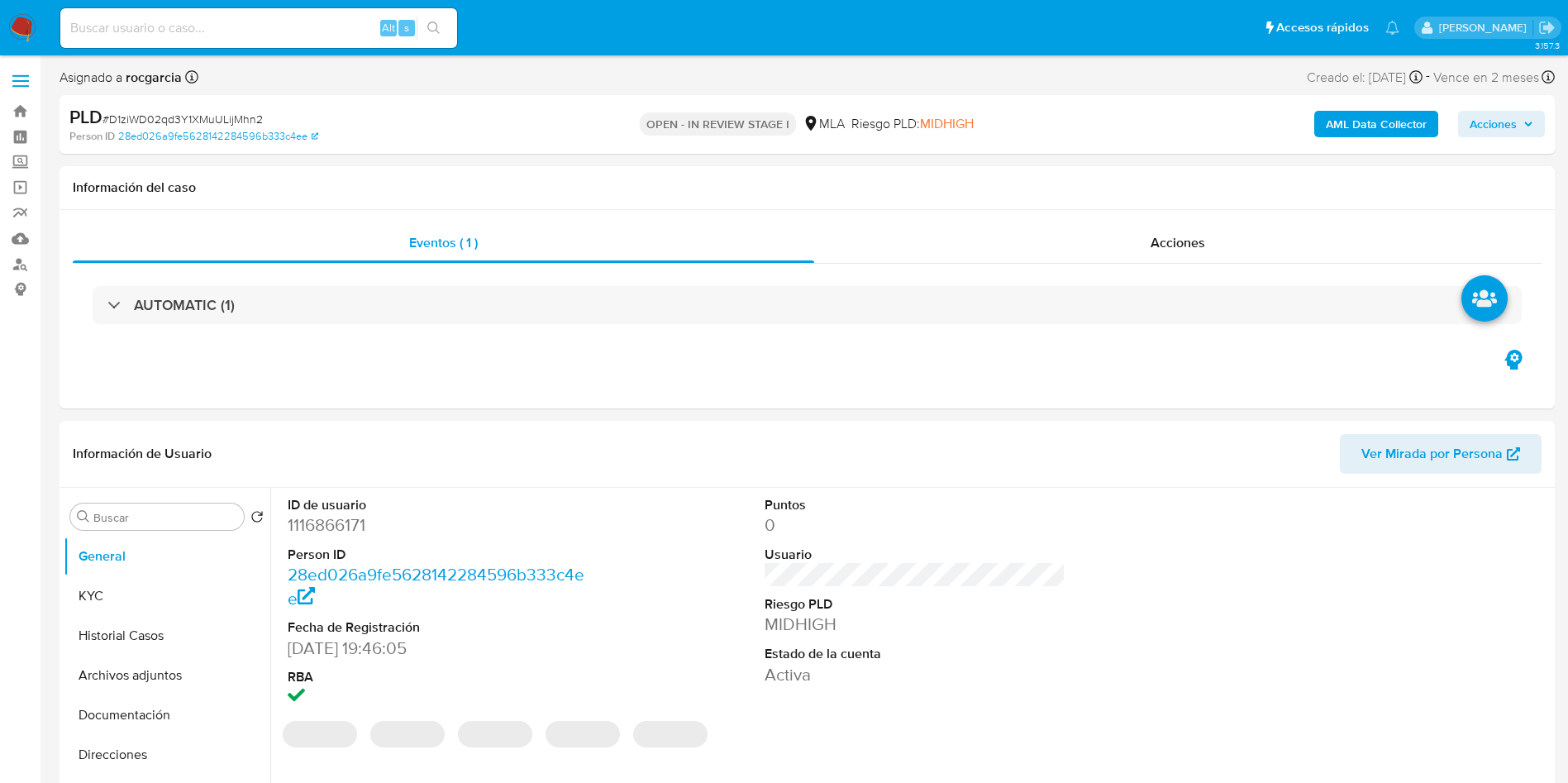
select select "10"
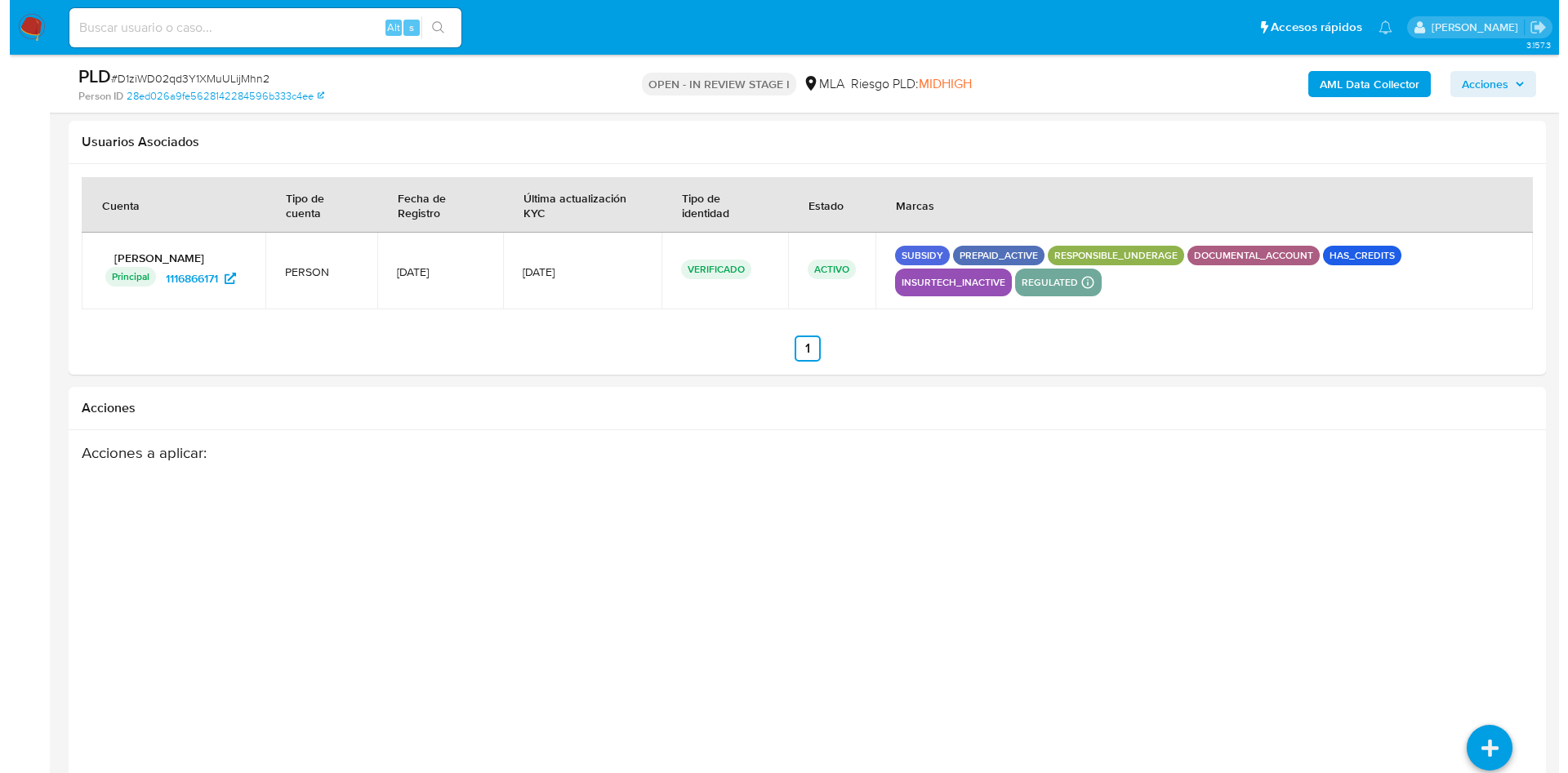
scroll to position [2398, 0]
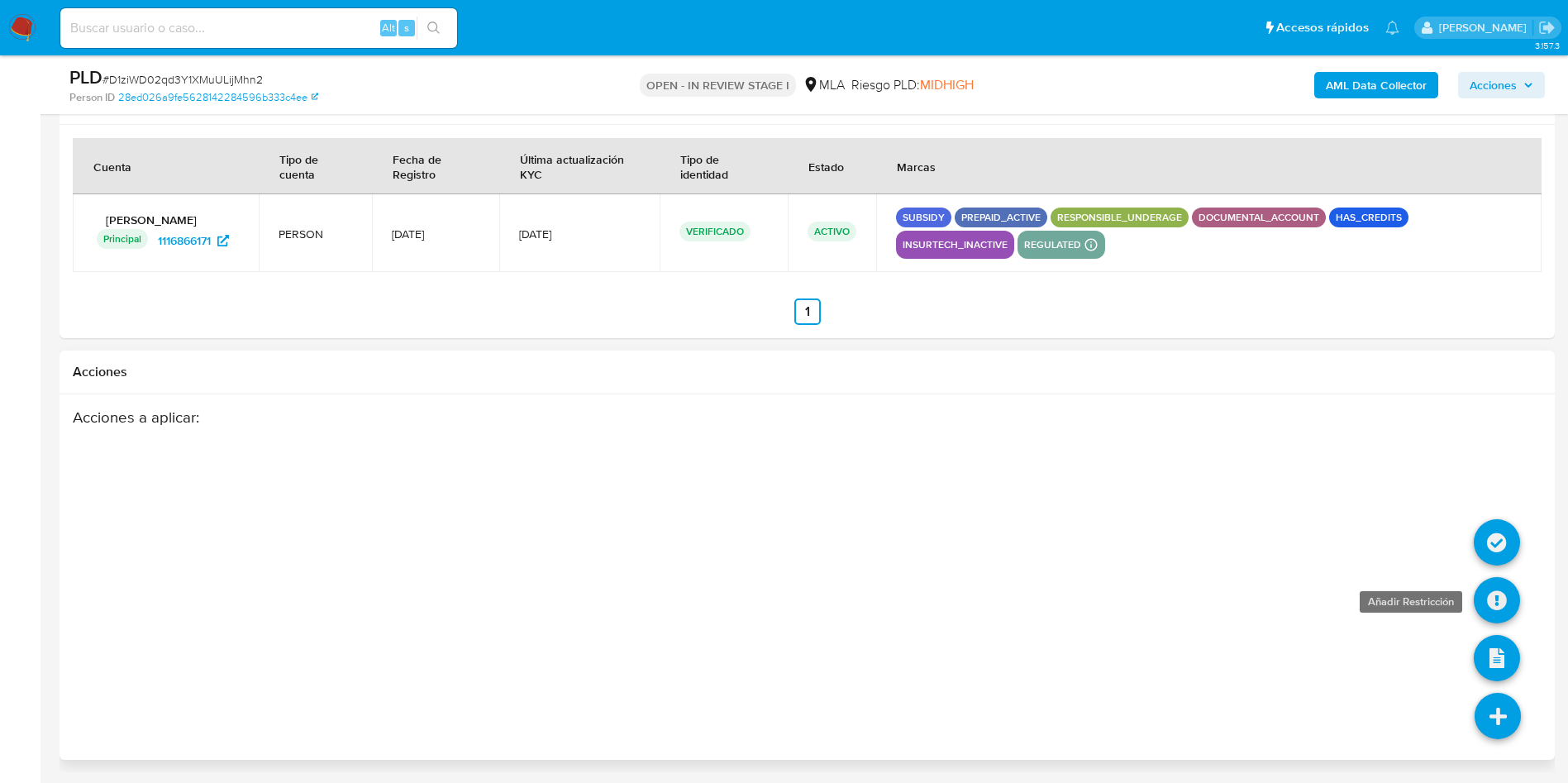
click at [1485, 617] on icon at bounding box center [1497, 600] width 46 height 46
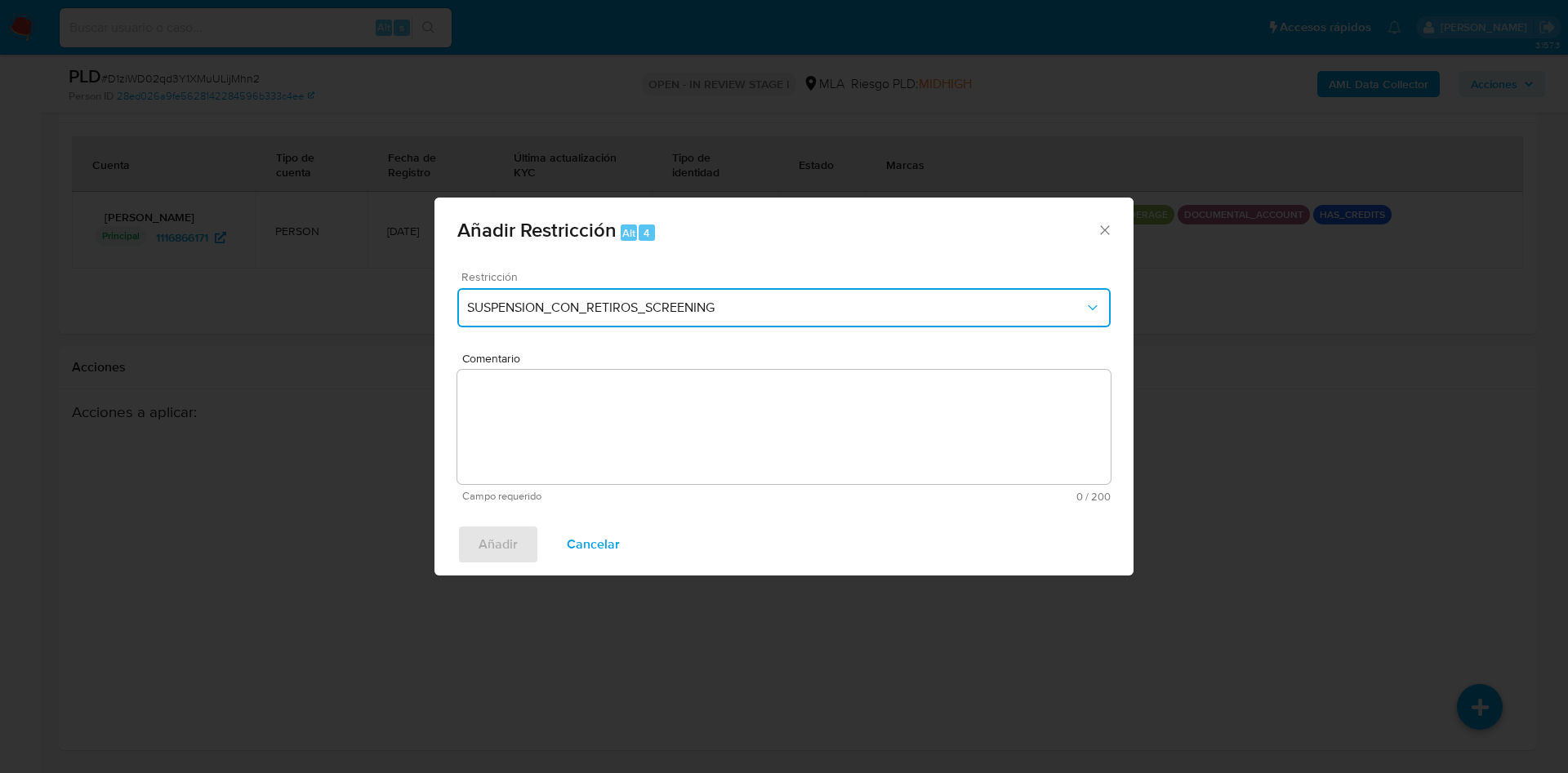
click at [622, 308] on span "SUSPENSION_CON_RETIROS_SCREENING" at bounding box center [775, 307] width 618 height 16
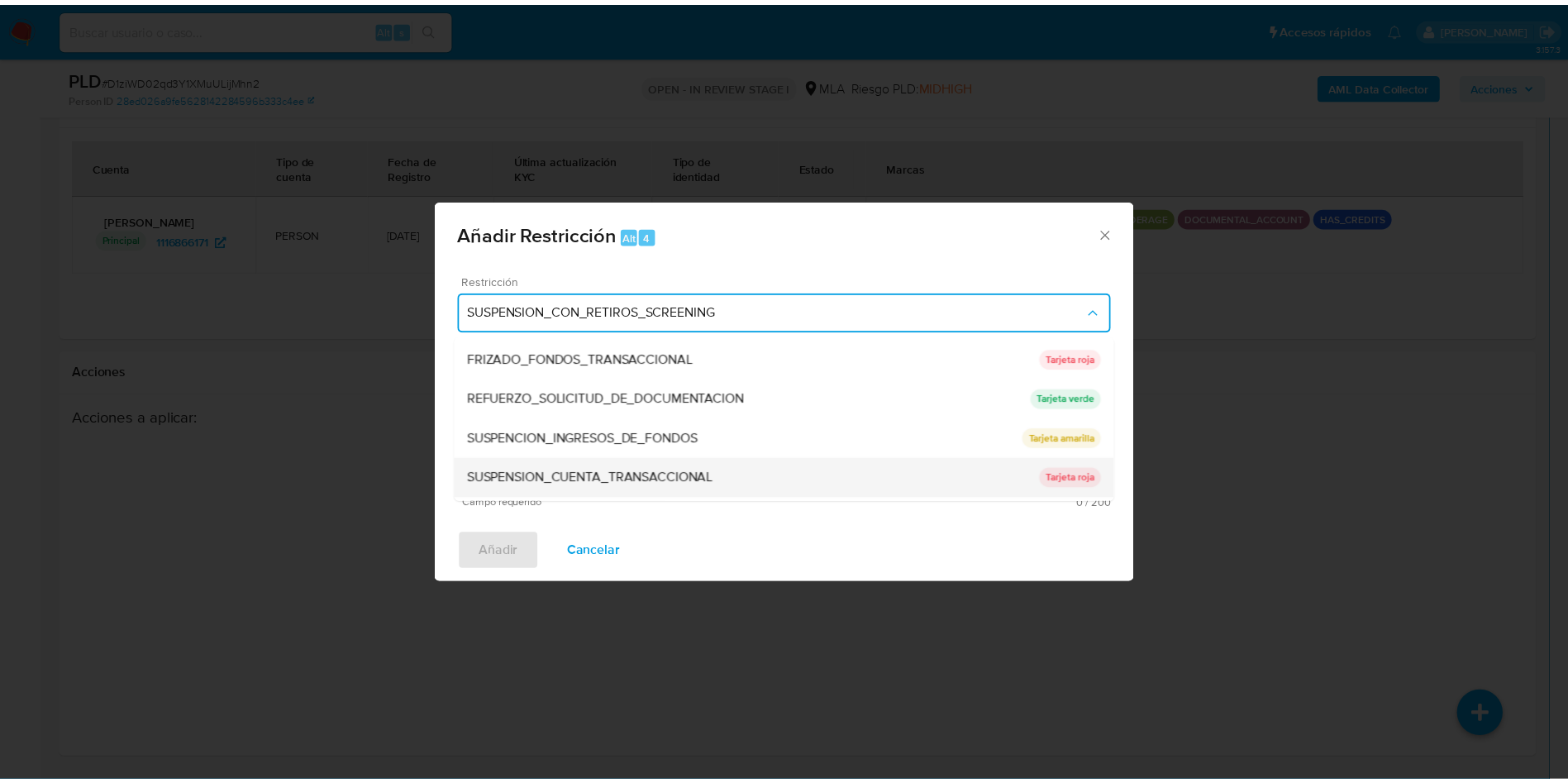
scroll to position [351, 0]
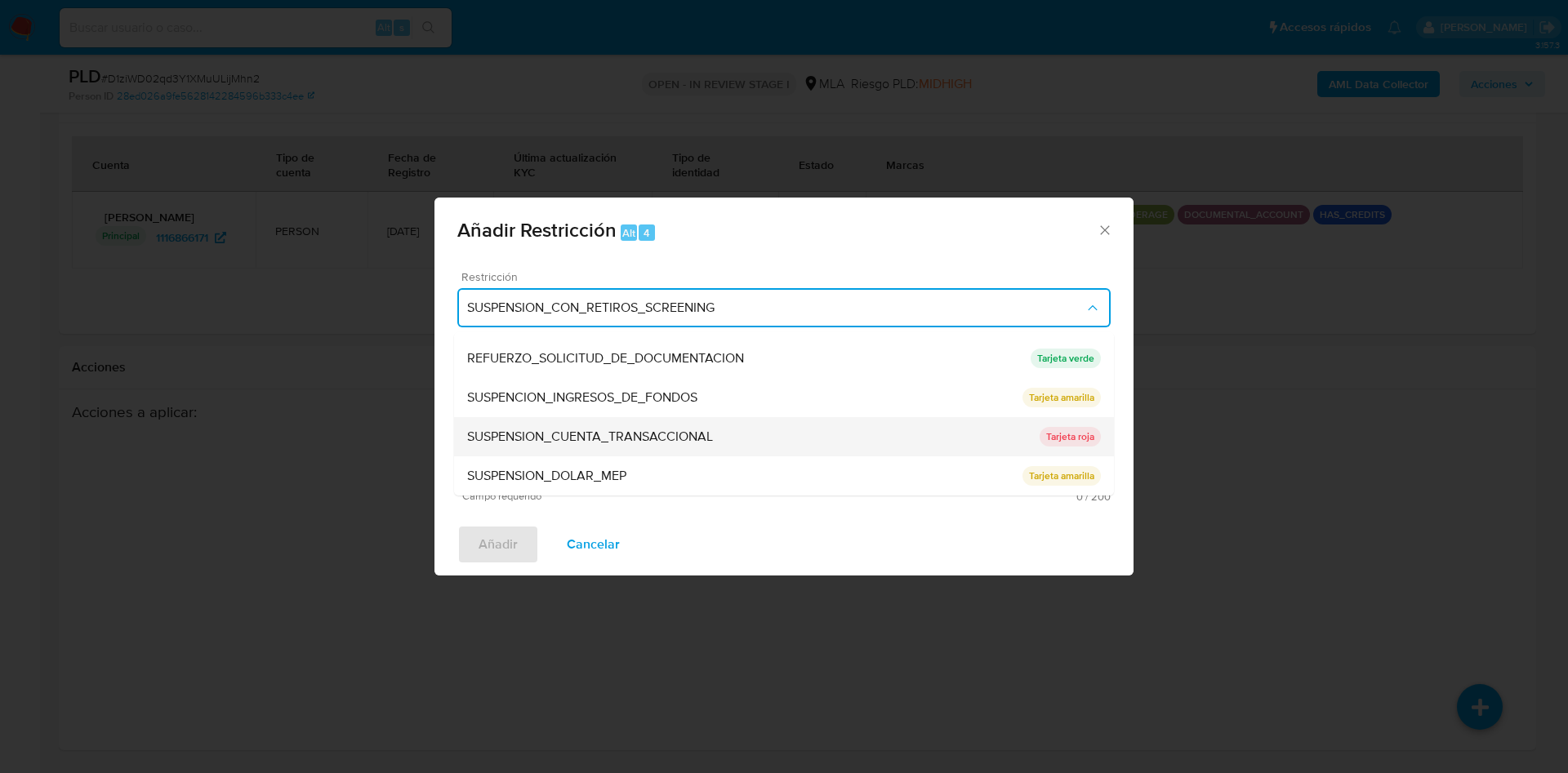
click at [656, 444] on span "SUSPENSION_CUENTA_TRANSACCIONAL" at bounding box center [589, 436] width 245 height 16
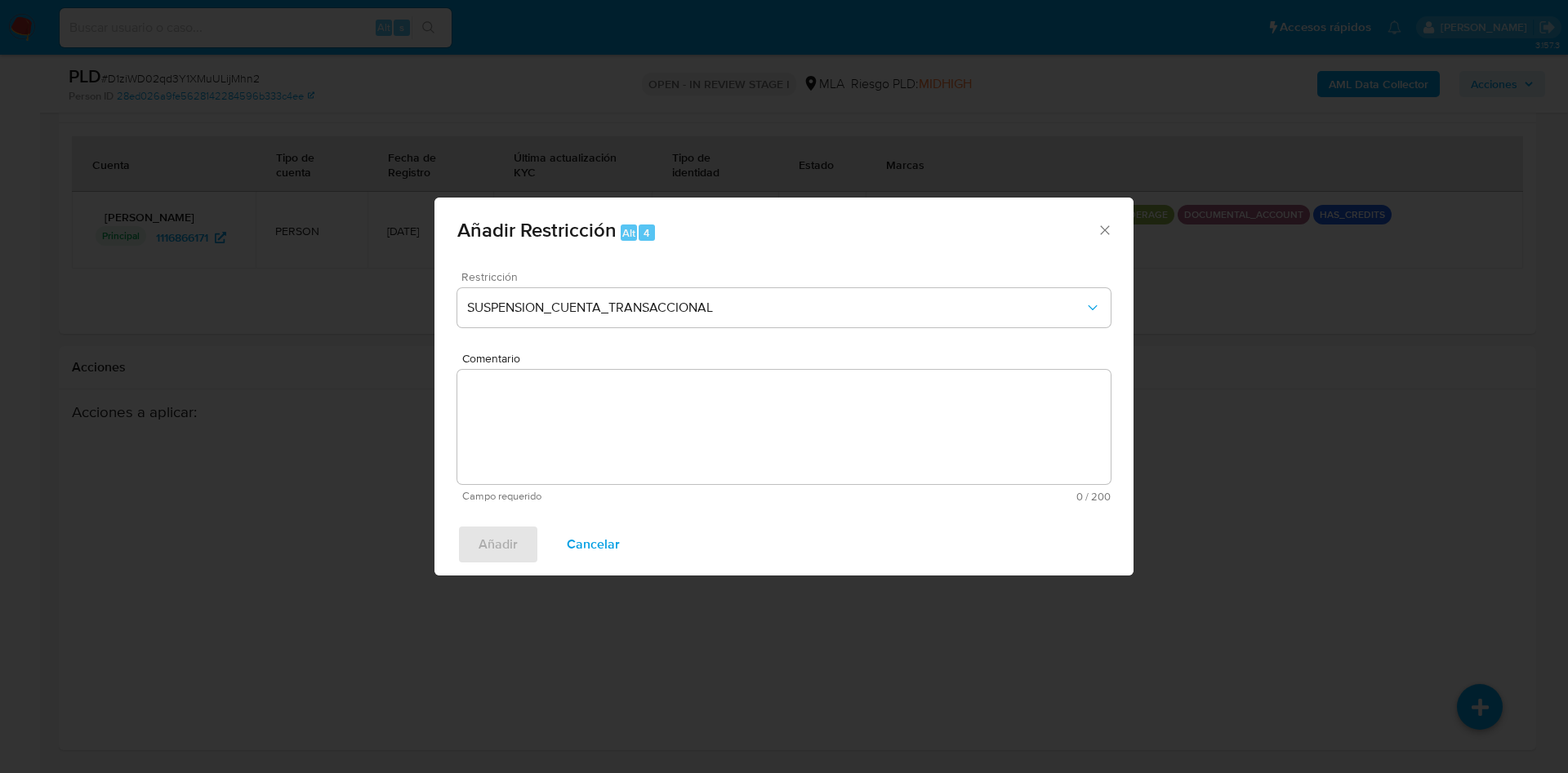
click at [656, 444] on textarea "Comentario" at bounding box center [784, 427] width 653 height 115
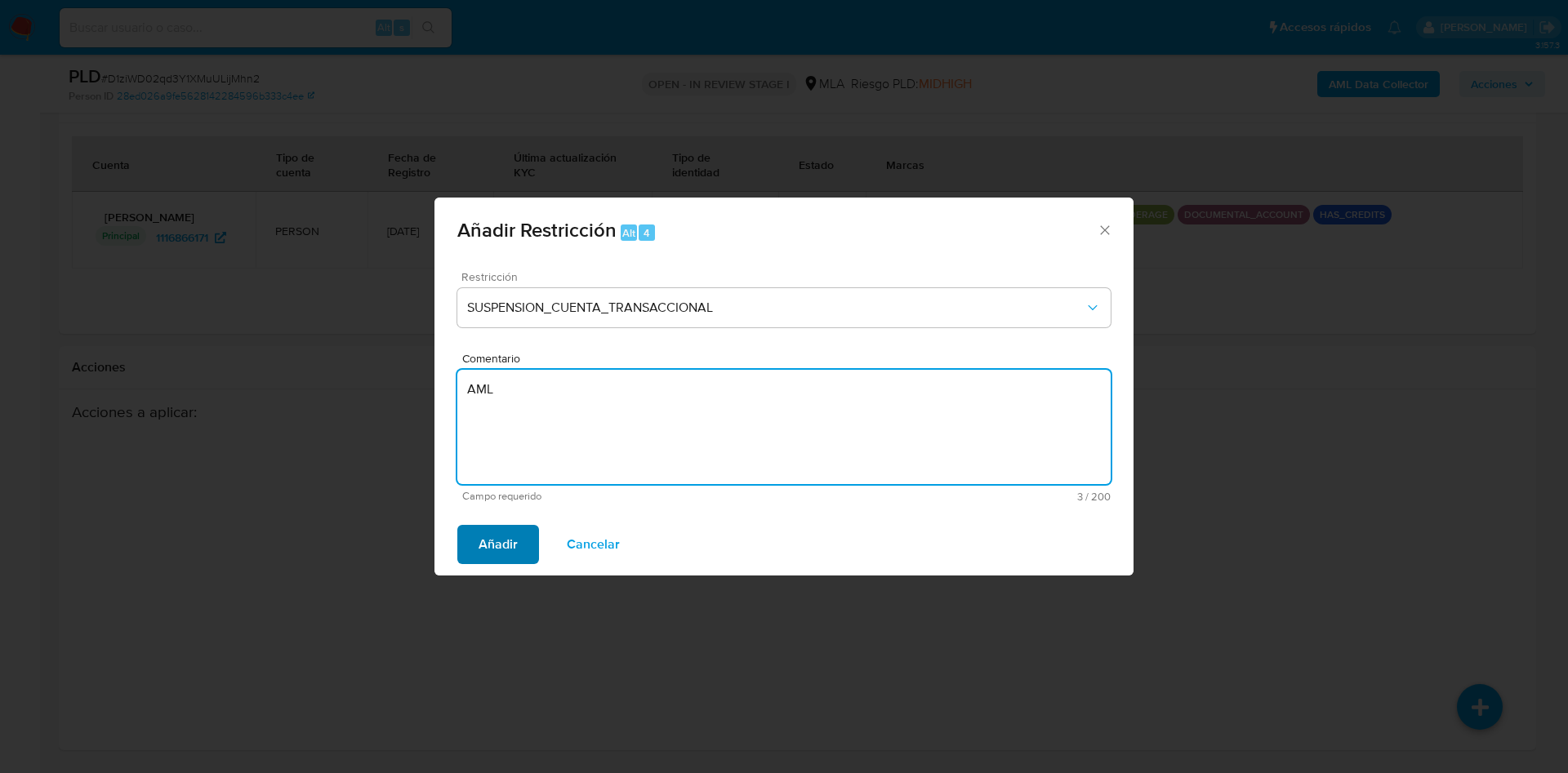
type textarea "AML"
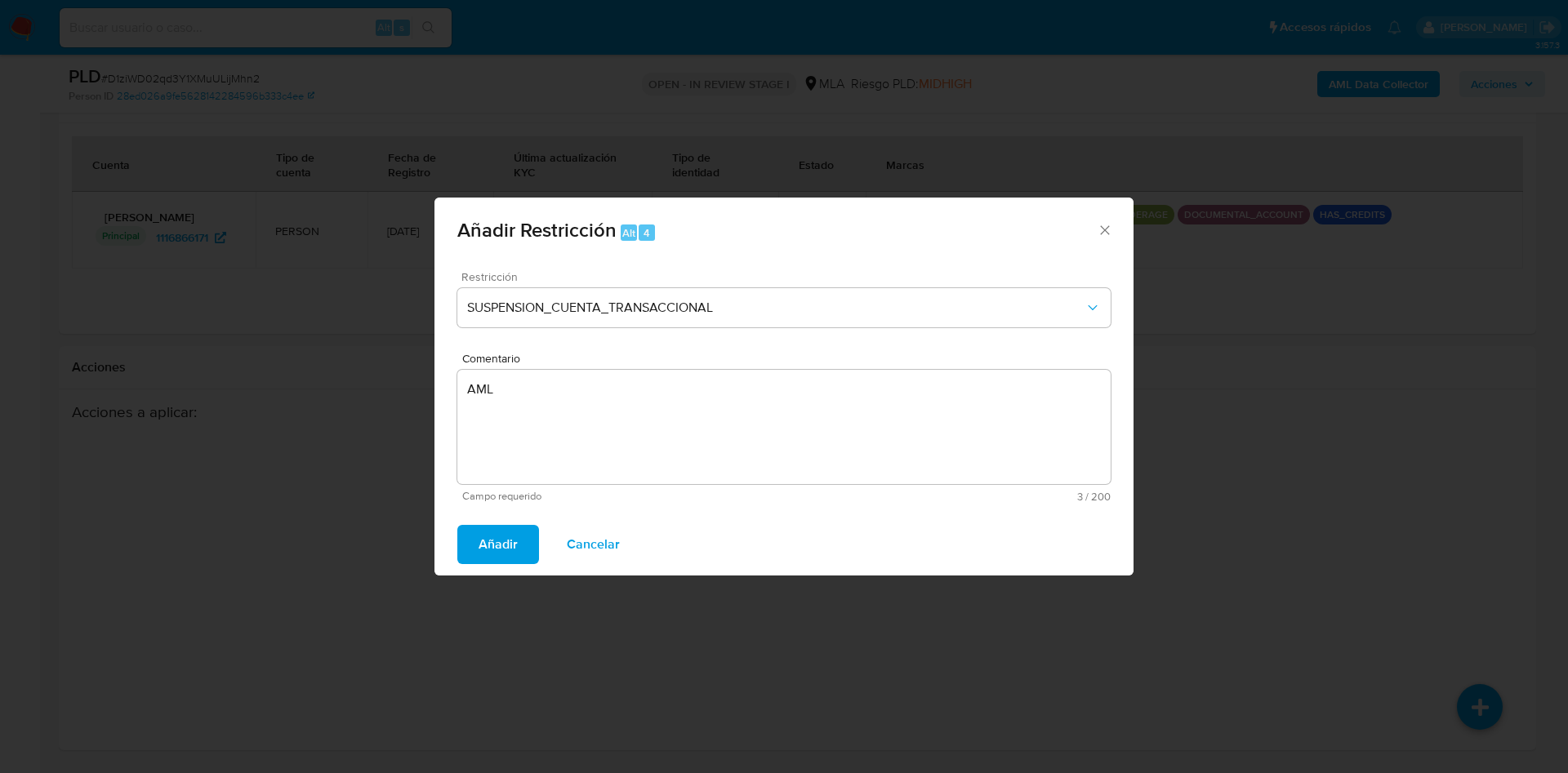
click at [492, 537] on span "Añadir" at bounding box center [498, 545] width 39 height 36
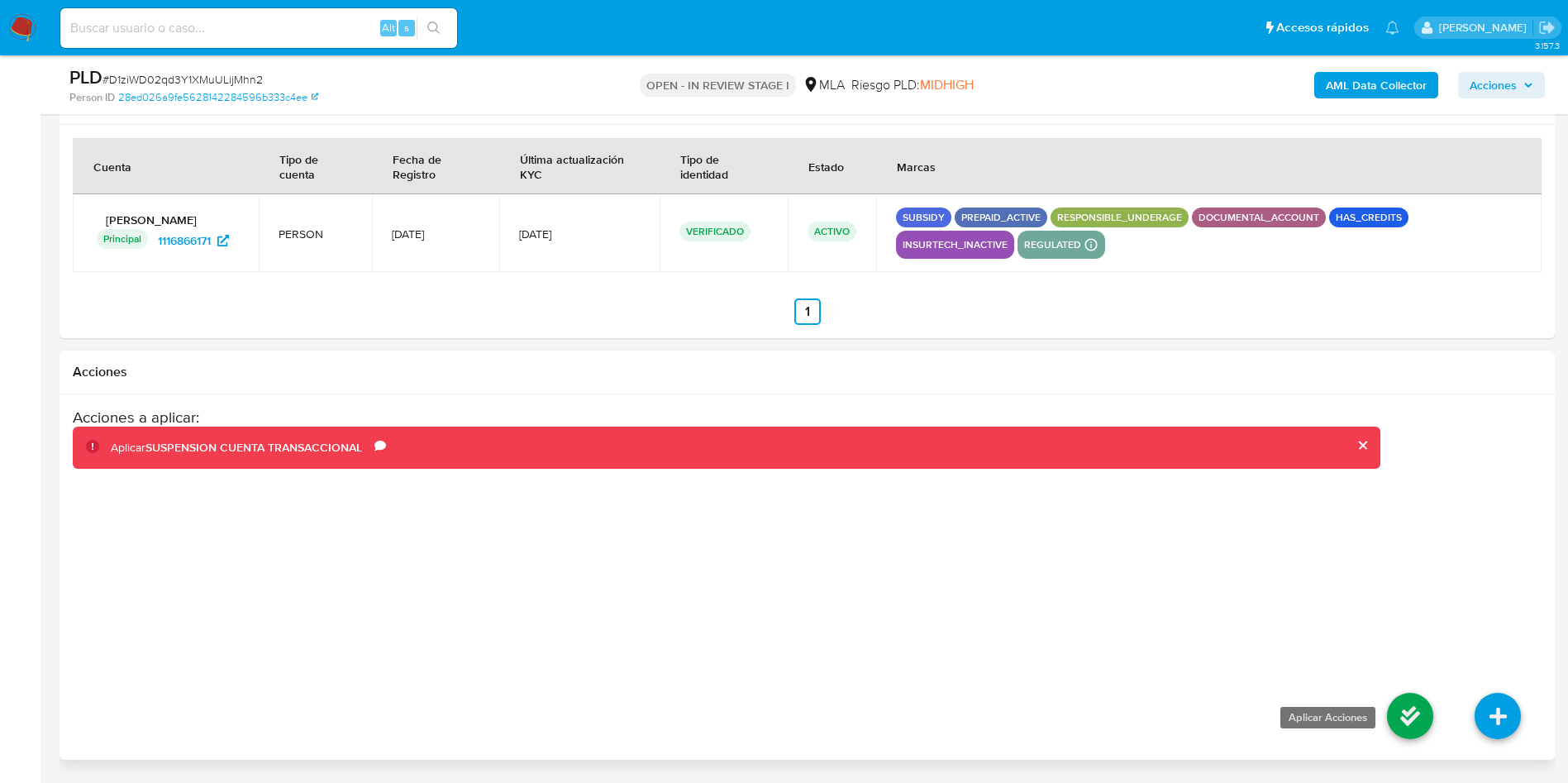
click at [1414, 717] on icon at bounding box center [1410, 716] width 46 height 46
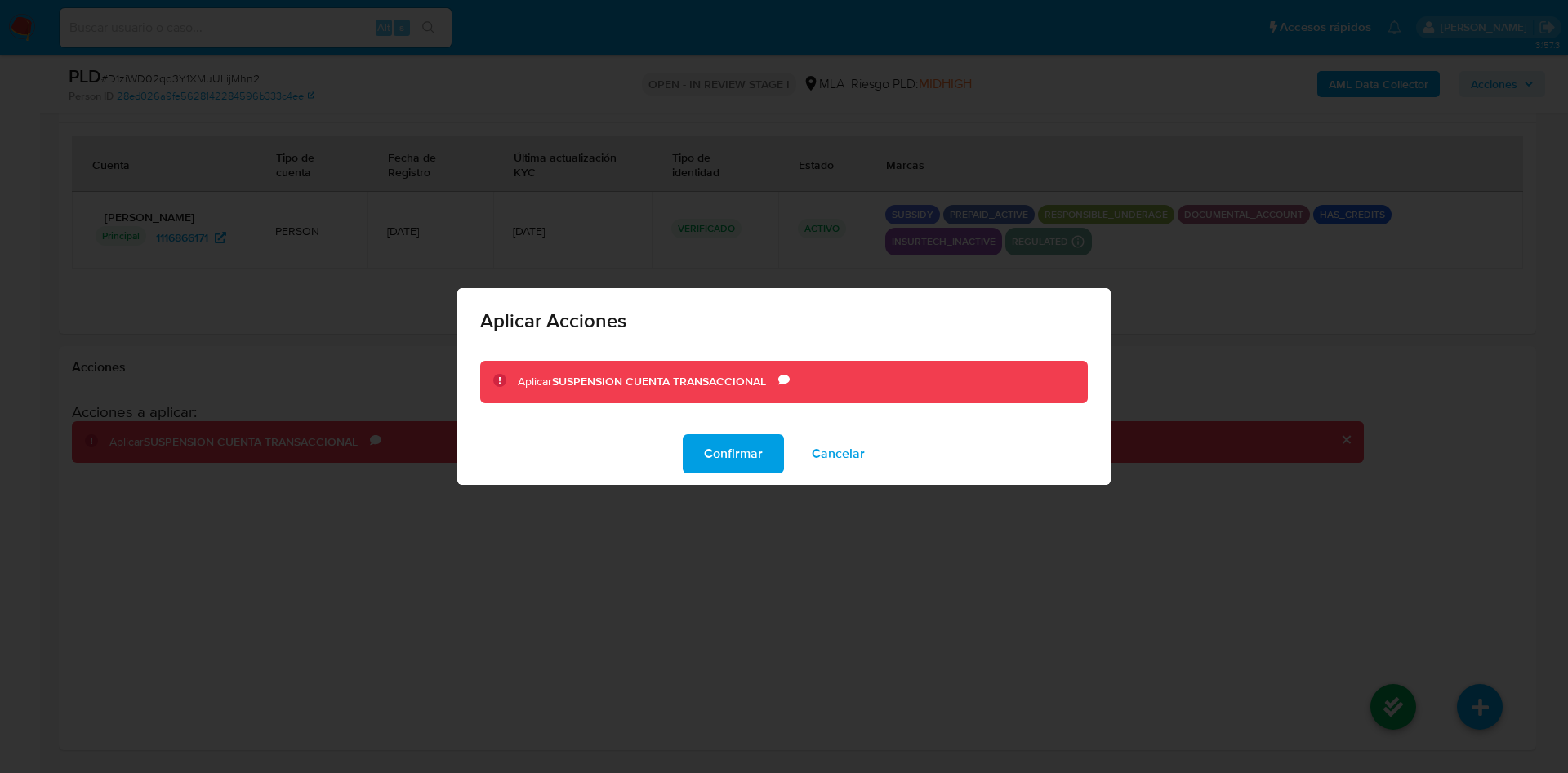
drag, startPoint x: 714, startPoint y: 462, endPoint x: 255, endPoint y: 459, distance: 459.0
click at [713, 462] on span "Confirmar" at bounding box center [733, 454] width 59 height 36
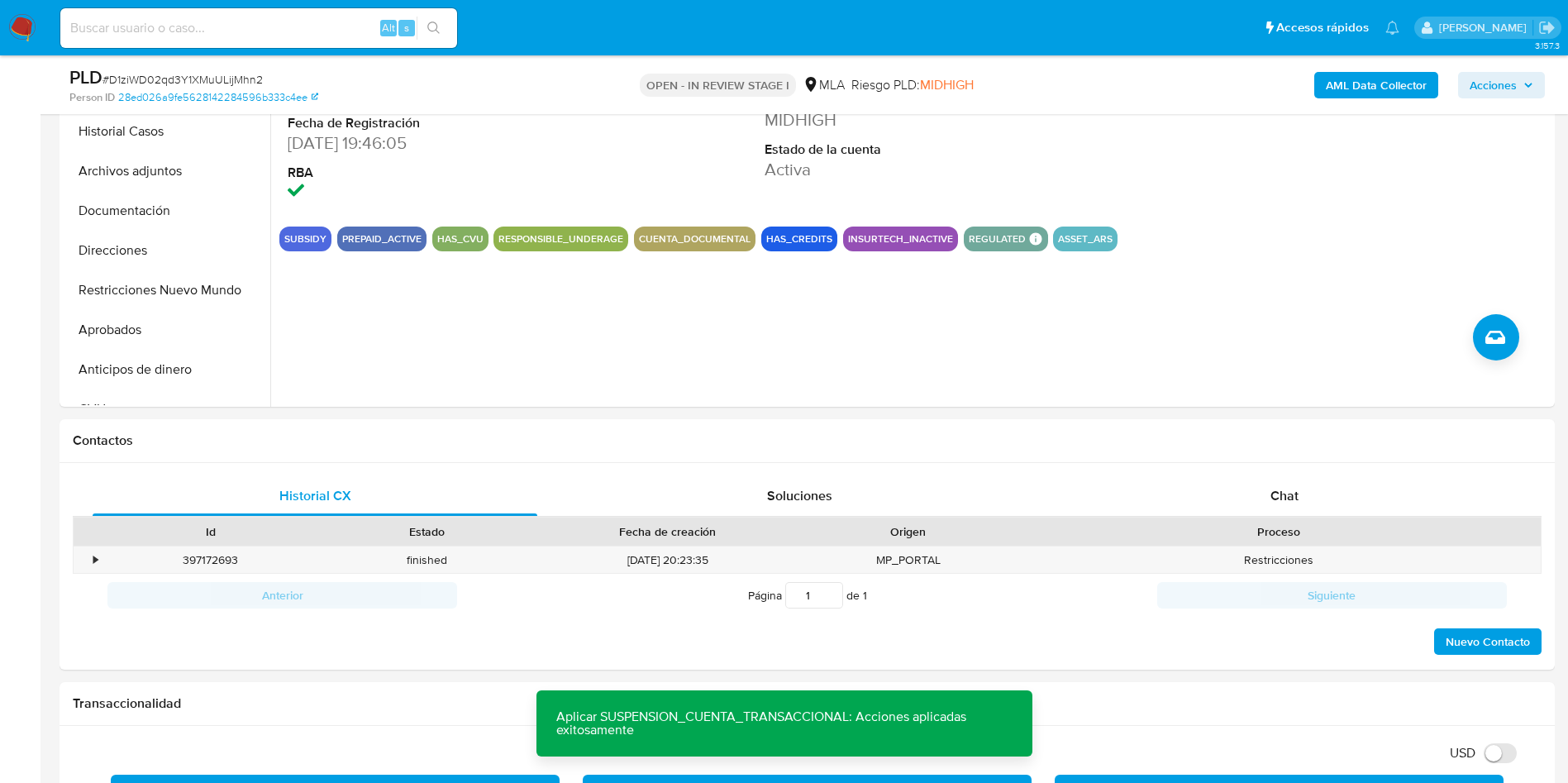
scroll to position [197, 0]
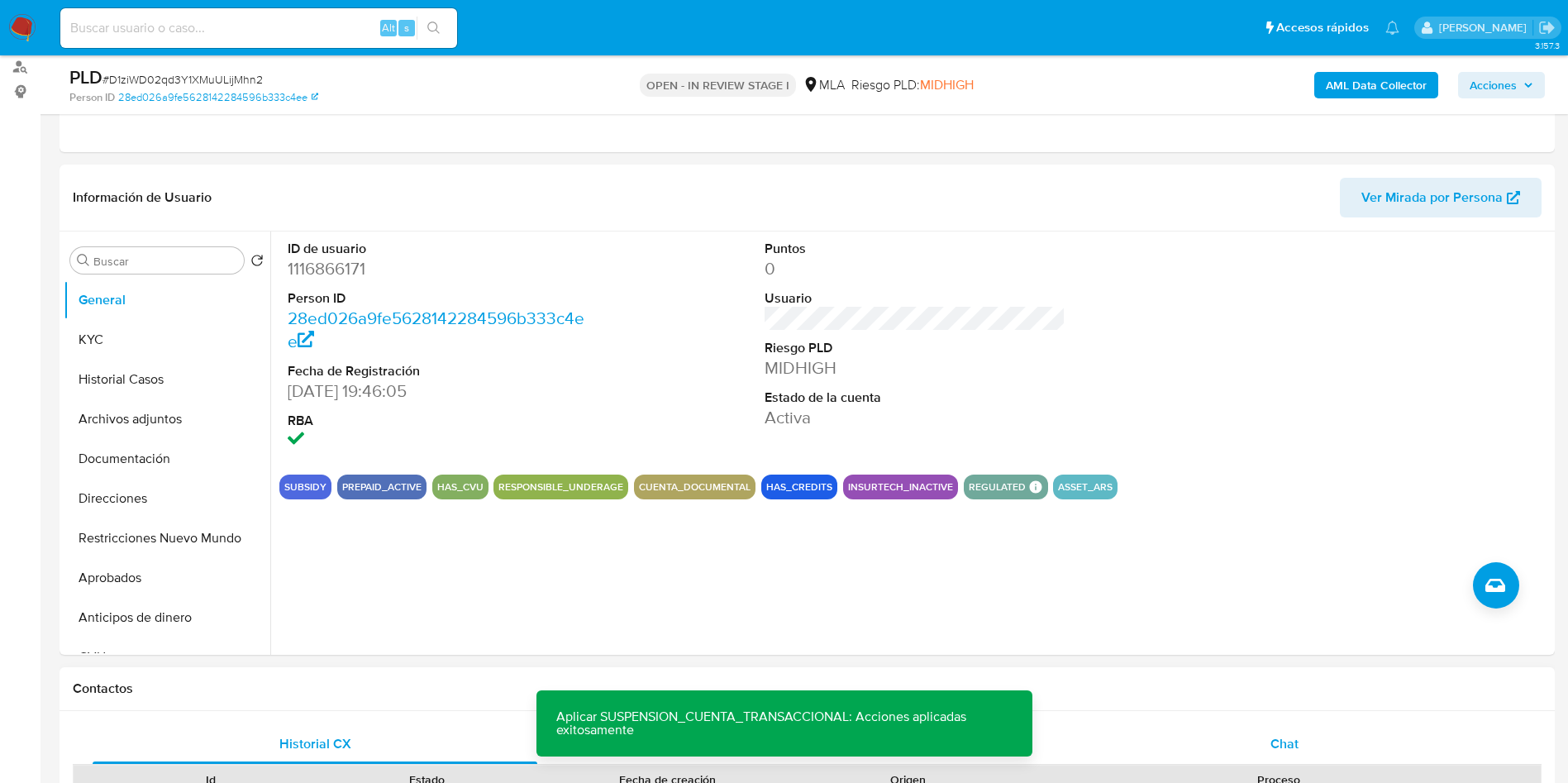
click at [1327, 742] on div "Chat" at bounding box center [1285, 743] width 445 height 40
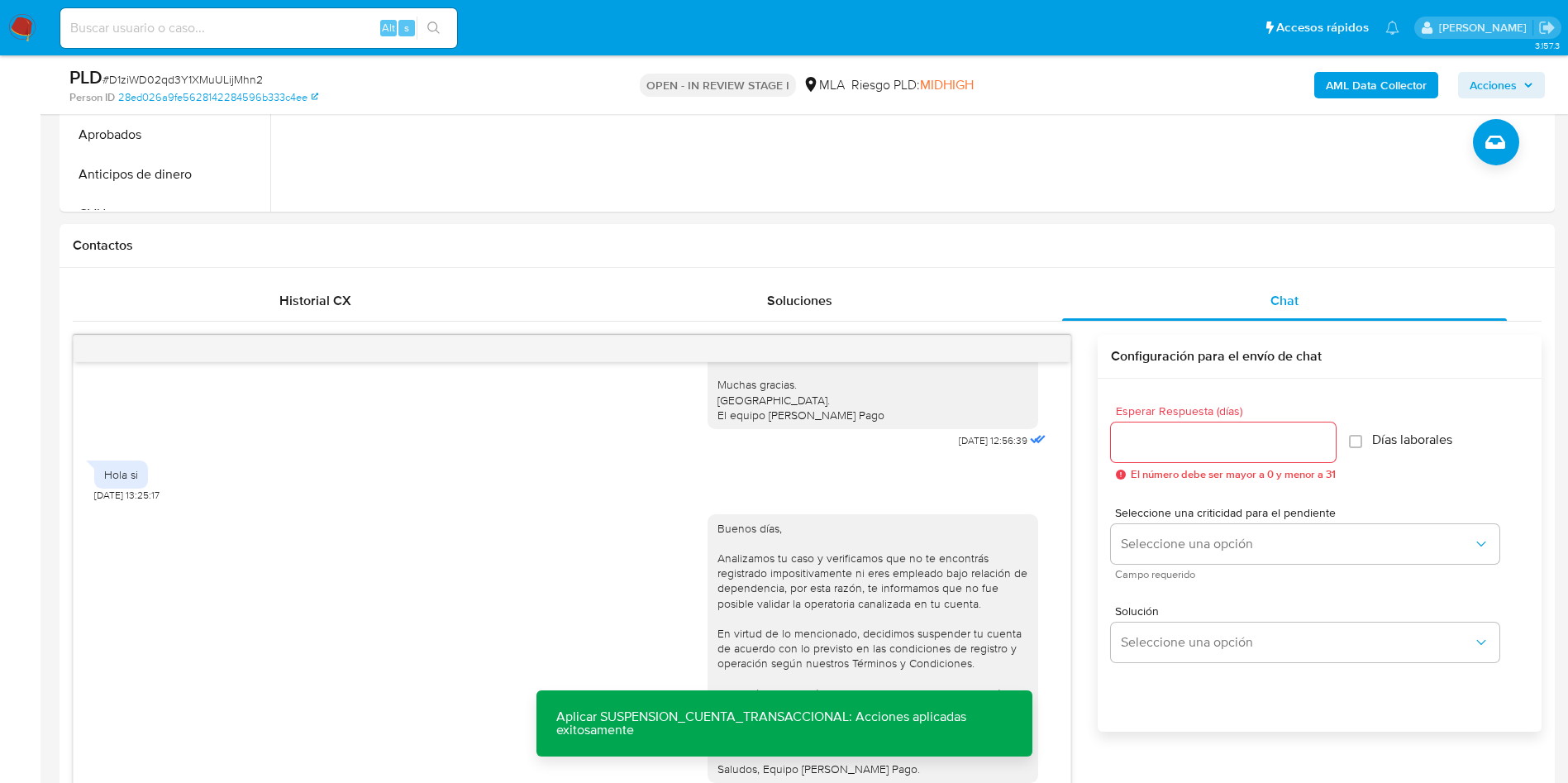
scroll to position [322, 0]
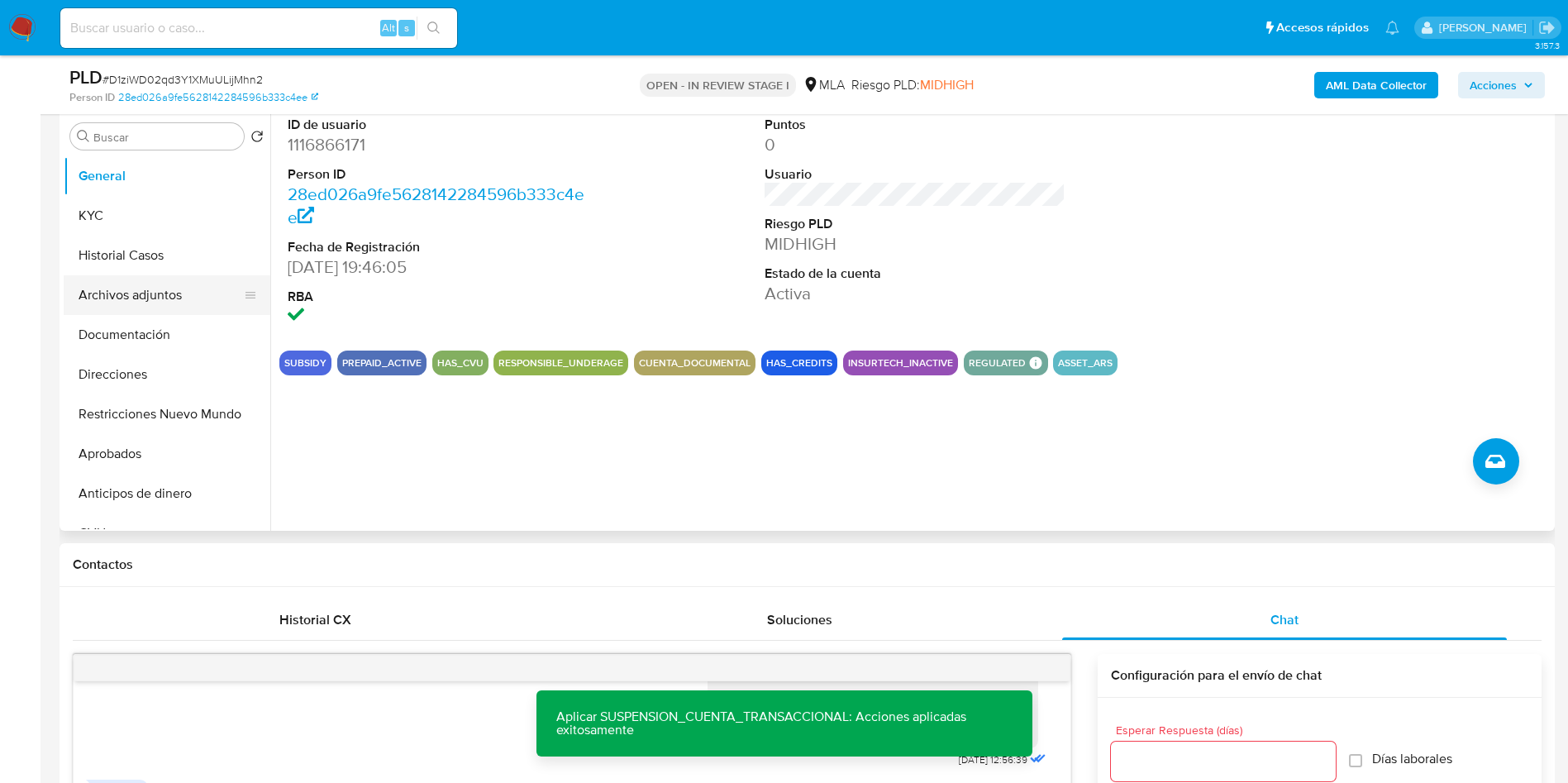
click at [134, 302] on button "Archivos adjuntos" at bounding box center [160, 295] width 193 height 40
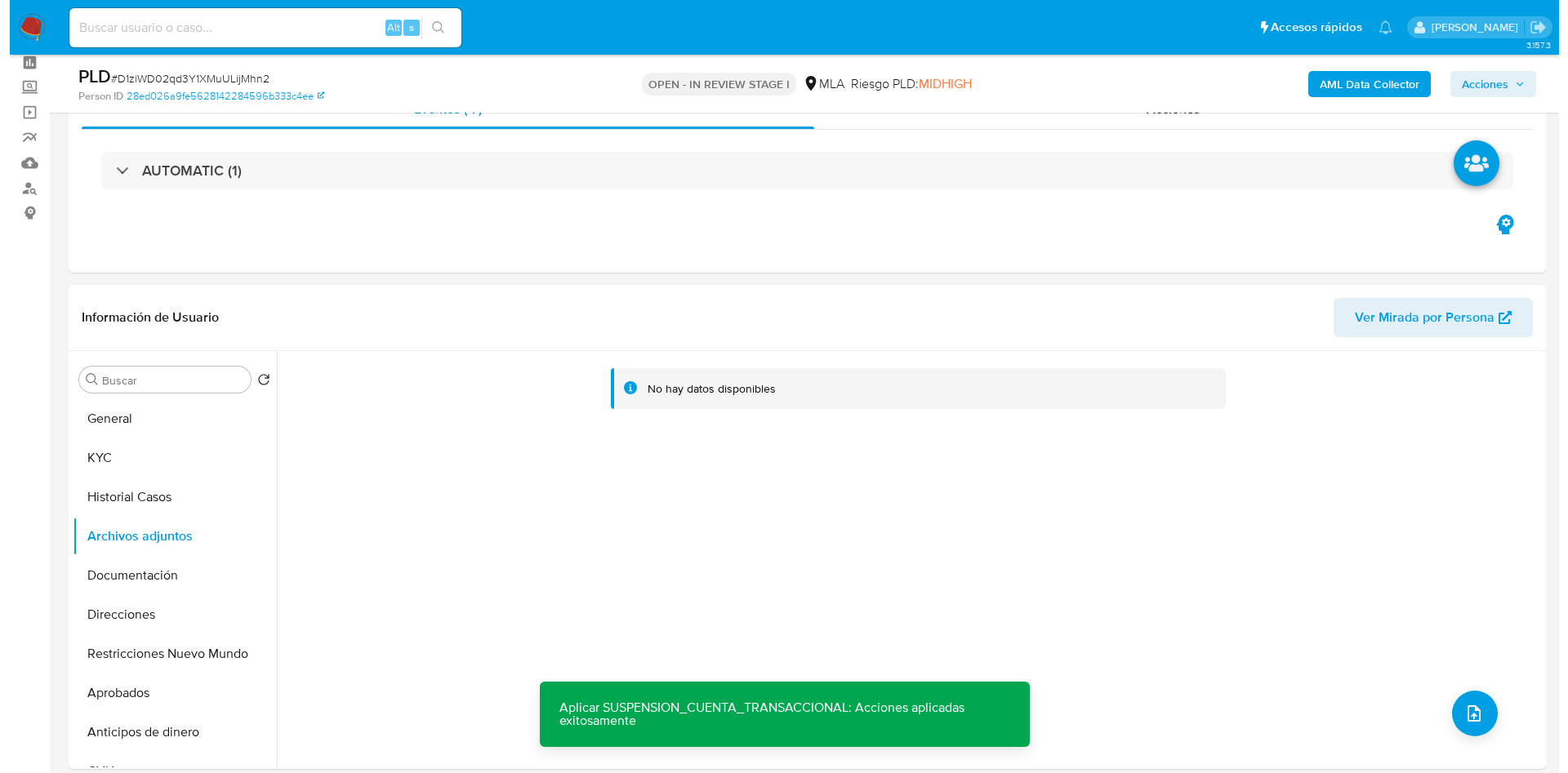
scroll to position [195, 0]
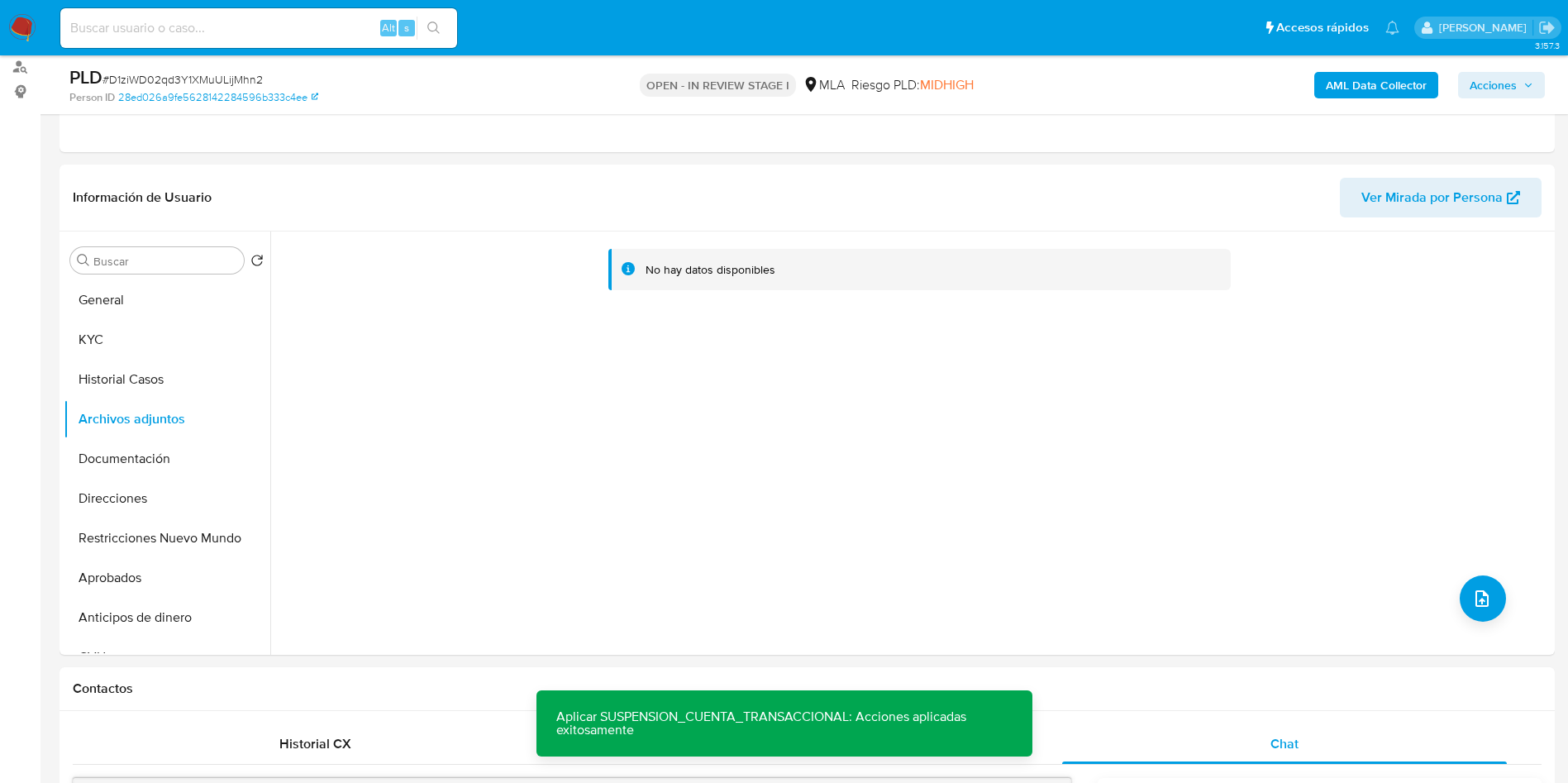
click at [1368, 81] on b "AML Data Collector" at bounding box center [1377, 84] width 101 height 26
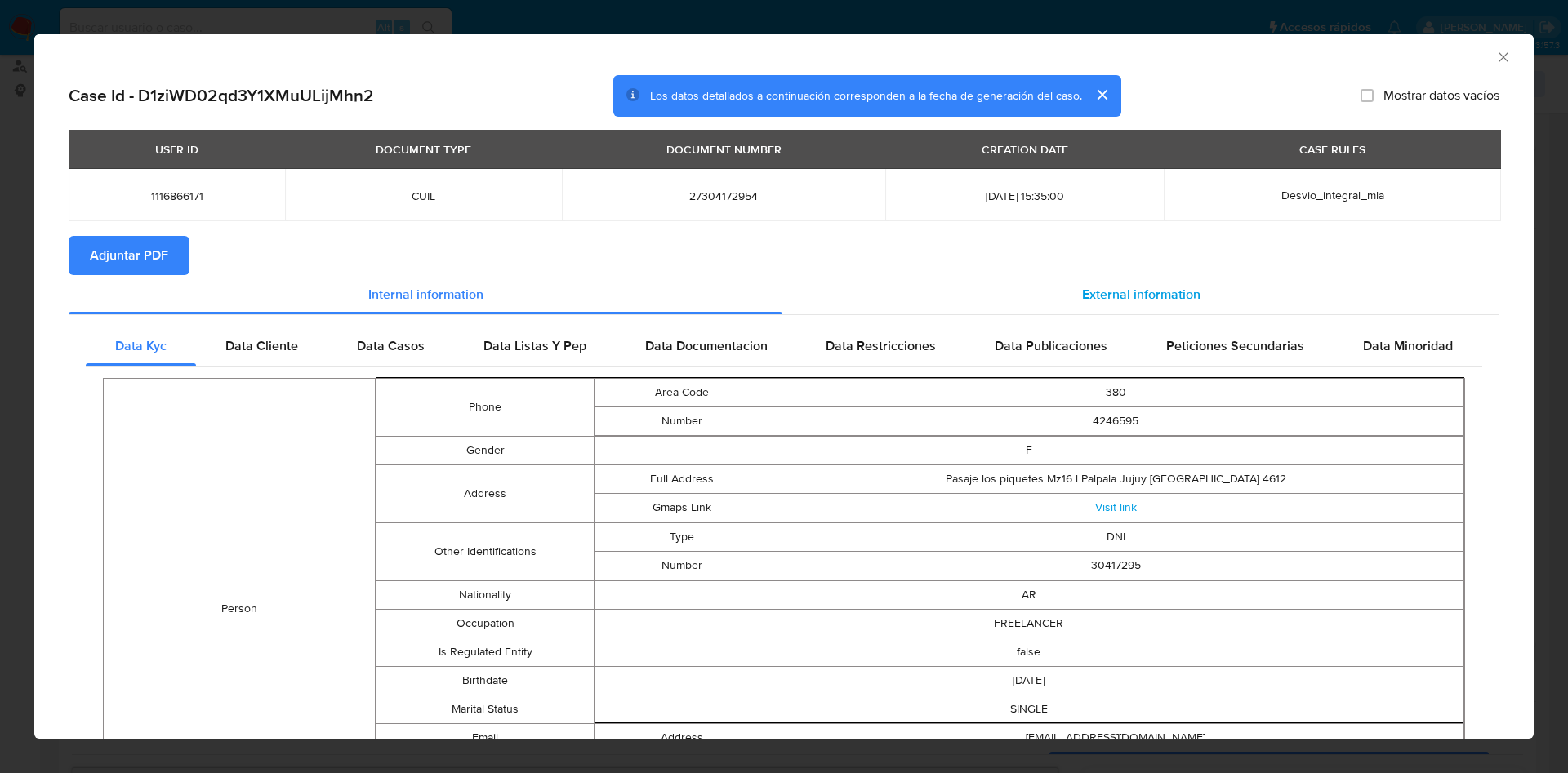
click at [1173, 282] on div "External information" at bounding box center [1140, 294] width 717 height 39
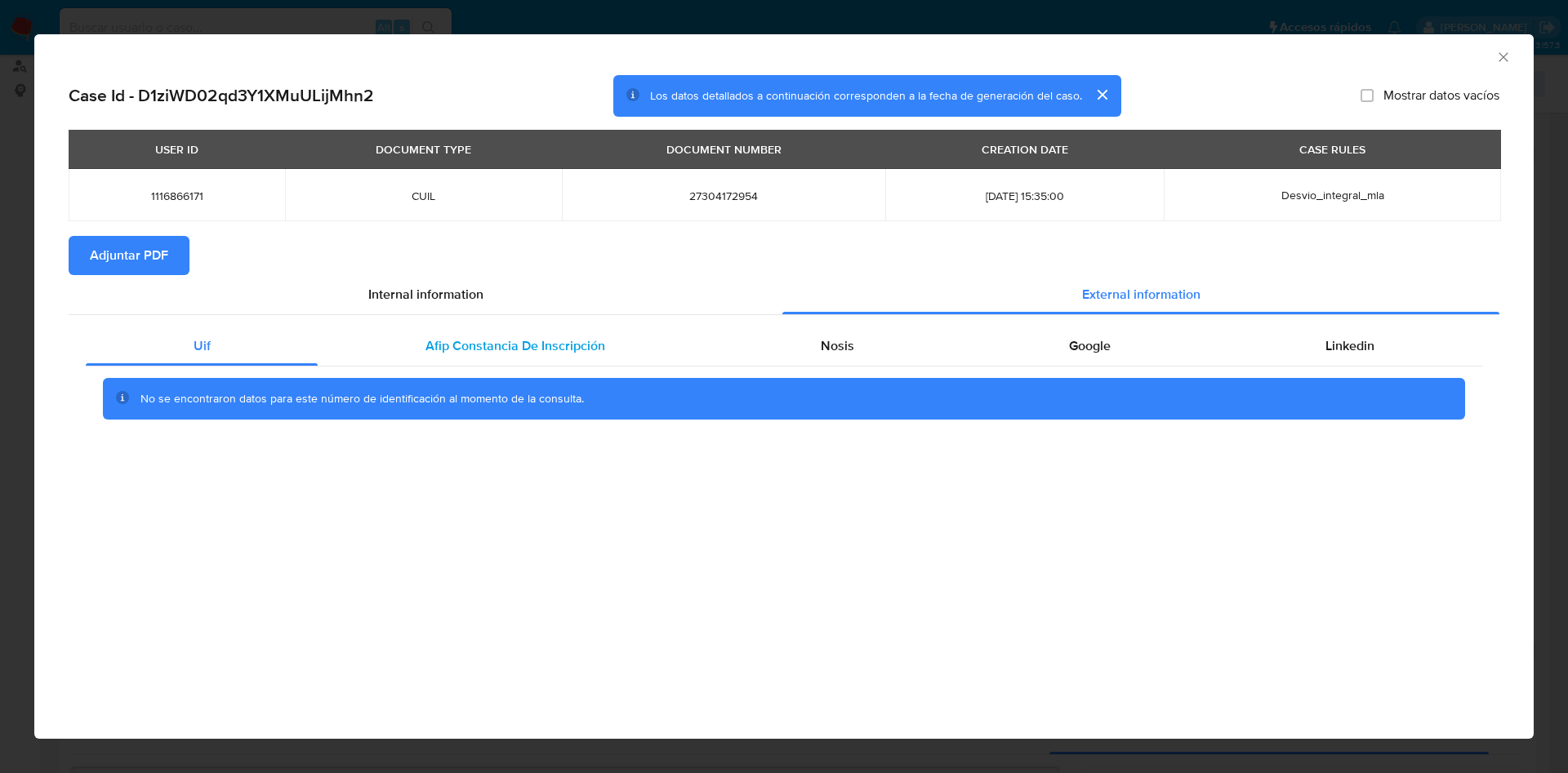
click at [578, 345] on span "Afip Constancia De Inscripción" at bounding box center [516, 345] width 180 height 19
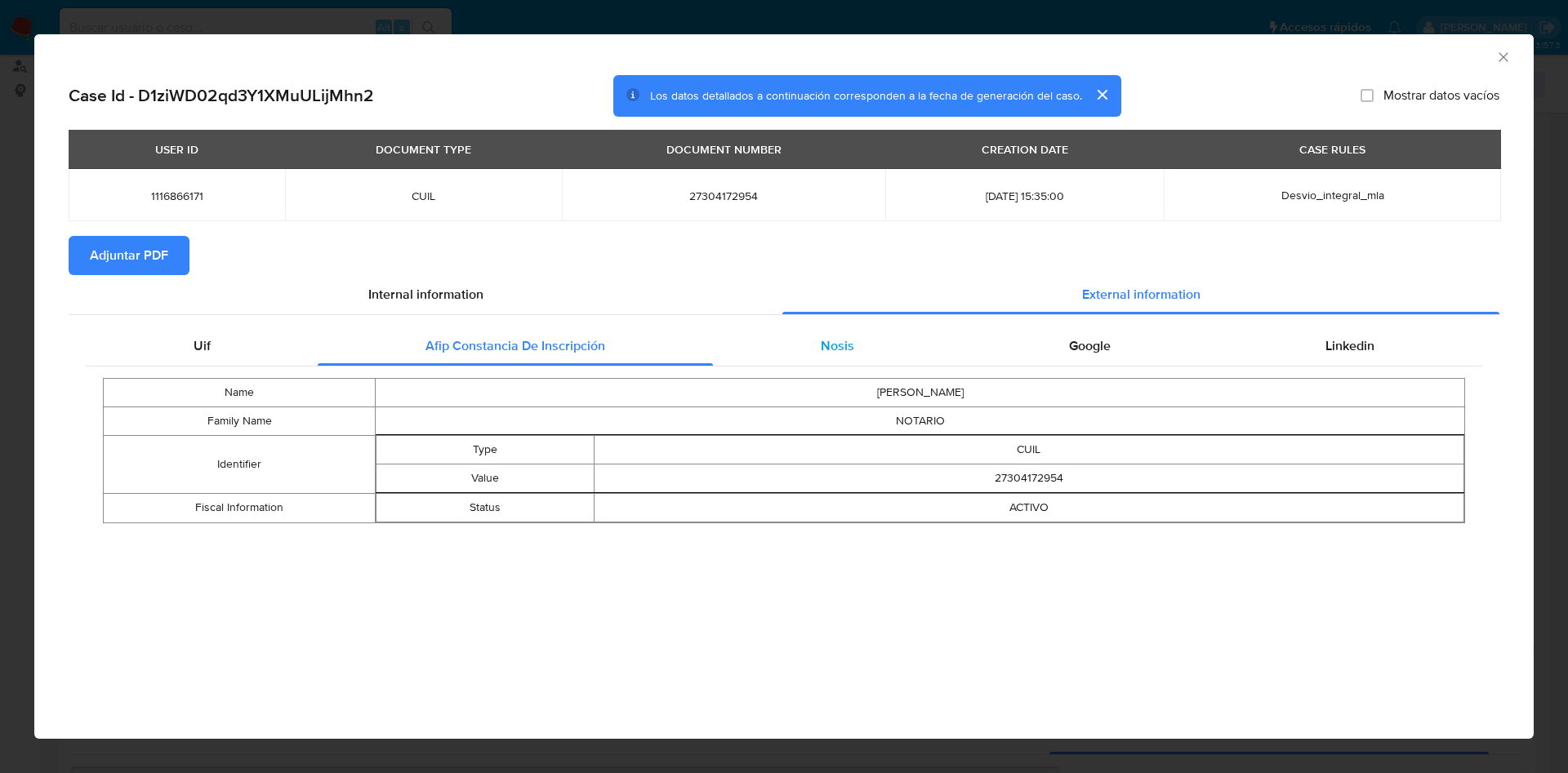
click at [854, 351] on div "Nosis" at bounding box center [837, 345] width 248 height 39
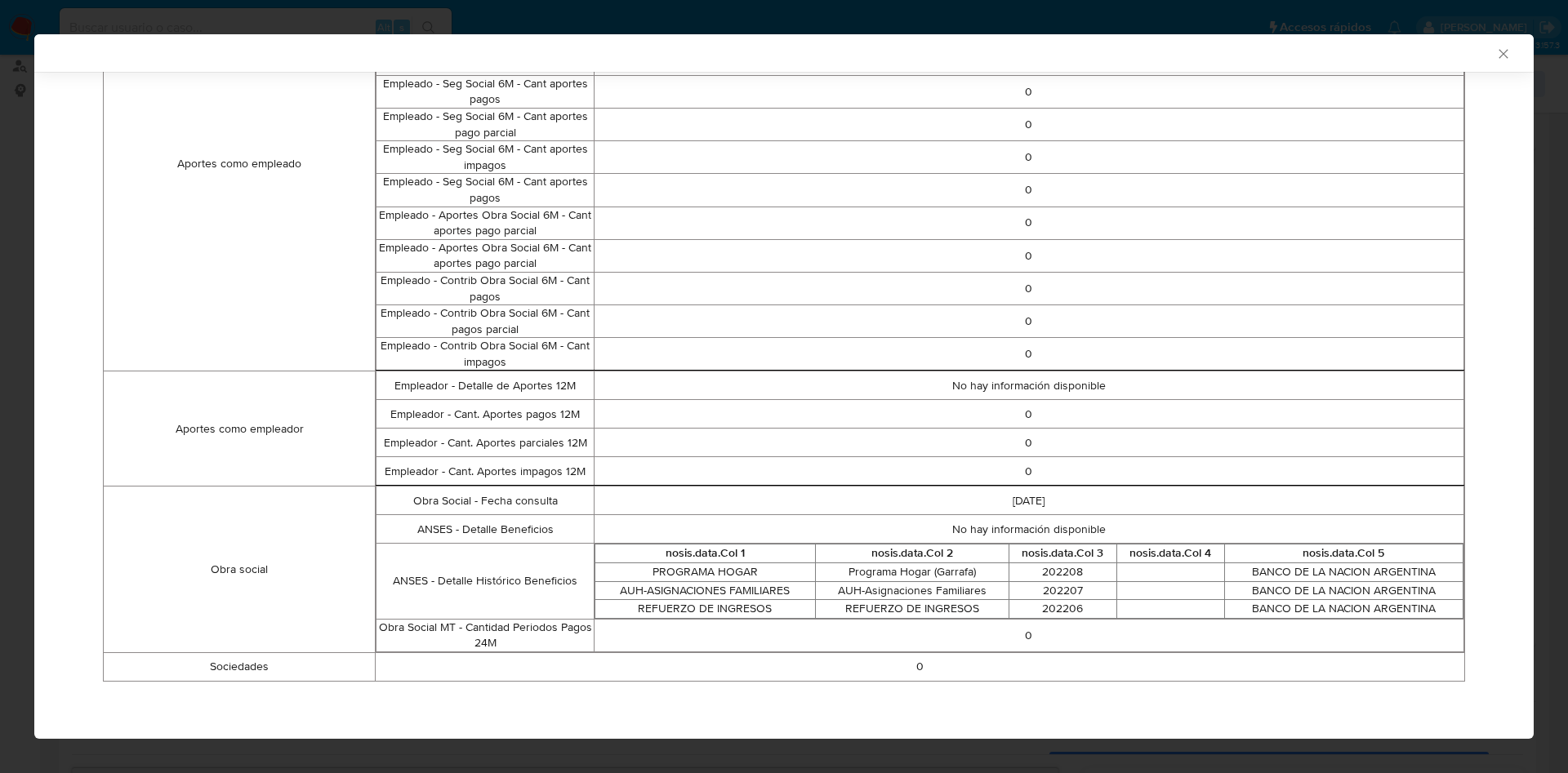
scroll to position [0, 0]
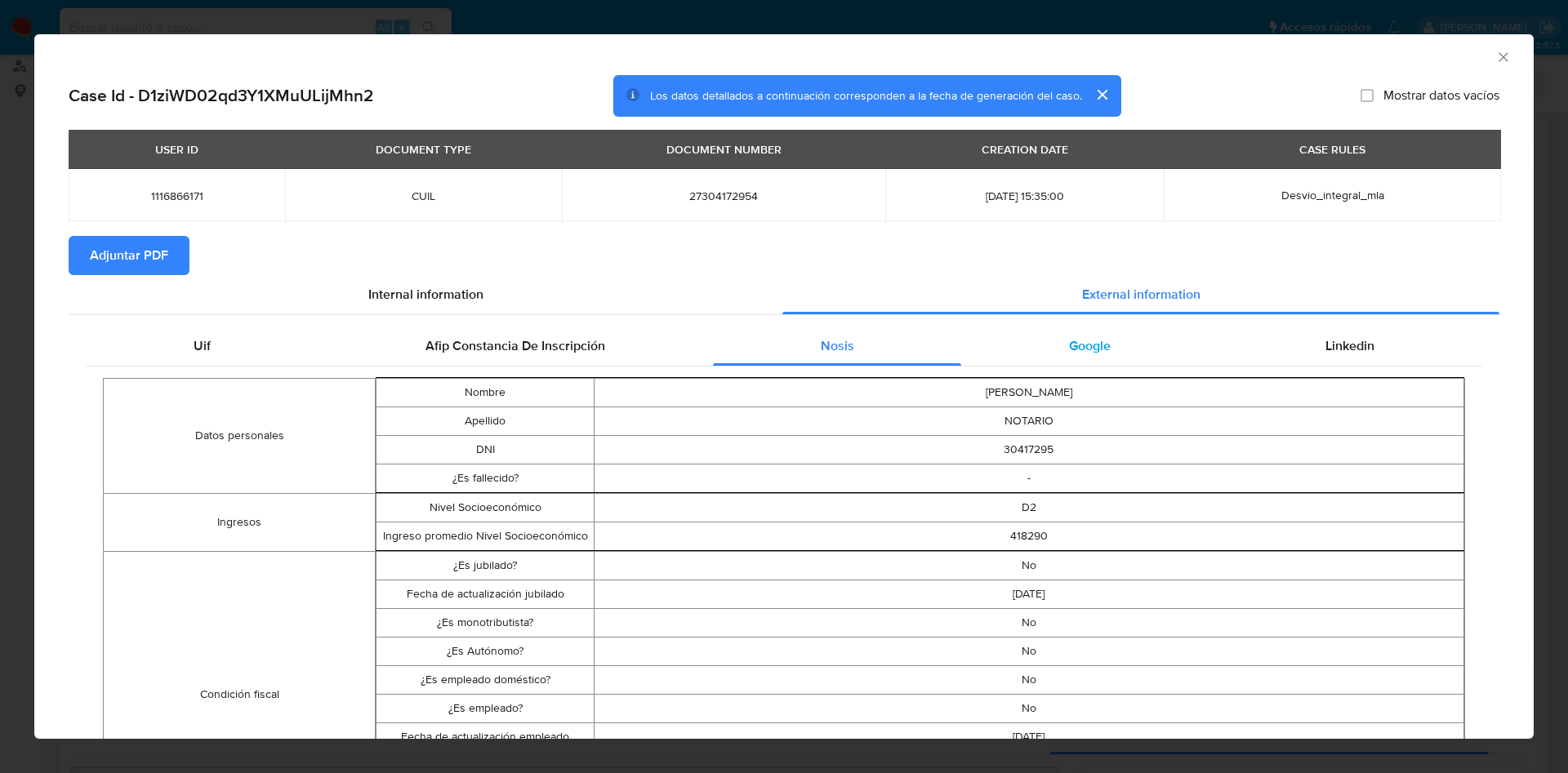
click at [1063, 332] on div "Google" at bounding box center [1090, 345] width 257 height 39
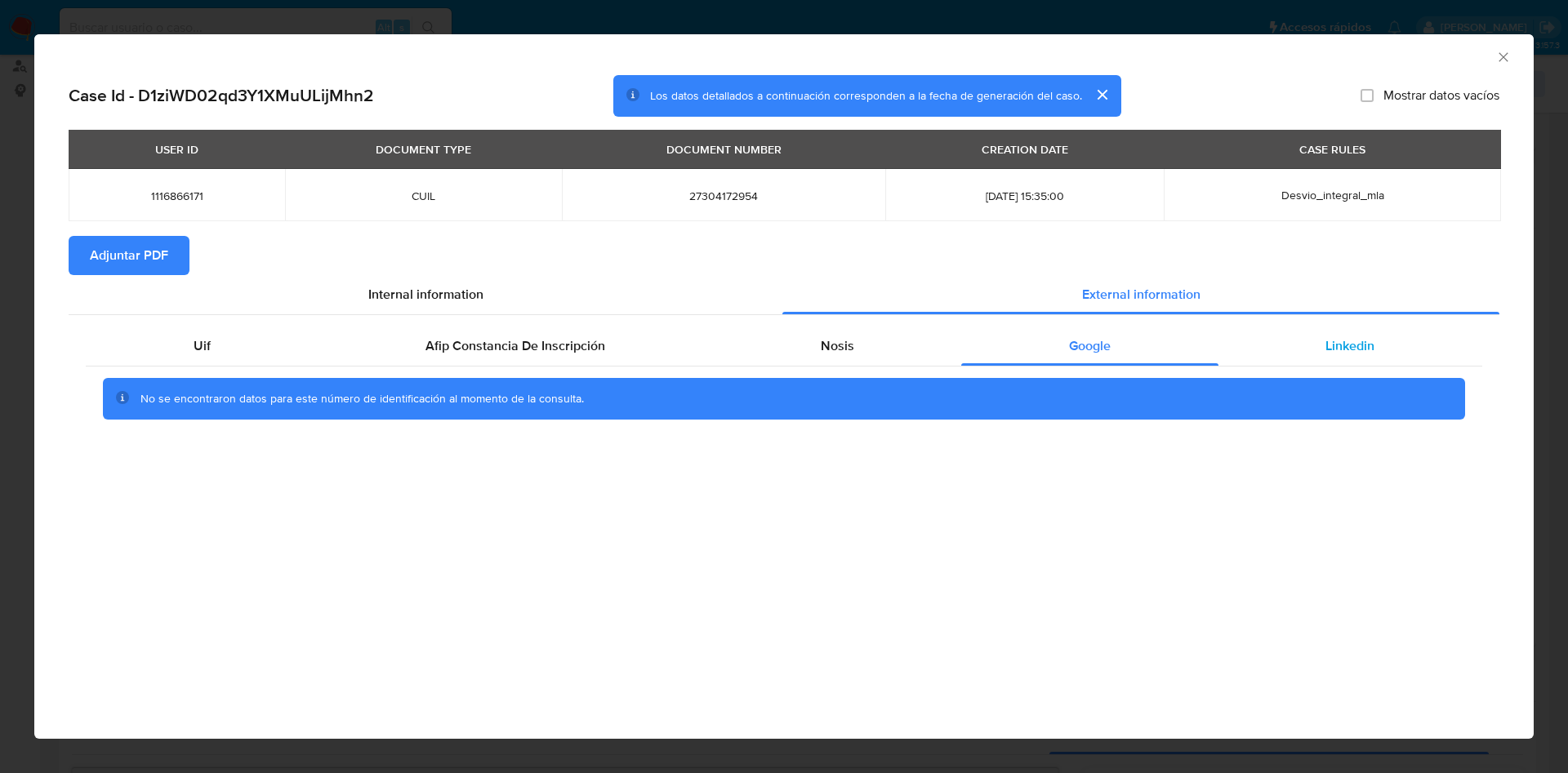
click at [1308, 337] on div "Linkedin" at bounding box center [1350, 345] width 264 height 39
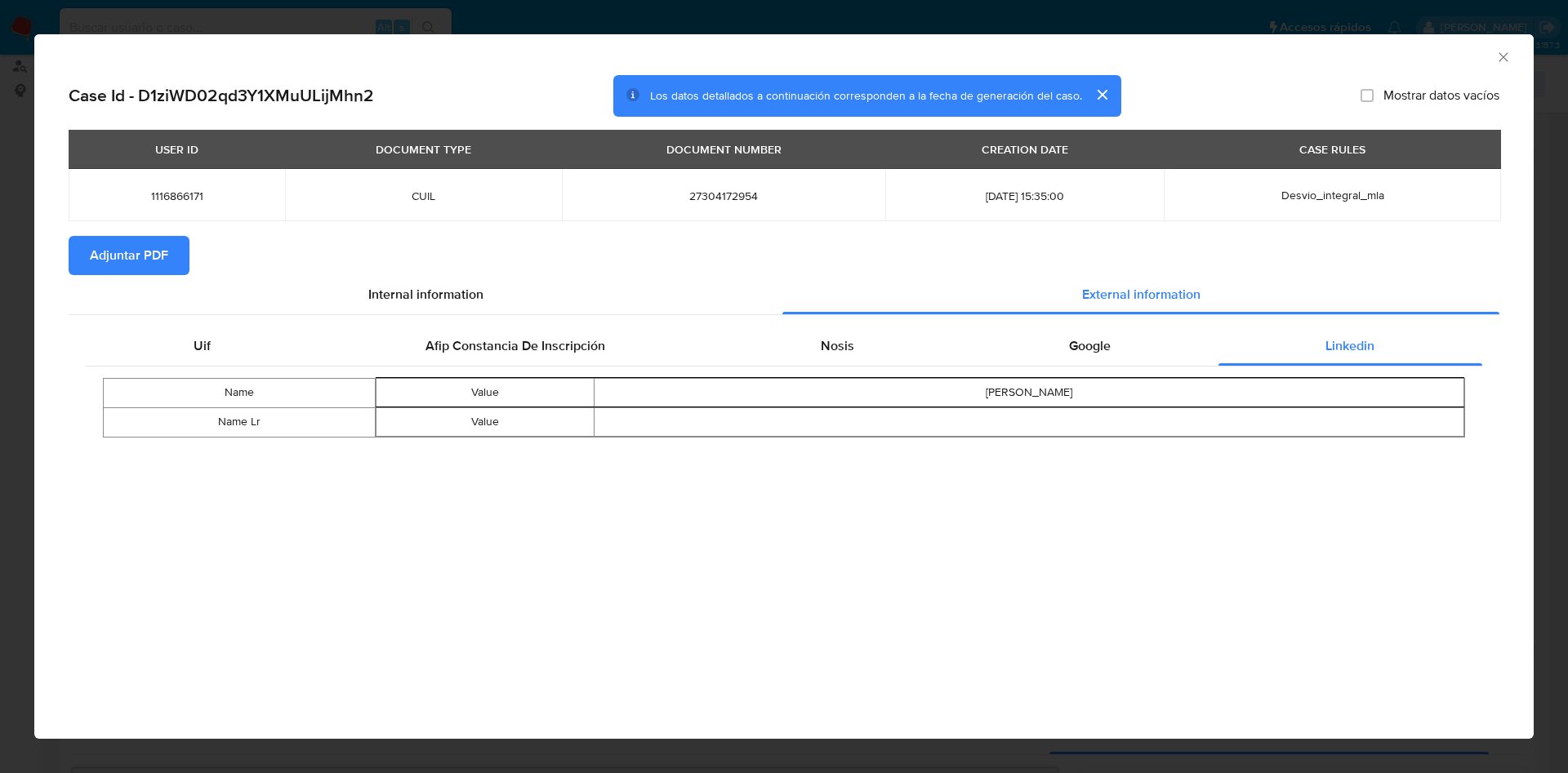
click at [183, 238] on button "Adjuntar PDF" at bounding box center [129, 255] width 121 height 39
click at [1500, 54] on icon "Cerrar ventana" at bounding box center [1503, 56] width 16 height 16
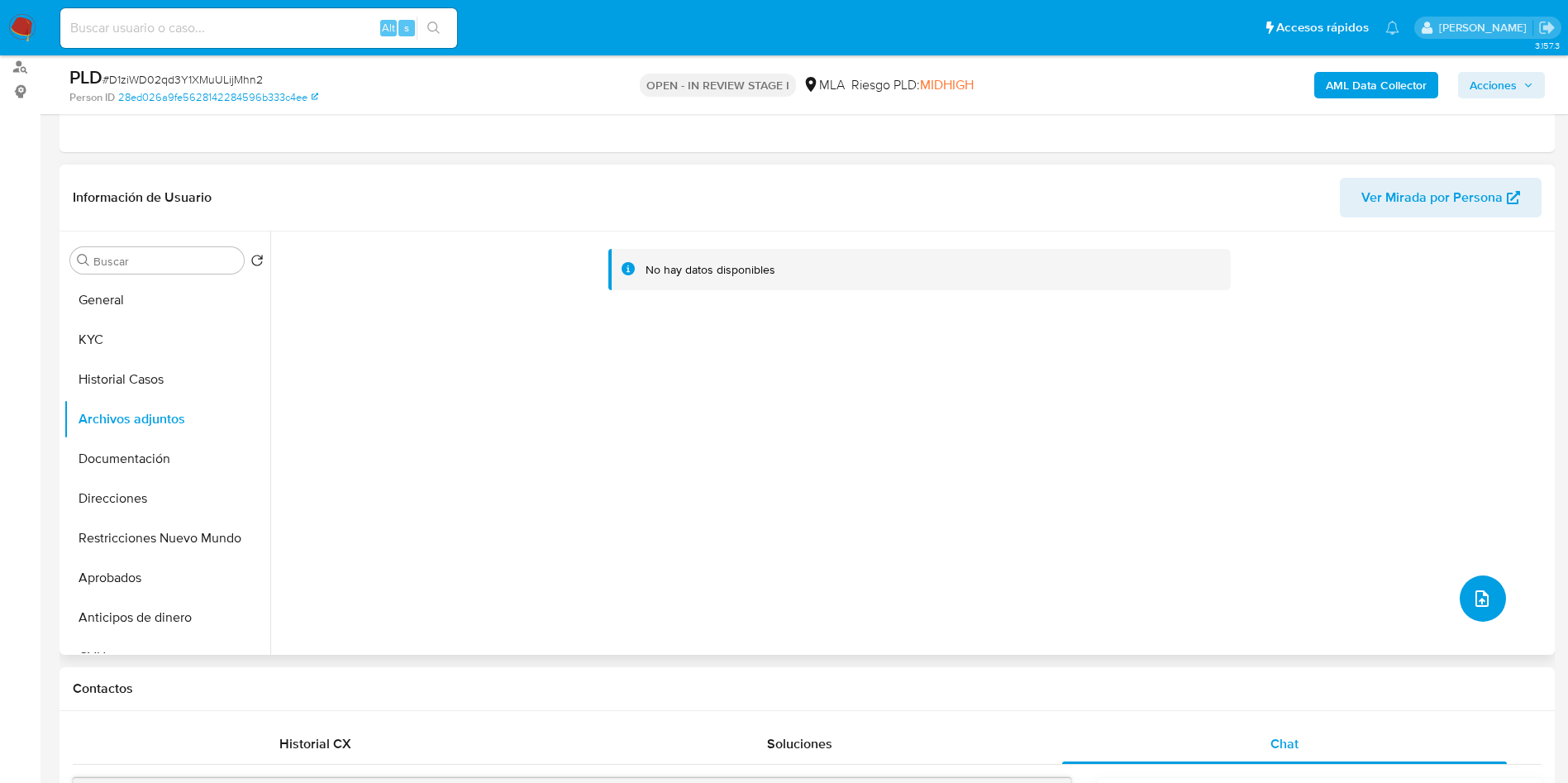
click at [1488, 611] on button "upload-file" at bounding box center [1483, 598] width 46 height 46
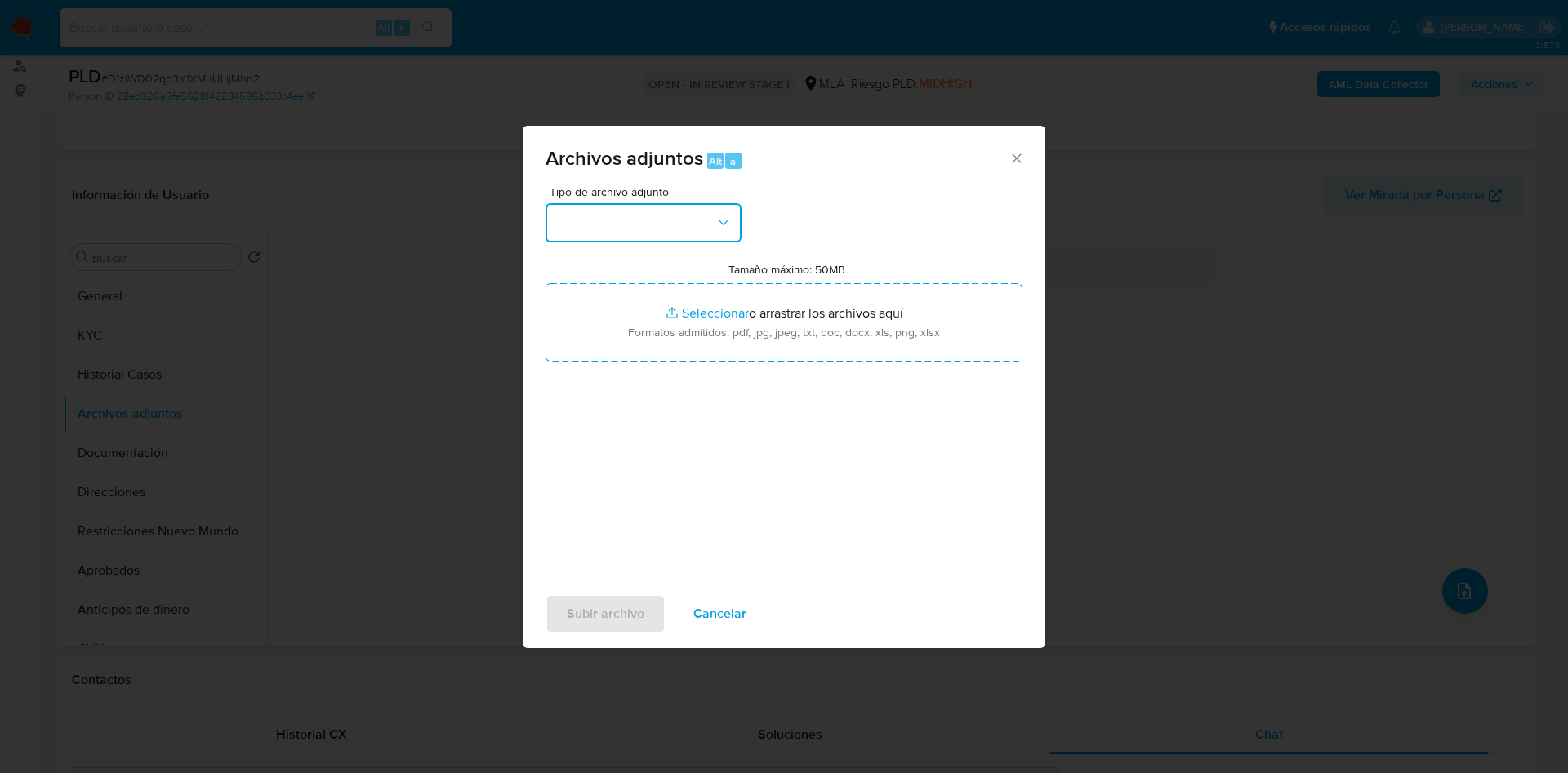
drag, startPoint x: 648, startPoint y: 219, endPoint x: 649, endPoint y: 243, distance: 24.0
click at [649, 219] on button "button" at bounding box center [643, 222] width 196 height 39
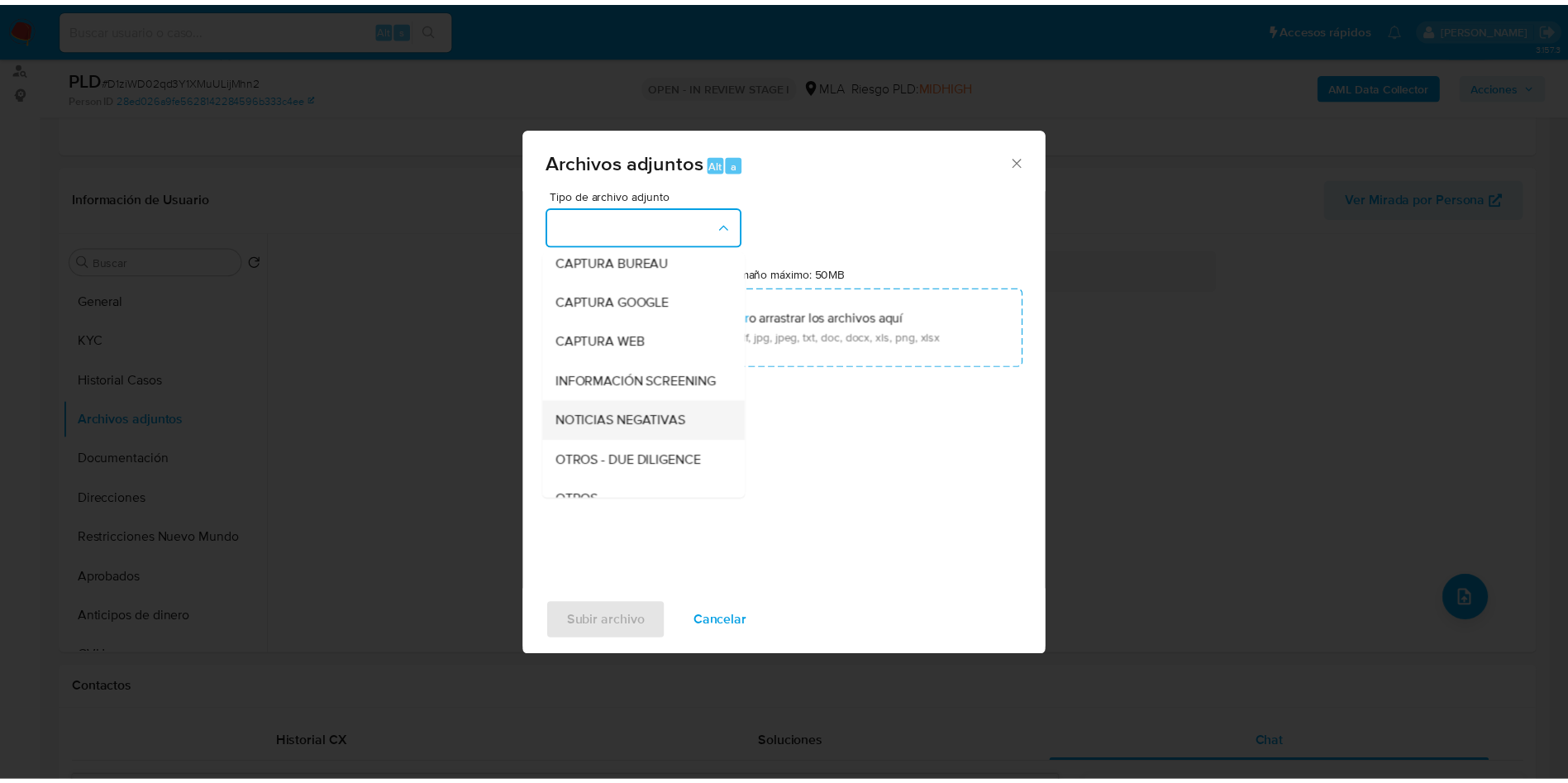
scroll to position [124, 0]
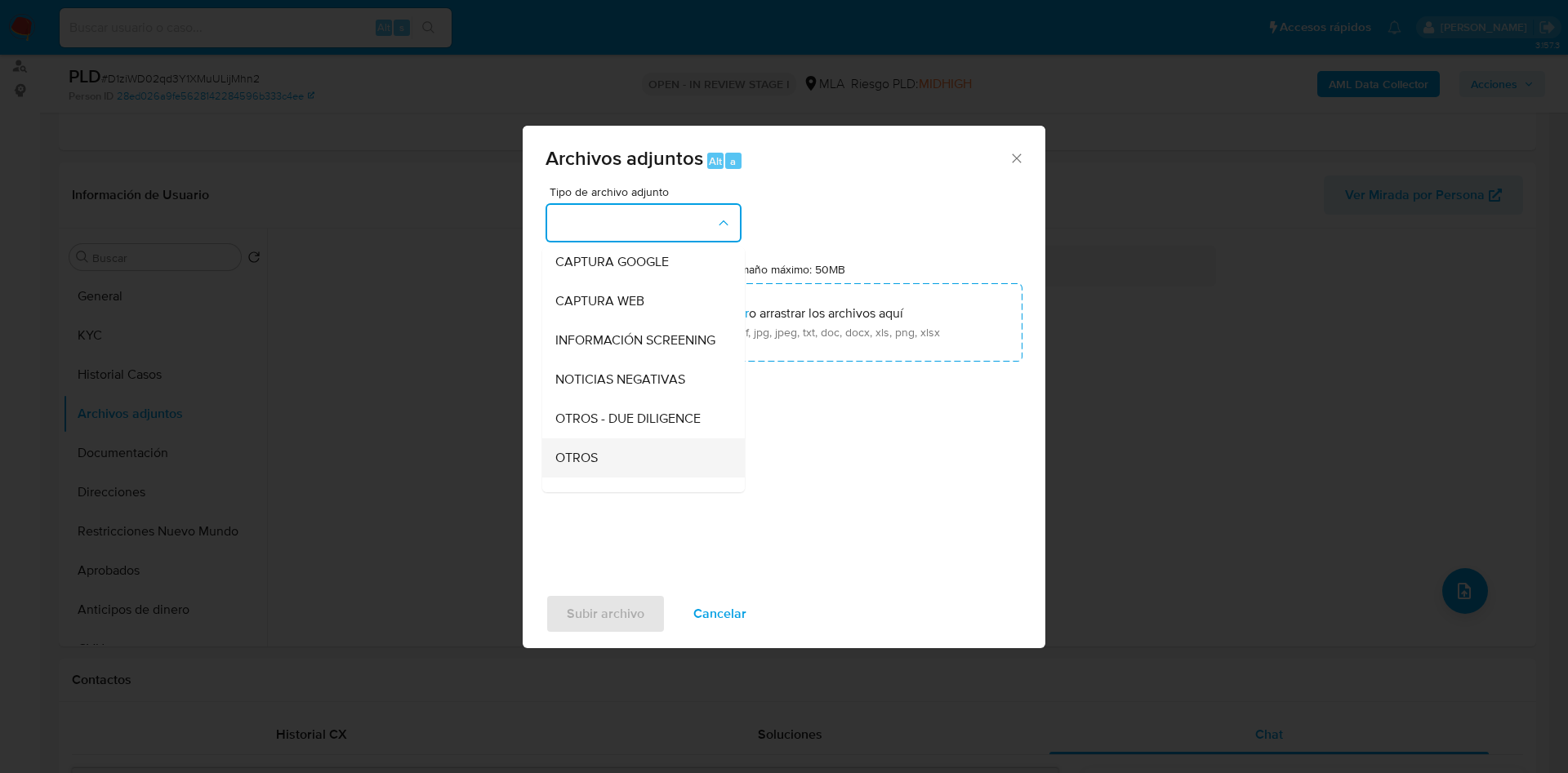
click at [599, 464] on div "OTROS" at bounding box center [639, 457] width 166 height 39
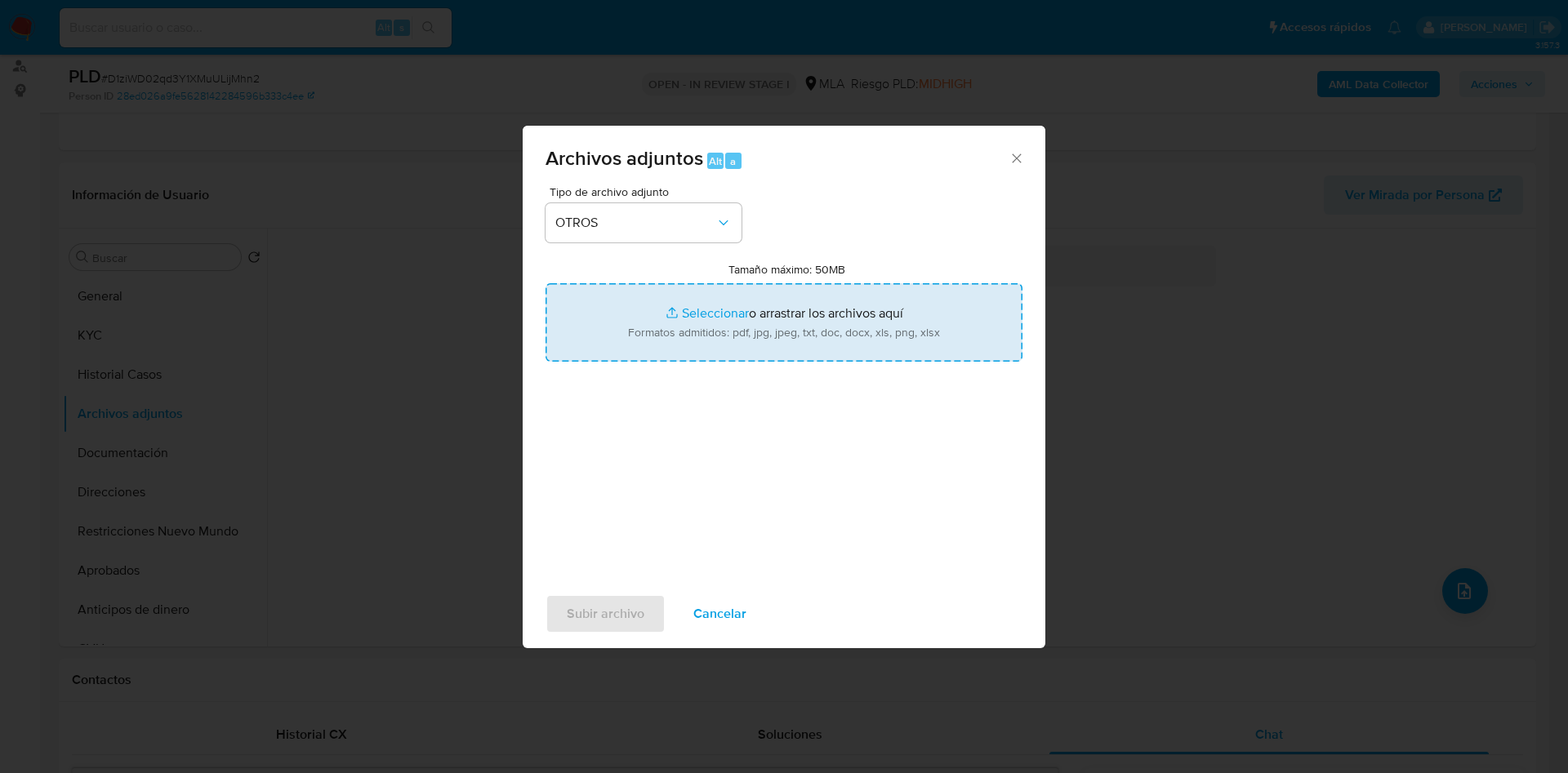
click at [710, 324] on input "Tamaño máximo: 50MB Seleccionar archivos" at bounding box center [783, 323] width 477 height 78
type input "C:\fakepath\Caselog D1ziWD02qd3Y1XMuULijMhn2 - 1116866171.docx"
click at [747, 323] on input "Tamaño máximo: 50MB Seleccionar archivos" at bounding box center [783, 323] width 477 height 78
type input "C:\fakepath\Movimientos 1116866171.xlsx"
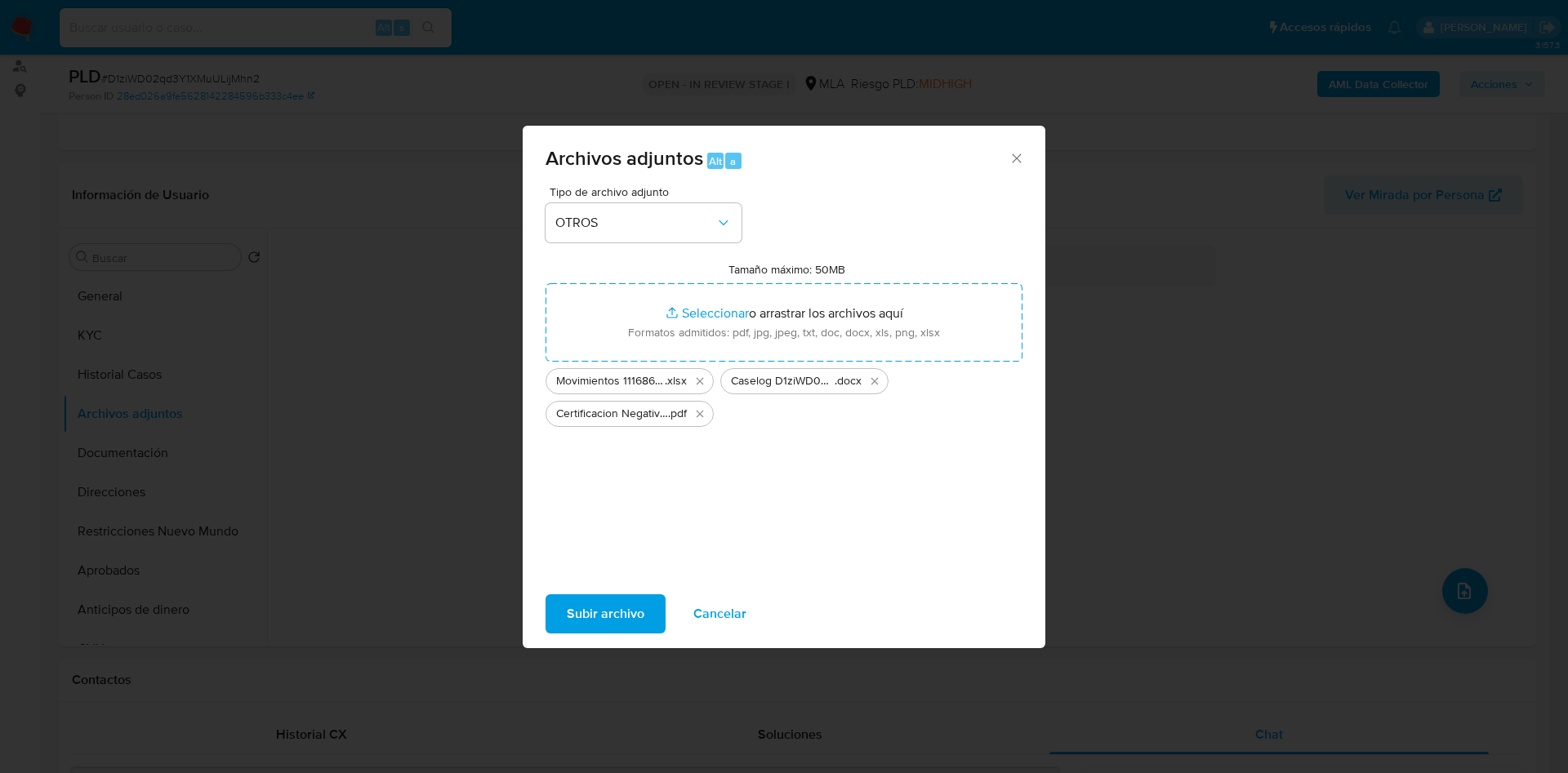
click at [585, 619] on span "Subir archivo" at bounding box center [605, 614] width 77 height 36
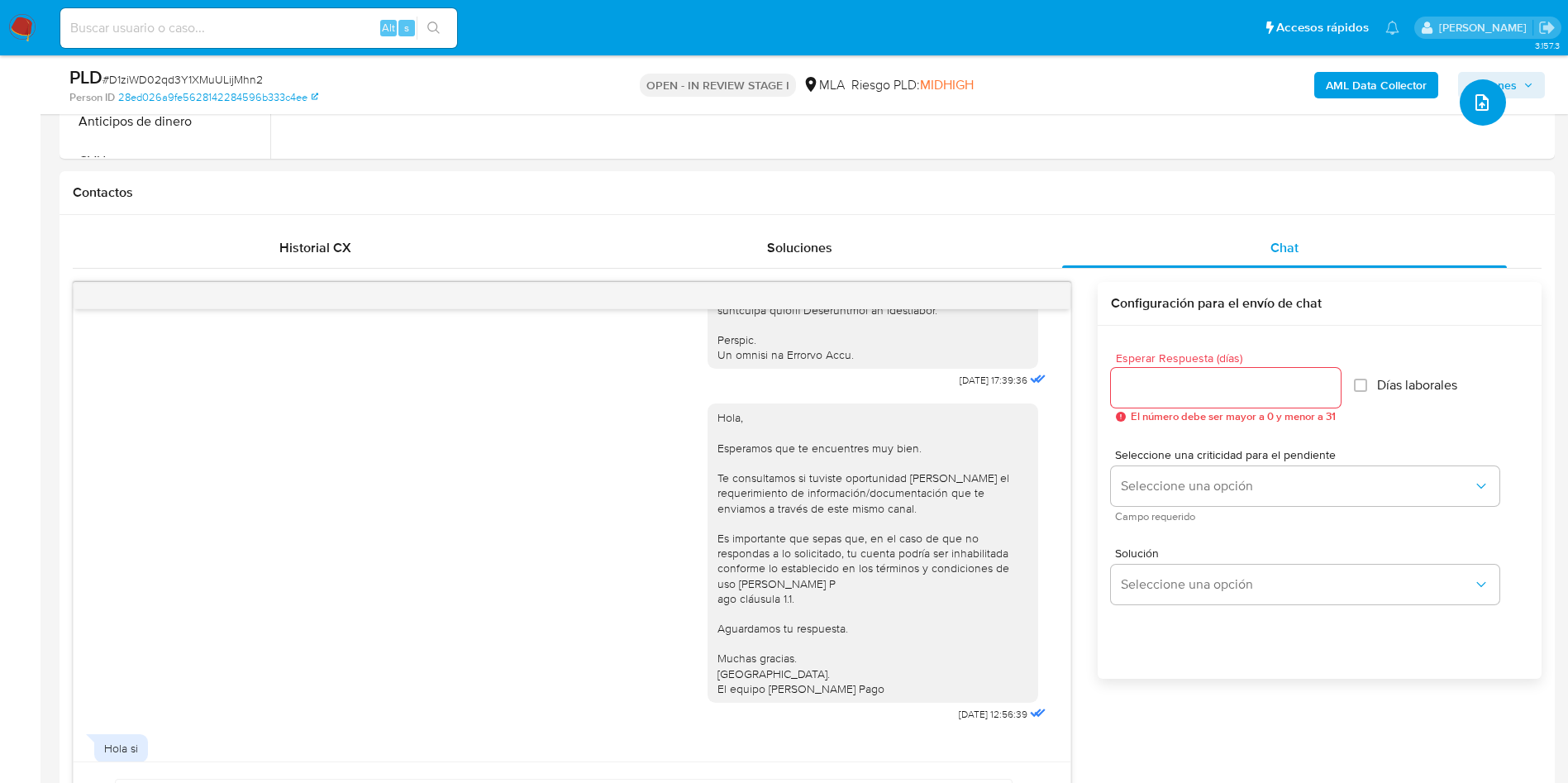
scroll to position [197, 0]
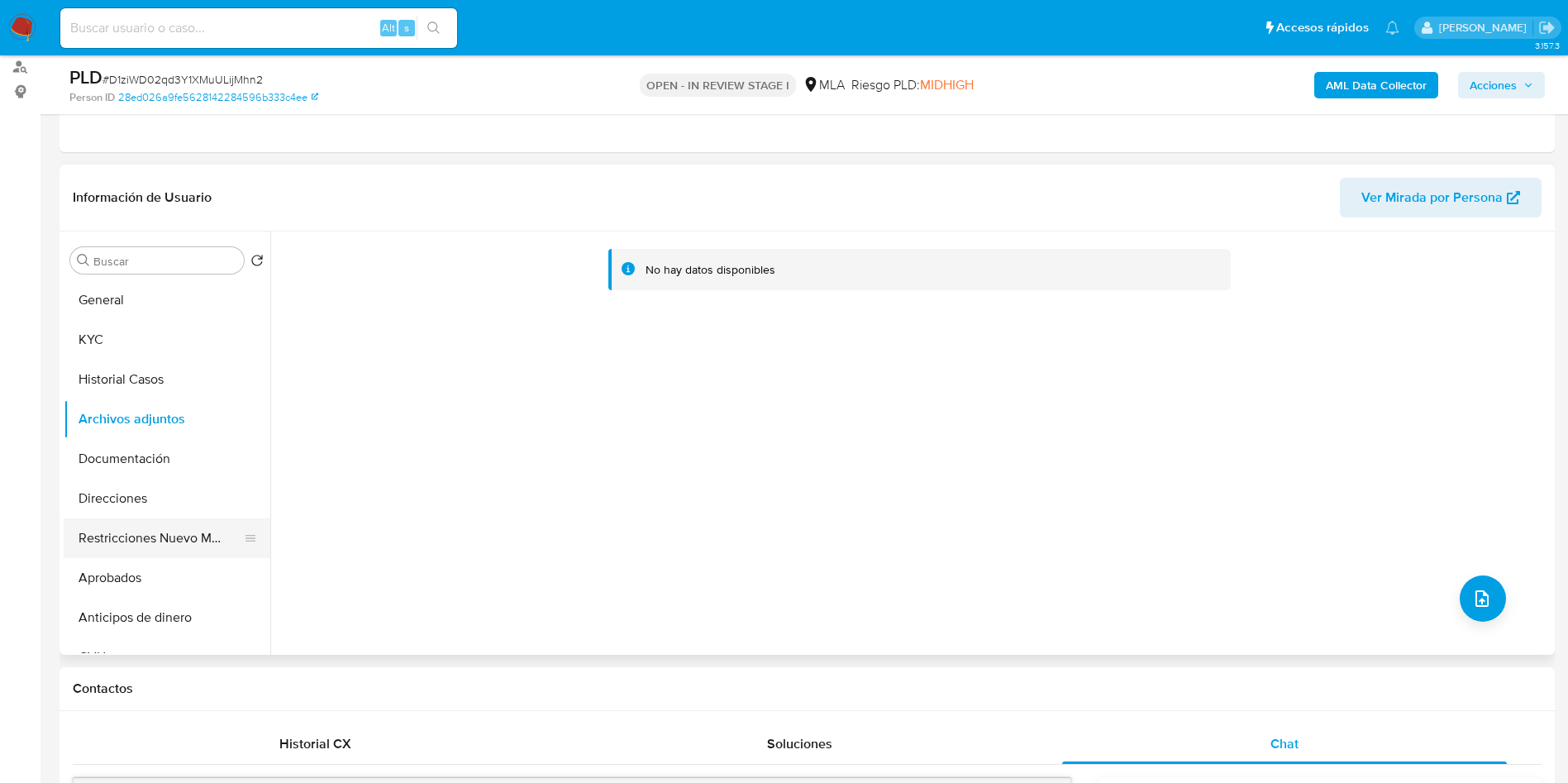
click at [167, 543] on button "Restricciones Nuevo Mundo" at bounding box center [160, 537] width 193 height 40
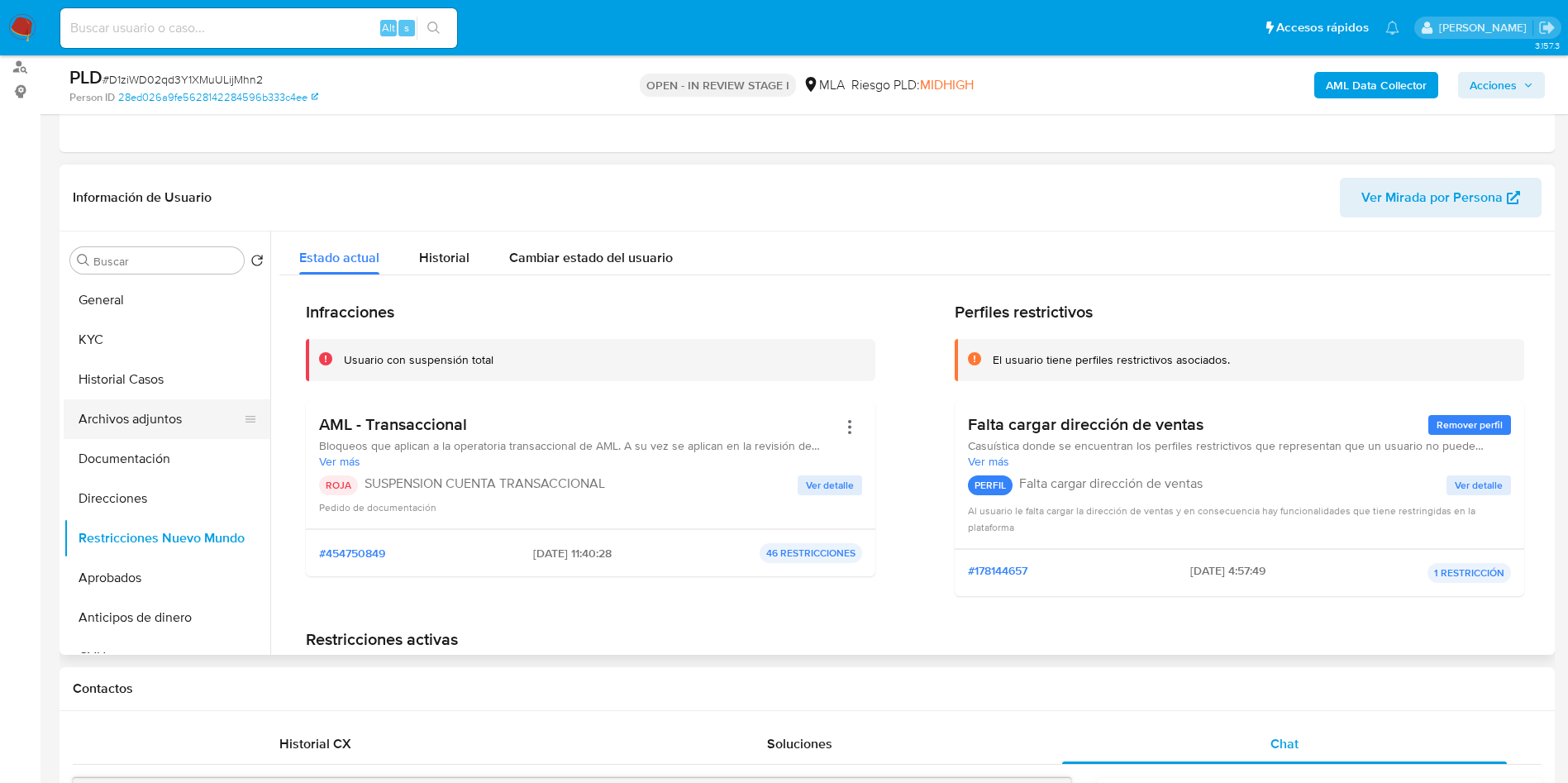
click at [103, 413] on button "Archivos adjuntos" at bounding box center [160, 419] width 193 height 40
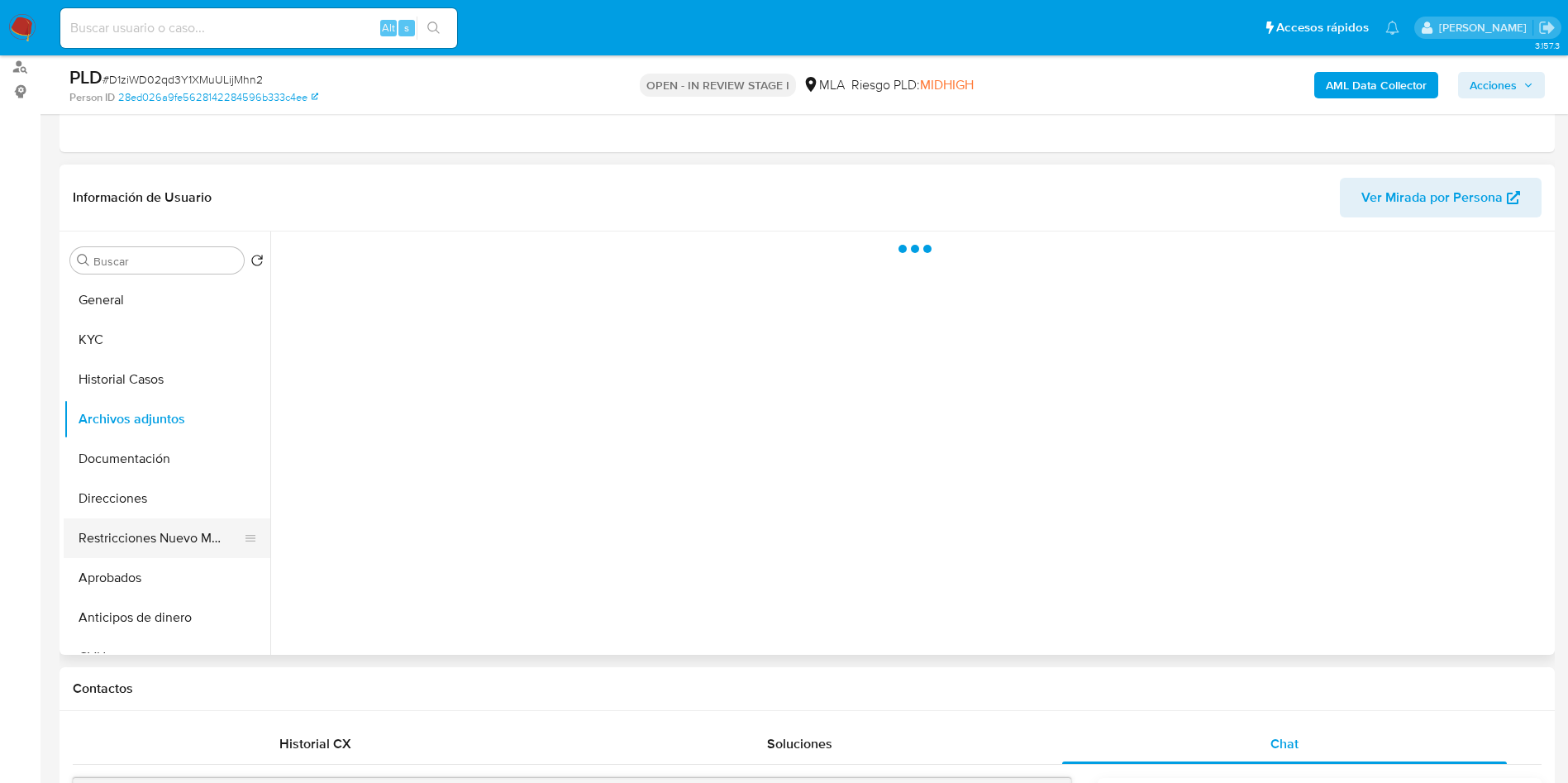
click at [135, 535] on button "Restricciones Nuevo Mundo" at bounding box center [160, 537] width 193 height 40
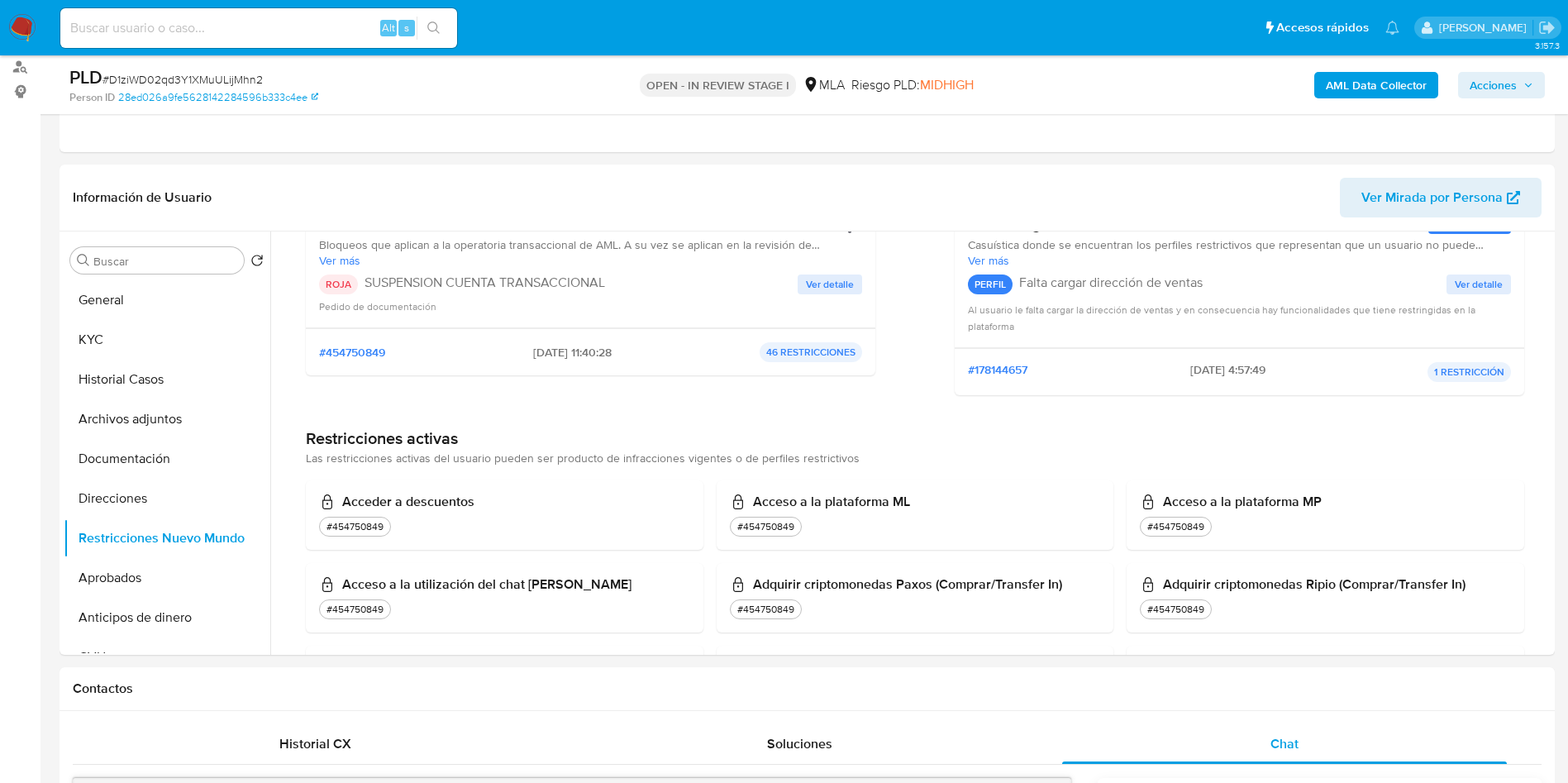
scroll to position [0, 0]
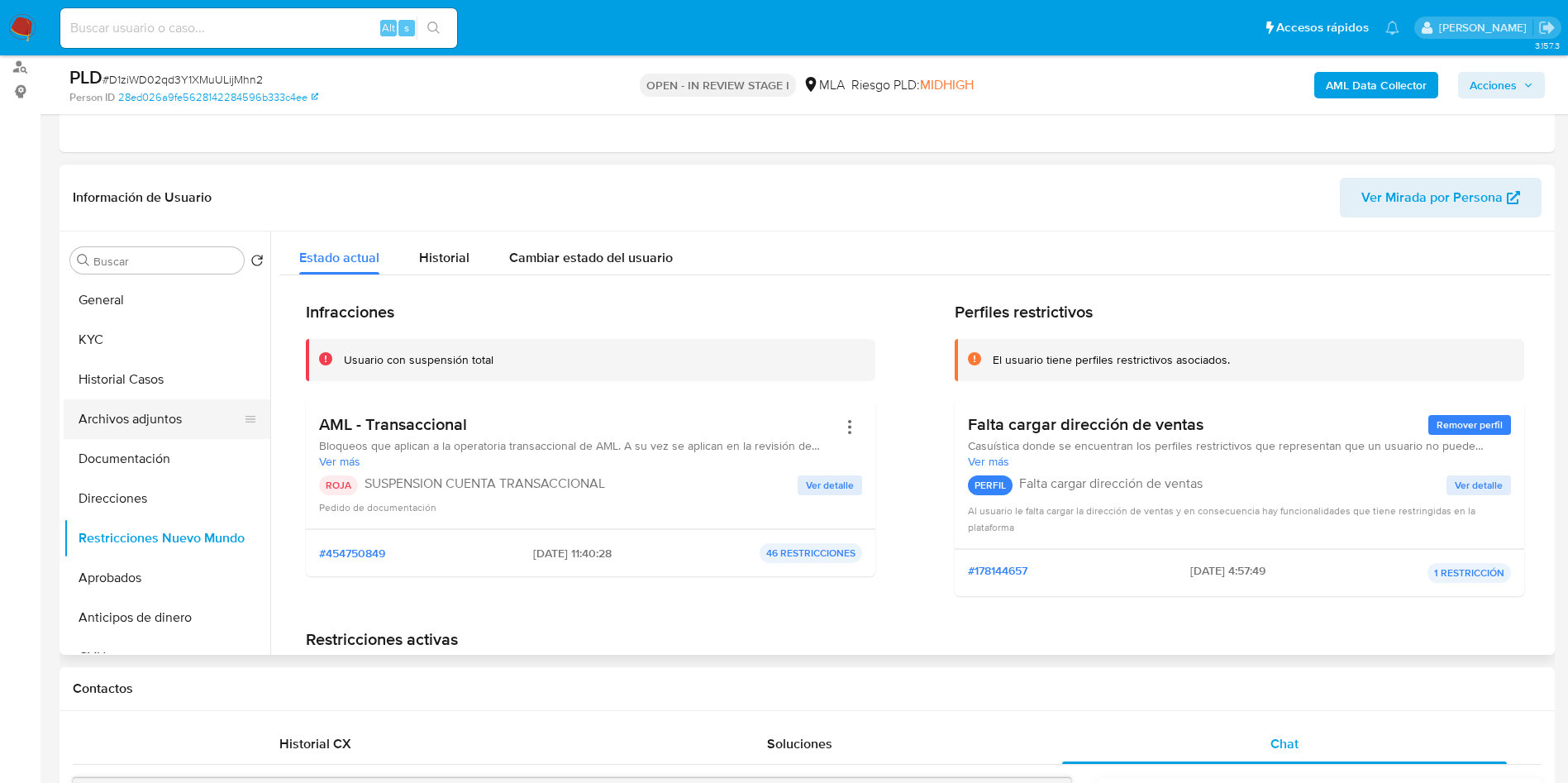
click at [165, 408] on button "Archivos adjuntos" at bounding box center [160, 419] width 193 height 40
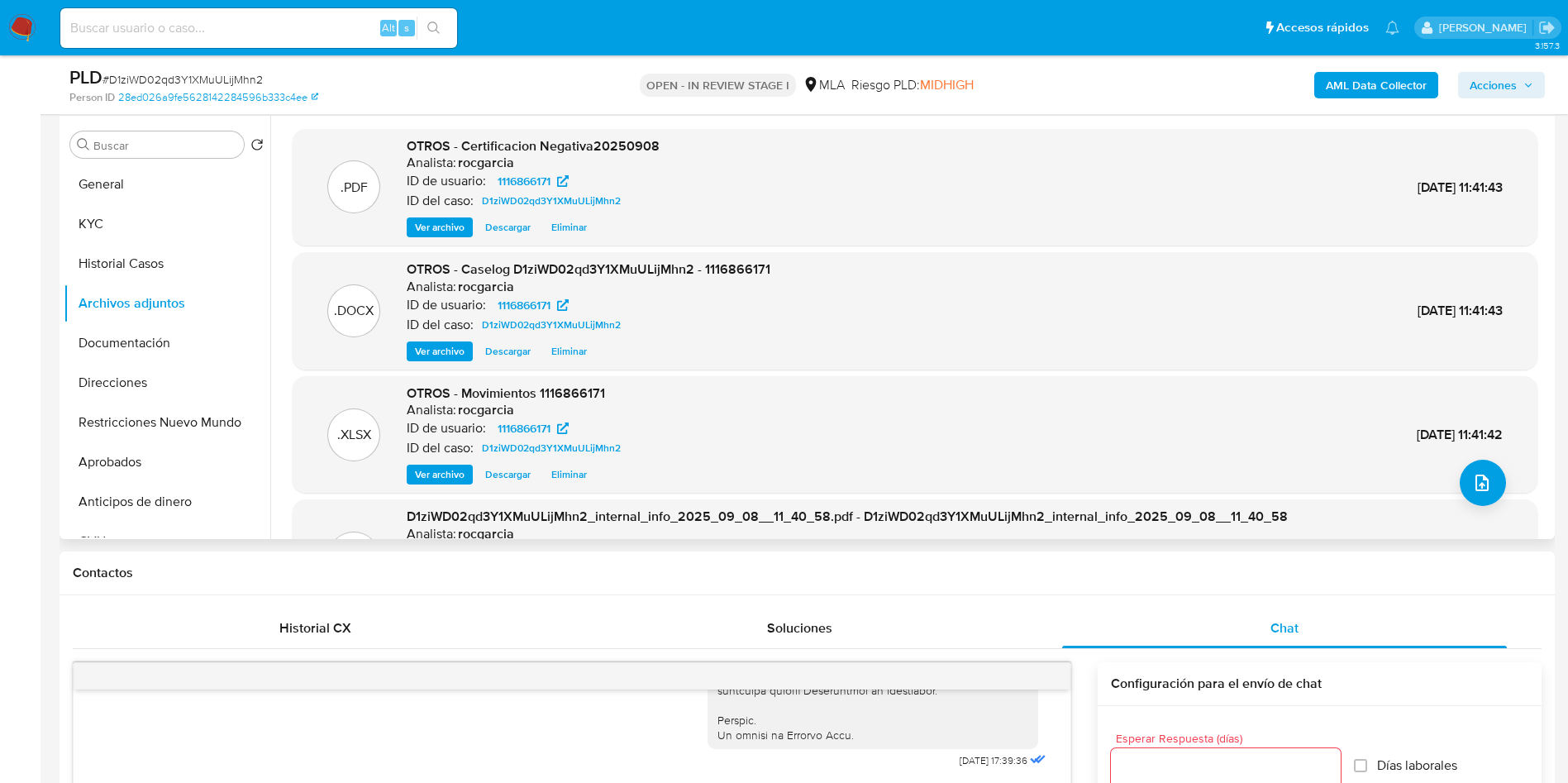
scroll to position [197, 0]
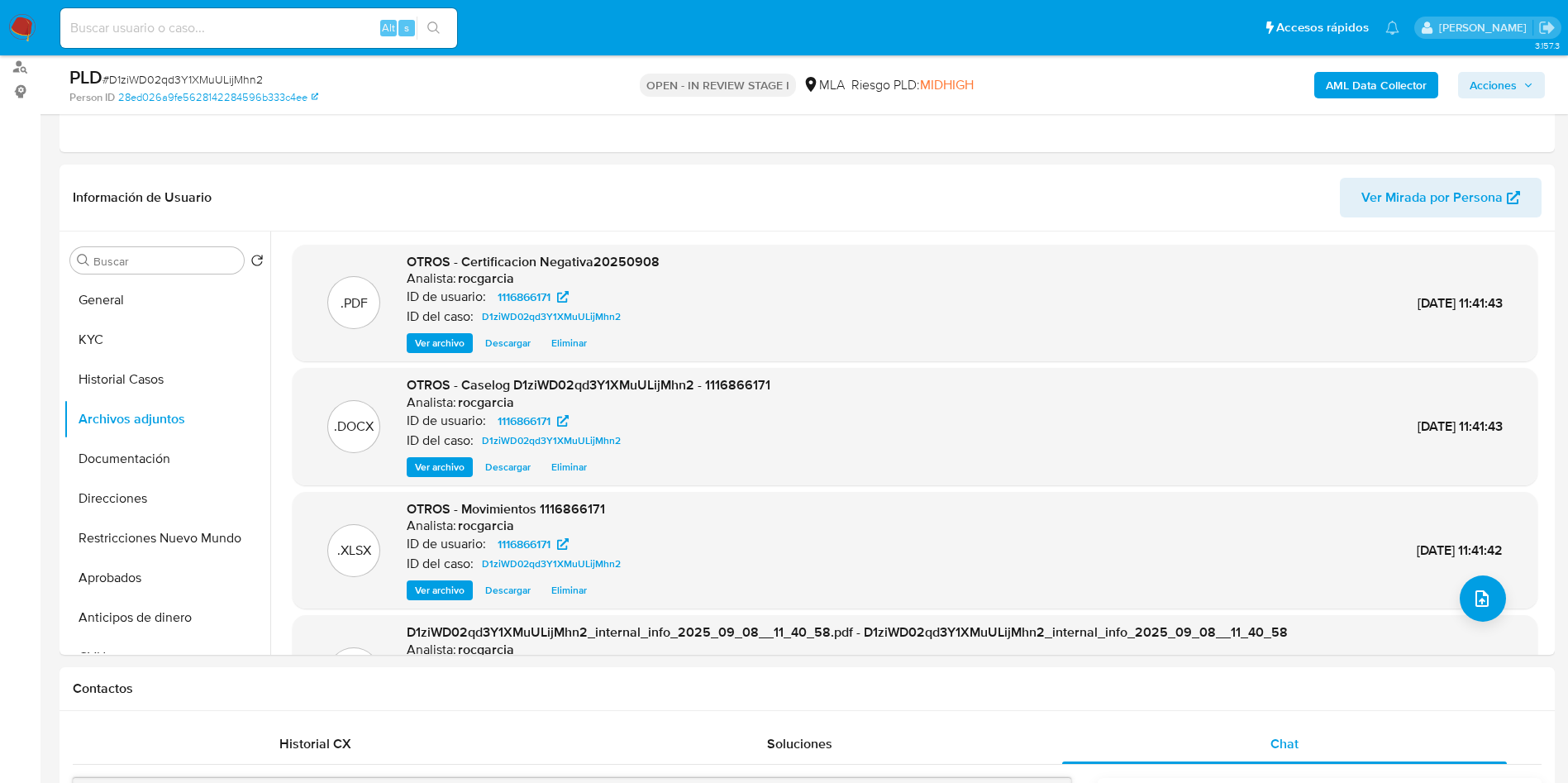
click at [1510, 82] on span "Acciones" at bounding box center [1494, 84] width 47 height 26
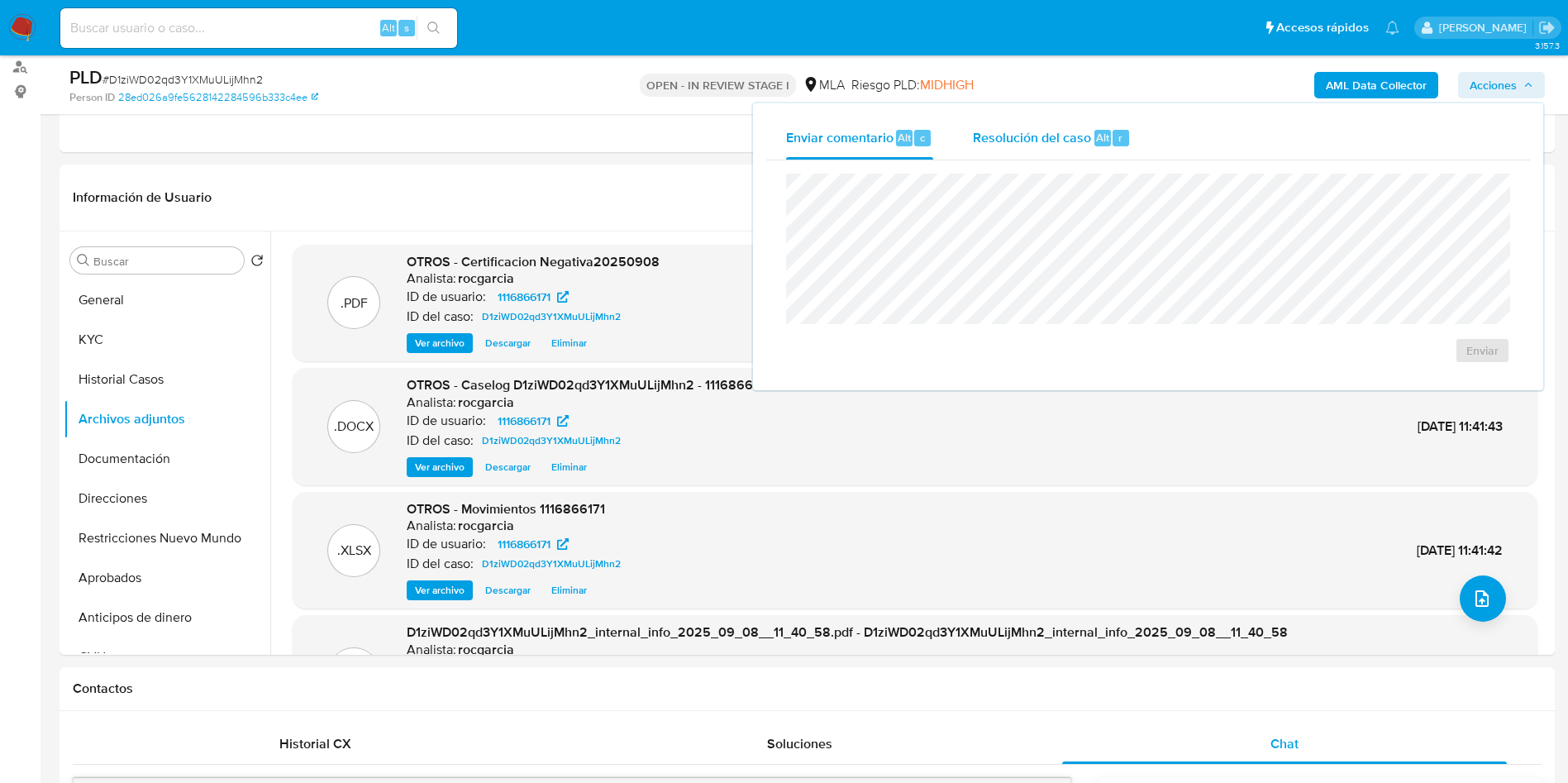
click at [1117, 134] on div "r" at bounding box center [1120, 137] width 16 height 16
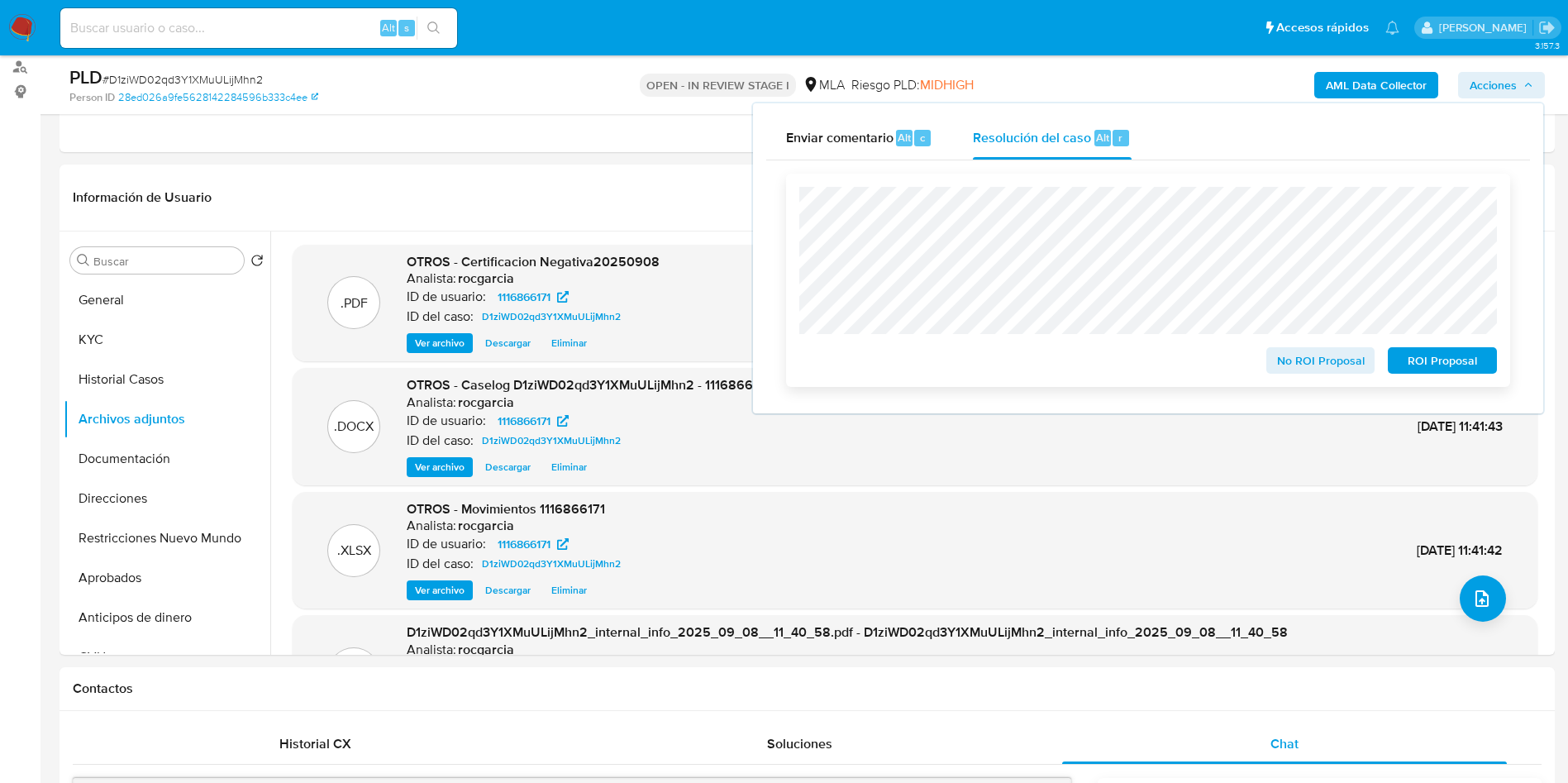
click at [1450, 349] on div "ROI Proposal" at bounding box center [1439, 357] width 116 height 33
click at [1452, 367] on span "ROI Proposal" at bounding box center [1442, 361] width 86 height 23
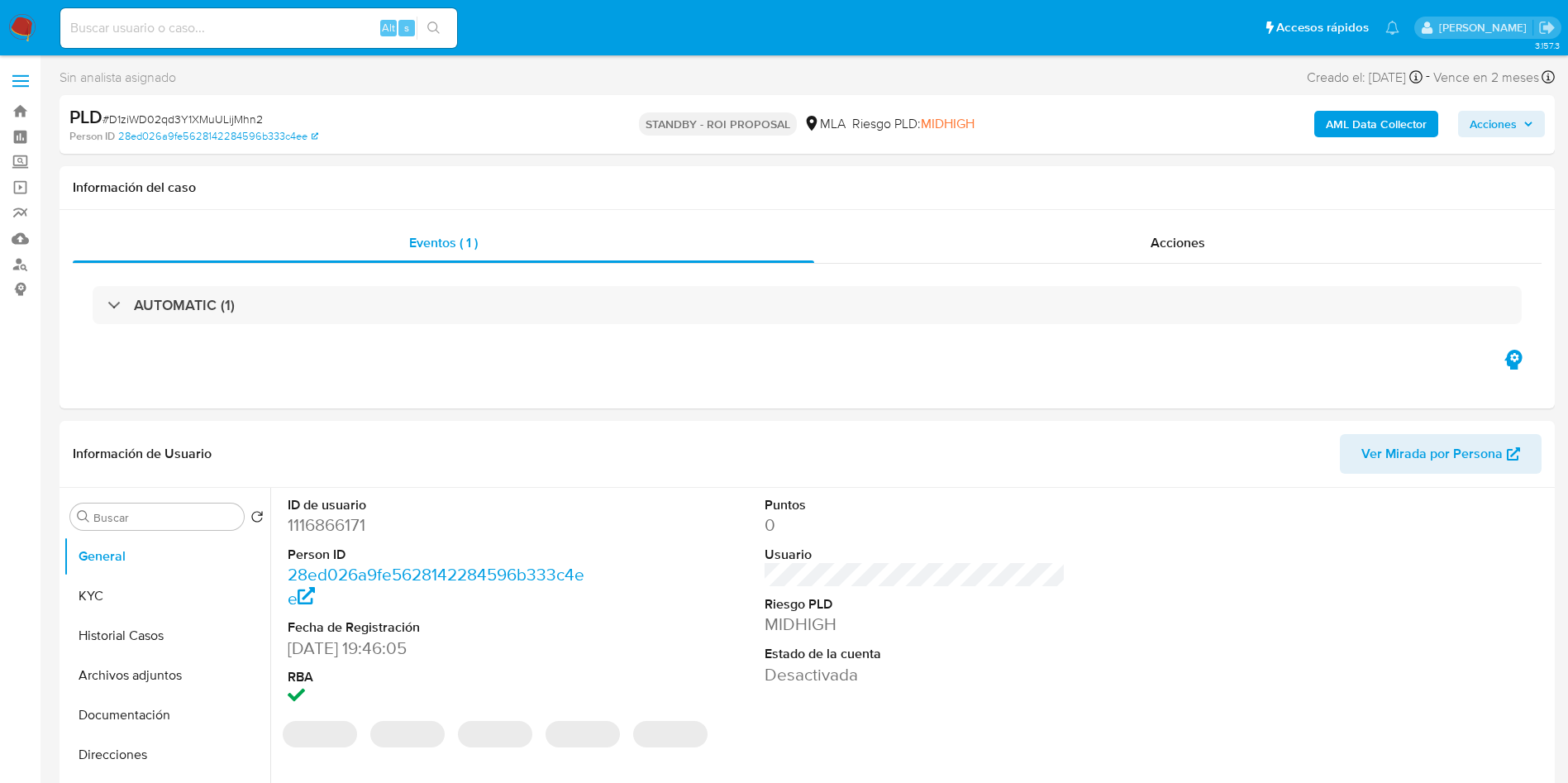
select select "10"
